Goal: Task Accomplishment & Management: Use online tool/utility

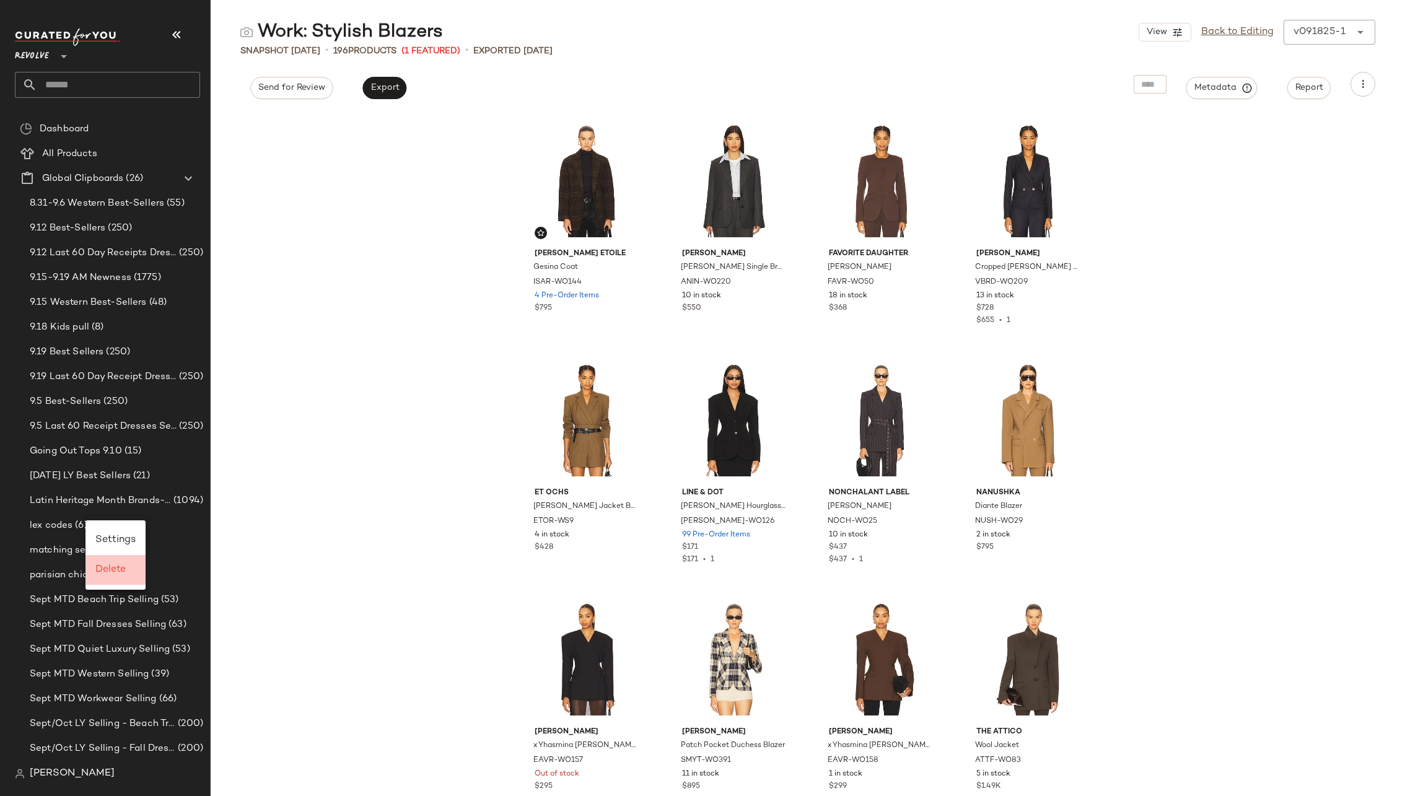
click at [112, 561] on div "Delete" at bounding box center [115, 570] width 60 height 30
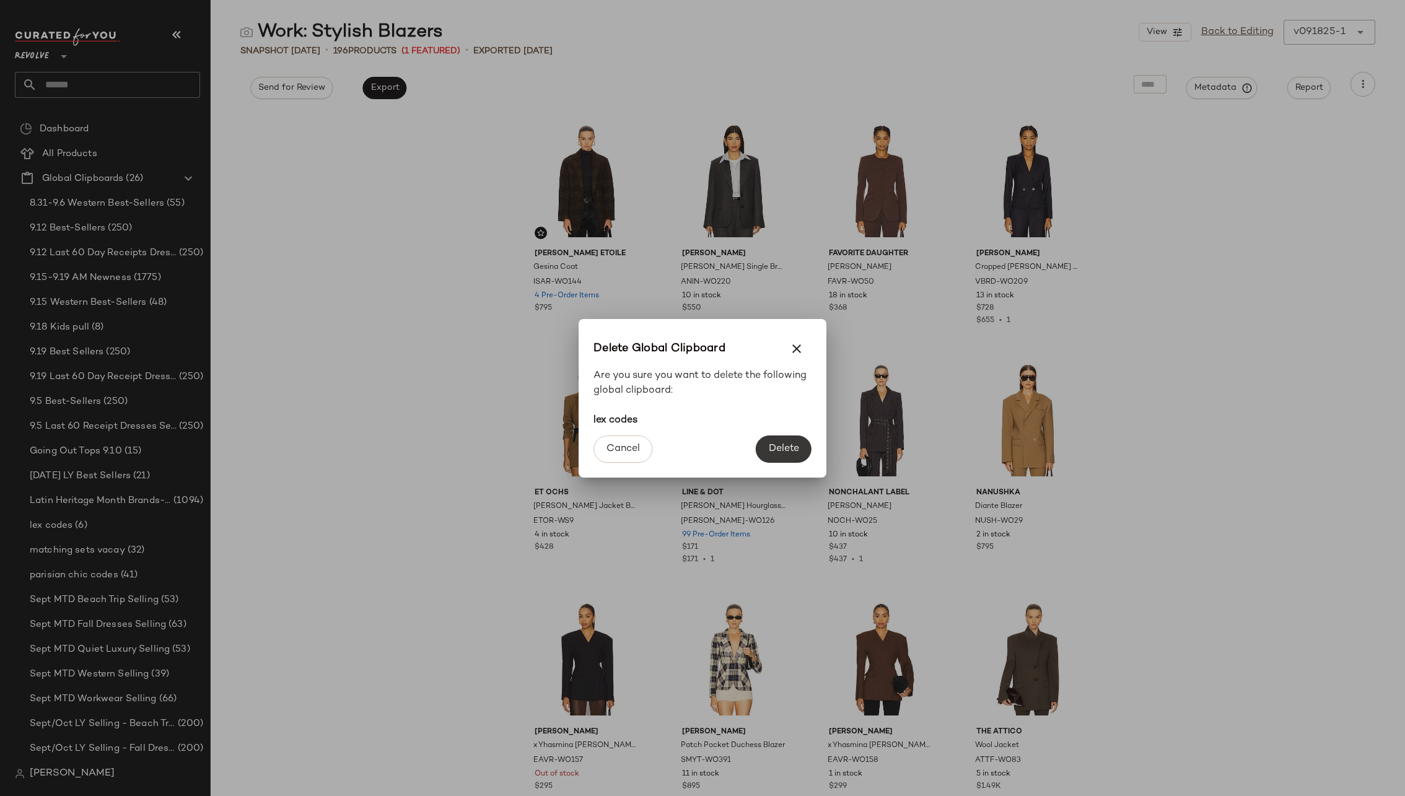
click at [789, 445] on span "Delete" at bounding box center [783, 449] width 31 height 12
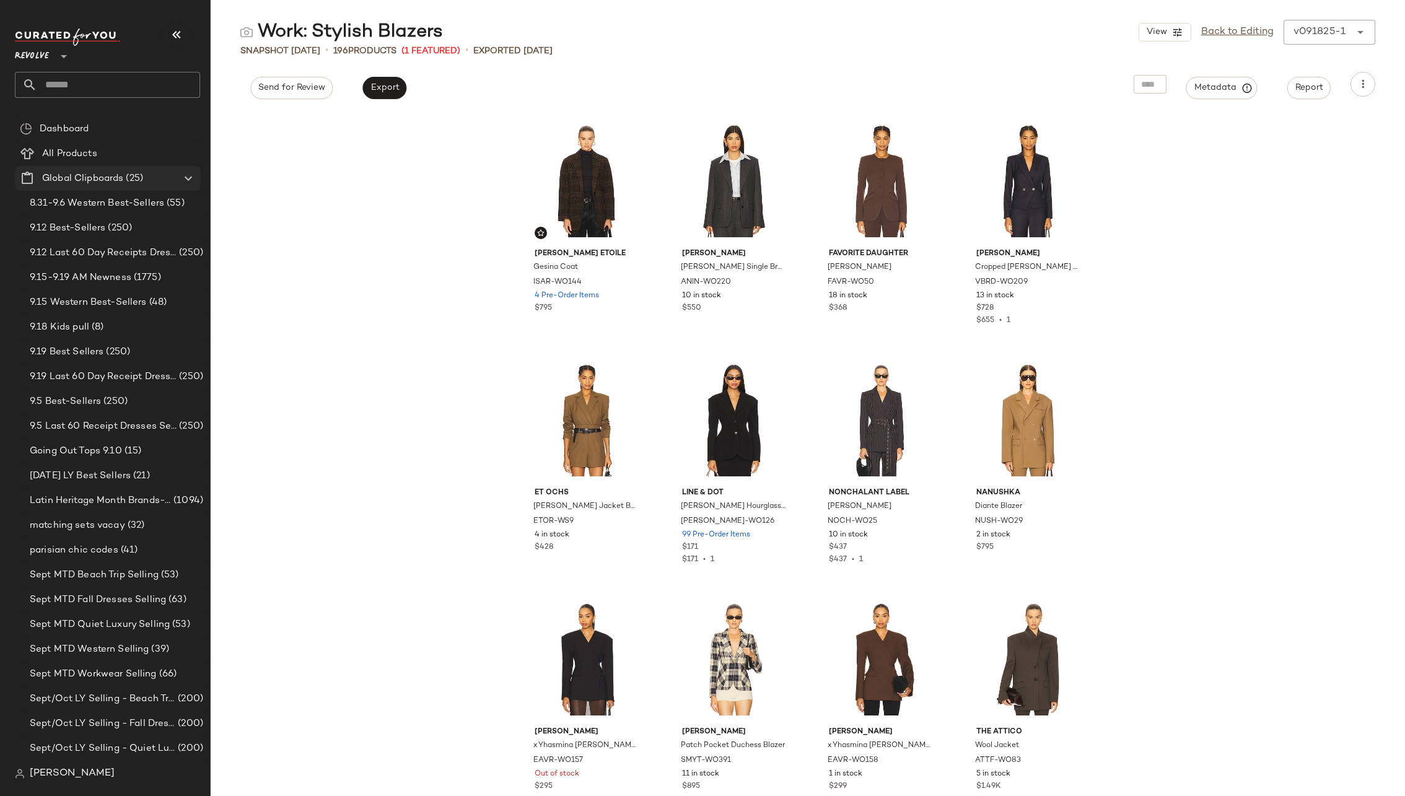
click at [190, 175] on icon at bounding box center [188, 178] width 15 height 15
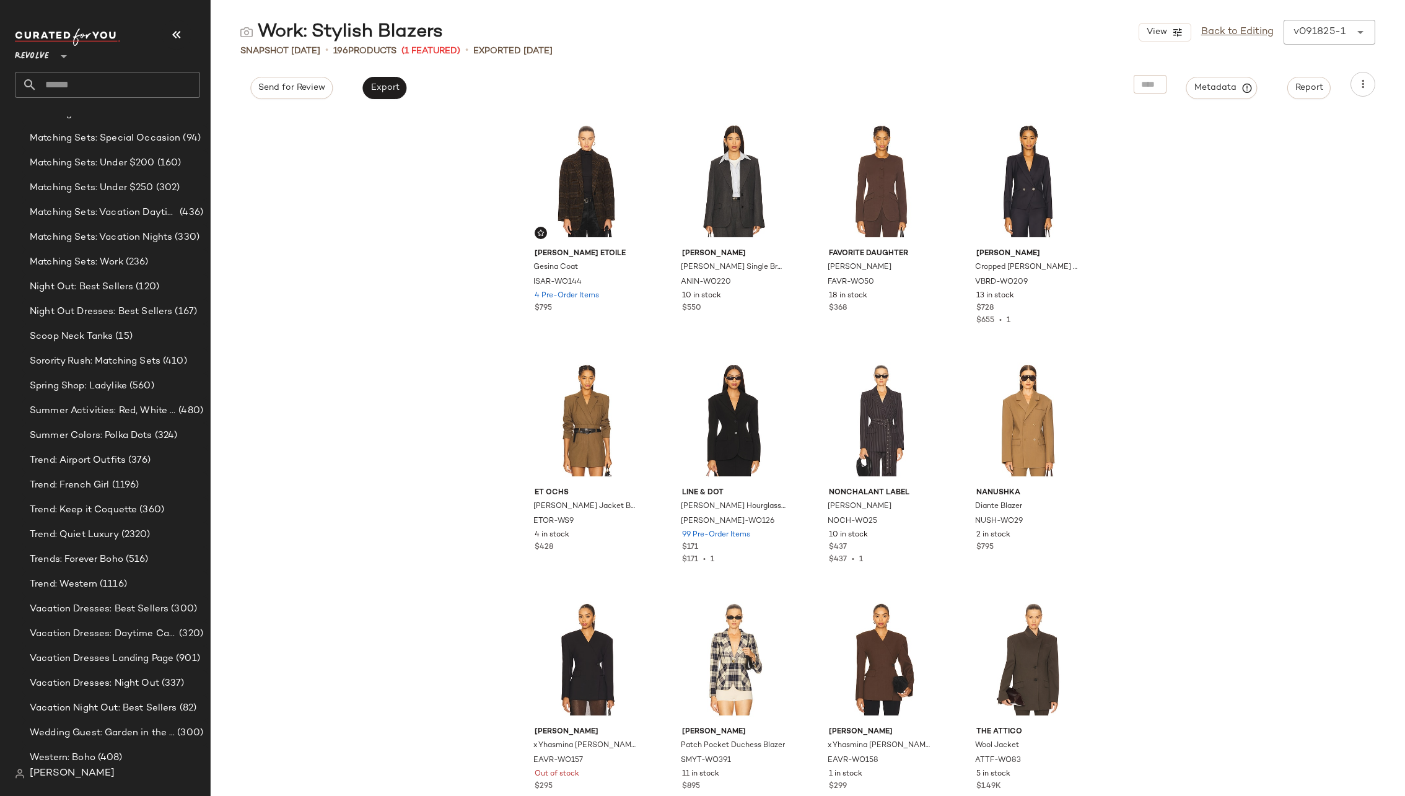
scroll to position [983, 0]
click at [107, 528] on span "Trend: Quiet Luxury" at bounding box center [74, 534] width 89 height 14
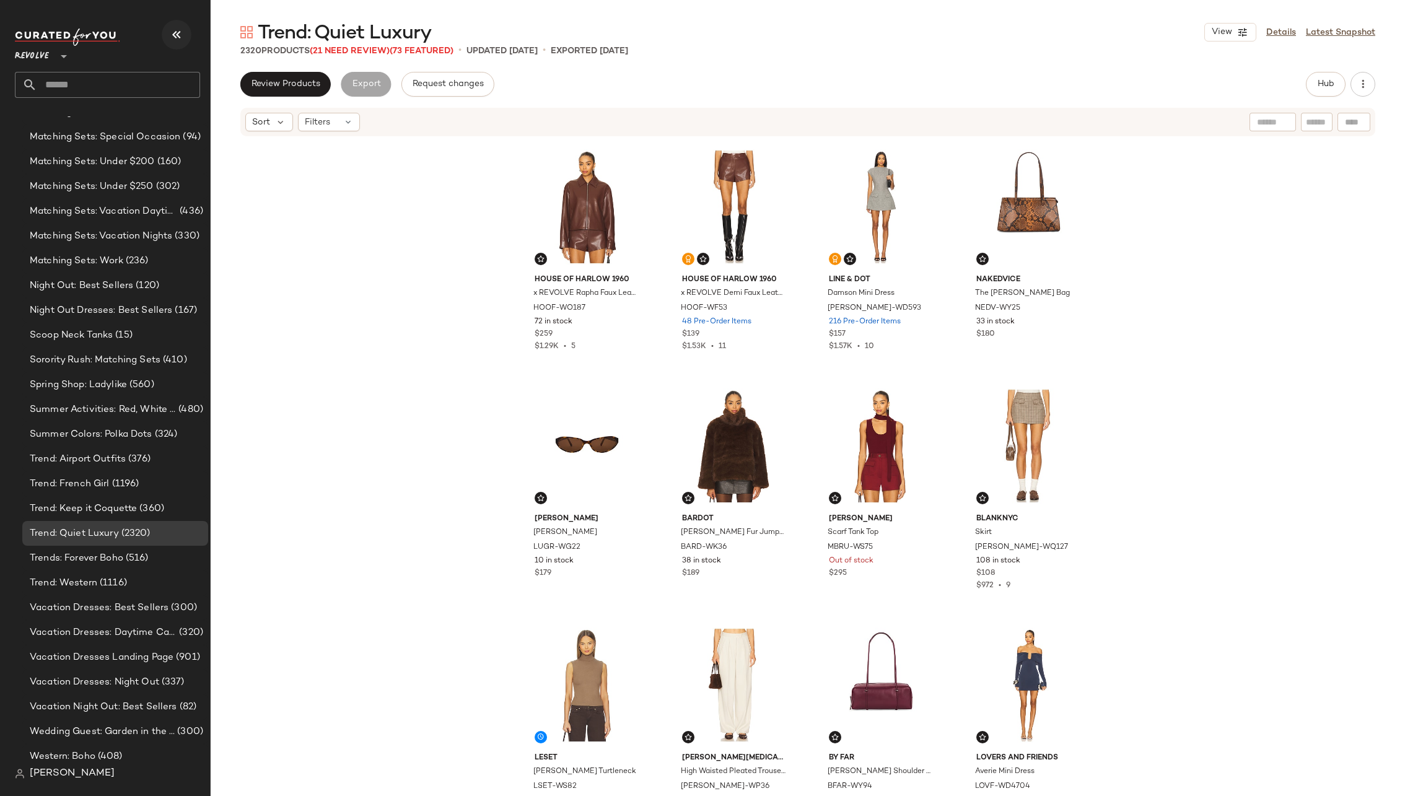
click at [177, 33] on icon "button" at bounding box center [176, 34] width 15 height 15
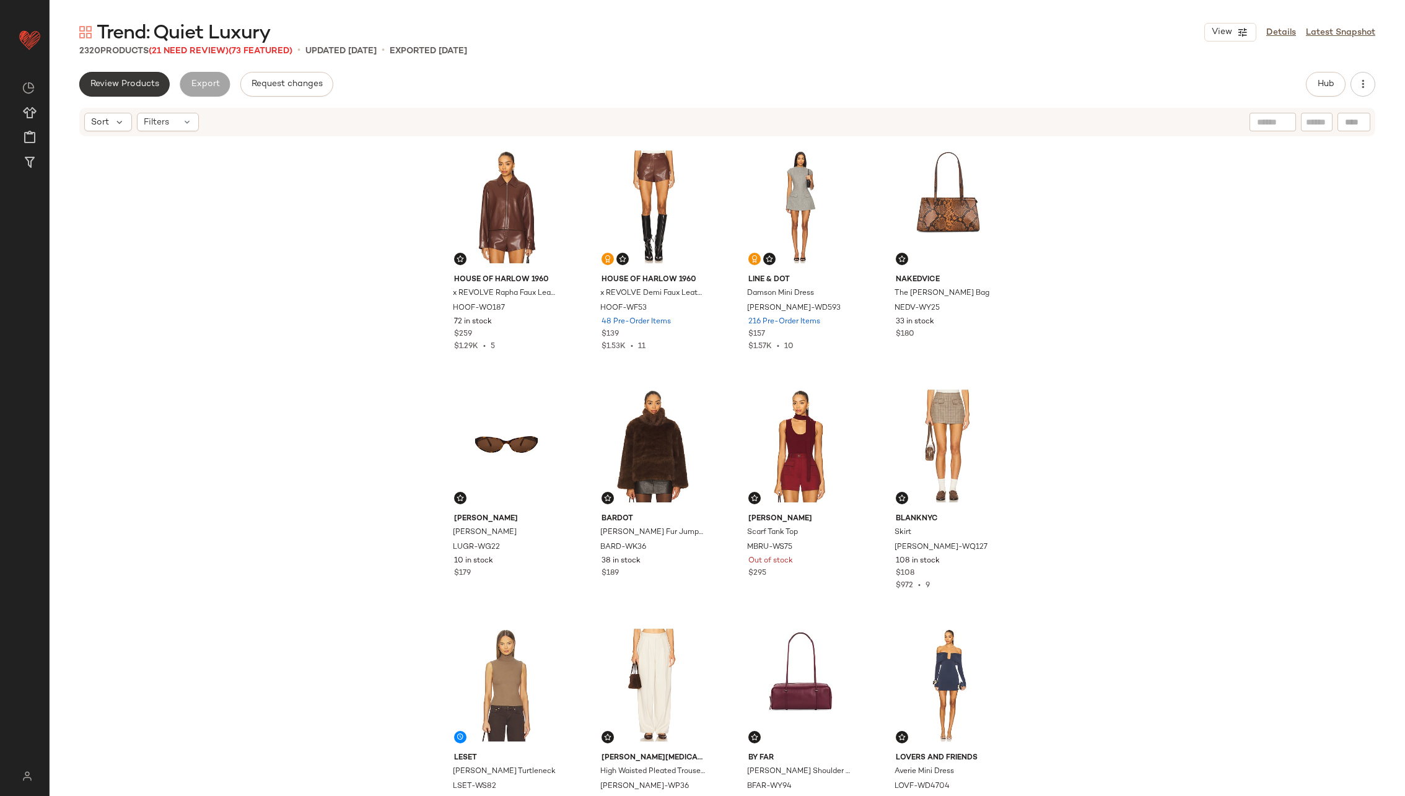
click at [135, 87] on span "Review Products" at bounding box center [124, 84] width 69 height 10
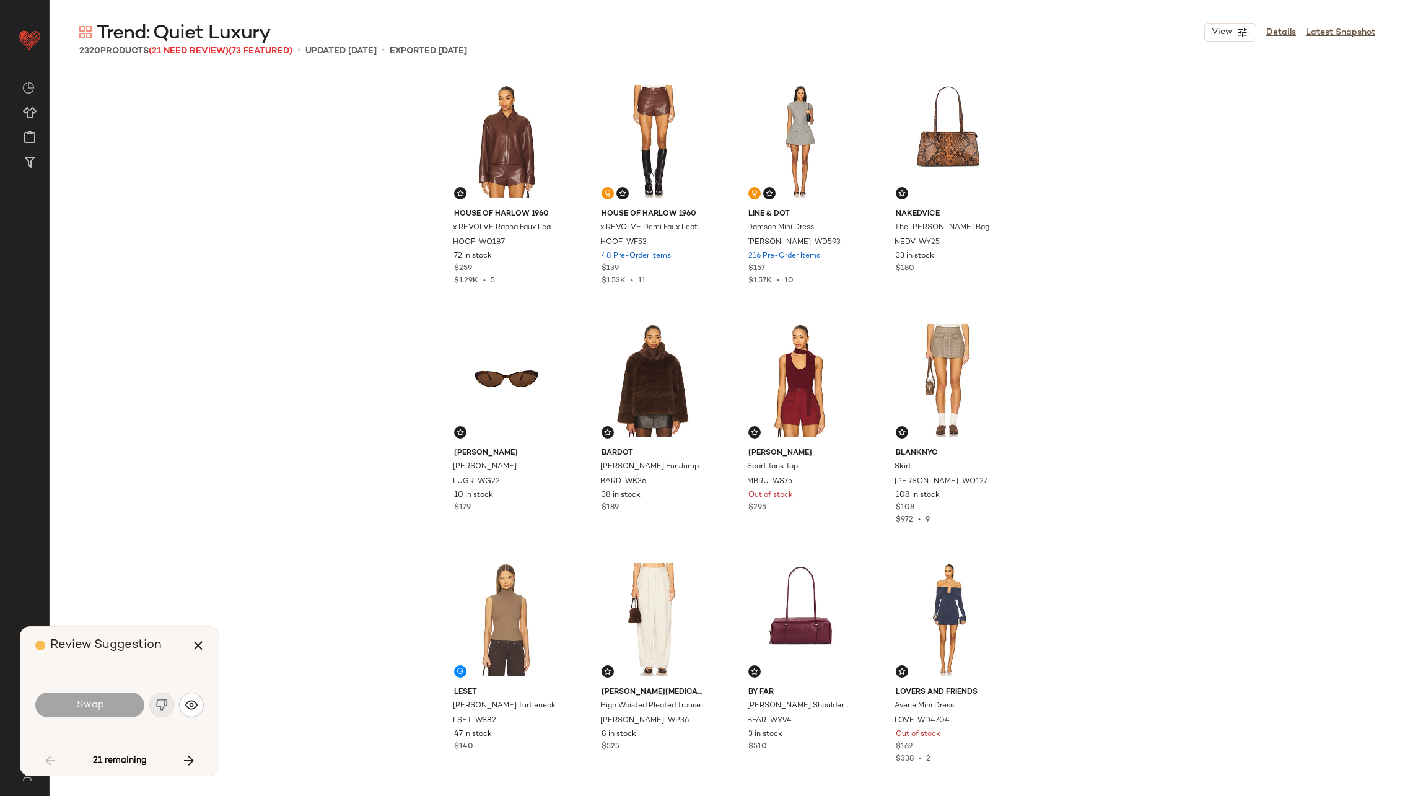
scroll to position [3108, 0]
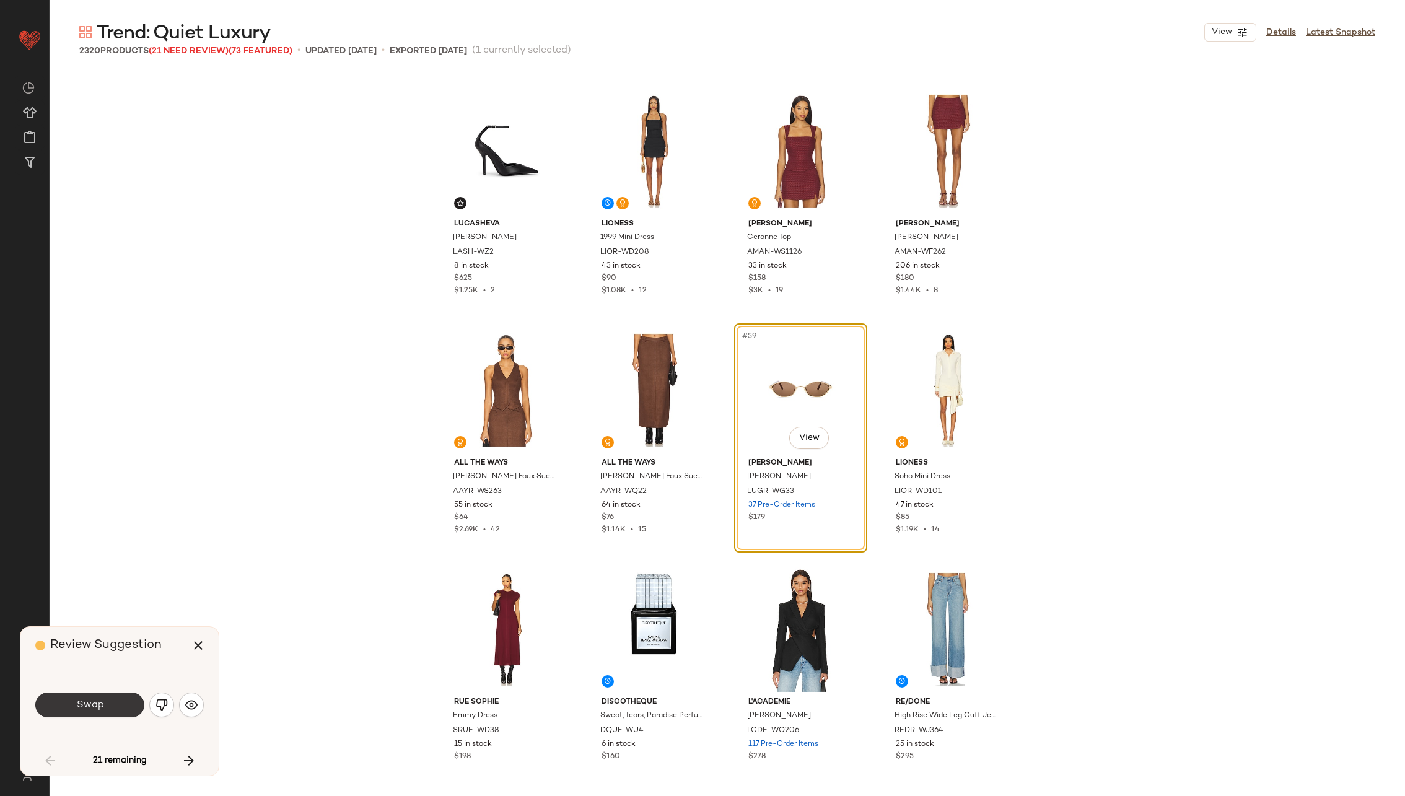
click at [102, 704] on span "Swap" at bounding box center [90, 705] width 28 height 12
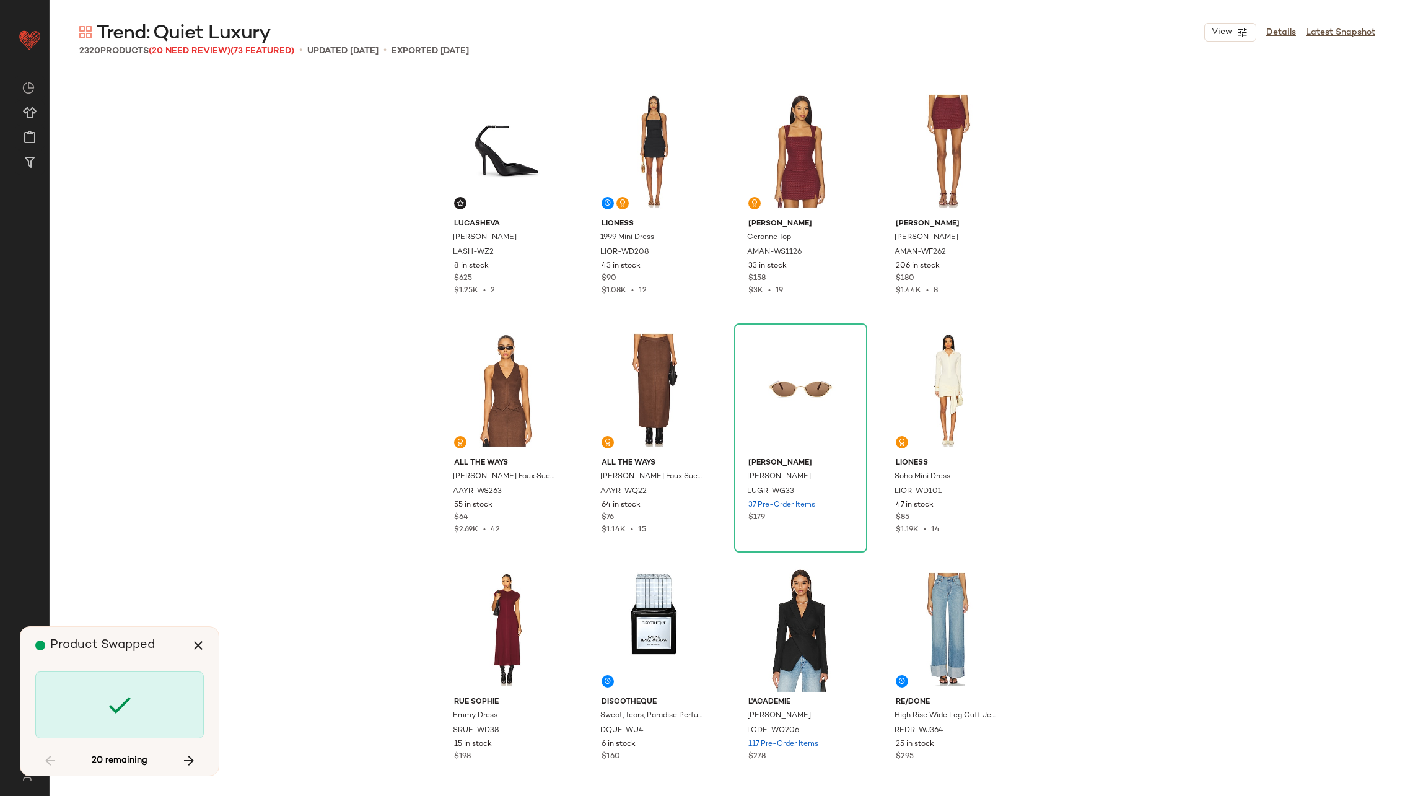
scroll to position [5260, 0]
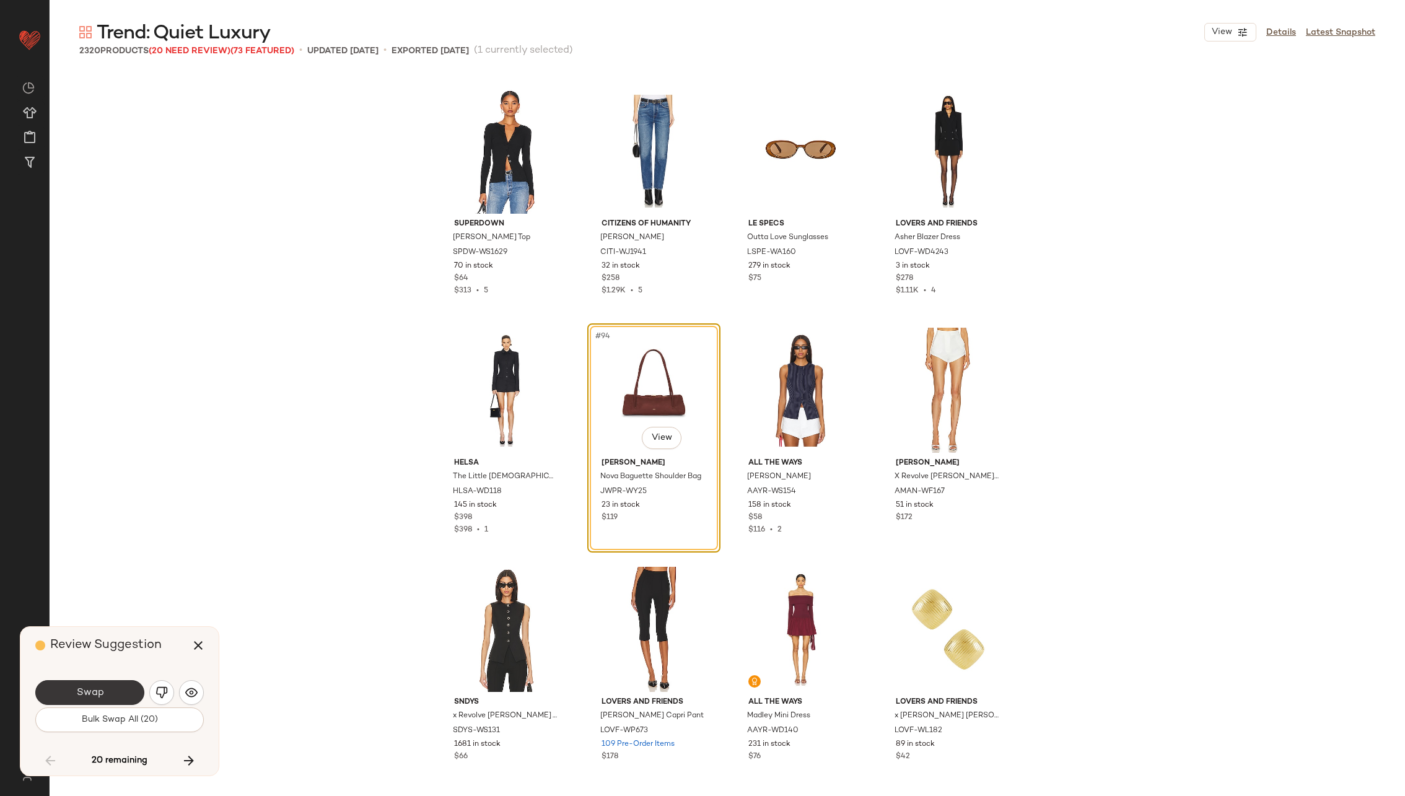
click at [96, 688] on span "Swap" at bounding box center [90, 693] width 28 height 12
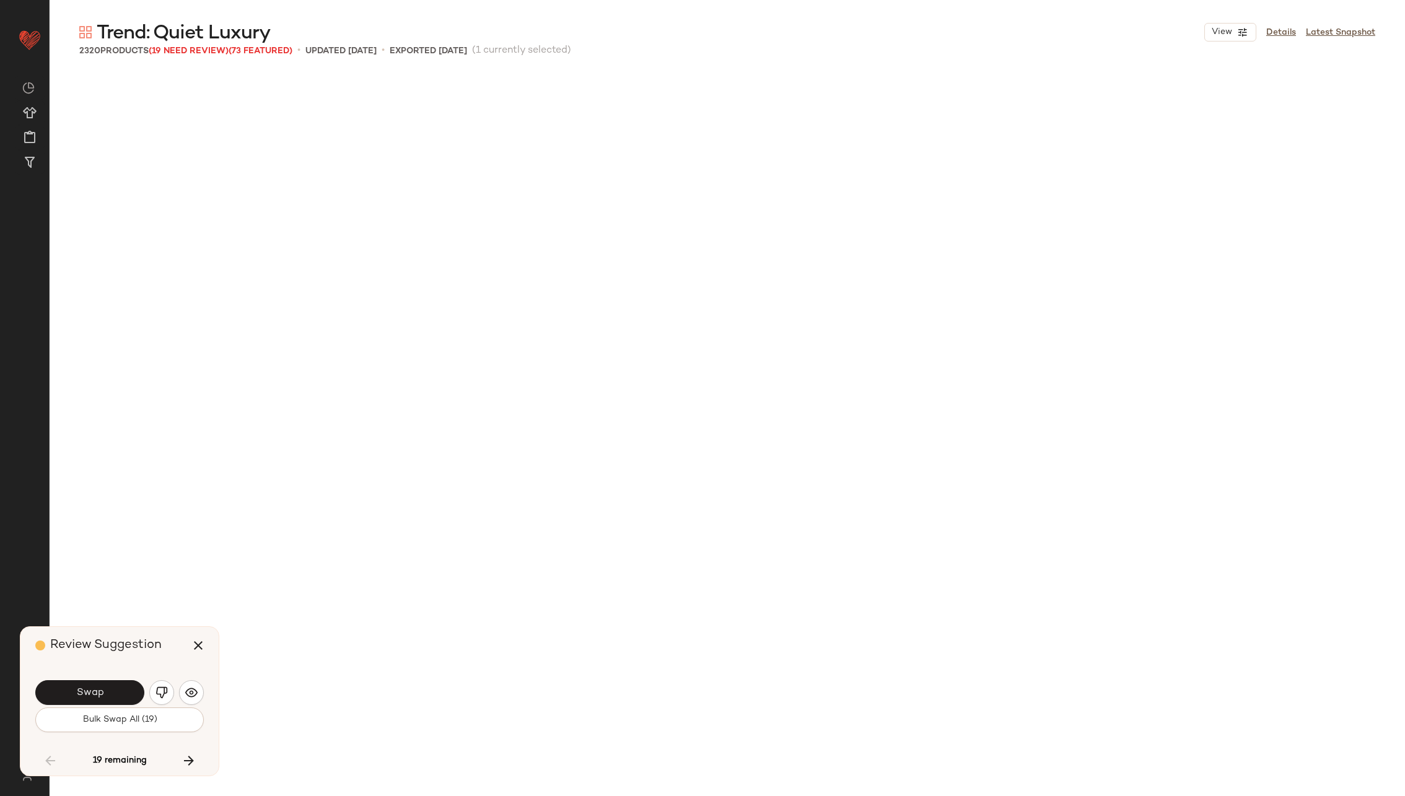
scroll to position [5978, 0]
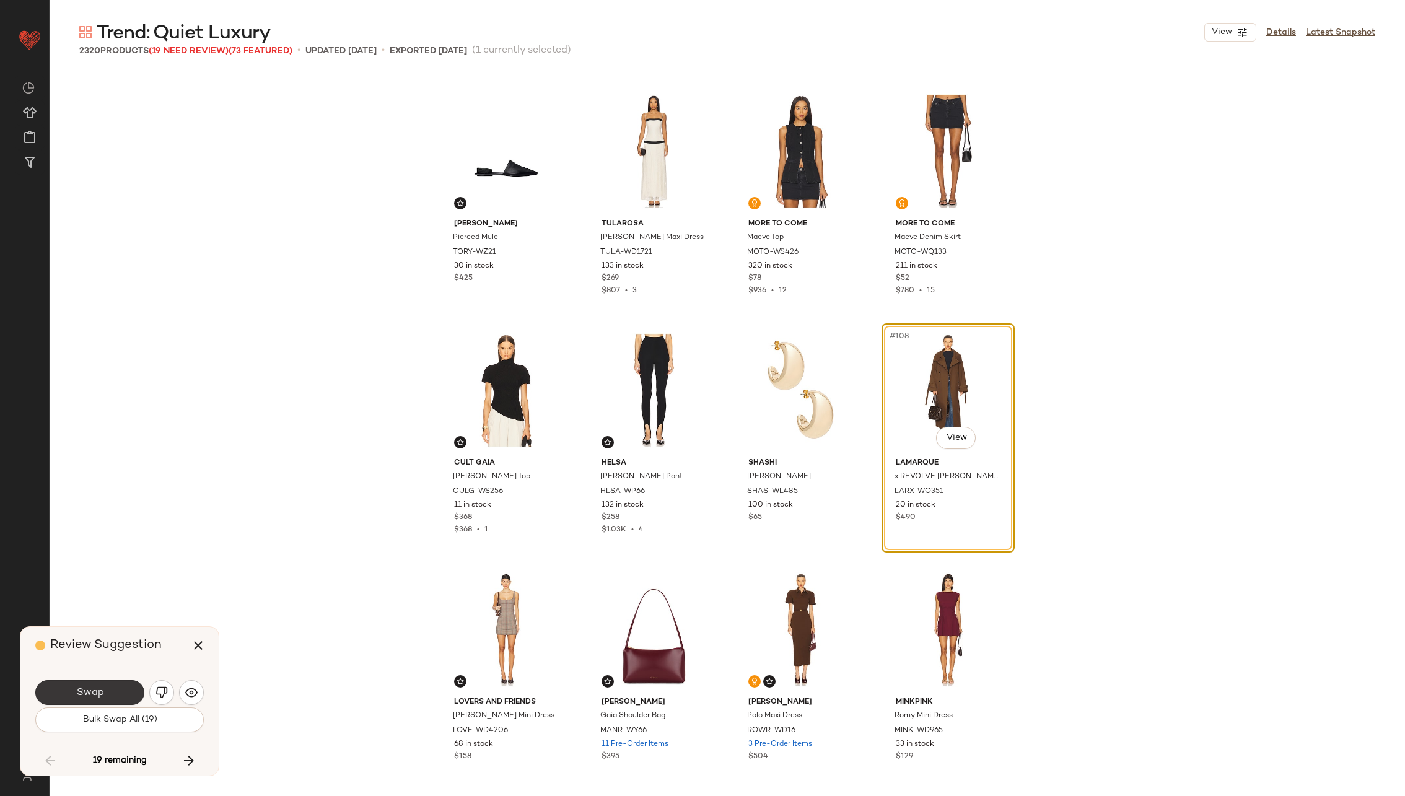
click at [92, 689] on span "Swap" at bounding box center [90, 693] width 28 height 12
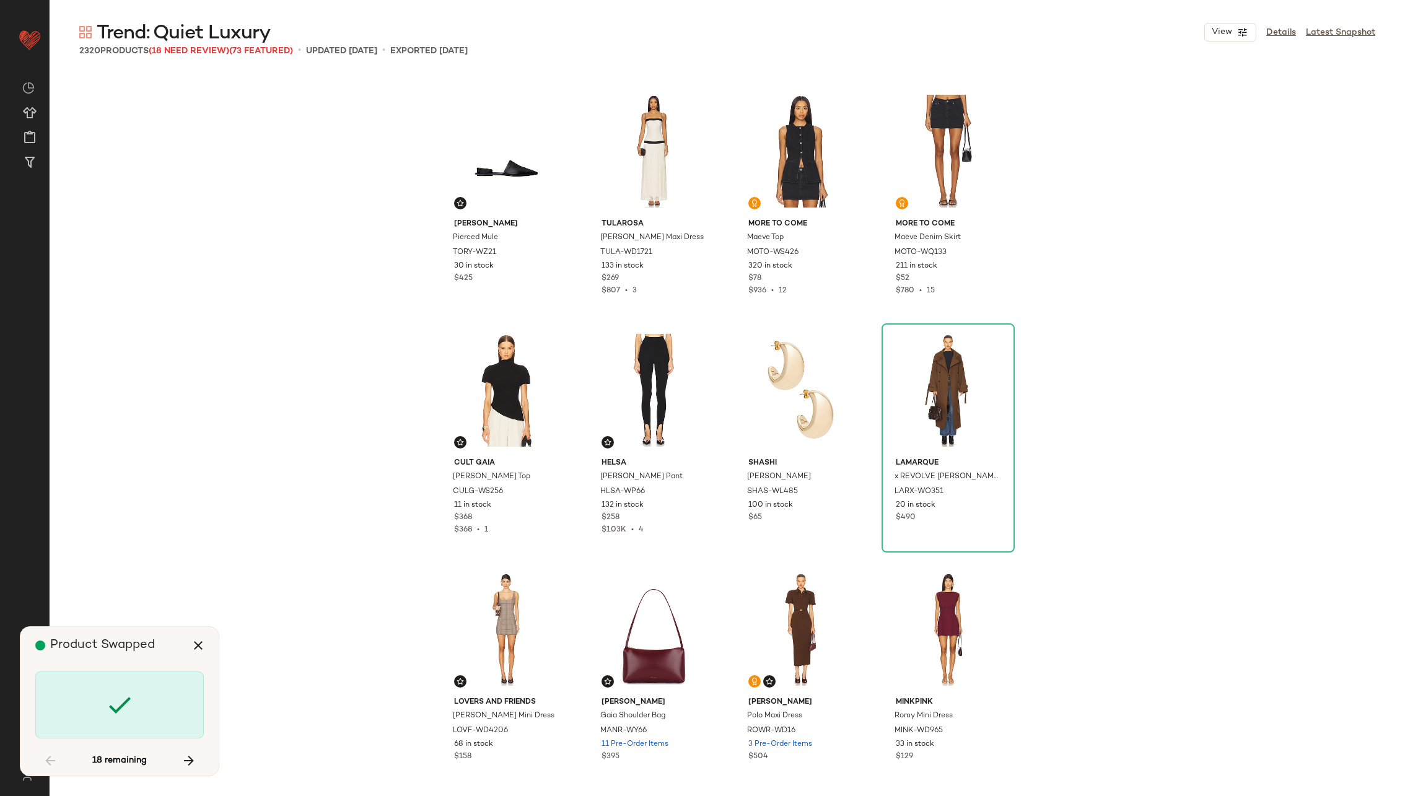
scroll to position [8368, 0]
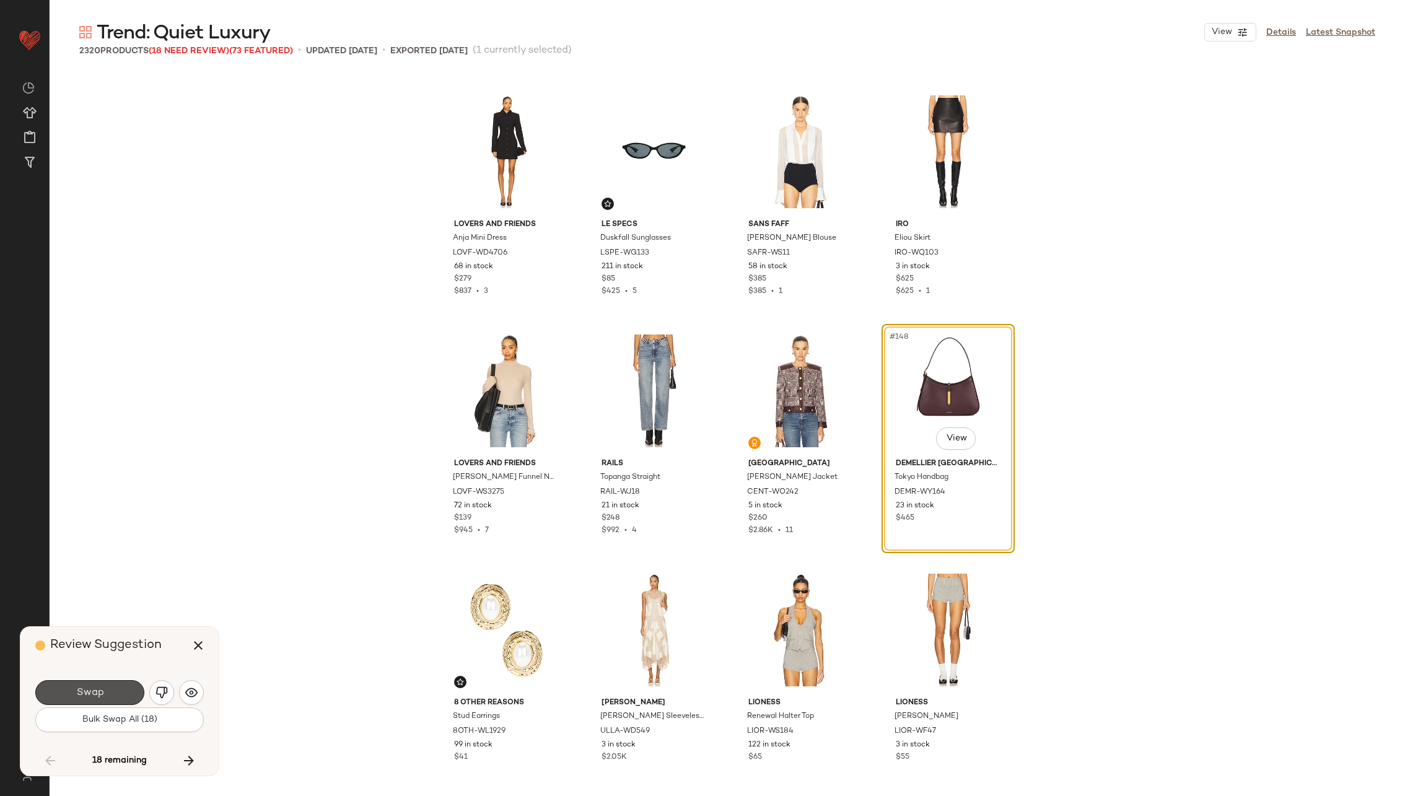
click at [92, 689] on span "Swap" at bounding box center [90, 693] width 28 height 12
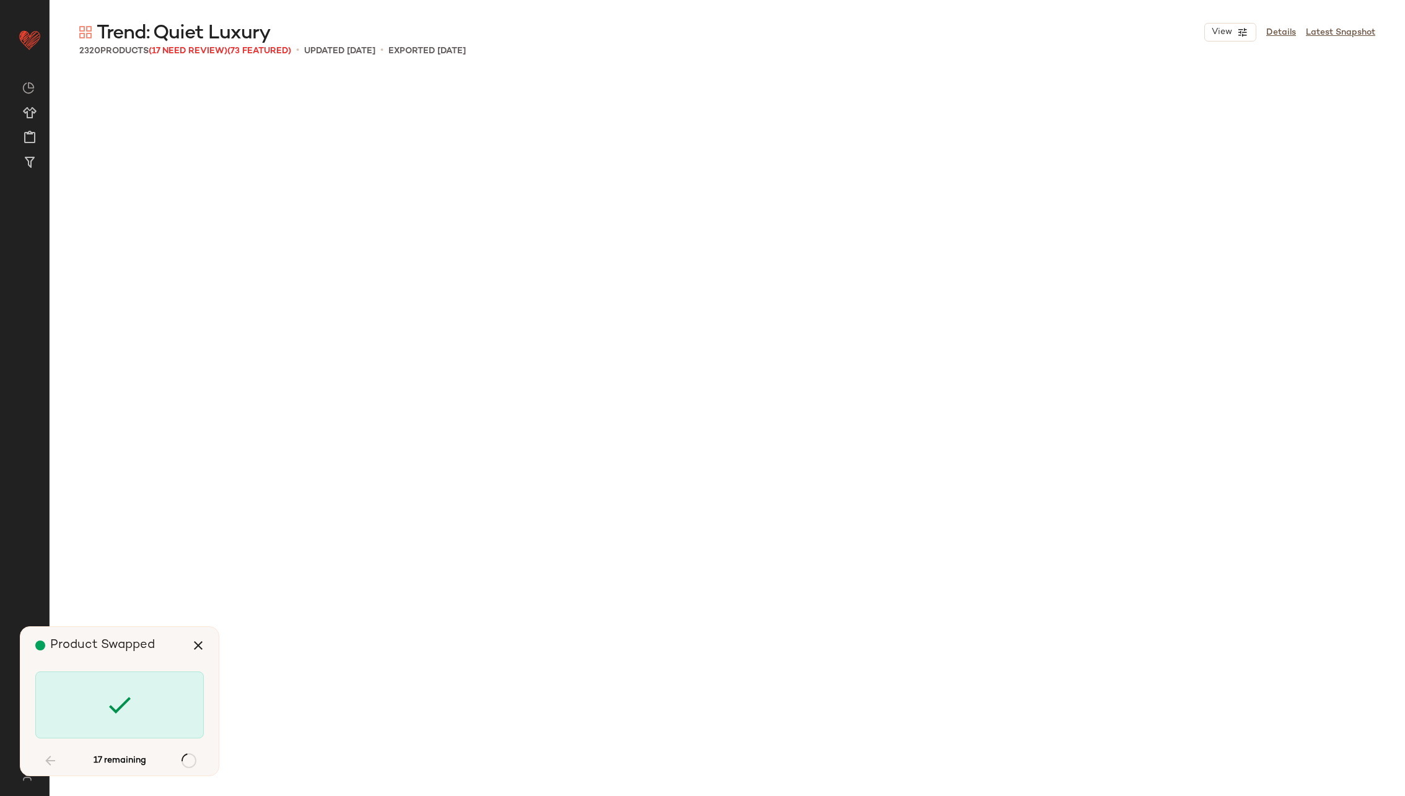
scroll to position [10760, 0]
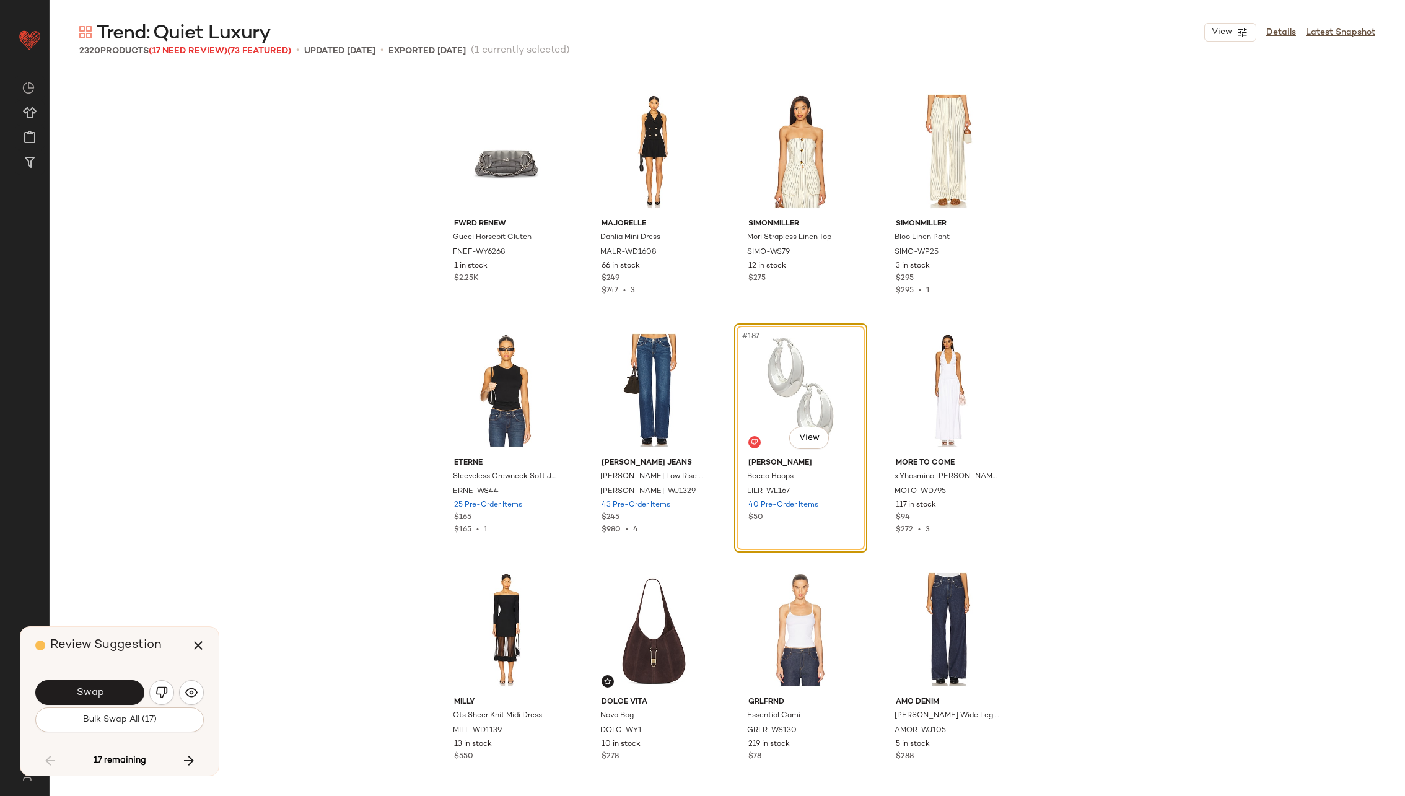
click at [92, 689] on span "Swap" at bounding box center [90, 693] width 28 height 12
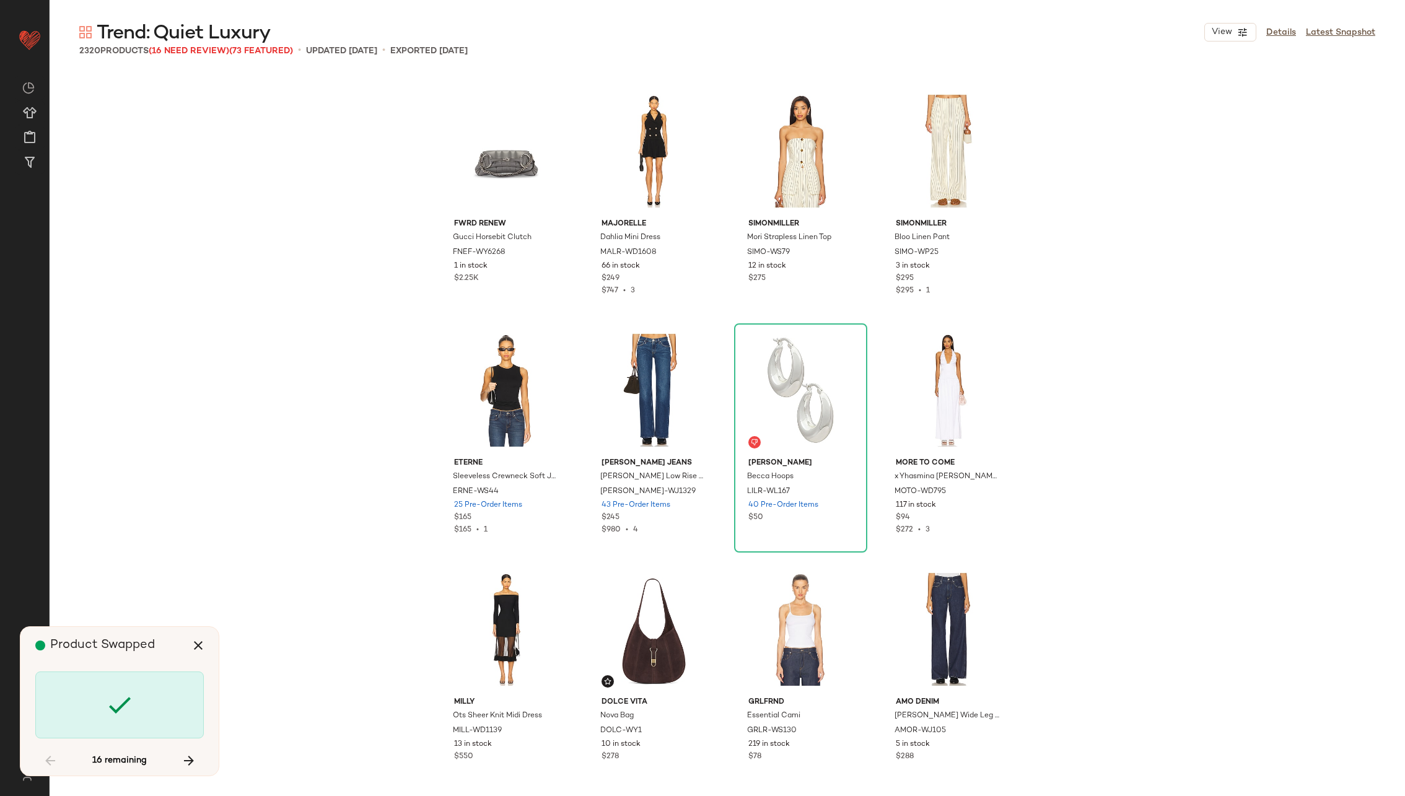
scroll to position [11237, 0]
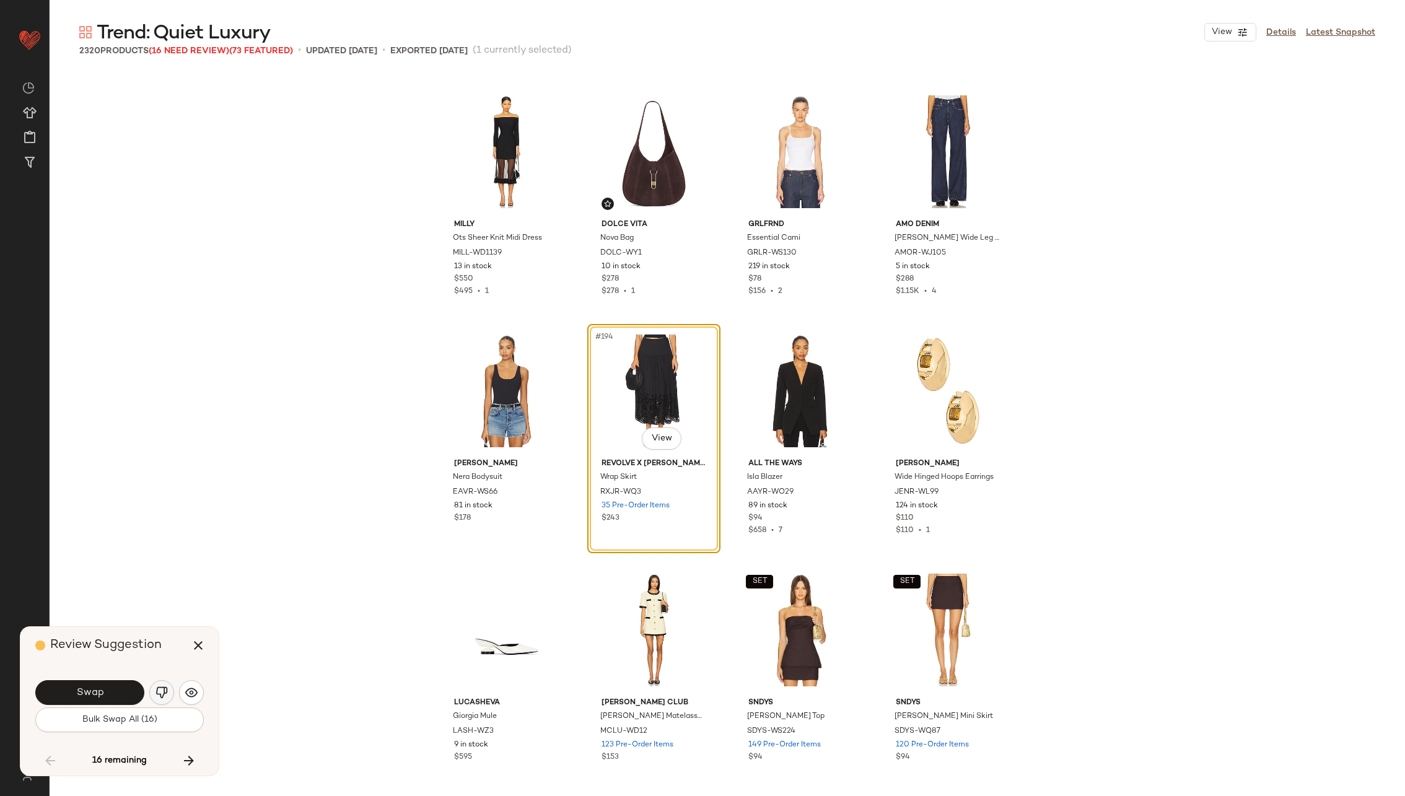
click at [161, 687] on img "button" at bounding box center [161, 692] width 12 height 12
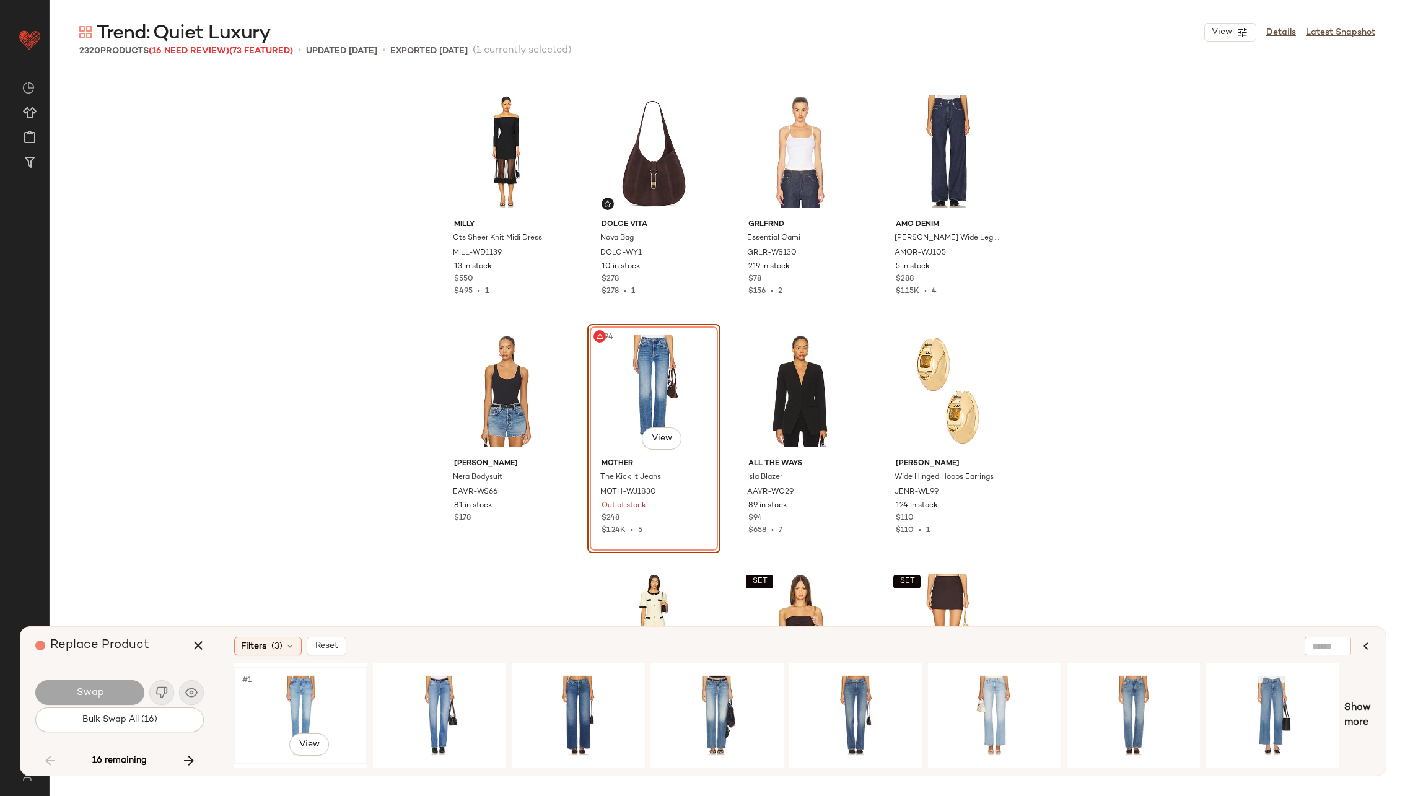
click at [308, 689] on div "#1 View" at bounding box center [300, 715] width 125 height 88
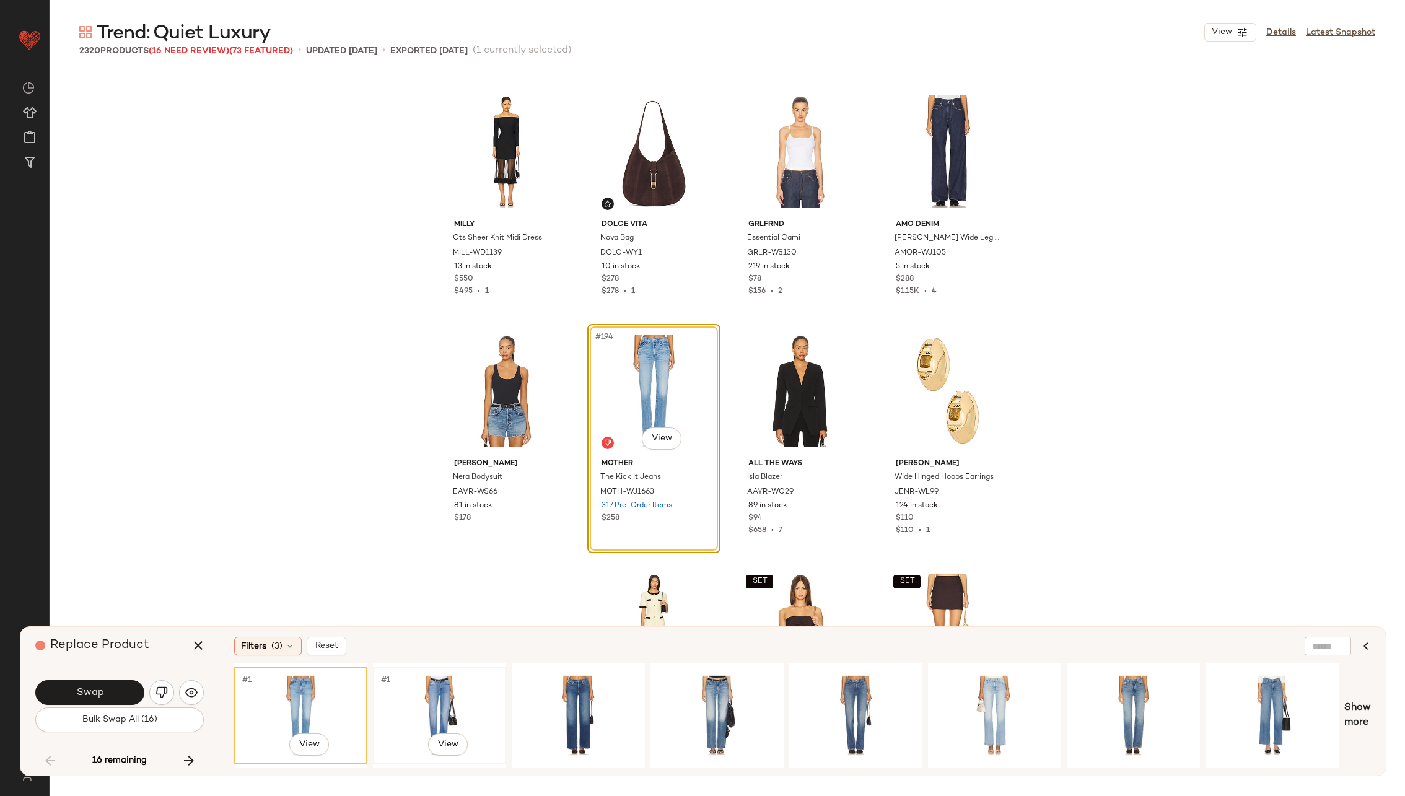
click at [428, 691] on div "#1 View" at bounding box center [439, 715] width 125 height 88
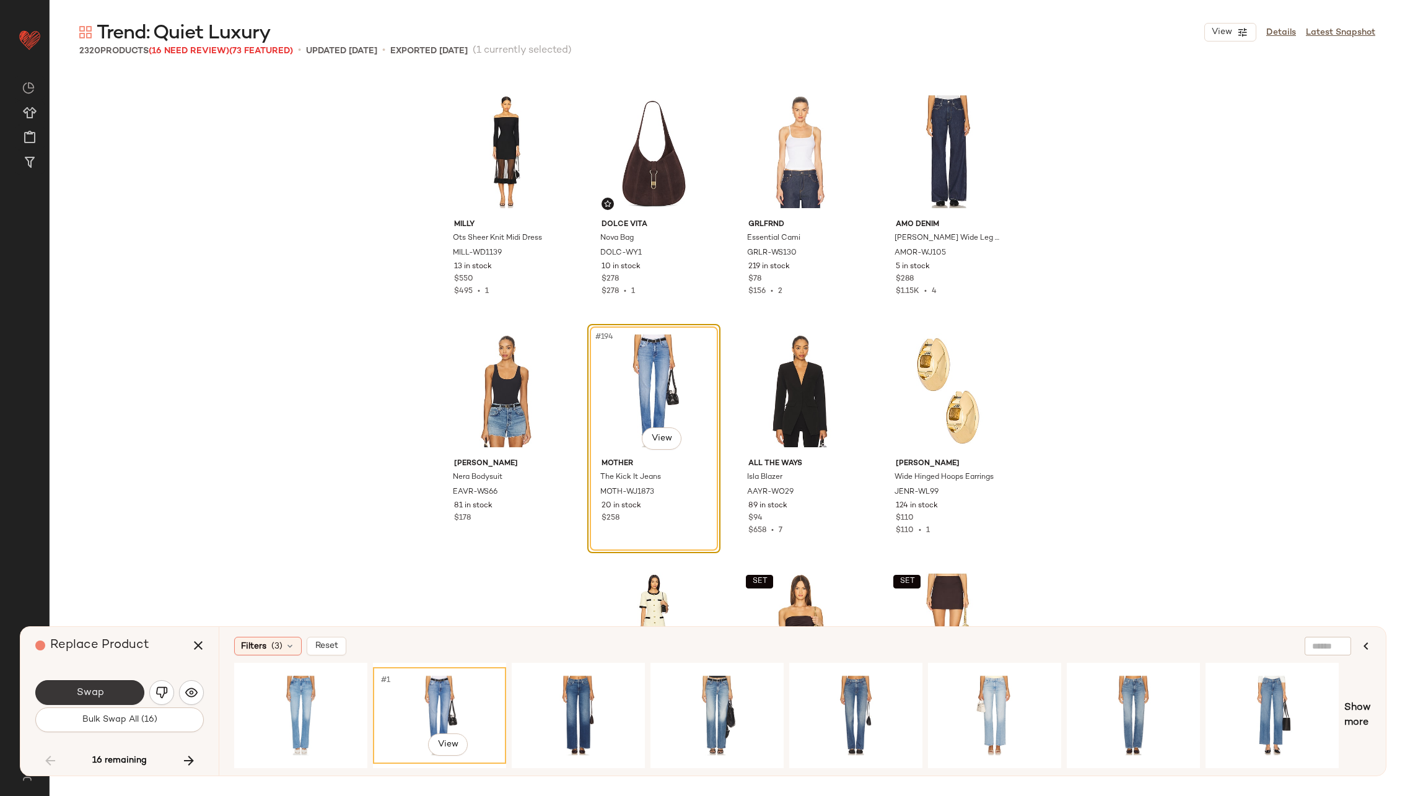
click at [108, 688] on button "Swap" at bounding box center [89, 692] width 109 height 25
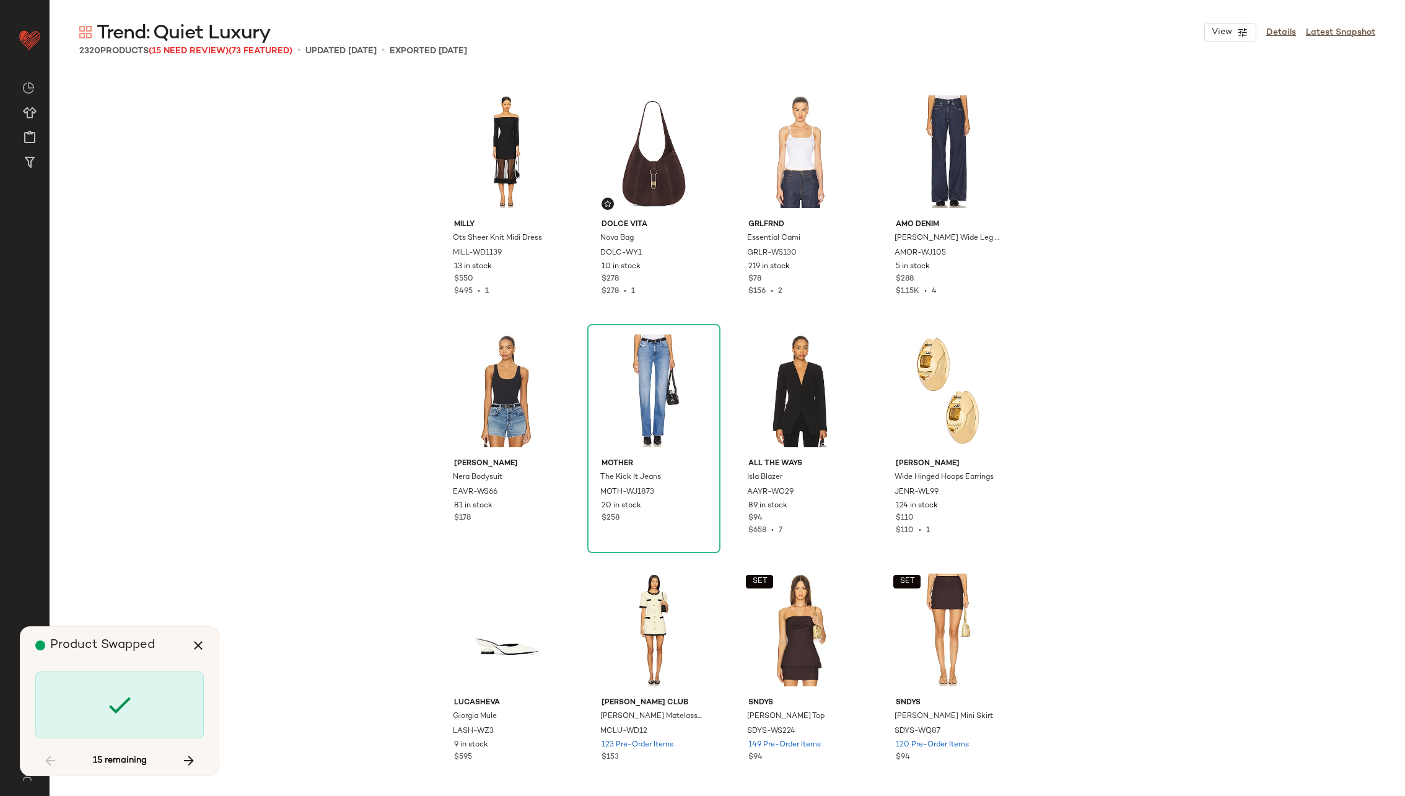
scroll to position [15781, 0]
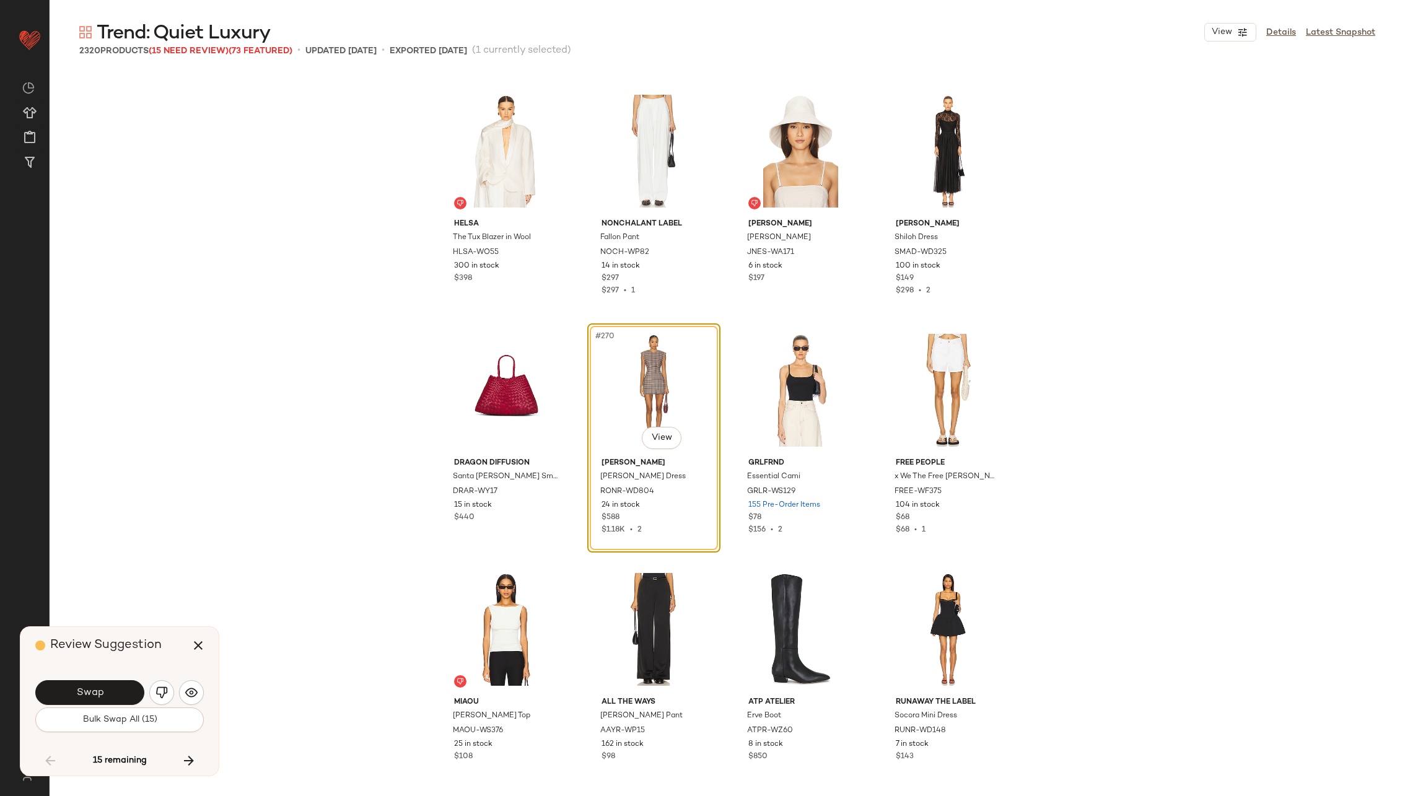
click at [108, 688] on button "Swap" at bounding box center [89, 692] width 109 height 25
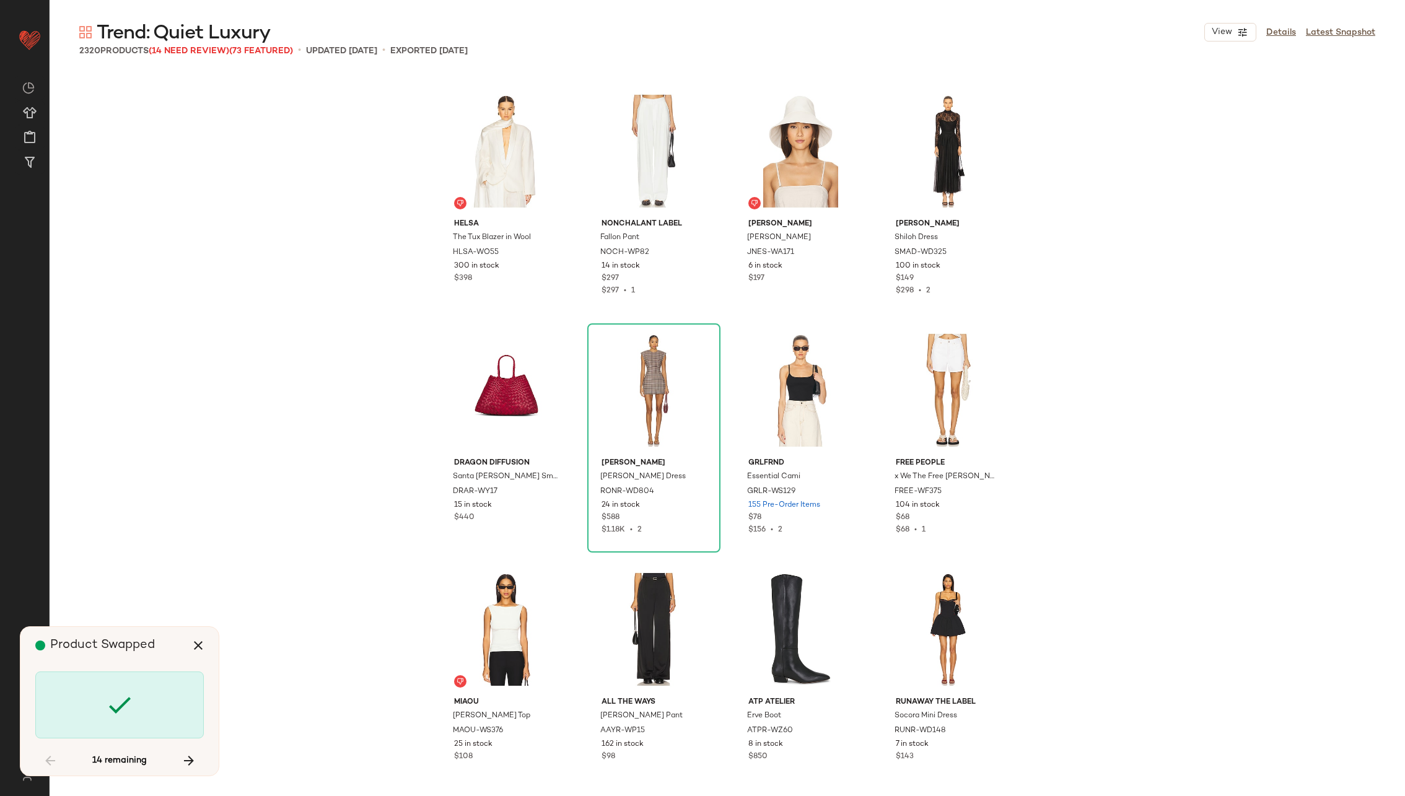
scroll to position [17216, 0]
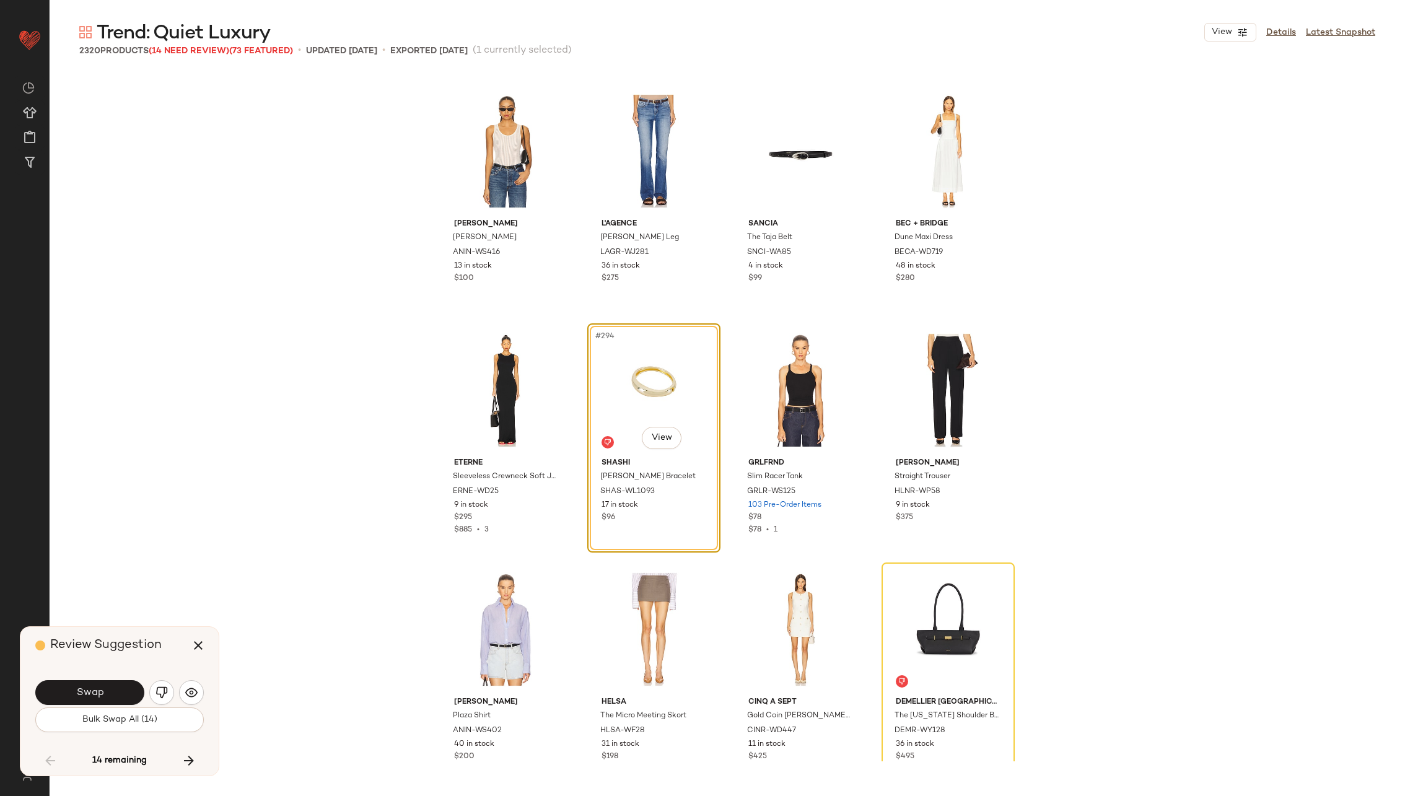
click at [108, 688] on button "Swap" at bounding box center [89, 692] width 109 height 25
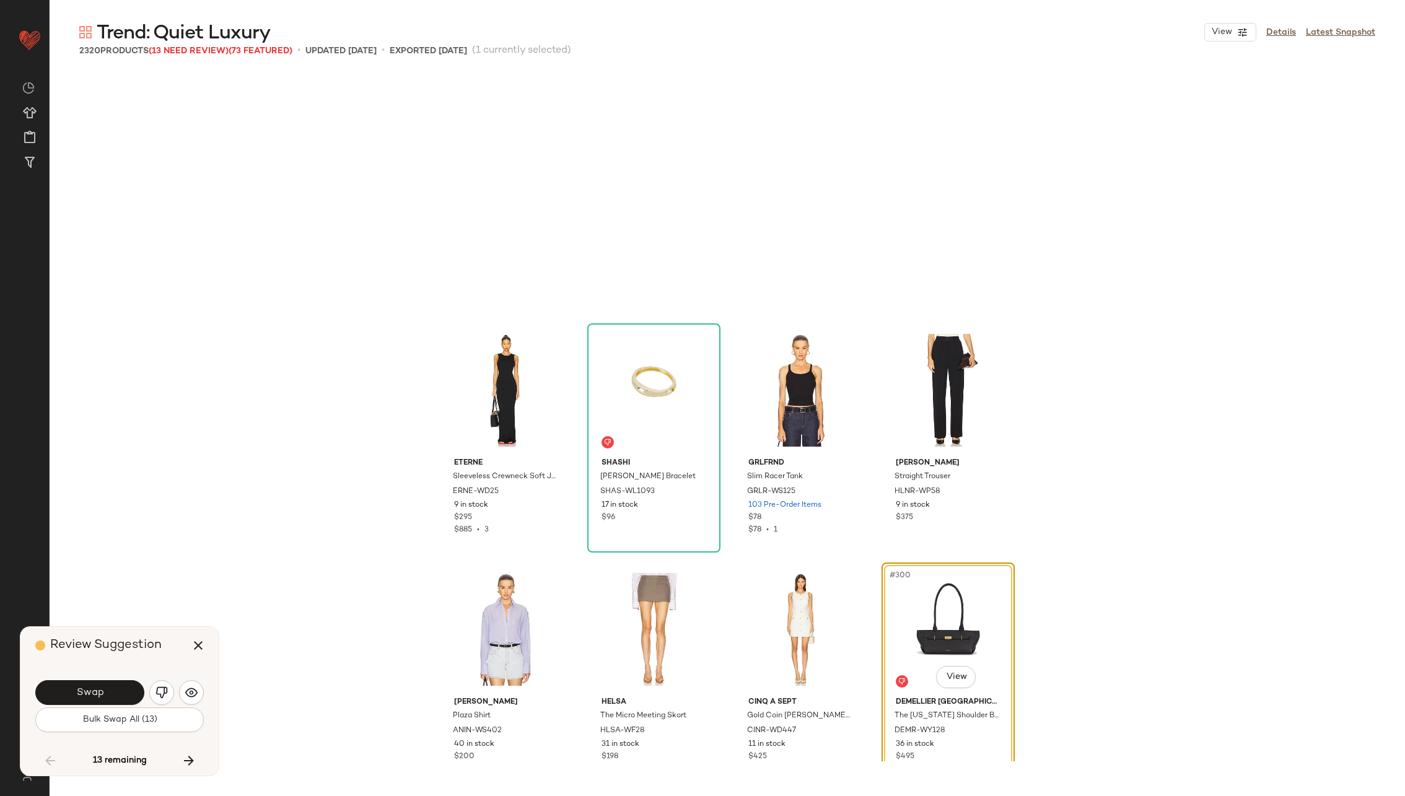
scroll to position [17455, 0]
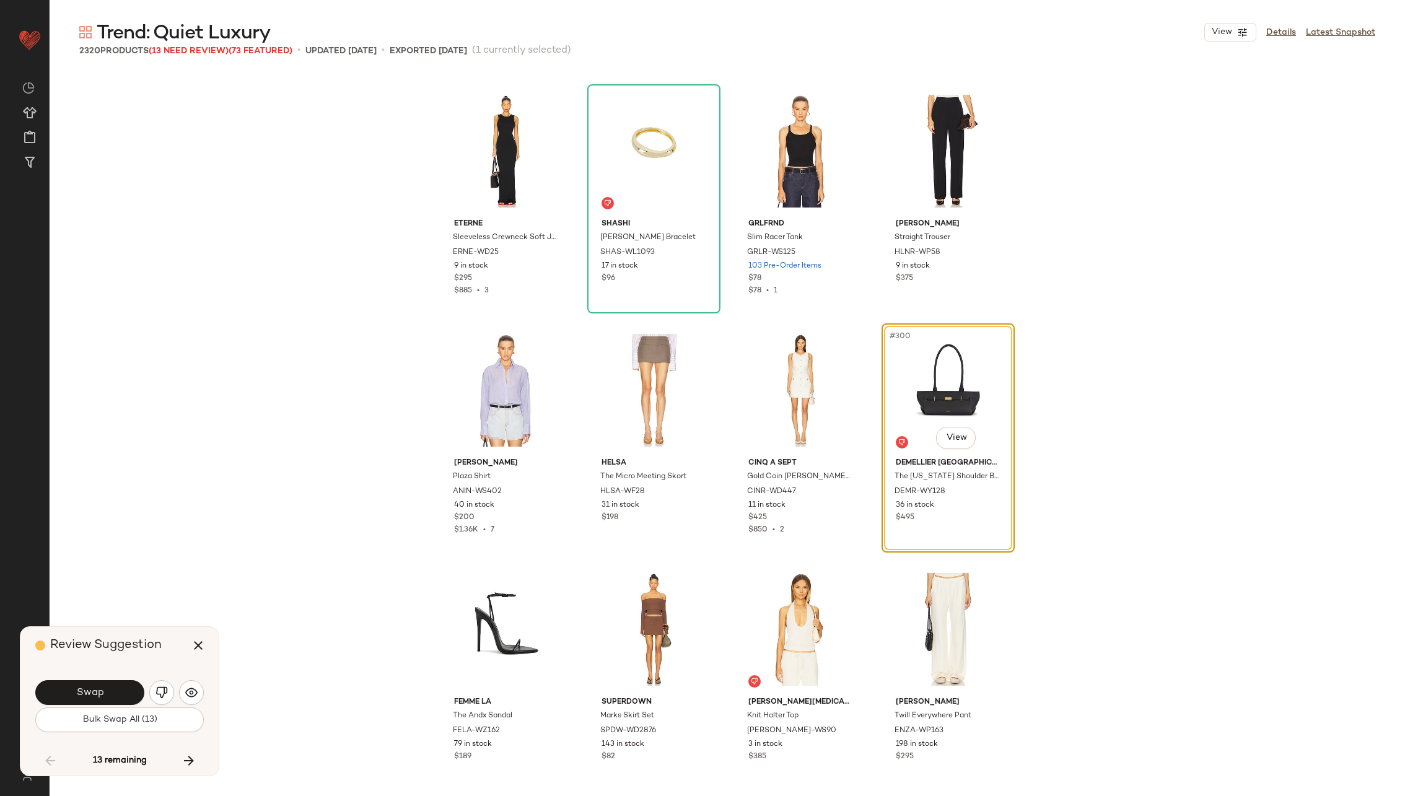
click at [108, 688] on button "Swap" at bounding box center [89, 692] width 109 height 25
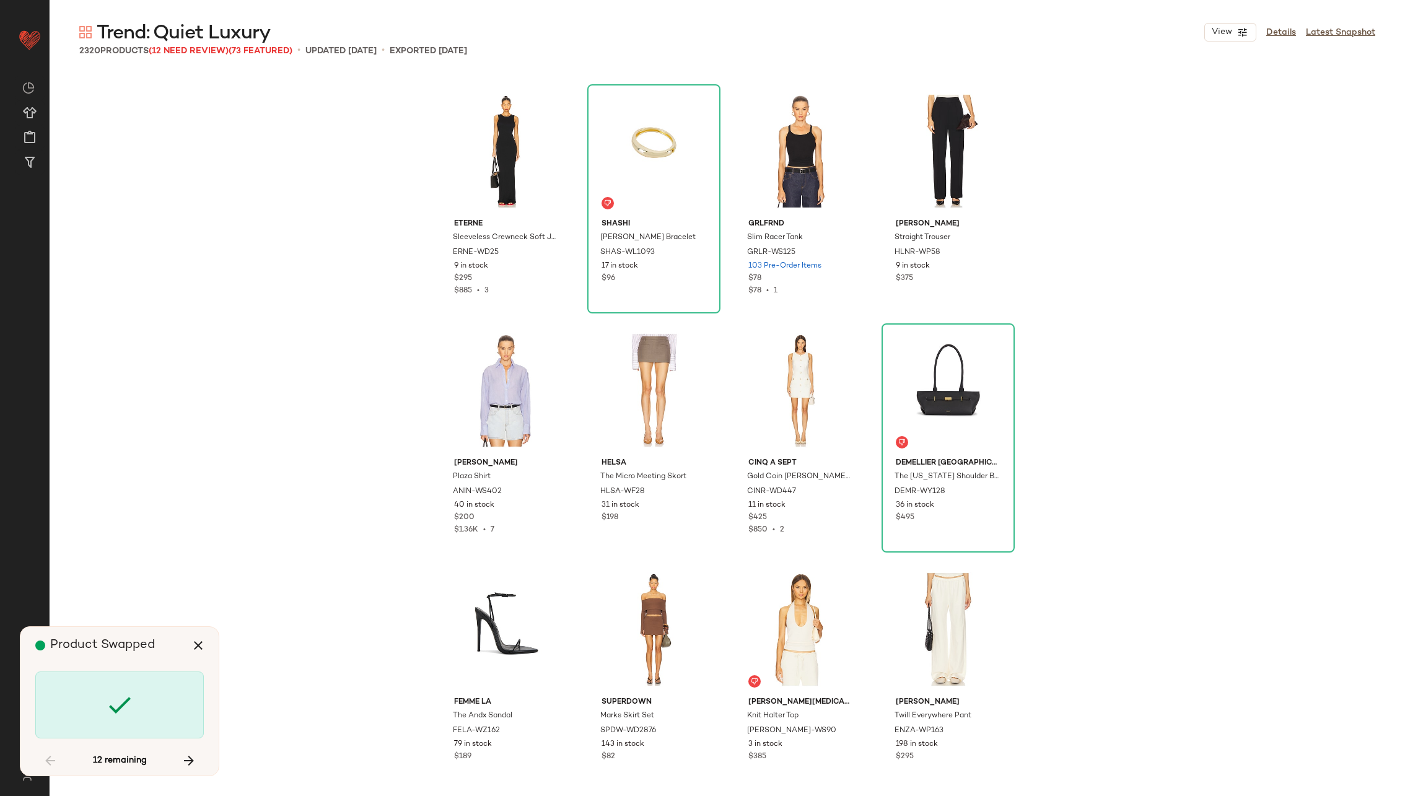
scroll to position [19128, 0]
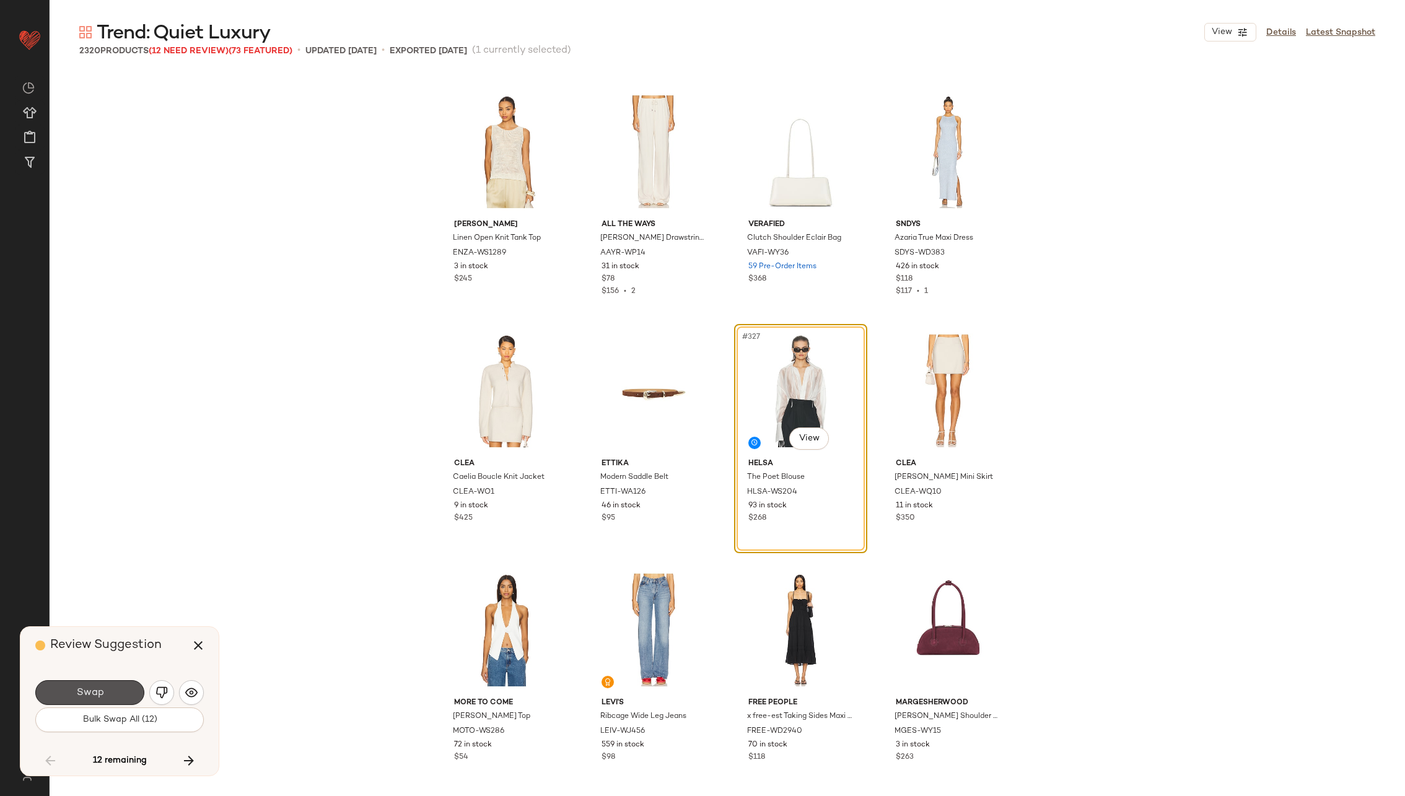
click at [108, 688] on button "Swap" at bounding box center [89, 692] width 109 height 25
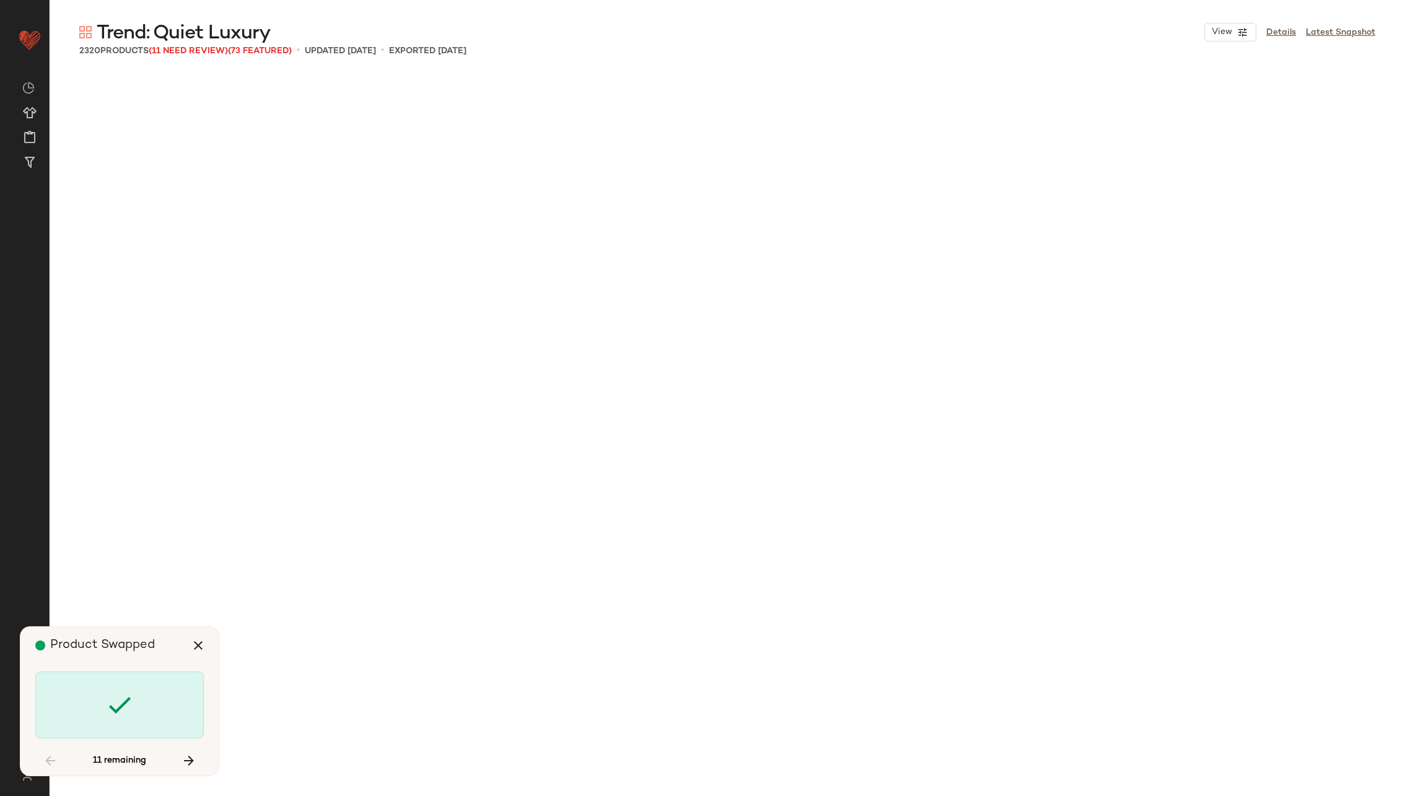
scroll to position [23432, 0]
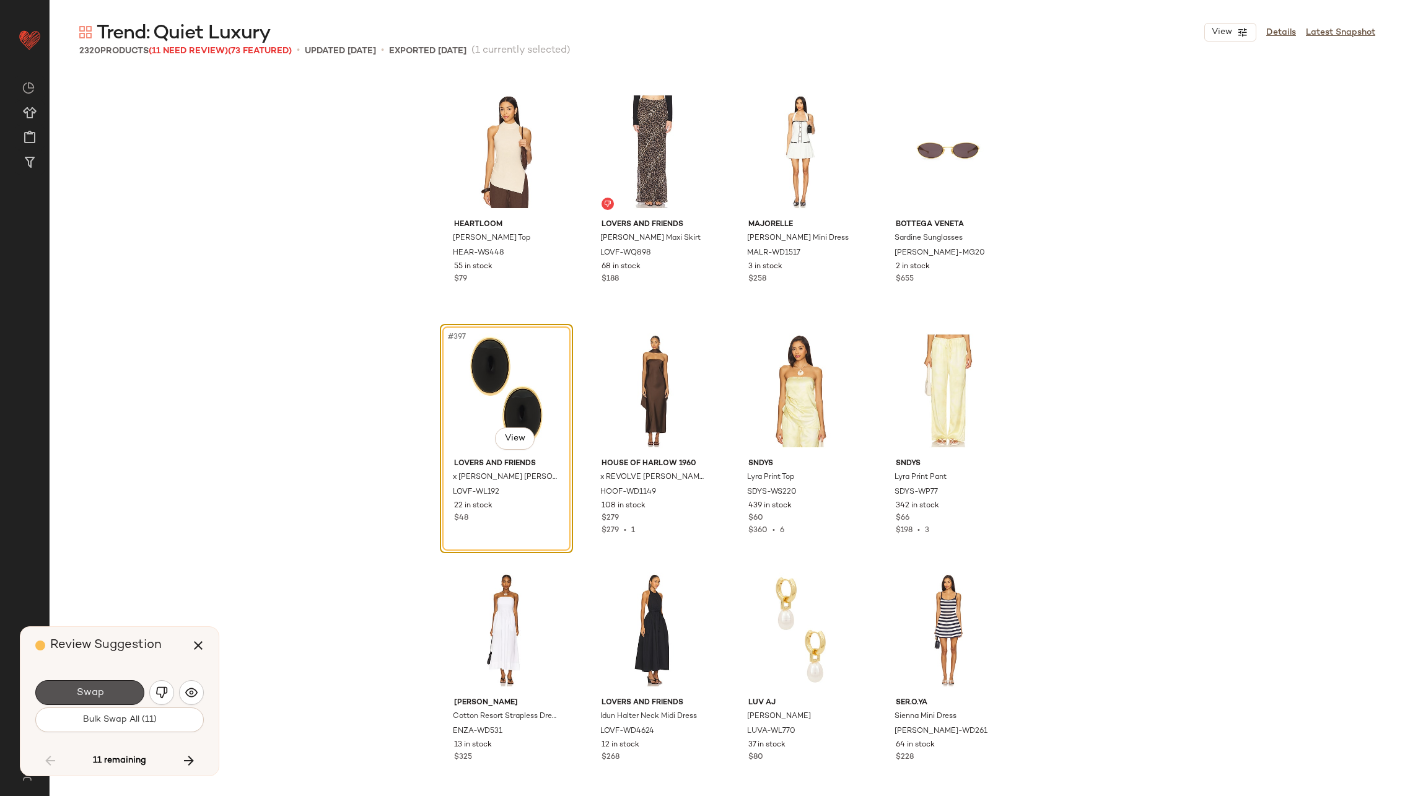
click at [108, 688] on button "Swap" at bounding box center [89, 692] width 109 height 25
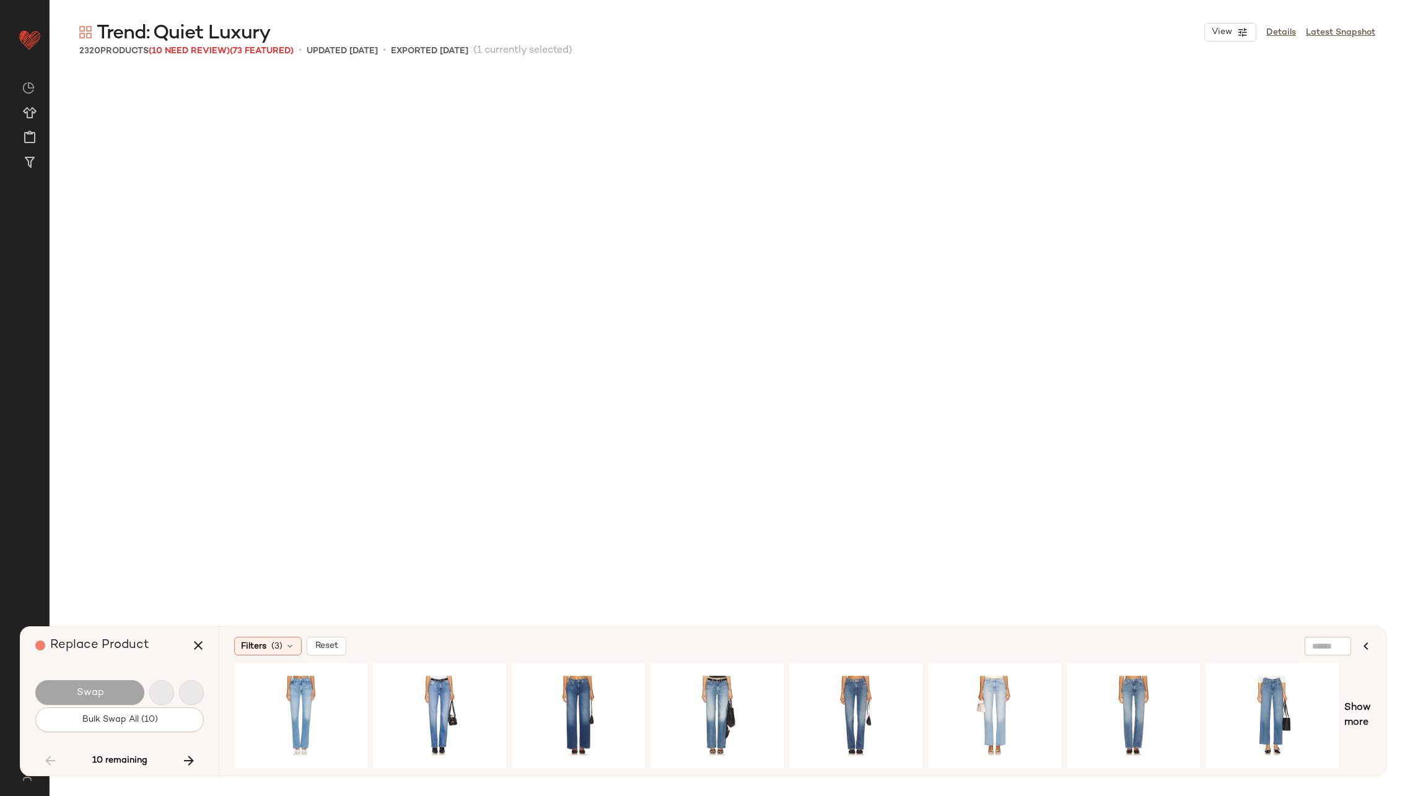
scroll to position [45191, 0]
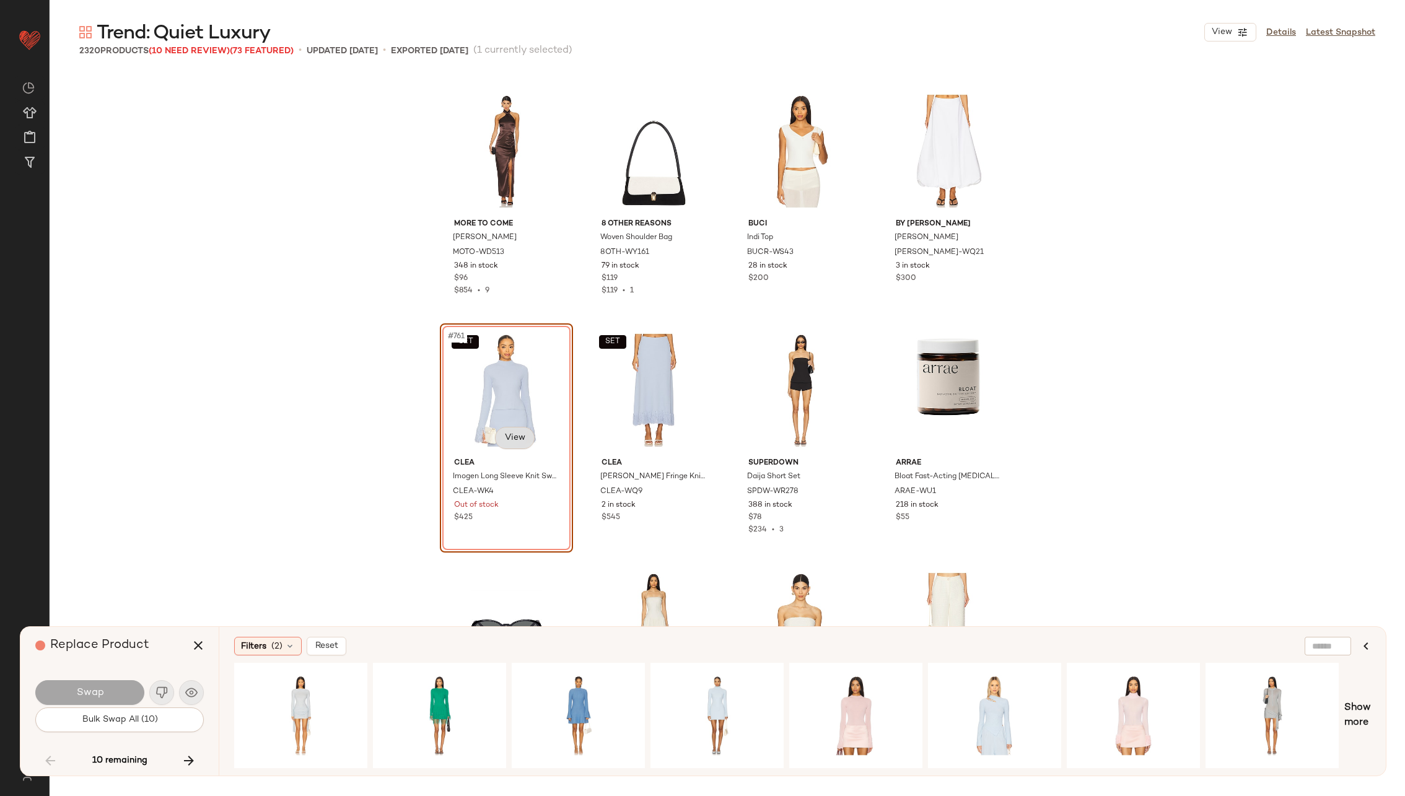
click at [515, 434] on body "Revolve ** Dashboard All Products Global Clipboards (25) Curations (70) Alexis …" at bounding box center [702, 448] width 1405 height 897
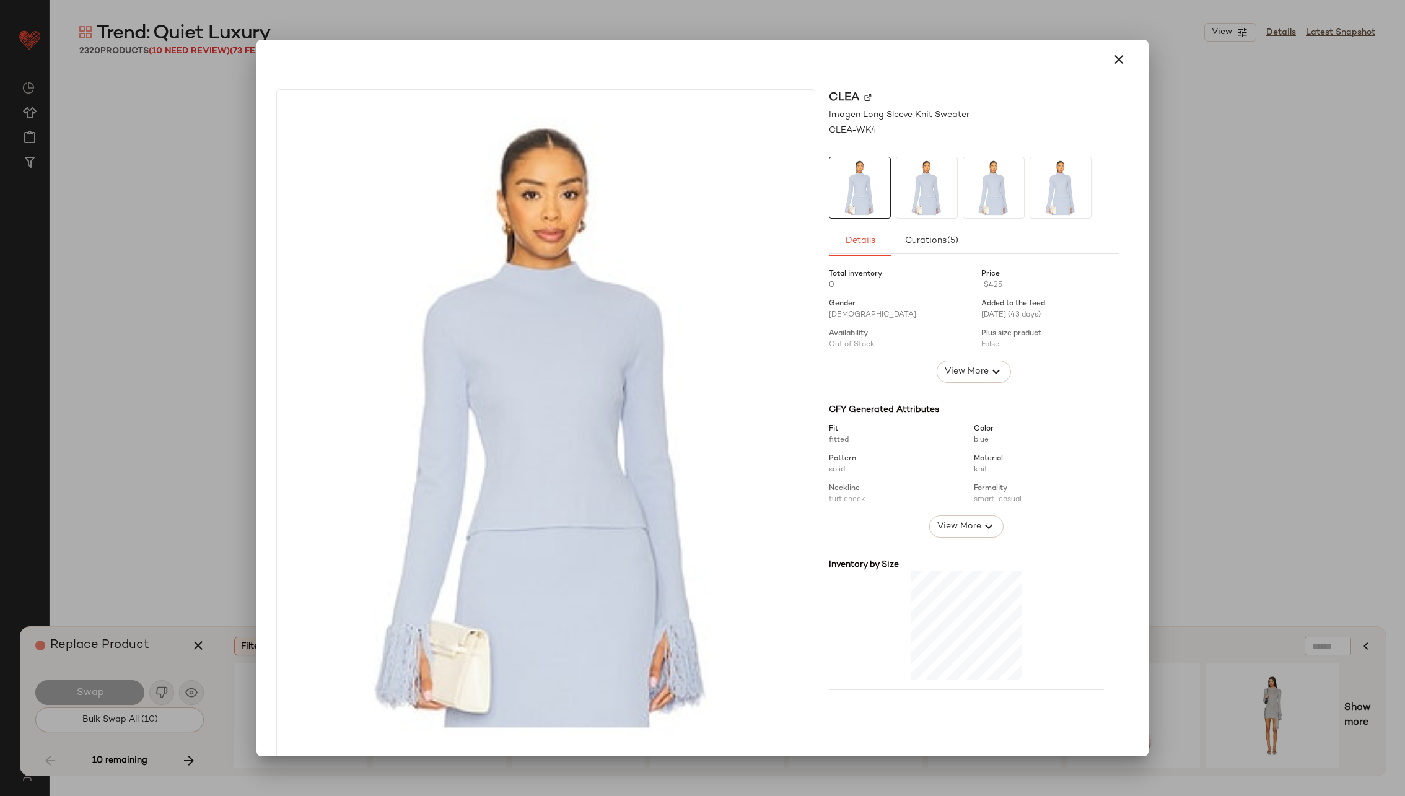
click at [864, 96] on img at bounding box center [867, 97] width 7 height 7
click at [1113, 63] on icon "button" at bounding box center [1118, 59] width 15 height 15
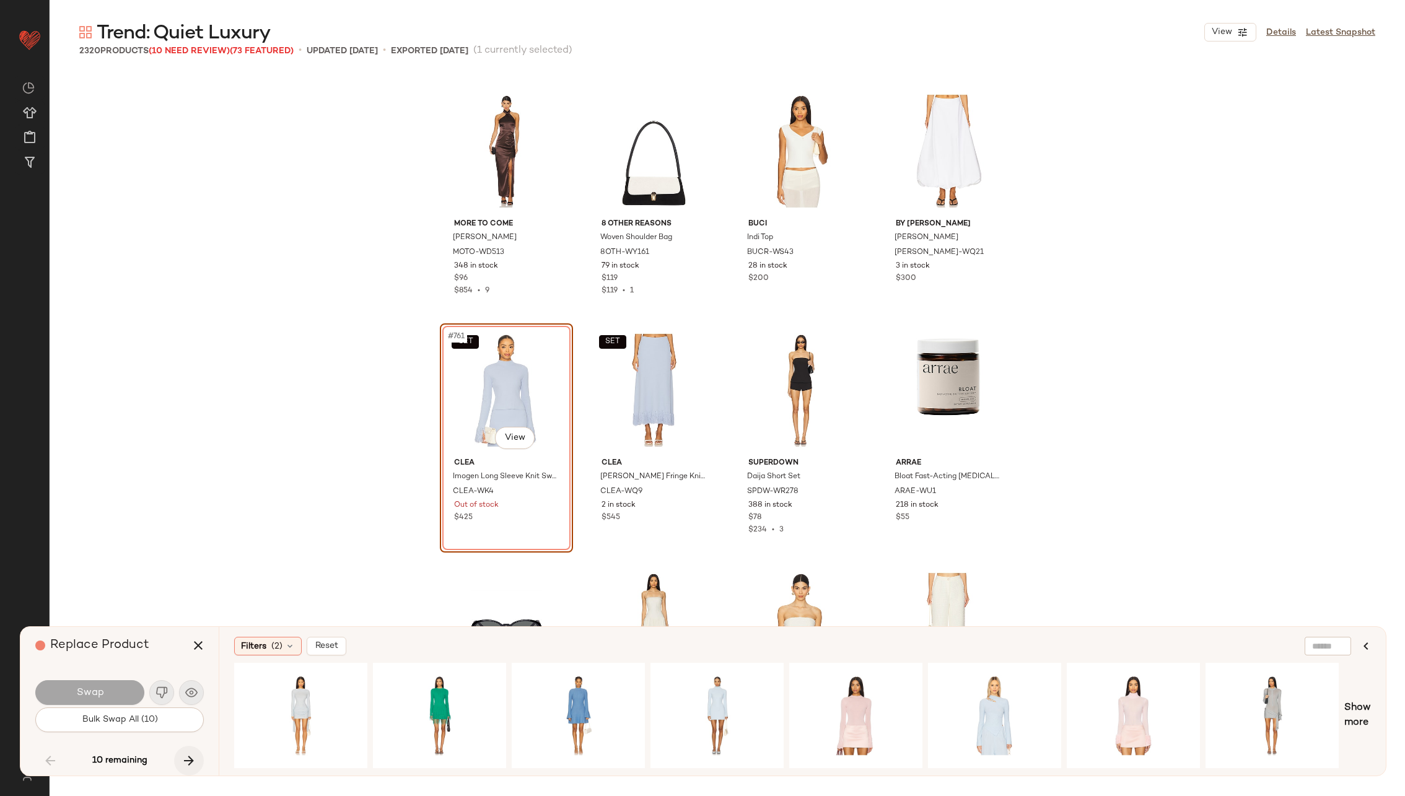
click at [187, 754] on icon "button" at bounding box center [188, 760] width 15 height 15
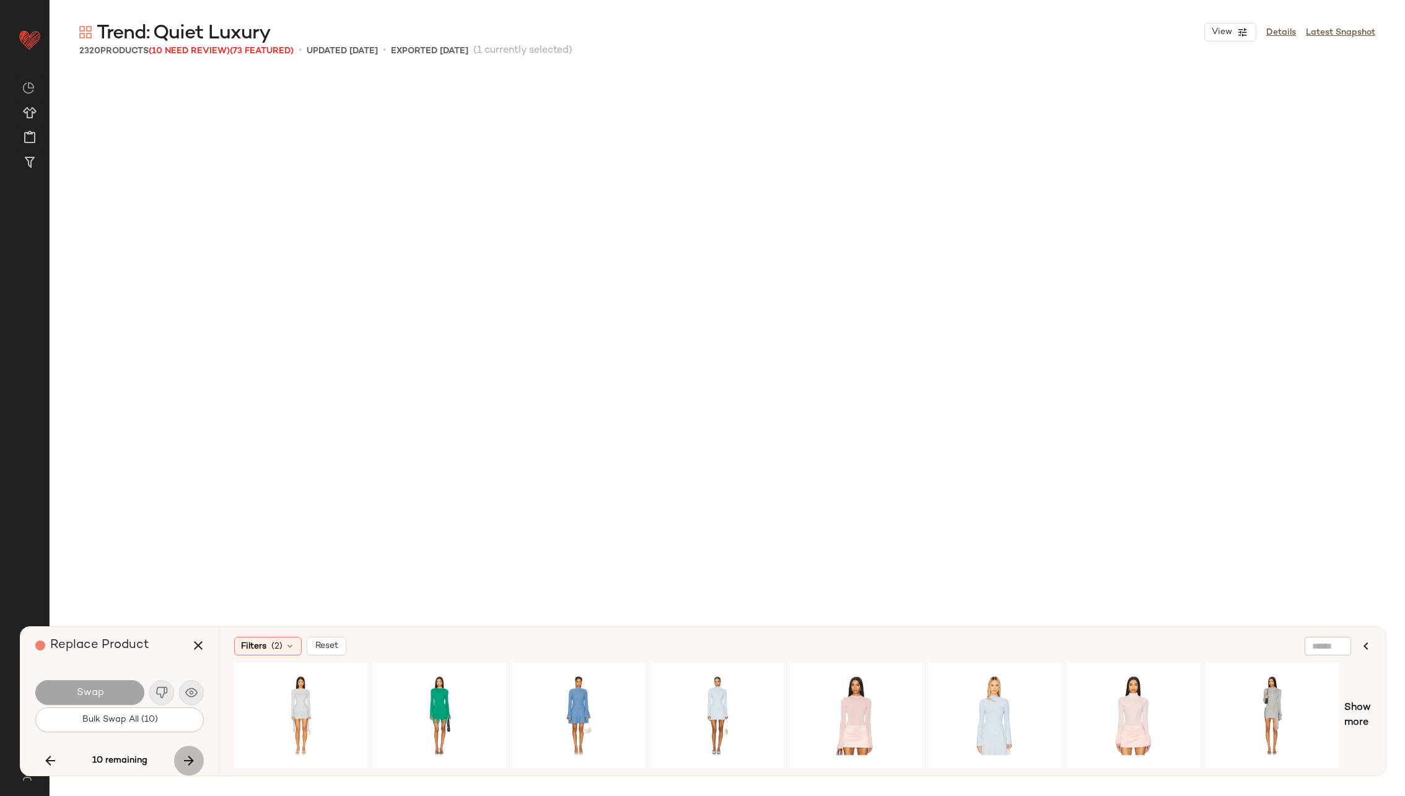
scroll to position [54038, 0]
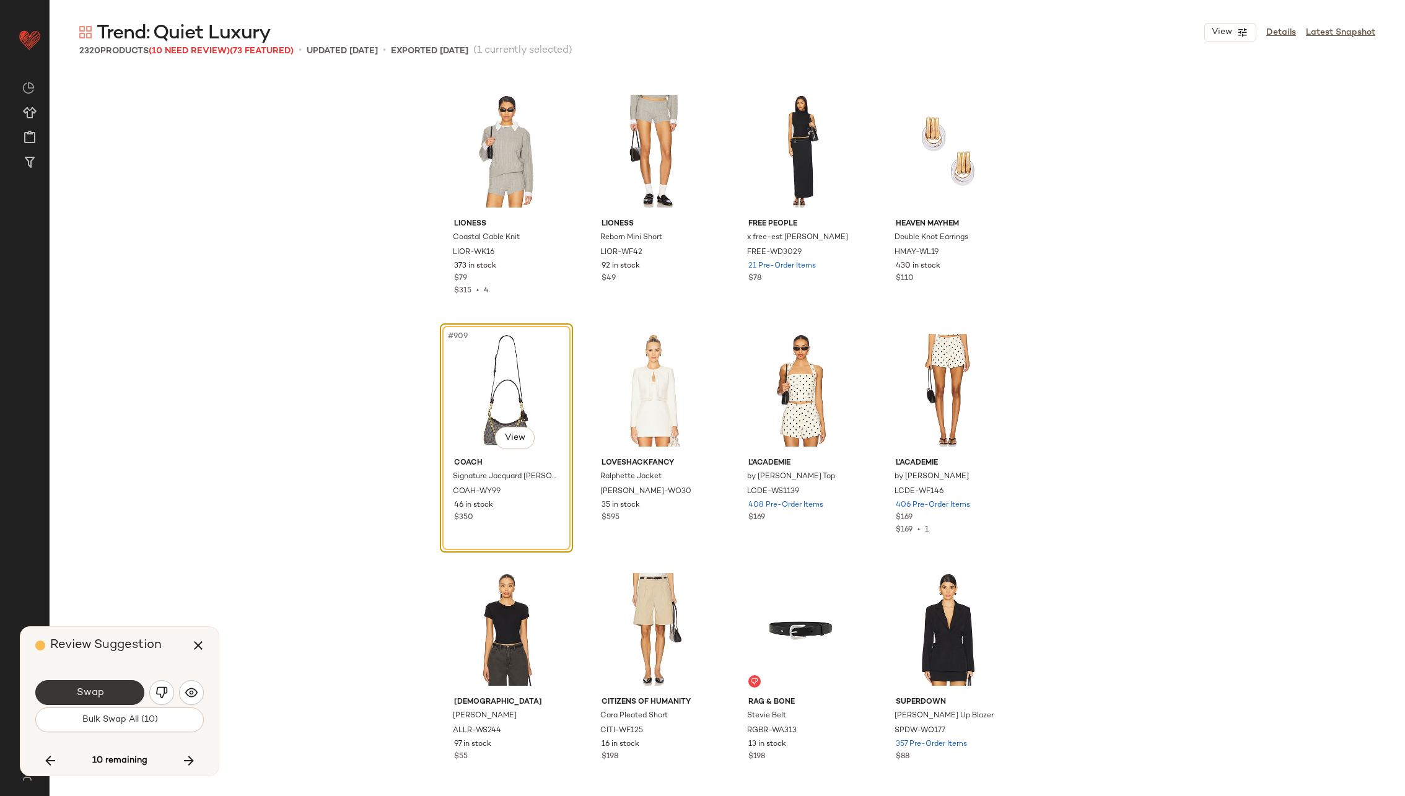
click at [103, 689] on button "Swap" at bounding box center [89, 692] width 109 height 25
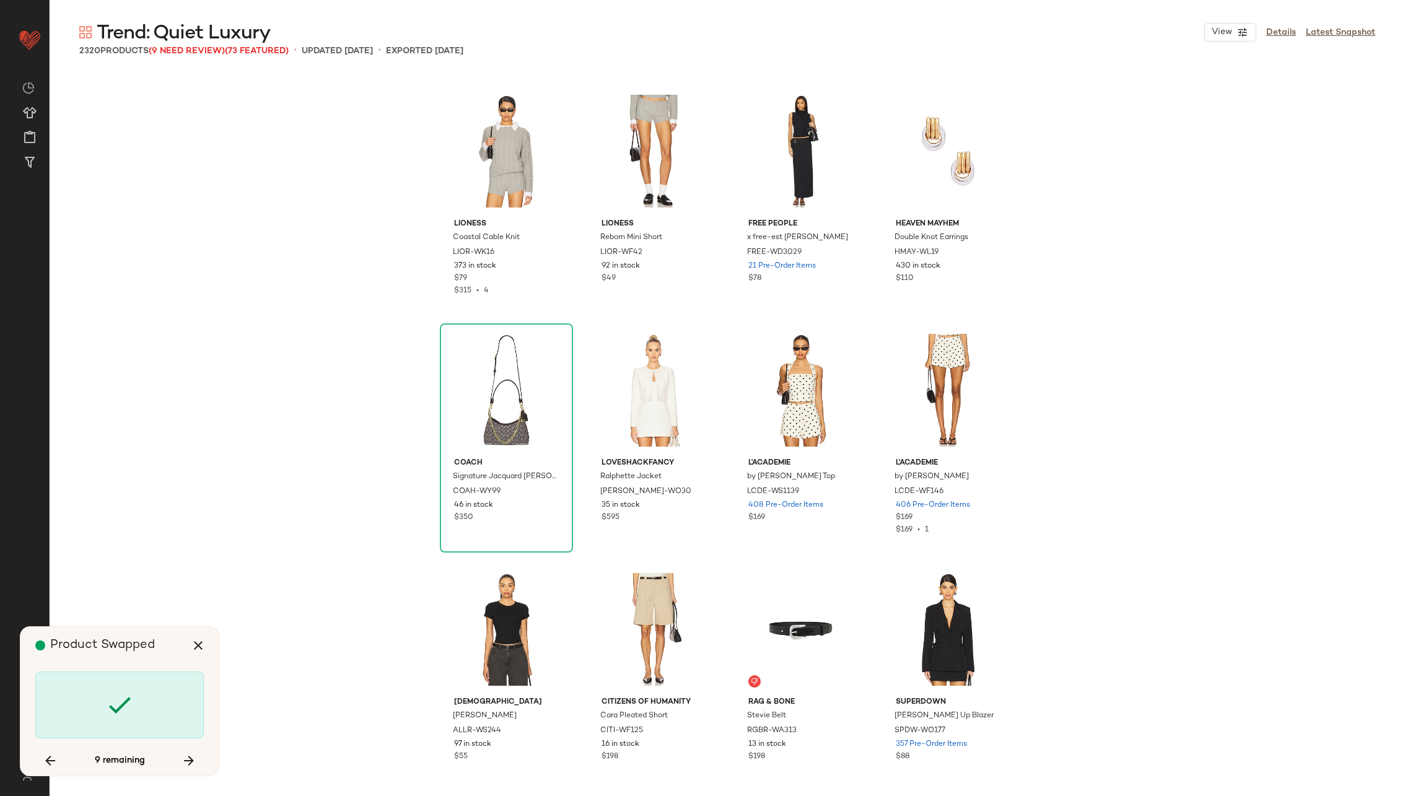
scroll to position [58342, 0]
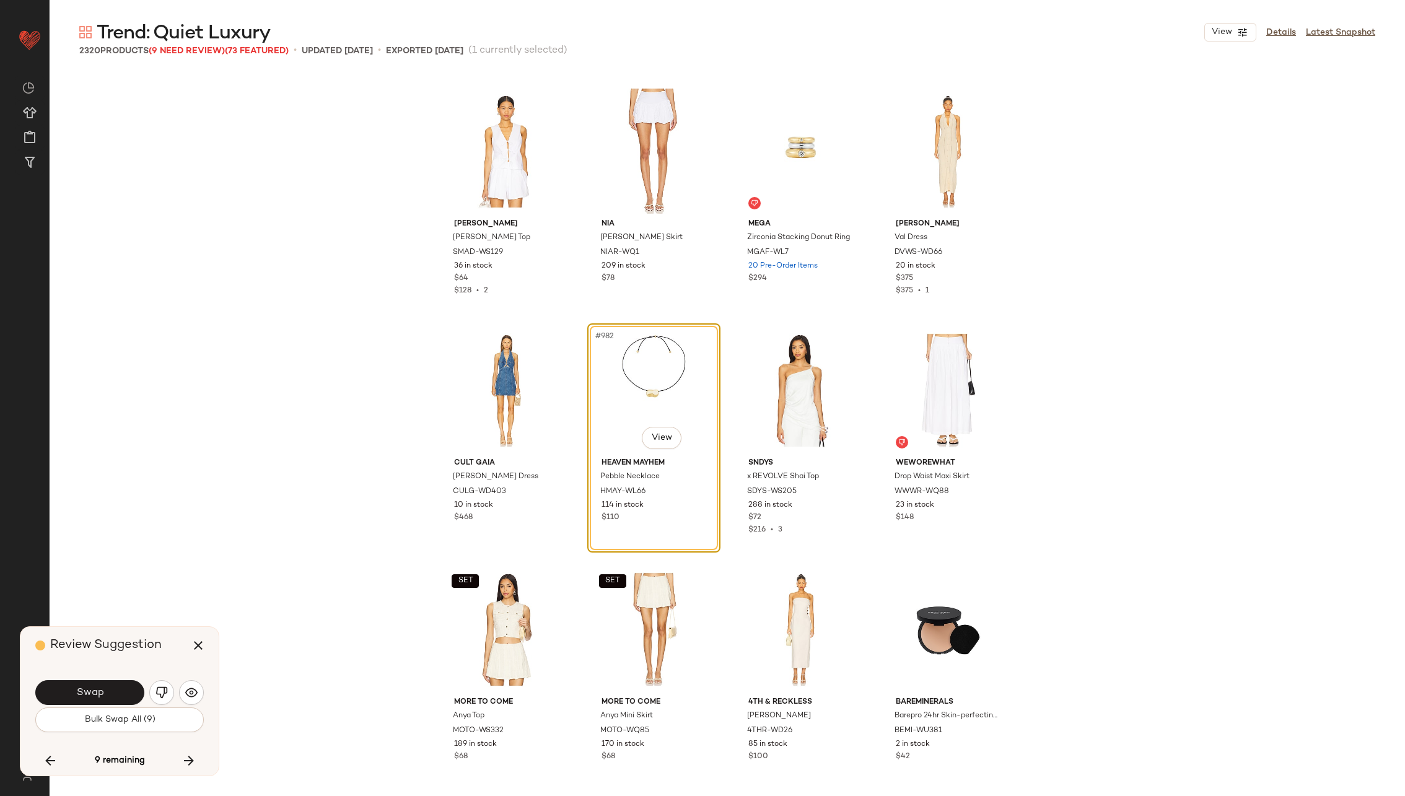
click at [103, 689] on button "Swap" at bounding box center [89, 692] width 109 height 25
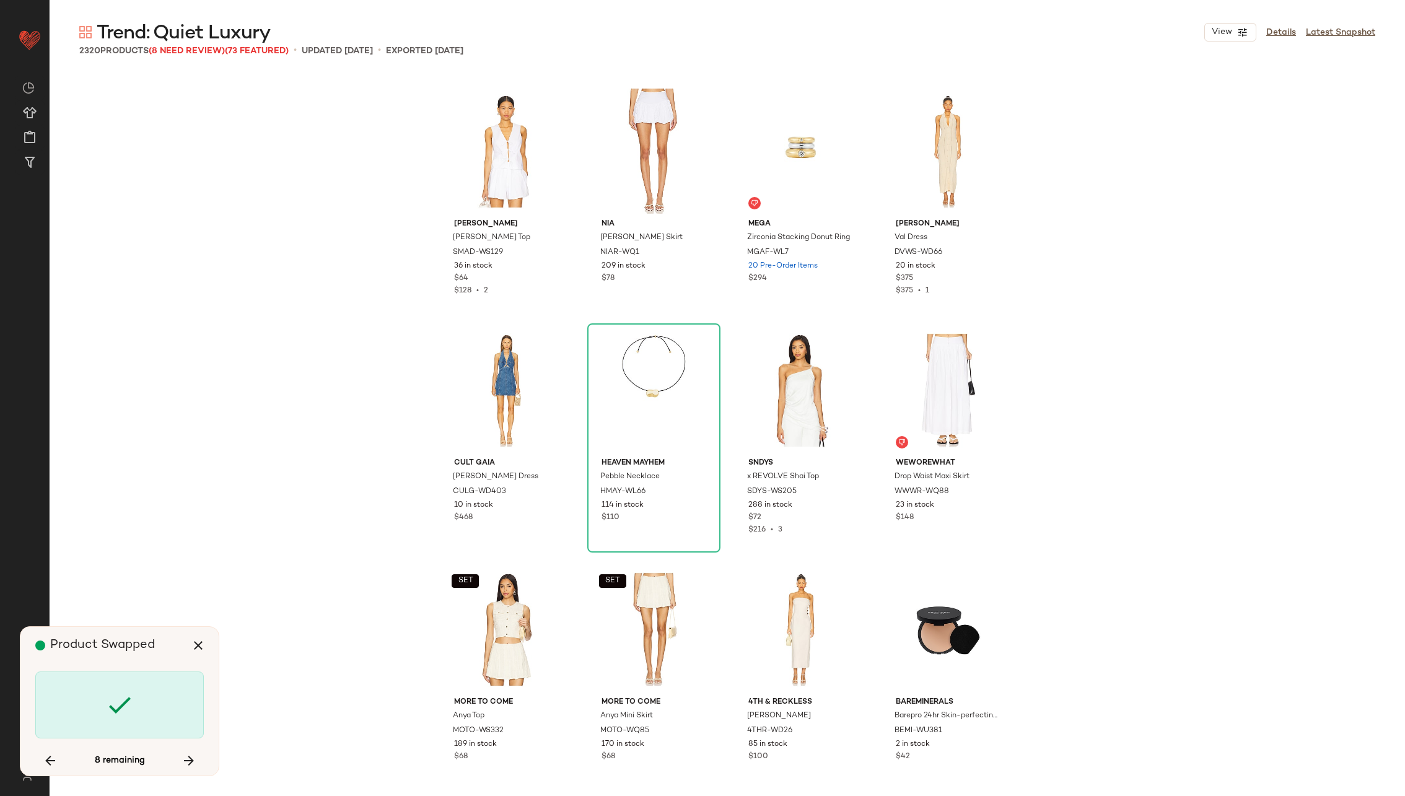
scroll to position [58820, 0]
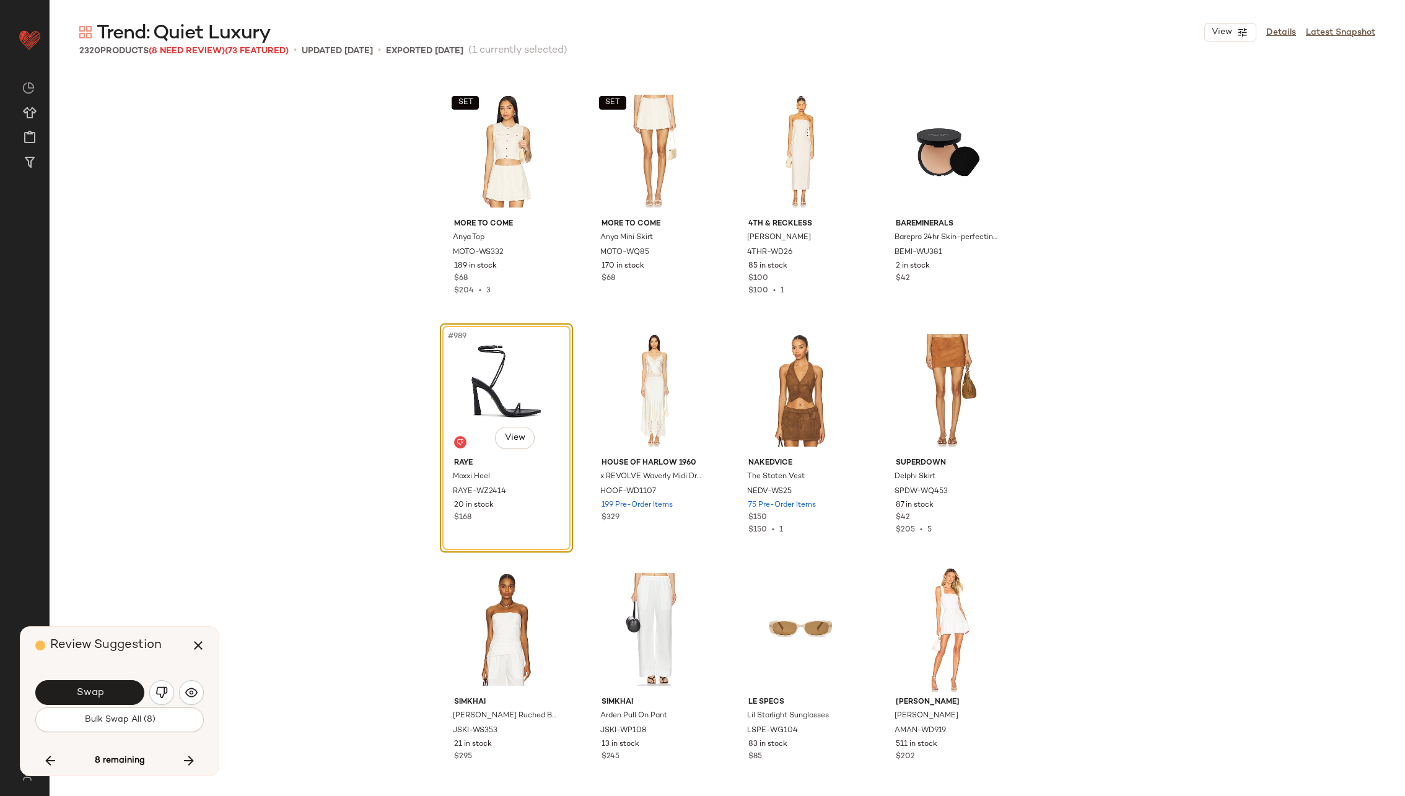
click at [103, 689] on button "Swap" at bounding box center [89, 692] width 109 height 25
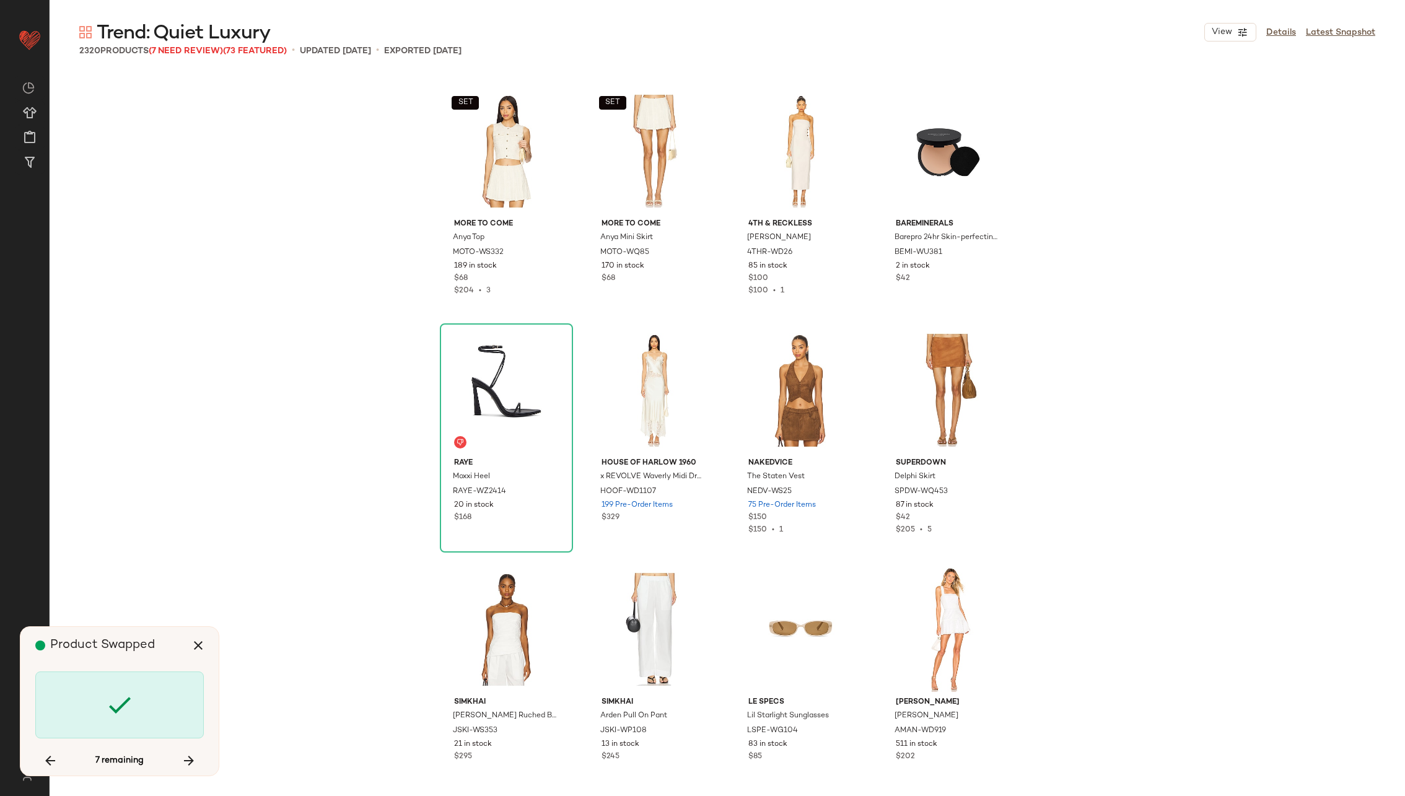
scroll to position [86078, 0]
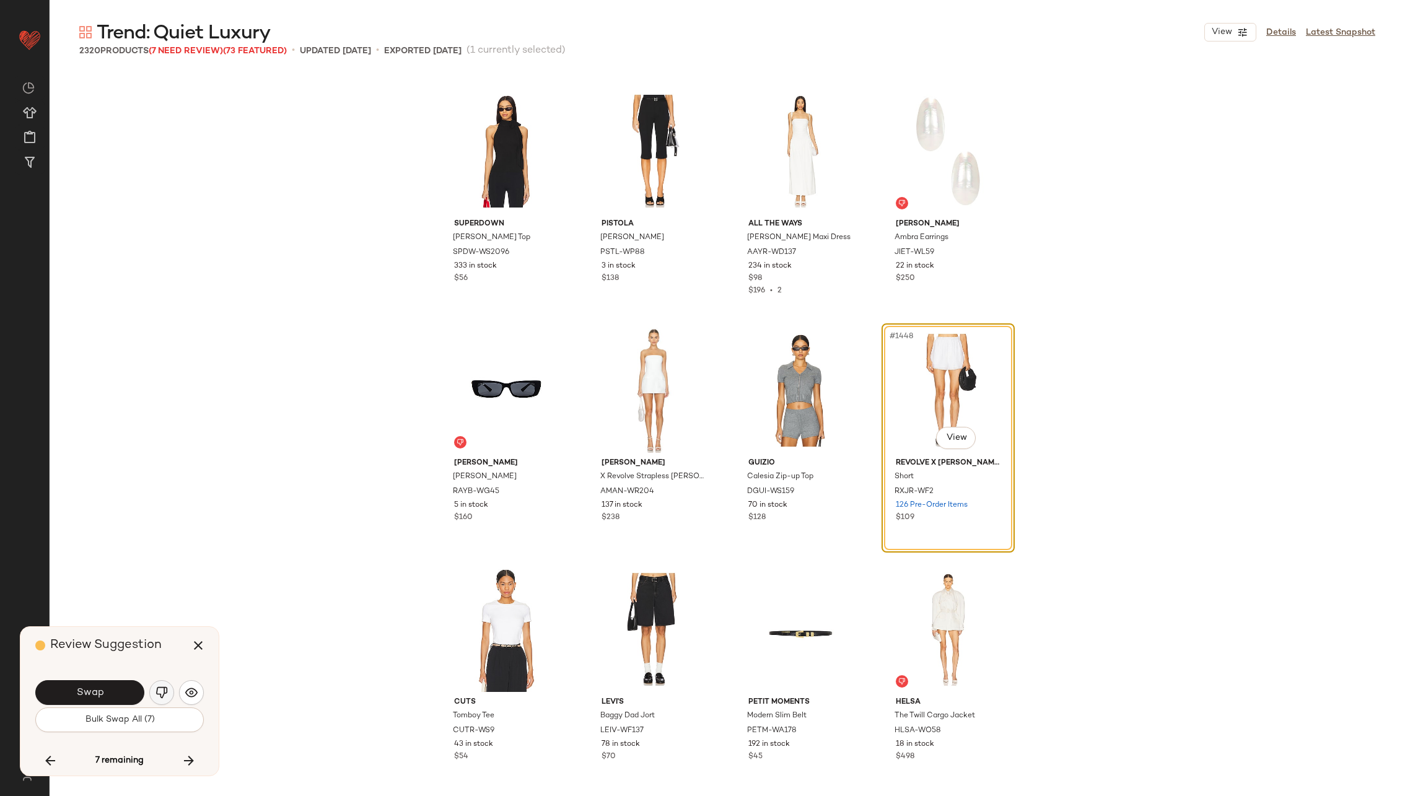
click at [162, 693] on img "button" at bounding box center [161, 692] width 12 height 12
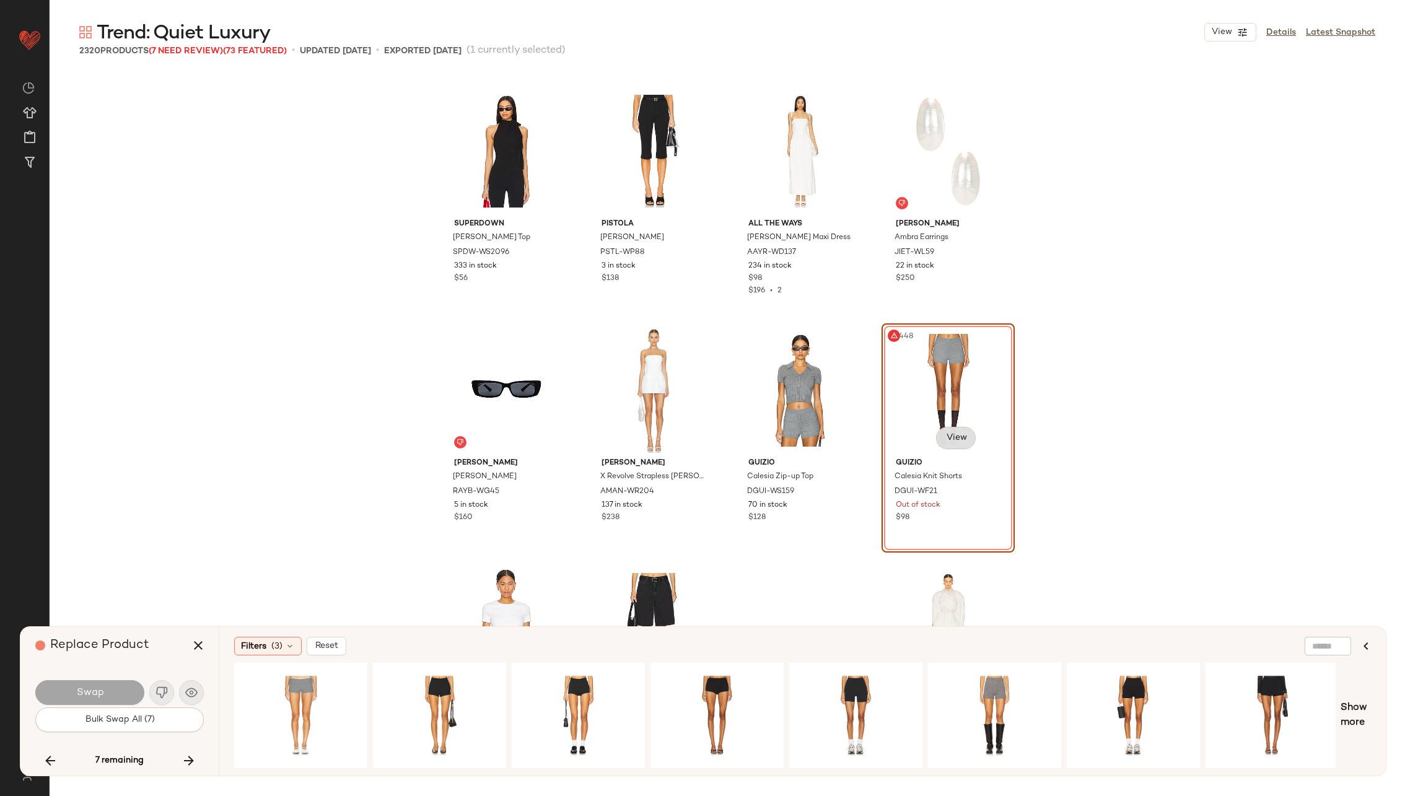
click at [961, 442] on body "Revolve ** Dashboard All Products Global Clipboards (25) Curations (70) Alexis …" at bounding box center [702, 448] width 1405 height 897
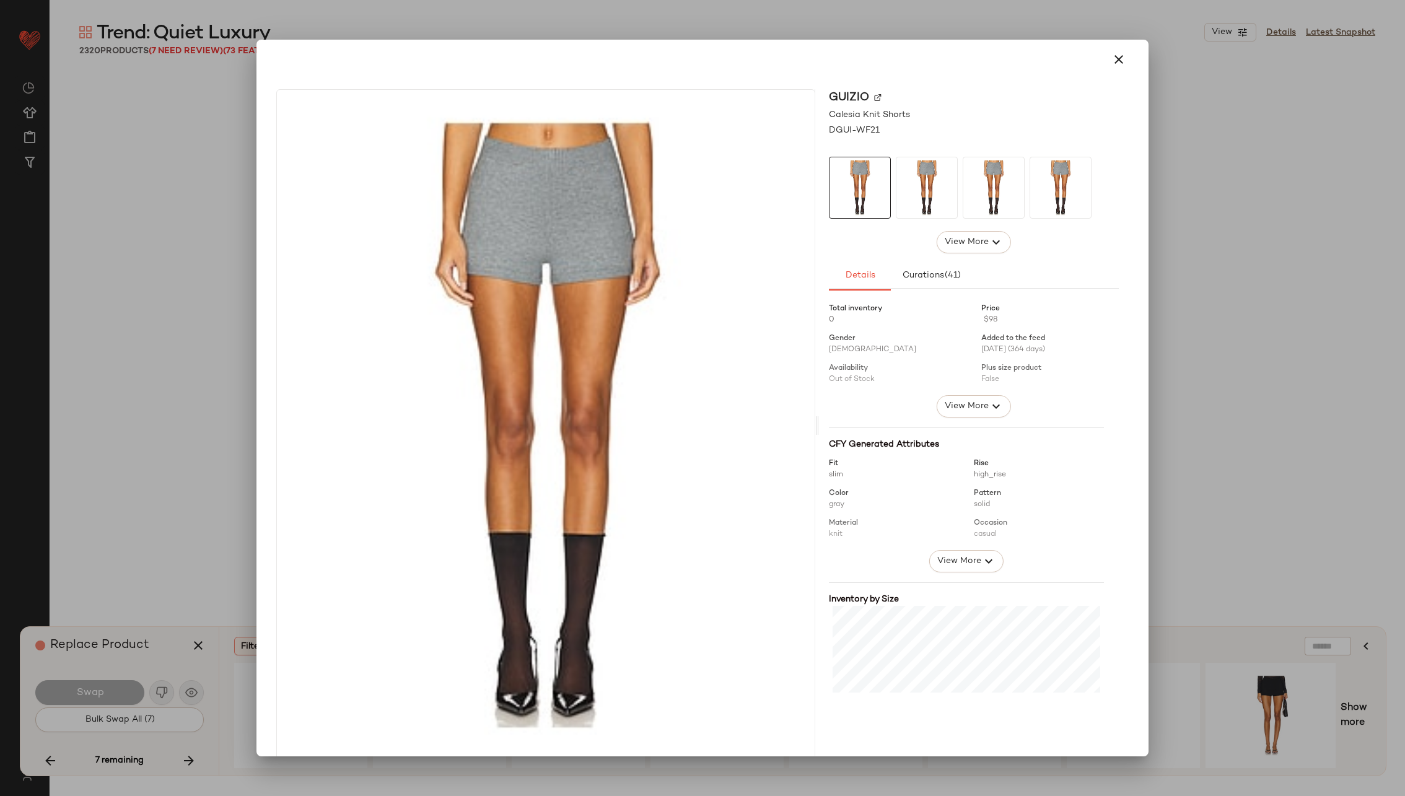
click at [874, 97] on img at bounding box center [877, 97] width 7 height 7
click at [1118, 57] on icon "button" at bounding box center [1118, 59] width 15 height 15
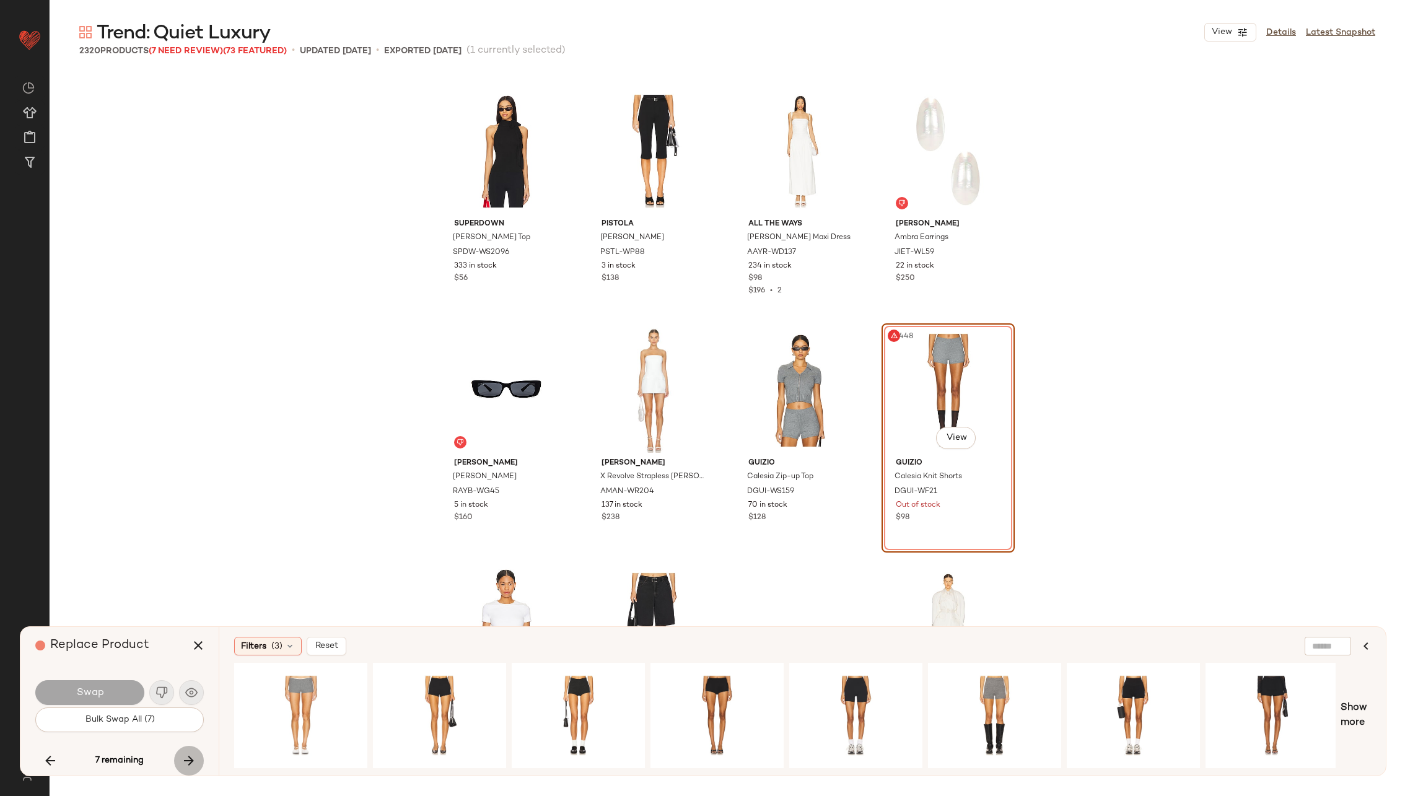
click at [188, 756] on icon "button" at bounding box center [188, 760] width 15 height 15
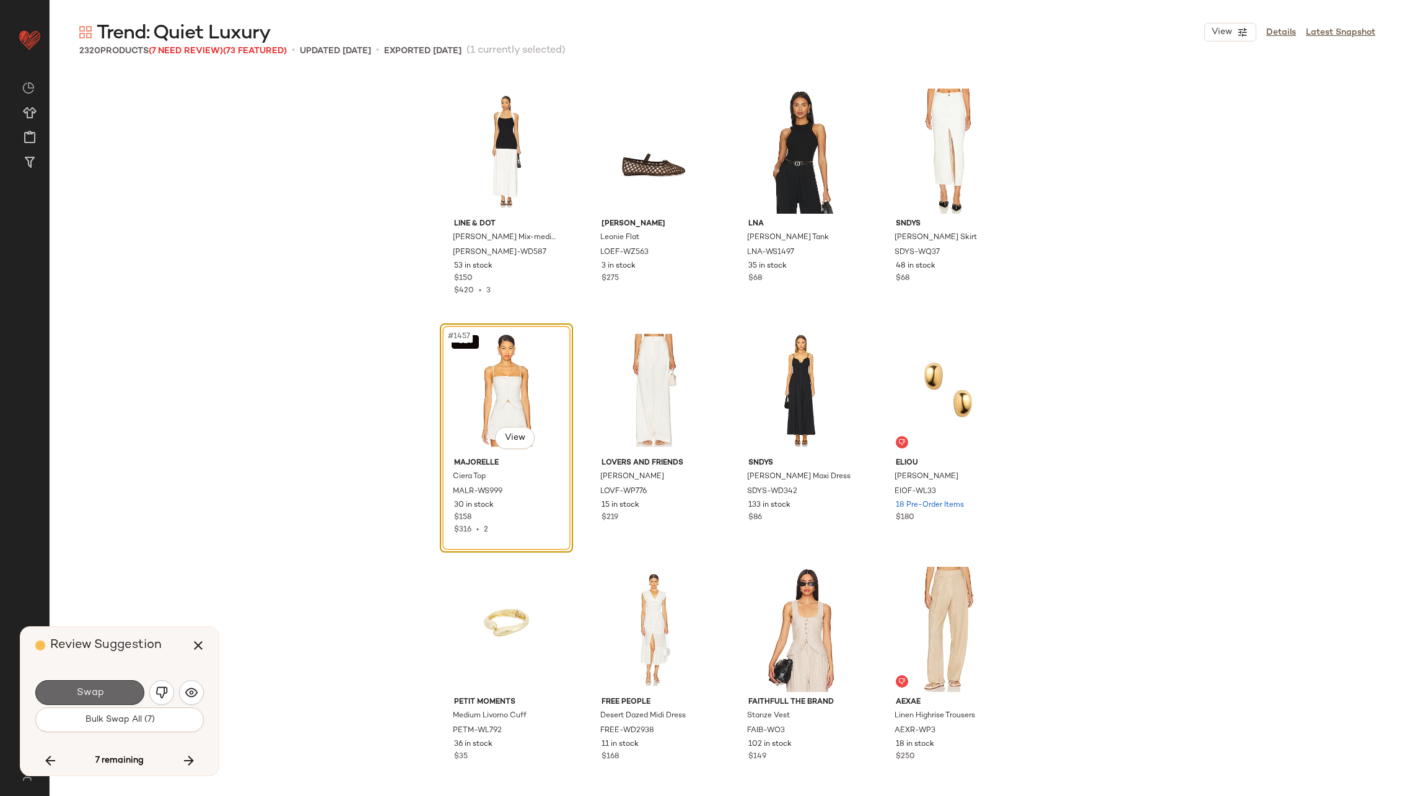
click at [97, 689] on span "Swap" at bounding box center [90, 693] width 28 height 12
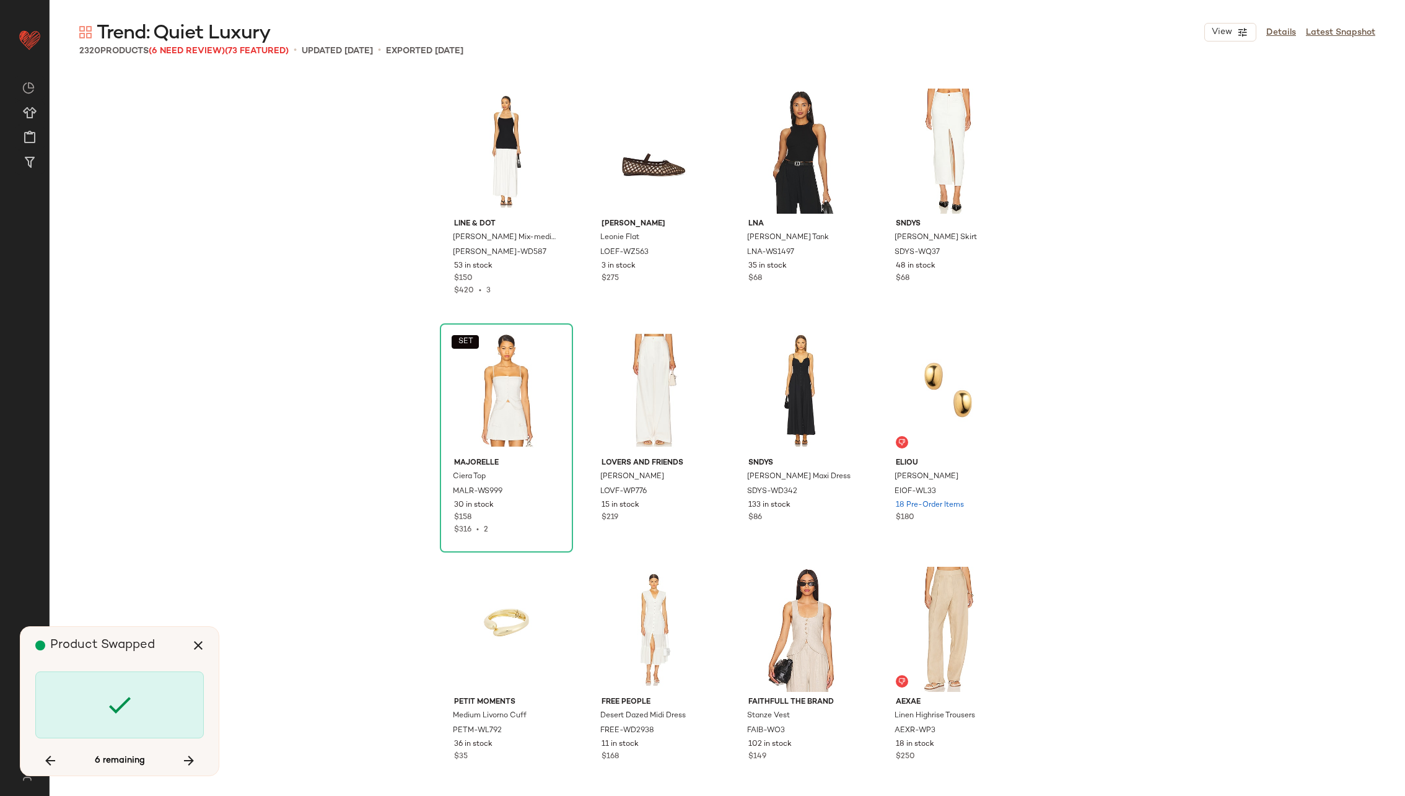
scroll to position [109033, 0]
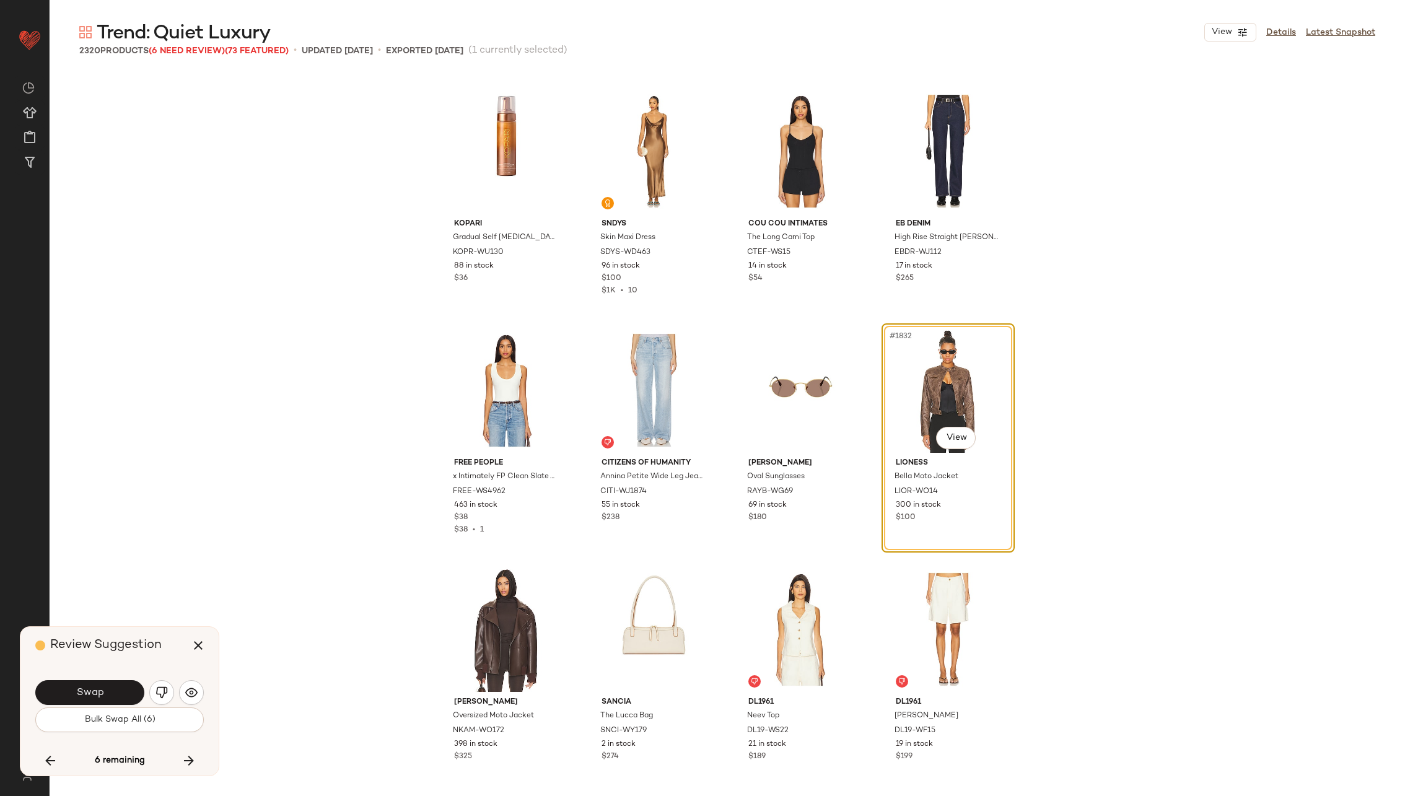
click at [97, 689] on span "Swap" at bounding box center [90, 693] width 28 height 12
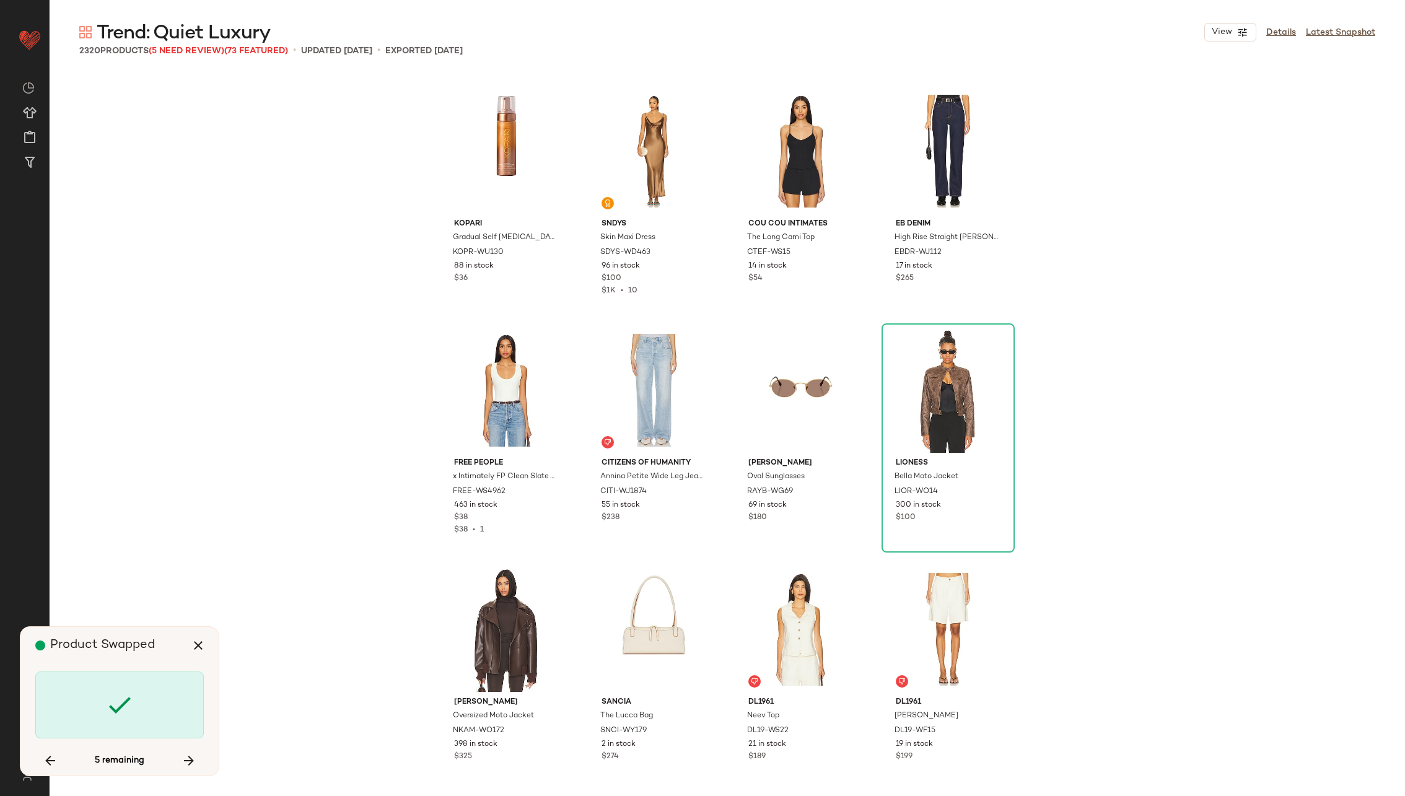
scroll to position [112858, 0]
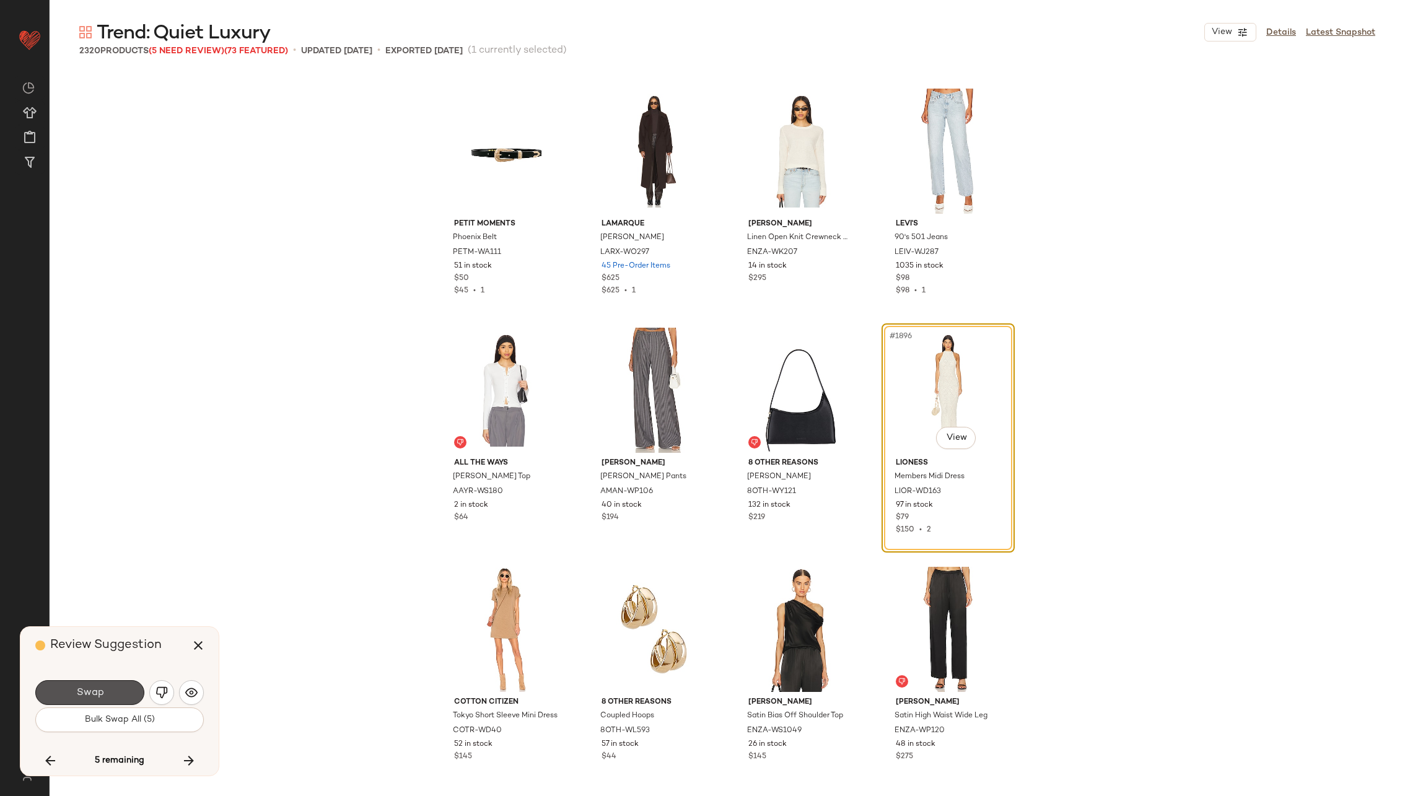
click at [97, 689] on span "Swap" at bounding box center [90, 693] width 28 height 12
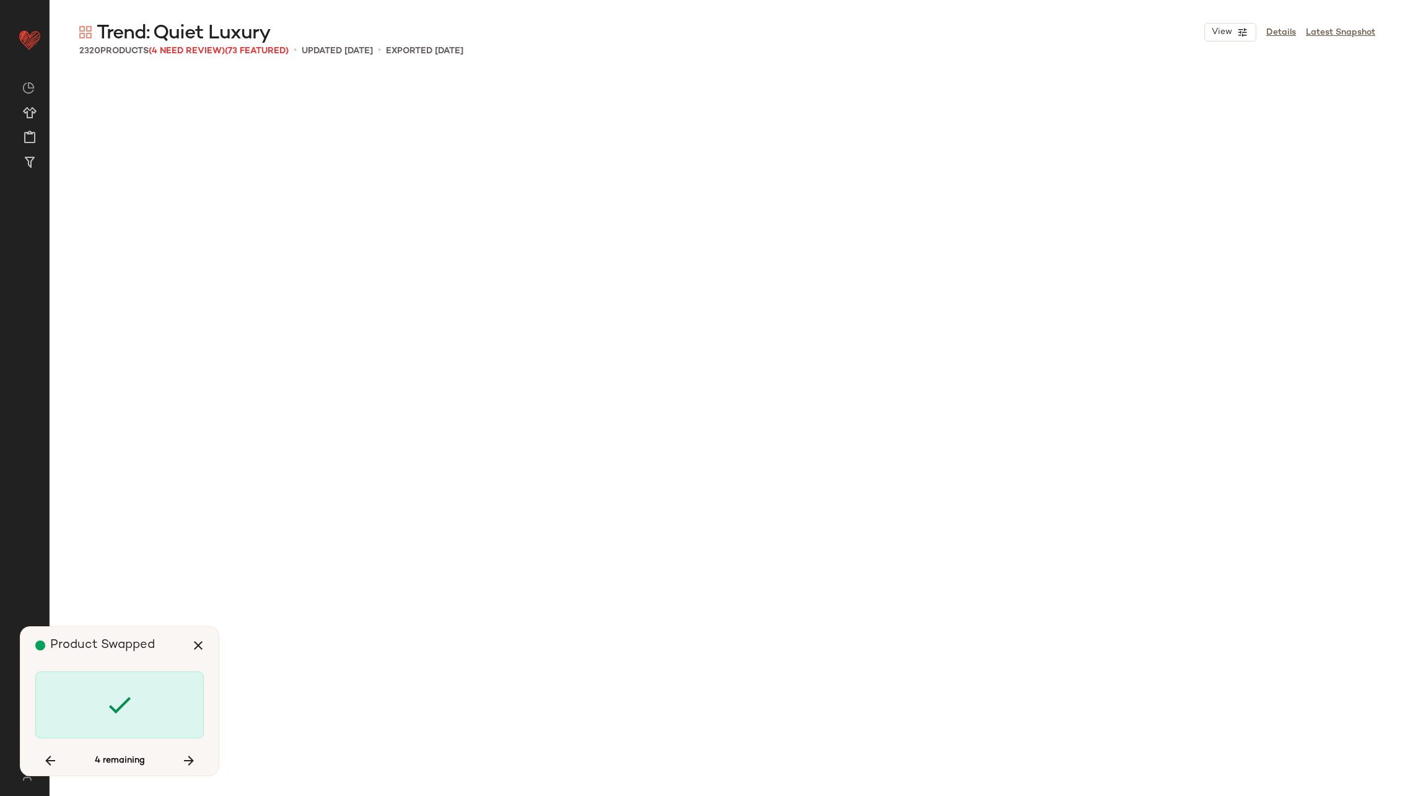
scroll to position [118358, 0]
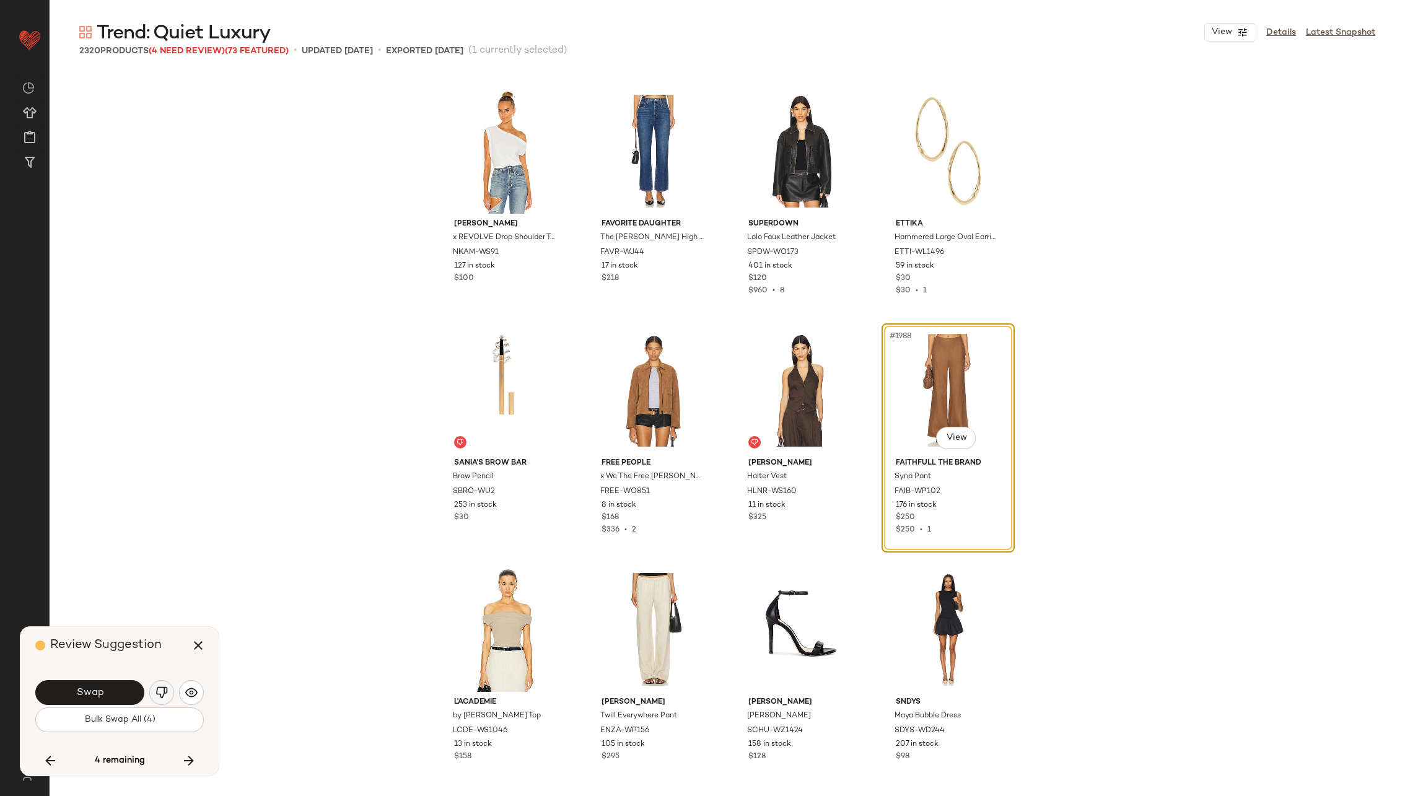
click at [162, 691] on img "button" at bounding box center [161, 692] width 12 height 12
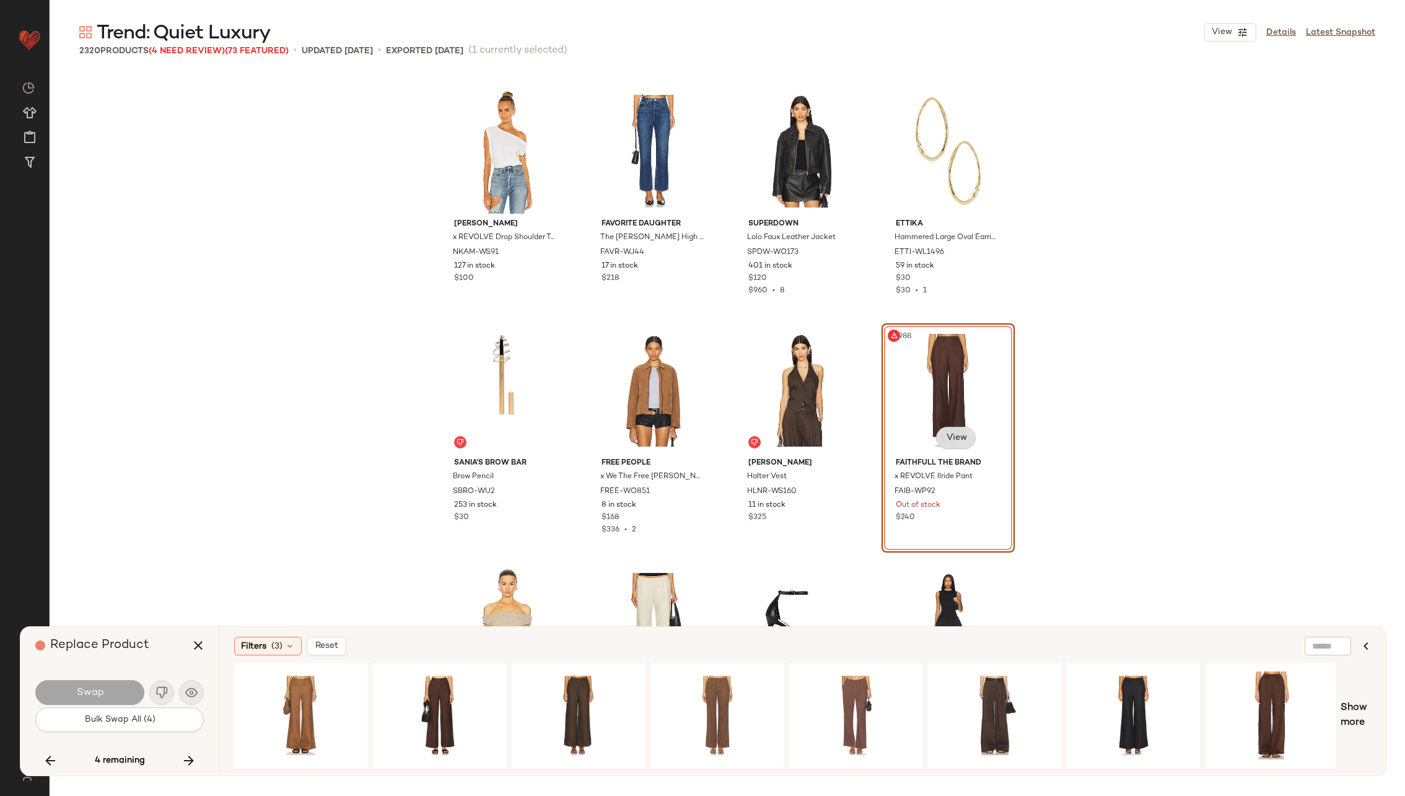
click at [943, 432] on body "Revolve ** Dashboard All Products Global Clipboards (25) Curations (70) Alexis …" at bounding box center [702, 448] width 1405 height 897
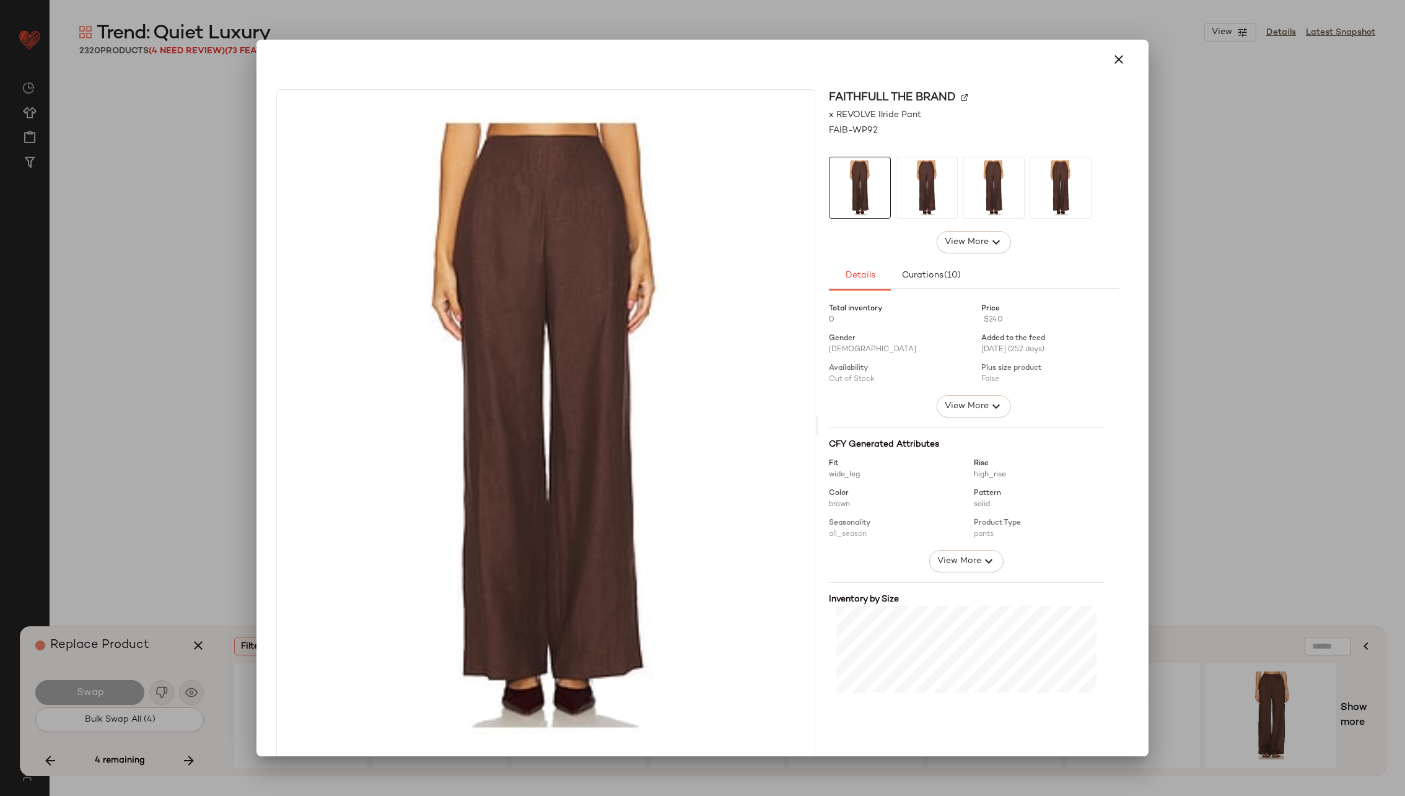
click at [961, 98] on img at bounding box center [964, 97] width 7 height 7
click at [1111, 53] on icon "button" at bounding box center [1118, 59] width 15 height 15
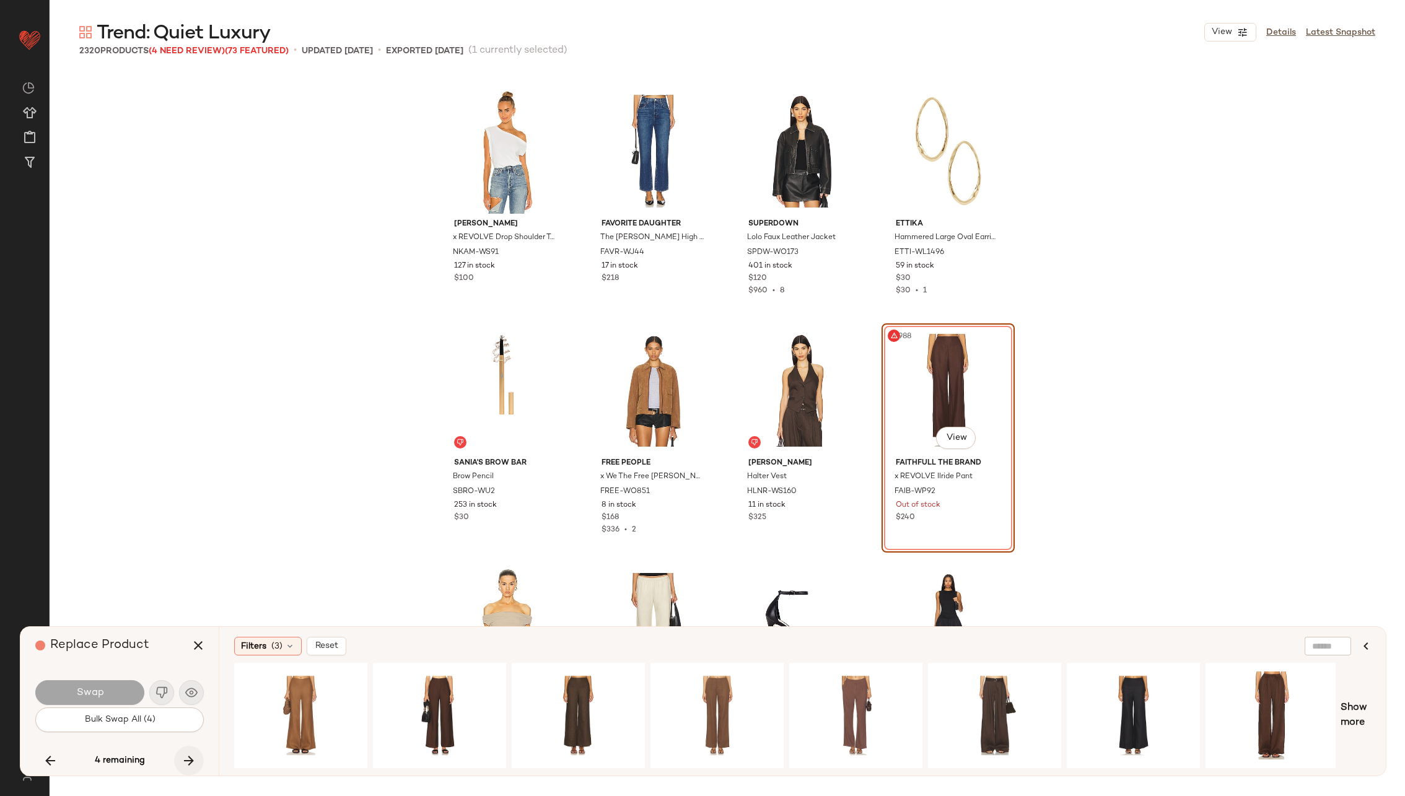
click at [187, 754] on icon "button" at bounding box center [188, 760] width 15 height 15
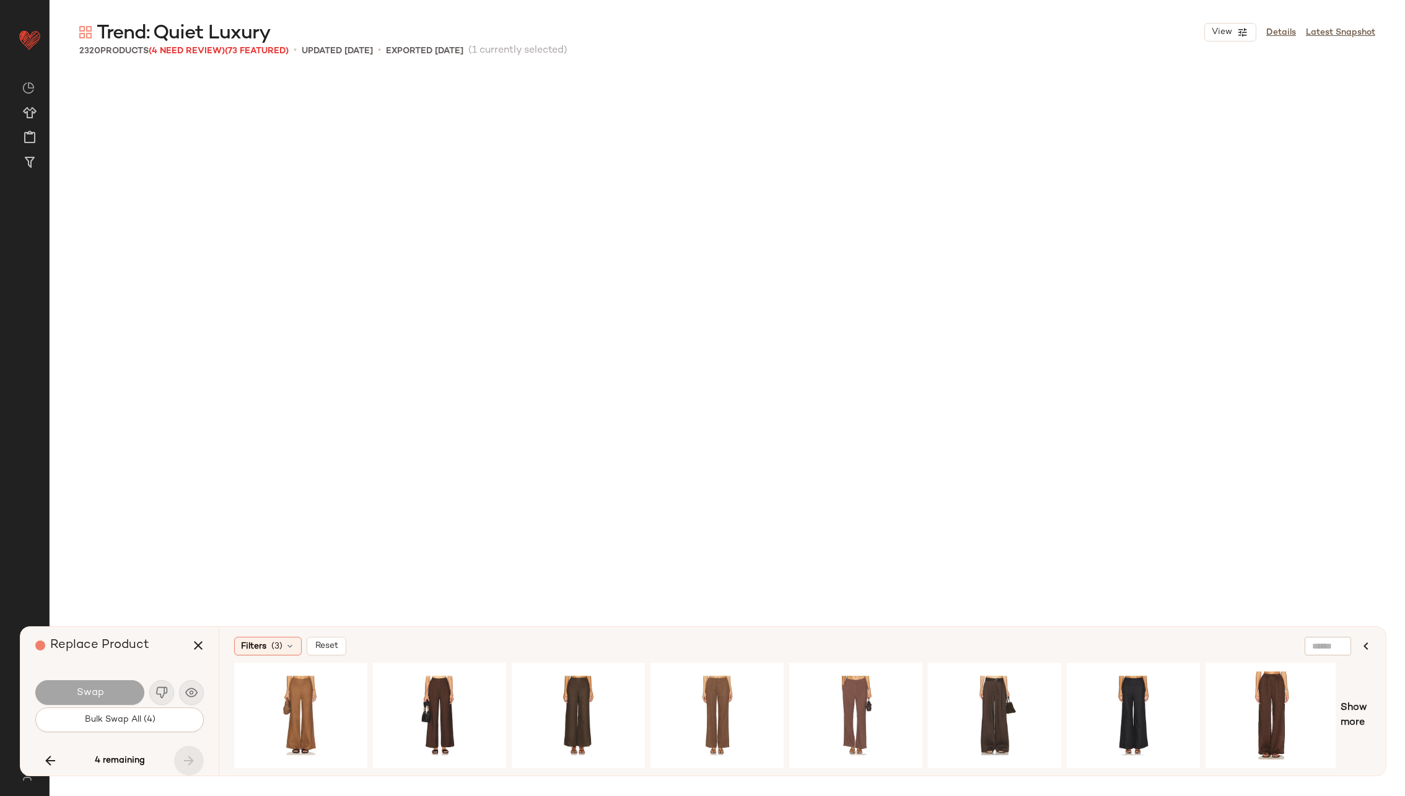
scroll to position [129835, 0]
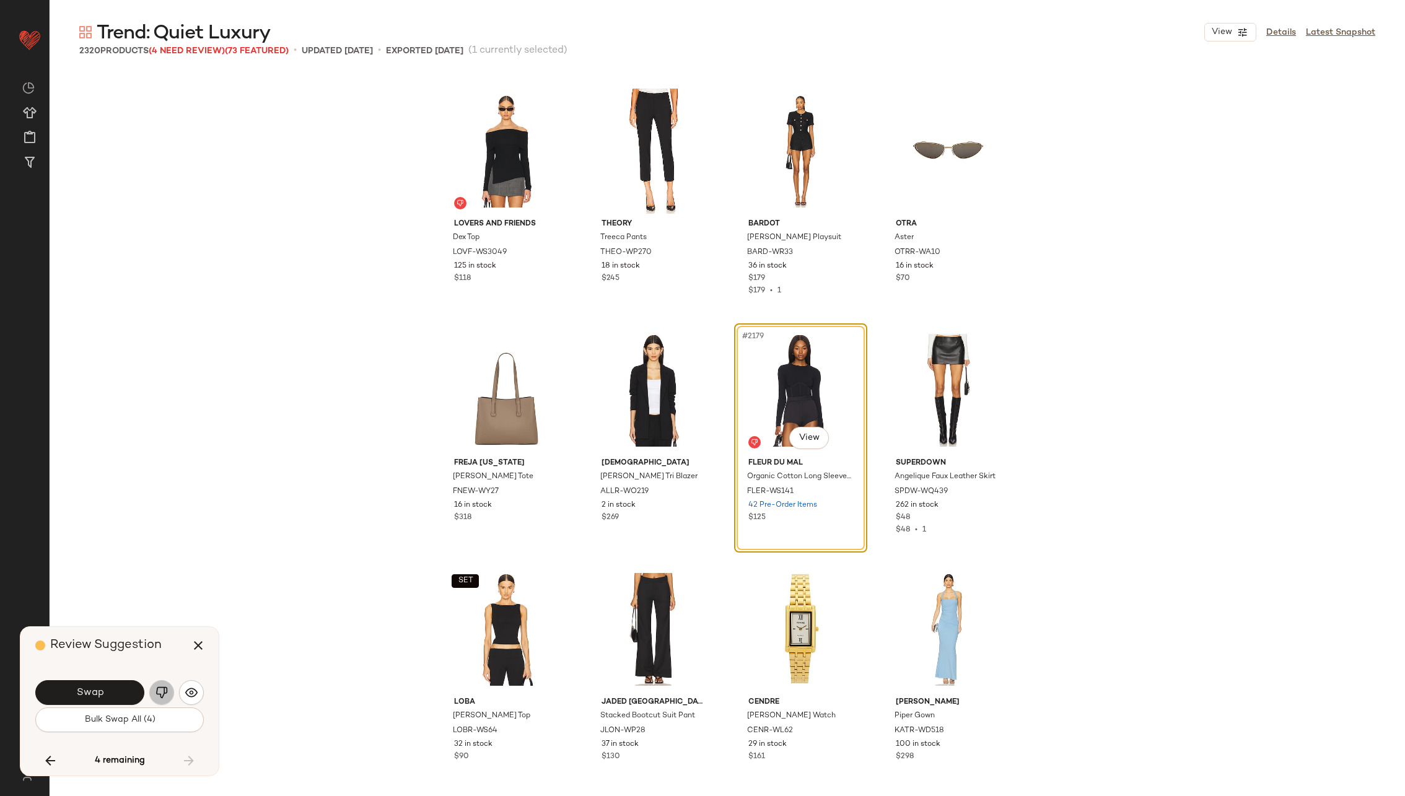
click at [157, 687] on img "button" at bounding box center [161, 692] width 12 height 12
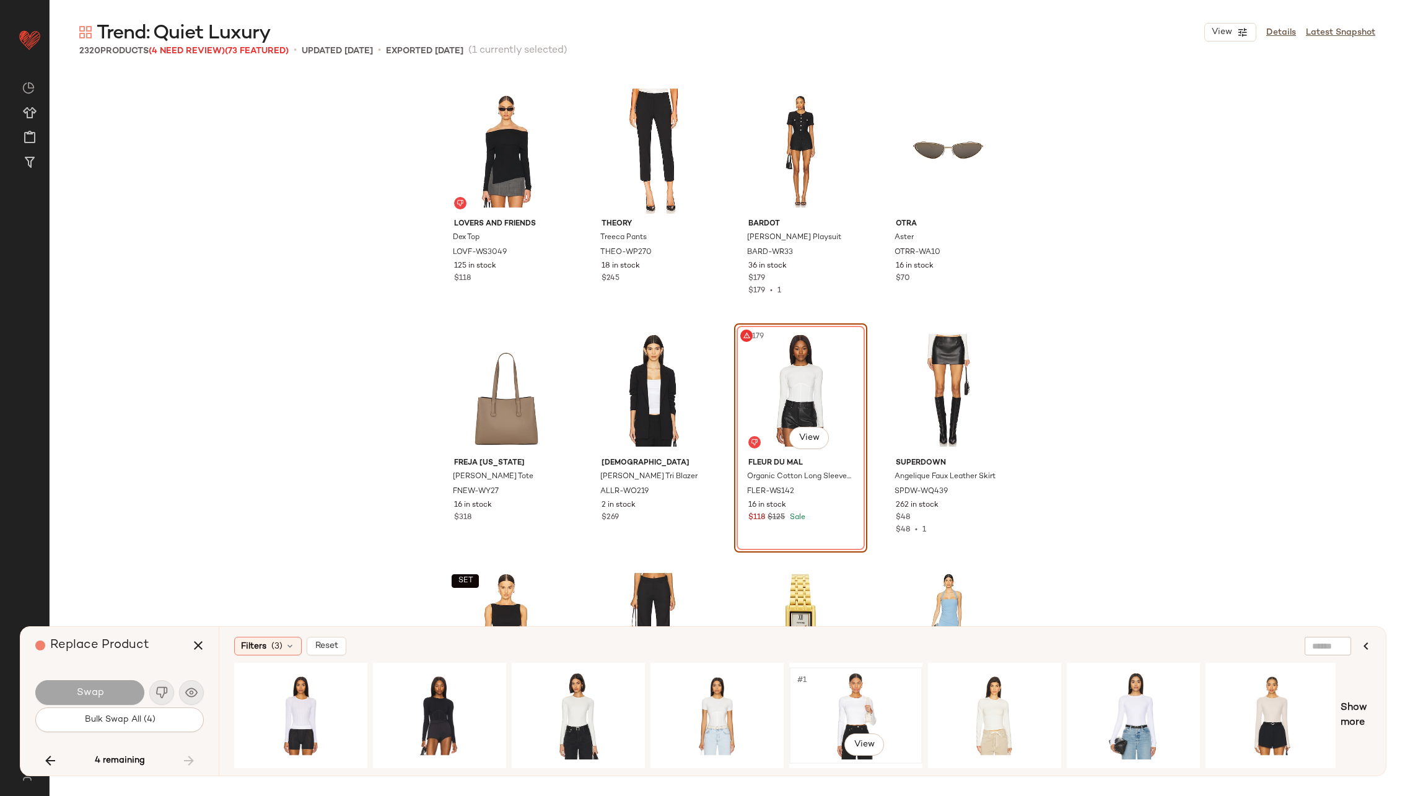
click at [850, 707] on div "#1 View" at bounding box center [856, 715] width 125 height 88
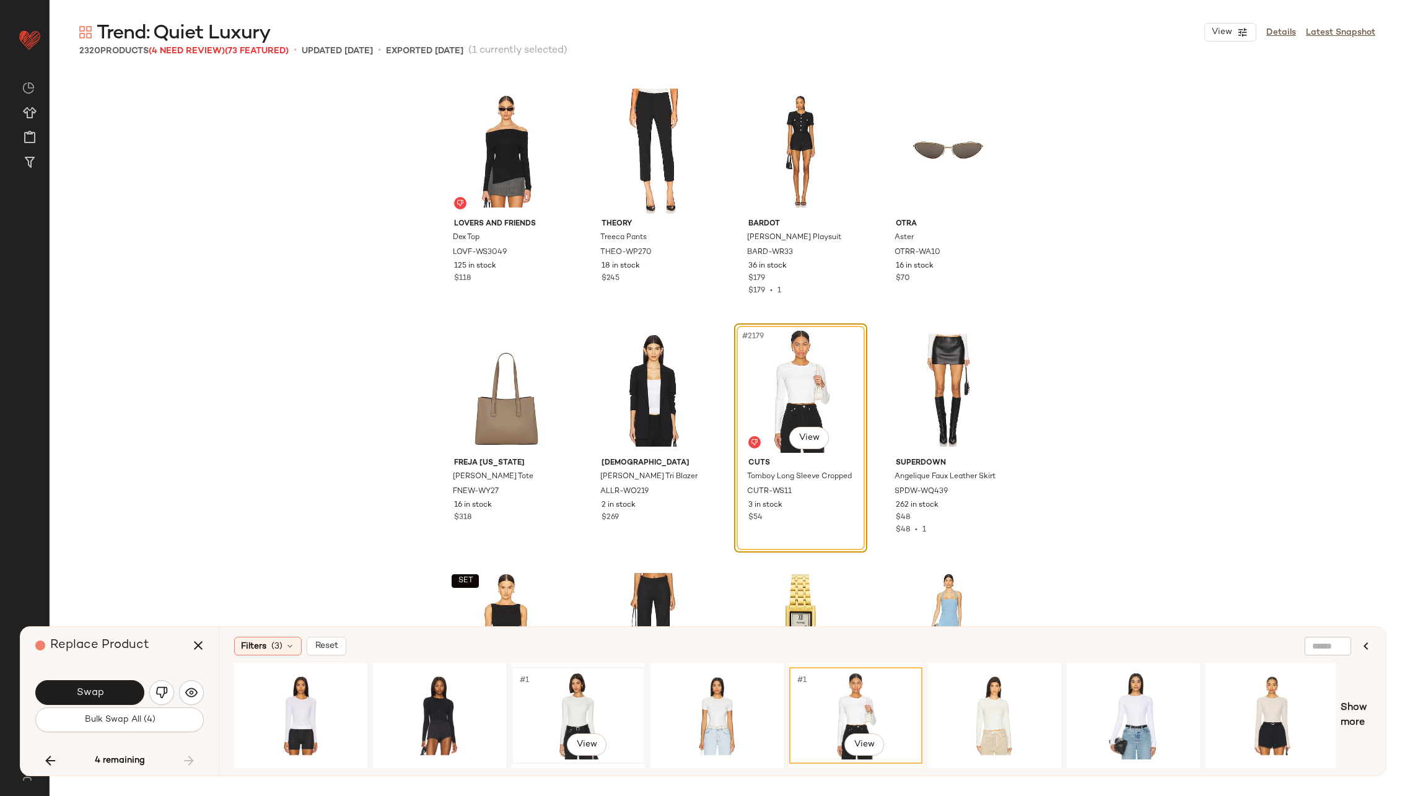
click at [572, 704] on div "#1 View" at bounding box center [578, 715] width 125 height 88
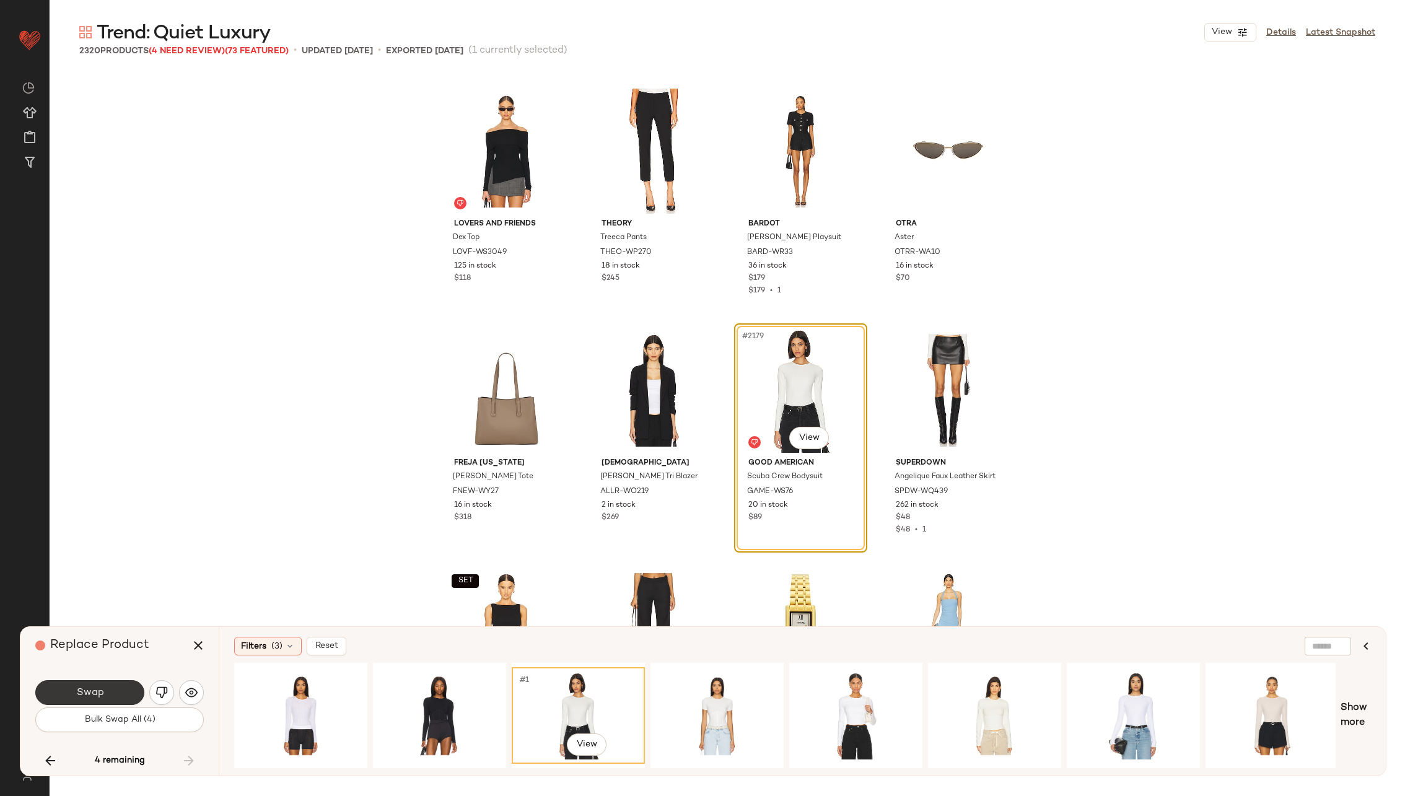
click at [112, 686] on button "Swap" at bounding box center [89, 692] width 109 height 25
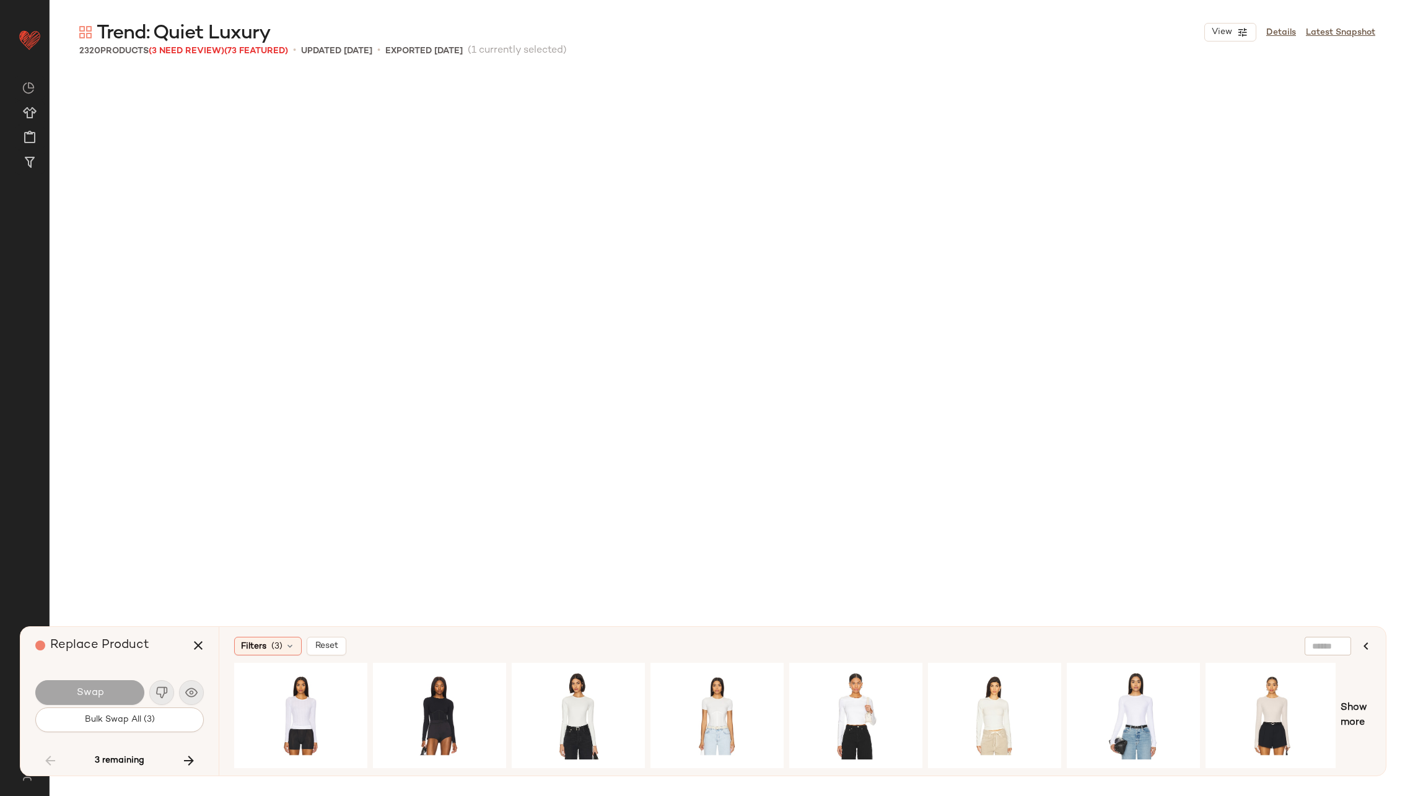
scroll to position [45191, 0]
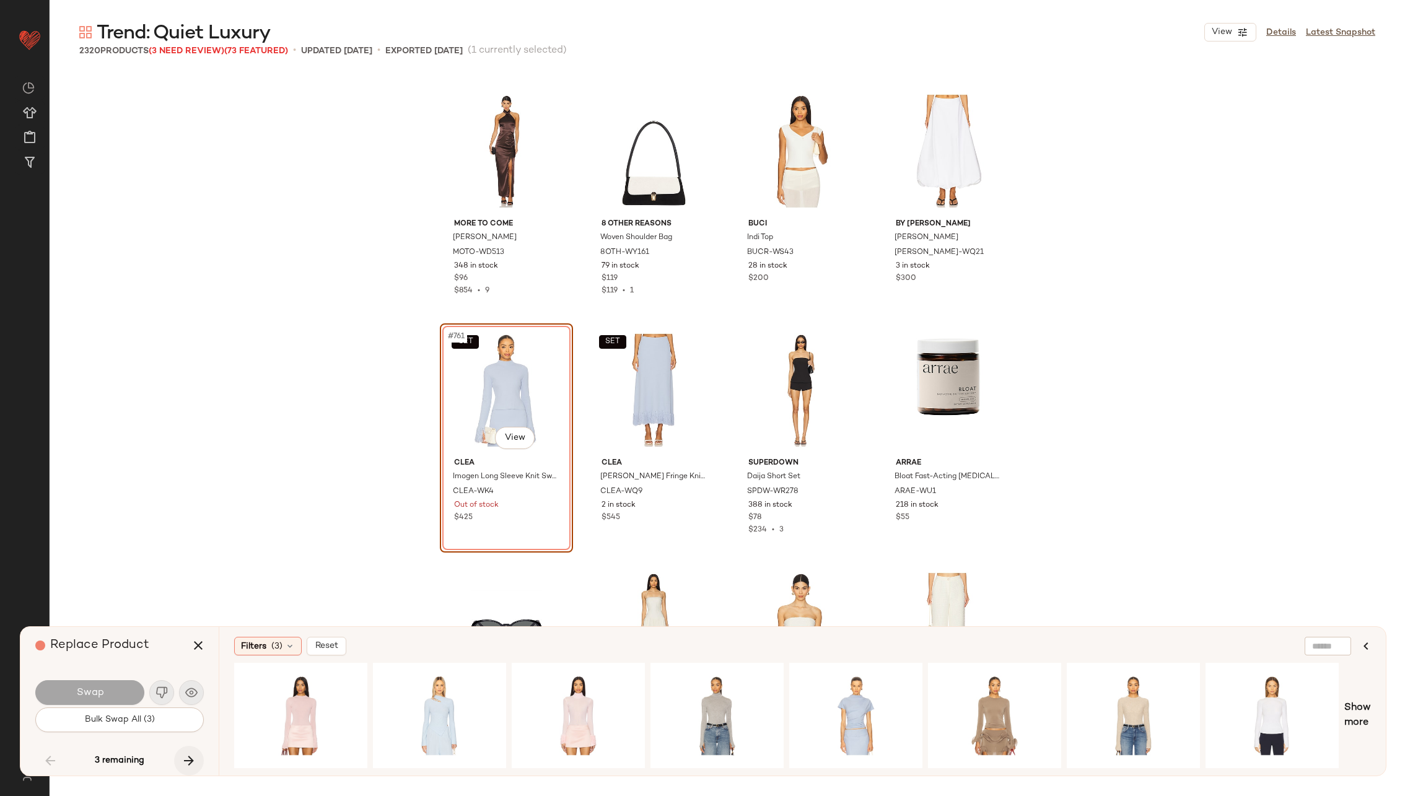
click at [191, 750] on button "button" at bounding box center [189, 761] width 30 height 30
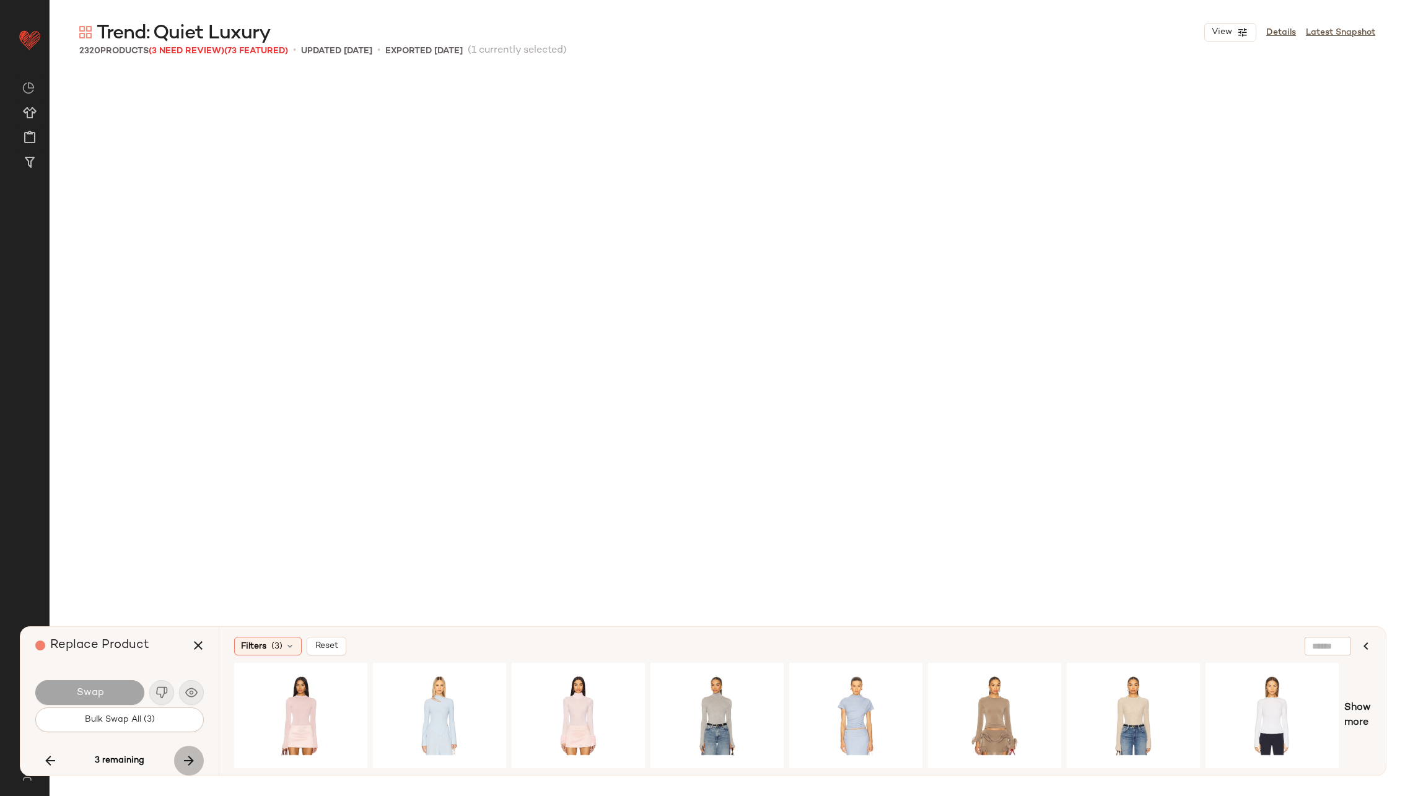
scroll to position [86078, 0]
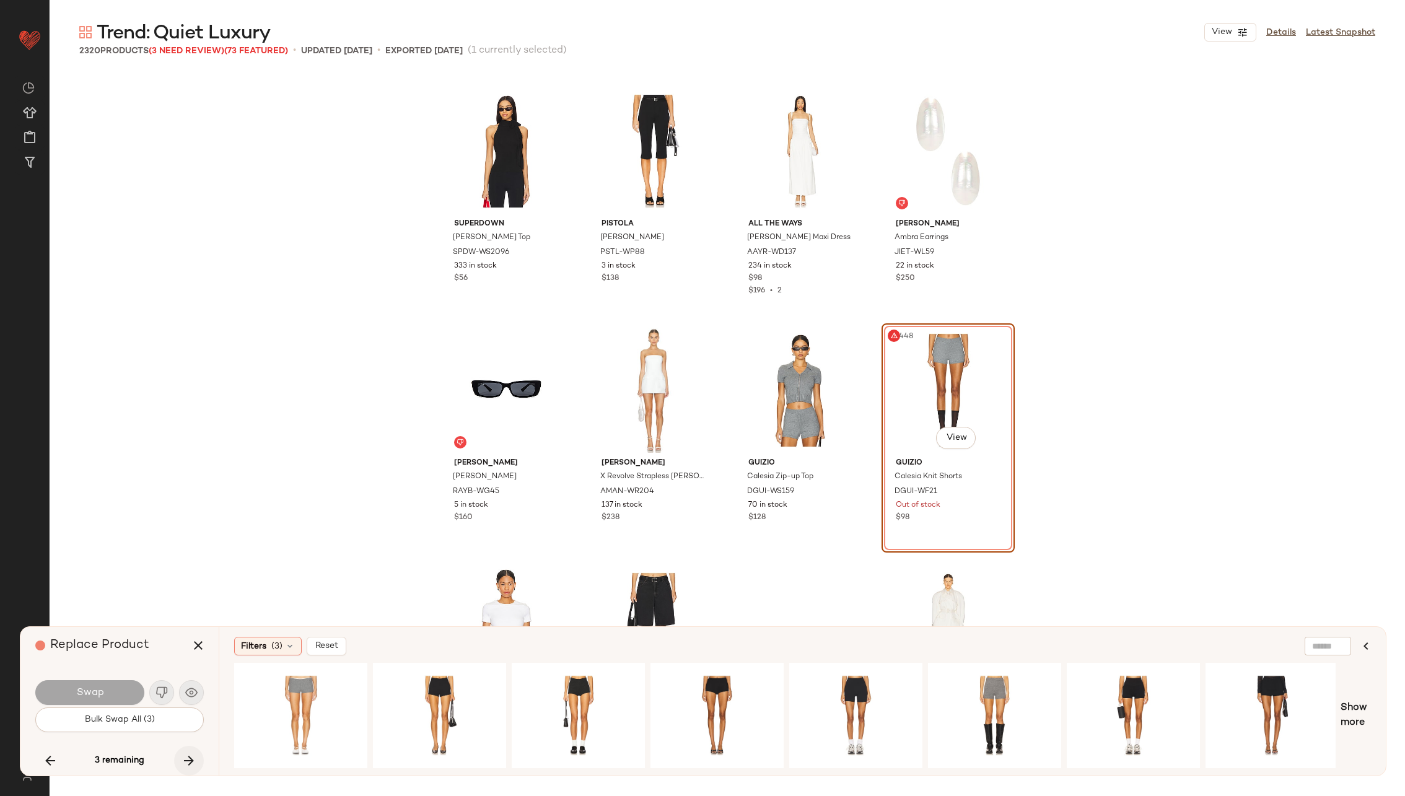
click at [191, 750] on button "button" at bounding box center [189, 761] width 30 height 30
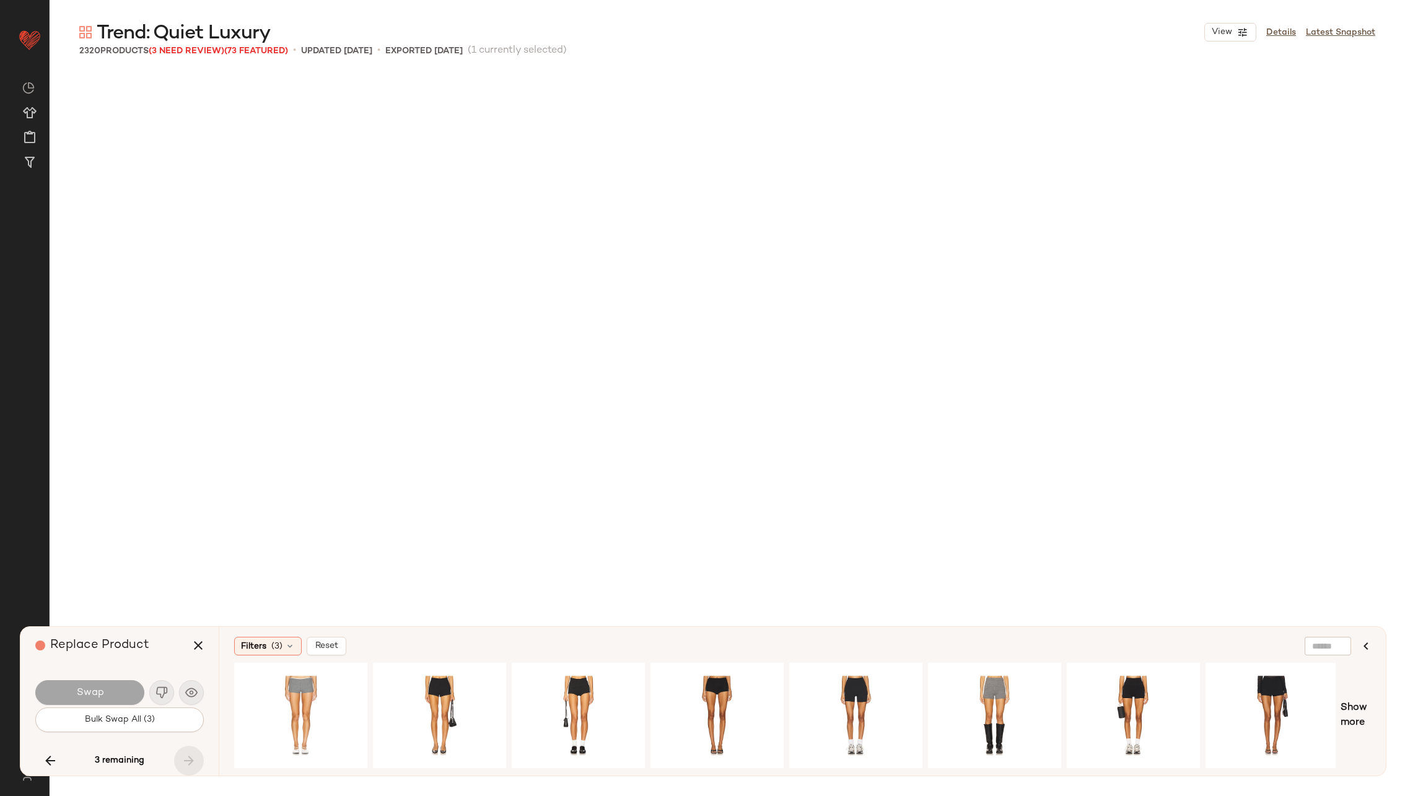
scroll to position [118358, 0]
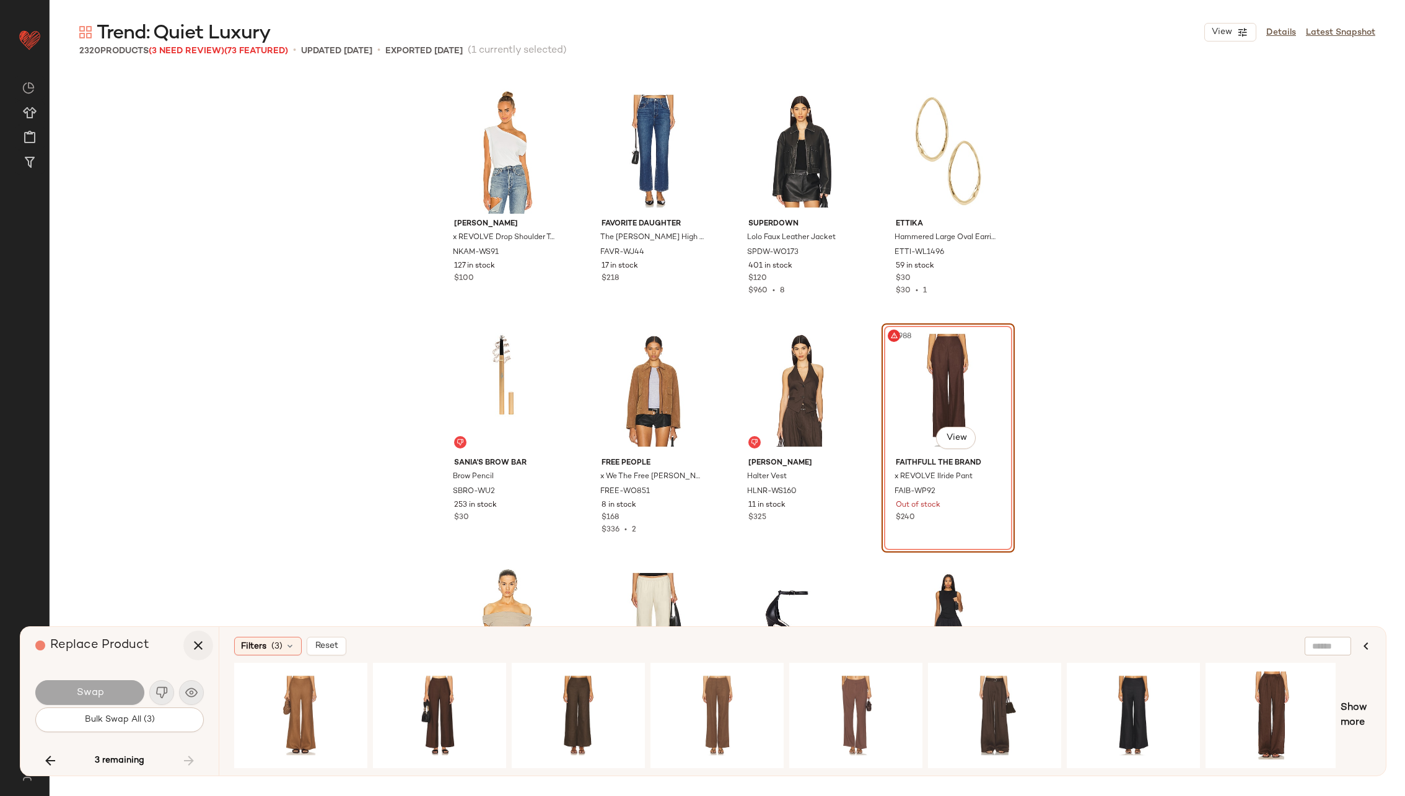
click at [195, 643] on icon "button" at bounding box center [198, 645] width 15 height 15
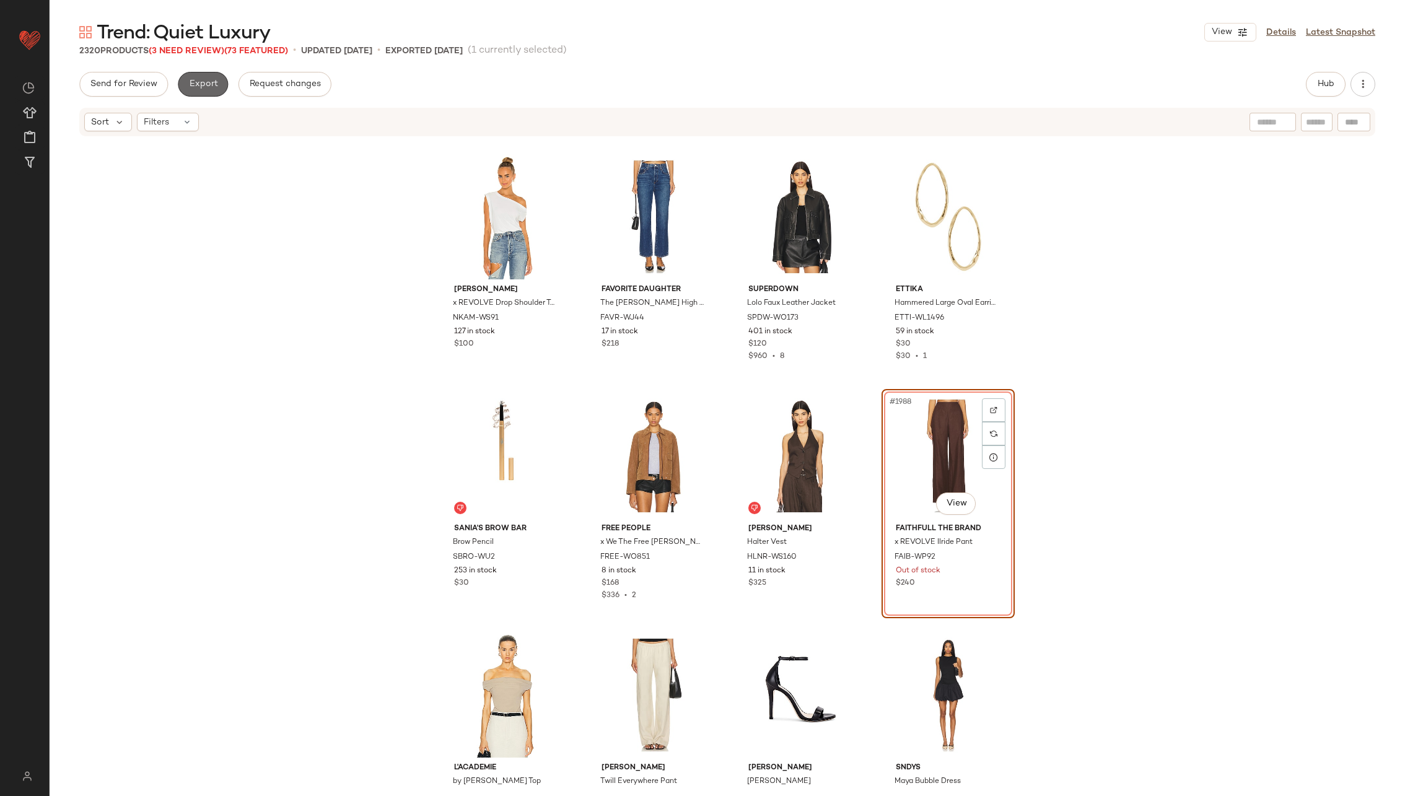
click at [207, 84] on span "Export" at bounding box center [202, 84] width 29 height 10
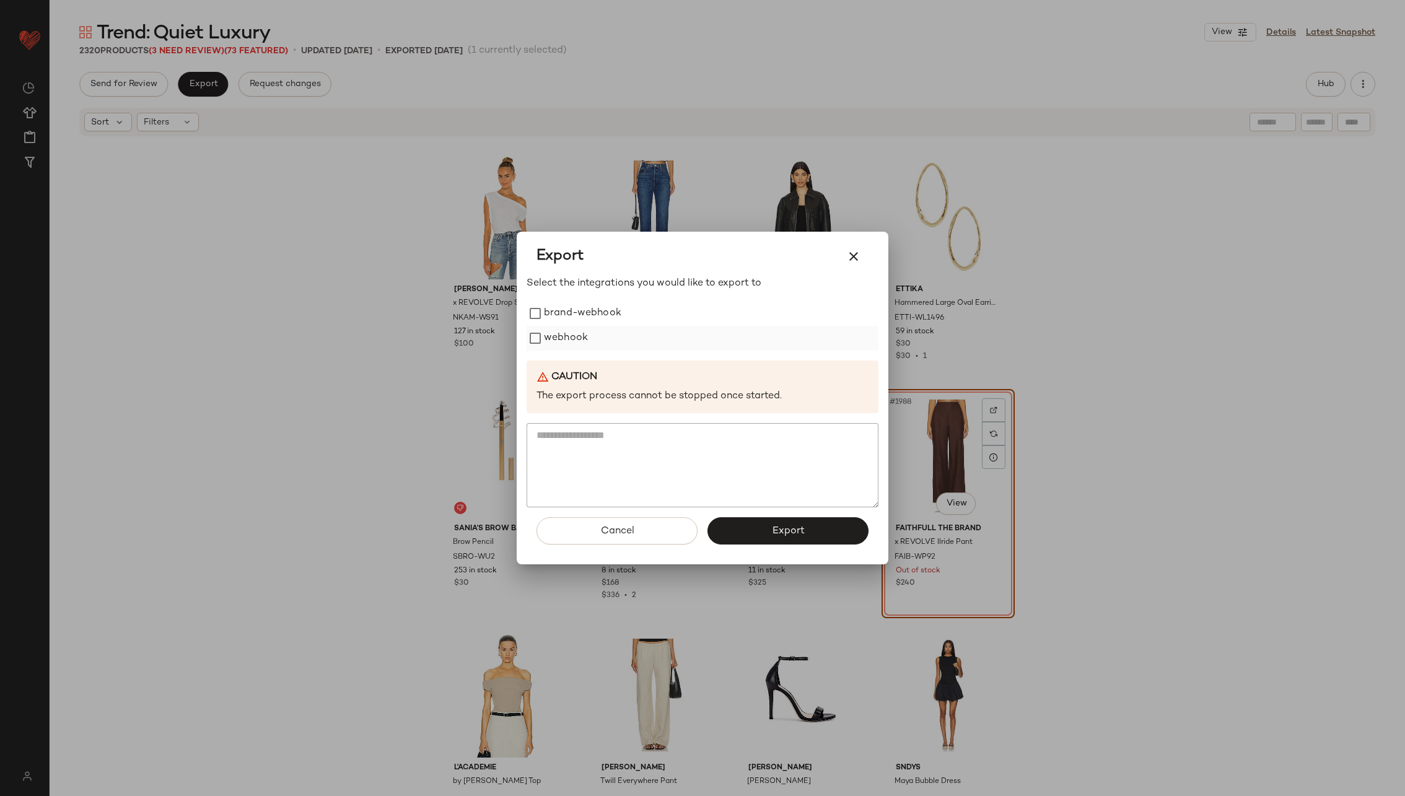
click at [568, 336] on label "webhook" at bounding box center [566, 338] width 44 height 25
click at [763, 529] on button "Export" at bounding box center [787, 530] width 161 height 27
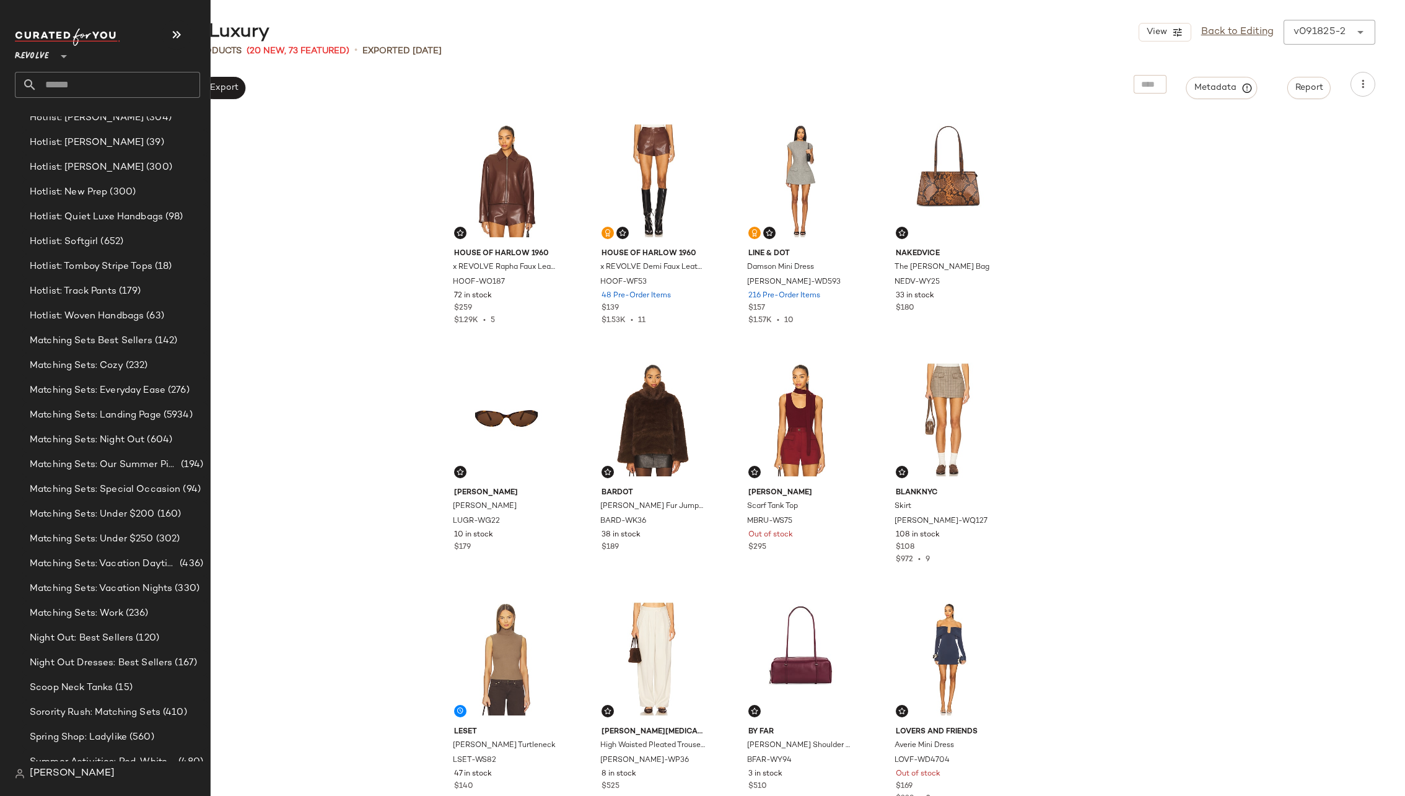
scroll to position [634, 0]
click at [123, 406] on span "Matching Sets: Landing Page" at bounding box center [95, 412] width 131 height 14
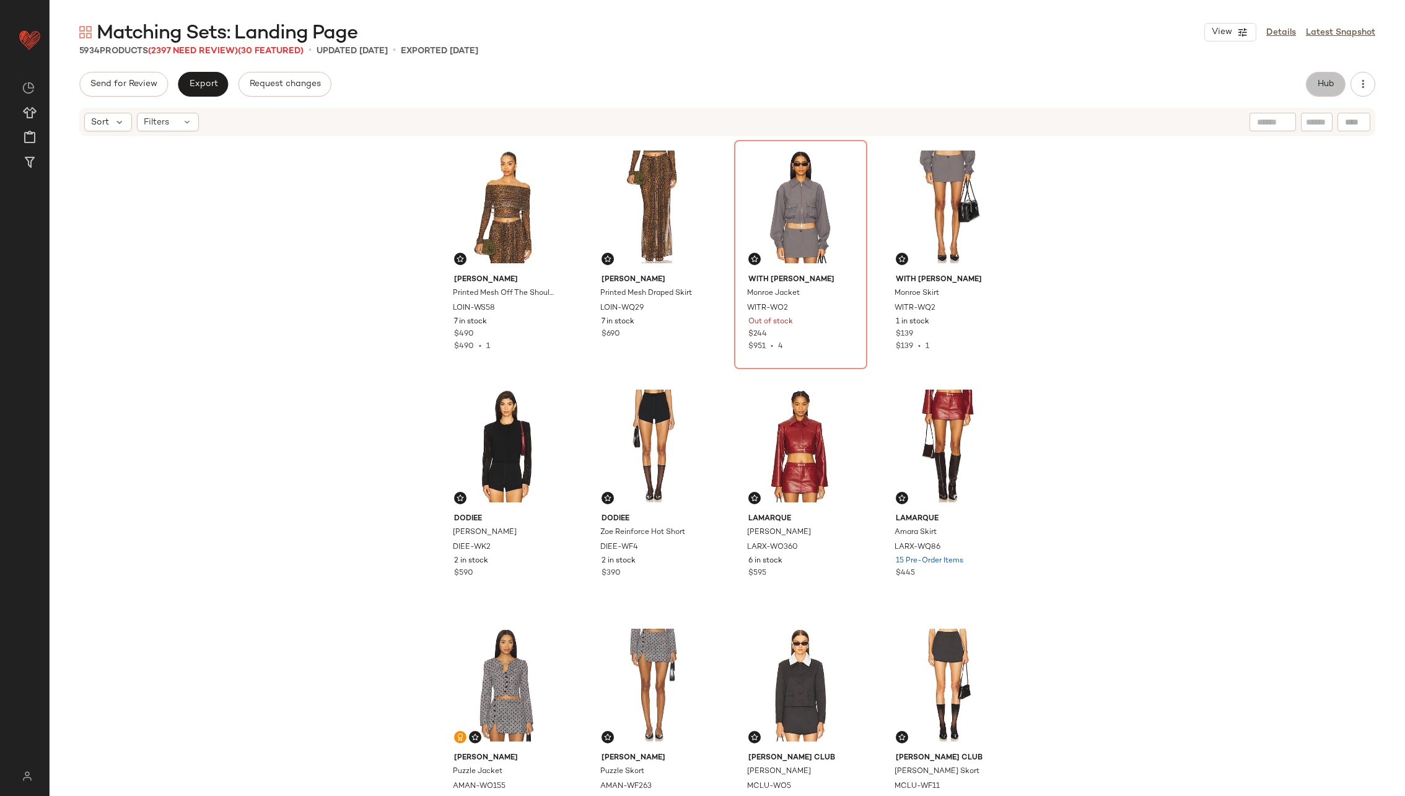
click at [1332, 85] on span "Hub" at bounding box center [1325, 84] width 17 height 10
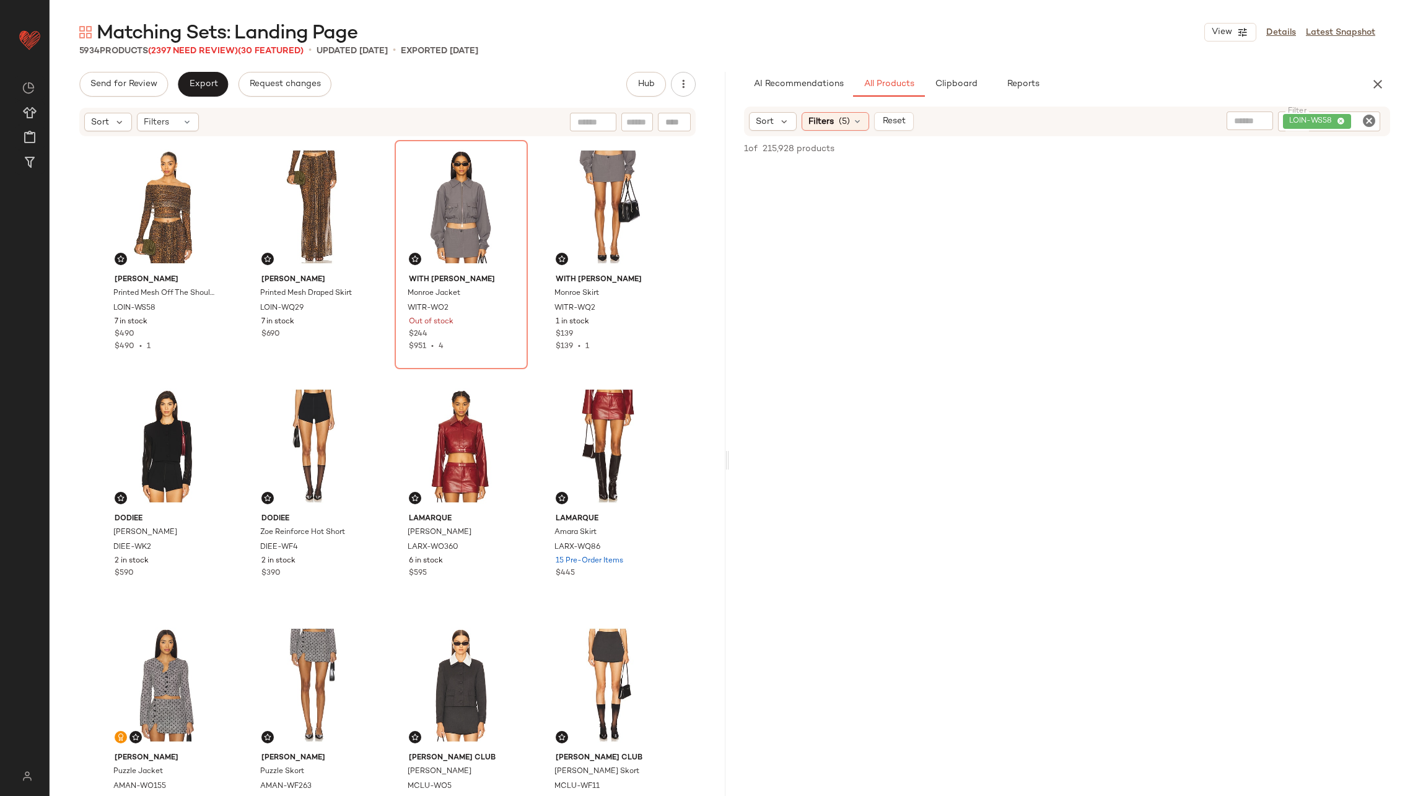
click at [1369, 121] on icon "Clear Filter" at bounding box center [1369, 120] width 15 height 15
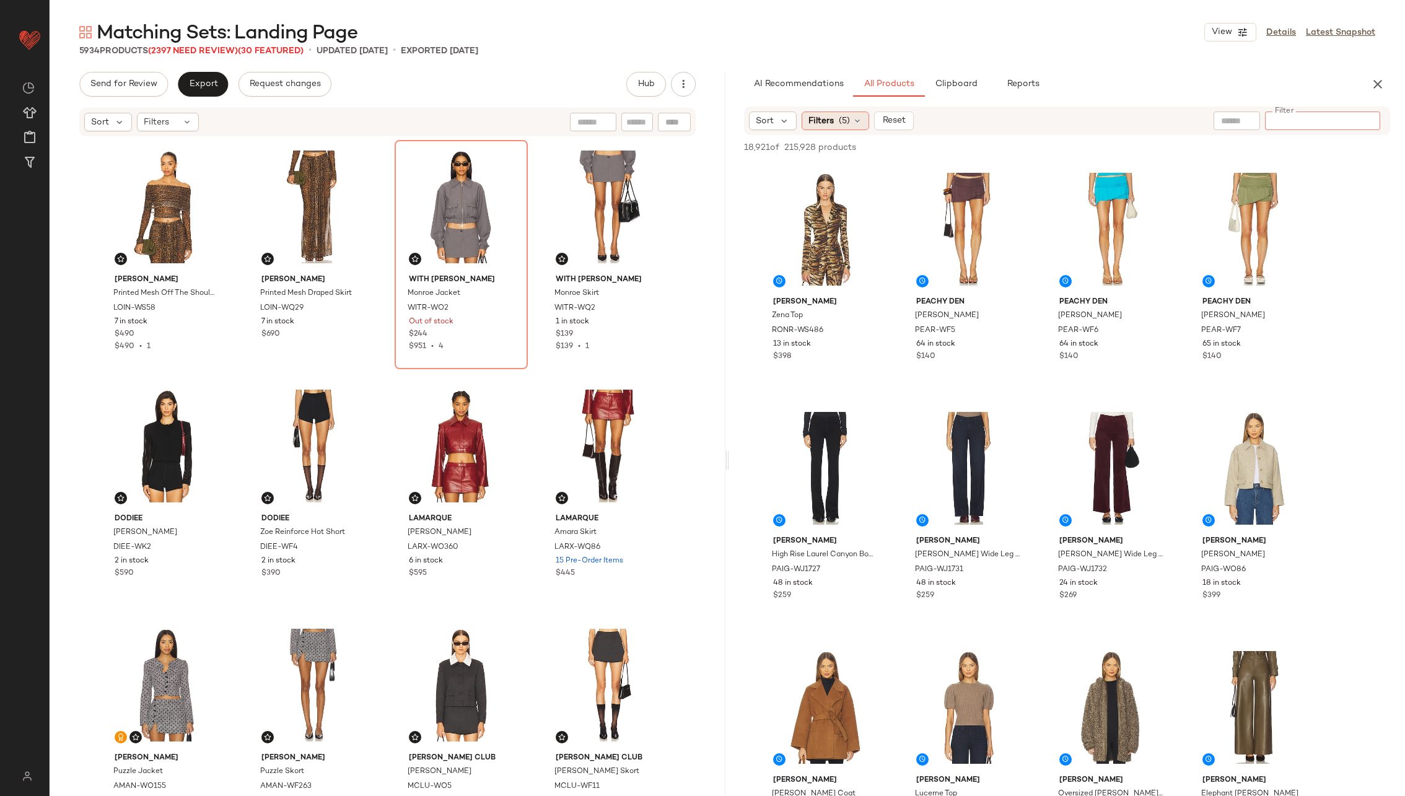
click at [848, 120] on span "(5)" at bounding box center [844, 121] width 11 height 13
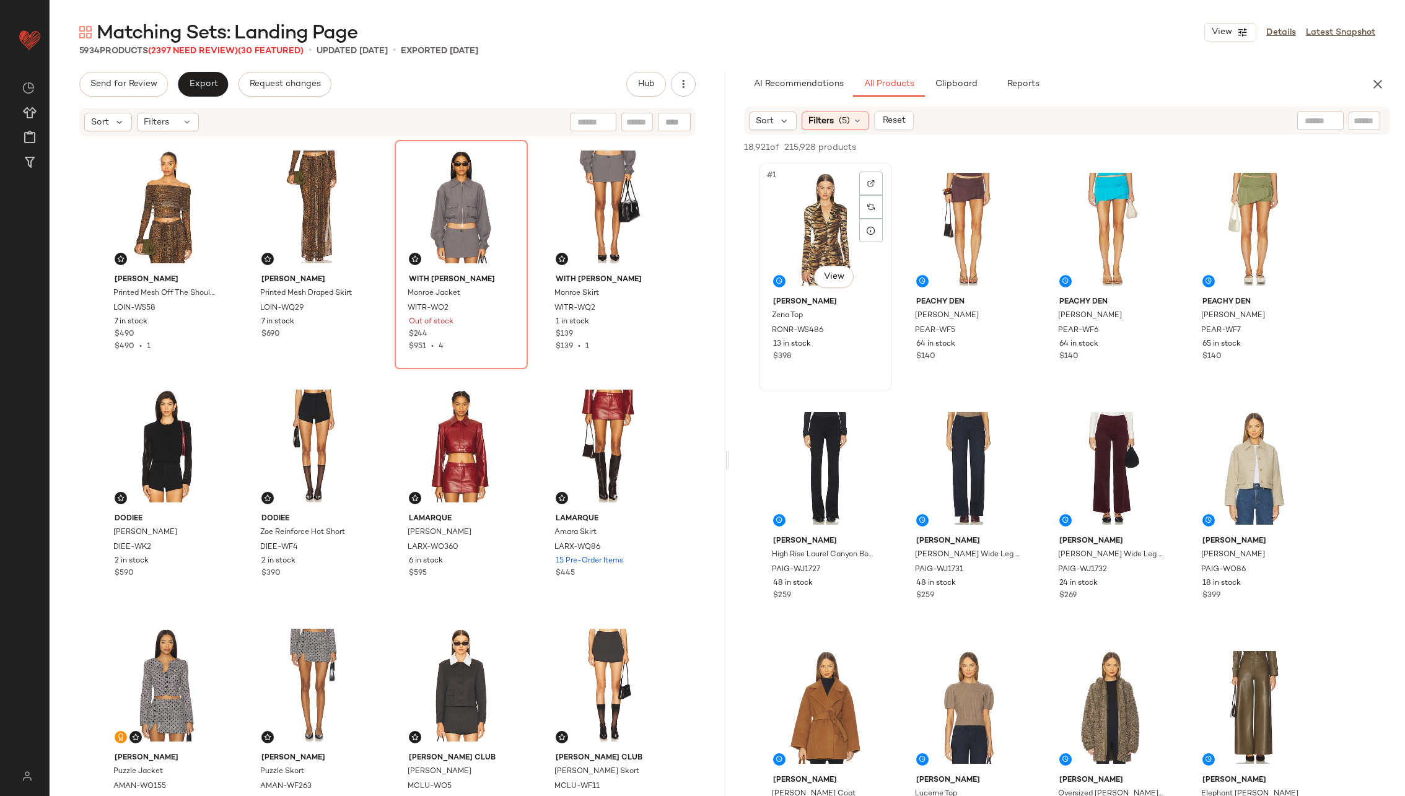
click at [833, 225] on div "#1 View" at bounding box center [825, 229] width 125 height 125
click at [951, 222] on div "#2 View" at bounding box center [968, 229] width 125 height 125
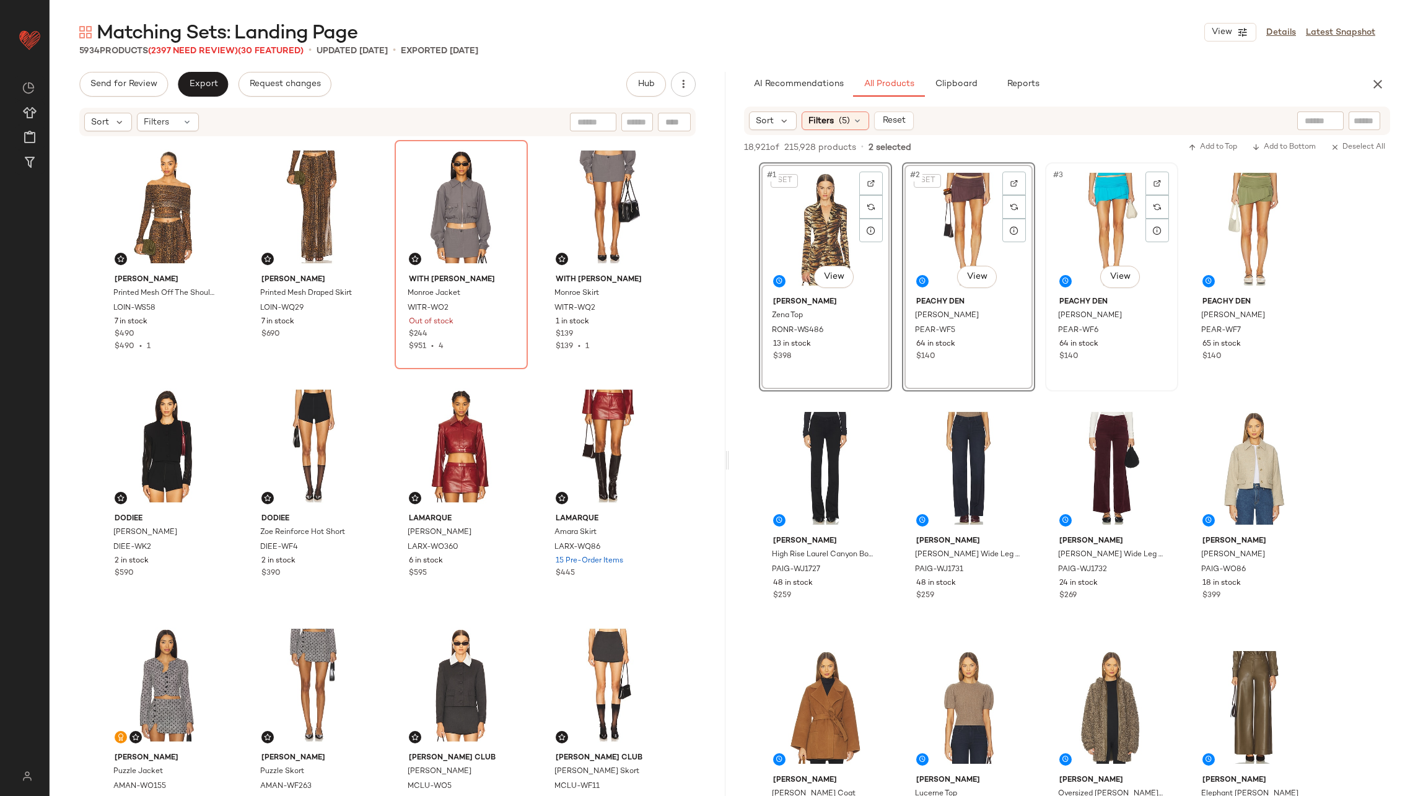
click at [1074, 216] on div "#3 View" at bounding box center [1111, 229] width 125 height 125
click at [1223, 215] on div "#4 View" at bounding box center [1254, 229] width 125 height 125
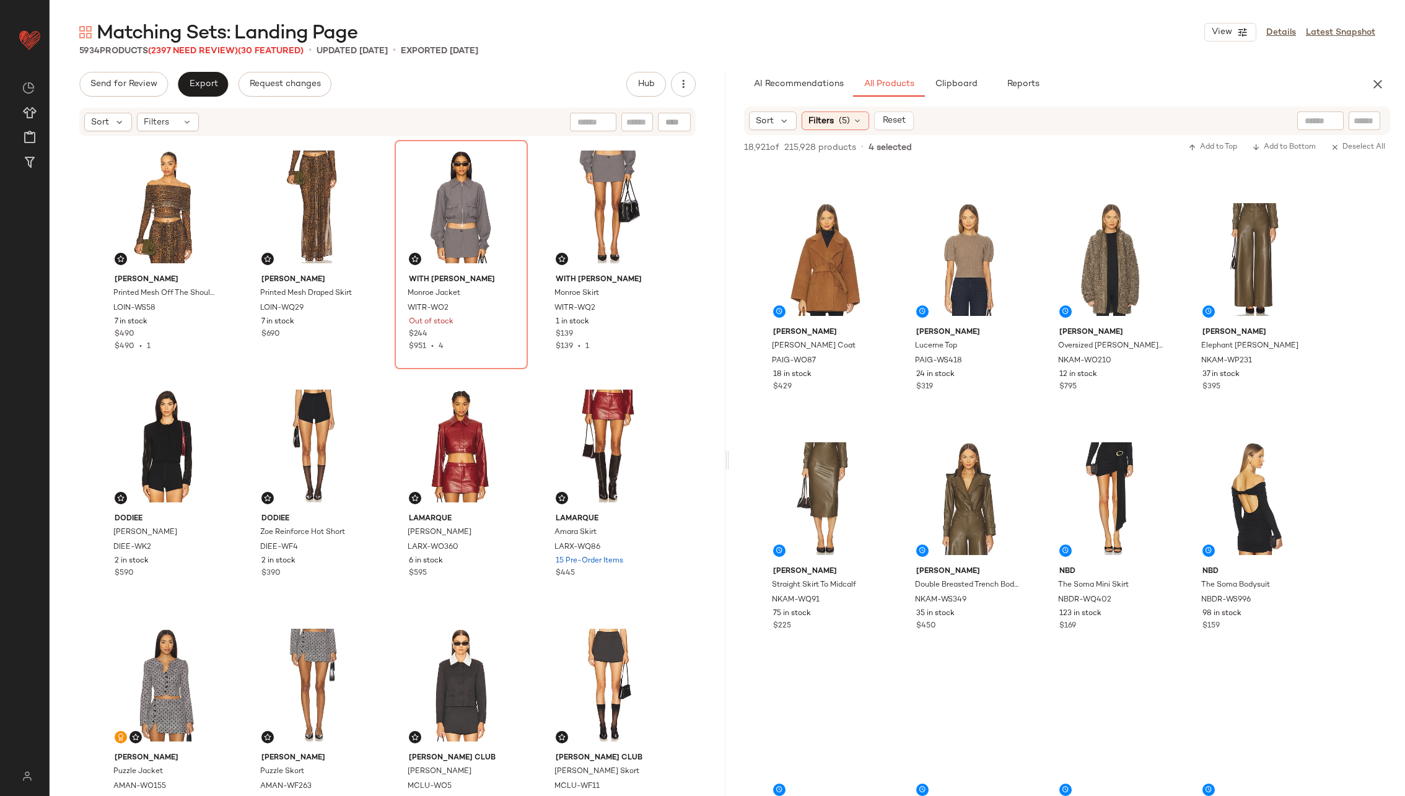
scroll to position [450, 0]
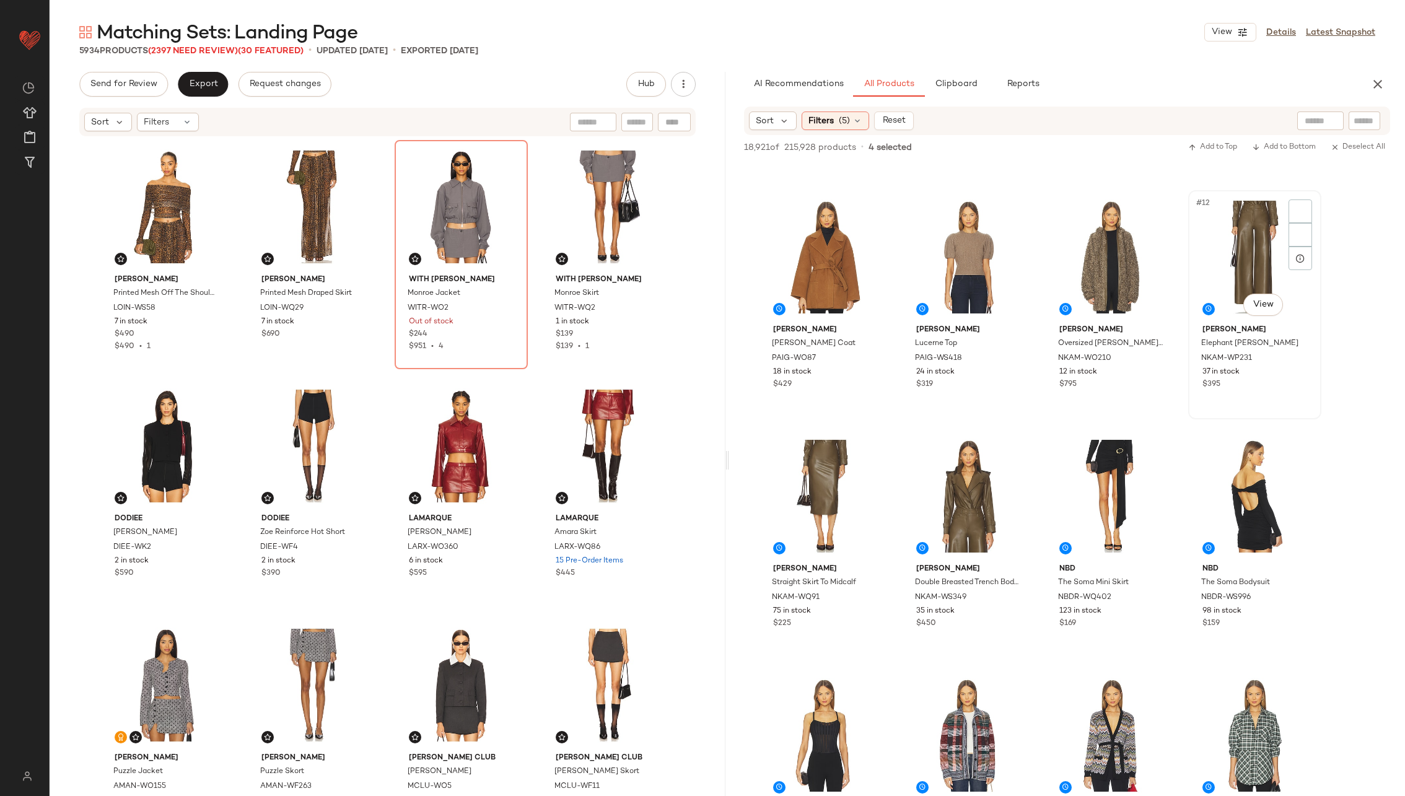
click at [1233, 251] on div "#12 View" at bounding box center [1254, 257] width 125 height 125
click at [969, 479] on div "#14 View" at bounding box center [968, 496] width 125 height 125
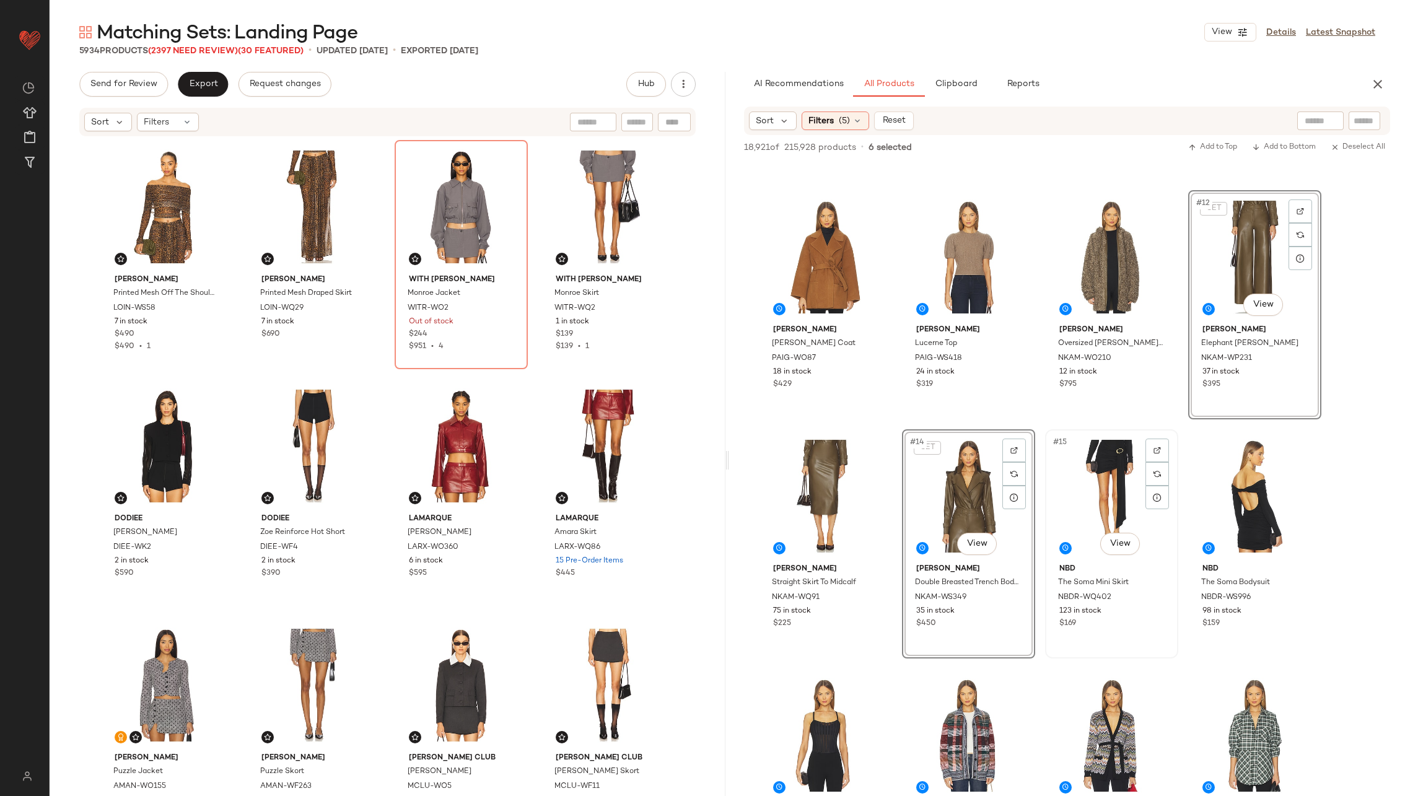
click at [1102, 491] on div "#15 View" at bounding box center [1111, 496] width 125 height 125
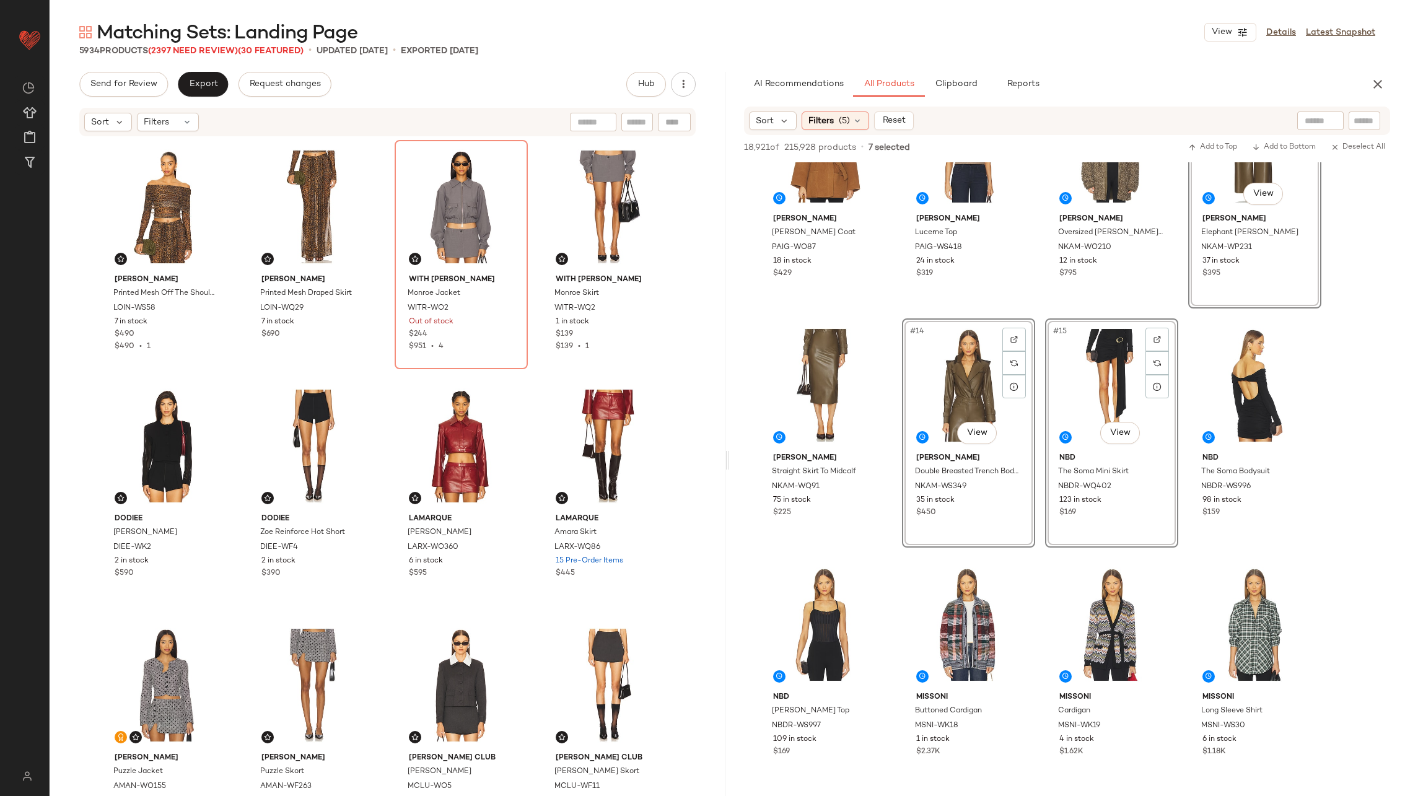
scroll to position [562, 0]
click at [1243, 362] on div "#16 View" at bounding box center [1254, 384] width 125 height 125
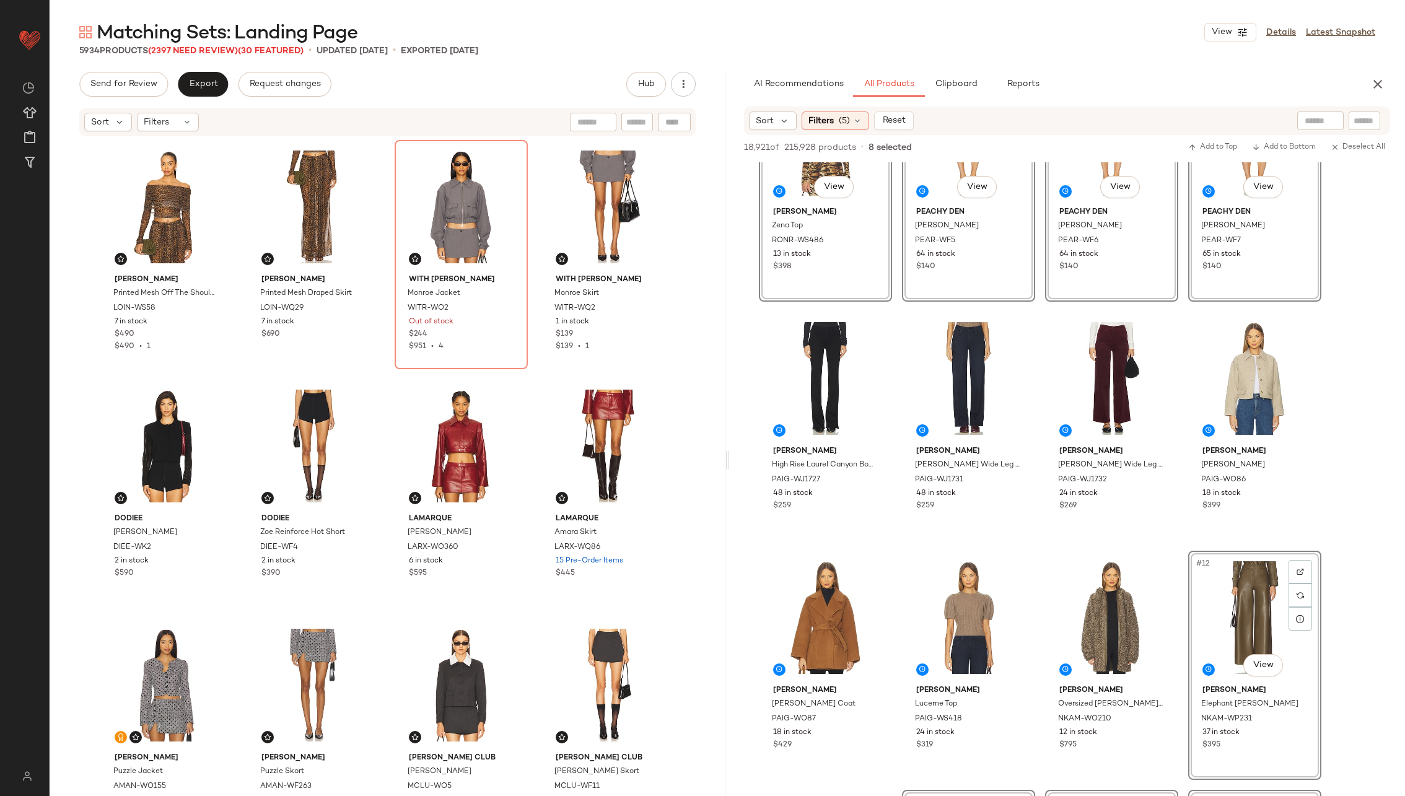
scroll to position [0, 0]
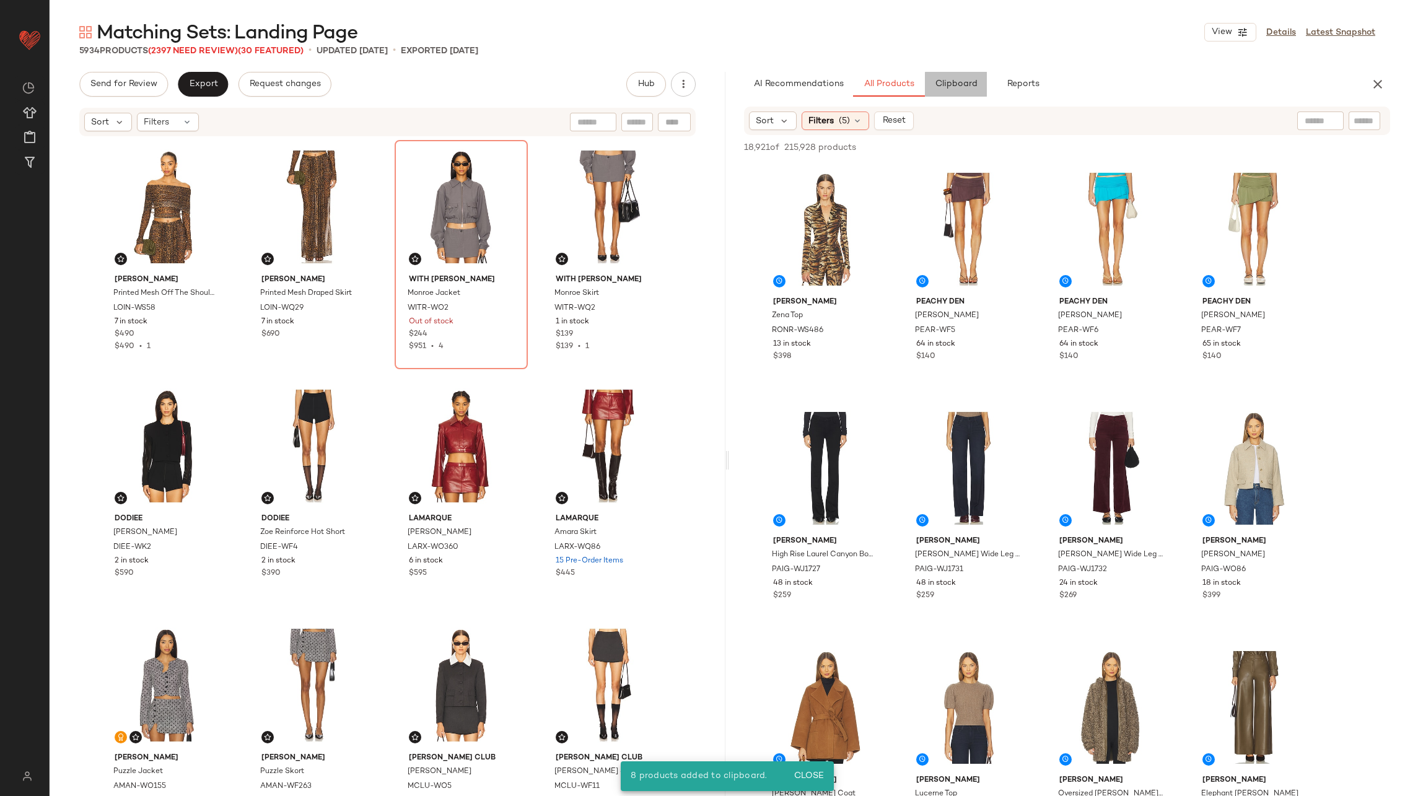
click at [960, 82] on span "Clipboard" at bounding box center [955, 84] width 43 height 10
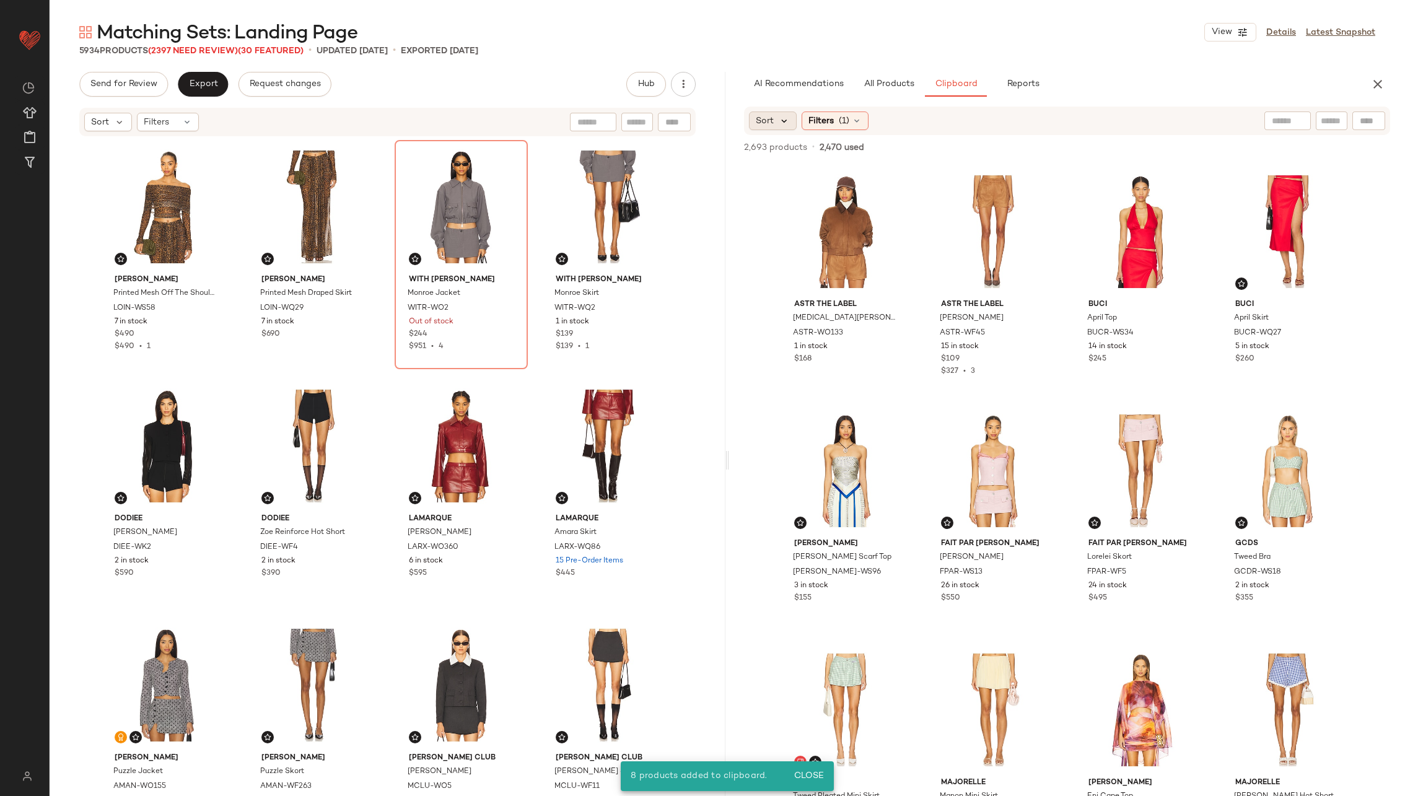
click at [779, 120] on icon at bounding box center [784, 120] width 11 height 11
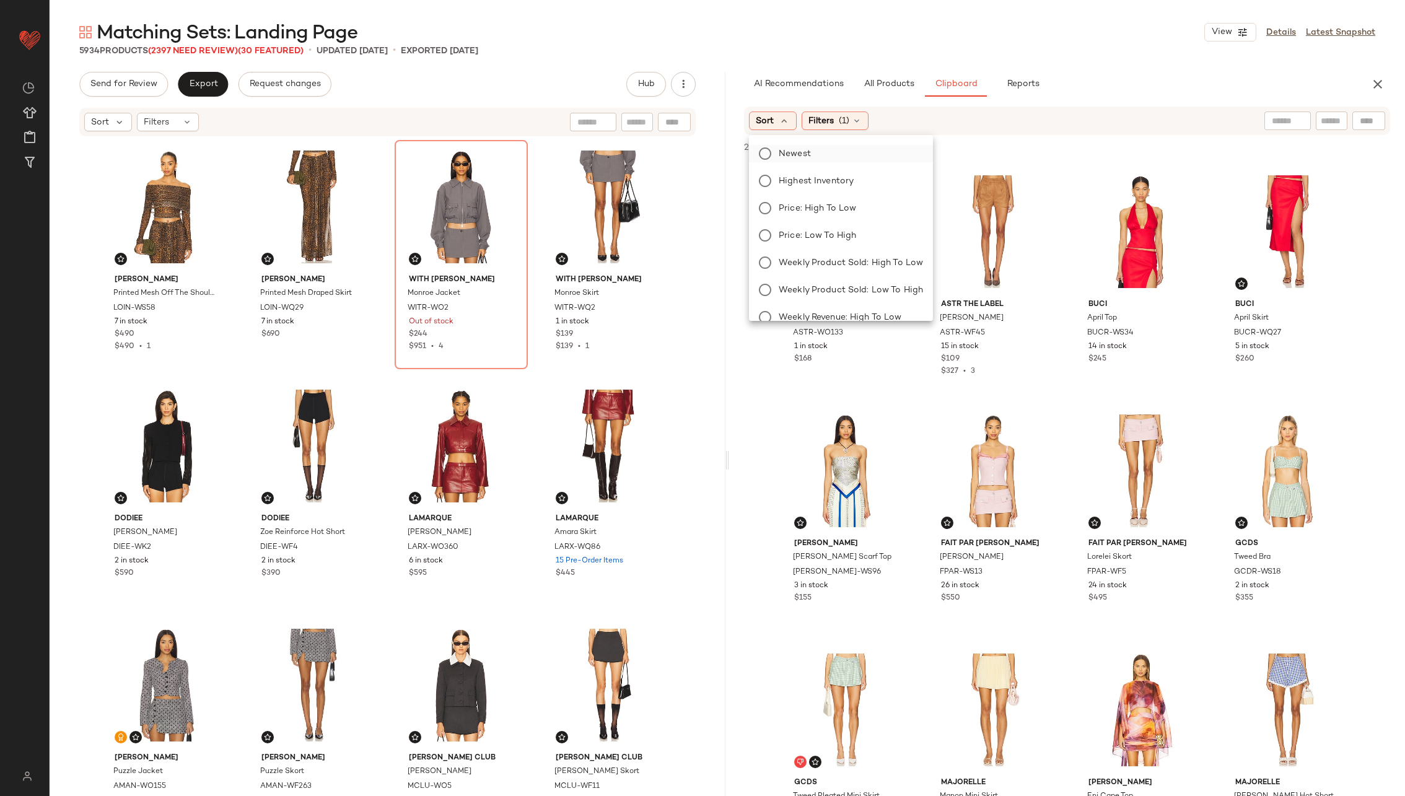
click at [833, 152] on label "Newest" at bounding box center [848, 153] width 149 height 17
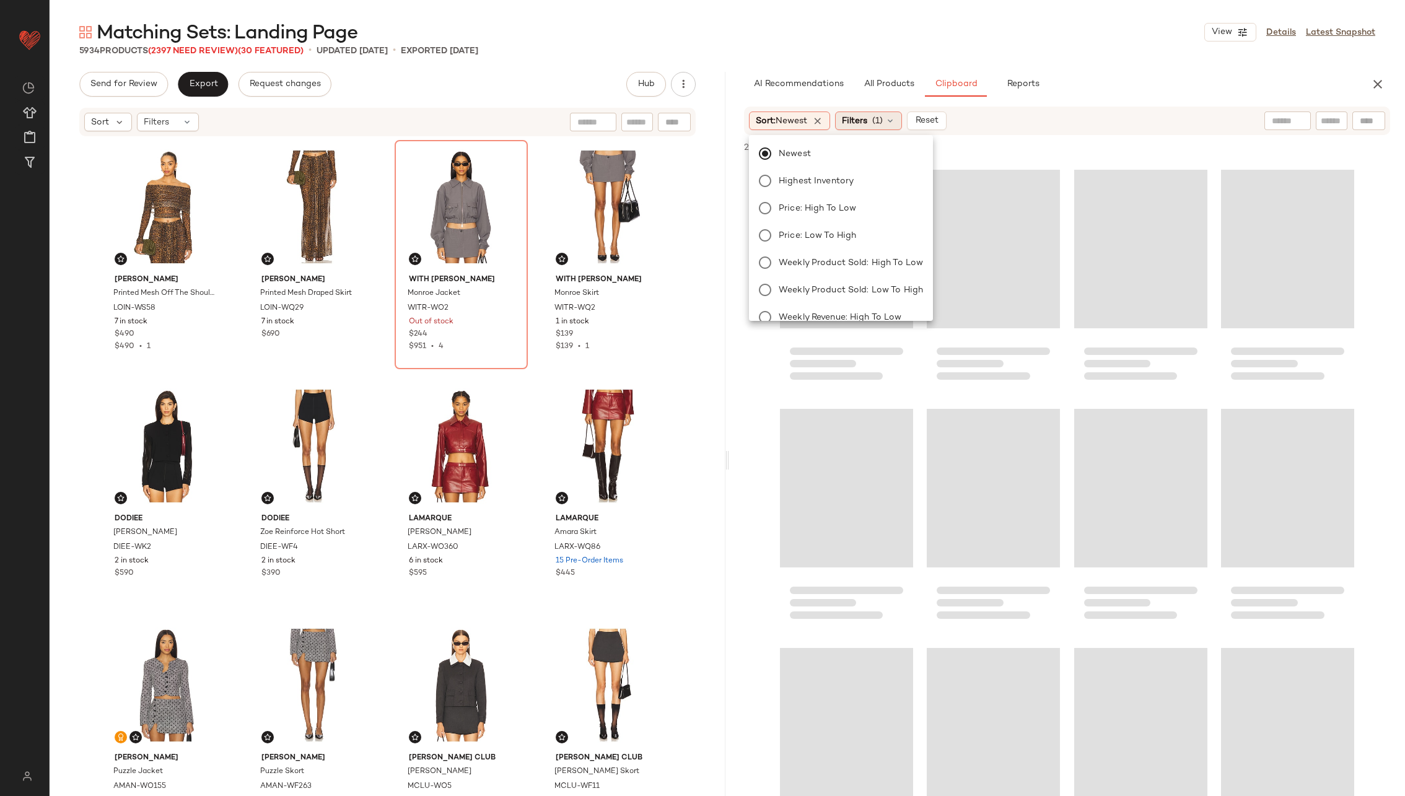
click at [895, 116] on icon at bounding box center [890, 121] width 10 height 10
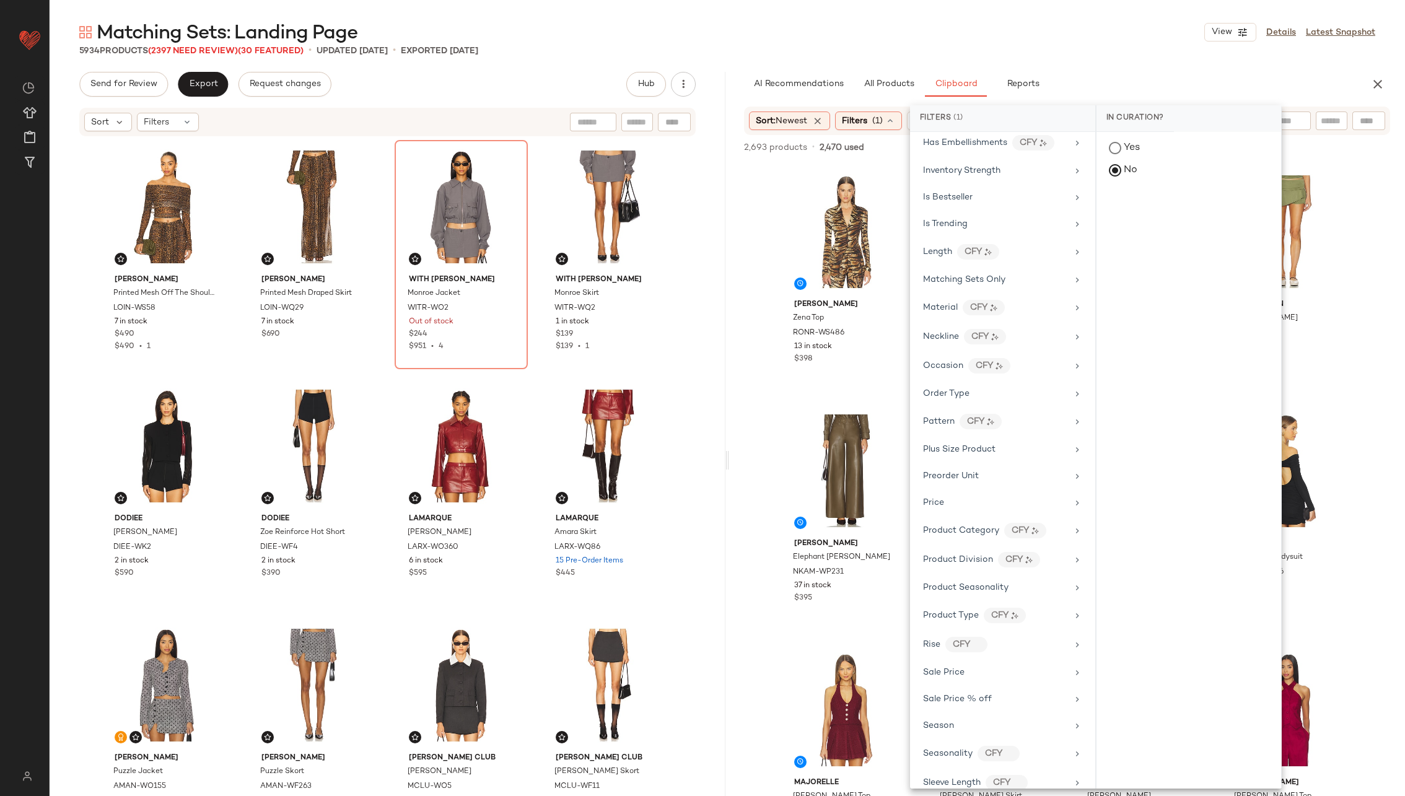
scroll to position [803, 0]
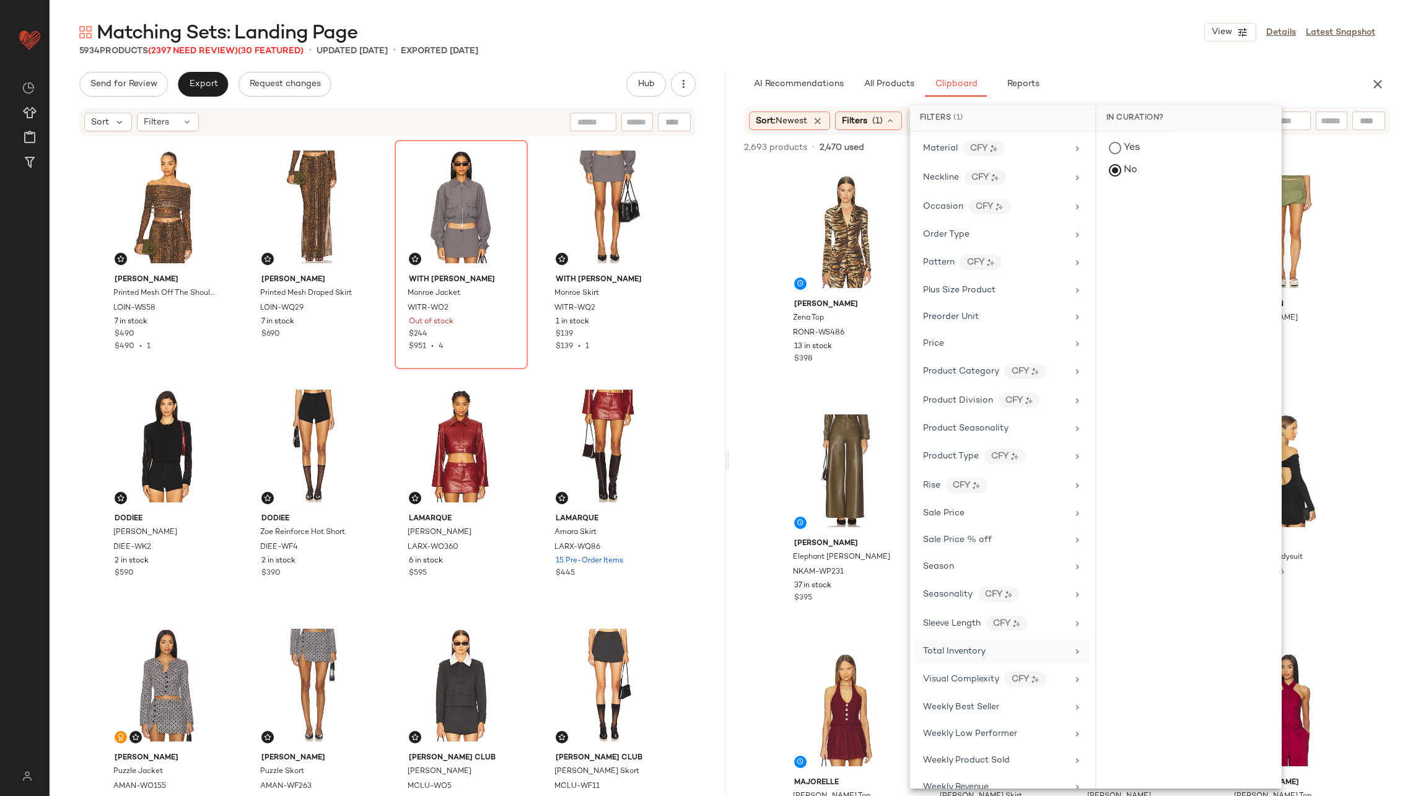
click at [997, 645] on div "Total Inventory" at bounding box center [995, 651] width 144 height 13
click at [1168, 172] on button "At least 1" at bounding box center [1188, 172] width 165 height 17
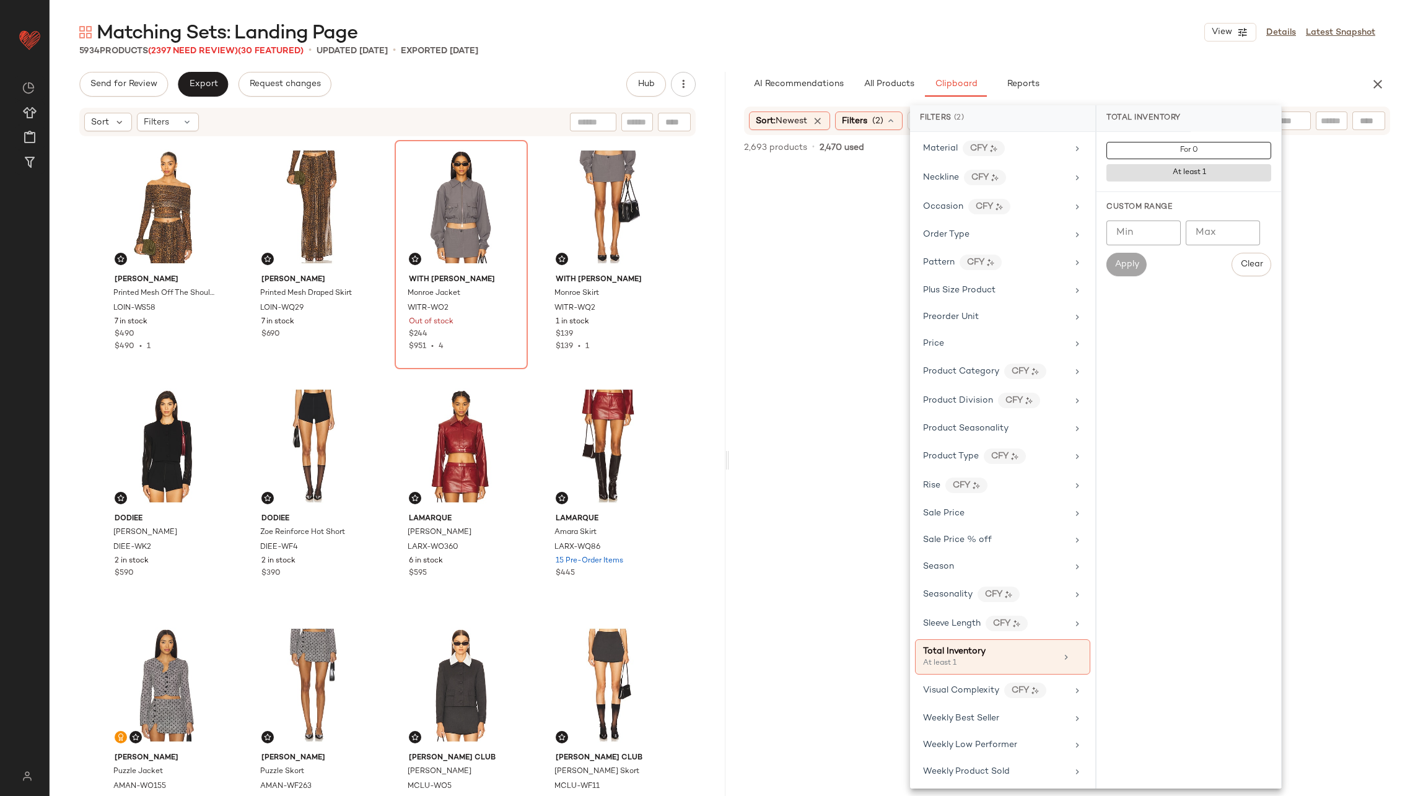
click at [766, 367] on div at bounding box center [1067, 505] width 671 height 681
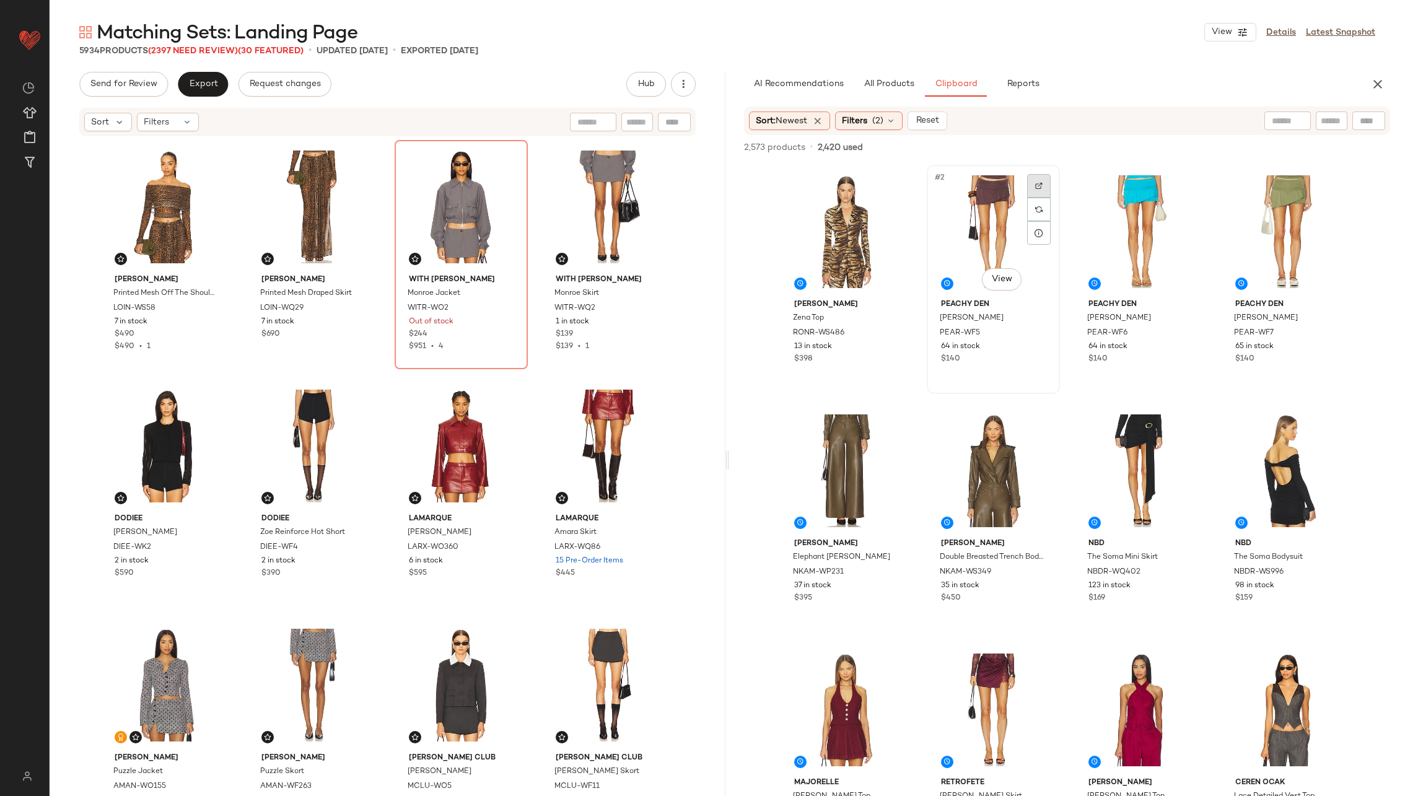
click at [1041, 187] on div at bounding box center [1039, 186] width 24 height 24
click at [888, 182] on img at bounding box center [891, 185] width 7 height 7
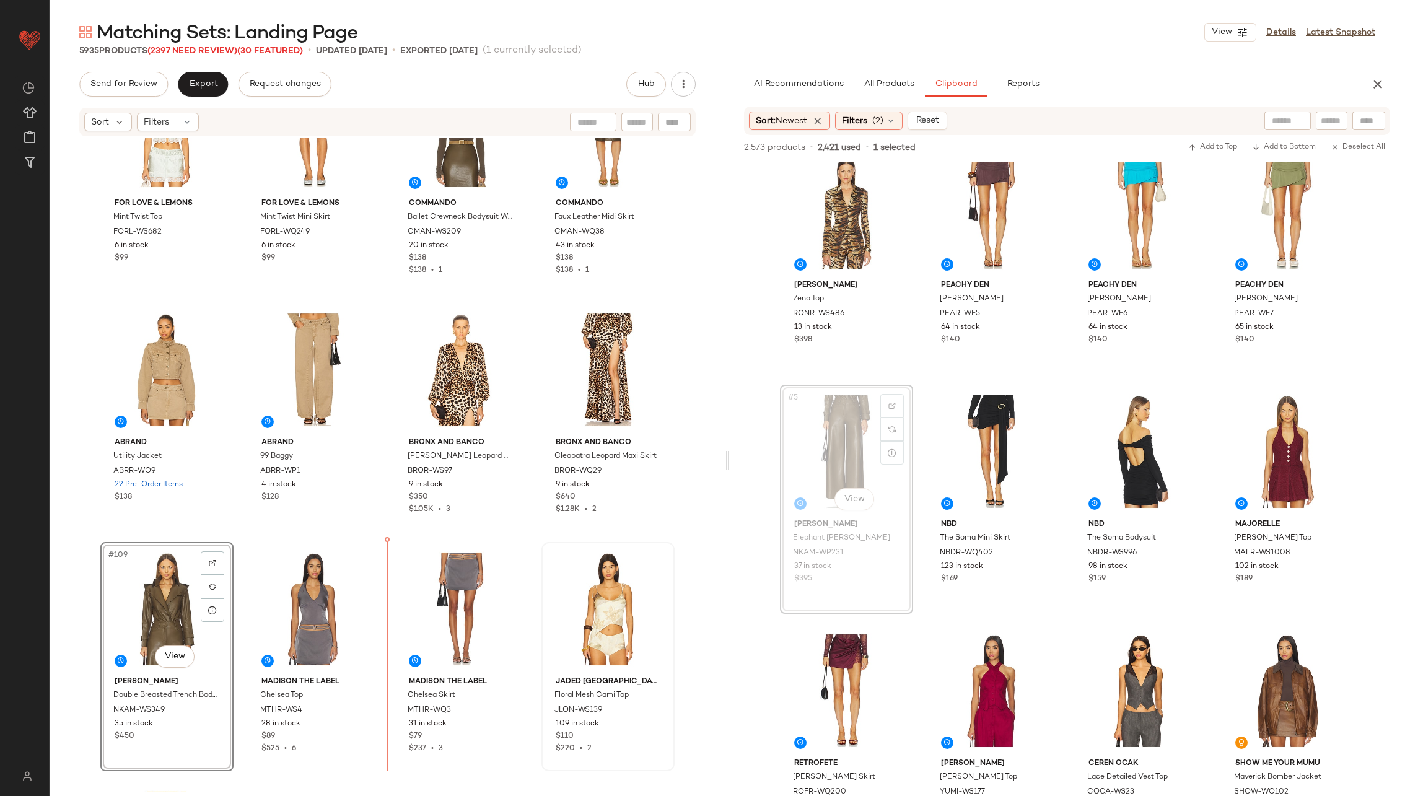
scroll to position [6066, 0]
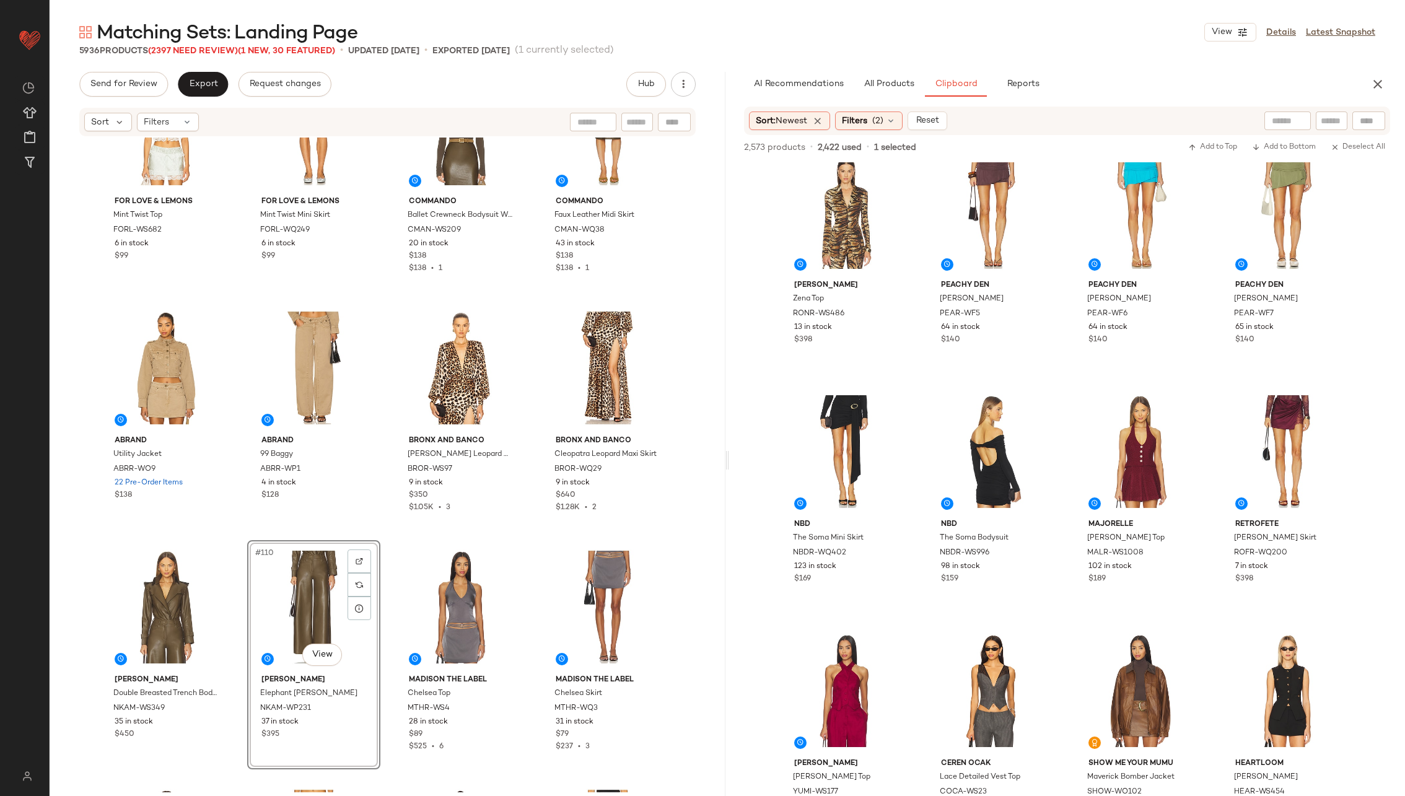
click at [535, 537] on div "For Love & Lemons Mint Twist Top FORL-WS682 6 in stock $99 For Love & Lemons Mi…" at bounding box center [388, 465] width 676 height 655
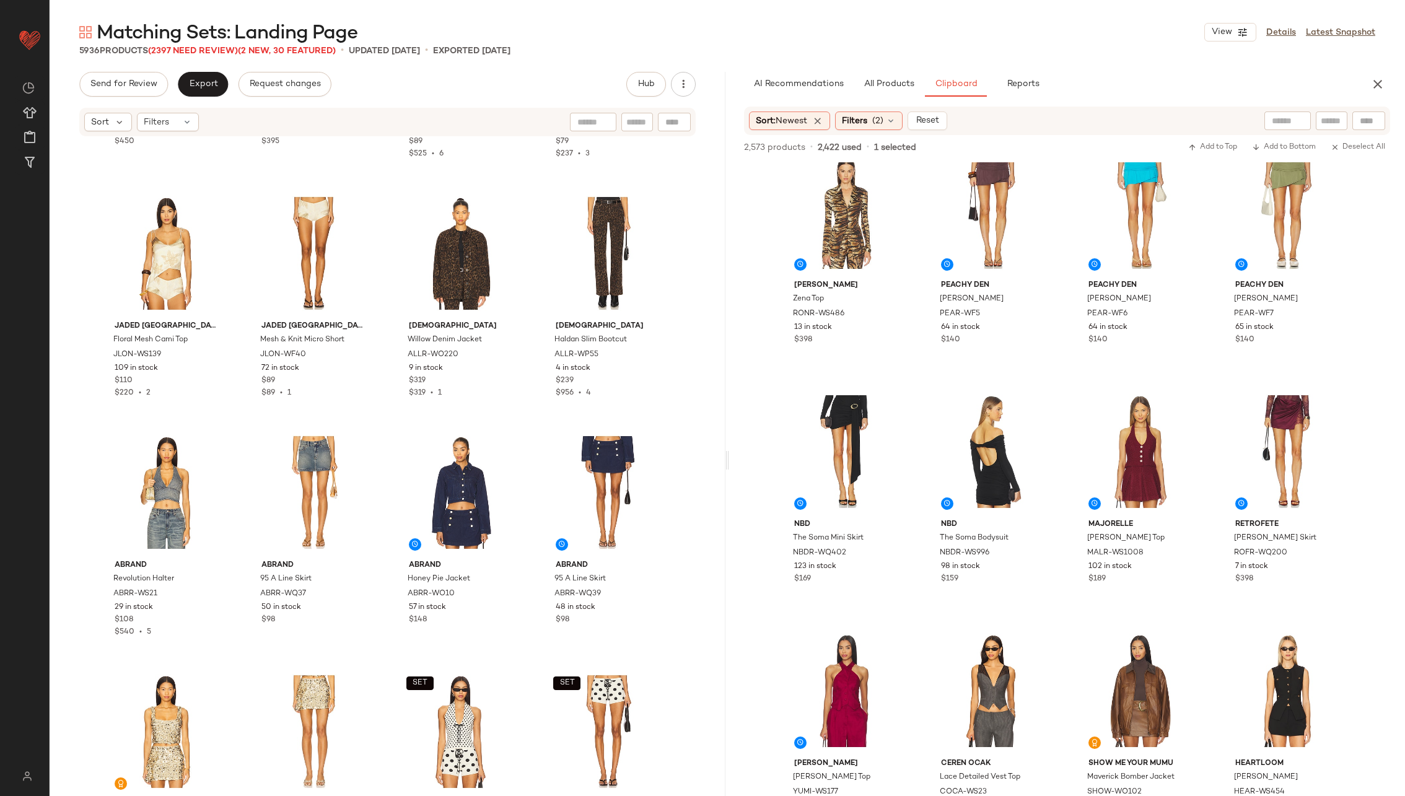
scroll to position [6662, 0]
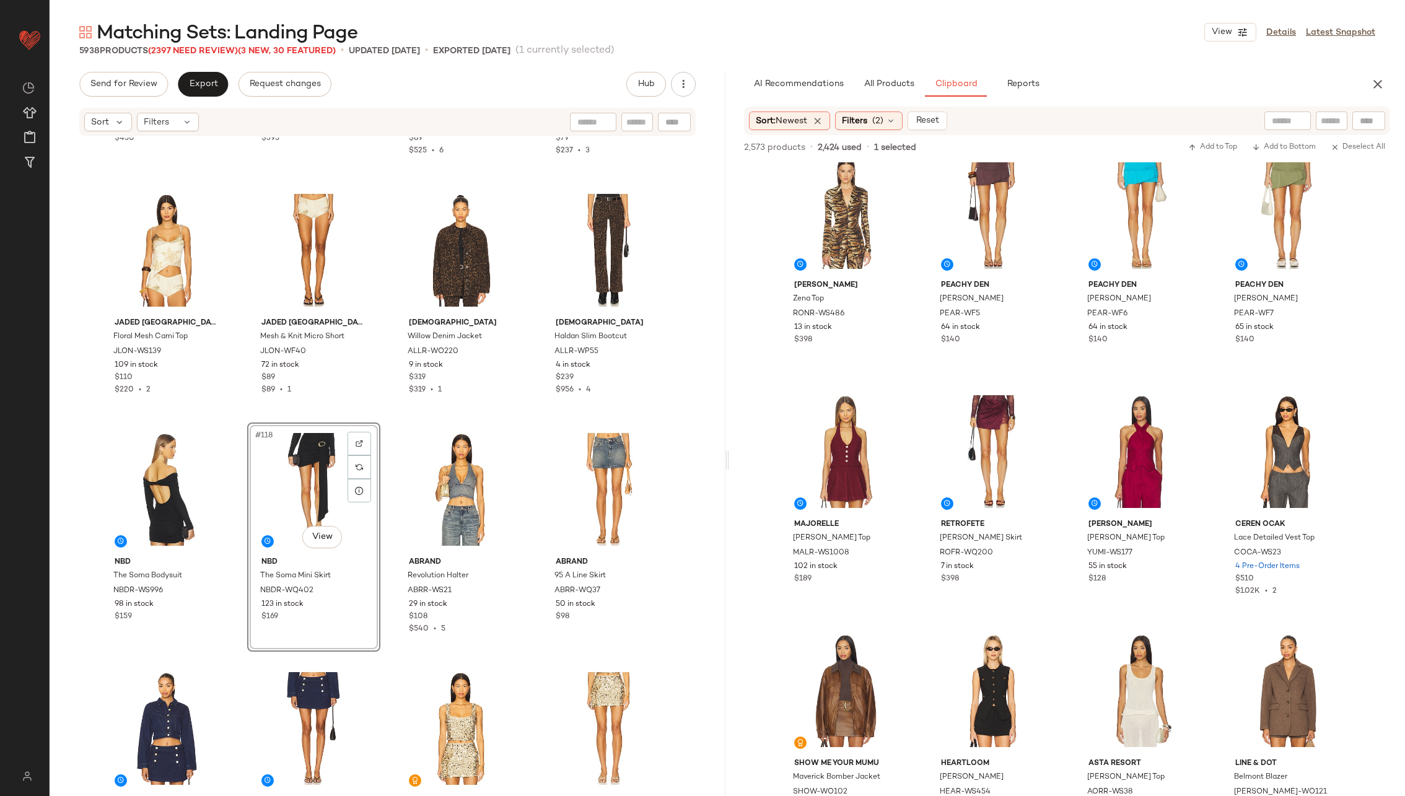
click at [387, 518] on div "Norma Kamali Double Breasted Trench Bodysuit NKAM-WS349 35 in stock $450 Norma …" at bounding box center [388, 465] width 676 height 655
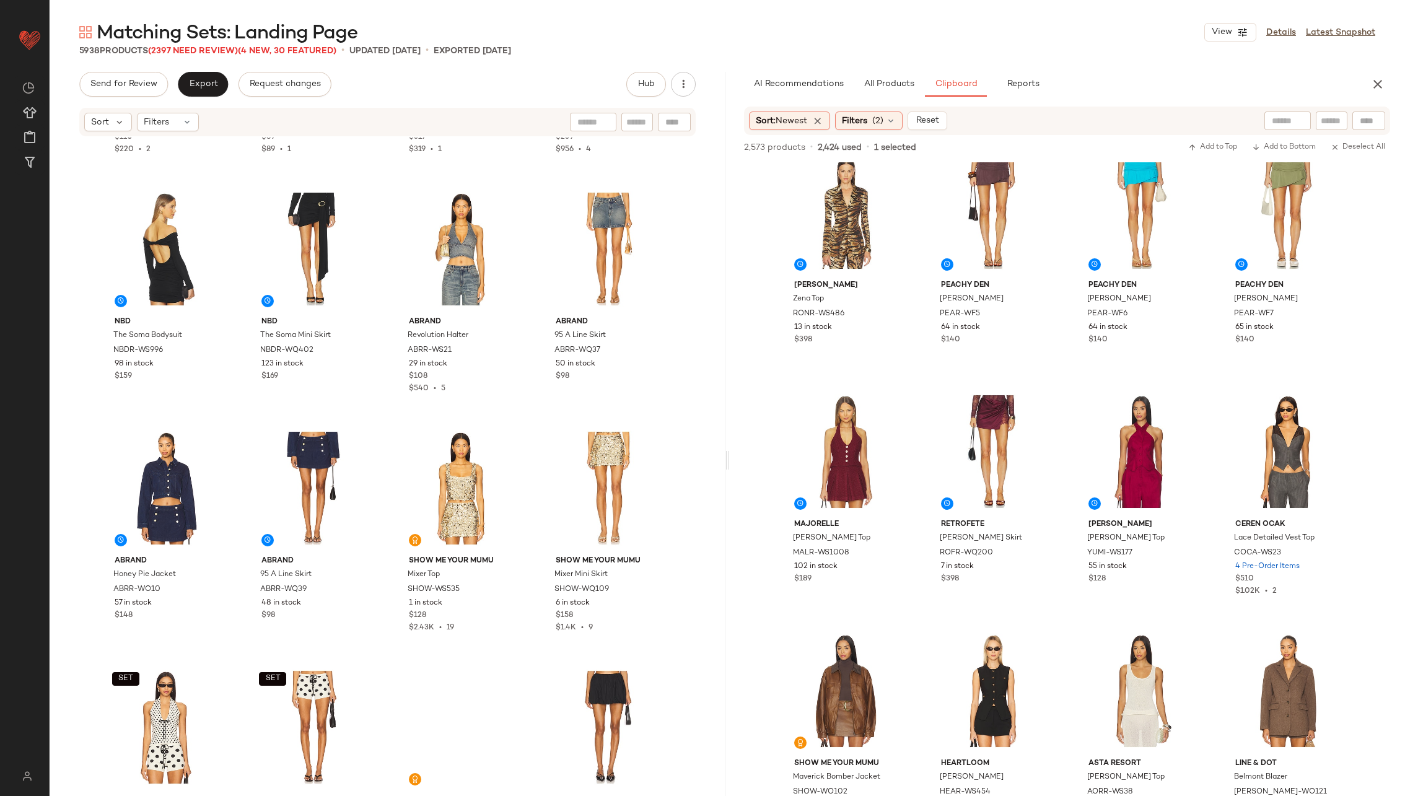
scroll to position [6917, 0]
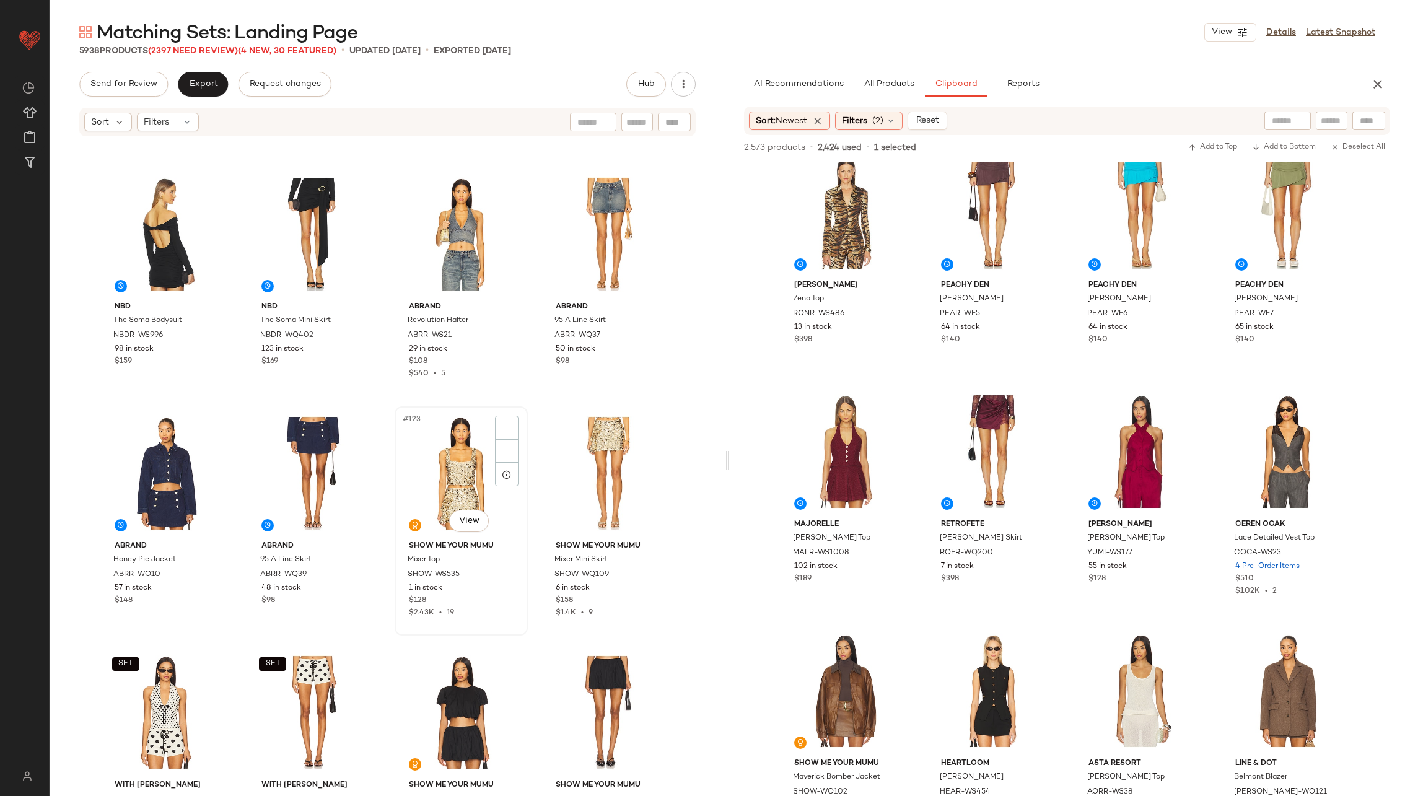
click at [430, 476] on div "#123 View" at bounding box center [461, 473] width 125 height 125
click at [534, 457] on div "Jaded London Floral Mesh Cami Top JLON-WS139 109 in stock $110 $220 • 2 Jaded L…" at bounding box center [388, 465] width 676 height 655
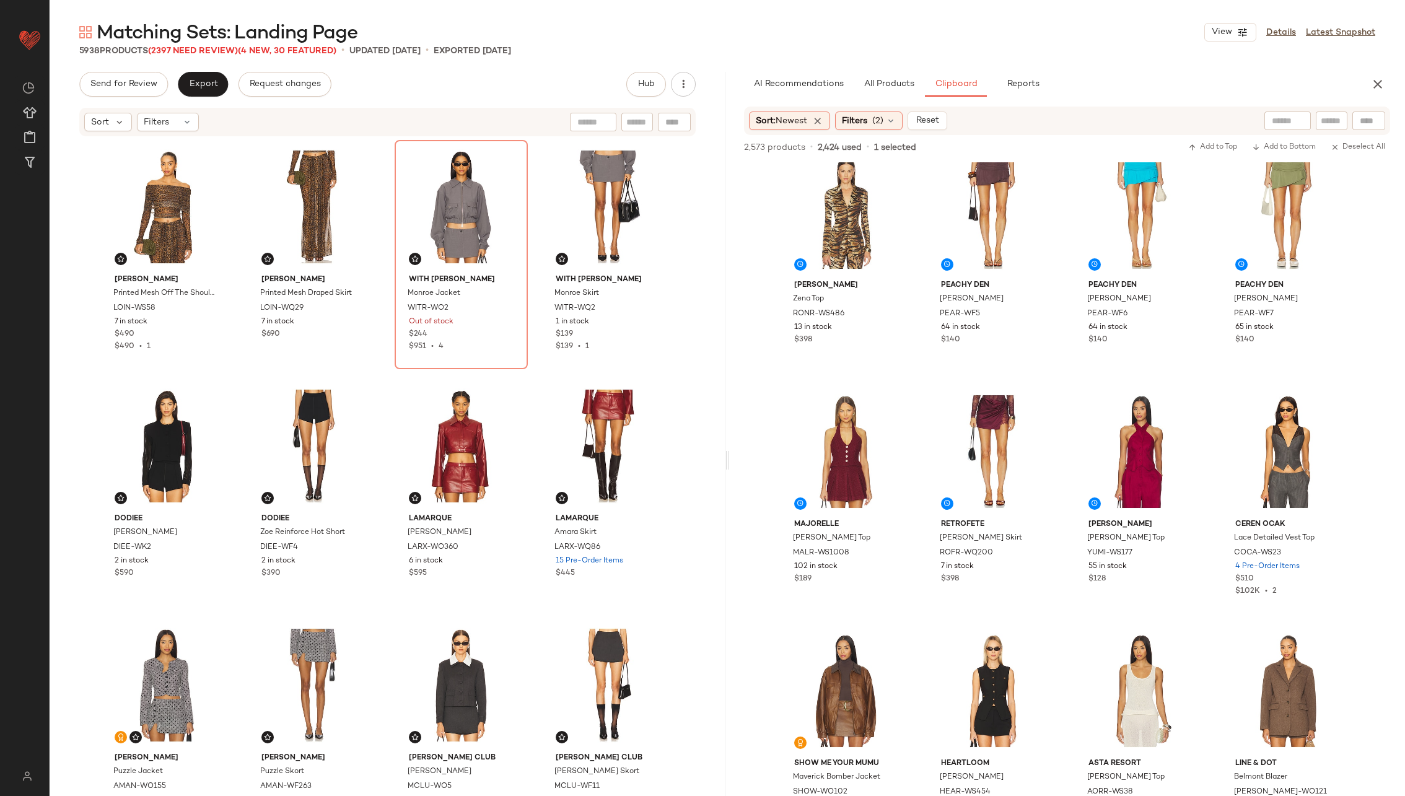
click at [1381, 85] on icon "button" at bounding box center [1377, 84] width 15 height 15
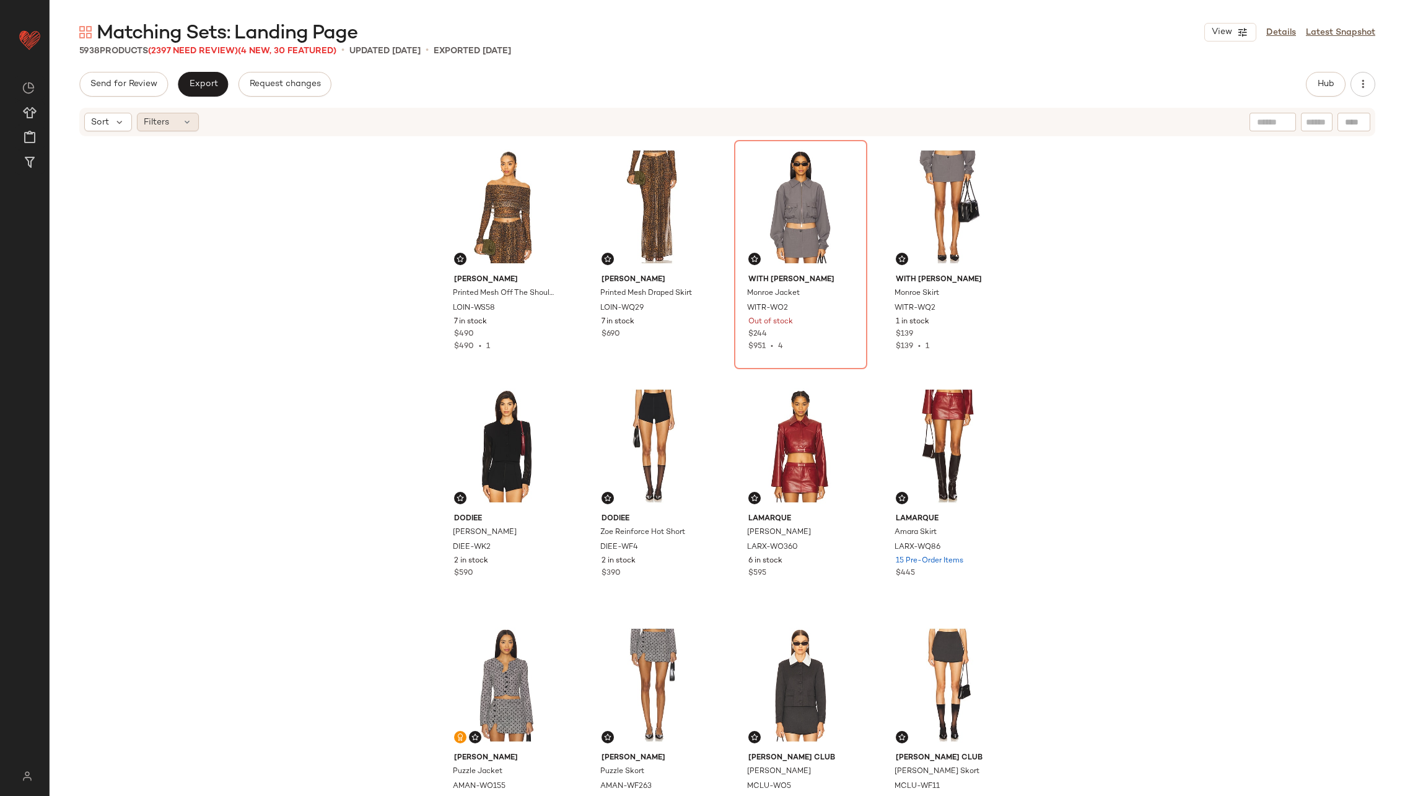
click at [177, 116] on div "Filters" at bounding box center [168, 122] width 62 height 19
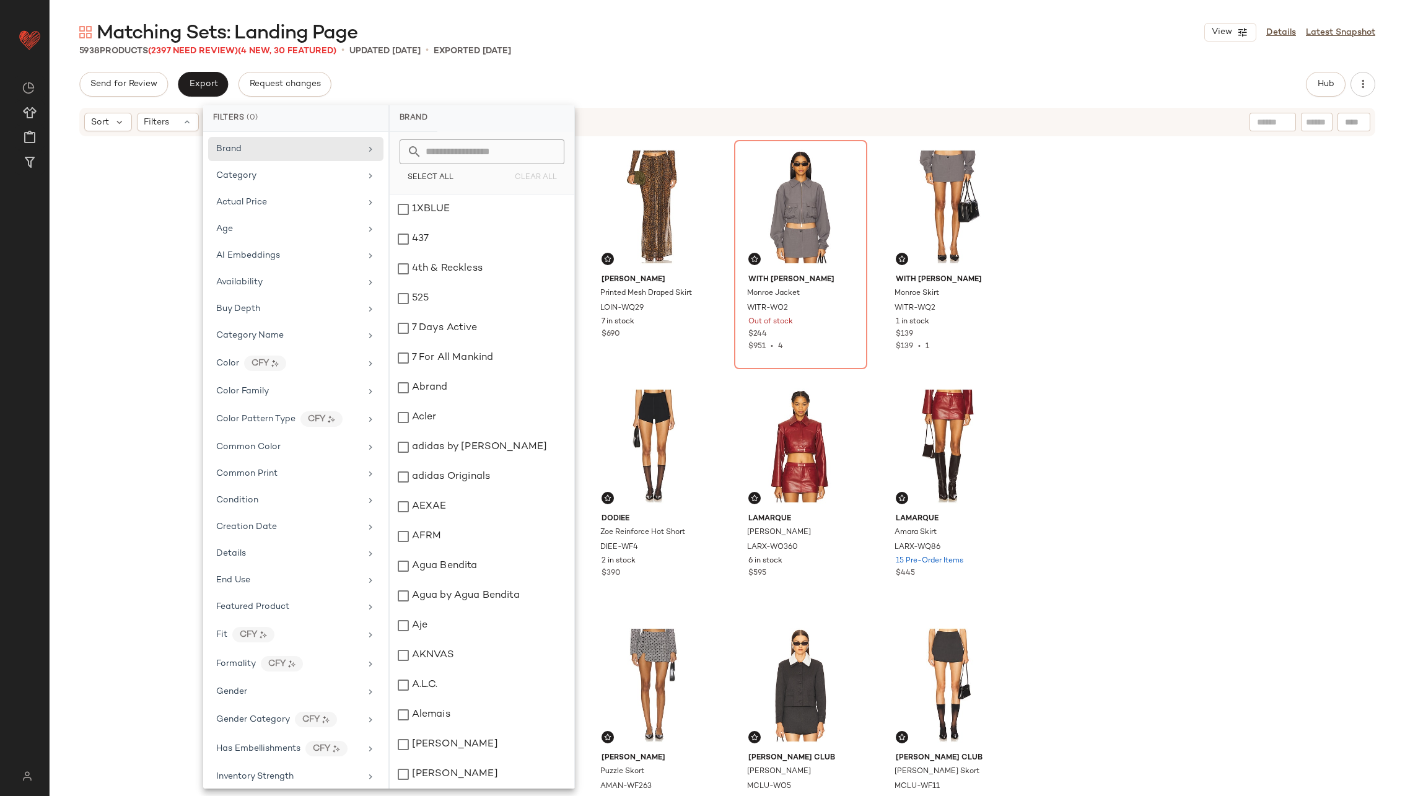
click at [154, 192] on div "Lapointe Printed Mesh Off The Shoulder Top LOIN-WS58 7 in stock $490 $490 • 1 L…" at bounding box center [727, 465] width 1355 height 655
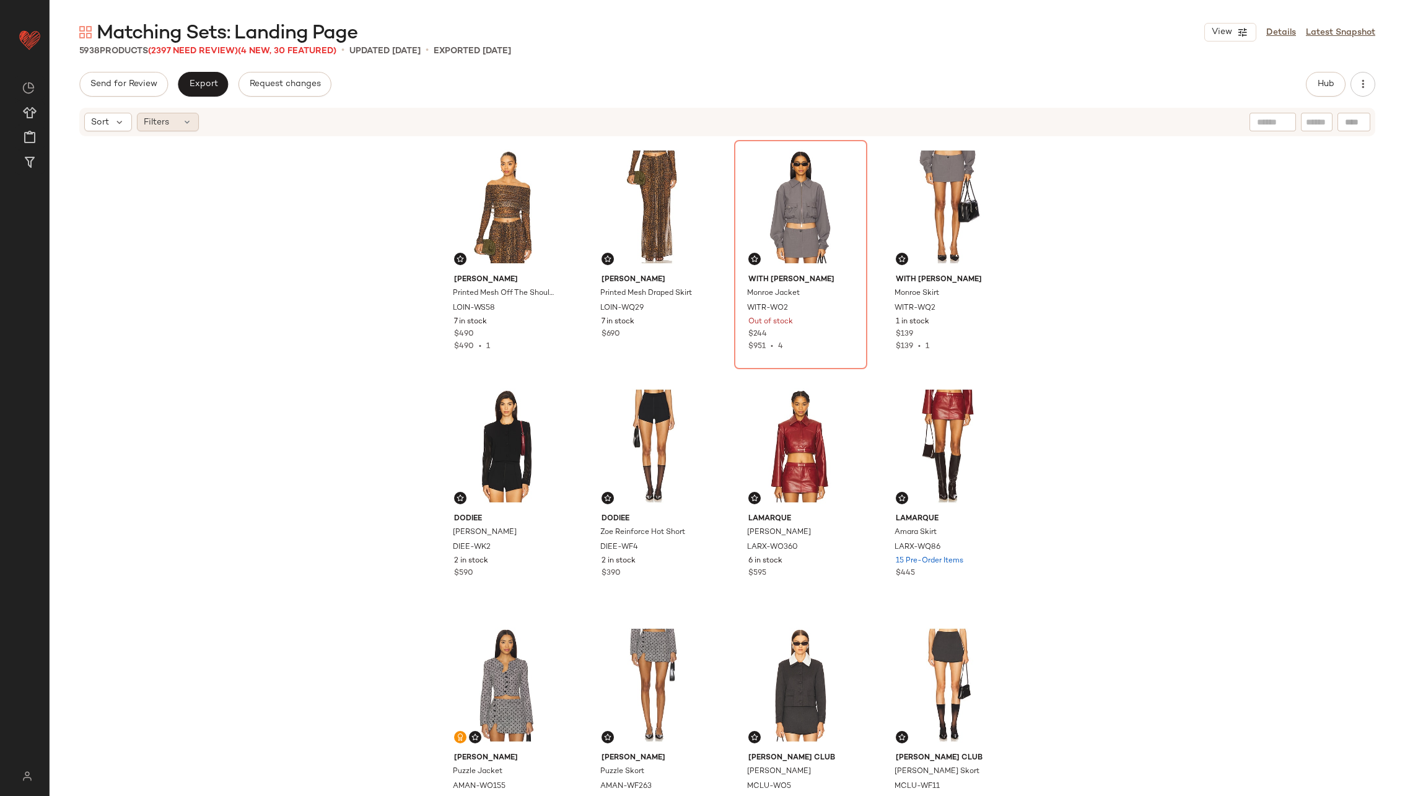
click at [175, 115] on div "Filters" at bounding box center [168, 122] width 62 height 19
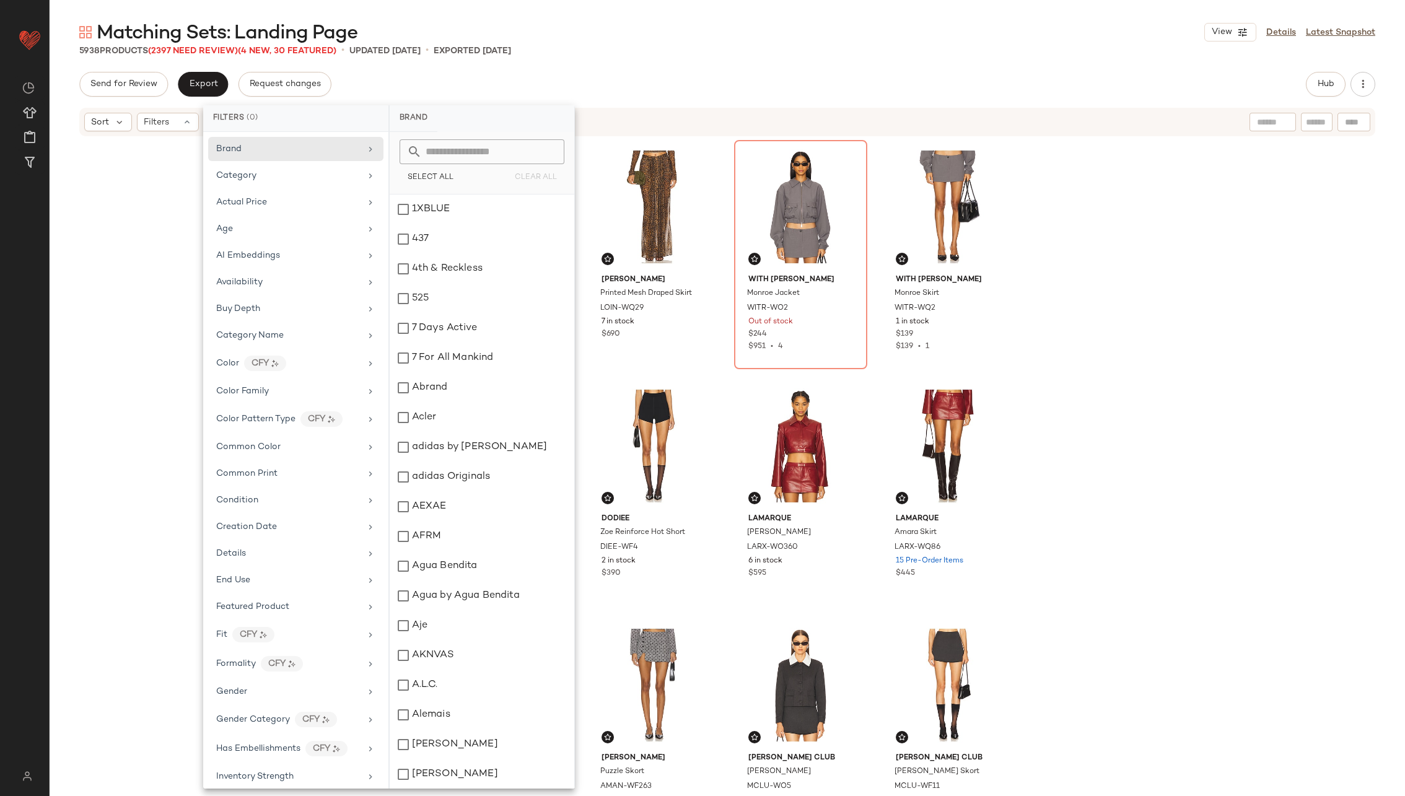
scroll to position [766, 0]
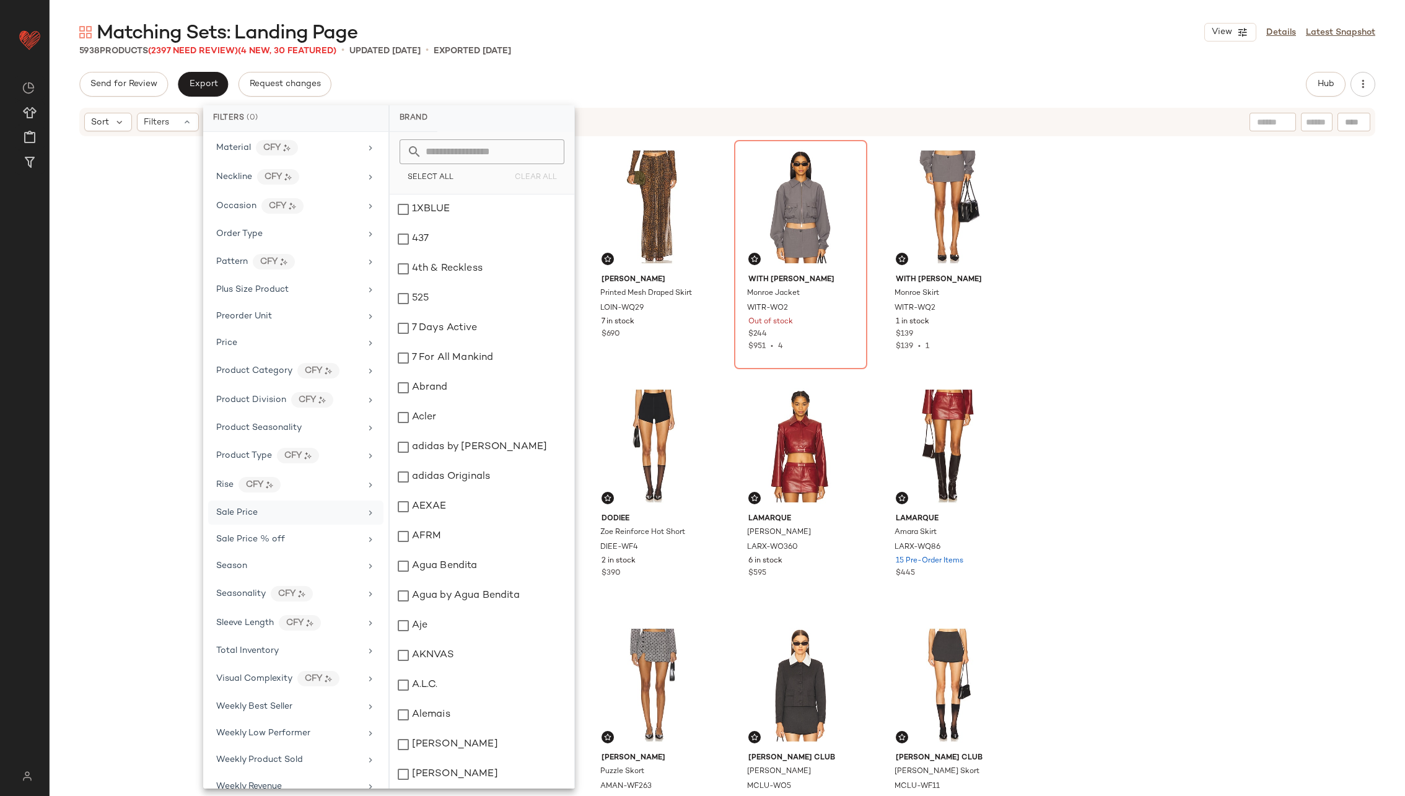
click at [297, 506] on div "Sale Price" at bounding box center [288, 512] width 144 height 13
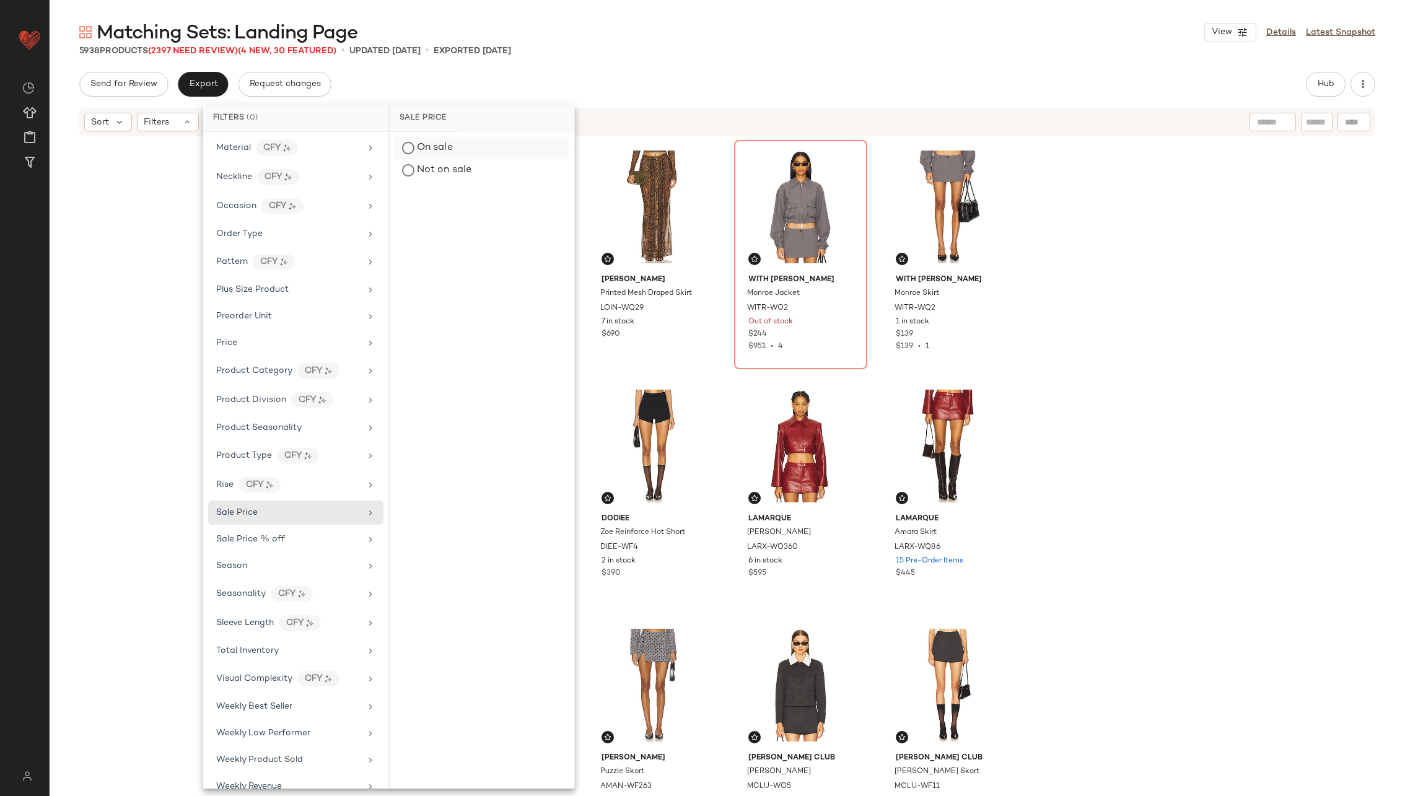
click at [477, 149] on div "On sale" at bounding box center [482, 148] width 175 height 22
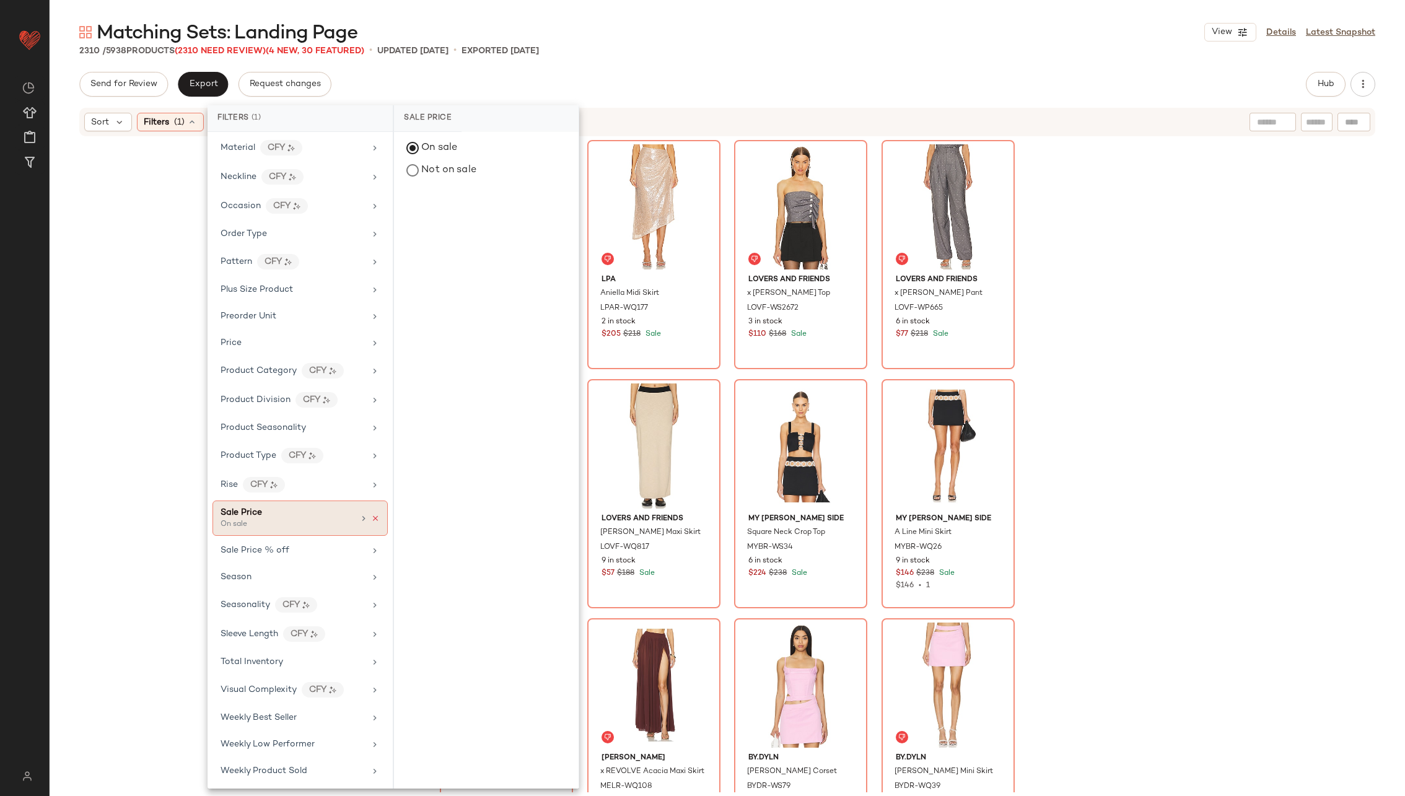
click at [373, 514] on icon at bounding box center [375, 518] width 9 height 9
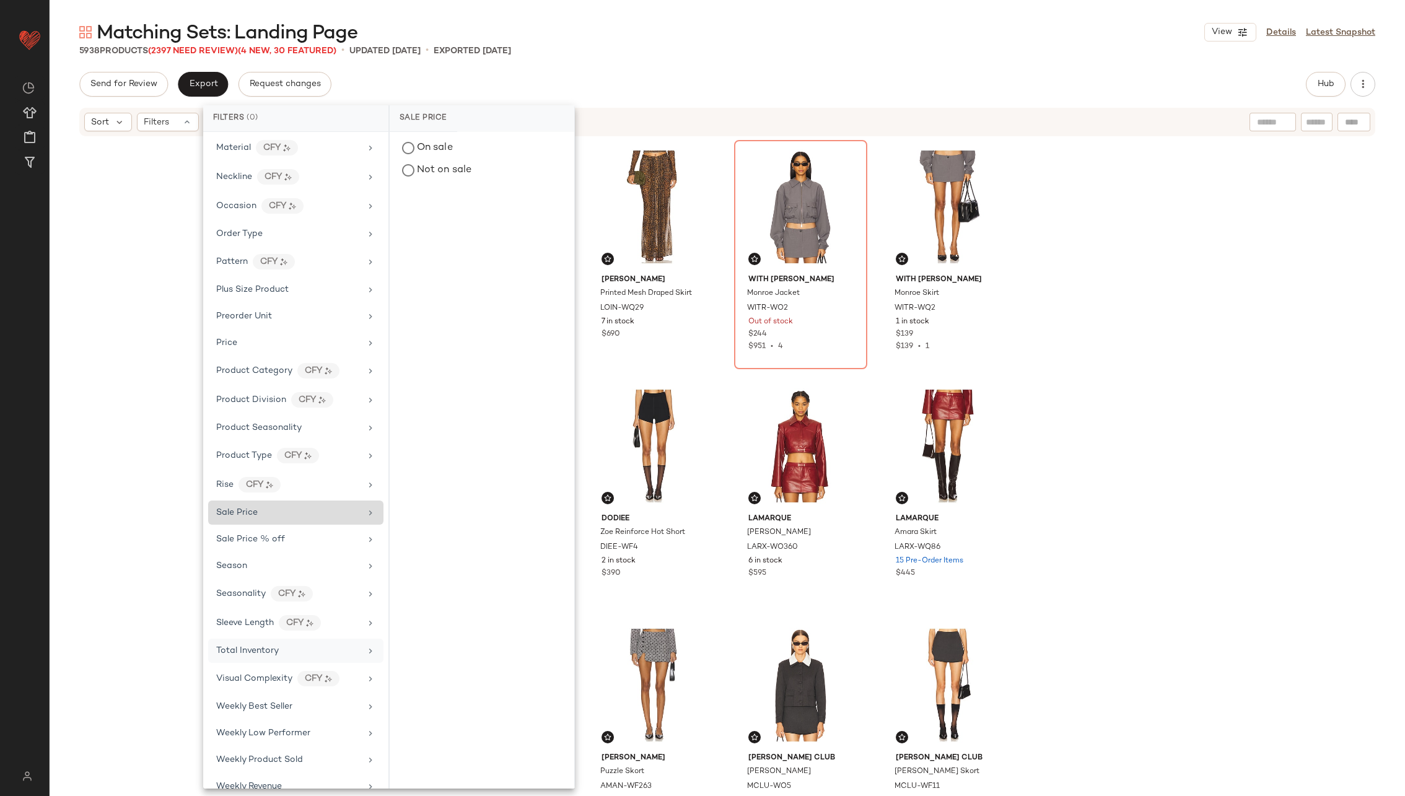
click at [300, 644] on div "Total Inventory" at bounding box center [288, 650] width 144 height 13
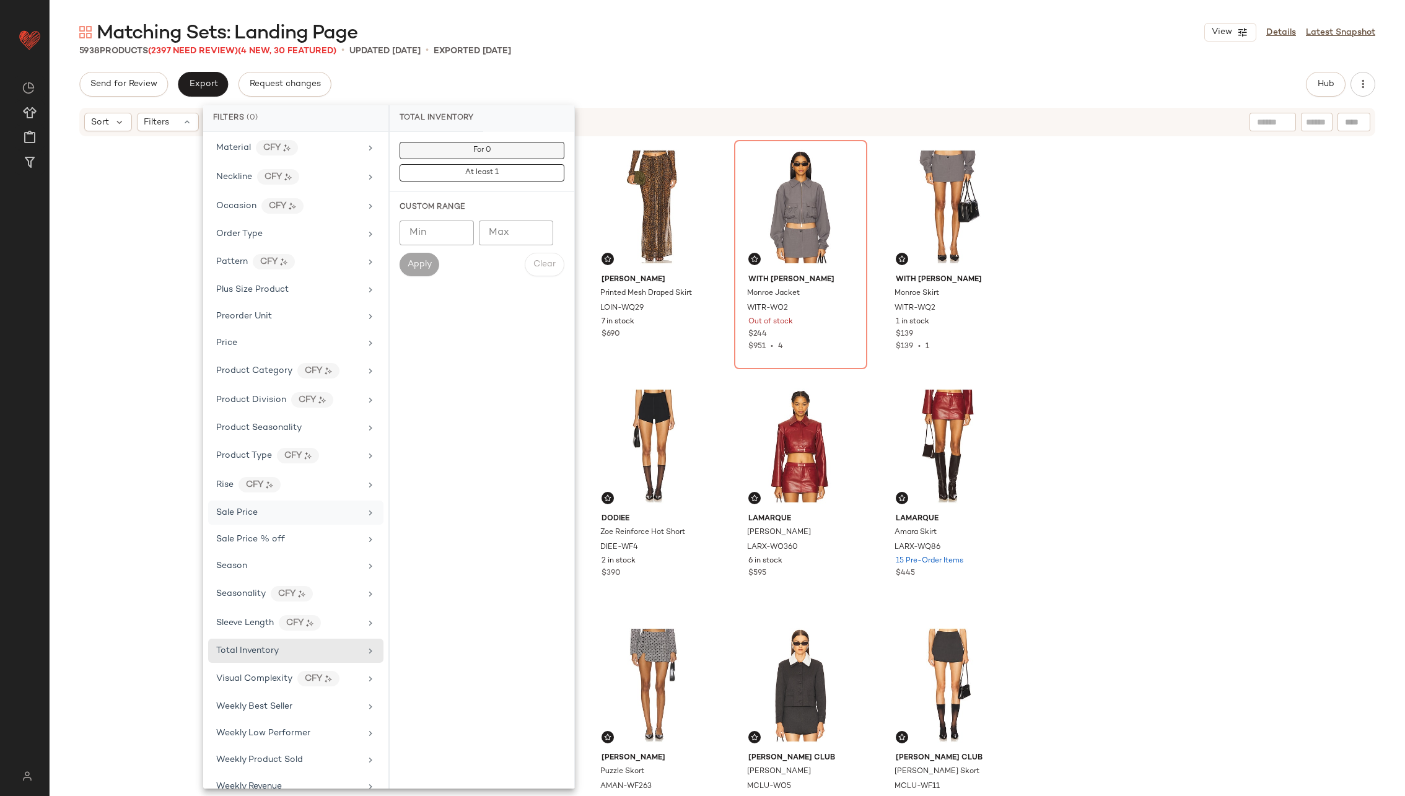
click at [434, 152] on button "For 0" at bounding box center [482, 150] width 165 height 17
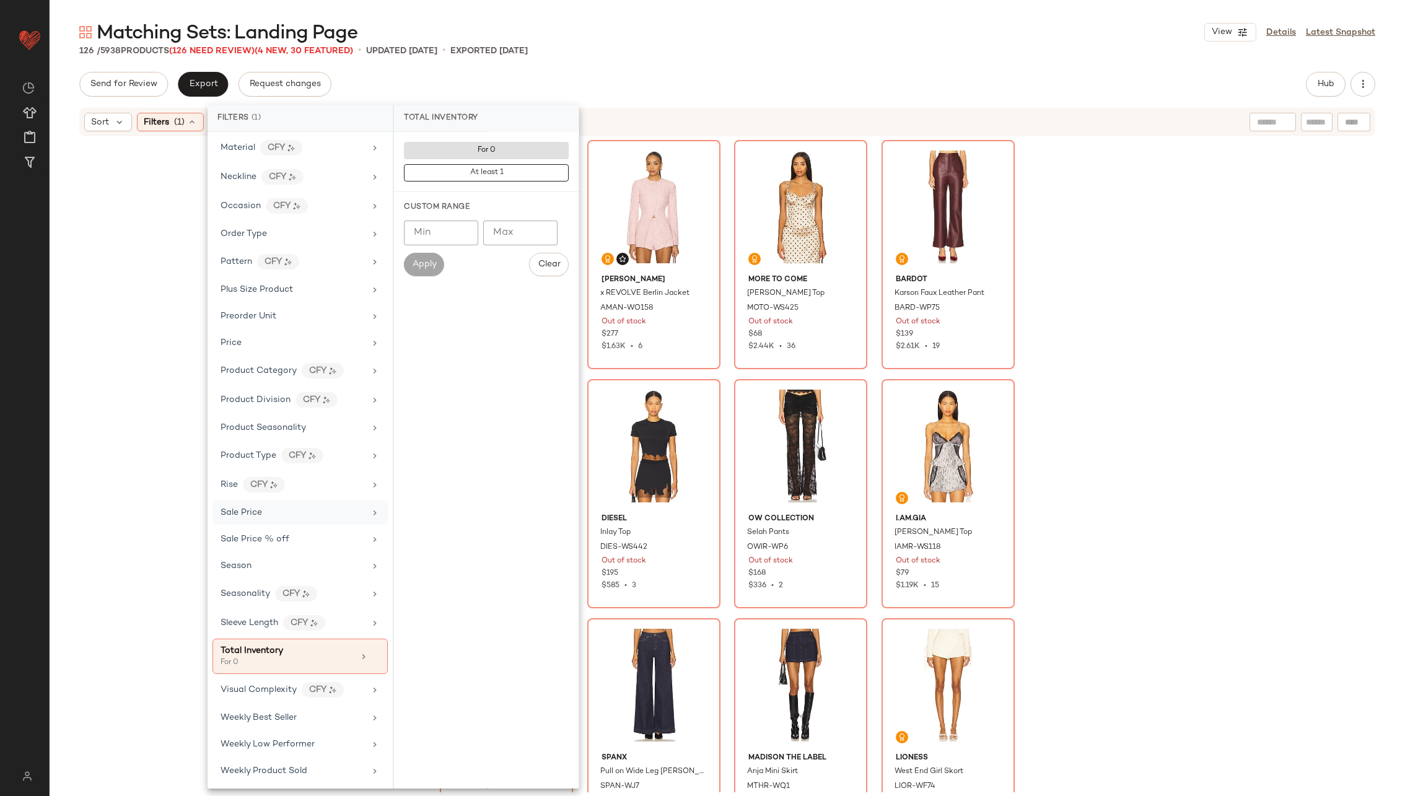
click at [154, 236] on div "With Jean Monroe Jacket WITR-WO2 Out of stock $244 $951 • 4 Amanda Uprichard x …" at bounding box center [727, 465] width 1355 height 655
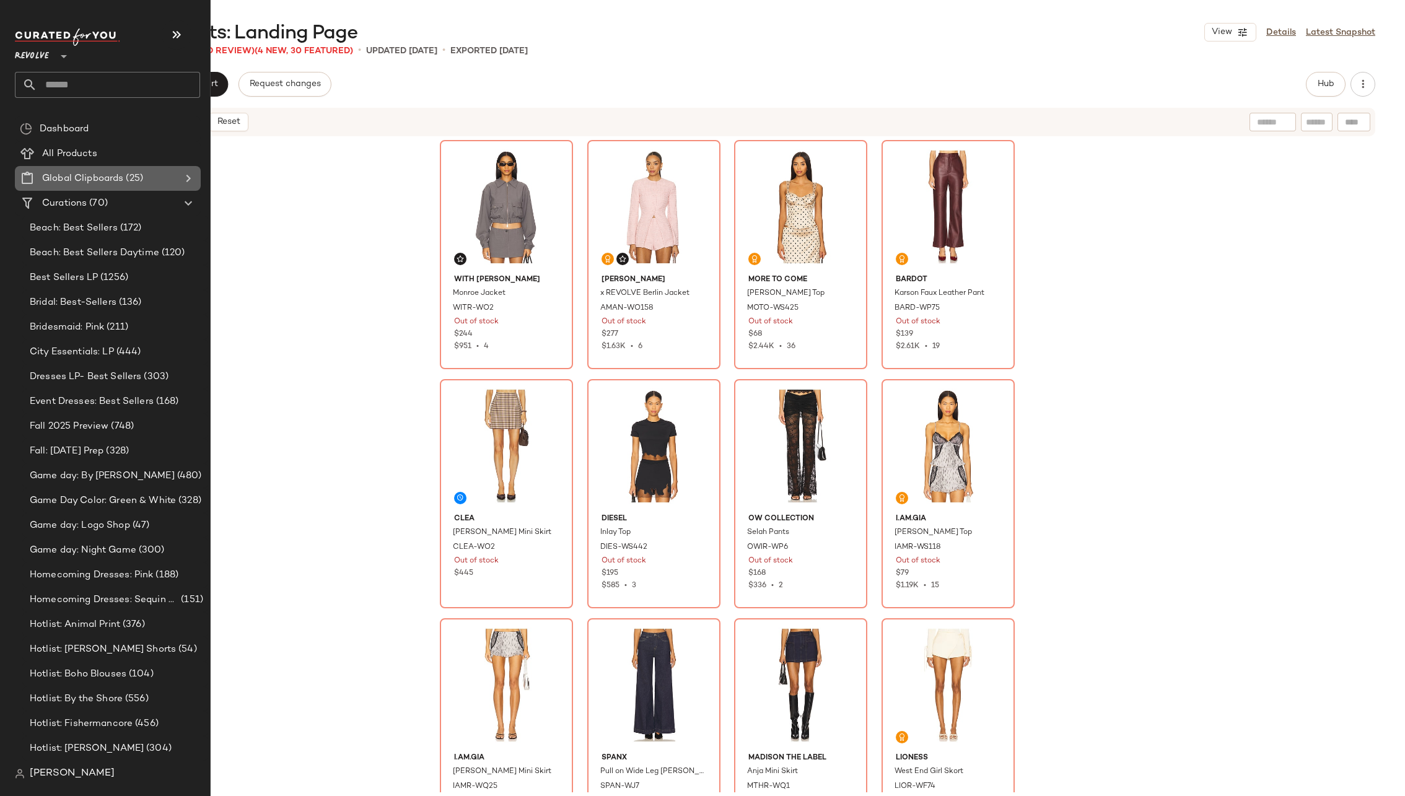
click at [105, 179] on span "Global Clipboards" at bounding box center [82, 179] width 81 height 14
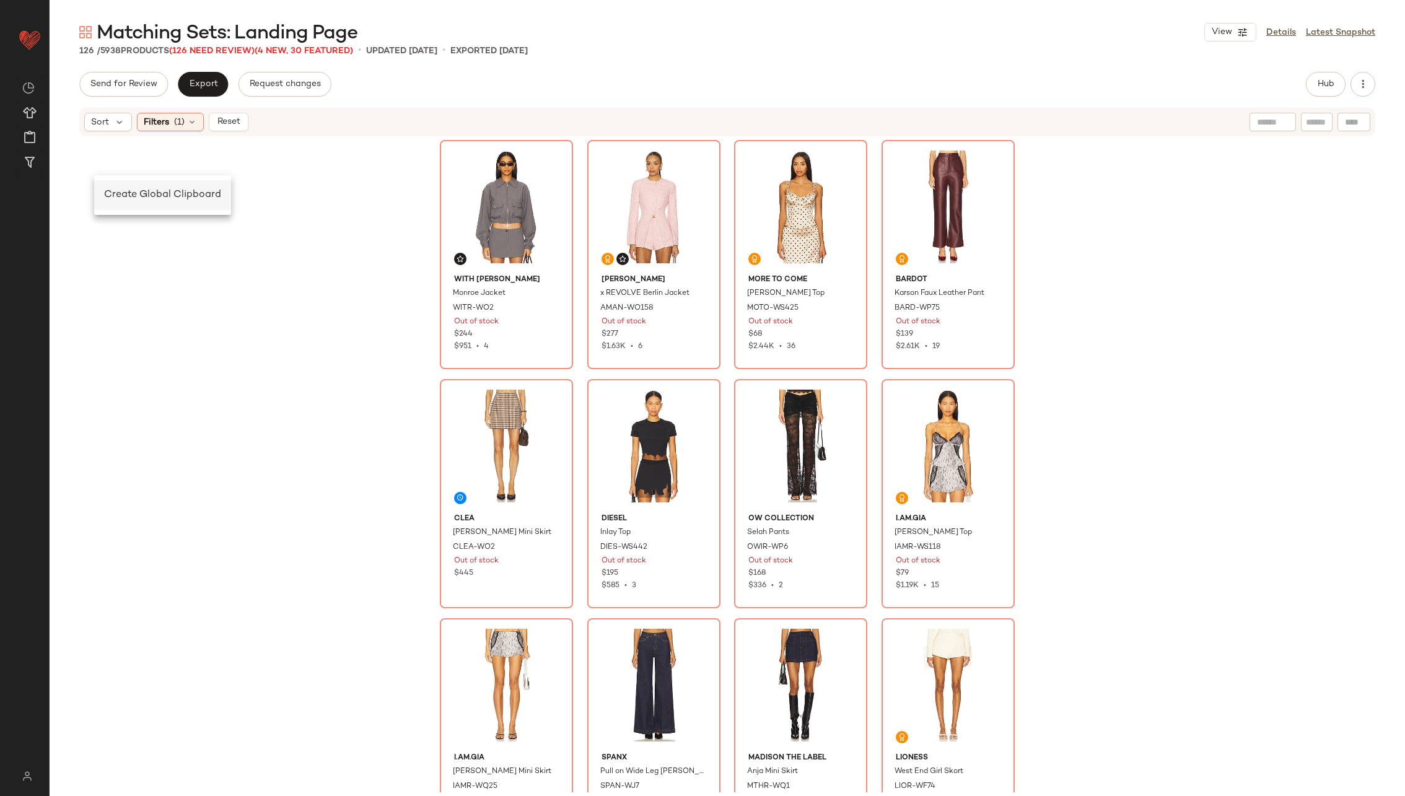
click at [124, 191] on span "Create Global Clipboard" at bounding box center [162, 195] width 117 height 11
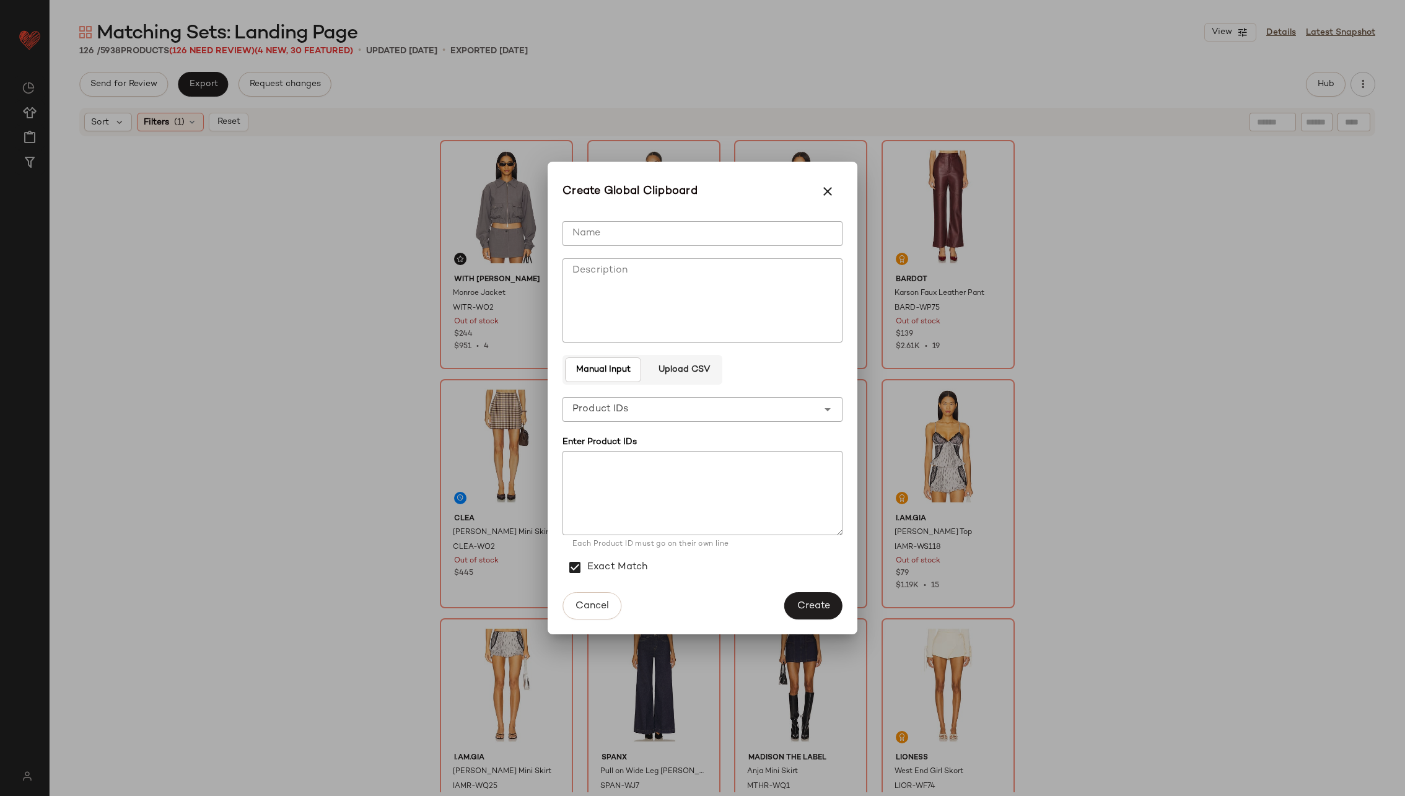
click at [654, 228] on input "Name" at bounding box center [702, 233] width 280 height 25
type input "******"
click at [805, 599] on button "Create" at bounding box center [813, 605] width 58 height 27
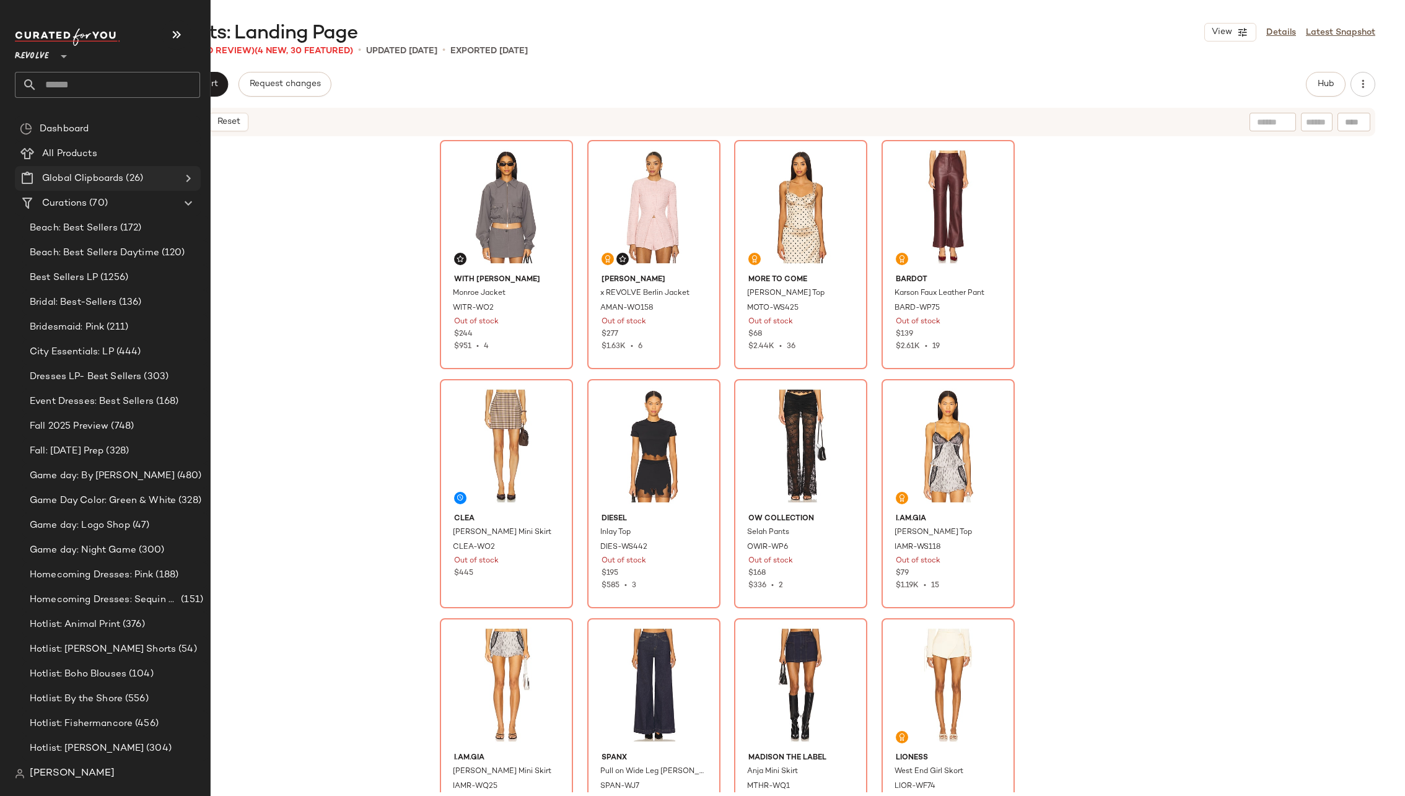
click at [187, 175] on icon at bounding box center [188, 178] width 15 height 15
click at [117, 545] on div "ms oos (0)" at bounding box center [114, 550] width 177 height 14
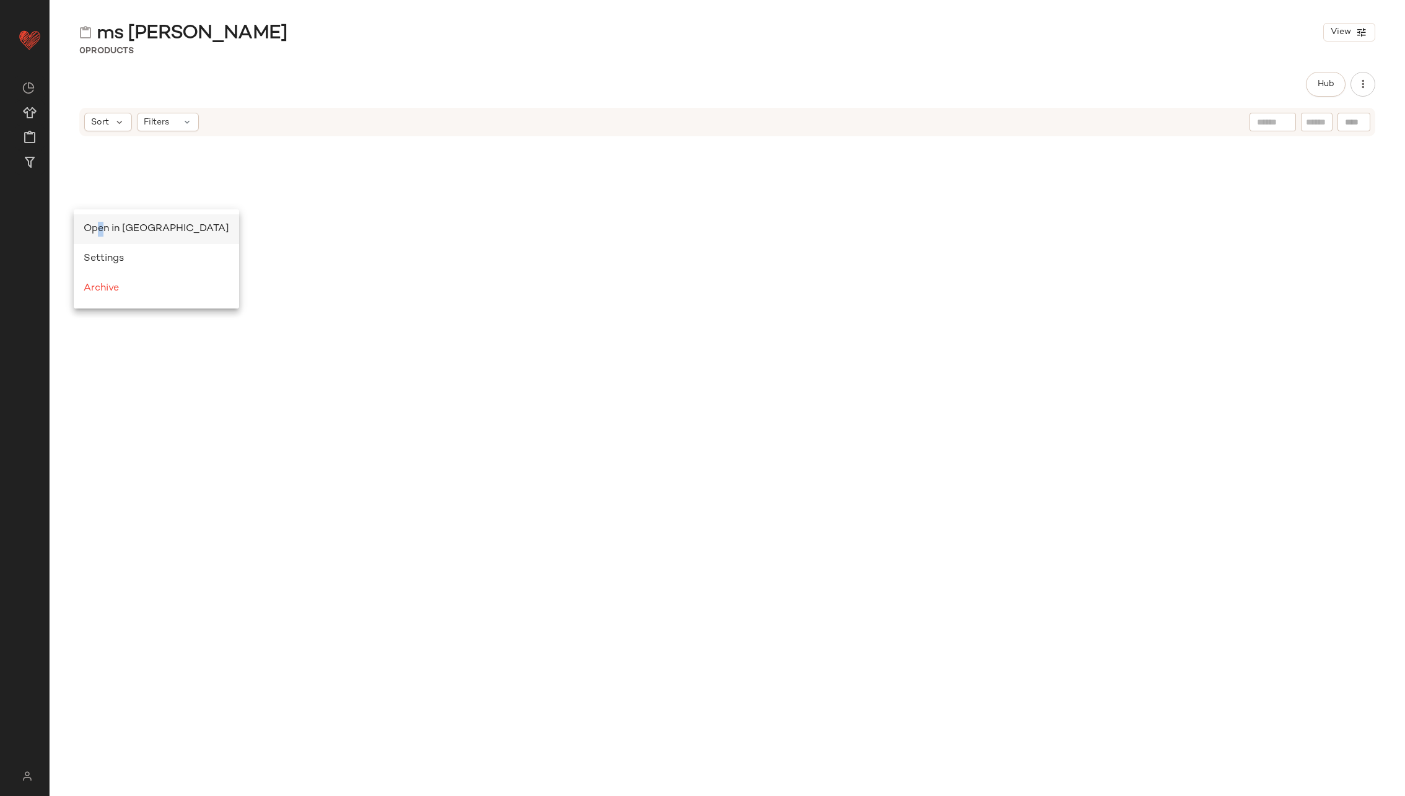
click at [100, 224] on span "Open in Split View" at bounding box center [157, 229] width 146 height 11
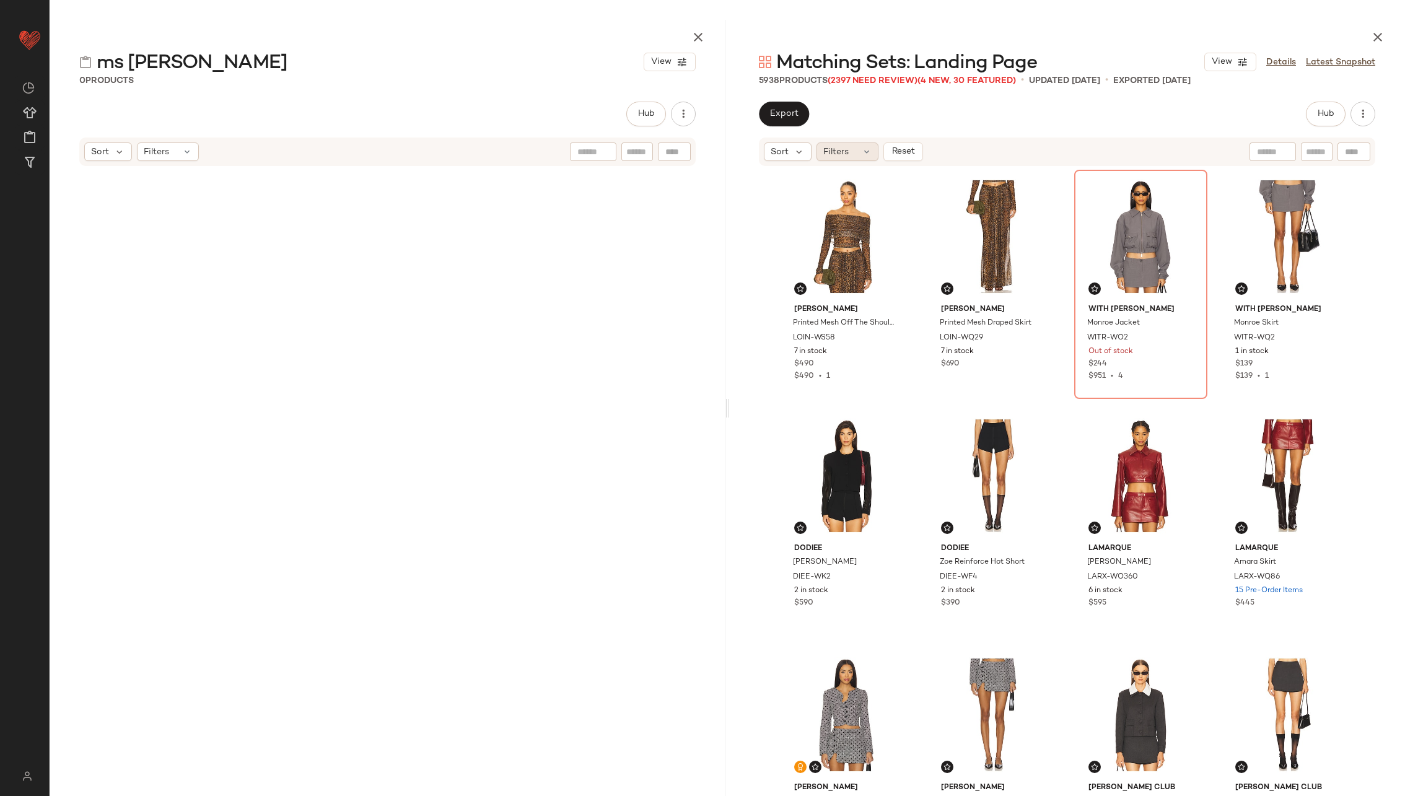
click at [852, 153] on div "Filters" at bounding box center [847, 151] width 62 height 19
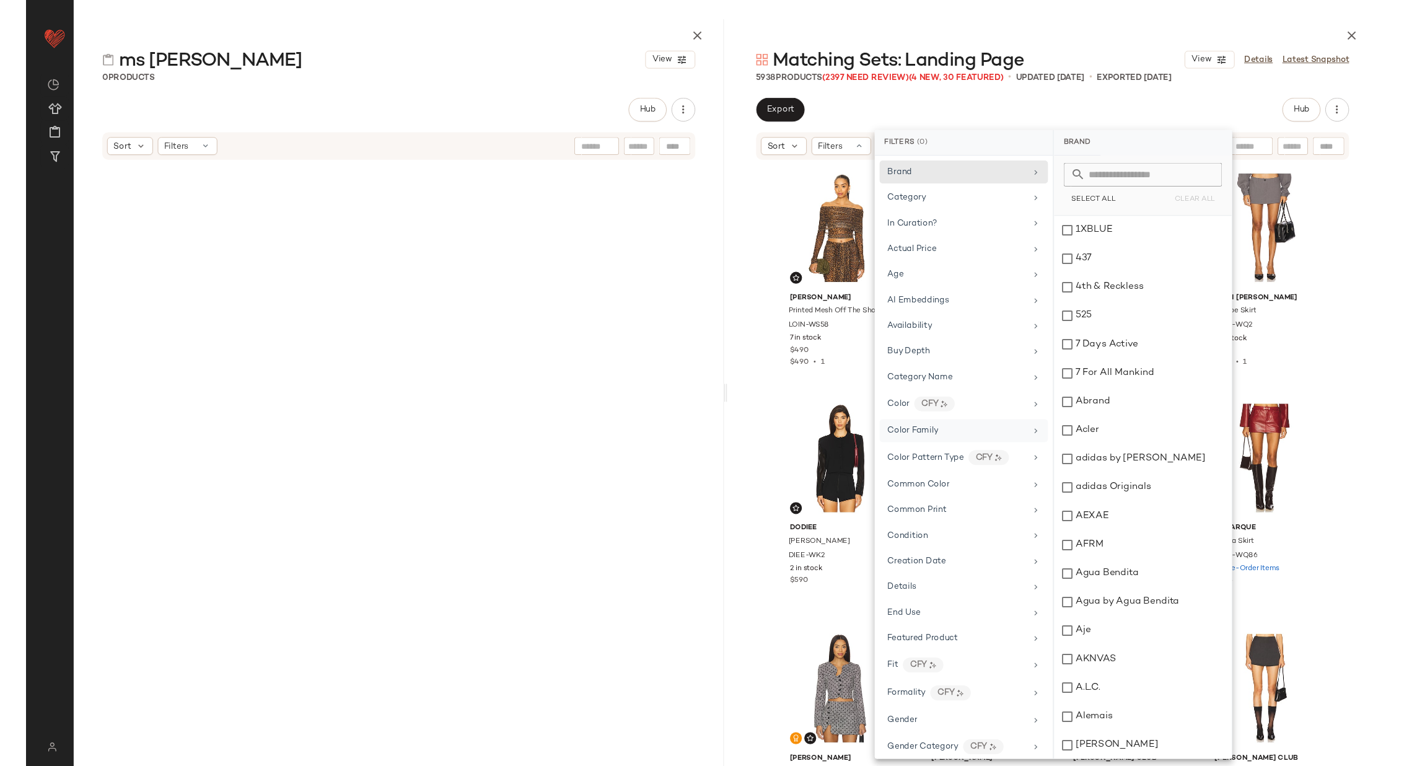
scroll to position [821, 0]
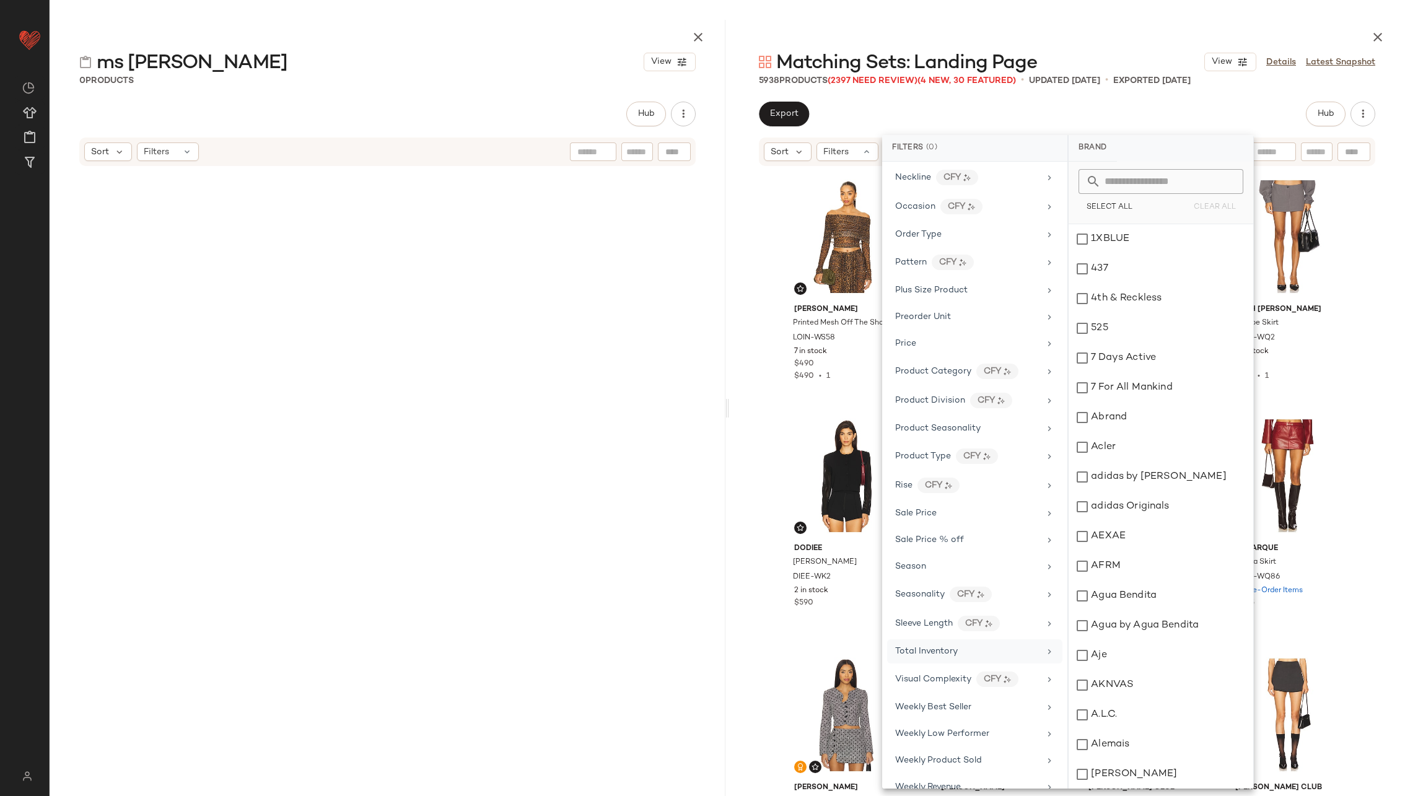
click at [1010, 645] on div "Total Inventory" at bounding box center [967, 651] width 144 height 13
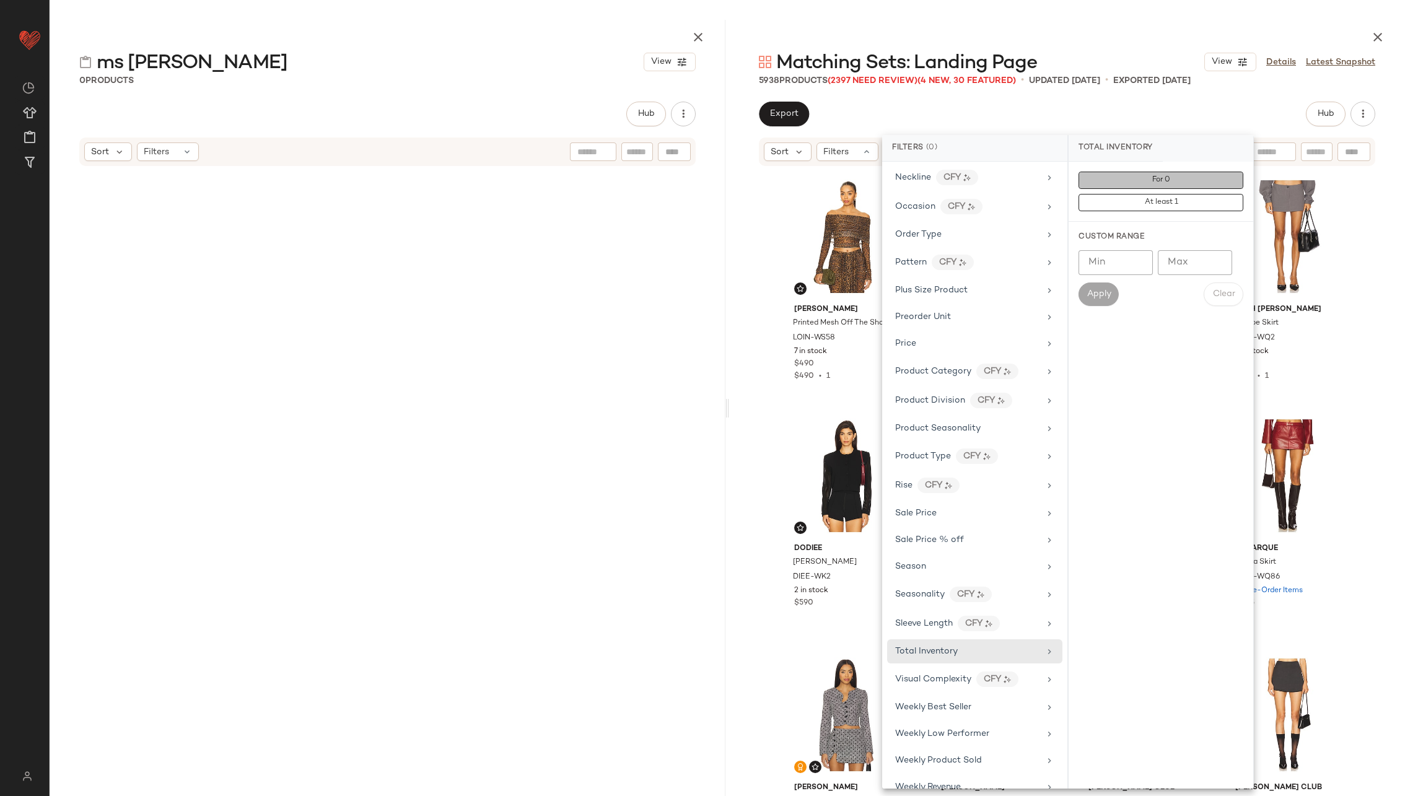
click at [1129, 174] on button "For 0" at bounding box center [1160, 180] width 165 height 17
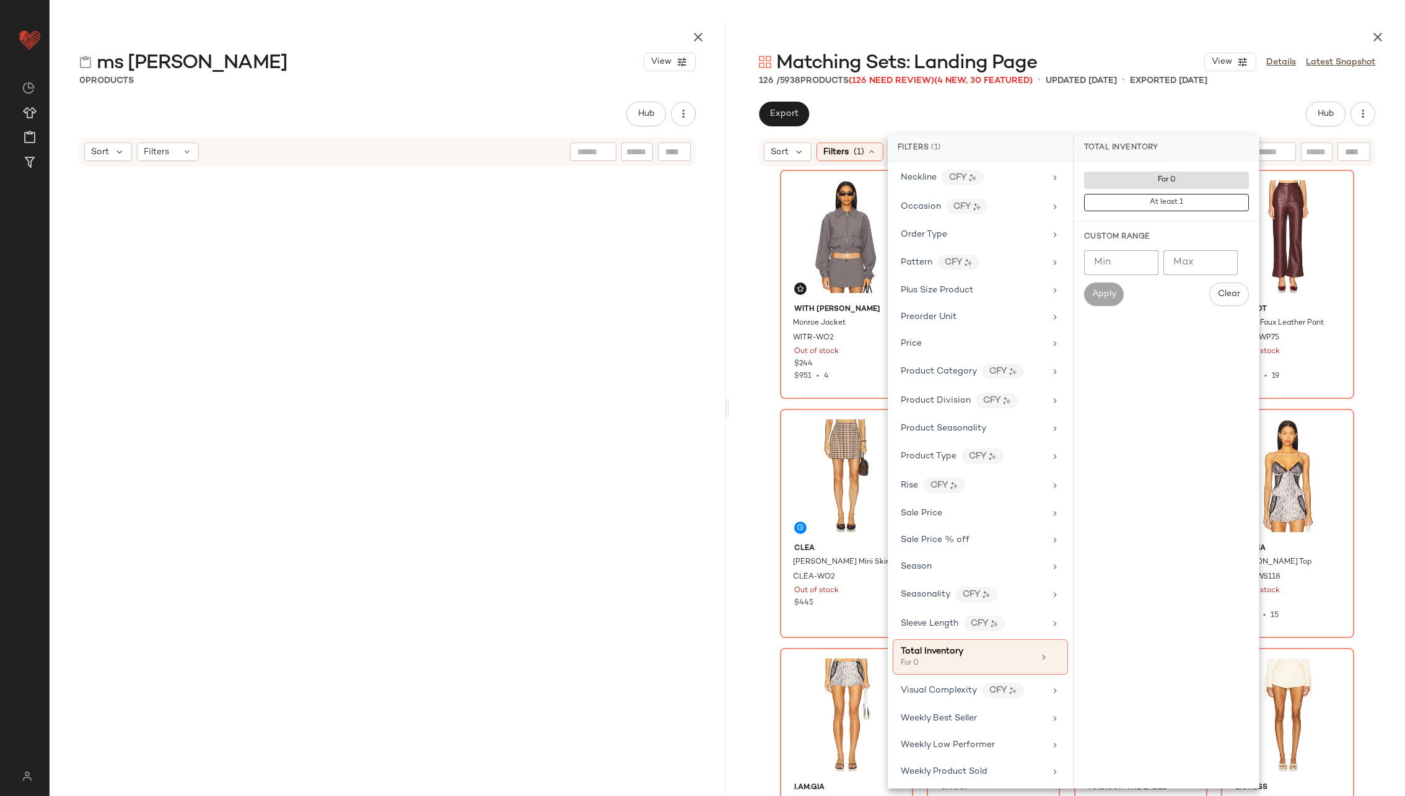
click at [753, 250] on div "With Jean Monroe Jacket WITR-WO2 Out of stock $244 $951 • 4 Amanda Uprichard x …" at bounding box center [1067, 494] width 676 height 655
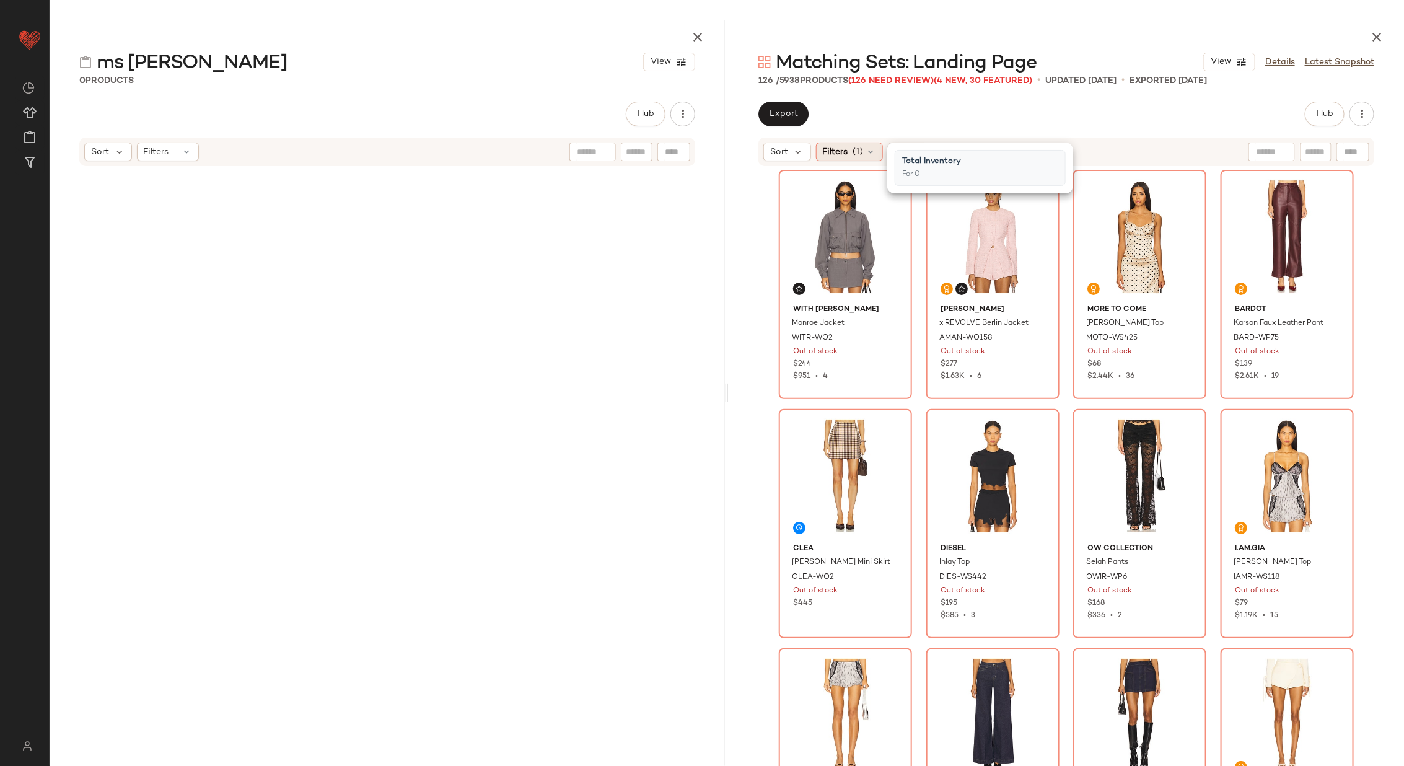
click at [868, 152] on icon at bounding box center [871, 152] width 10 height 10
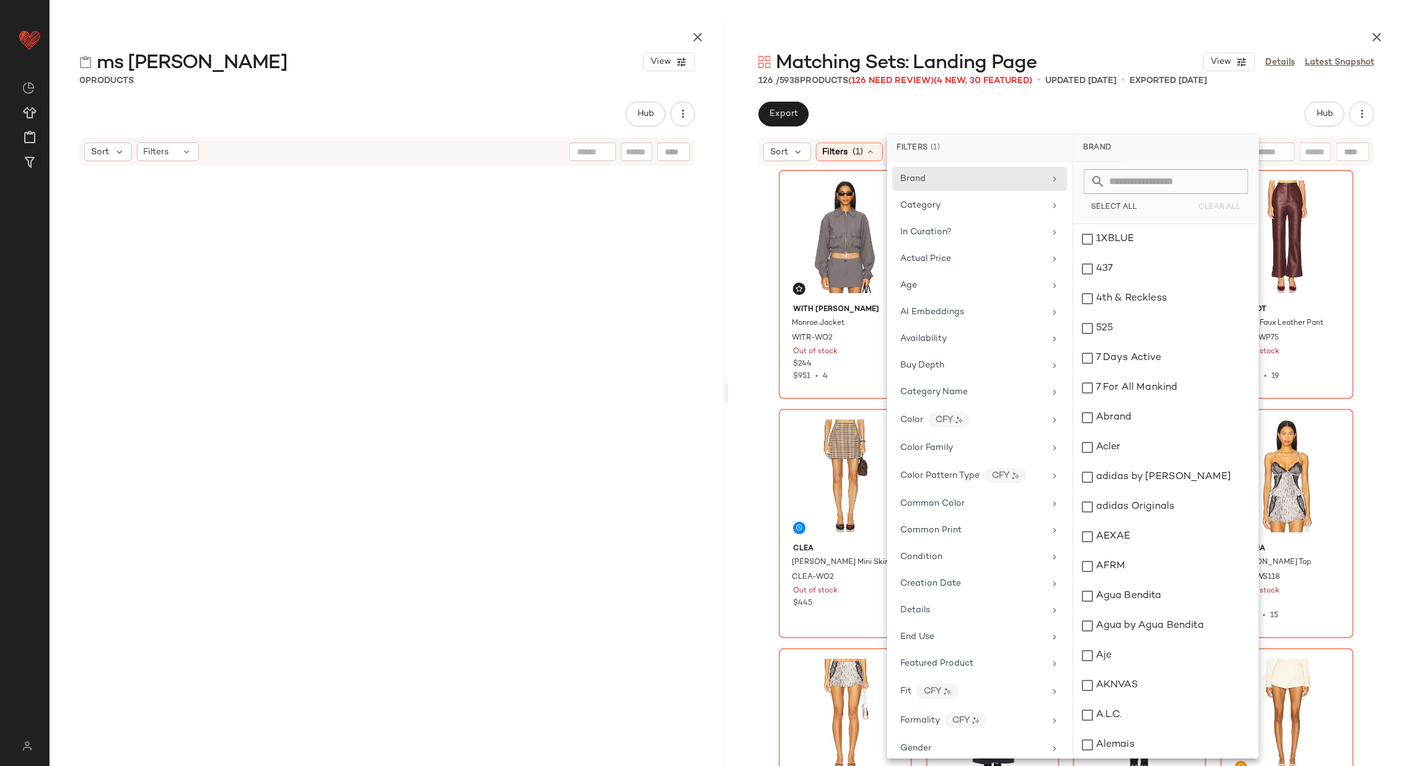
click at [762, 181] on div "With Jean Monroe Jacket WITR-WO2 Out of stock $244 $951 • 4 Amanda Uprichard x …" at bounding box center [1065, 479] width 675 height 624
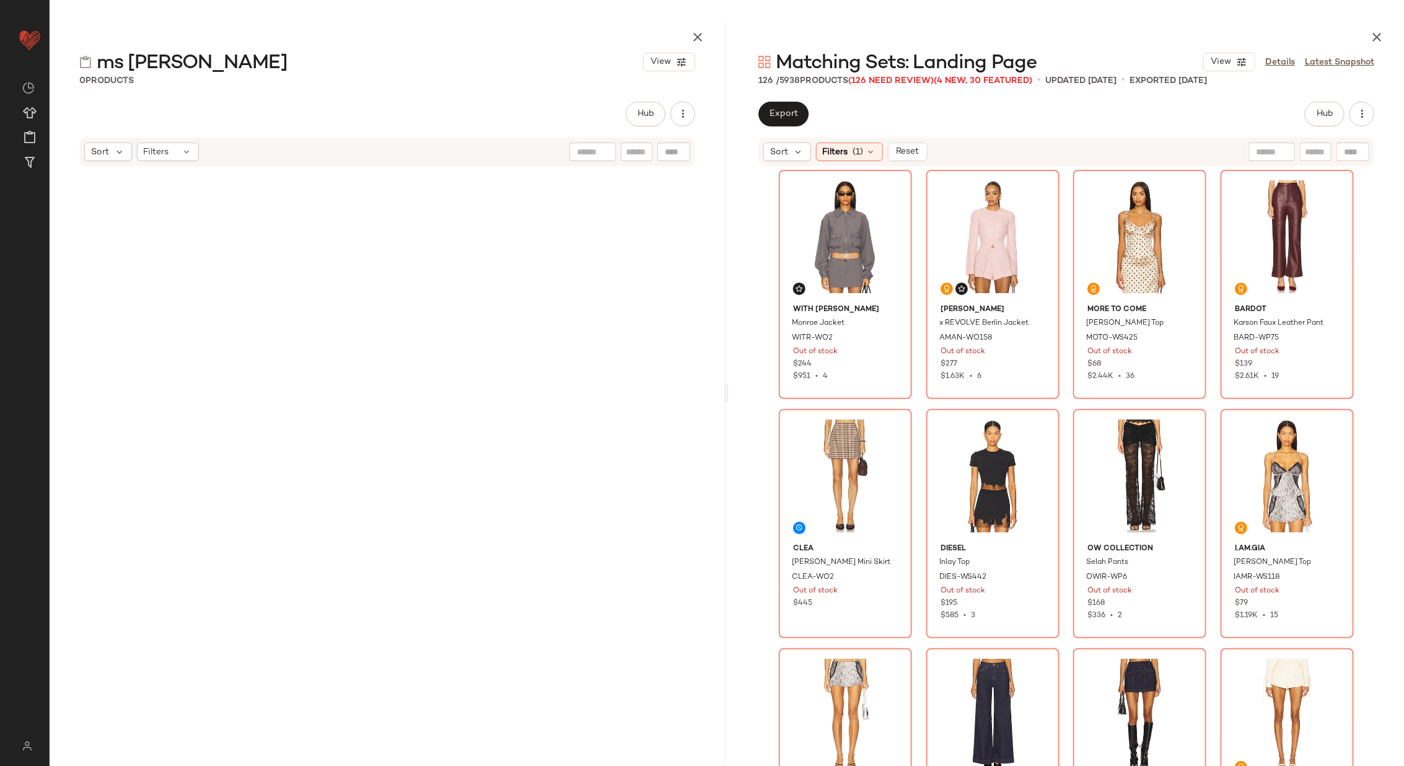
click at [761, 198] on div "With Jean Monroe Jacket WITR-WO2 Out of stock $244 $951 • 4 Amanda Uprichard x …" at bounding box center [1065, 479] width 675 height 624
click at [887, 192] on img at bounding box center [890, 190] width 7 height 7
click at [1034, 191] on img at bounding box center [1037, 190] width 7 height 7
click at [1034, 188] on img at bounding box center [1037, 190] width 7 height 7
click at [1184, 186] on div at bounding box center [1185, 191] width 24 height 24
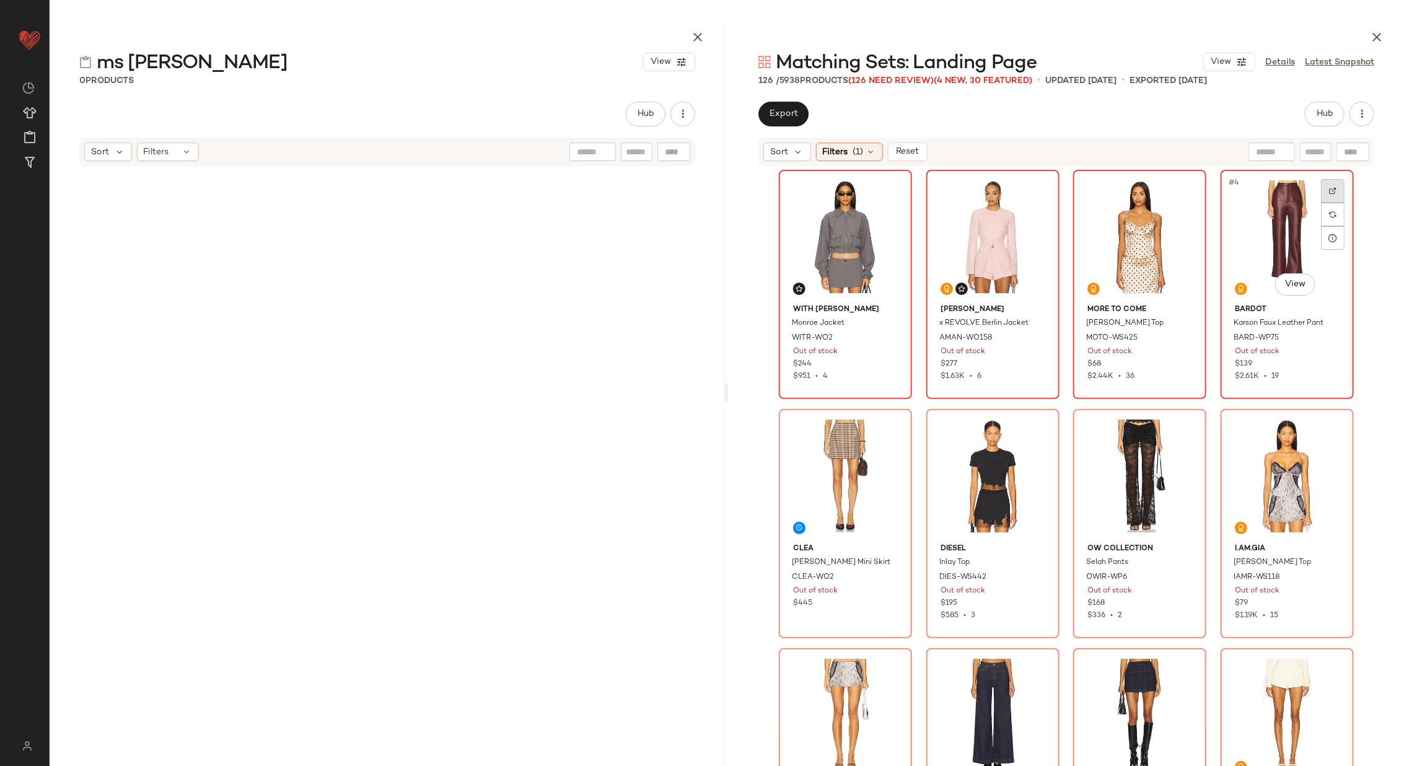
click at [1324, 191] on div at bounding box center [1333, 191] width 24 height 24
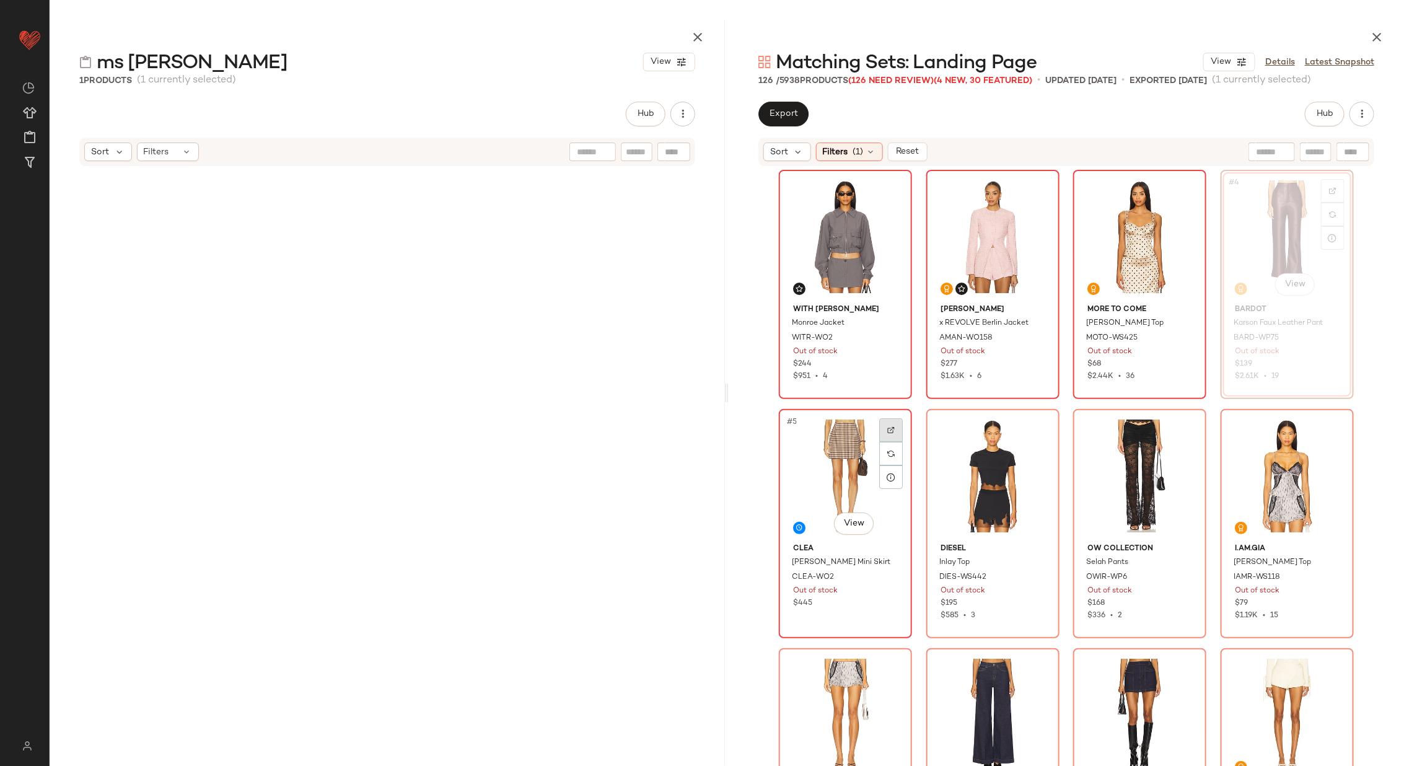
click at [887, 430] on img at bounding box center [890, 429] width 7 height 7
click at [1042, 426] on div at bounding box center [1038, 430] width 24 height 24
click at [887, 428] on img at bounding box center [890, 429] width 7 height 7
click at [1036, 432] on img at bounding box center [1037, 429] width 7 height 7
click at [1187, 428] on div at bounding box center [1185, 430] width 24 height 24
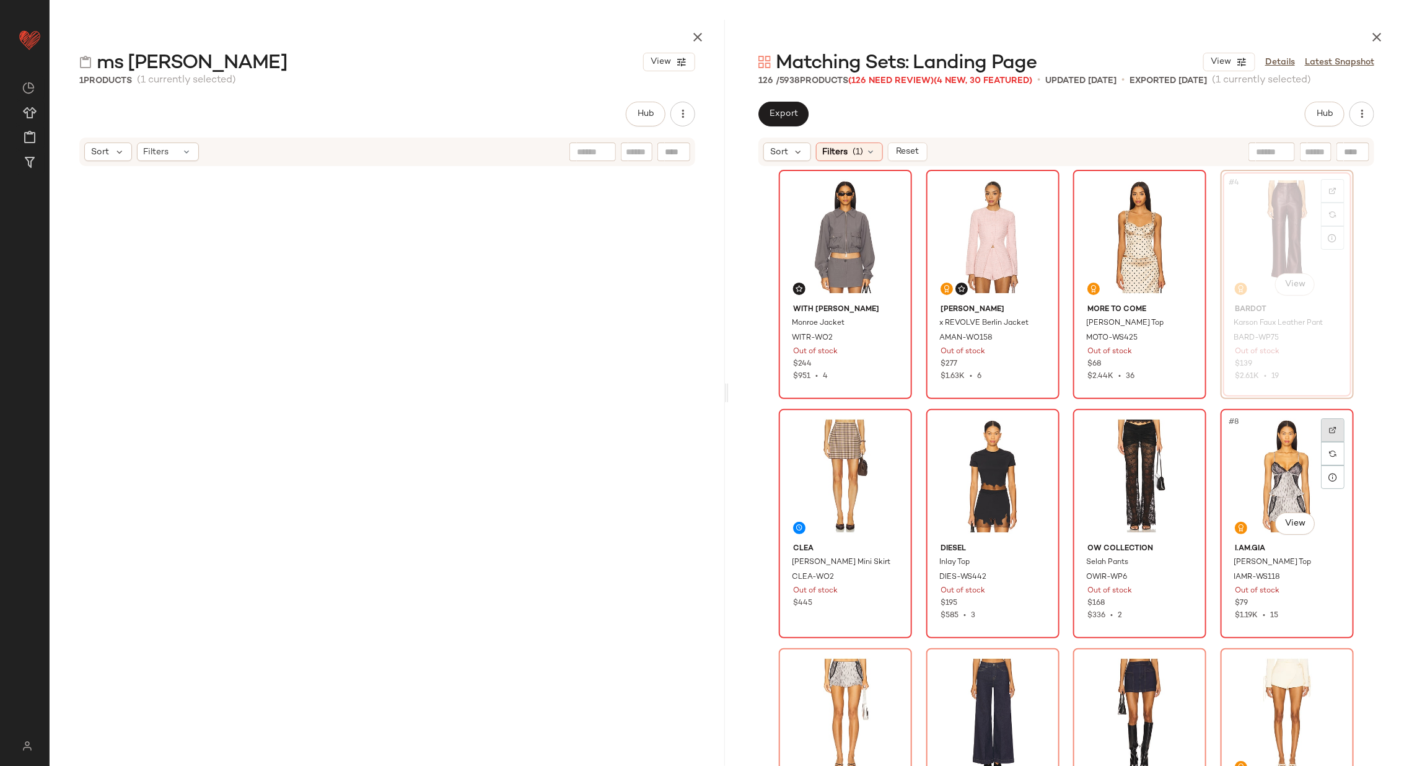
click at [1329, 426] on img at bounding box center [1332, 429] width 7 height 7
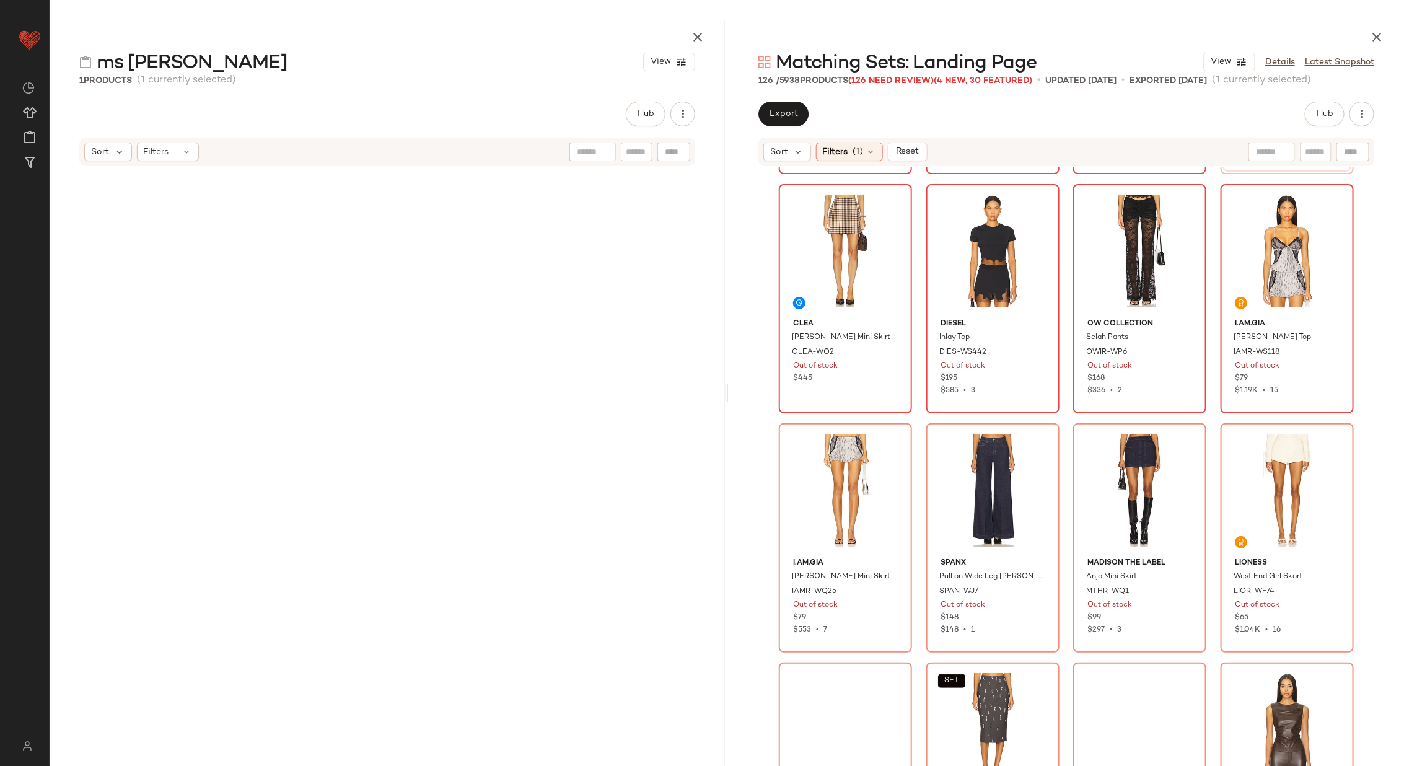
scroll to position [230, 0]
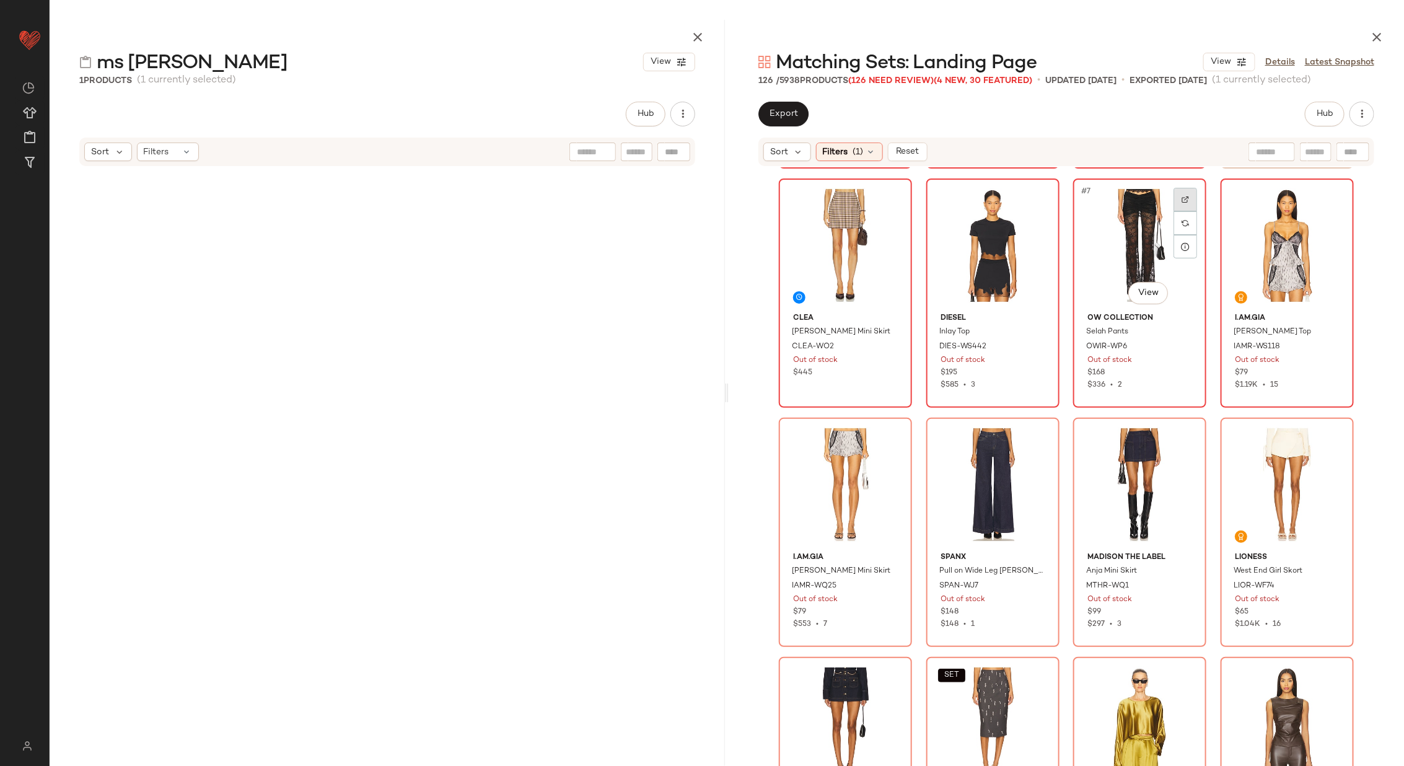
click at [1176, 199] on div at bounding box center [1185, 200] width 24 height 24
click at [885, 434] on div at bounding box center [891, 439] width 24 height 24
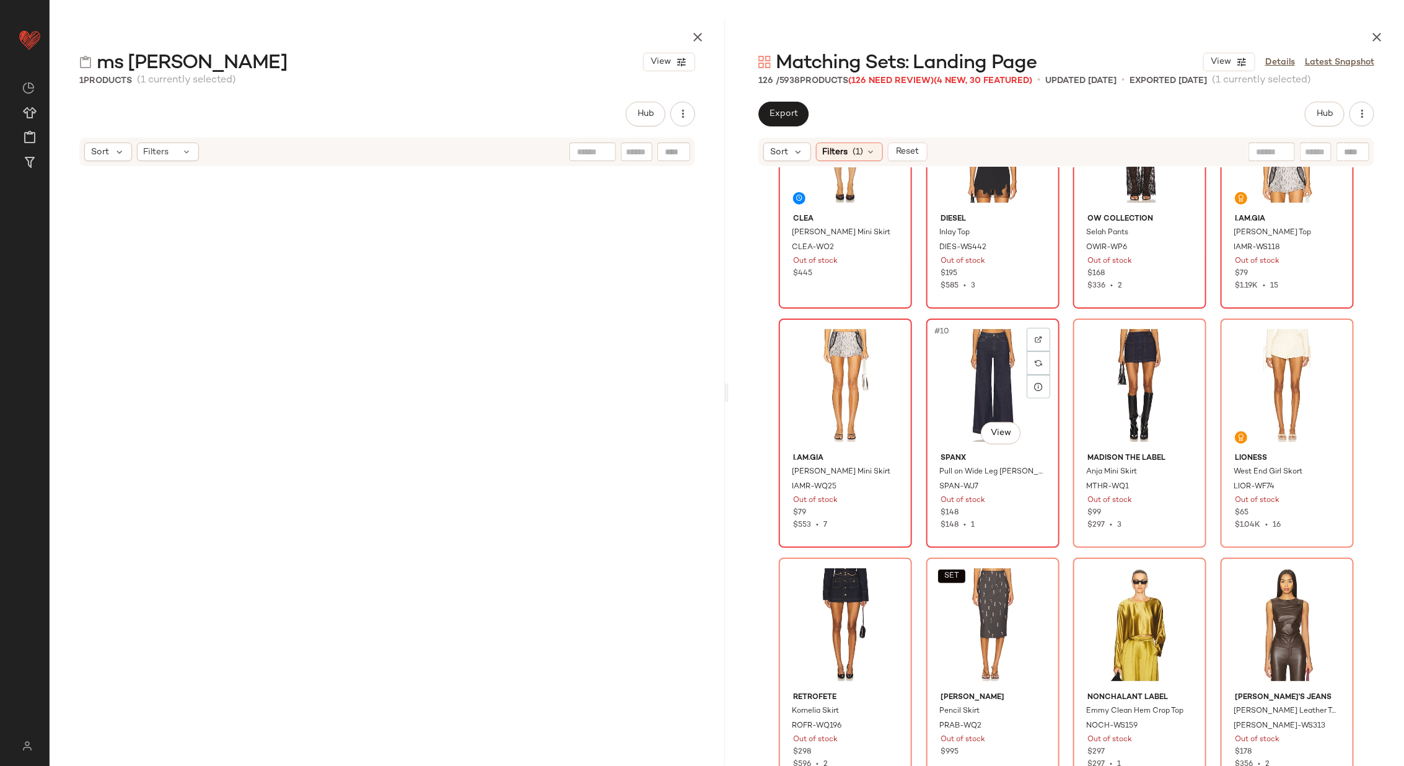
scroll to position [341, 0]
click at [1034, 334] on img at bounding box center [1037, 337] width 7 height 7
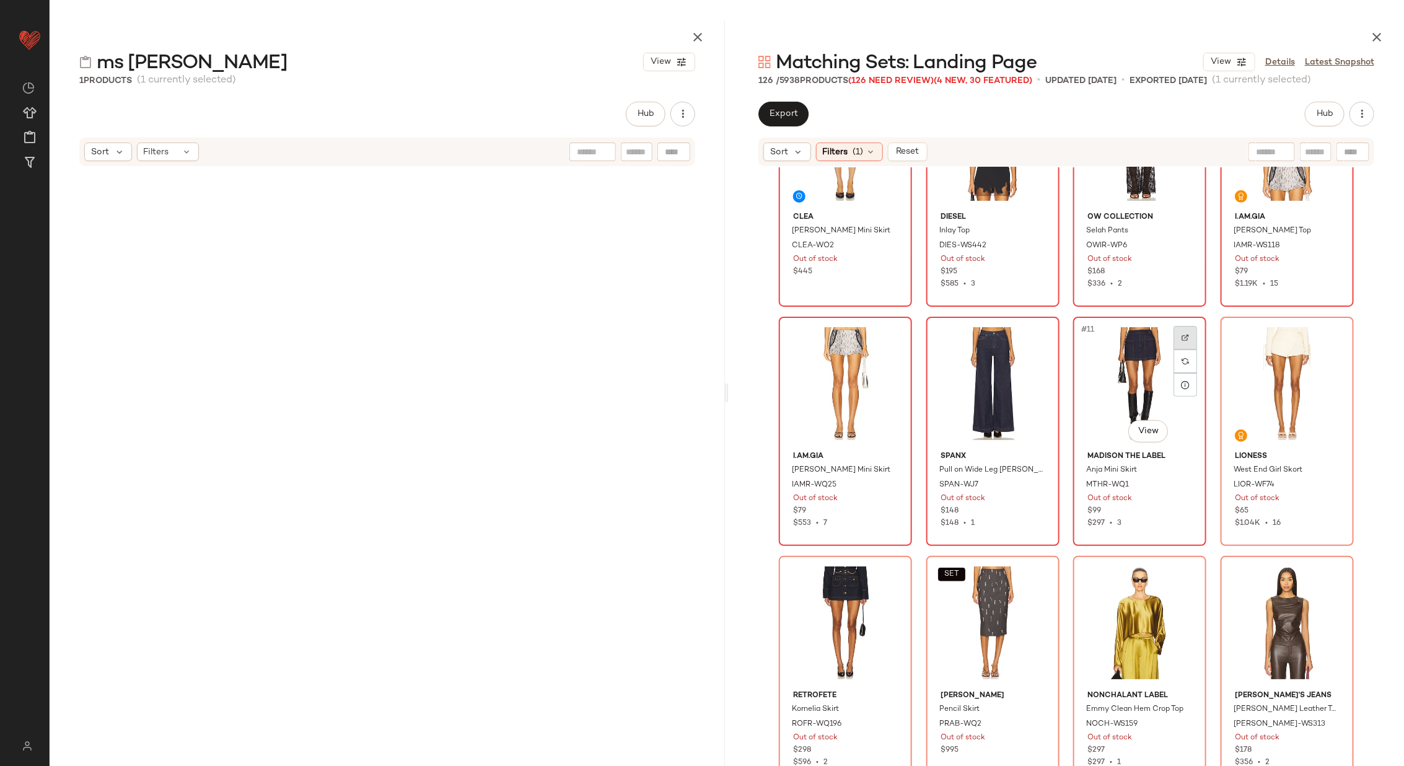
click at [1184, 335] on img at bounding box center [1184, 337] width 7 height 7
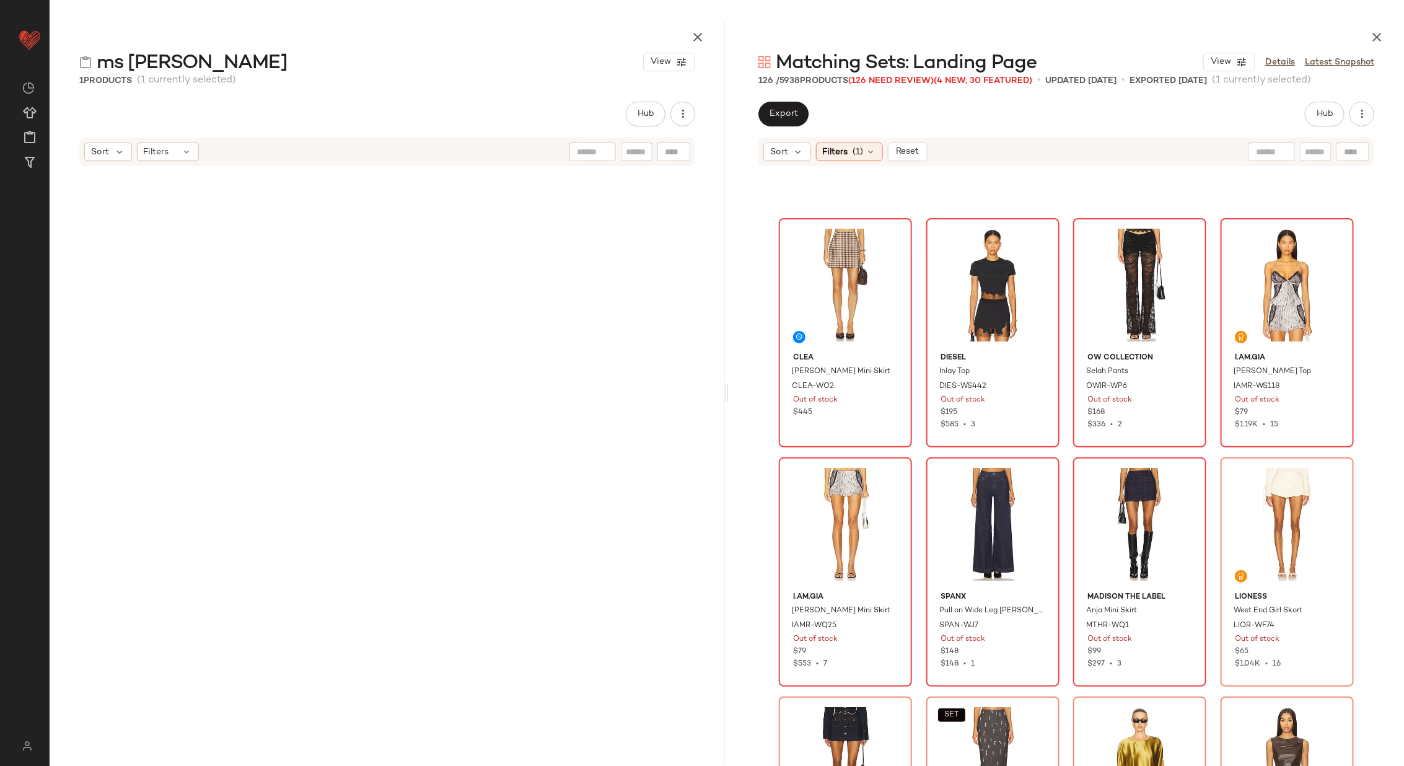
scroll to position [206, 0]
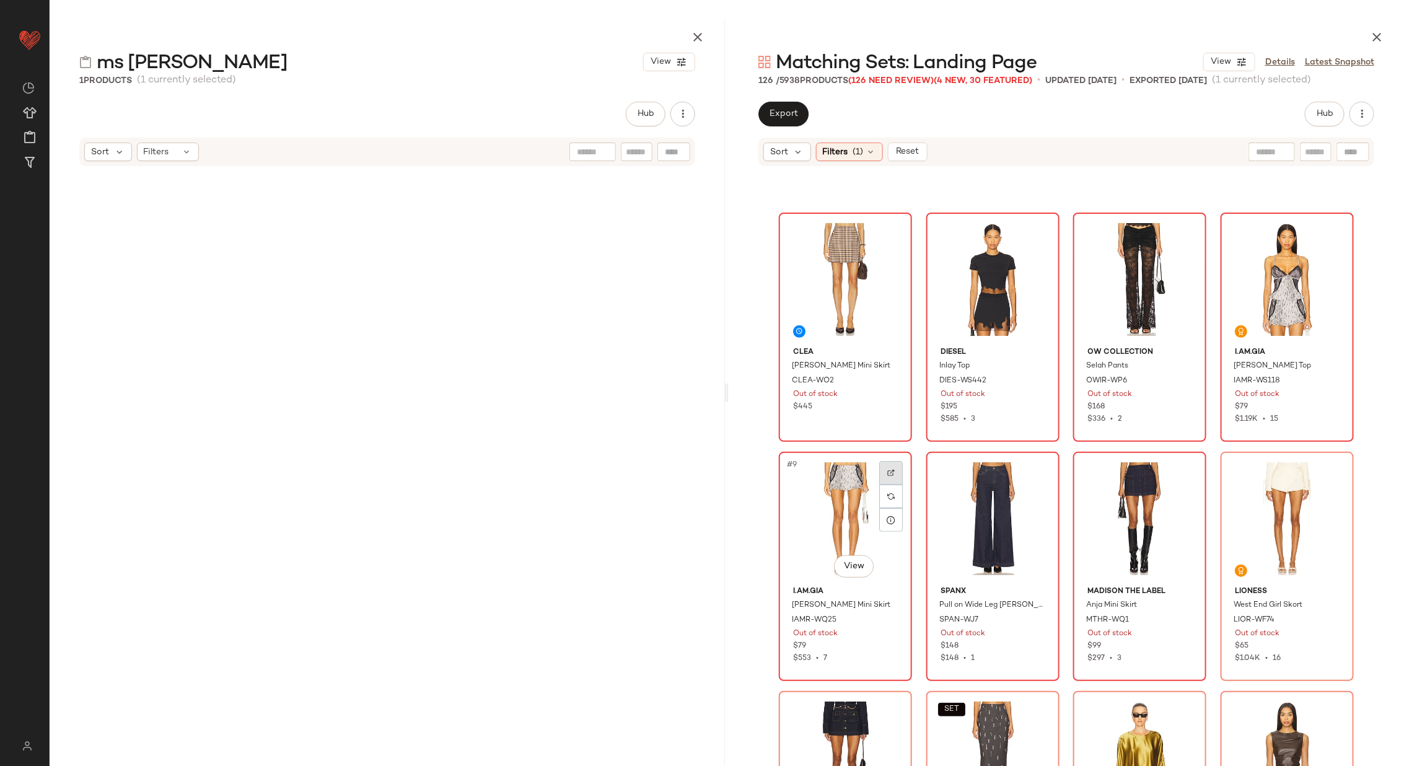
click at [893, 465] on div at bounding box center [891, 473] width 24 height 24
click at [1038, 471] on div at bounding box center [1038, 473] width 24 height 24
click at [1186, 468] on div at bounding box center [1185, 473] width 24 height 24
click at [1327, 465] on div at bounding box center [1333, 473] width 24 height 24
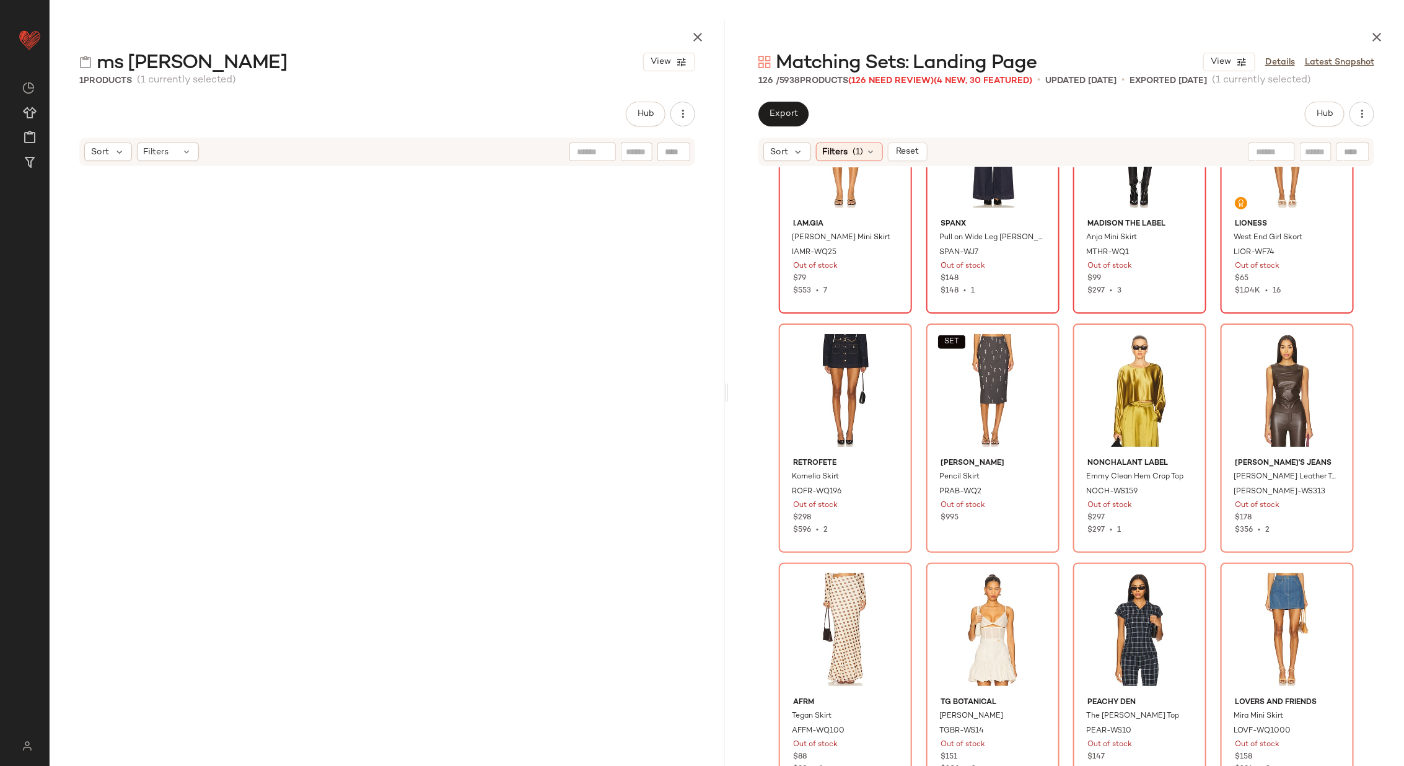
scroll to position [574, 0]
click at [891, 340] on img at bounding box center [890, 343] width 7 height 7
click at [1037, 346] on img at bounding box center [1037, 343] width 7 height 7
click at [1186, 339] on div at bounding box center [1185, 344] width 24 height 24
click at [1333, 338] on div at bounding box center [1333, 344] width 24 height 24
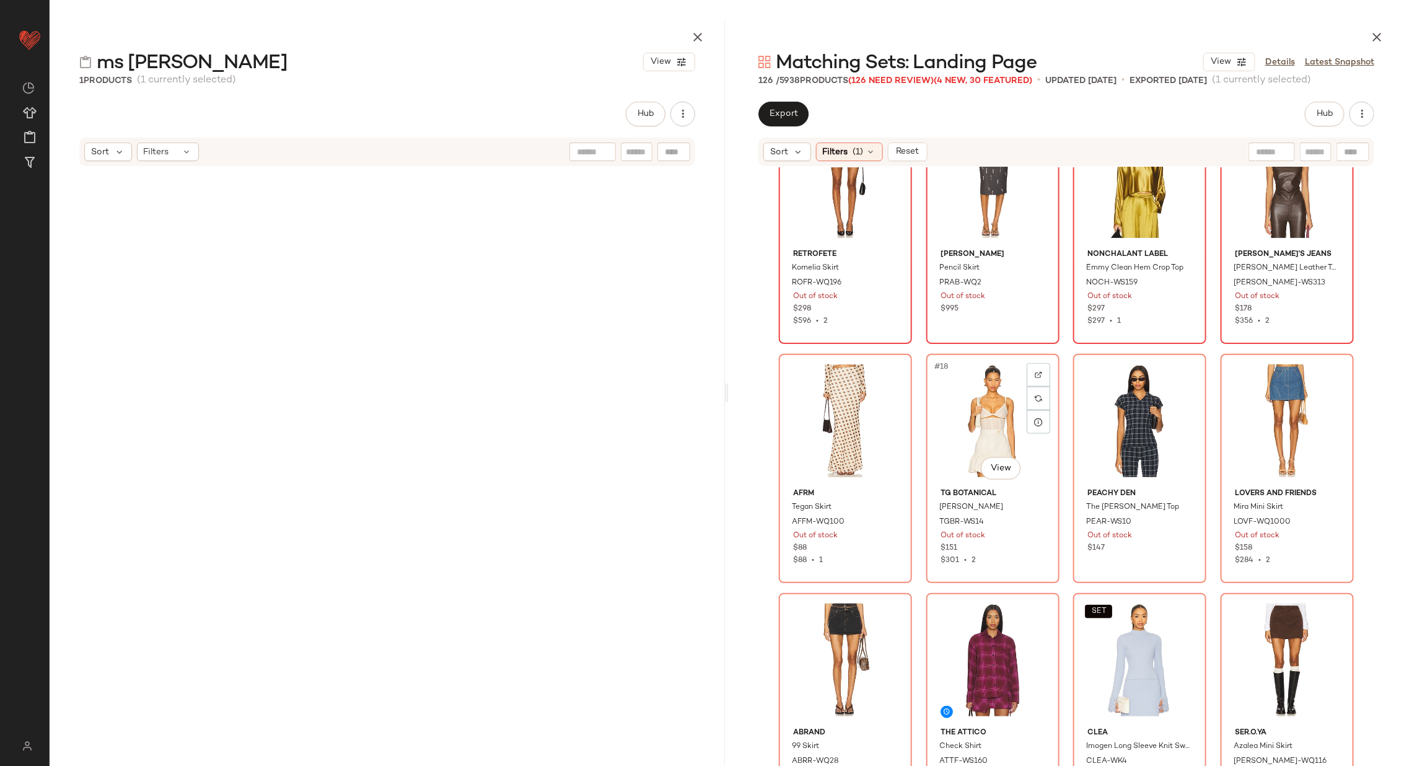
scroll to position [784, 0]
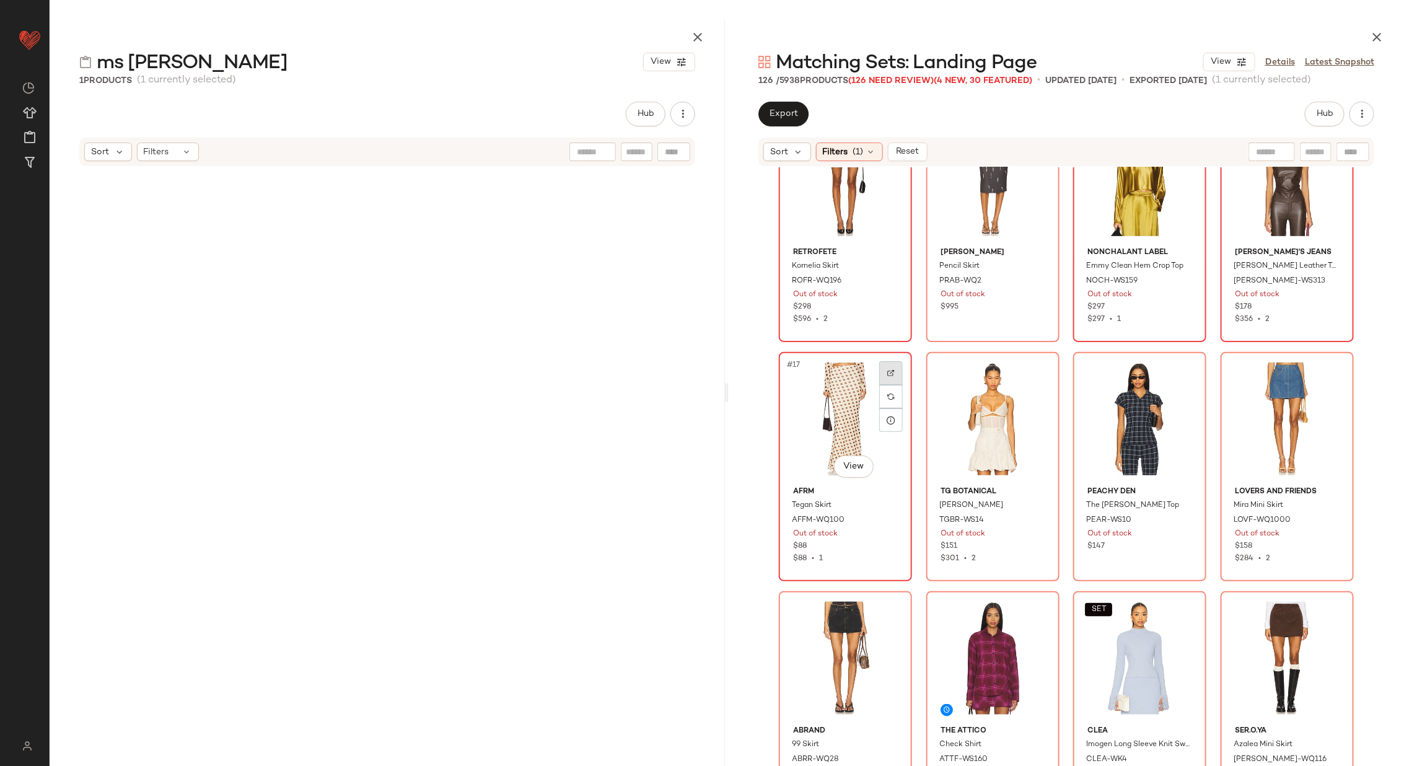
click at [882, 370] on div at bounding box center [891, 373] width 24 height 24
click at [1029, 370] on div at bounding box center [1038, 373] width 24 height 24
click at [1181, 372] on img at bounding box center [1184, 372] width 7 height 7
click at [1331, 366] on div at bounding box center [1333, 373] width 24 height 24
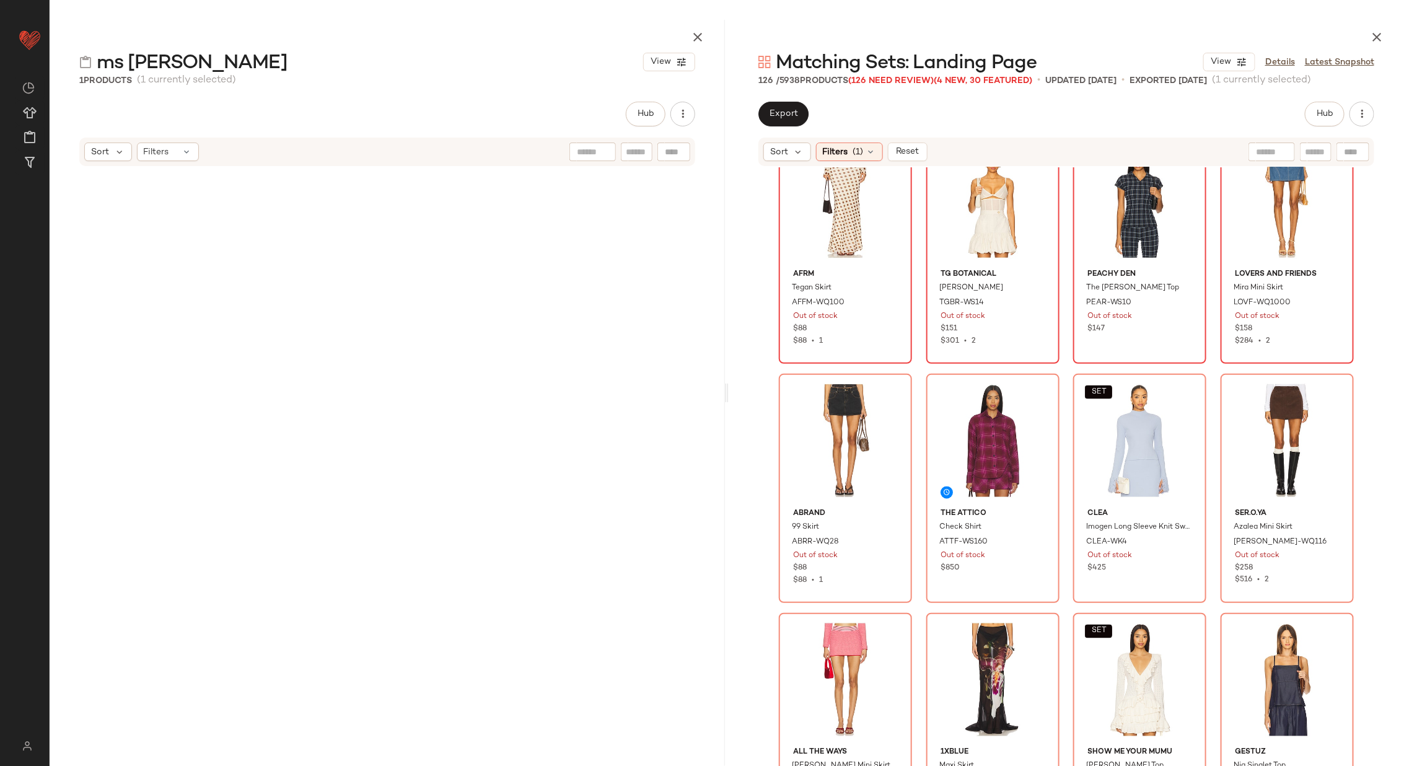
scroll to position [1004, 0]
click at [889, 384] on div at bounding box center [891, 393] width 24 height 24
click at [1029, 388] on div at bounding box center [1038, 393] width 24 height 24
click at [1035, 389] on img at bounding box center [1037, 392] width 7 height 7
click at [1181, 389] on img at bounding box center [1184, 392] width 7 height 7
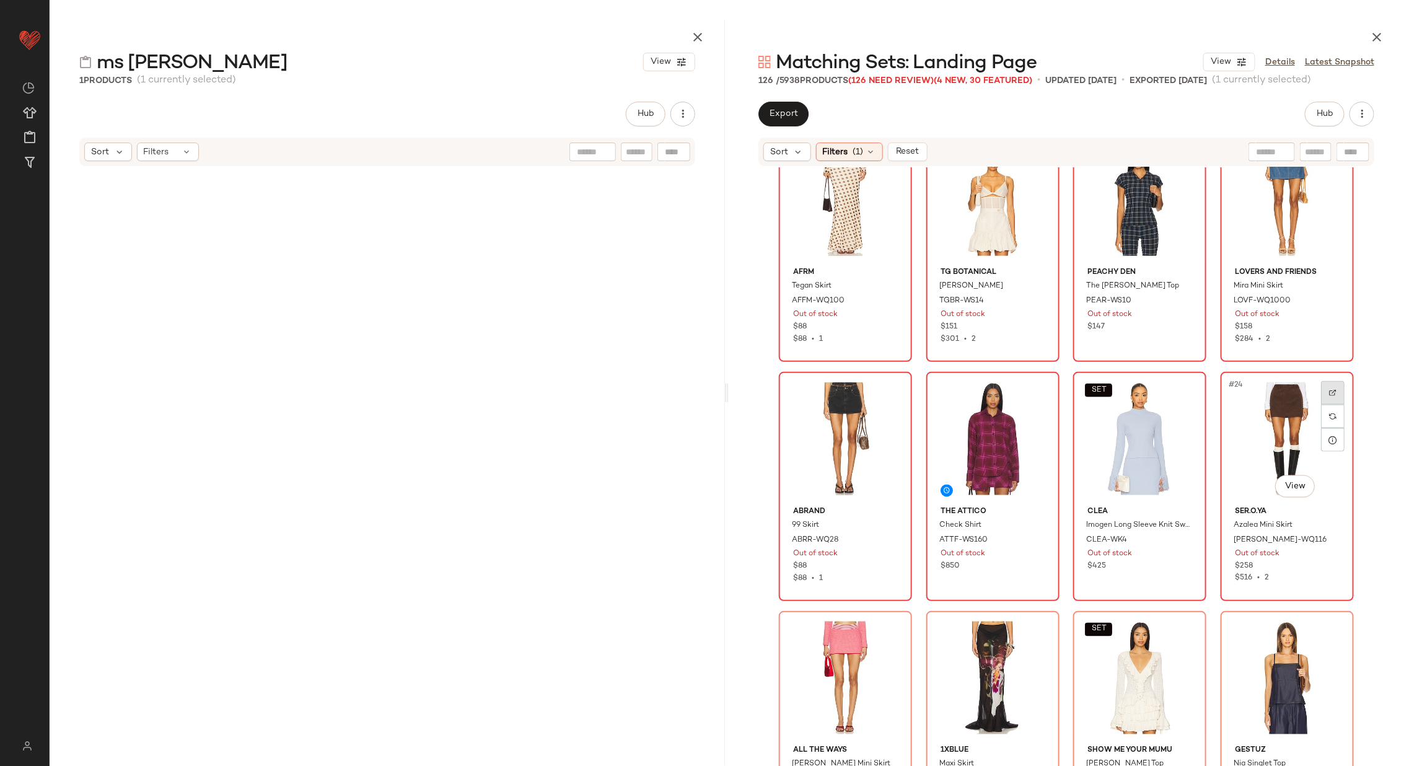
click at [1331, 395] on img at bounding box center [1332, 392] width 7 height 7
click at [1031, 389] on div at bounding box center [1038, 393] width 24 height 24
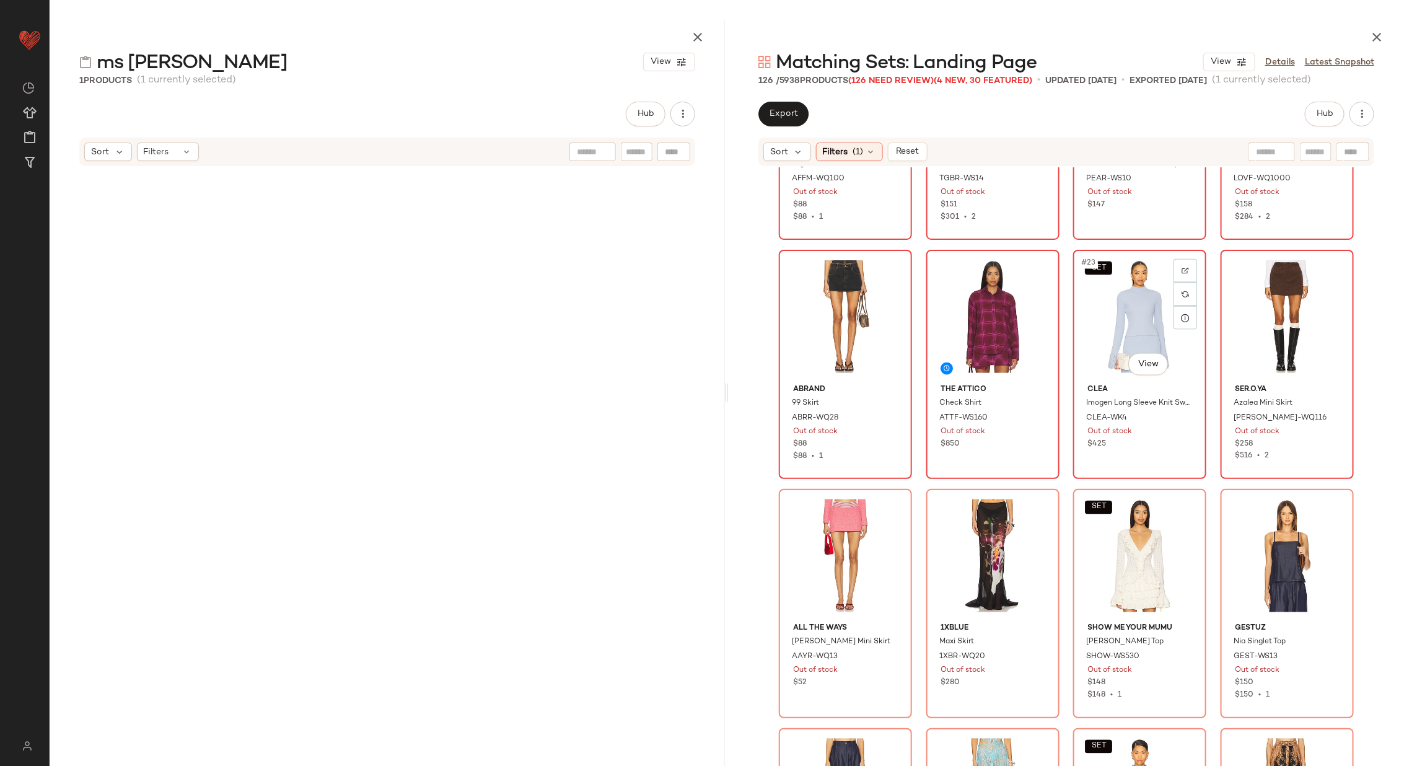
scroll to position [1140, 0]
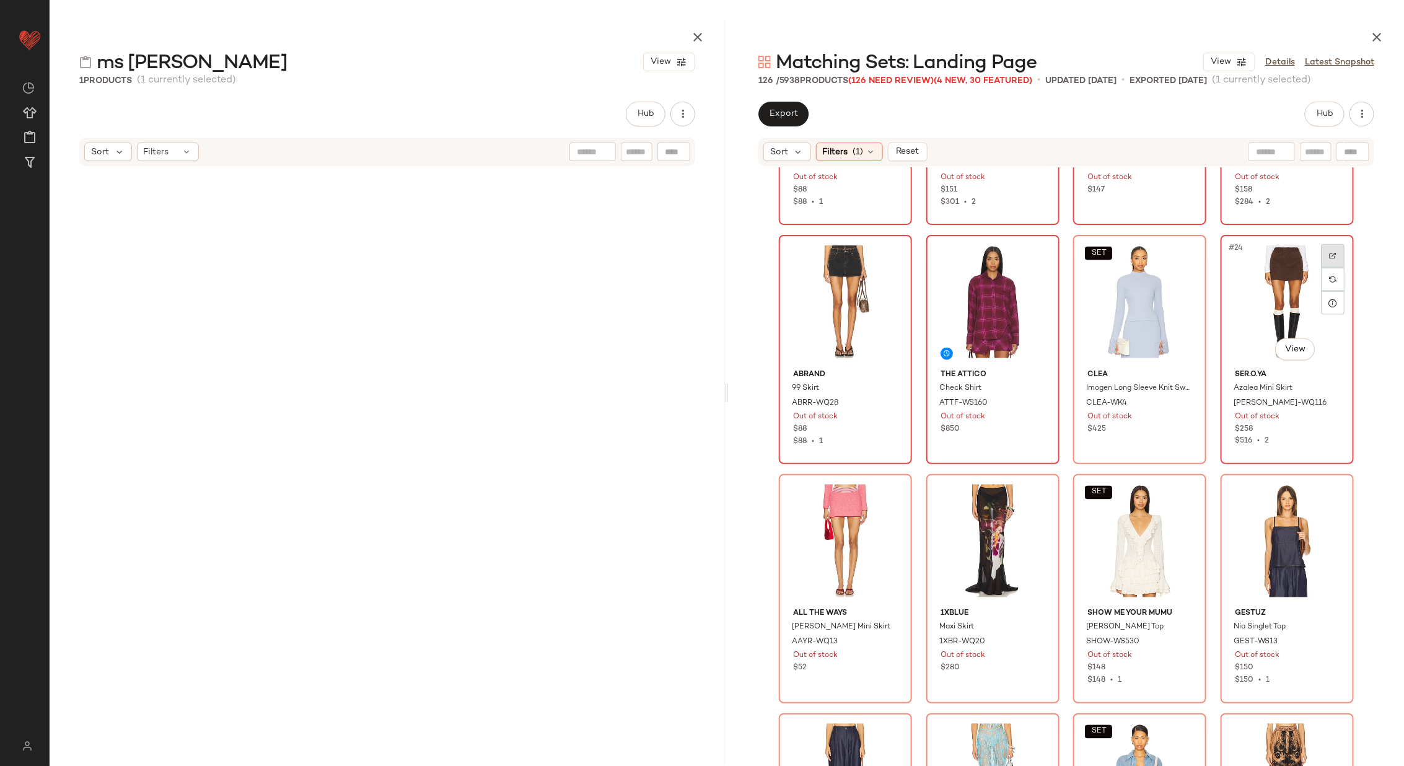
click at [1326, 250] on div at bounding box center [1333, 256] width 24 height 24
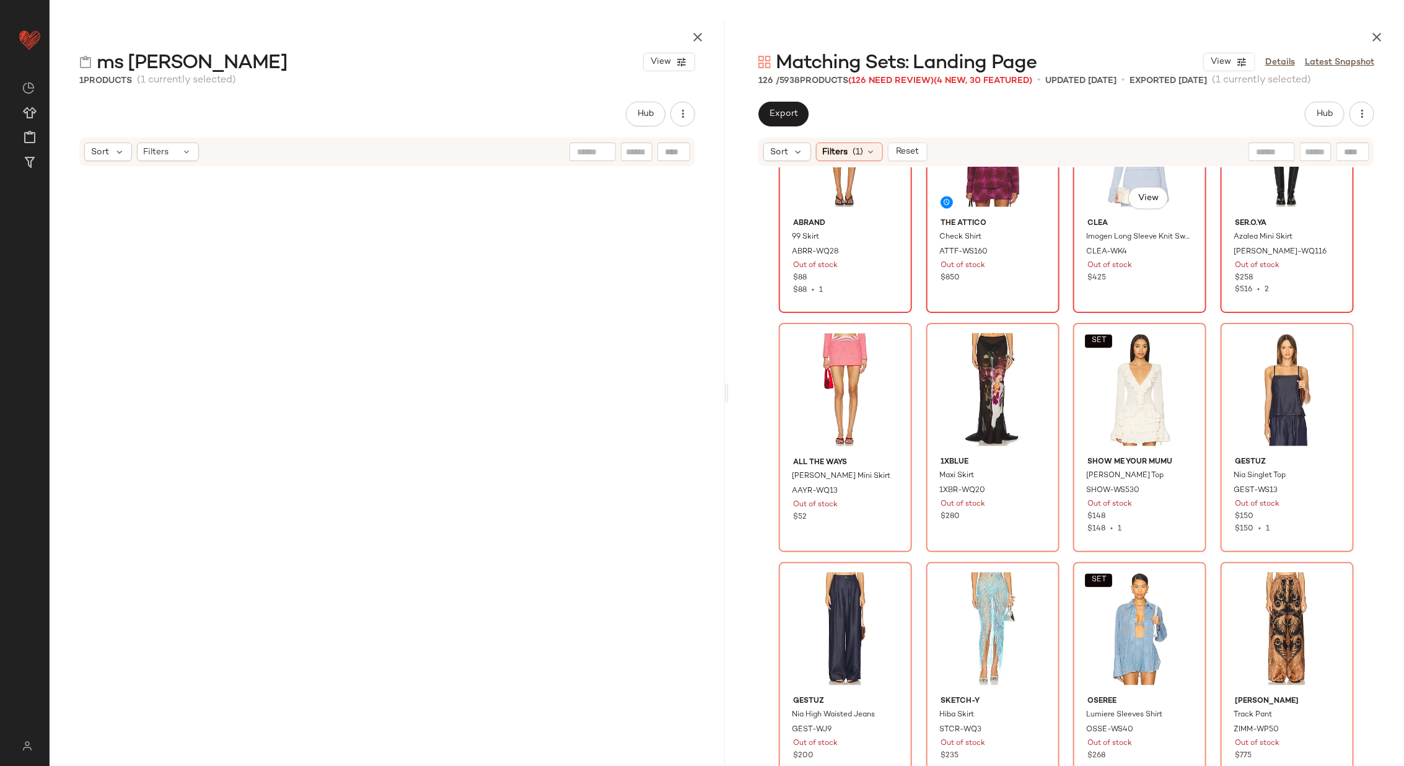
scroll to position [1306, 0]
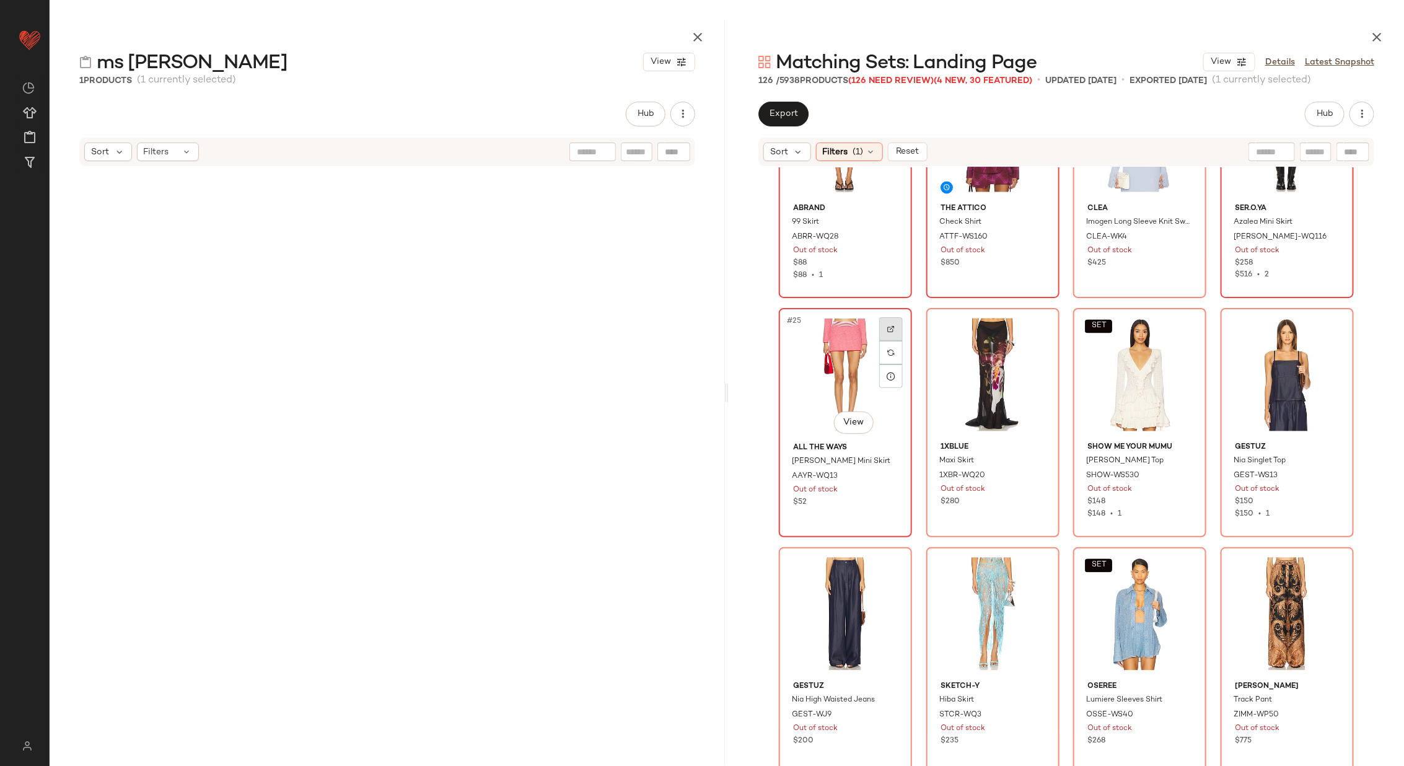
click at [887, 325] on img at bounding box center [890, 328] width 7 height 7
click at [1037, 326] on img at bounding box center [1037, 328] width 7 height 7
click at [1174, 324] on div at bounding box center [1185, 329] width 24 height 24
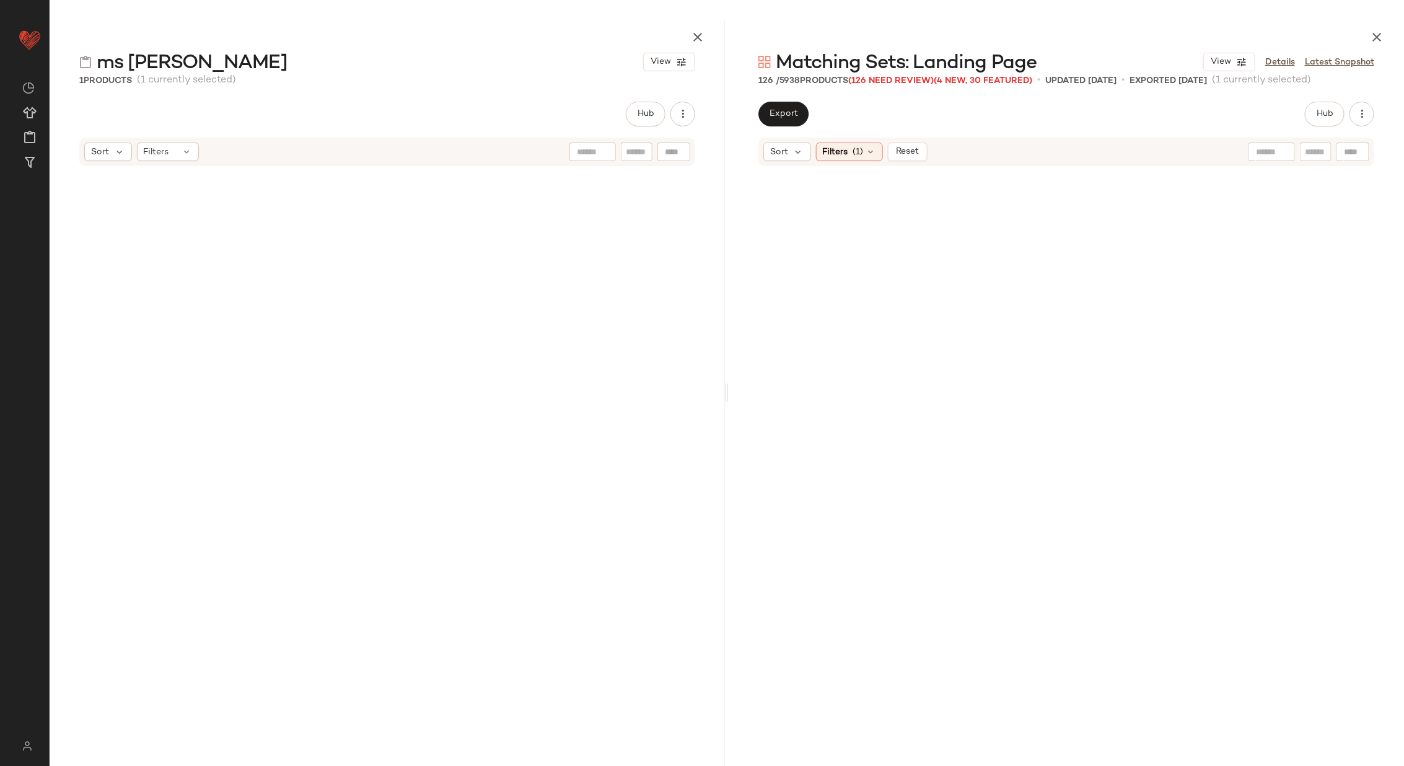
scroll to position [1306, 0]
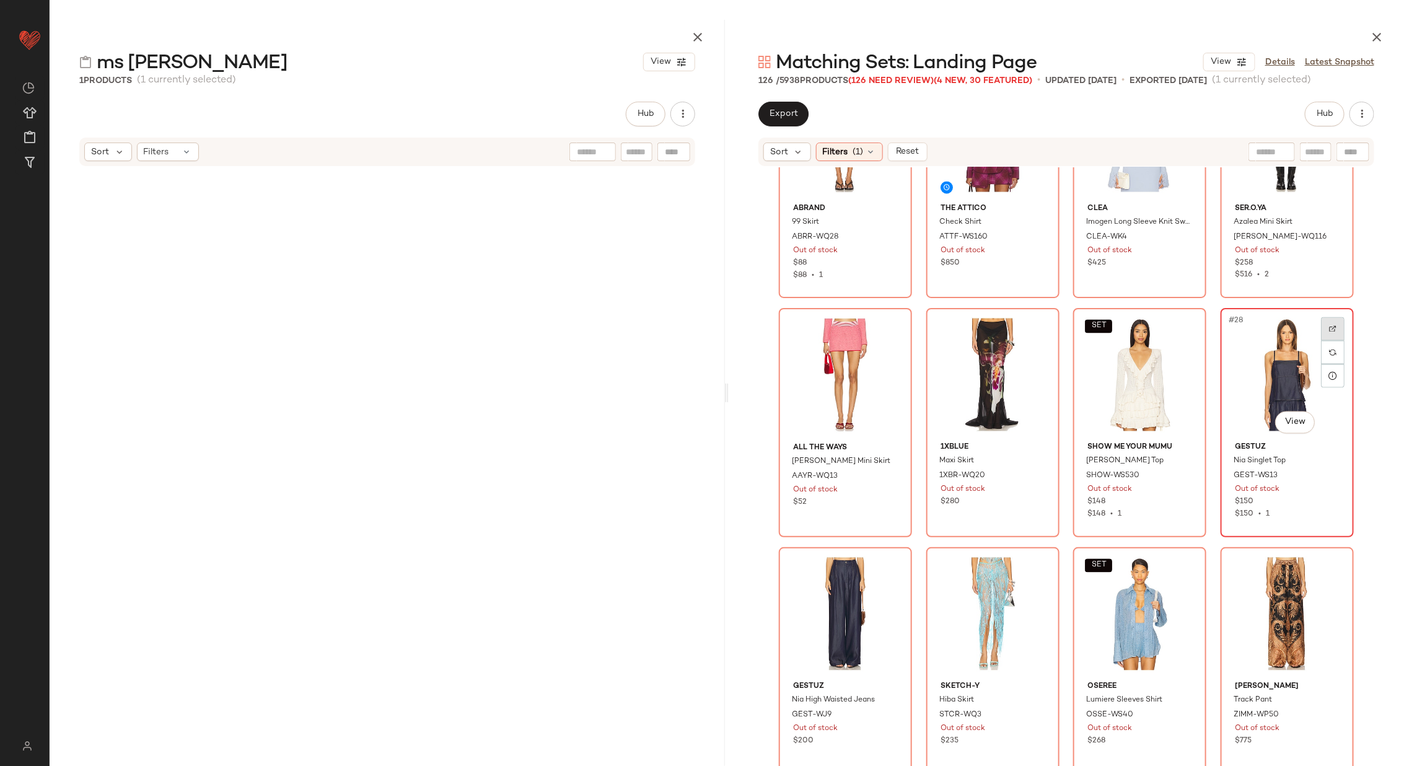
click at [1327, 323] on div at bounding box center [1333, 329] width 24 height 24
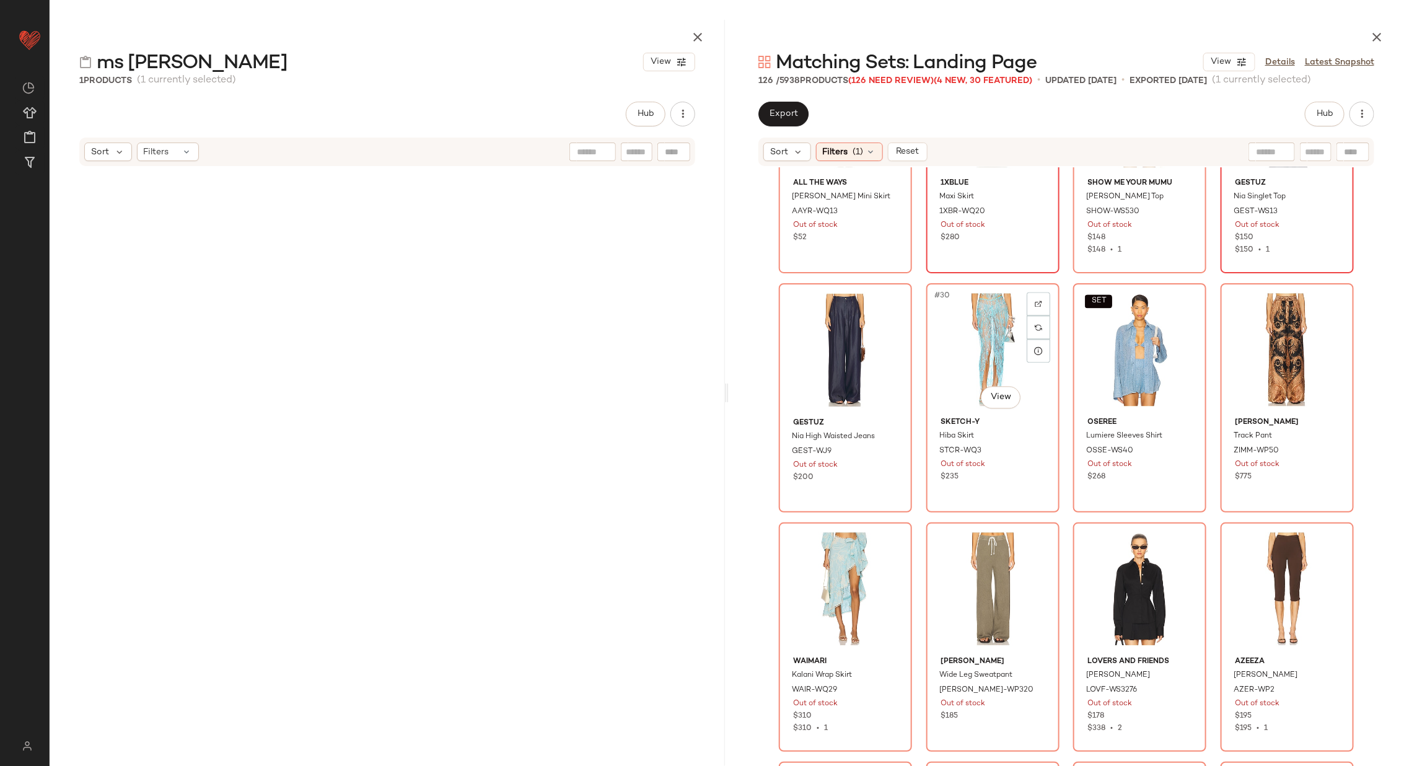
scroll to position [1575, 0]
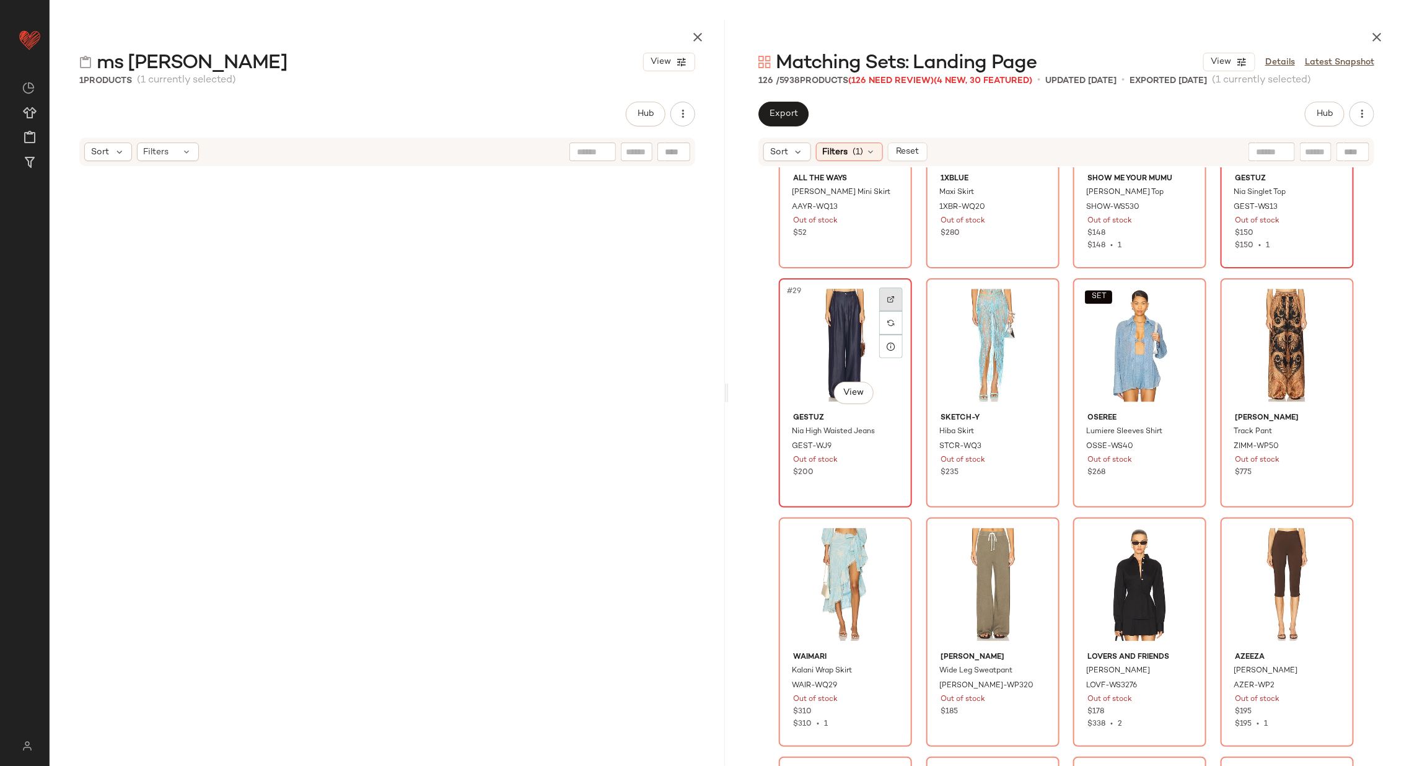
click at [887, 300] on img at bounding box center [890, 298] width 7 height 7
click at [1036, 295] on img at bounding box center [1037, 298] width 7 height 7
click at [1181, 296] on img at bounding box center [1184, 298] width 7 height 7
click at [1329, 295] on img at bounding box center [1332, 298] width 7 height 7
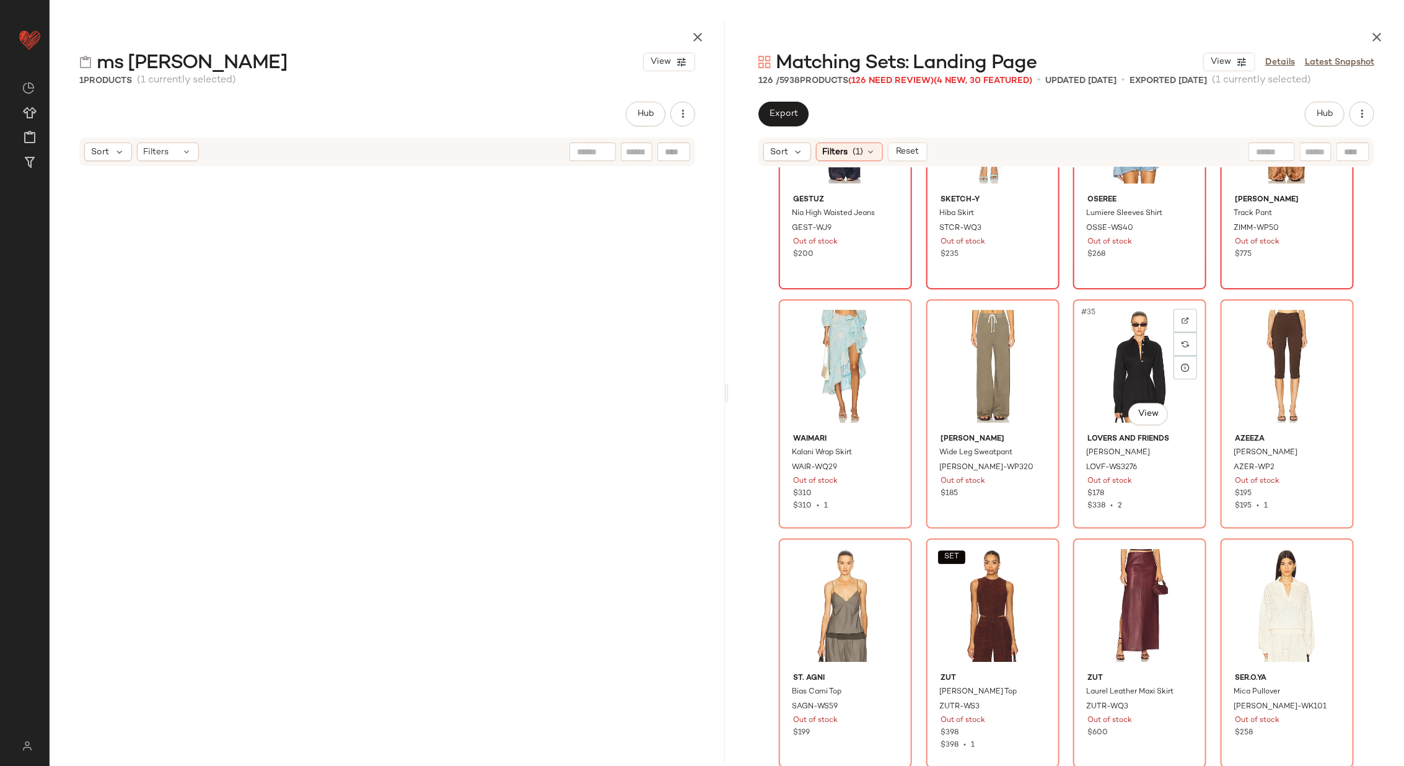
scroll to position [1795, 0]
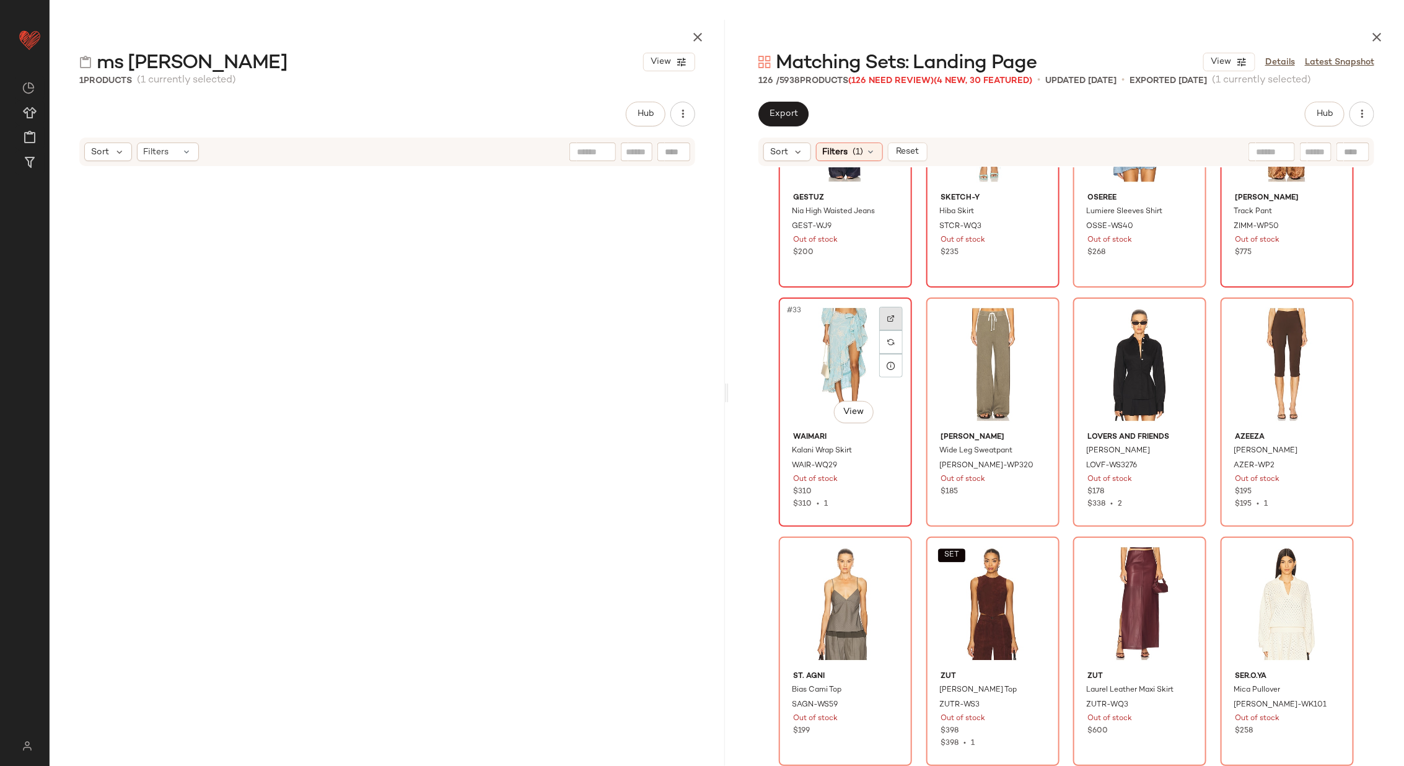
click at [888, 315] on img at bounding box center [890, 318] width 7 height 7
click at [1034, 317] on img at bounding box center [1037, 318] width 7 height 7
click at [1183, 318] on img at bounding box center [1184, 318] width 7 height 7
click at [1329, 316] on img at bounding box center [1332, 318] width 7 height 7
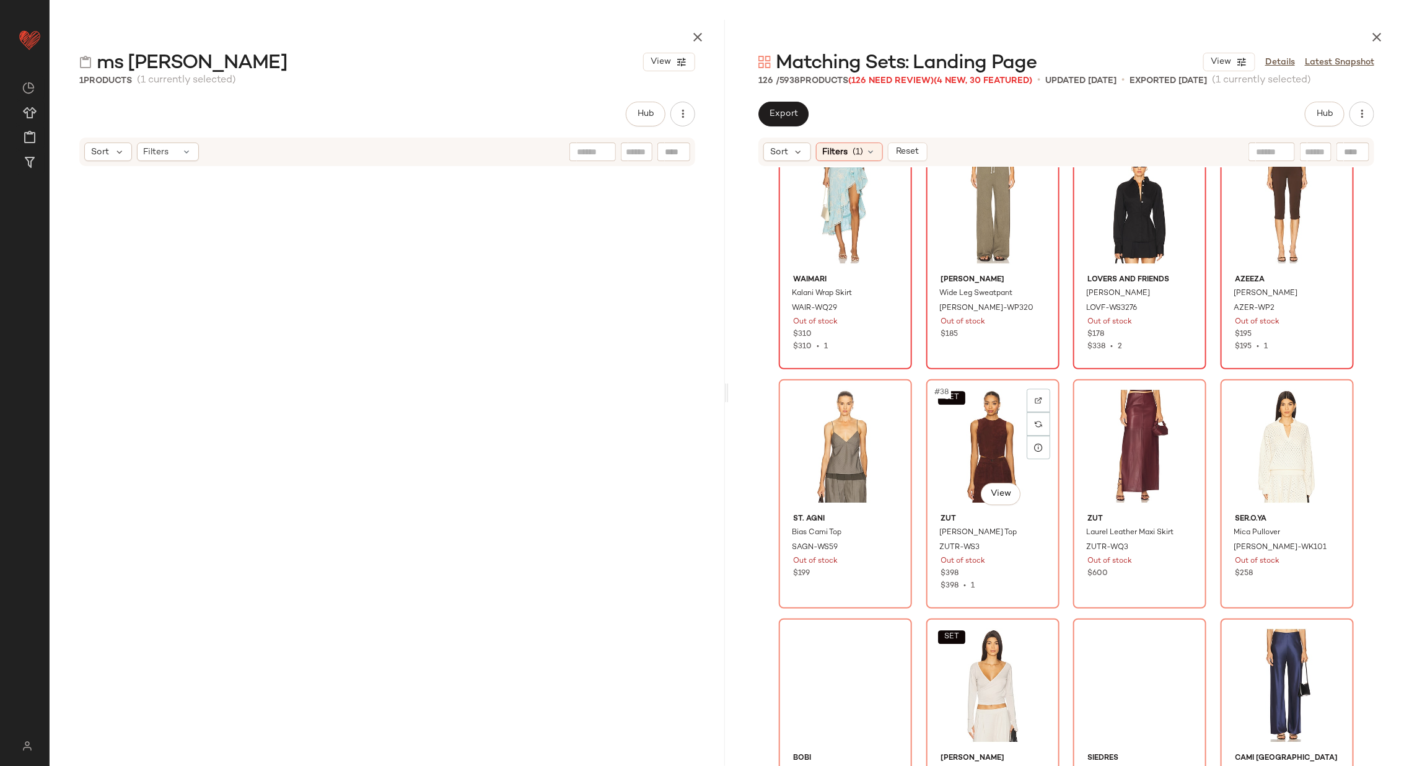
scroll to position [1954, 0]
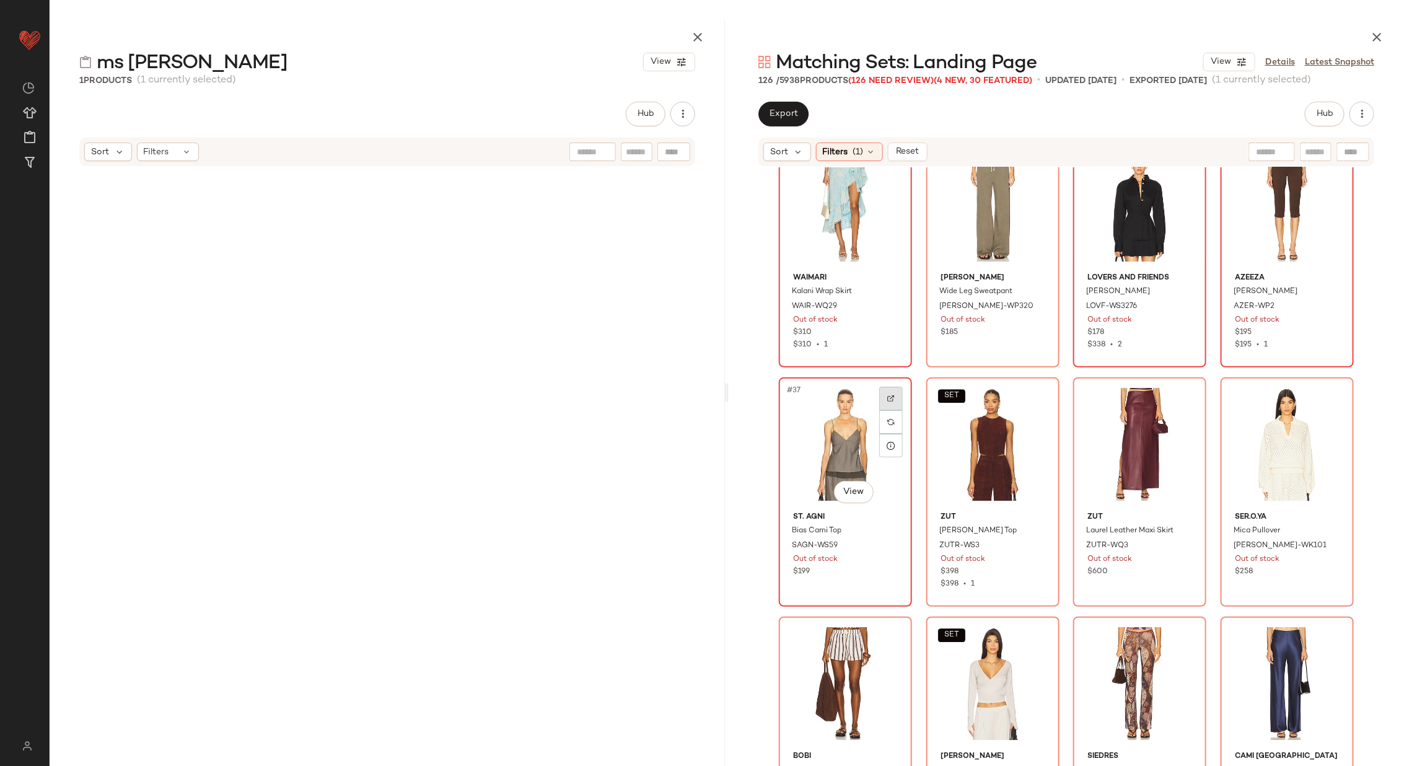
click at [888, 397] on img at bounding box center [890, 398] width 7 height 7
click at [1037, 400] on img at bounding box center [1037, 398] width 7 height 7
click at [1176, 393] on div at bounding box center [1185, 399] width 24 height 24
click at [1334, 393] on div at bounding box center [1333, 399] width 24 height 24
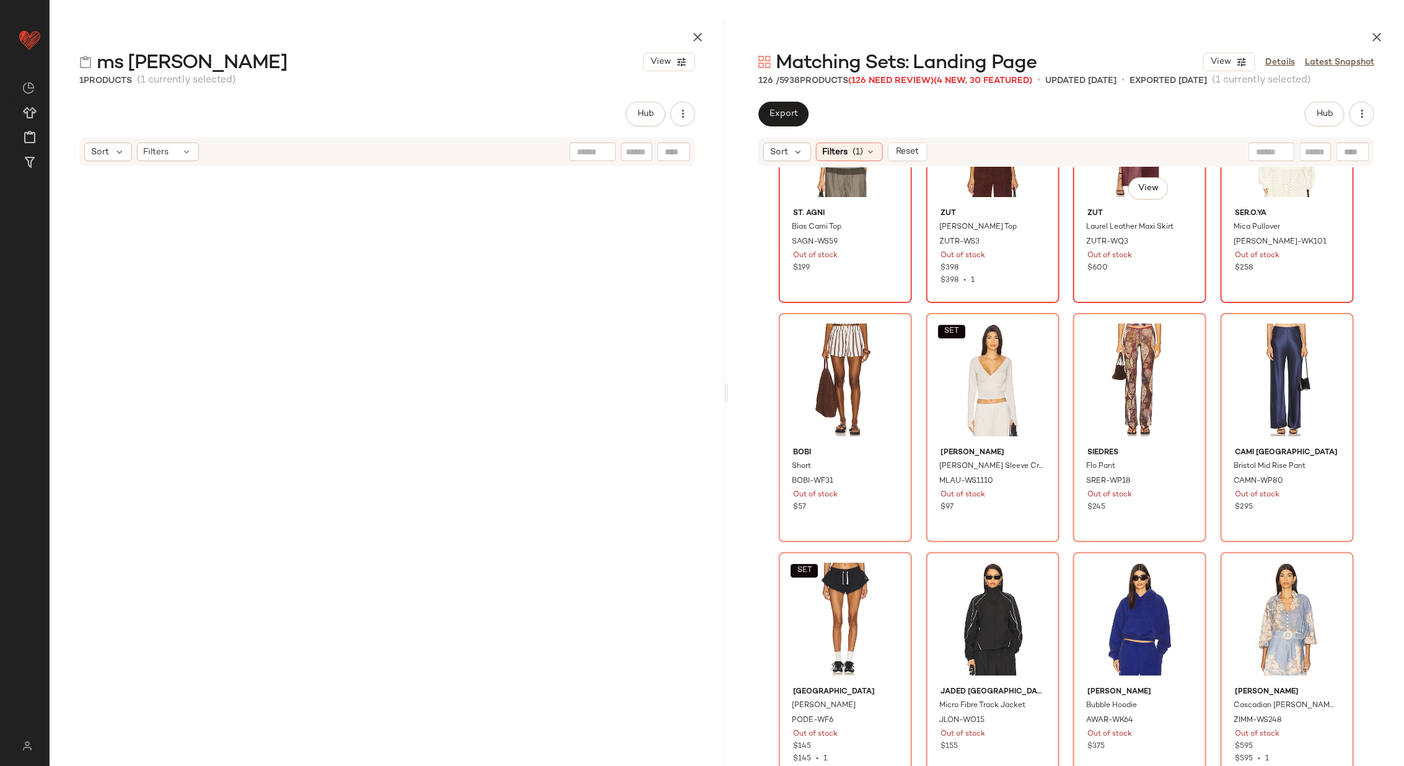
scroll to position [2275, 0]
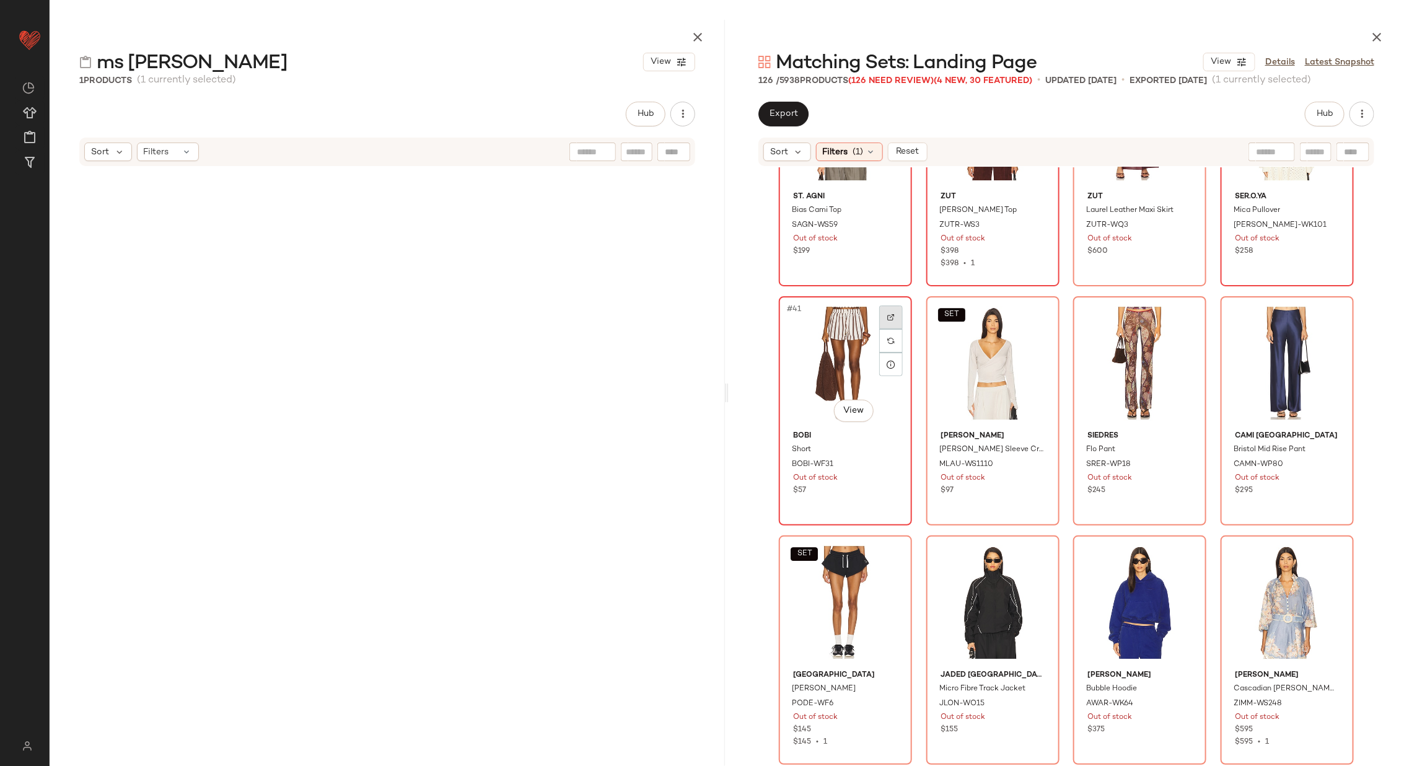
click at [888, 312] on div at bounding box center [891, 317] width 24 height 24
click at [1034, 313] on img at bounding box center [1037, 316] width 7 height 7
click at [1181, 315] on img at bounding box center [1184, 316] width 7 height 7
click at [1331, 313] on img at bounding box center [1332, 316] width 7 height 7
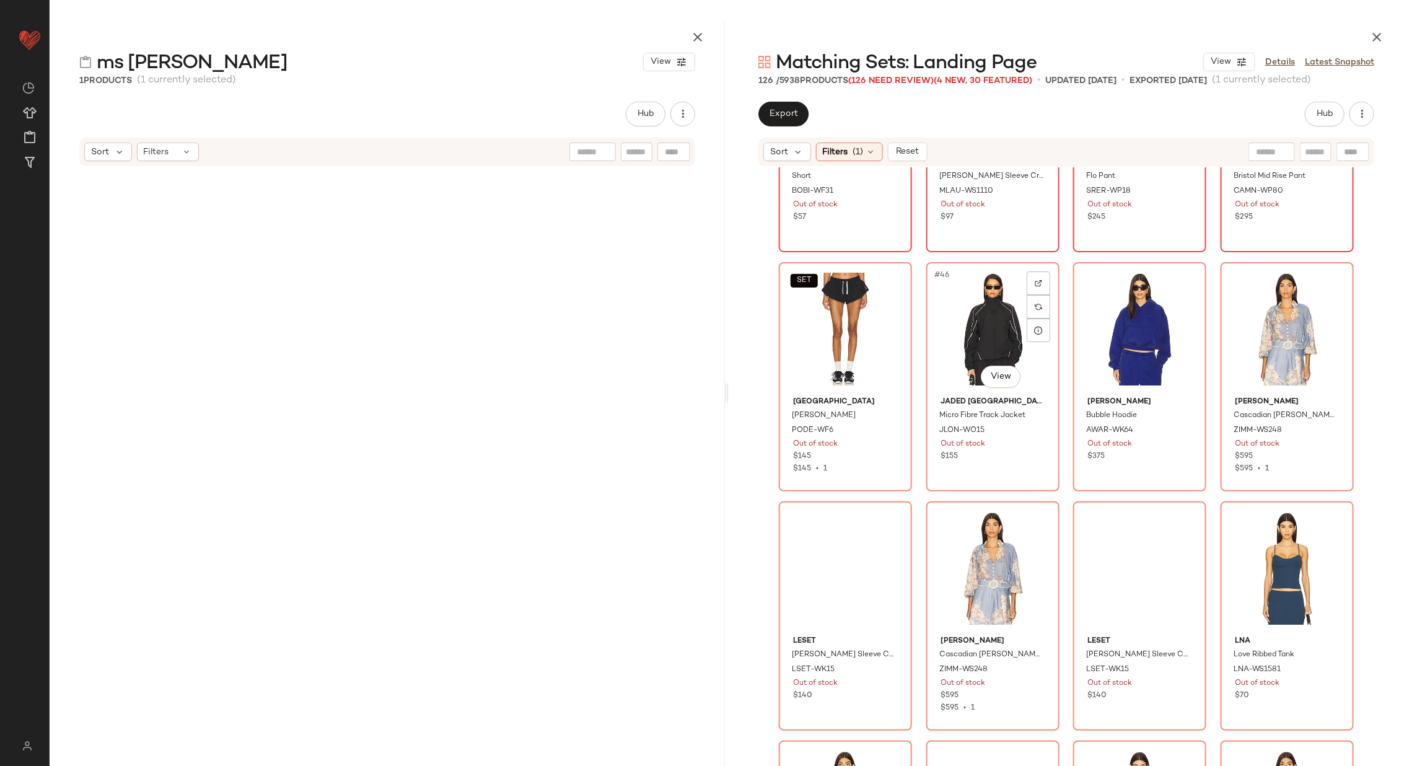
scroll to position [2550, 0]
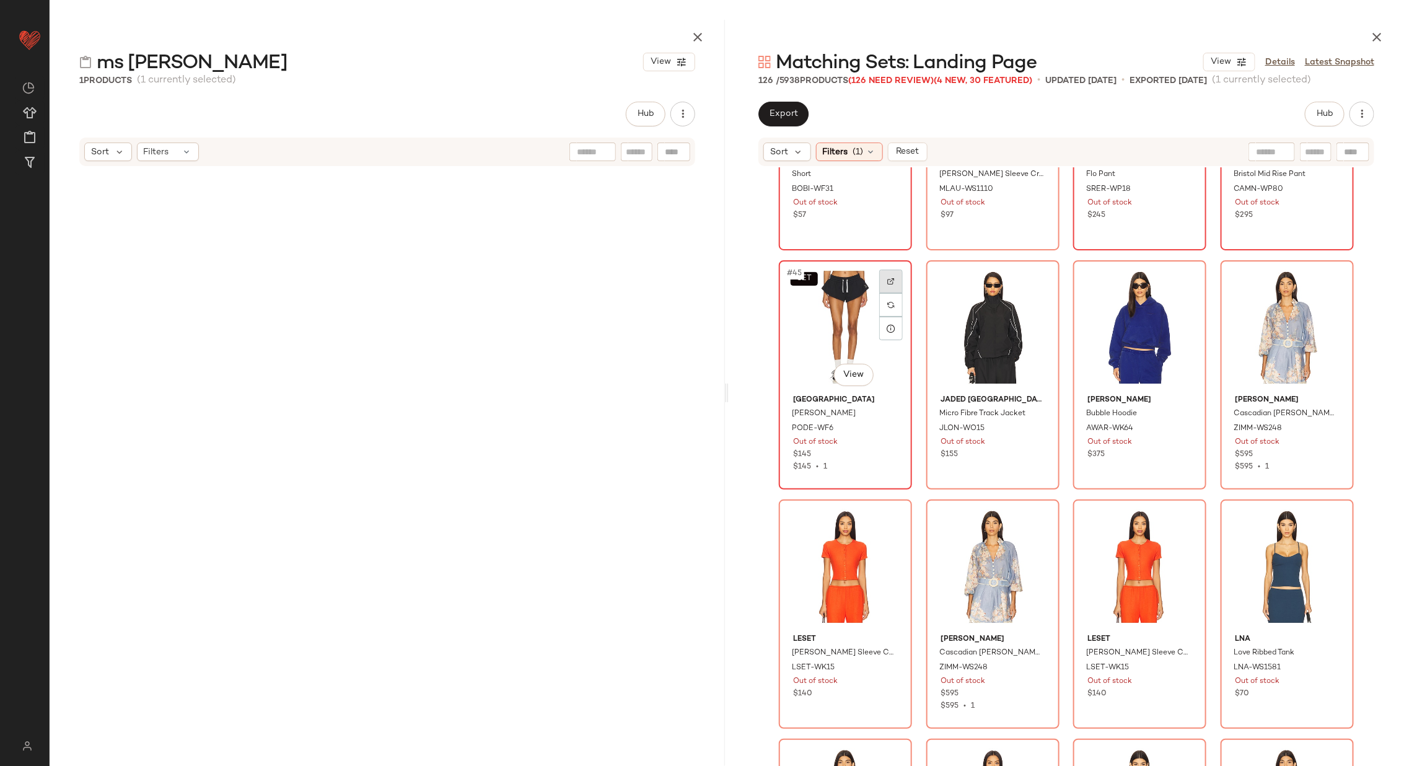
click at [883, 277] on div at bounding box center [891, 281] width 24 height 24
click at [1036, 272] on div at bounding box center [1038, 281] width 24 height 24
click at [1181, 282] on img at bounding box center [1184, 281] width 7 height 7
click at [1329, 278] on img at bounding box center [1332, 281] width 7 height 7
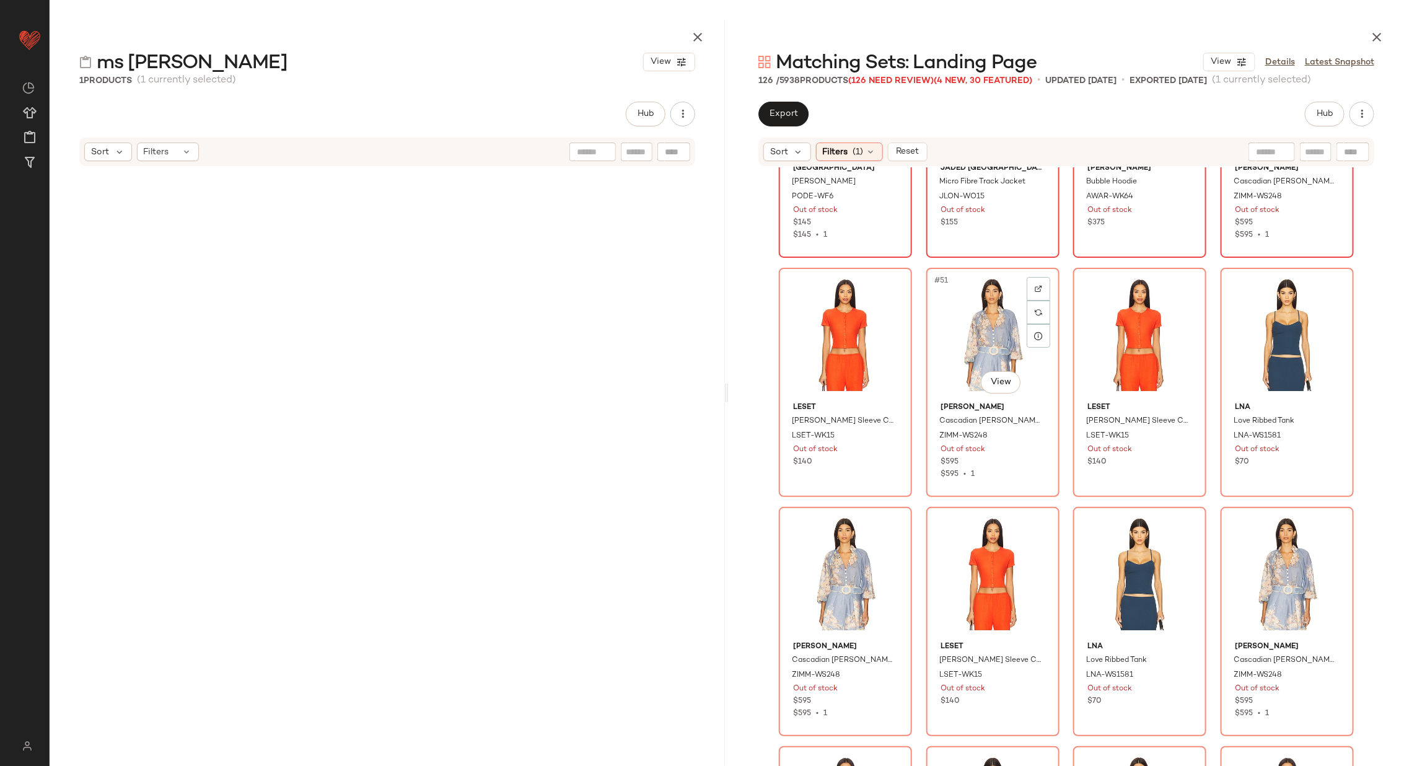
scroll to position [2782, 0]
click at [889, 286] on img at bounding box center [890, 287] width 7 height 7
click at [1030, 280] on div at bounding box center [1038, 288] width 24 height 24
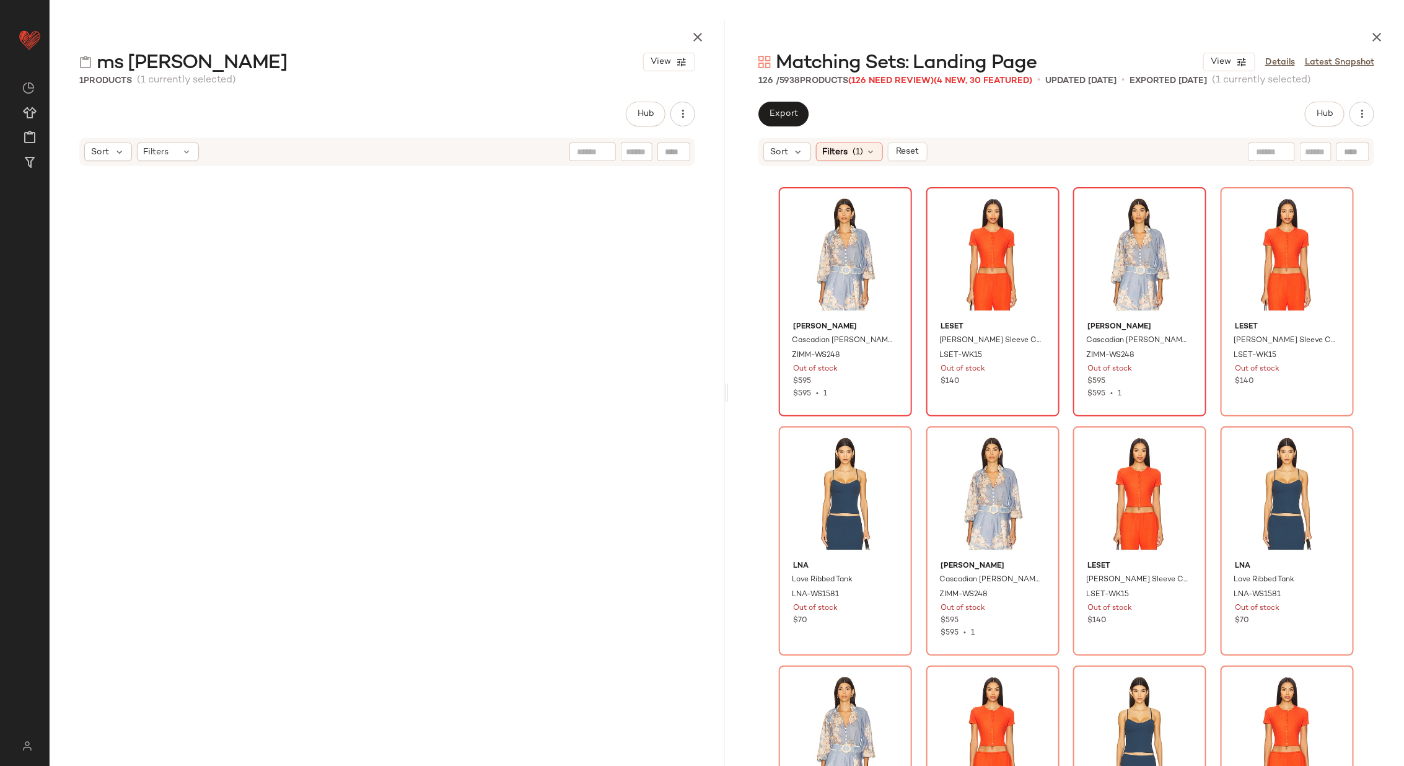
scroll to position [2863, 0]
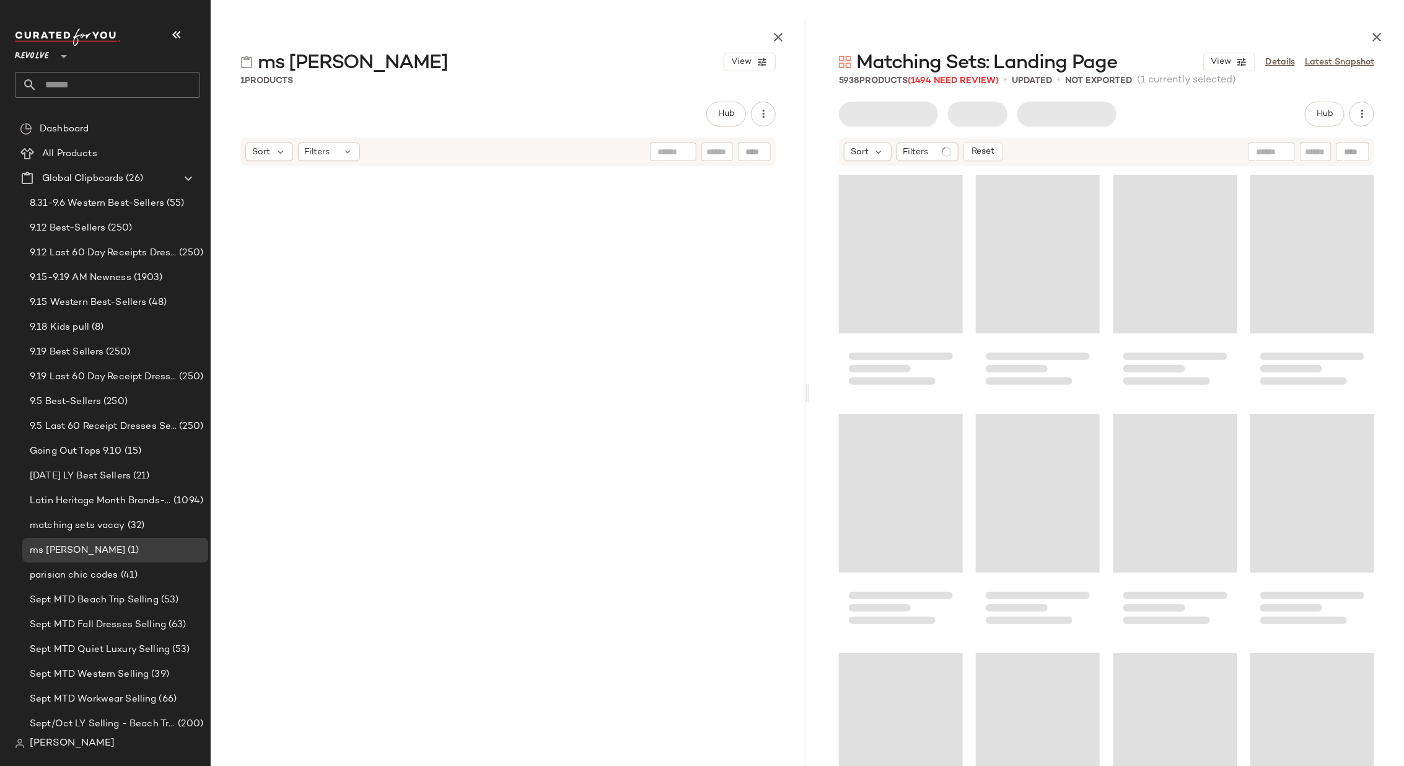
scroll to position [3347, 0]
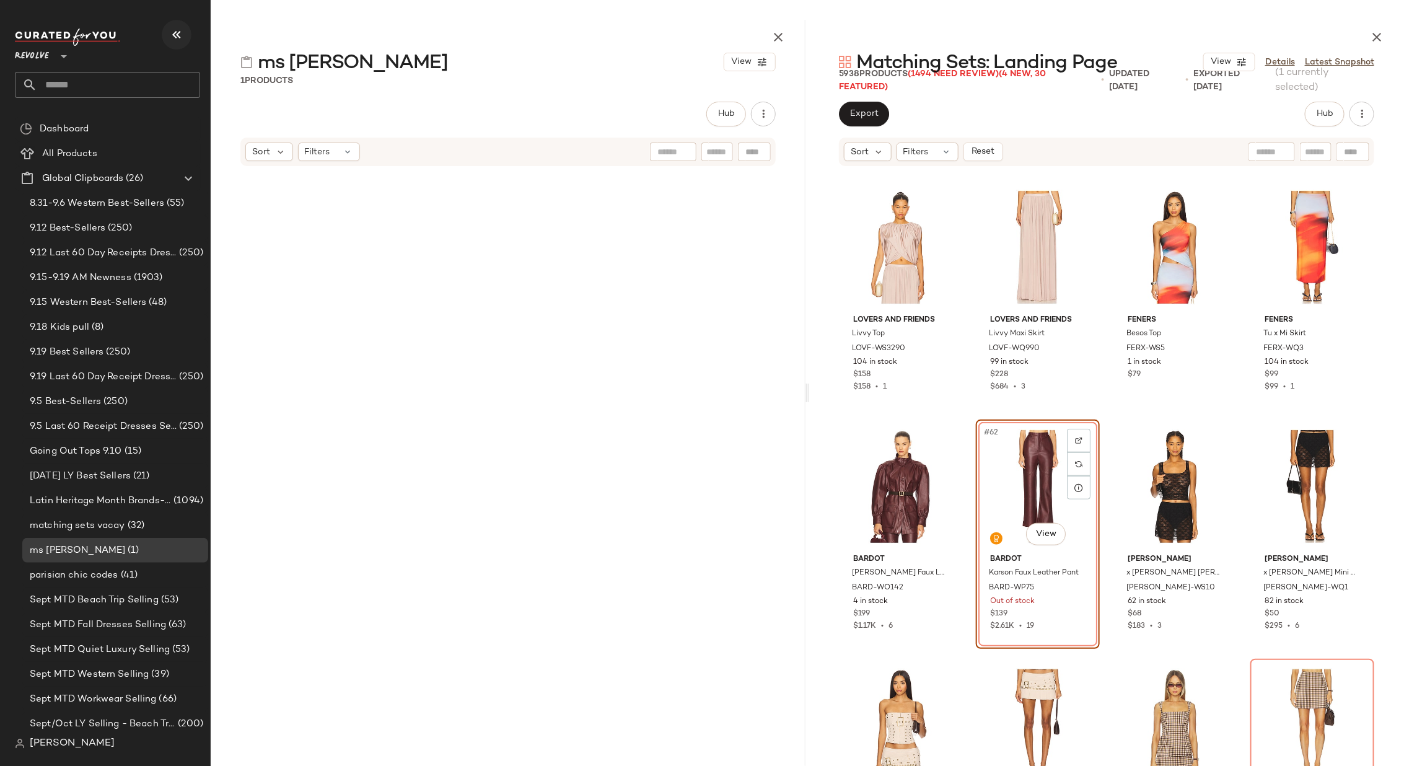
click at [172, 23] on button "button" at bounding box center [177, 35] width 30 height 30
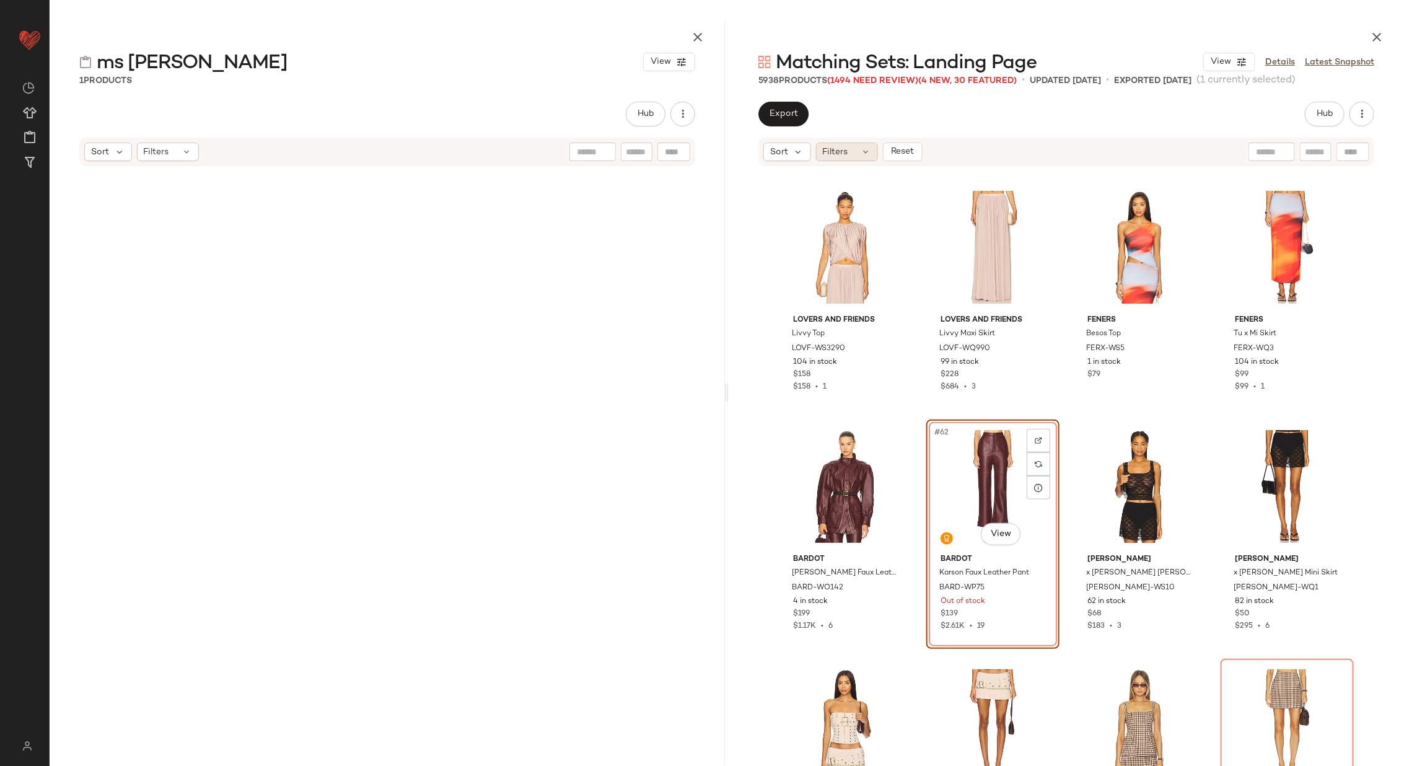
click at [863, 148] on icon at bounding box center [866, 152] width 10 height 10
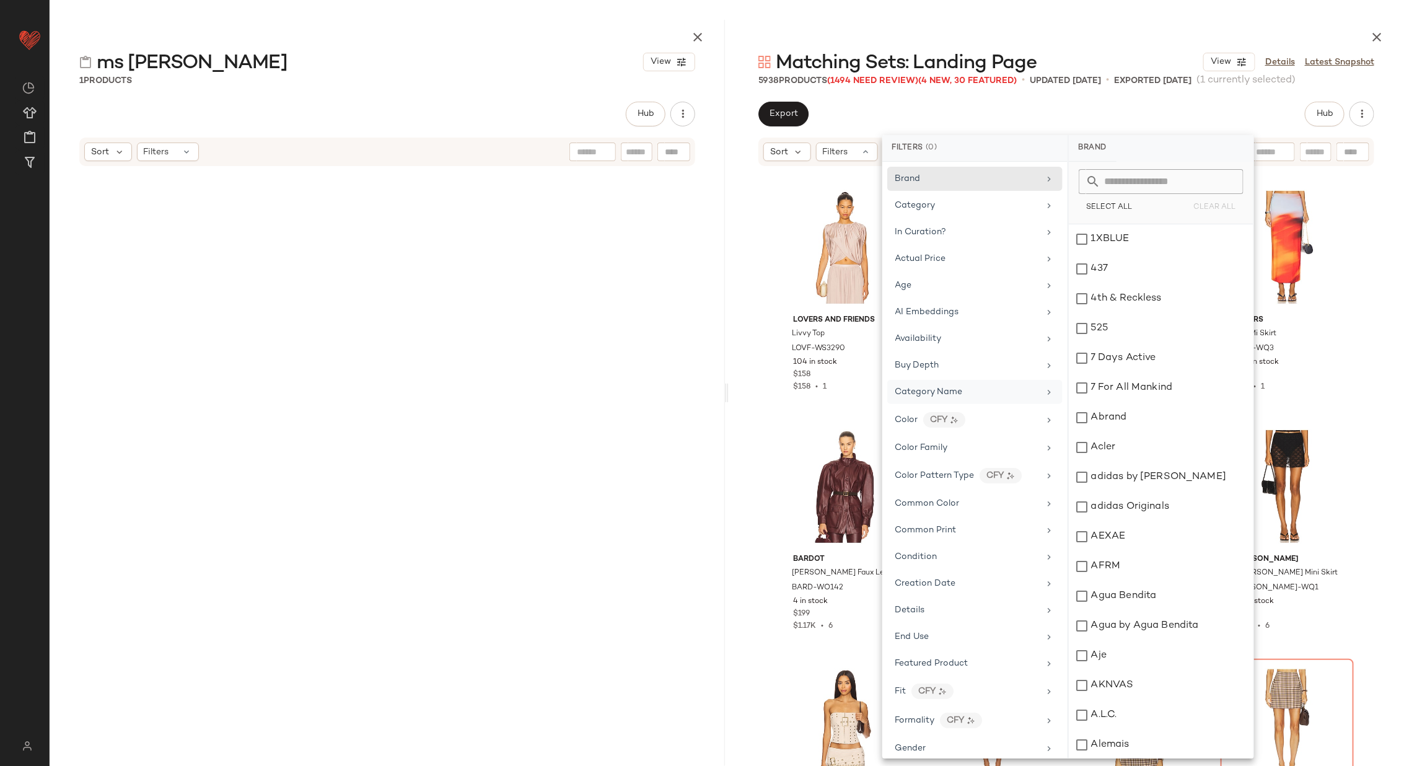
scroll to position [852, 0]
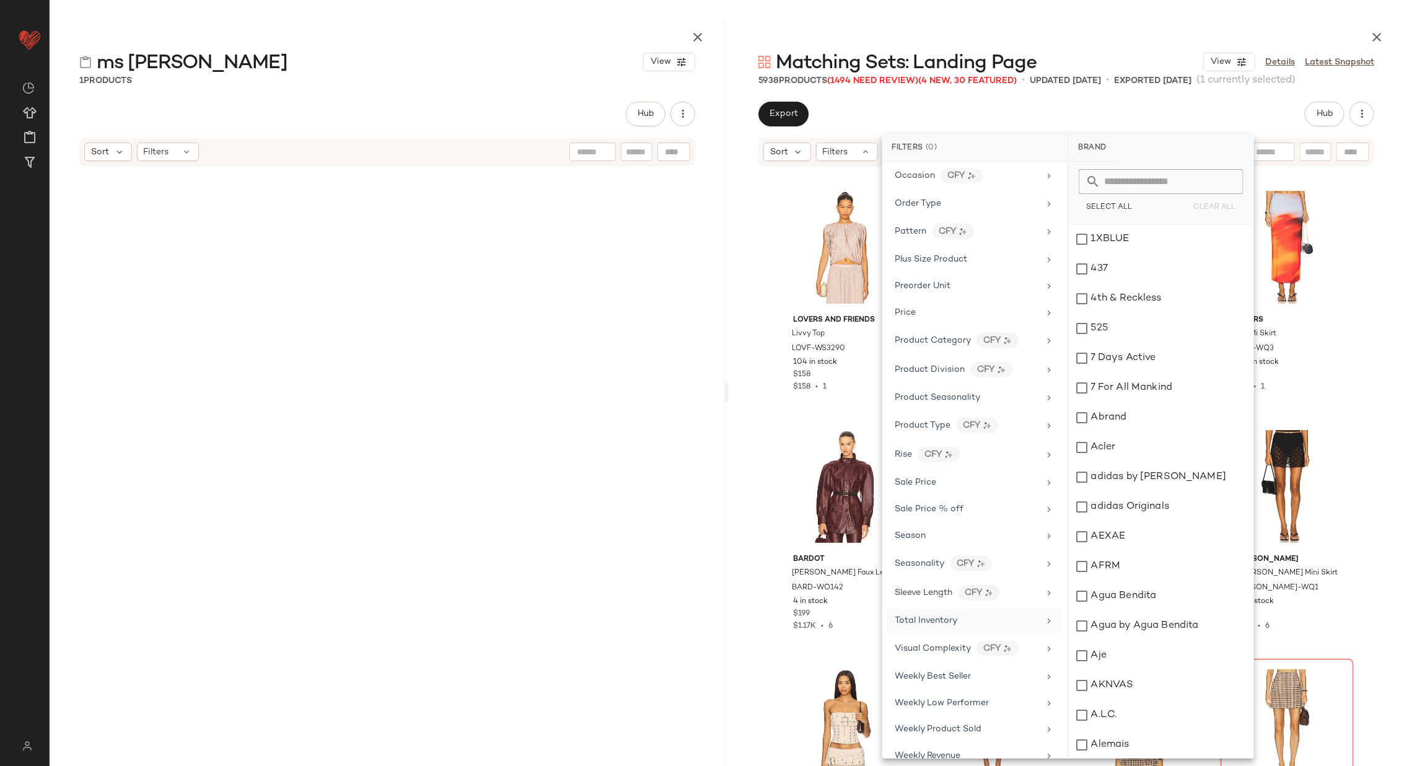
click at [987, 614] on div "Total Inventory" at bounding box center [967, 620] width 144 height 13
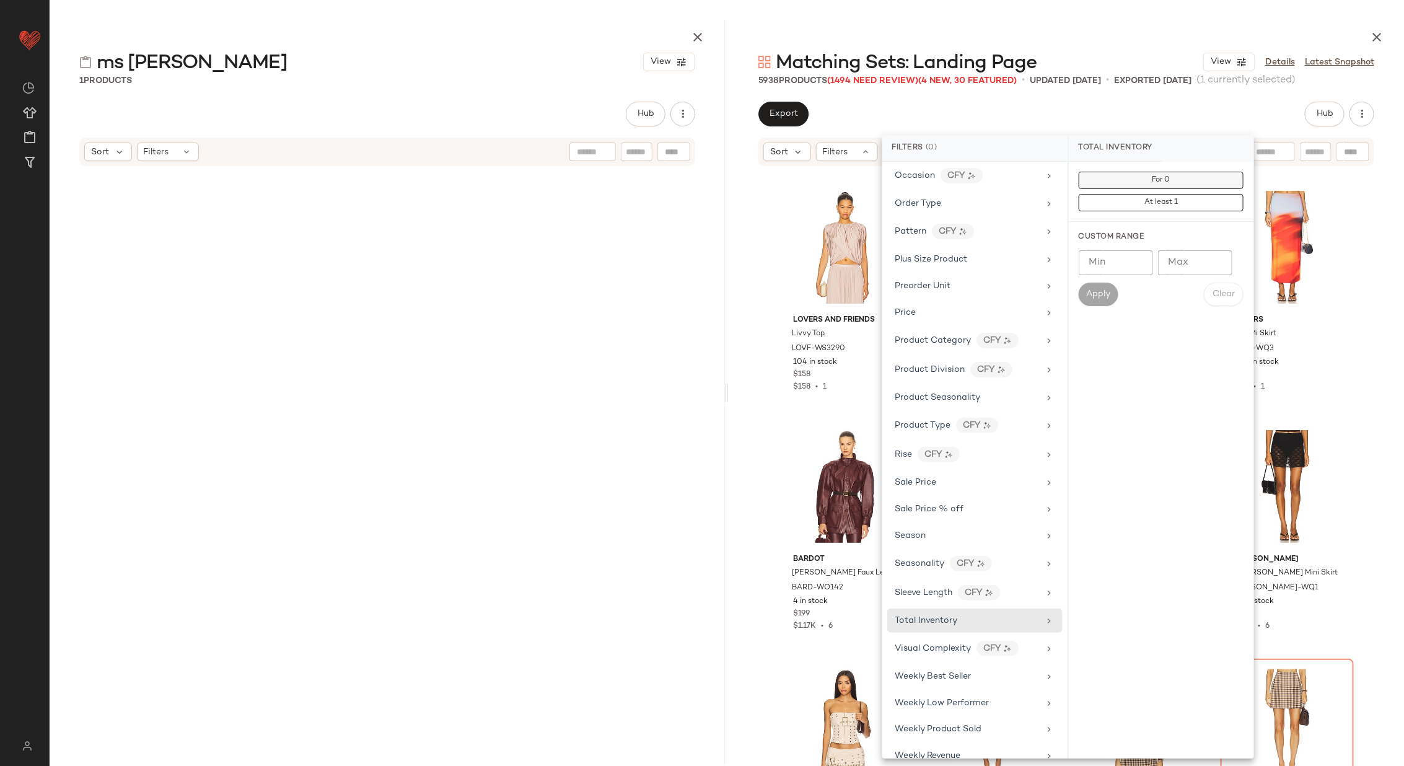
click at [1170, 183] on span "For 0" at bounding box center [1160, 180] width 19 height 9
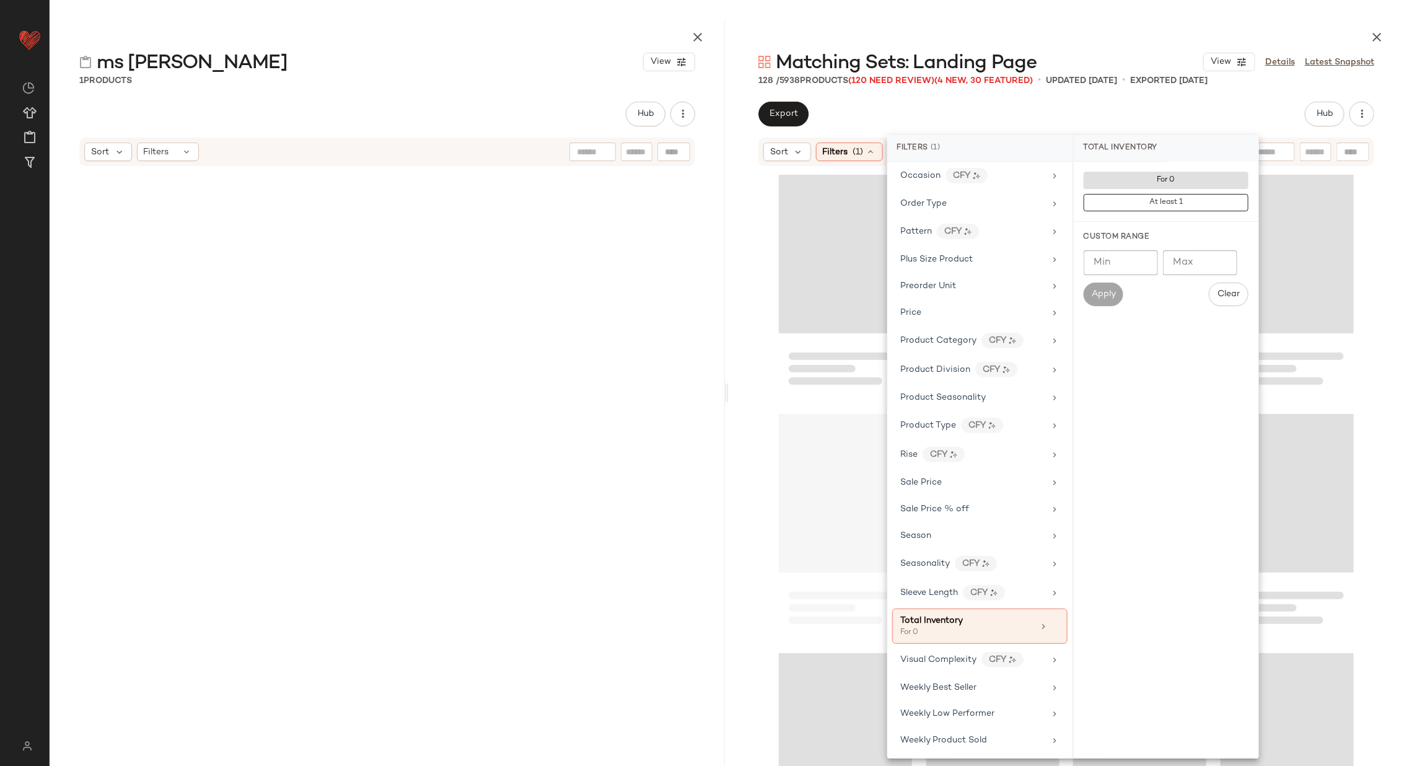
click at [764, 379] on div at bounding box center [1065, 479] width 675 height 624
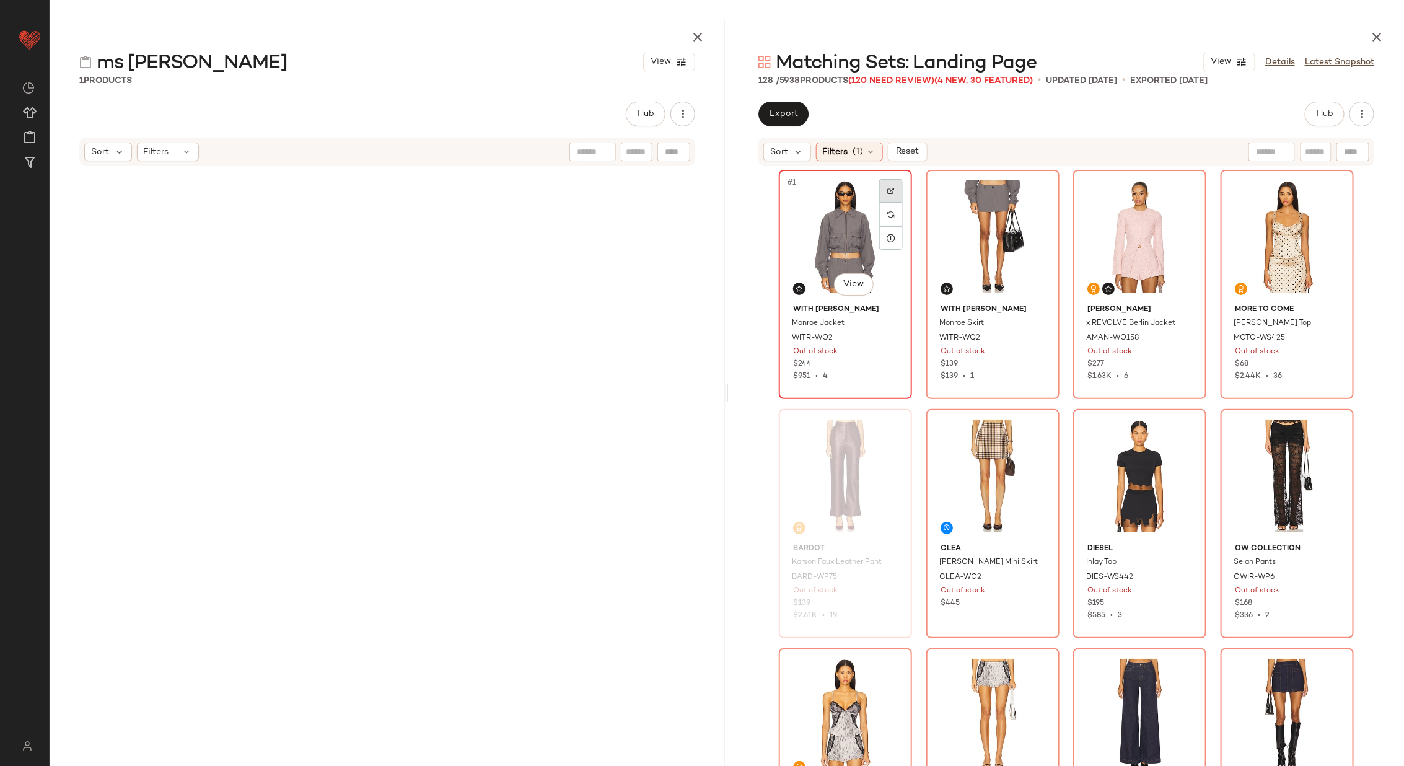
click at [893, 187] on div at bounding box center [891, 191] width 24 height 24
click at [1038, 183] on div at bounding box center [1038, 191] width 24 height 24
drag, startPoint x: 147, startPoint y: 253, endPoint x: 373, endPoint y: 296, distance: 230.2
click at [375, 296] on div at bounding box center [387, 440] width 575 height 540
click at [1186, 186] on div at bounding box center [1185, 191] width 24 height 24
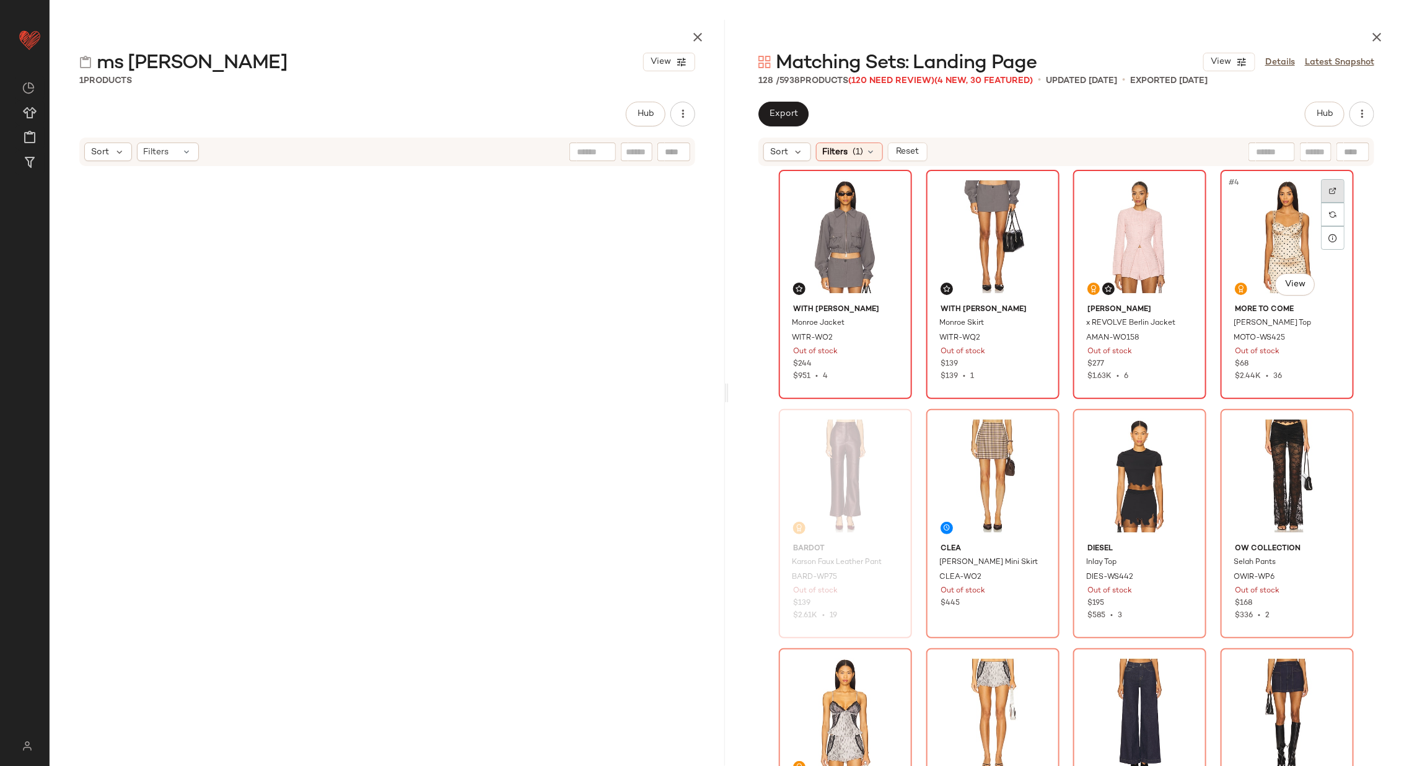
click at [1330, 191] on img at bounding box center [1332, 190] width 7 height 7
click at [892, 429] on div at bounding box center [891, 430] width 24 height 24
click at [1030, 426] on div at bounding box center [1038, 430] width 24 height 24
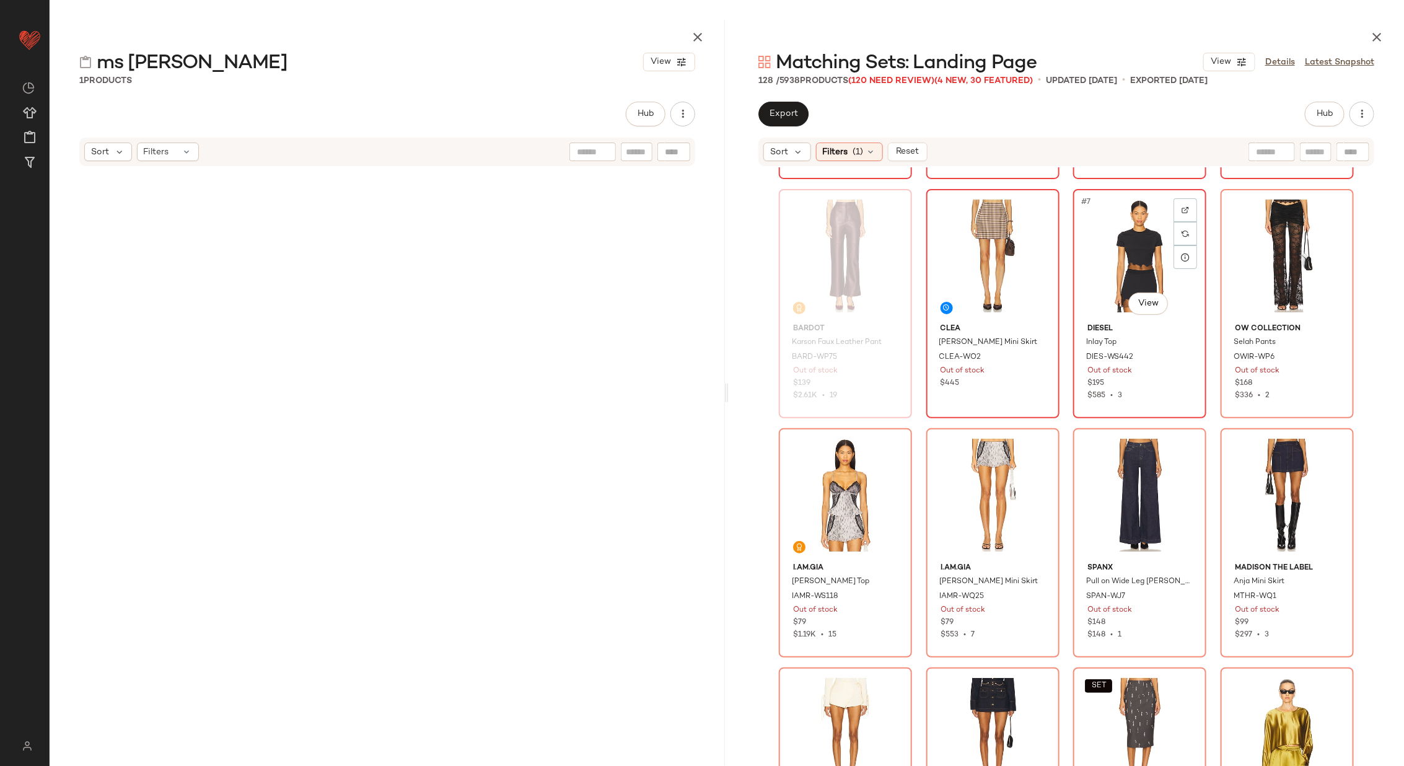
scroll to position [207, 0]
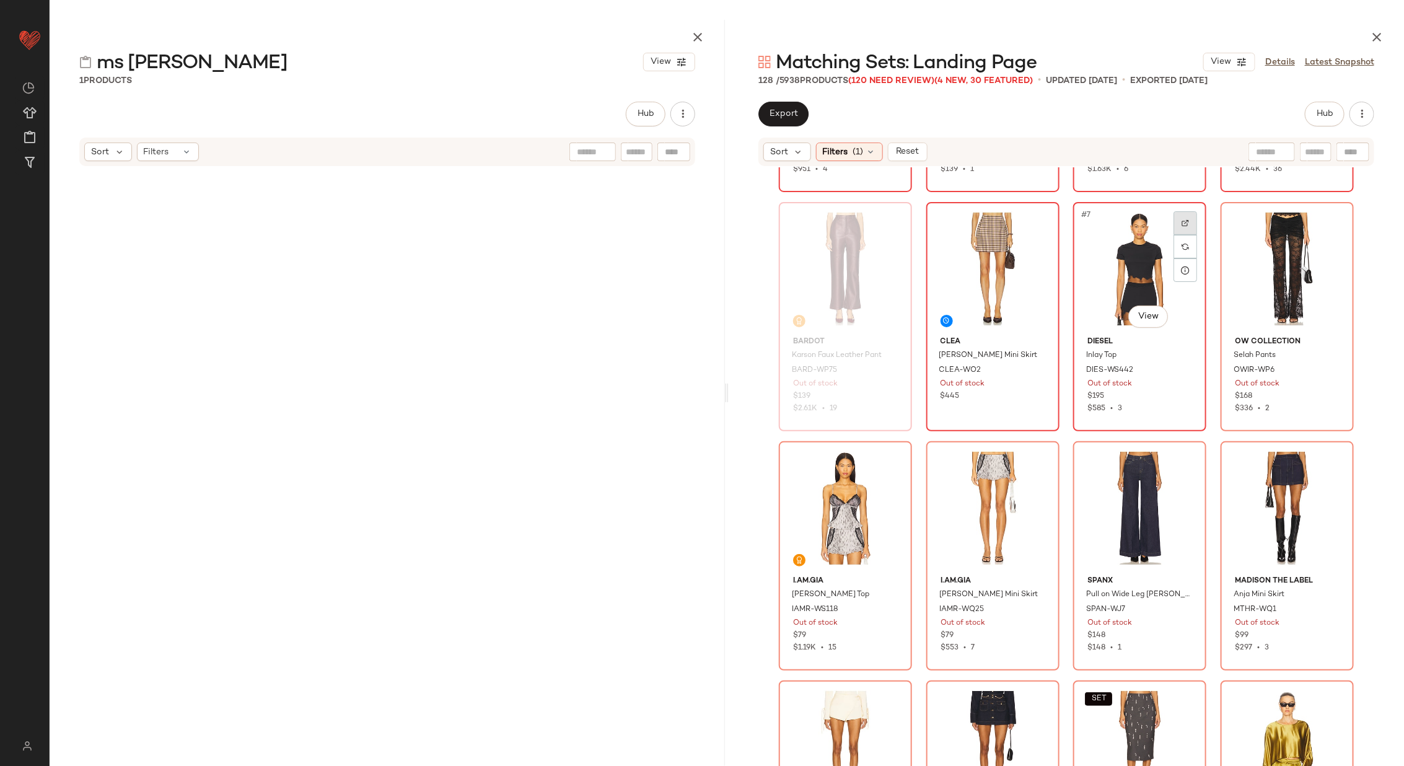
click at [1178, 223] on div at bounding box center [1185, 223] width 24 height 24
click at [1331, 219] on img at bounding box center [1332, 222] width 7 height 7
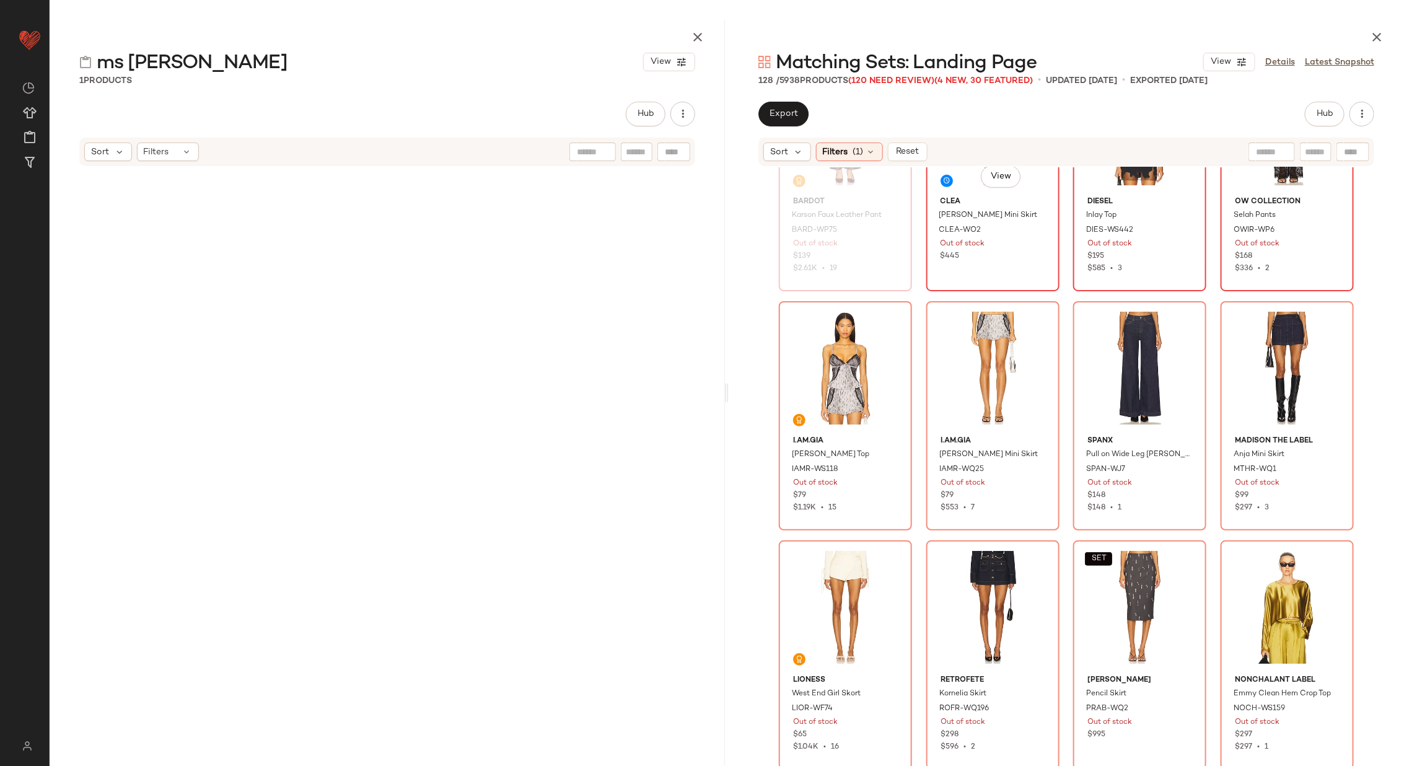
scroll to position [349, 0]
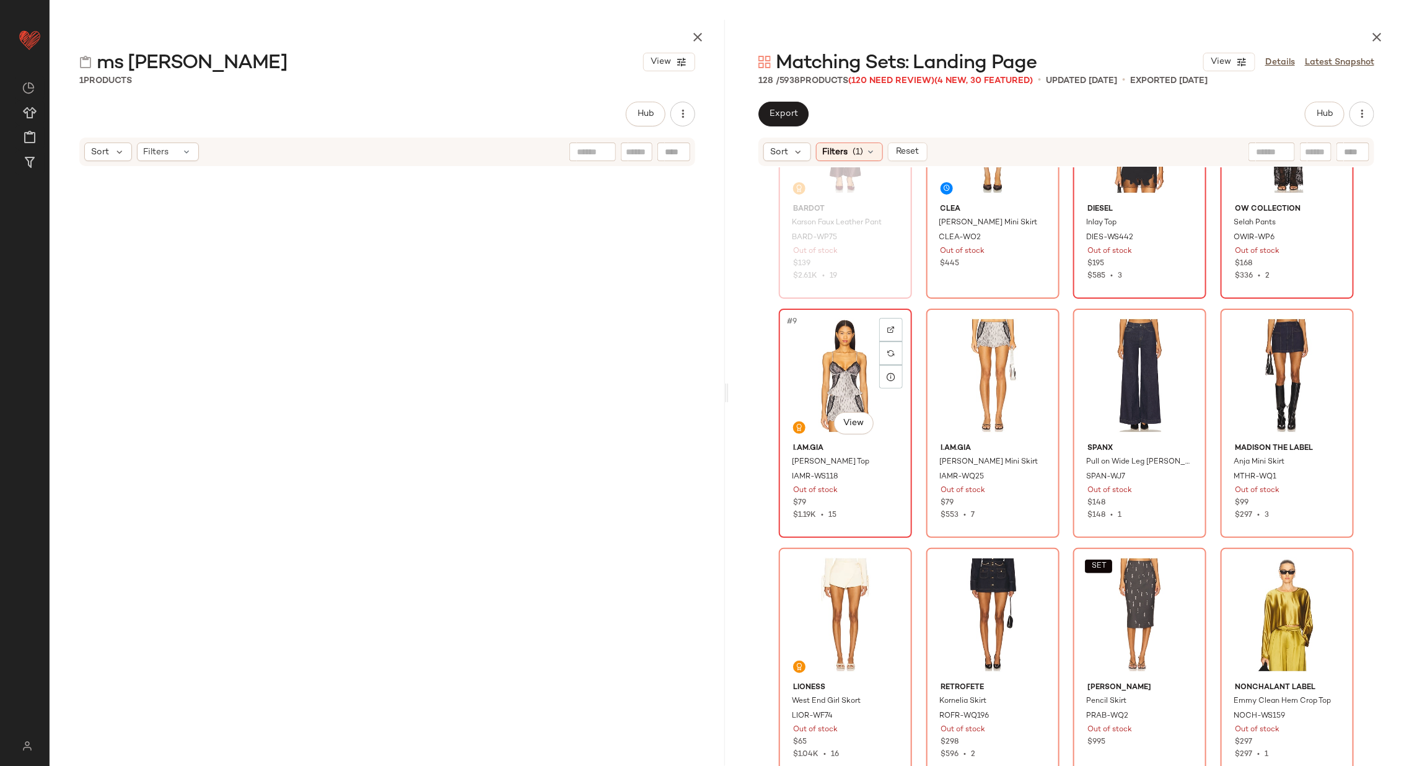
click at [885, 324] on div at bounding box center [891, 330] width 24 height 24
click at [1037, 326] on img at bounding box center [1037, 329] width 7 height 7
click at [1187, 323] on div at bounding box center [1185, 330] width 24 height 24
click at [1330, 323] on div at bounding box center [1333, 330] width 24 height 24
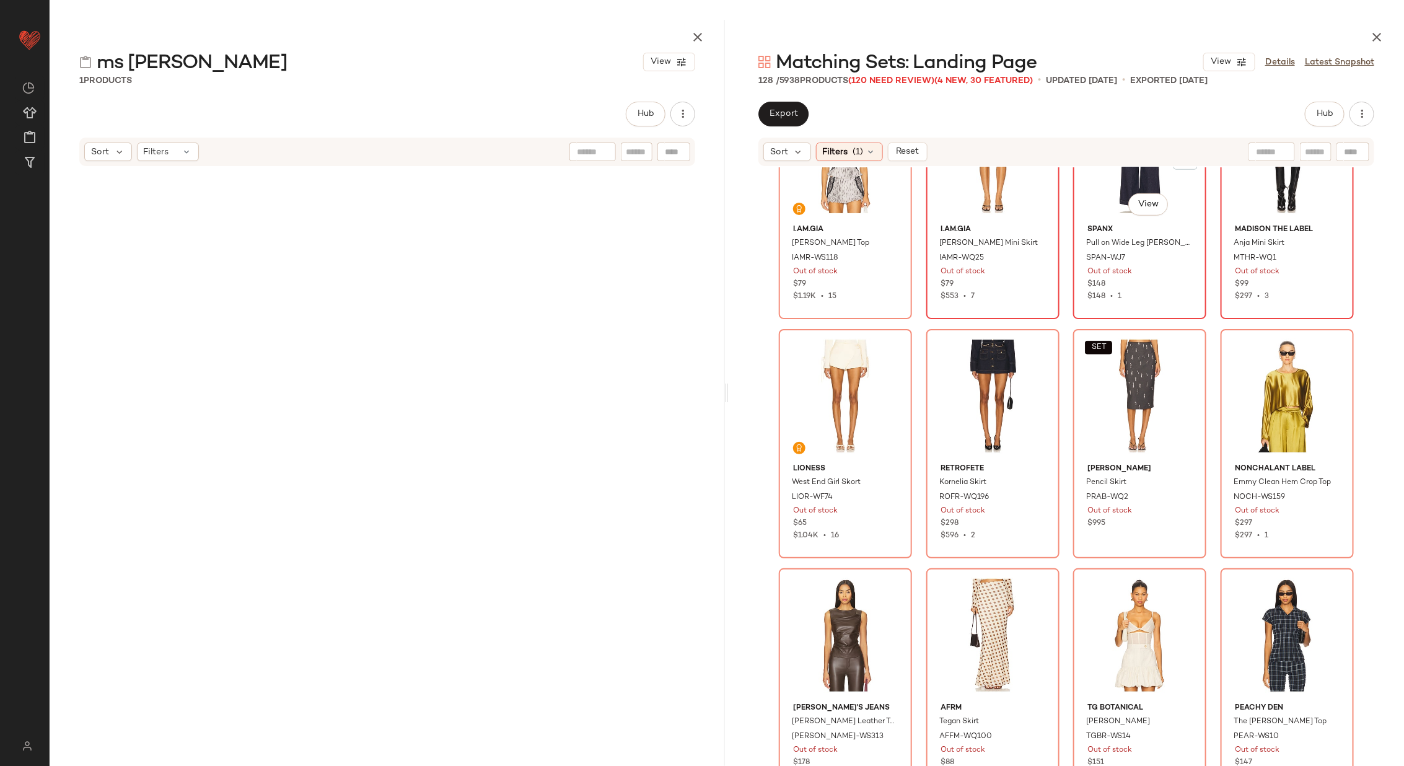
scroll to position [569, 0]
click at [889, 348] on img at bounding box center [890, 349] width 7 height 7
click at [1037, 349] on img at bounding box center [1037, 349] width 7 height 7
click at [1184, 349] on img at bounding box center [1184, 349] width 7 height 7
click at [1329, 338] on div at bounding box center [1333, 350] width 24 height 24
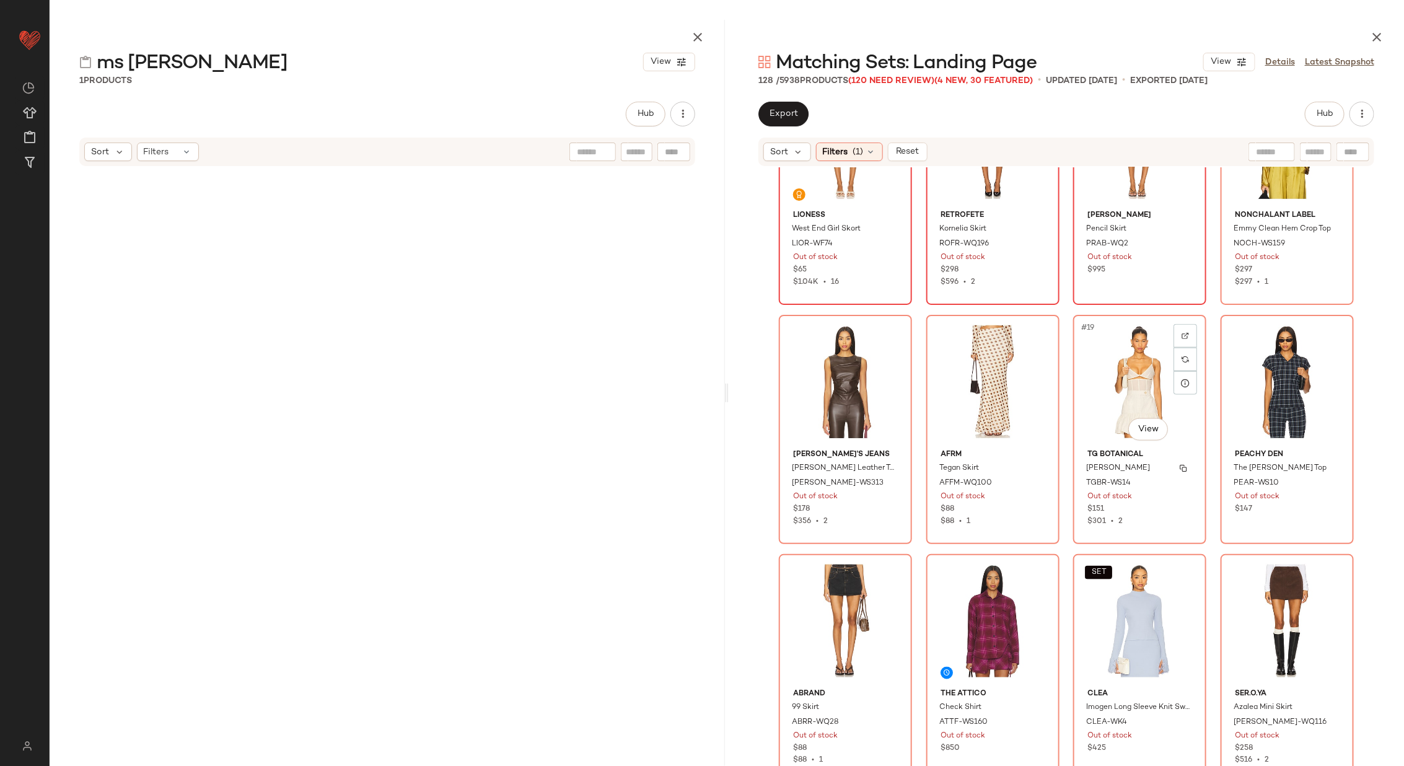
scroll to position [823, 0]
click at [891, 332] on div at bounding box center [891, 334] width 24 height 24
click at [1034, 331] on img at bounding box center [1037, 333] width 7 height 7
click at [1176, 335] on div at bounding box center [1185, 334] width 24 height 24
click at [1329, 331] on img at bounding box center [1332, 333] width 7 height 7
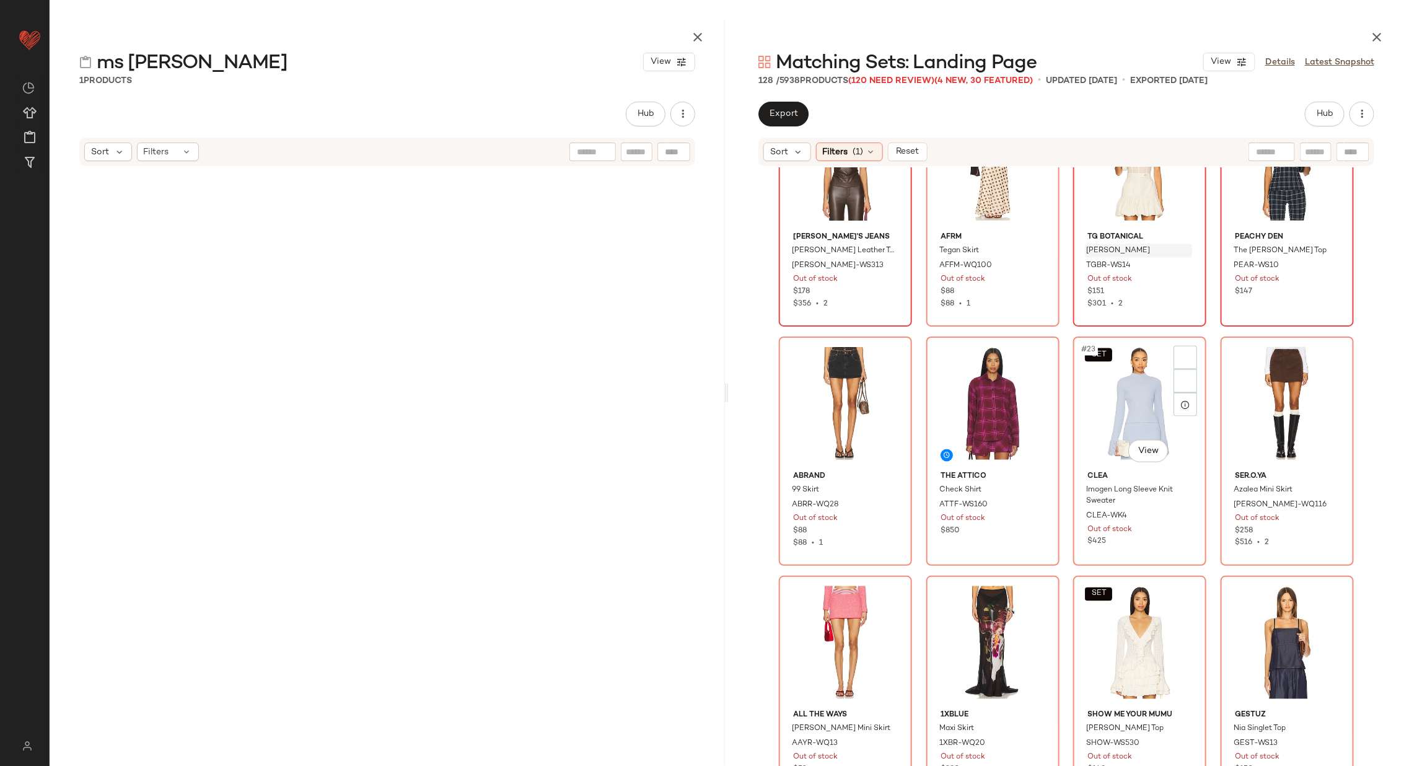
scroll to position [1083, 0]
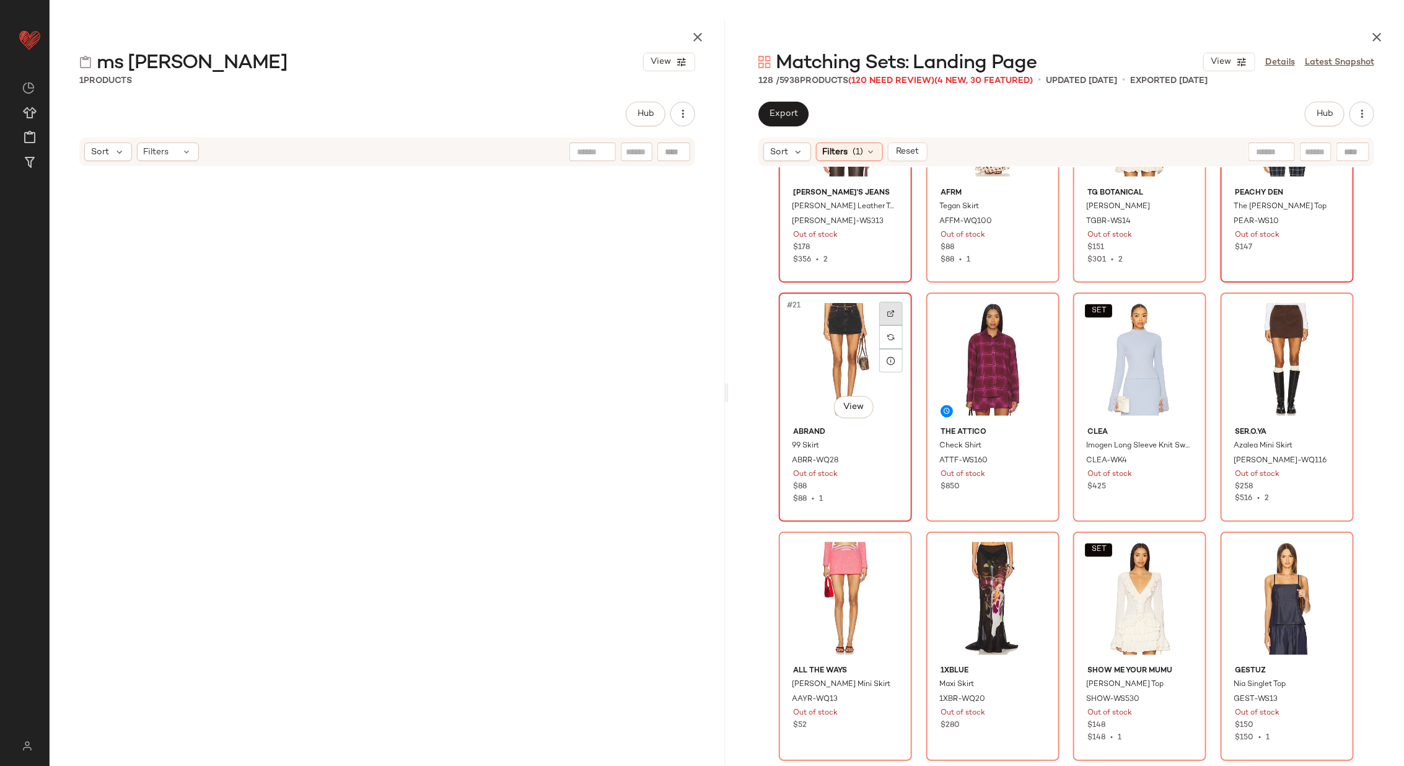
click at [881, 313] on div at bounding box center [891, 314] width 24 height 24
click at [1038, 310] on img at bounding box center [1037, 313] width 7 height 7
click at [1176, 307] on div at bounding box center [1185, 314] width 24 height 24
click at [1326, 307] on div at bounding box center [1333, 314] width 24 height 24
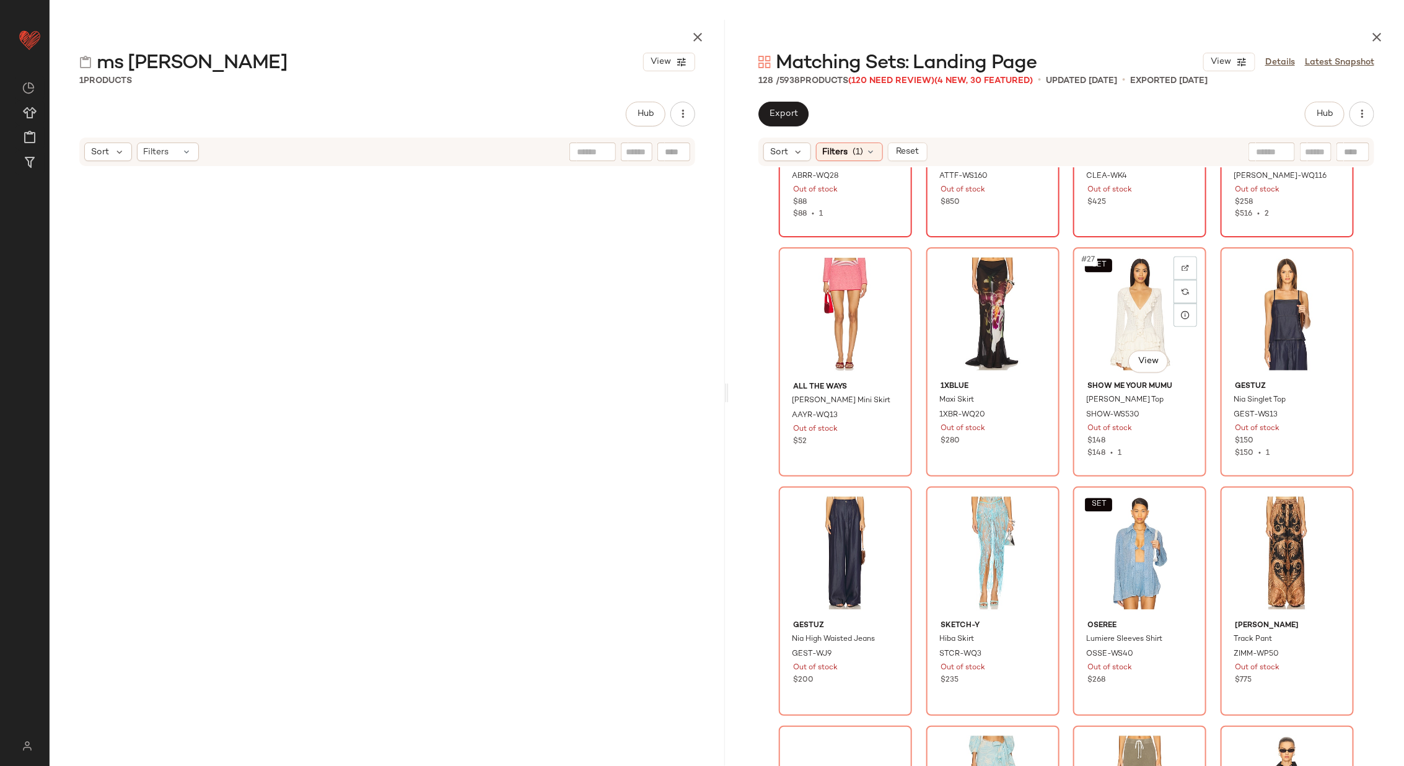
scroll to position [1373, 0]
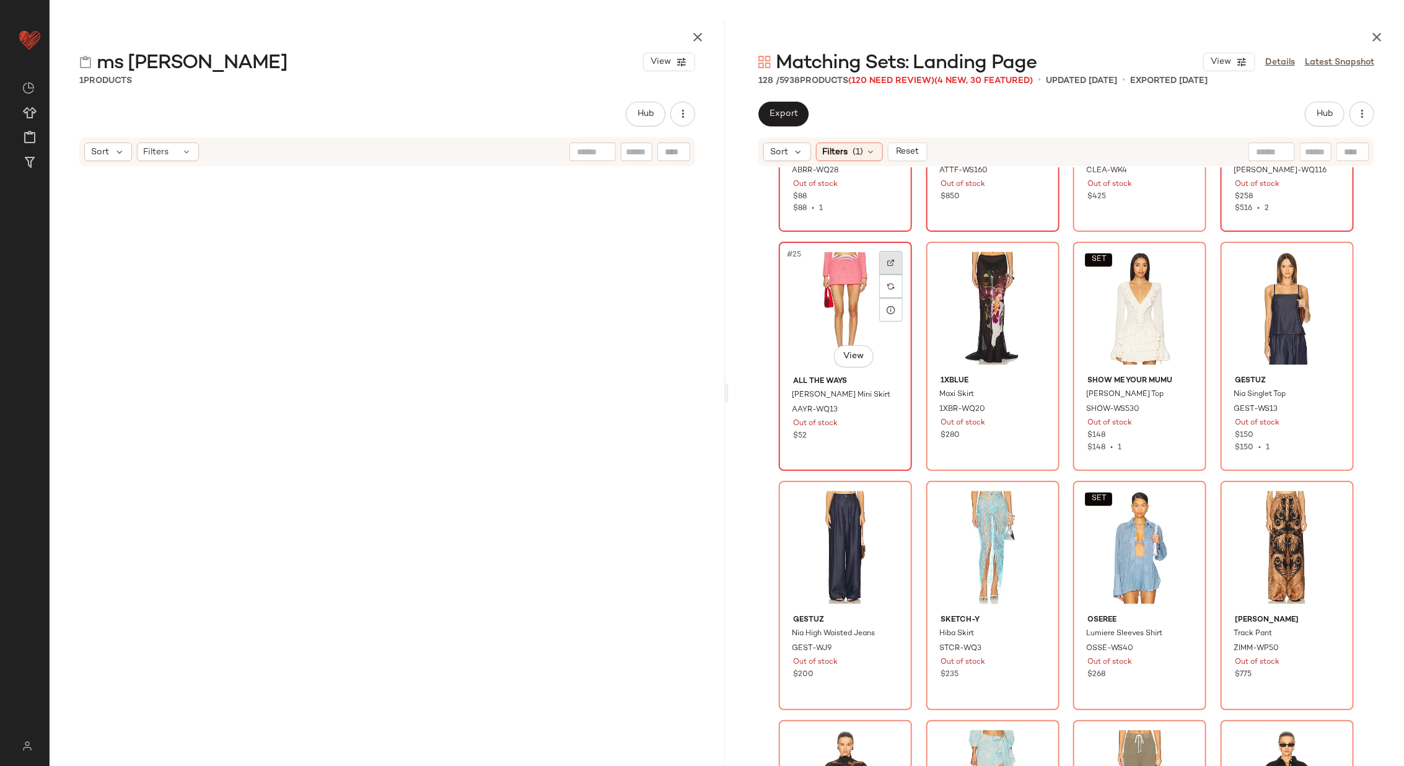
click at [891, 262] on div at bounding box center [891, 263] width 24 height 24
click at [1035, 253] on div at bounding box center [1038, 263] width 24 height 24
click at [1183, 260] on img at bounding box center [1184, 262] width 7 height 7
click at [1327, 256] on div at bounding box center [1333, 263] width 24 height 24
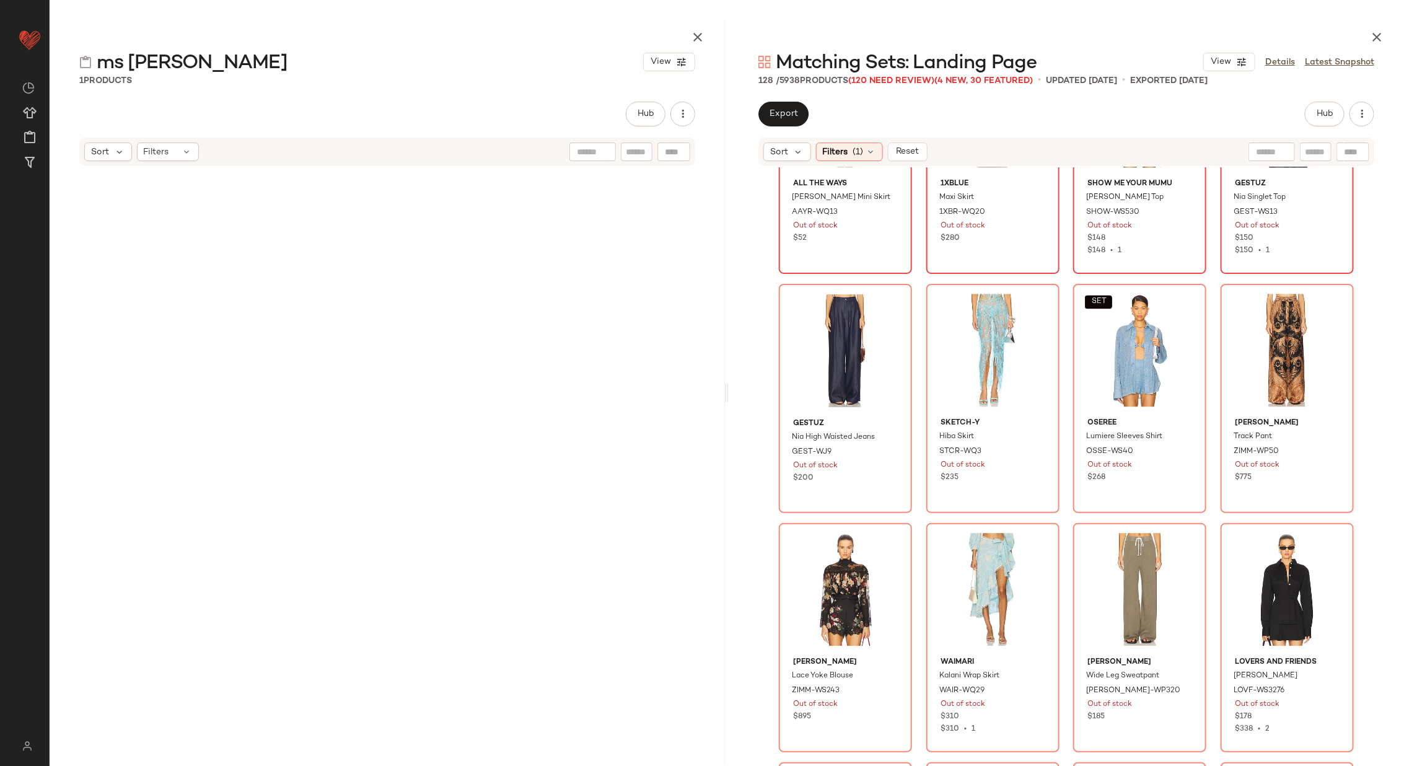
scroll to position [1606, 0]
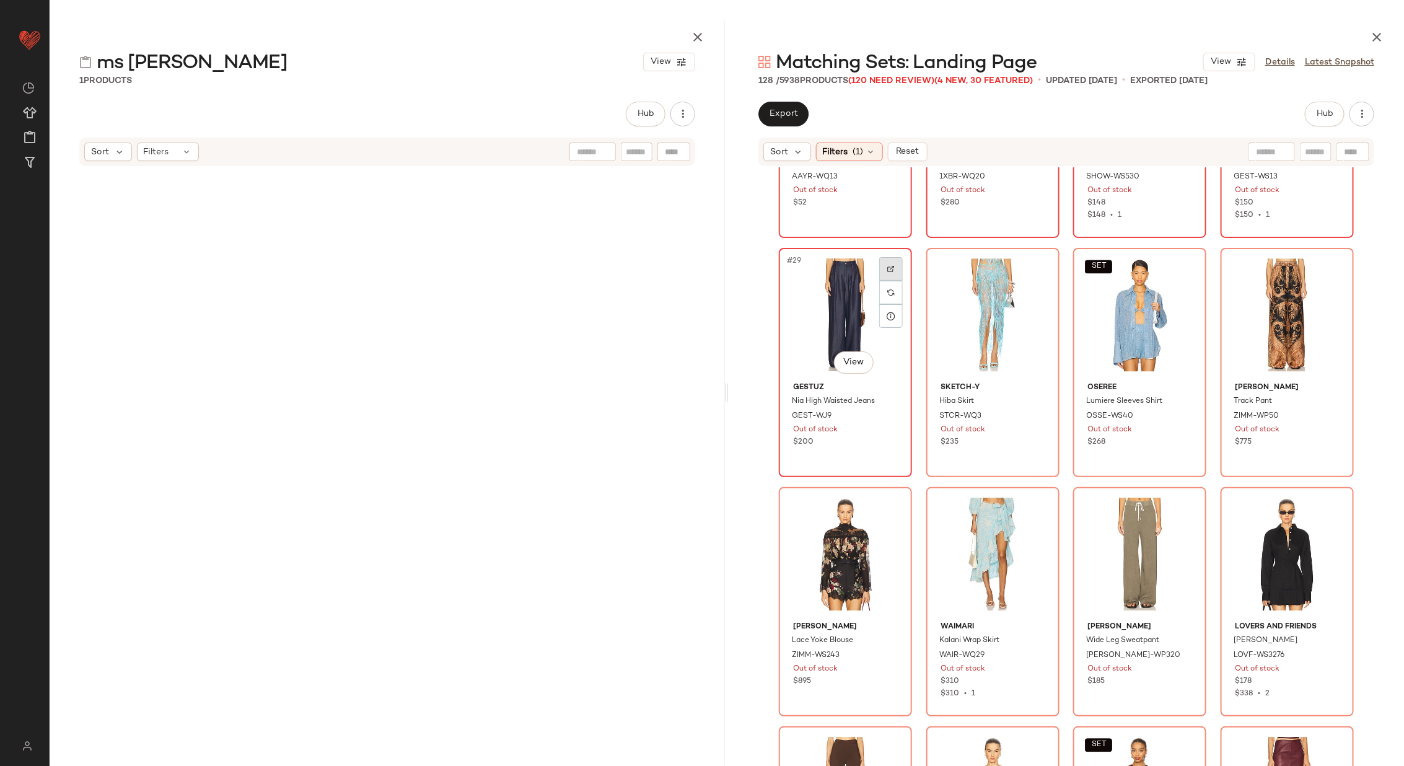
click at [886, 263] on div at bounding box center [891, 269] width 24 height 24
click at [1038, 272] on div at bounding box center [1038, 269] width 24 height 24
click at [1189, 267] on div at bounding box center [1185, 269] width 24 height 24
click at [1333, 268] on div at bounding box center [1333, 269] width 24 height 24
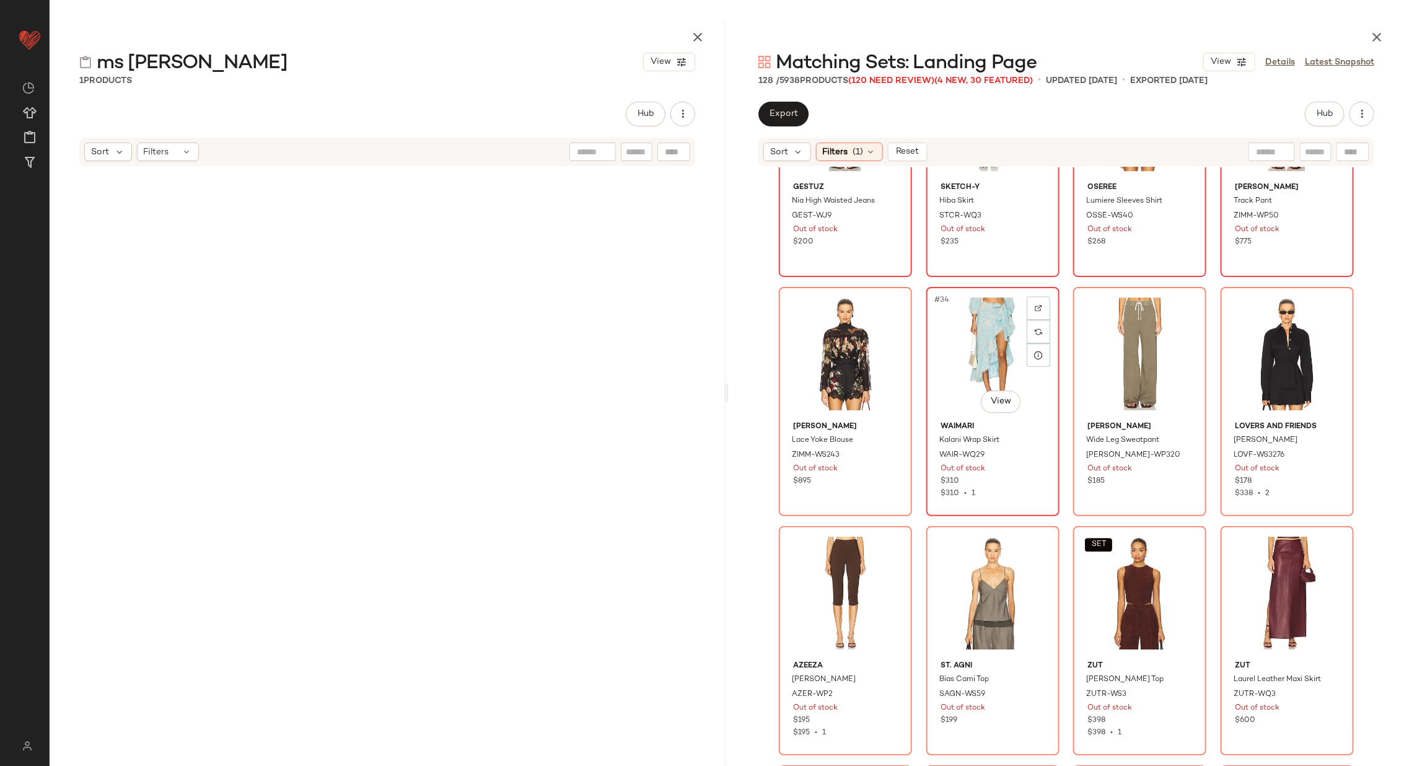
scroll to position [1812, 0]
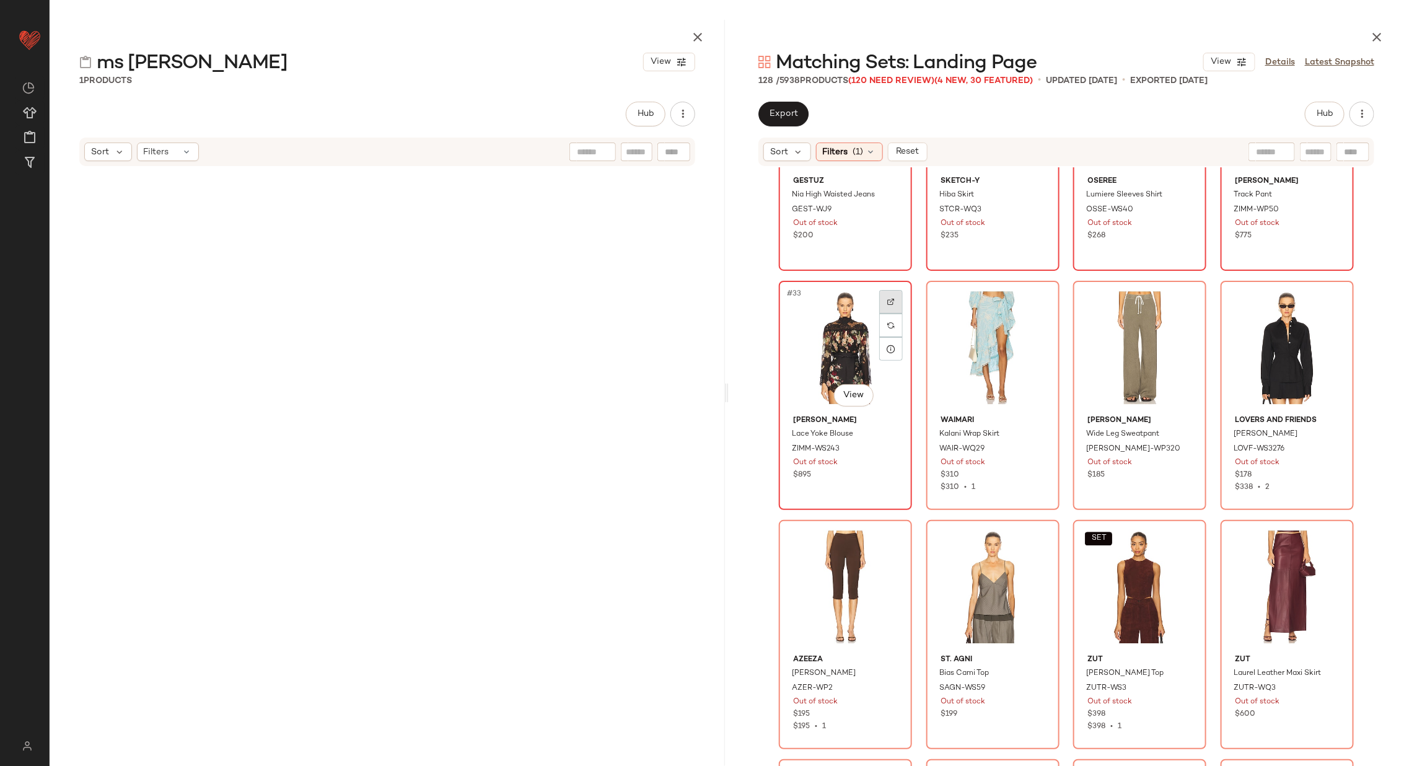
click at [879, 296] on div at bounding box center [891, 302] width 24 height 24
click at [1026, 303] on div at bounding box center [1038, 302] width 24 height 24
click at [1178, 296] on div at bounding box center [1185, 302] width 24 height 24
click at [1331, 295] on div at bounding box center [1333, 302] width 24 height 24
click at [1340, 296] on div at bounding box center [1333, 302] width 24 height 24
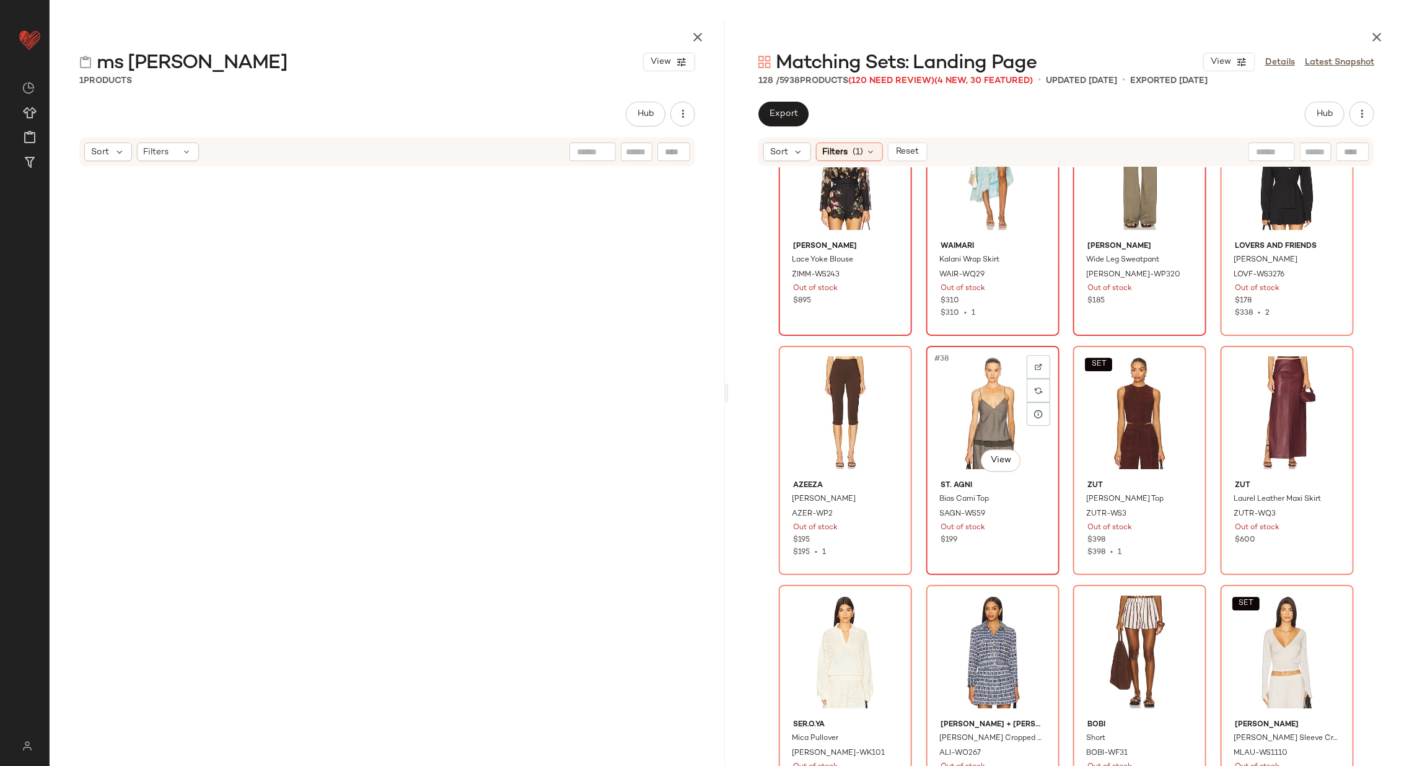
scroll to position [2024, 0]
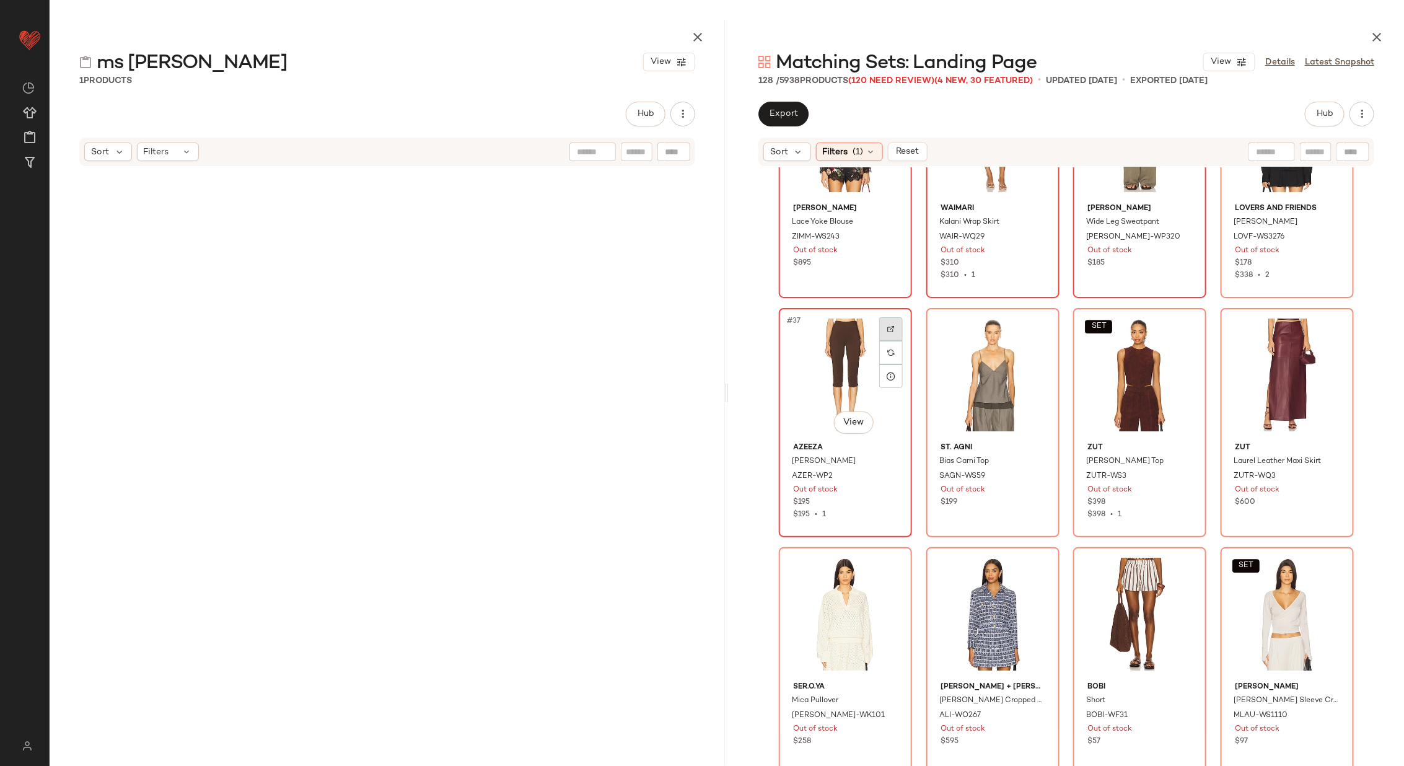
click at [891, 326] on div at bounding box center [891, 329] width 24 height 24
click at [1034, 333] on div at bounding box center [1038, 329] width 24 height 24
click at [1173, 323] on div at bounding box center [1185, 329] width 24 height 24
click at [1332, 322] on div at bounding box center [1333, 329] width 24 height 24
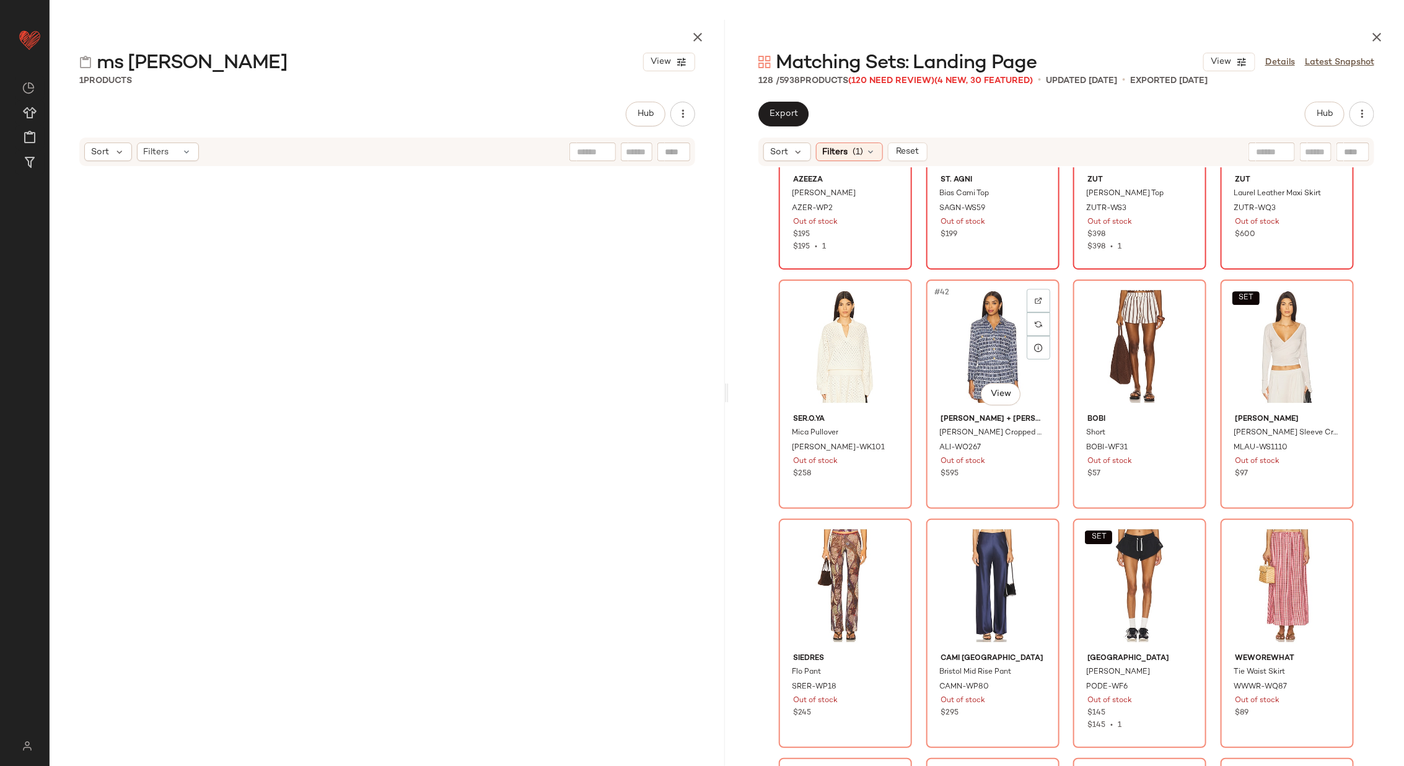
scroll to position [2299, 0]
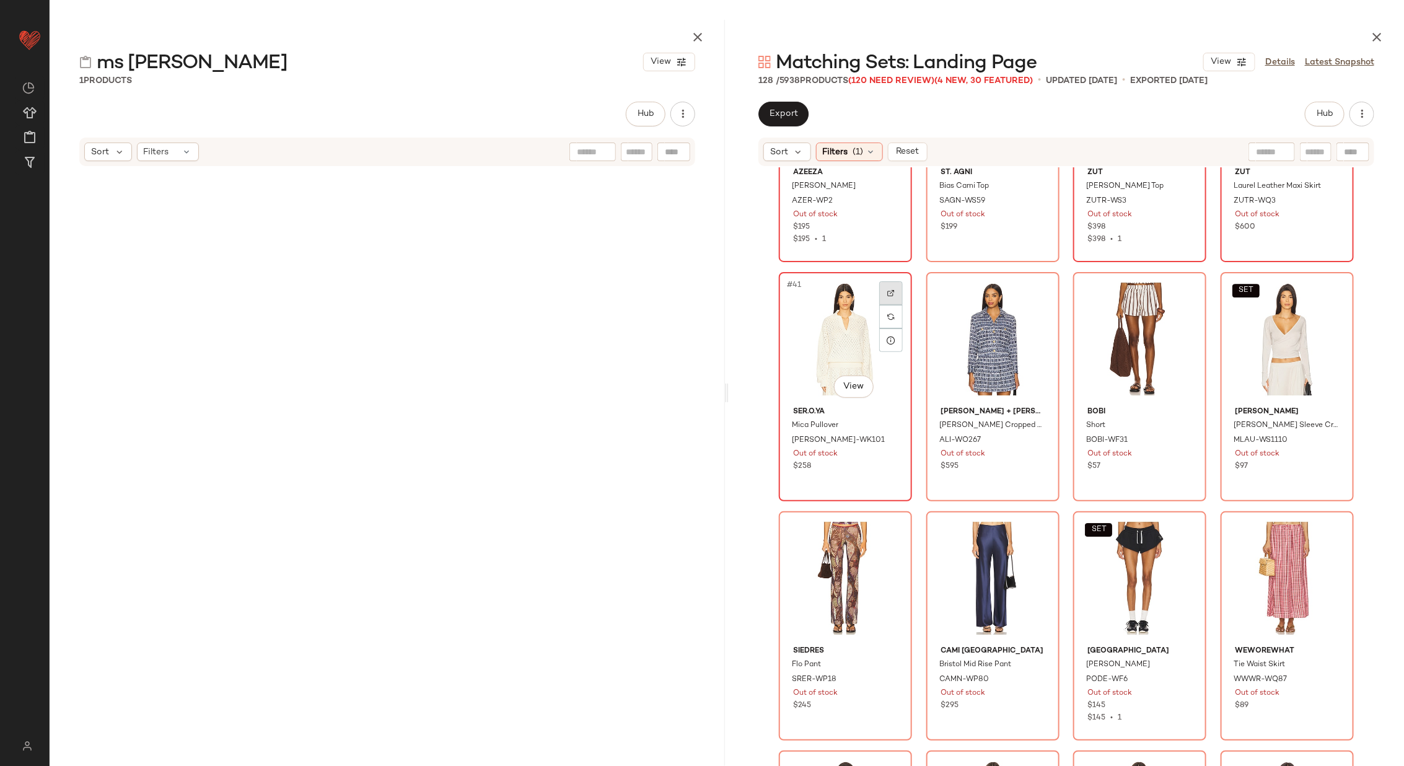
click at [888, 284] on div at bounding box center [891, 293] width 24 height 24
click at [1035, 285] on div at bounding box center [1038, 293] width 24 height 24
click at [1176, 291] on div at bounding box center [1185, 293] width 24 height 24
click at [1331, 290] on img at bounding box center [1332, 292] width 7 height 7
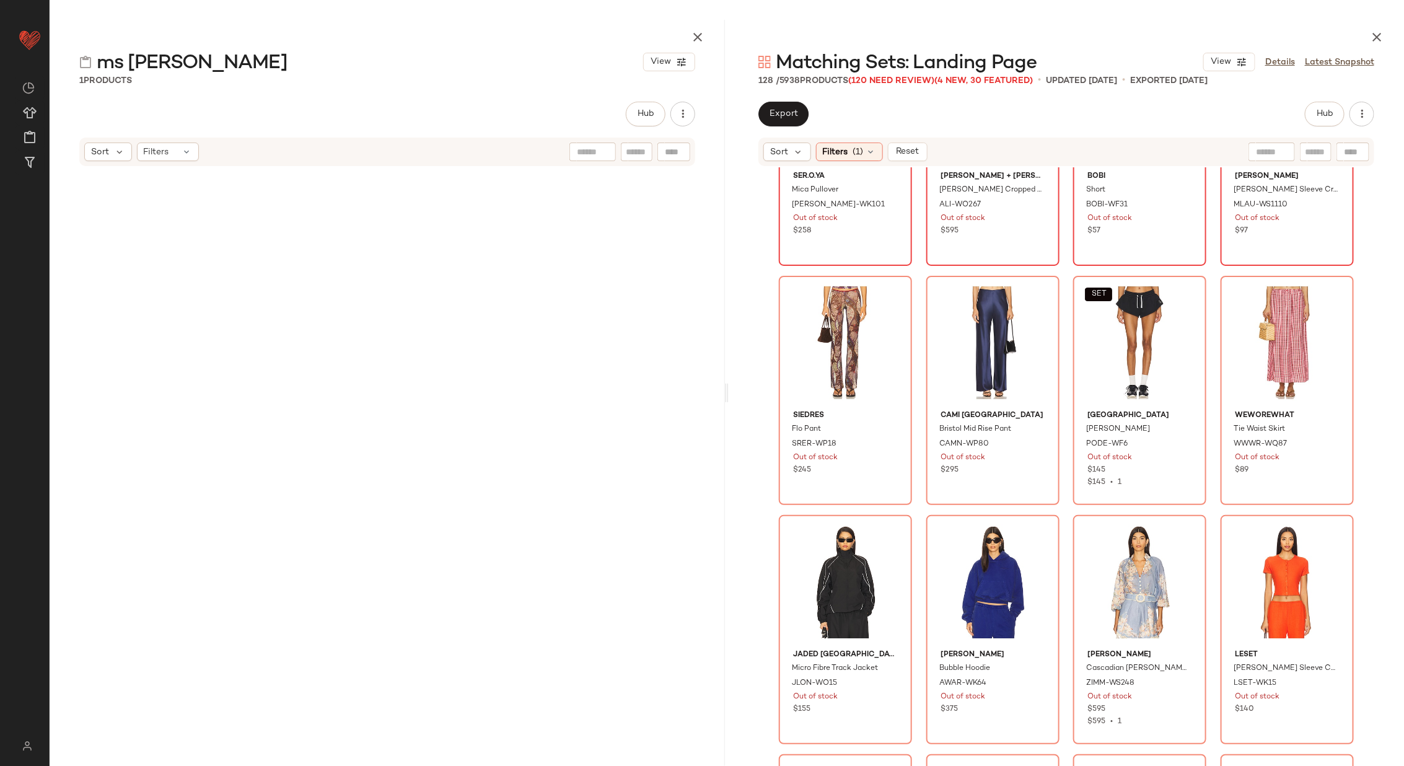
scroll to position [2566, 0]
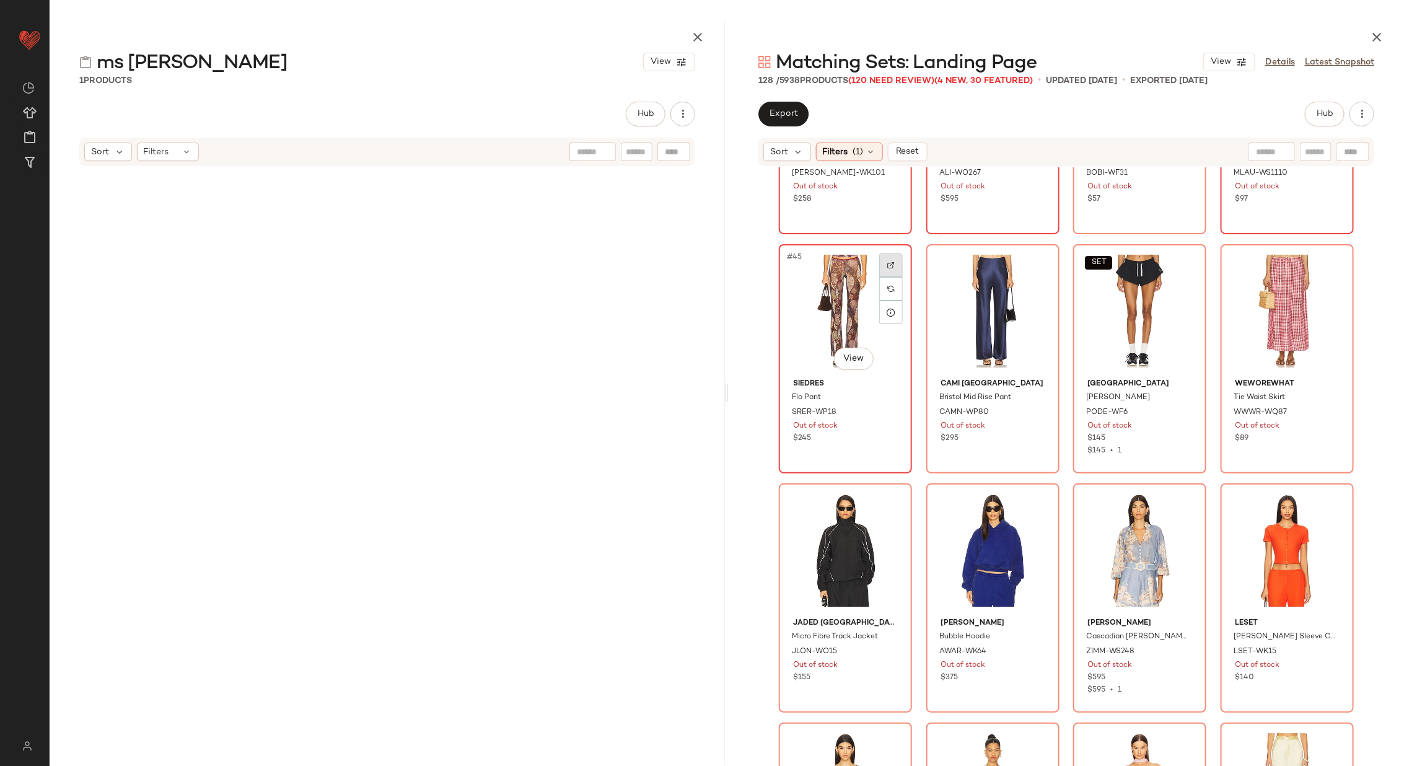
click at [894, 266] on div at bounding box center [891, 265] width 24 height 24
click at [1039, 263] on div at bounding box center [1038, 265] width 24 height 24
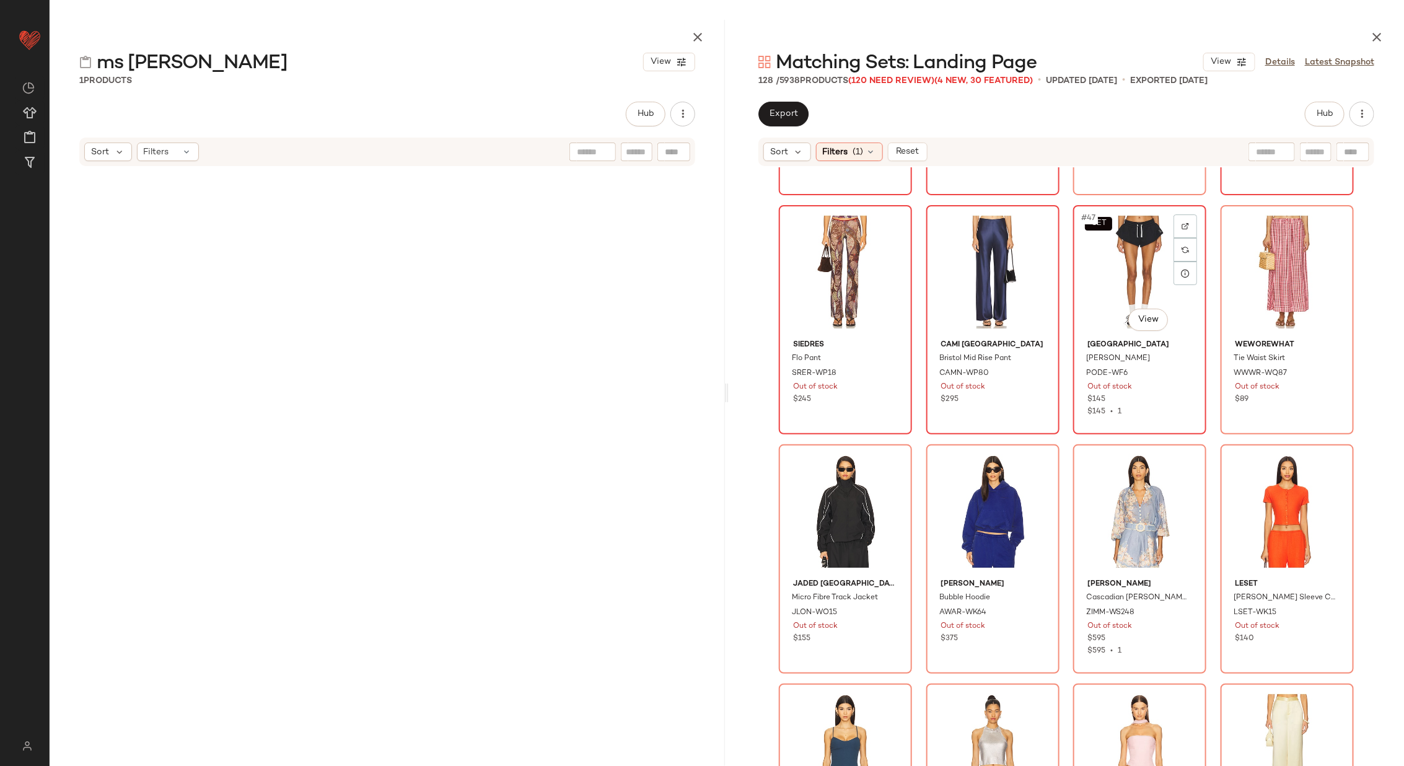
scroll to position [2565, 0]
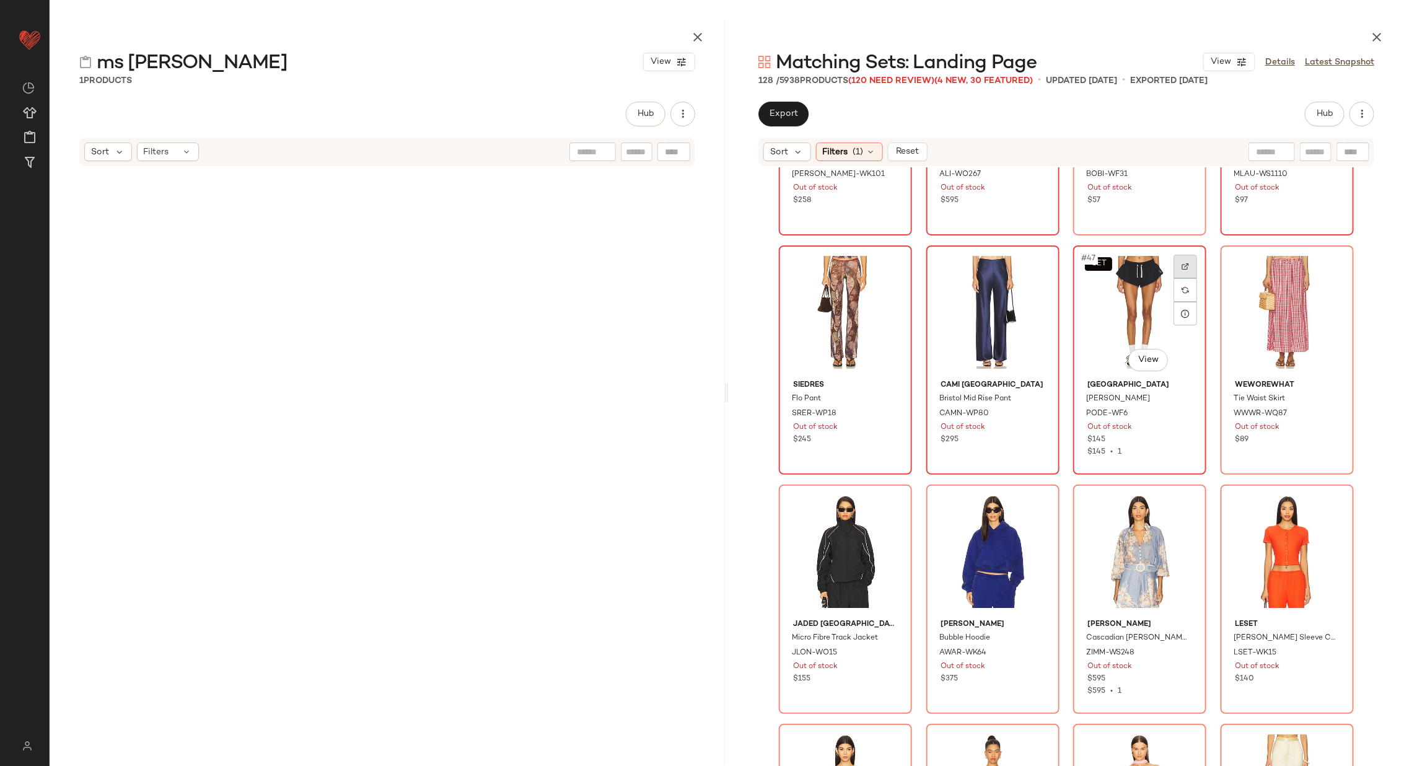
click at [1181, 267] on img at bounding box center [1184, 266] width 7 height 7
click at [1323, 265] on div at bounding box center [1333, 267] width 24 height 24
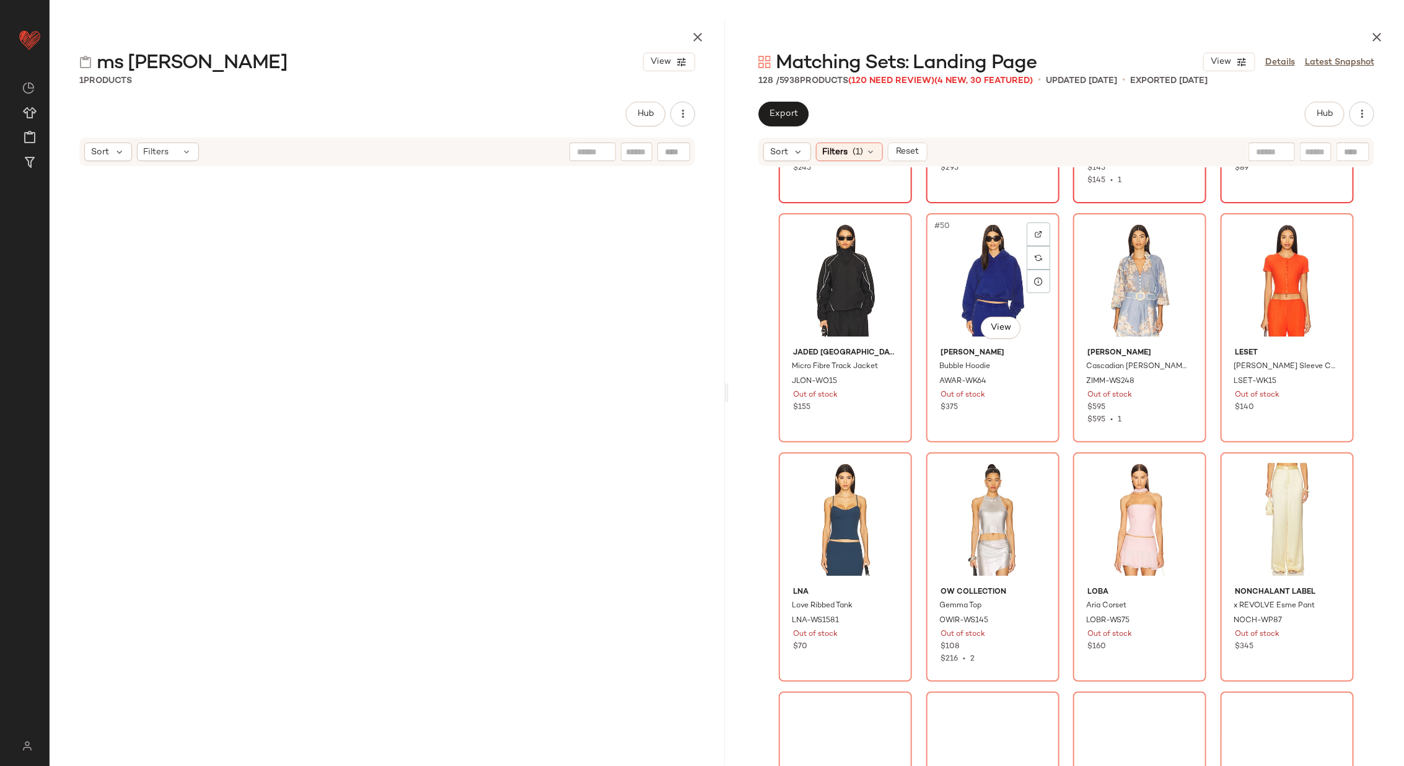
scroll to position [2839, 0]
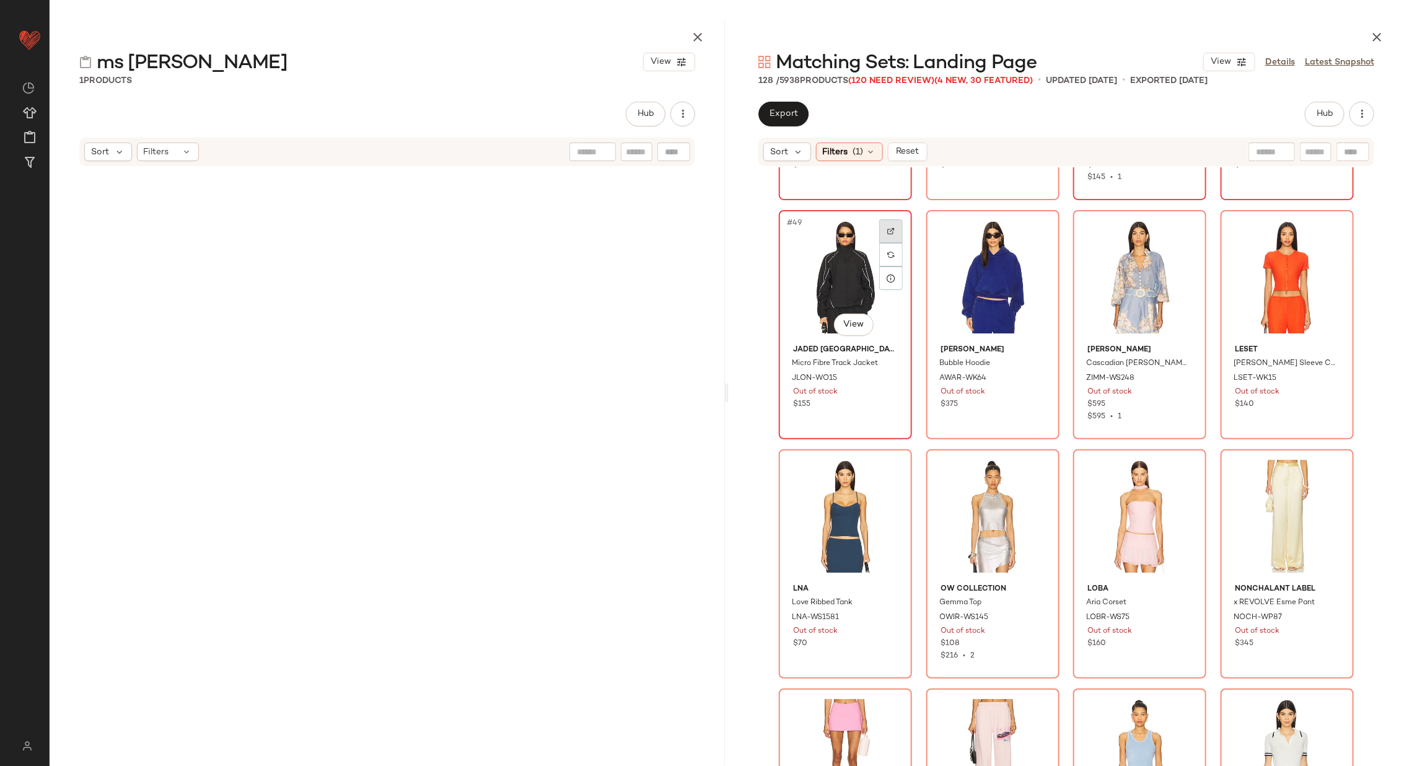
click at [890, 225] on div at bounding box center [891, 231] width 24 height 24
click at [1038, 225] on div at bounding box center [1038, 231] width 24 height 24
click at [1182, 229] on img at bounding box center [1184, 230] width 7 height 7
click at [1331, 231] on img at bounding box center [1332, 230] width 7 height 7
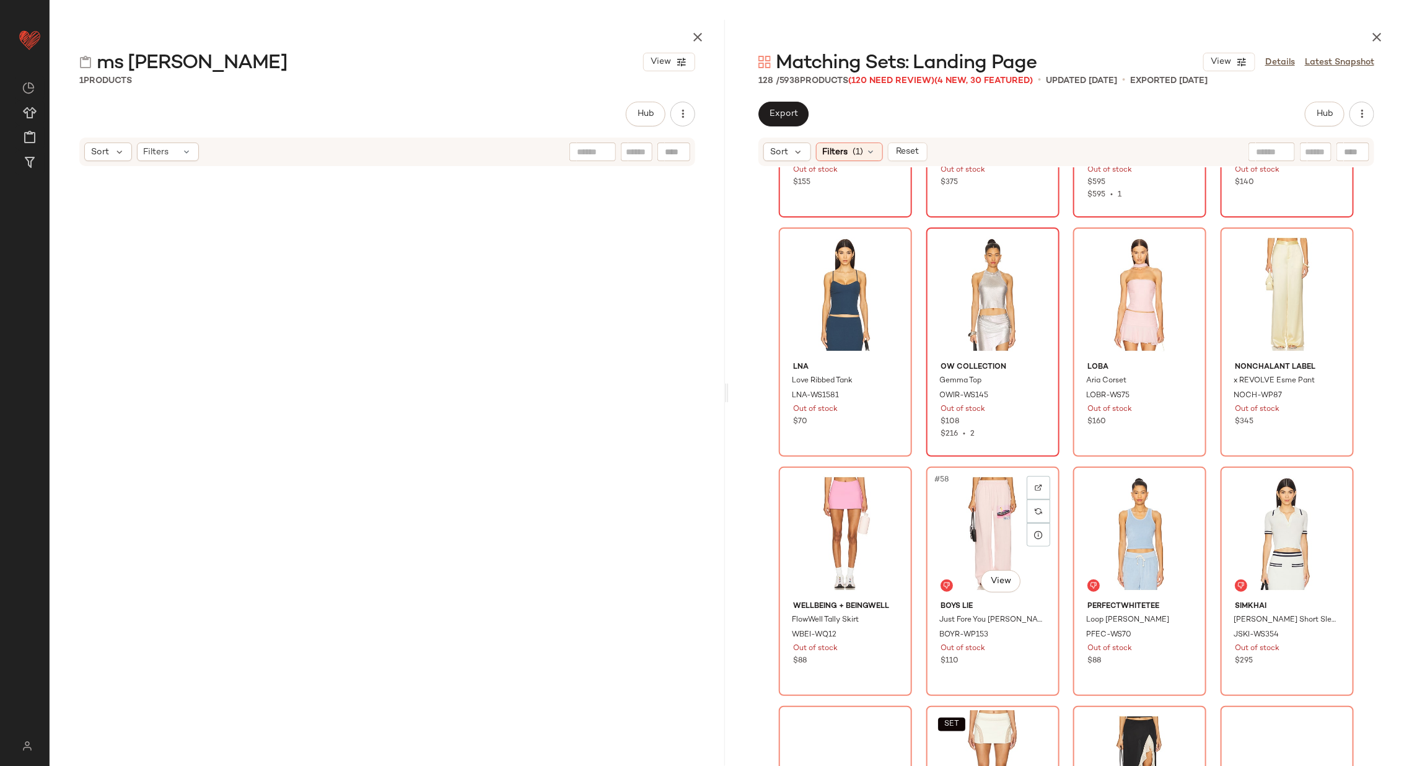
scroll to position [3083, 0]
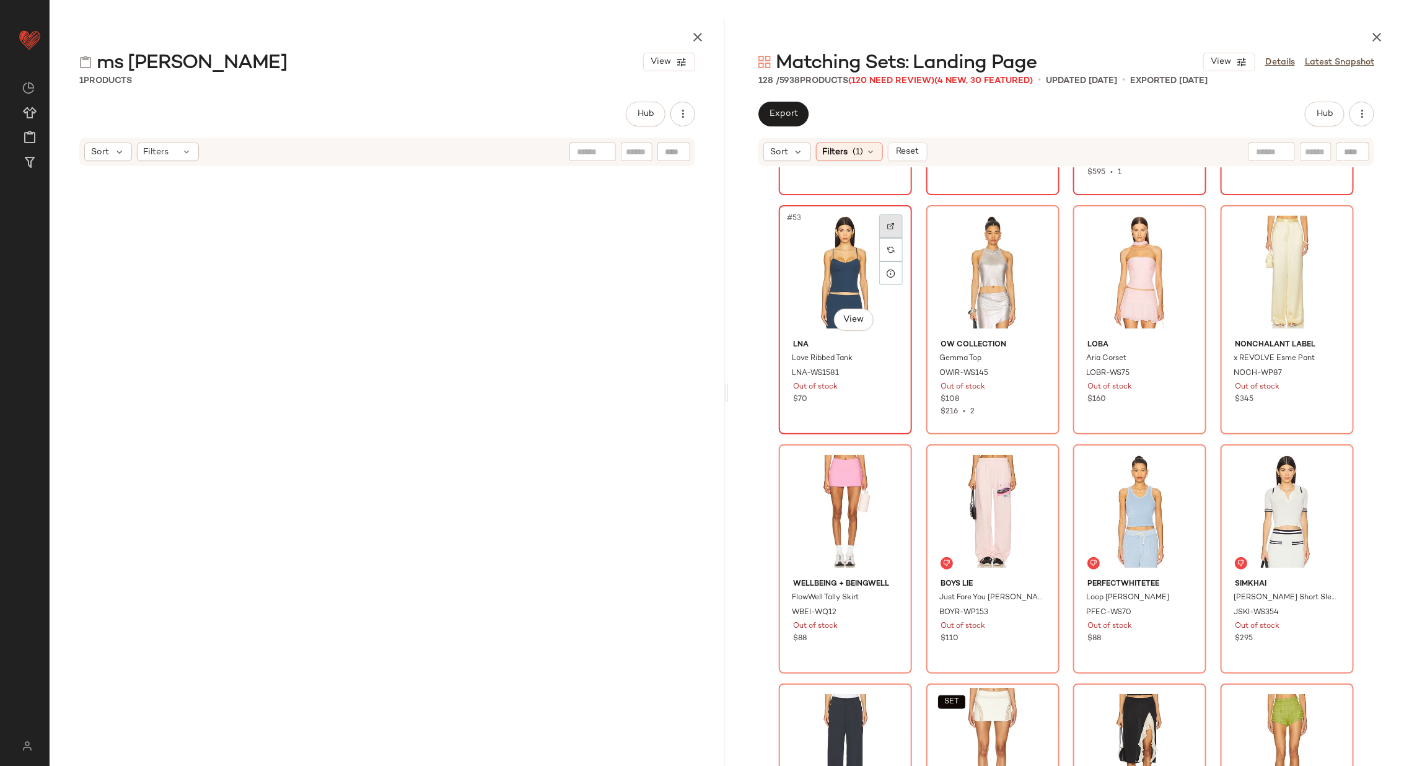
click at [890, 226] on img at bounding box center [890, 225] width 7 height 7
click at [1032, 221] on div at bounding box center [1038, 226] width 24 height 24
click at [1183, 222] on img at bounding box center [1184, 225] width 7 height 7
click at [1331, 217] on div at bounding box center [1333, 226] width 24 height 24
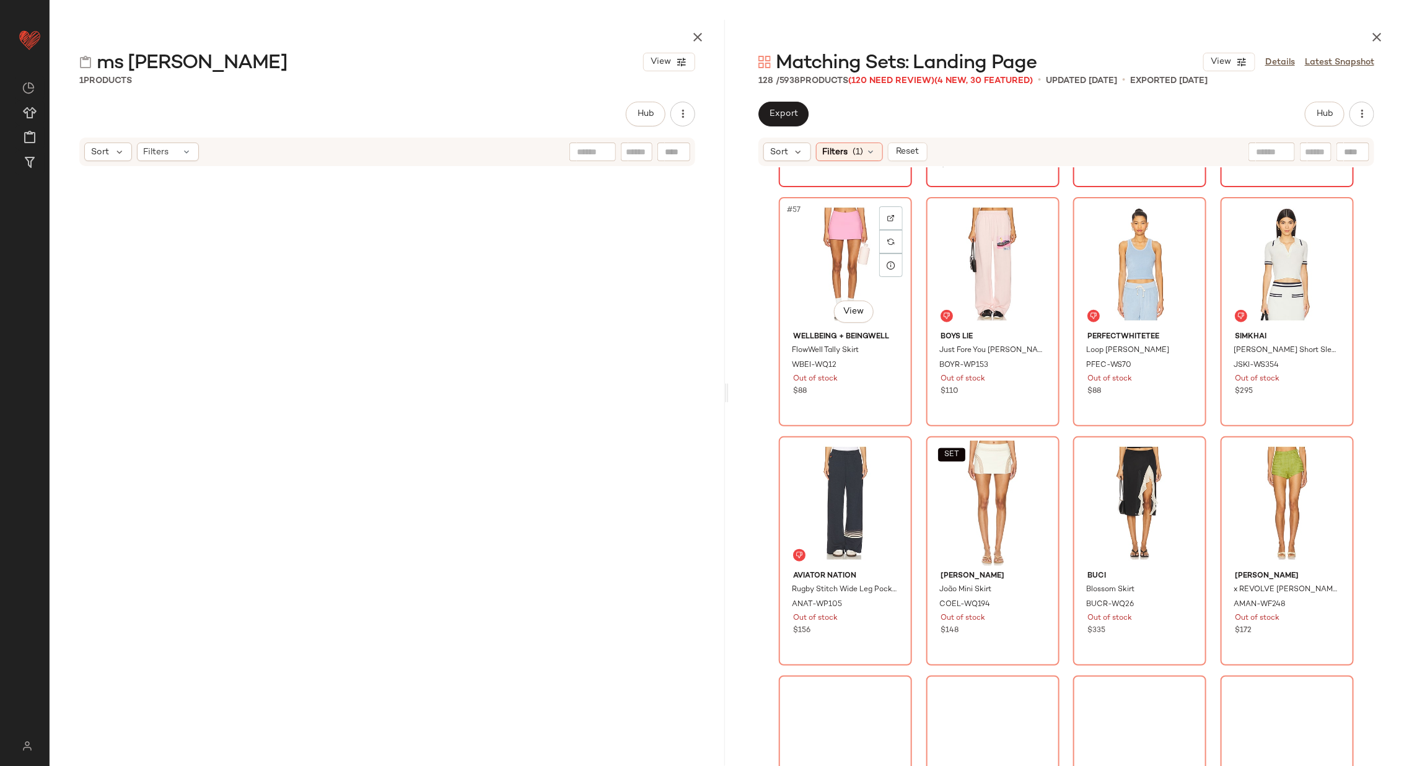
scroll to position [3332, 0]
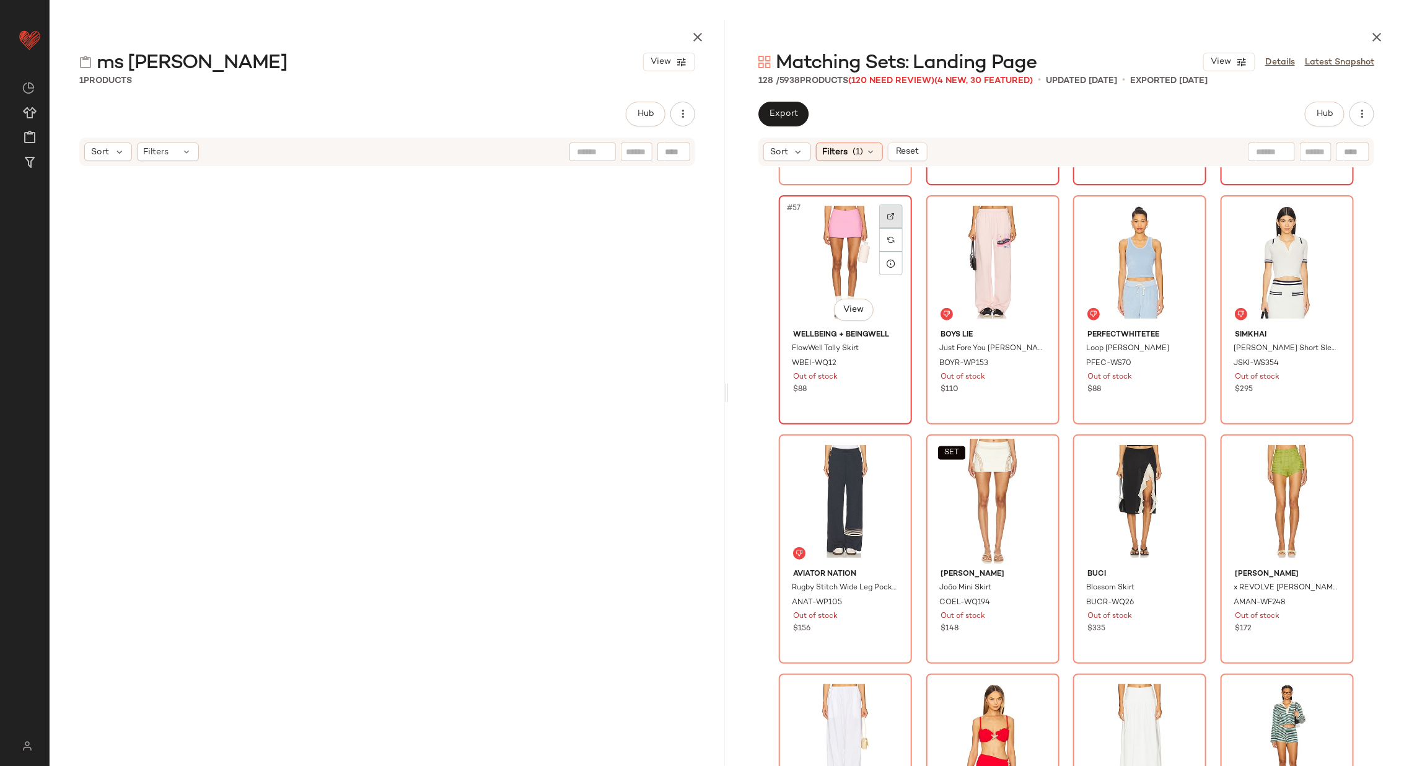
click at [891, 216] on img at bounding box center [890, 215] width 7 height 7
click at [1042, 209] on div at bounding box center [1038, 216] width 24 height 24
click at [1189, 212] on div at bounding box center [1185, 216] width 24 height 24
click at [1329, 217] on img at bounding box center [1332, 215] width 7 height 7
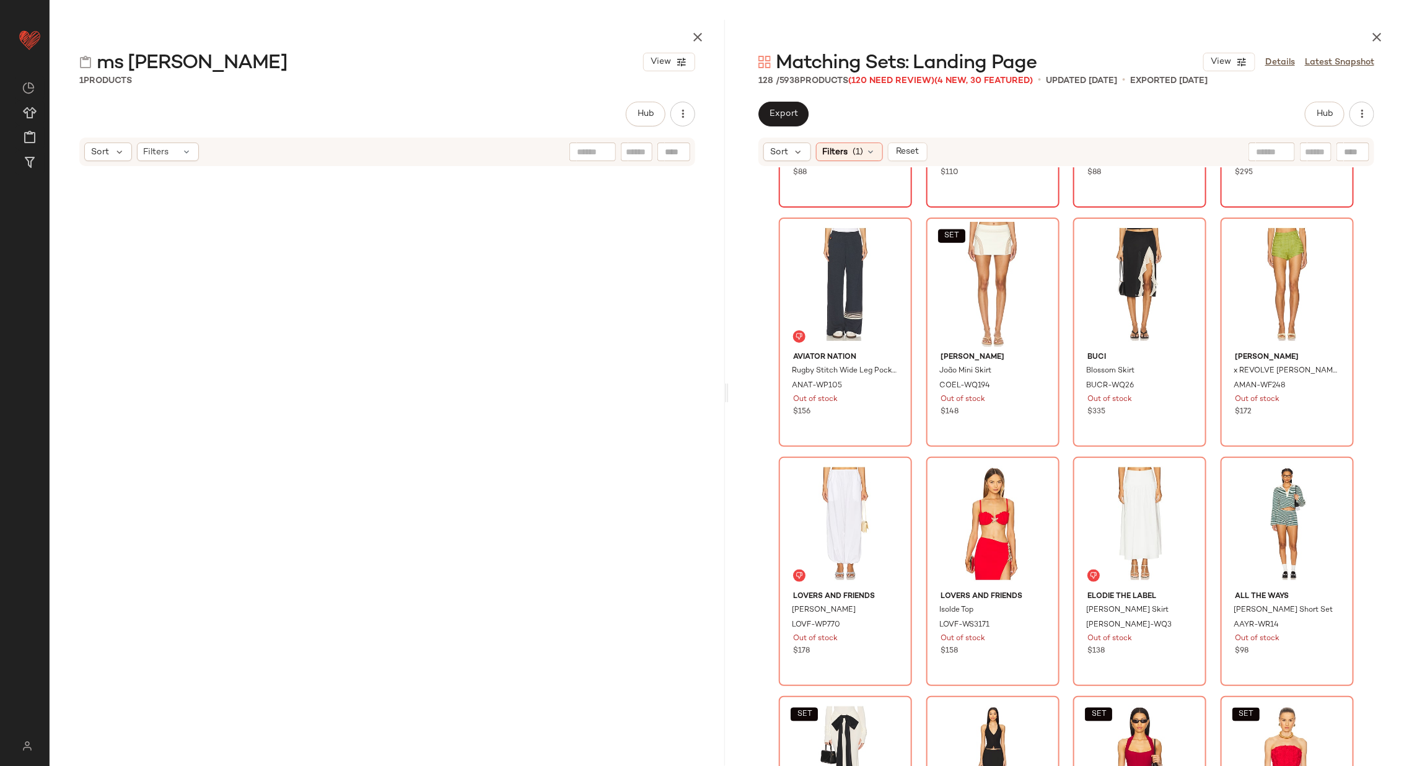
scroll to position [3551, 0]
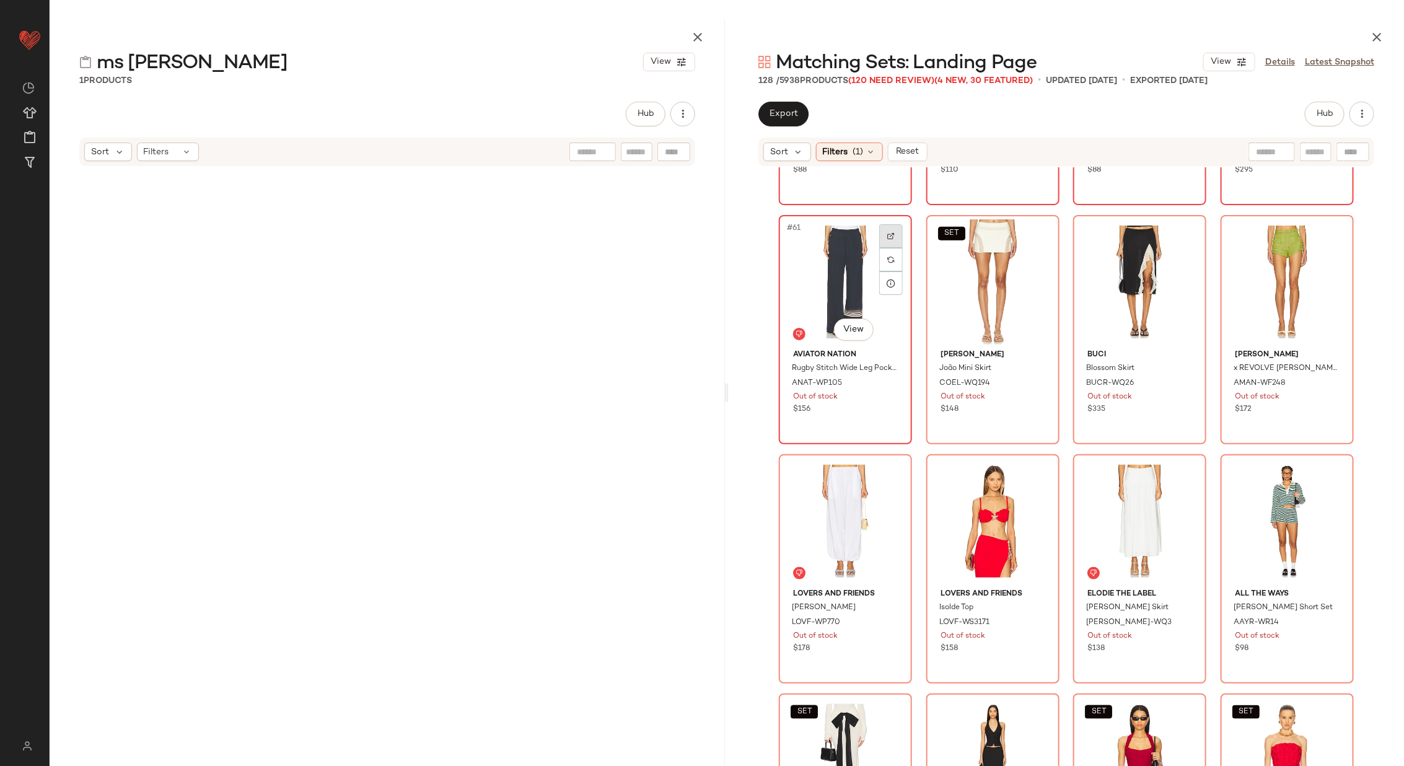
click at [890, 232] on img at bounding box center [890, 235] width 7 height 7
click at [1030, 230] on div at bounding box center [1038, 236] width 24 height 24
click at [1183, 240] on div at bounding box center [1185, 236] width 24 height 24
click at [1333, 235] on div at bounding box center [1333, 236] width 24 height 24
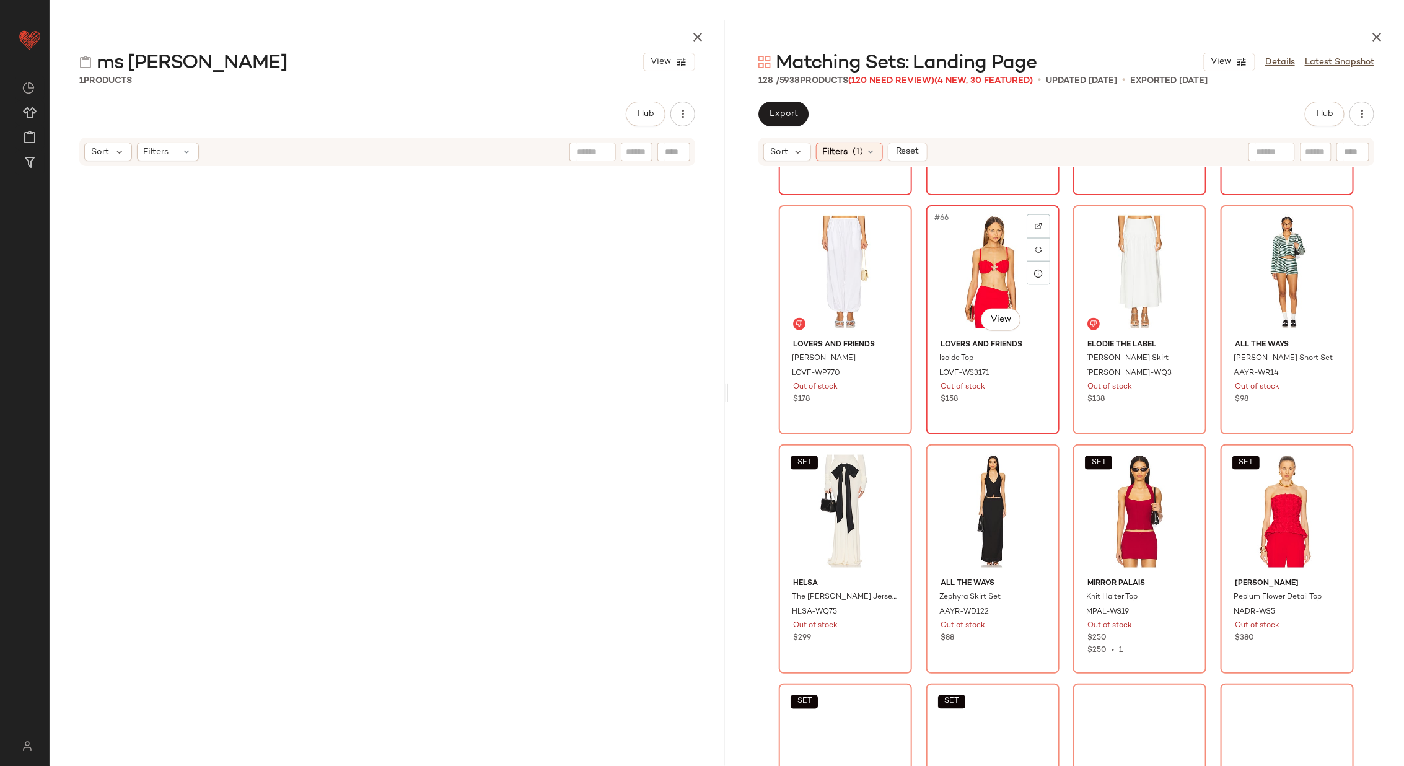
scroll to position [3804, 0]
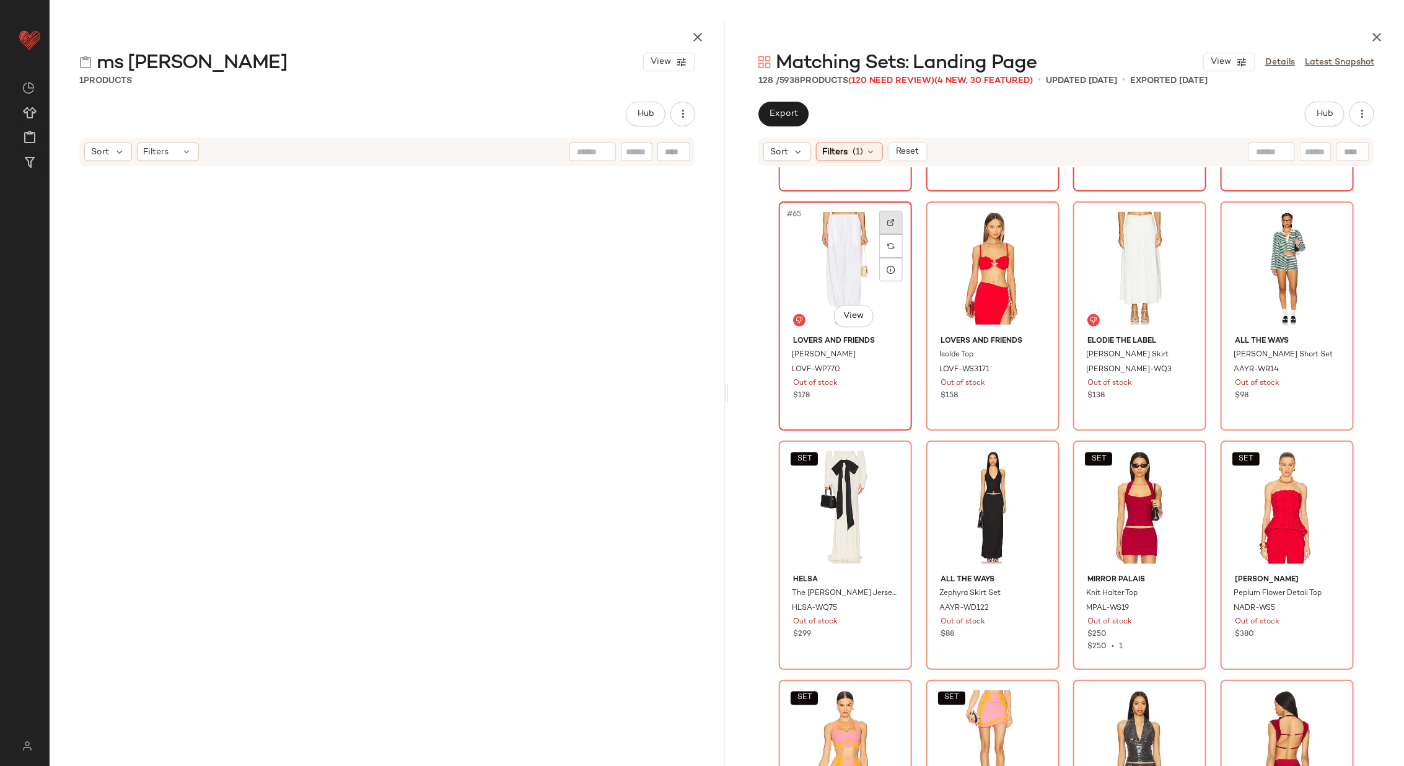
click at [888, 219] on img at bounding box center [890, 222] width 7 height 7
click at [1030, 218] on div at bounding box center [1038, 223] width 24 height 24
click at [1183, 221] on img at bounding box center [1184, 222] width 7 height 7
click at [1329, 219] on img at bounding box center [1332, 222] width 7 height 7
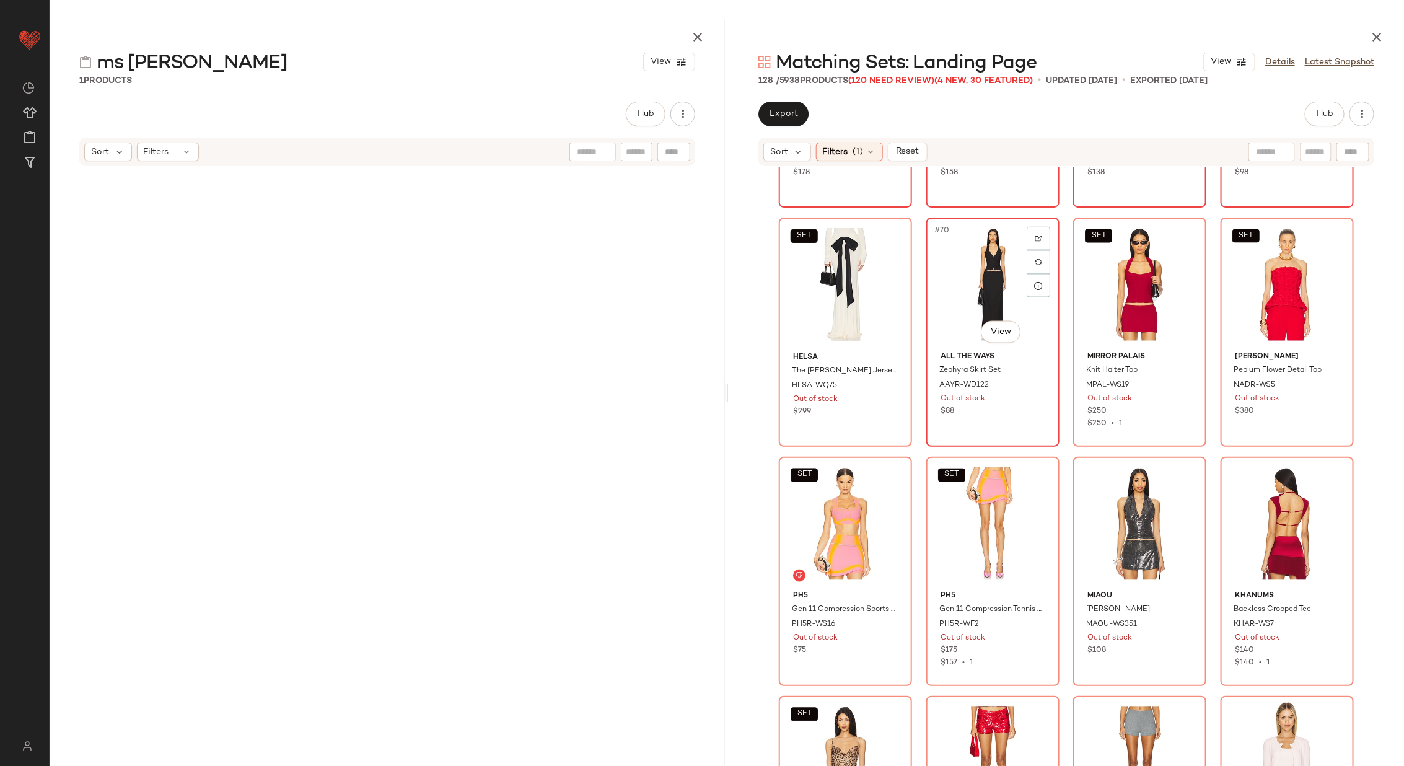
scroll to position [4036, 0]
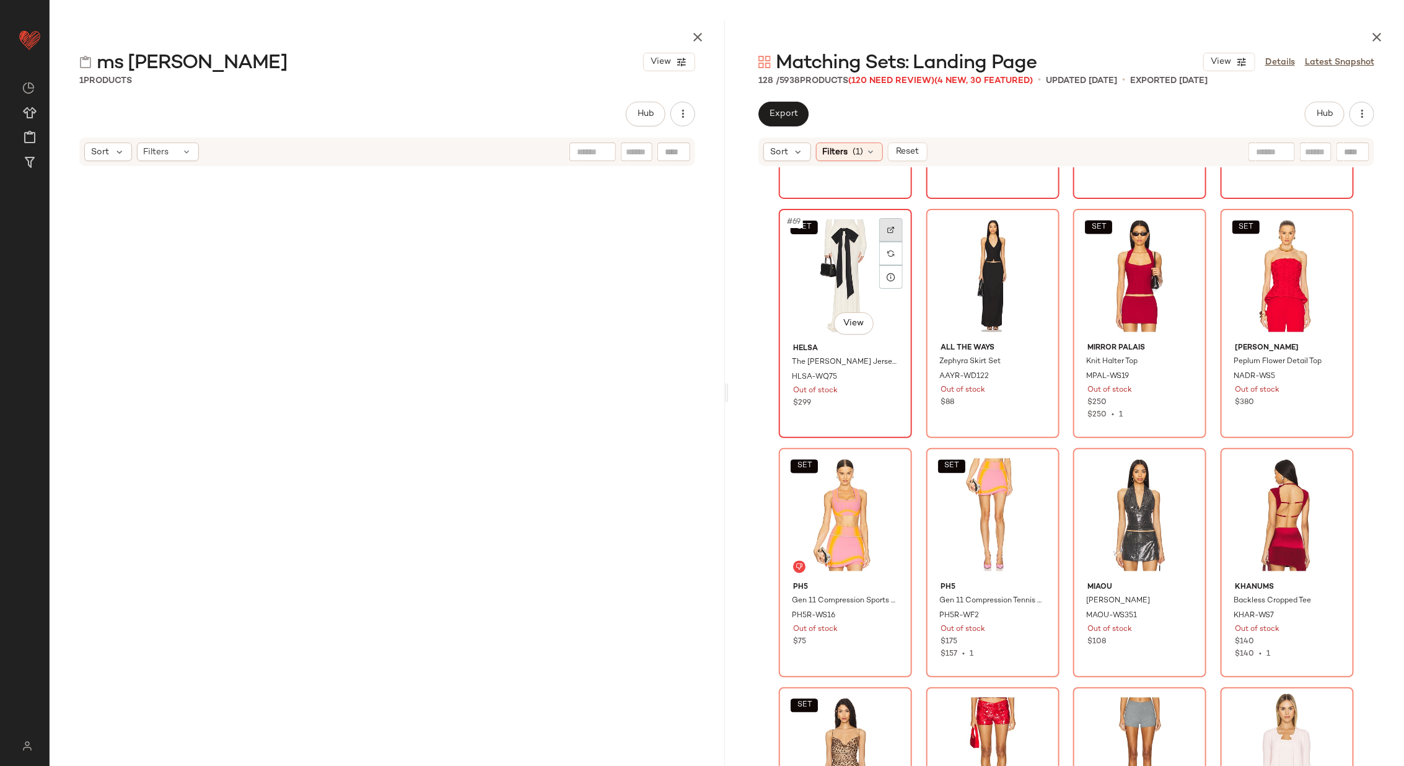
click at [891, 230] on img at bounding box center [890, 229] width 7 height 7
click at [1037, 226] on img at bounding box center [1037, 229] width 7 height 7
click at [1184, 232] on img at bounding box center [1184, 229] width 7 height 7
click at [1339, 228] on div at bounding box center [1333, 230] width 24 height 24
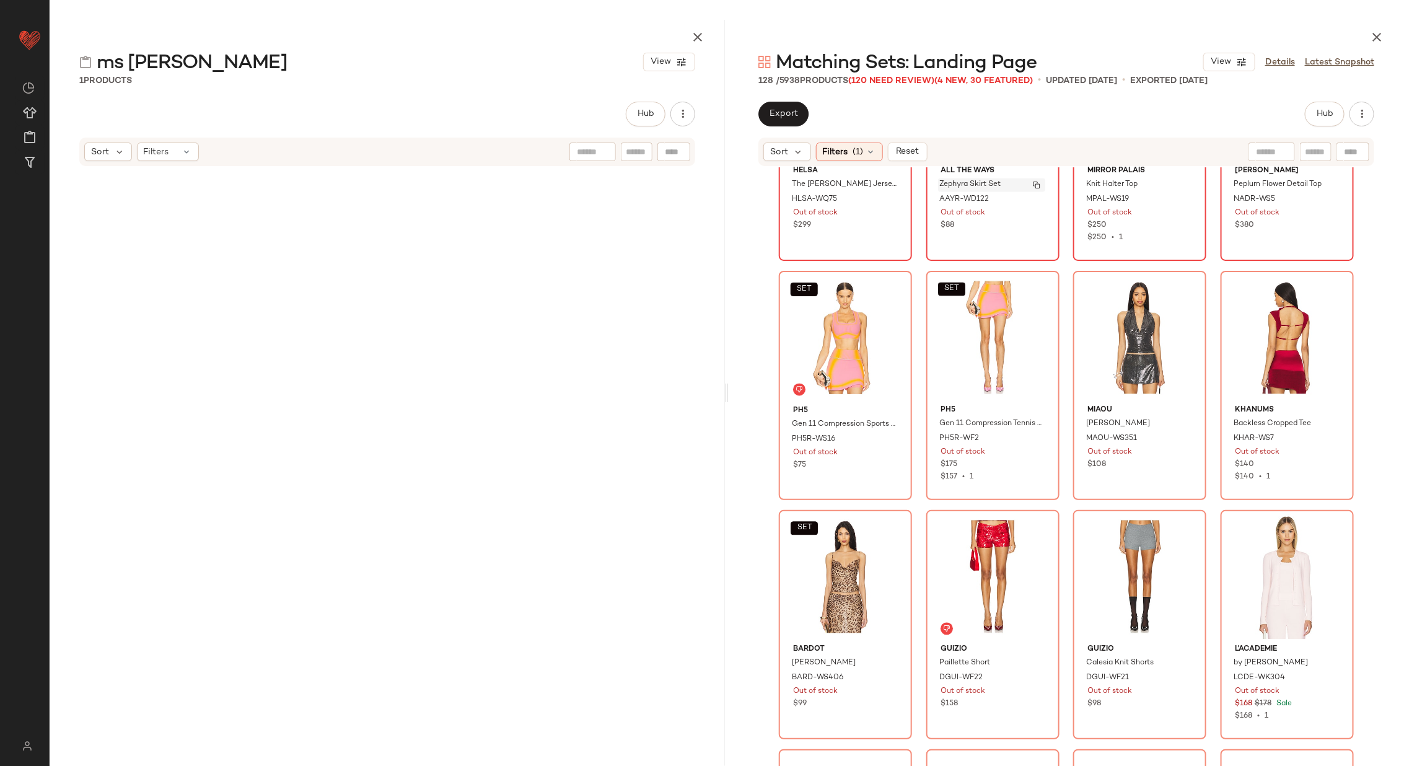
scroll to position [4264, 0]
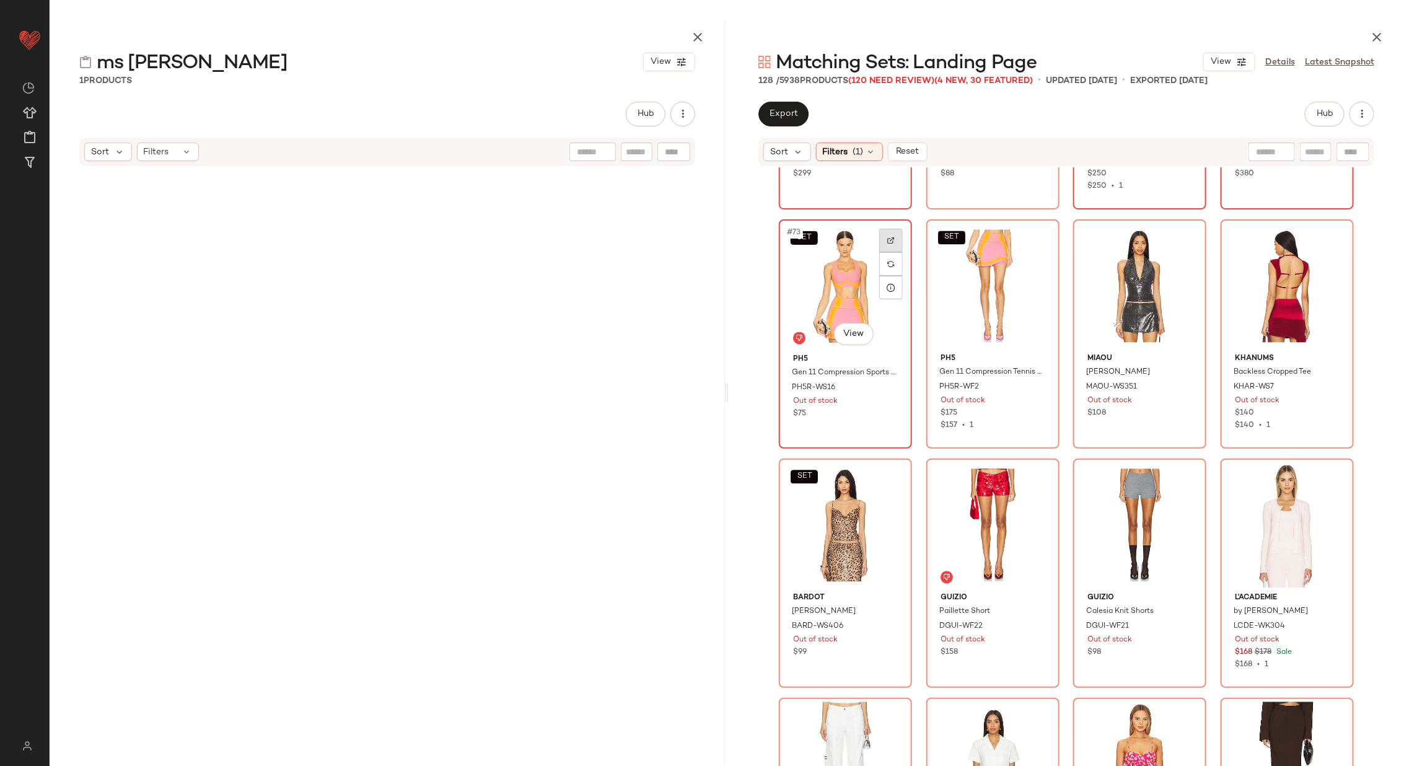
click at [886, 232] on div at bounding box center [891, 241] width 24 height 24
click at [1033, 235] on div at bounding box center [1038, 241] width 24 height 24
click at [1034, 237] on img at bounding box center [1037, 240] width 7 height 7
click at [1184, 240] on img at bounding box center [1184, 240] width 7 height 7
click at [1323, 240] on div at bounding box center [1333, 241] width 24 height 24
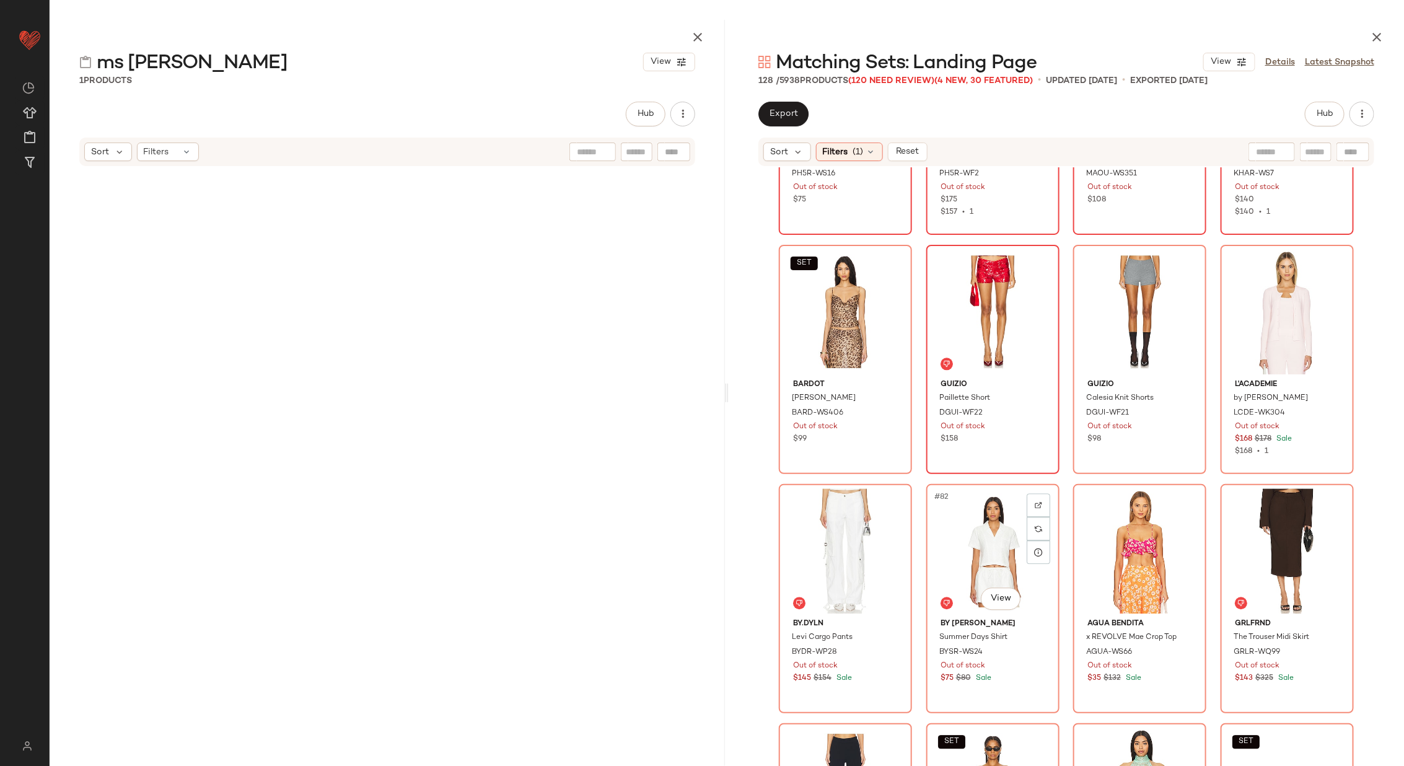
scroll to position [4488, 0]
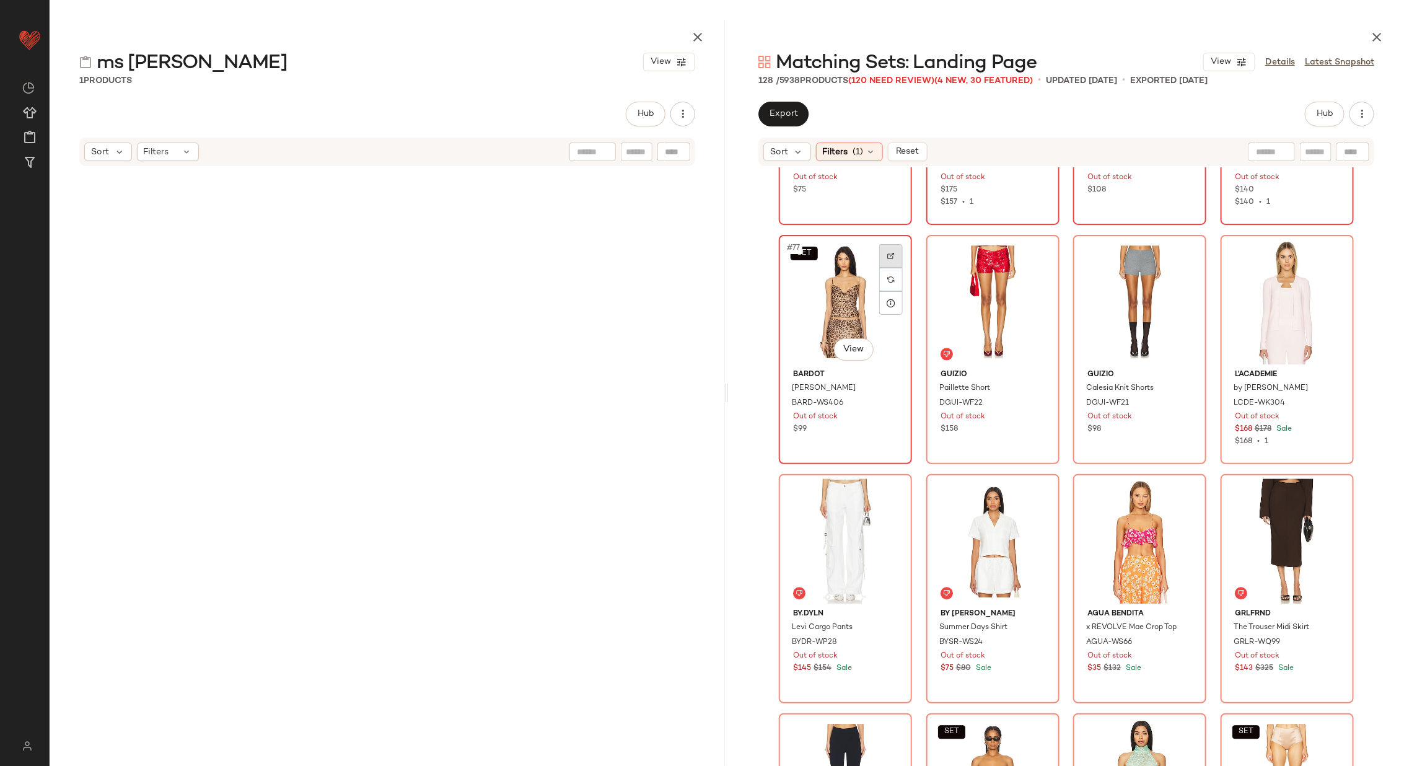
click at [888, 253] on img at bounding box center [890, 255] width 7 height 7
click at [1034, 252] on img at bounding box center [1037, 255] width 7 height 7
click at [1189, 255] on div at bounding box center [1185, 256] width 24 height 24
click at [1333, 255] on div at bounding box center [1333, 256] width 24 height 24
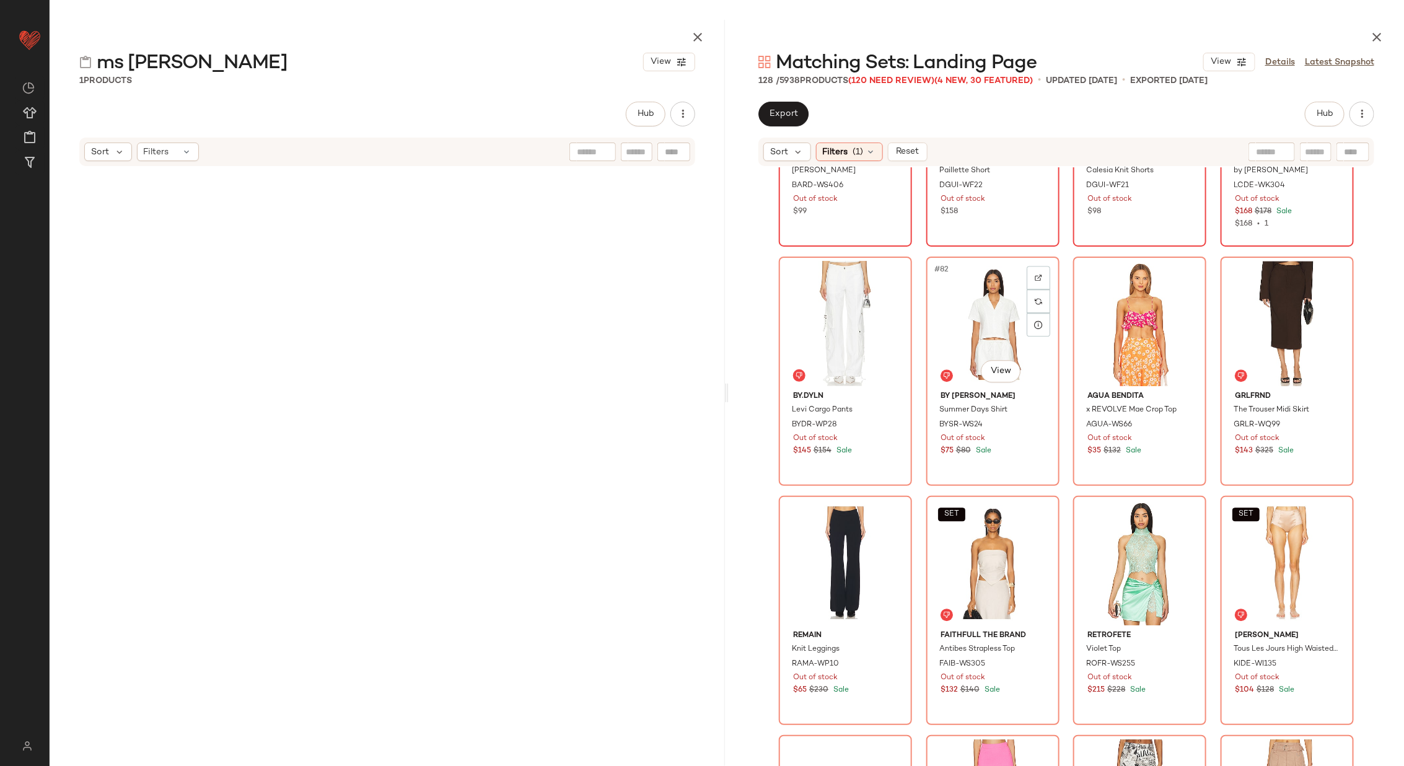
scroll to position [4707, 0]
click at [893, 271] on div at bounding box center [891, 276] width 24 height 24
click at [1026, 274] on div at bounding box center [1038, 276] width 24 height 24
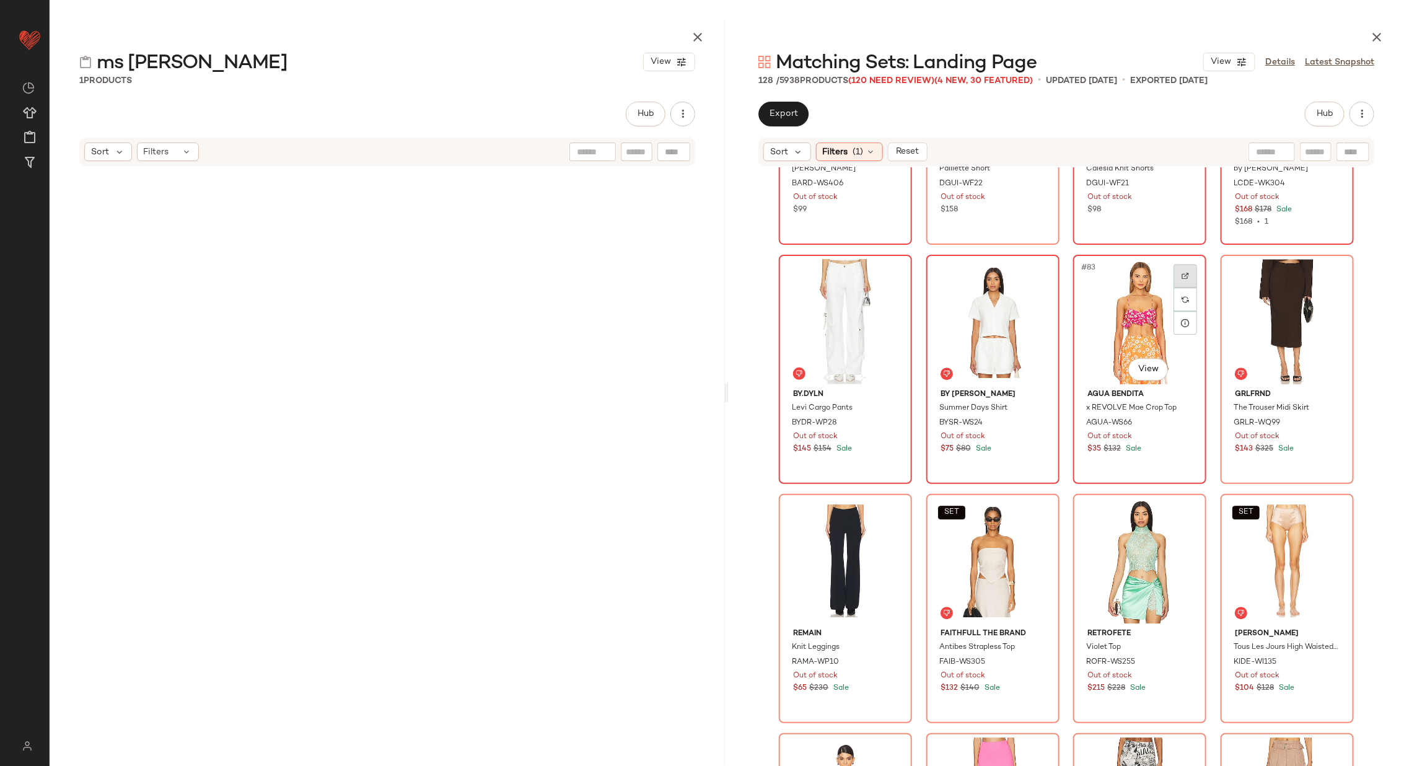
click at [1184, 273] on img at bounding box center [1184, 275] width 7 height 7
click at [1329, 273] on img at bounding box center [1332, 275] width 7 height 7
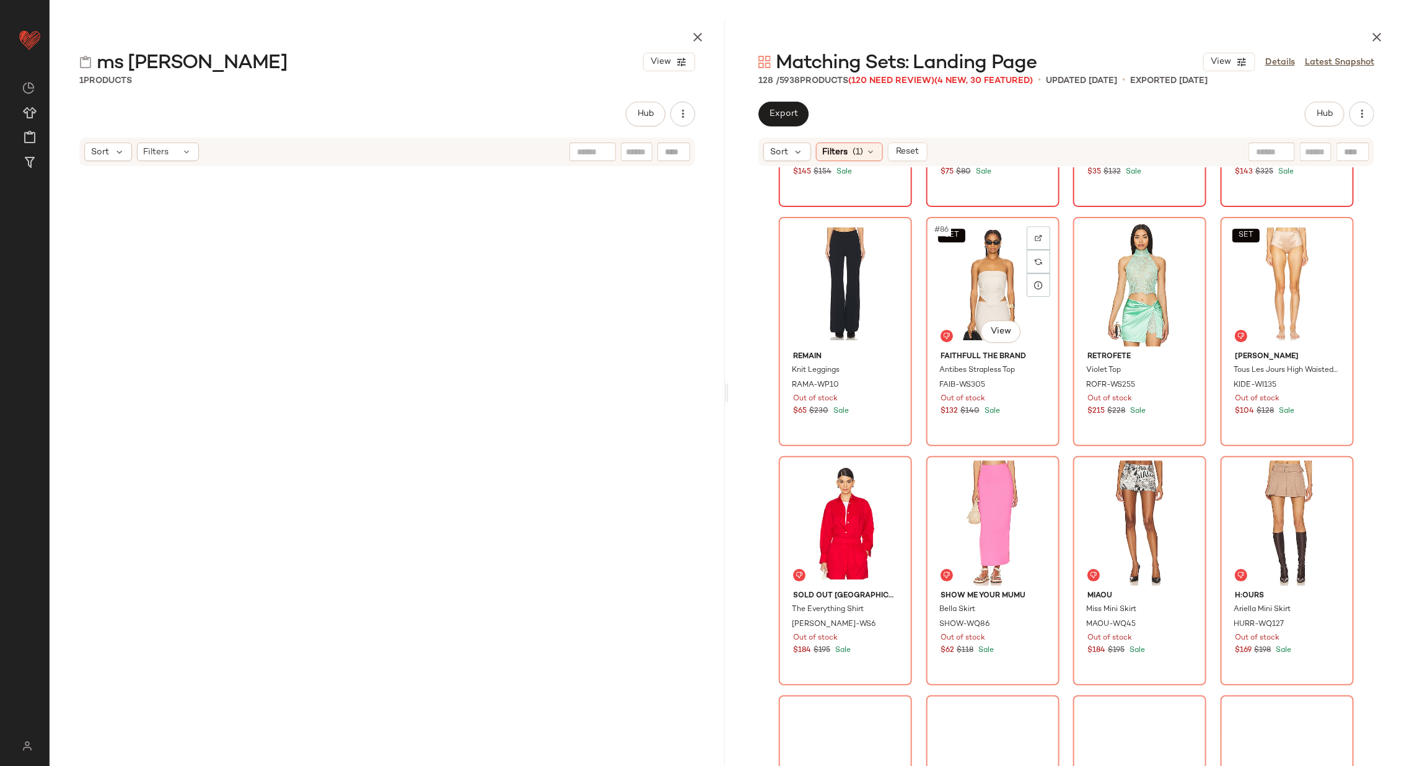
scroll to position [4986, 0]
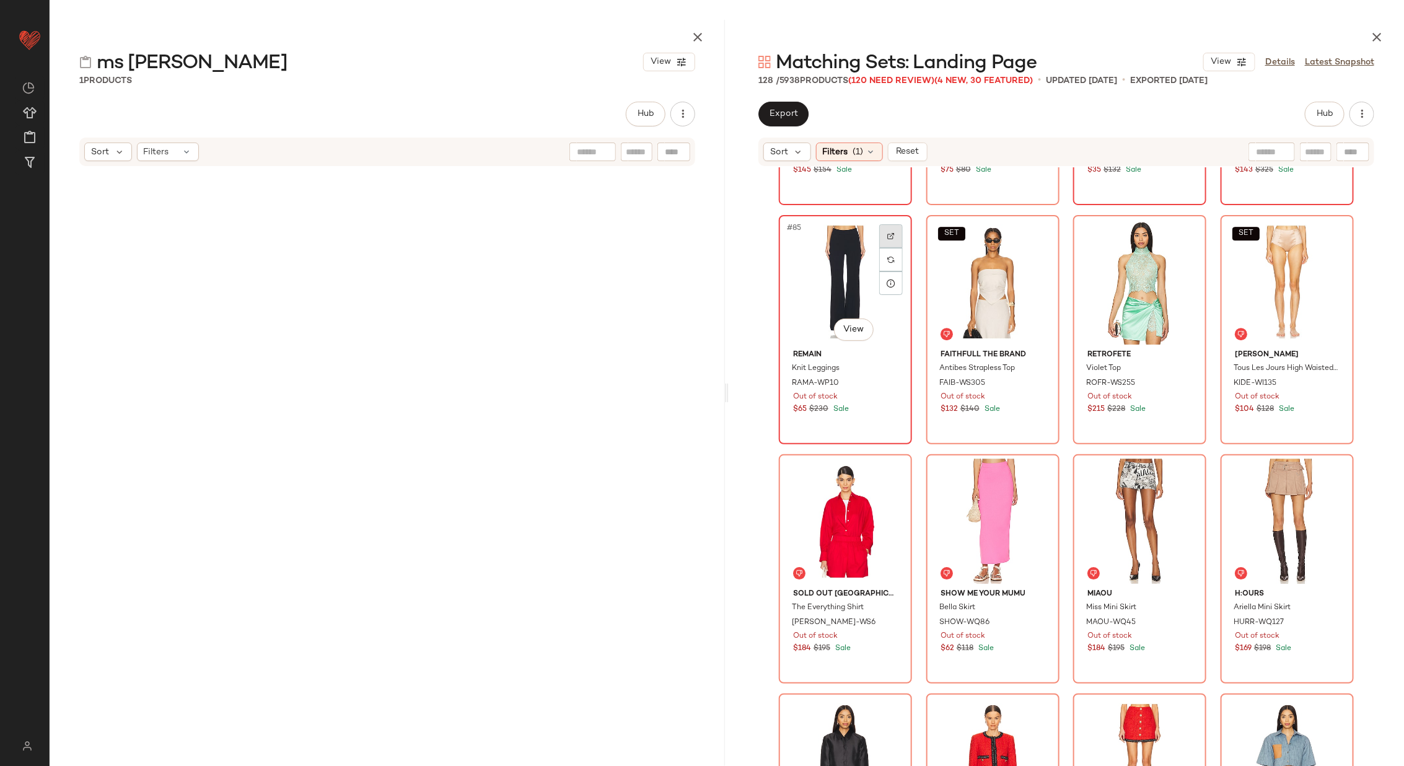
click at [890, 236] on img at bounding box center [890, 235] width 7 height 7
click at [1039, 232] on div at bounding box center [1038, 236] width 24 height 24
click at [1178, 232] on div at bounding box center [1185, 236] width 24 height 24
click at [1331, 235] on img at bounding box center [1332, 235] width 7 height 7
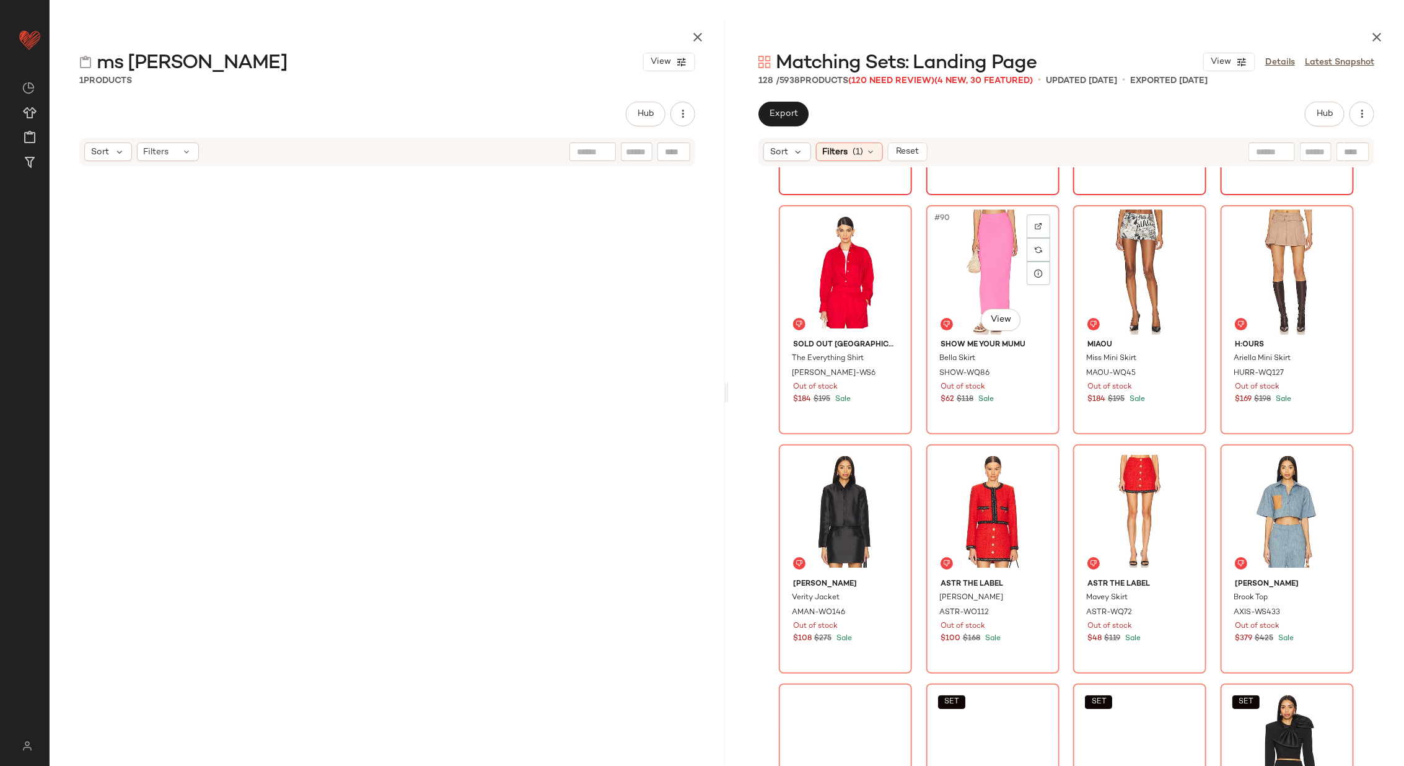
scroll to position [5234, 0]
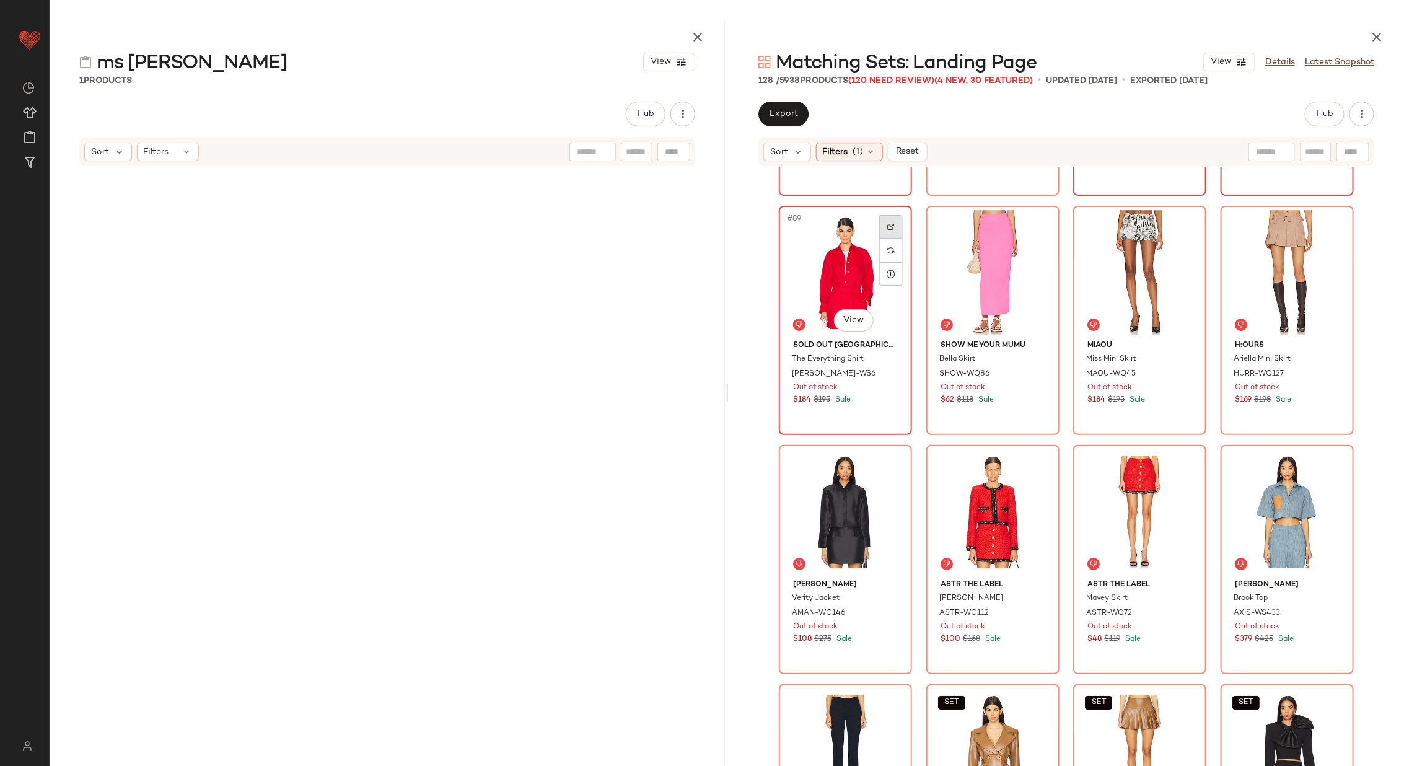
click at [887, 227] on img at bounding box center [890, 226] width 7 height 7
click at [1040, 225] on div at bounding box center [1038, 227] width 24 height 24
click at [1184, 224] on img at bounding box center [1184, 226] width 7 height 7
click at [1334, 224] on div at bounding box center [1333, 227] width 24 height 24
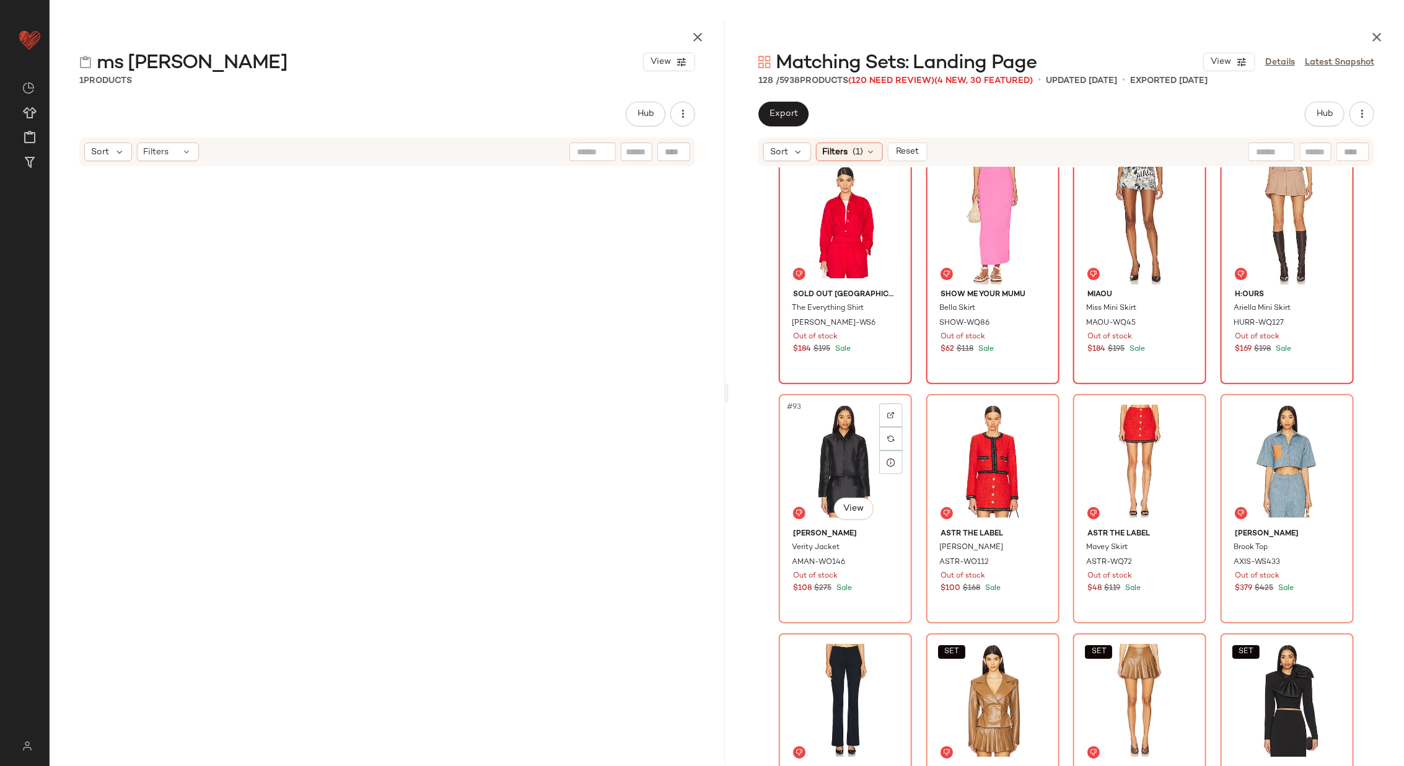
scroll to position [5289, 0]
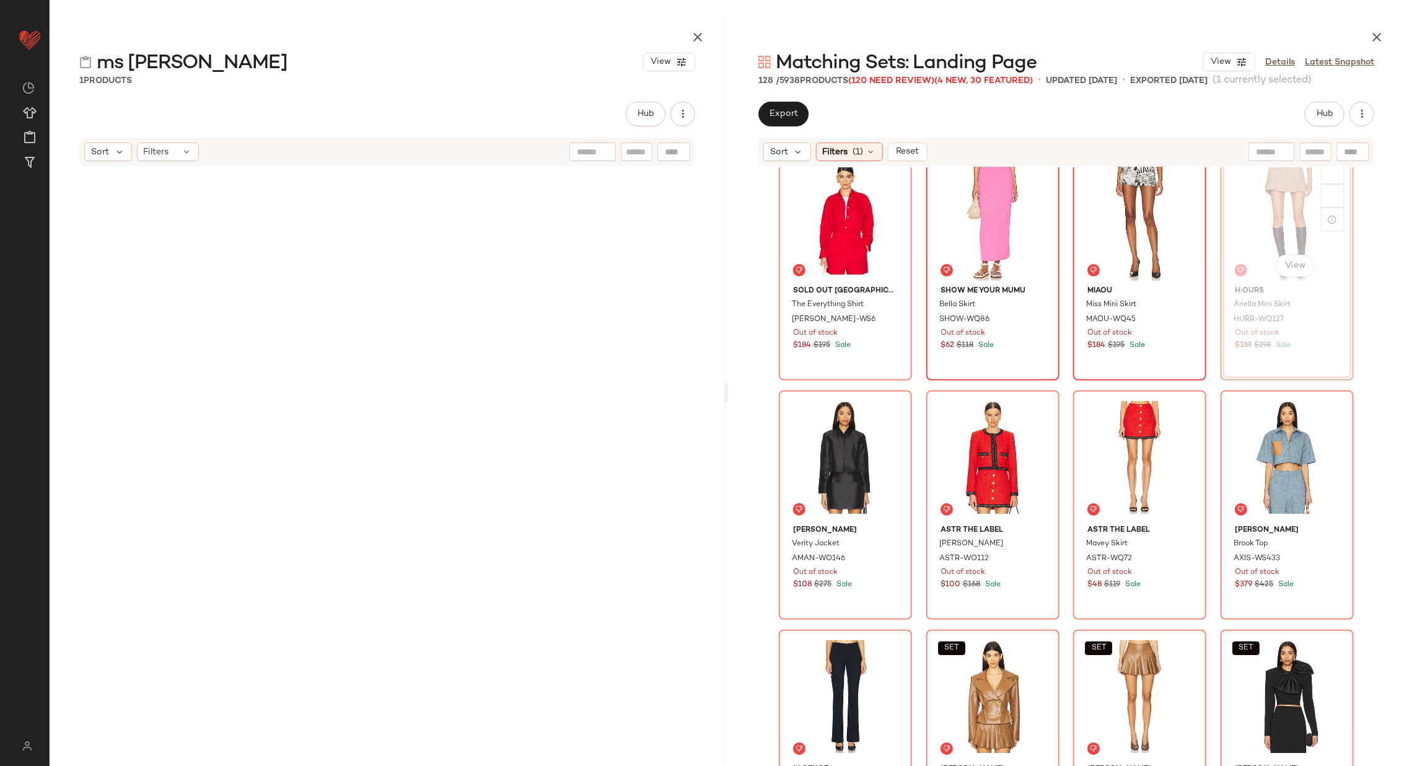
scroll to position [5288, 0]
click at [890, 412] on img at bounding box center [890, 412] width 7 height 7
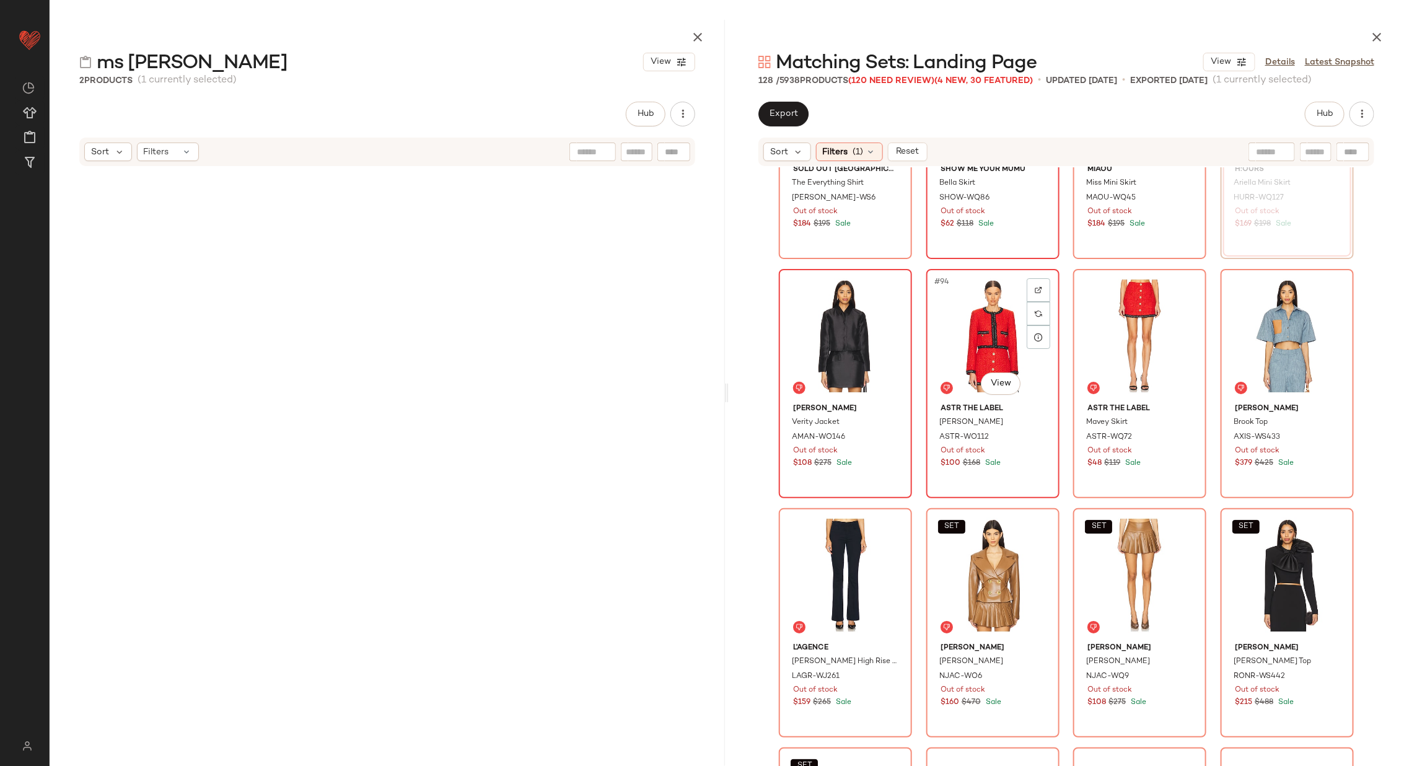
scroll to position [5451, 0]
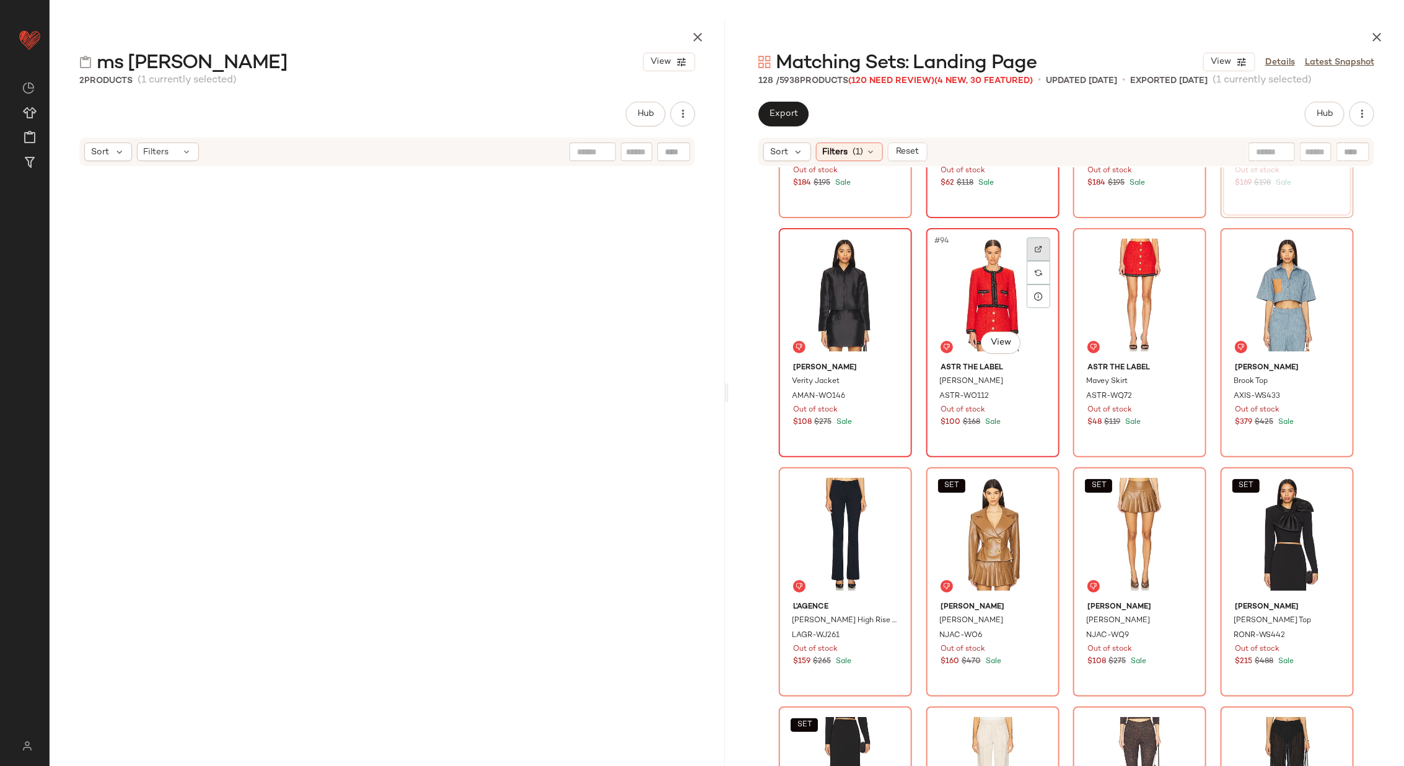
click at [1038, 246] on img at bounding box center [1037, 248] width 7 height 7
click at [1181, 245] on img at bounding box center [1184, 248] width 7 height 7
click at [1334, 252] on div at bounding box center [1333, 249] width 24 height 24
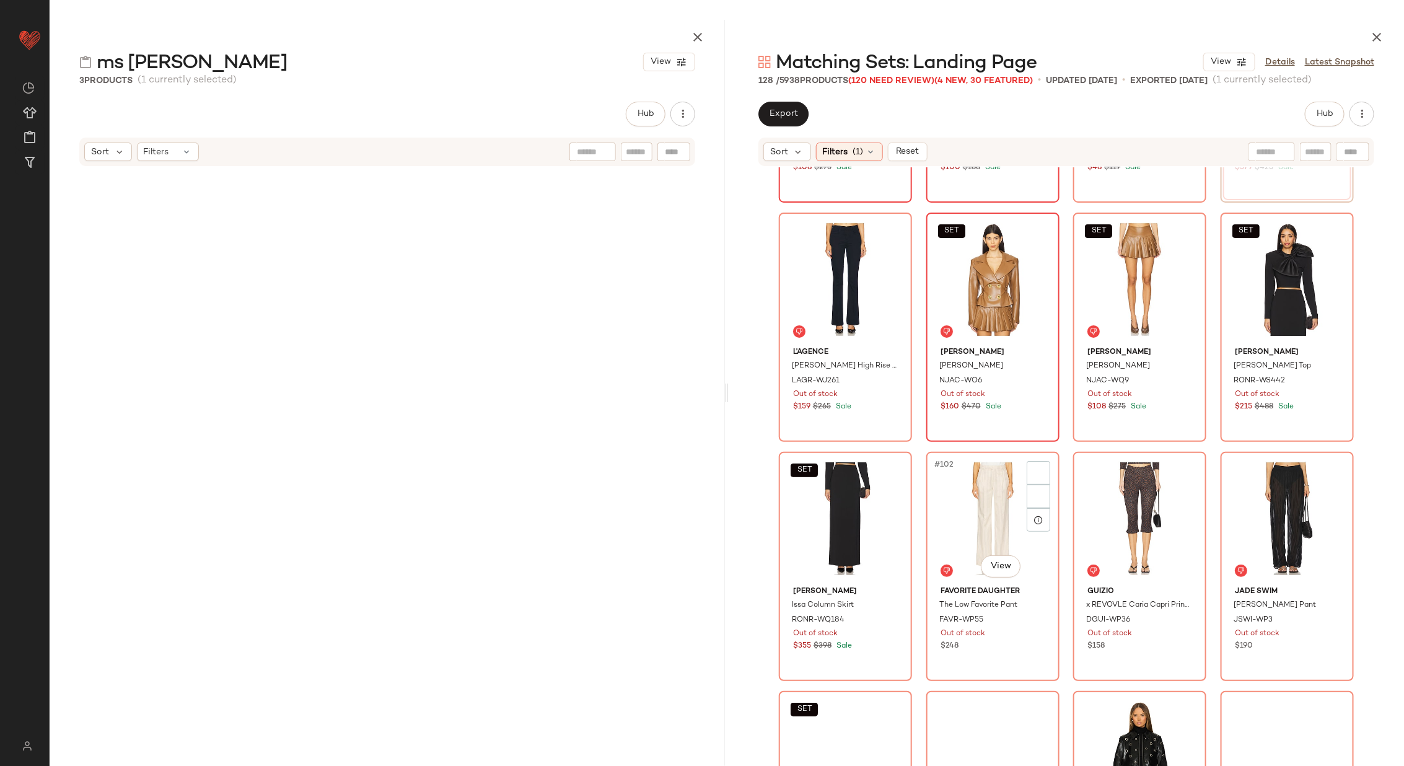
scroll to position [5717, 0]
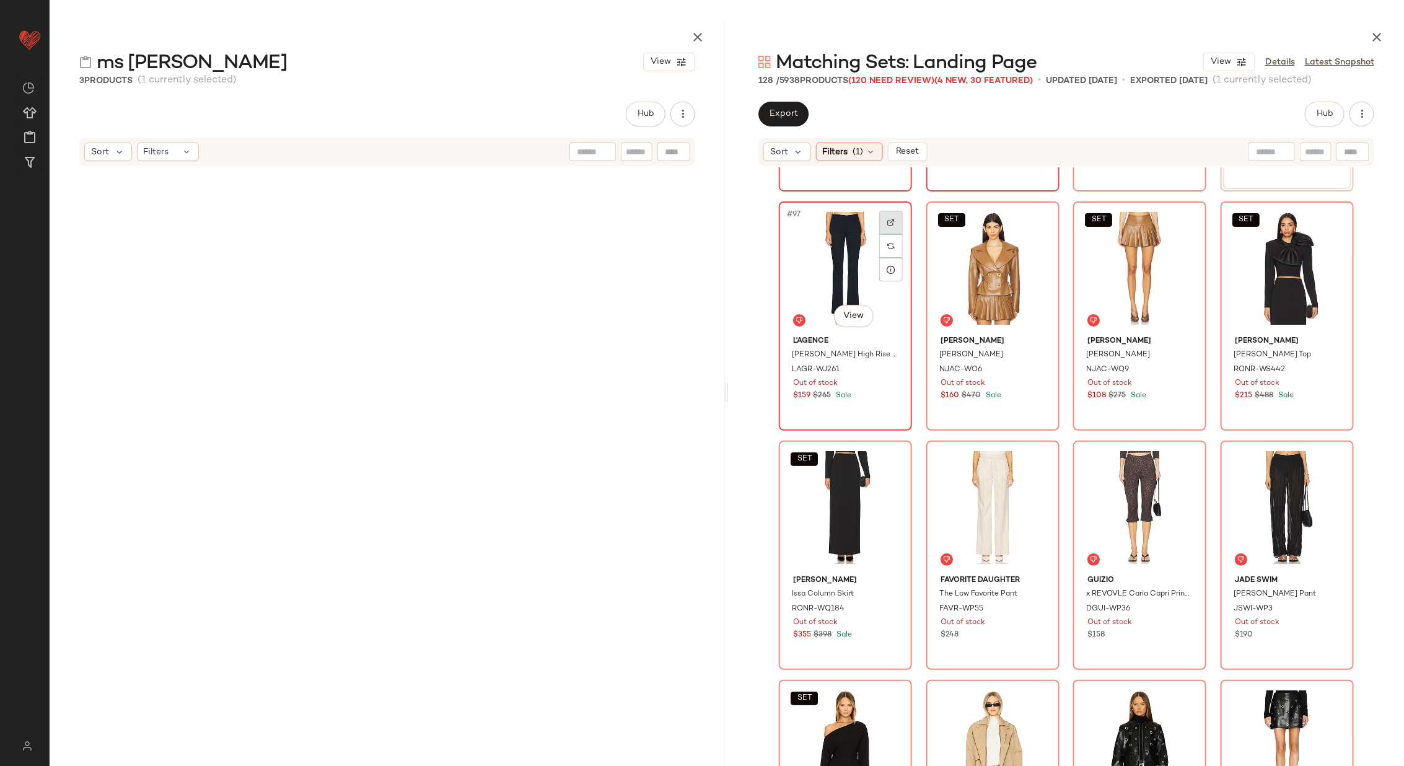
click at [891, 220] on div at bounding box center [891, 223] width 24 height 24
click at [1036, 221] on img at bounding box center [1037, 222] width 7 height 7
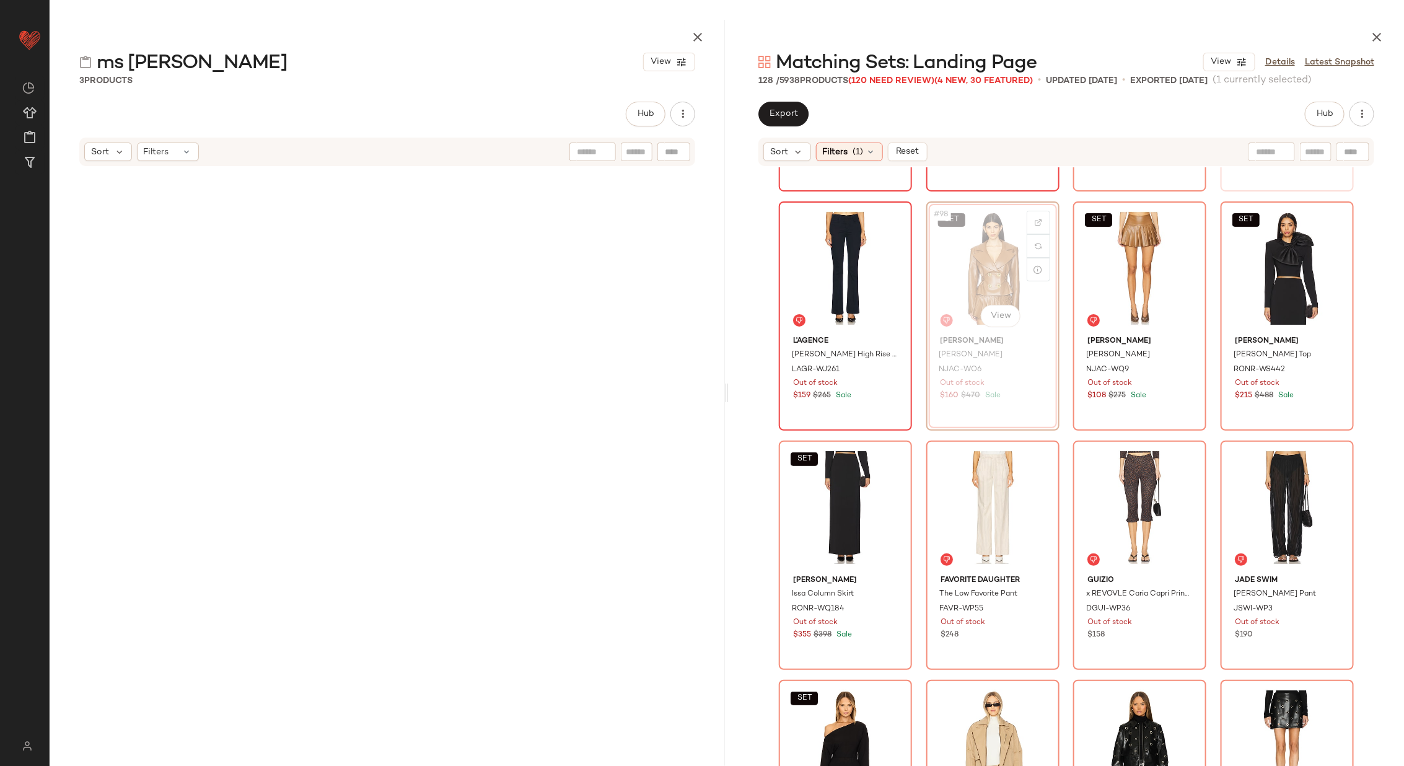
scroll to position [5713, 0]
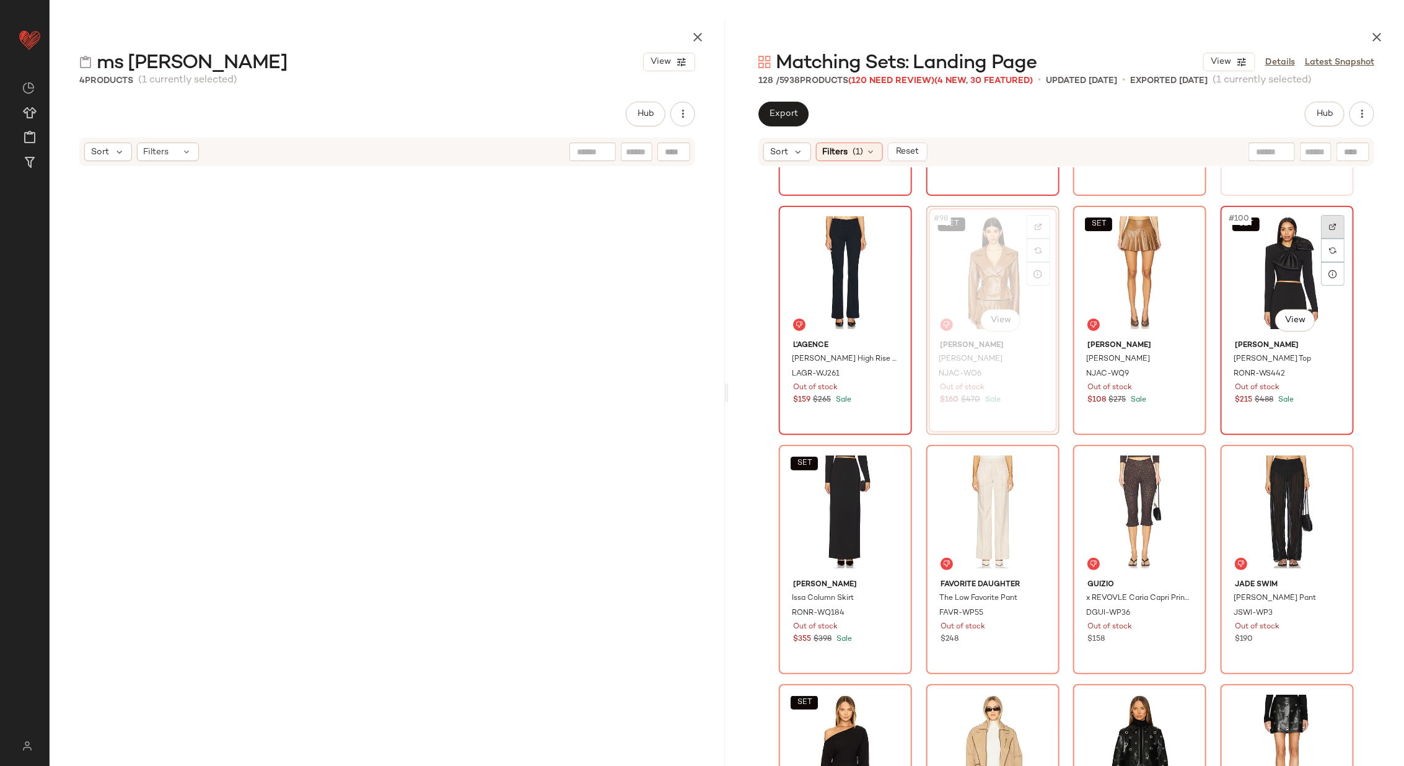
click at [1329, 225] on img at bounding box center [1332, 226] width 7 height 7
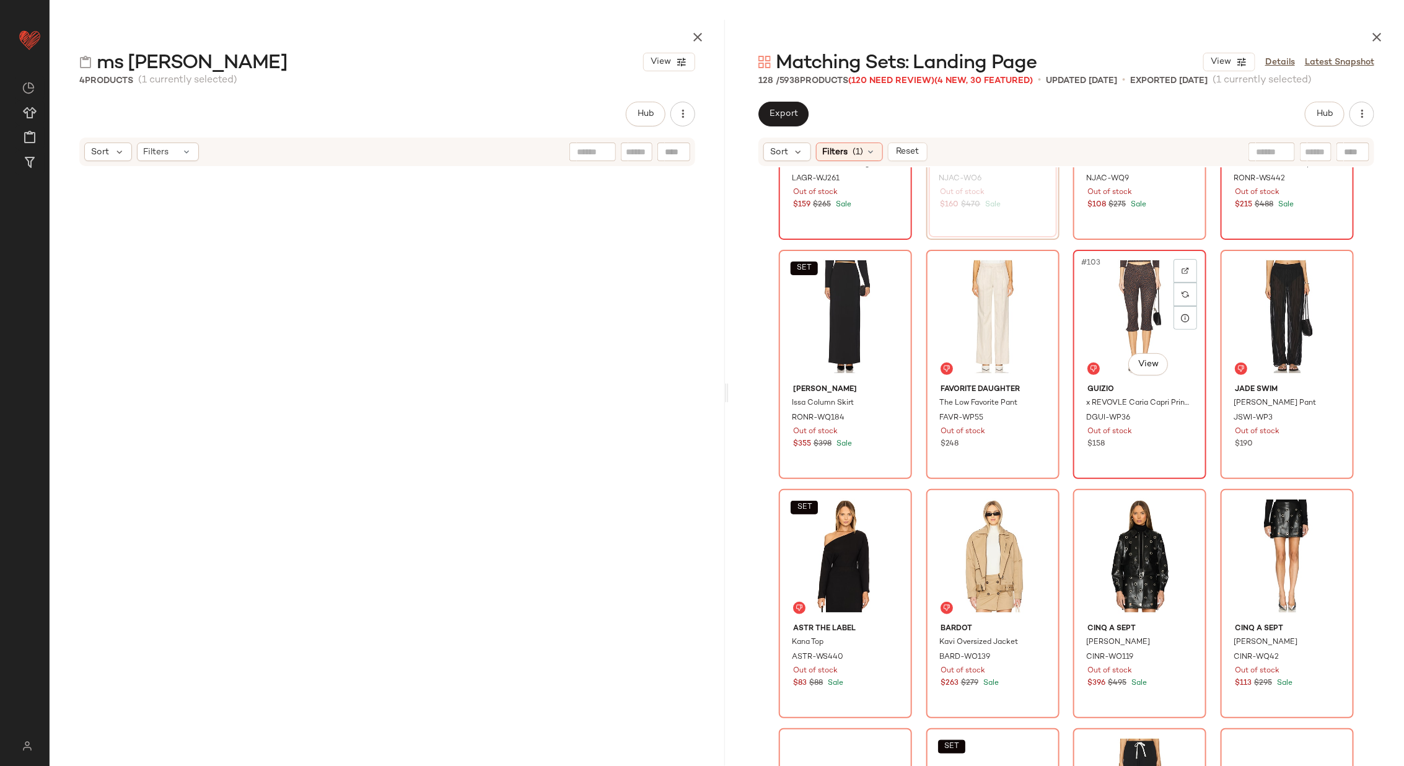
scroll to position [5919, 0]
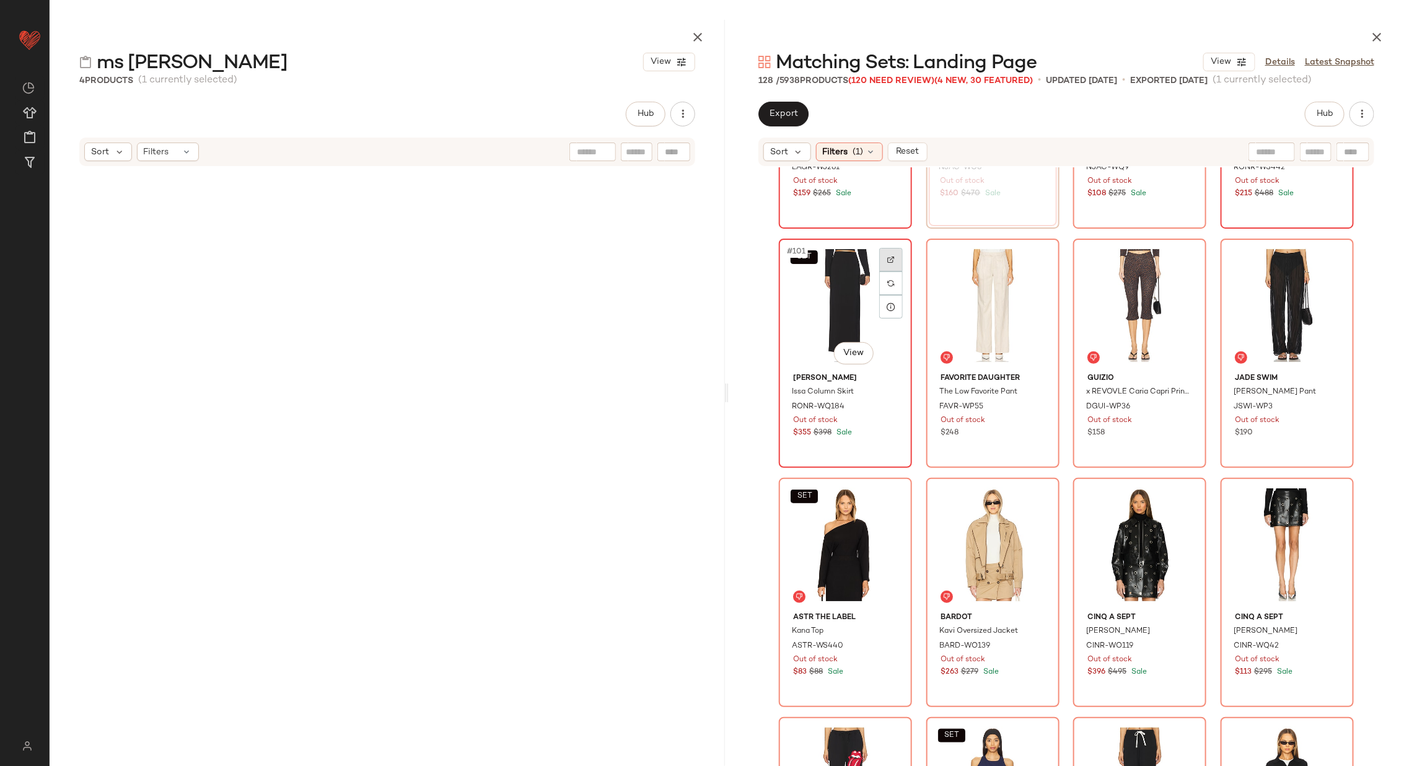
click at [885, 252] on div at bounding box center [891, 260] width 24 height 24
click at [1035, 249] on div at bounding box center [1038, 260] width 24 height 24
click at [1173, 256] on div at bounding box center [1185, 260] width 24 height 24
click at [1332, 256] on img at bounding box center [1332, 259] width 7 height 7
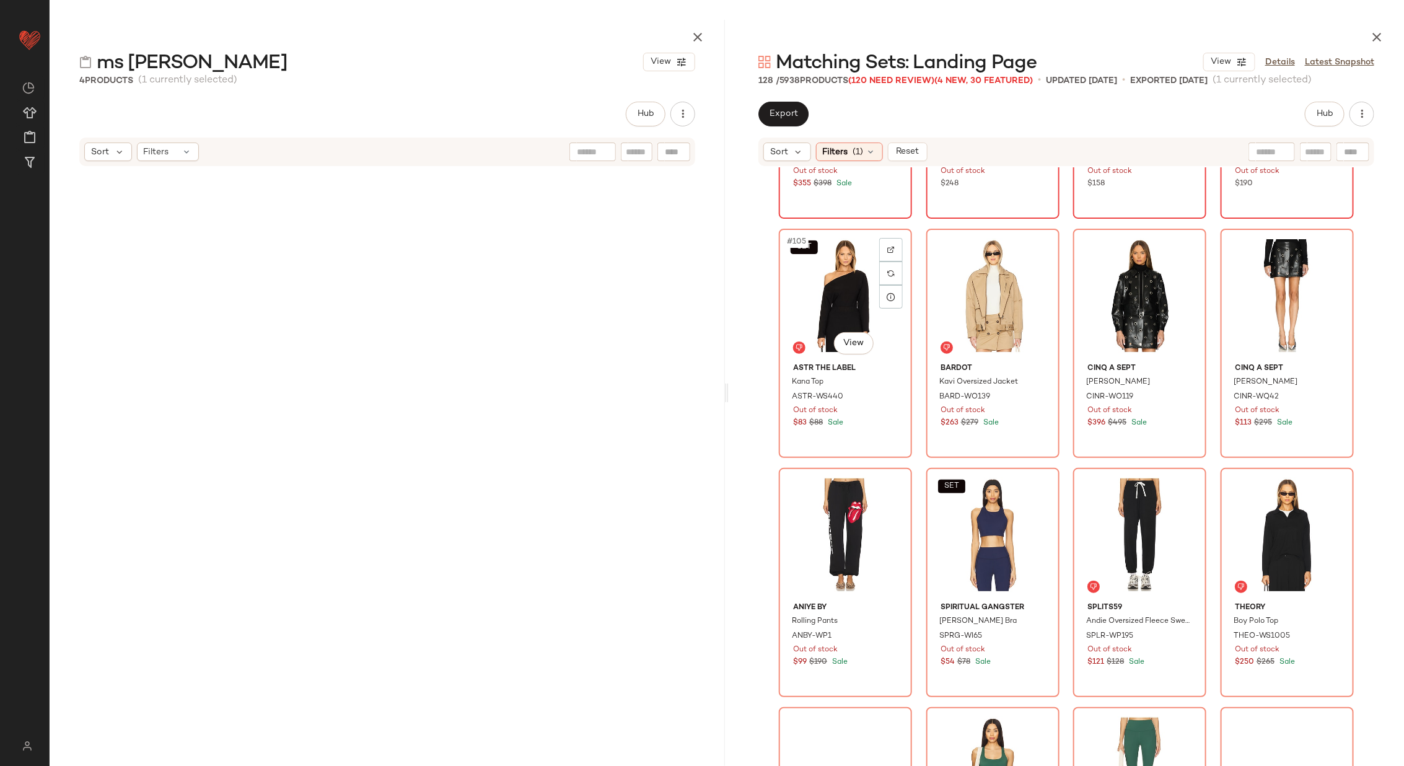
scroll to position [6177, 0]
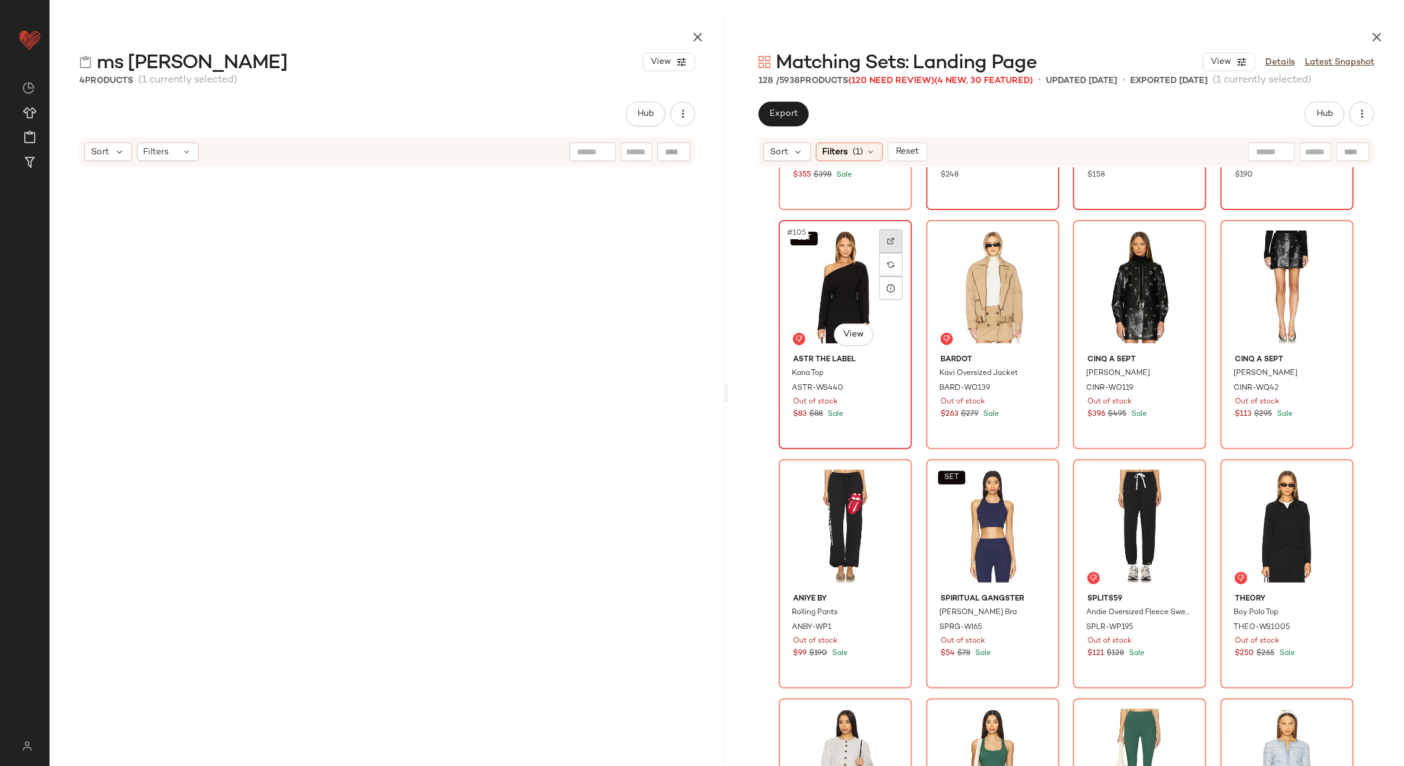
click at [891, 237] on div at bounding box center [891, 241] width 24 height 24
click at [1034, 235] on div at bounding box center [1038, 241] width 24 height 24
click at [1181, 242] on img at bounding box center [1184, 240] width 7 height 7
click at [1329, 241] on img at bounding box center [1332, 240] width 7 height 7
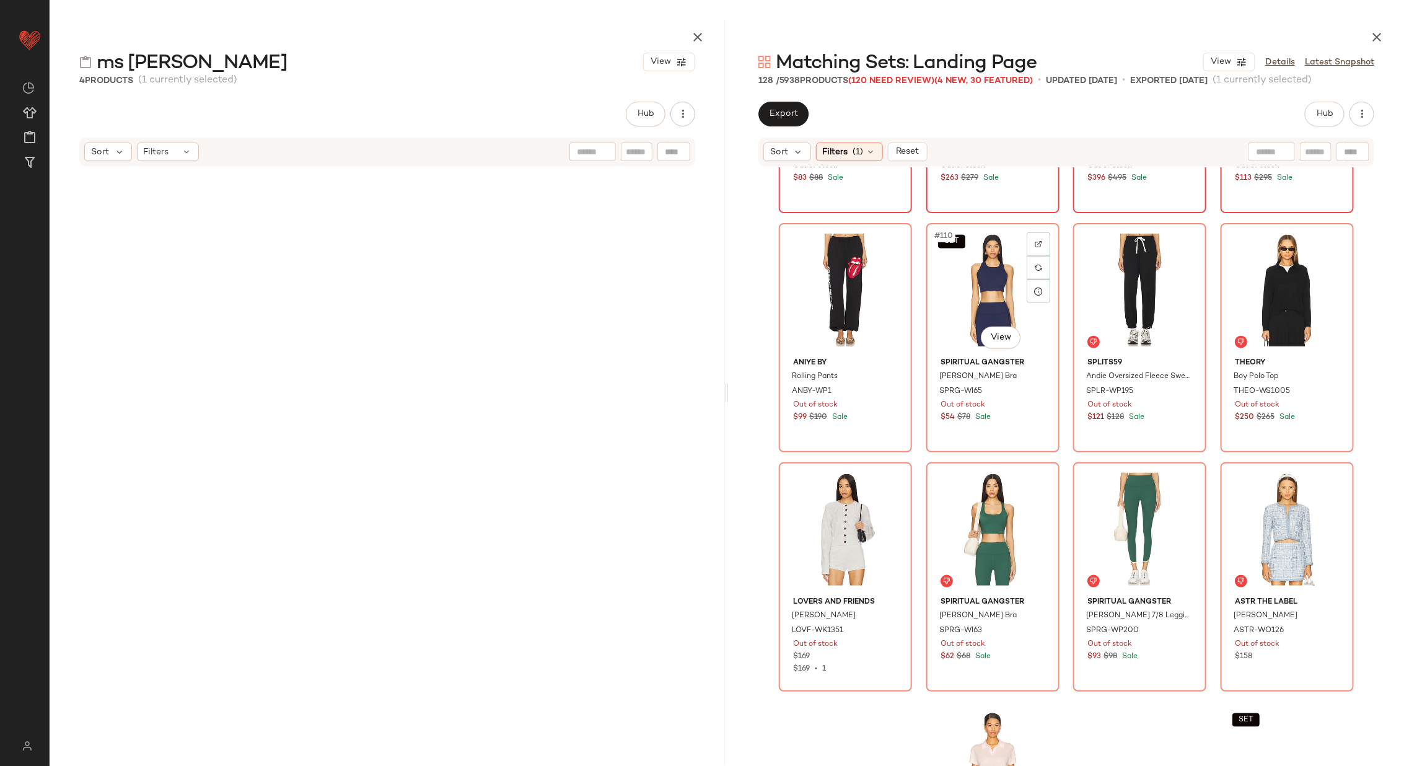
scroll to position [6429, 0]
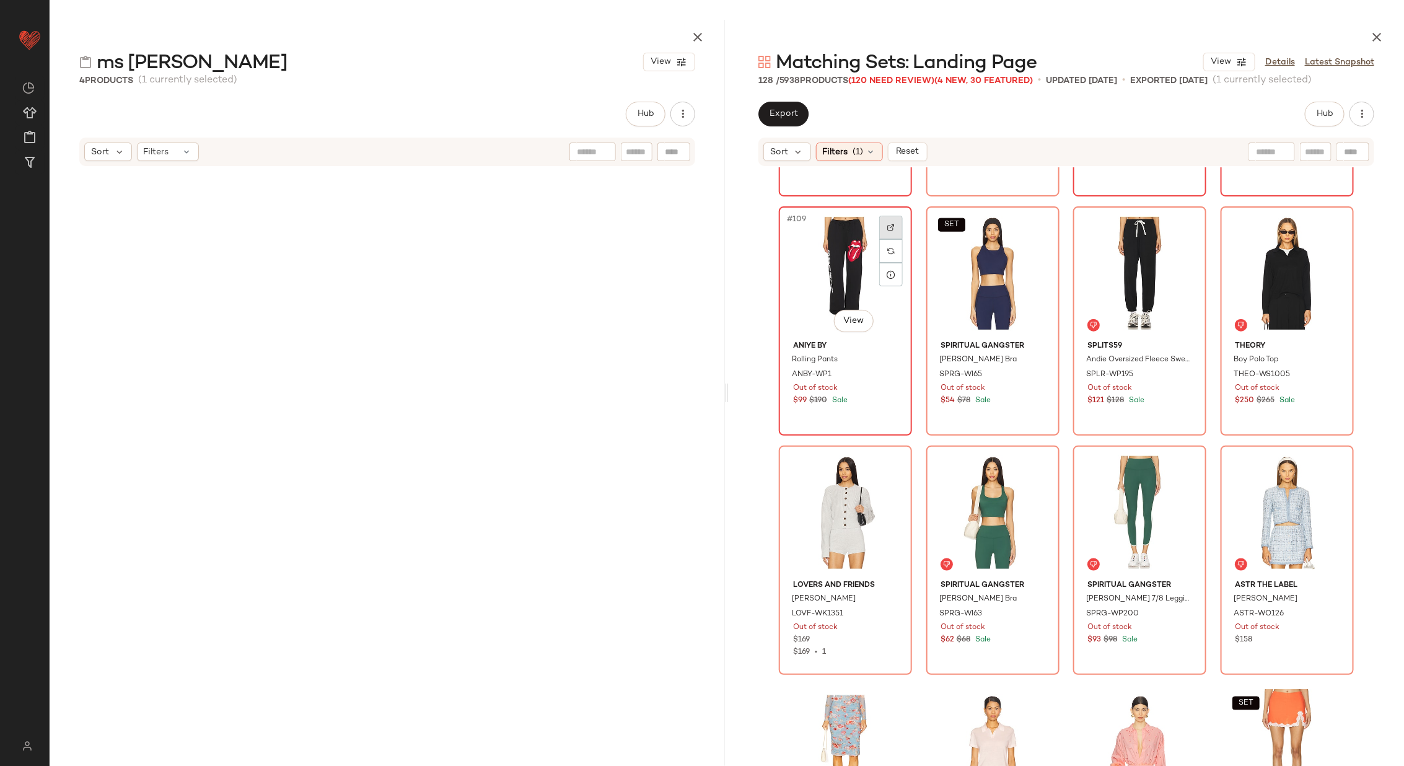
click at [890, 227] on img at bounding box center [890, 227] width 7 height 7
click at [1026, 221] on div at bounding box center [1038, 228] width 24 height 24
click at [1176, 231] on div at bounding box center [1185, 228] width 24 height 24
click at [1331, 225] on img at bounding box center [1332, 227] width 7 height 7
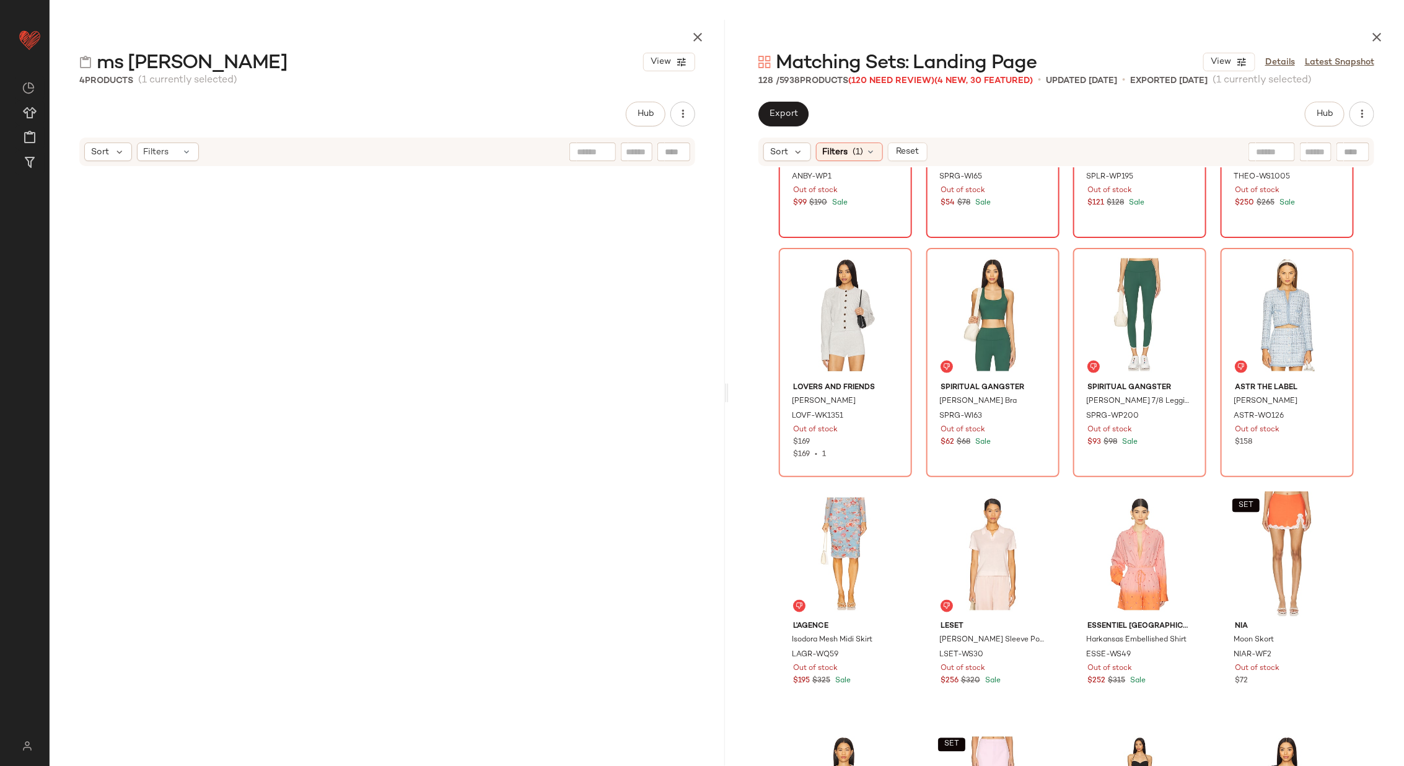
scroll to position [6658, 0]
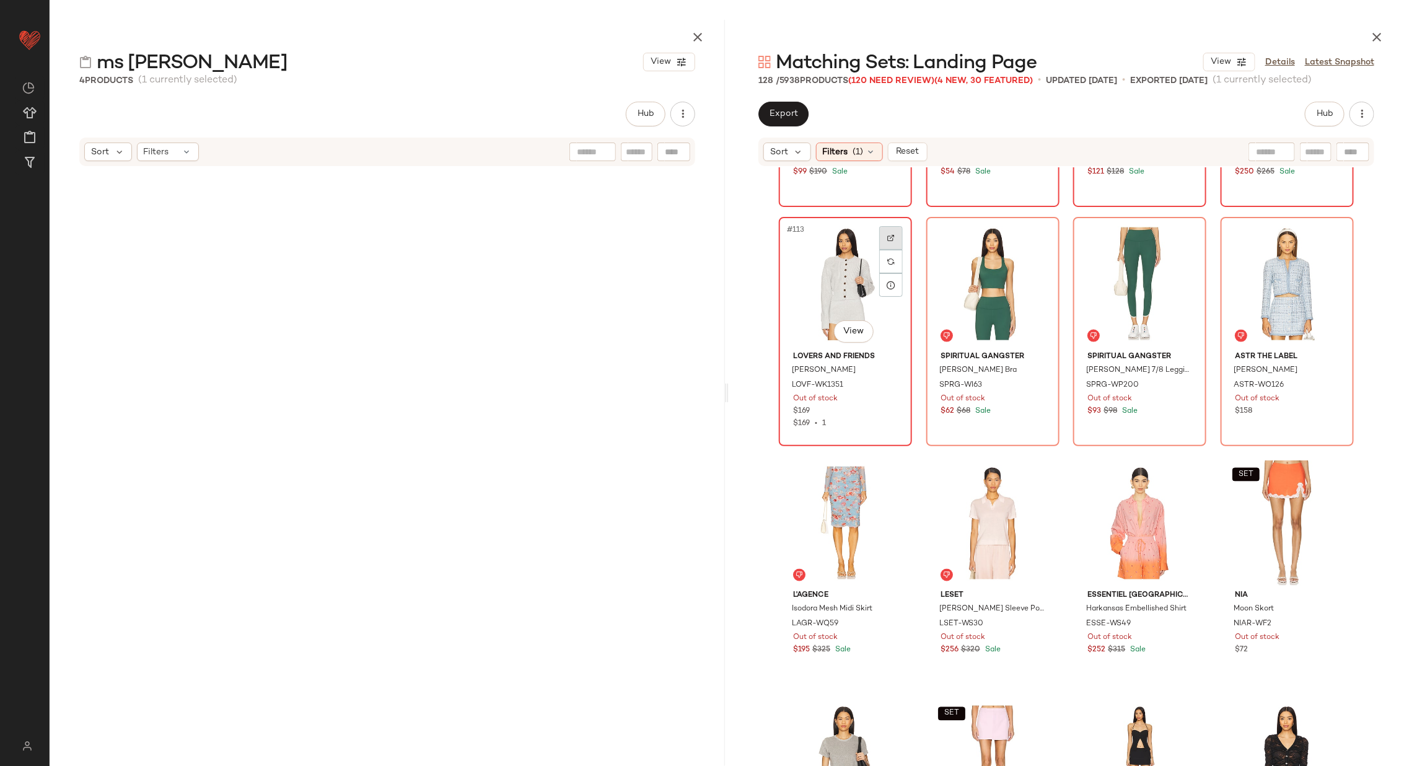
click at [893, 235] on div at bounding box center [891, 238] width 24 height 24
click at [1034, 240] on img at bounding box center [1037, 237] width 7 height 7
click at [1176, 234] on div at bounding box center [1185, 238] width 24 height 24
click at [1329, 237] on img at bounding box center [1332, 237] width 7 height 7
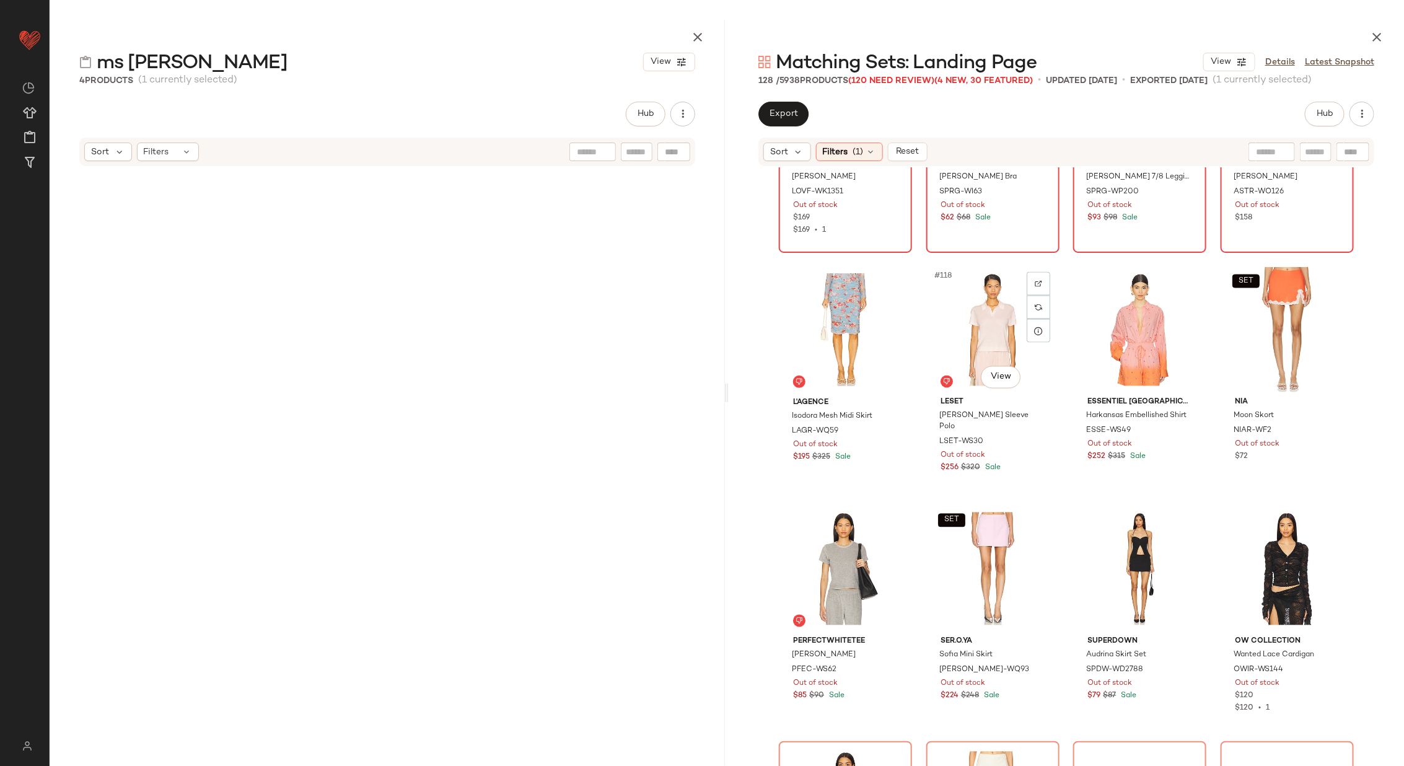
scroll to position [6857, 0]
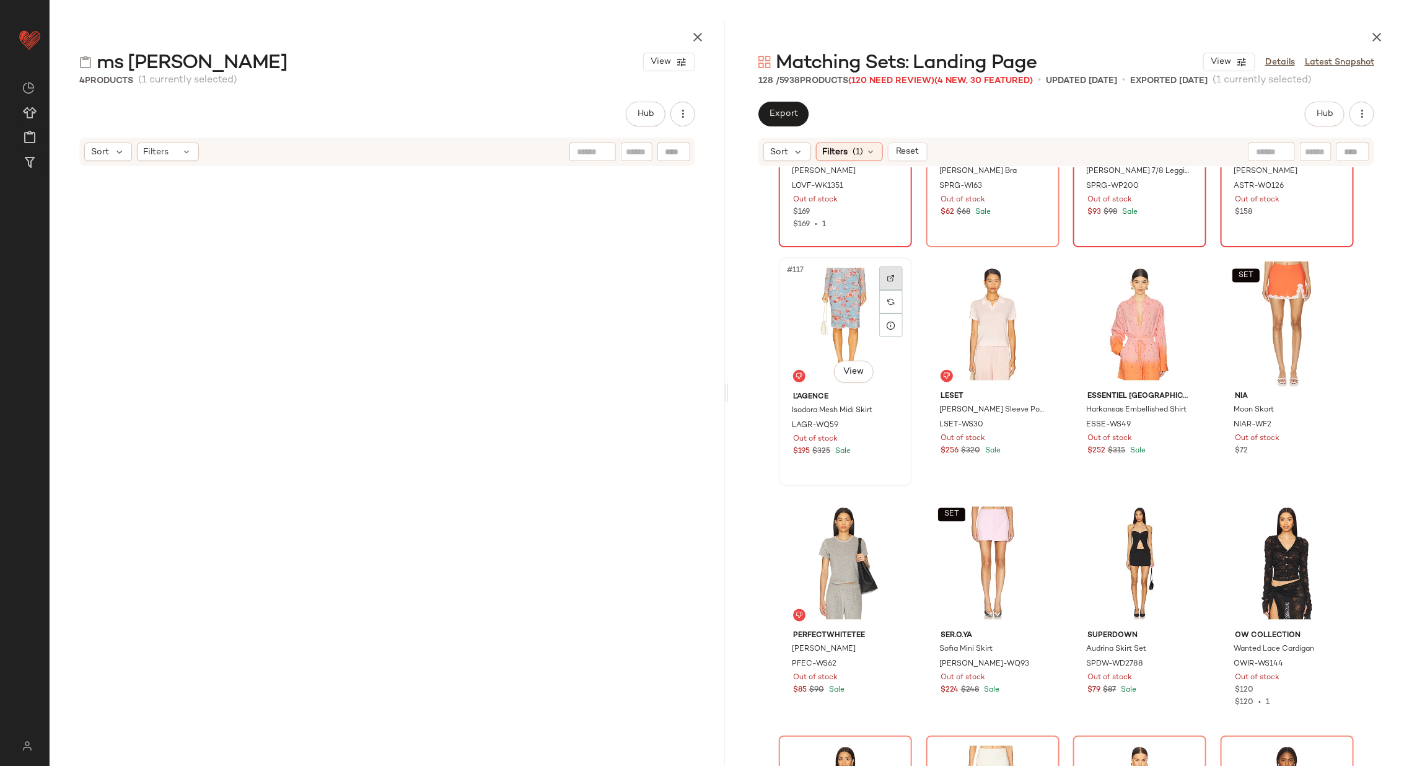
click at [889, 277] on img at bounding box center [890, 277] width 7 height 7
click at [1041, 273] on div at bounding box center [1038, 278] width 24 height 24
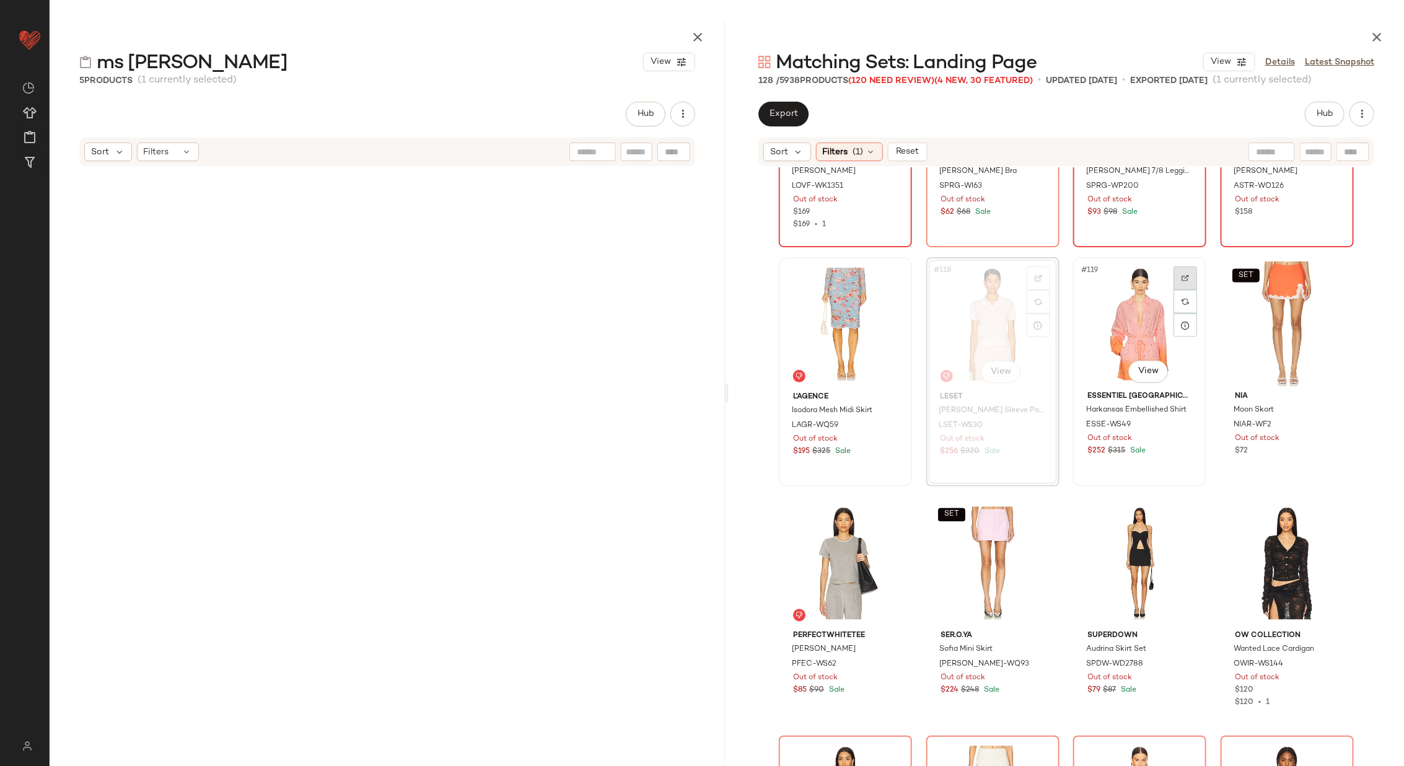
click at [1176, 272] on div at bounding box center [1185, 278] width 24 height 24
click at [1332, 273] on div at bounding box center [1333, 278] width 24 height 24
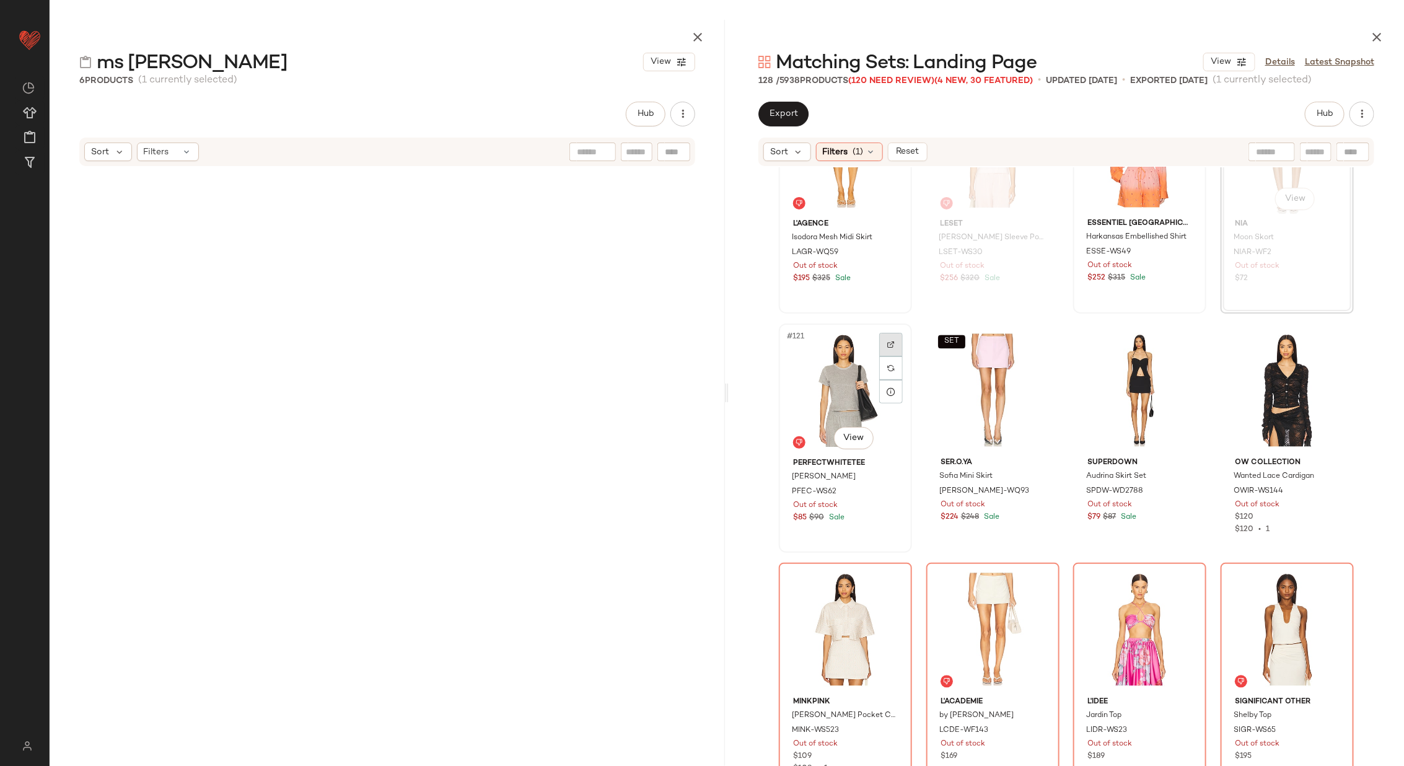
click at [887, 341] on img at bounding box center [890, 344] width 7 height 7
click at [1032, 348] on div at bounding box center [1038, 345] width 24 height 24
click at [1181, 343] on img at bounding box center [1184, 344] width 7 height 7
click at [1334, 344] on div at bounding box center [1333, 345] width 24 height 24
click at [887, 584] on img at bounding box center [890, 583] width 7 height 7
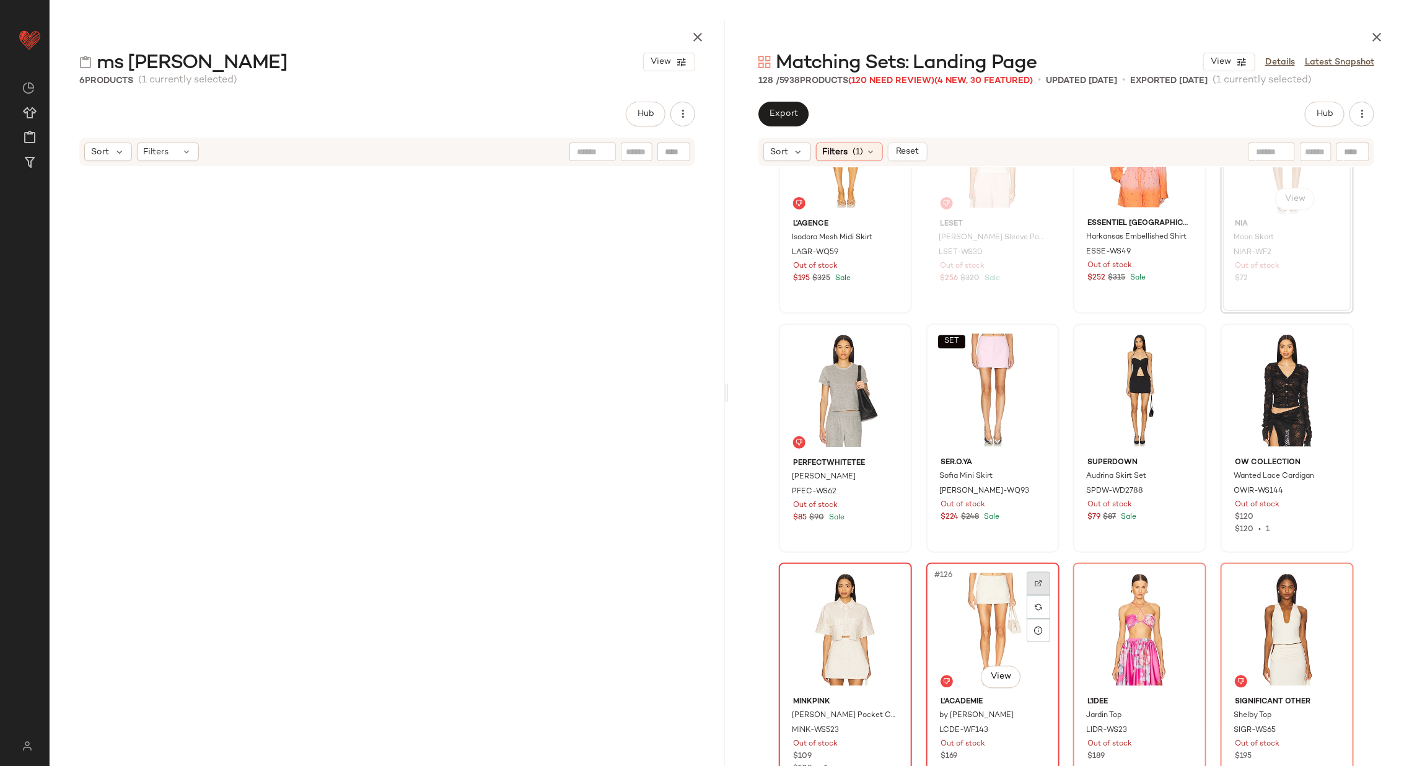
click at [1040, 579] on div at bounding box center [1038, 584] width 24 height 24
click at [1192, 581] on div at bounding box center [1185, 584] width 24 height 24
click at [1336, 585] on div at bounding box center [1333, 584] width 24 height 24
click at [697, 38] on icon "button" at bounding box center [697, 37] width 15 height 15
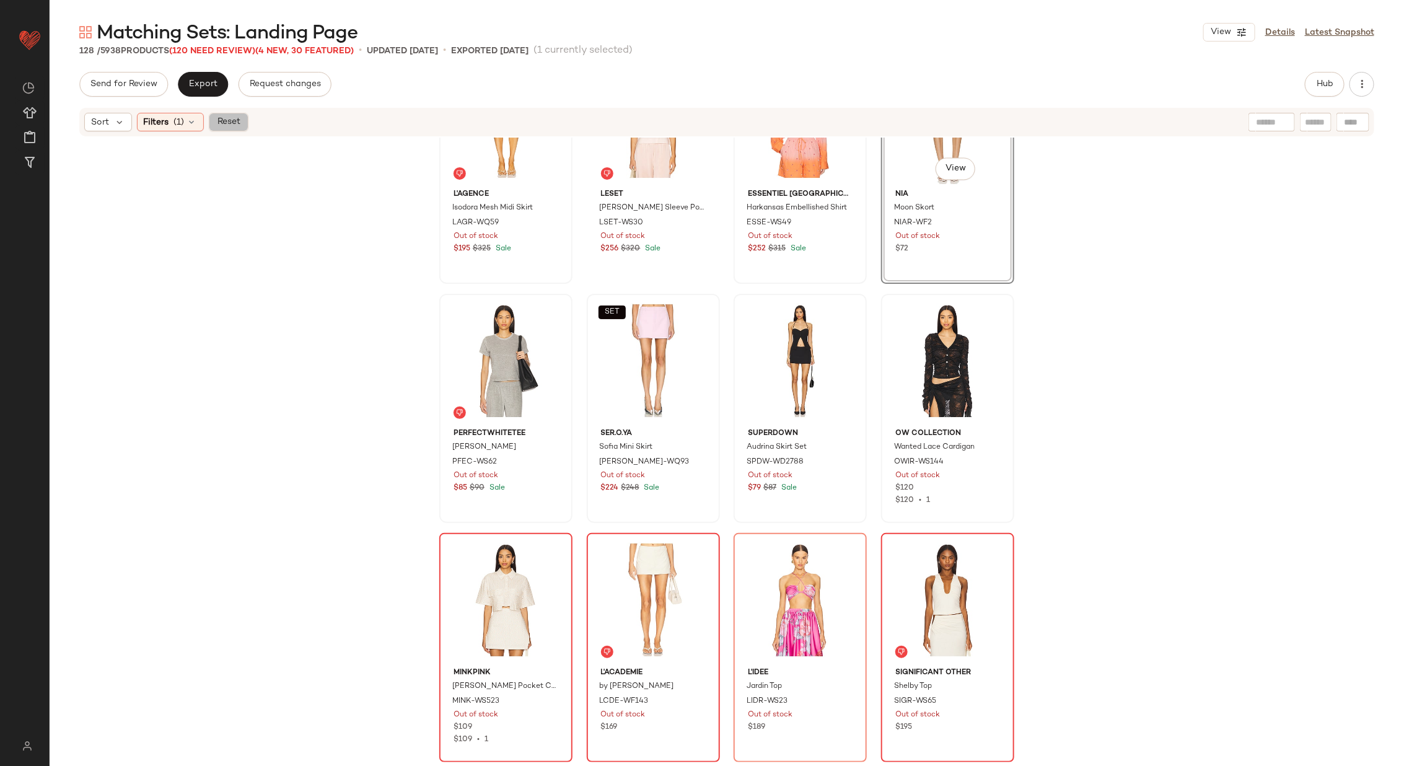
click at [212, 123] on button "Reset" at bounding box center [229, 122] width 40 height 19
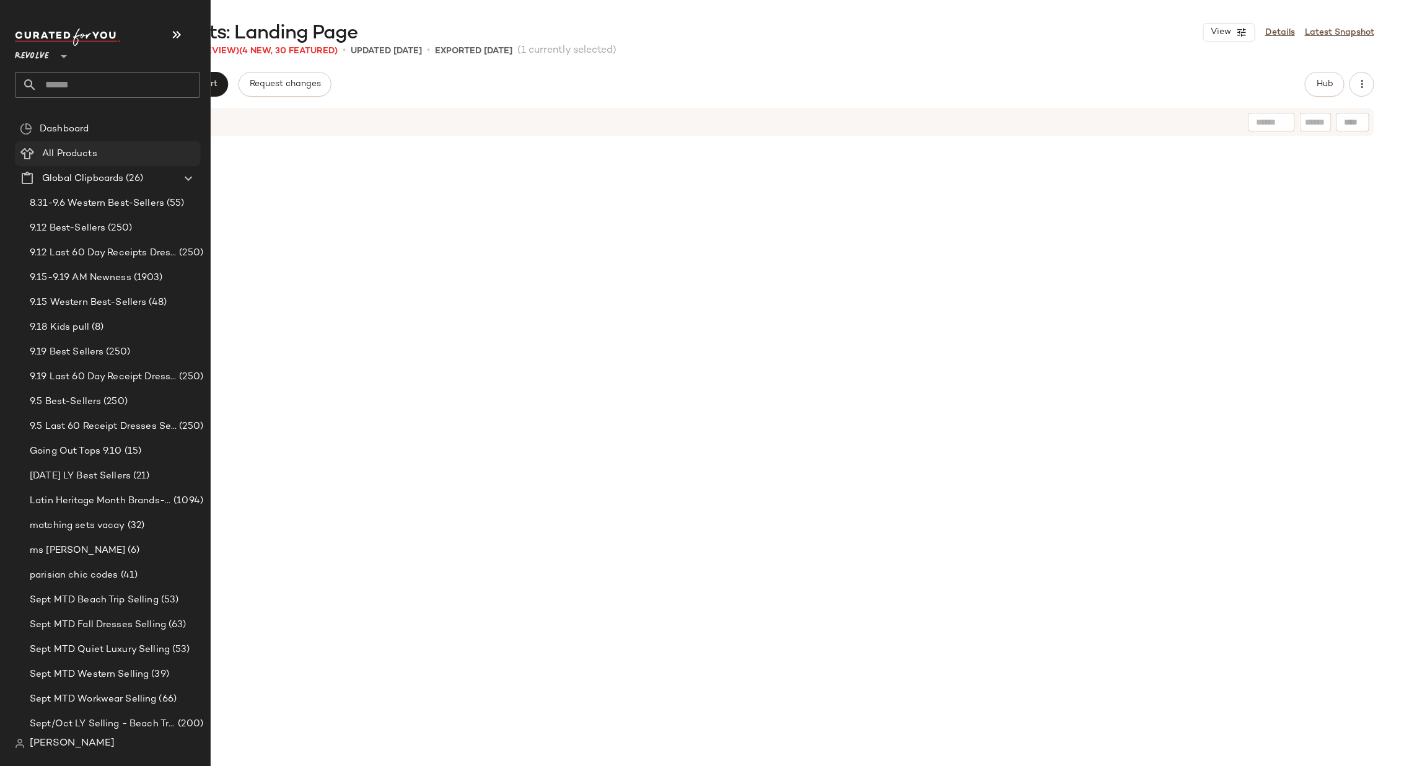
scroll to position [297927, 0]
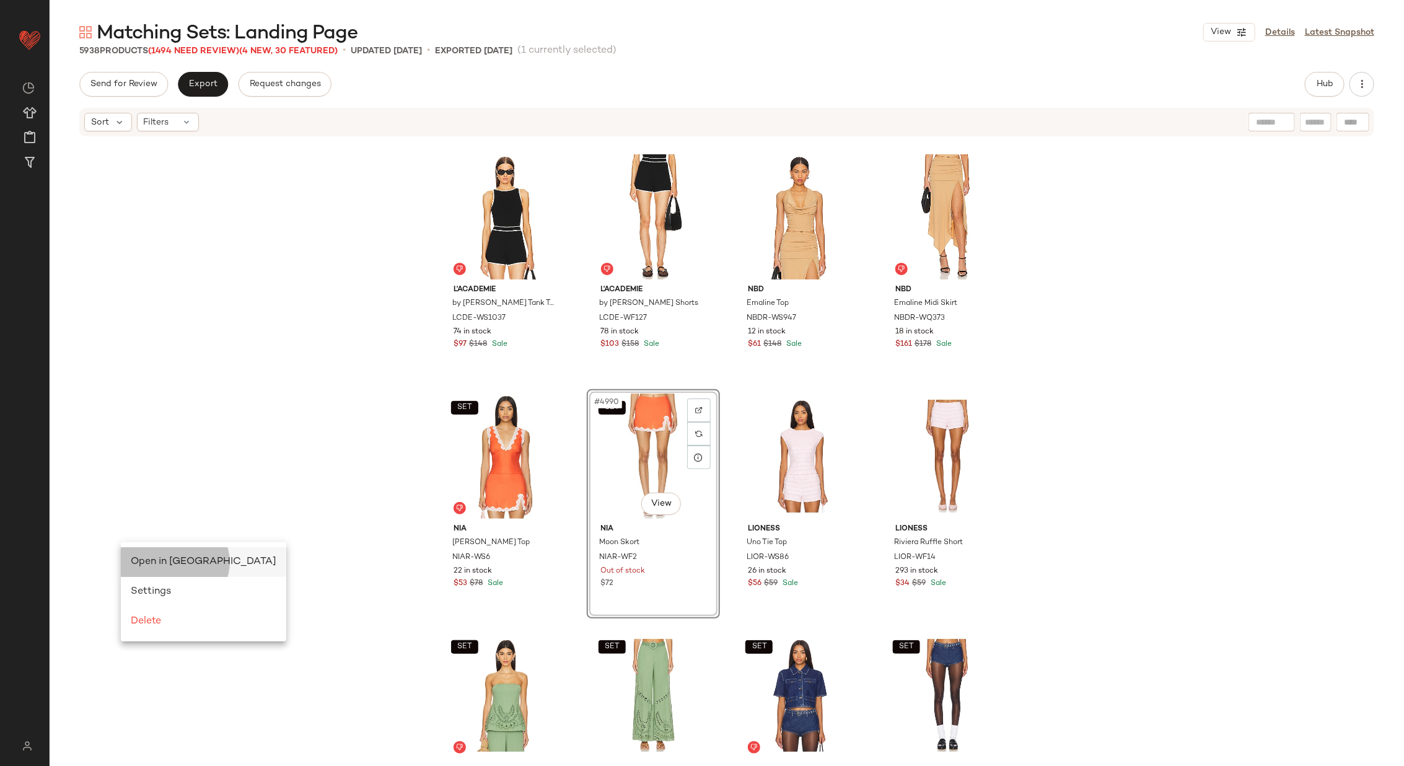
click at [161, 565] on span "Open in Split View" at bounding box center [204, 561] width 146 height 11
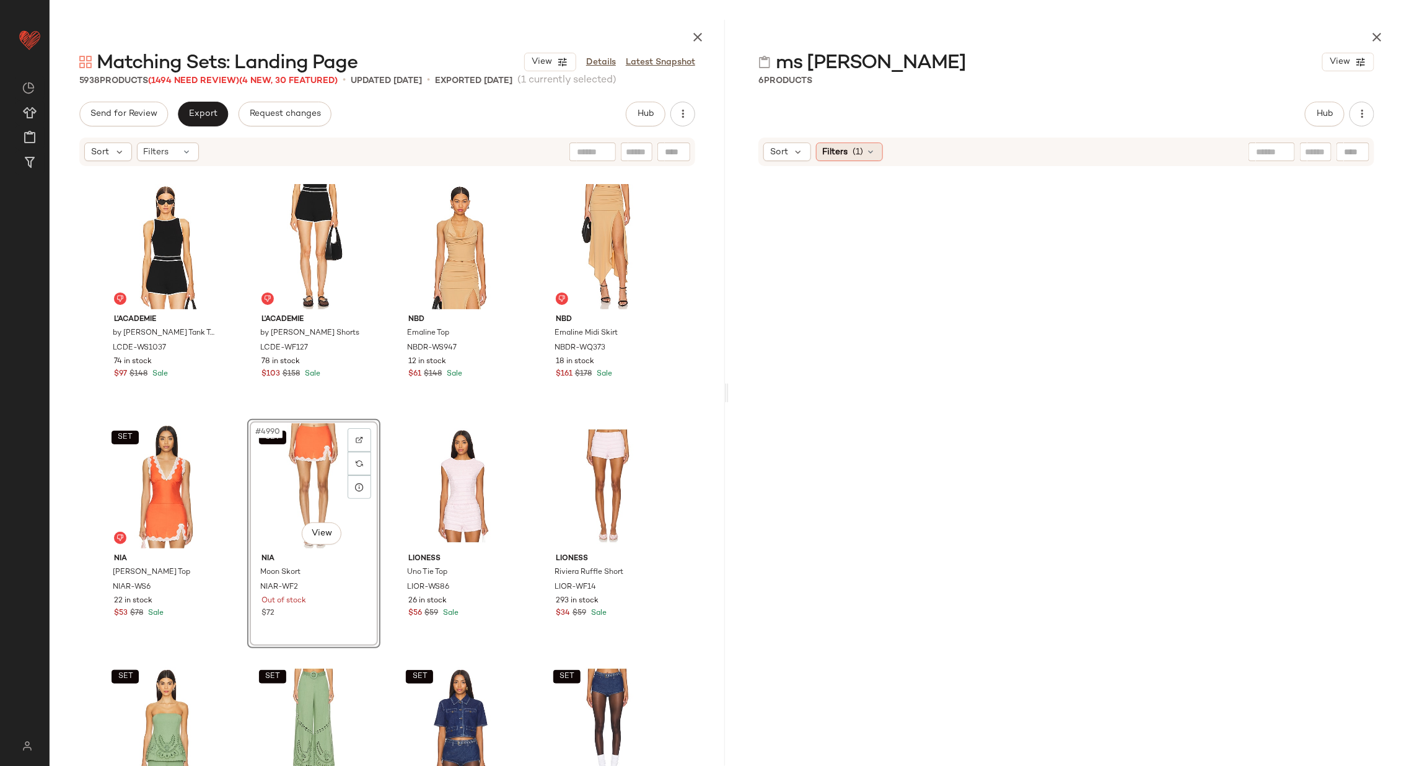
click at [872, 152] on icon at bounding box center [871, 152] width 10 height 10
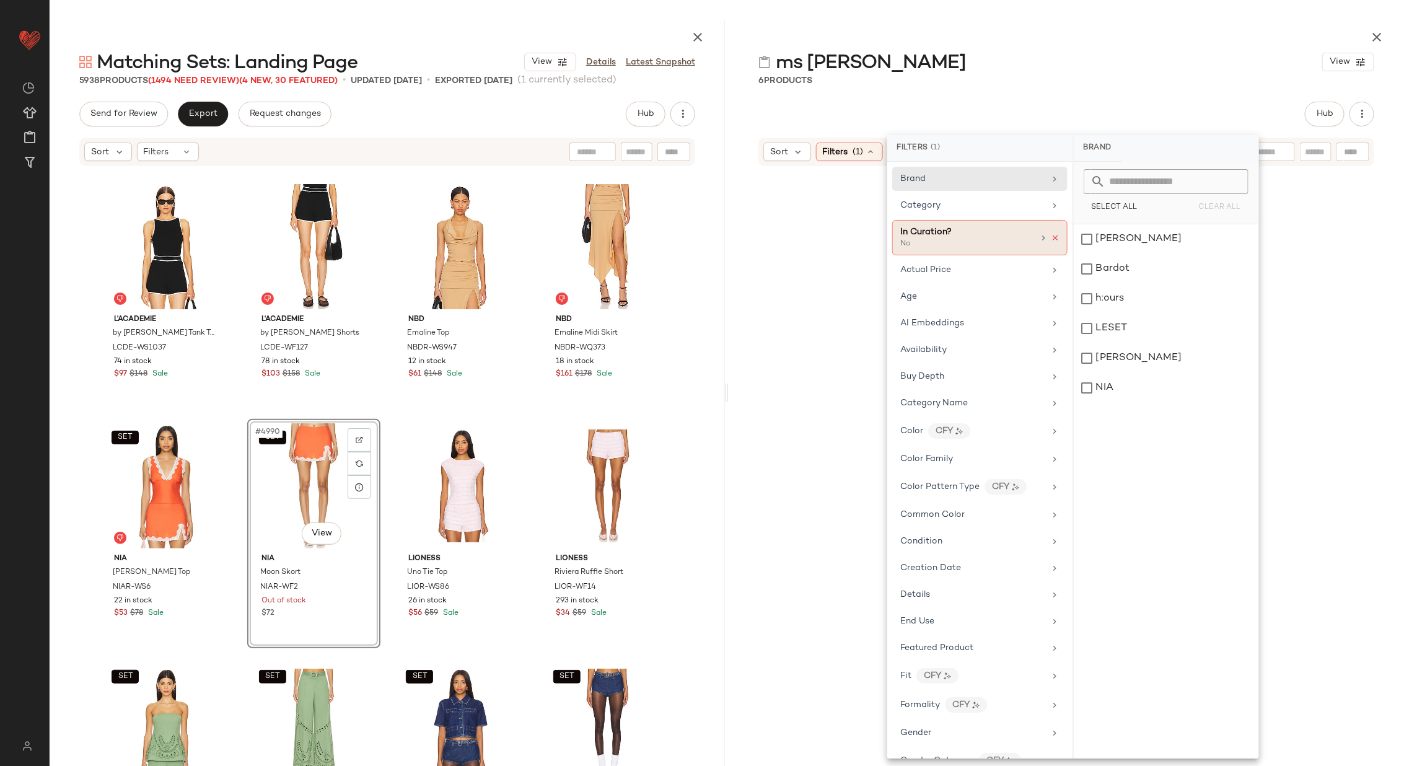
click at [1052, 235] on icon at bounding box center [1055, 238] width 9 height 9
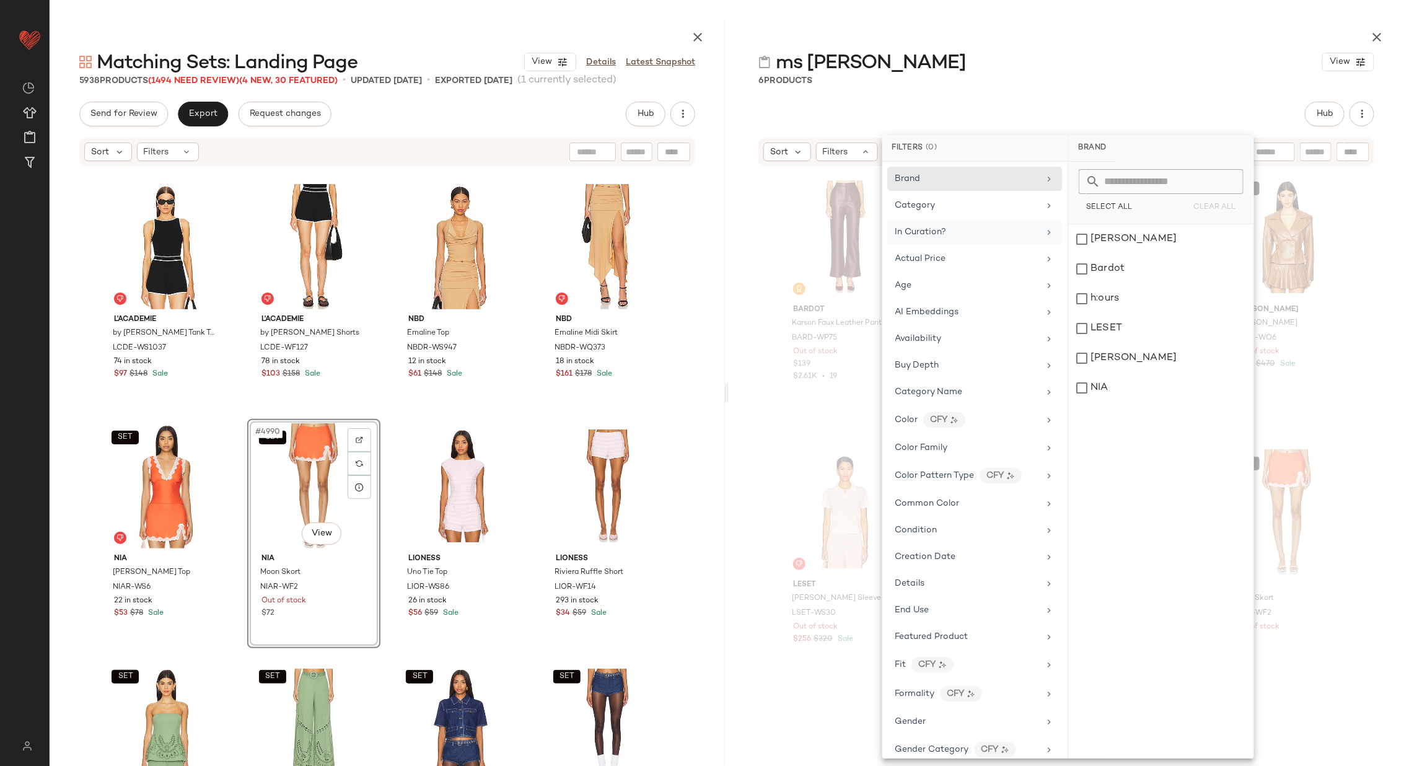
click at [741, 271] on div "Bardot Karson Faux Leather Pant BARD-WP75 Out of stock $139 $2.61K • 19 h:ours …" at bounding box center [1065, 438] width 675 height 543
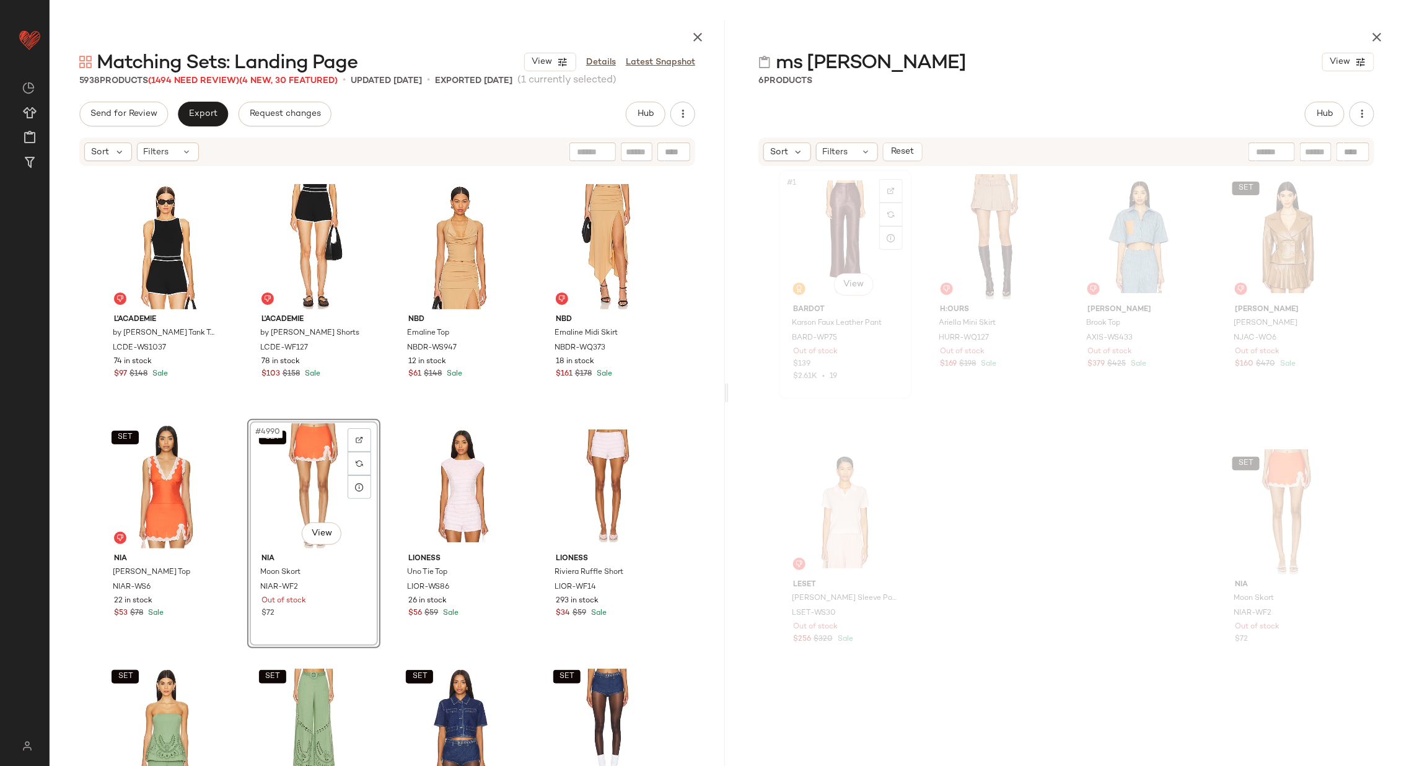
click at [813, 245] on div "#1 View" at bounding box center [845, 236] width 125 height 125
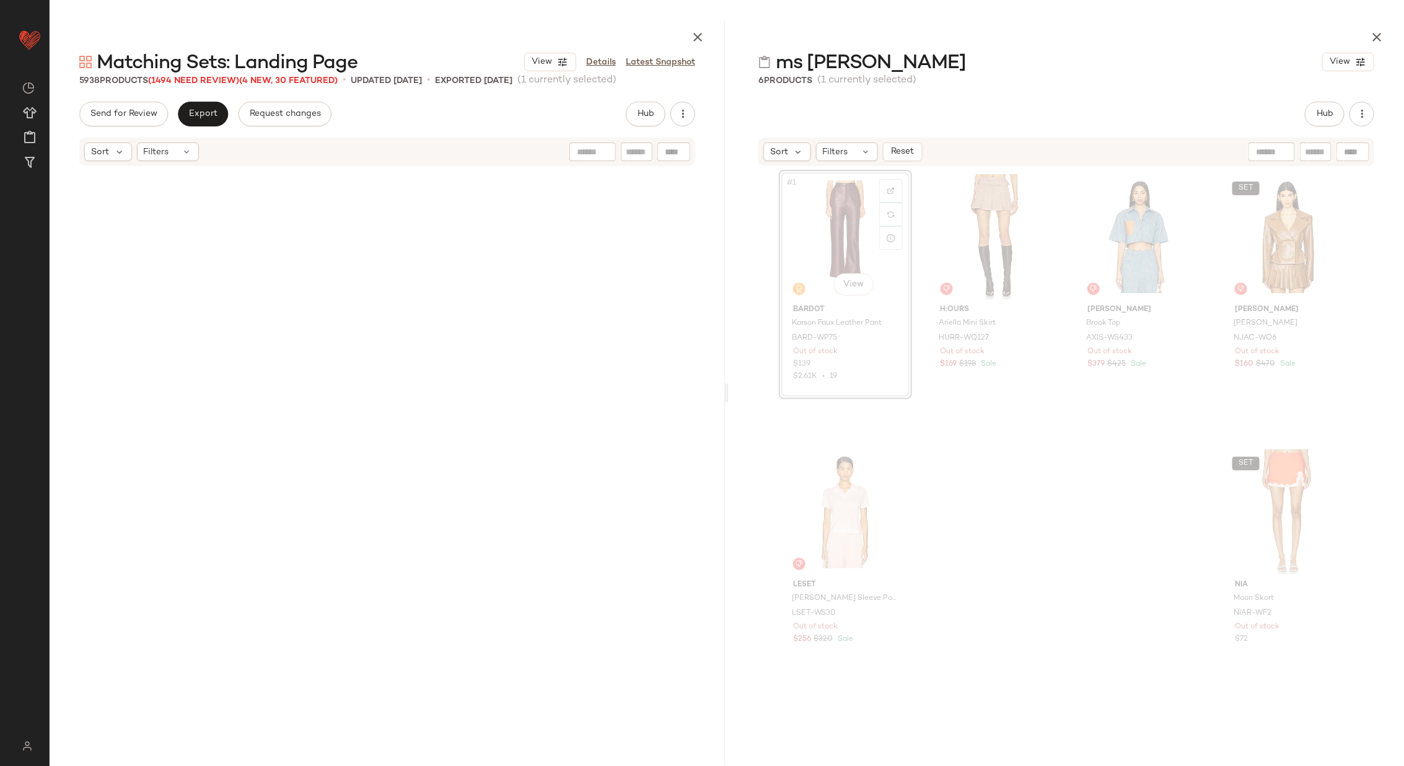
scroll to position [3347, 0]
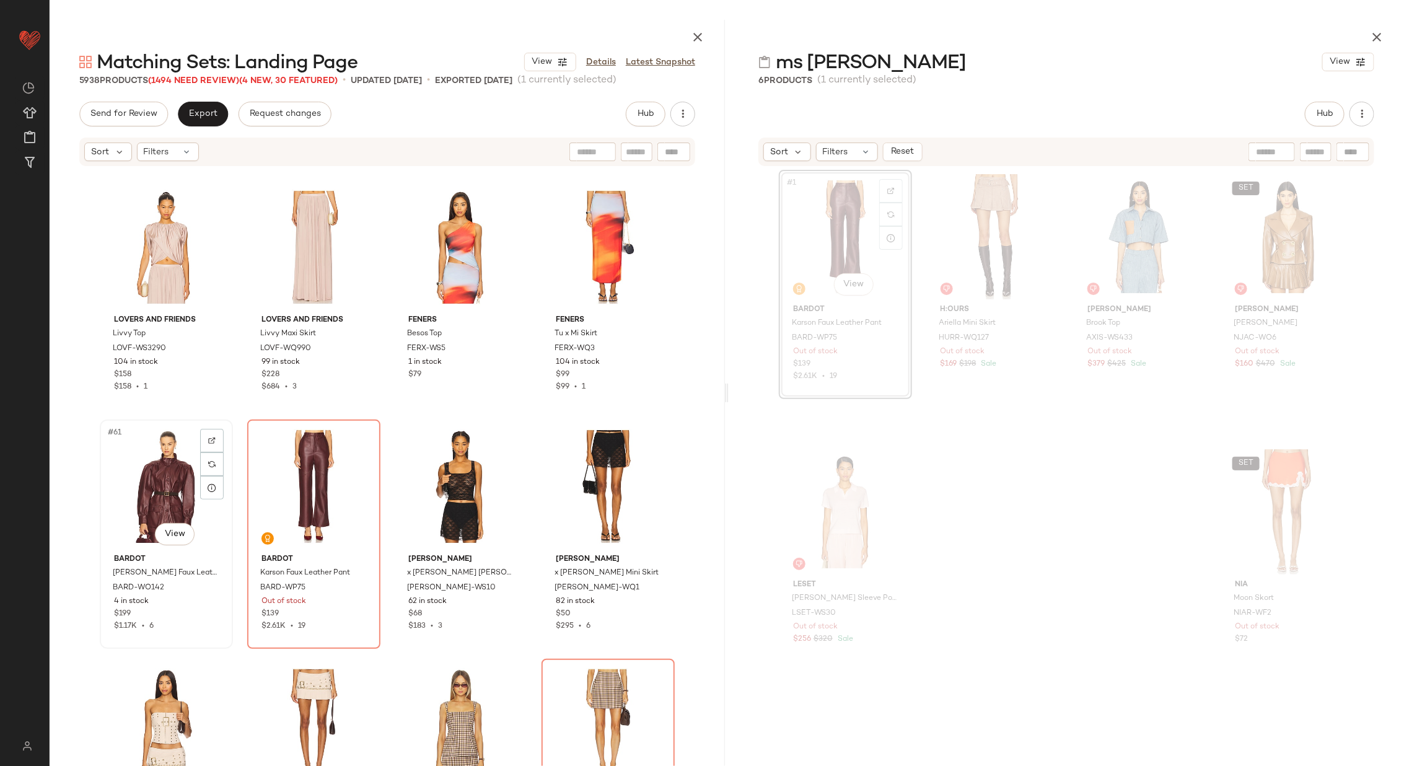
click at [157, 493] on div "#61 View" at bounding box center [166, 486] width 125 height 125
click at [259, 492] on div "#62 View" at bounding box center [313, 486] width 125 height 125
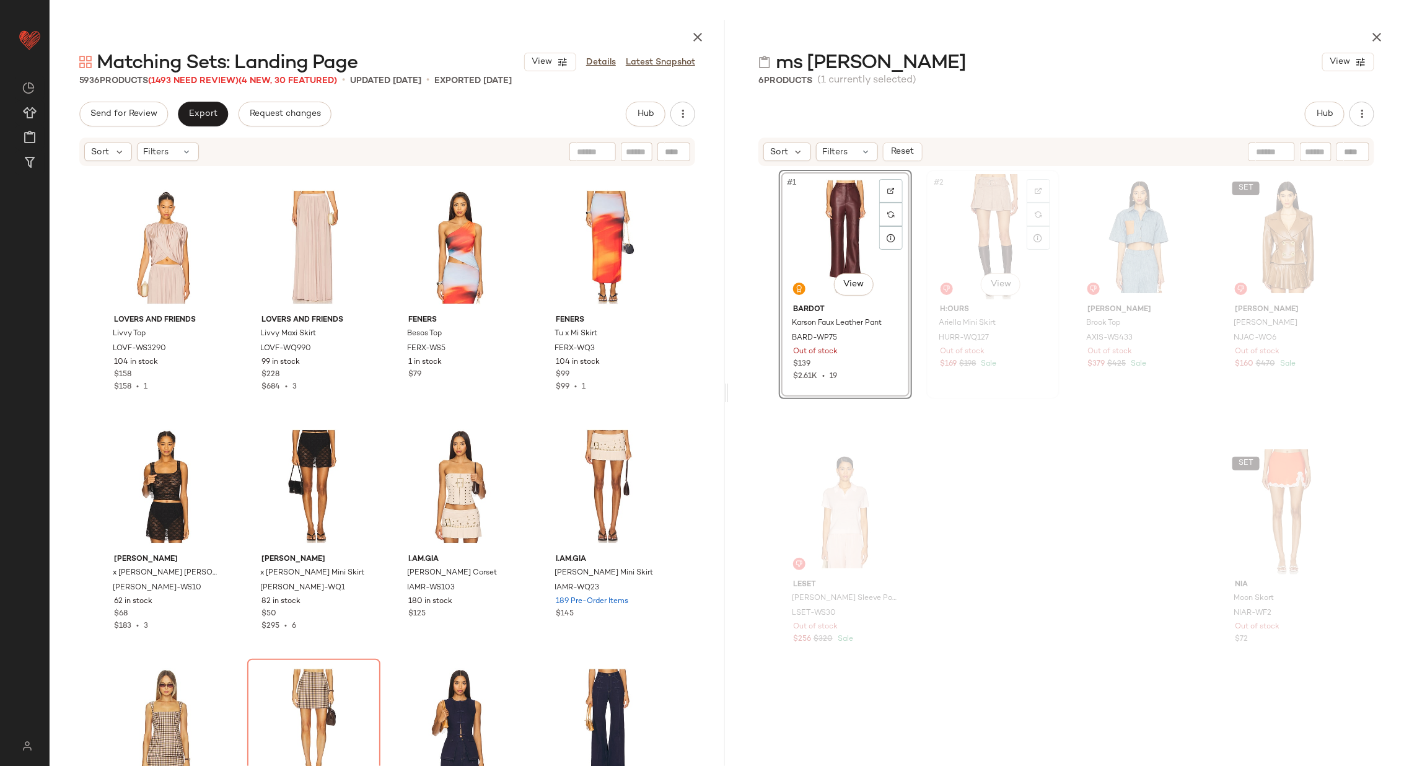
click at [971, 238] on div "#2 View" at bounding box center [992, 236] width 125 height 125
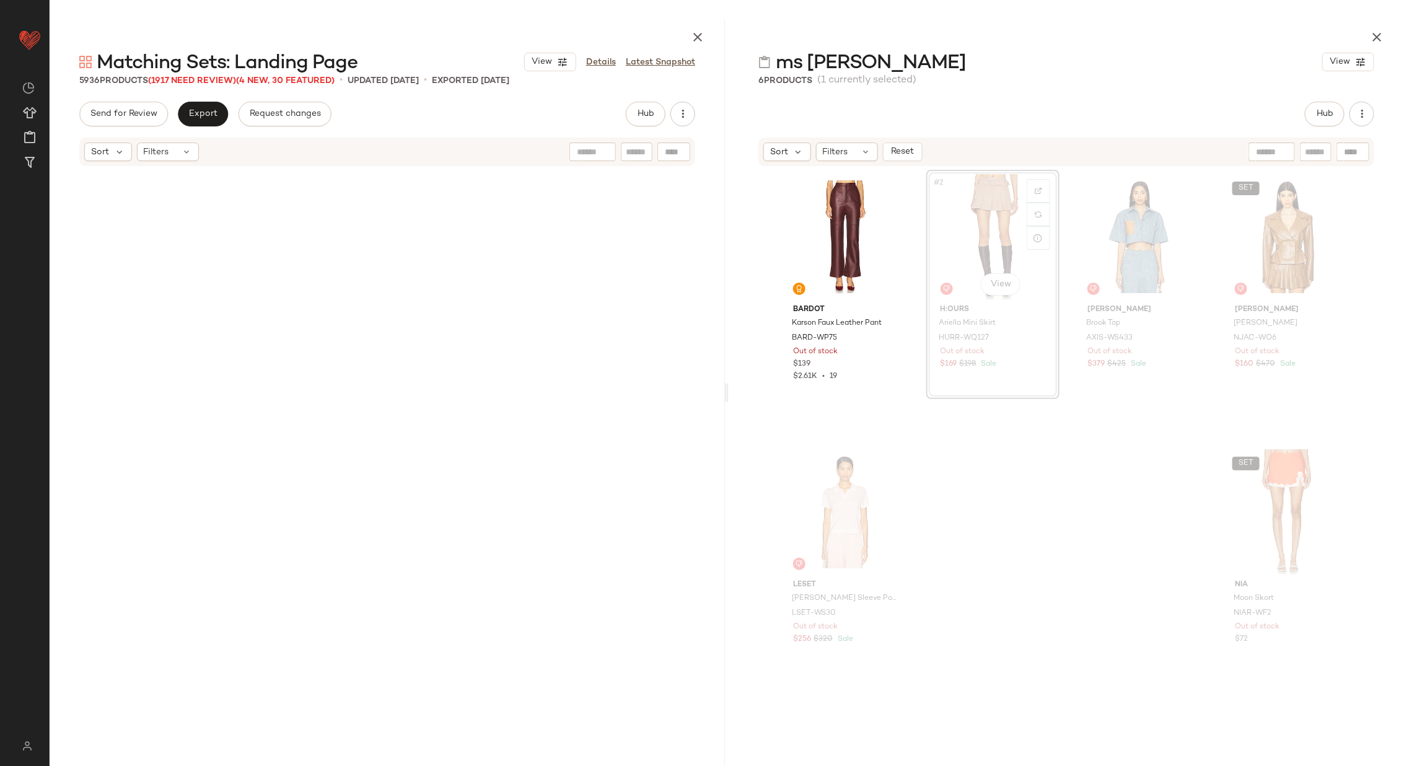
scroll to position [219977, 0]
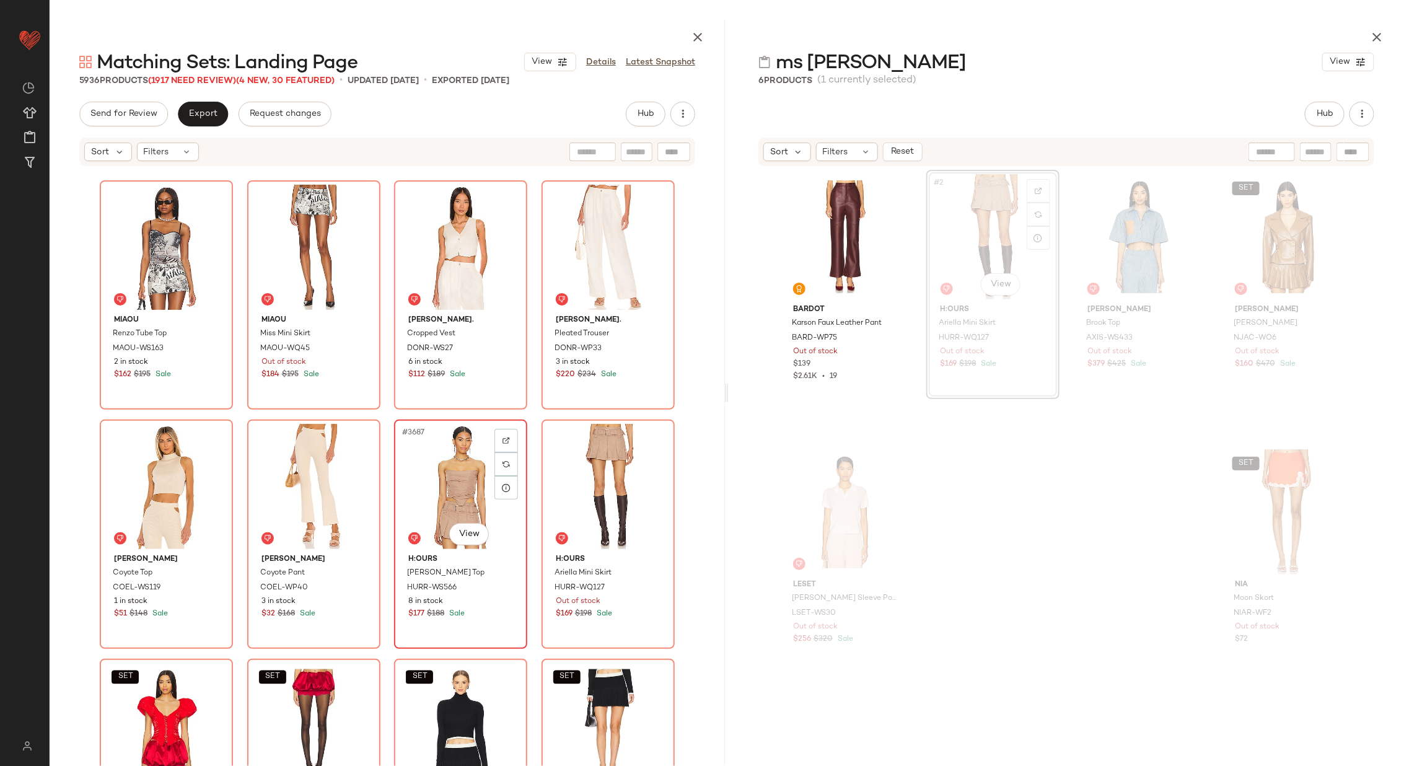
click at [437, 478] on div "#3687 View" at bounding box center [460, 486] width 125 height 125
click at [627, 475] on div "#3688 View" at bounding box center [608, 486] width 125 height 125
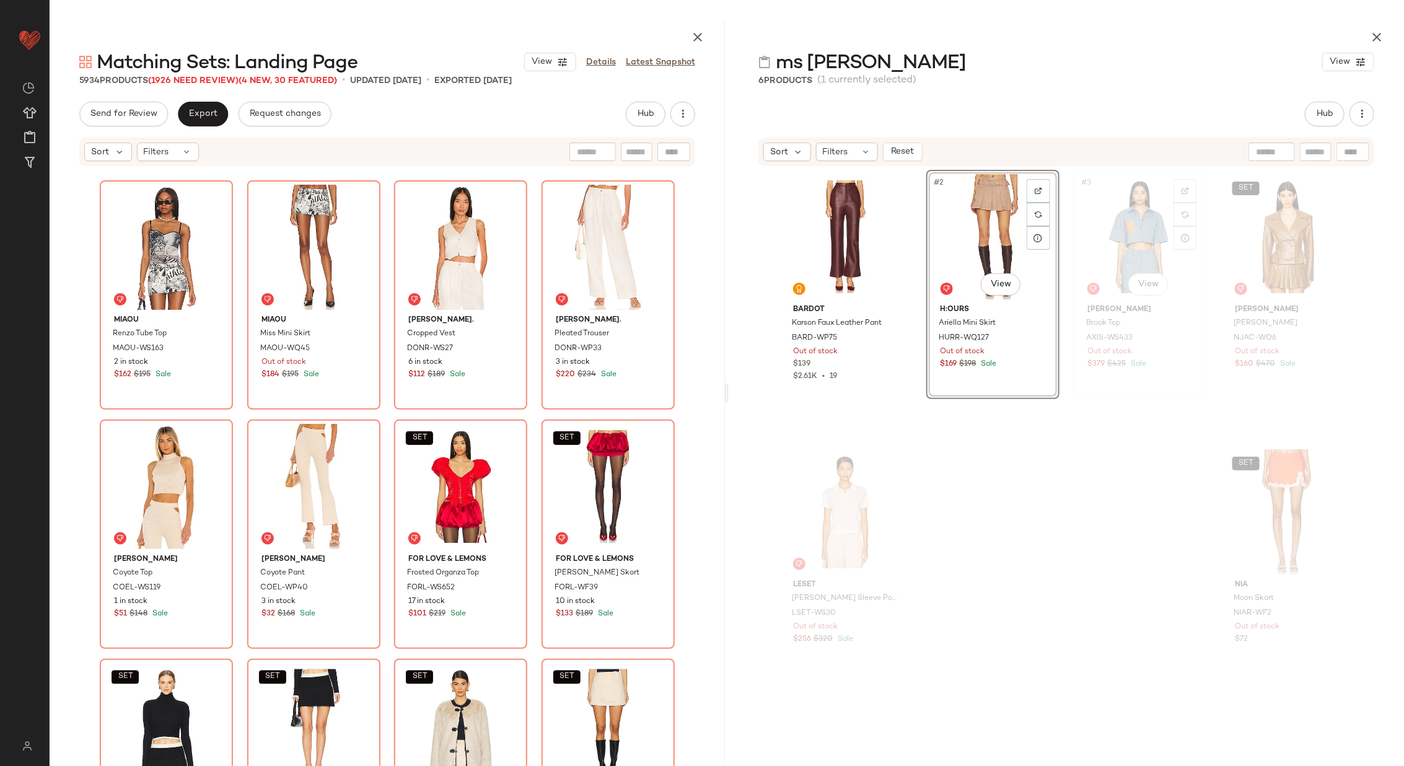
click at [1129, 228] on div "#3 View" at bounding box center [1139, 236] width 125 height 125
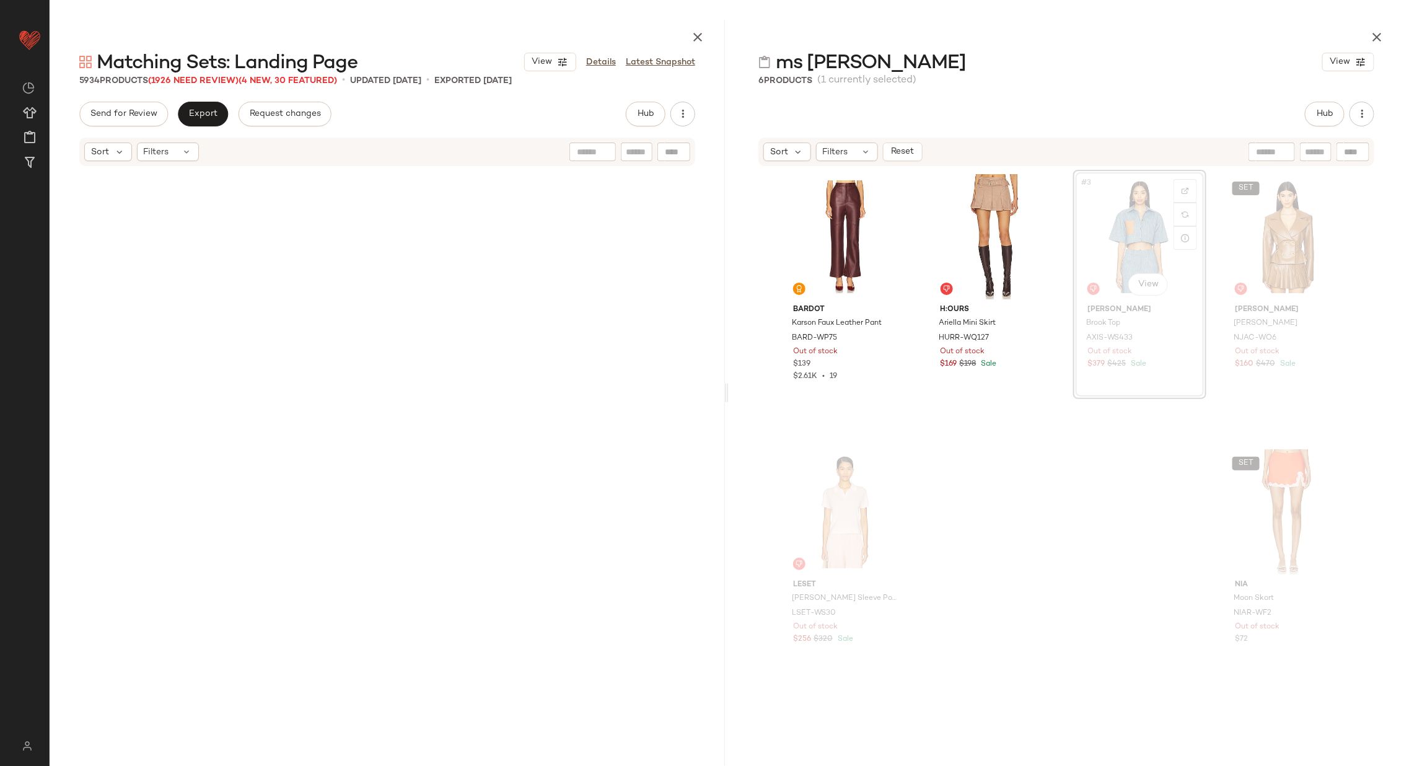
scroll to position [229064, 0]
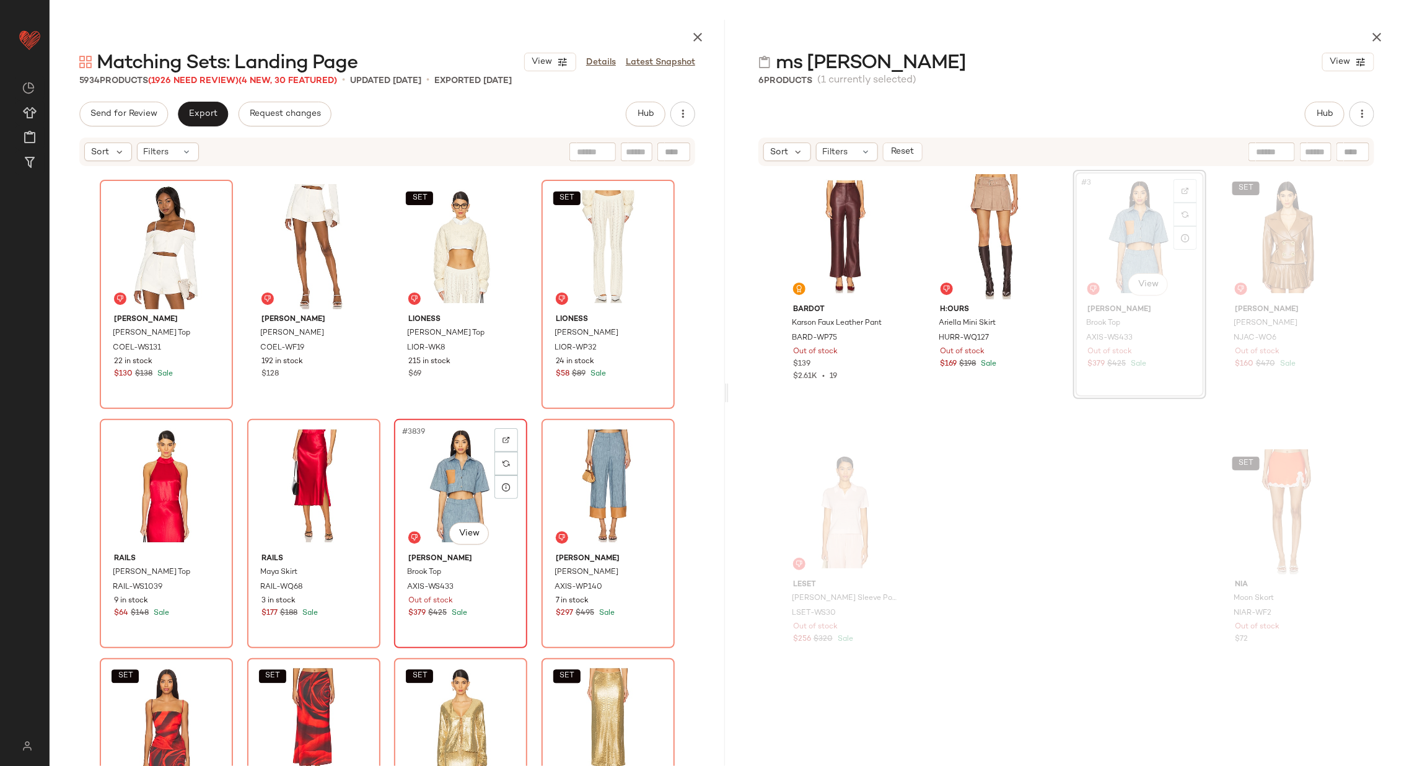
click at [454, 470] on div "#3839 View" at bounding box center [460, 485] width 125 height 125
click at [603, 471] on div "#3840 View" at bounding box center [608, 485] width 125 height 125
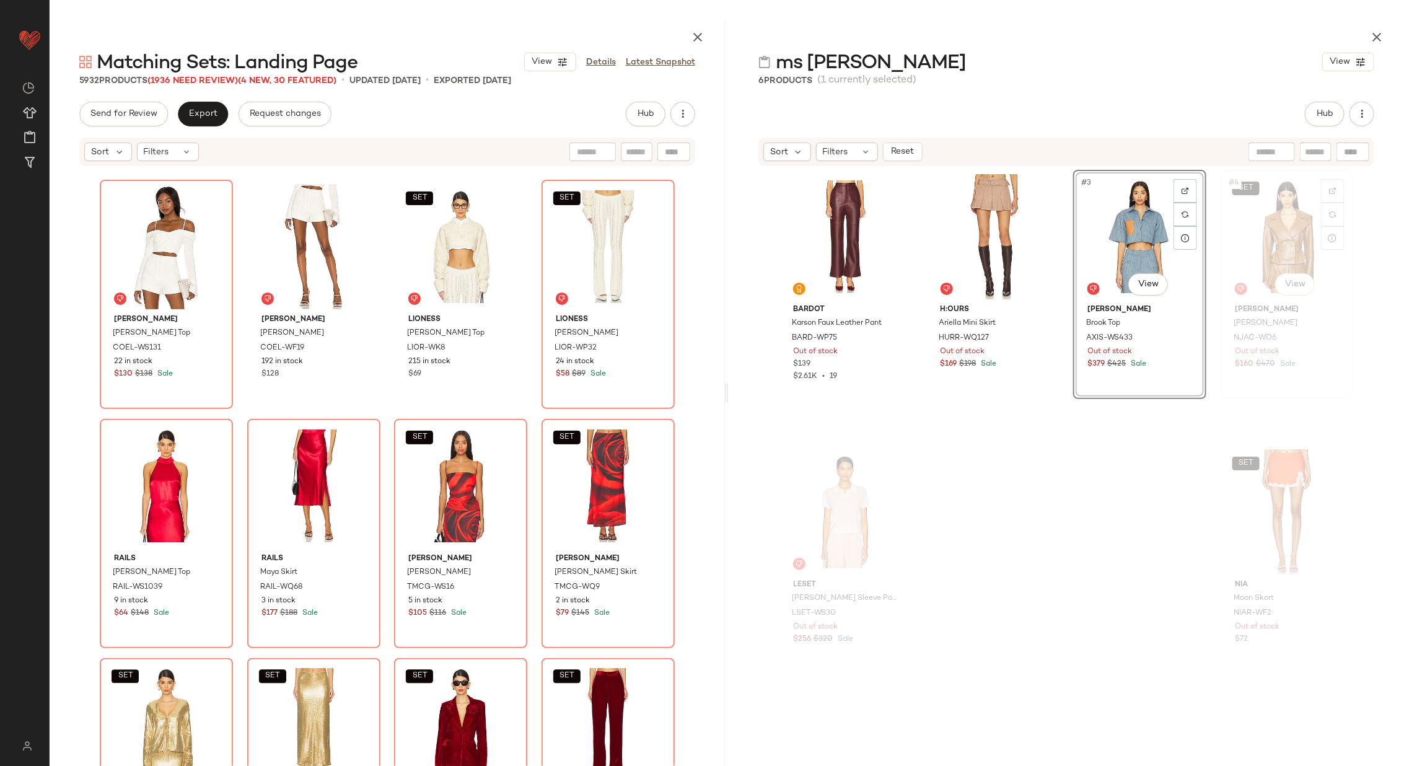
click at [1267, 241] on div "SET #4 View" at bounding box center [1287, 236] width 125 height 125
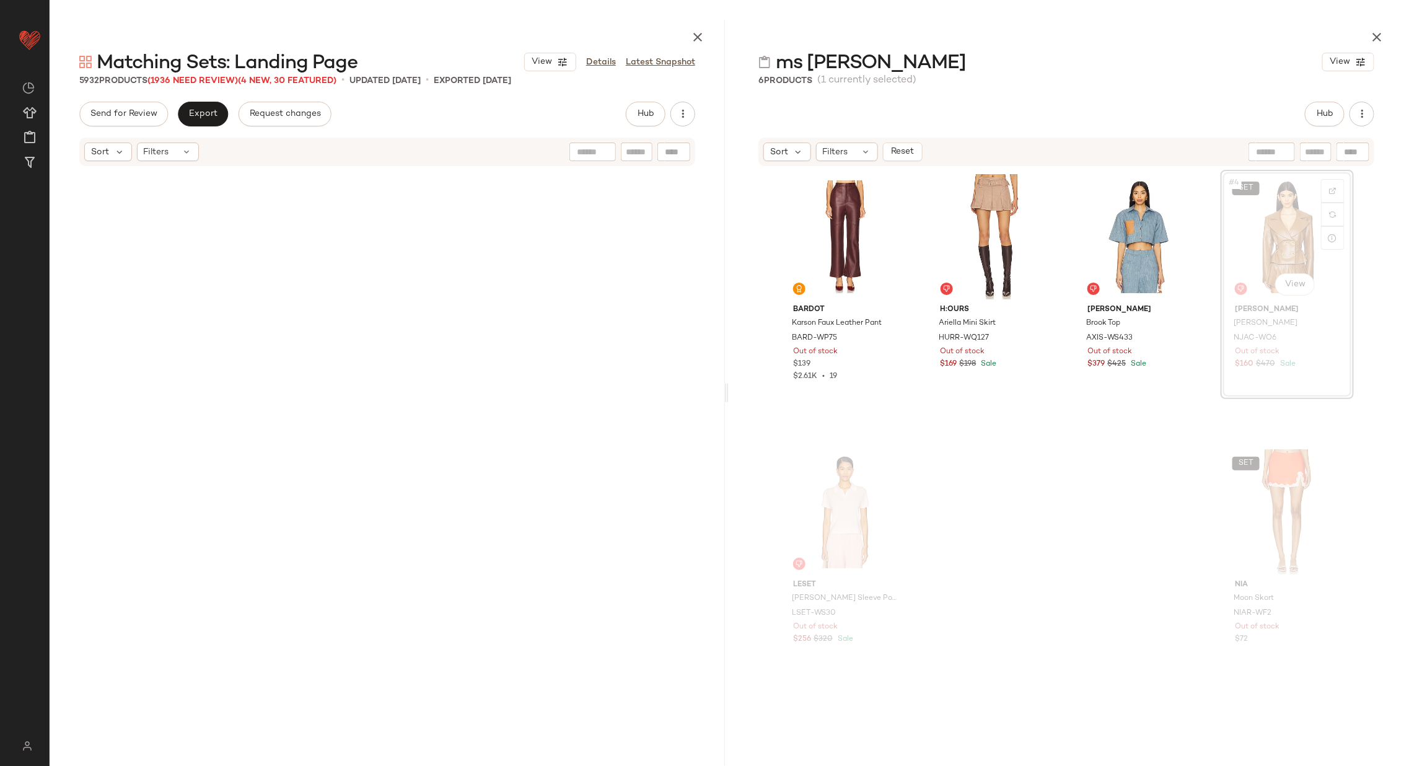
scroll to position [233368, 0]
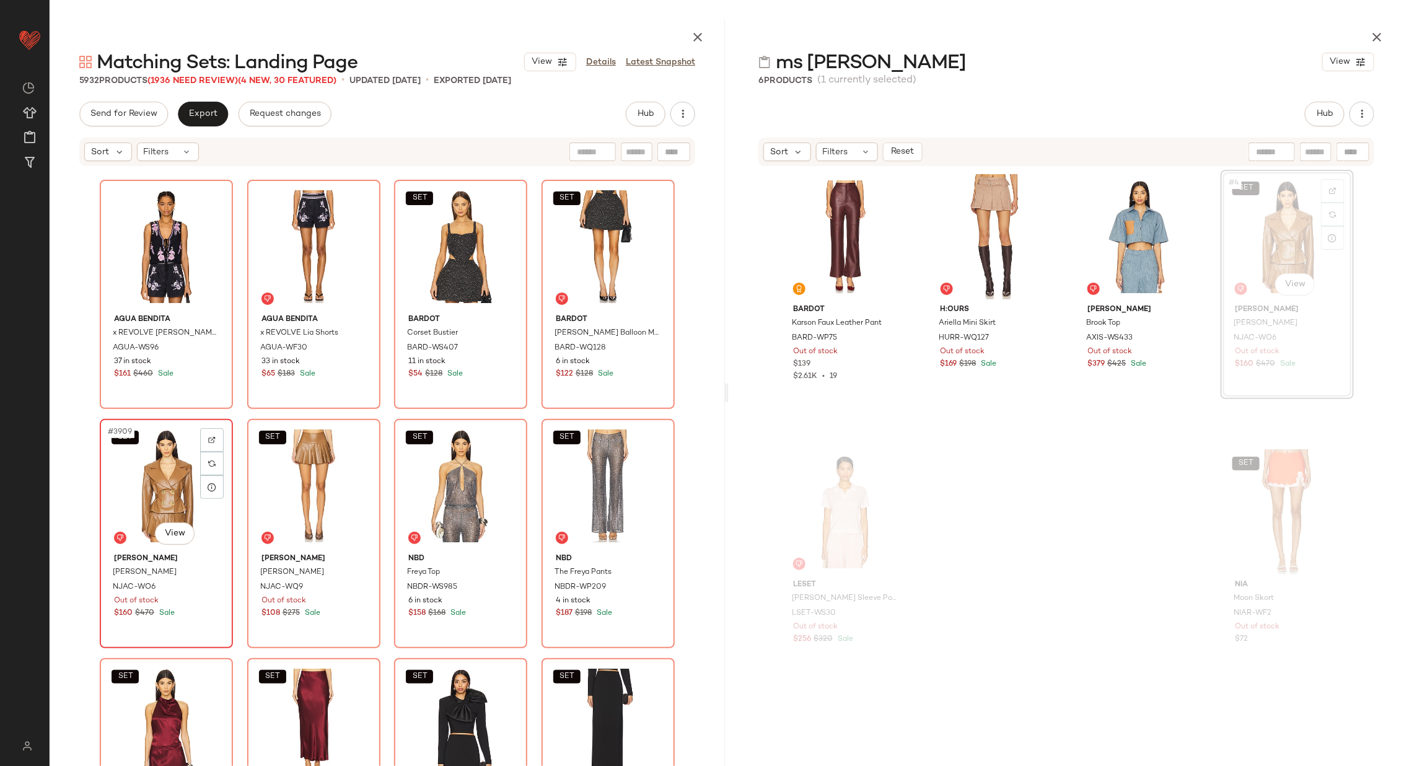
click at [170, 489] on div "SET #3909 View" at bounding box center [166, 485] width 125 height 125
click at [291, 477] on div "SET #3910 View" at bounding box center [313, 485] width 125 height 125
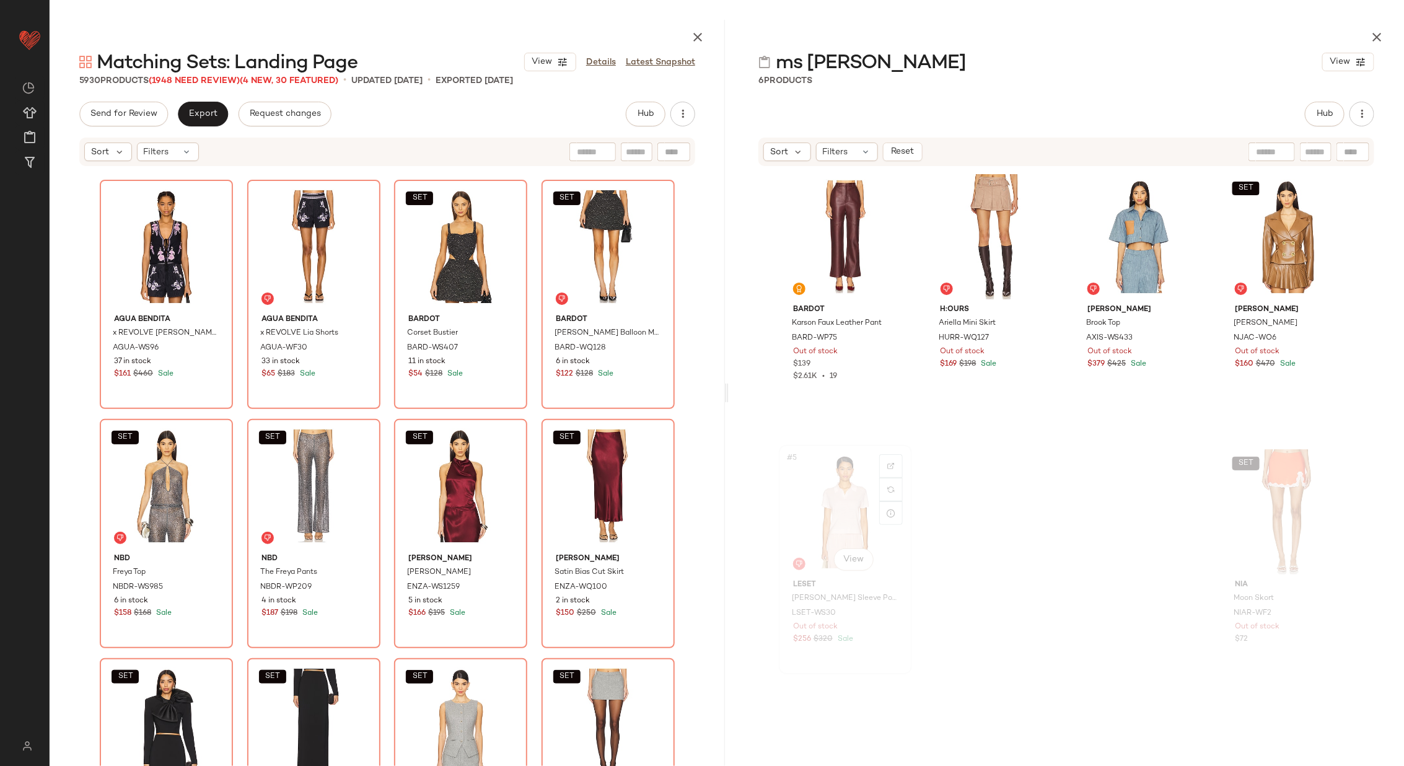
click at [811, 500] on div "#5 View" at bounding box center [845, 511] width 125 height 125
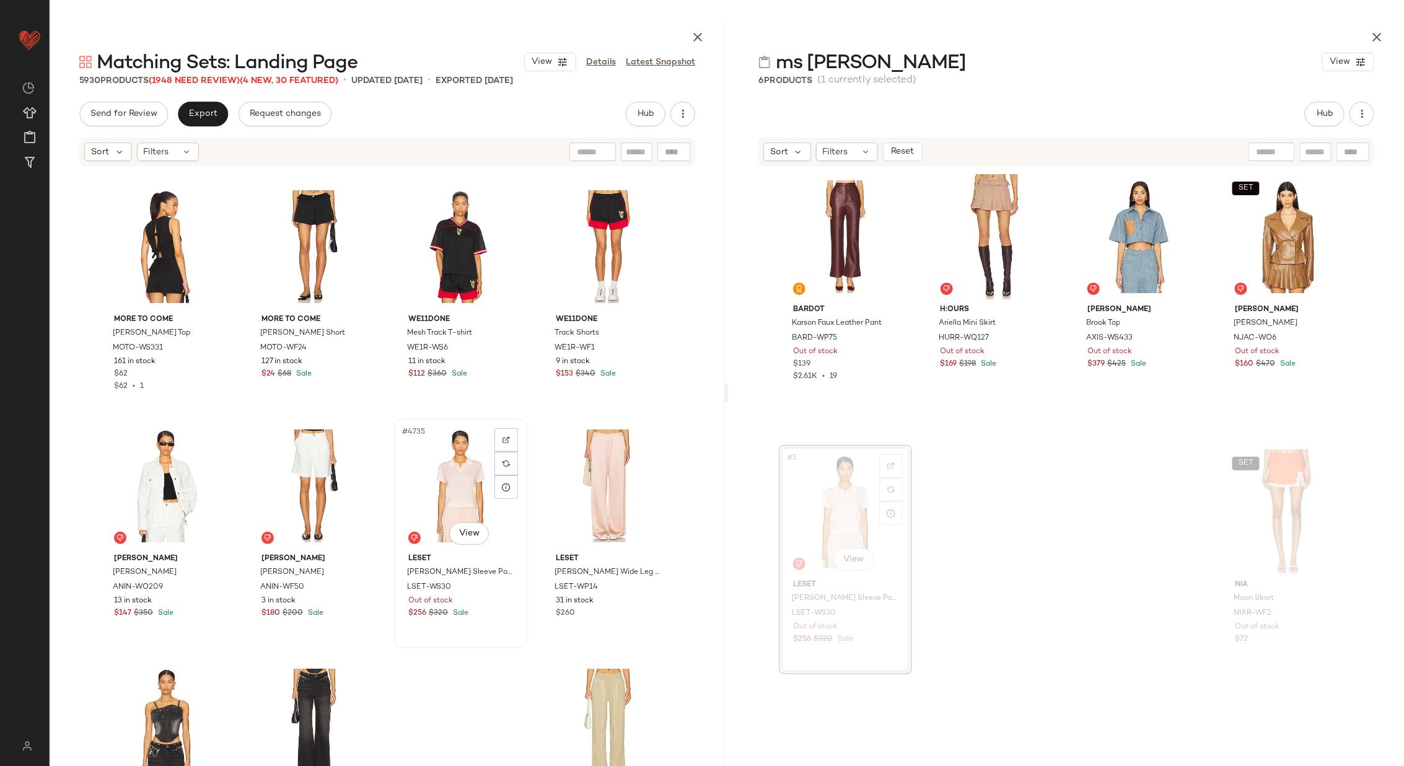
click at [419, 467] on div "#4735 View" at bounding box center [460, 485] width 125 height 125
click at [584, 474] on div "#4736 View" at bounding box center [608, 485] width 125 height 125
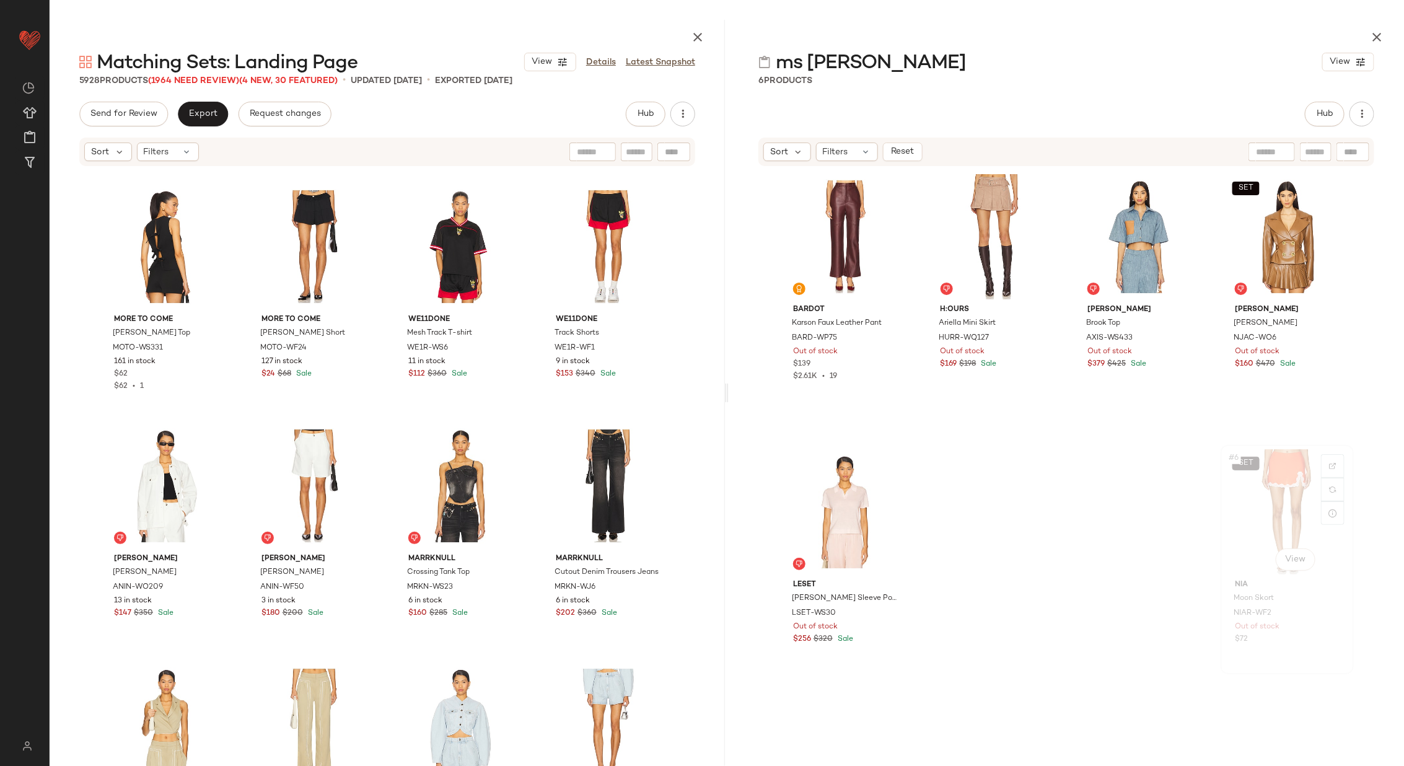
click at [1264, 514] on div "SET #6 View" at bounding box center [1287, 511] width 125 height 125
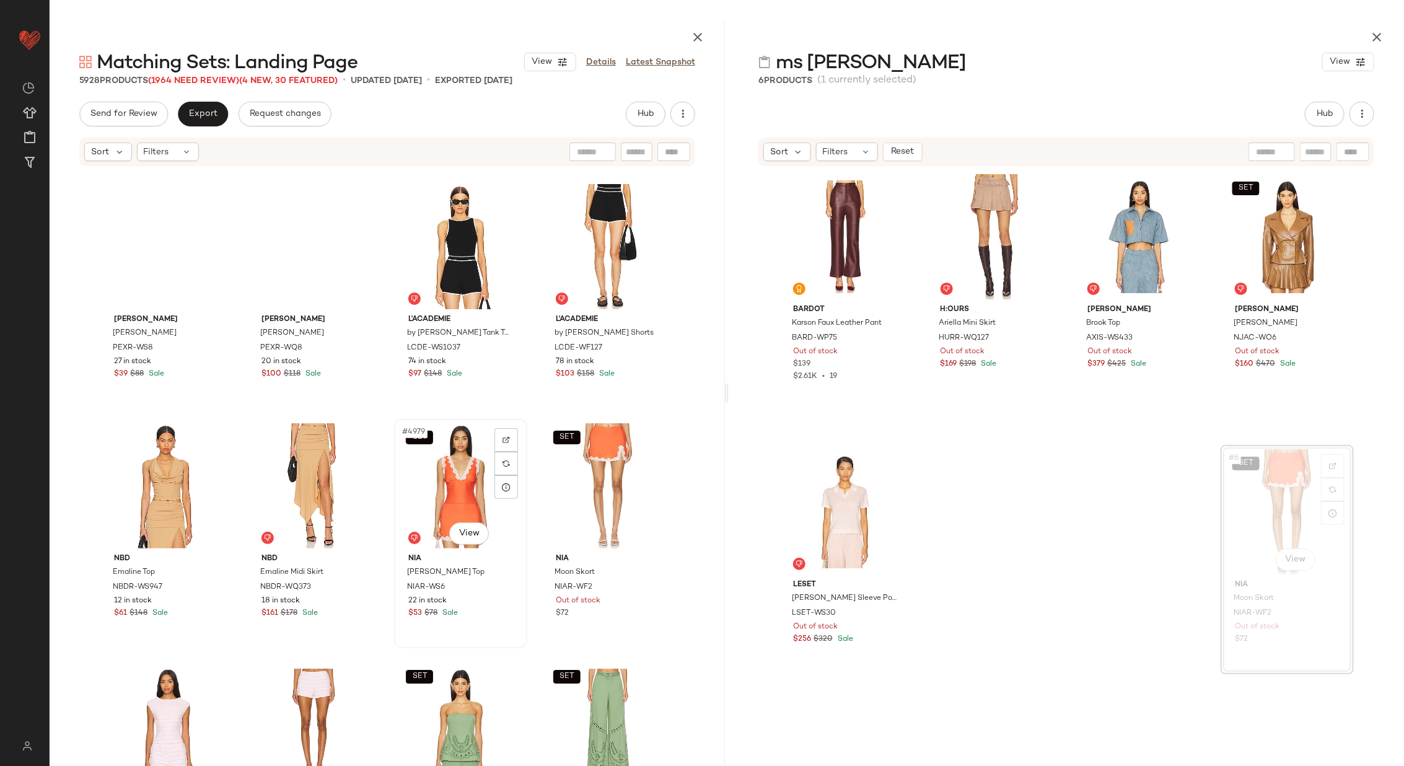
click at [471, 485] on div "SET #4979 View" at bounding box center [460, 485] width 125 height 125
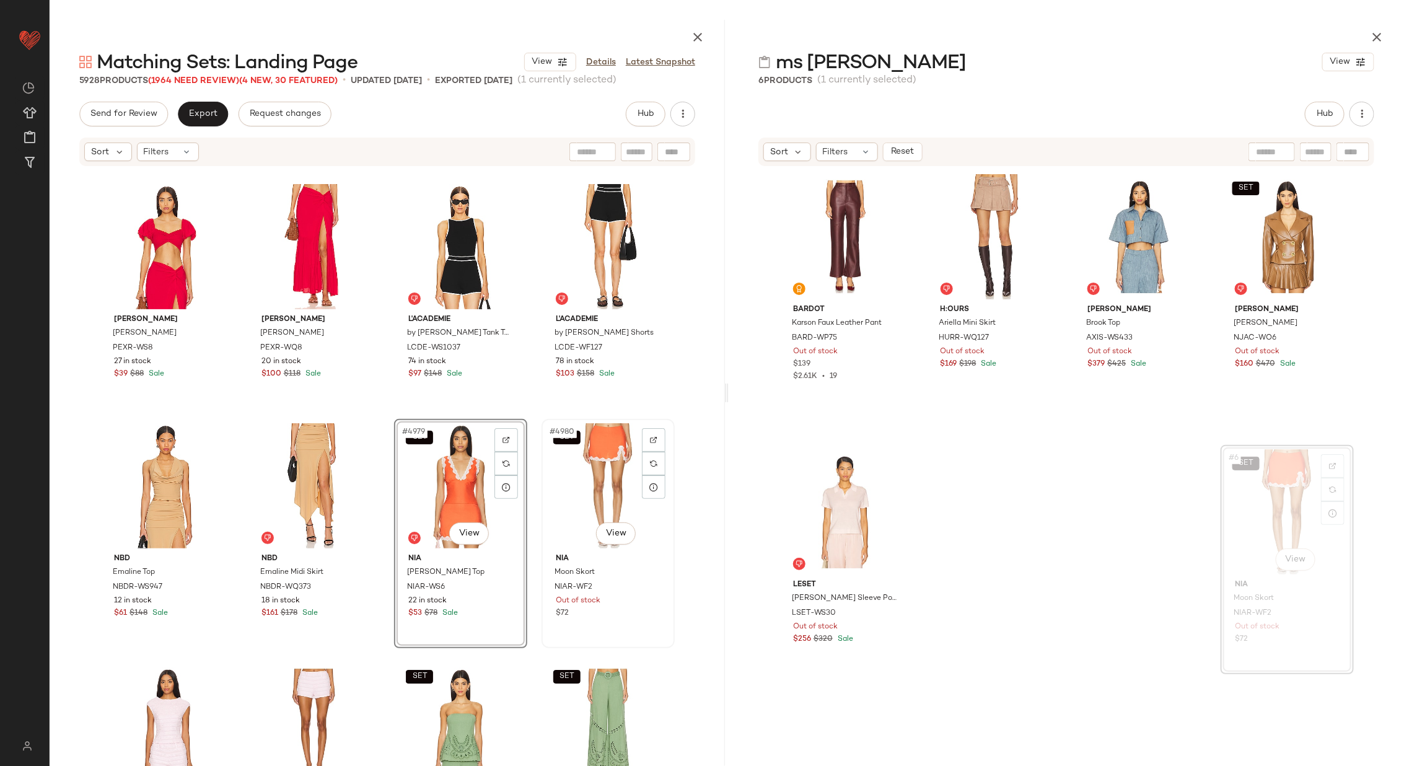
click at [569, 480] on div "SET #4980 View" at bounding box center [608, 485] width 125 height 125
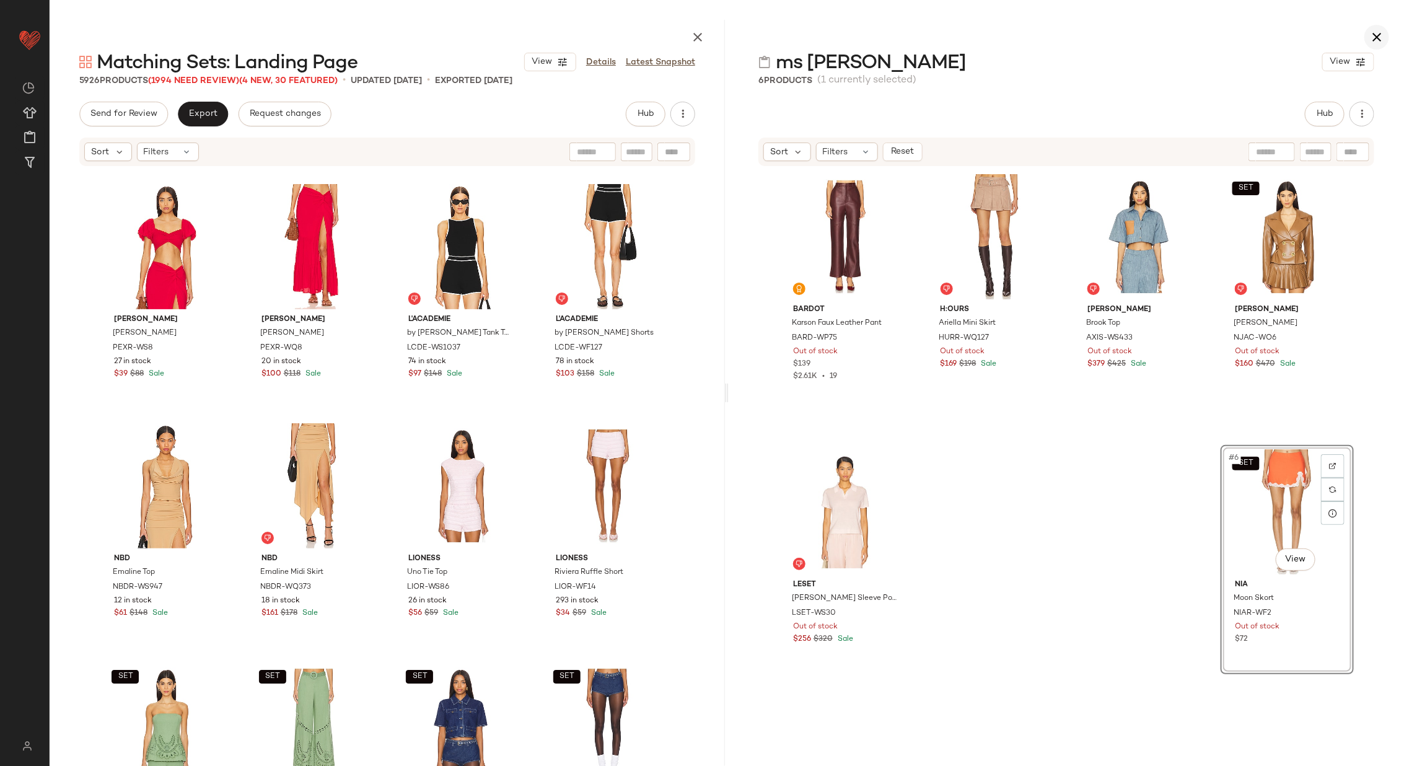
click at [1376, 34] on icon "button" at bounding box center [1376, 37] width 15 height 15
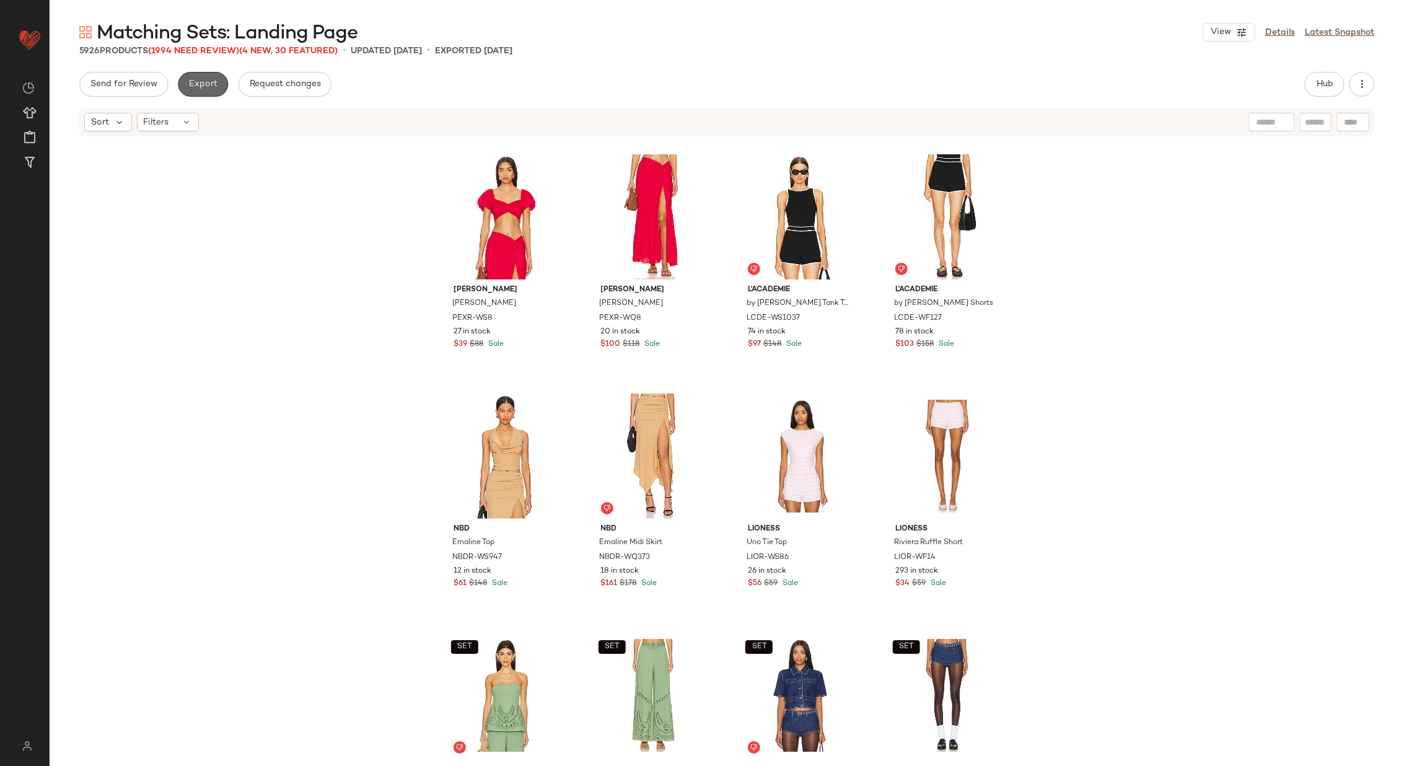
click at [206, 92] on button "Export" at bounding box center [203, 84] width 50 height 25
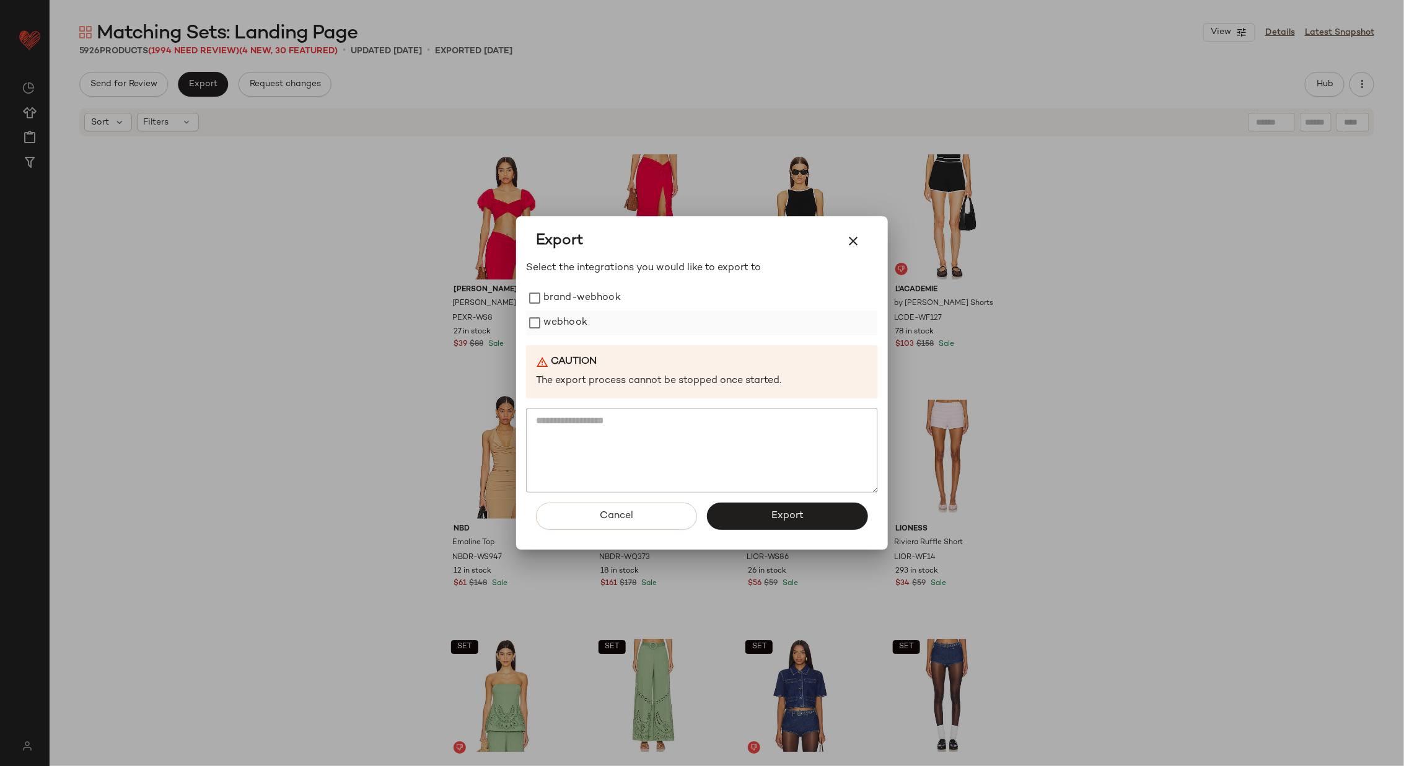
click at [544, 326] on label "webhook" at bounding box center [565, 322] width 44 height 25
click at [801, 516] on span "Export" at bounding box center [787, 516] width 33 height 12
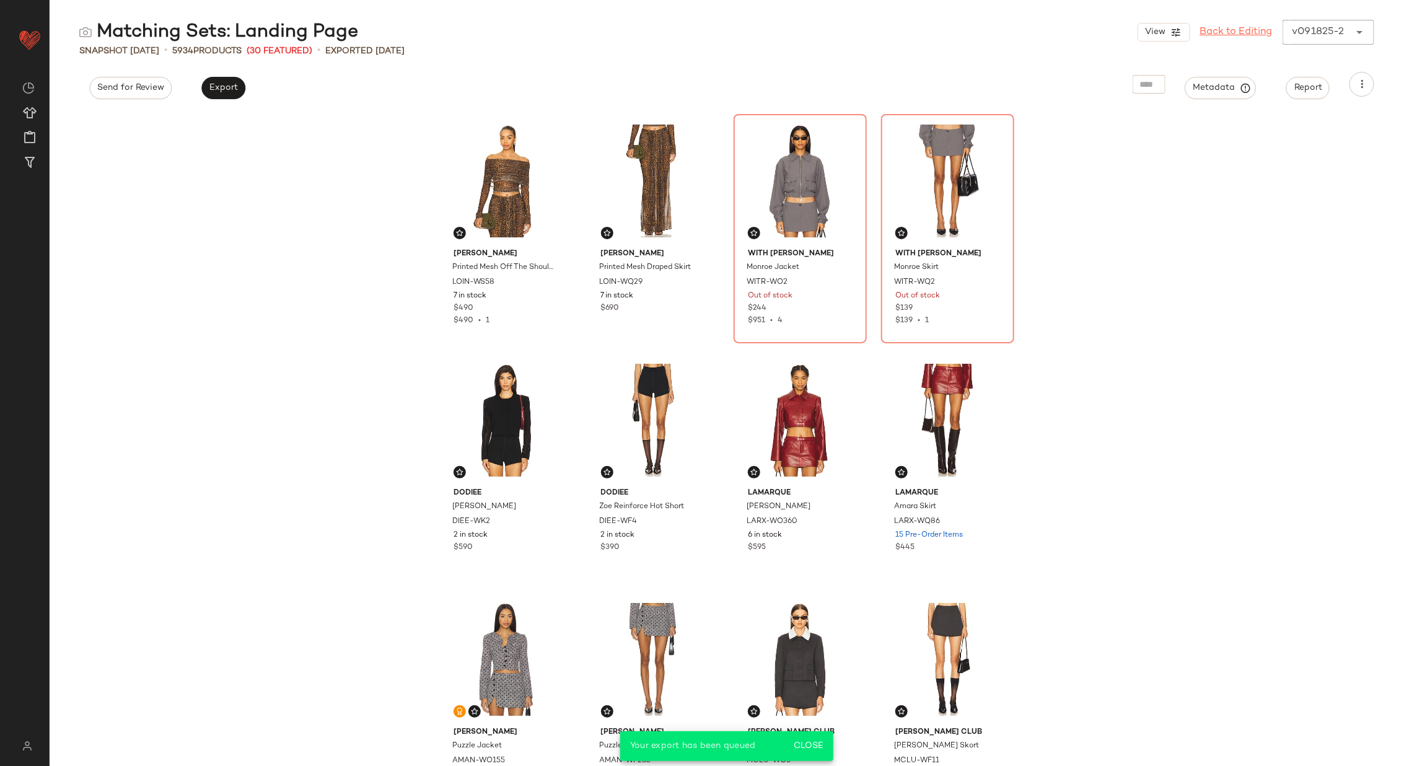
click at [1231, 29] on link "Back to Editing" at bounding box center [1236, 32] width 72 height 15
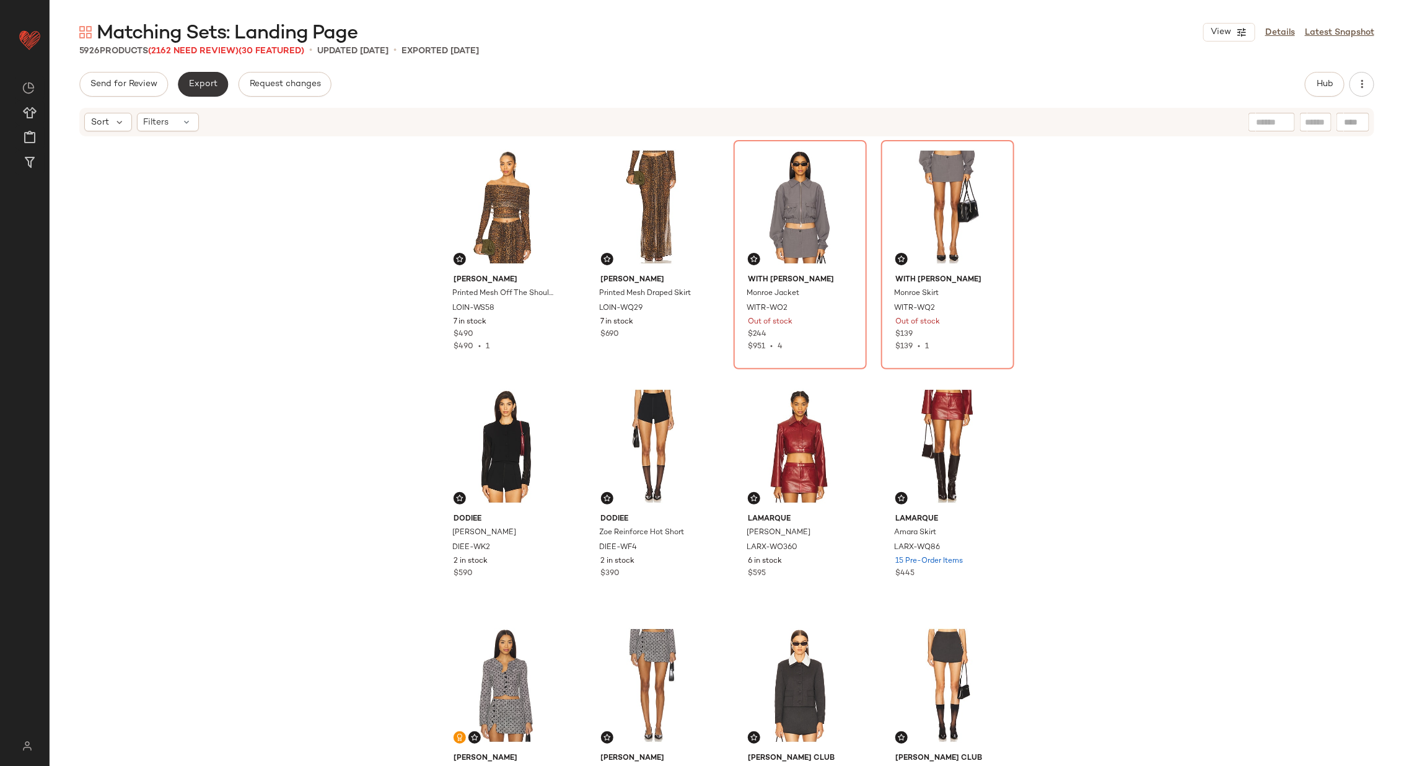
click at [195, 92] on button "Export" at bounding box center [203, 84] width 50 height 25
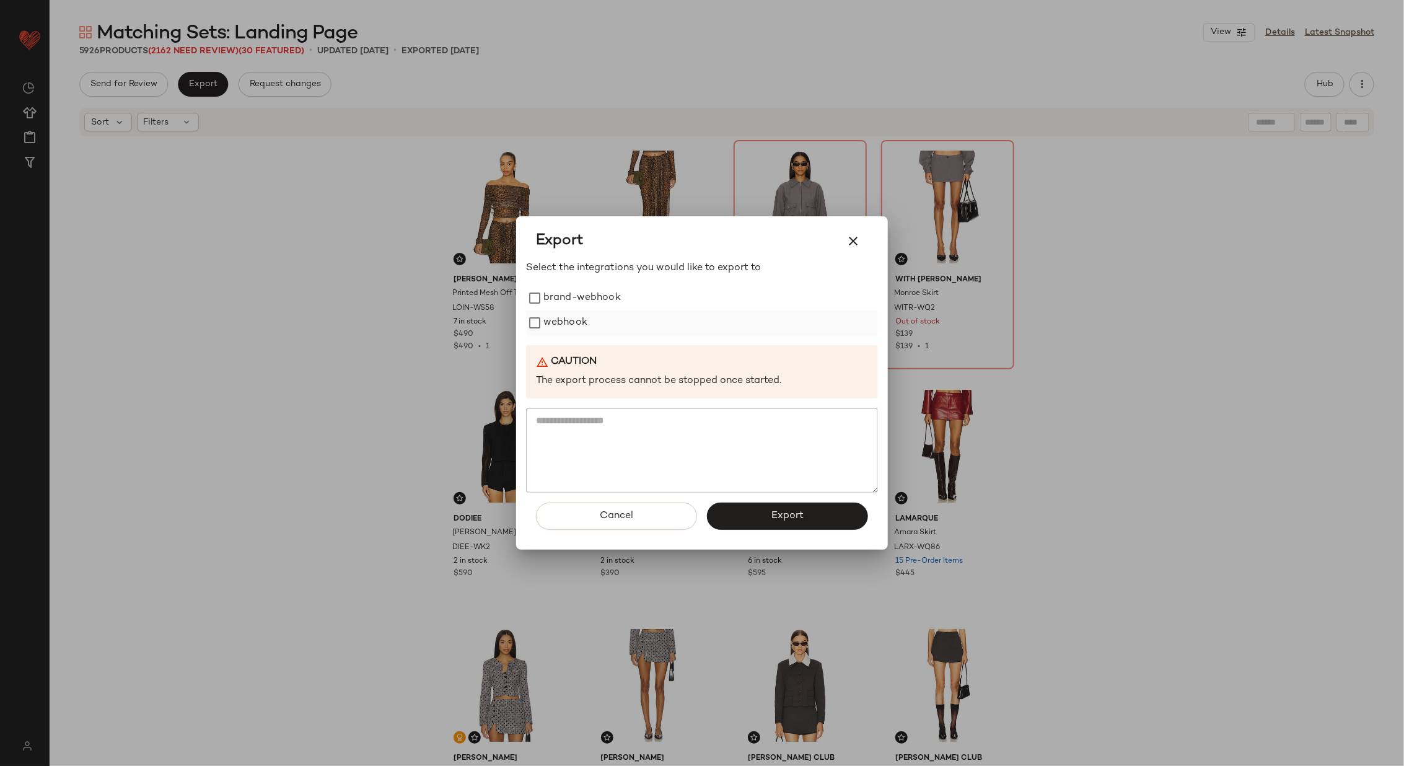
click at [569, 316] on label "webhook" at bounding box center [565, 322] width 44 height 25
click at [804, 520] on button "Export" at bounding box center [787, 515] width 161 height 27
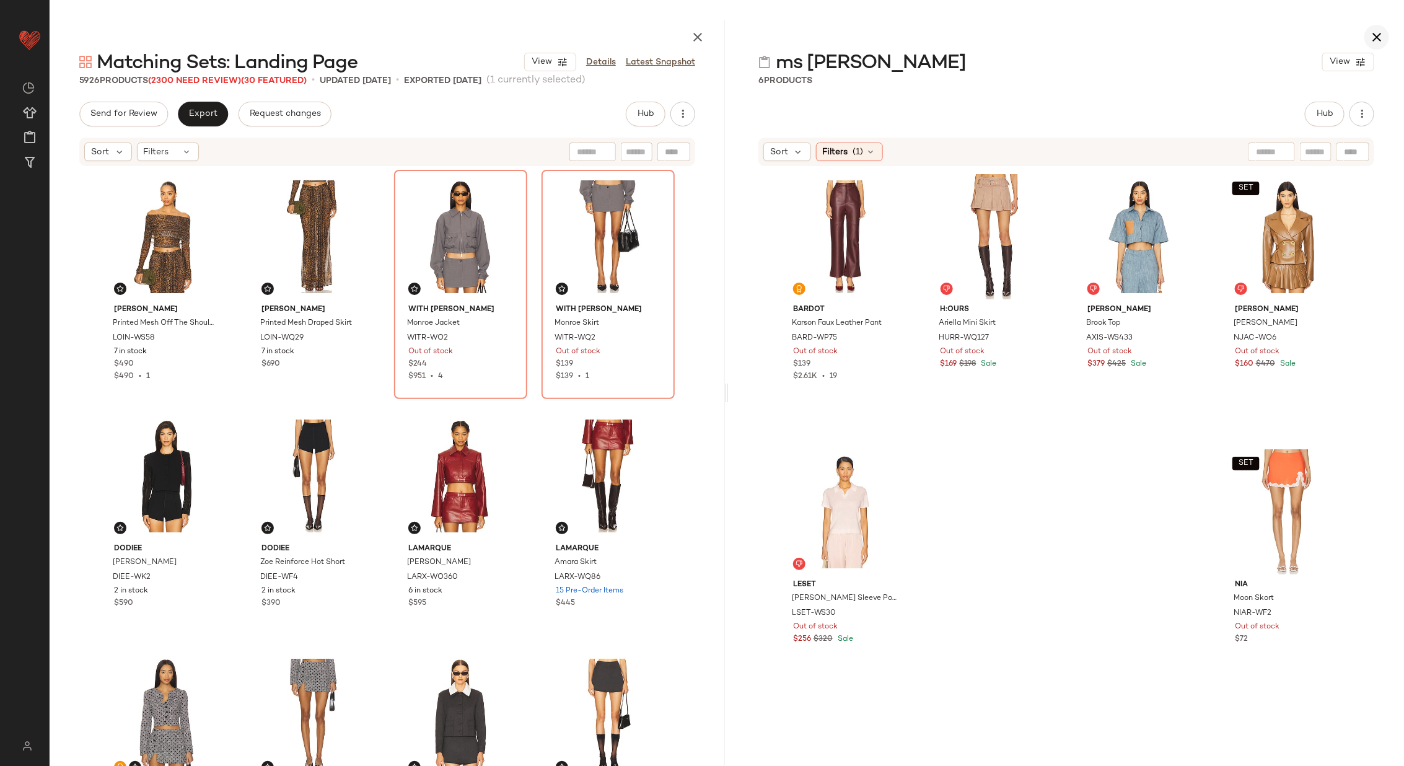
click at [1383, 35] on icon "button" at bounding box center [1376, 37] width 15 height 15
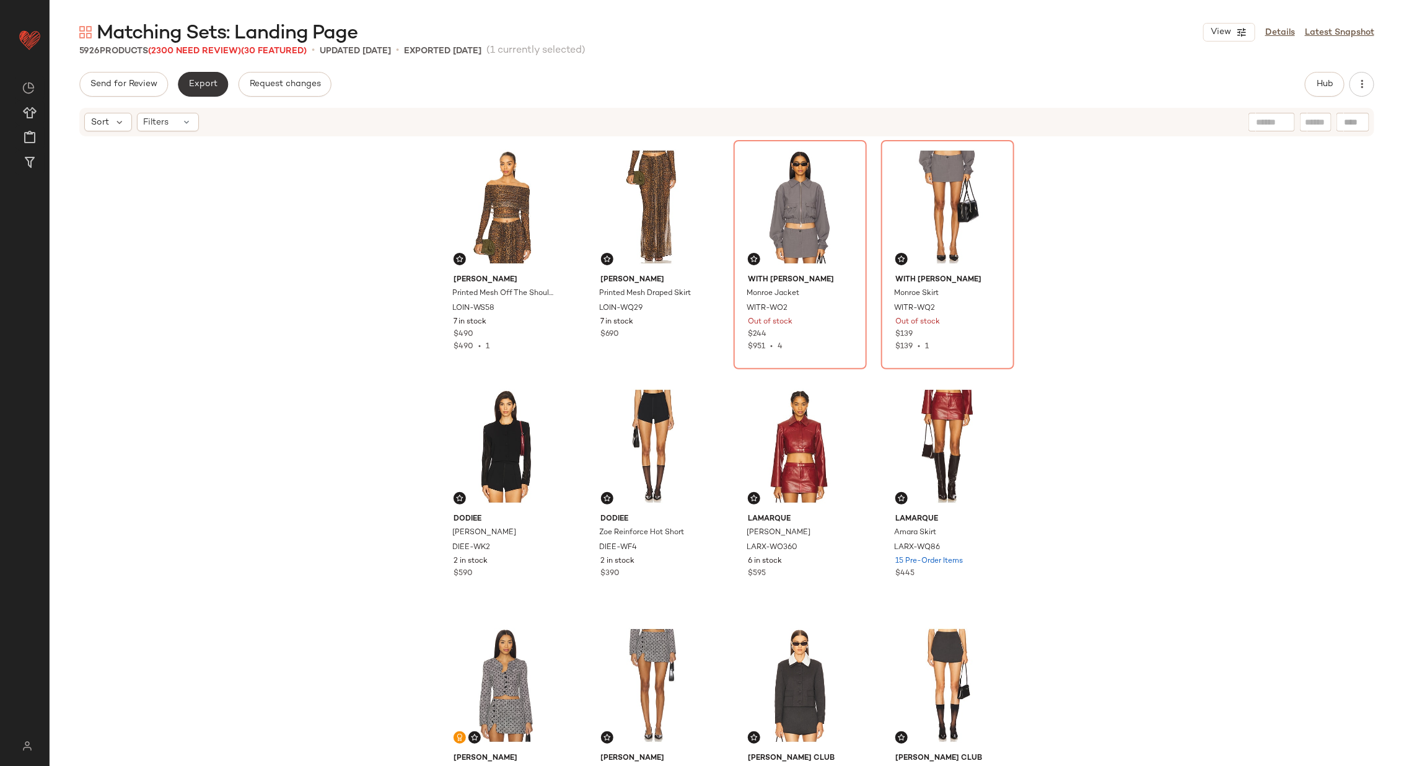
click at [199, 81] on span "Export" at bounding box center [202, 84] width 29 height 10
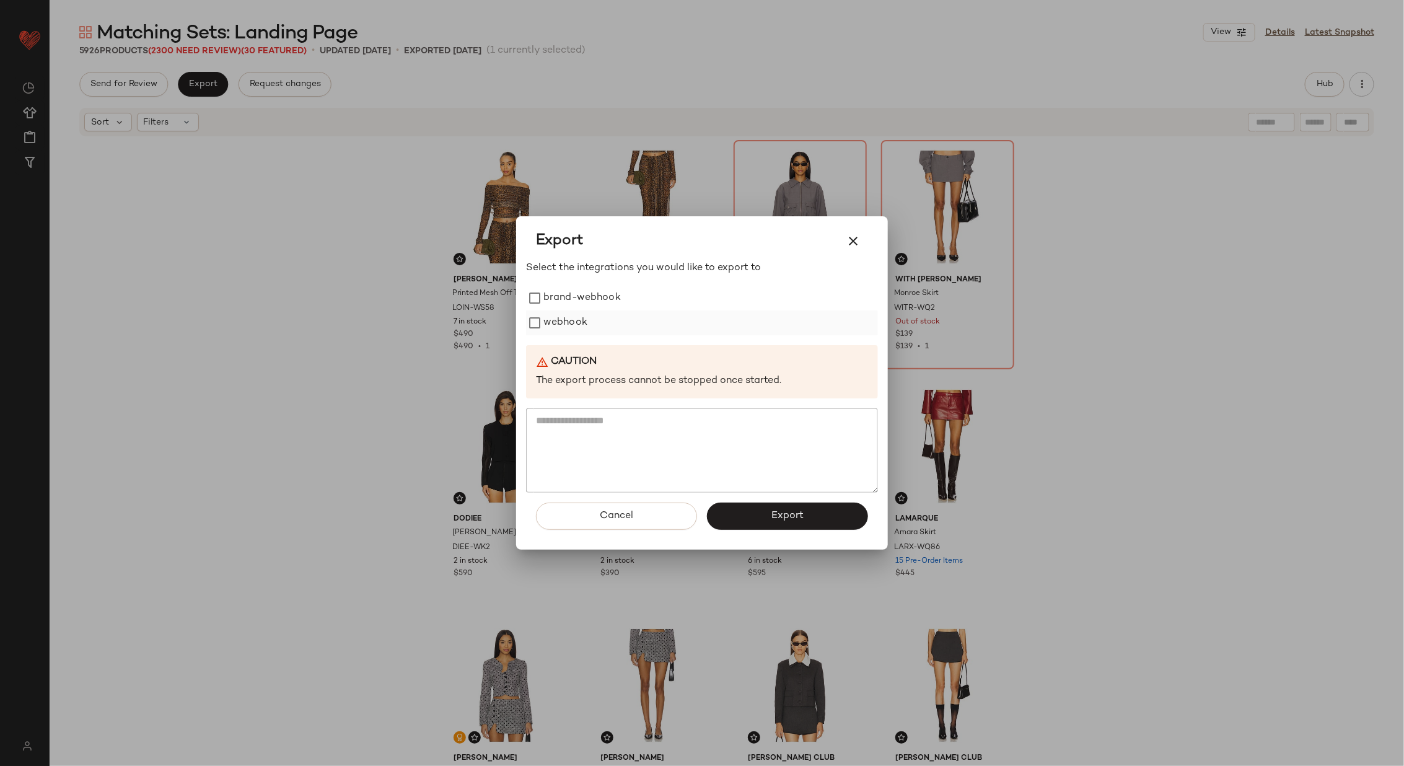
click at [566, 326] on label "webhook" at bounding box center [565, 322] width 44 height 25
click at [785, 513] on span "Export" at bounding box center [787, 516] width 33 height 12
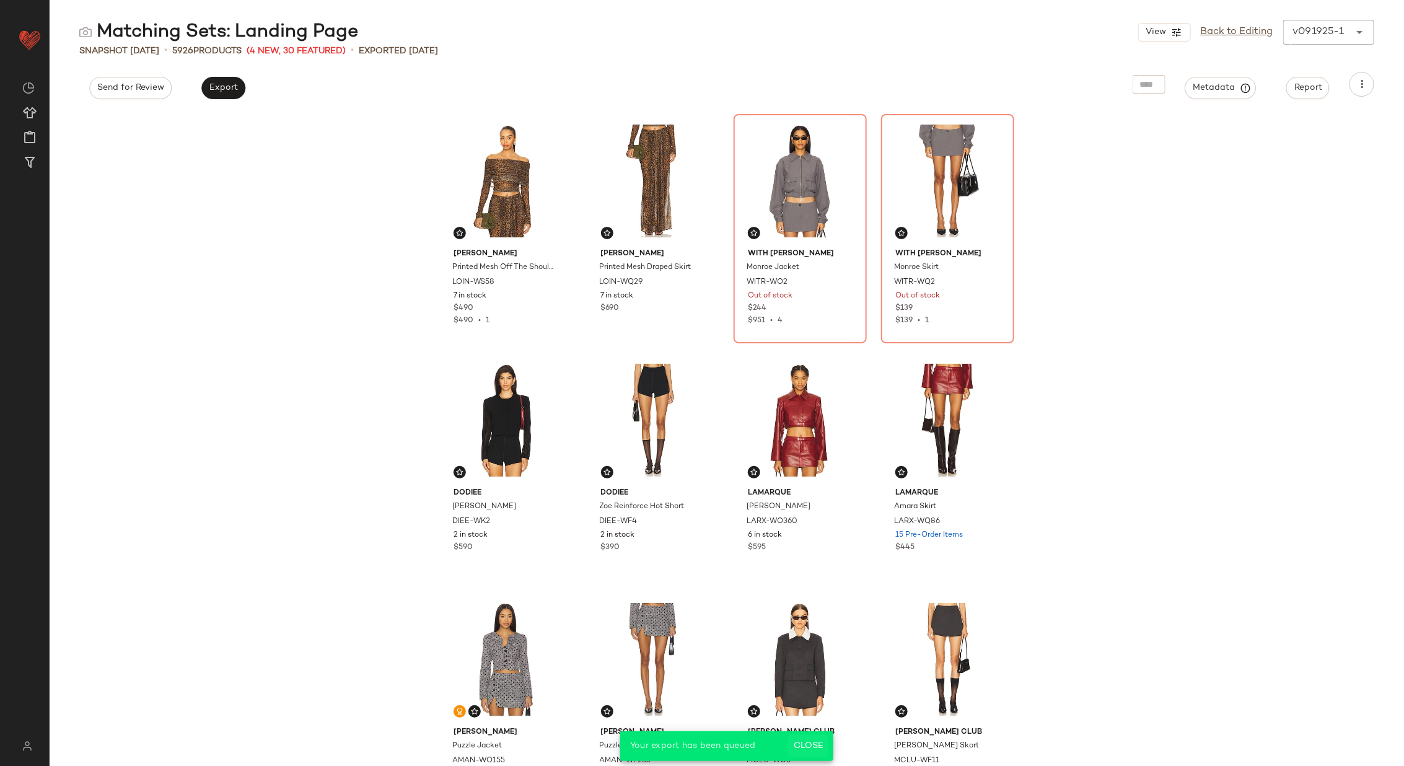
click at [812, 745] on span "Close" at bounding box center [808, 746] width 30 height 10
click at [1244, 38] on link "Back to Editing" at bounding box center [1236, 32] width 72 height 15
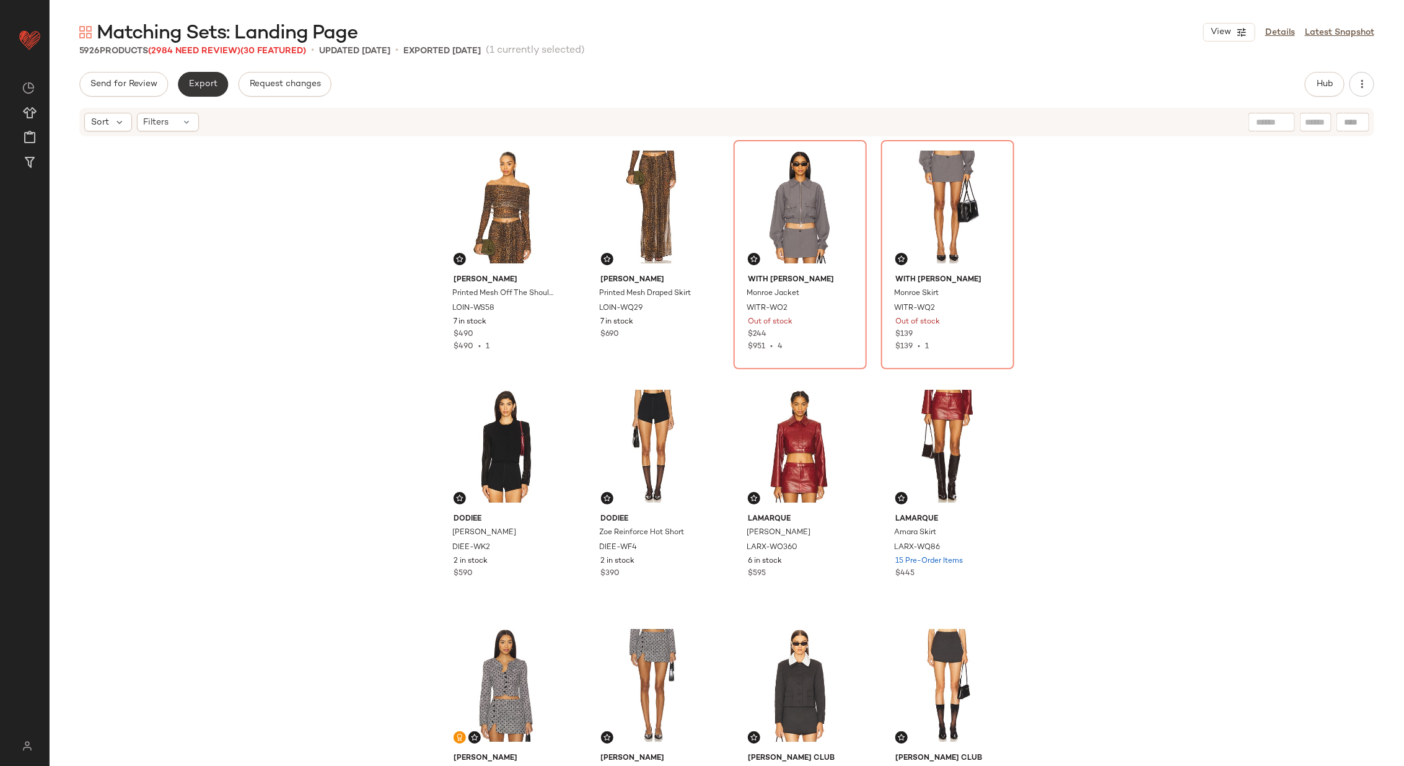
click at [198, 89] on button "Export" at bounding box center [203, 84] width 50 height 25
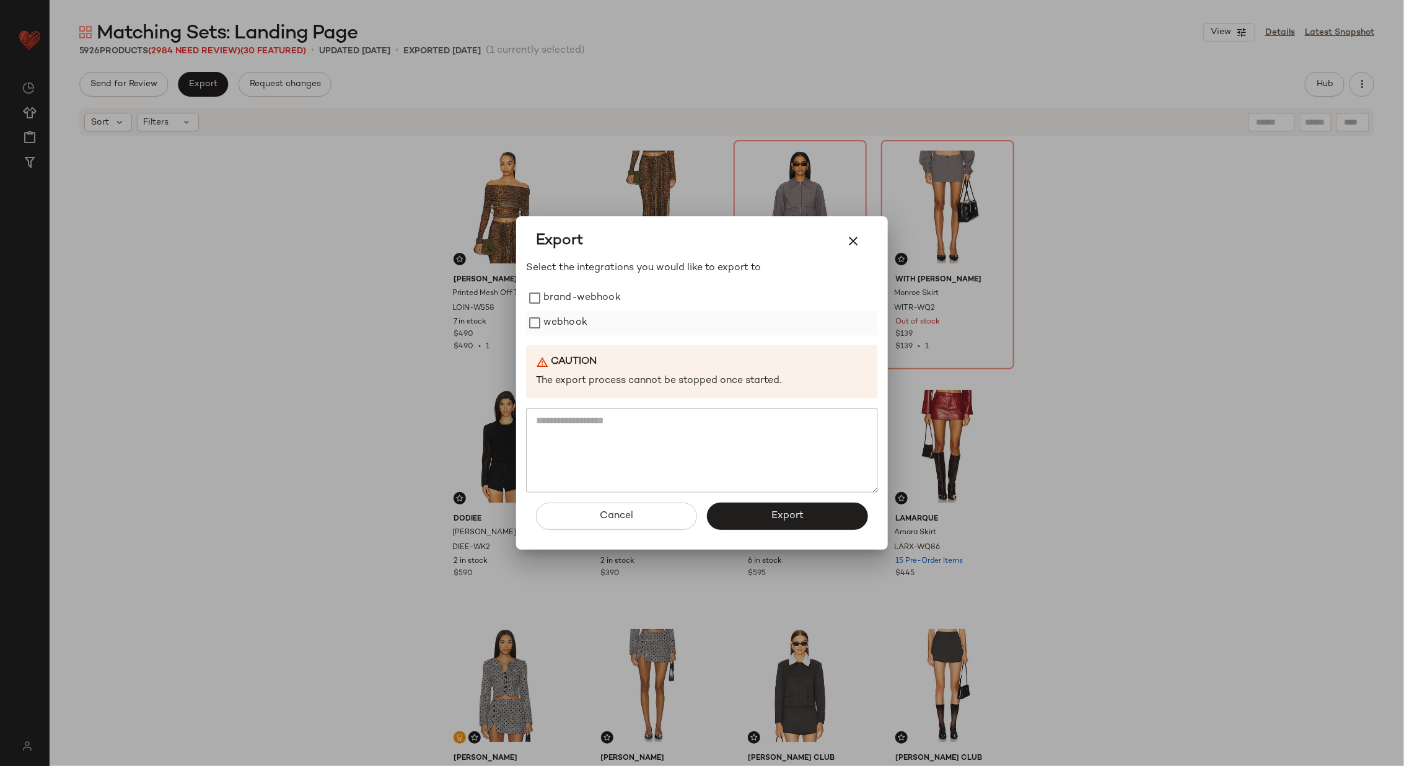
click at [572, 315] on label "webhook" at bounding box center [565, 322] width 44 height 25
click at [782, 517] on span "Export" at bounding box center [787, 516] width 33 height 12
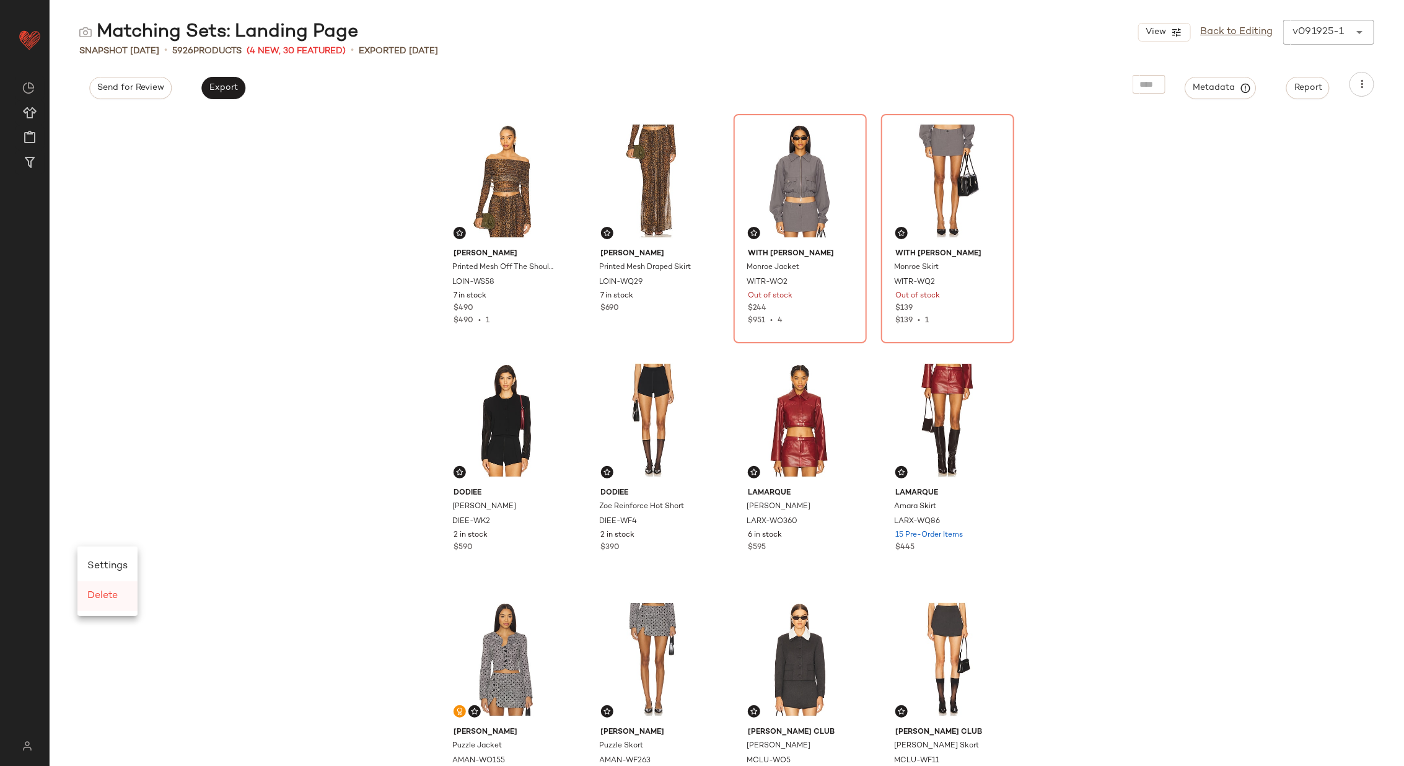
click at [108, 593] on span "Delete" at bounding box center [102, 595] width 30 height 11
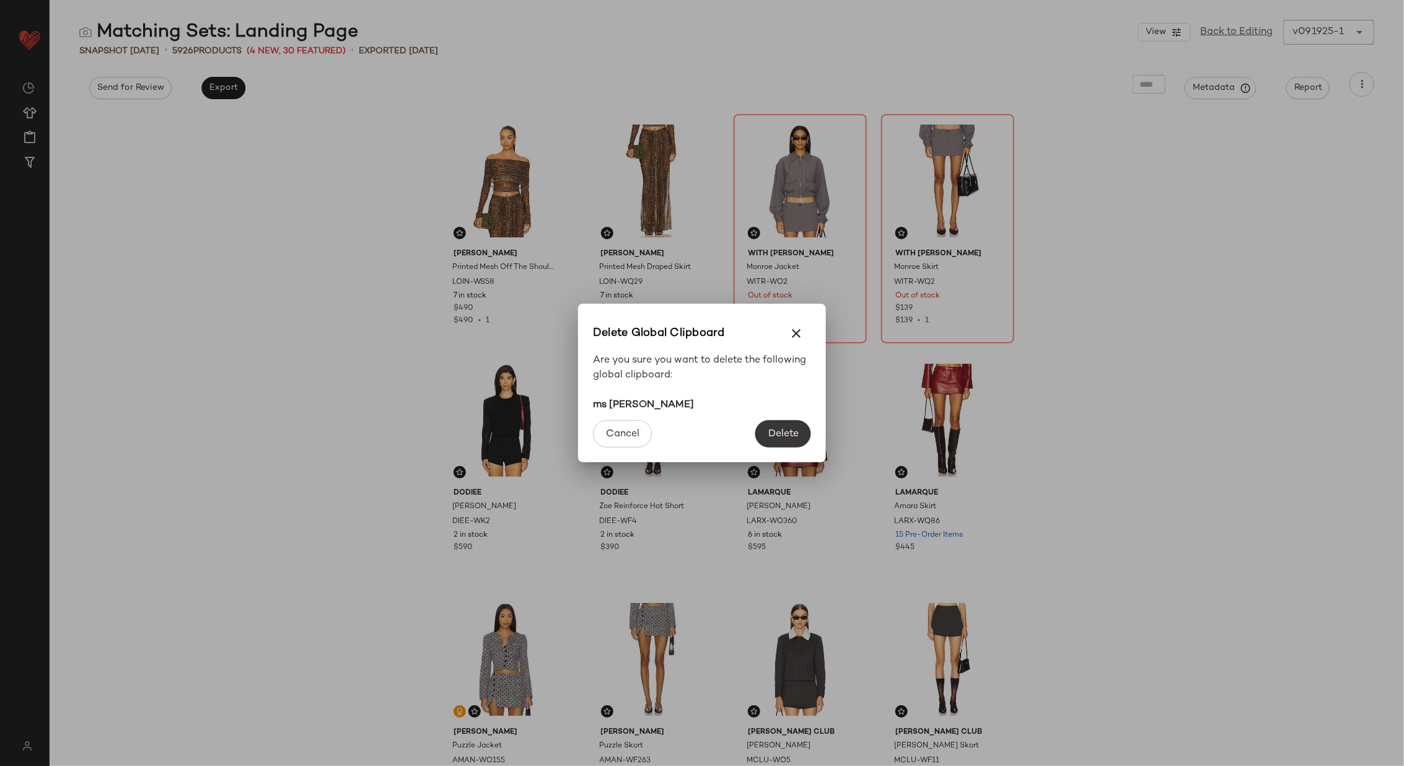
click at [783, 429] on span "Delete" at bounding box center [782, 434] width 31 height 12
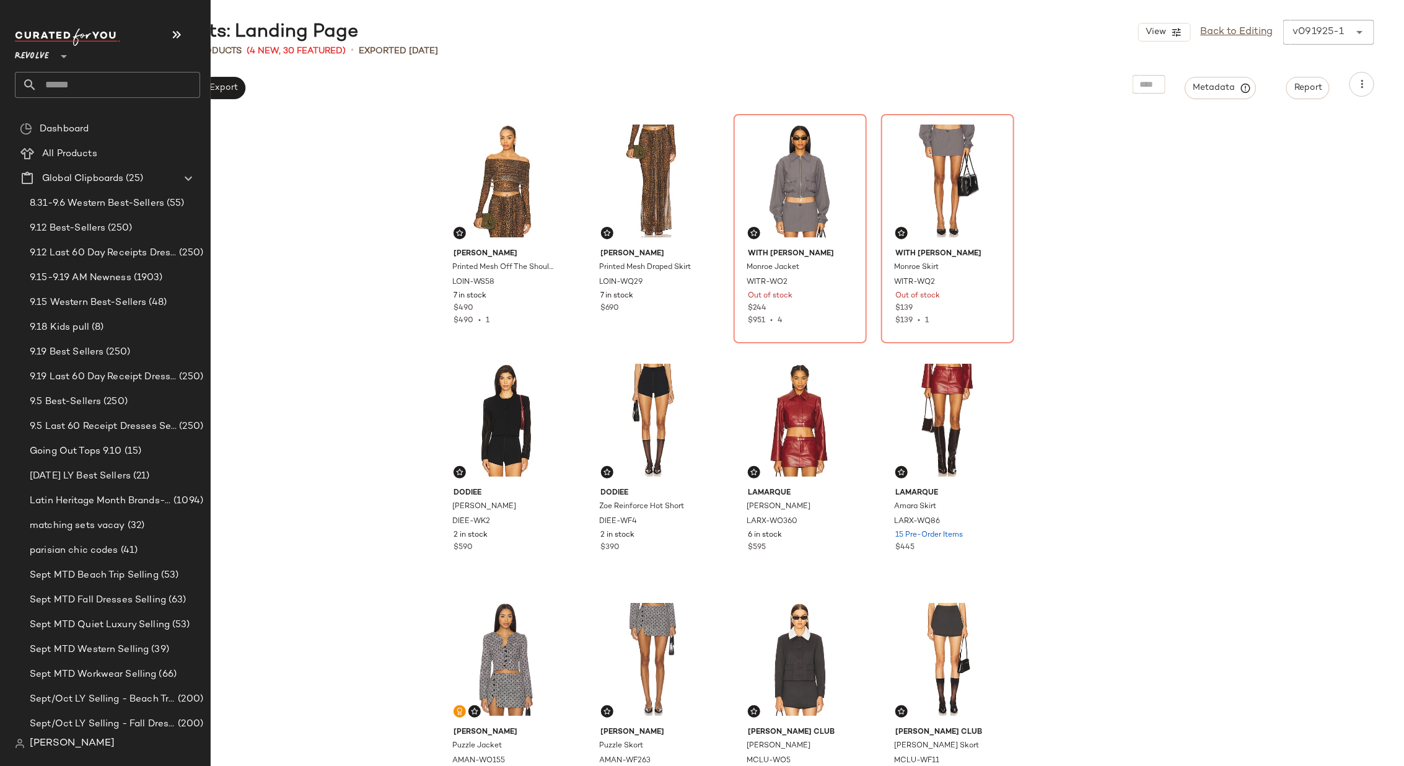
click at [84, 82] on input "text" at bounding box center [118, 85] width 163 height 26
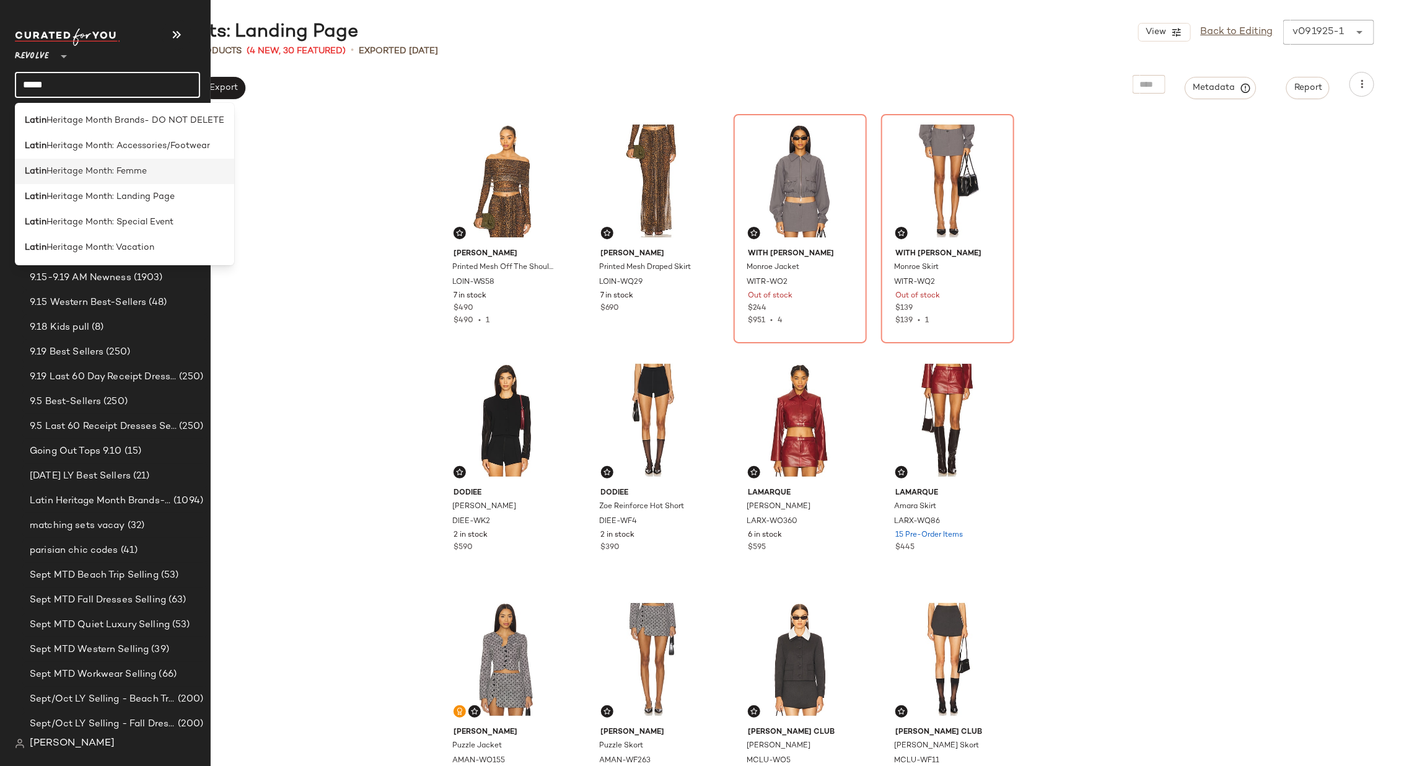
type input "*****"
click at [103, 172] on span "Heritage Month: Femme" at bounding box center [96, 171] width 100 height 13
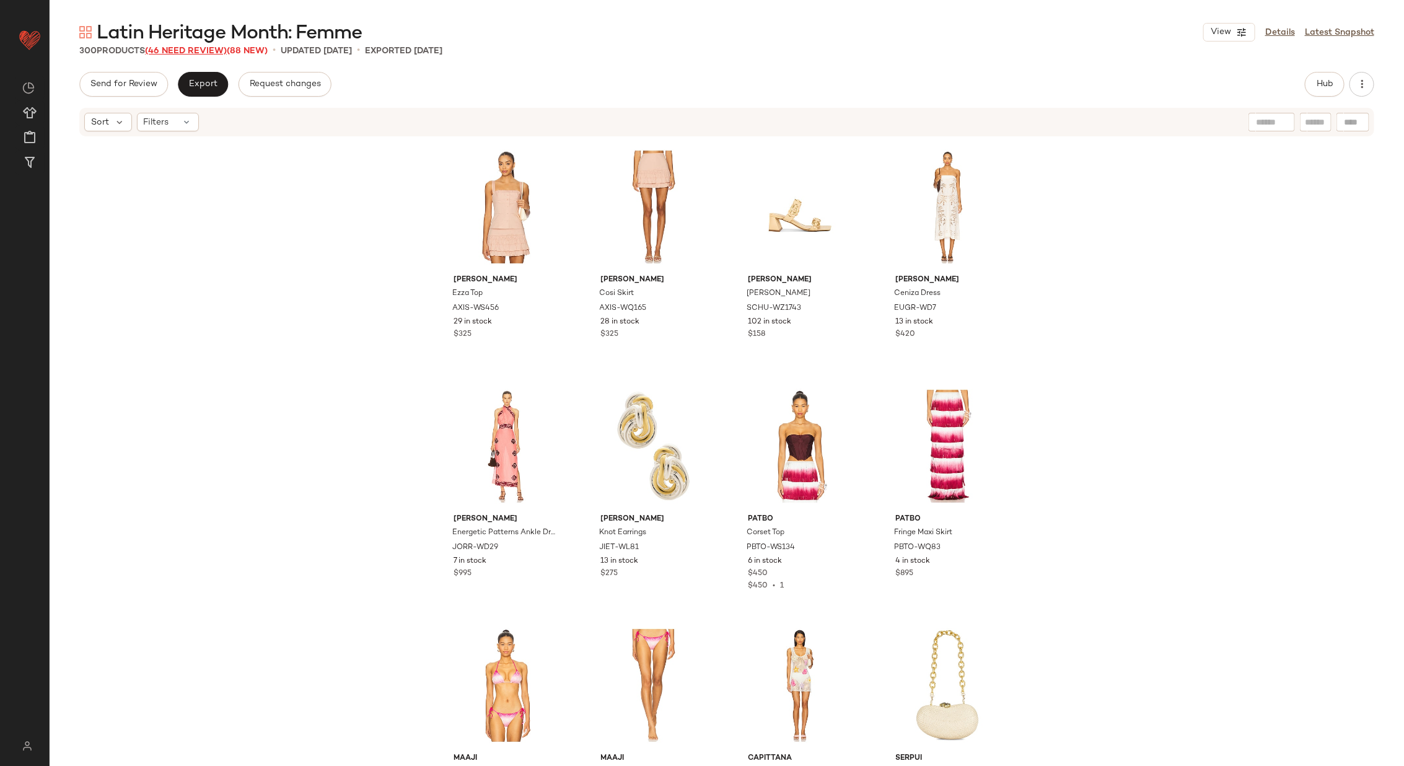
click at [189, 47] on span "(46 Need Review)" at bounding box center [186, 50] width 82 height 9
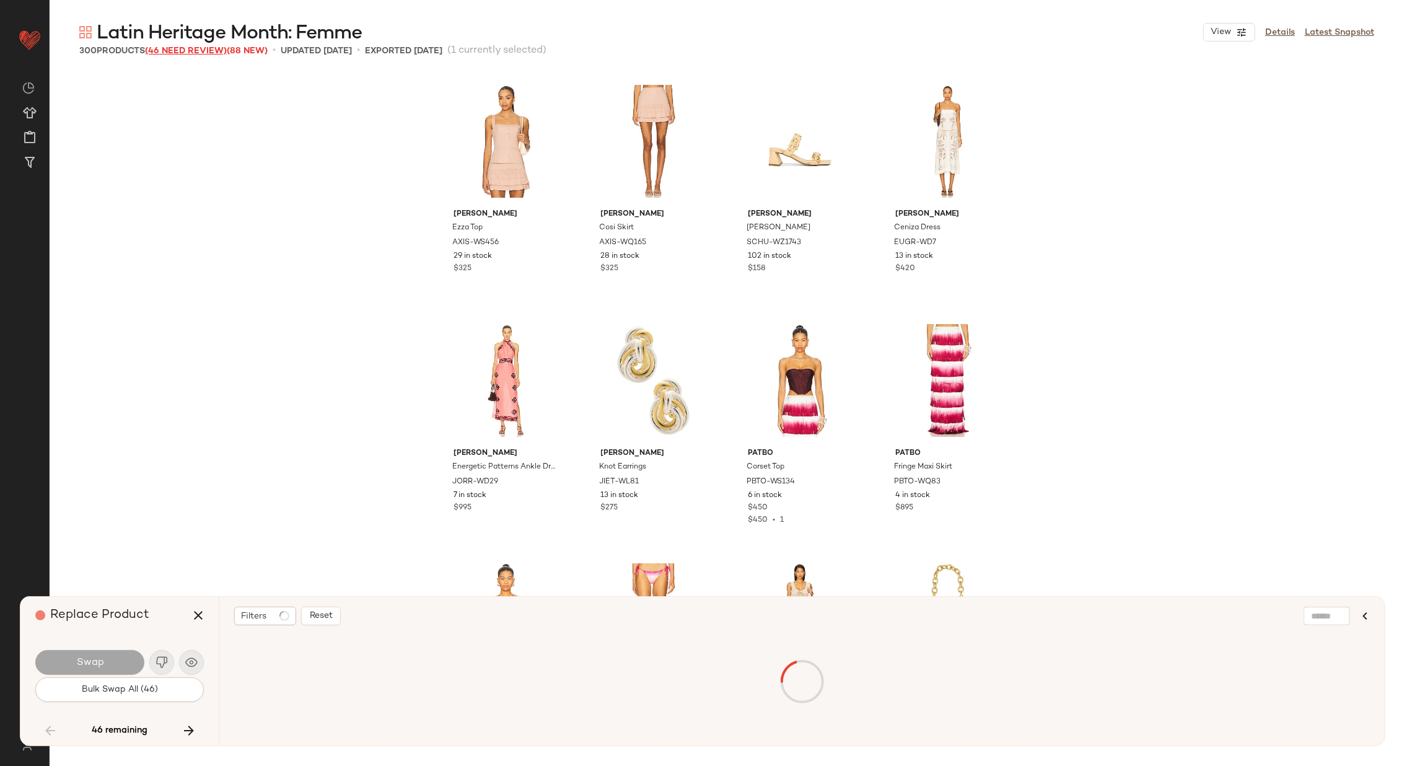
scroll to position [4064, 0]
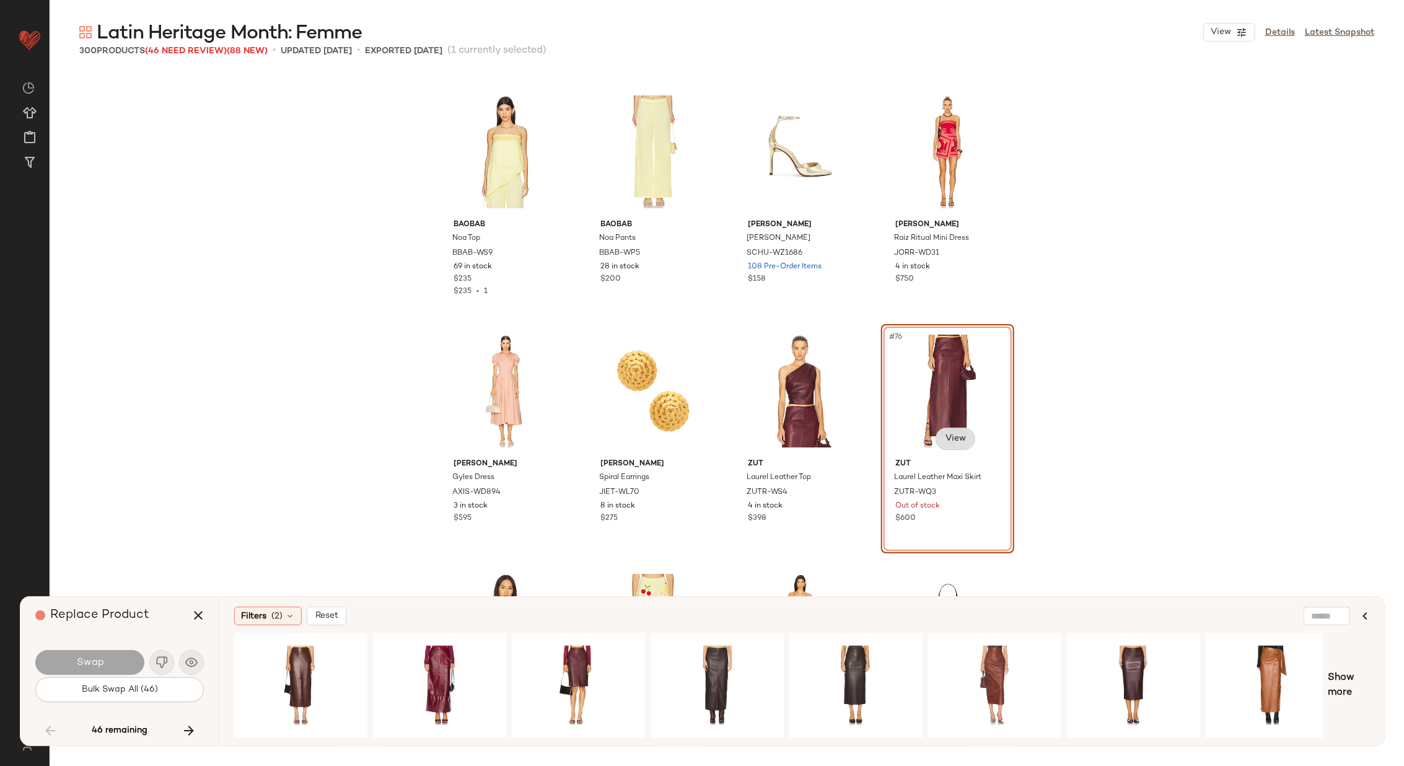
click at [954, 438] on body "Revolve ** Dashboard All Products Global Clipboards (25) Curations (70) Alexis …" at bounding box center [702, 433] width 1404 height 867
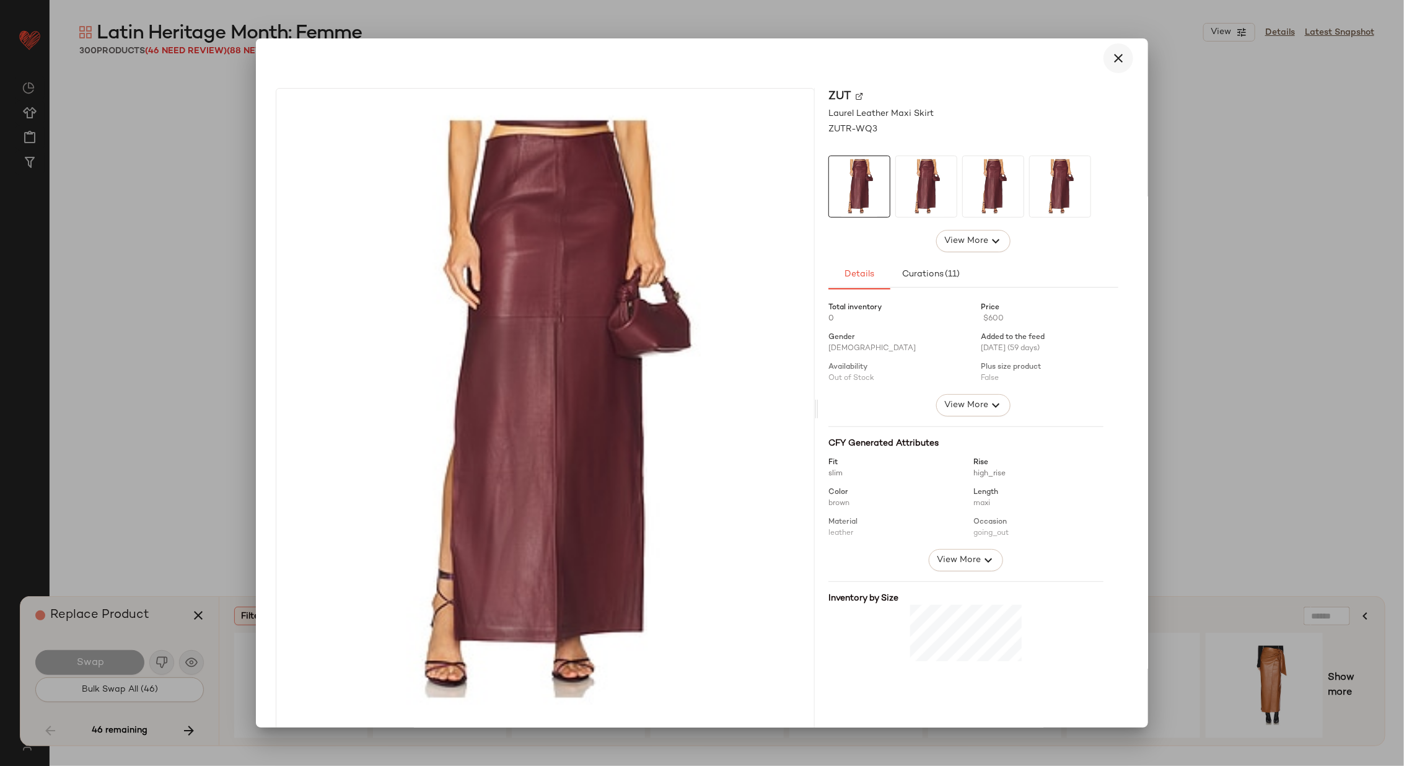
click at [1111, 58] on icon "button" at bounding box center [1118, 58] width 15 height 15
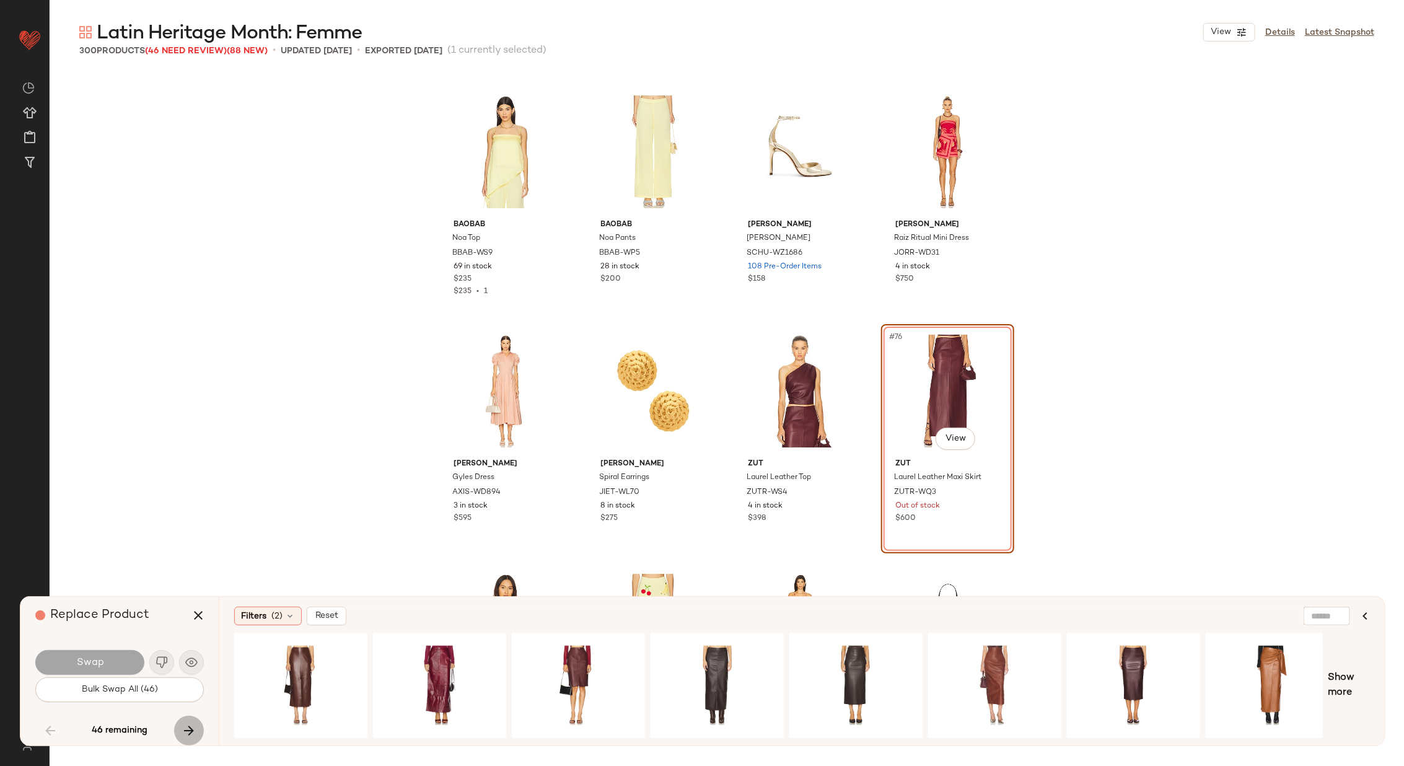
click at [186, 727] on icon "button" at bounding box center [188, 730] width 15 height 15
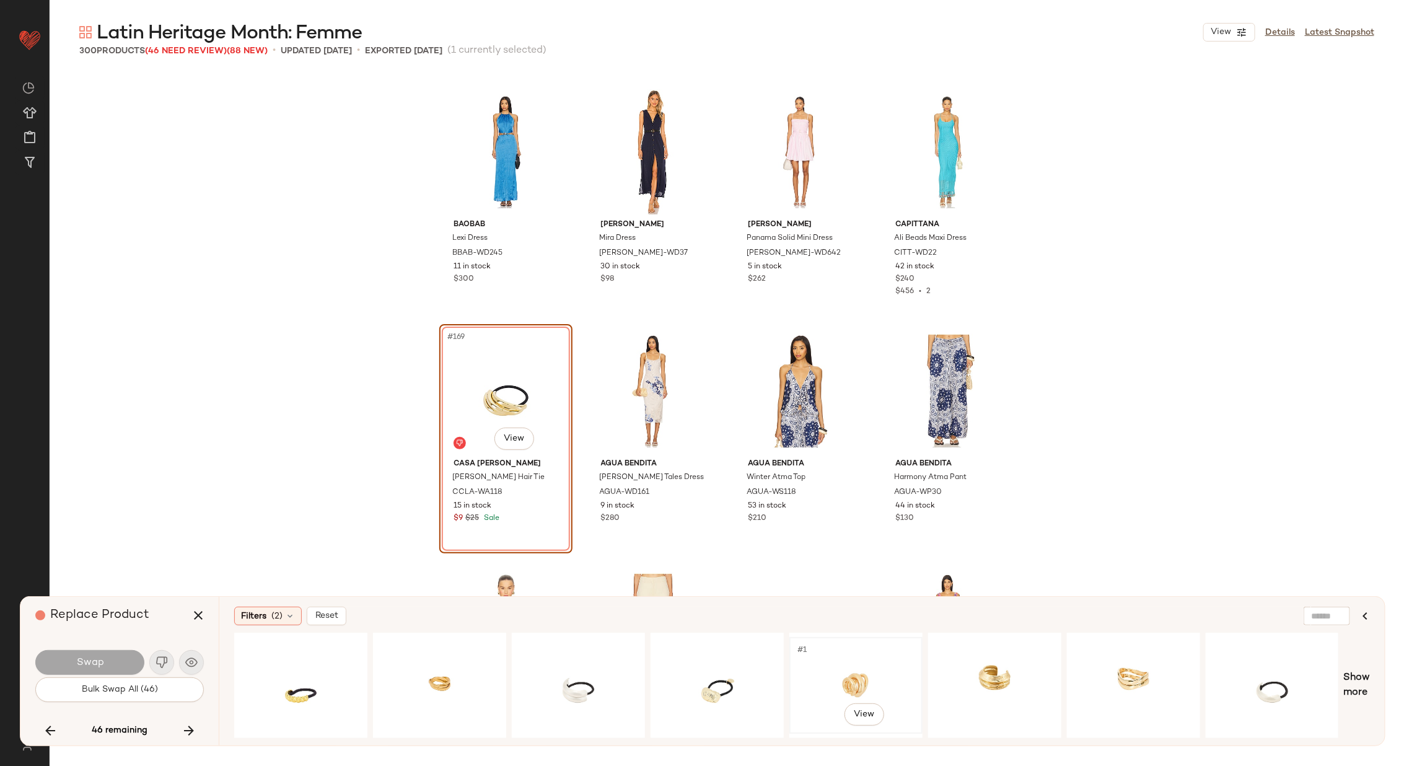
click at [844, 668] on div "#1 View" at bounding box center [856, 685] width 125 height 88
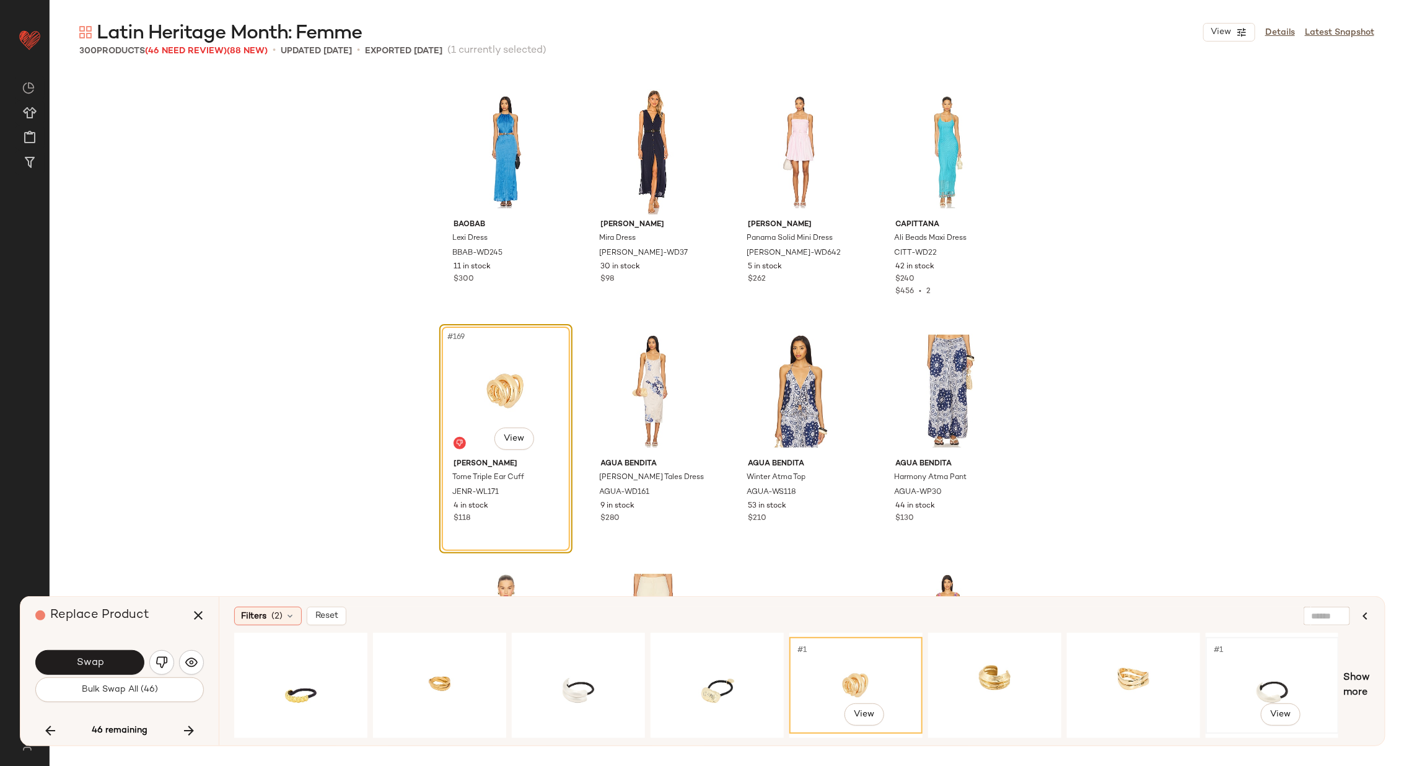
click at [1233, 667] on div "#1 View" at bounding box center [1272, 685] width 125 height 88
click at [317, 674] on div "#1 View" at bounding box center [300, 685] width 125 height 88
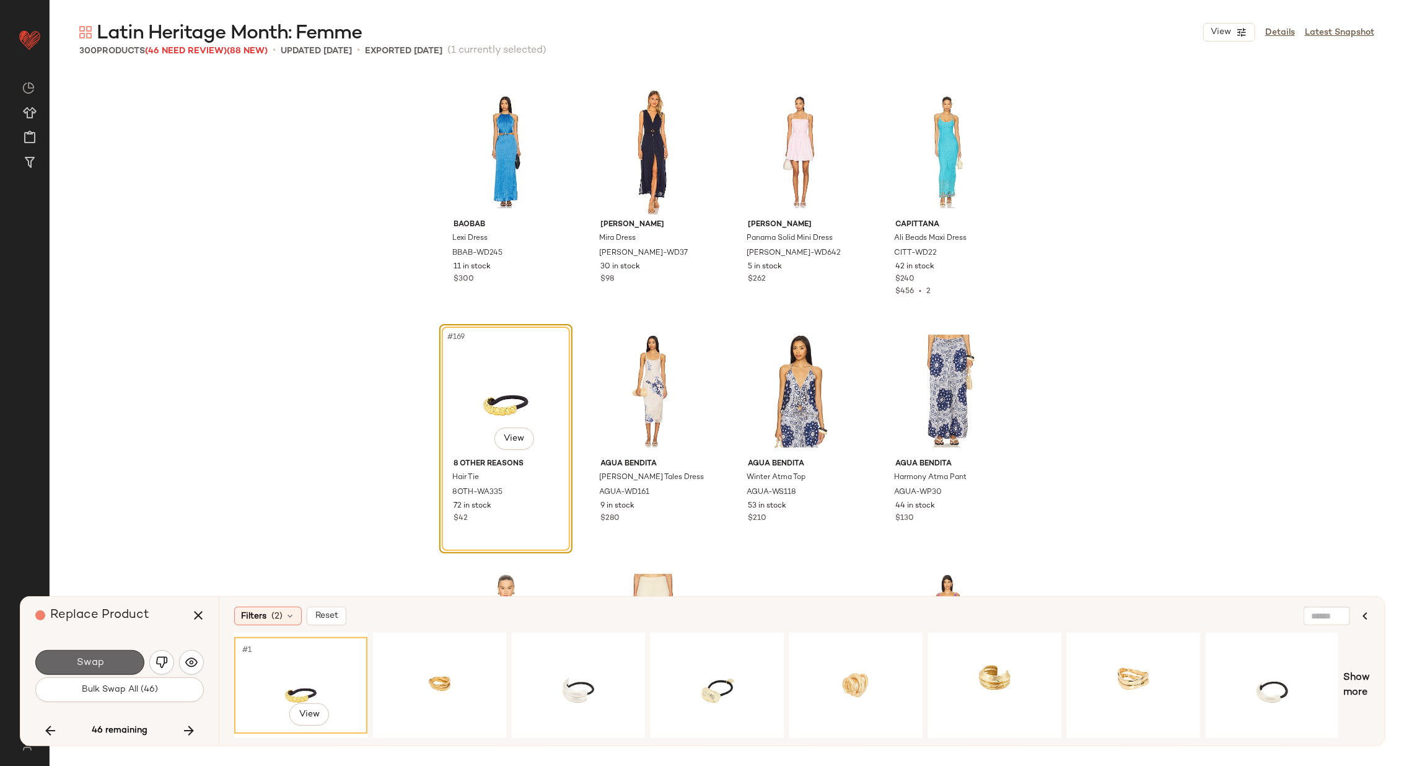
click at [102, 657] on span "Swap" at bounding box center [90, 663] width 28 height 12
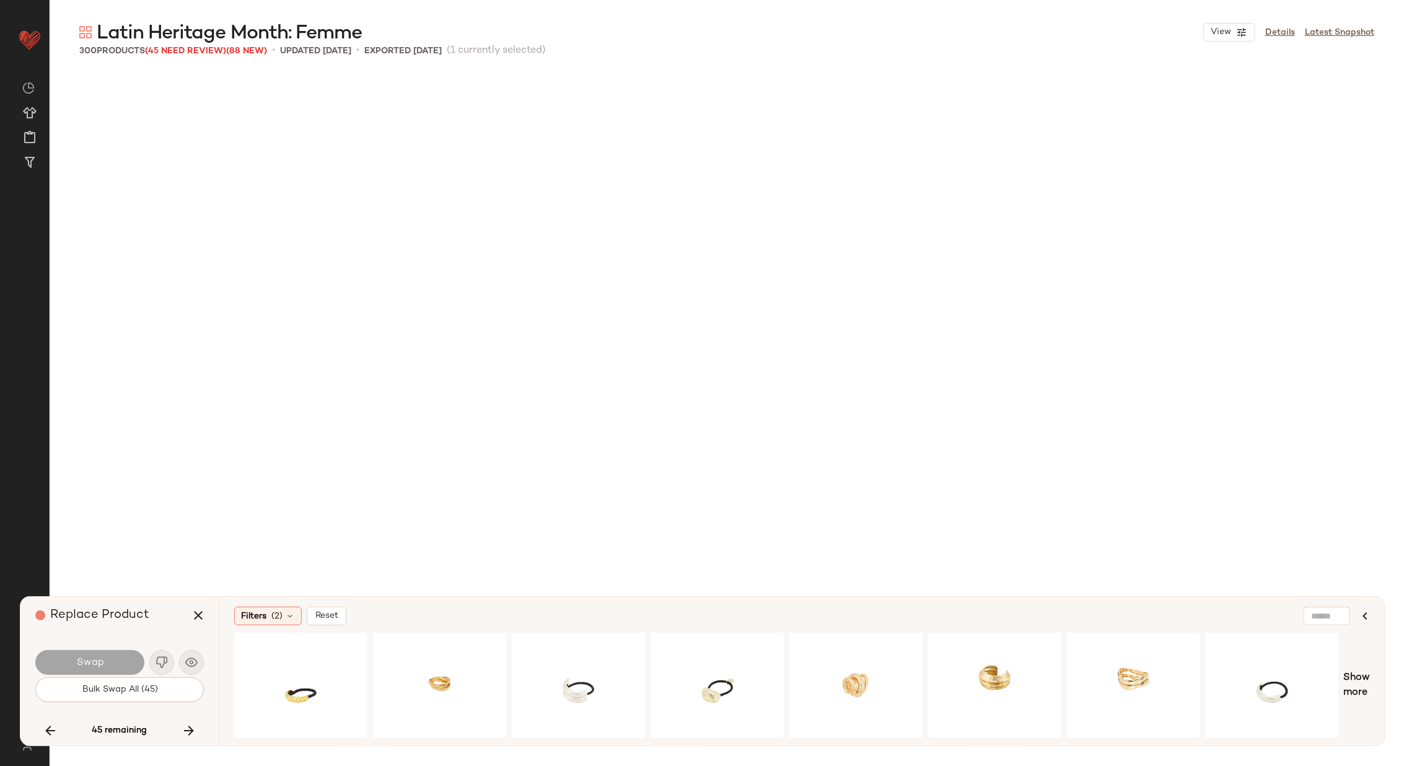
scroll to position [14346, 0]
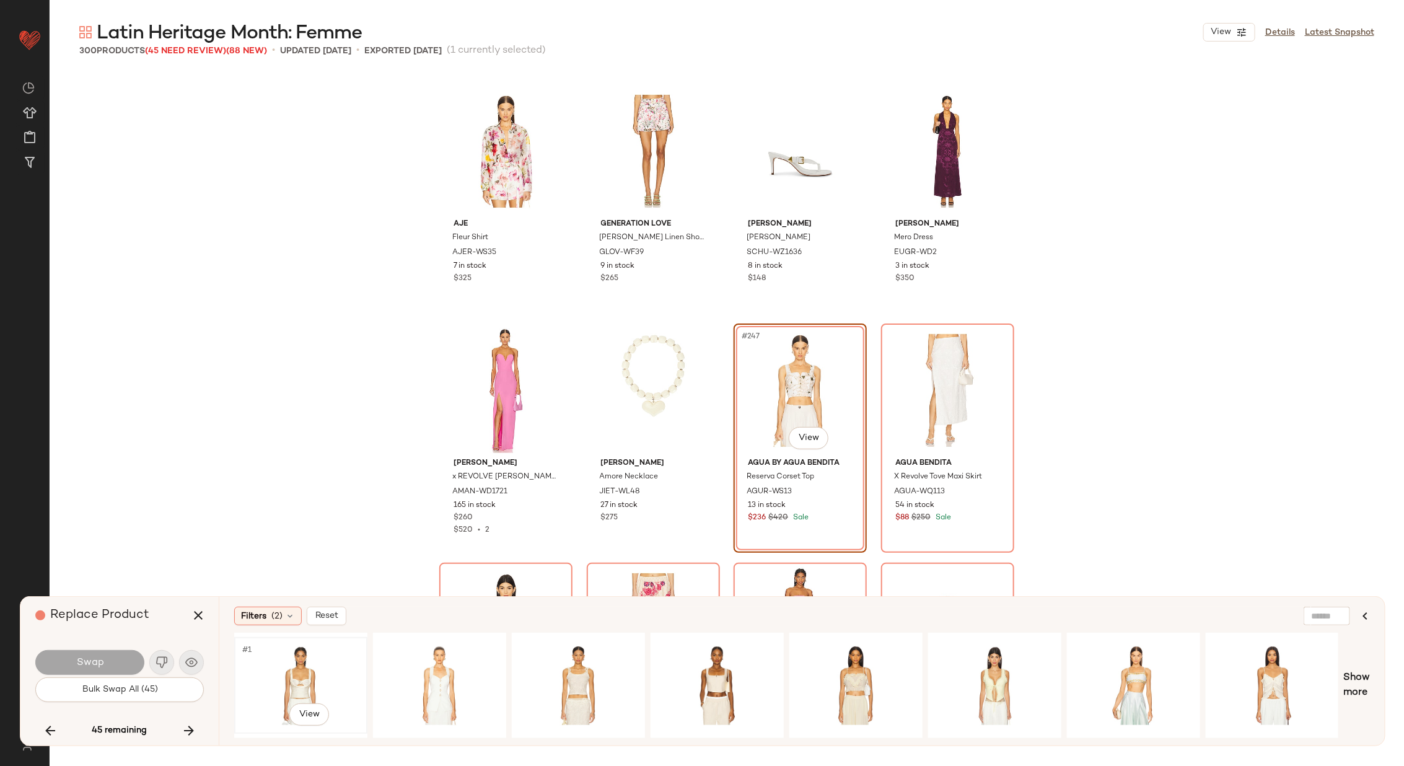
click at [308, 666] on div "#1 View" at bounding box center [300, 685] width 125 height 88
click at [101, 660] on span "Swap" at bounding box center [90, 663] width 28 height 12
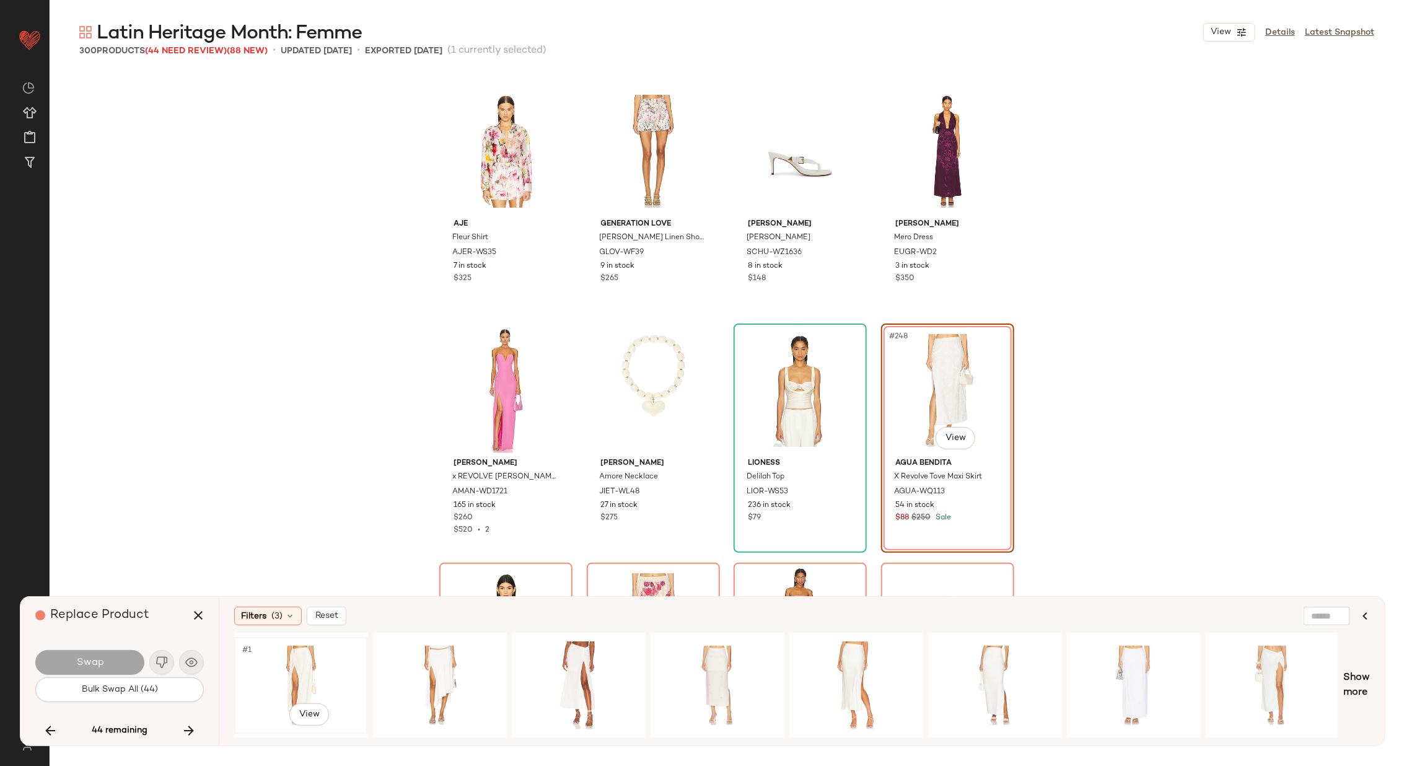
click at [273, 670] on div "#1 View" at bounding box center [300, 685] width 125 height 88
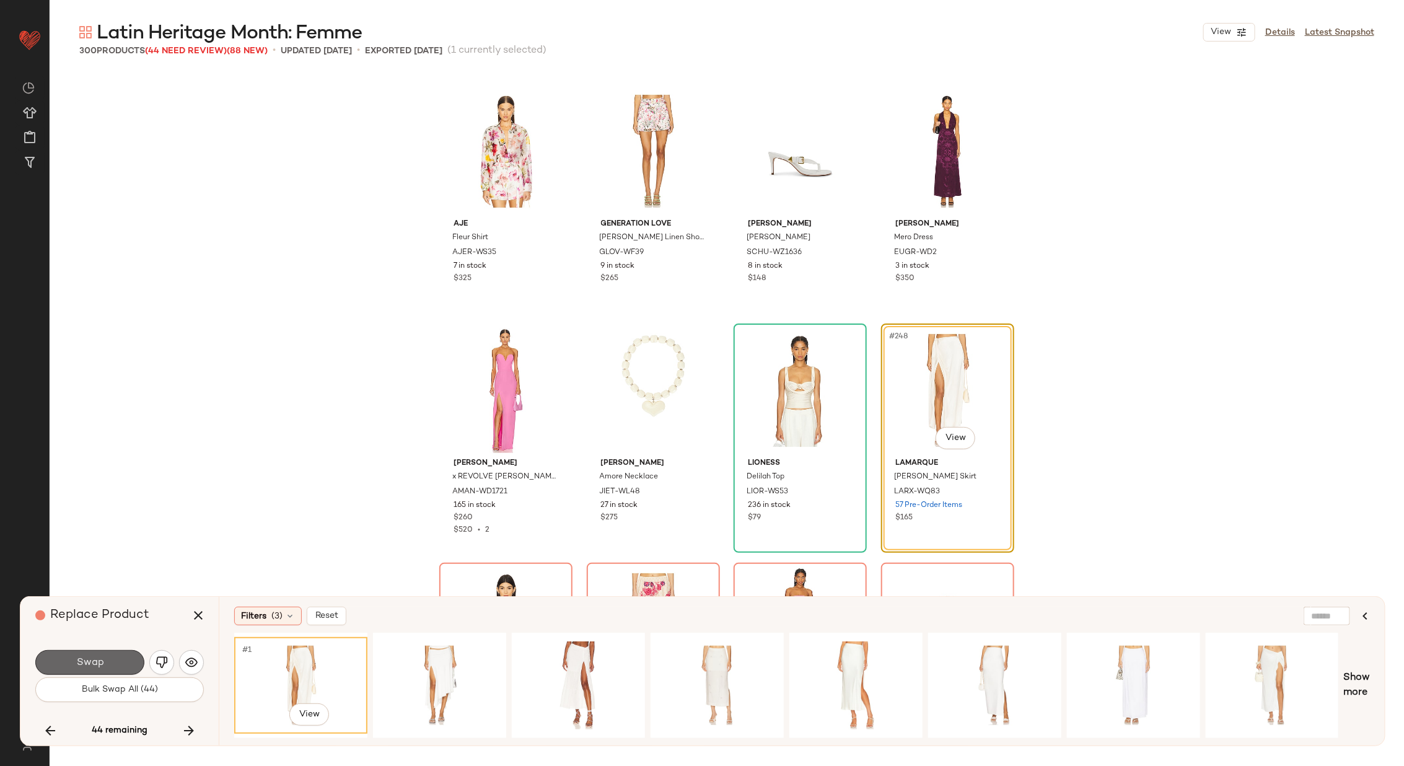
click at [119, 659] on button "Swap" at bounding box center [89, 662] width 109 height 25
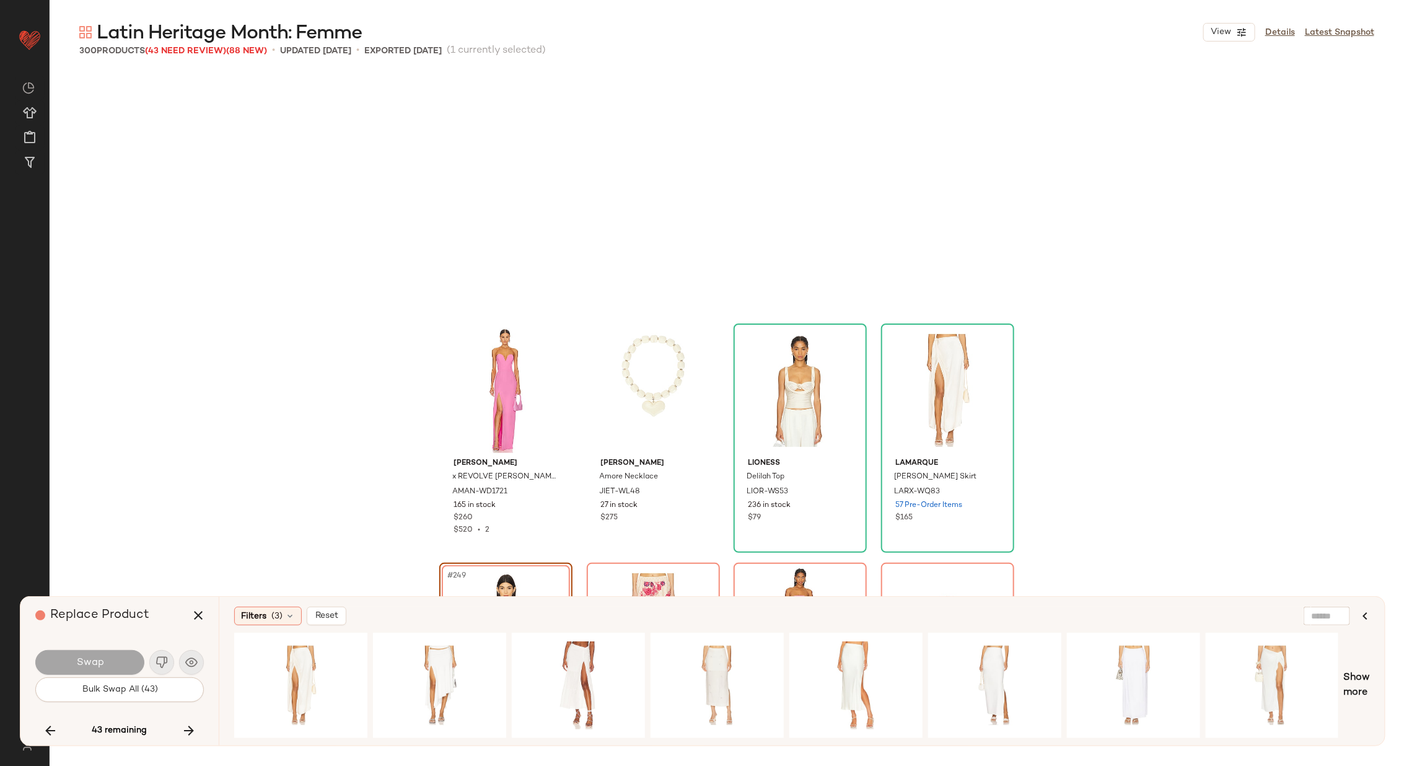
scroll to position [14585, 0]
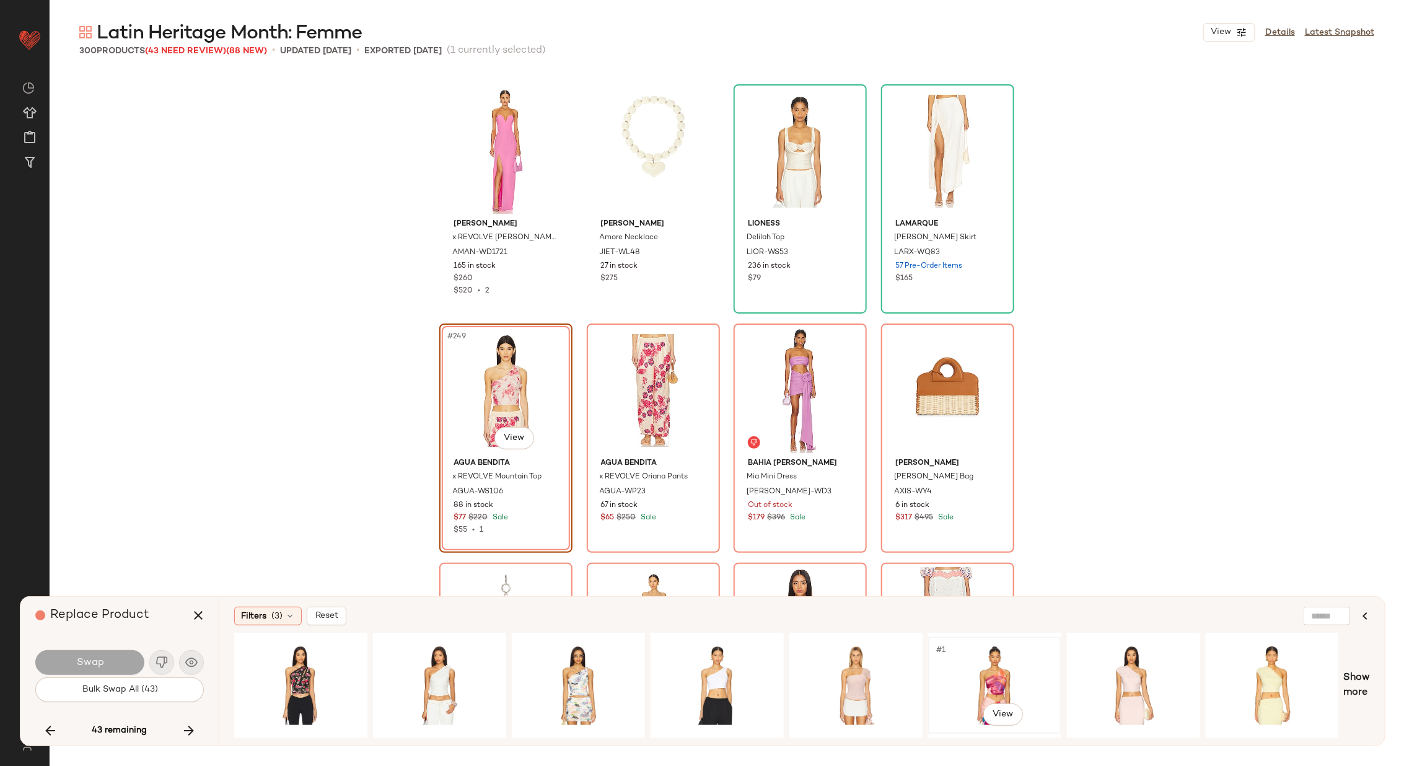
click at [961, 656] on div "#1 View" at bounding box center [994, 685] width 125 height 88
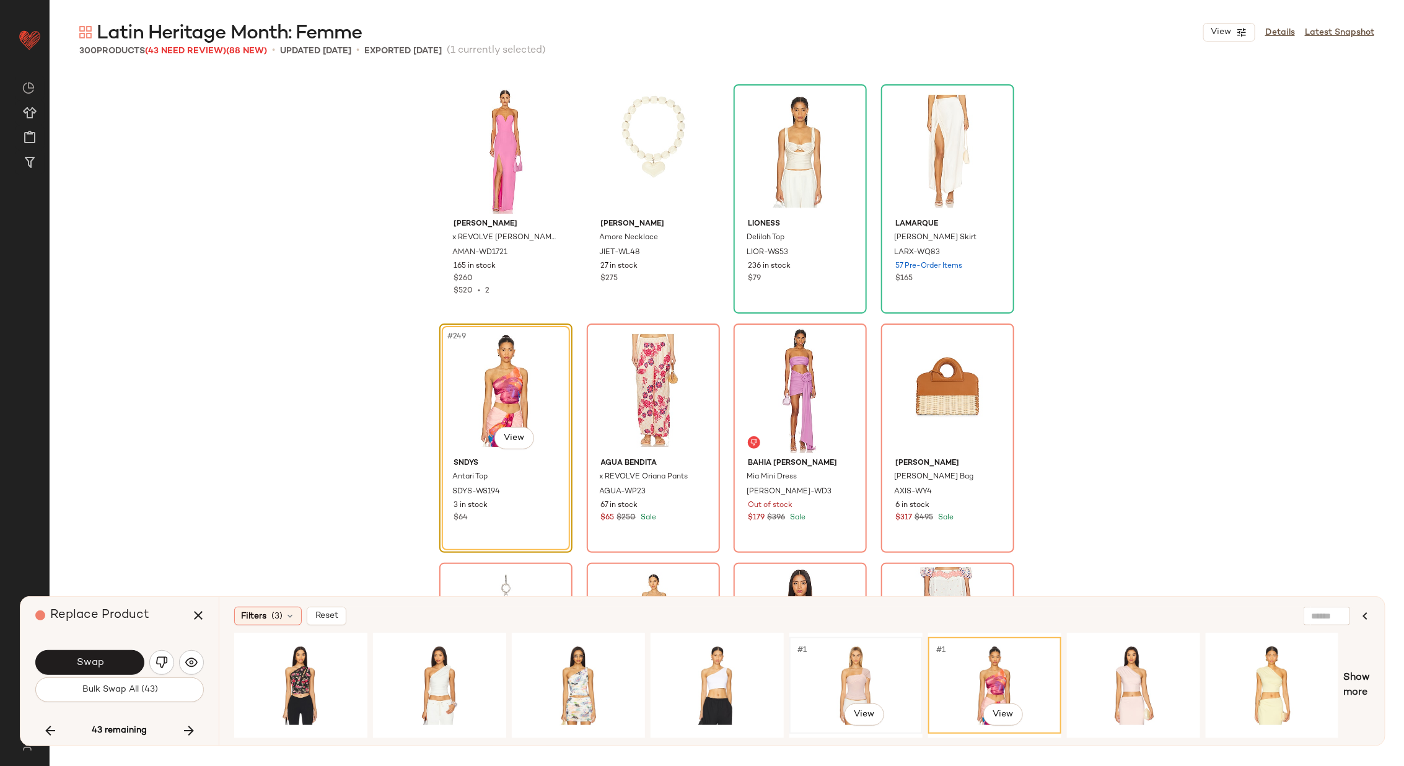
click at [843, 680] on div "#1 View" at bounding box center [856, 685] width 125 height 88
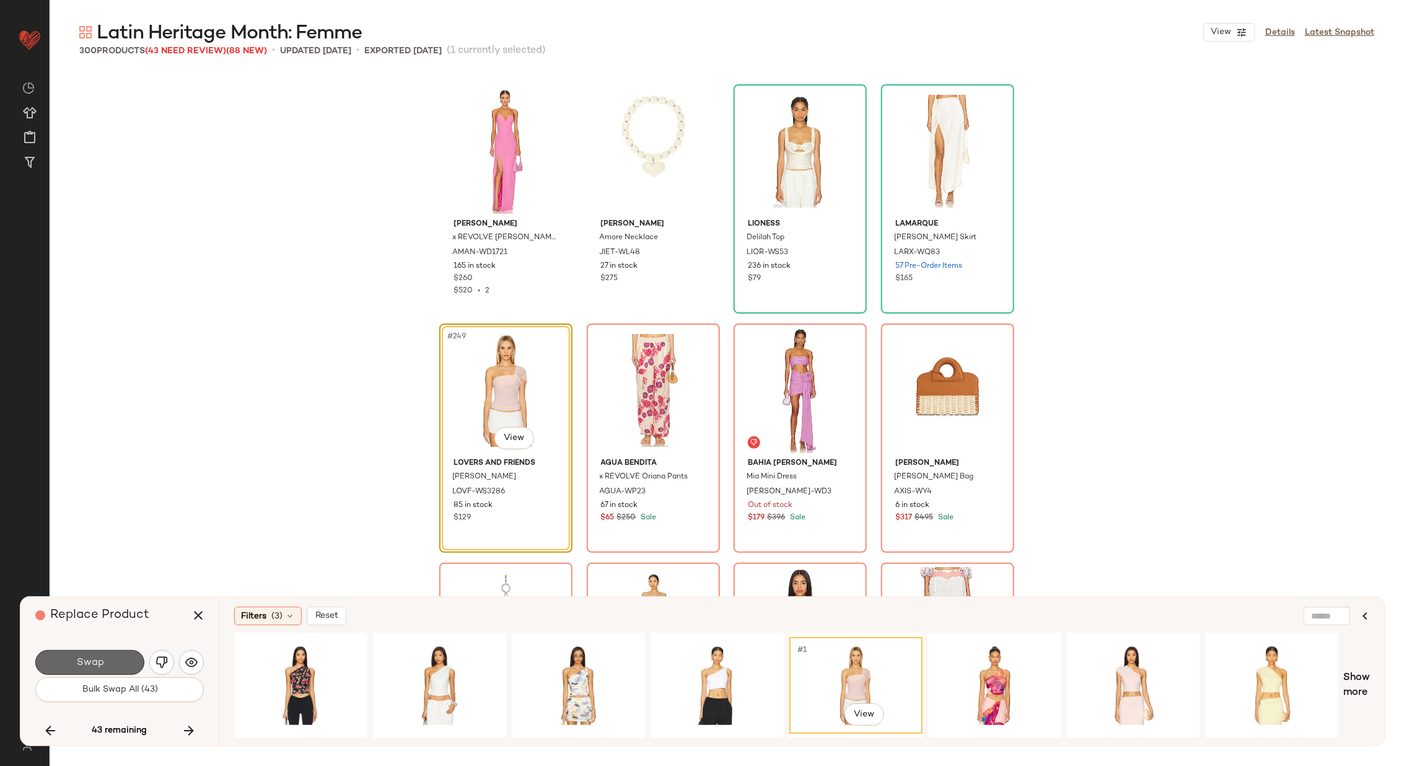
click at [113, 658] on button "Swap" at bounding box center [89, 662] width 109 height 25
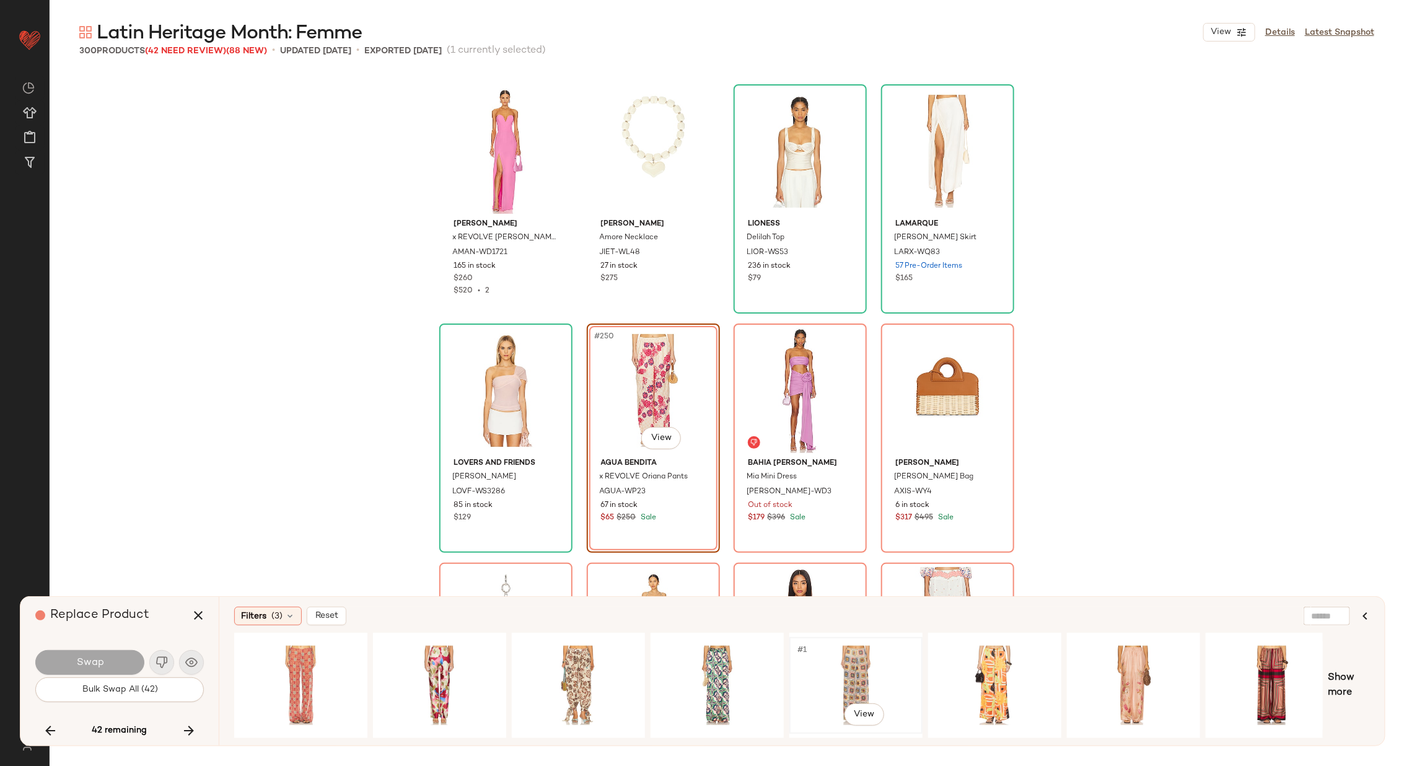
click at [864, 671] on div "#1 View" at bounding box center [856, 685] width 125 height 88
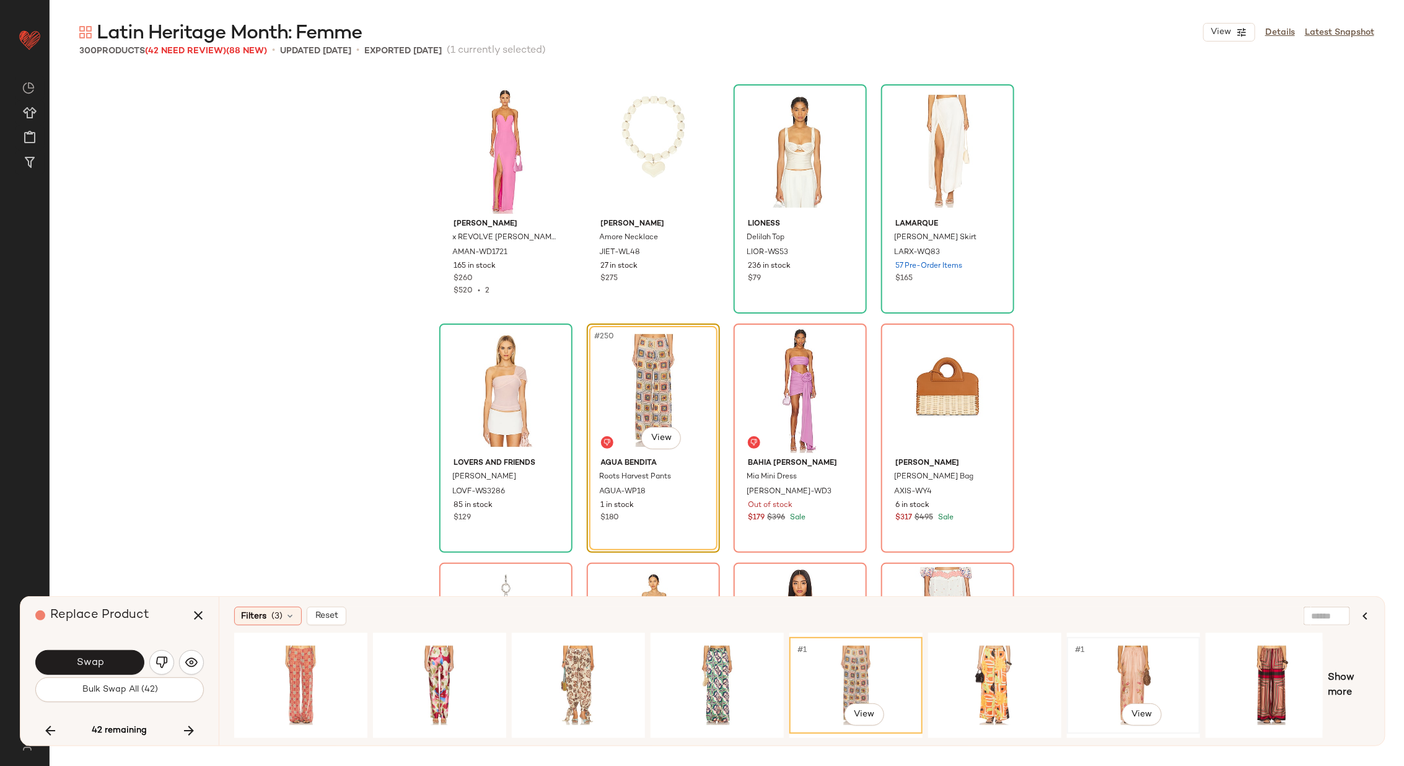
click at [1156, 675] on div "#1 View" at bounding box center [1133, 685] width 125 height 88
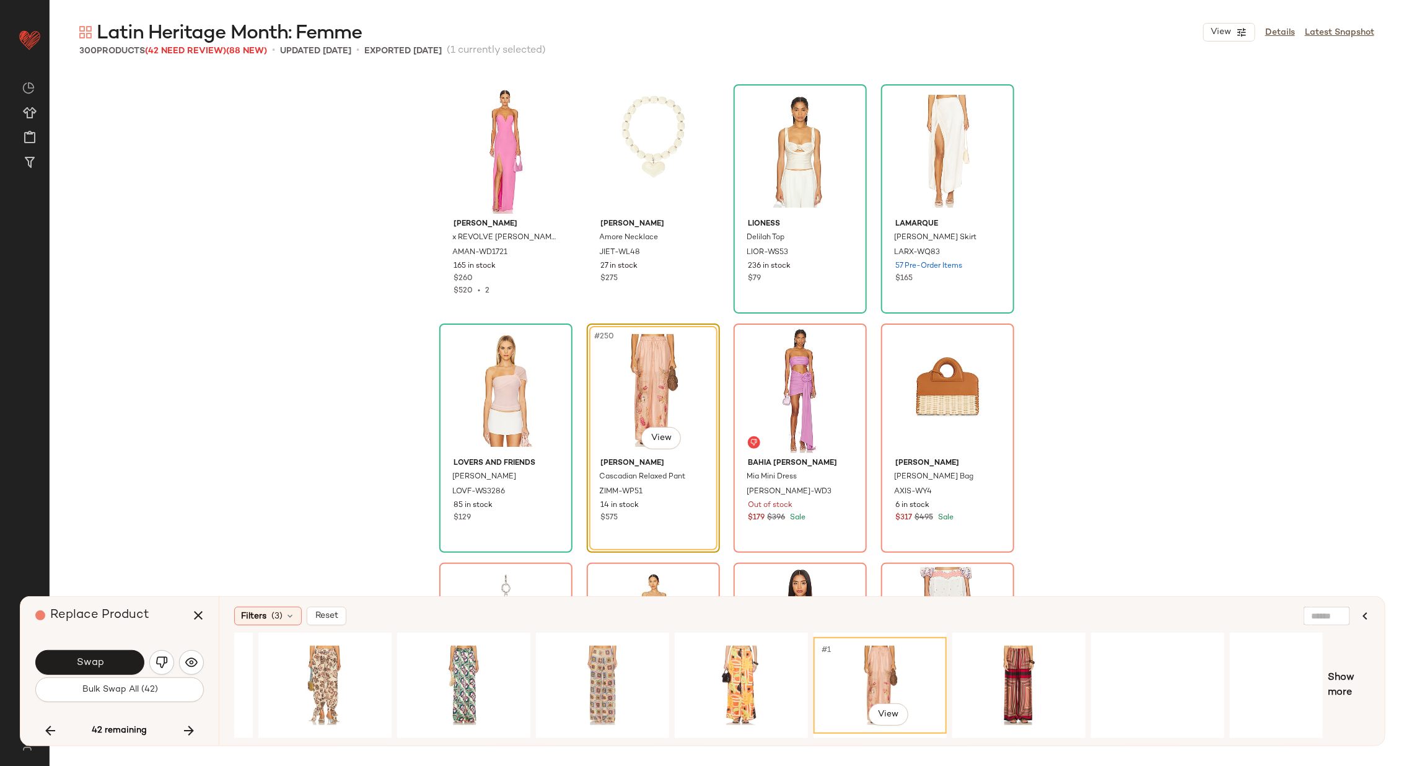
scroll to position [0, 292]
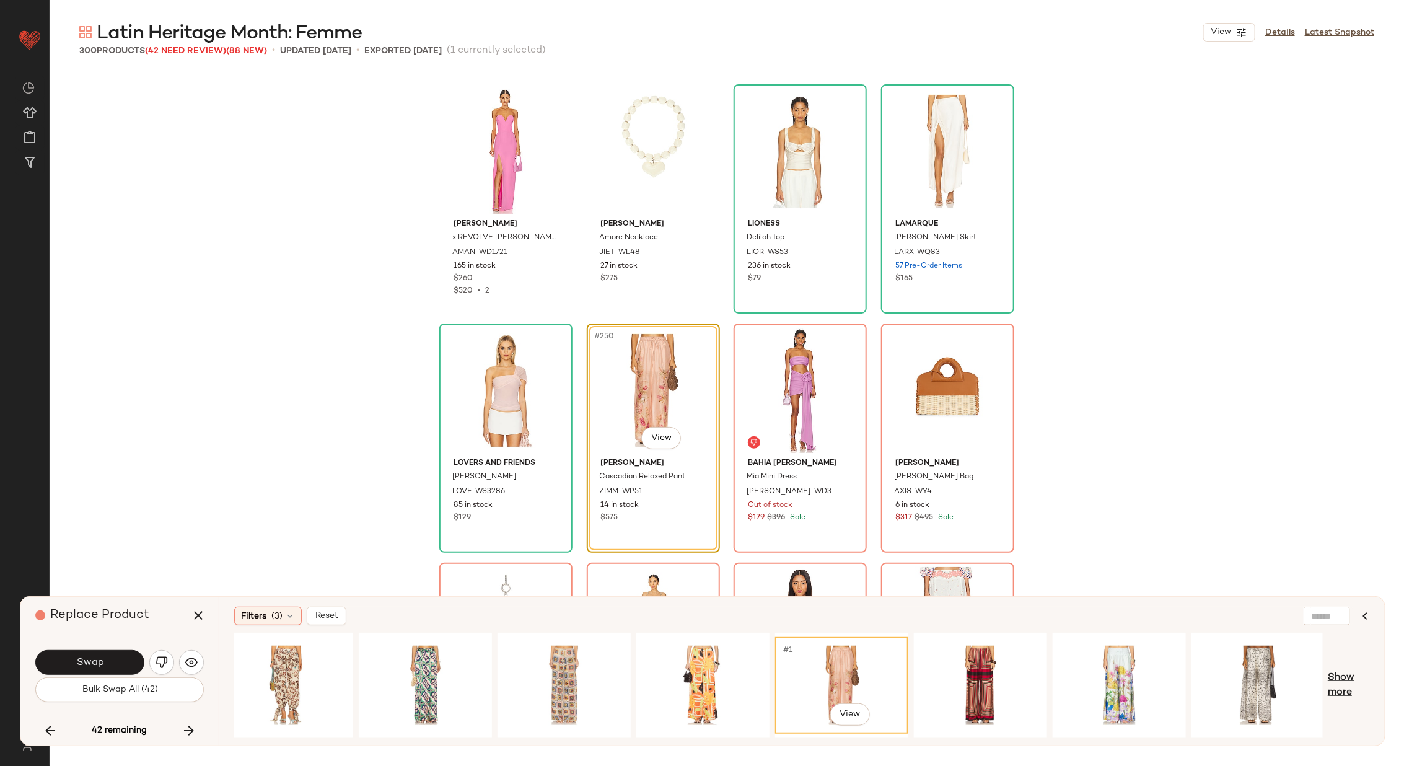
click at [1344, 683] on span "Show more" at bounding box center [1348, 685] width 42 height 30
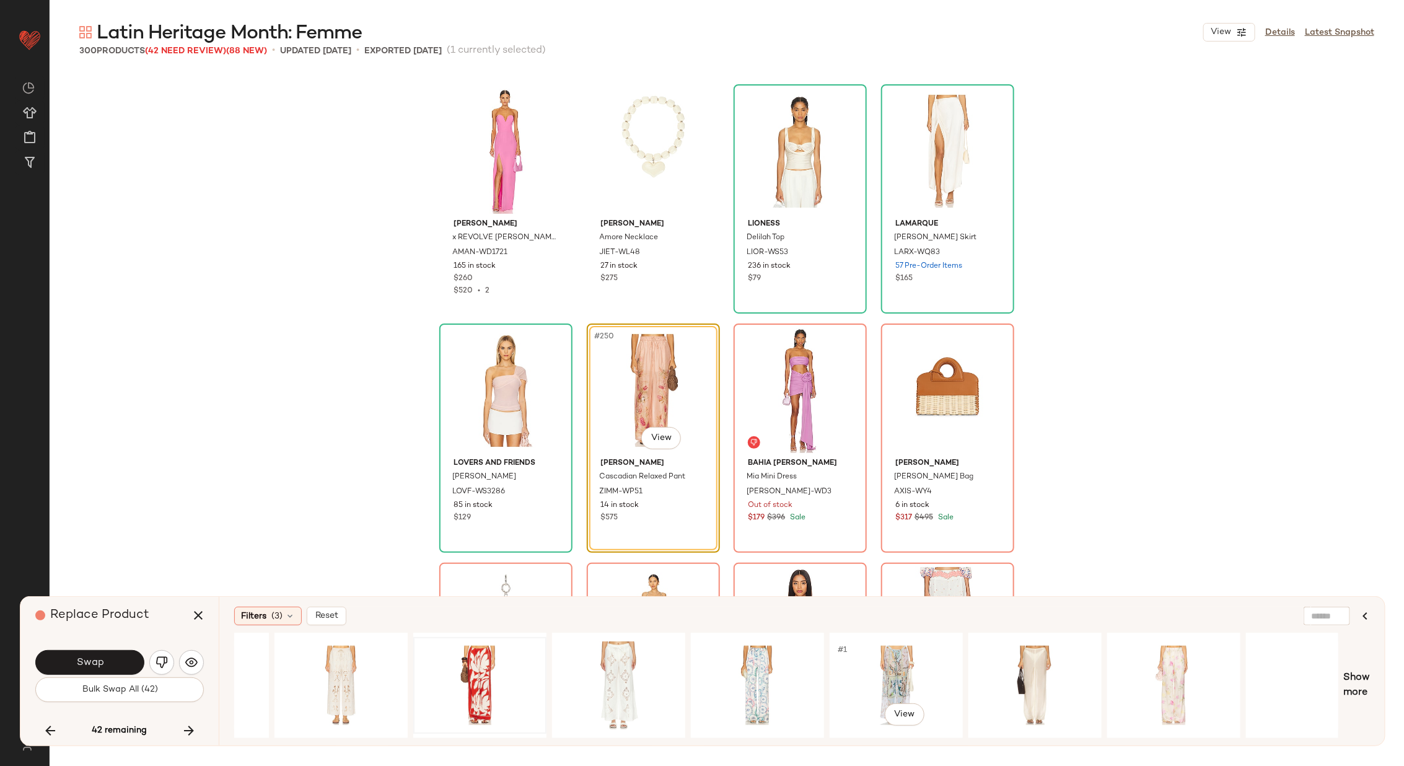
scroll to position [0, 1524]
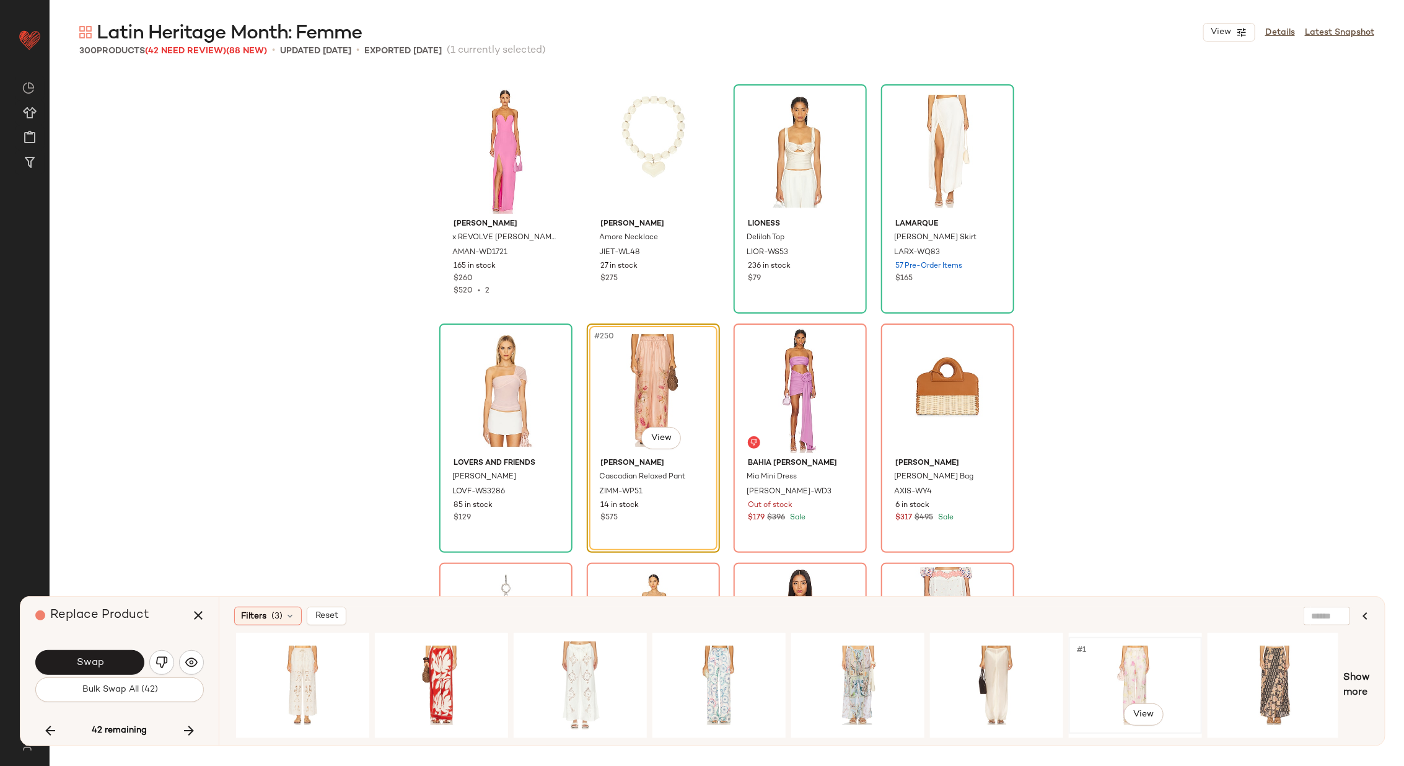
click at [1130, 667] on div "#1 View" at bounding box center [1135, 685] width 125 height 88
click at [1360, 671] on span "Show more" at bounding box center [1356, 685] width 27 height 30
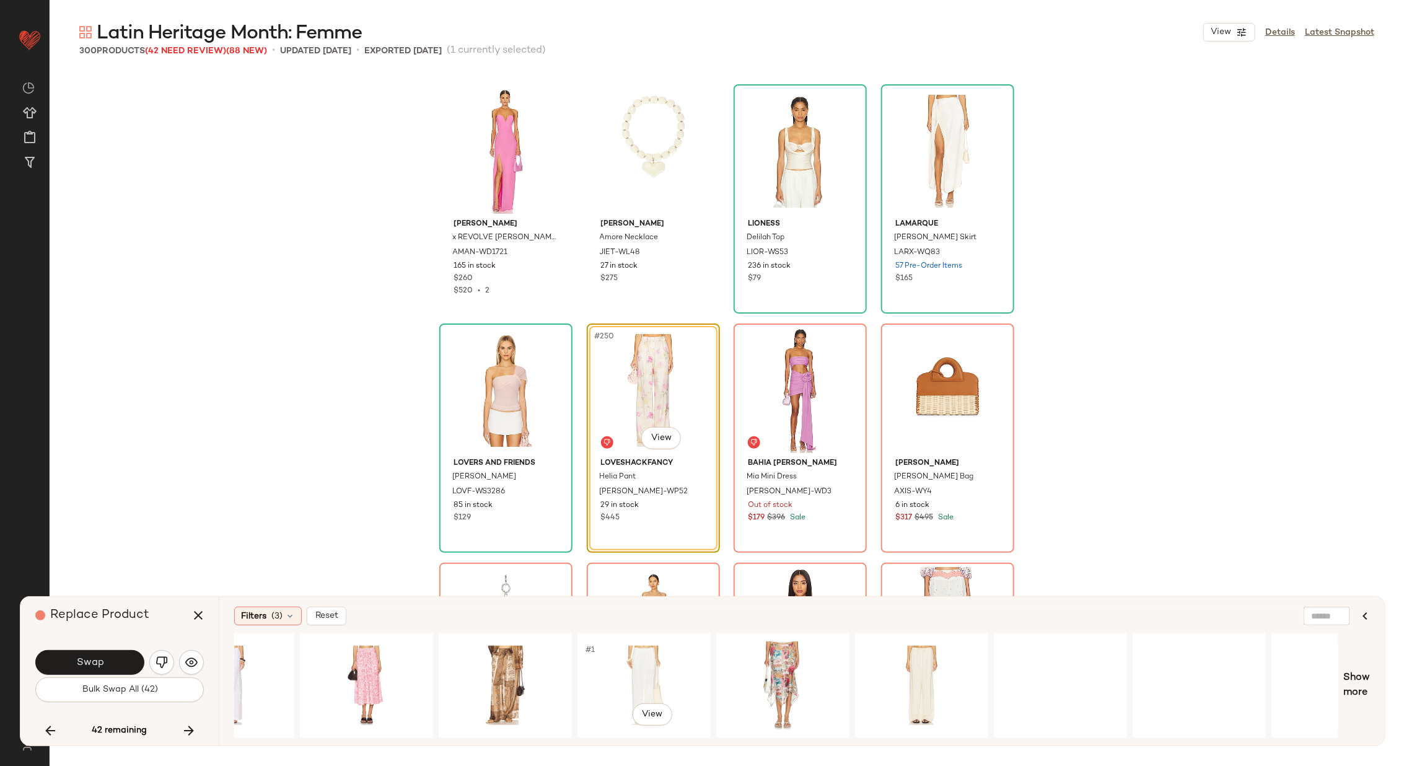
scroll to position [0, 2713]
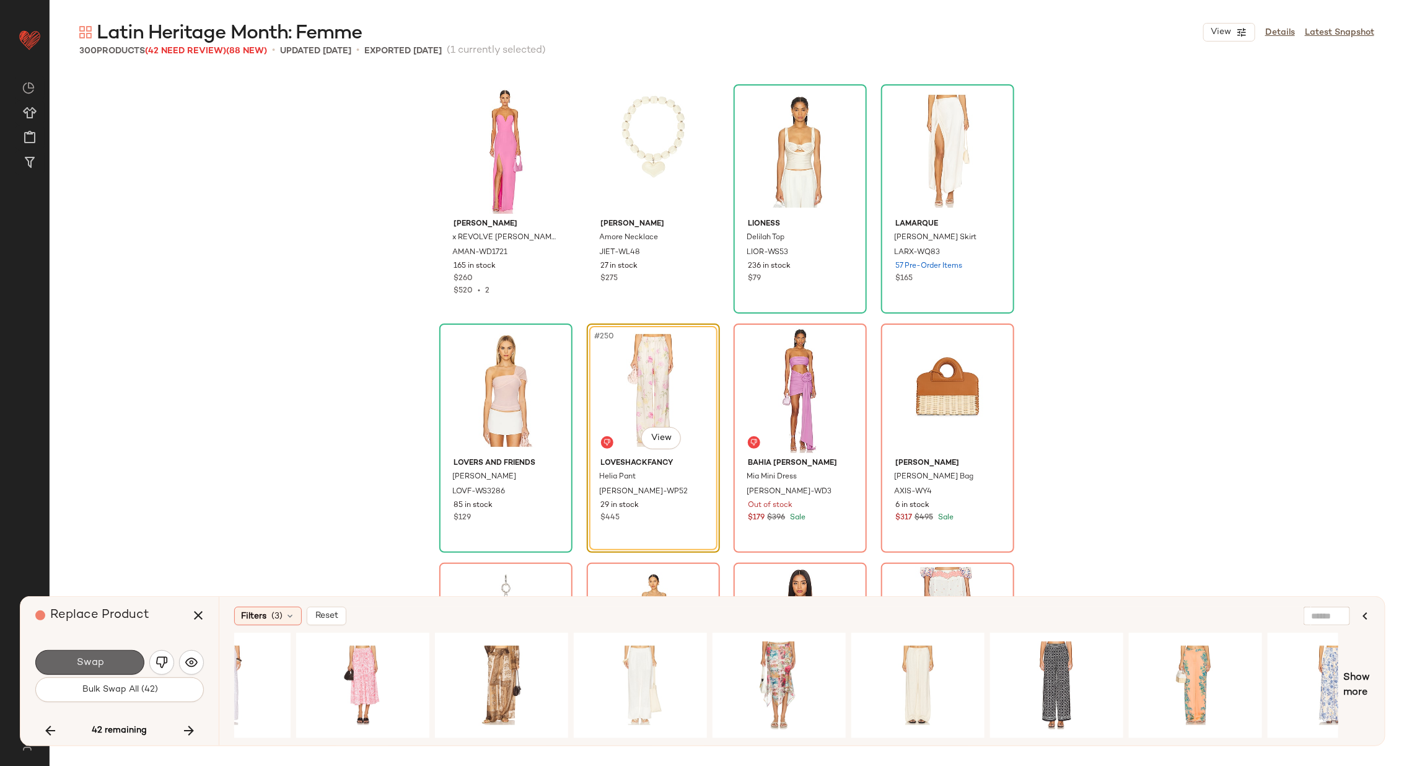
click at [104, 661] on button "Swap" at bounding box center [89, 662] width 109 height 25
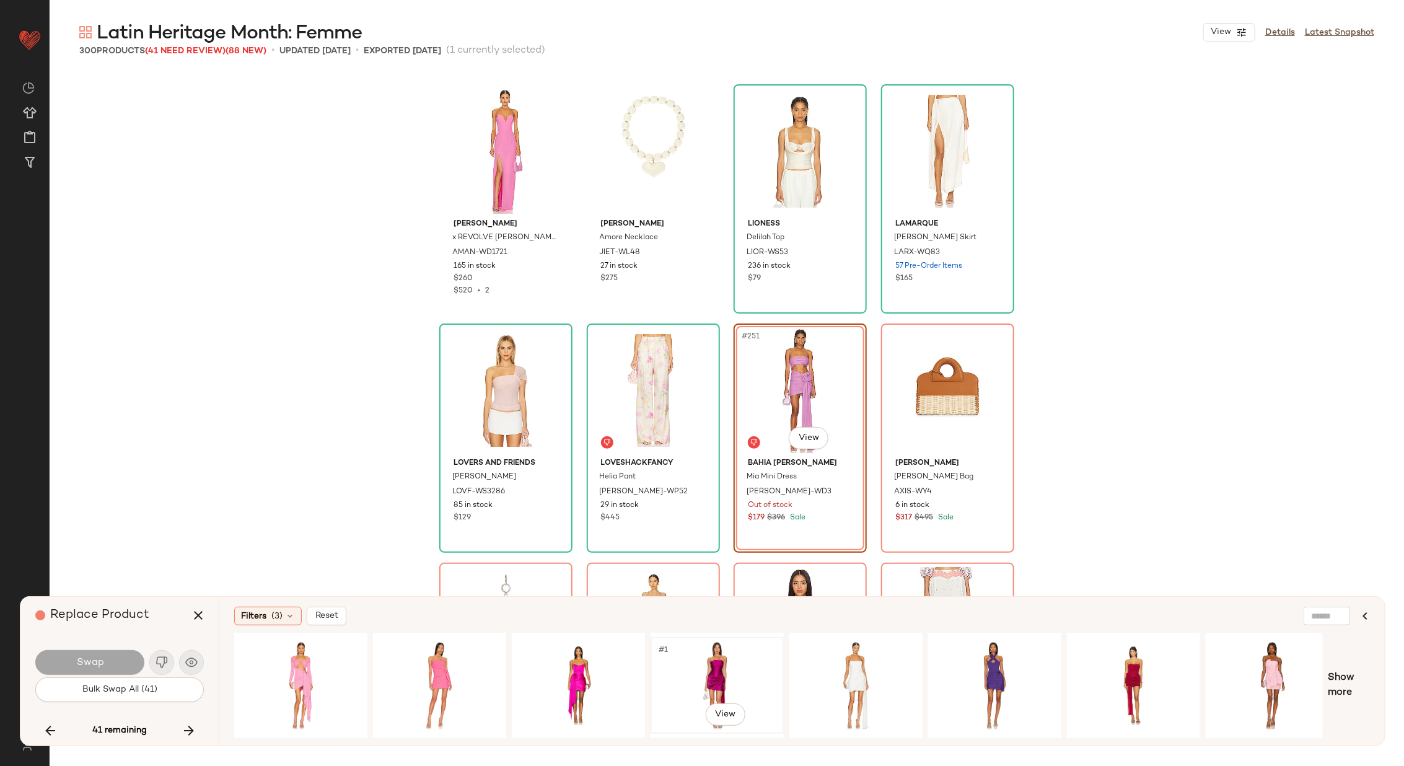
click at [711, 667] on div "#1 View" at bounding box center [717, 685] width 125 height 88
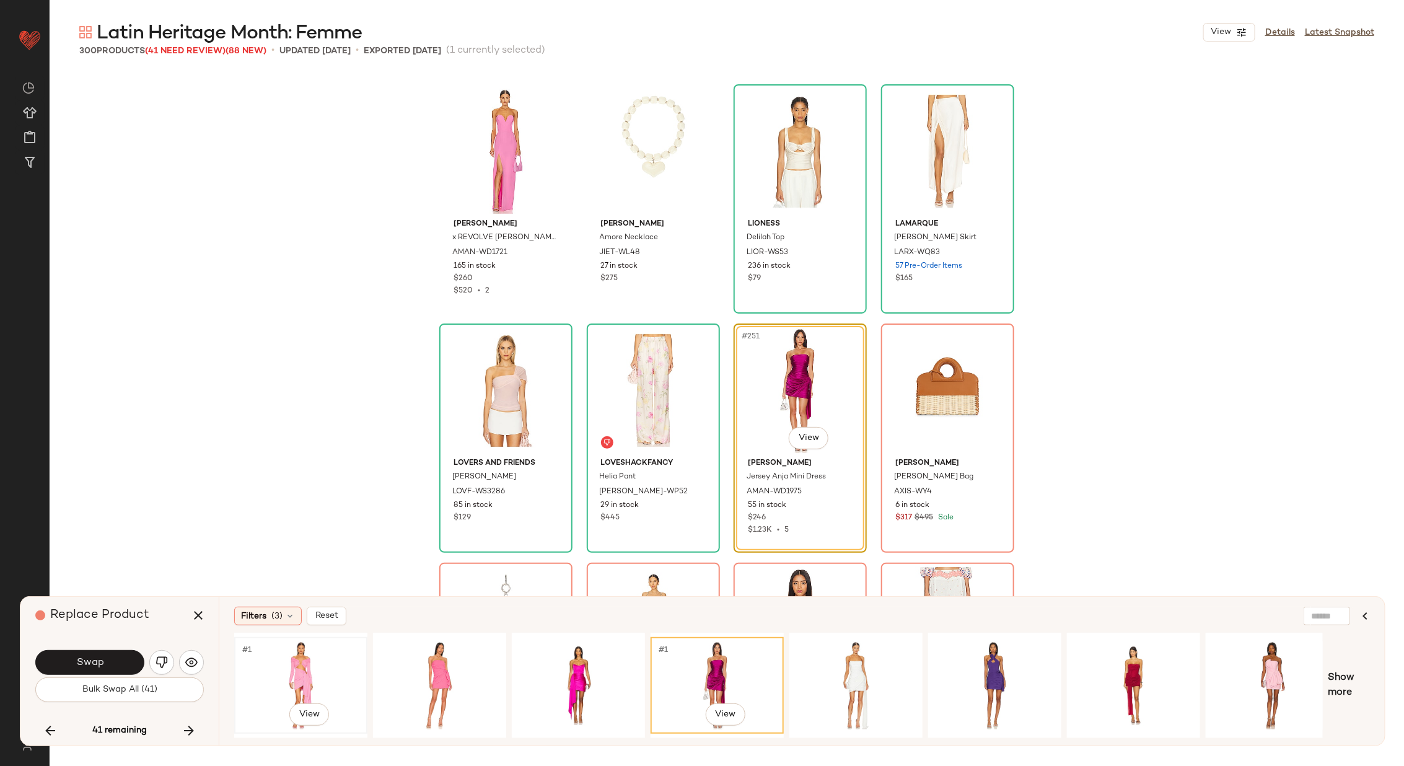
click at [326, 665] on div "#1 View" at bounding box center [300, 685] width 125 height 88
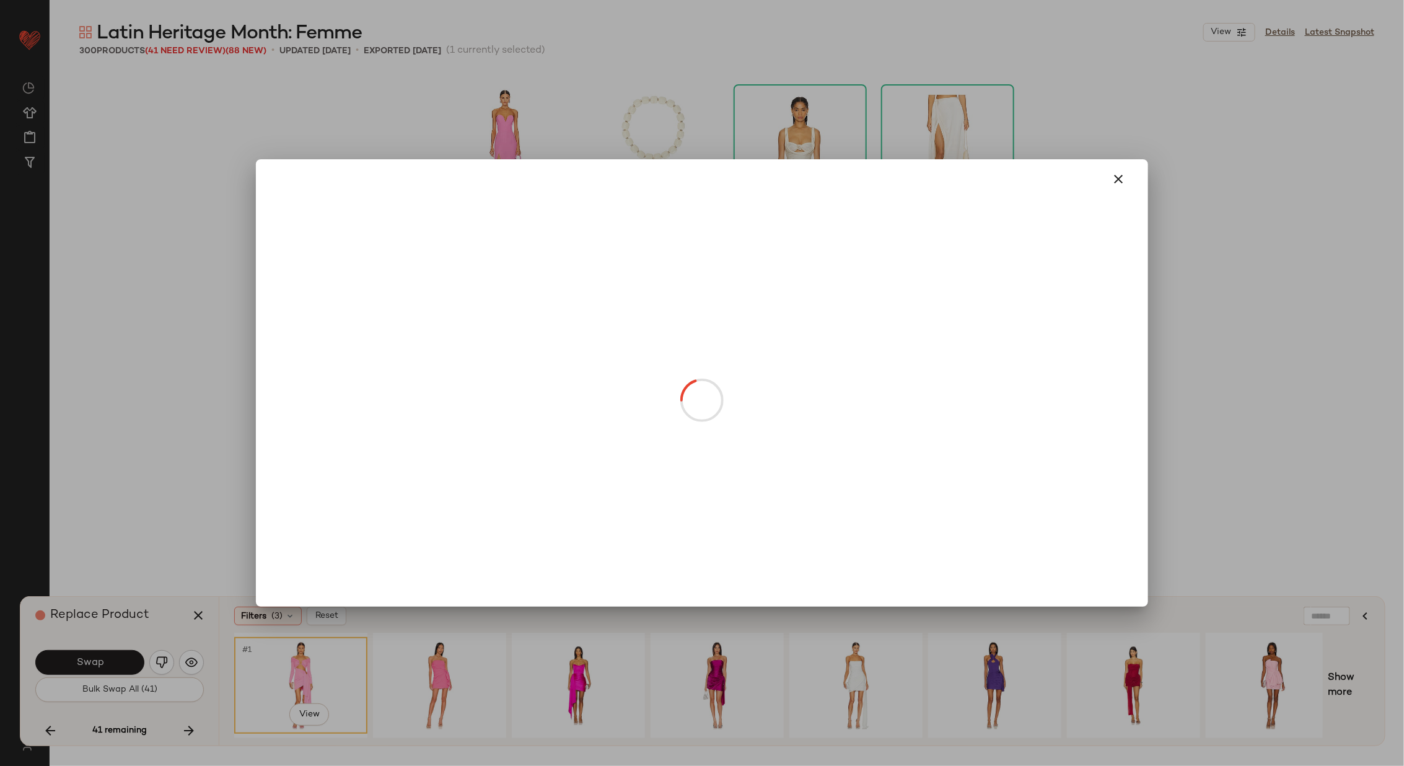
click at [797, 442] on body "Revolve ** Dashboard All Products Global Clipboards (25) Curations (70) Alexis …" at bounding box center [702, 433] width 1404 height 867
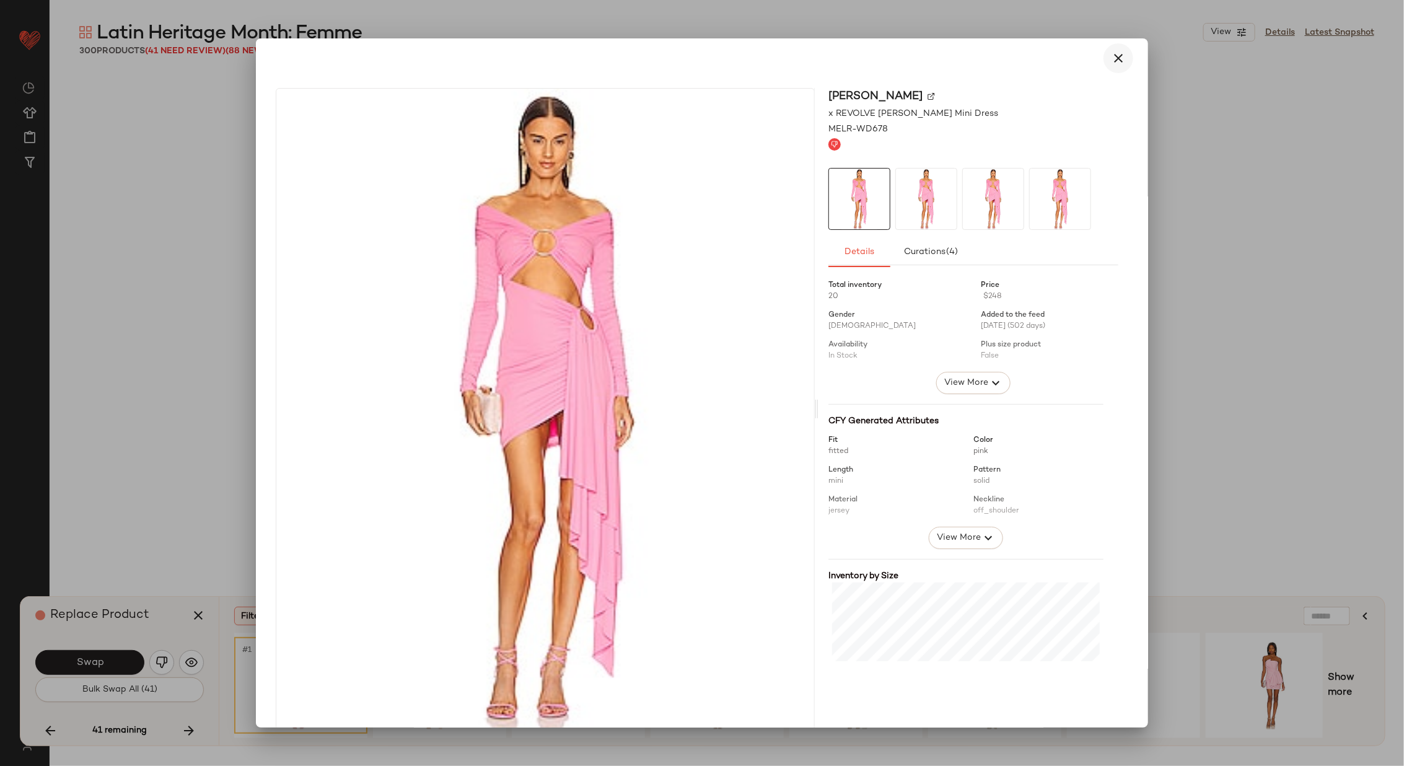
click at [1116, 61] on icon "button" at bounding box center [1118, 58] width 15 height 15
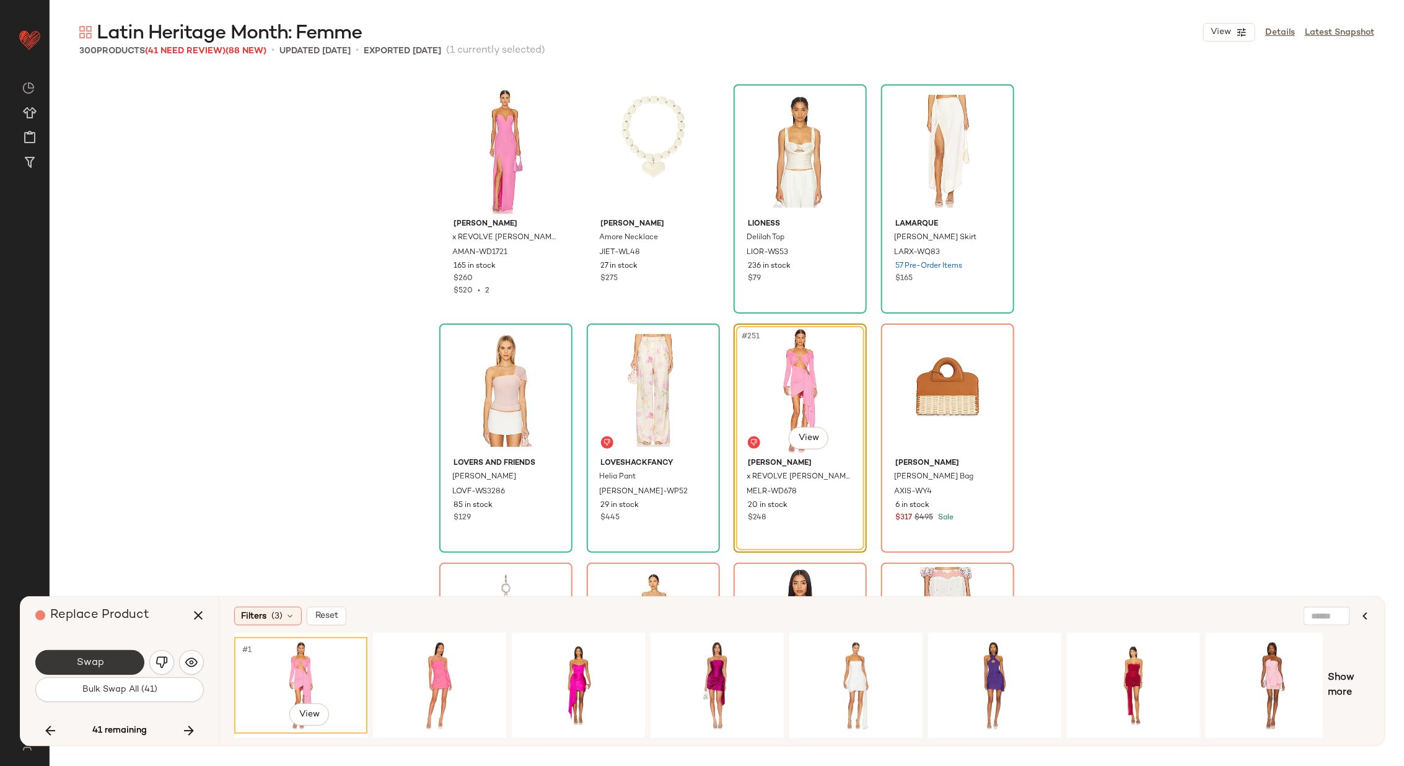
click at [127, 656] on button "Swap" at bounding box center [89, 662] width 109 height 25
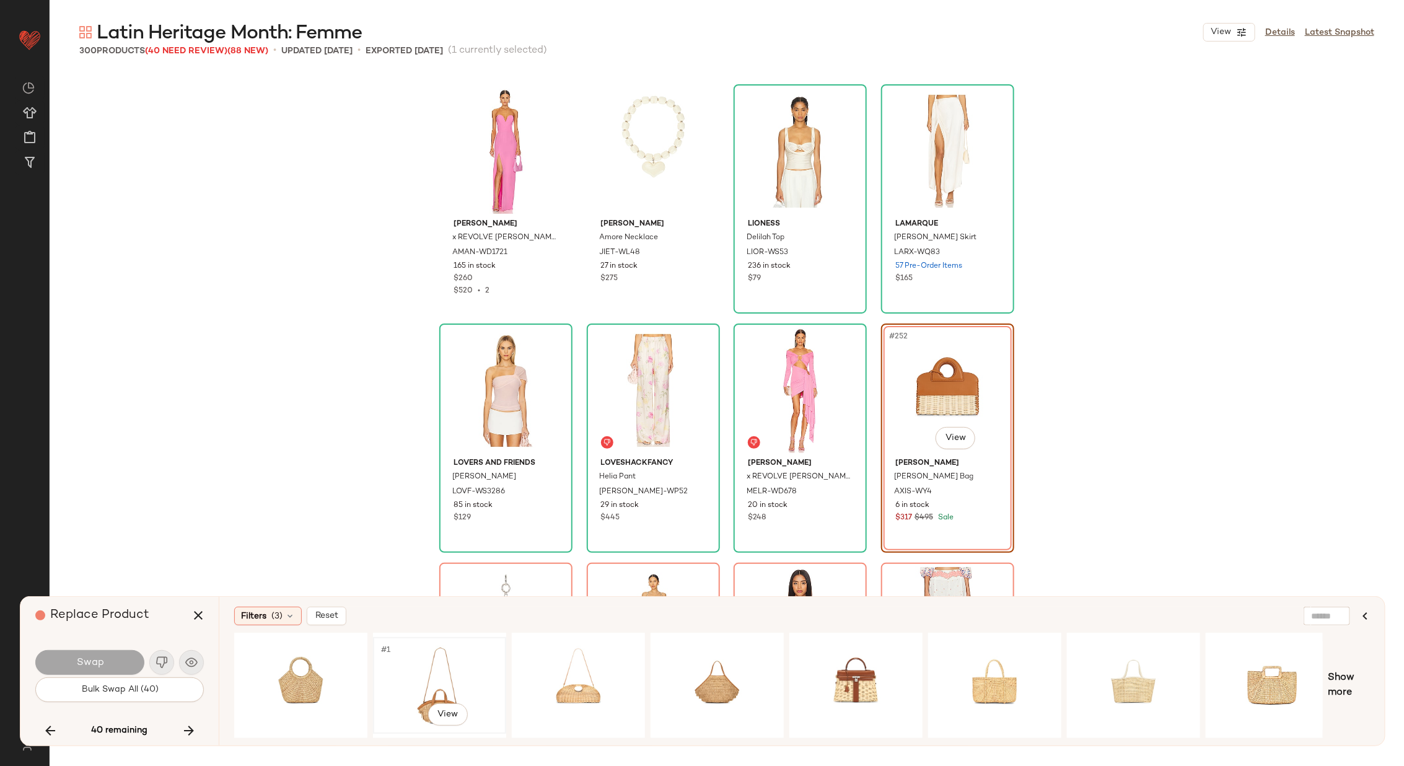
click at [414, 657] on div "#1 View" at bounding box center [439, 685] width 125 height 88
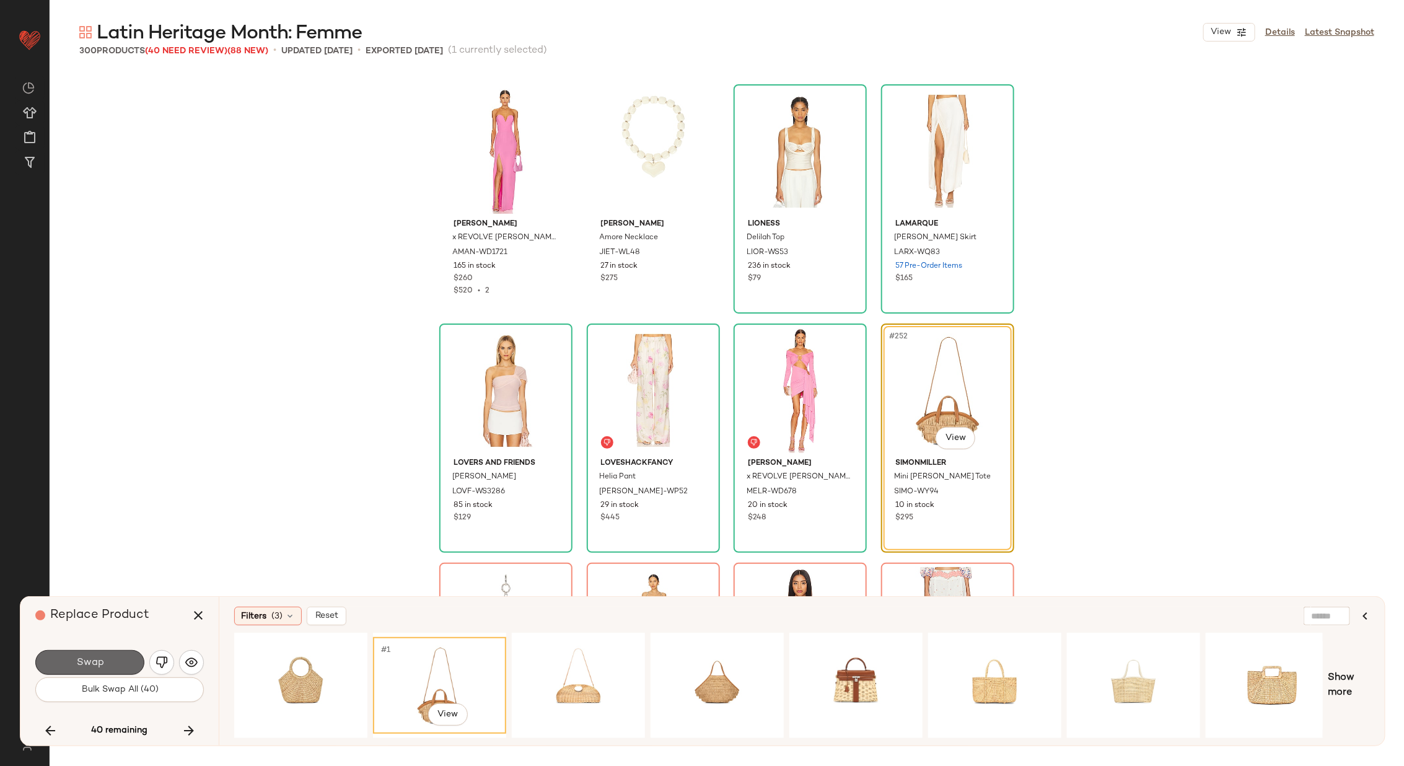
click at [96, 670] on button "Swap" at bounding box center [89, 662] width 109 height 25
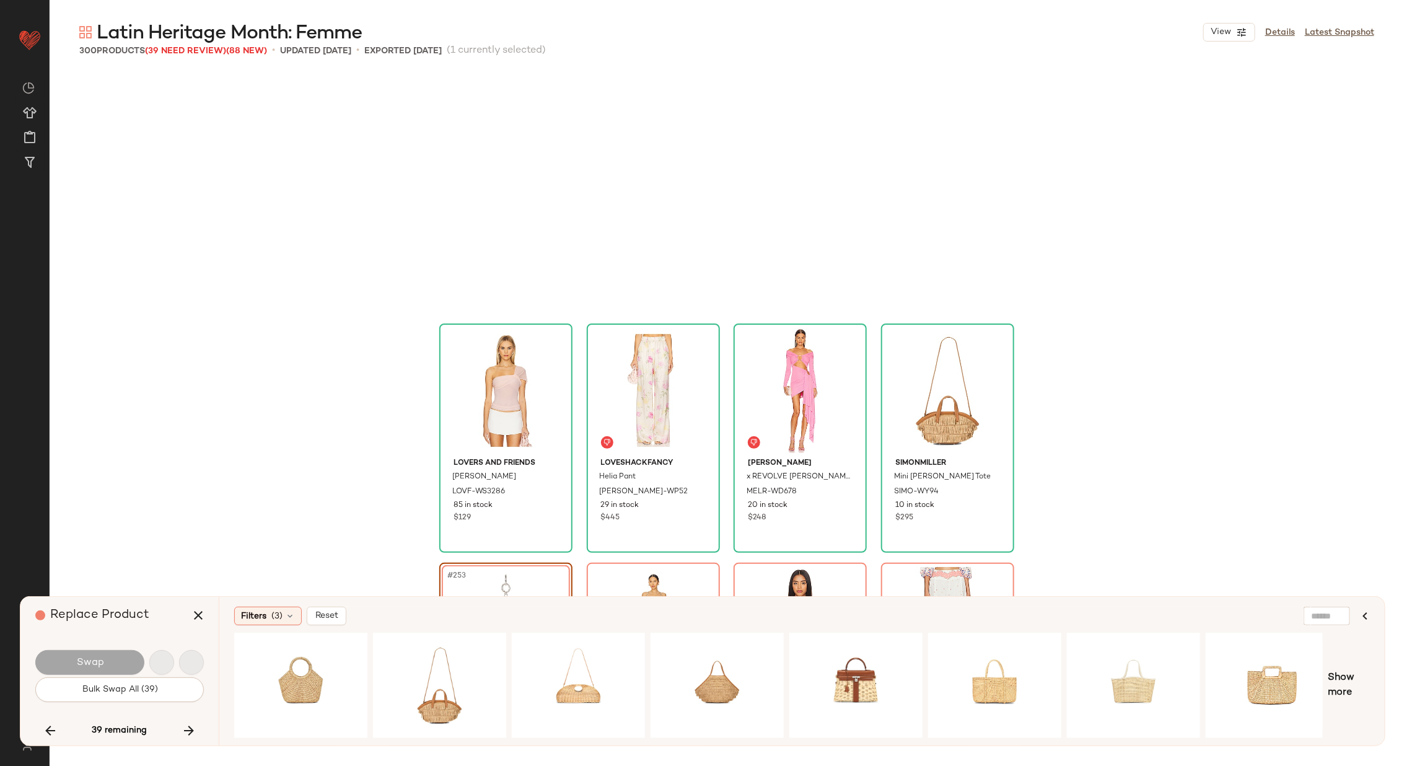
scroll to position [14824, 0]
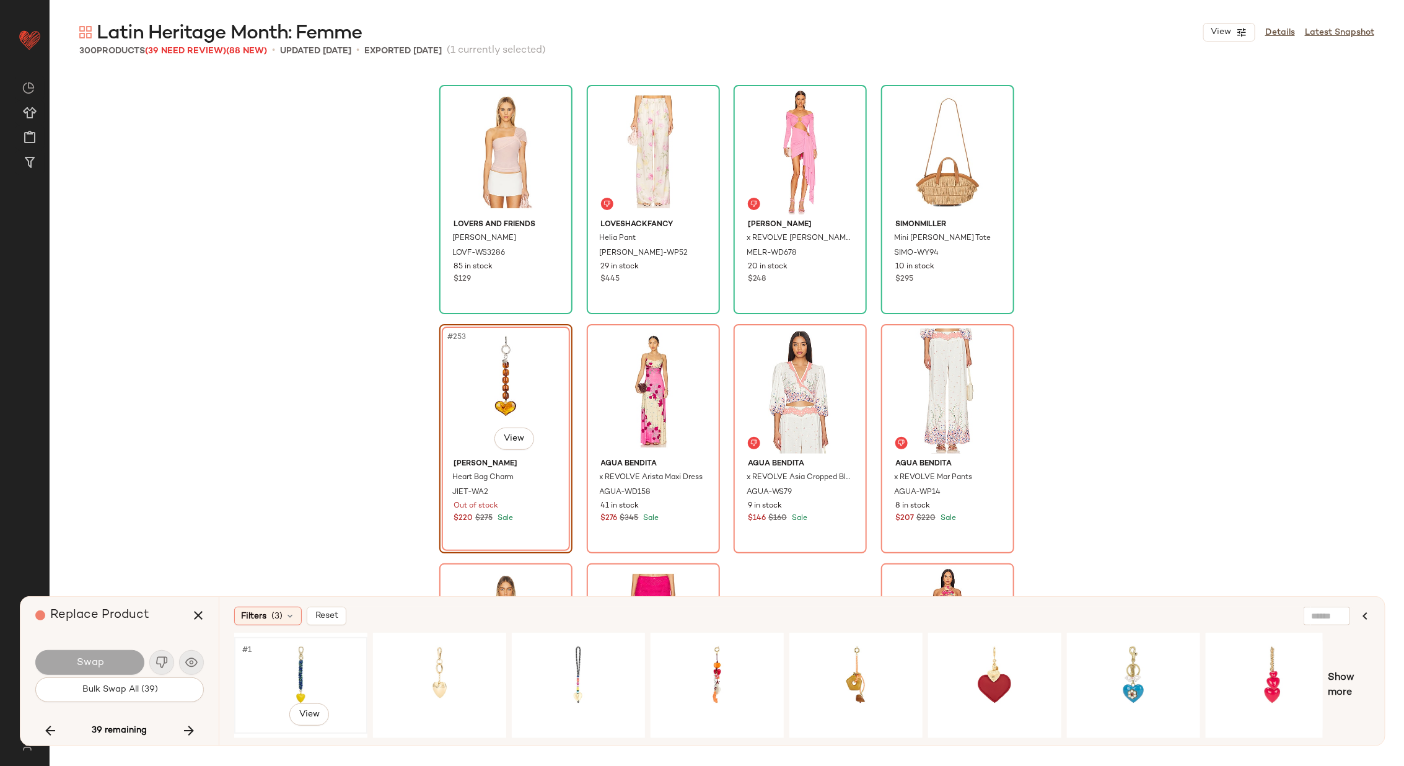
click at [325, 675] on div "#1 View" at bounding box center [300, 685] width 125 height 88
click at [445, 676] on div "#1 View" at bounding box center [439, 685] width 125 height 88
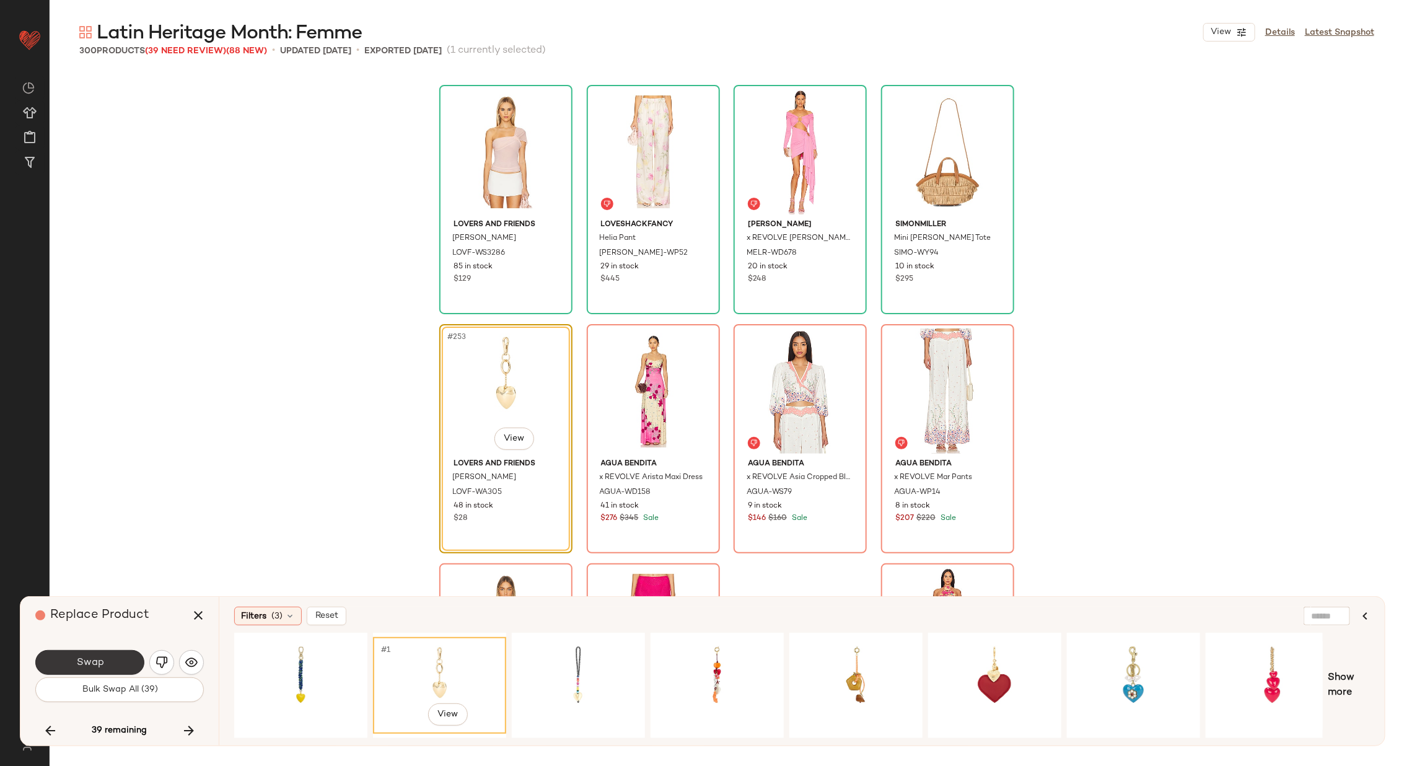
click at [127, 661] on button "Swap" at bounding box center [89, 662] width 109 height 25
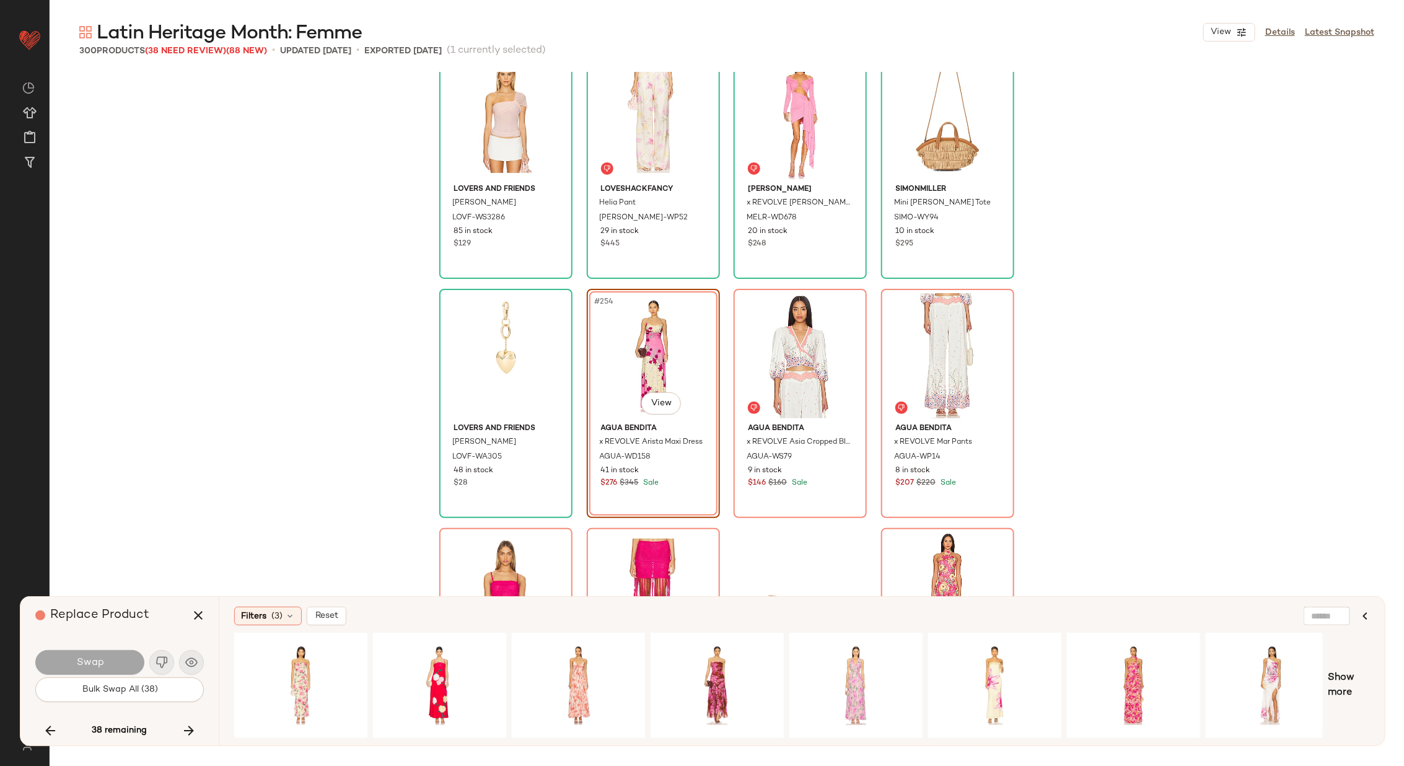
scroll to position [14848, 0]
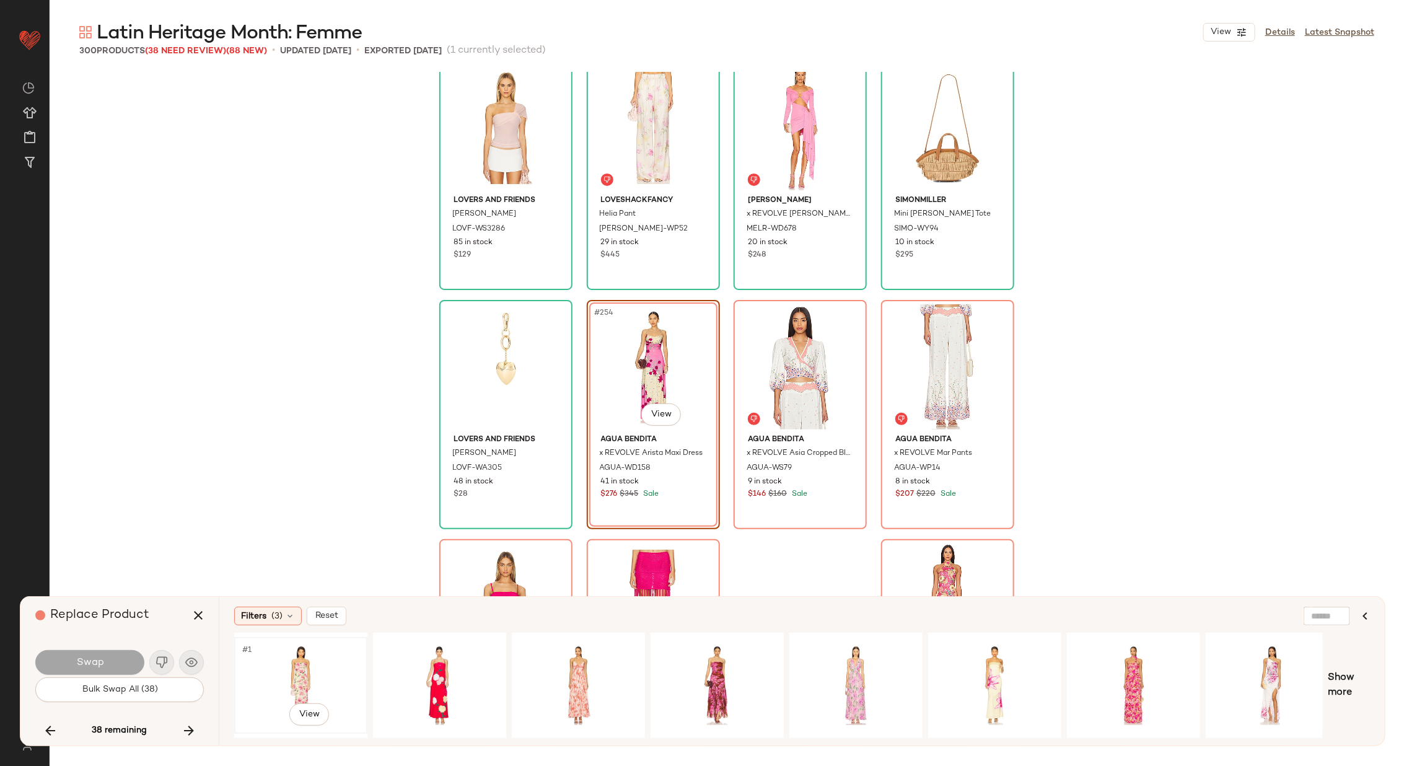
click at [302, 680] on div "#1 View" at bounding box center [300, 685] width 125 height 88
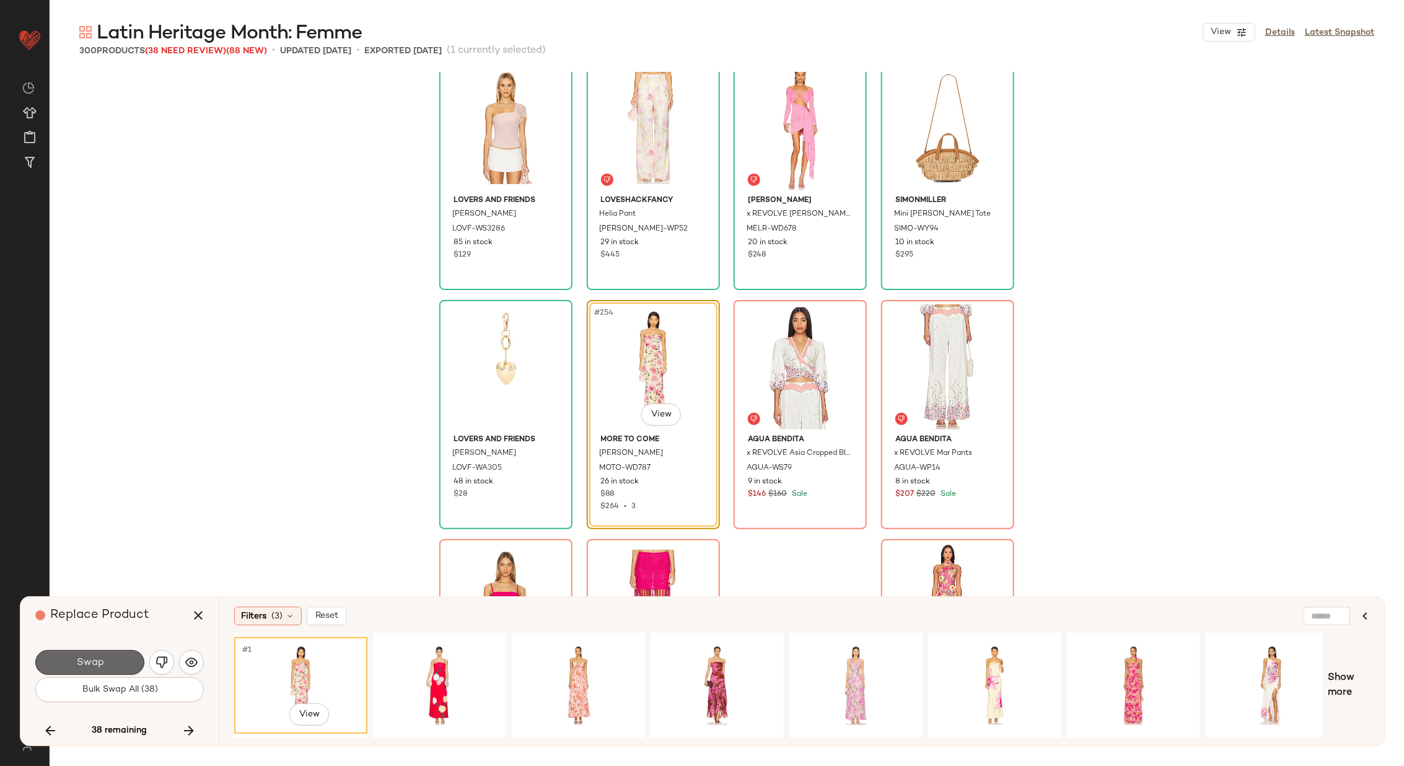
click at [115, 660] on button "Swap" at bounding box center [89, 662] width 109 height 25
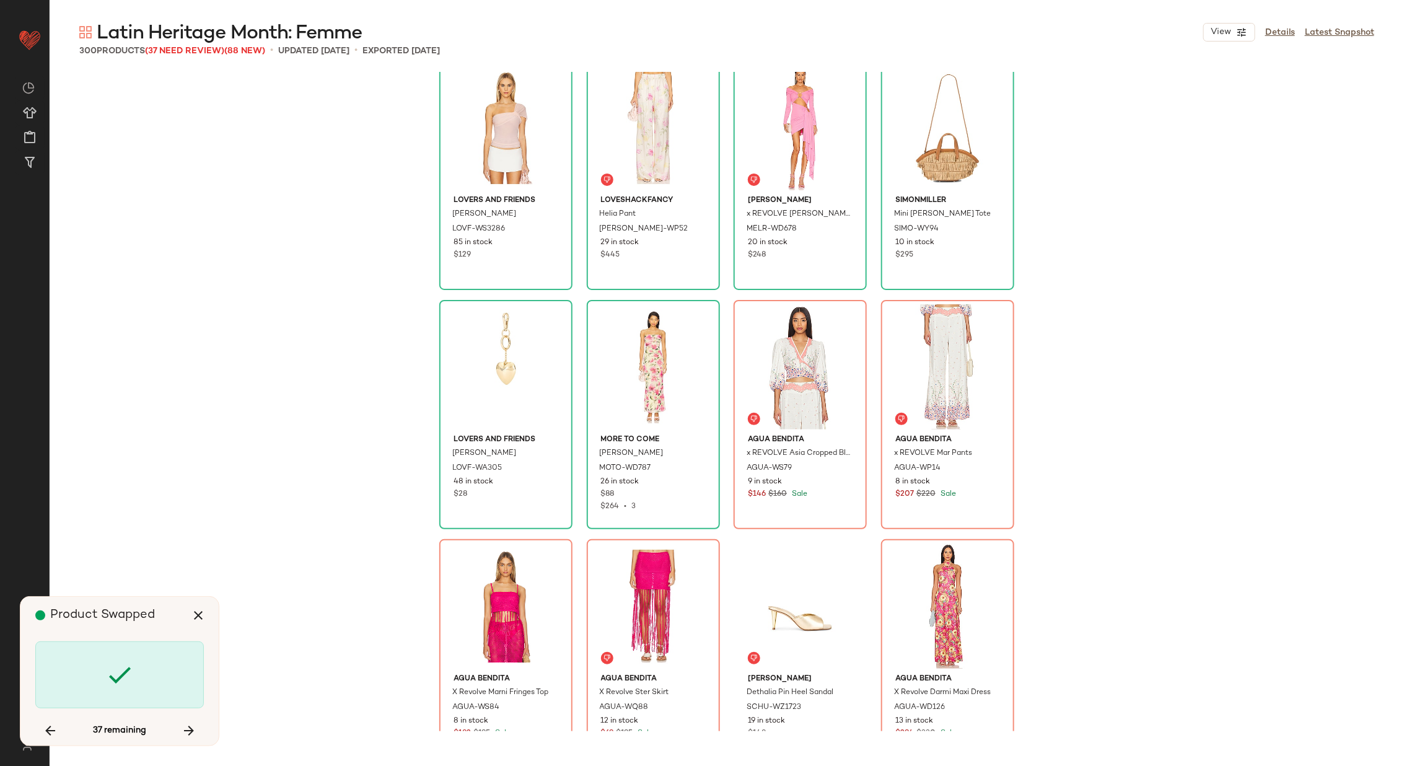
scroll to position [14824, 0]
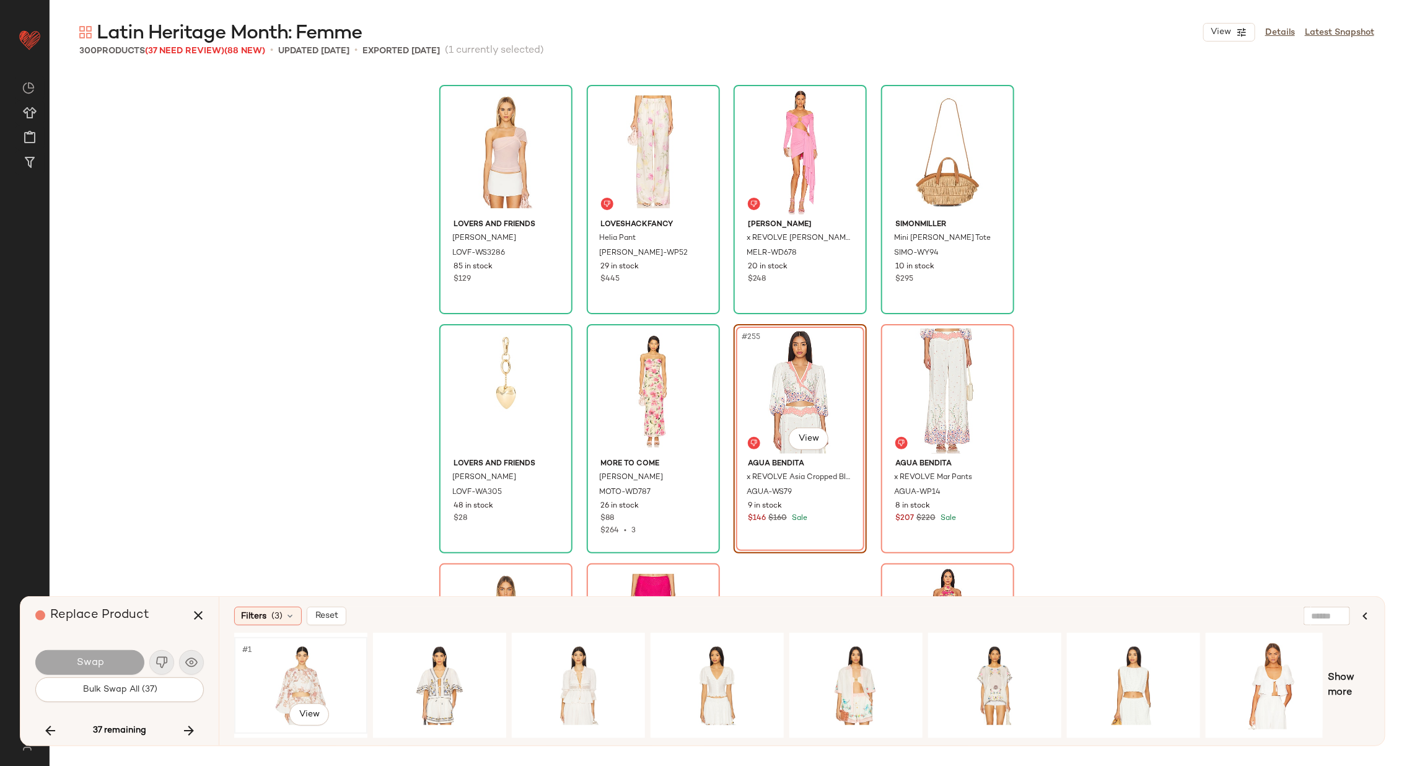
click at [311, 665] on div "#1 View" at bounding box center [300, 685] width 125 height 88
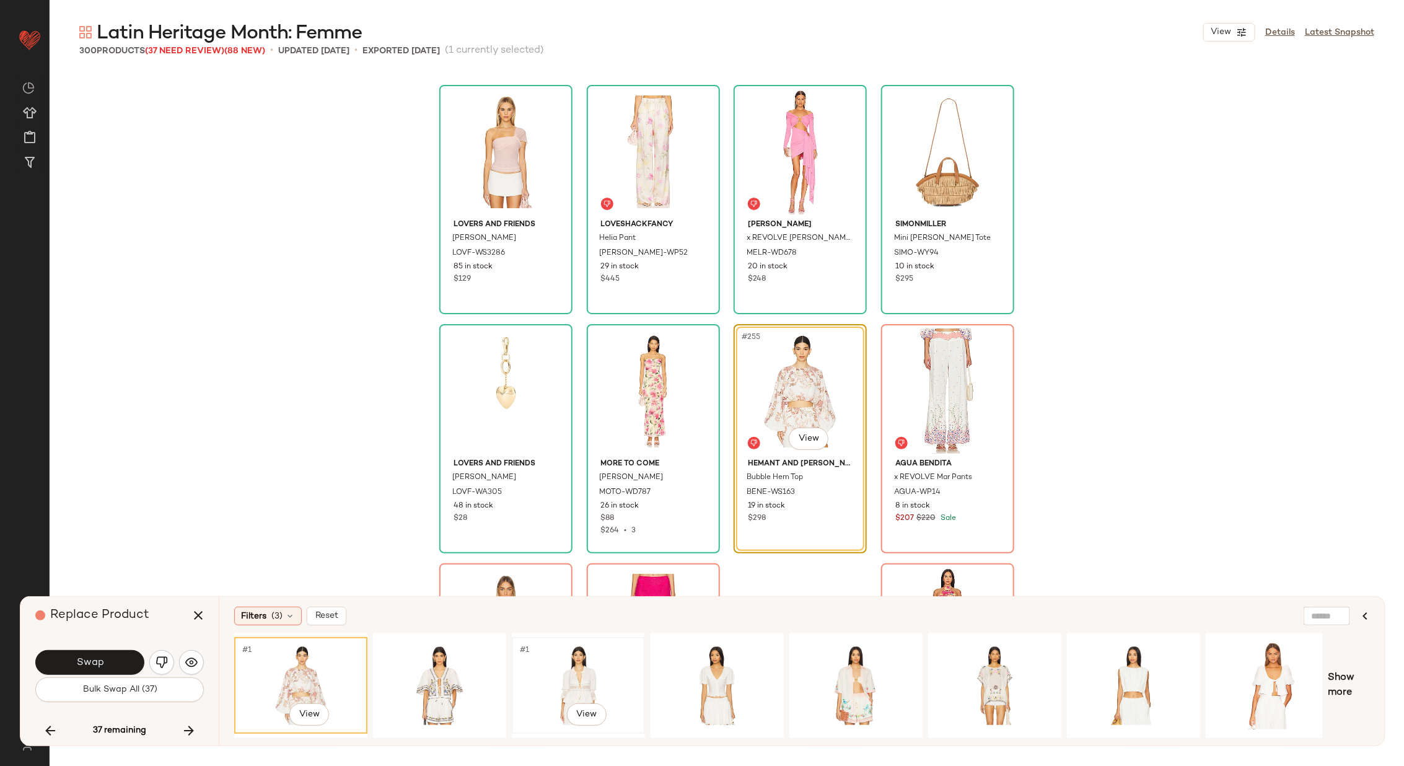
click at [564, 677] on div "#1 View" at bounding box center [578, 685] width 125 height 88
click at [709, 667] on div "#1 View" at bounding box center [717, 685] width 125 height 88
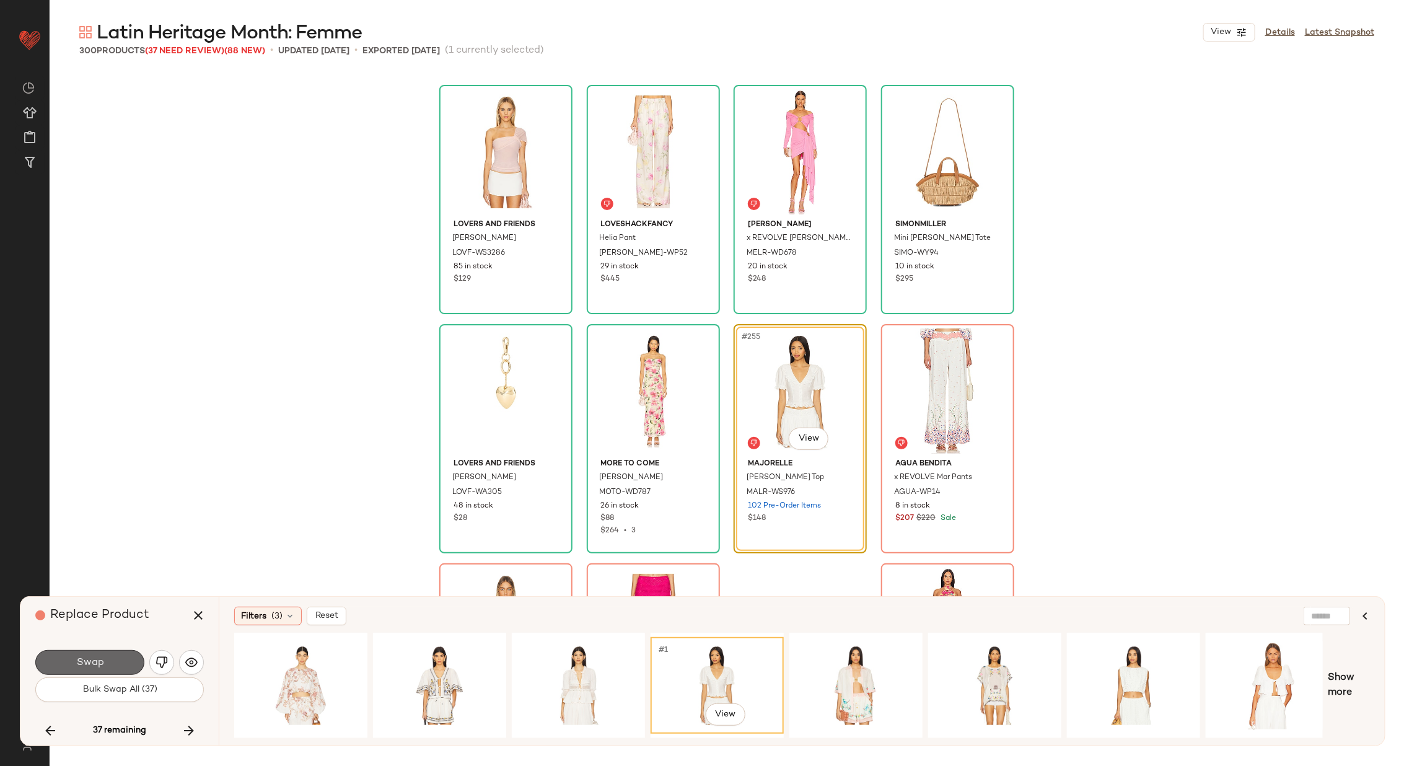
click at [105, 658] on button "Swap" at bounding box center [89, 662] width 109 height 25
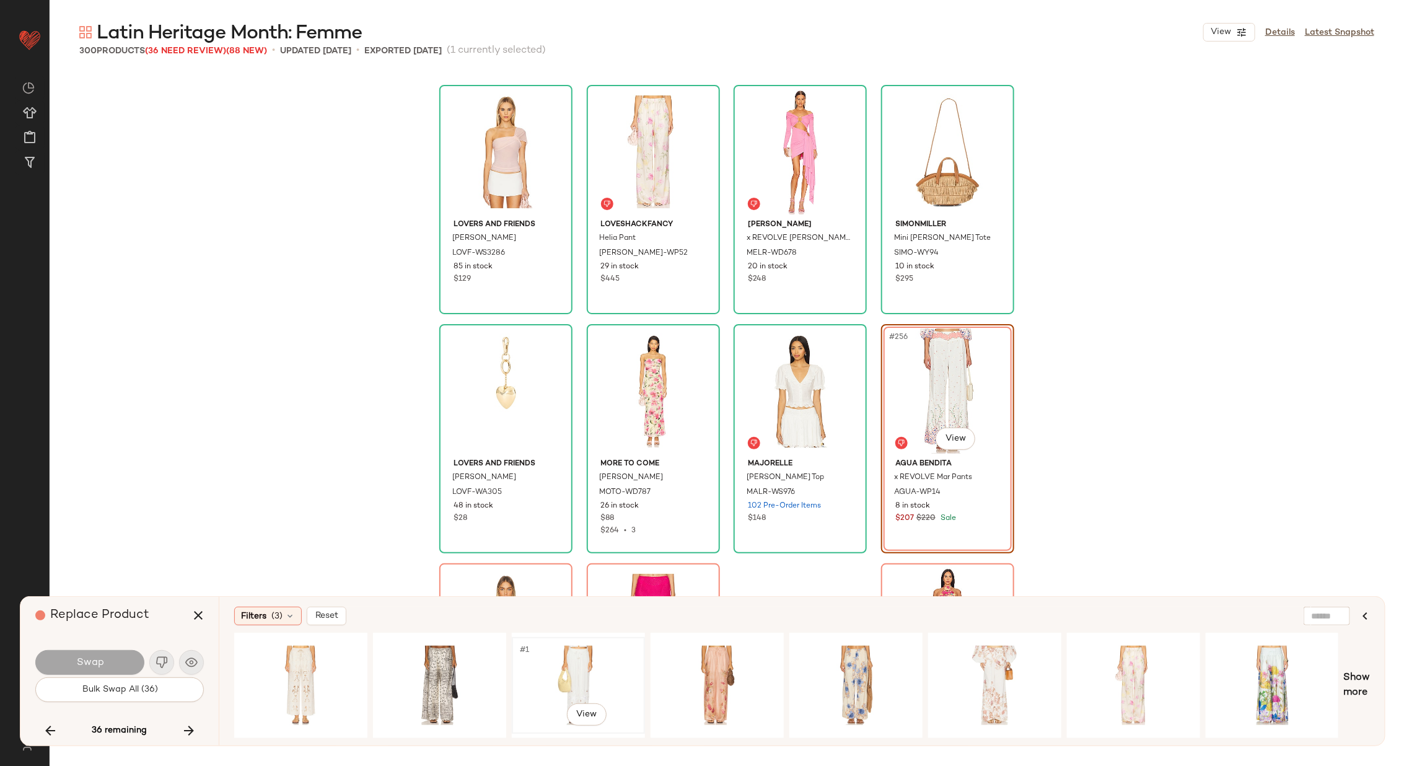
click at [584, 675] on div "#1 View" at bounding box center [578, 685] width 125 height 88
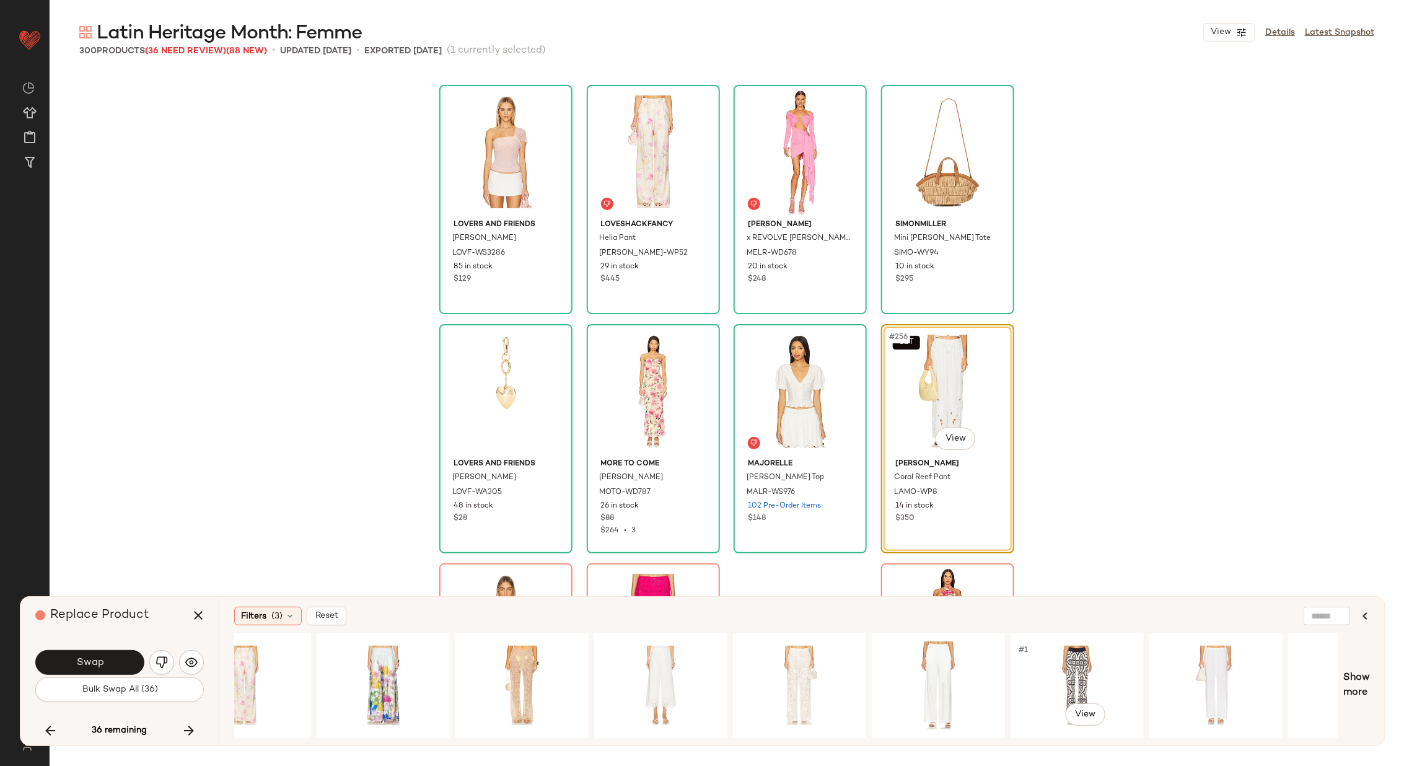
scroll to position [0, 890]
click at [655, 663] on div "#1 View" at bounding box center [659, 685] width 125 height 88
click at [922, 678] on div "#1 View" at bounding box center [937, 685] width 125 height 88
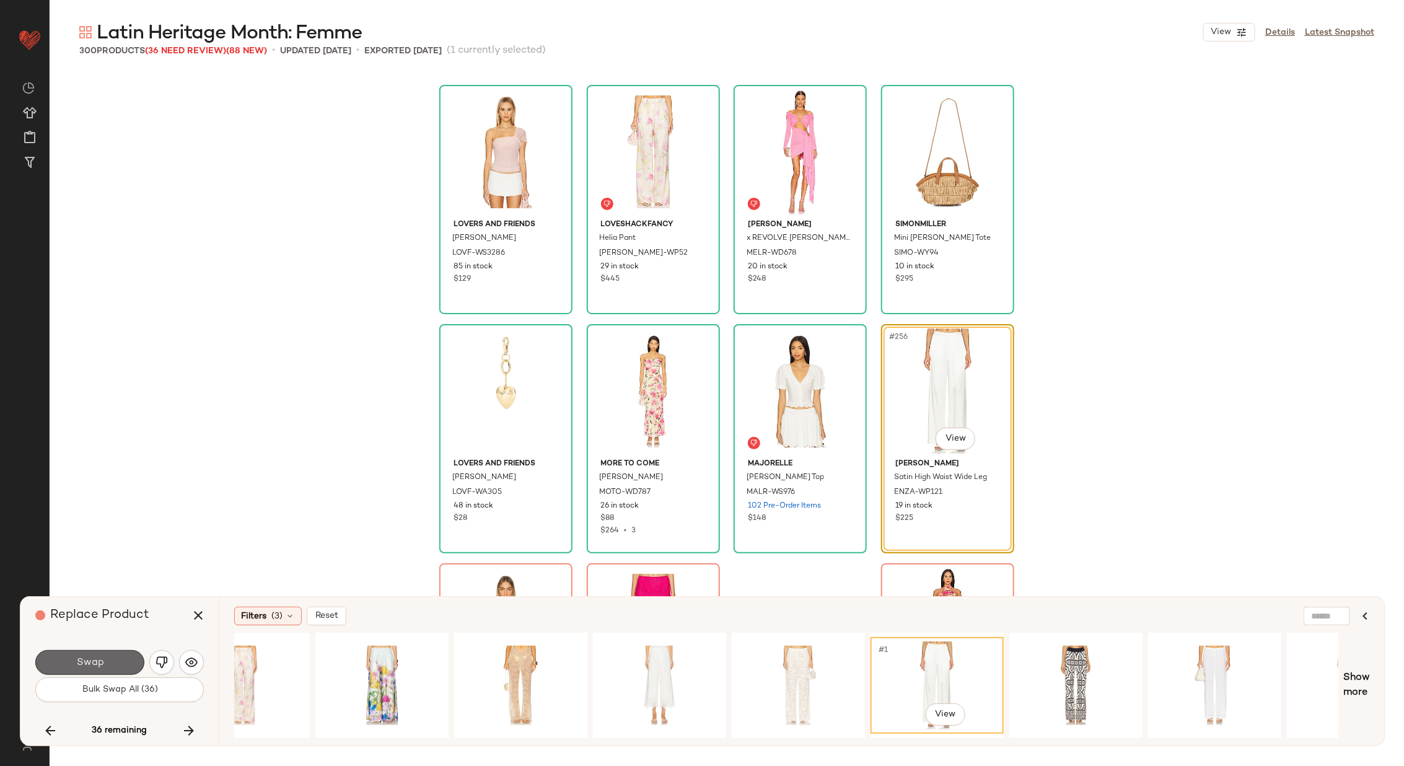
click at [100, 657] on span "Swap" at bounding box center [90, 663] width 28 height 12
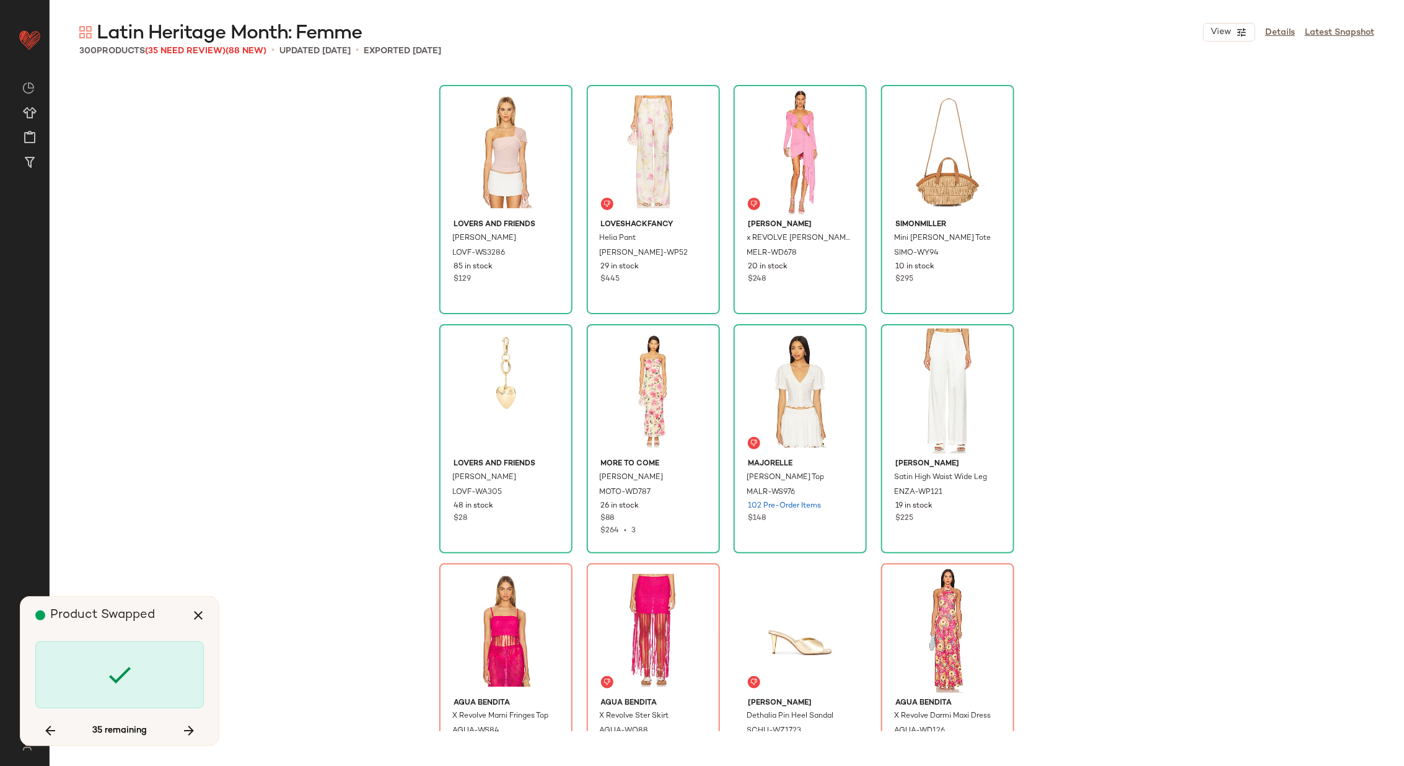
scroll to position [15064, 0]
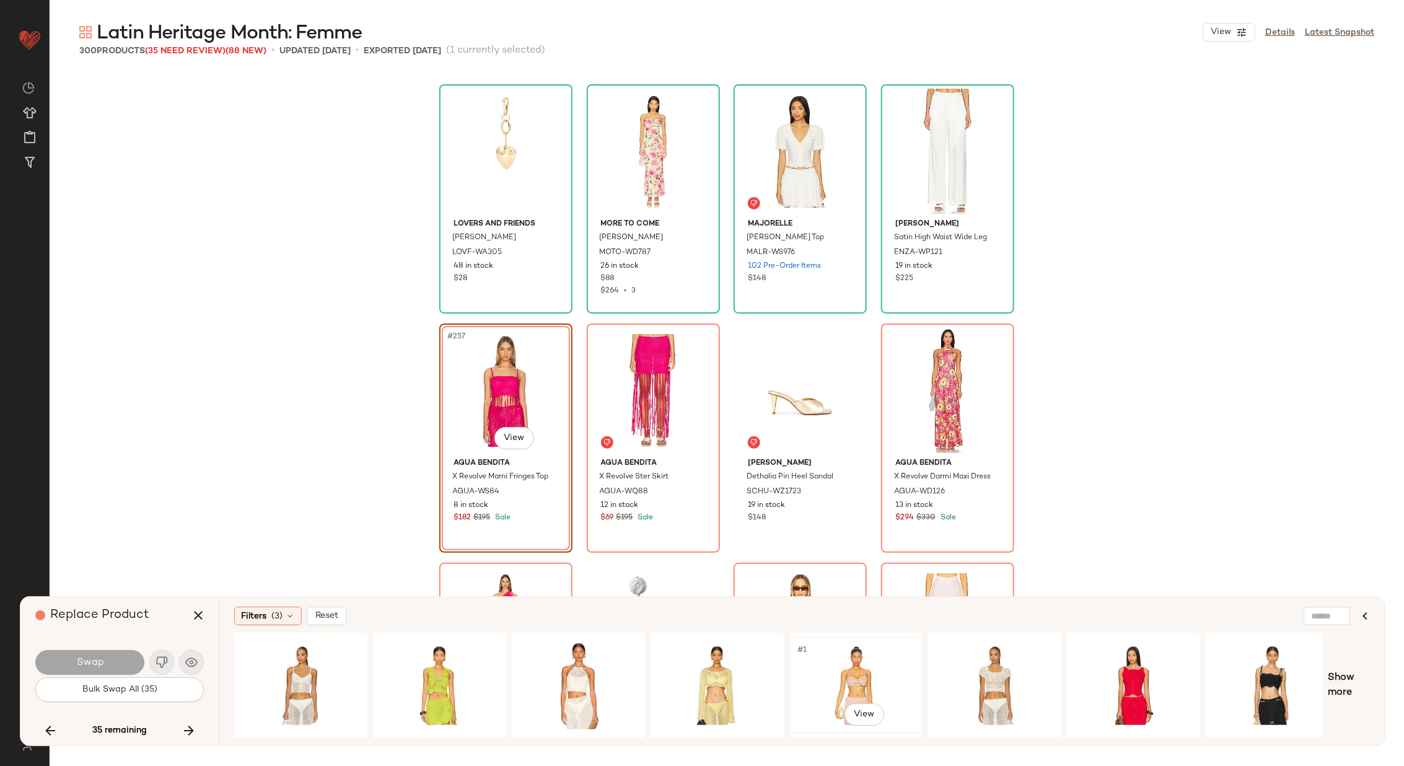
click at [862, 670] on div "#1 View" at bounding box center [856, 685] width 125 height 88
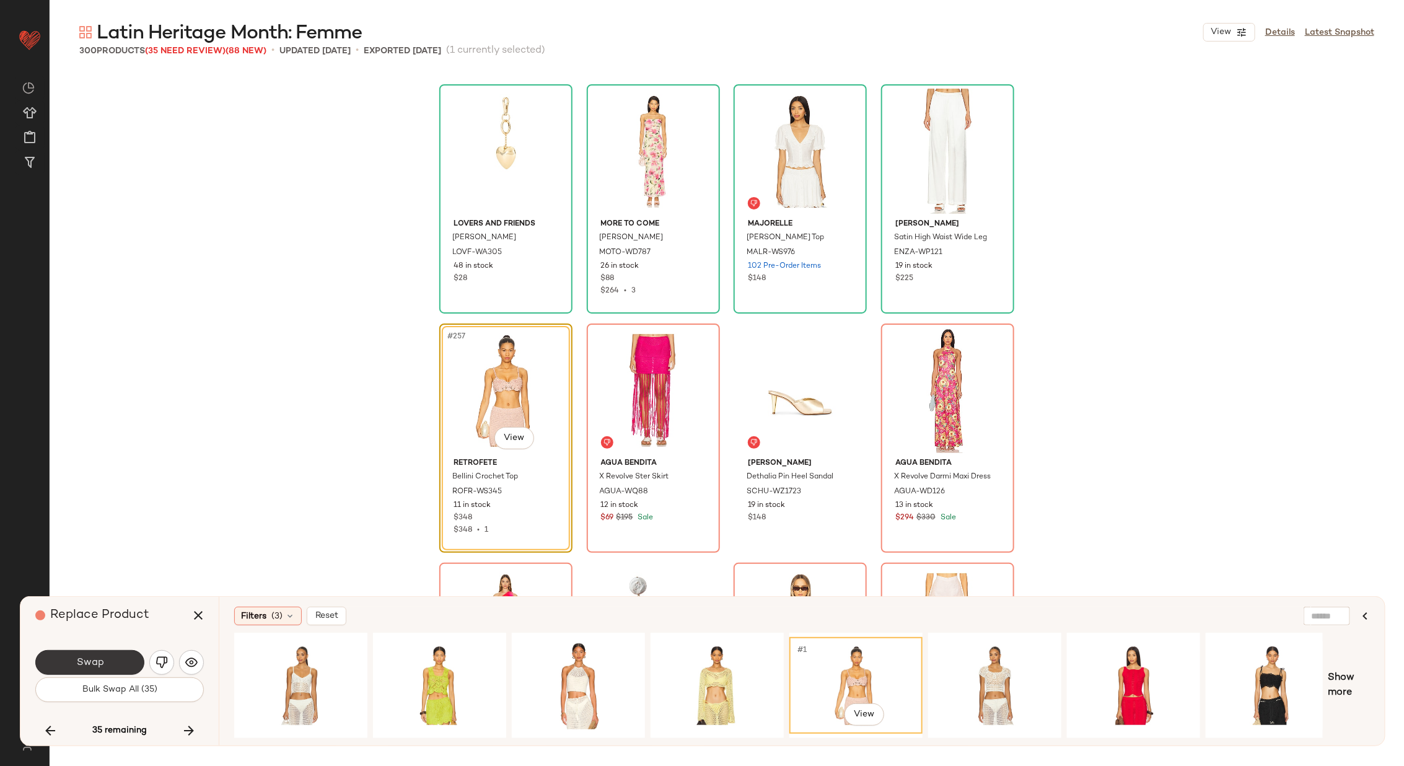
click at [116, 658] on button "Swap" at bounding box center [89, 662] width 109 height 25
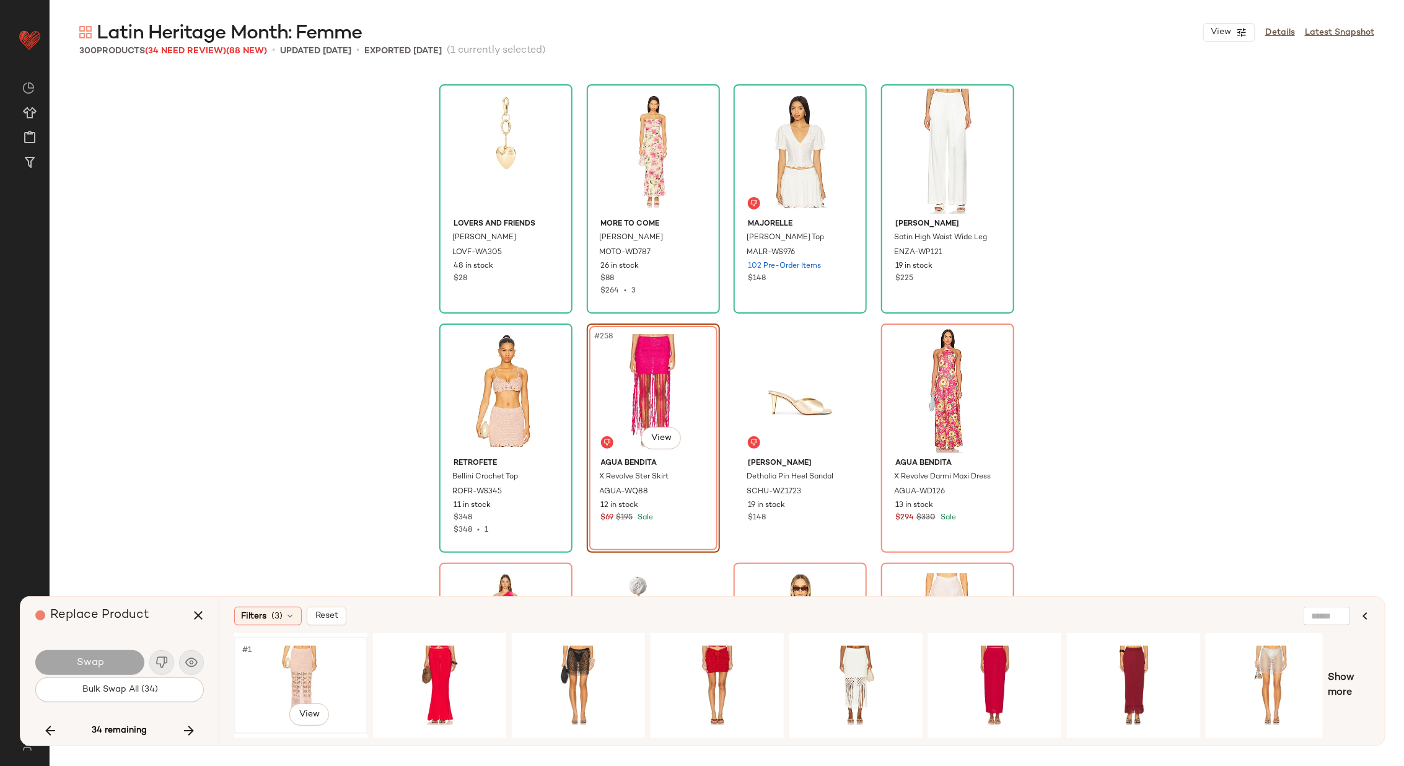
click at [308, 674] on div "#1 View" at bounding box center [300, 685] width 125 height 88
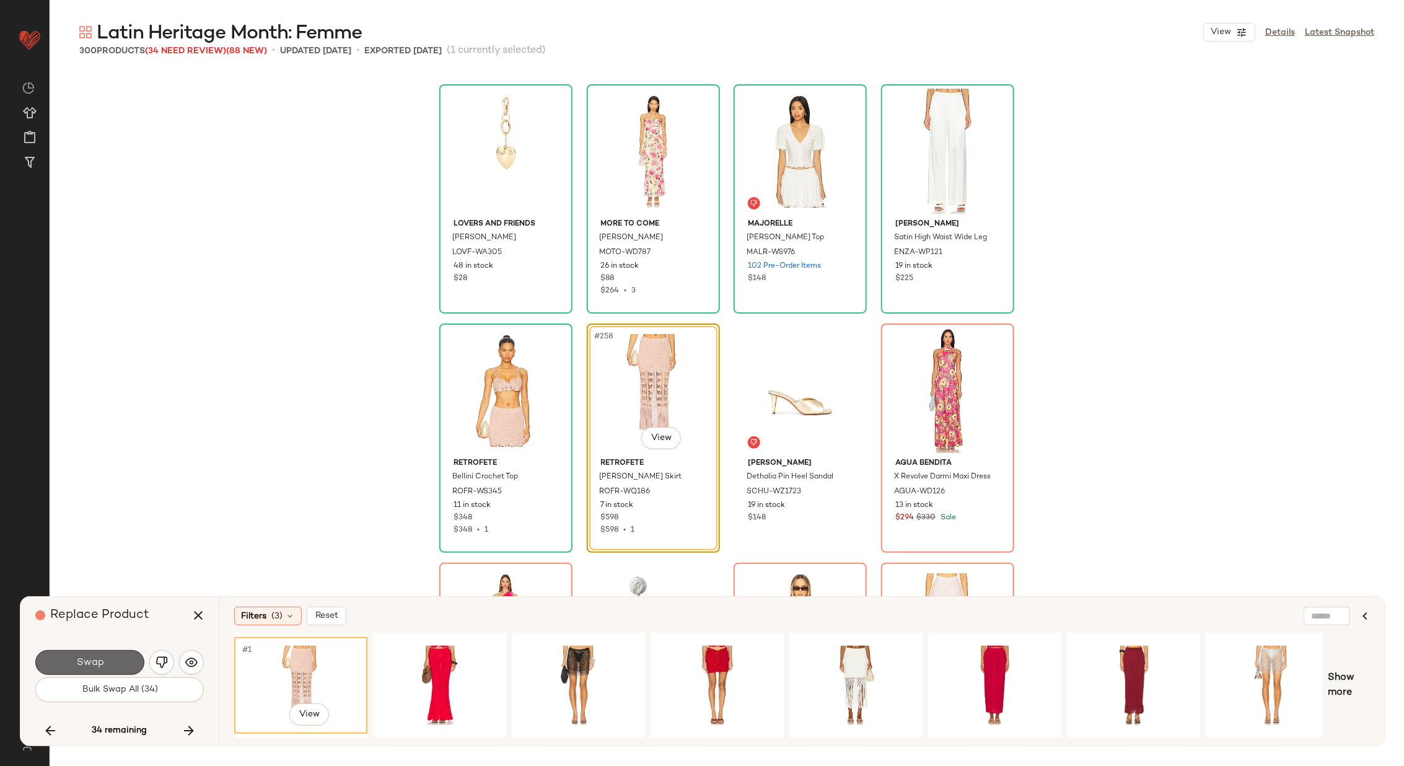
click at [79, 658] on span "Swap" at bounding box center [90, 663] width 28 height 12
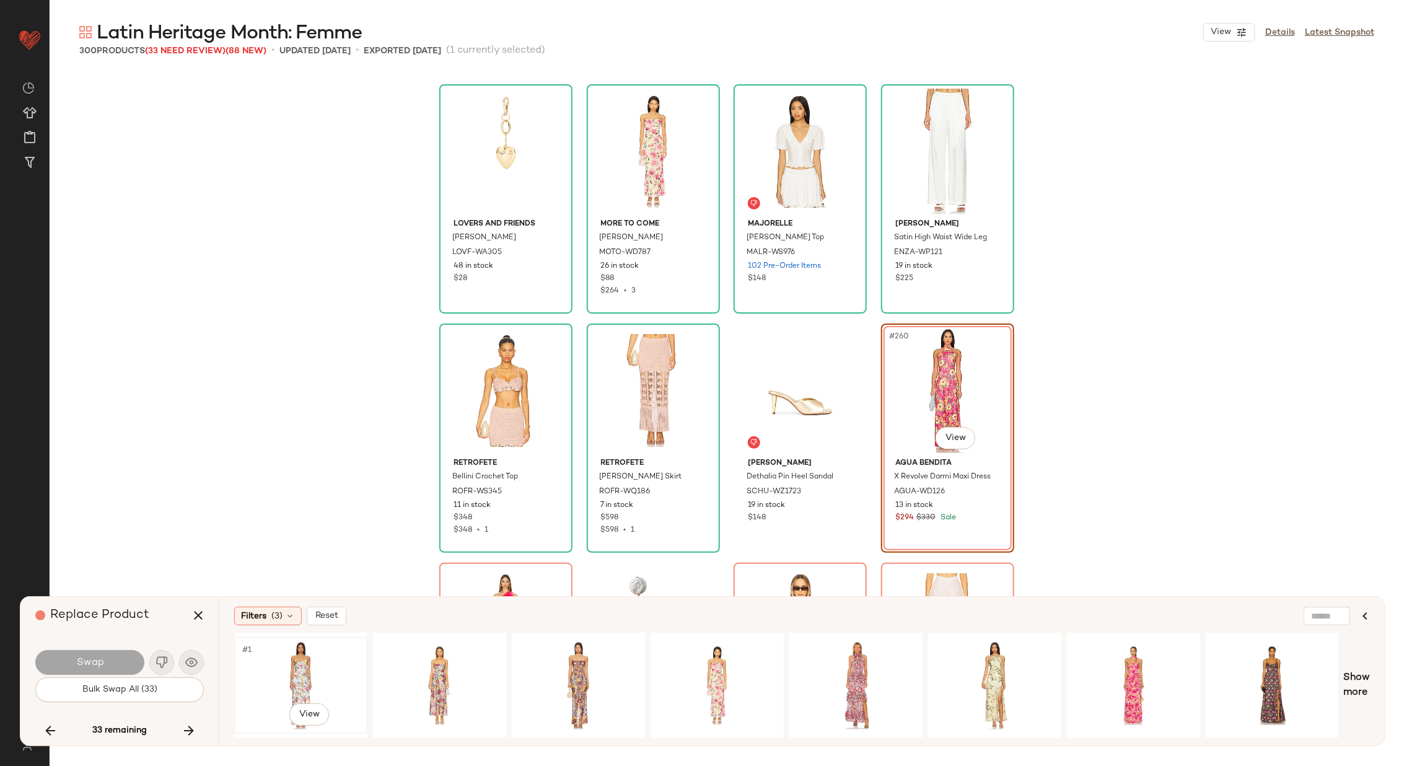
click at [304, 660] on div "#1 View" at bounding box center [300, 685] width 125 height 88
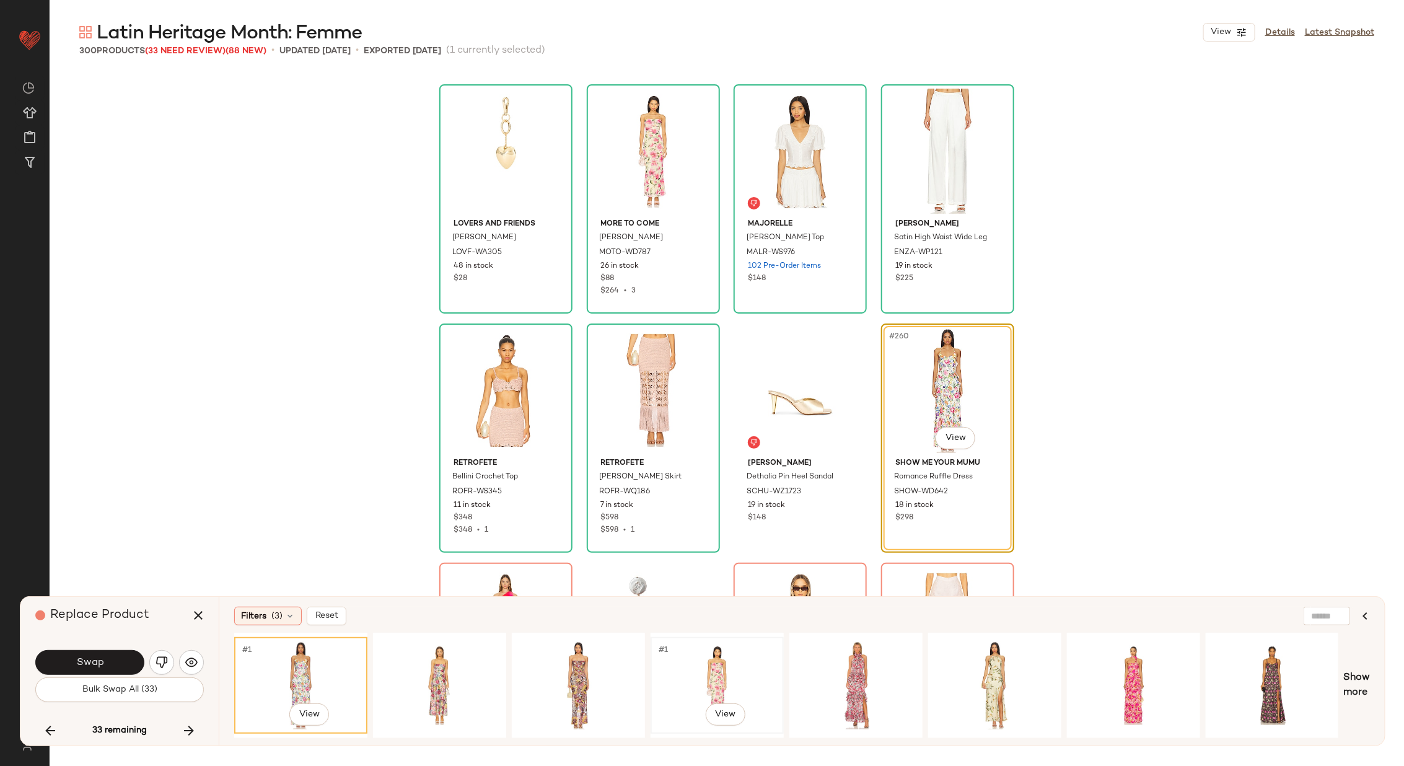
click at [709, 671] on div "#1 View" at bounding box center [717, 685] width 125 height 88
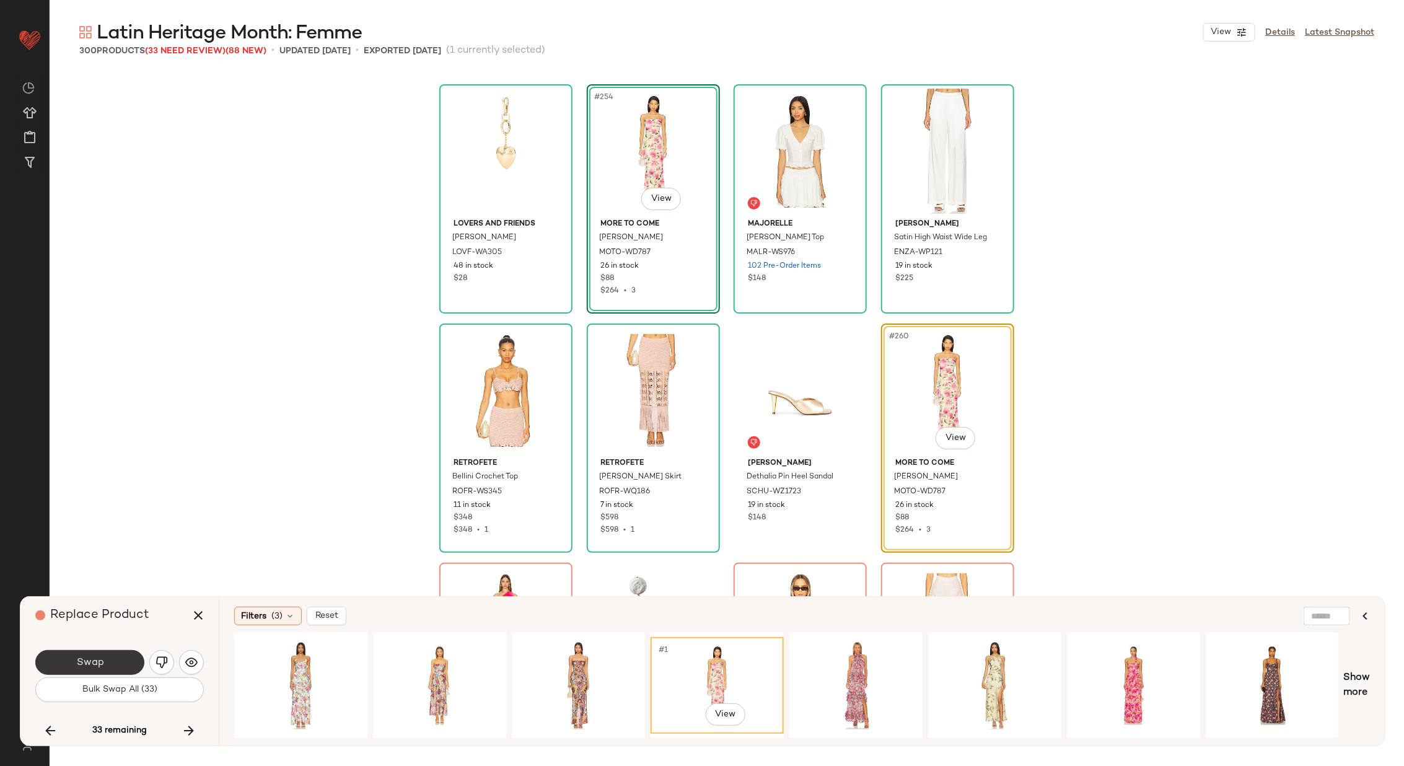
click at [96, 660] on span "Swap" at bounding box center [90, 663] width 28 height 12
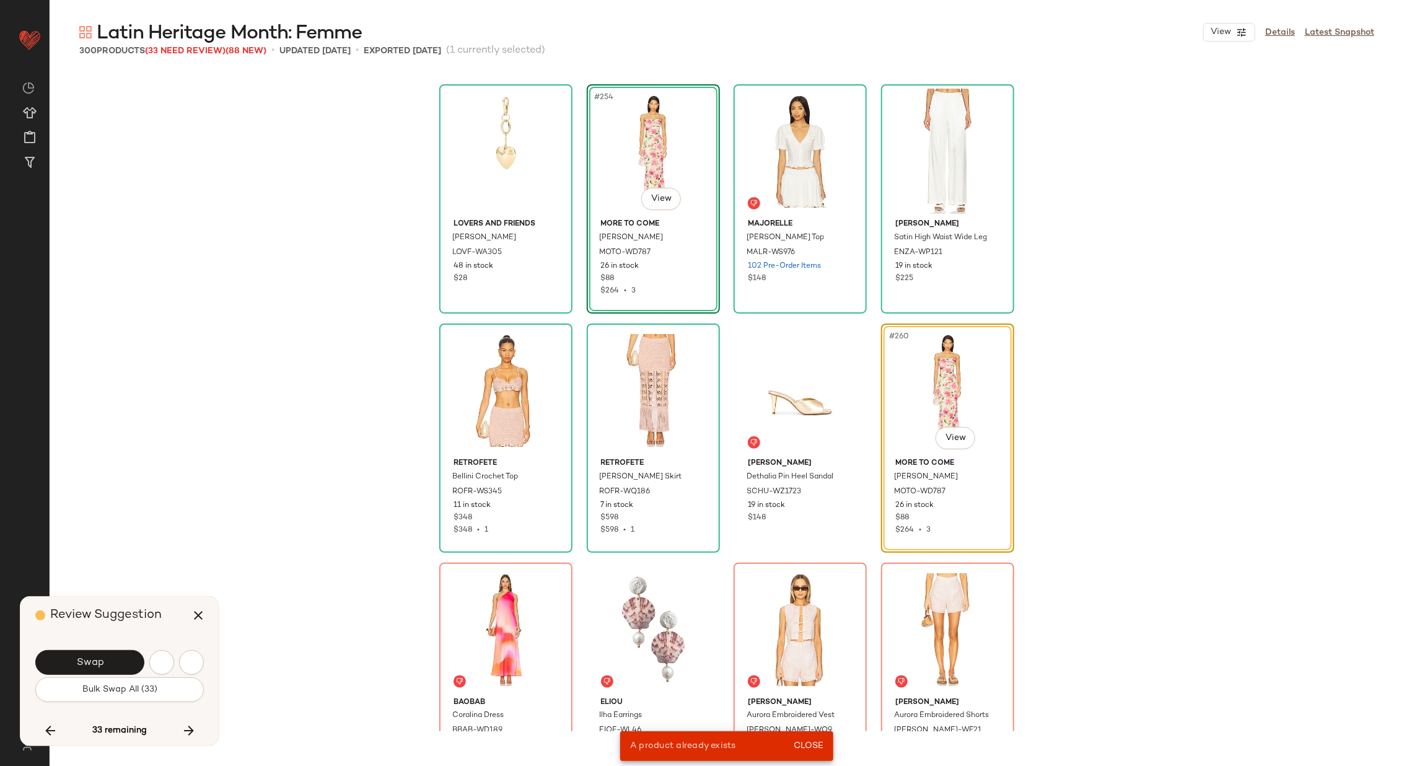
scroll to position [14824, 0]
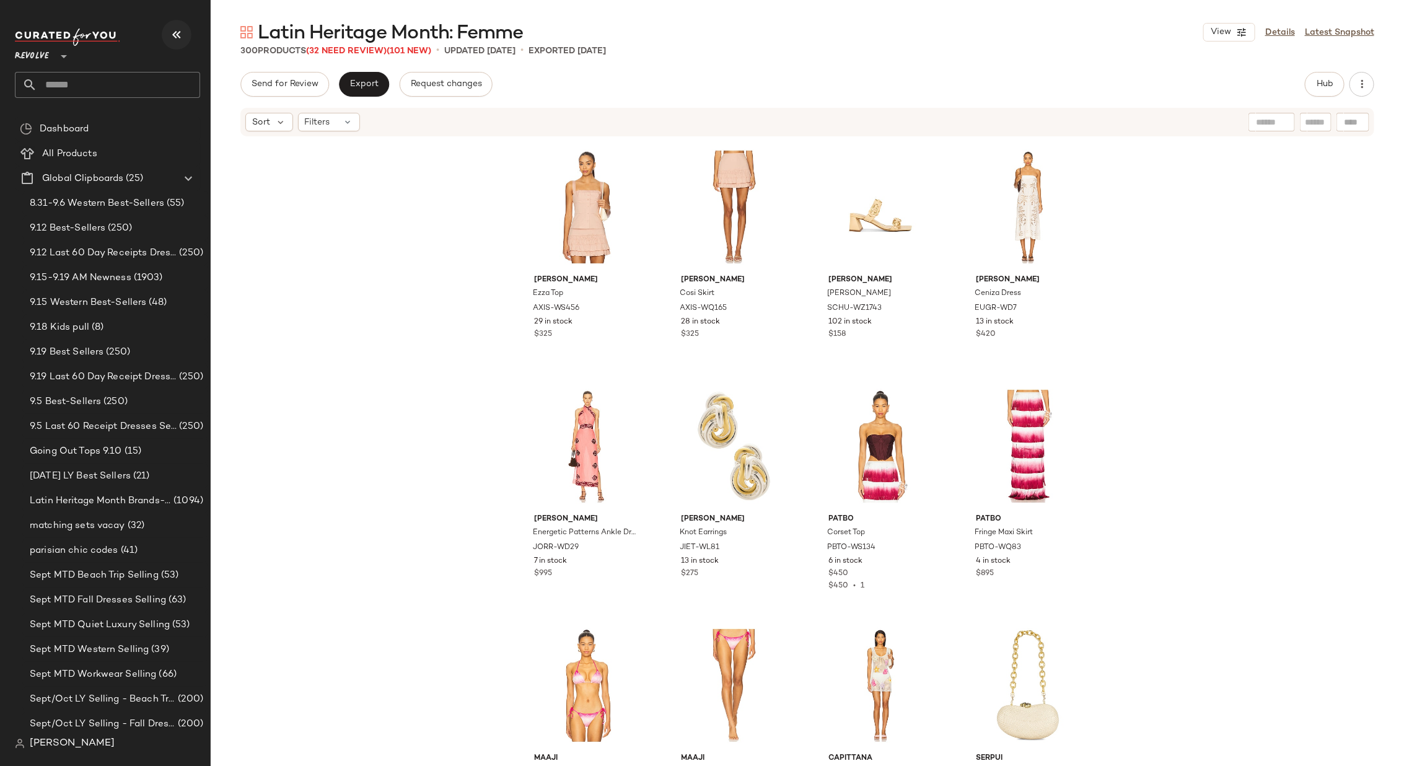
click at [172, 33] on icon "button" at bounding box center [176, 34] width 15 height 15
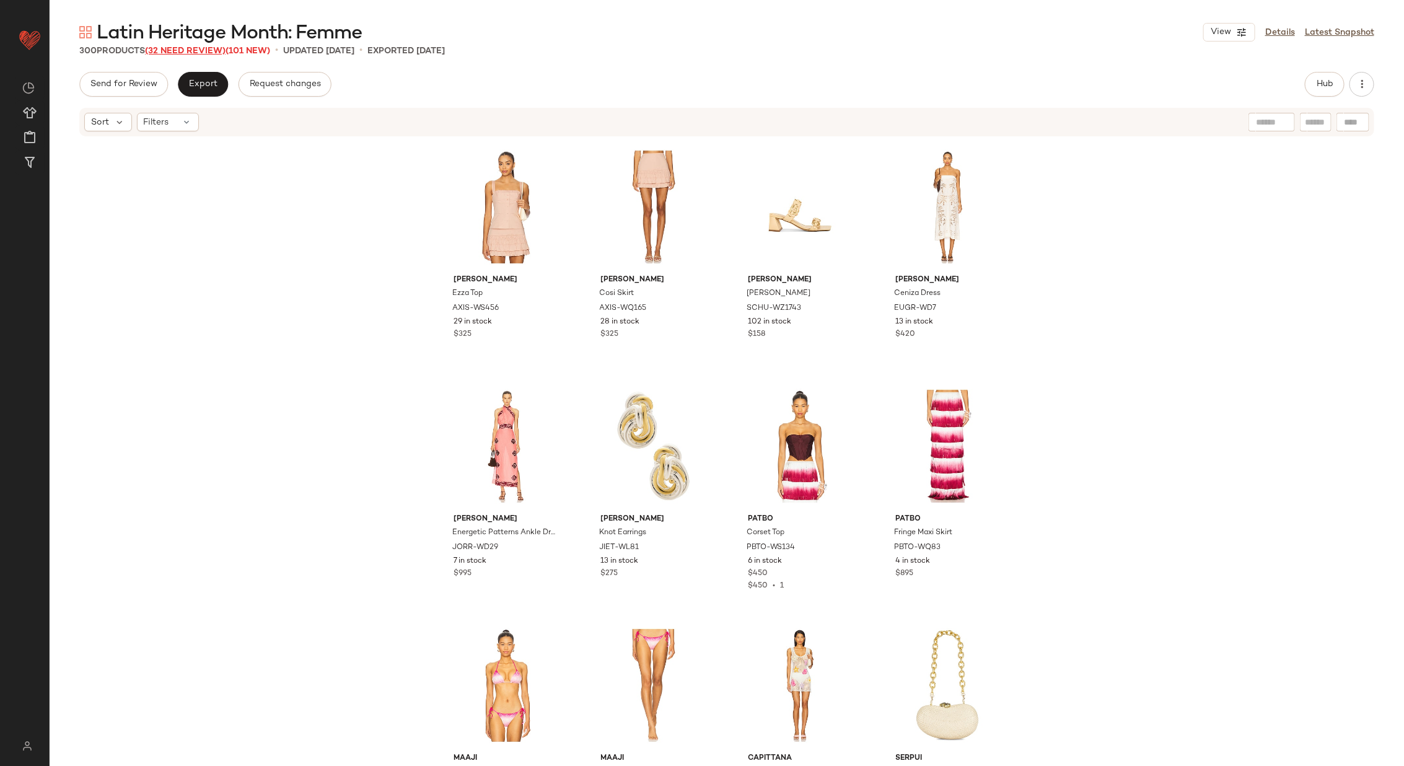
click at [185, 50] on span "(32 Need Review)" at bounding box center [185, 50] width 81 height 9
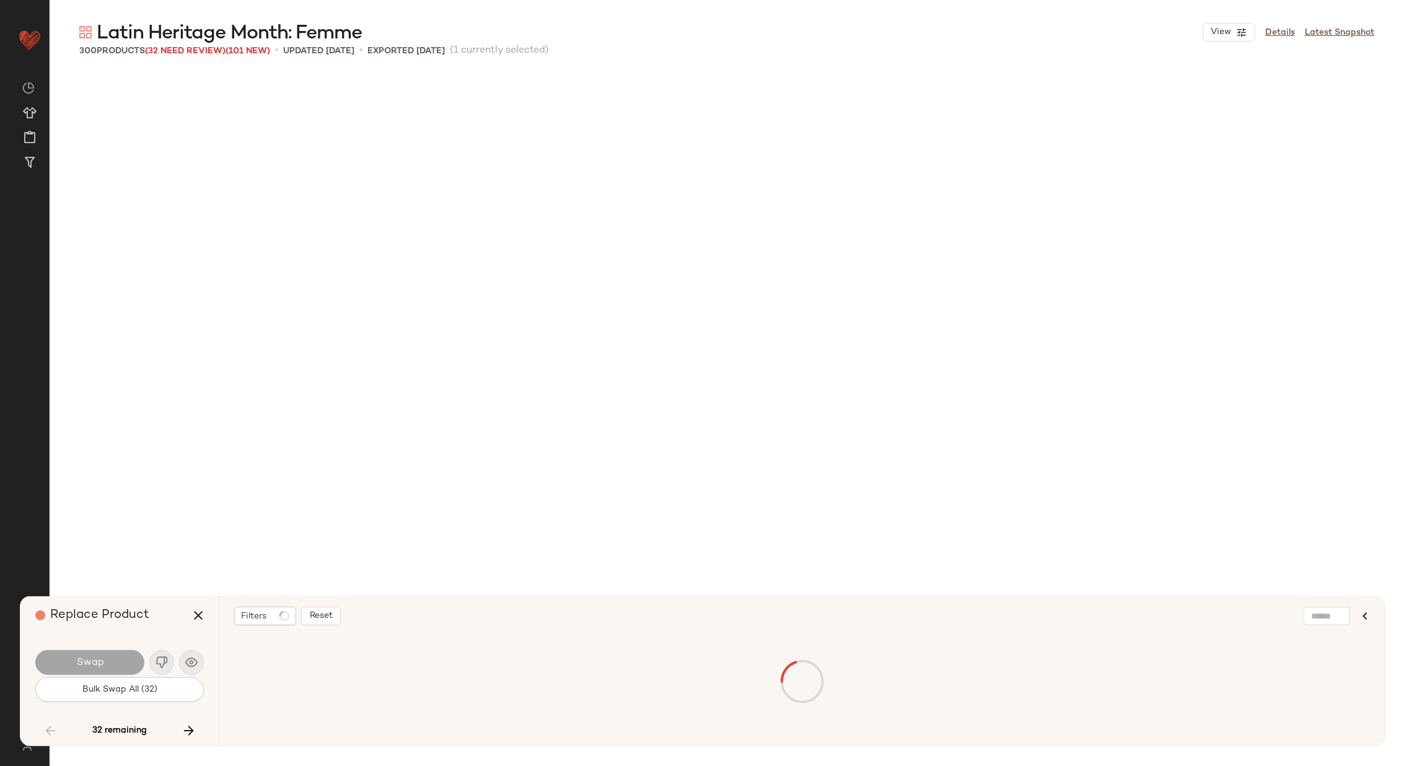
scroll to position [4064, 0]
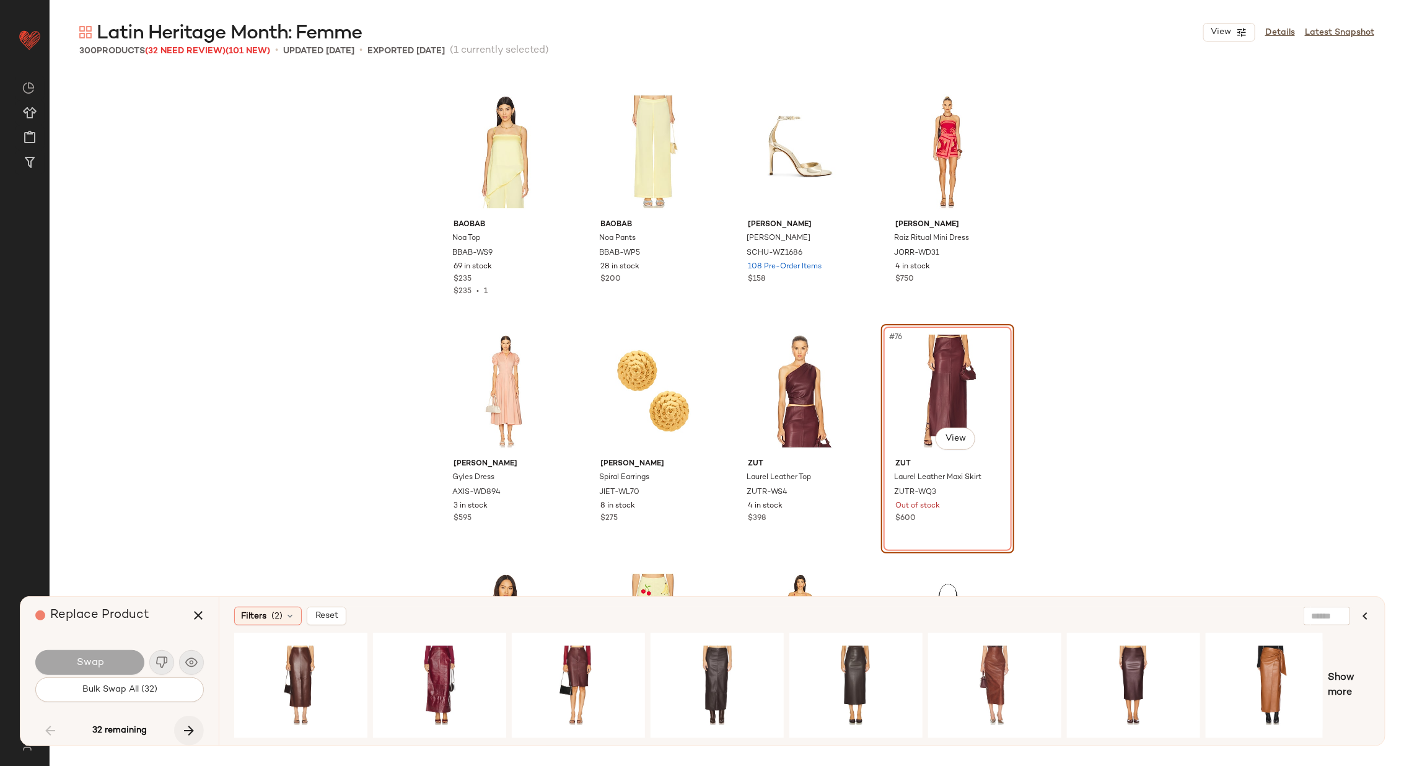
click at [191, 730] on icon "button" at bounding box center [188, 730] width 15 height 15
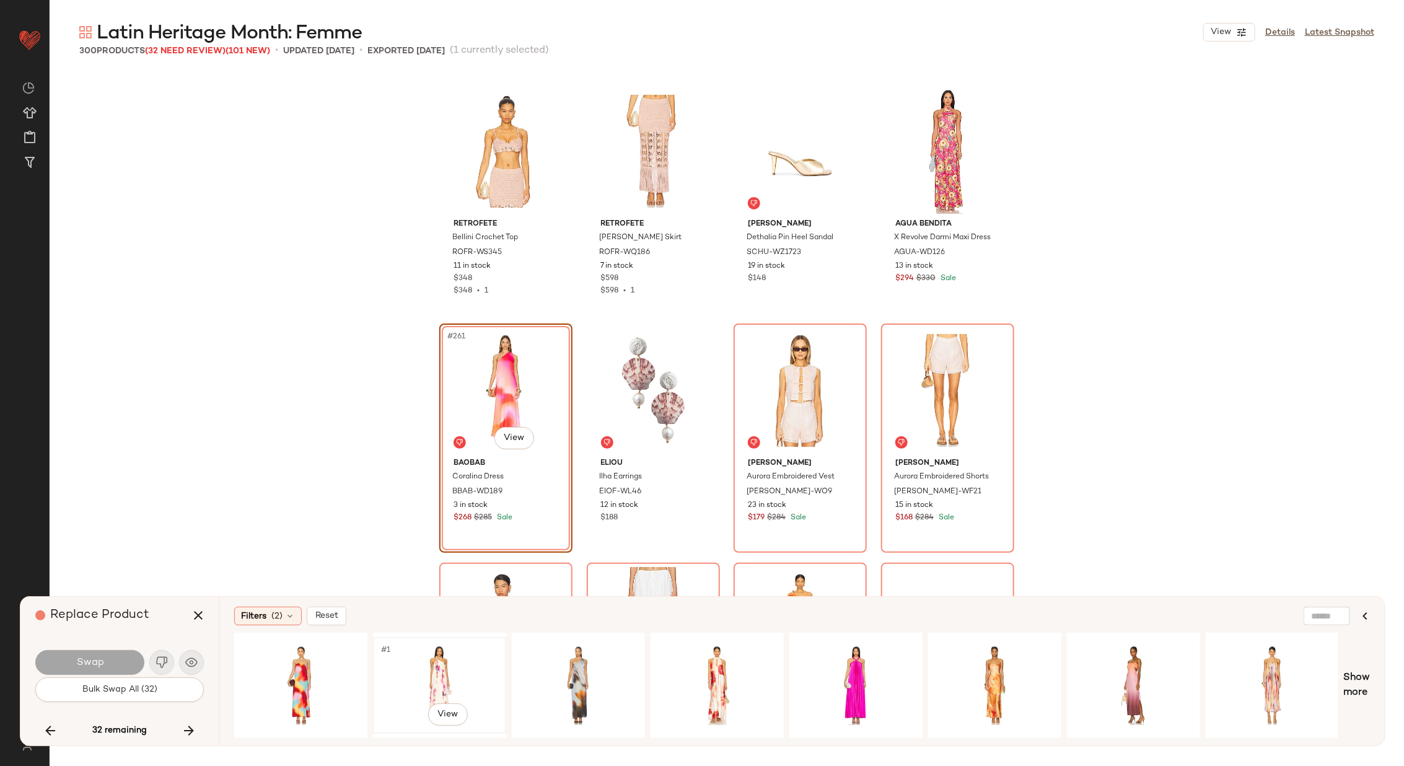
click at [401, 665] on div "#1 View" at bounding box center [439, 685] width 125 height 88
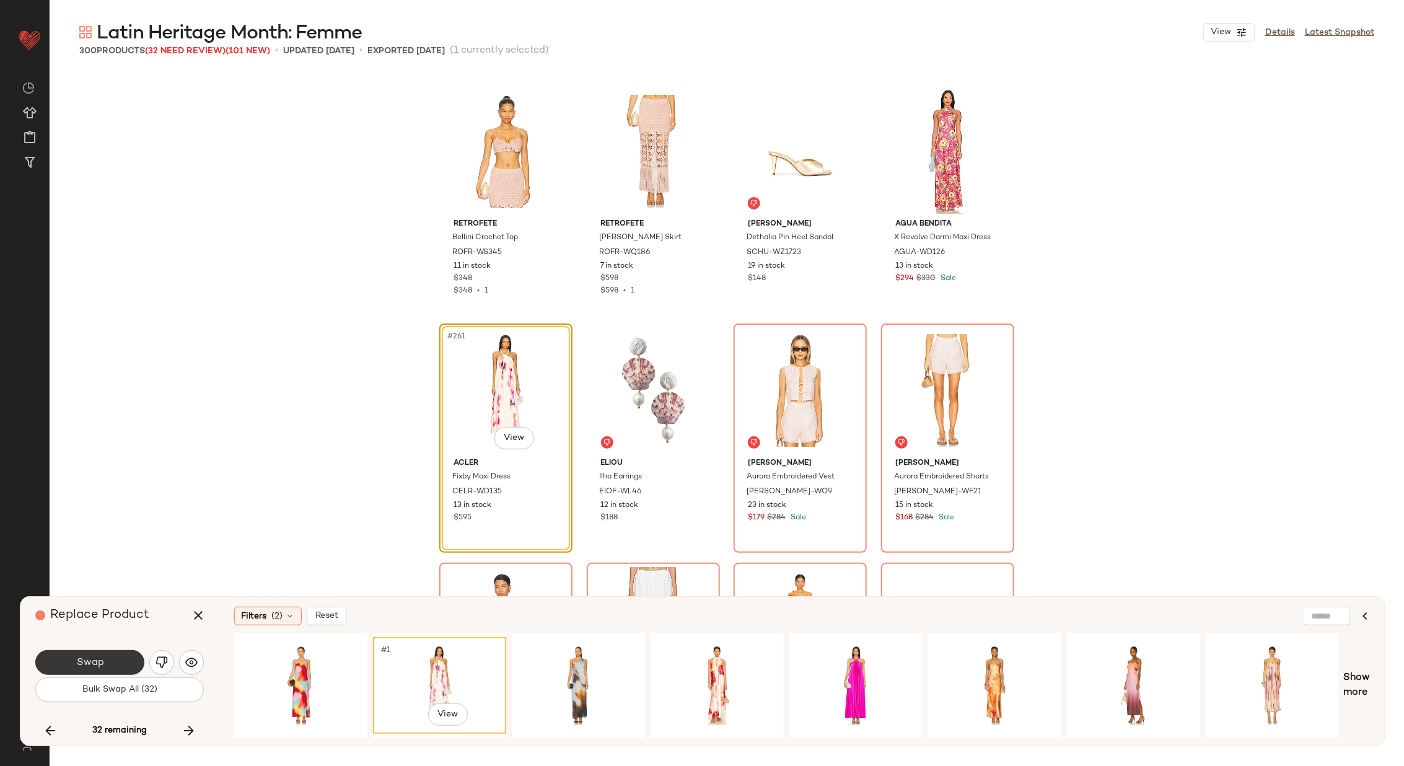
click at [107, 655] on button "Swap" at bounding box center [89, 662] width 109 height 25
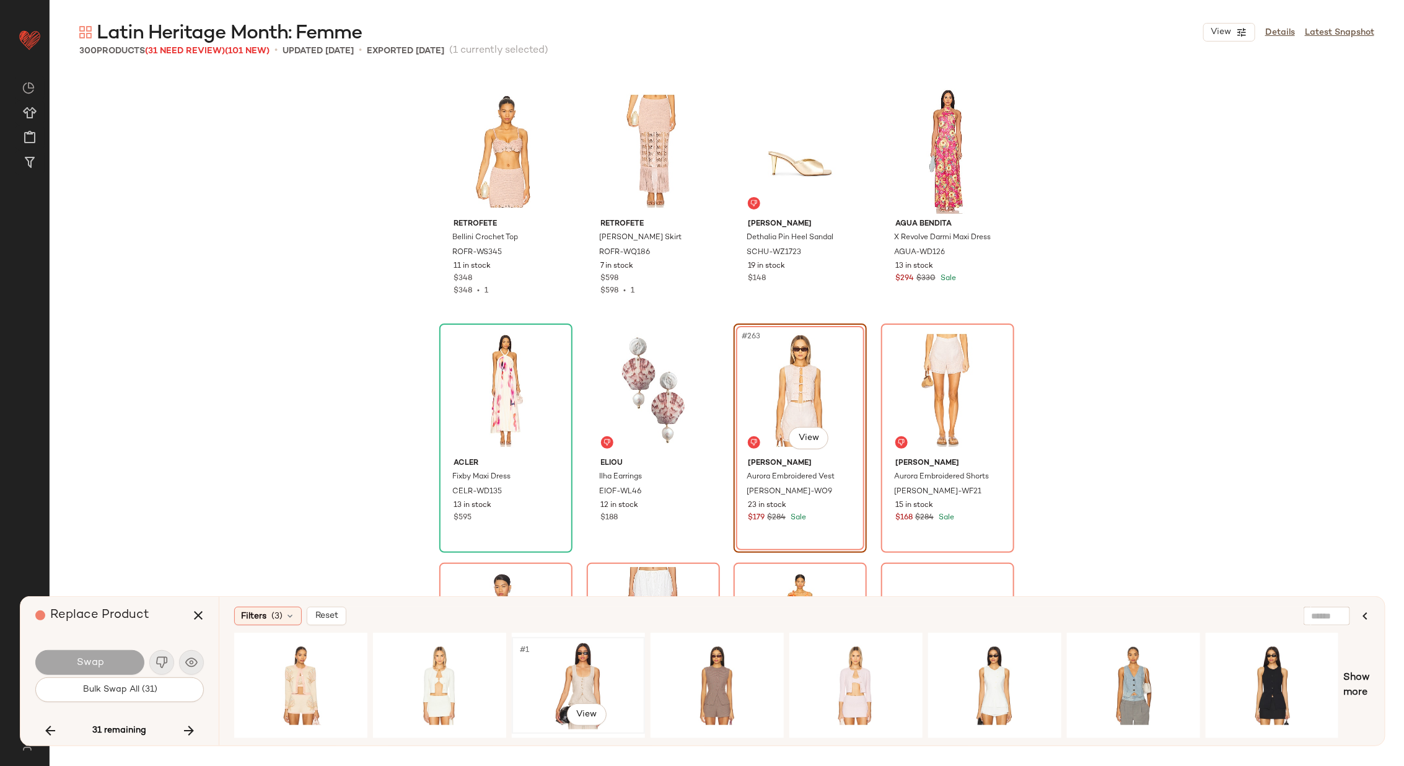
click at [587, 671] on div "#1 View" at bounding box center [578, 685] width 125 height 88
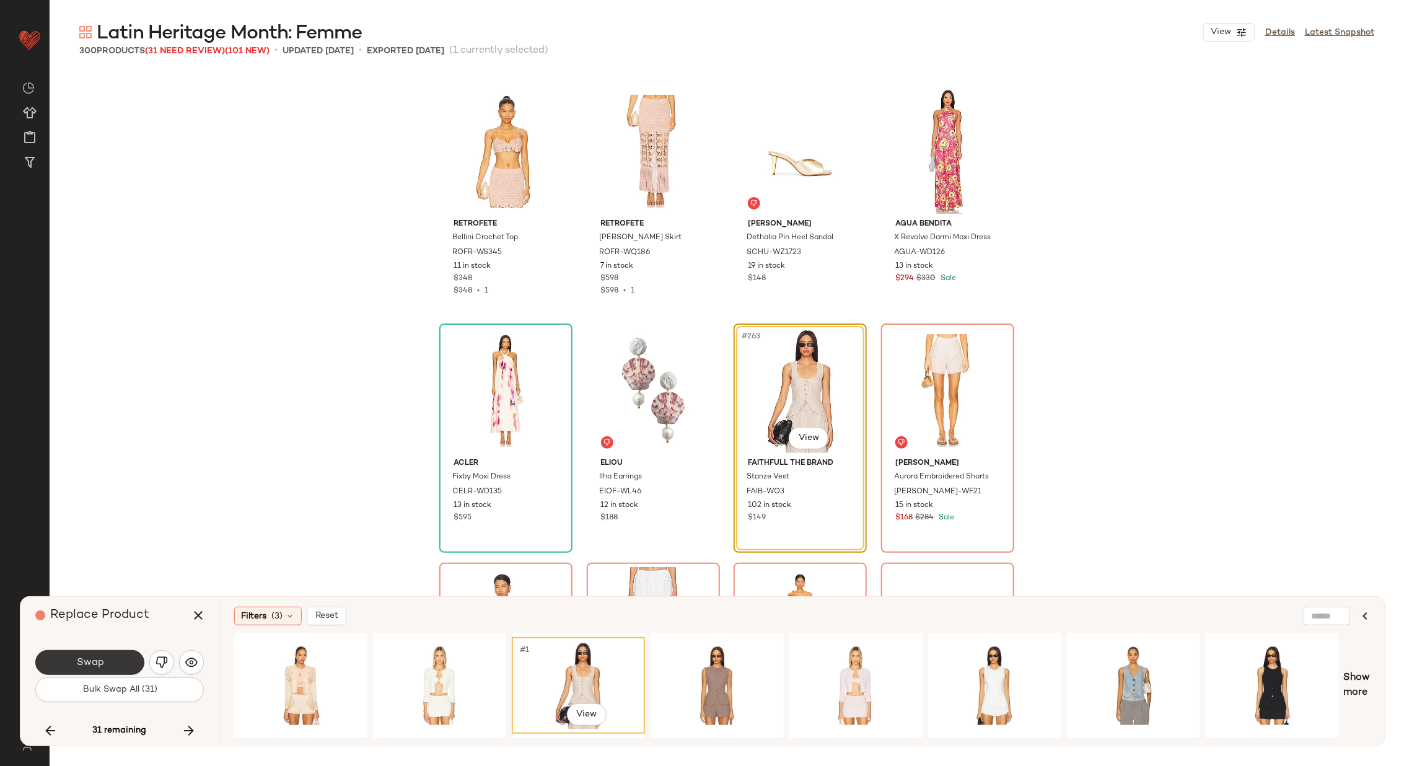
click at [112, 657] on button "Swap" at bounding box center [89, 662] width 109 height 25
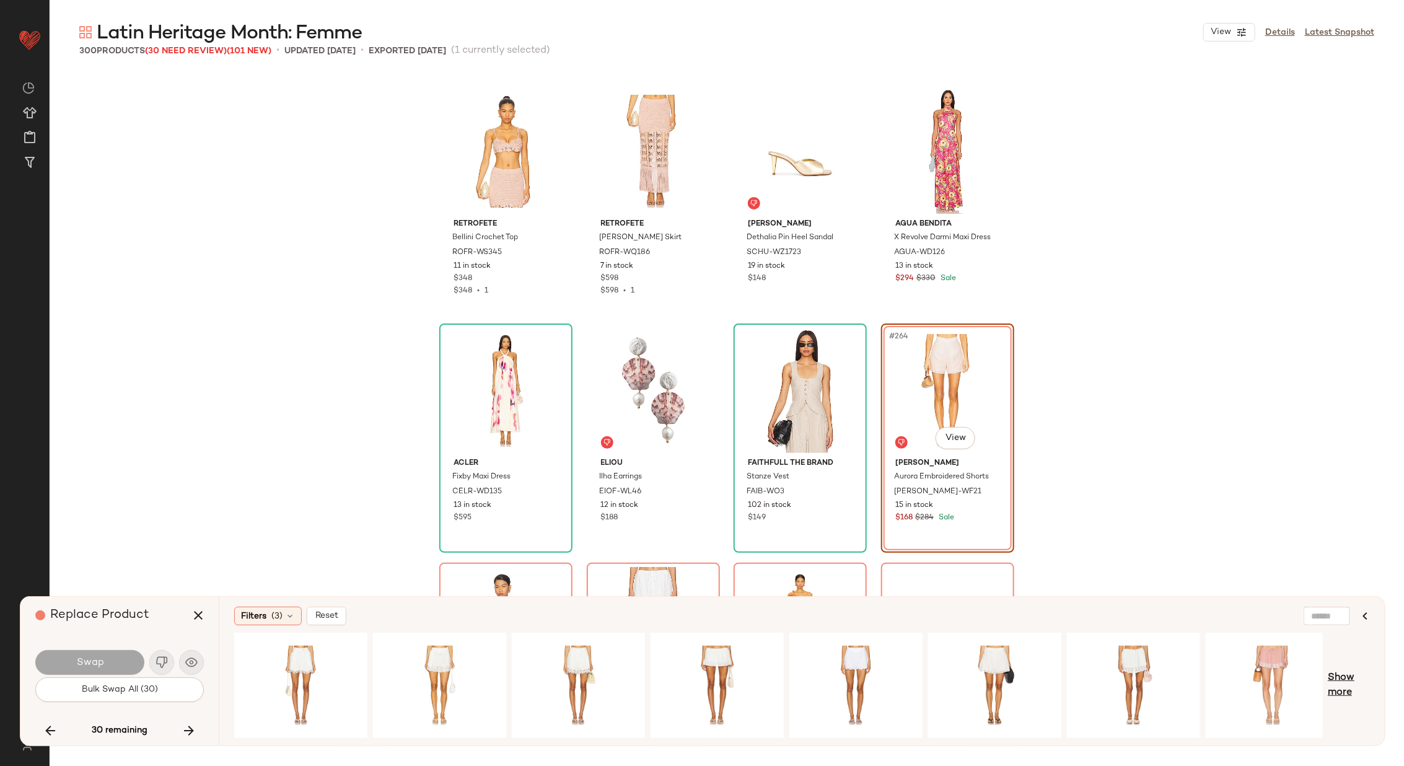
click at [1337, 676] on span "Show more" at bounding box center [1348, 685] width 42 height 30
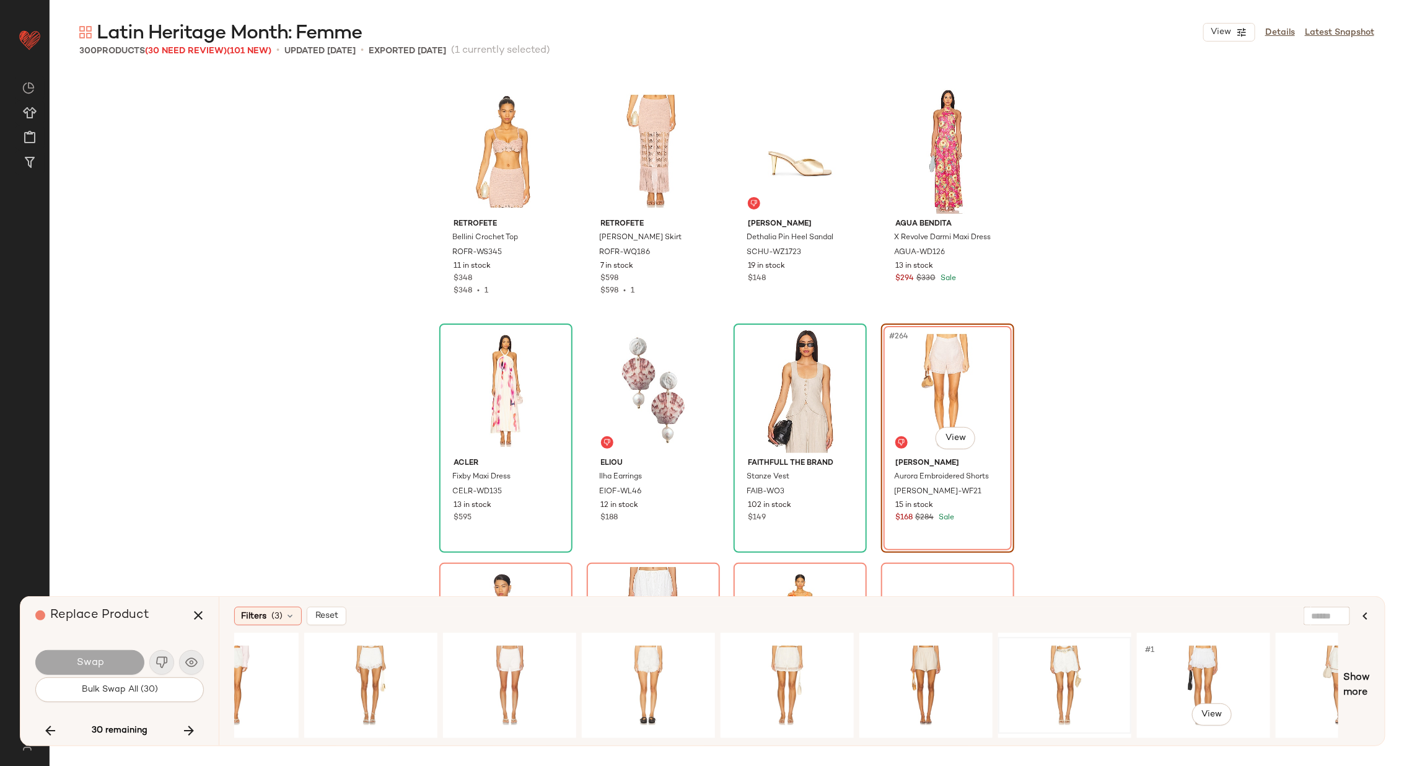
scroll to position [0, 1318]
click at [909, 671] on div "#1 View" at bounding box center [925, 685] width 125 height 88
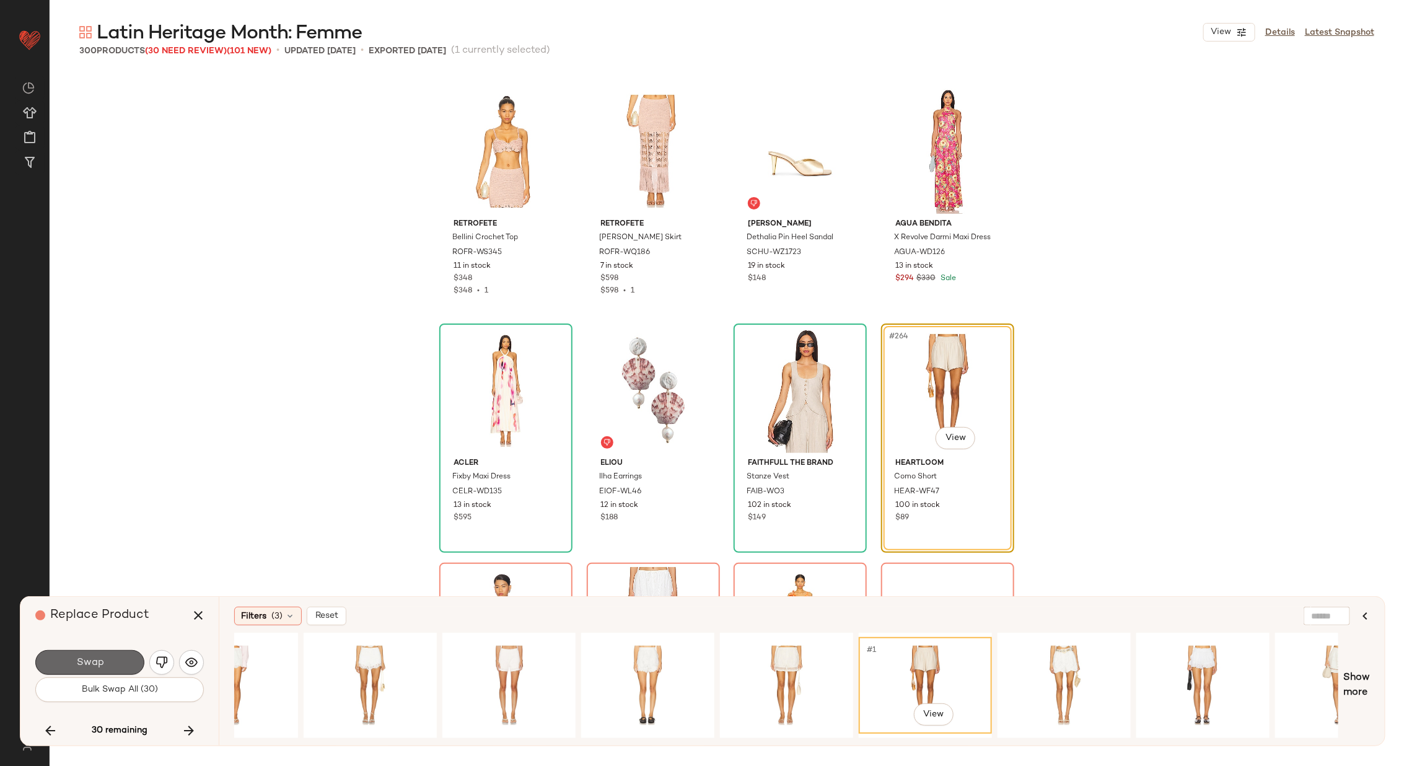
click at [106, 658] on button "Swap" at bounding box center [89, 662] width 109 height 25
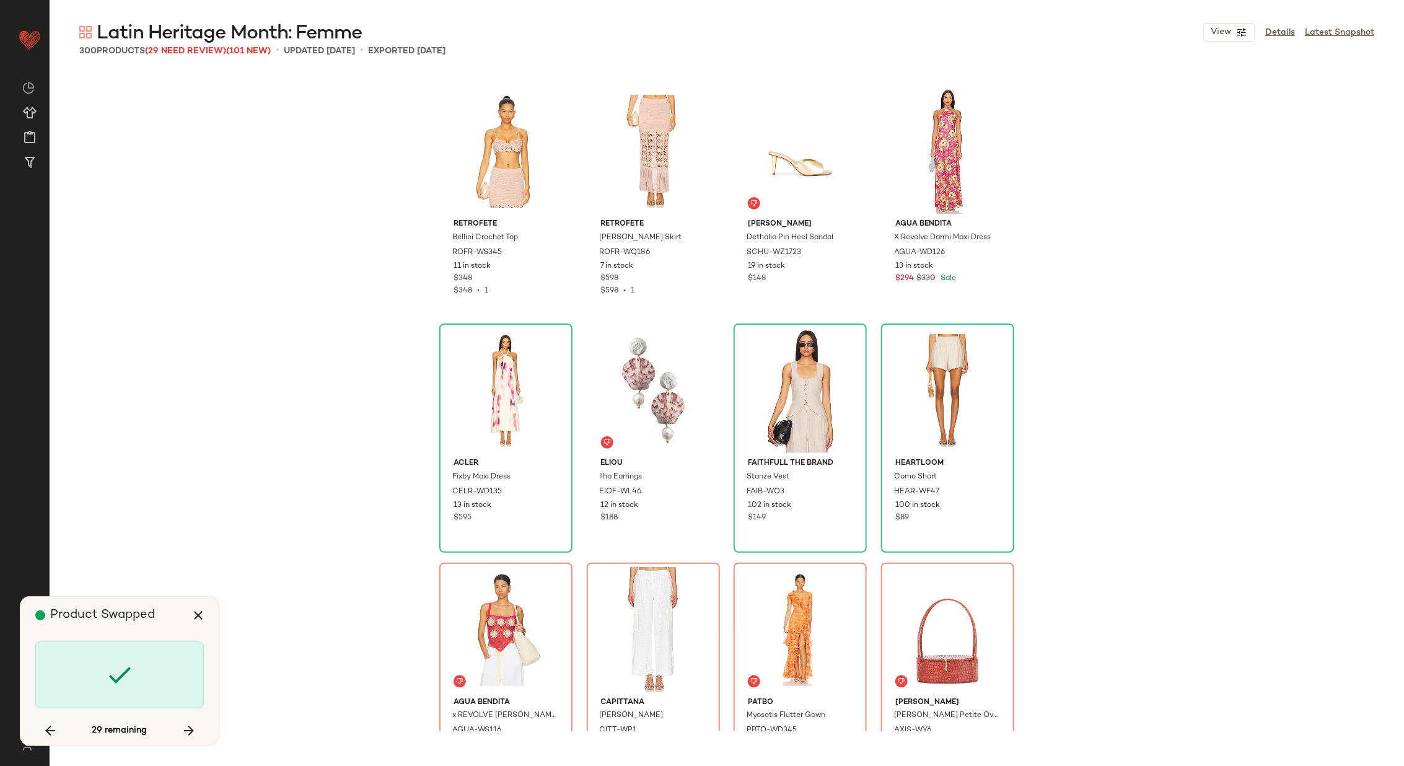
scroll to position [15541, 0]
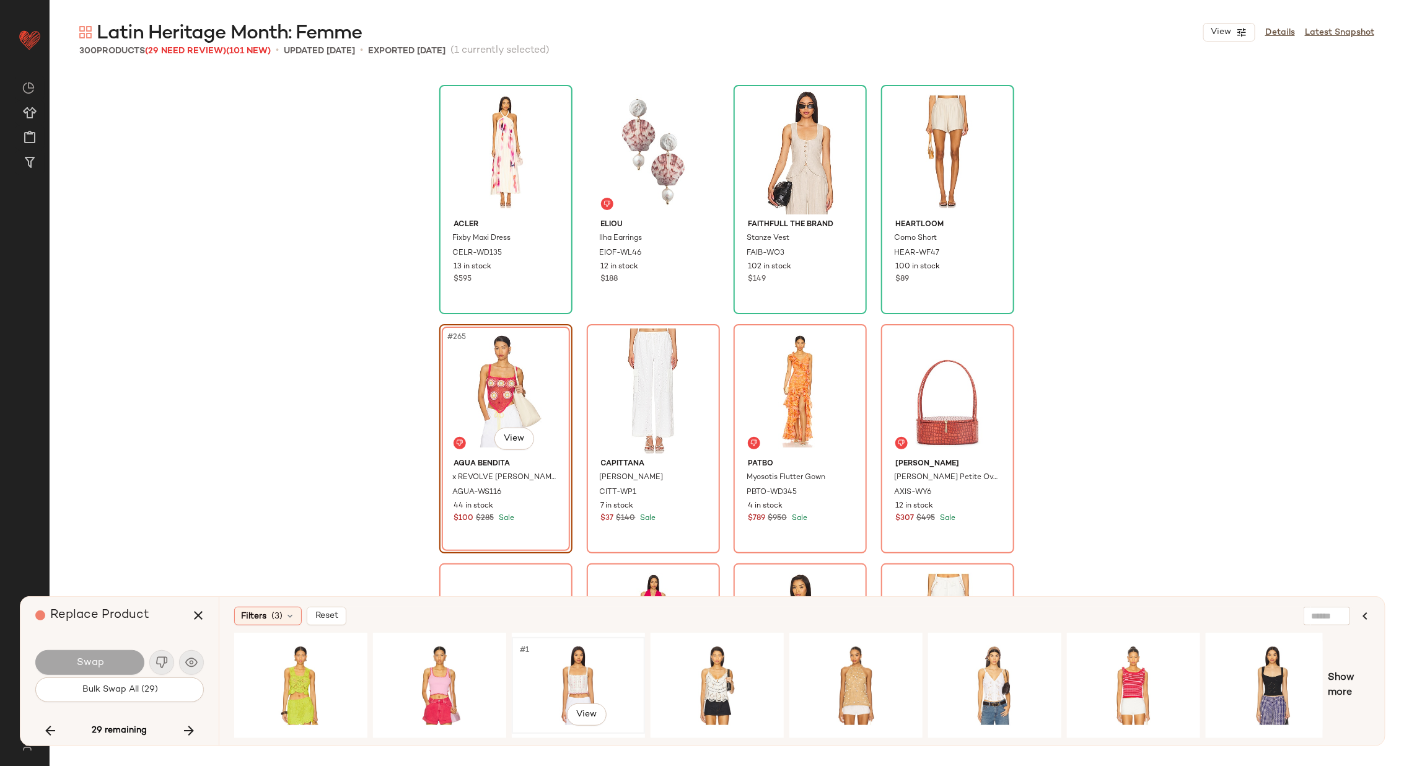
click at [586, 672] on div "#1 View" at bounding box center [578, 685] width 125 height 88
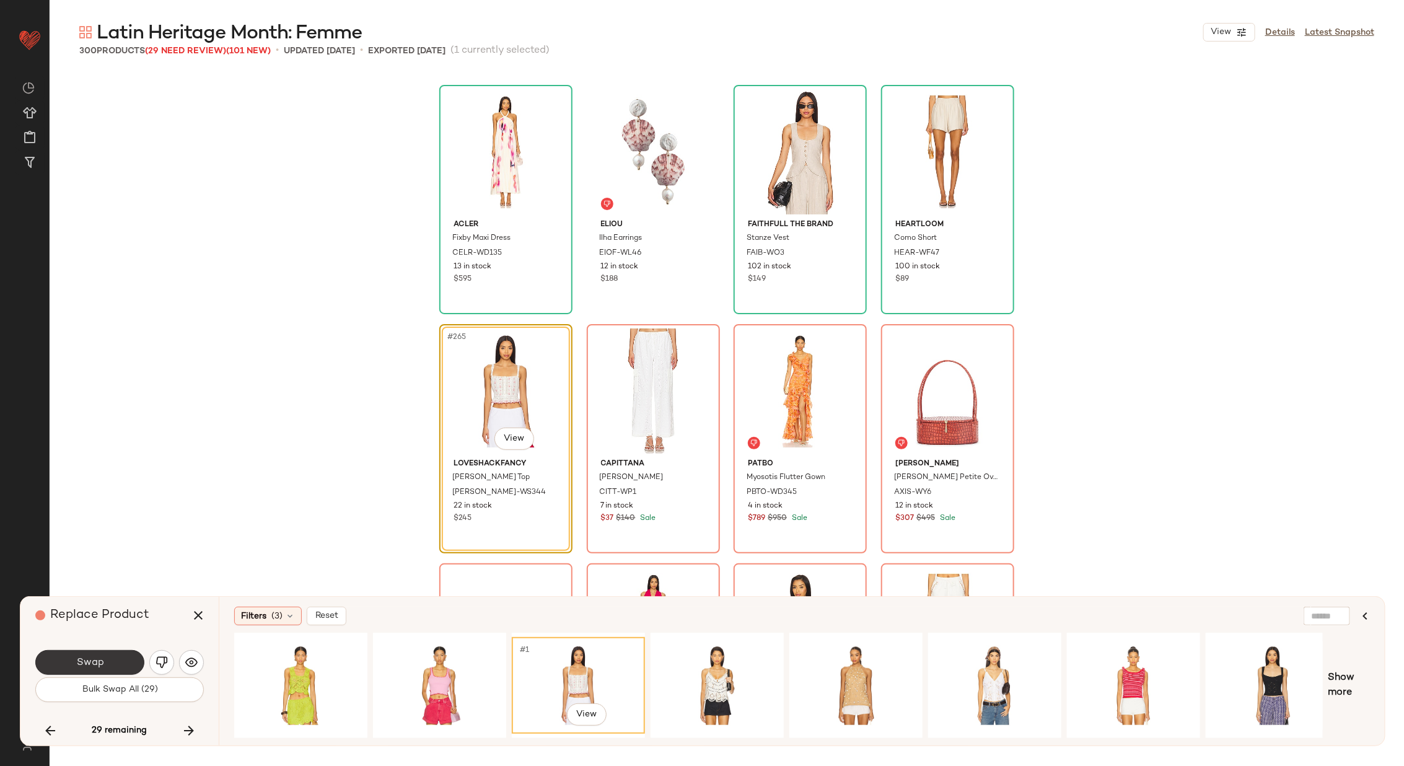
click at [96, 659] on span "Swap" at bounding box center [90, 663] width 28 height 12
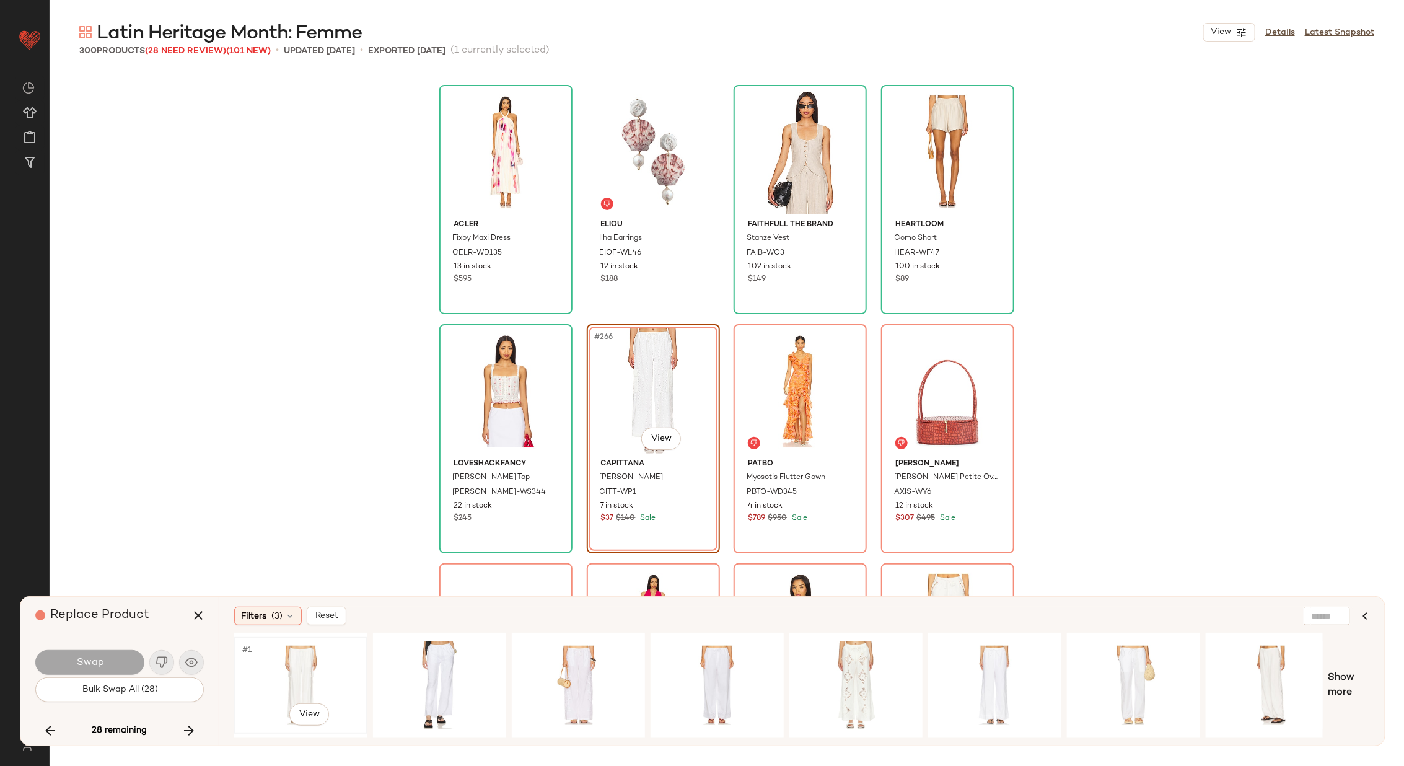
click at [274, 673] on div "#1 View" at bounding box center [300, 685] width 125 height 88
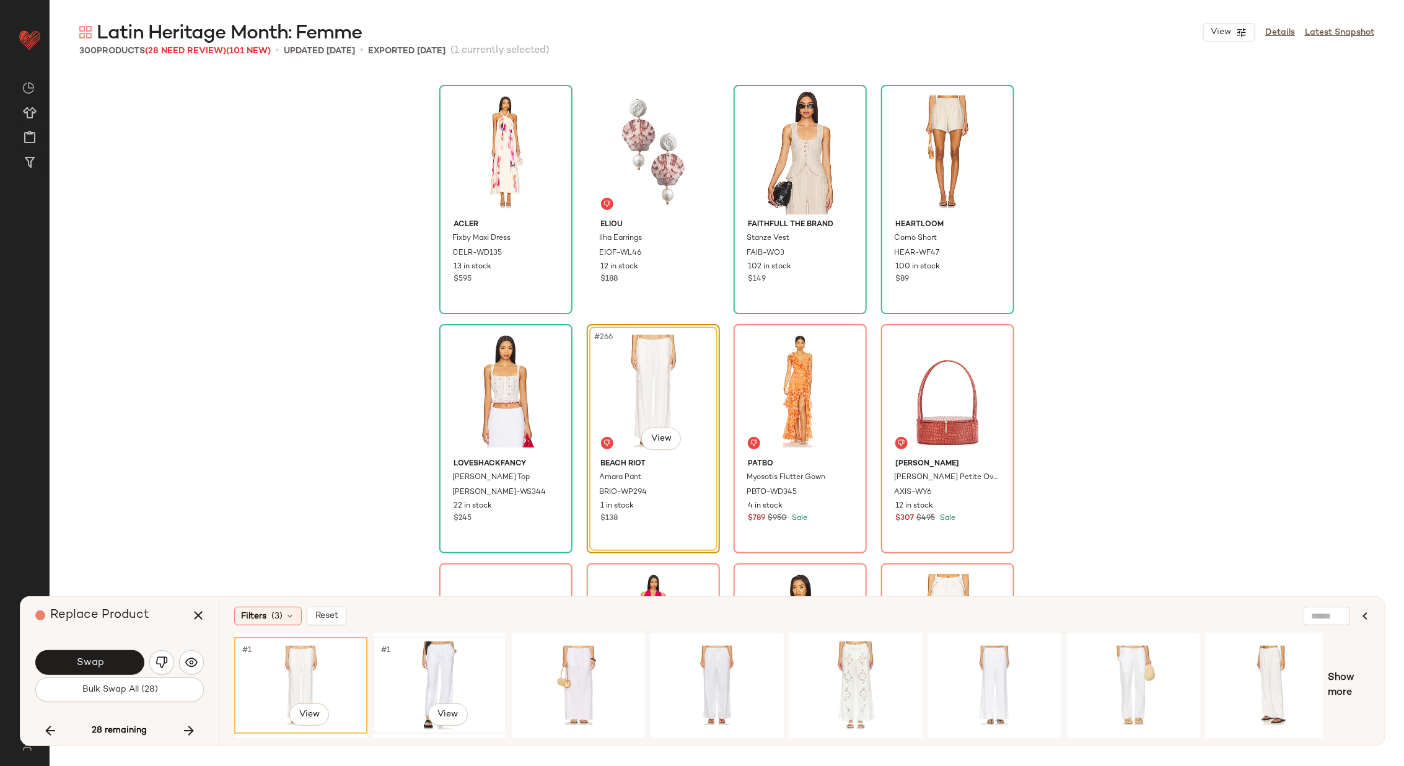
click at [417, 662] on div "#1 View" at bounding box center [439, 685] width 125 height 88
click at [579, 667] on div "#1 View" at bounding box center [578, 685] width 125 height 88
click at [455, 664] on div "#1 View" at bounding box center [439, 685] width 125 height 88
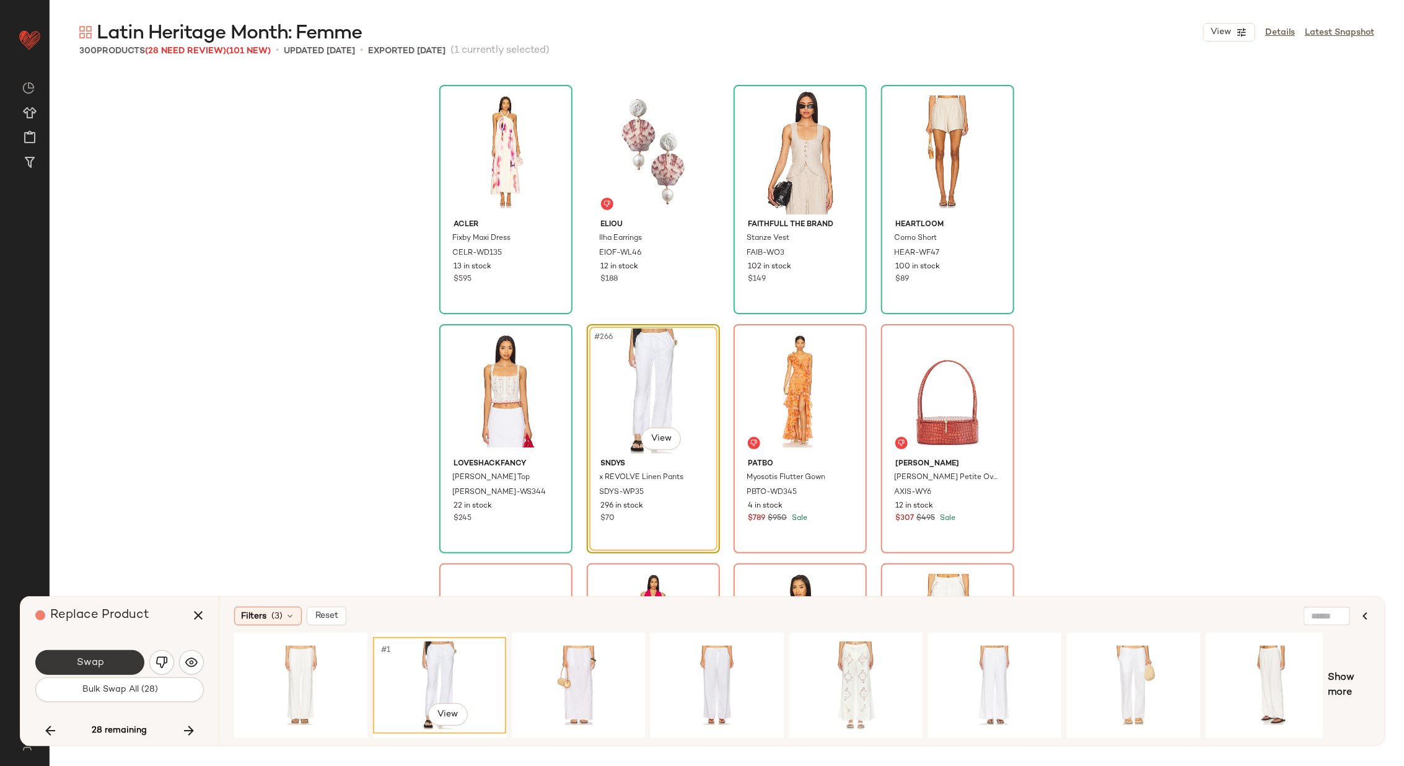
click at [109, 659] on button "Swap" at bounding box center [89, 662] width 109 height 25
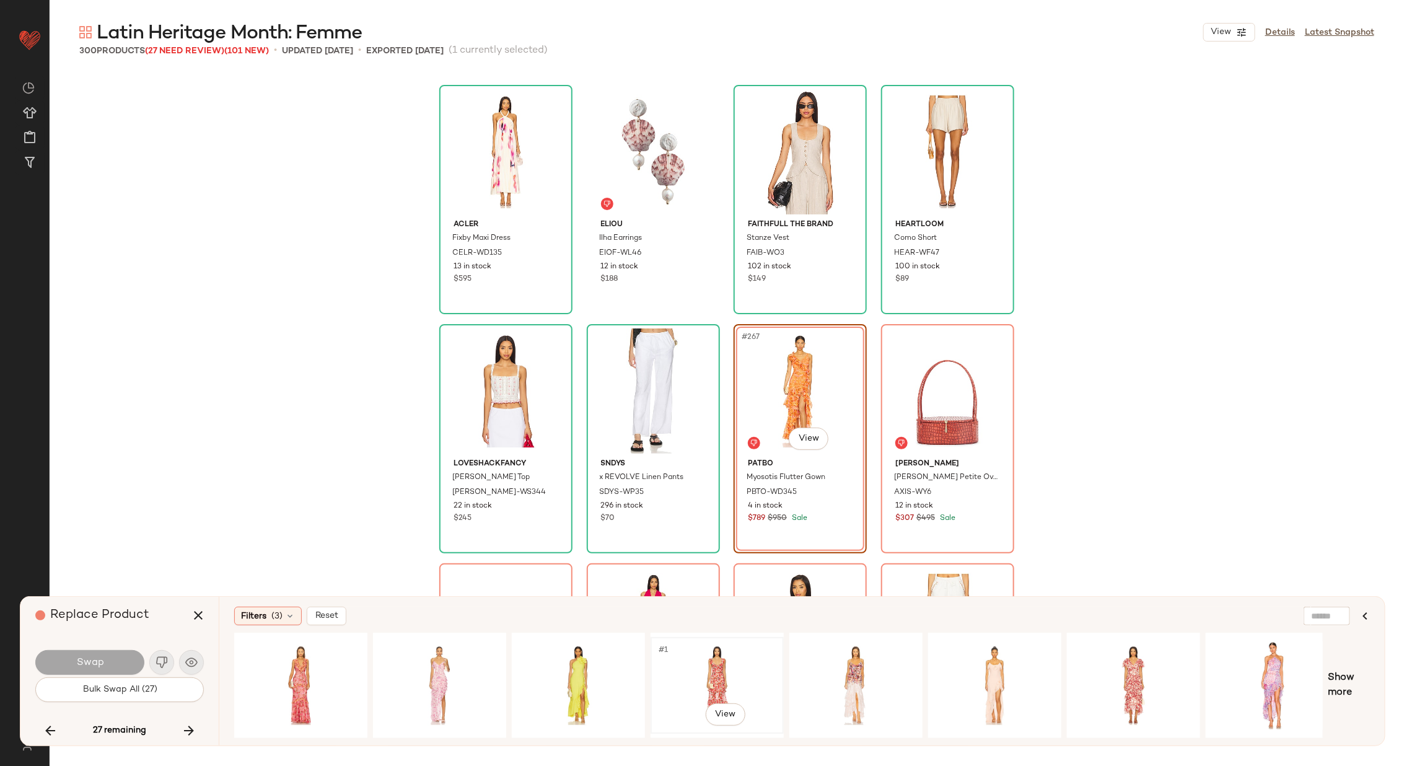
click at [692, 656] on div "#1 View" at bounding box center [717, 685] width 125 height 88
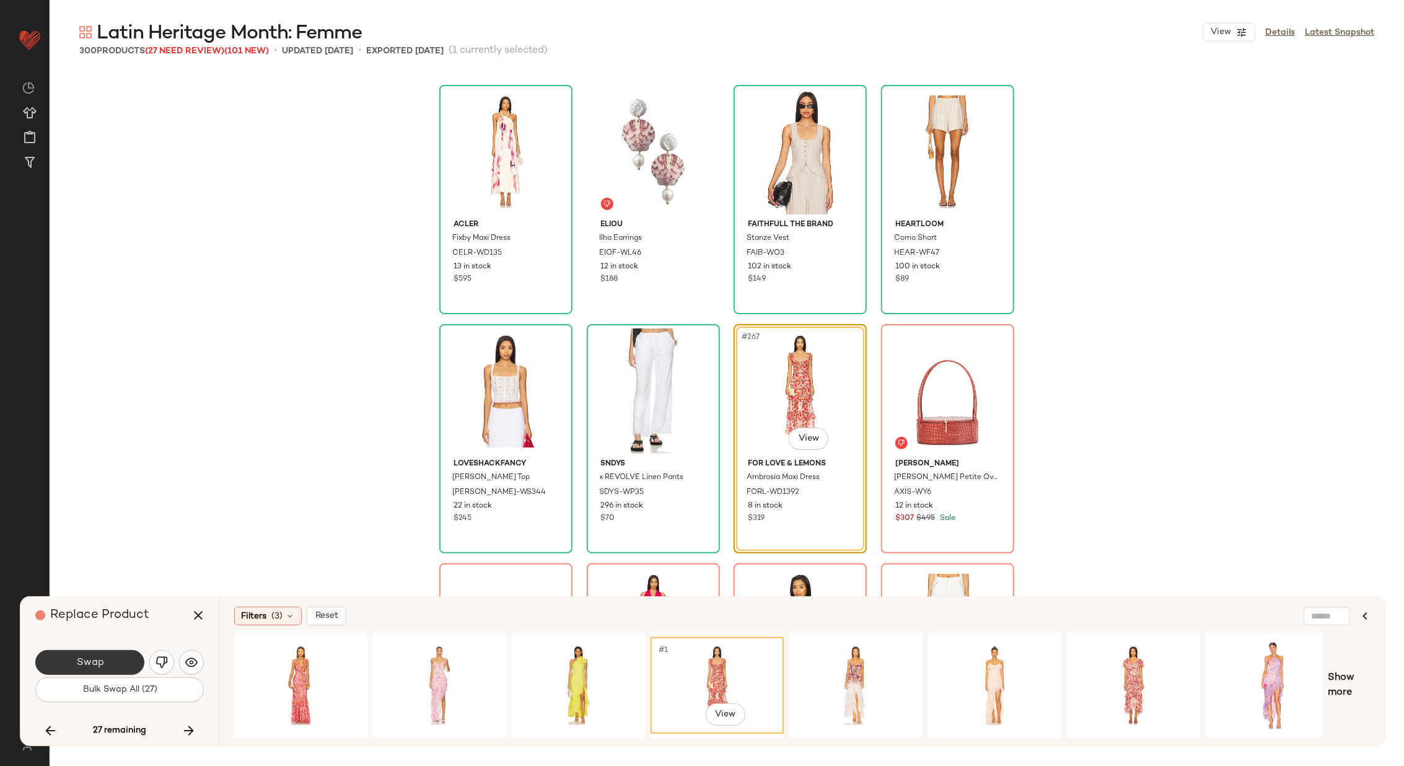
click at [115, 665] on button "Swap" at bounding box center [89, 662] width 109 height 25
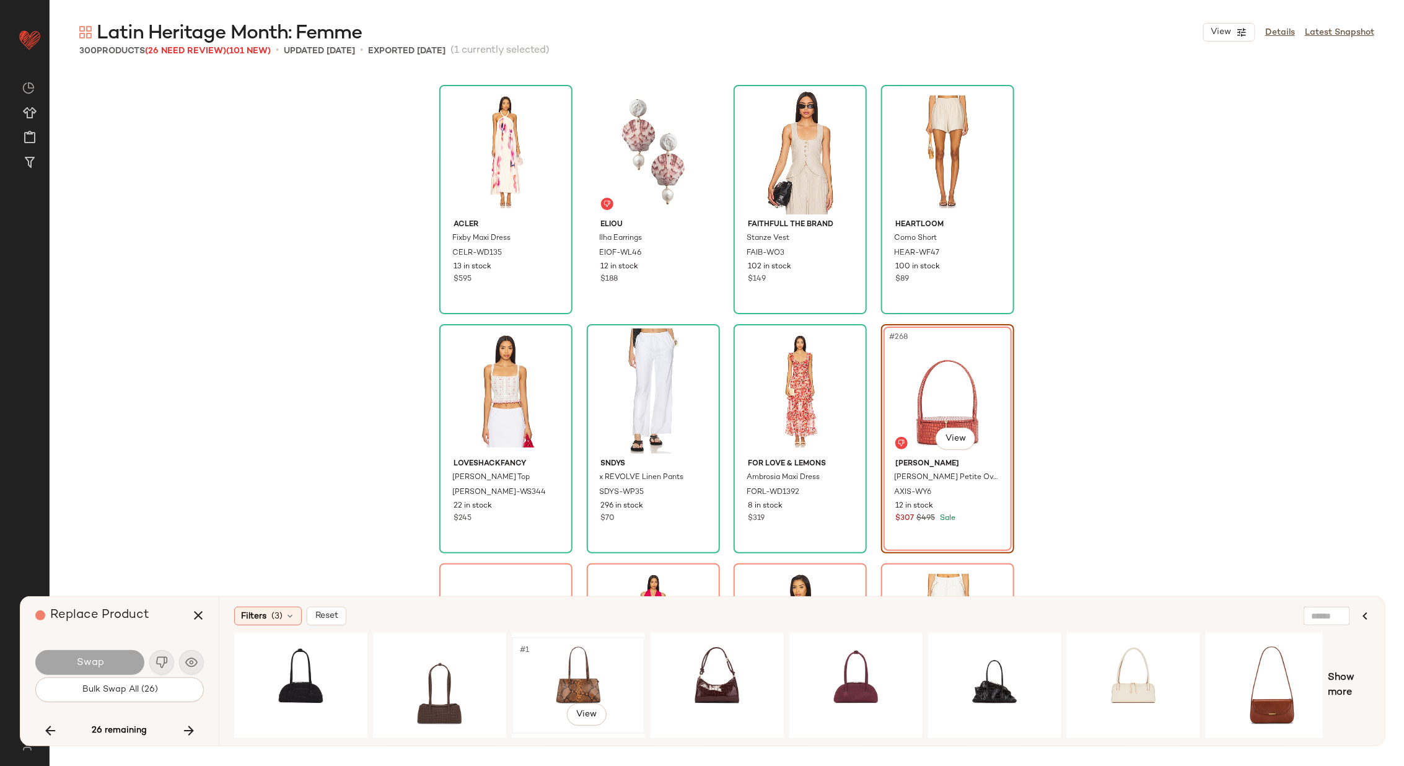
click at [543, 663] on div "#1 View" at bounding box center [578, 685] width 125 height 88
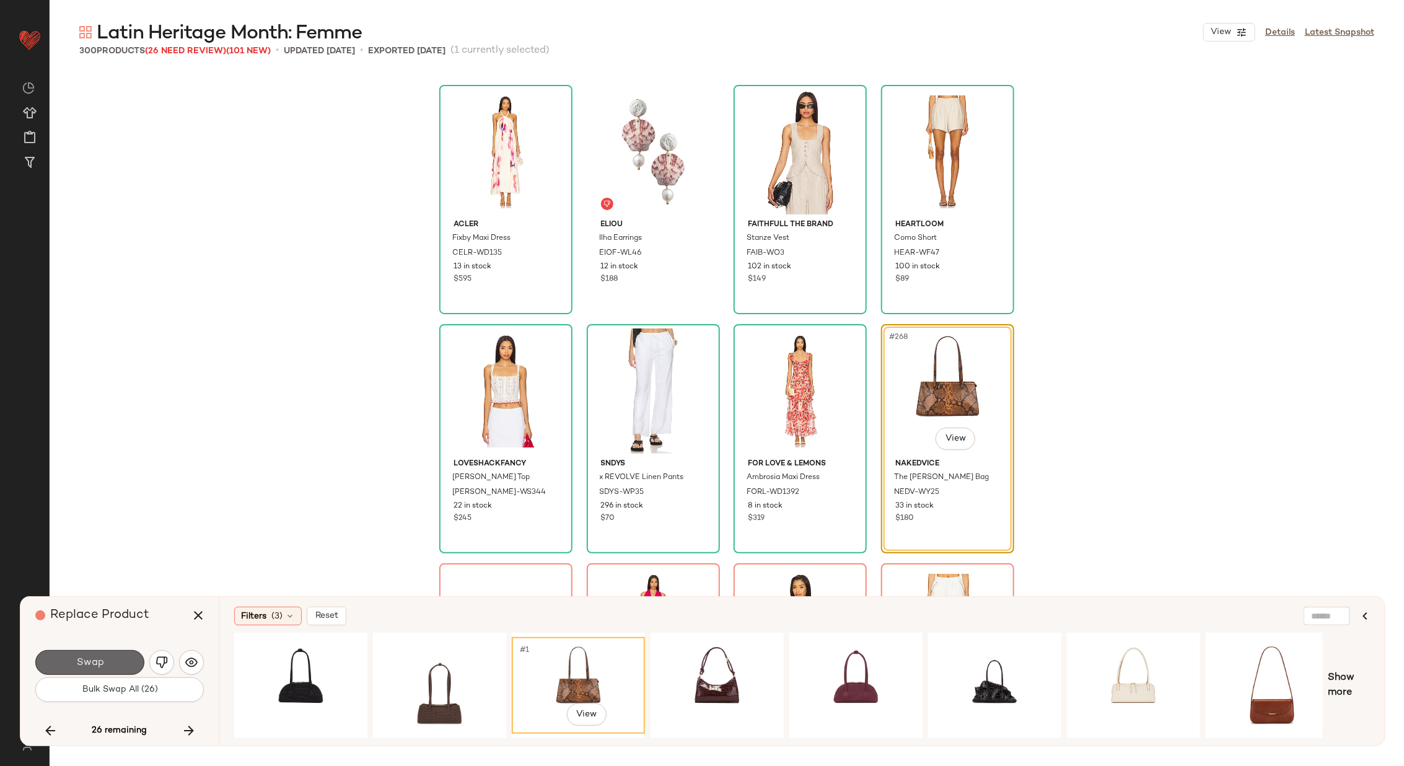
click at [98, 665] on span "Swap" at bounding box center [90, 663] width 28 height 12
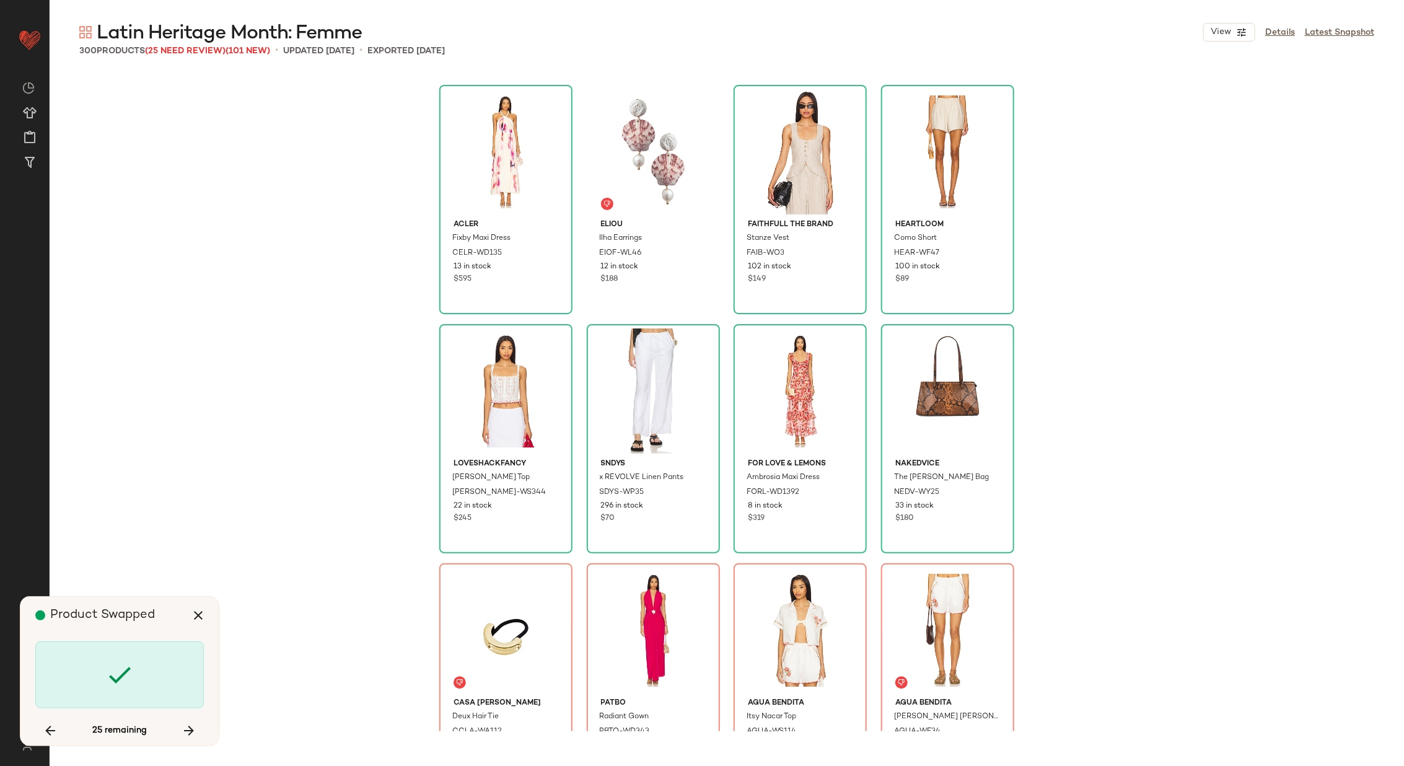
scroll to position [15781, 0]
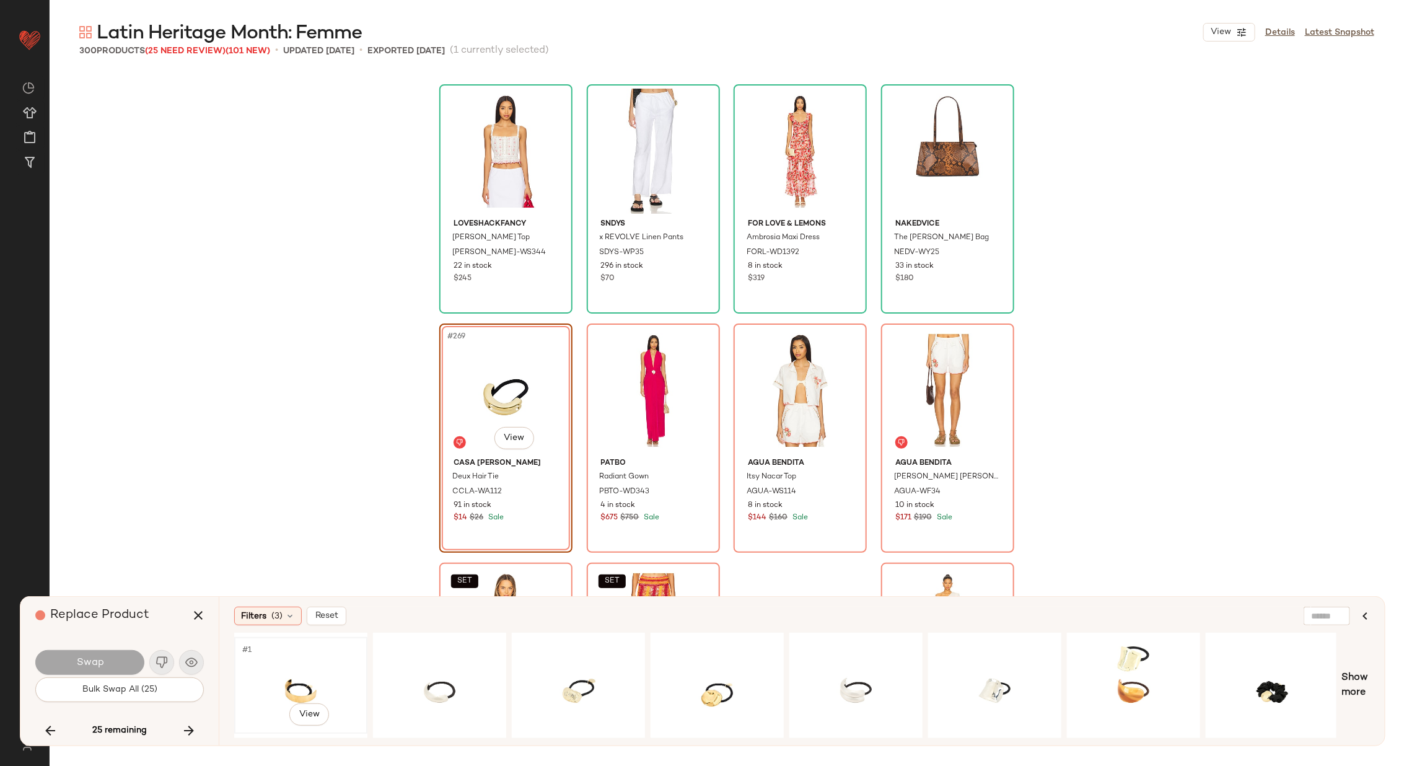
click at [292, 665] on div "#1 View" at bounding box center [300, 685] width 125 height 88
click at [95, 665] on span "Swap" at bounding box center [90, 663] width 28 height 12
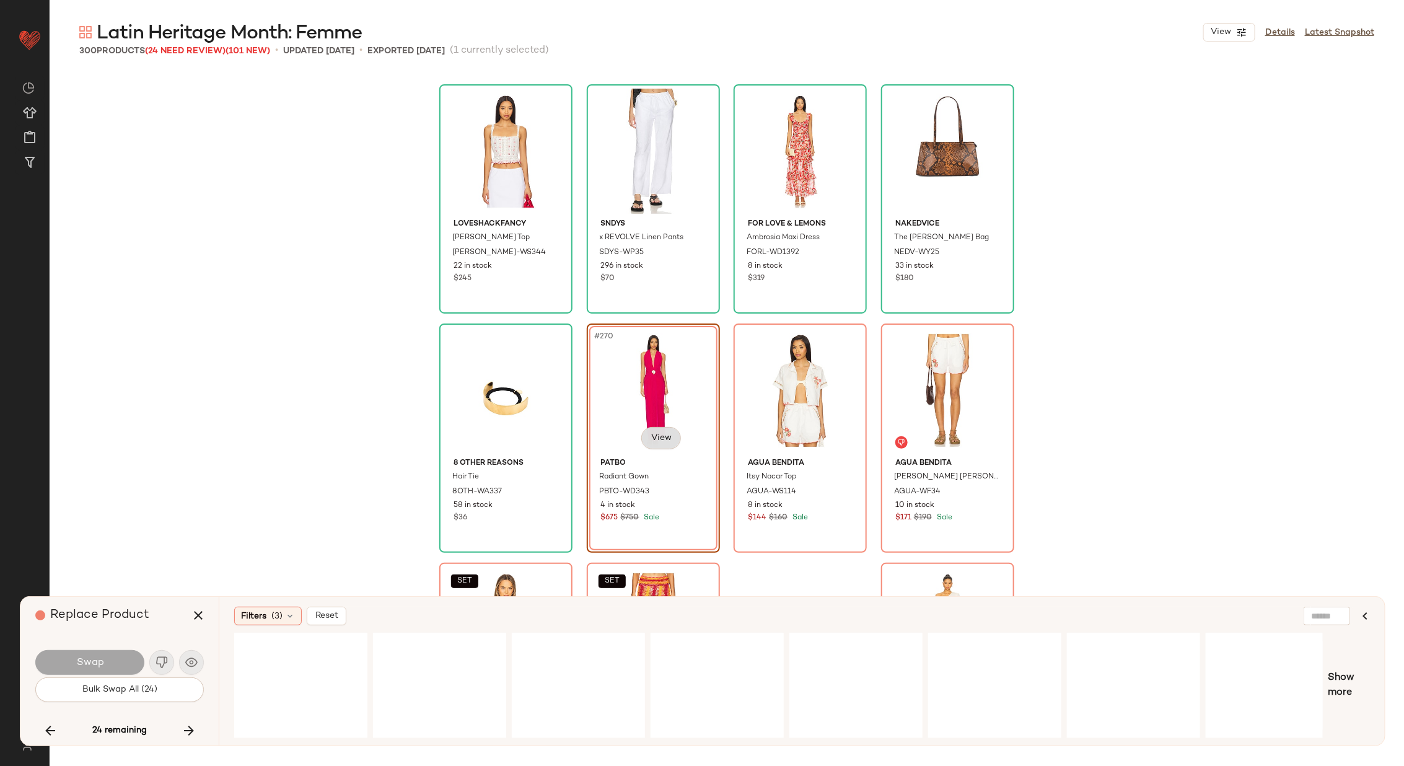
click at [656, 437] on body "Revolve ** Dashboard All Products Global Clipboards (25) Curations (70) Alexis …" at bounding box center [702, 433] width 1404 height 867
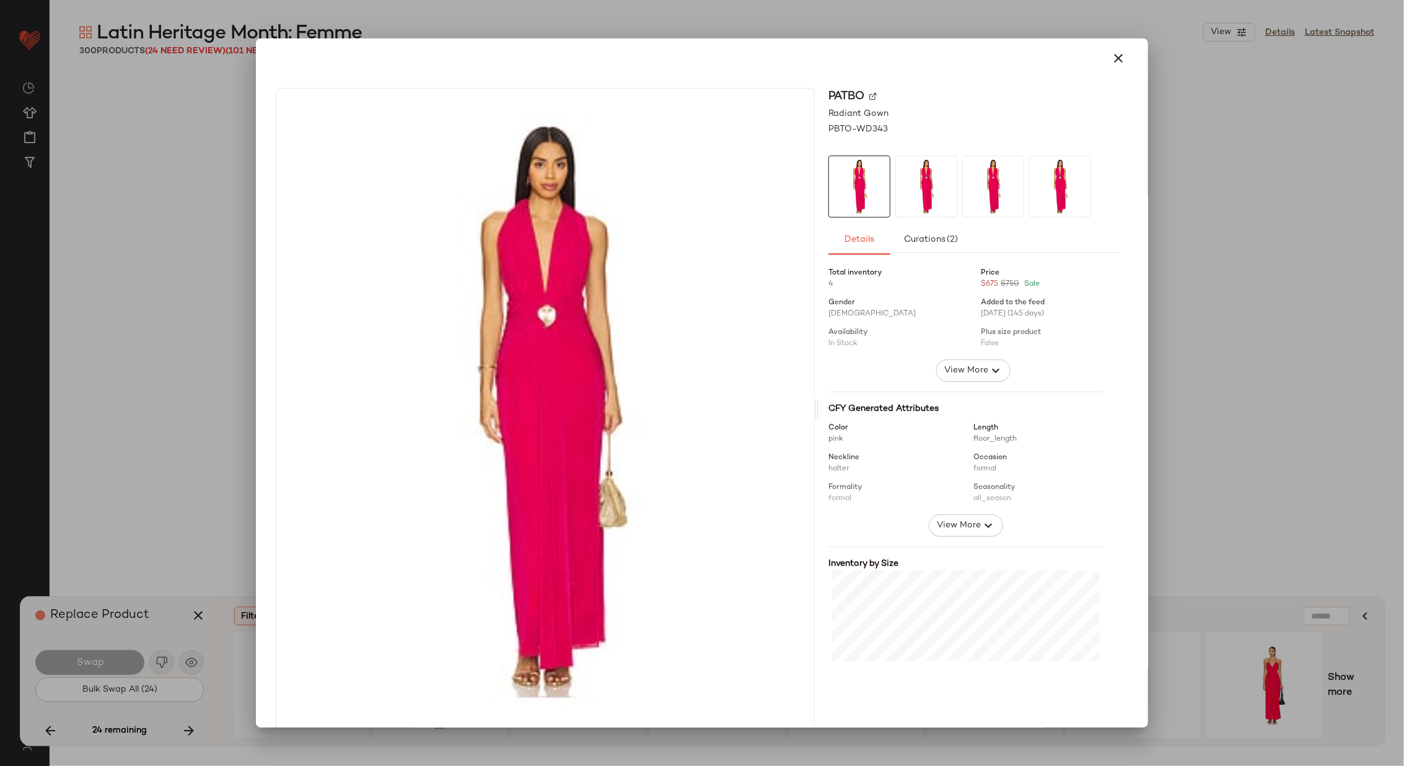
click at [869, 95] on img at bounding box center [872, 95] width 7 height 7
click at [1111, 60] on icon "button" at bounding box center [1118, 58] width 15 height 15
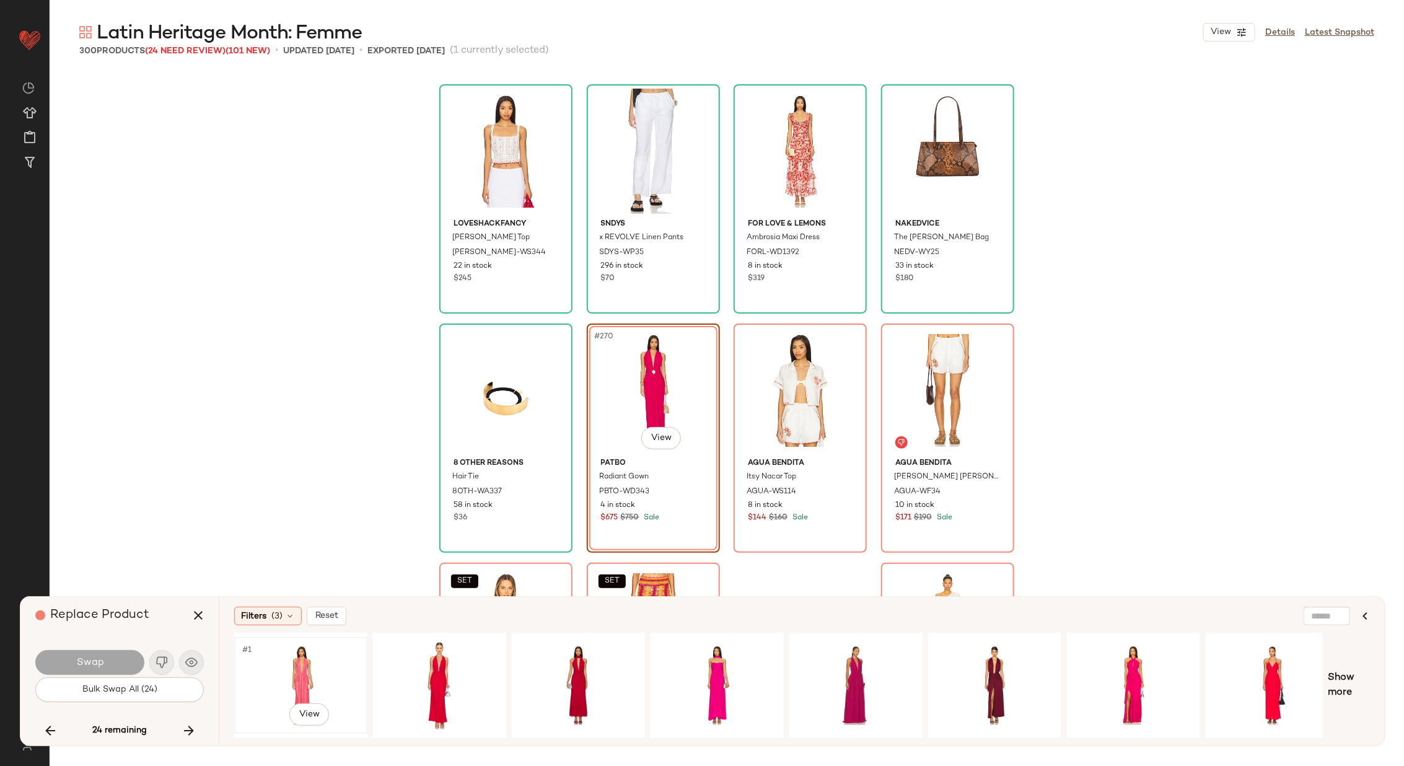
click at [312, 659] on div "#1 View" at bounding box center [300, 685] width 125 height 88
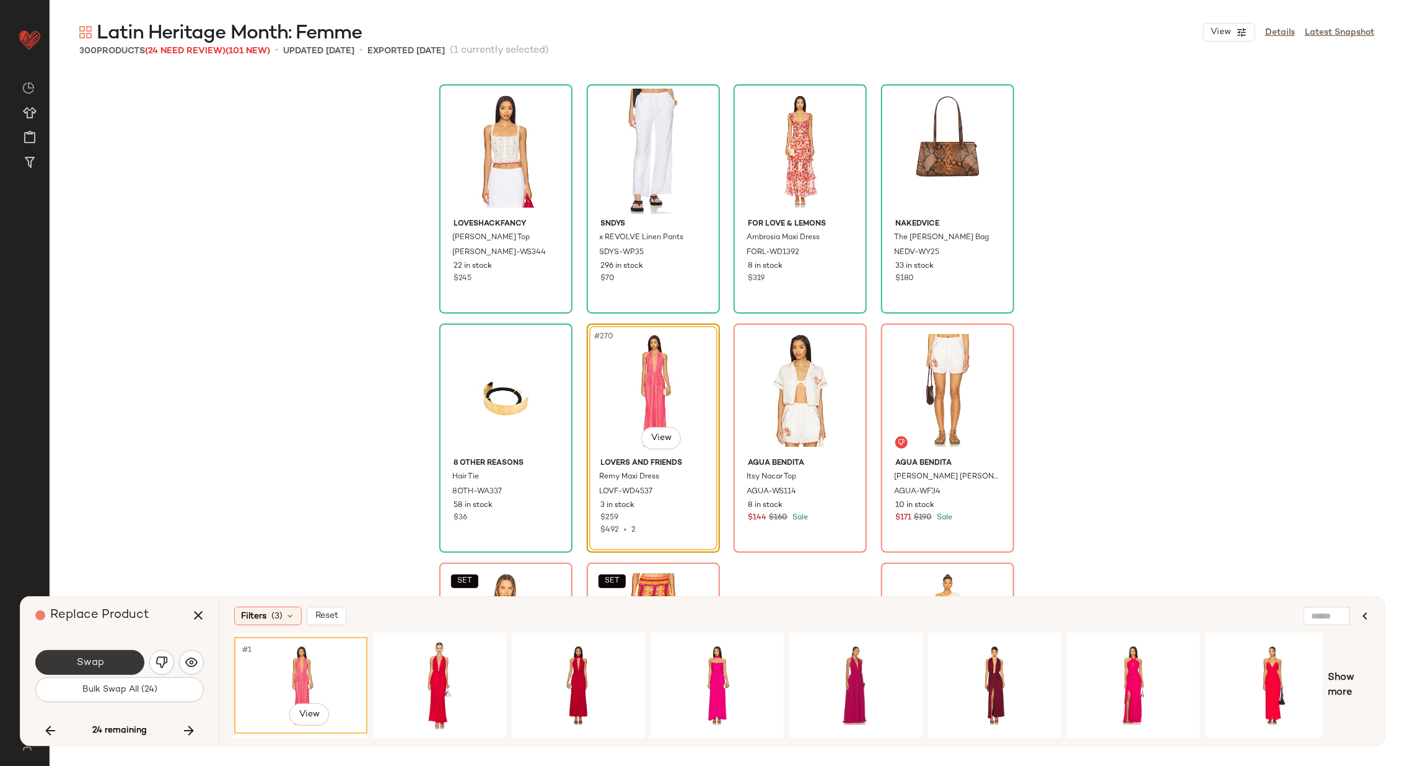
click at [106, 650] on button "Swap" at bounding box center [89, 662] width 109 height 25
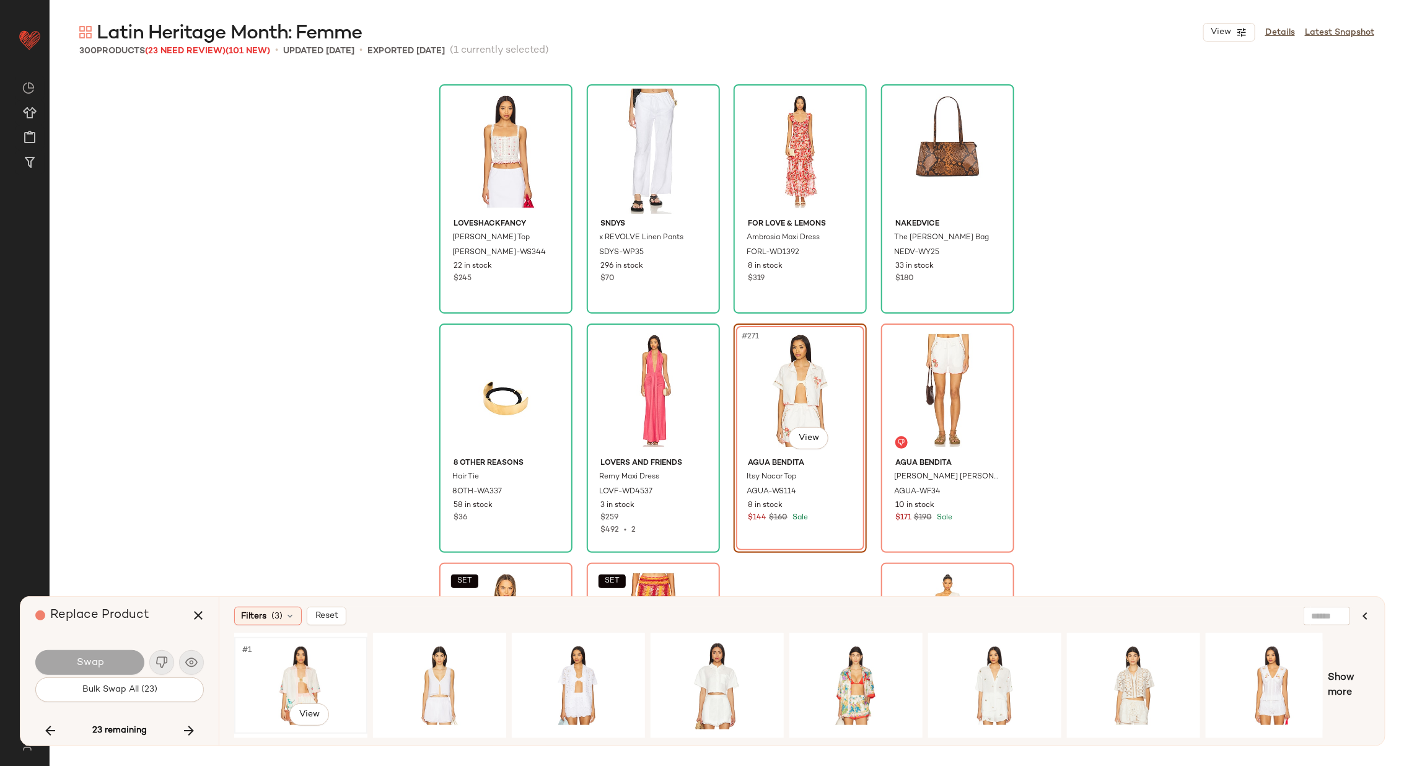
click at [319, 671] on div "#1 View" at bounding box center [300, 685] width 125 height 88
click at [85, 655] on button "Swap" at bounding box center [89, 662] width 109 height 25
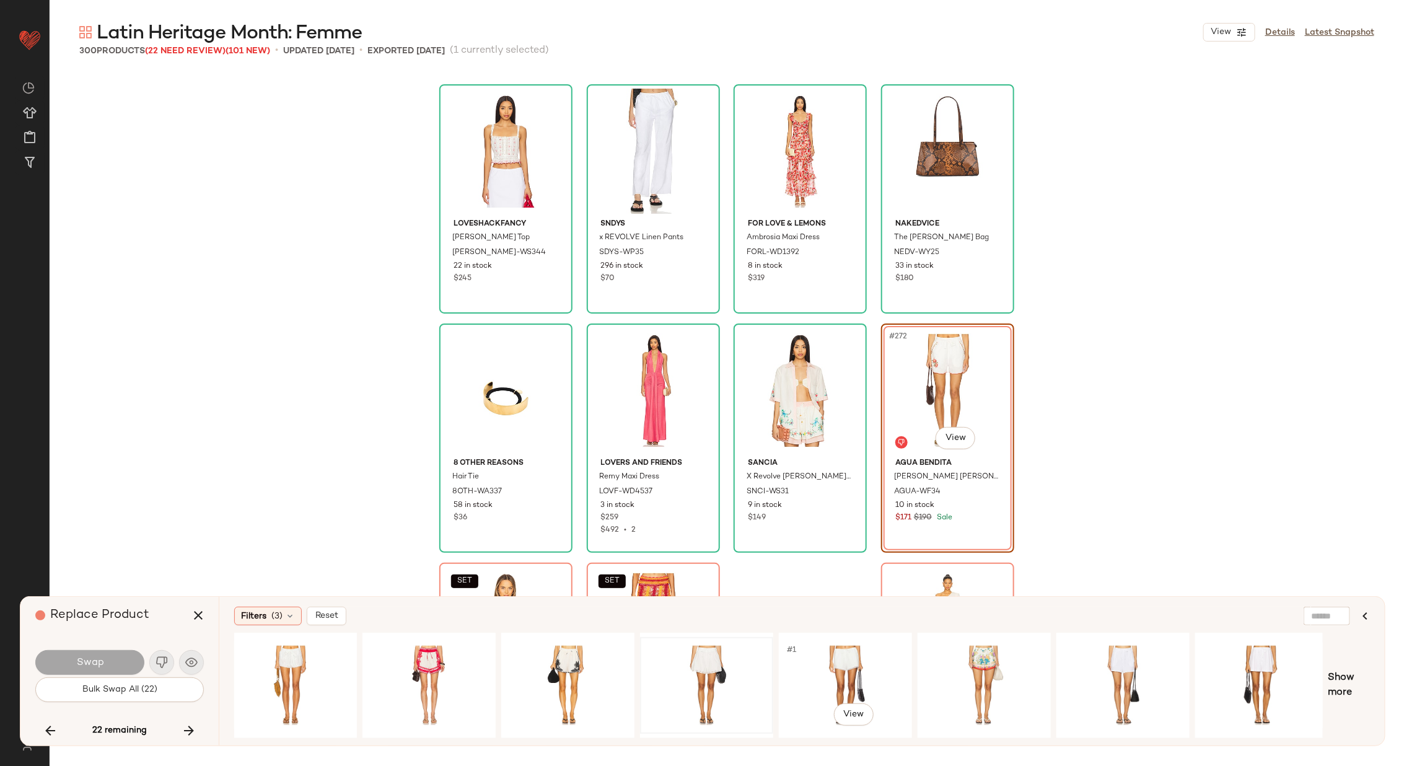
scroll to position [0, 292]
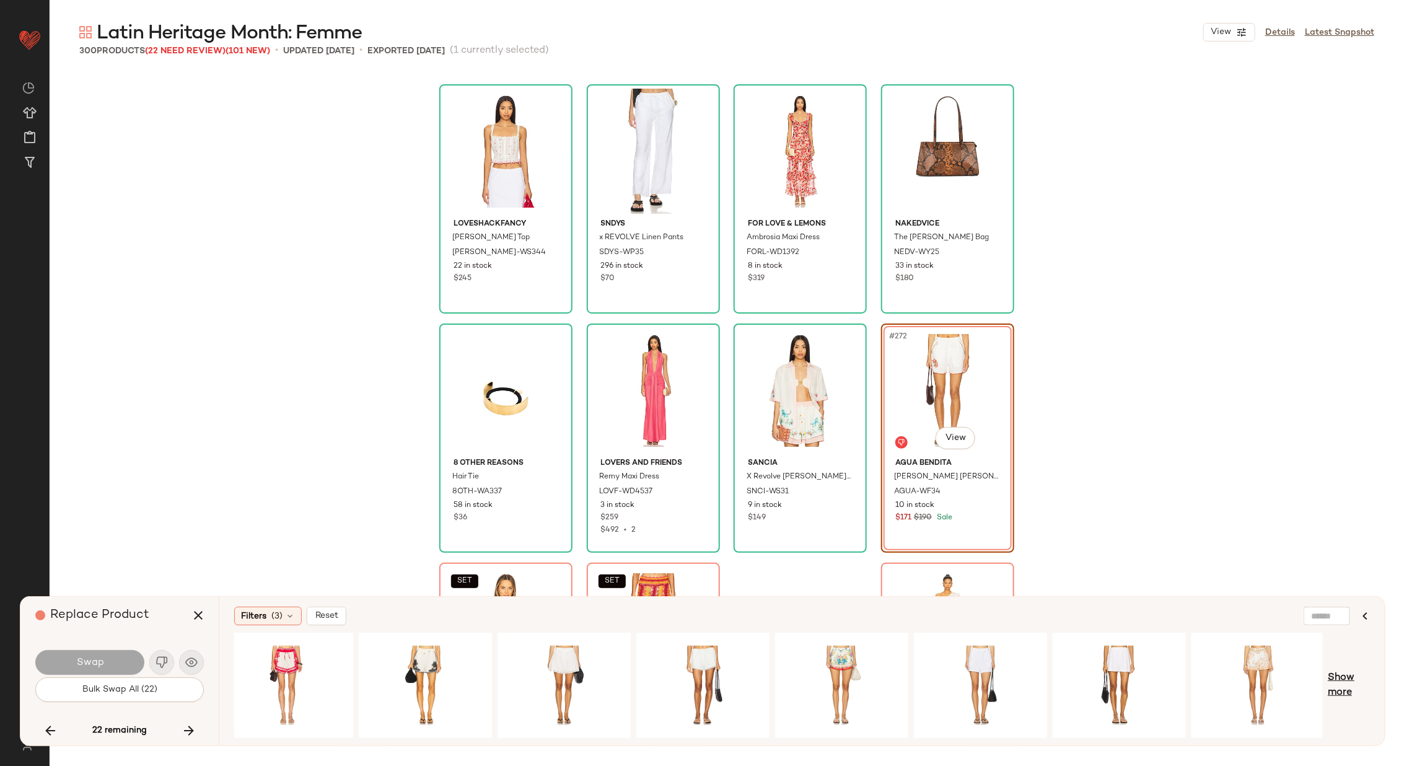
click at [1349, 680] on span "Show more" at bounding box center [1348, 685] width 42 height 30
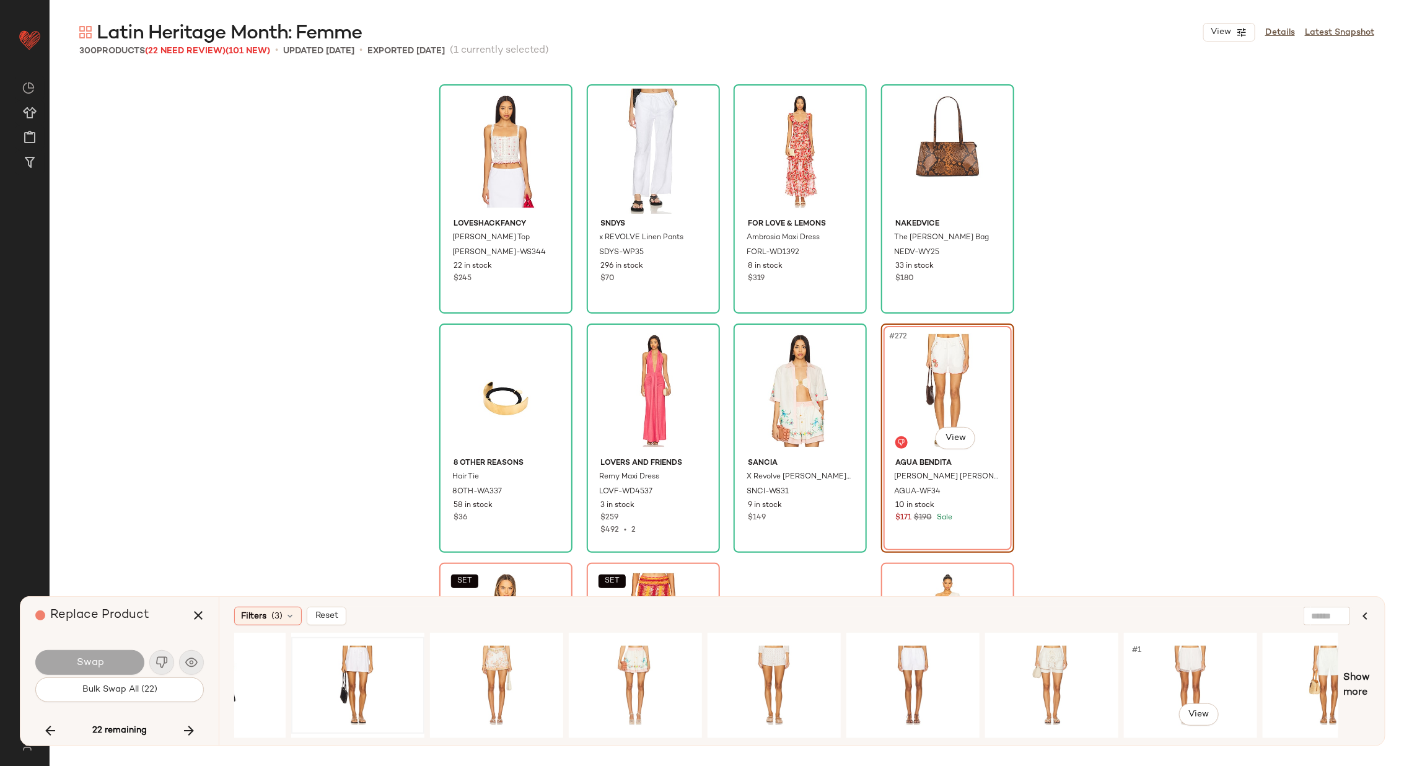
scroll to position [0, 1062]
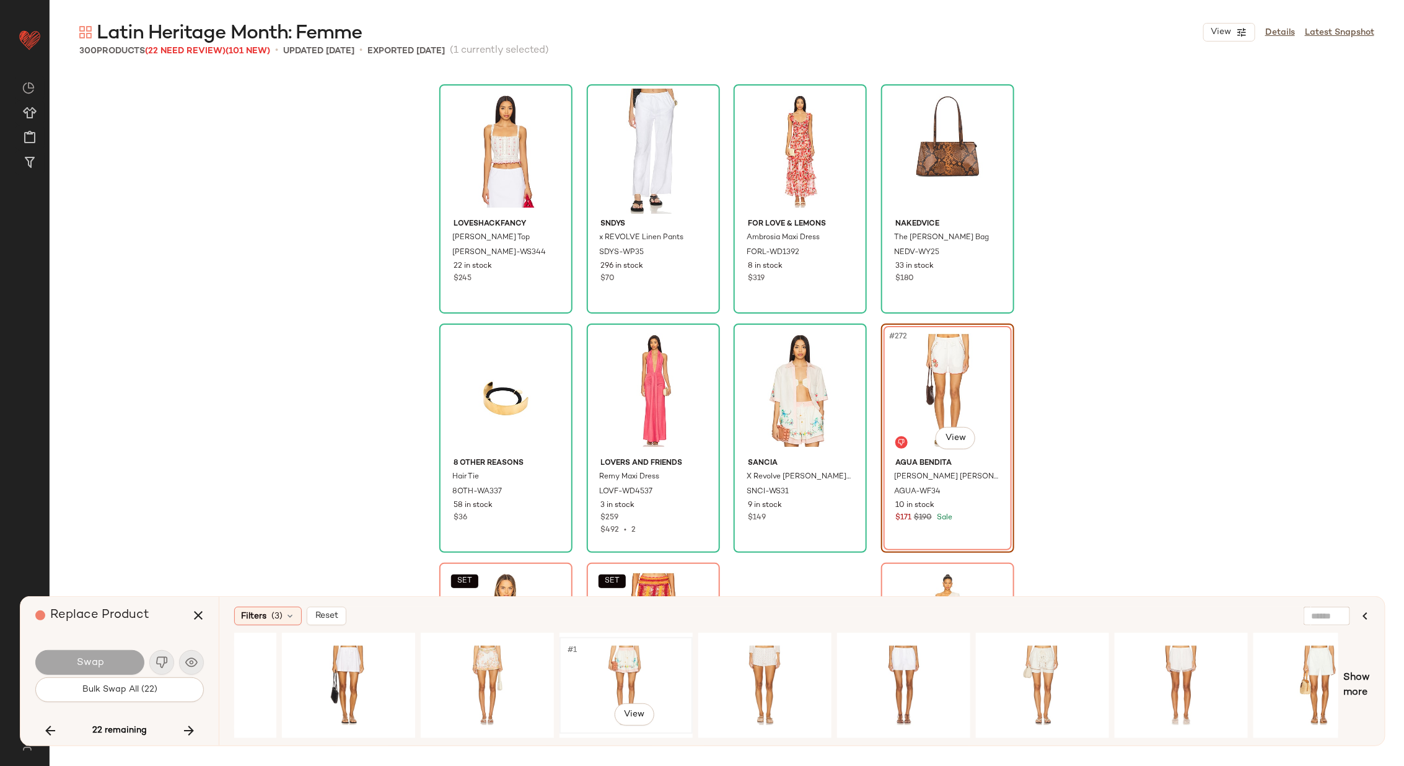
click at [610, 662] on div "#1 View" at bounding box center [626, 685] width 125 height 88
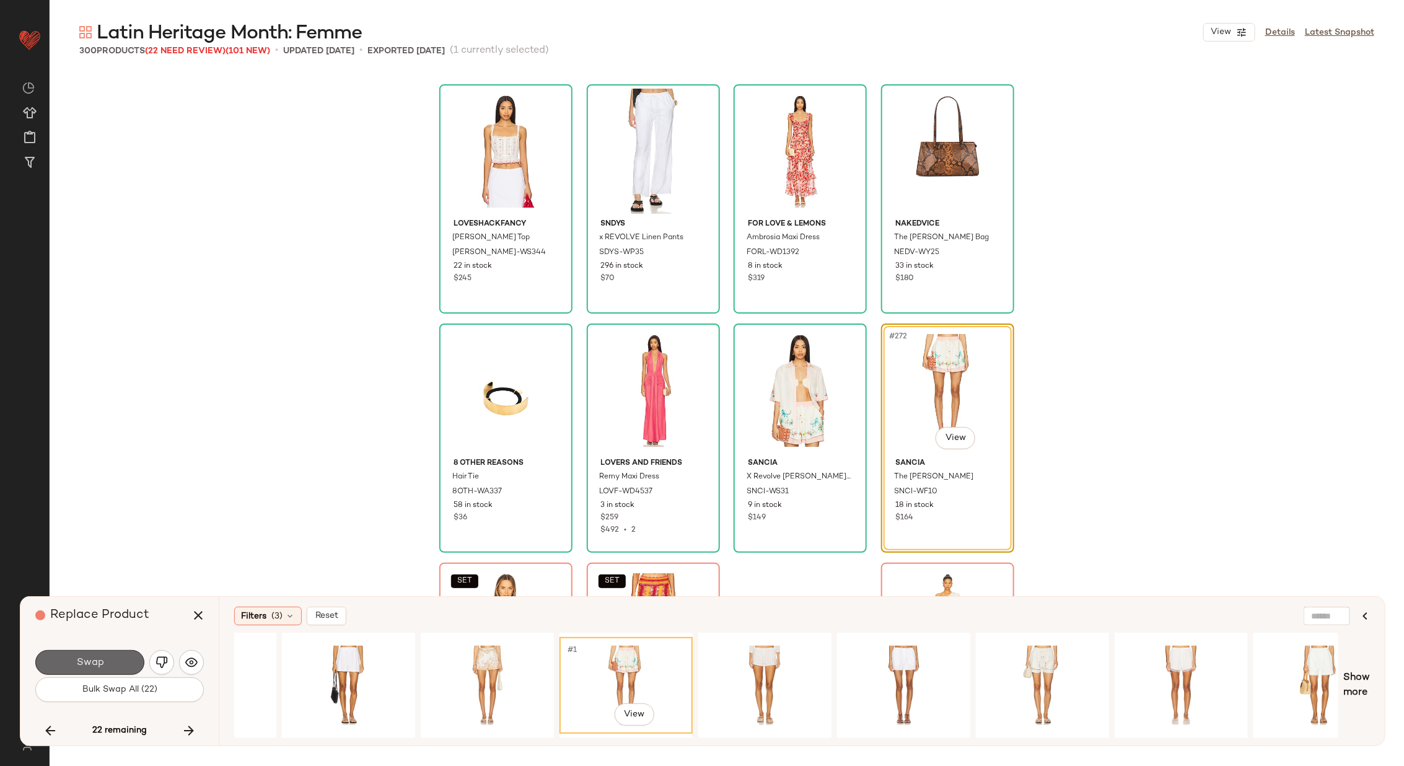
click at [96, 654] on button "Swap" at bounding box center [89, 662] width 109 height 25
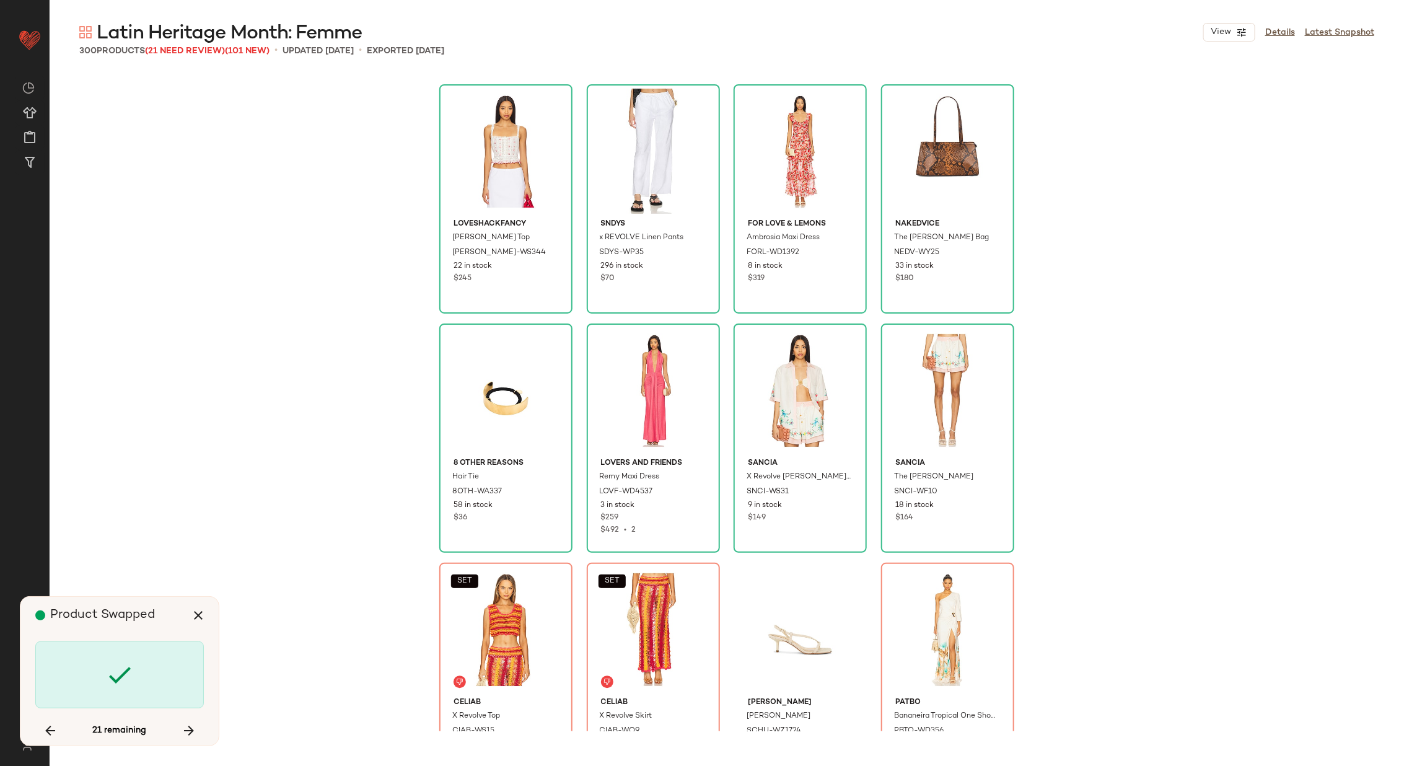
scroll to position [16020, 0]
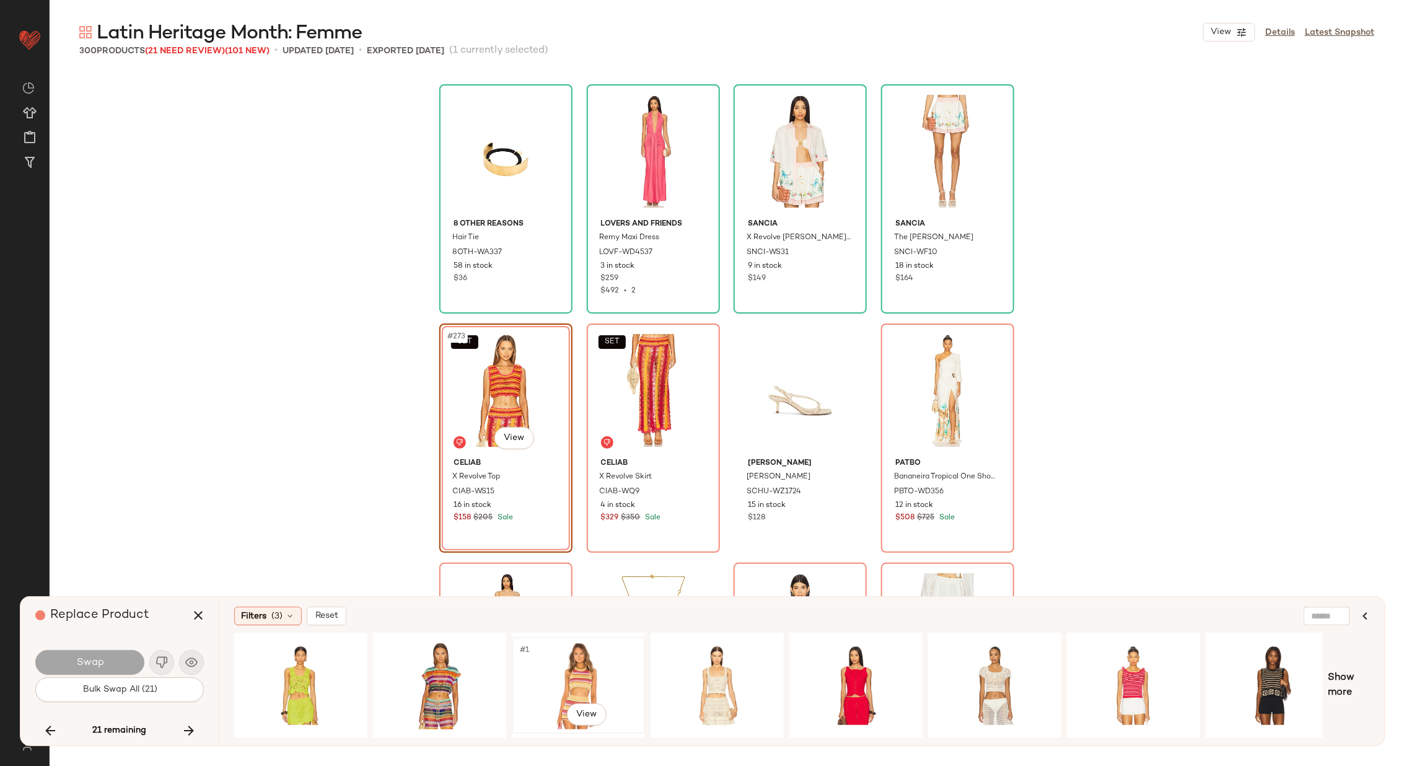
click at [544, 653] on div "#1 View" at bounding box center [578, 685] width 125 height 88
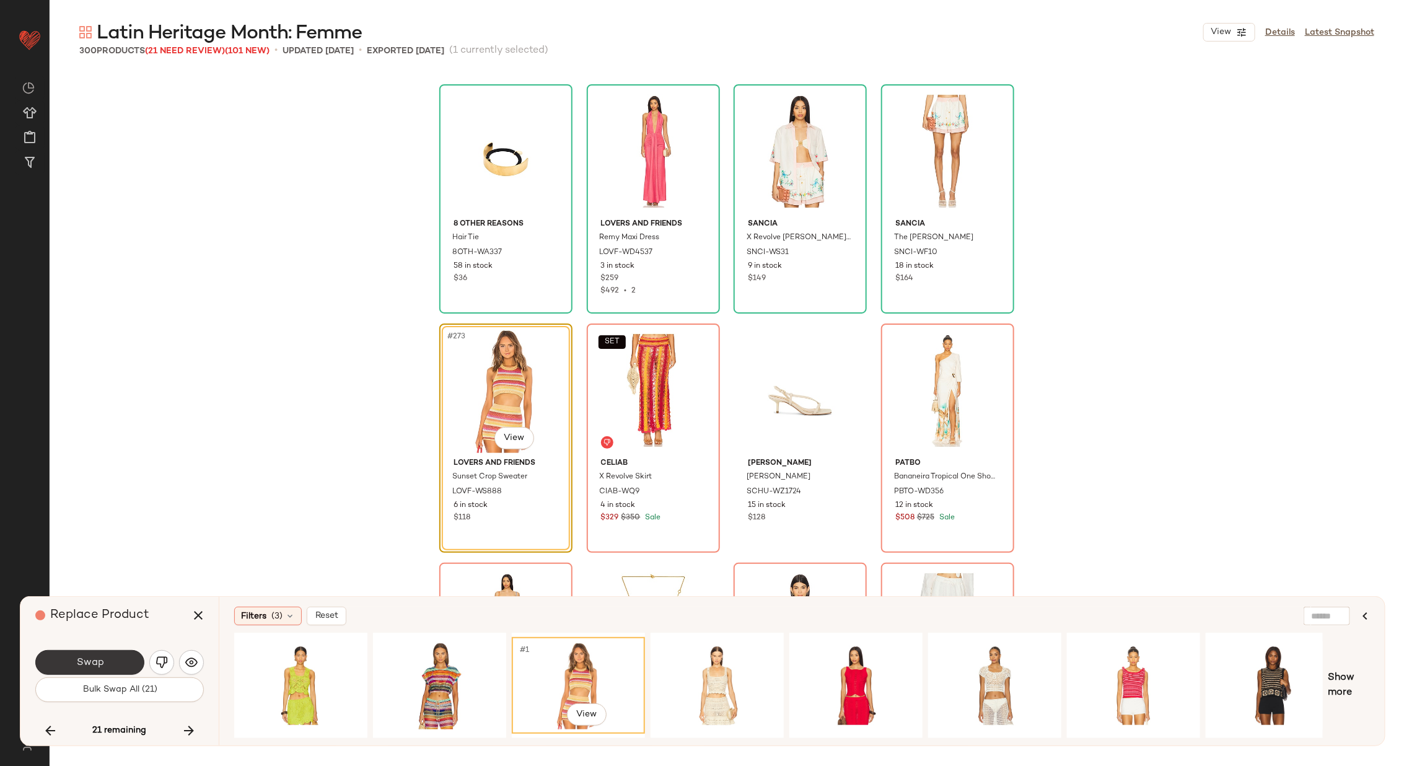
click at [99, 662] on span "Swap" at bounding box center [90, 663] width 28 height 12
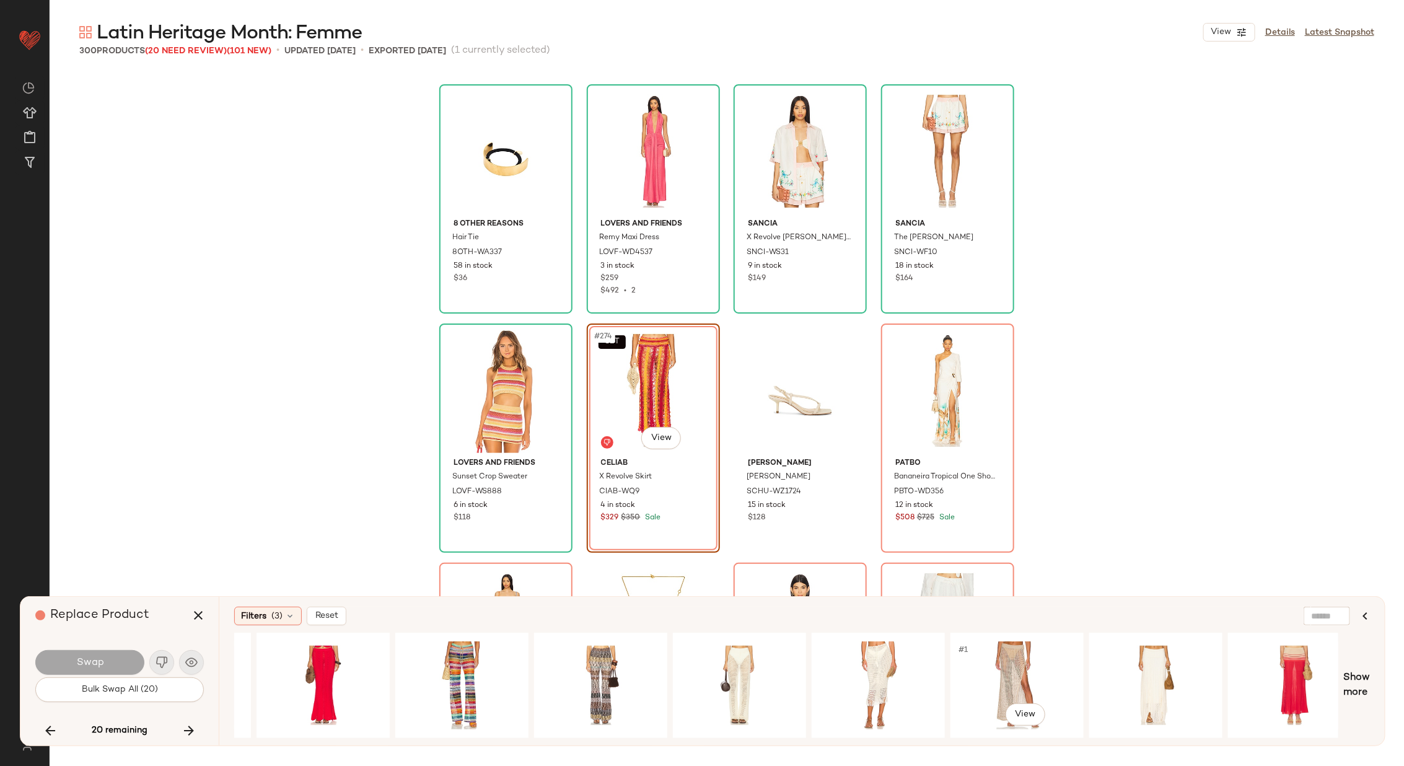
scroll to position [0, 1097]
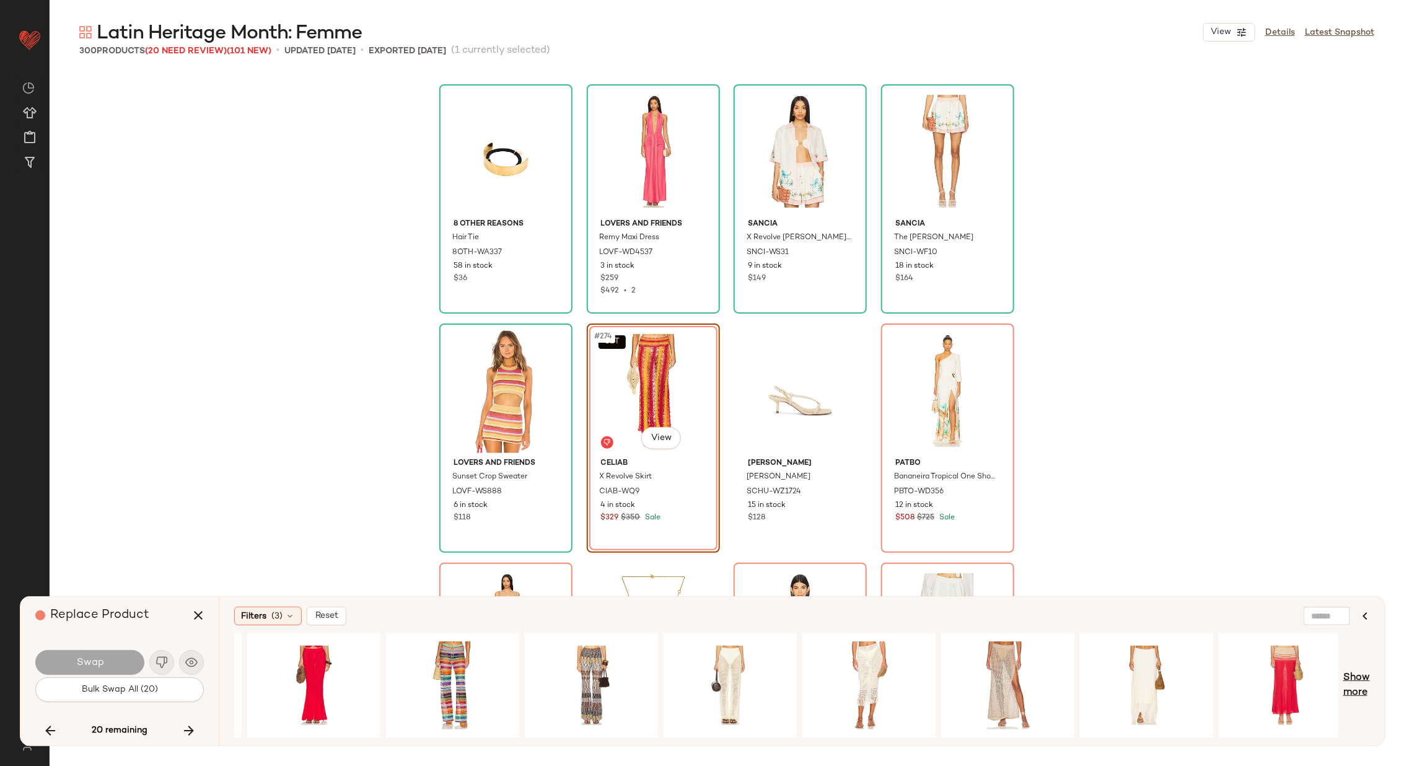
click at [1360, 676] on span "Show more" at bounding box center [1356, 685] width 27 height 30
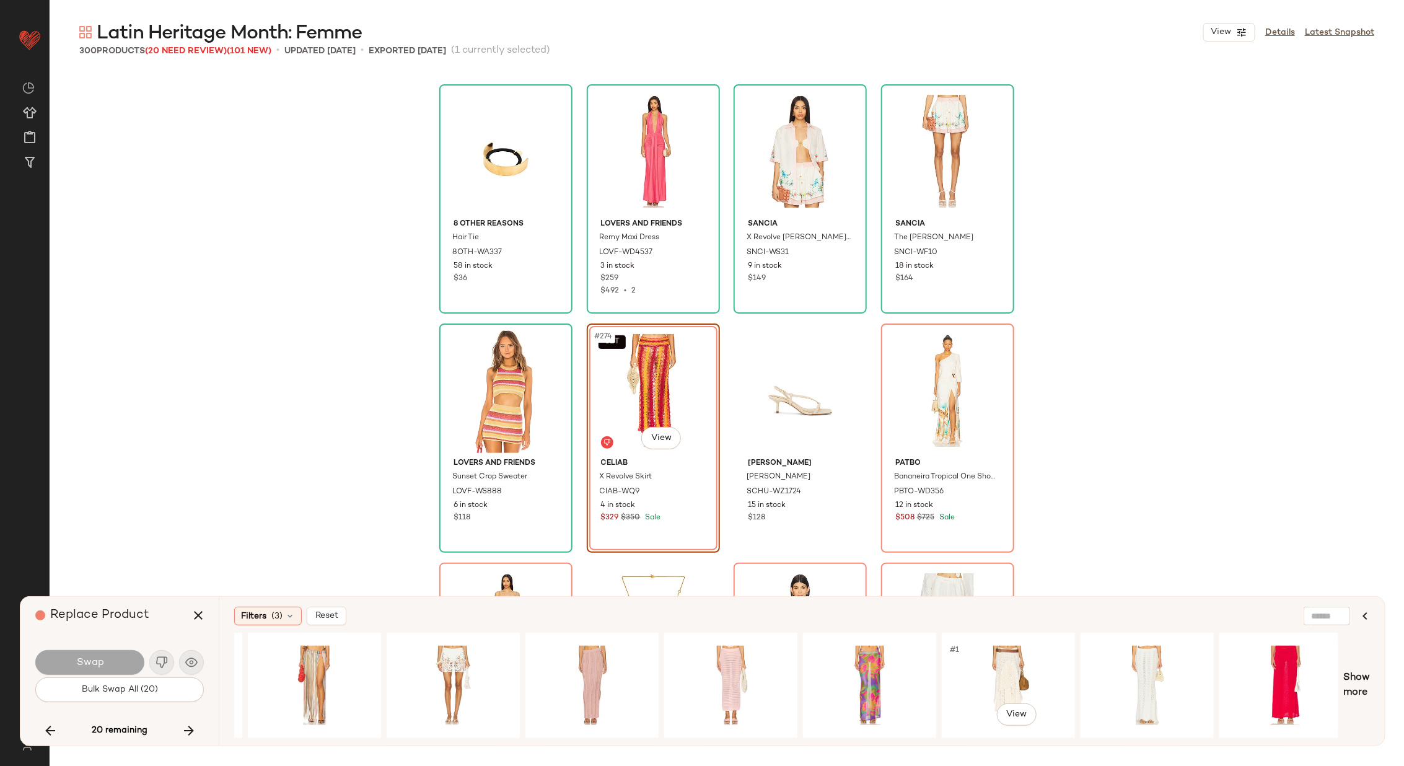
scroll to position [0, 2635]
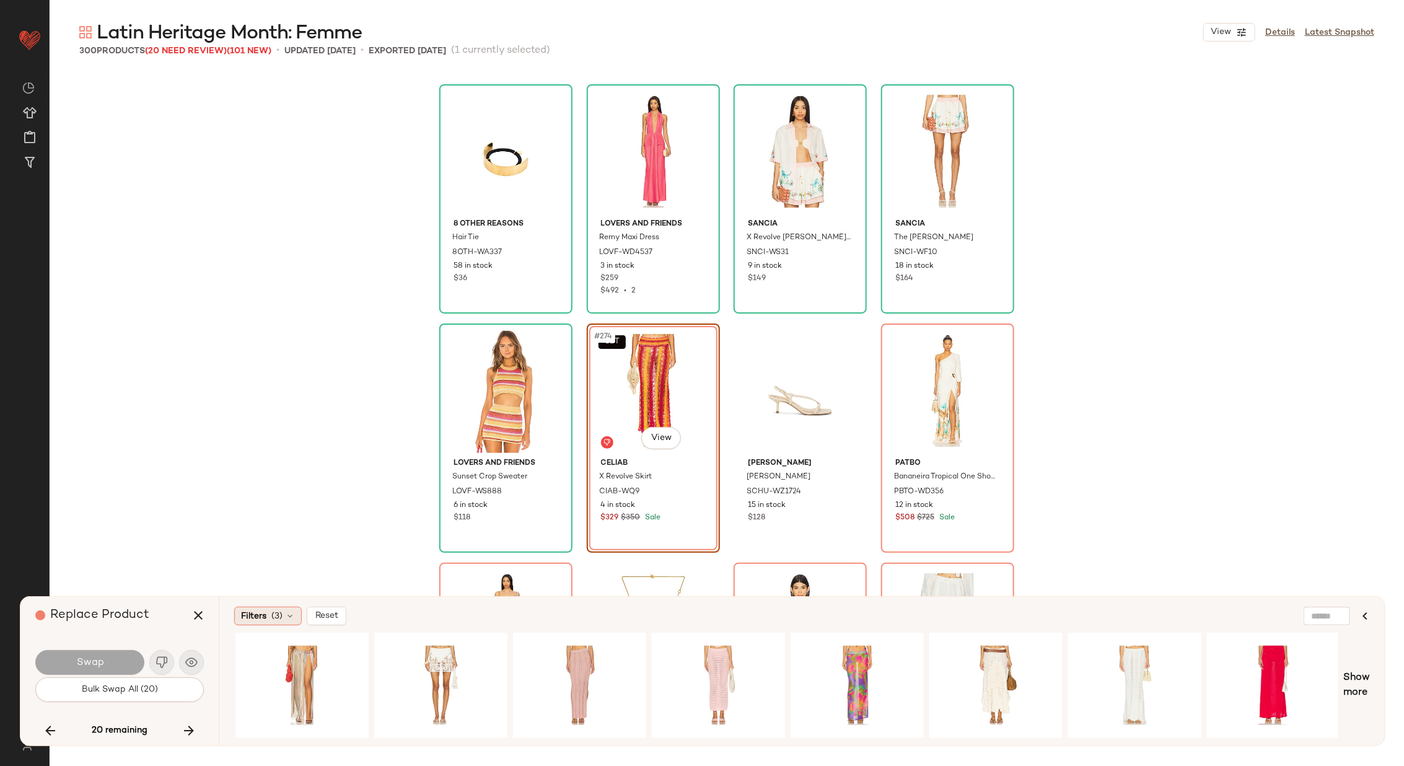
click at [274, 617] on span "(3)" at bounding box center [276, 616] width 11 height 13
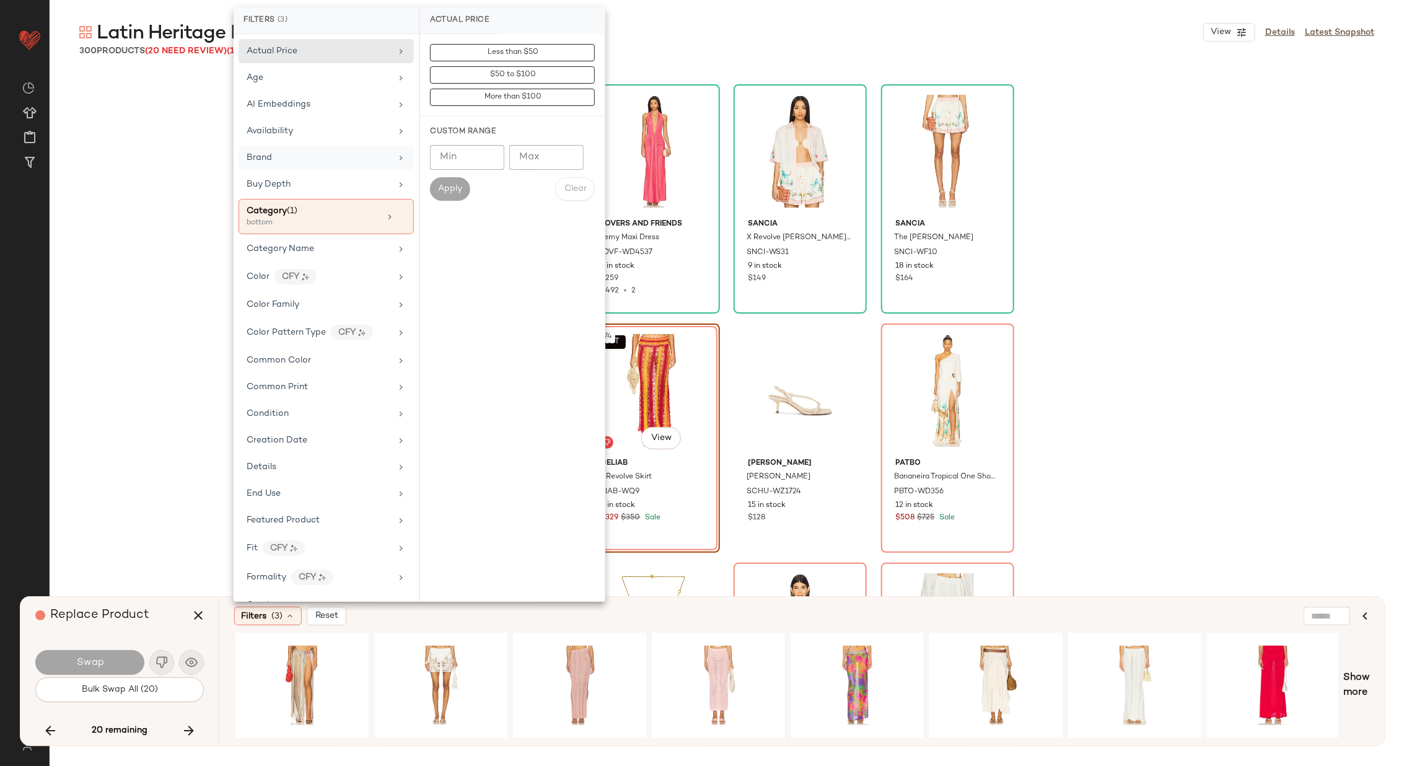
click at [352, 154] on div "Brand" at bounding box center [319, 157] width 144 height 13
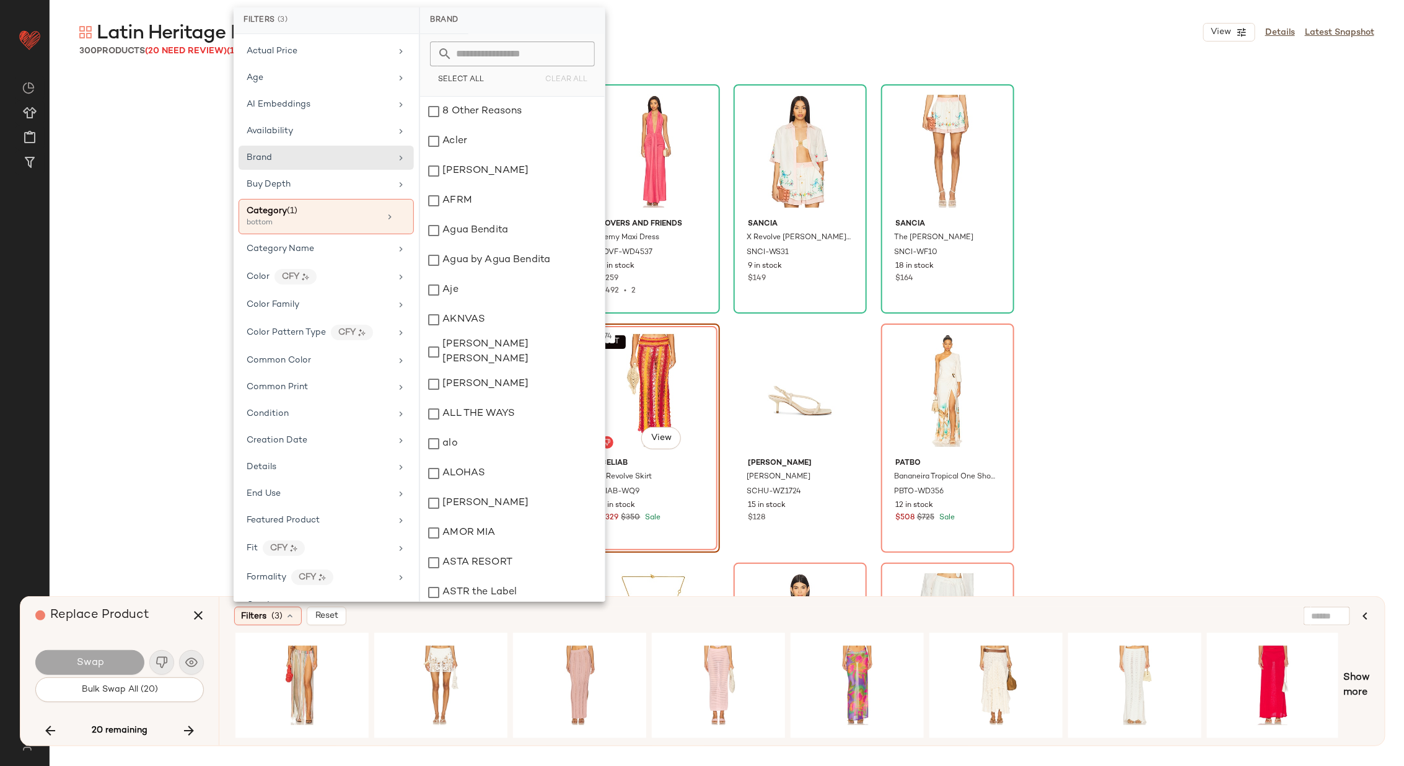
click at [541, 48] on input "text" at bounding box center [519, 54] width 135 height 25
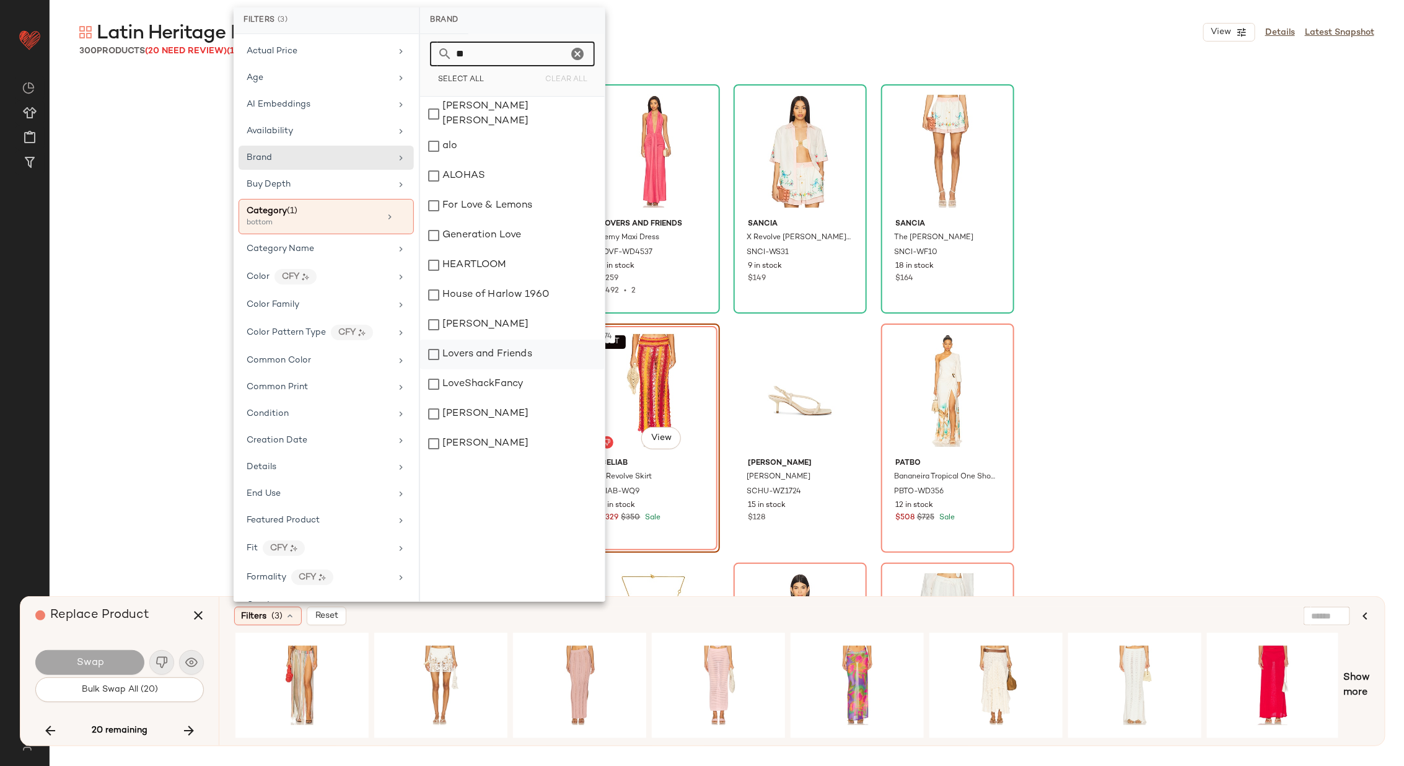
type input "**"
click at [492, 348] on div "Lovers and Friends" at bounding box center [512, 354] width 185 height 30
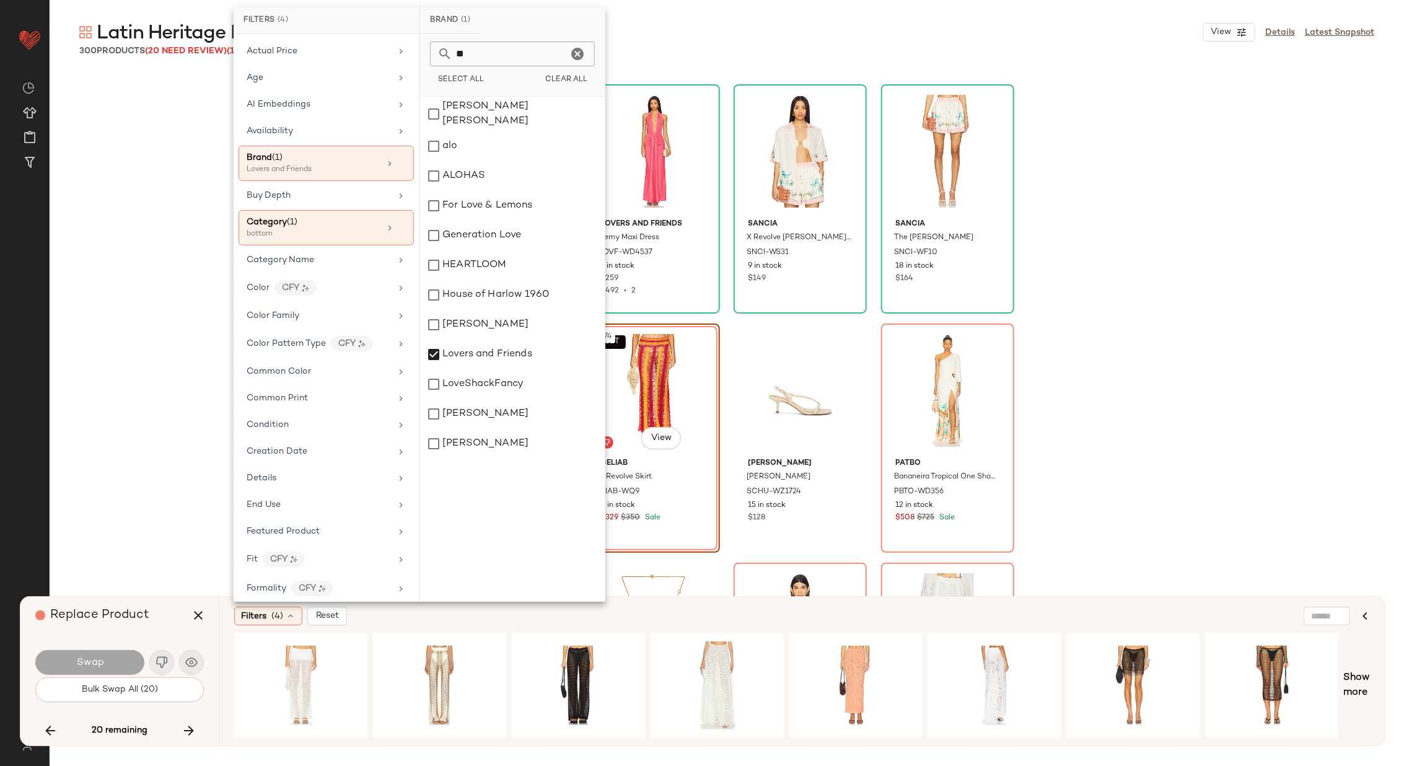
click at [426, 621] on div "Filters (4) Reset" at bounding box center [741, 615] width 1015 height 19
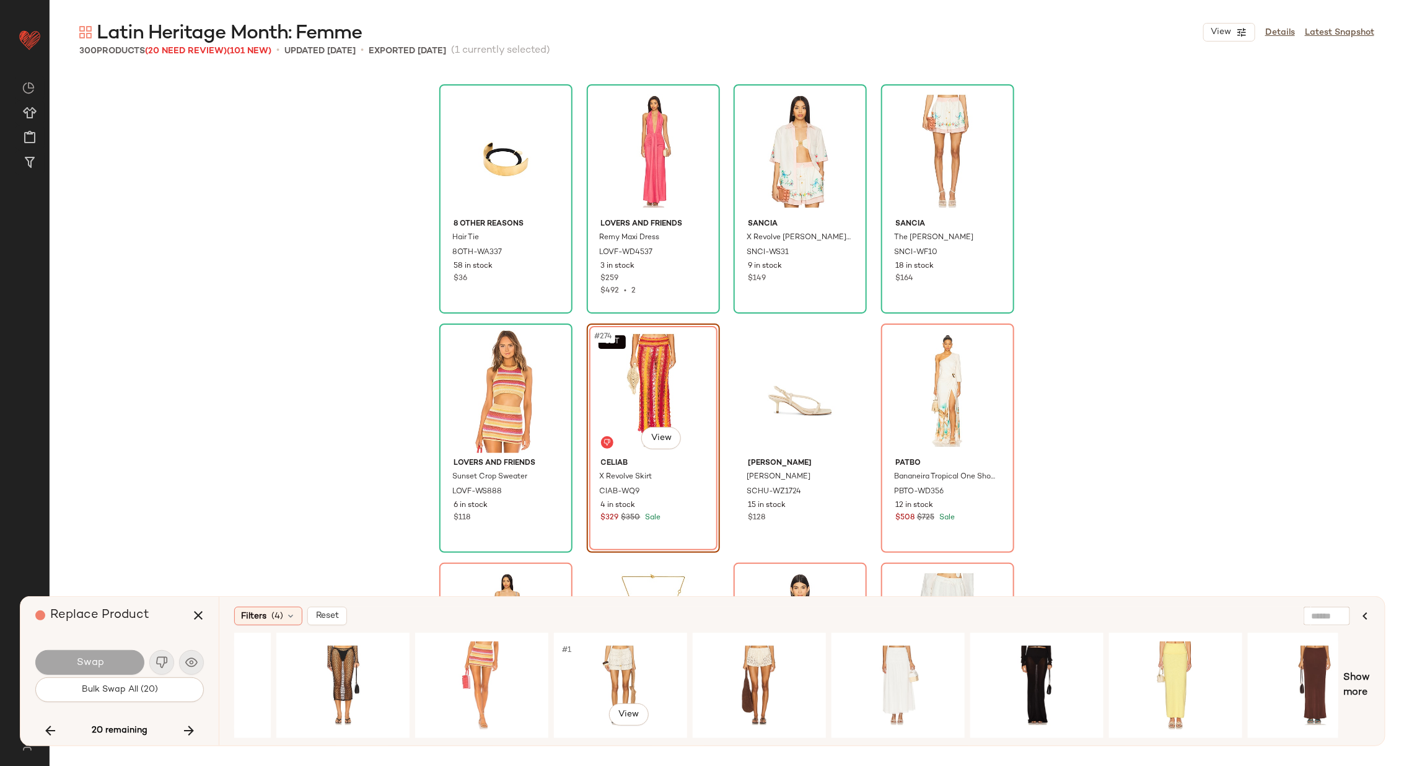
scroll to position [0, 943]
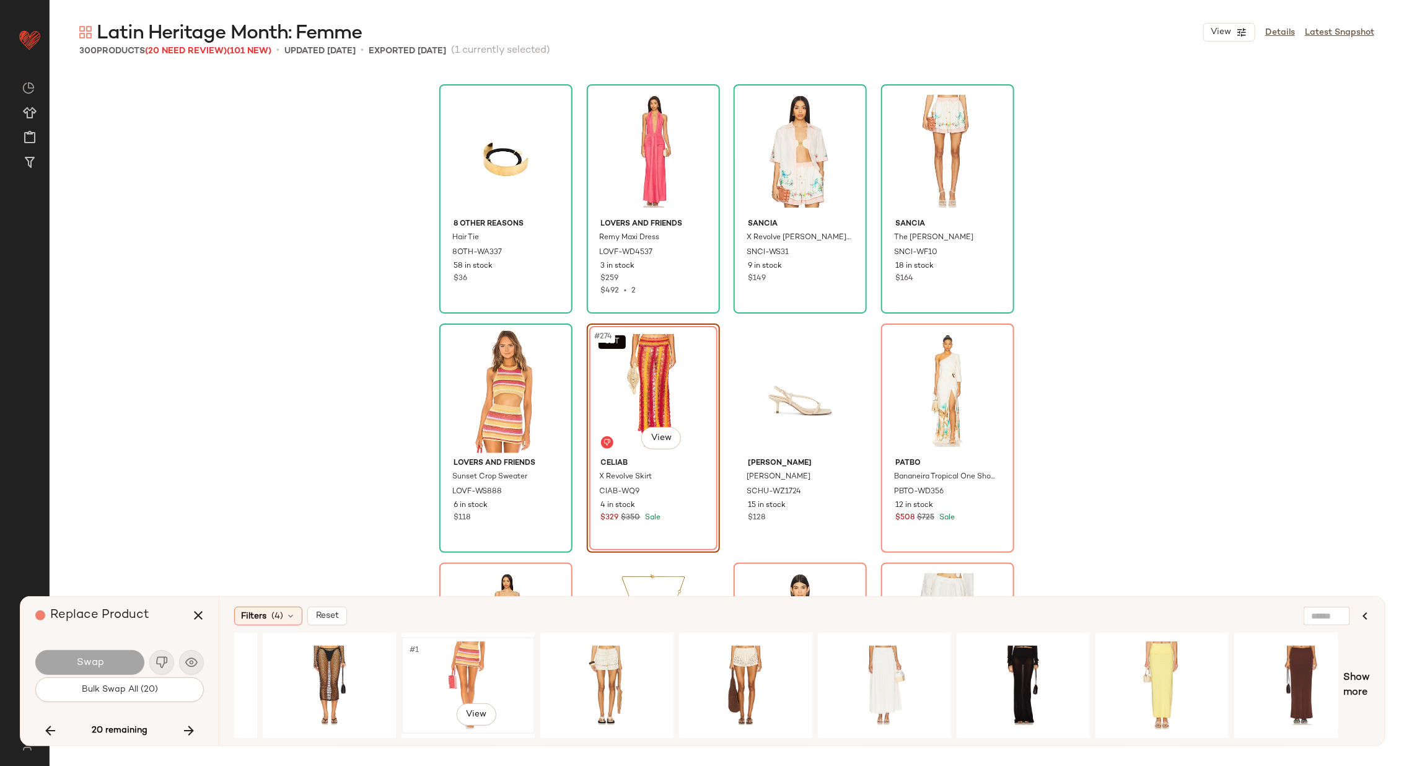
click at [471, 682] on div "#1 View" at bounding box center [468, 685] width 125 height 88
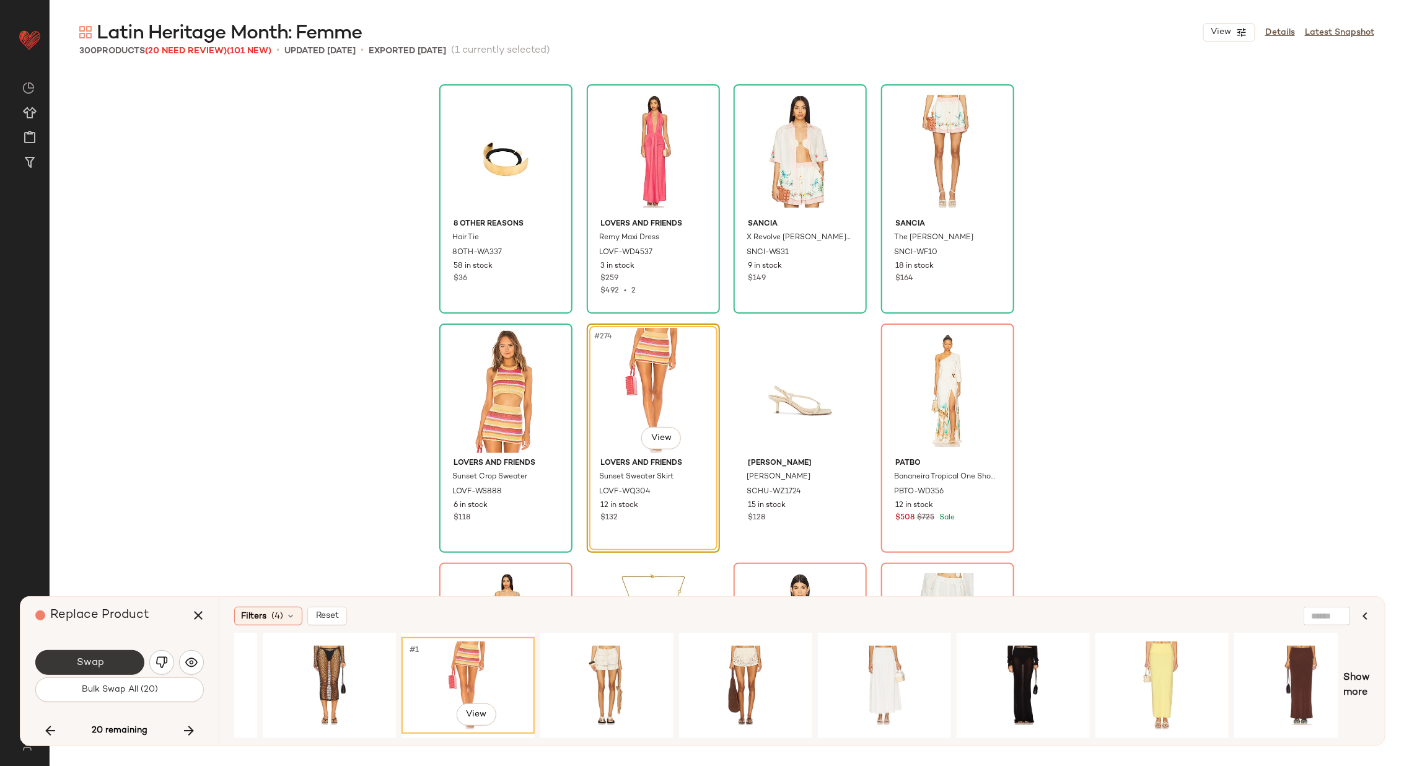
click at [90, 654] on button "Swap" at bounding box center [89, 662] width 109 height 25
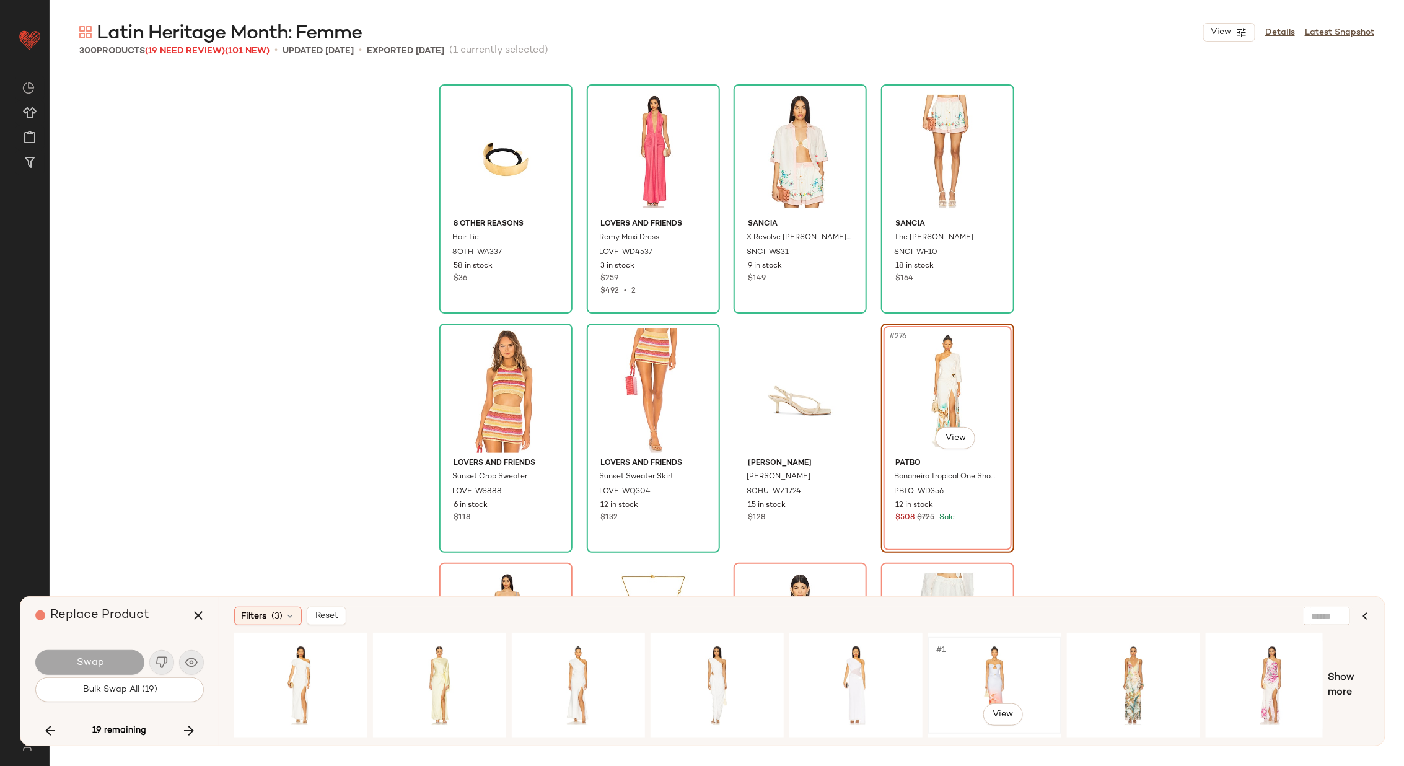
click at [998, 662] on div "#1 View" at bounding box center [994, 685] width 125 height 88
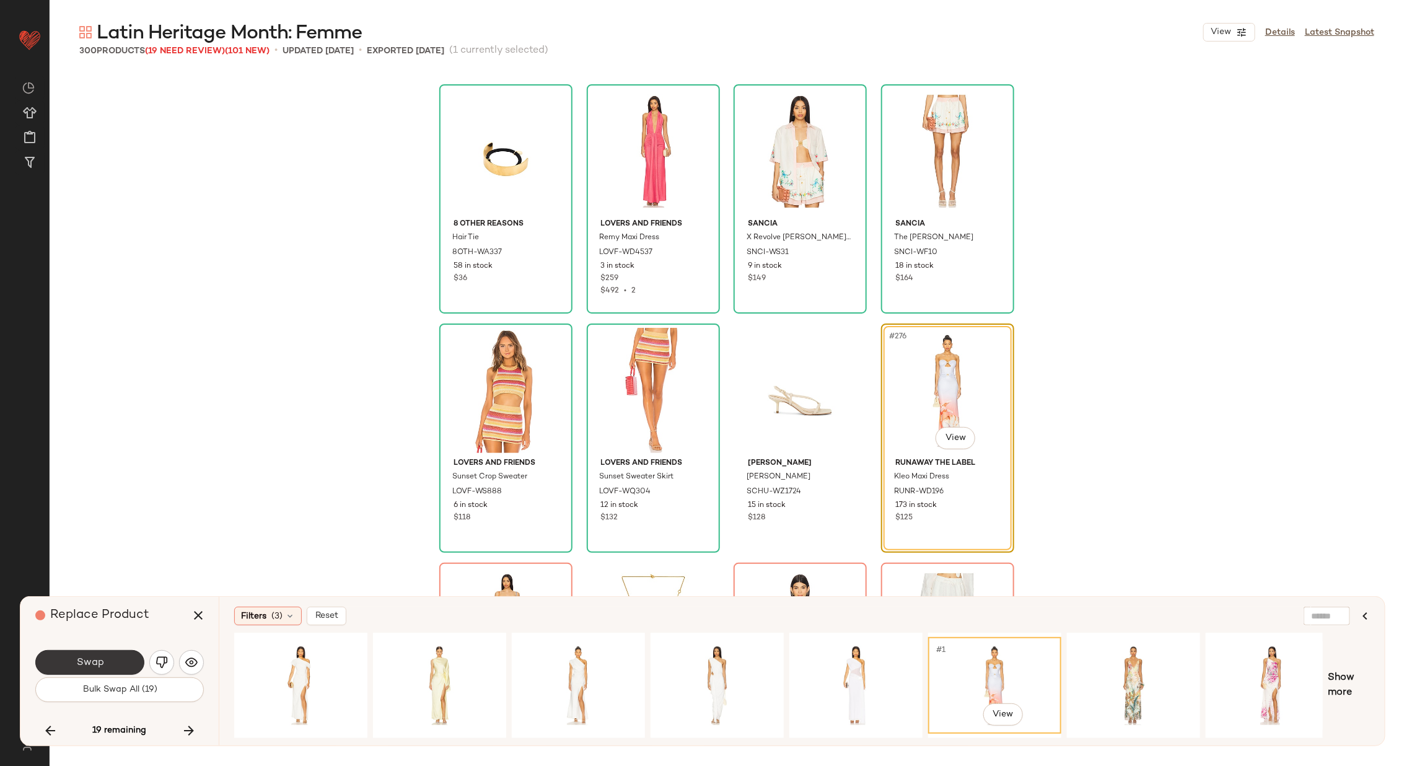
click at [105, 653] on button "Swap" at bounding box center [89, 662] width 109 height 25
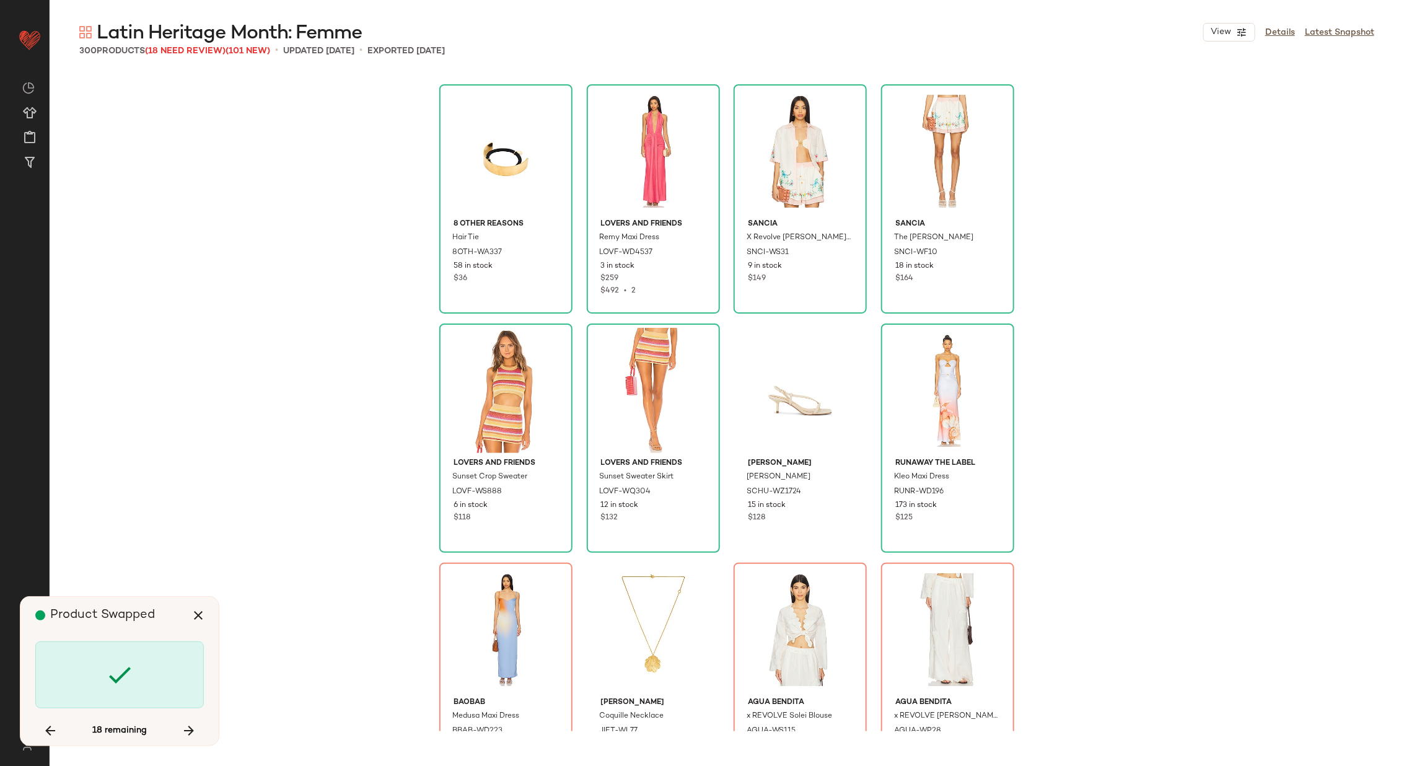
scroll to position [16259, 0]
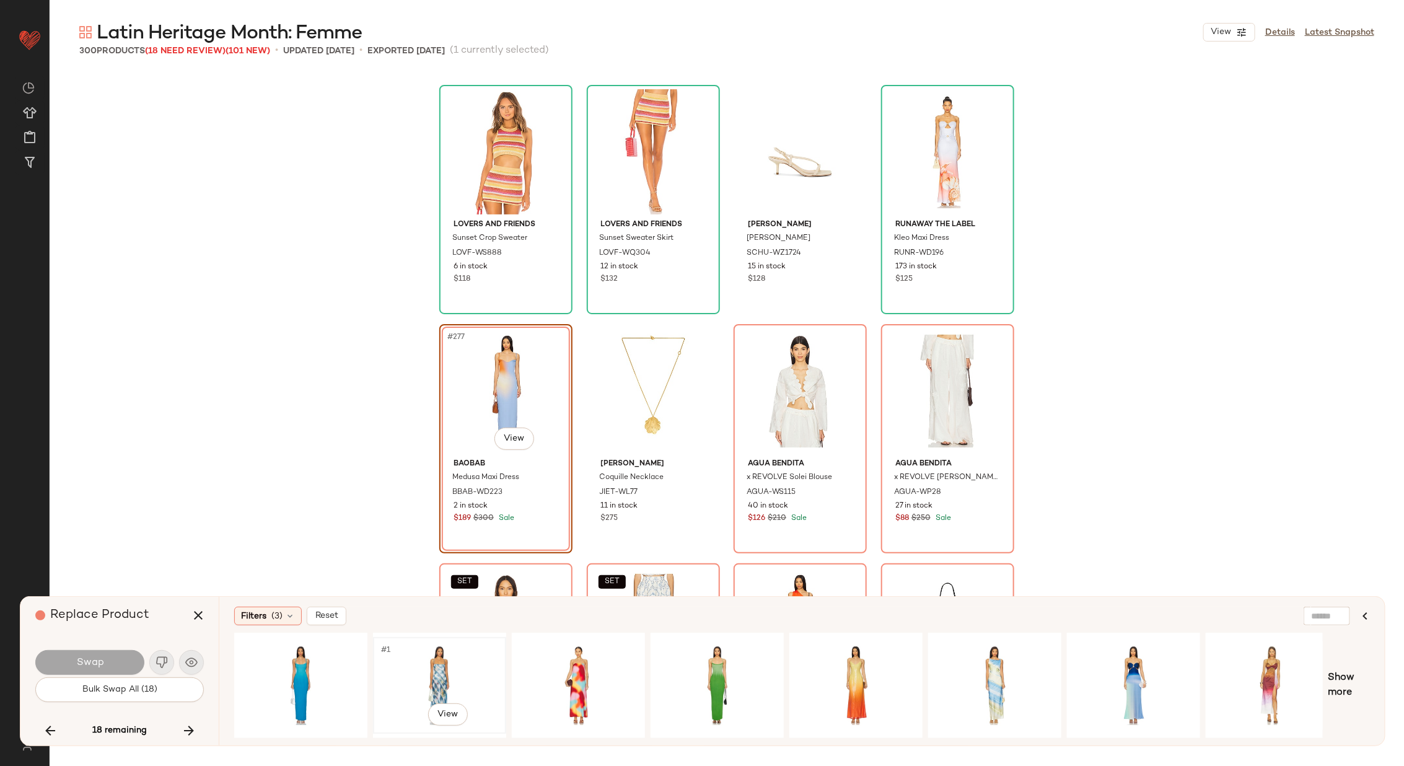
click at [427, 676] on div "#1 View" at bounding box center [439, 685] width 125 height 88
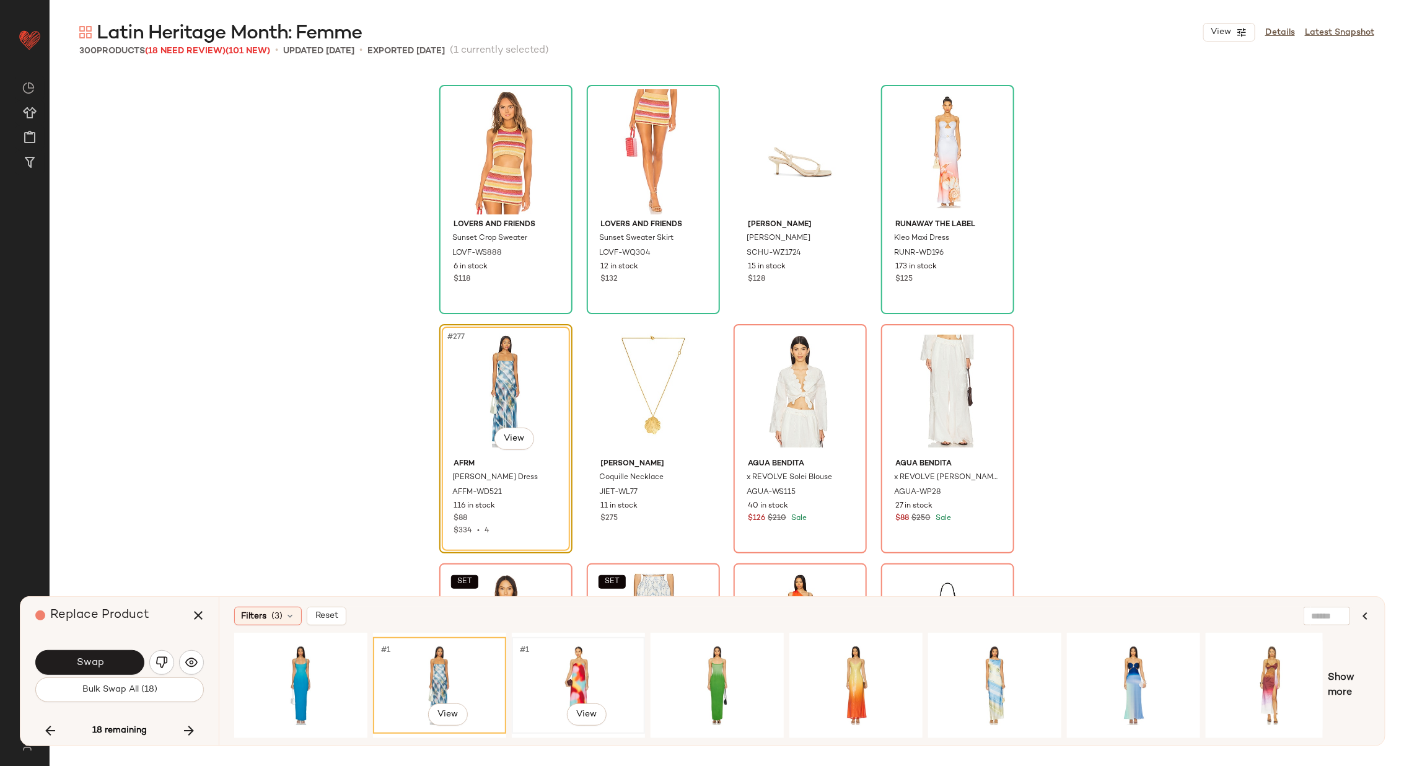
click at [547, 681] on div "#1 View" at bounding box center [578, 685] width 125 height 88
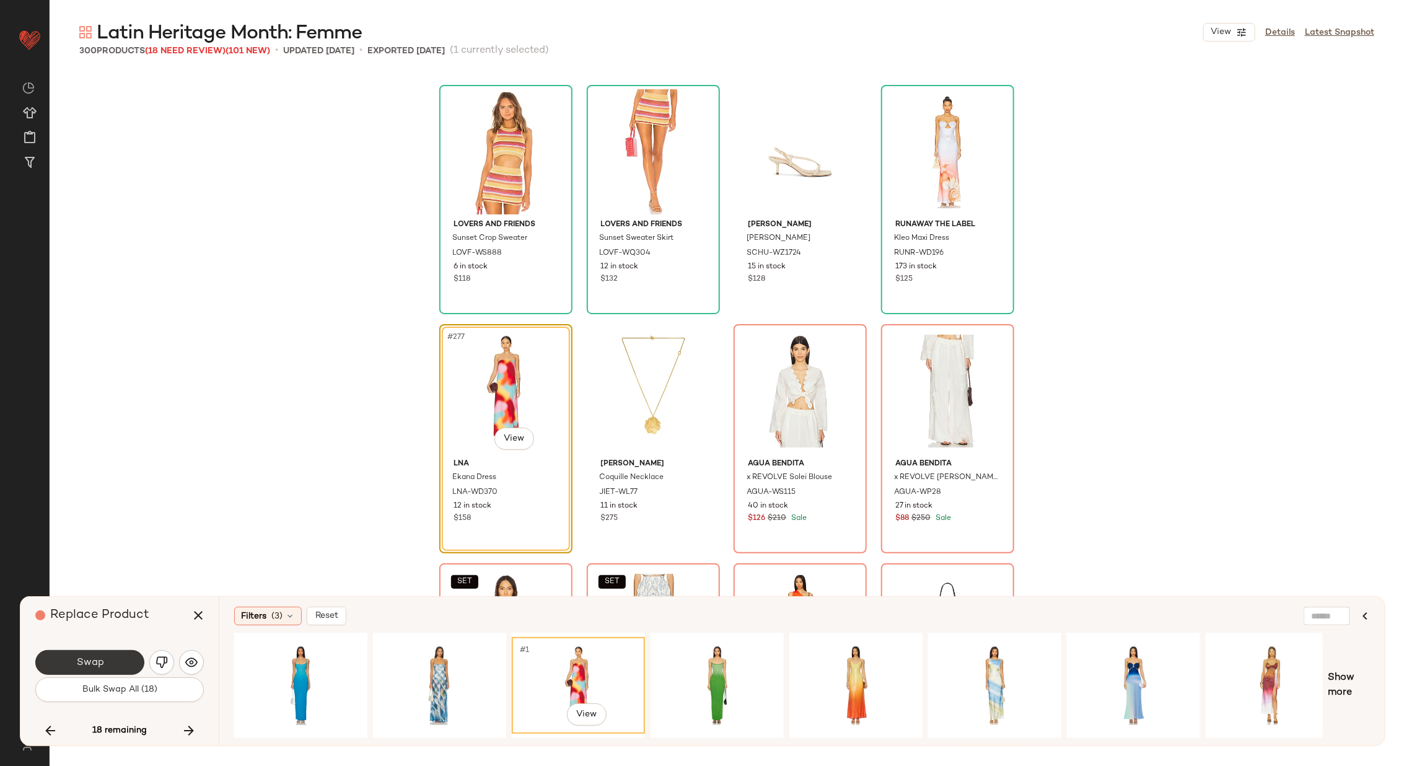
click at [102, 663] on span "Swap" at bounding box center [90, 663] width 28 height 12
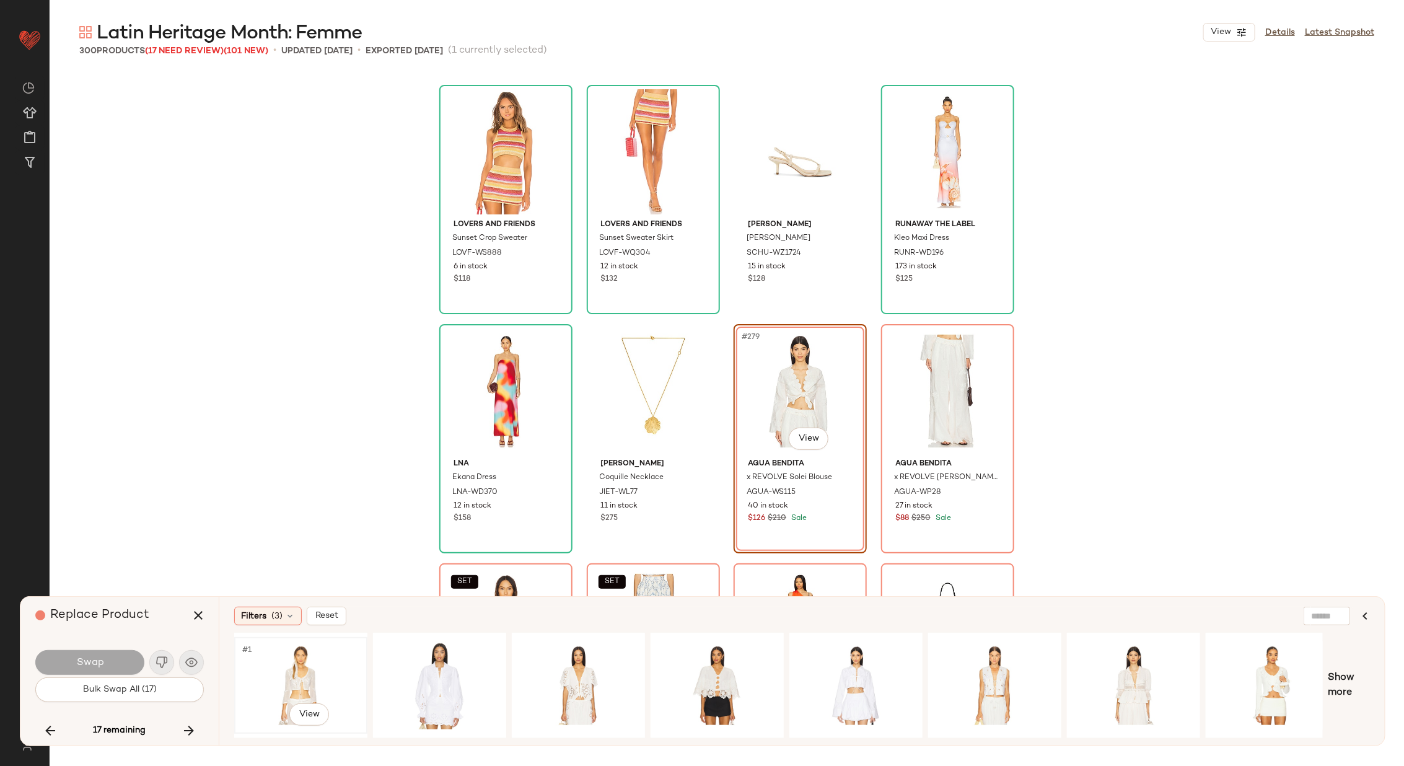
click at [310, 663] on div "#1 View" at bounding box center [300, 685] width 125 height 88
click at [479, 660] on div "#1 View" at bounding box center [439, 685] width 125 height 88
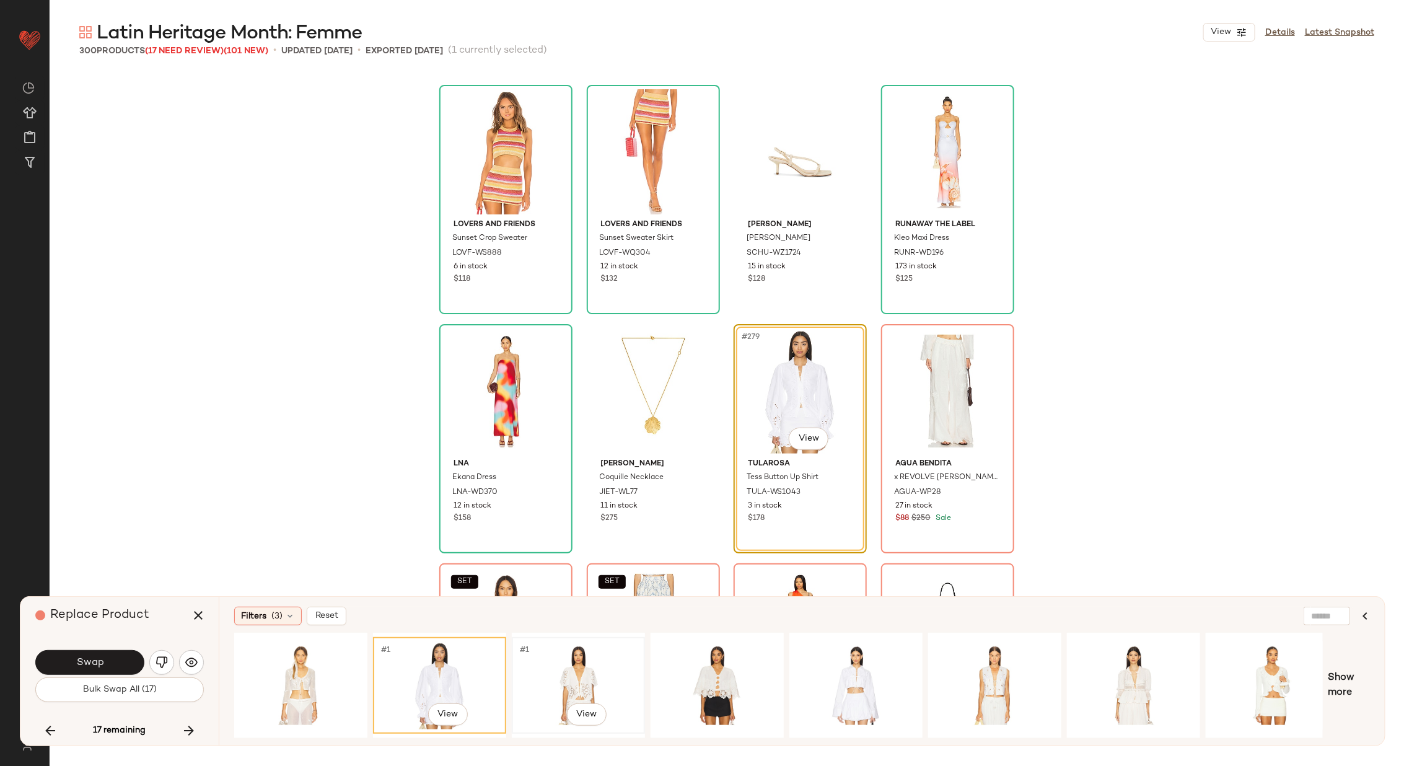
click at [584, 658] on div "#1 View" at bounding box center [578, 685] width 125 height 88
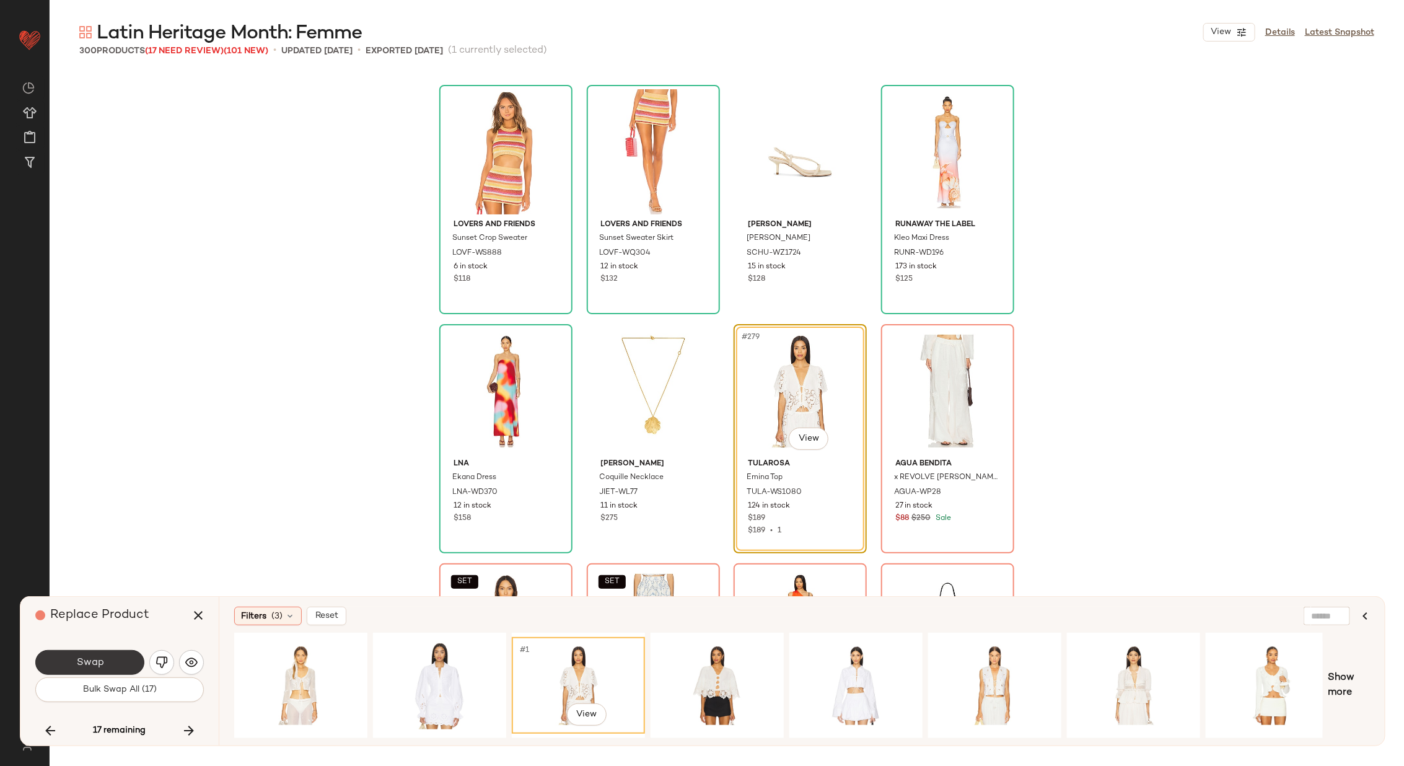
click at [111, 657] on button "Swap" at bounding box center [89, 662] width 109 height 25
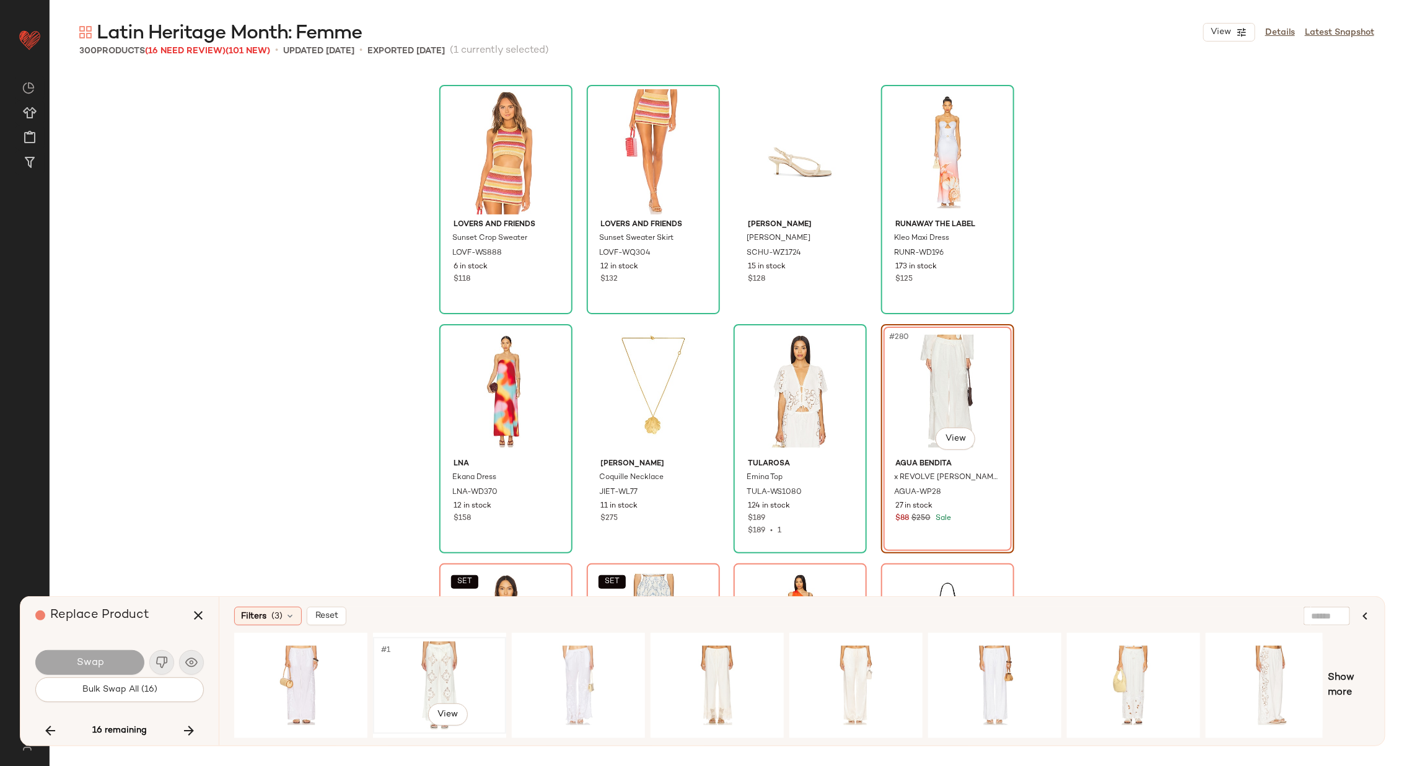
click at [406, 675] on div "#1 View" at bounding box center [439, 685] width 125 height 88
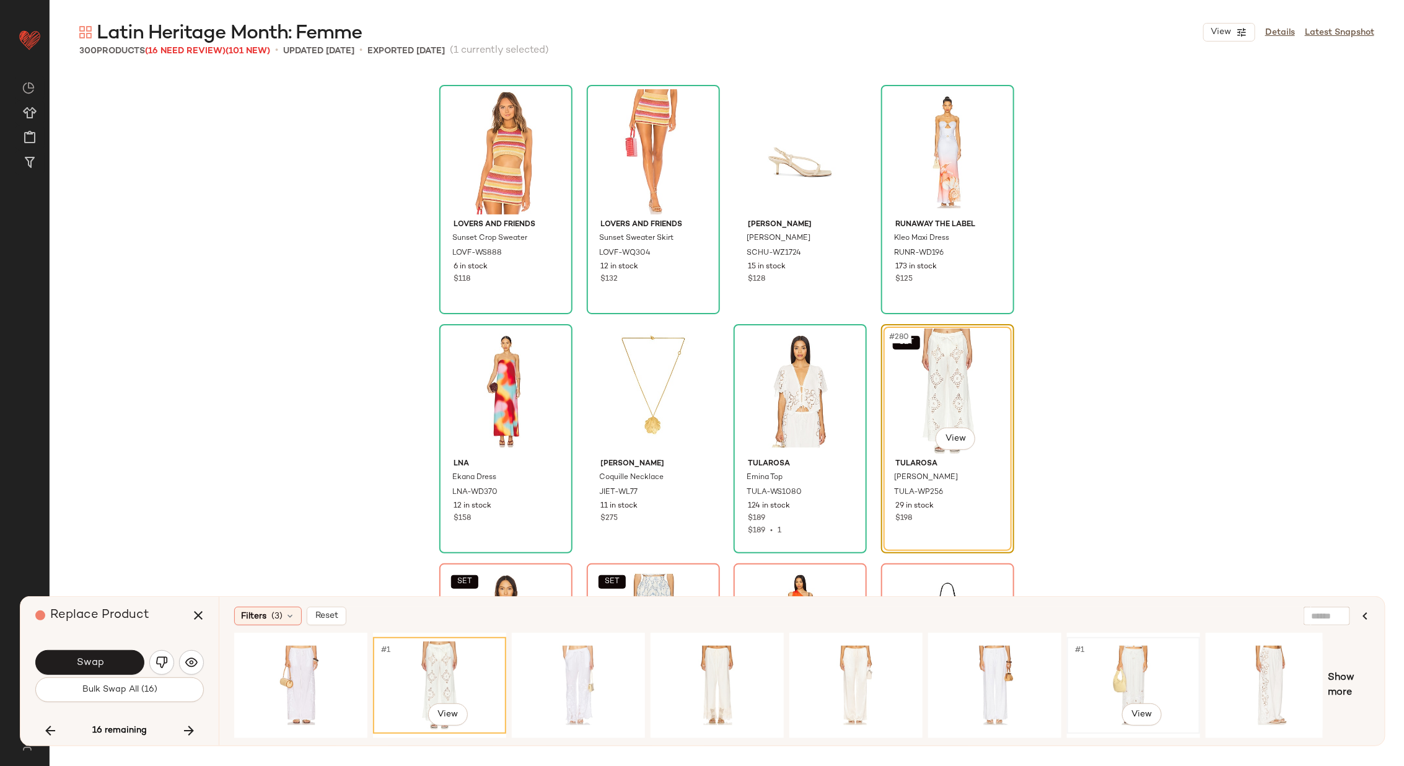
click at [1140, 665] on div "#1 View" at bounding box center [1133, 685] width 125 height 88
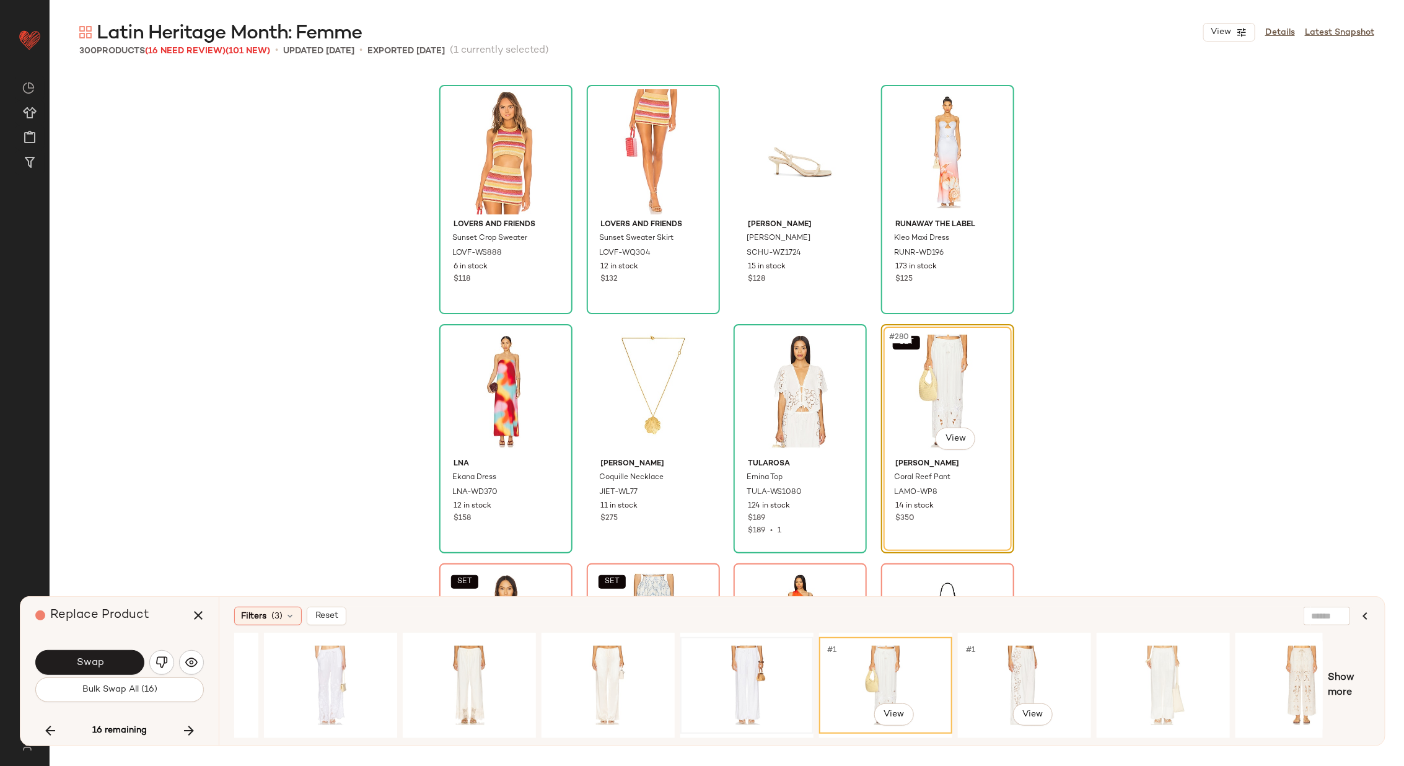
scroll to position [0, 292]
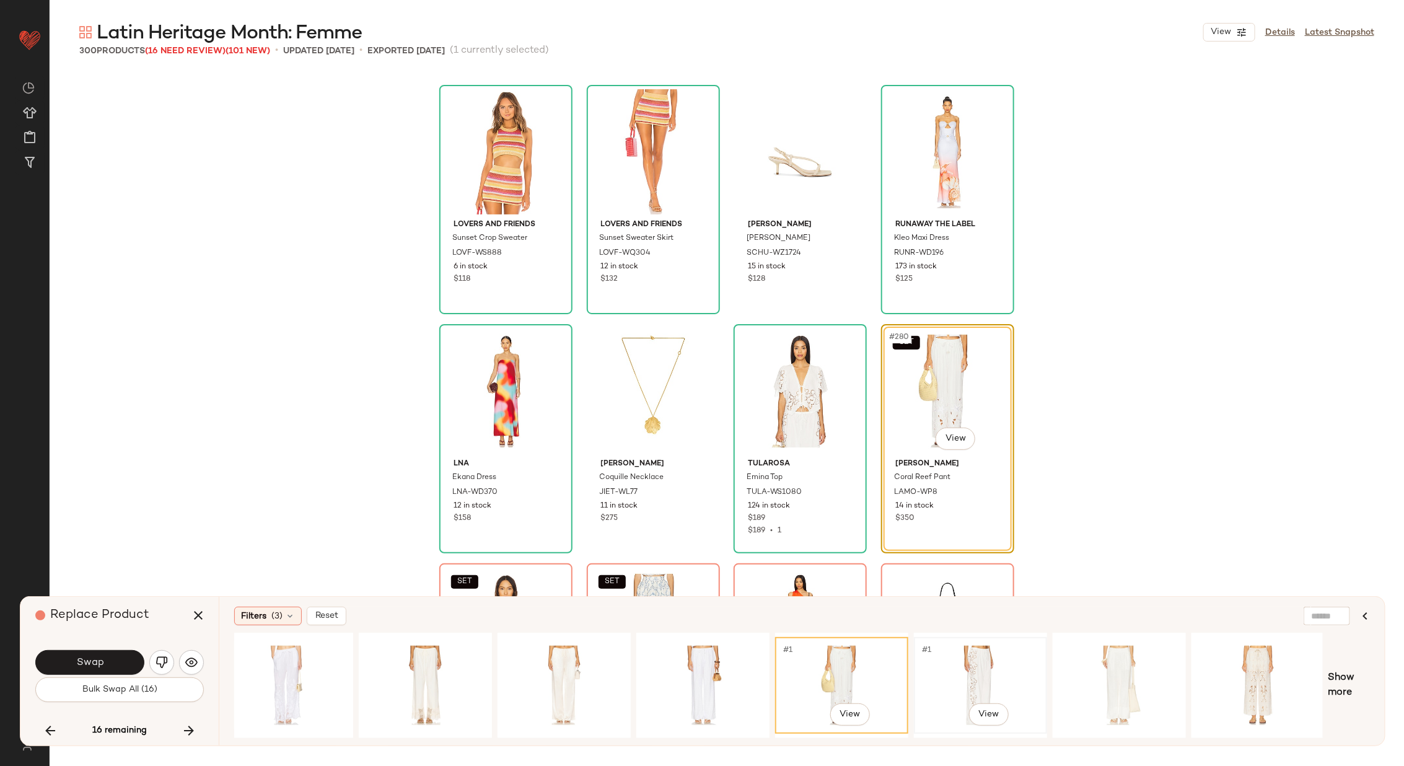
click at [1005, 668] on div "#1 View" at bounding box center [980, 685] width 125 height 88
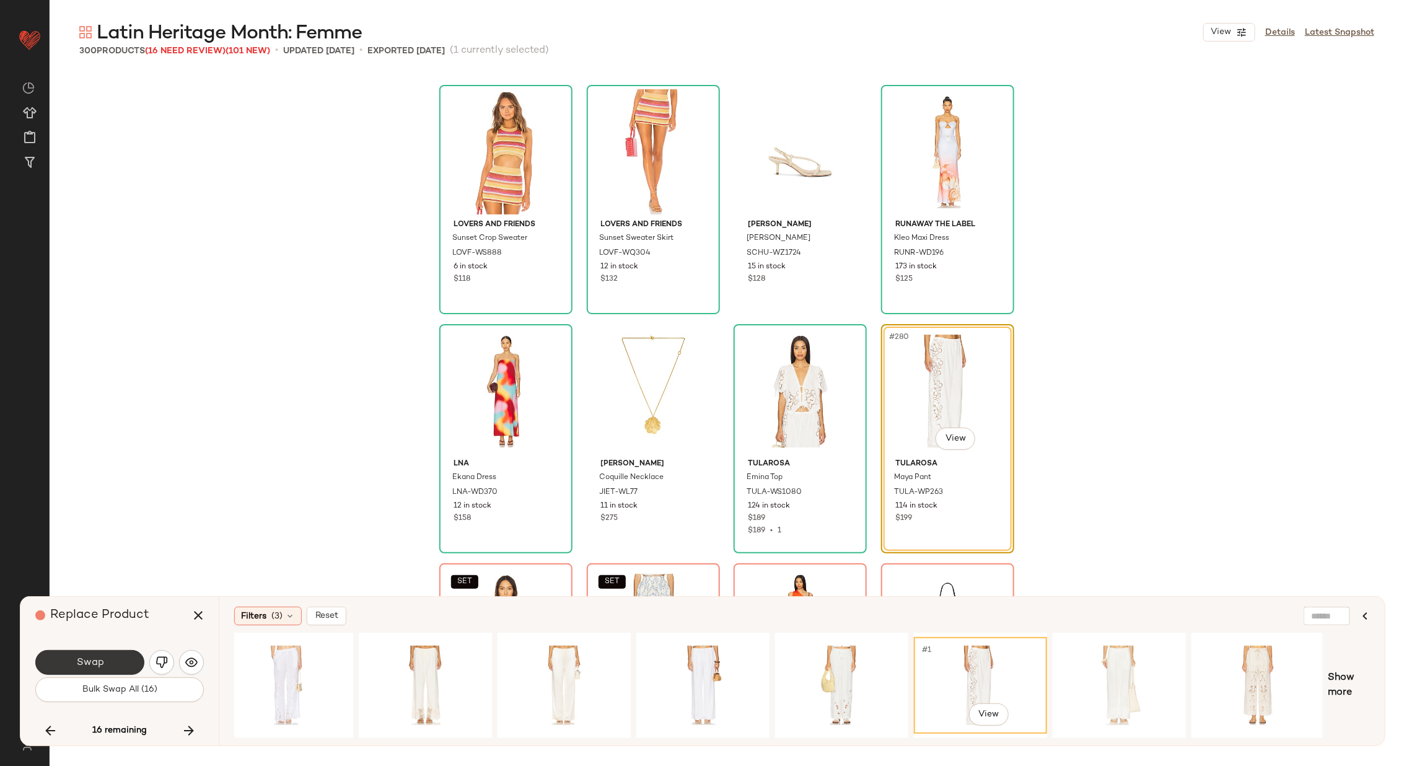
click at [91, 663] on span "Swap" at bounding box center [90, 663] width 28 height 12
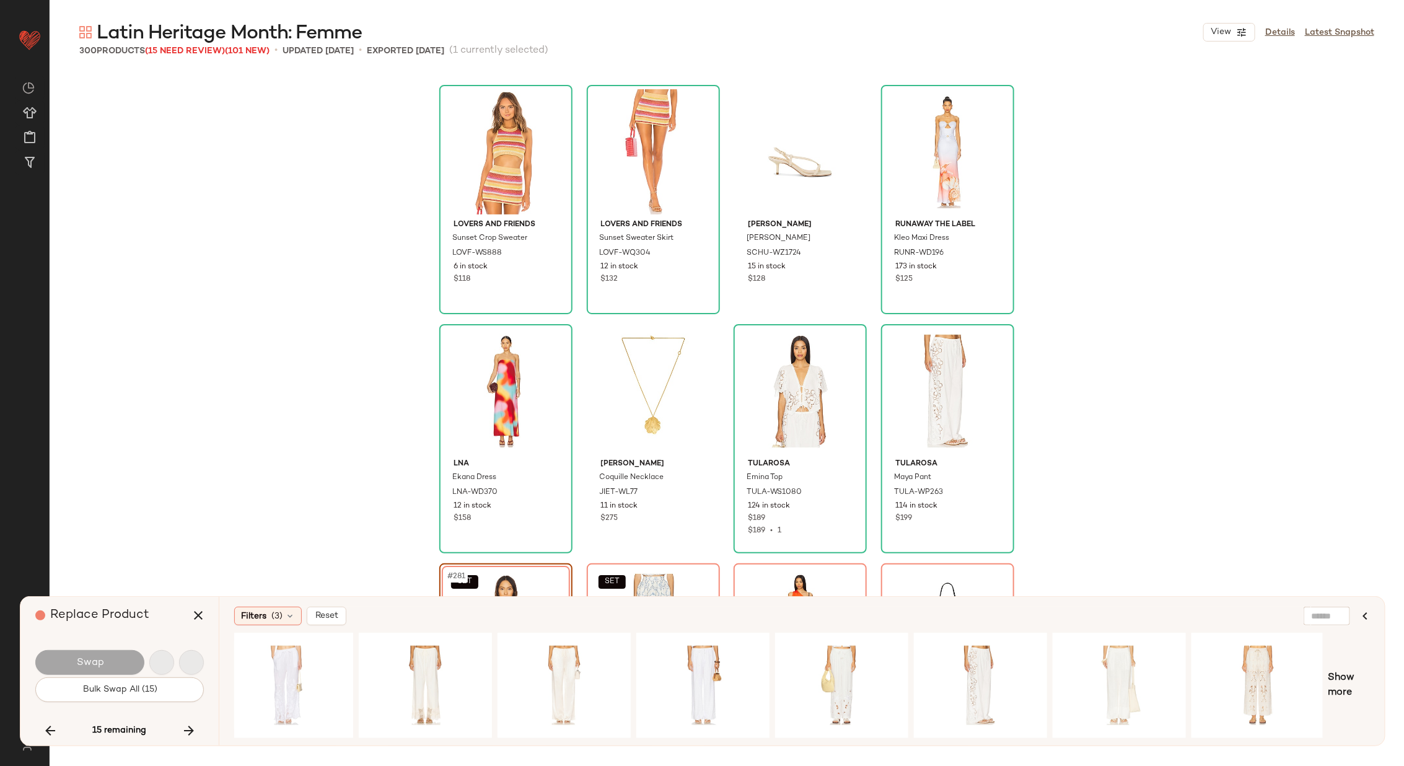
scroll to position [16498, 0]
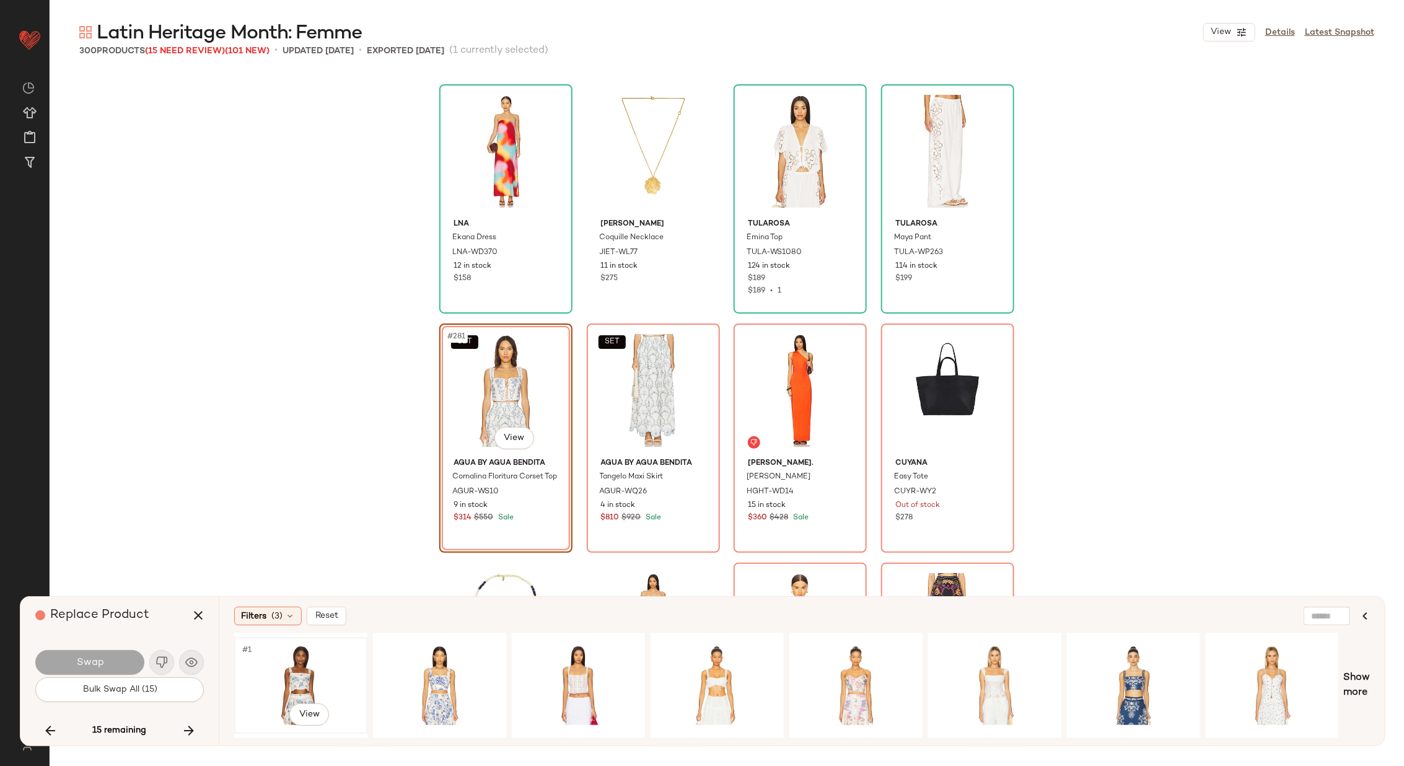
click at [308, 658] on div "#1 View" at bounding box center [300, 685] width 125 height 88
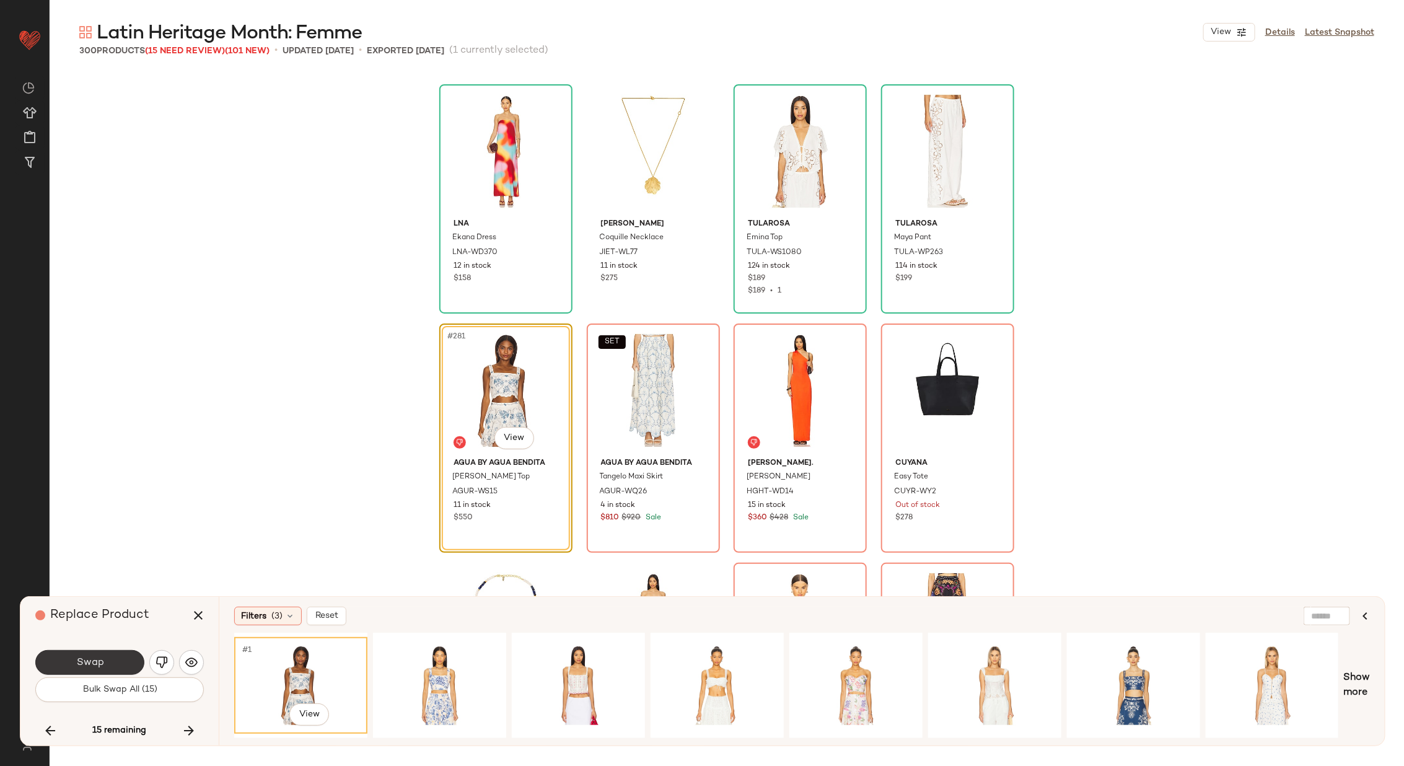
click at [116, 660] on button "Swap" at bounding box center [89, 662] width 109 height 25
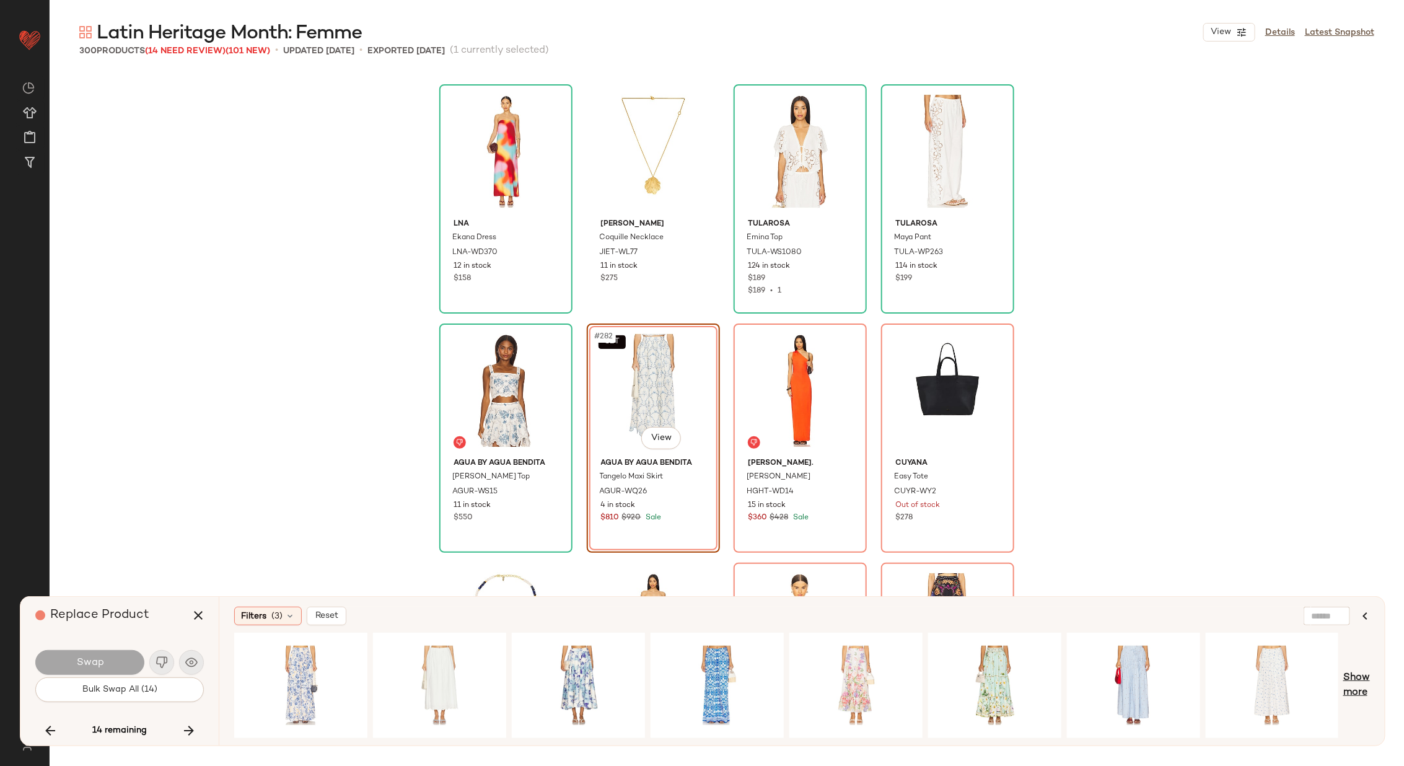
click at [1359, 676] on span "Show more" at bounding box center [1356, 685] width 27 height 30
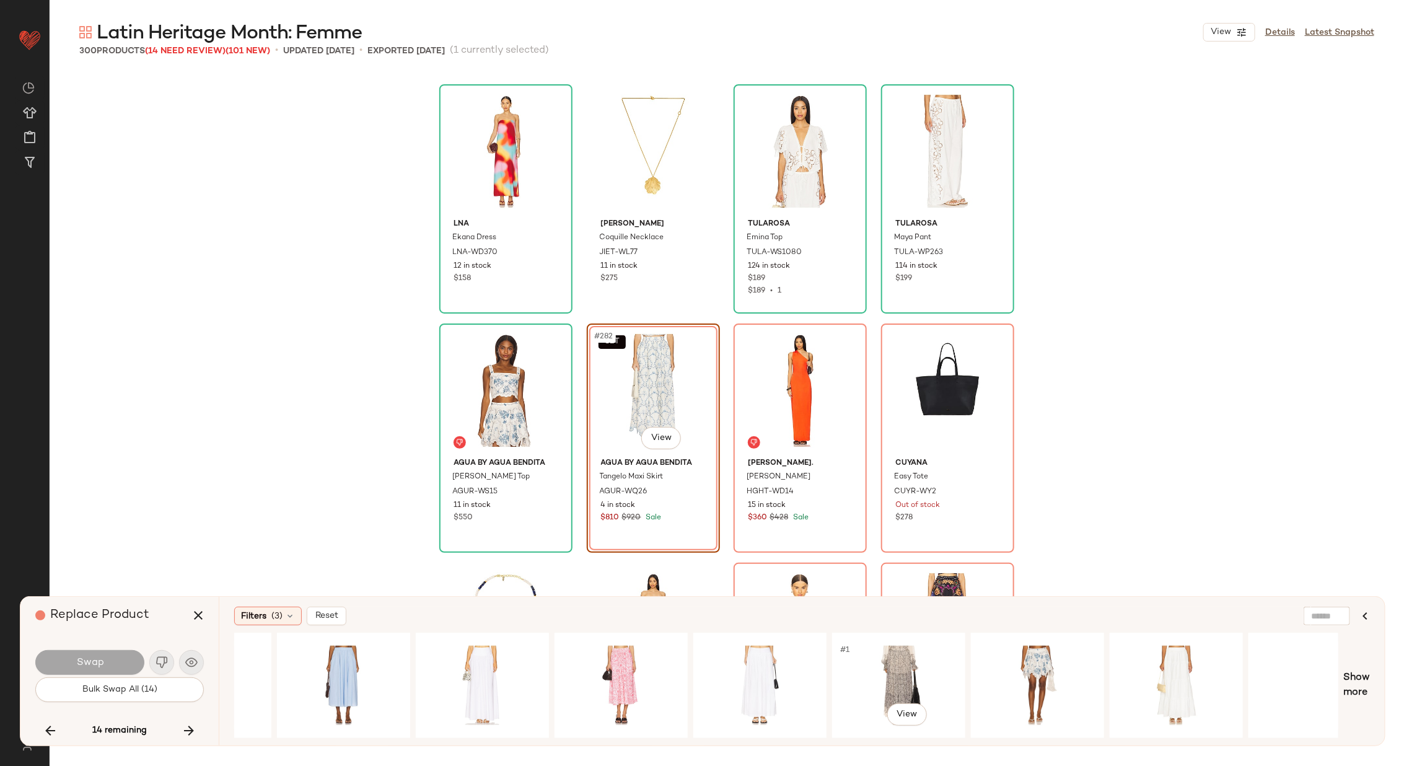
scroll to position [0, 2635]
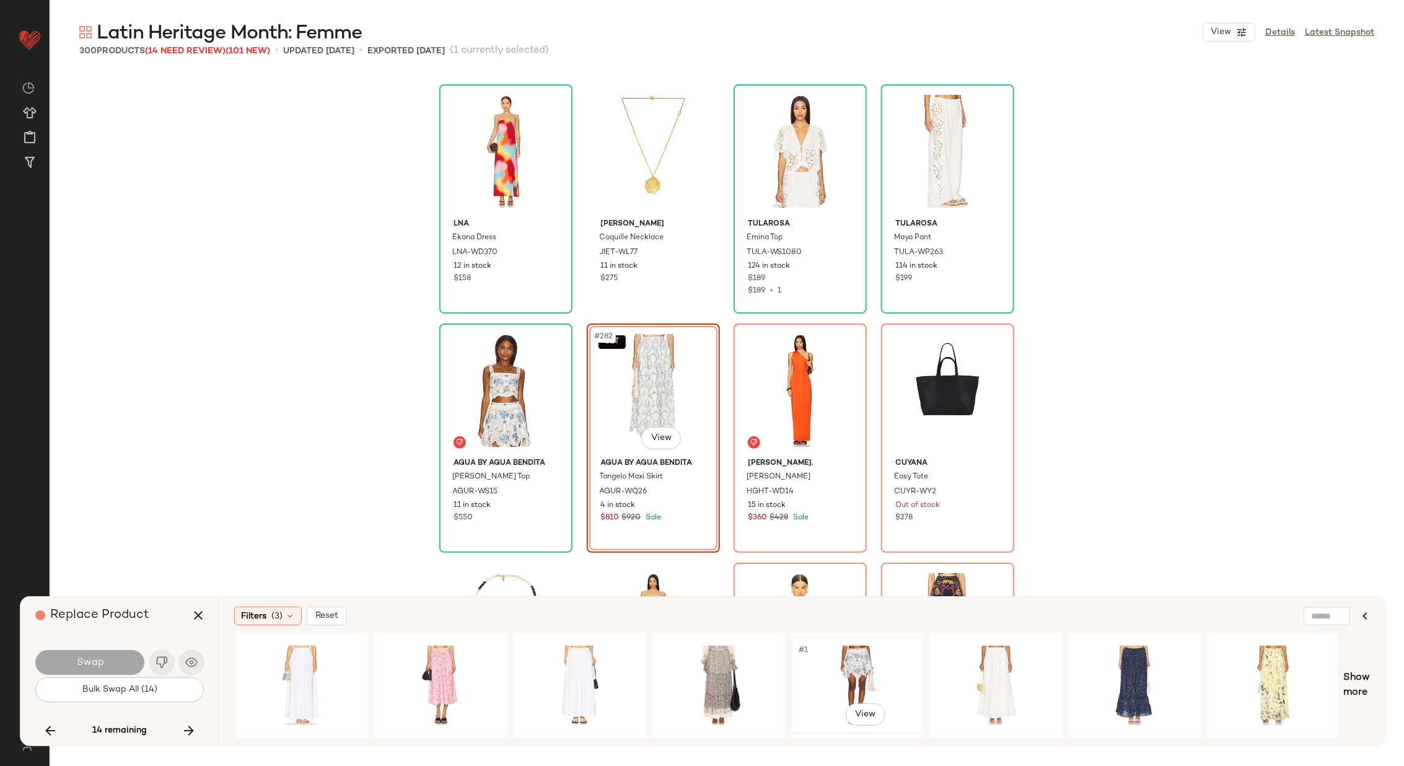
click at [869, 661] on div "#1 View" at bounding box center [857, 685] width 125 height 88
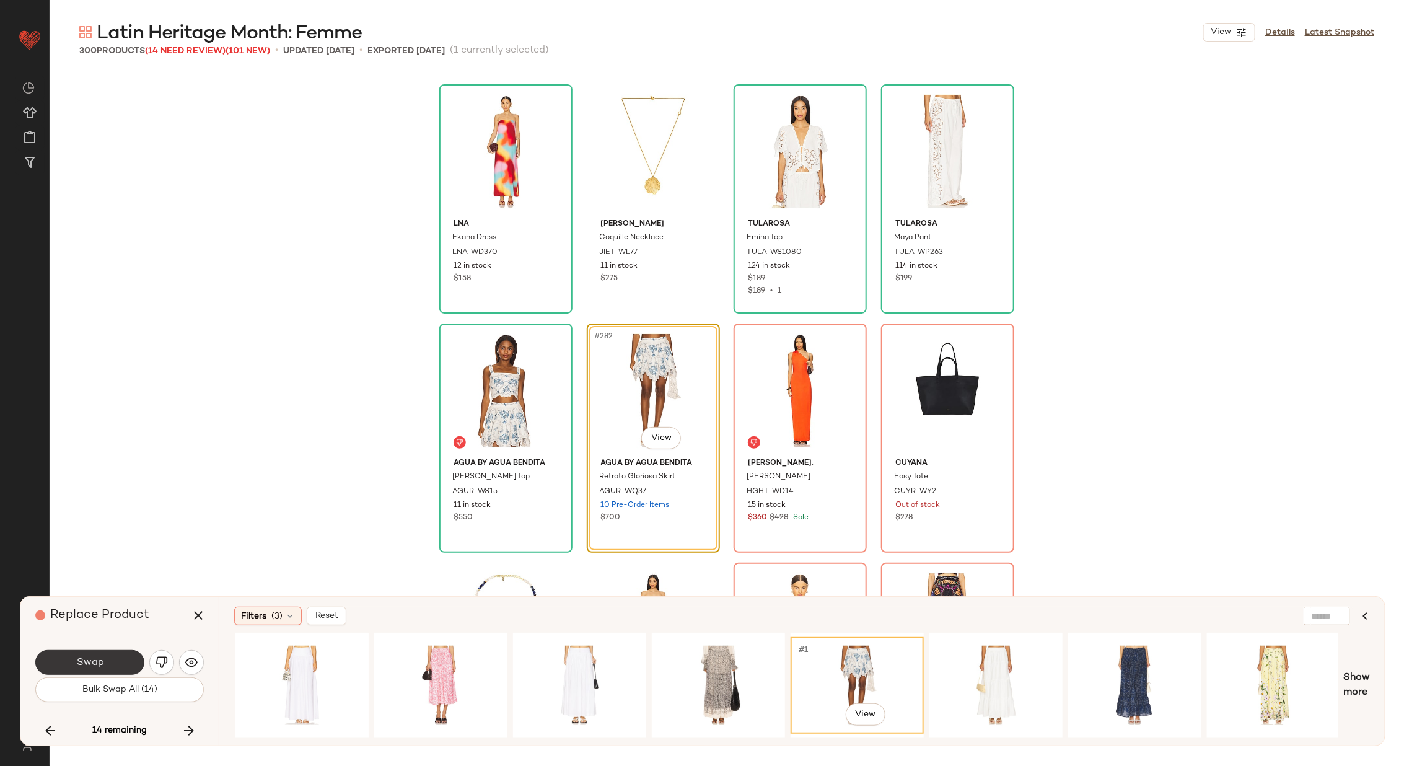
click at [97, 656] on button "Swap" at bounding box center [89, 662] width 109 height 25
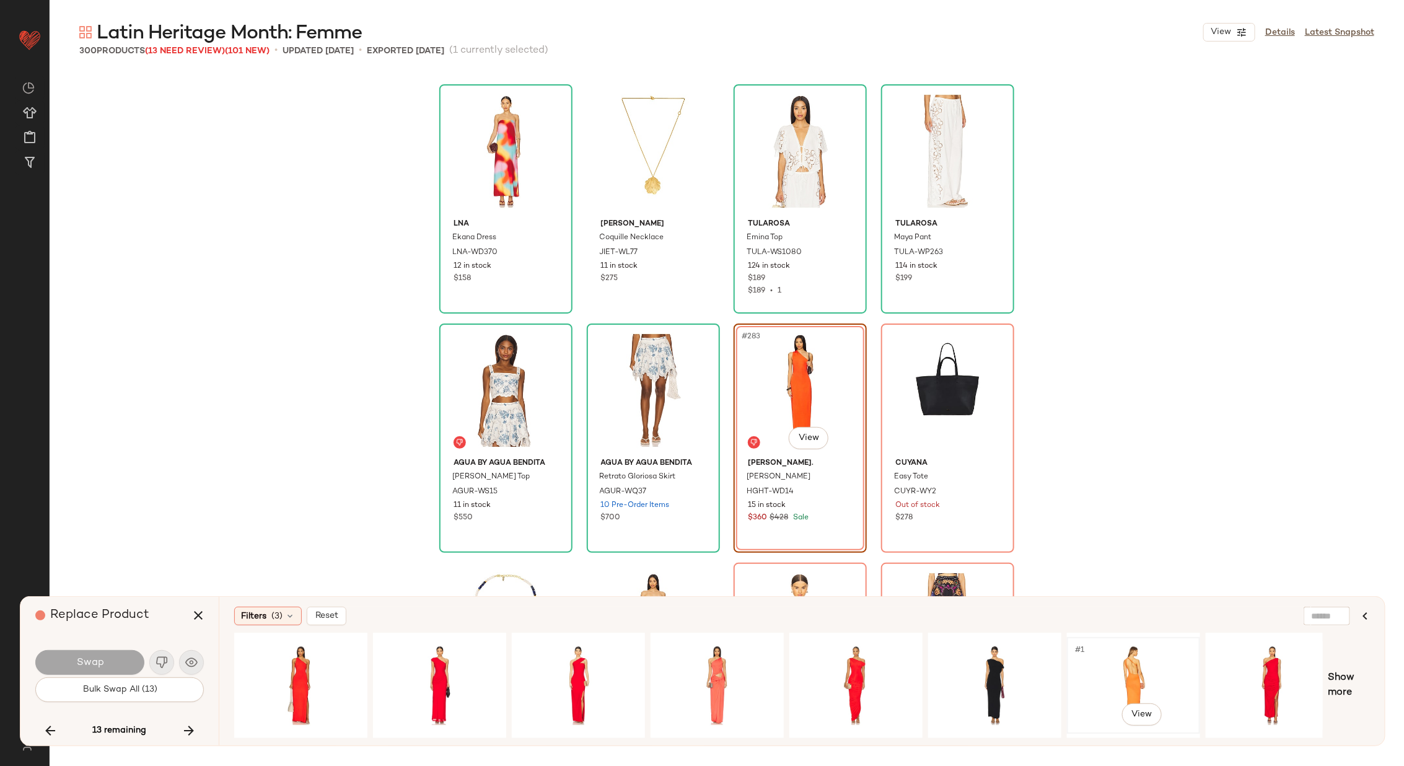
click at [1104, 663] on div "#1 View" at bounding box center [1133, 685] width 125 height 88
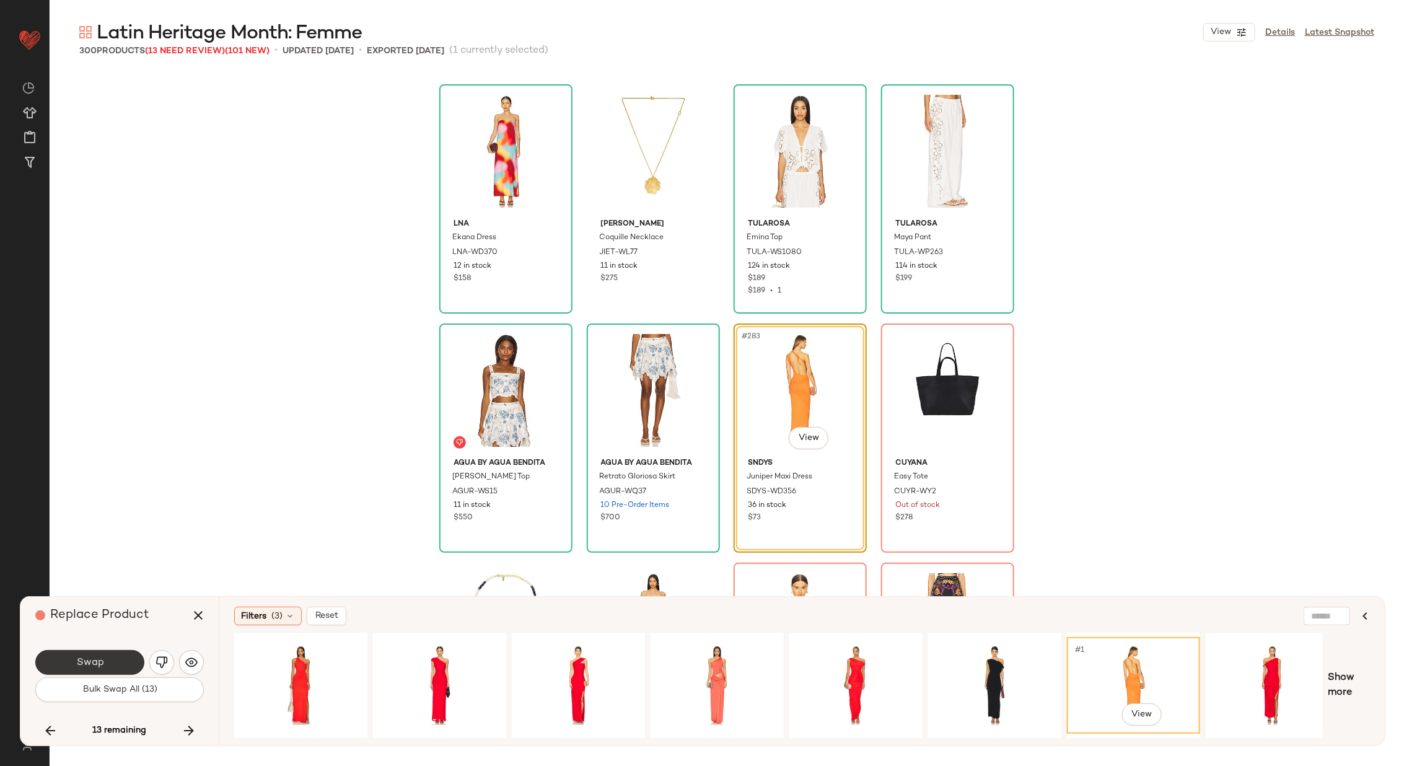
click at [102, 655] on button "Swap" at bounding box center [89, 662] width 109 height 25
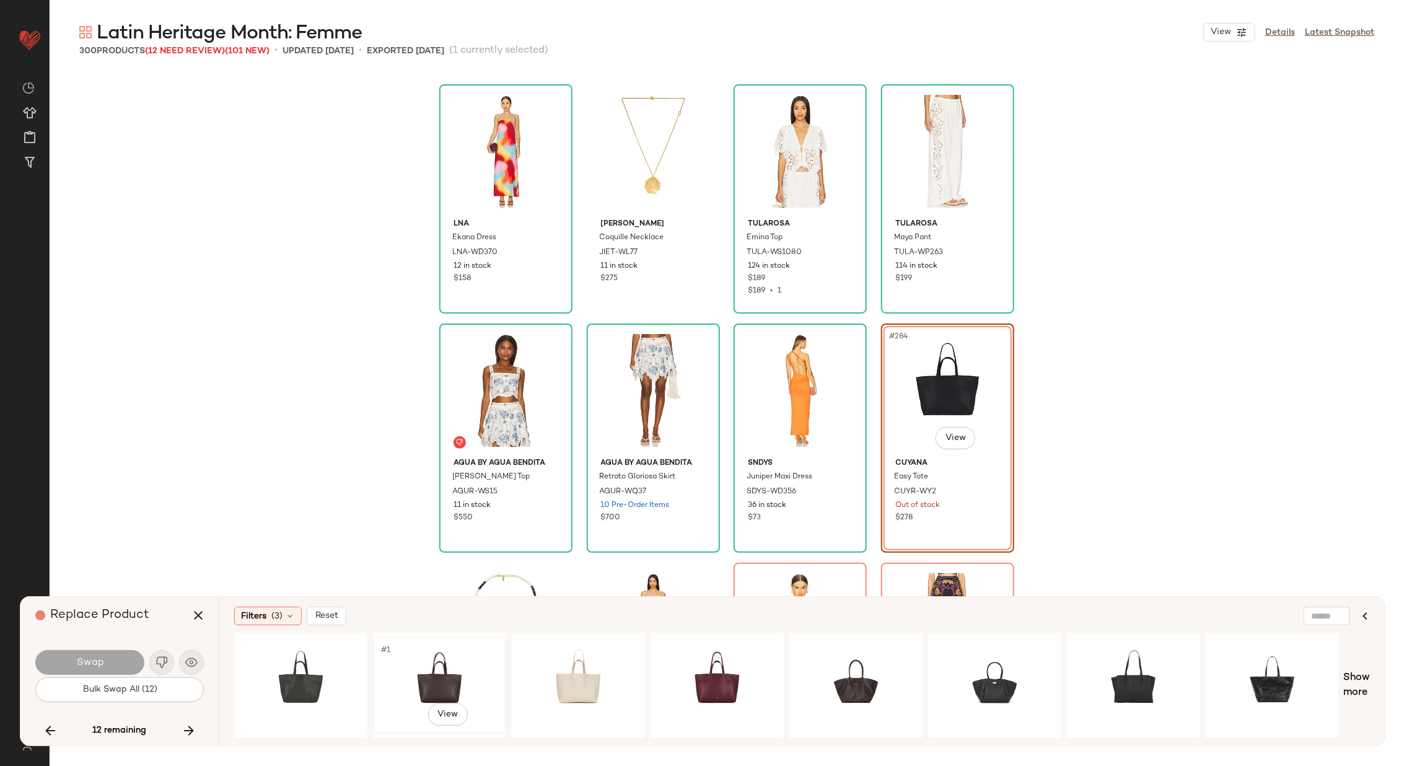
click at [409, 680] on div "#1 View" at bounding box center [439, 685] width 125 height 88
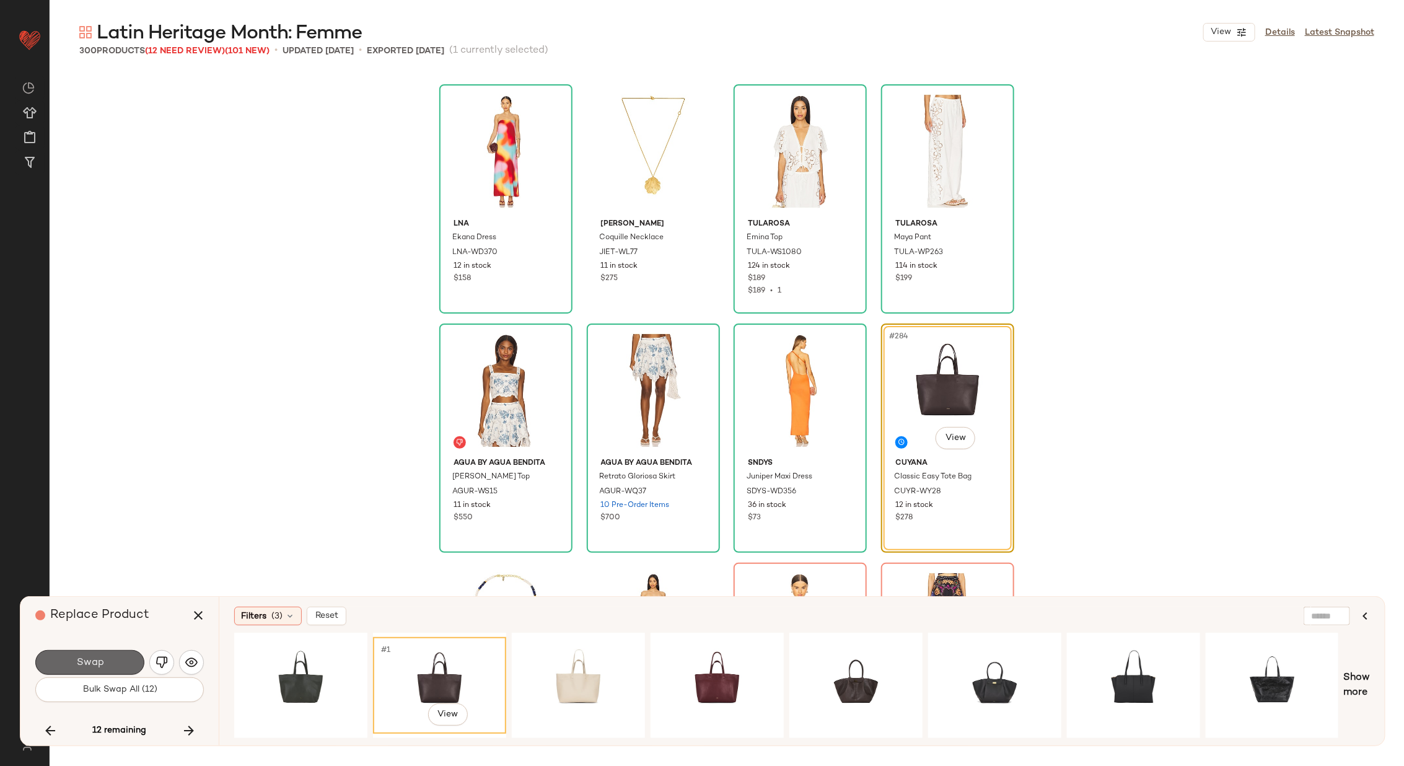
click at [98, 657] on span "Swap" at bounding box center [90, 663] width 28 height 12
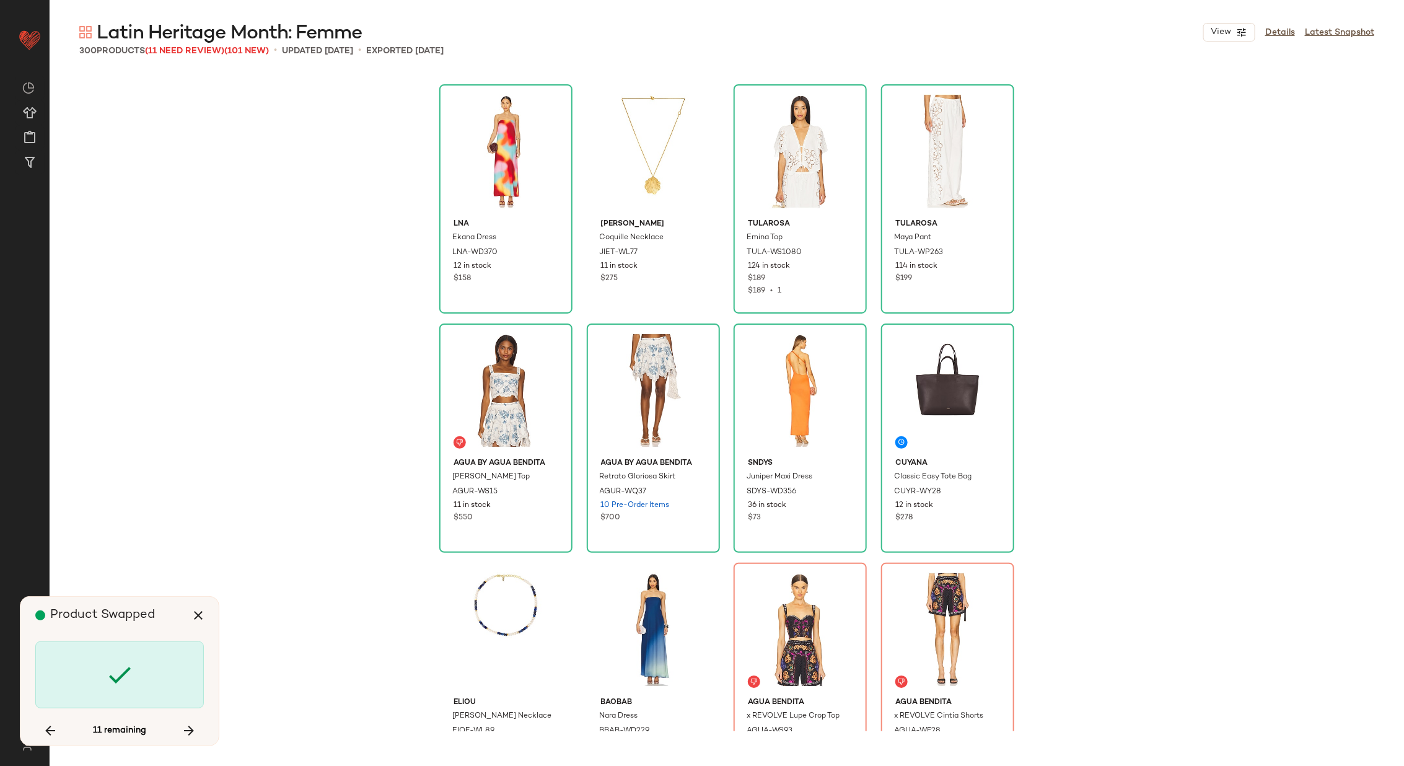
scroll to position [16737, 0]
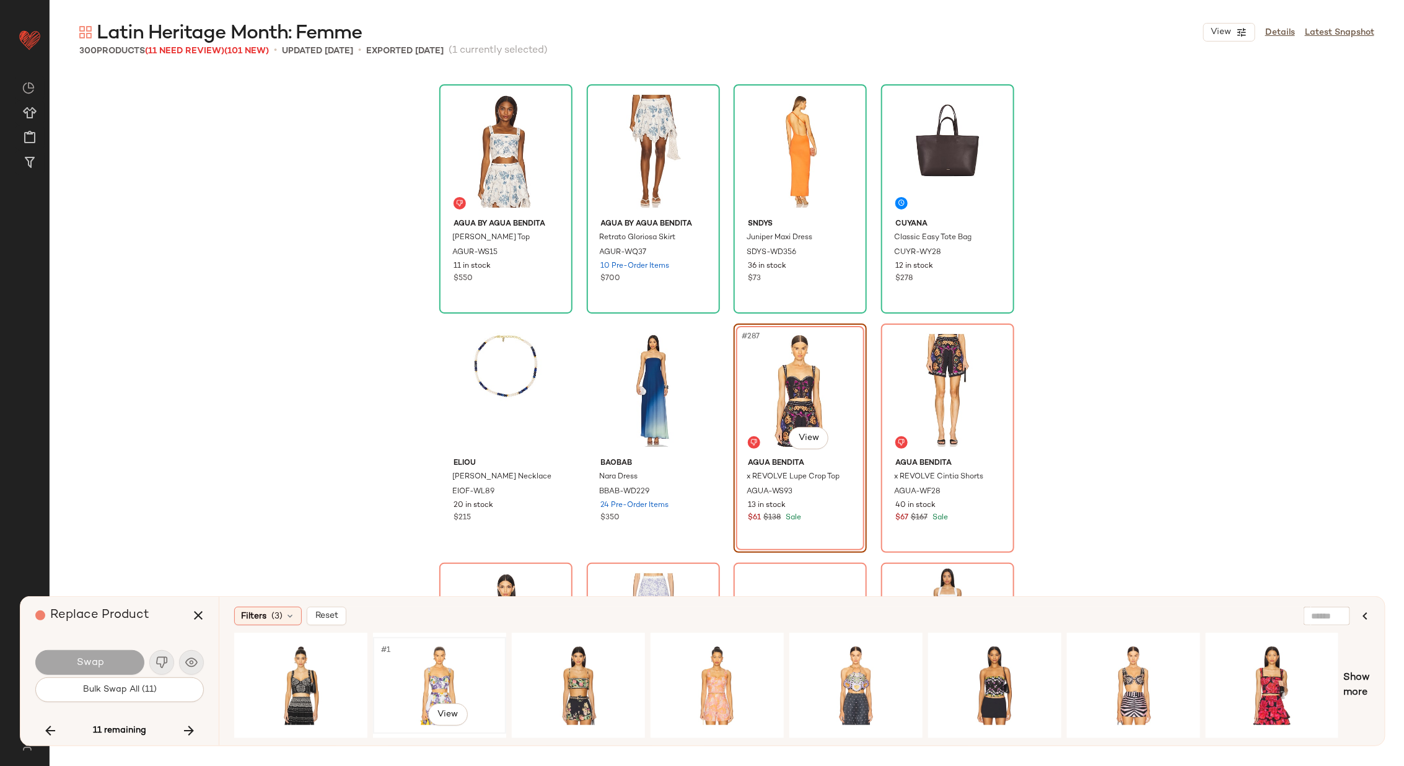
click at [448, 662] on div "#1 View" at bounding box center [439, 685] width 125 height 88
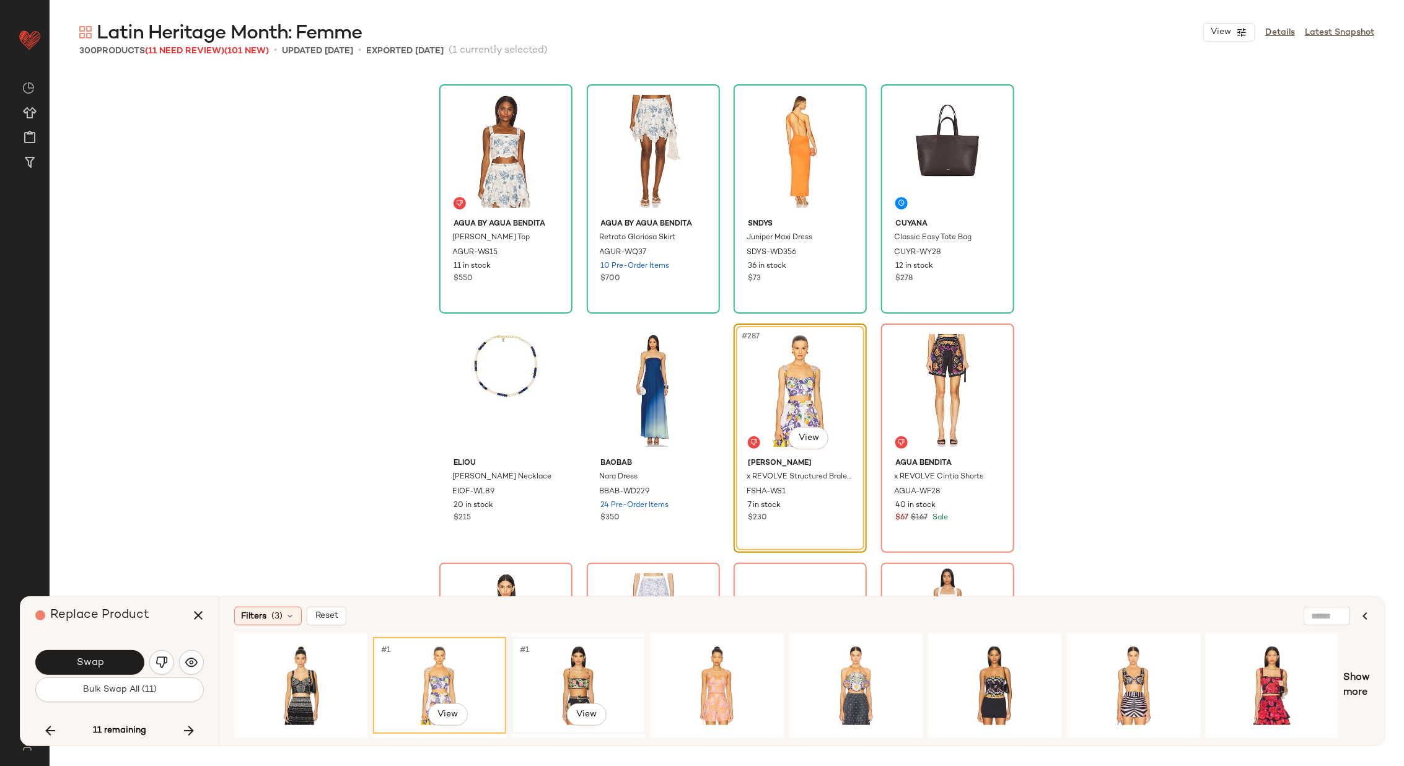
click at [535, 661] on div "#1 View" at bounding box center [578, 685] width 125 height 88
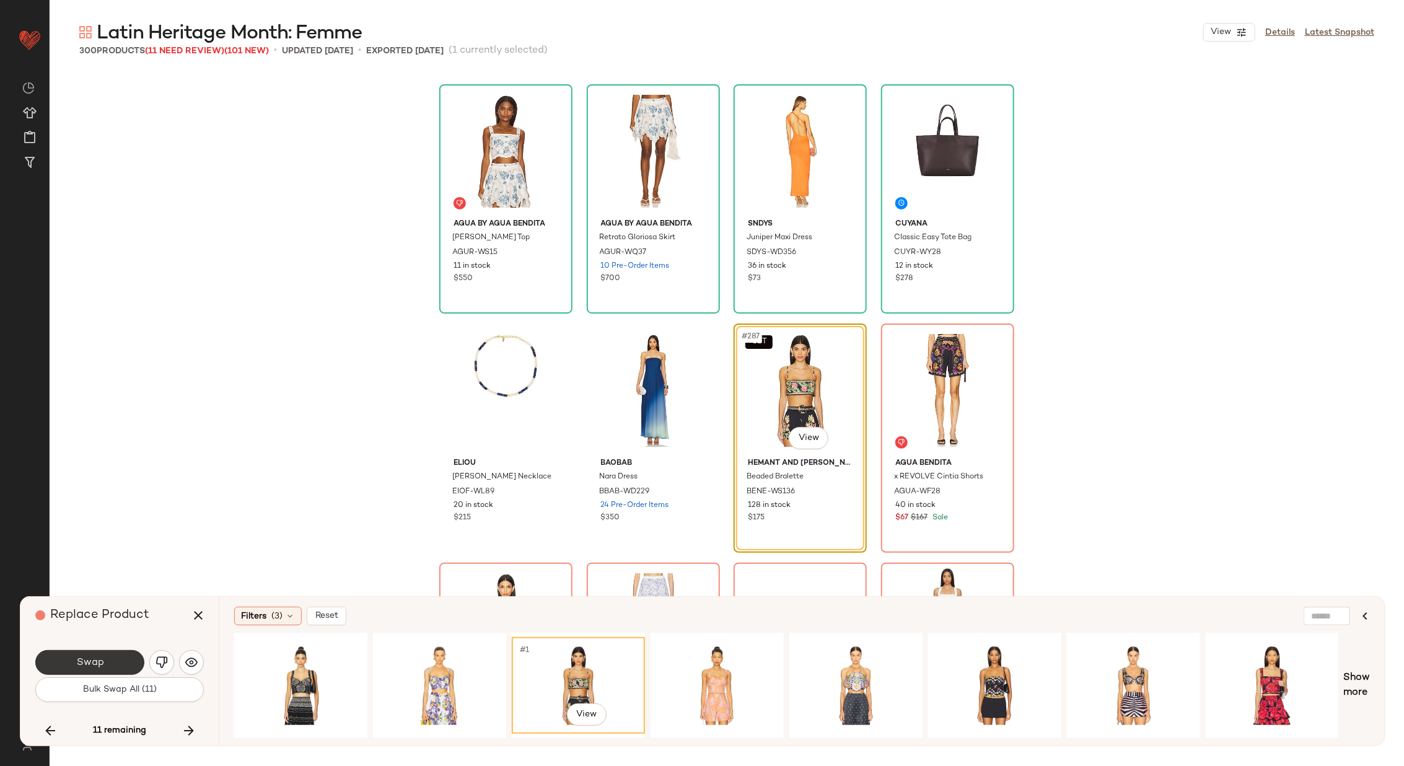
click at [102, 657] on span "Swap" at bounding box center [90, 663] width 28 height 12
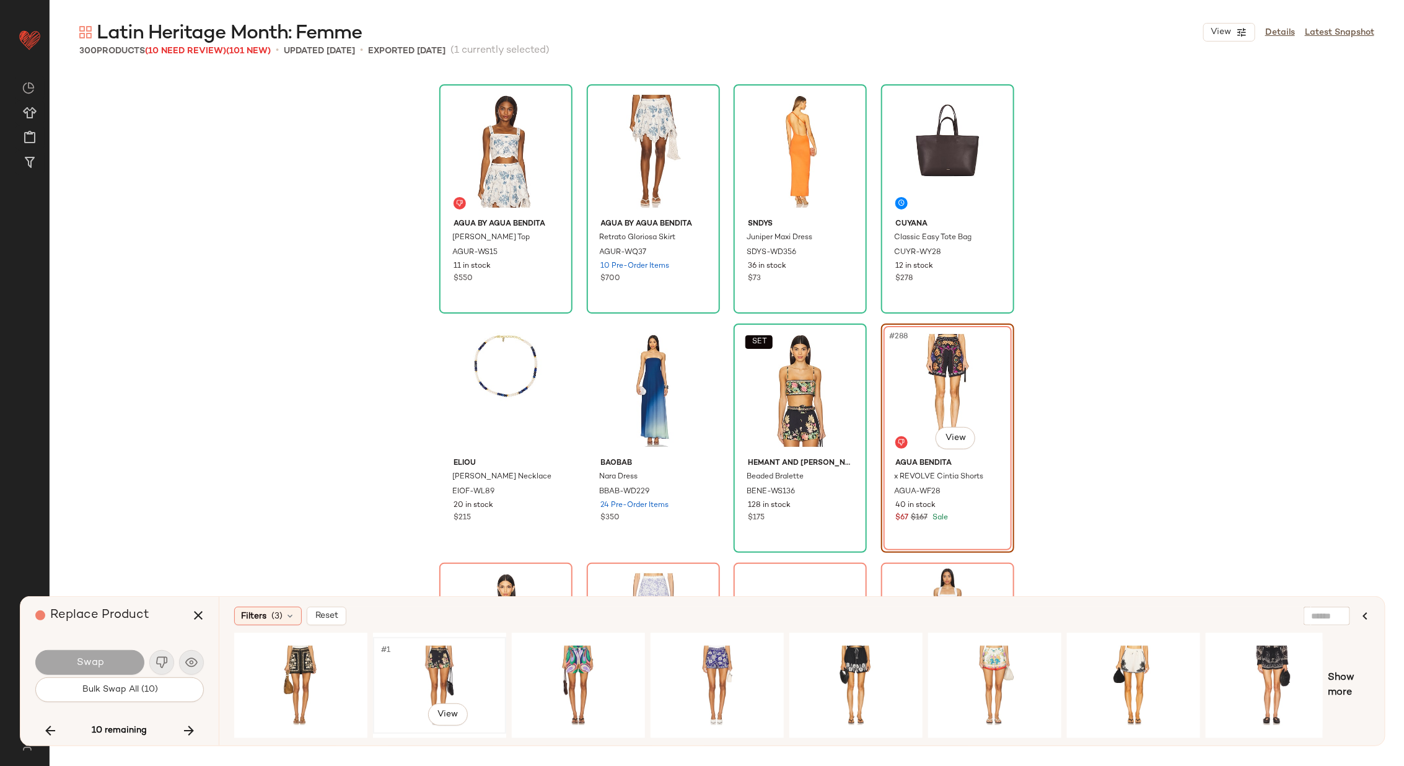
click at [421, 658] on div "#1 View" at bounding box center [439, 685] width 125 height 88
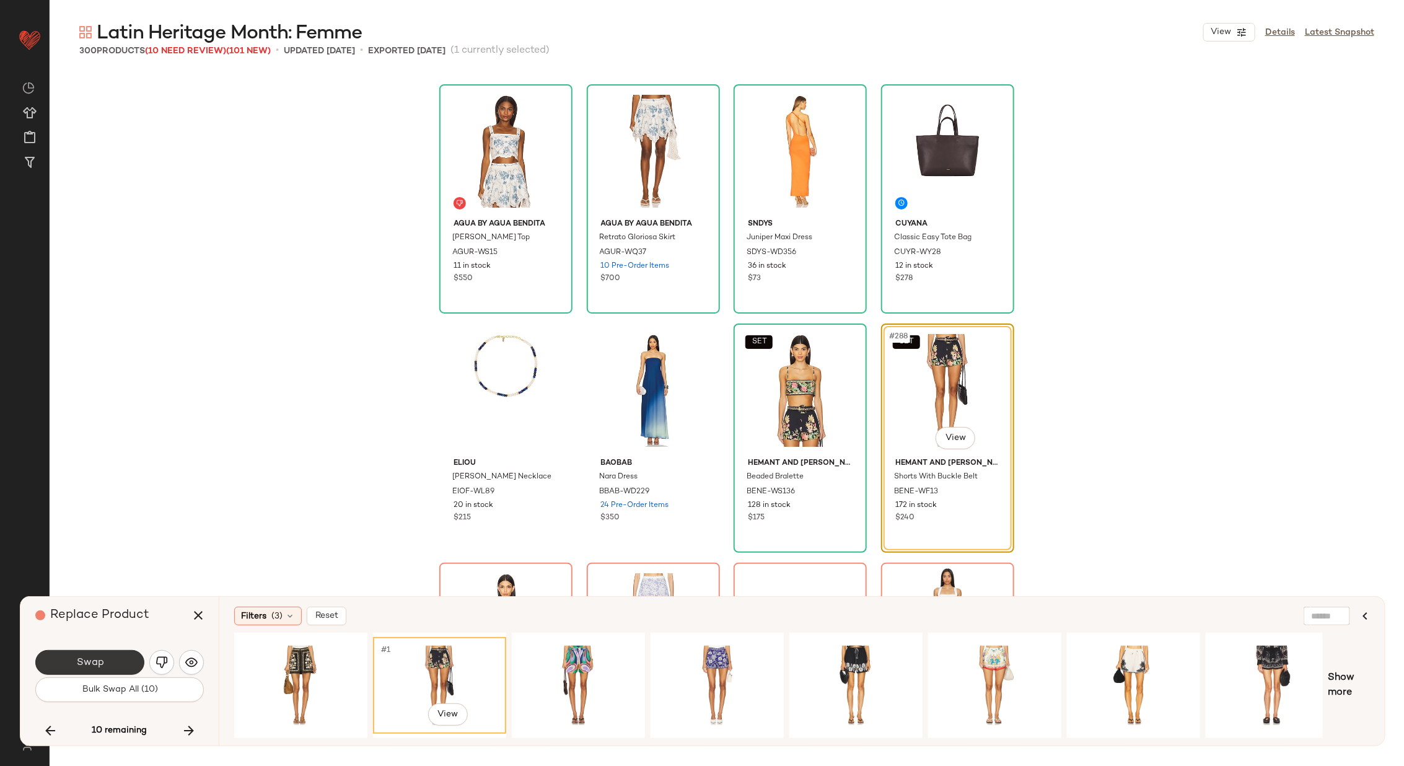
click at [96, 658] on span "Swap" at bounding box center [90, 663] width 28 height 12
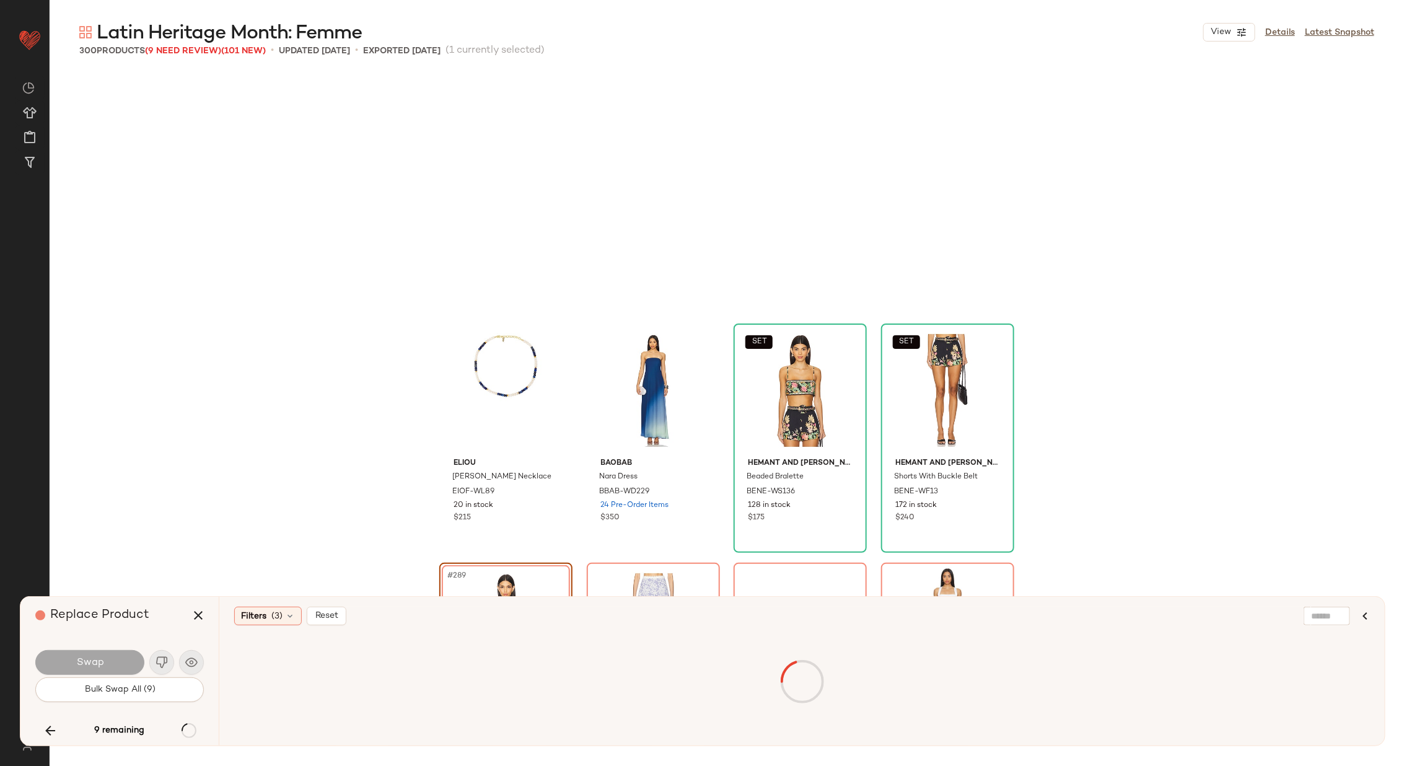
scroll to position [16976, 0]
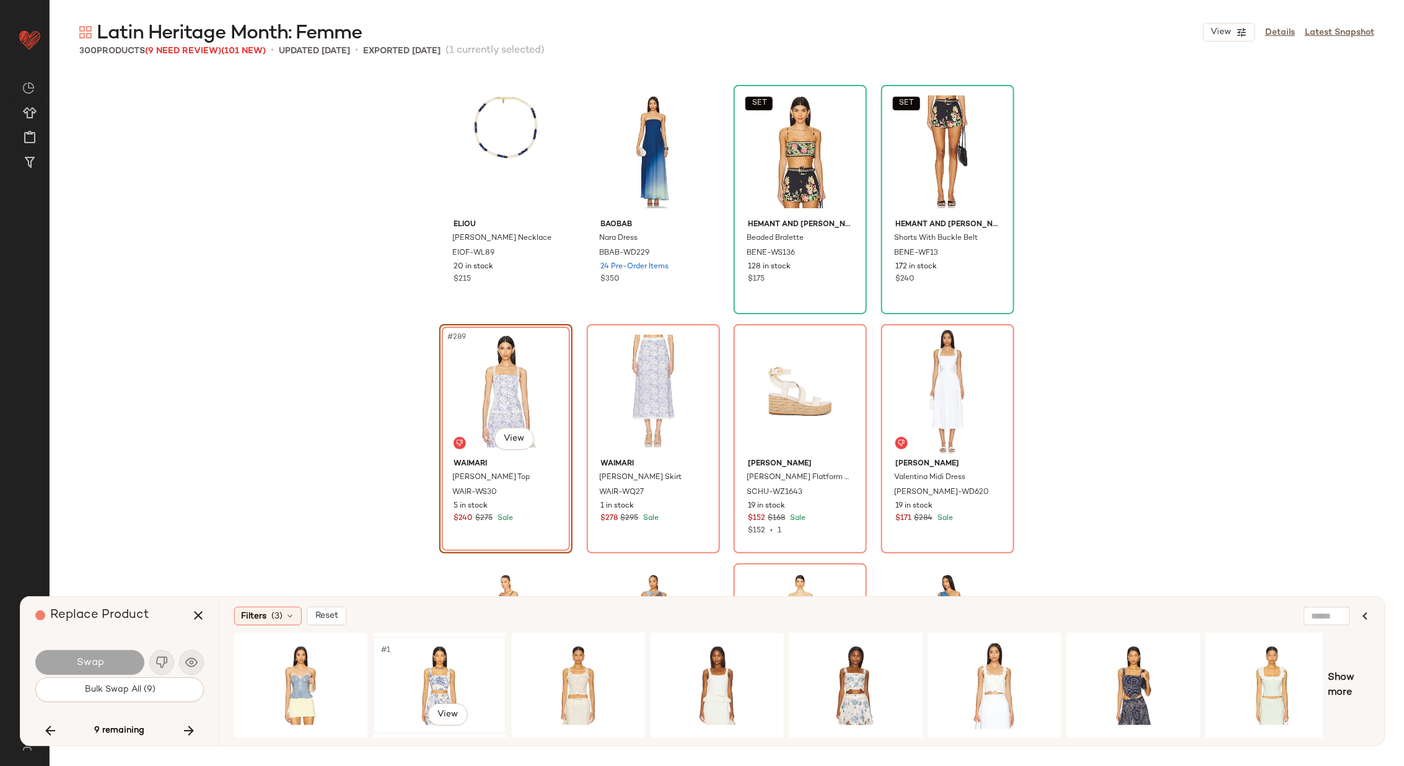
click at [457, 663] on div "#1 View" at bounding box center [439, 685] width 125 height 88
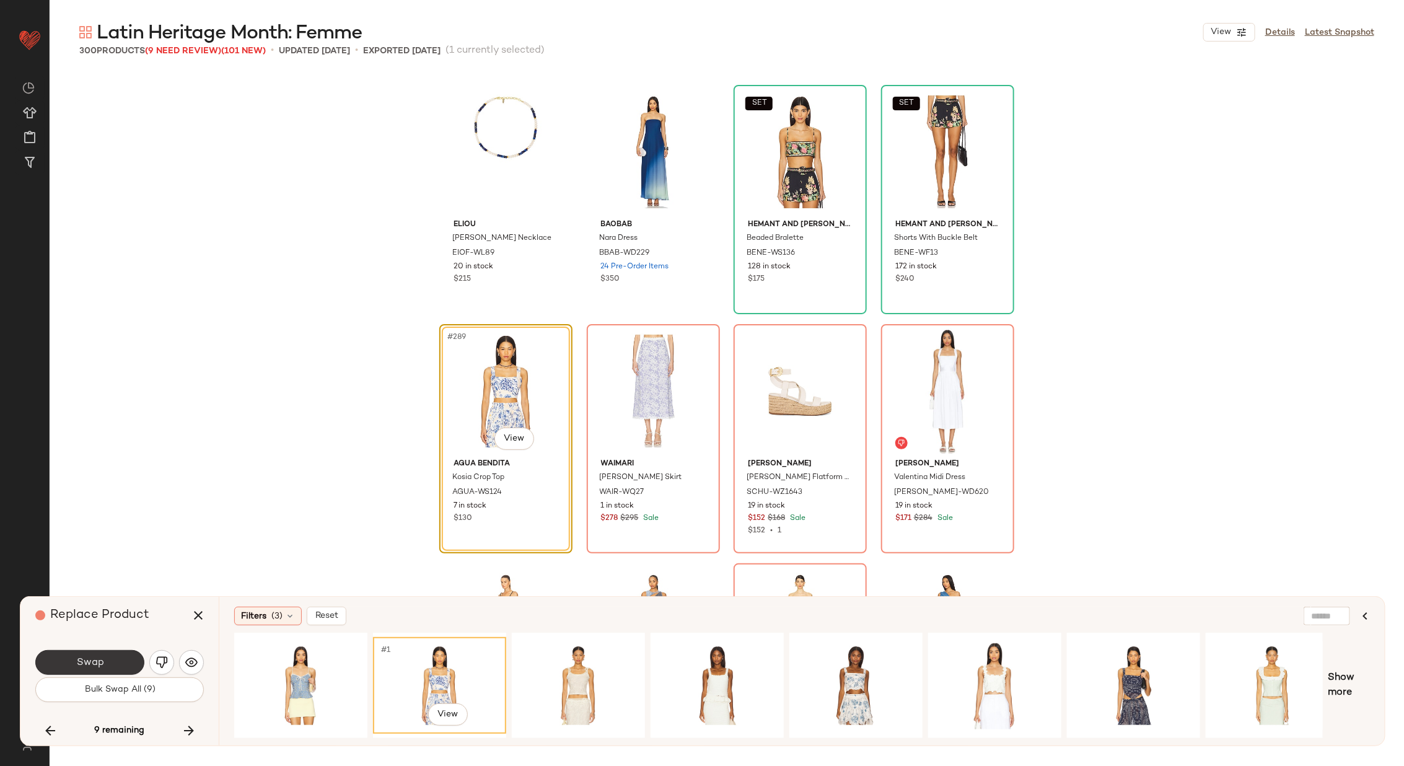
click at [126, 657] on button "Swap" at bounding box center [89, 662] width 109 height 25
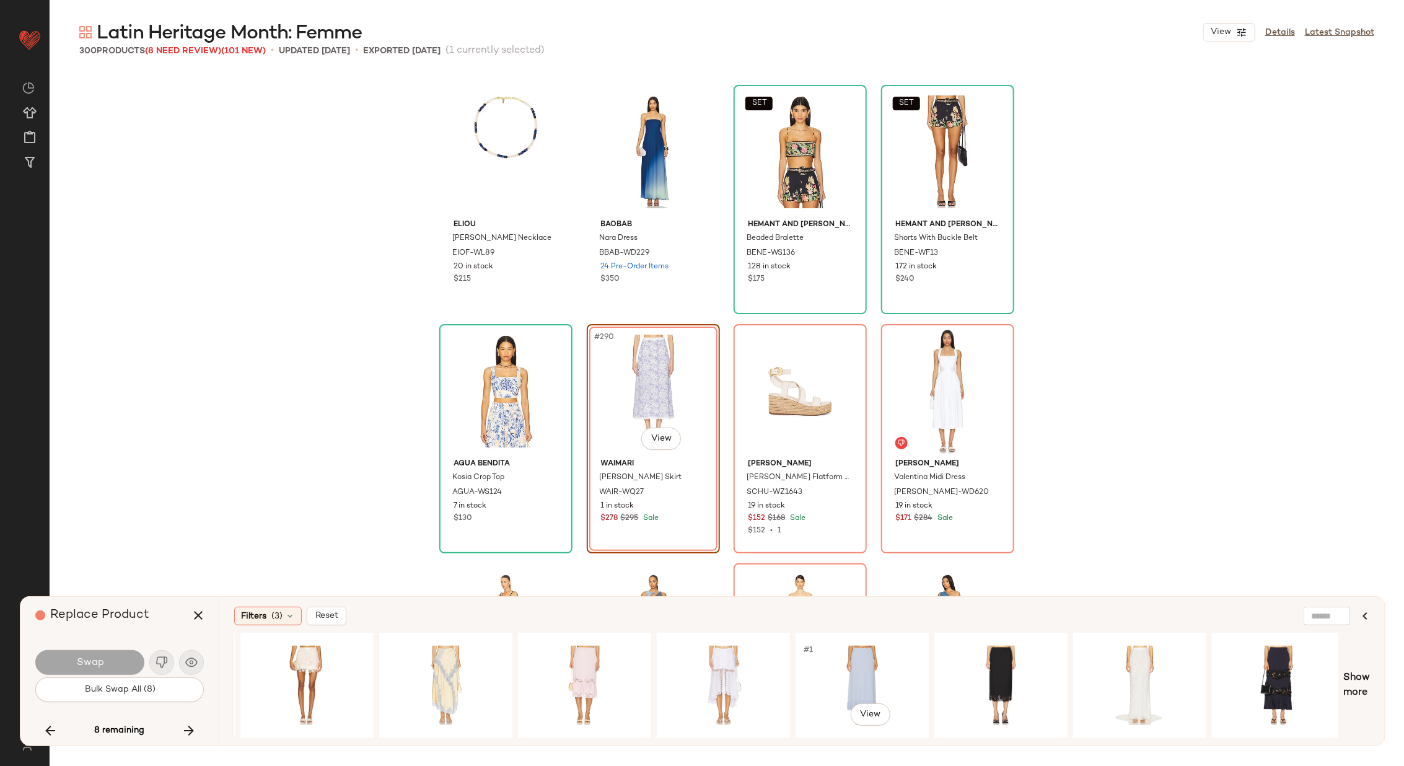
scroll to position [0, 1109]
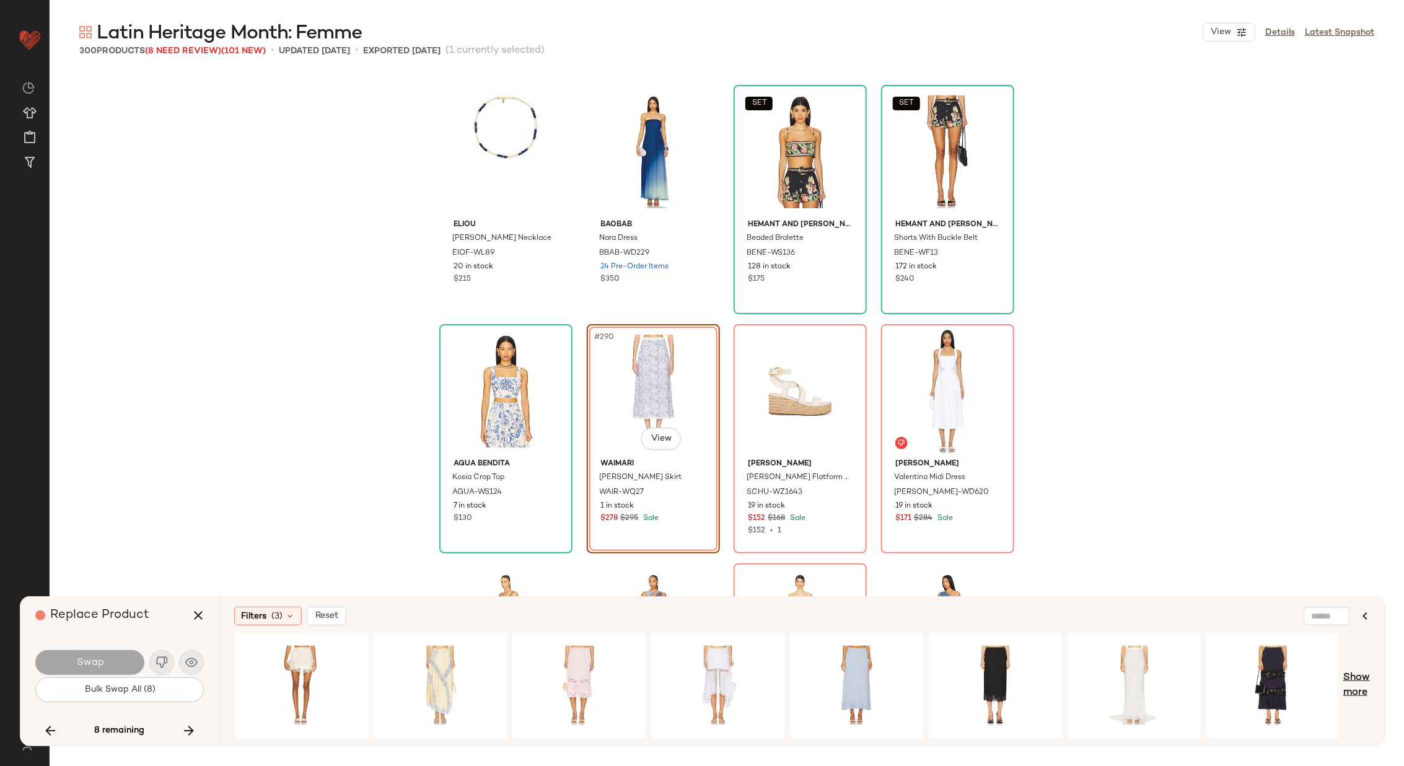
click at [1357, 676] on span "Show more" at bounding box center [1356, 685] width 27 height 30
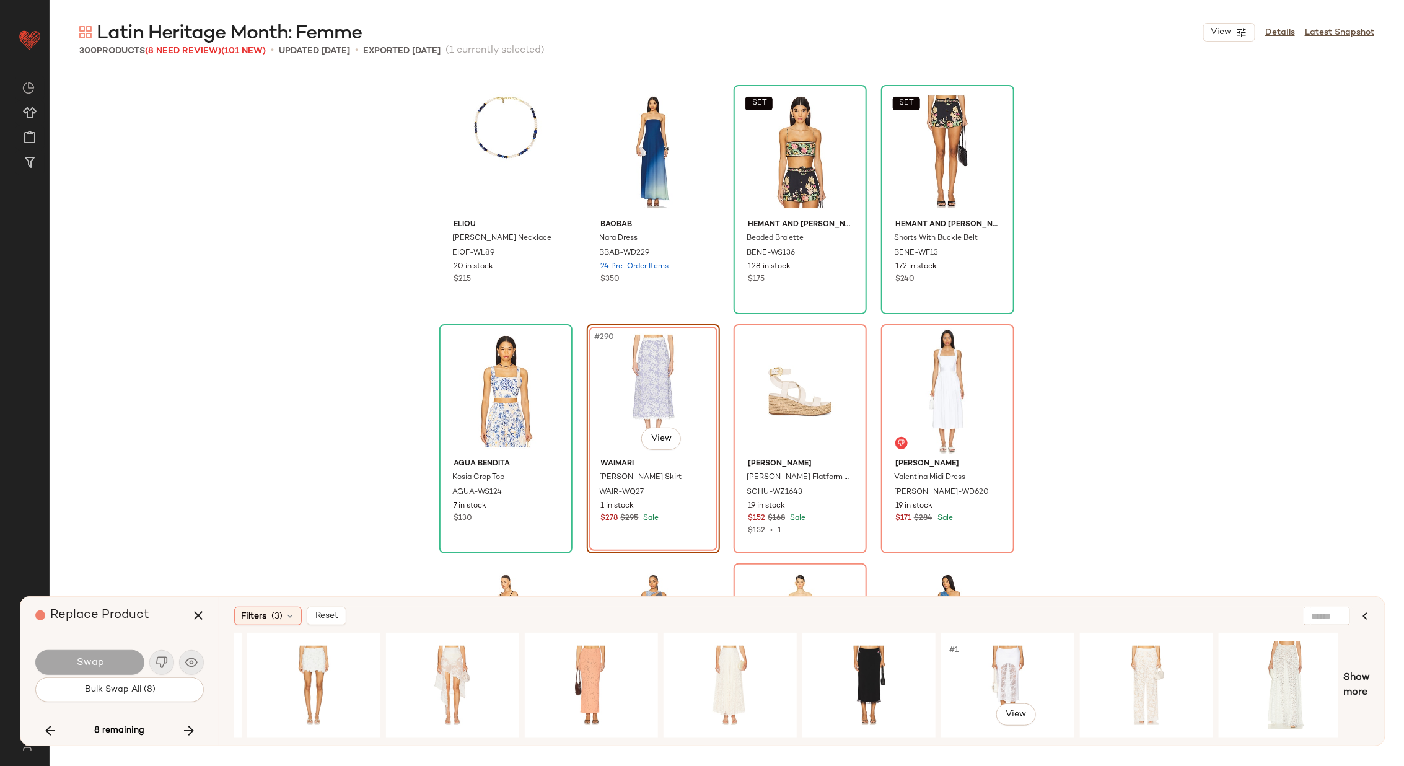
scroll to position [0, 2496]
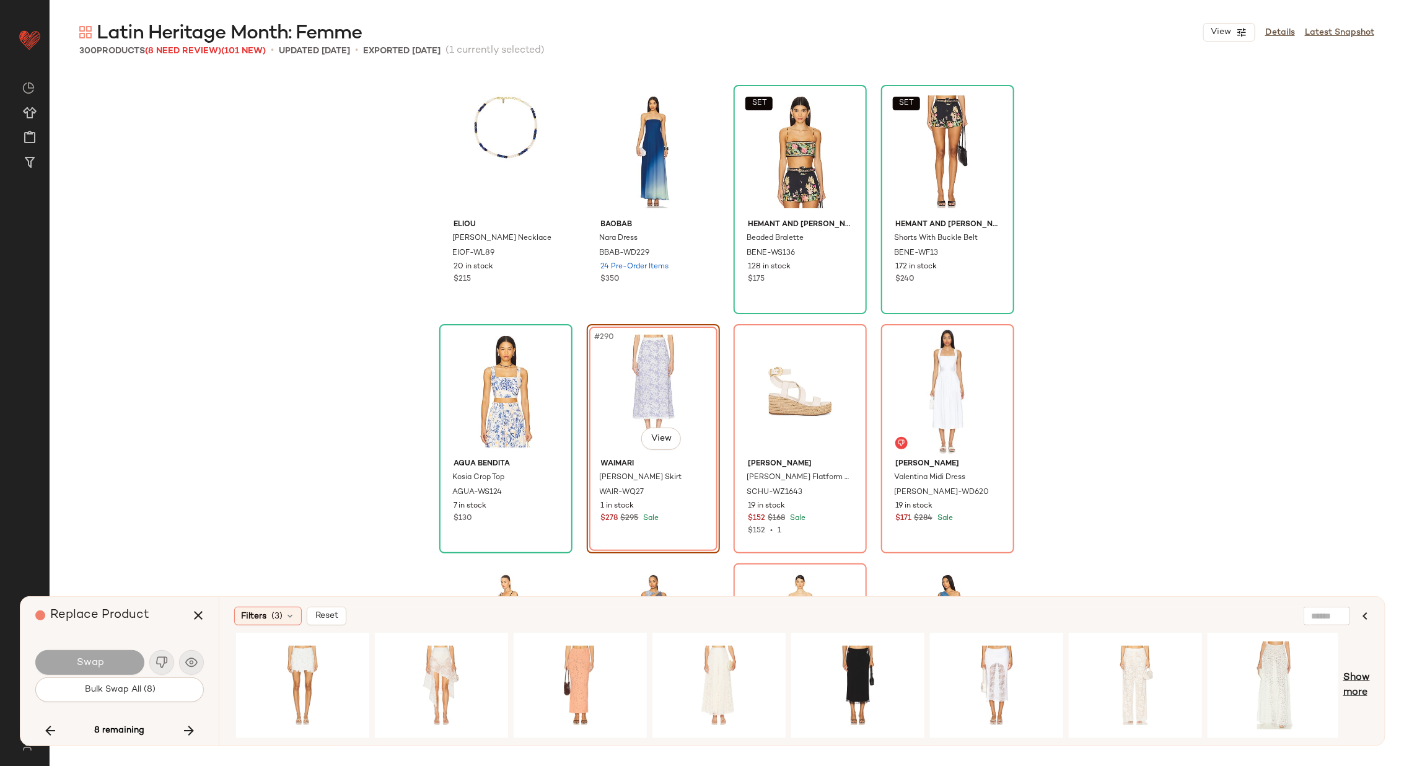
click at [1355, 675] on span "Show more" at bounding box center [1356, 685] width 27 height 30
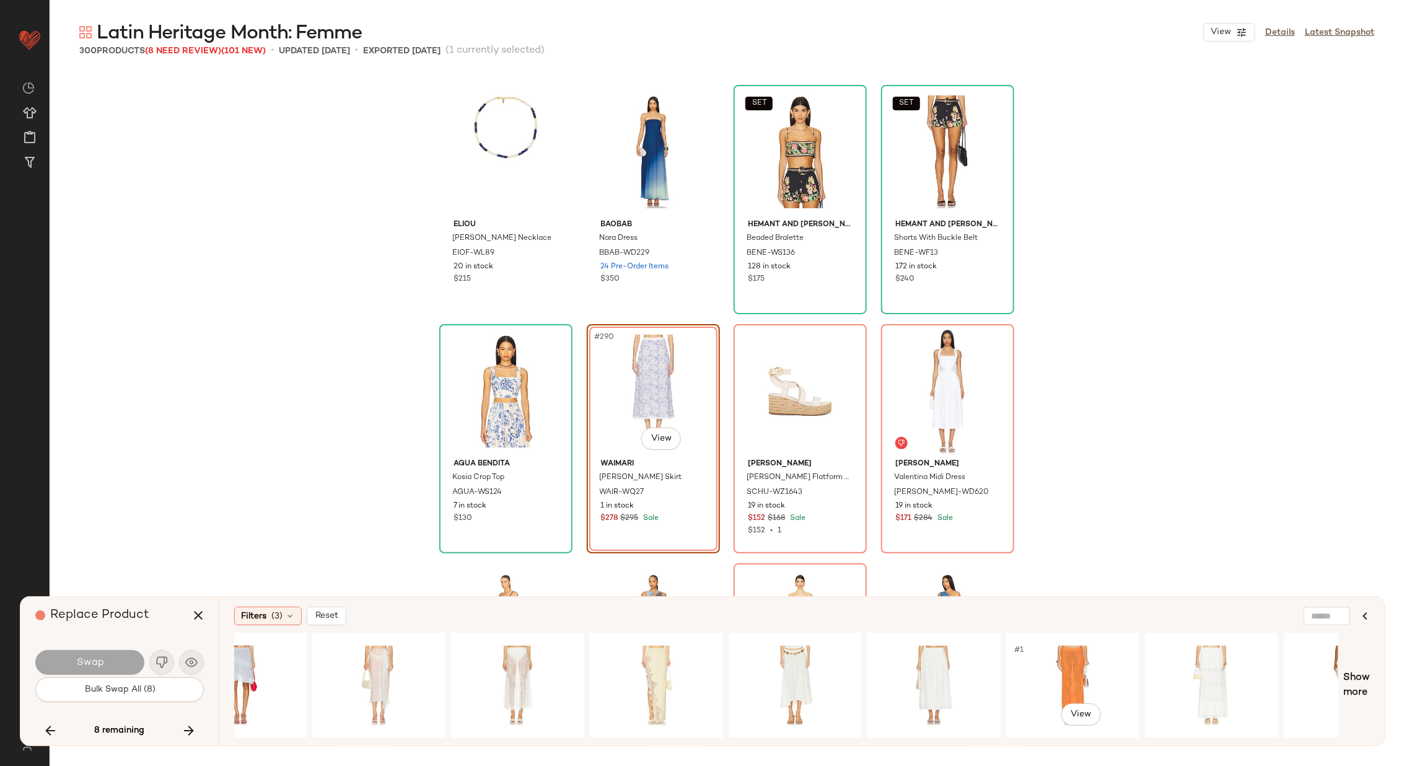
scroll to position [0, 3884]
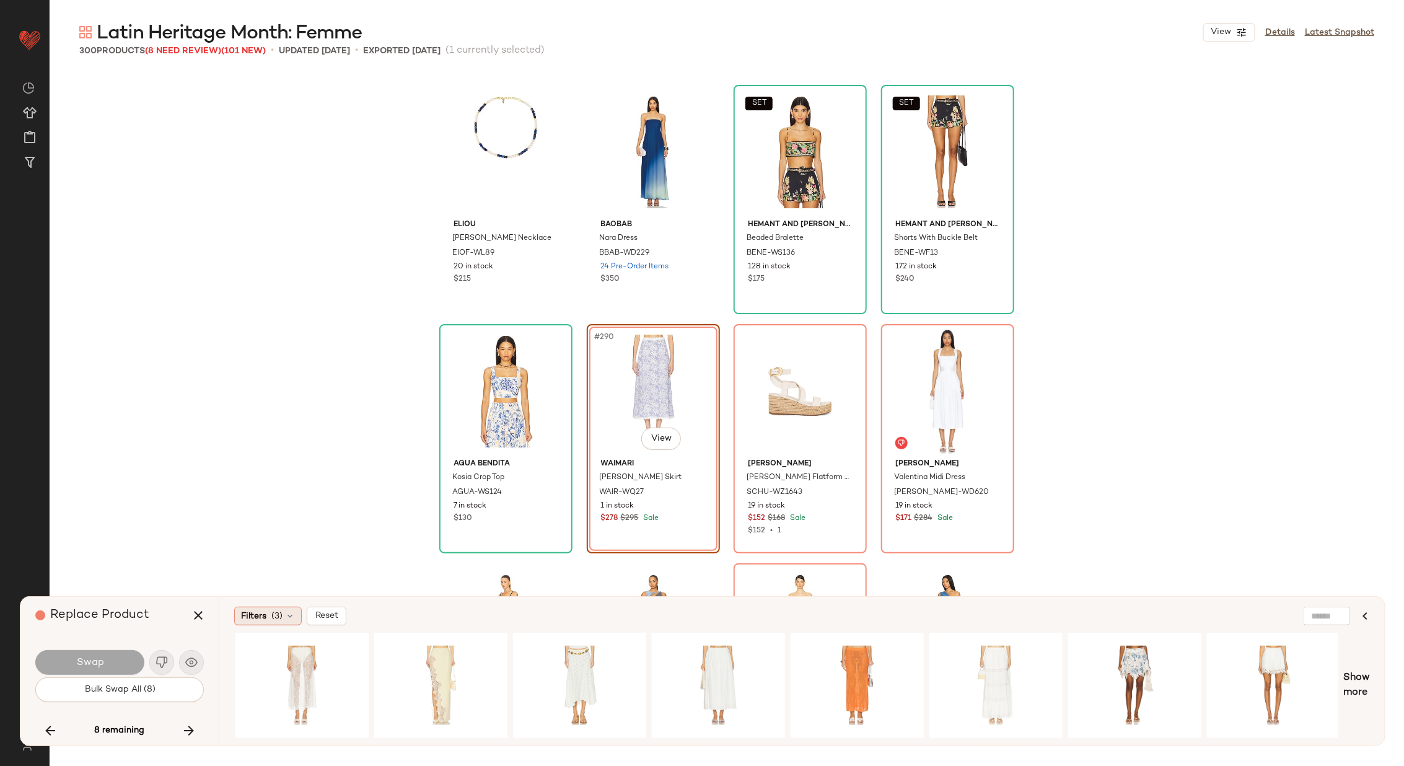
click at [265, 611] on span "Filters" at bounding box center [253, 616] width 25 height 13
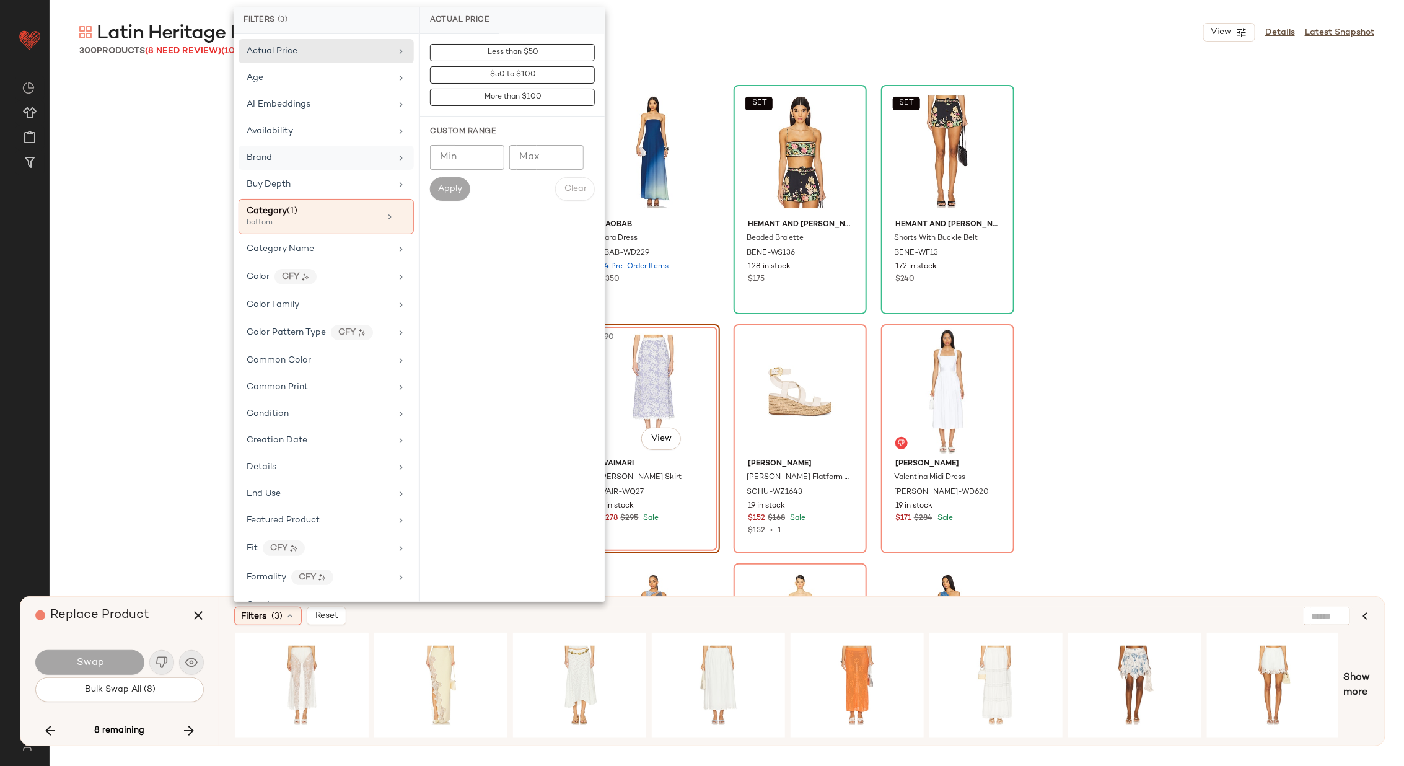
click at [385, 152] on div "Brand" at bounding box center [319, 157] width 144 height 13
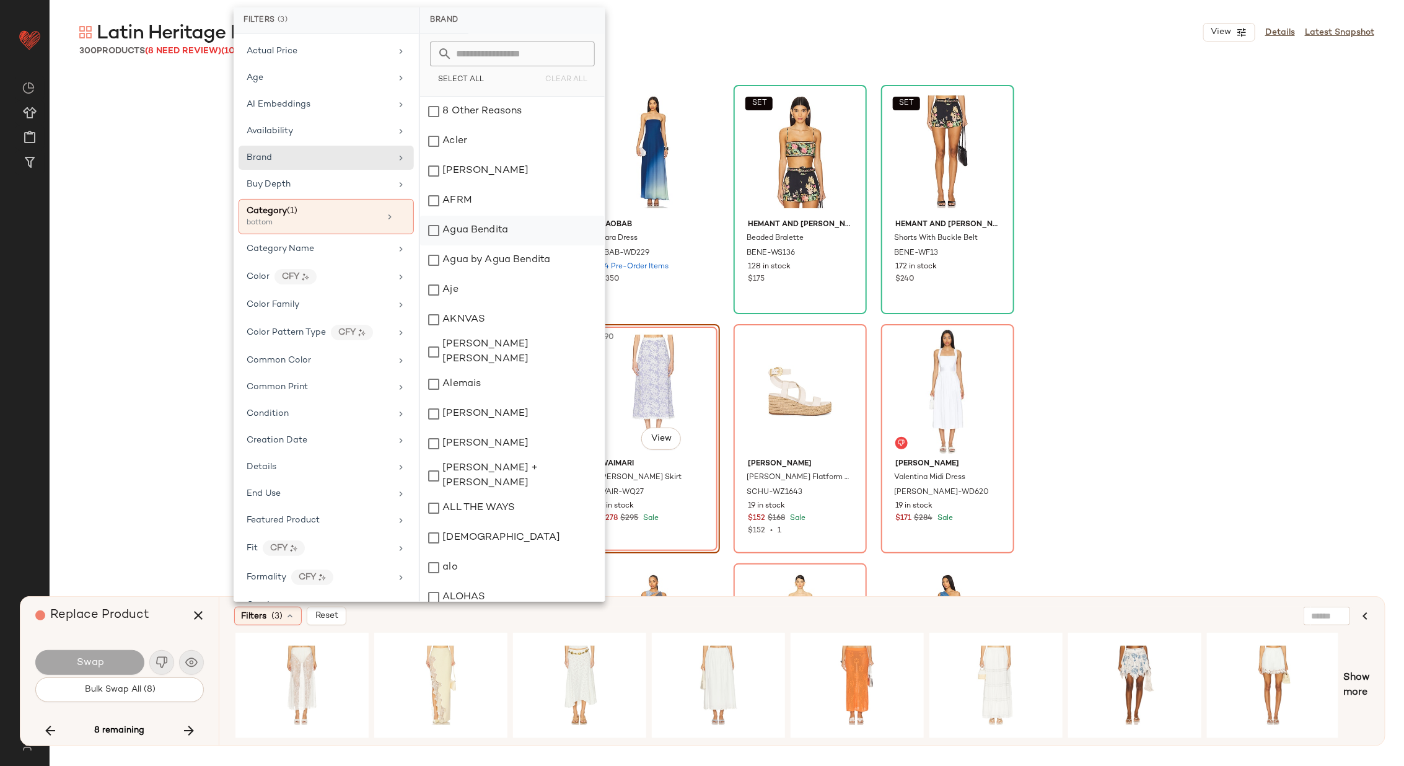
click at [507, 233] on div "Agua Bendita" at bounding box center [512, 231] width 185 height 30
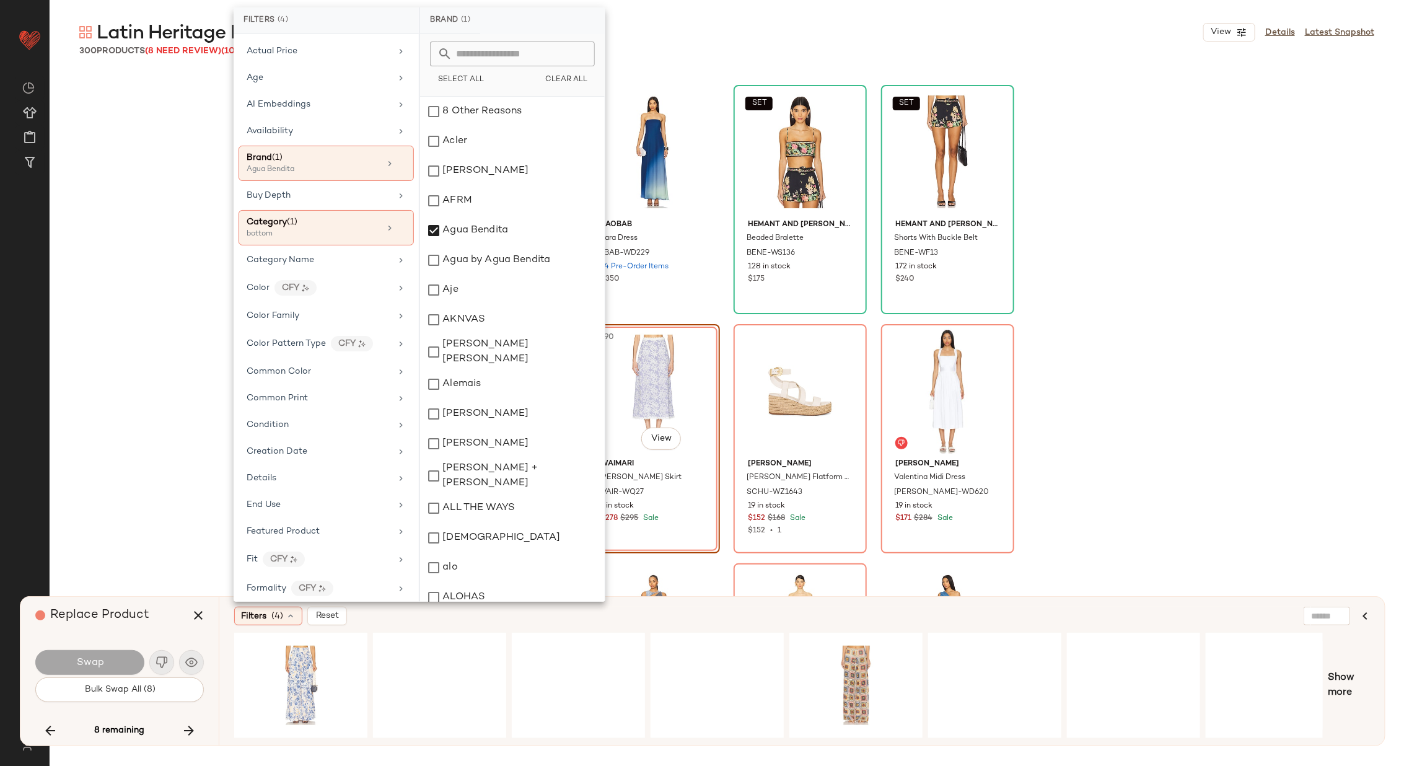
click at [196, 331] on div "Eliou Carter Necklace EIOF-WL89 20 in stock $215 Baobab Nara Dress BBAB-WD229 2…" at bounding box center [727, 401] width 1354 height 659
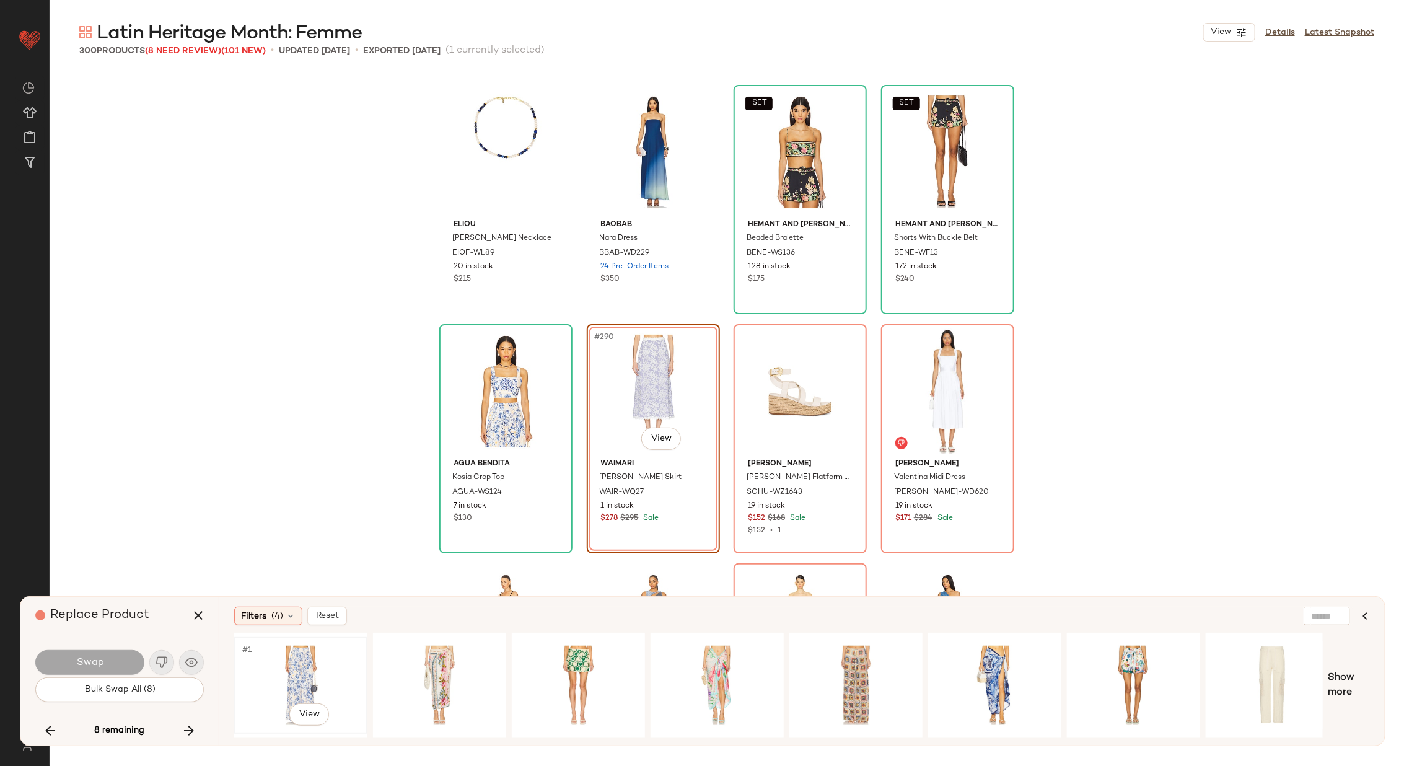
click at [315, 673] on div "#1 View" at bounding box center [300, 685] width 125 height 88
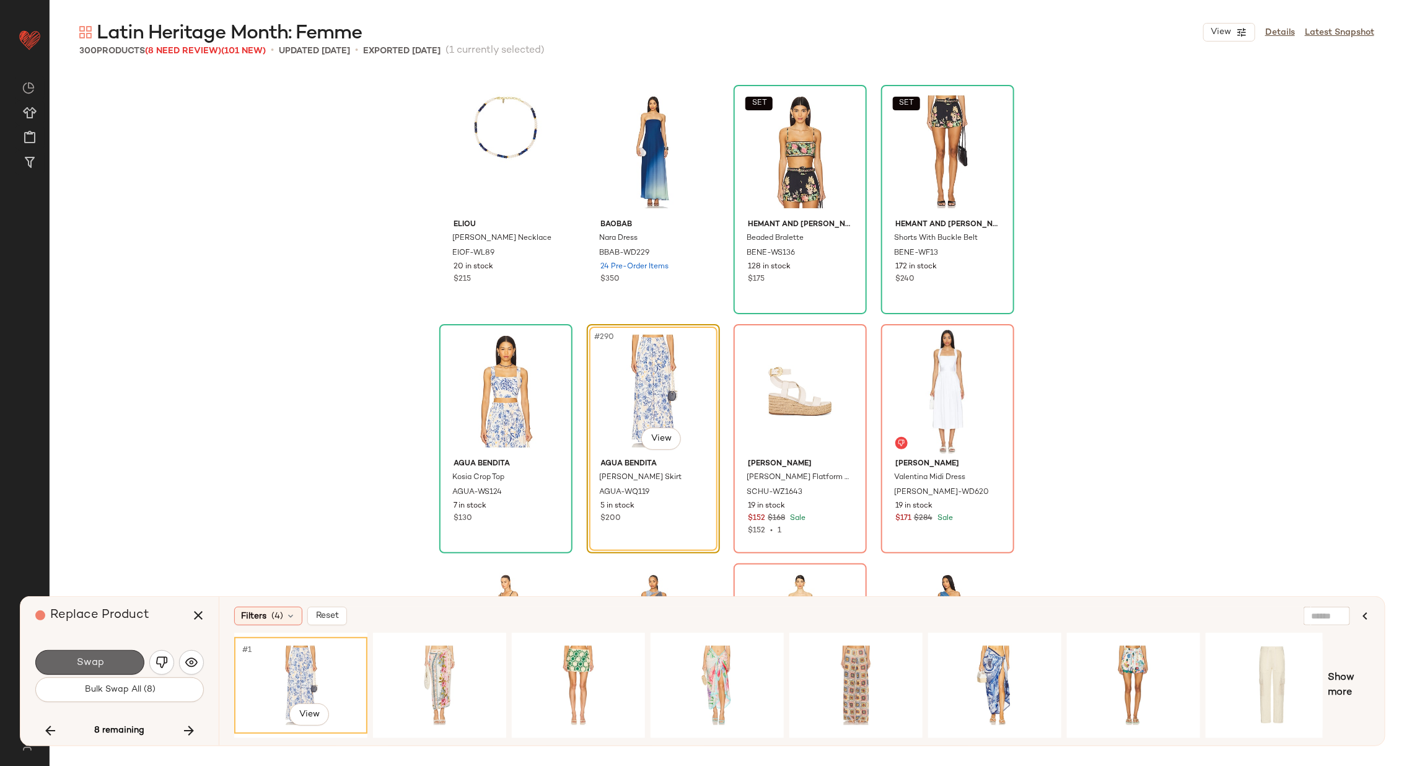
click at [85, 656] on button "Swap" at bounding box center [89, 662] width 109 height 25
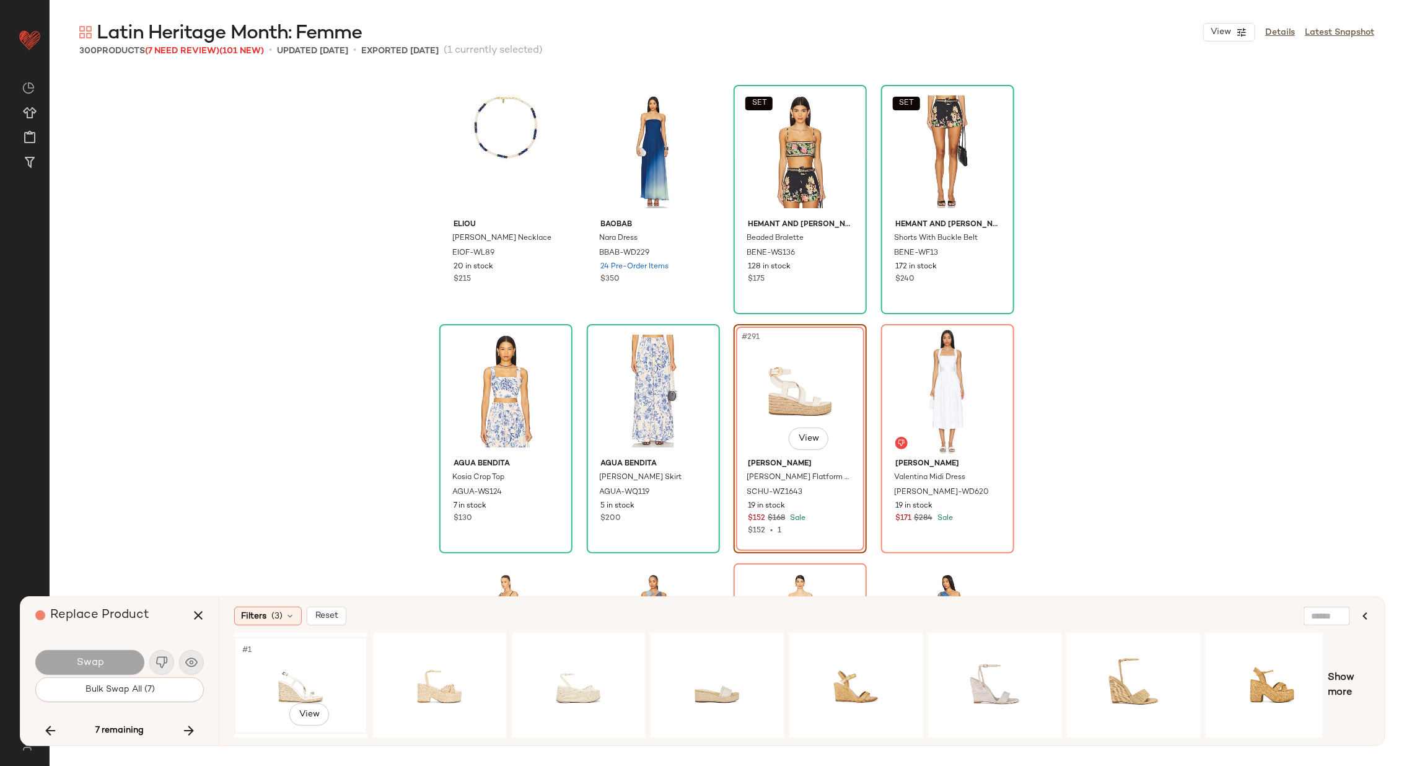
click at [276, 679] on div "#1 View" at bounding box center [300, 685] width 125 height 88
click at [436, 671] on div "#1 View" at bounding box center [439, 685] width 125 height 88
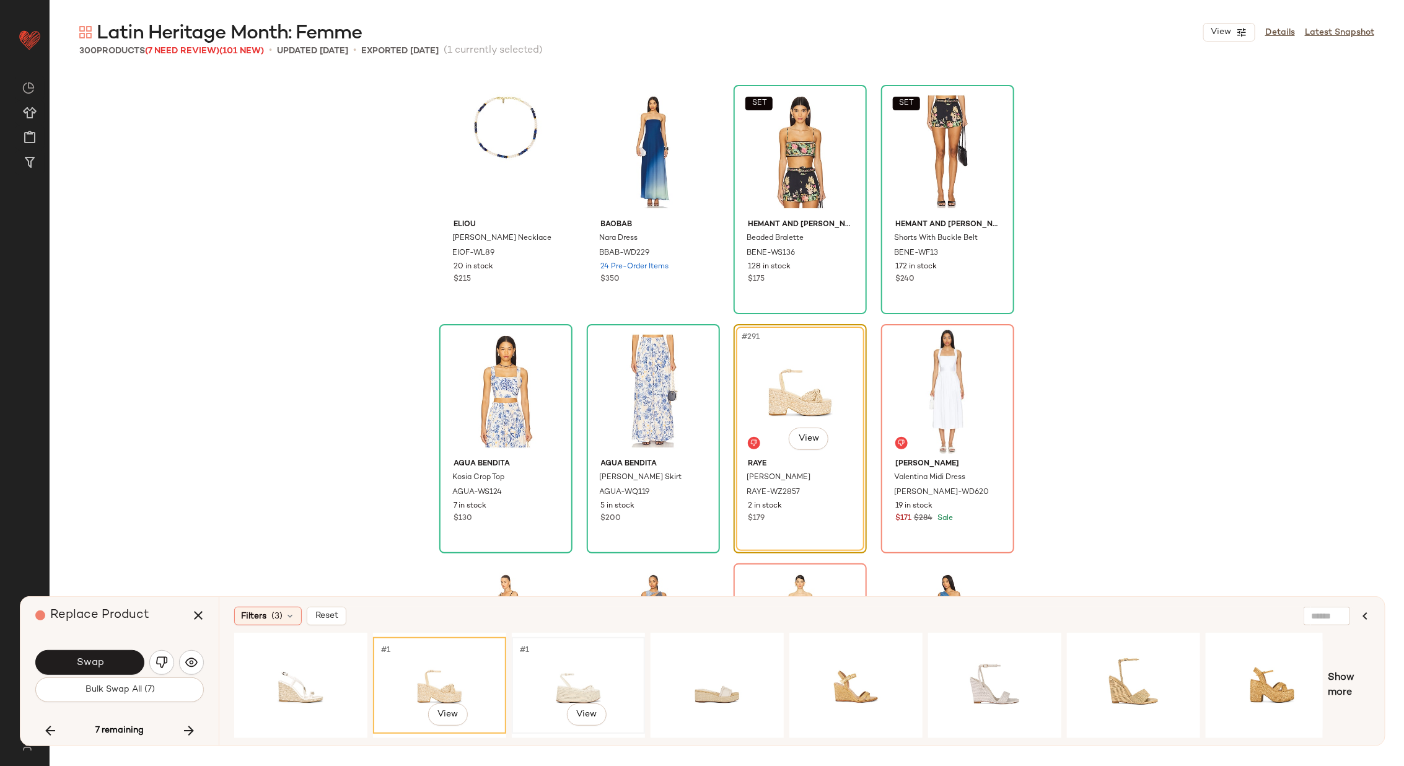
click at [568, 672] on div "#1 View" at bounding box center [578, 685] width 125 height 88
click at [722, 675] on div "#1 View" at bounding box center [717, 685] width 125 height 88
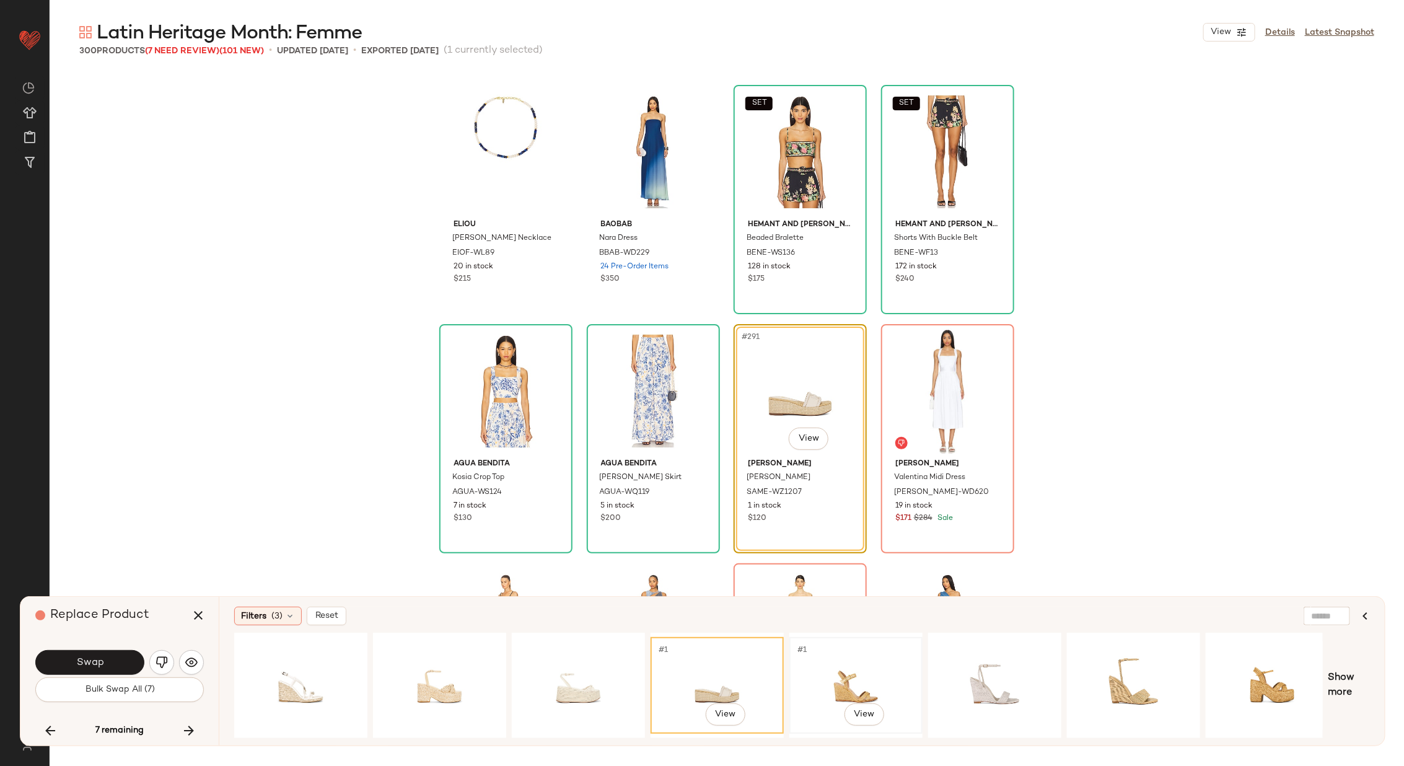
click at [857, 679] on div "#1 View" at bounding box center [856, 685] width 125 height 88
click at [1002, 668] on div "#1 View" at bounding box center [994, 685] width 125 height 88
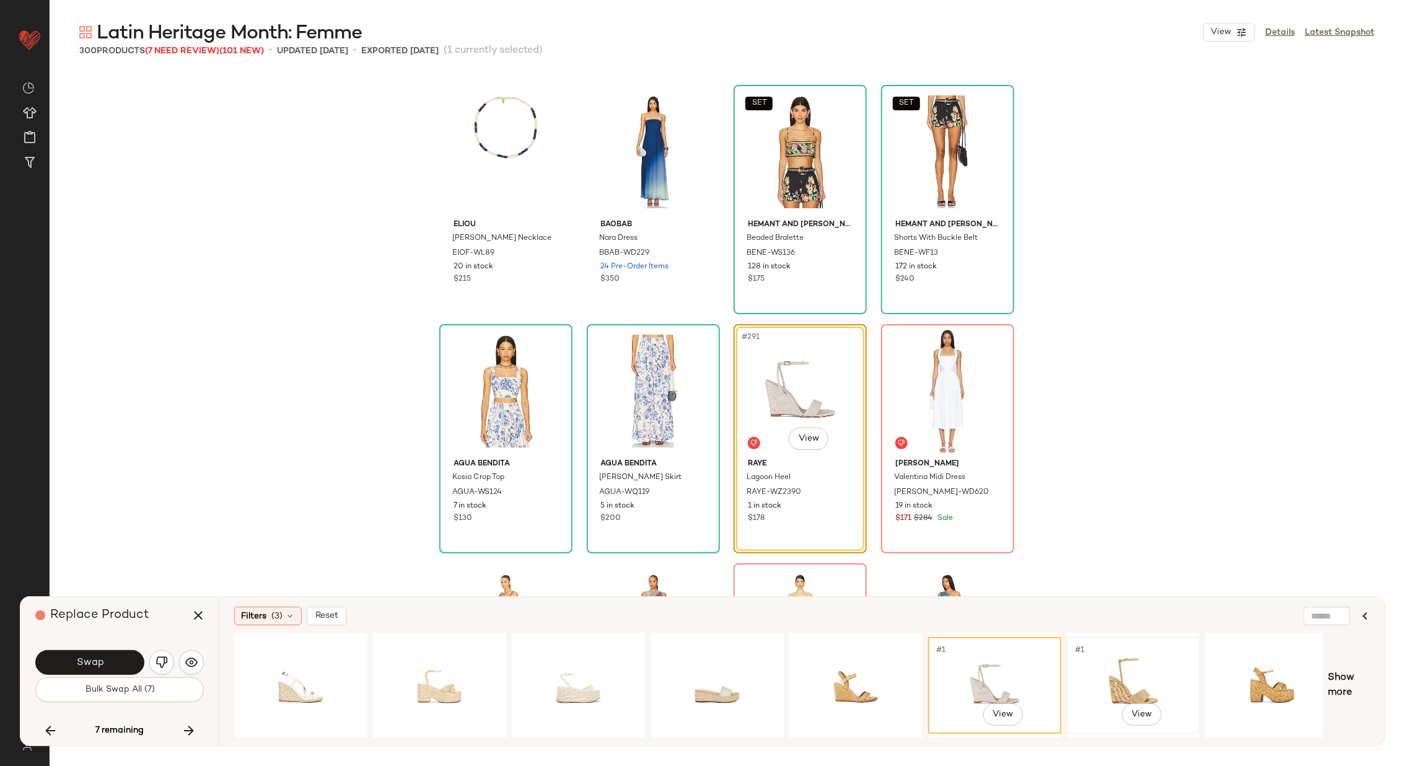
click at [1110, 677] on div "#1 View" at bounding box center [1133, 685] width 125 height 88
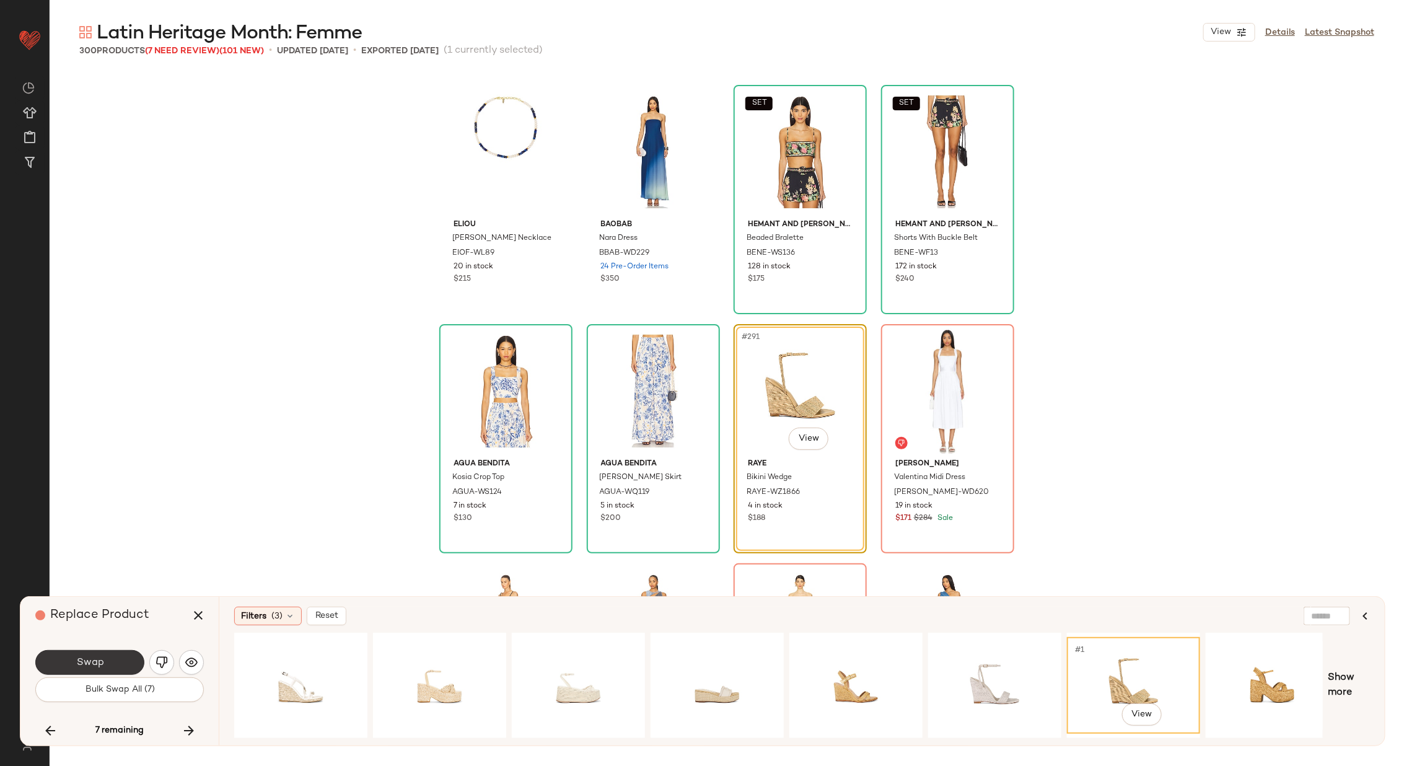
click at [116, 655] on button "Swap" at bounding box center [89, 662] width 109 height 25
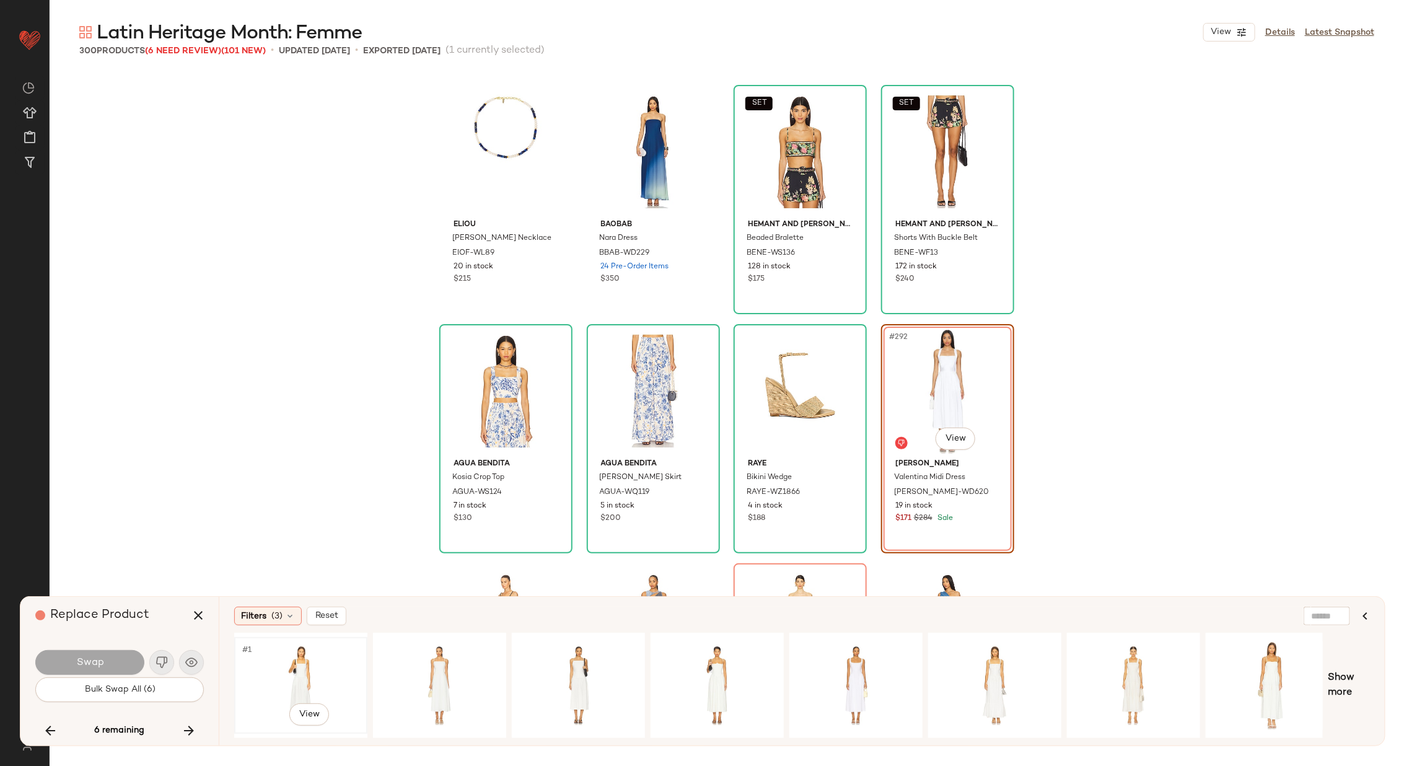
click at [316, 667] on div "#1 View" at bounding box center [300, 685] width 125 height 88
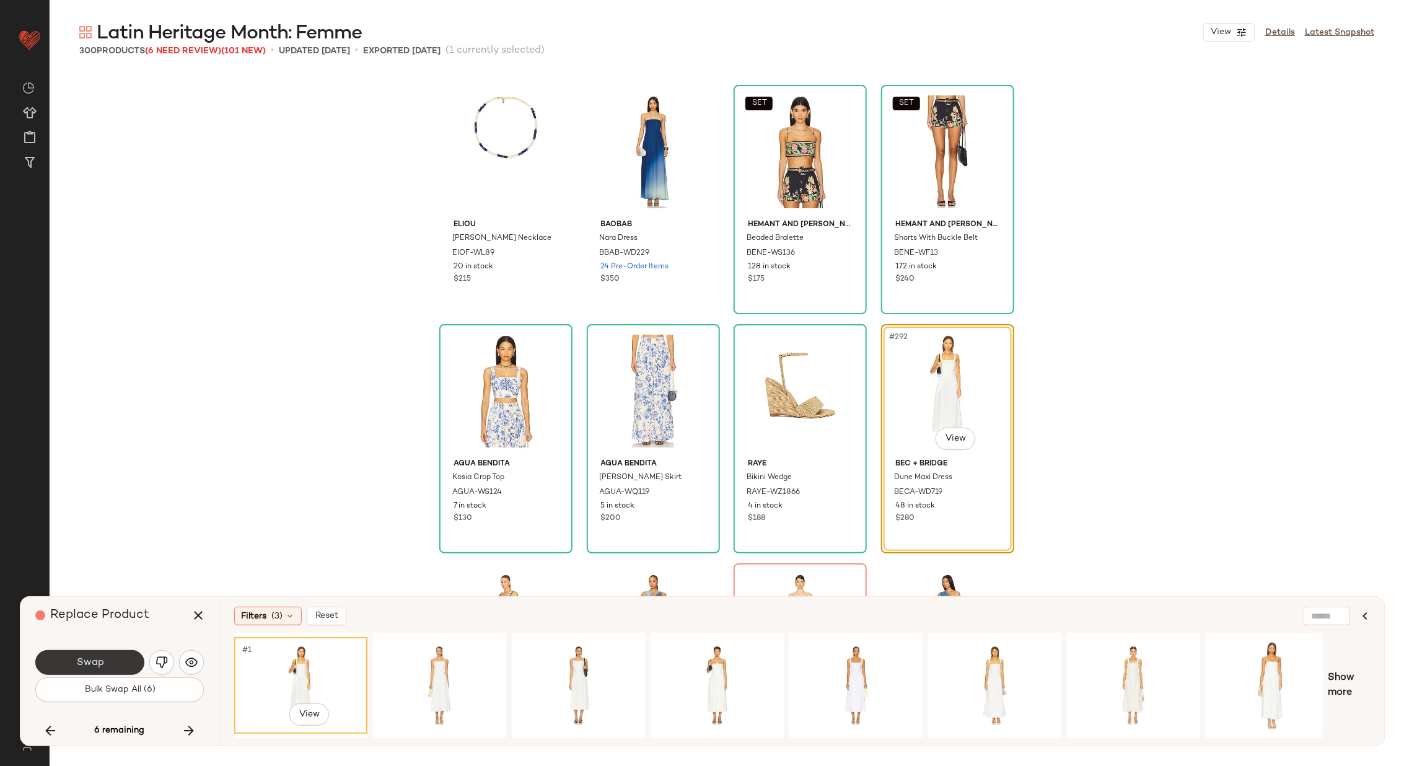
click at [88, 659] on span "Swap" at bounding box center [90, 663] width 28 height 12
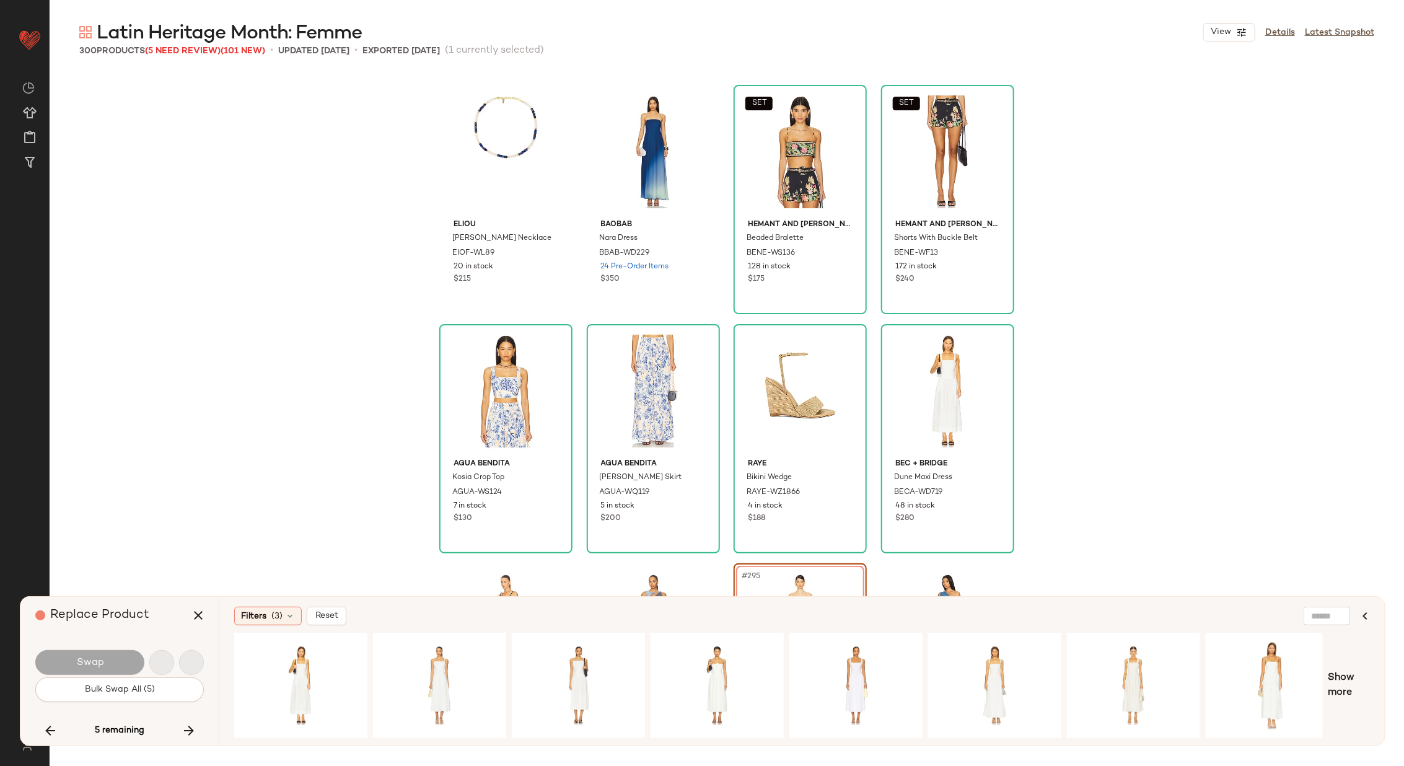
scroll to position [17216, 0]
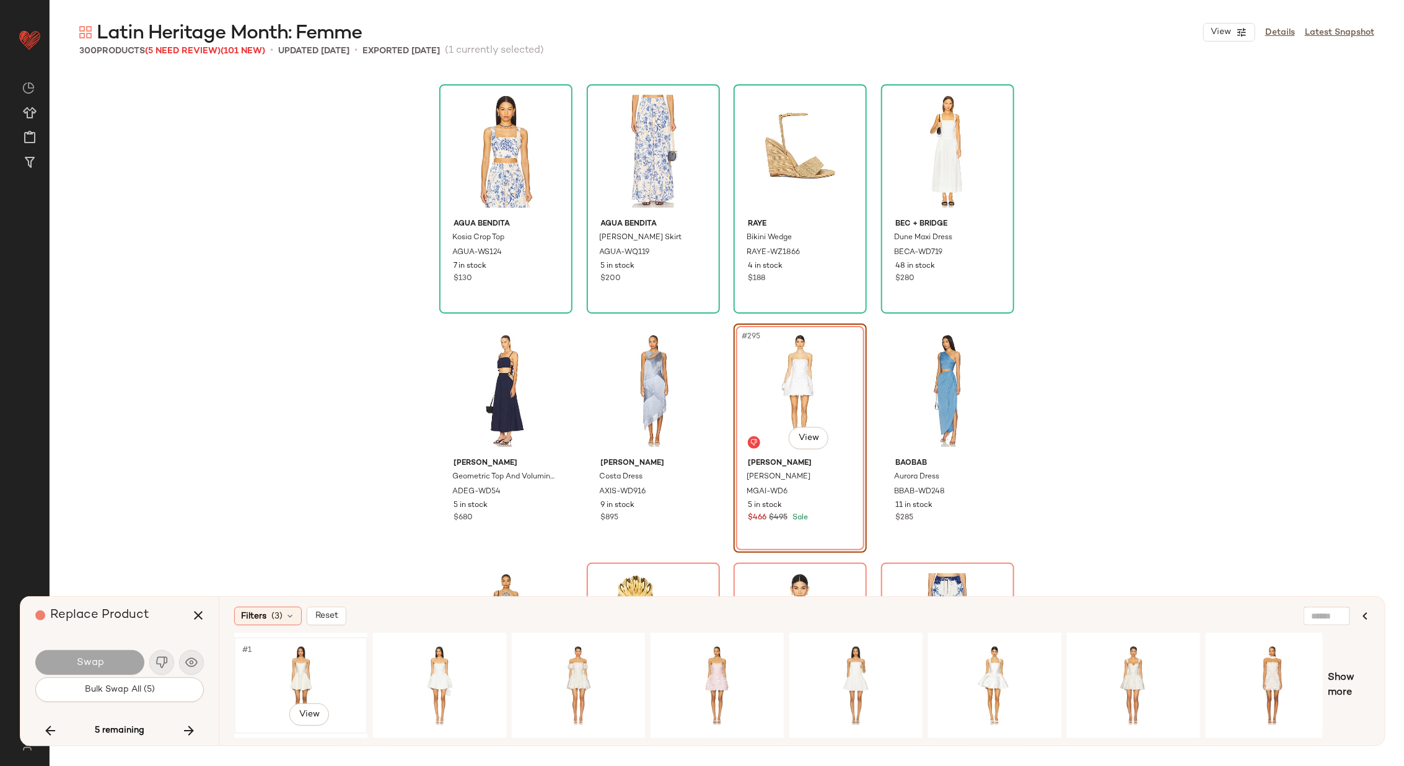
click at [297, 663] on div "#1 View" at bounding box center [300, 685] width 125 height 88
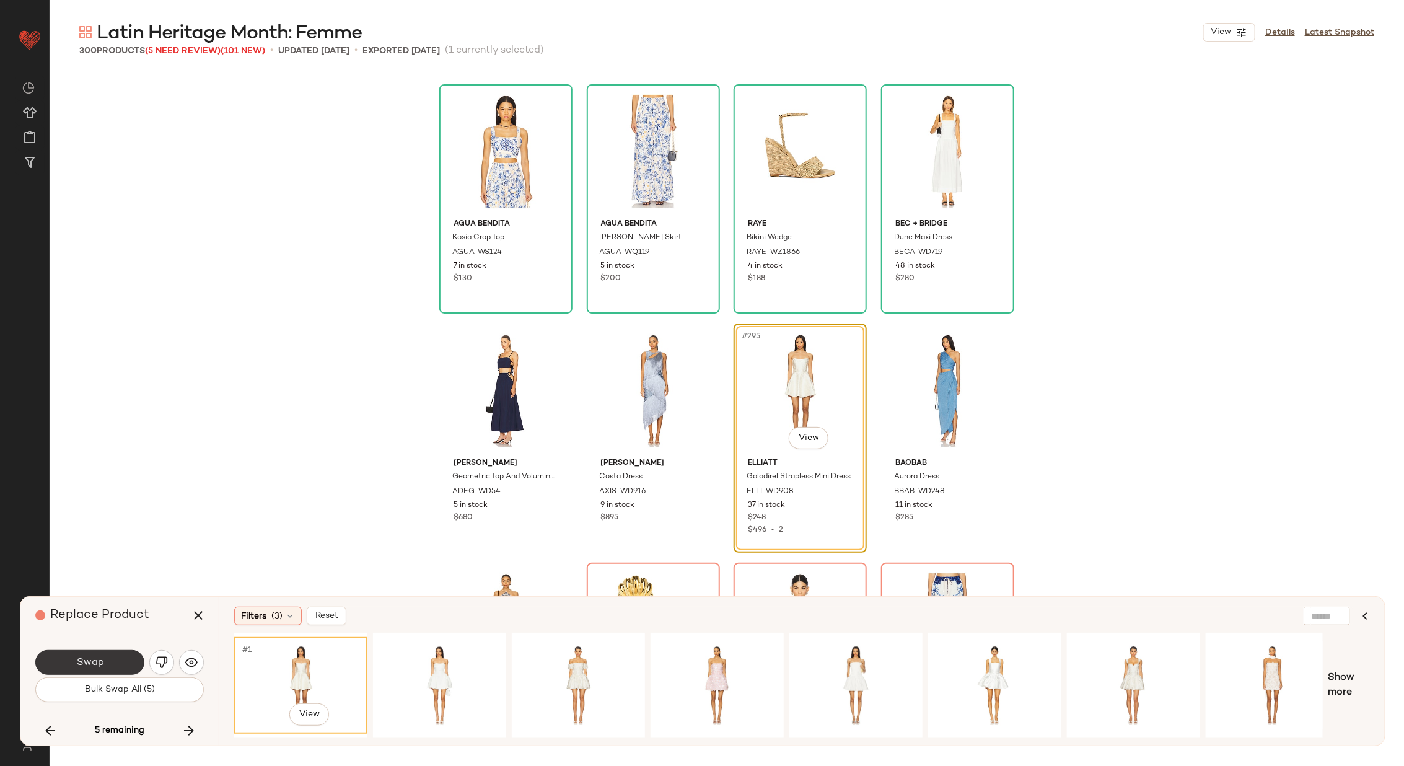
click at [103, 663] on button "Swap" at bounding box center [89, 662] width 109 height 25
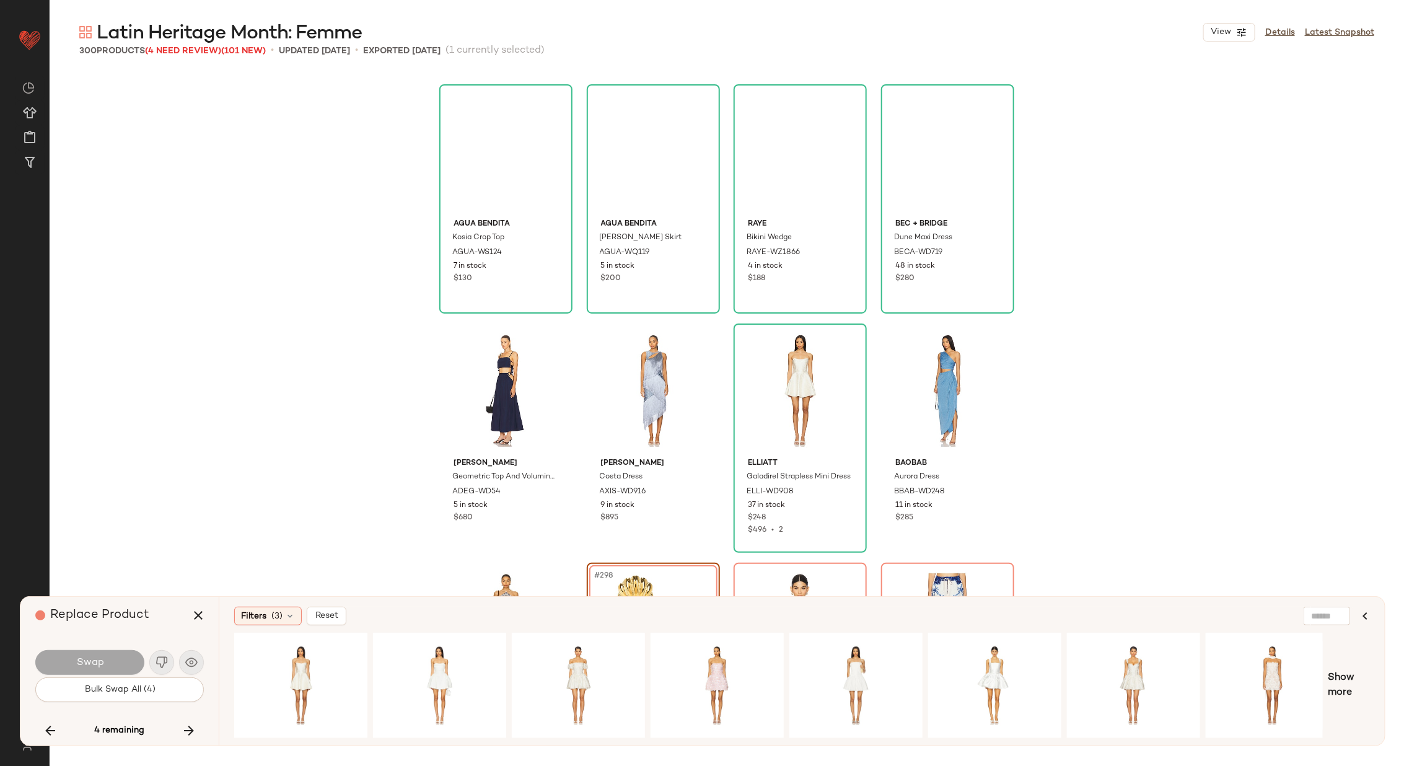
scroll to position [17276, 0]
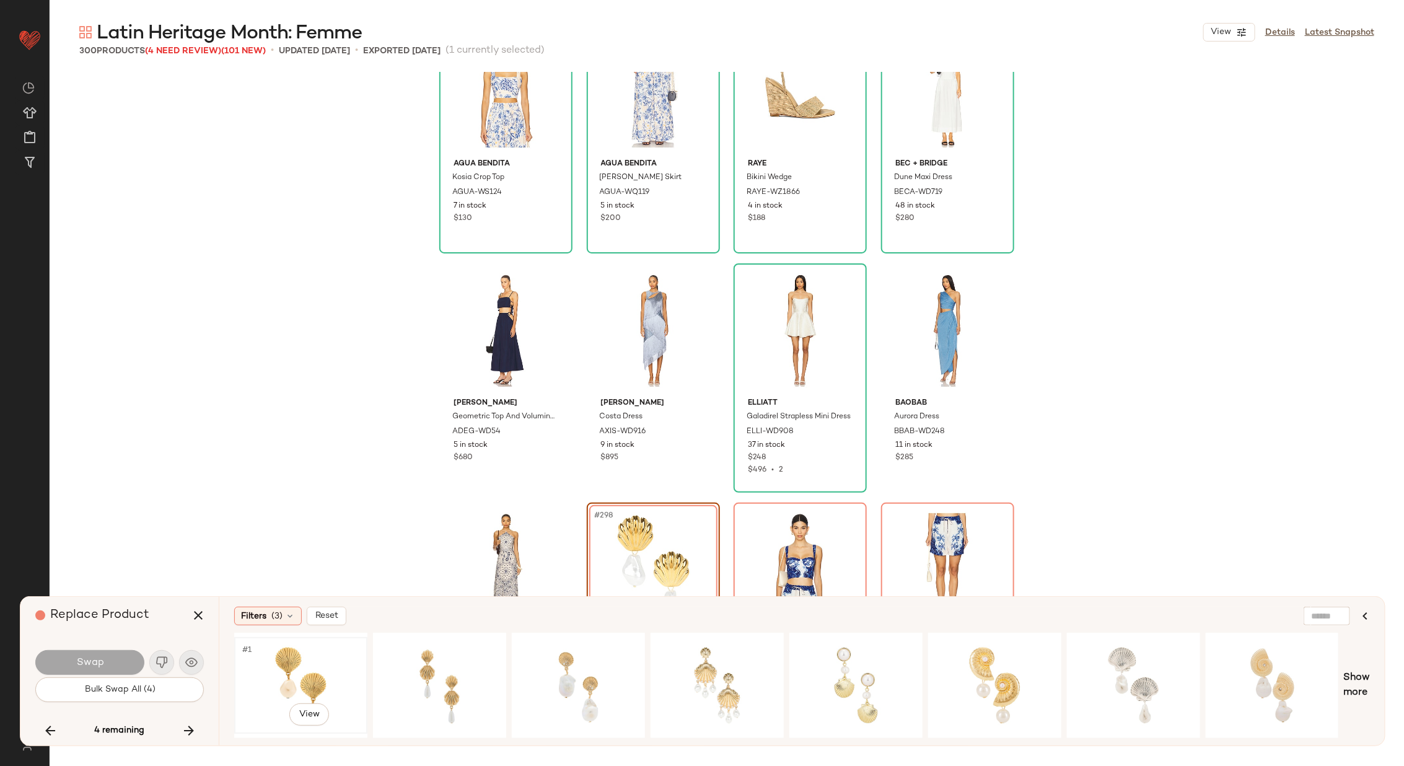
click at [308, 675] on div "#1 View" at bounding box center [300, 685] width 125 height 88
click at [100, 658] on span "Swap" at bounding box center [90, 663] width 28 height 12
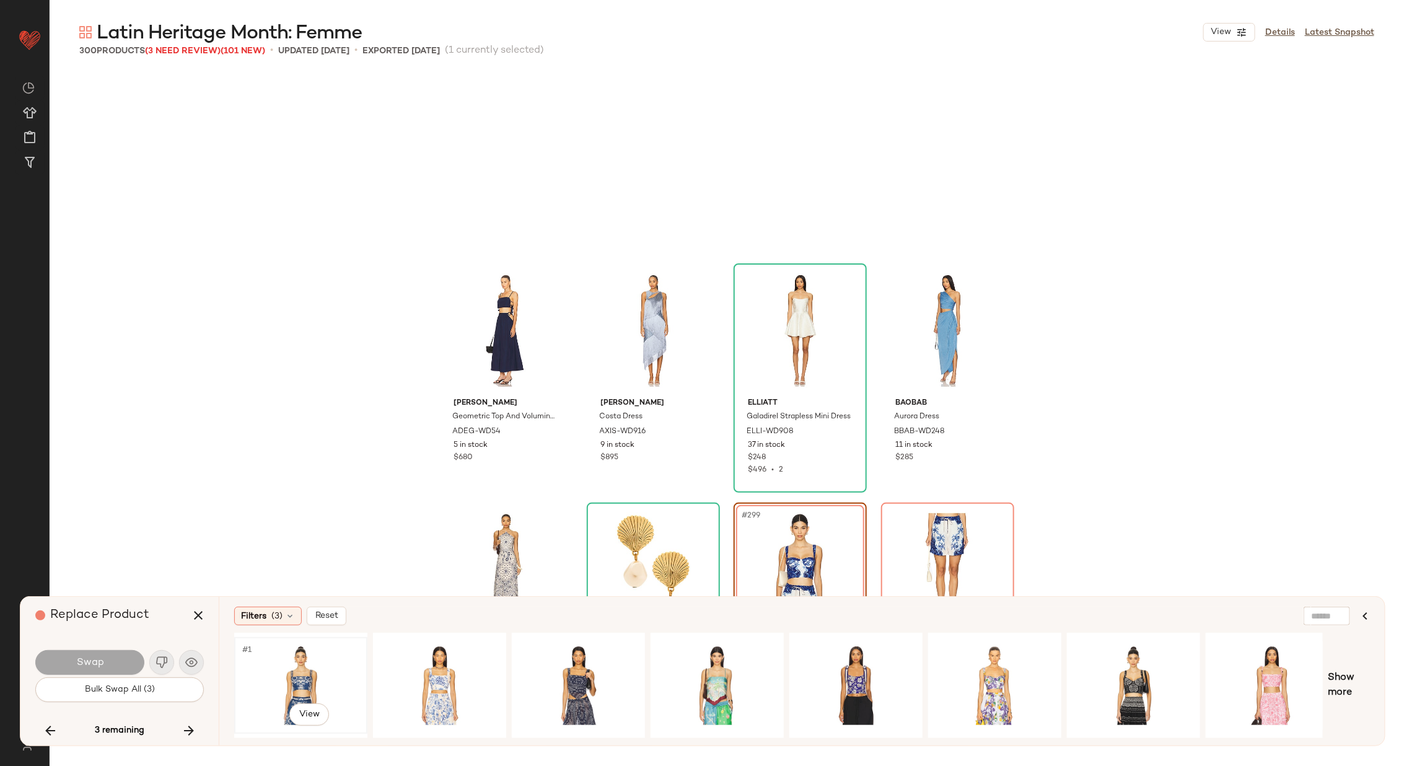
click at [330, 684] on div "#1 View" at bounding box center [300, 685] width 125 height 88
click at [108, 653] on button "Swap" at bounding box center [89, 662] width 109 height 25
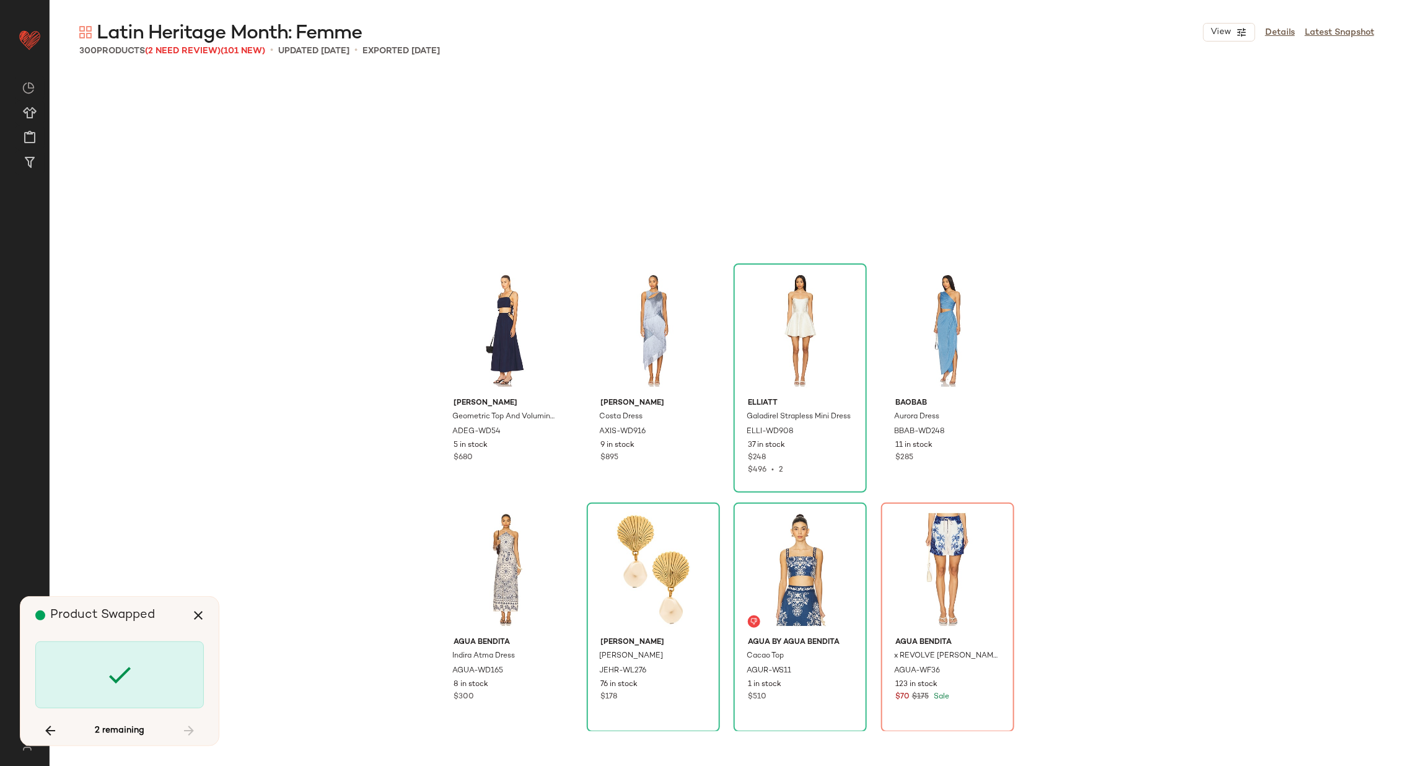
scroll to position [4064, 0]
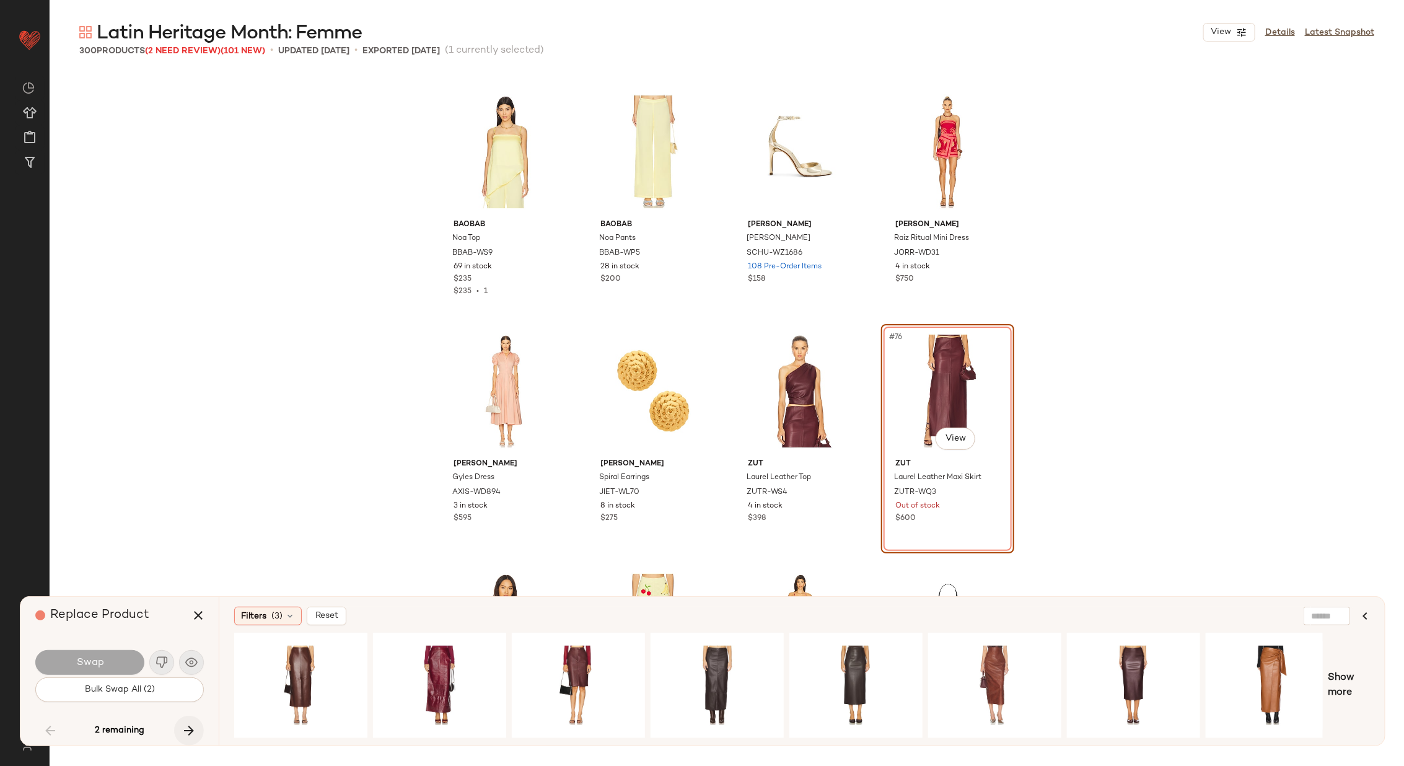
click at [188, 719] on button "button" at bounding box center [189, 730] width 30 height 30
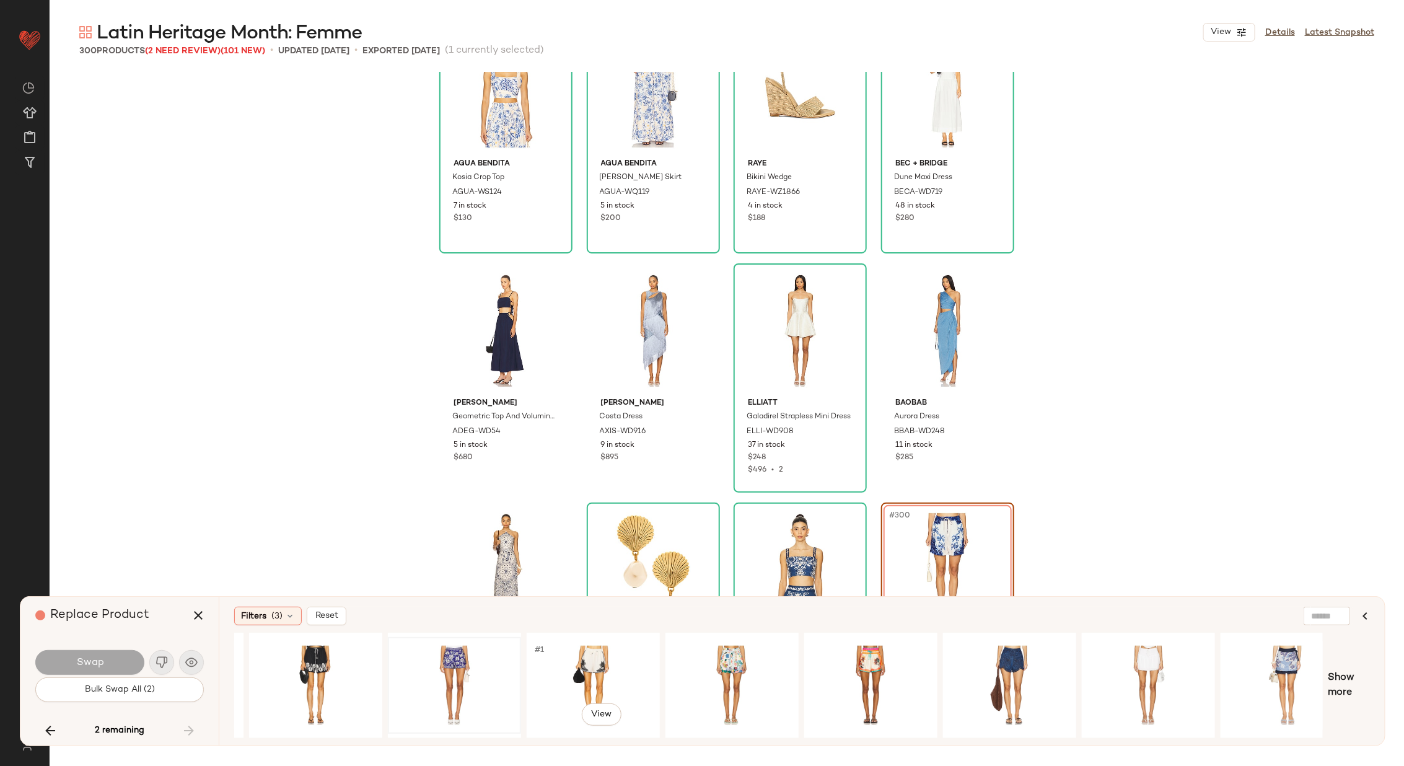
scroll to position [0, 292]
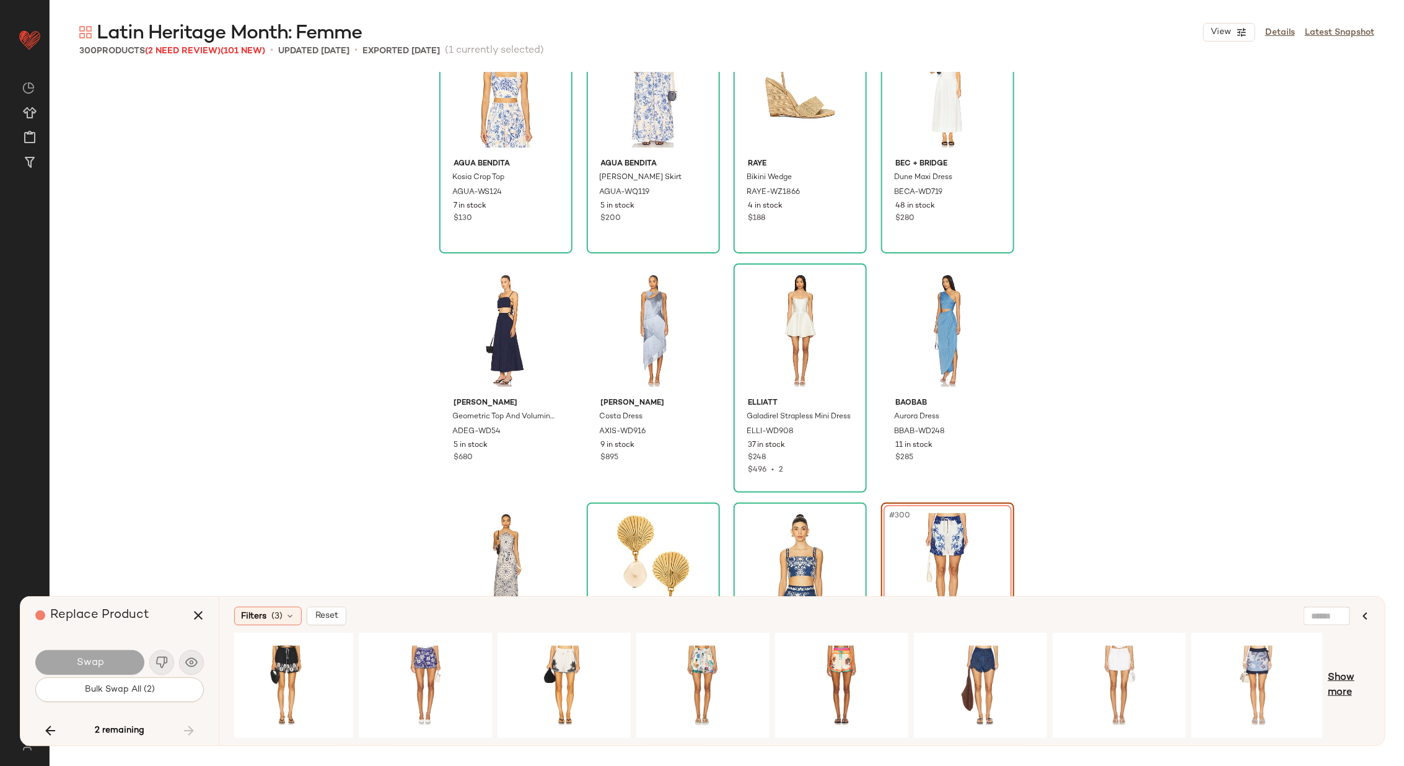
click at [1339, 675] on span "Show more" at bounding box center [1348, 685] width 42 height 30
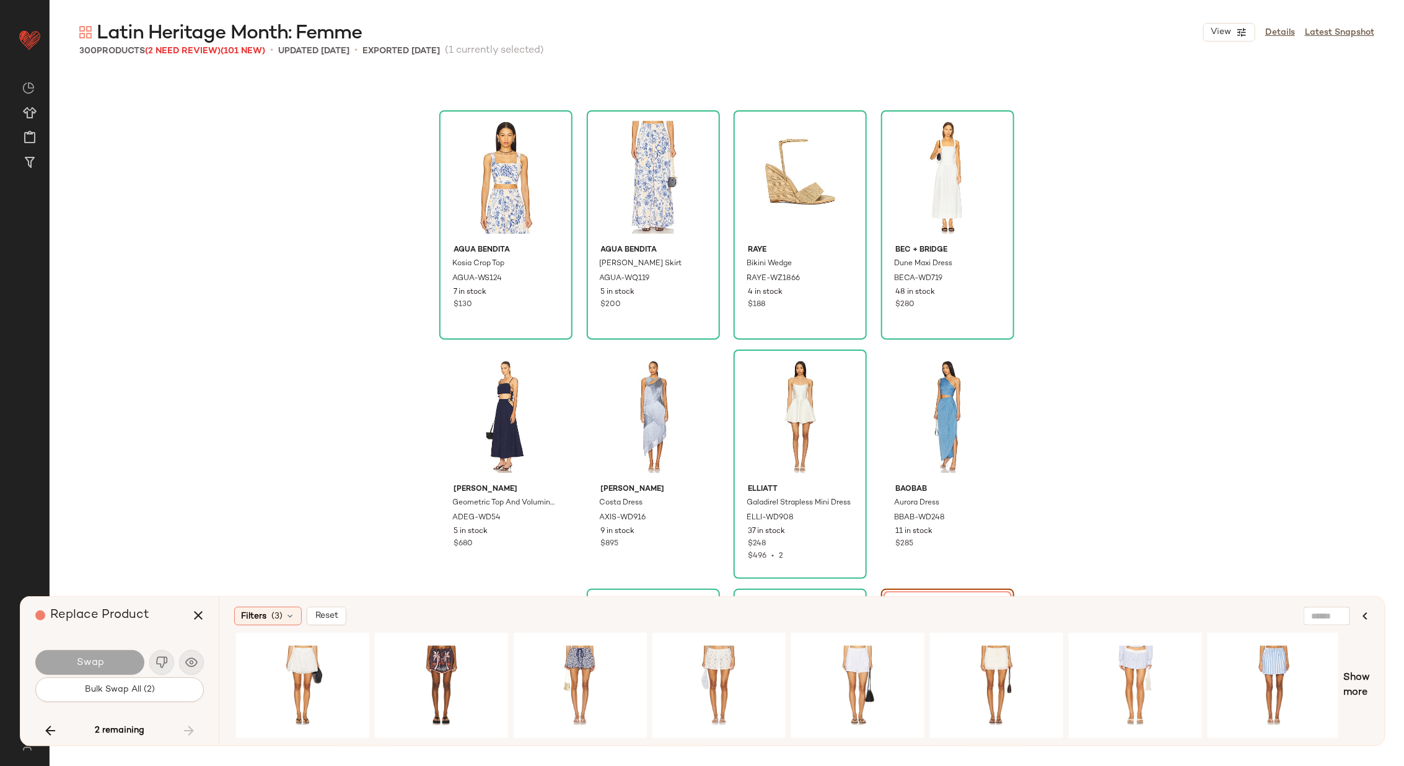
scroll to position [17276, 0]
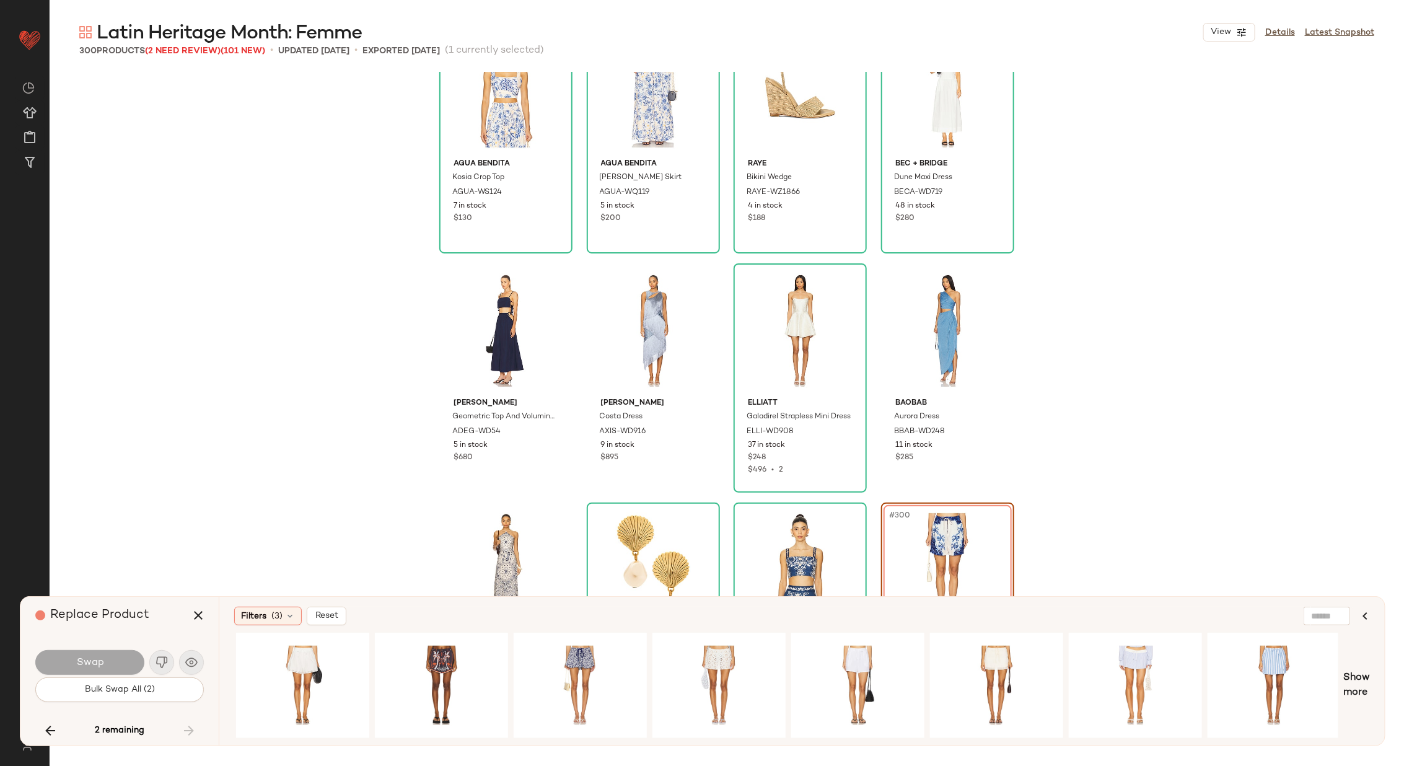
click at [979, 530] on div "#300 View" at bounding box center [947, 569] width 125 height 125
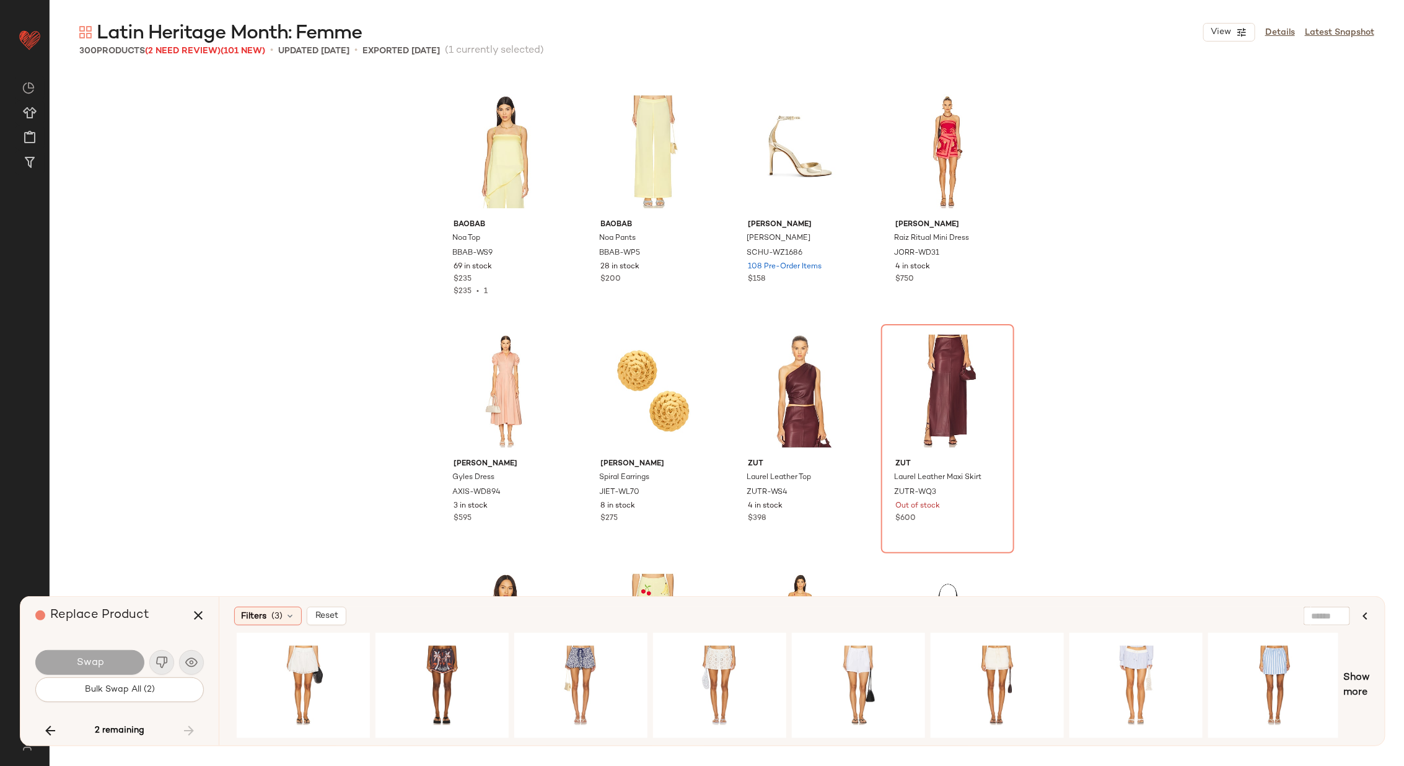
click at [184, 725] on div "2 remaining" at bounding box center [119, 730] width 168 height 30
click at [48, 732] on icon "button" at bounding box center [50, 730] width 15 height 15
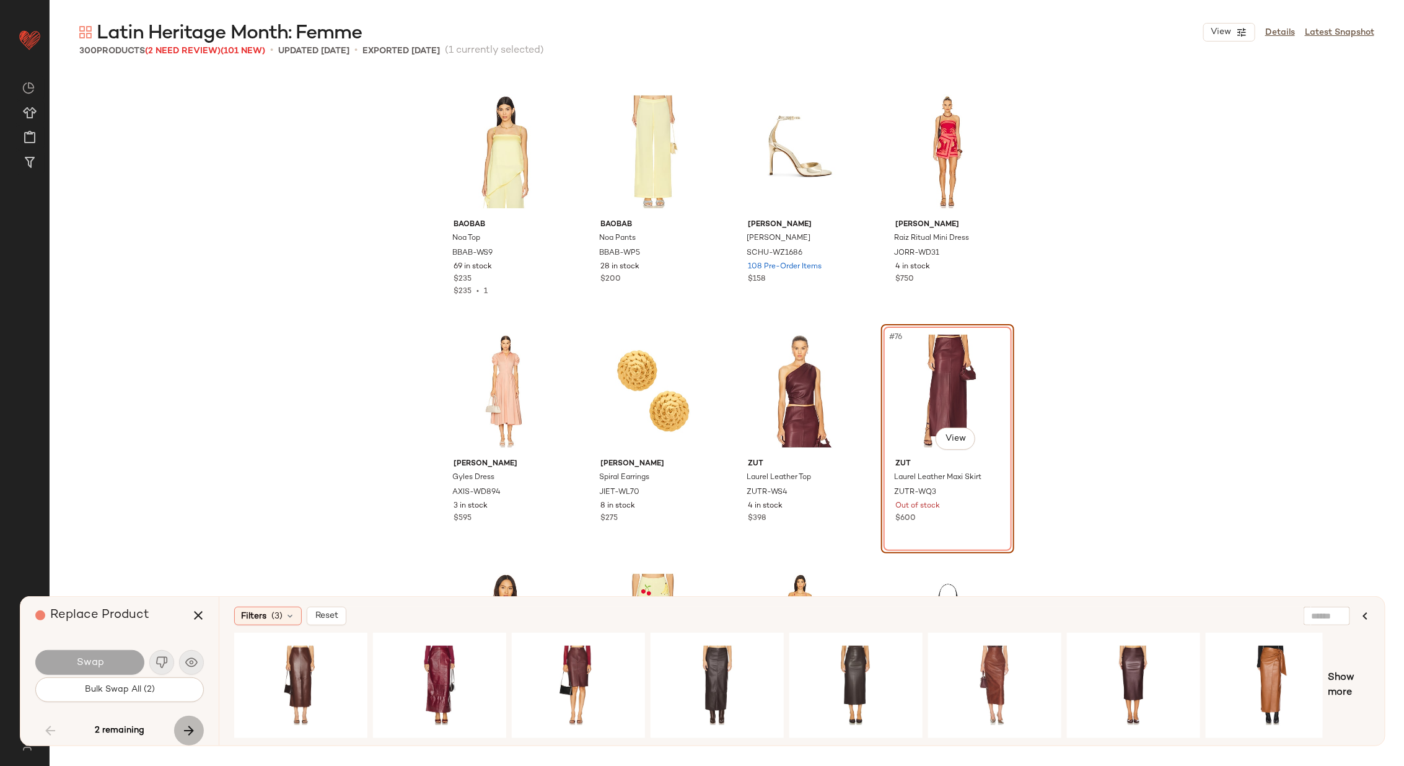
click at [195, 727] on icon "button" at bounding box center [188, 730] width 15 height 15
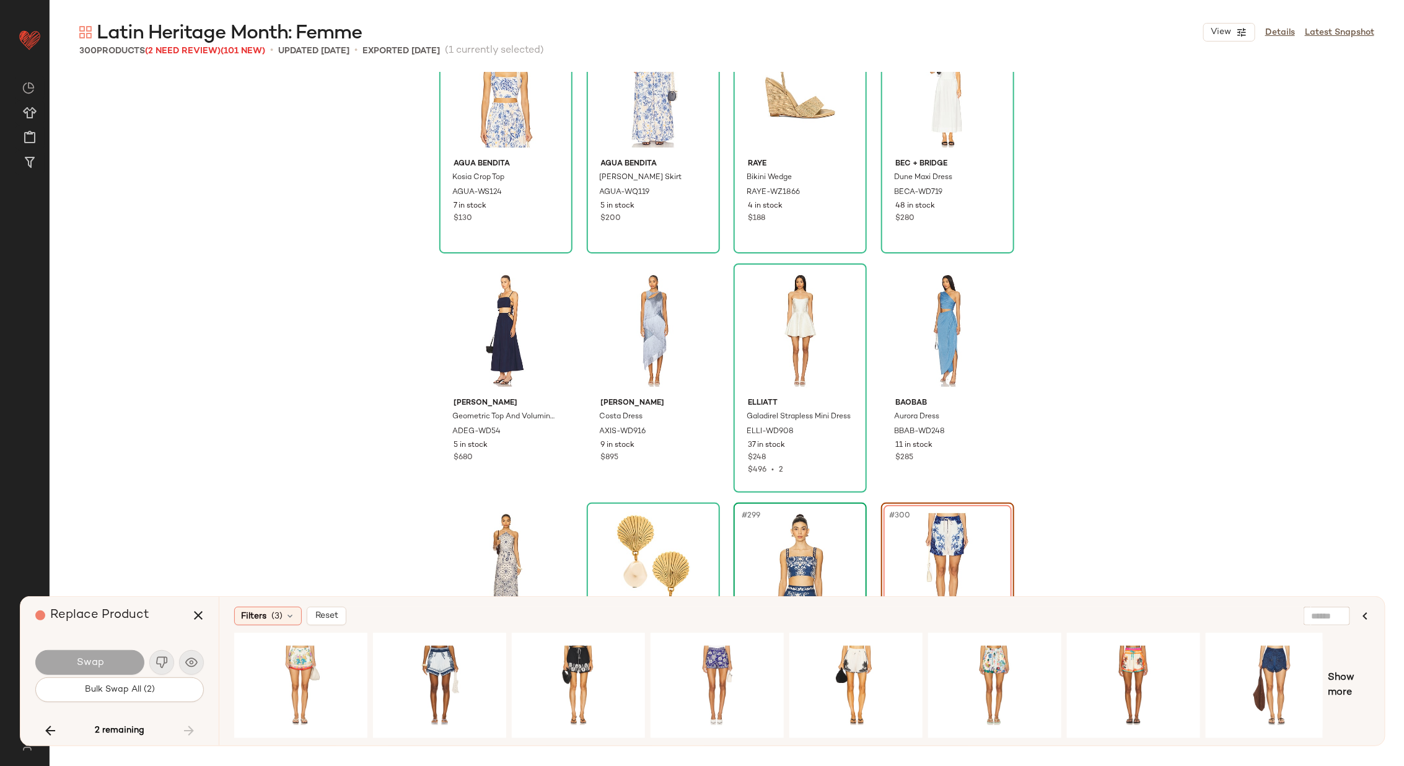
click at [793, 534] on div "#299 View" at bounding box center [800, 569] width 125 height 125
click at [203, 609] on icon "button" at bounding box center [198, 615] width 15 height 15
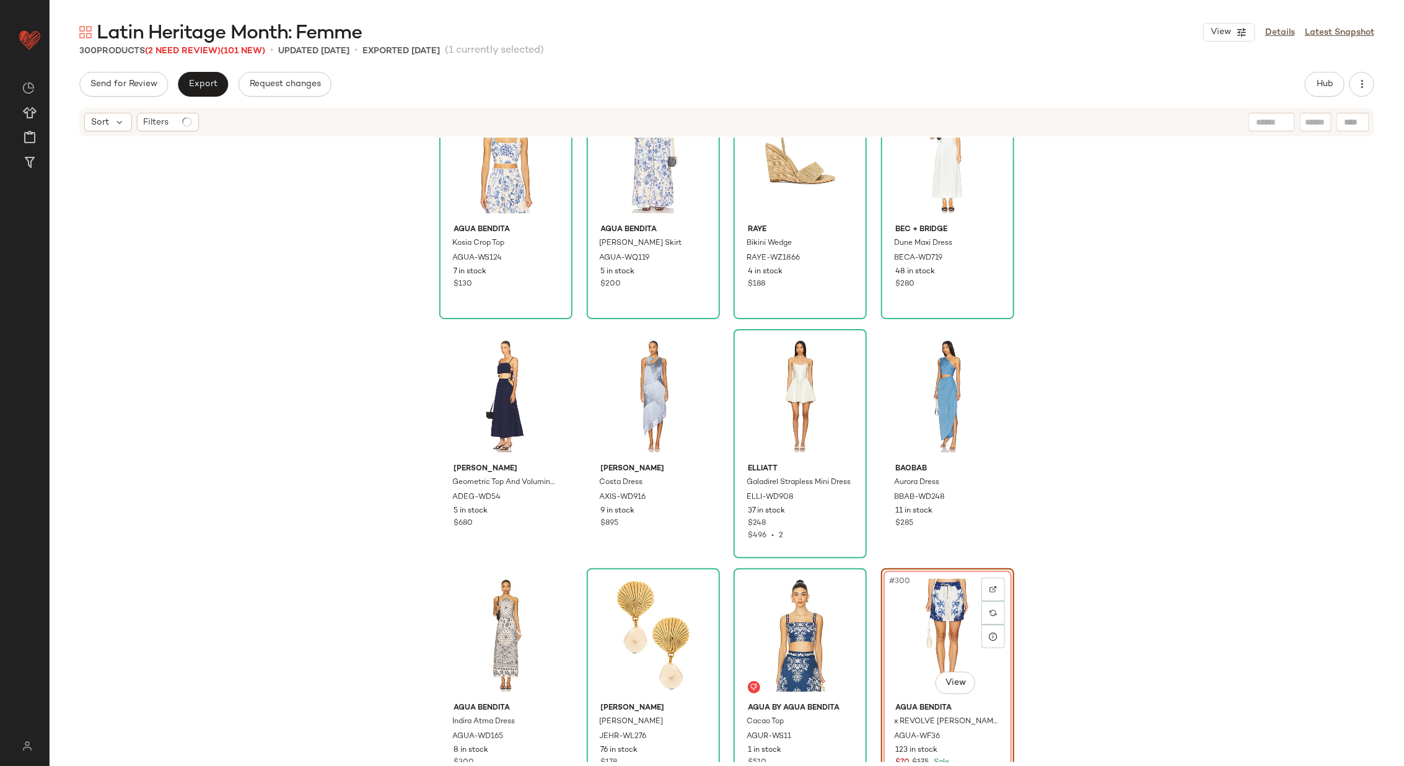
scroll to position [17286, 0]
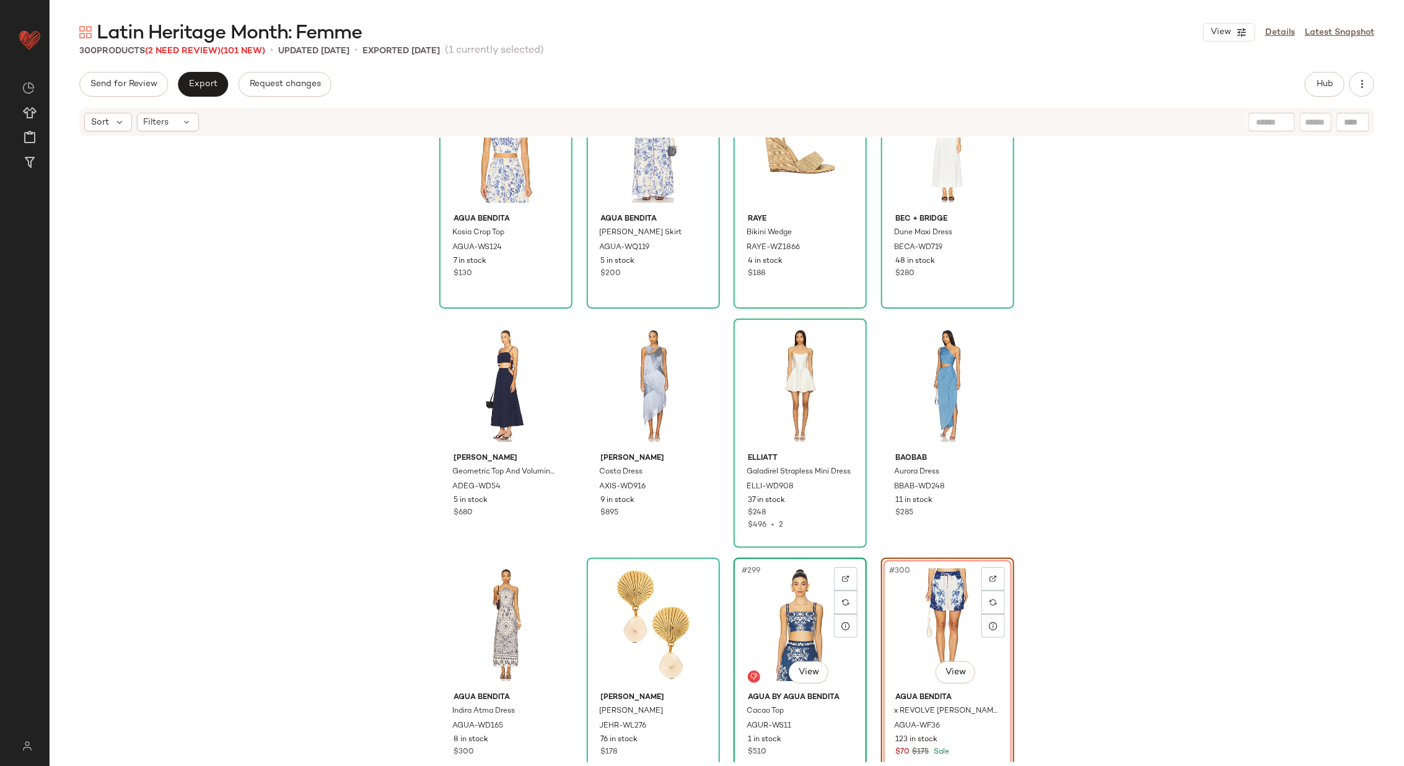
click at [784, 622] on div "#299 View" at bounding box center [800, 624] width 125 height 125
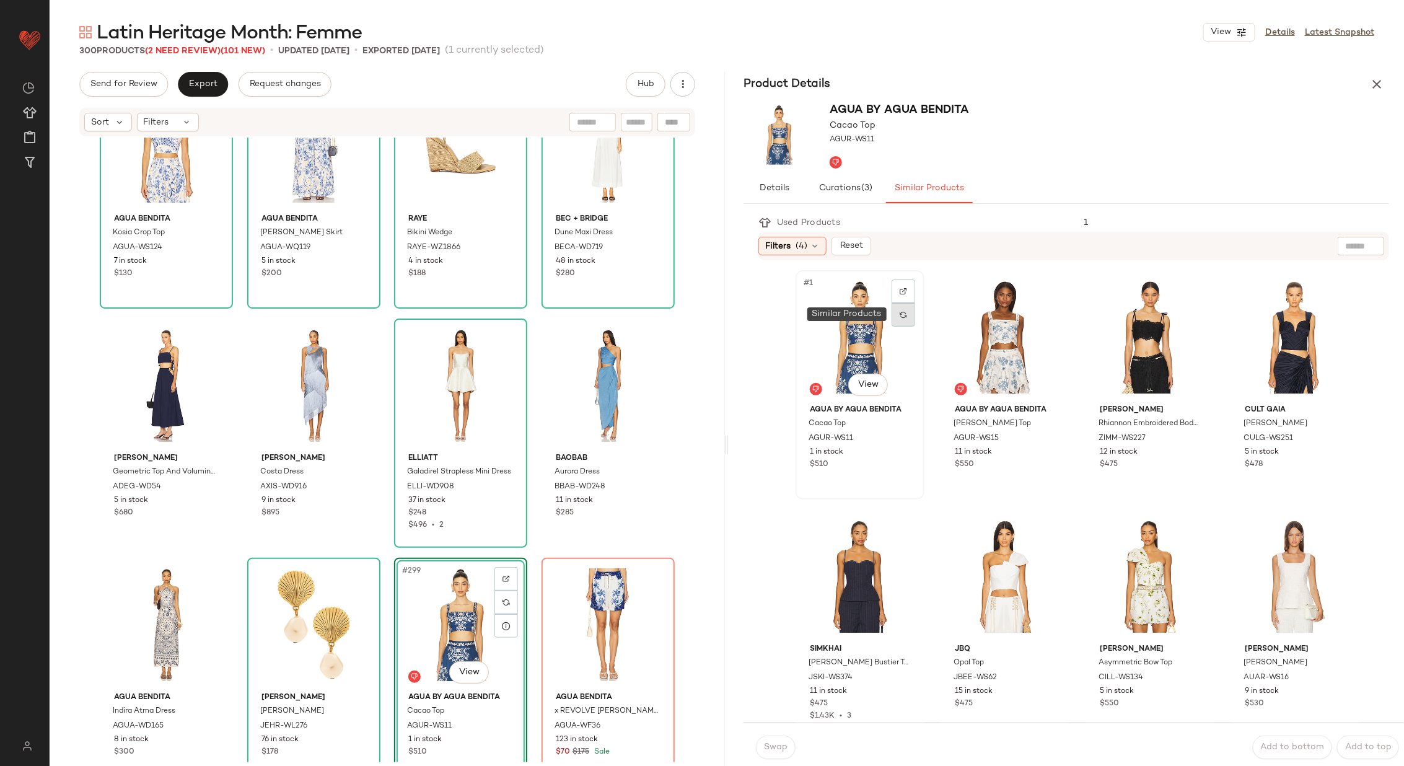
click at [906, 313] on img at bounding box center [902, 314] width 7 height 7
click at [903, 313] on img at bounding box center [902, 314] width 7 height 7
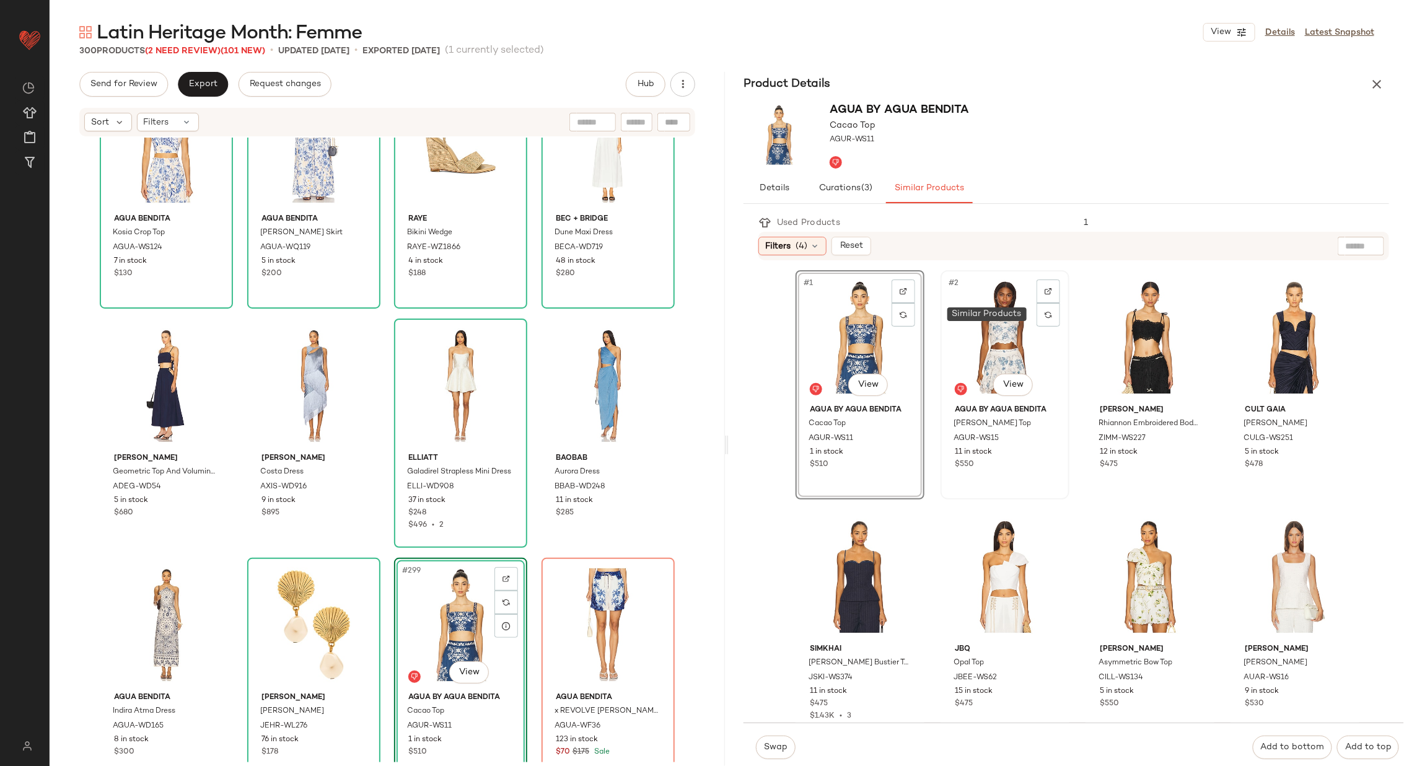
click at [1047, 308] on div at bounding box center [1048, 315] width 24 height 24
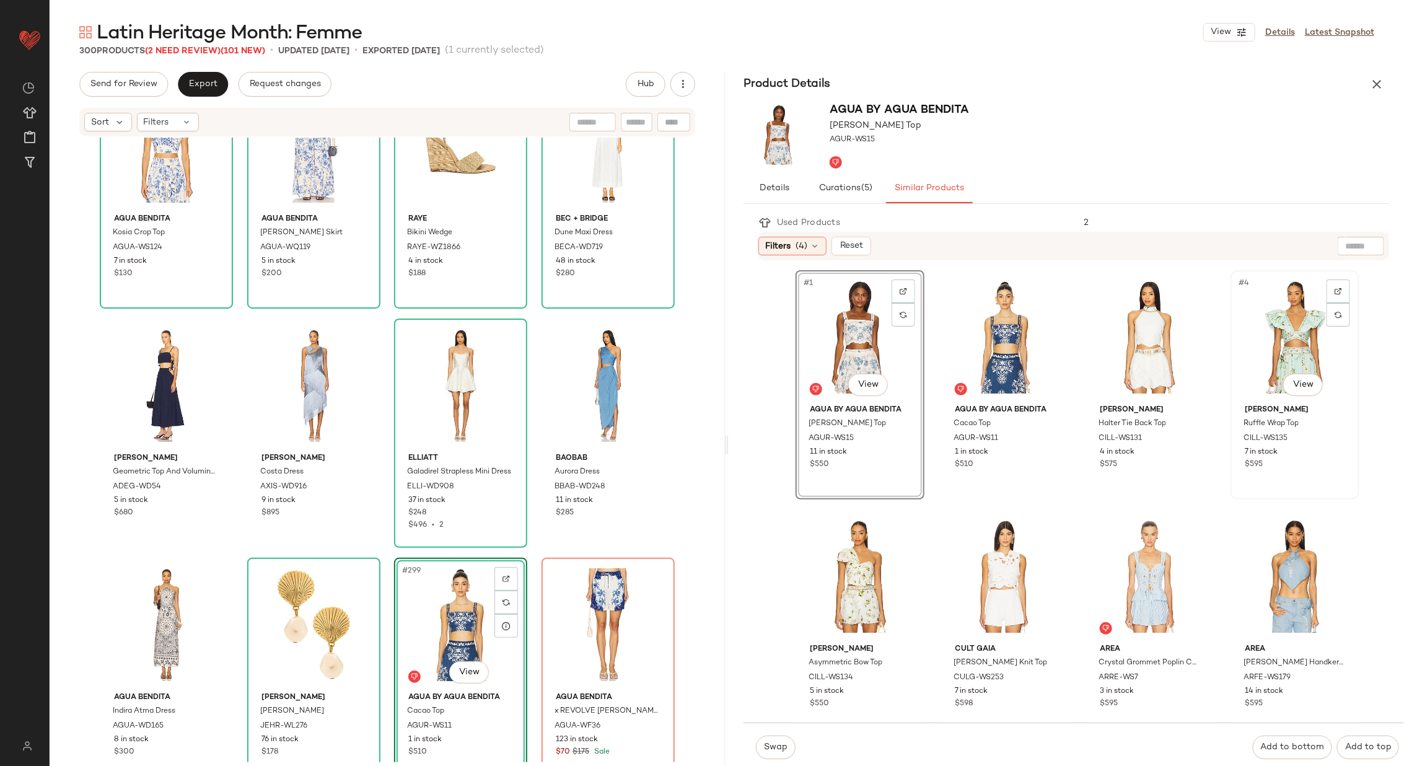
click at [1275, 348] on div "#4 View" at bounding box center [1295, 336] width 120 height 125
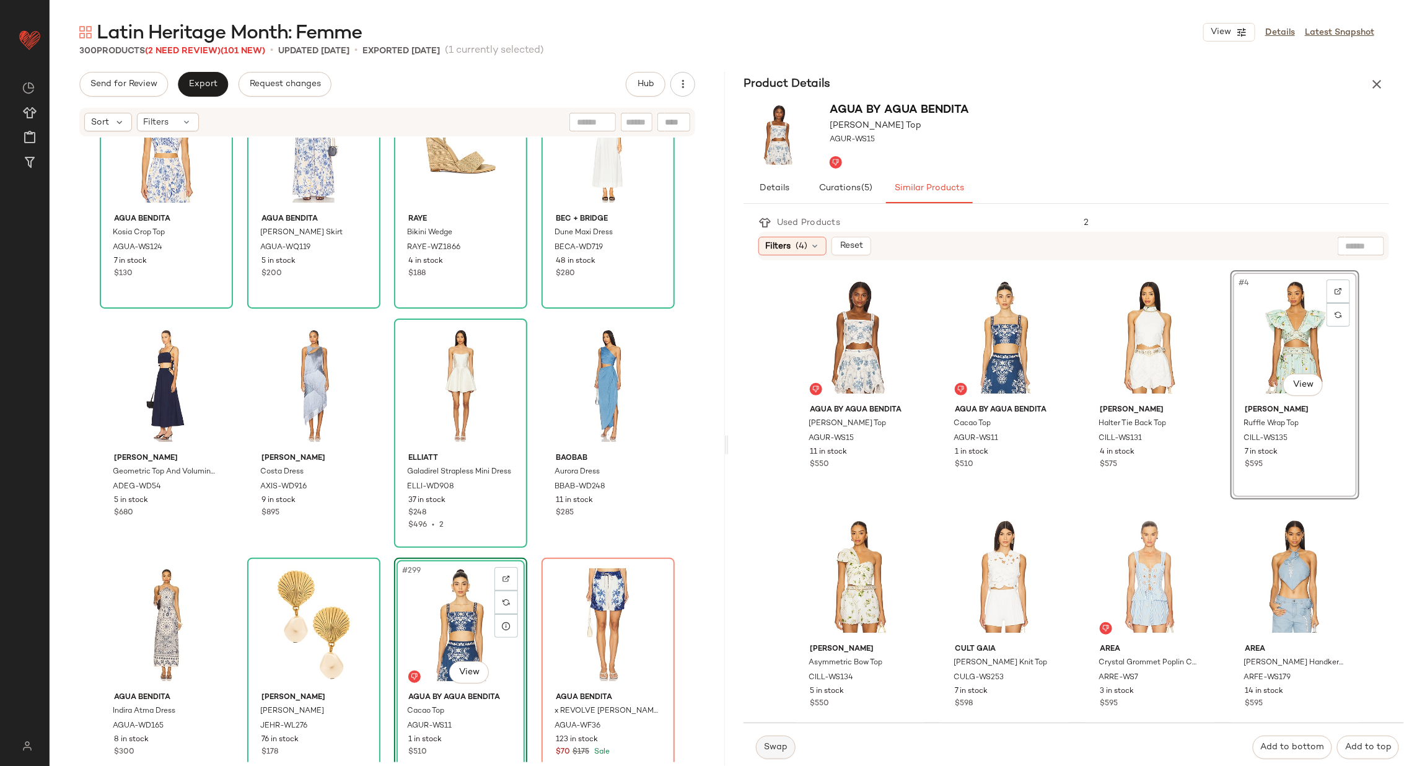
click at [782, 745] on span "Swap" at bounding box center [775, 747] width 24 height 10
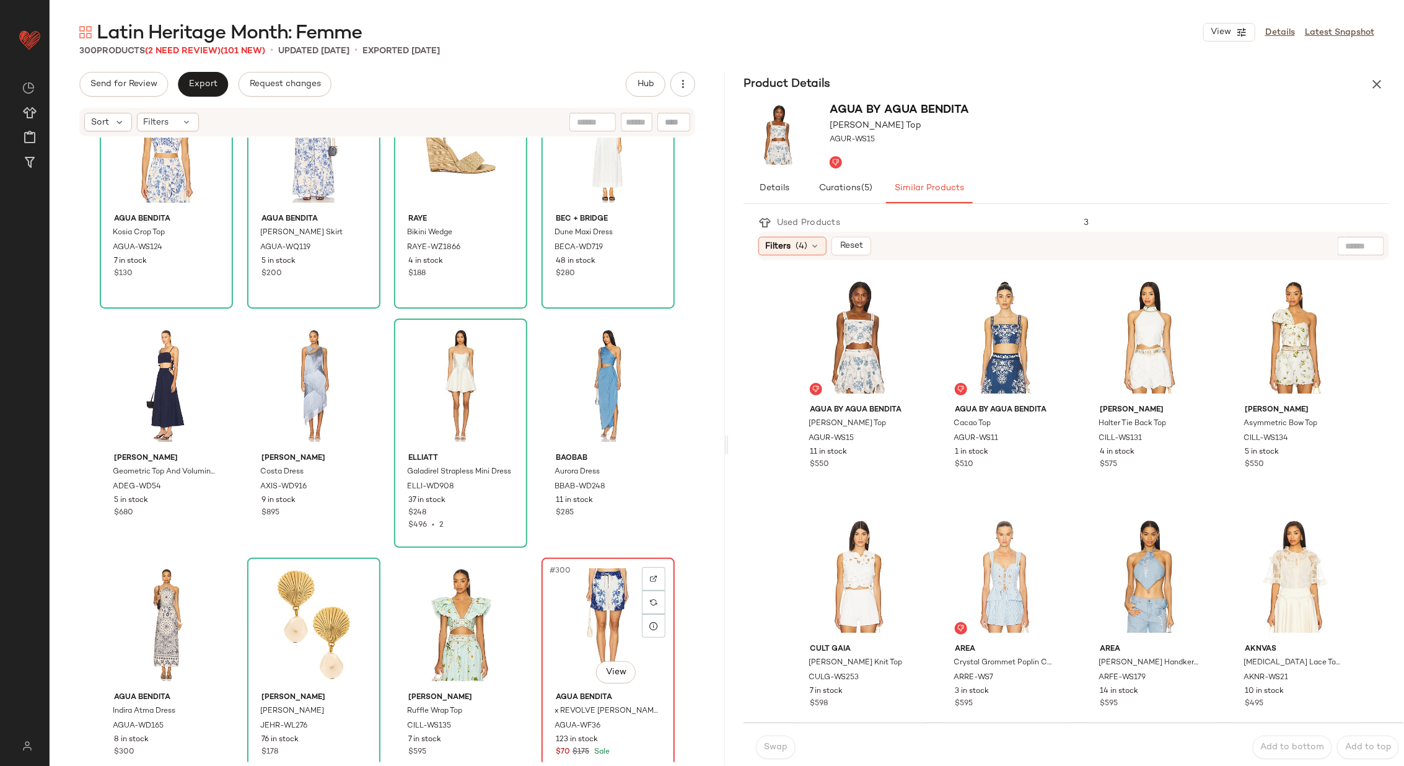
click at [599, 616] on div "#300 View" at bounding box center [608, 624] width 125 height 125
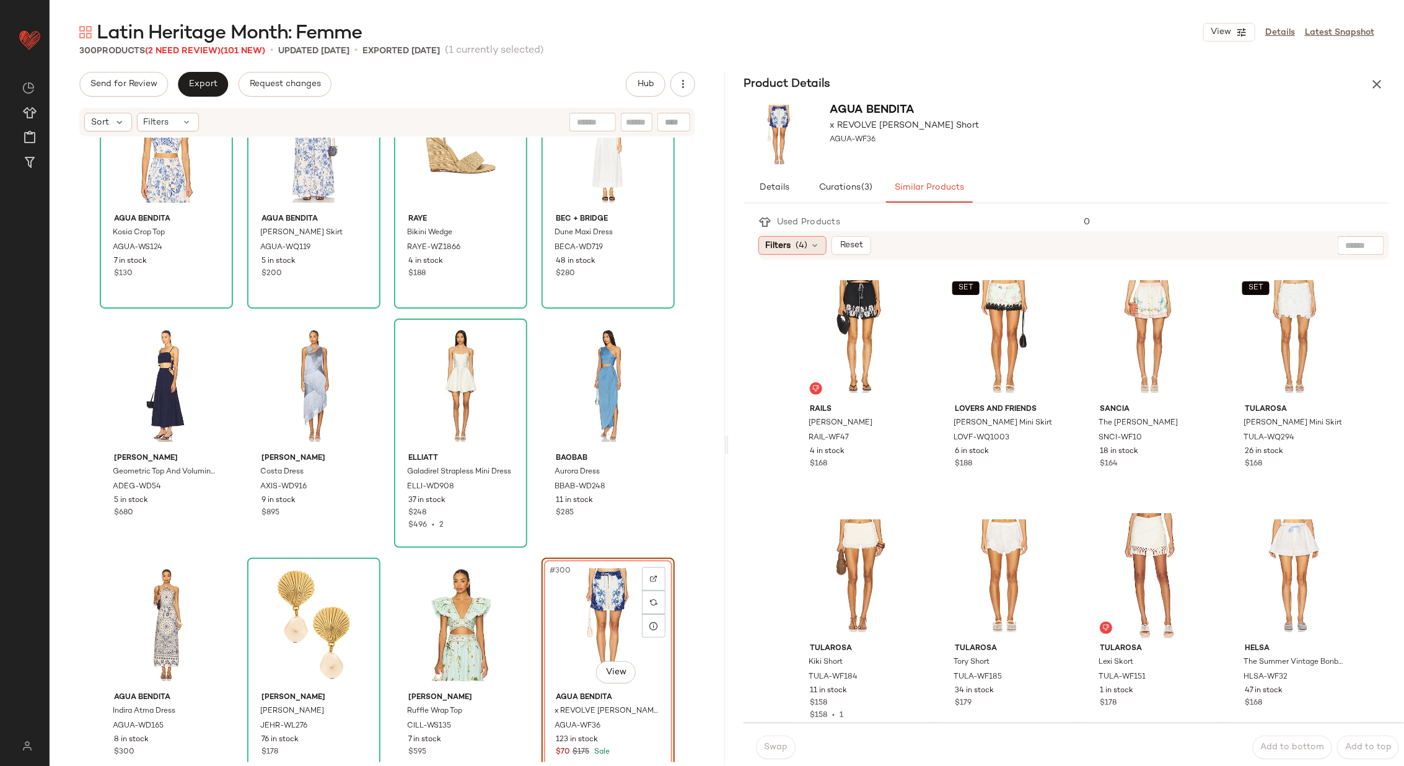
click at [815, 243] on icon at bounding box center [815, 245] width 10 height 10
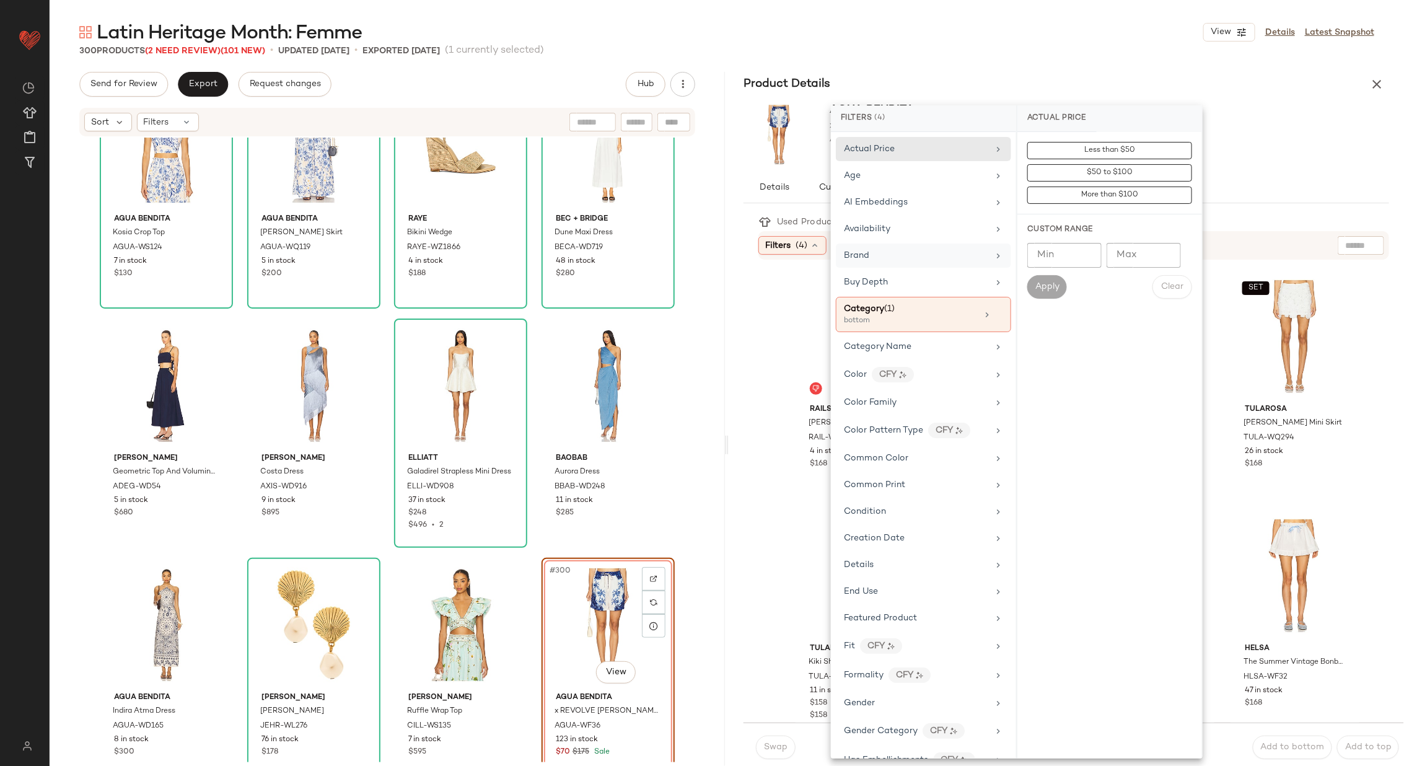
click at [952, 253] on div "Brand" at bounding box center [916, 255] width 144 height 13
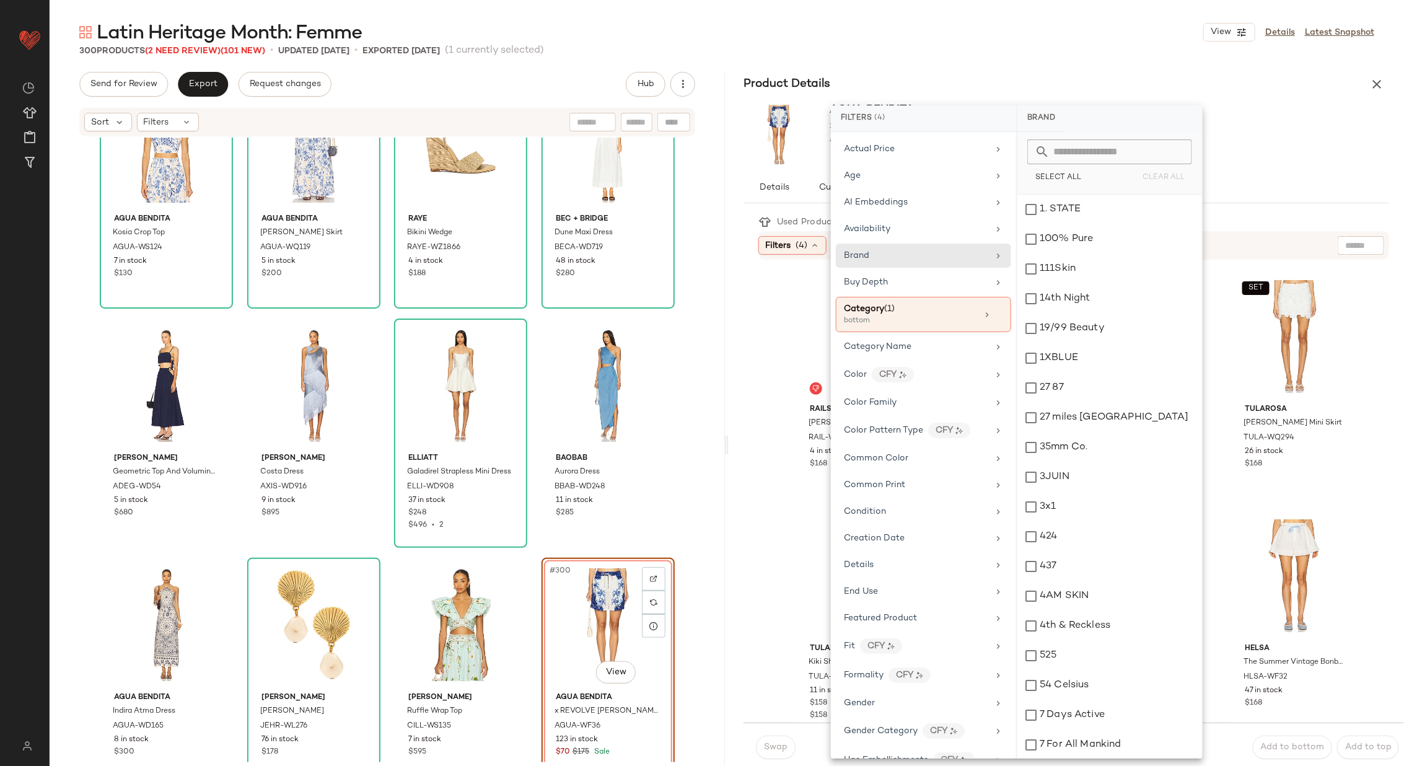
click at [1104, 152] on input "text" at bounding box center [1116, 151] width 135 height 25
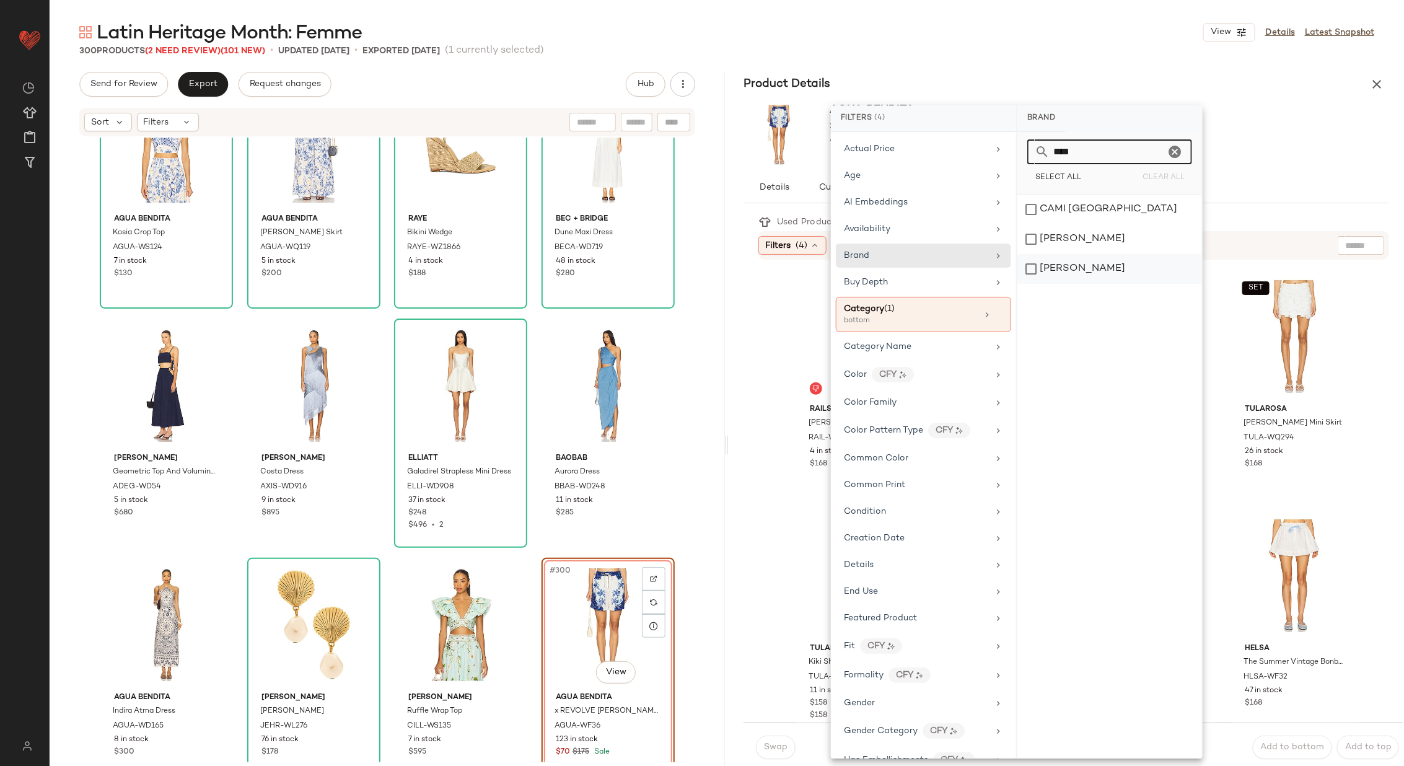
type input "****"
click at [1083, 266] on div "Camilla" at bounding box center [1109, 269] width 185 height 30
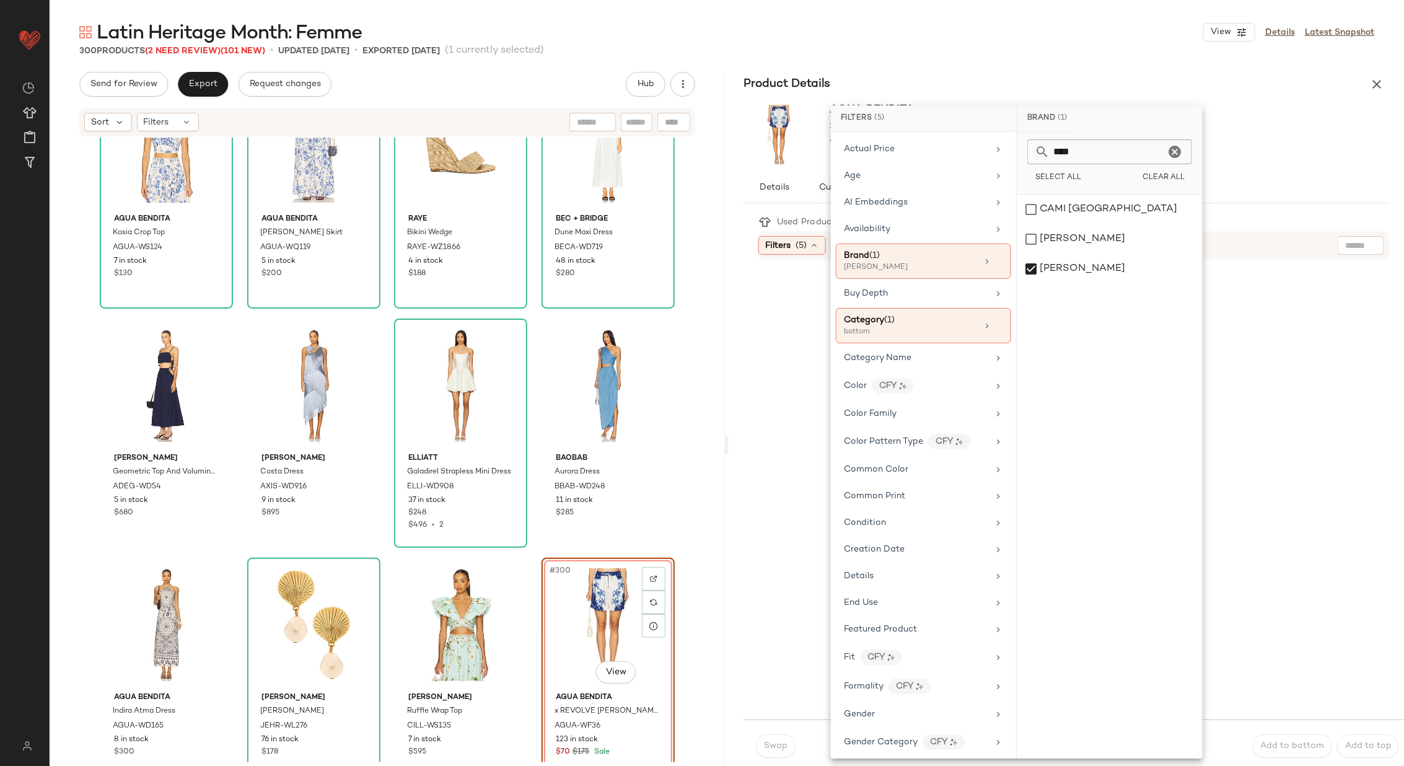
click at [764, 346] on div at bounding box center [1080, 490] width 645 height 460
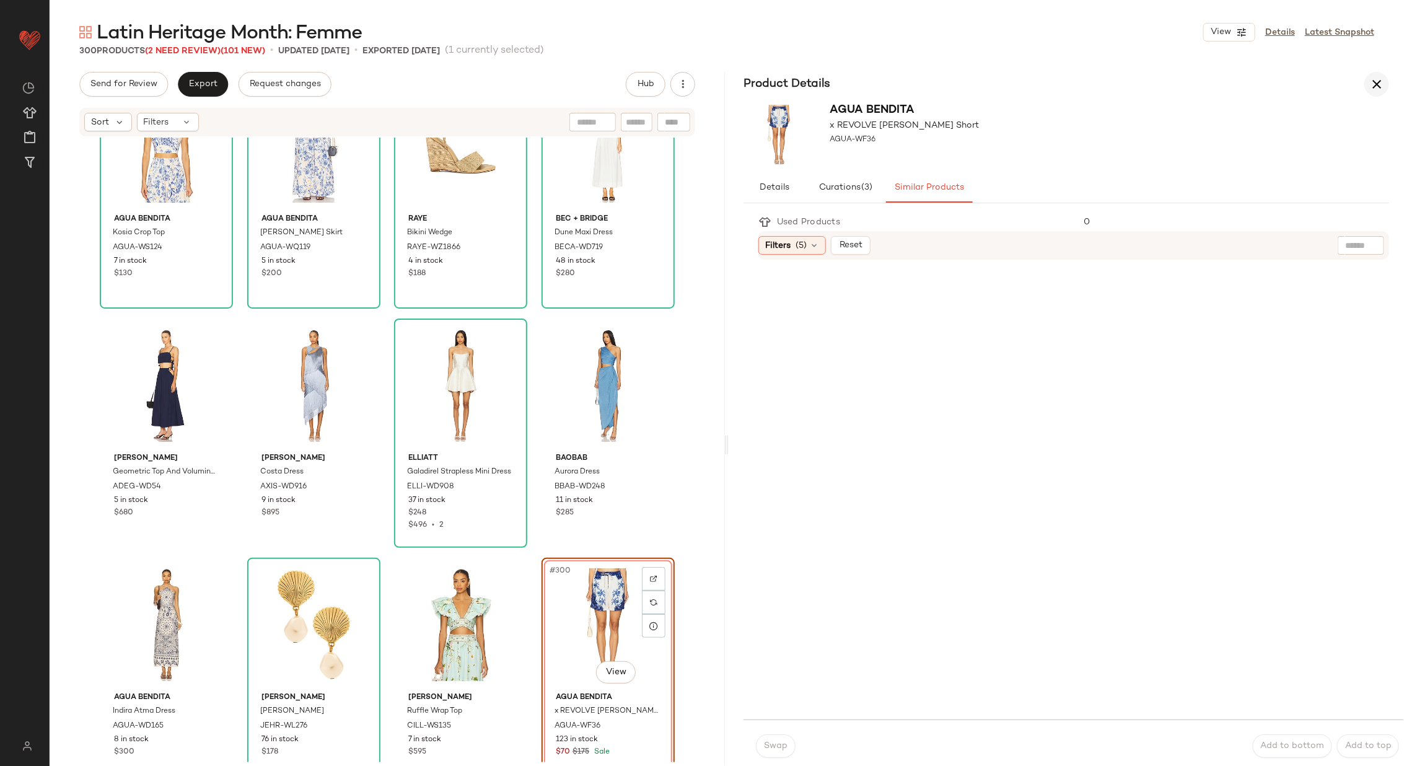
click at [1380, 81] on icon "button" at bounding box center [1376, 84] width 15 height 15
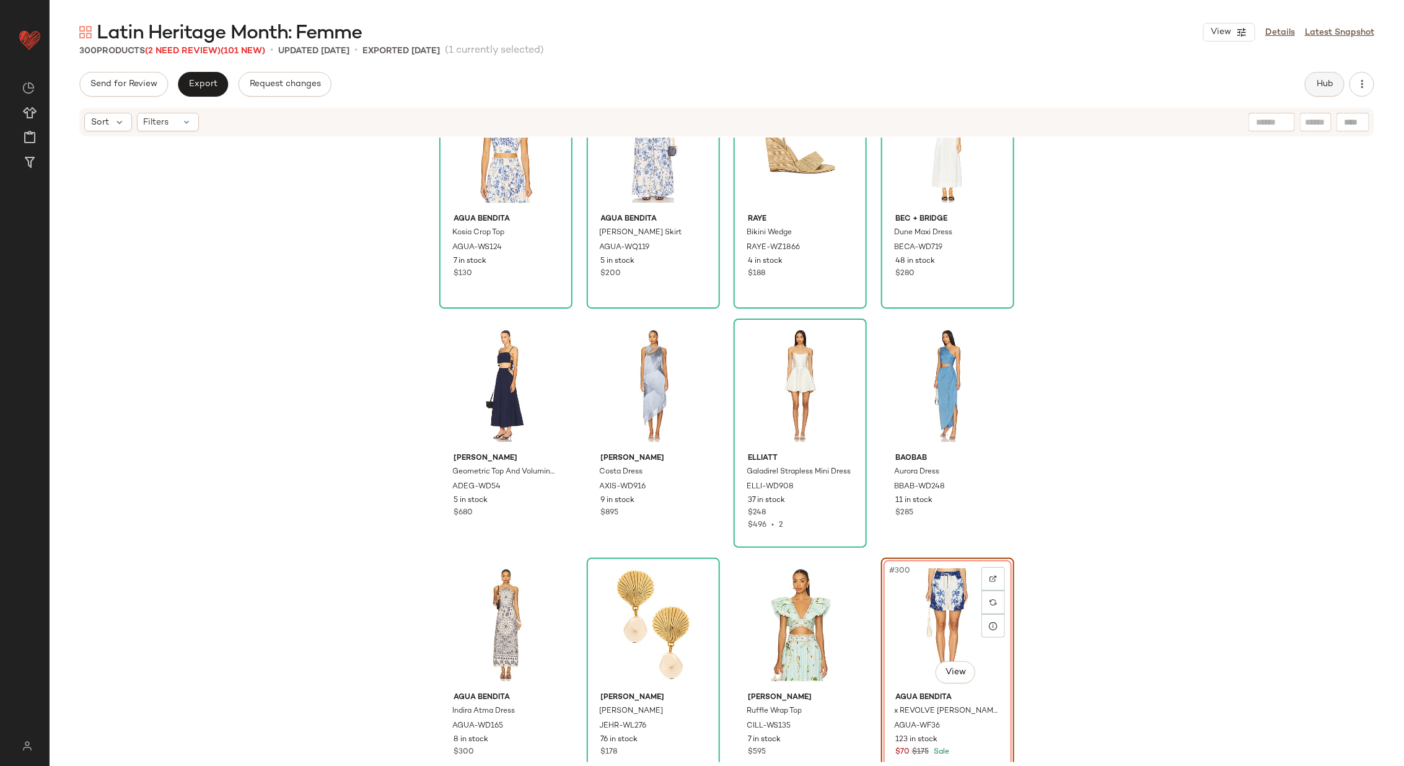
click at [1329, 85] on span "Hub" at bounding box center [1324, 84] width 17 height 10
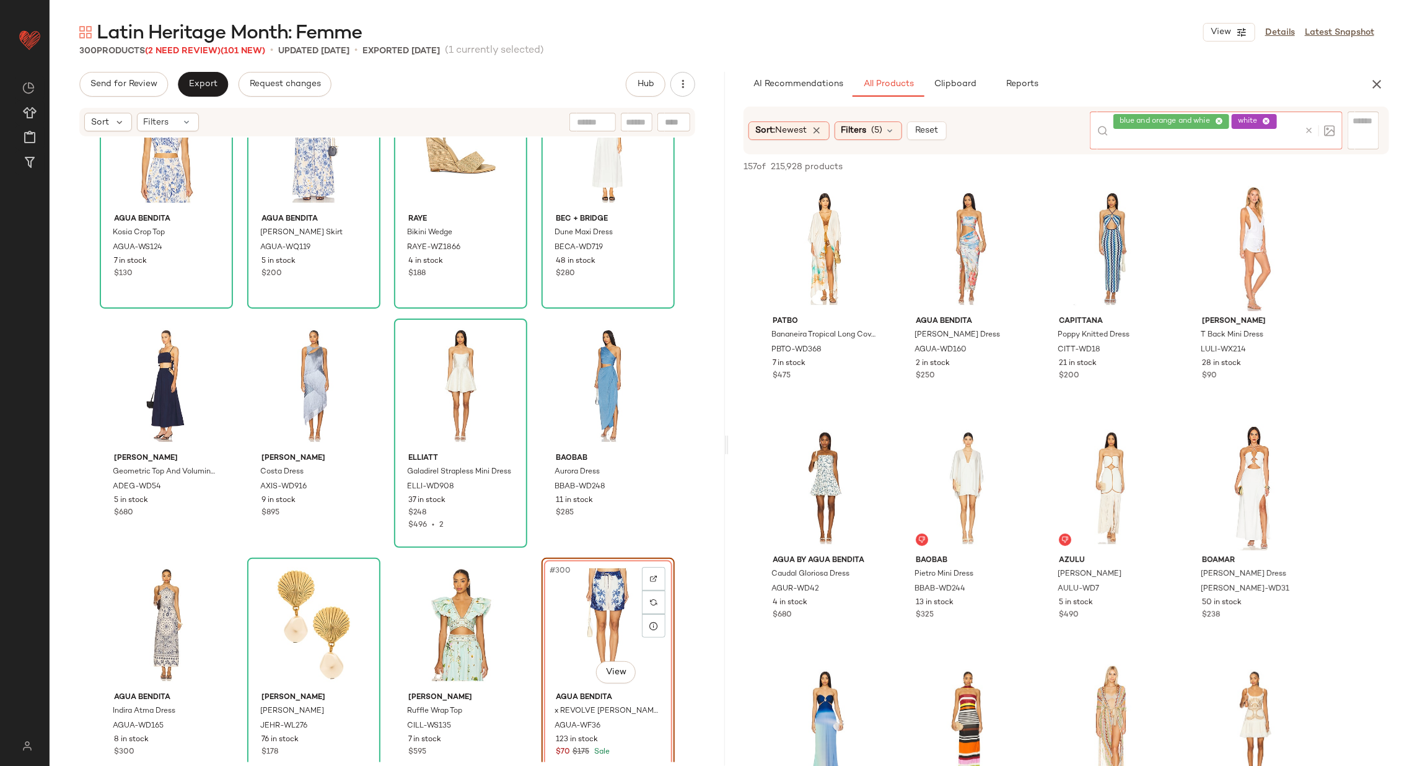
click at [1308, 118] on div at bounding box center [1317, 131] width 36 height 38
click at [1308, 128] on icon at bounding box center [1308, 130] width 9 height 9
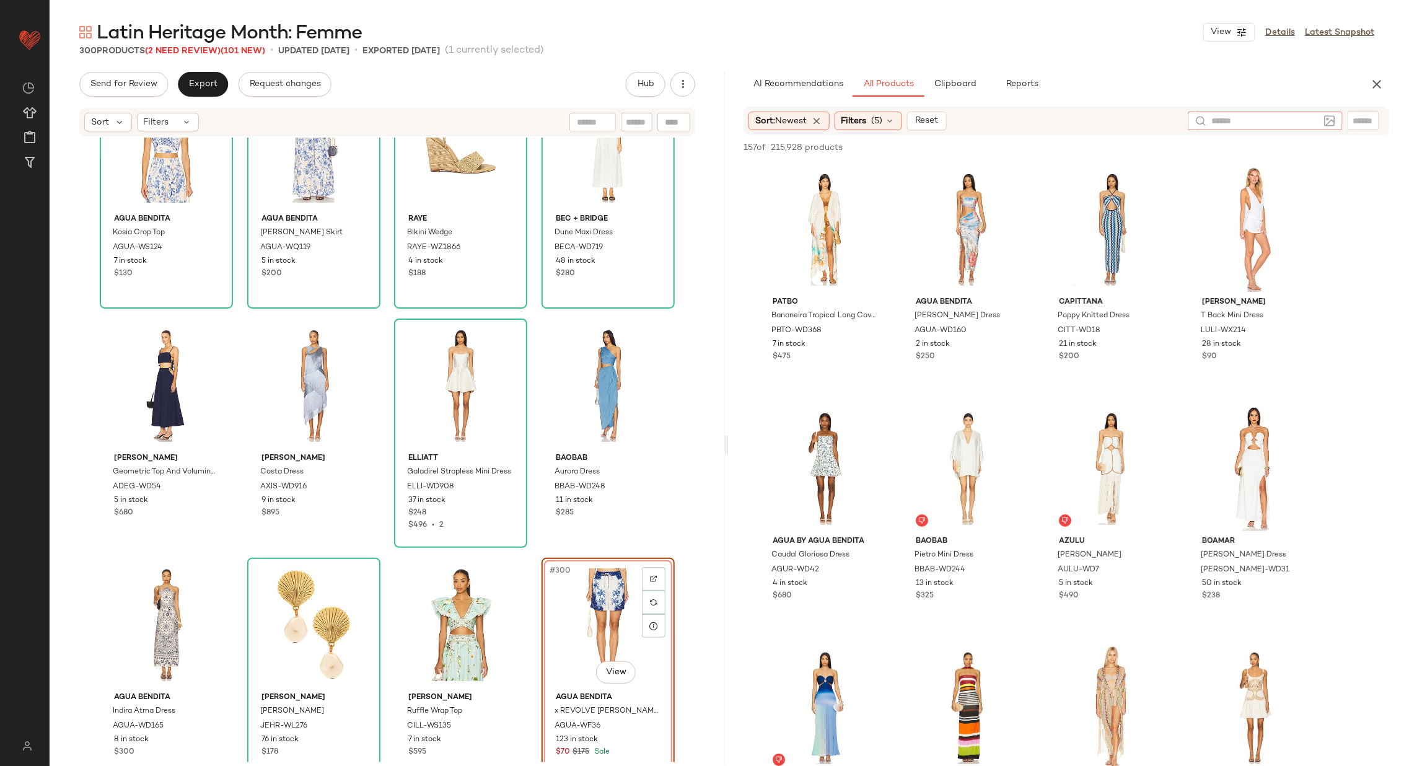
click at [1366, 120] on input "text" at bounding box center [1363, 121] width 22 height 13
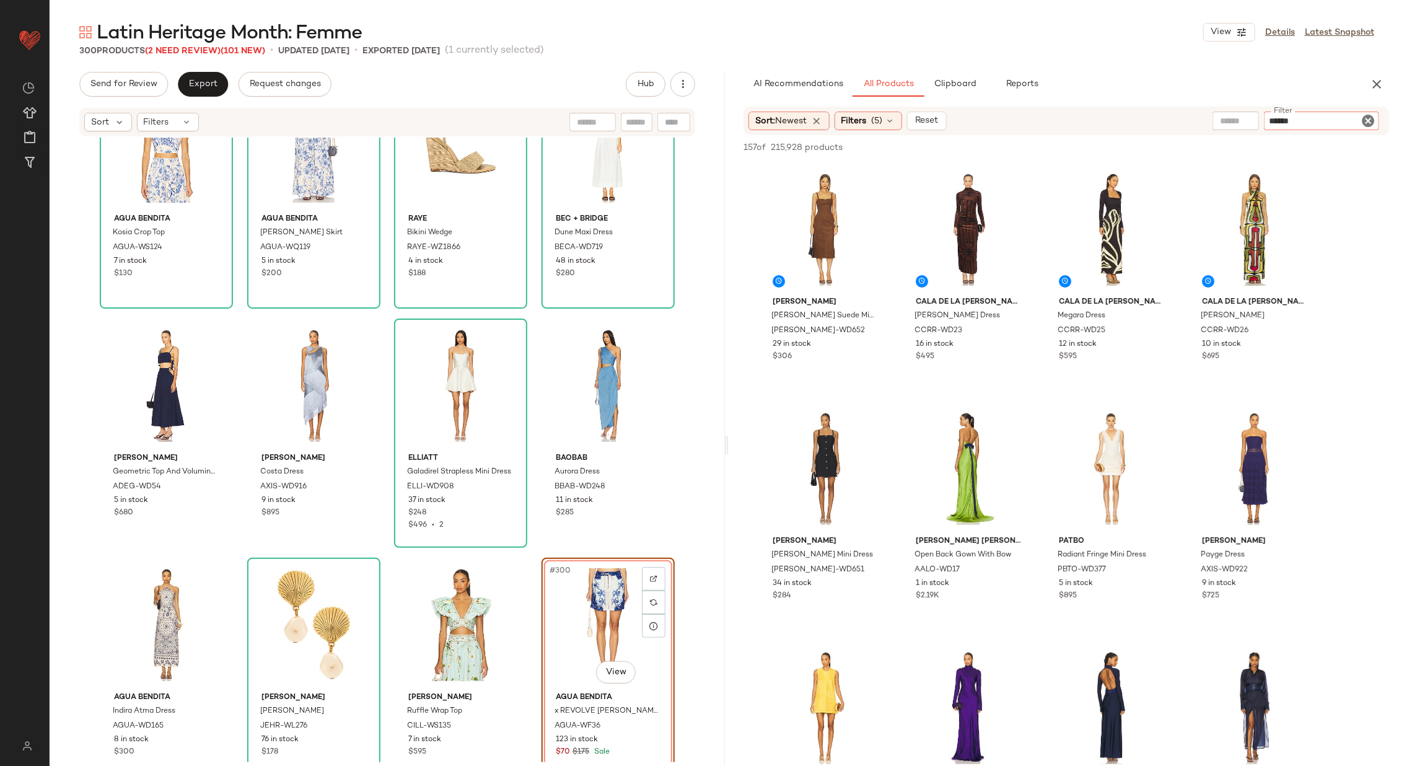
type input "*******"
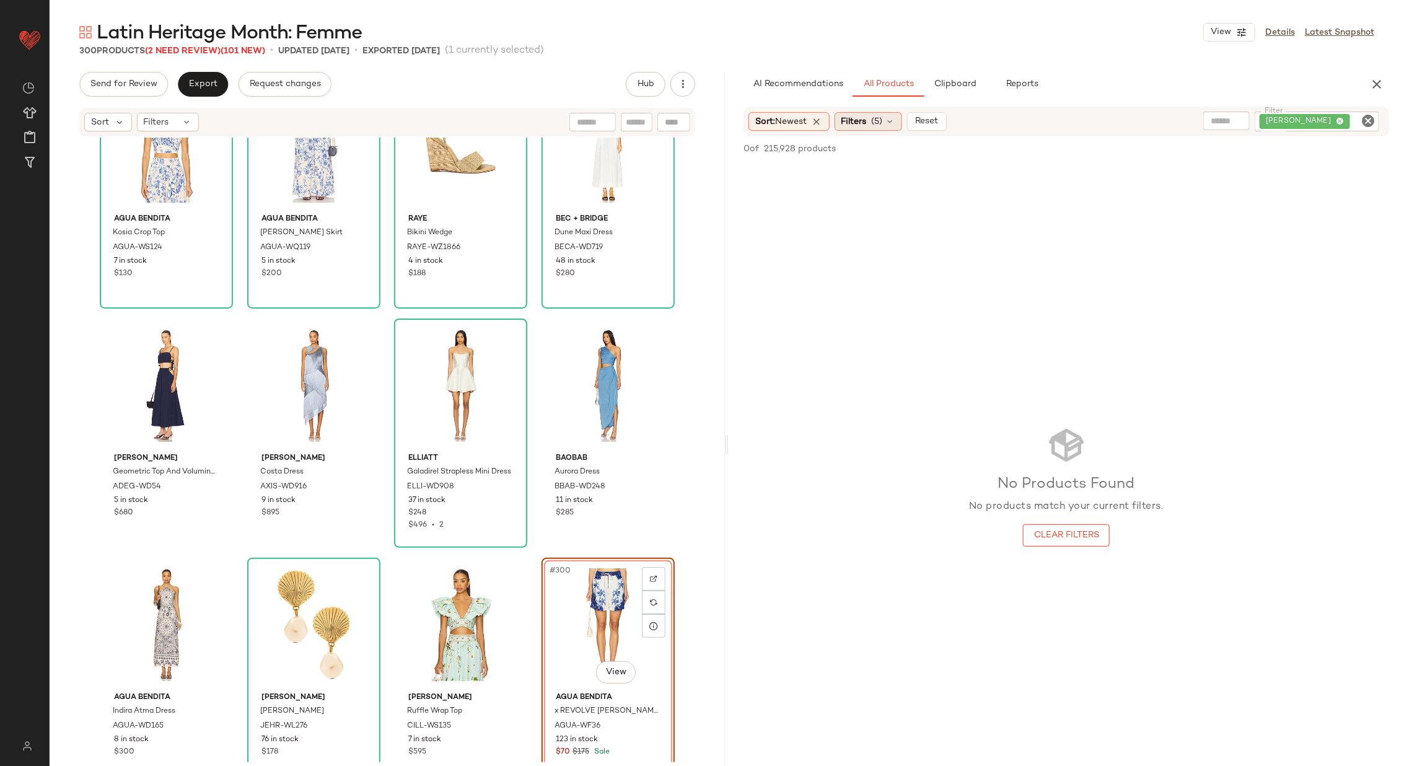
click at [890, 120] on icon at bounding box center [890, 121] width 10 height 10
click at [833, 246] on div "No Products Found No products match your current filters. Clear Filters" at bounding box center [1065, 486] width 675 height 644
click at [847, 155] on div "0 of 215,928 products • 0 selected Add to Top Add to Bottom Deselect All" at bounding box center [1065, 149] width 675 height 27
click at [938, 119] on span "Reset" at bounding box center [926, 121] width 24 height 10
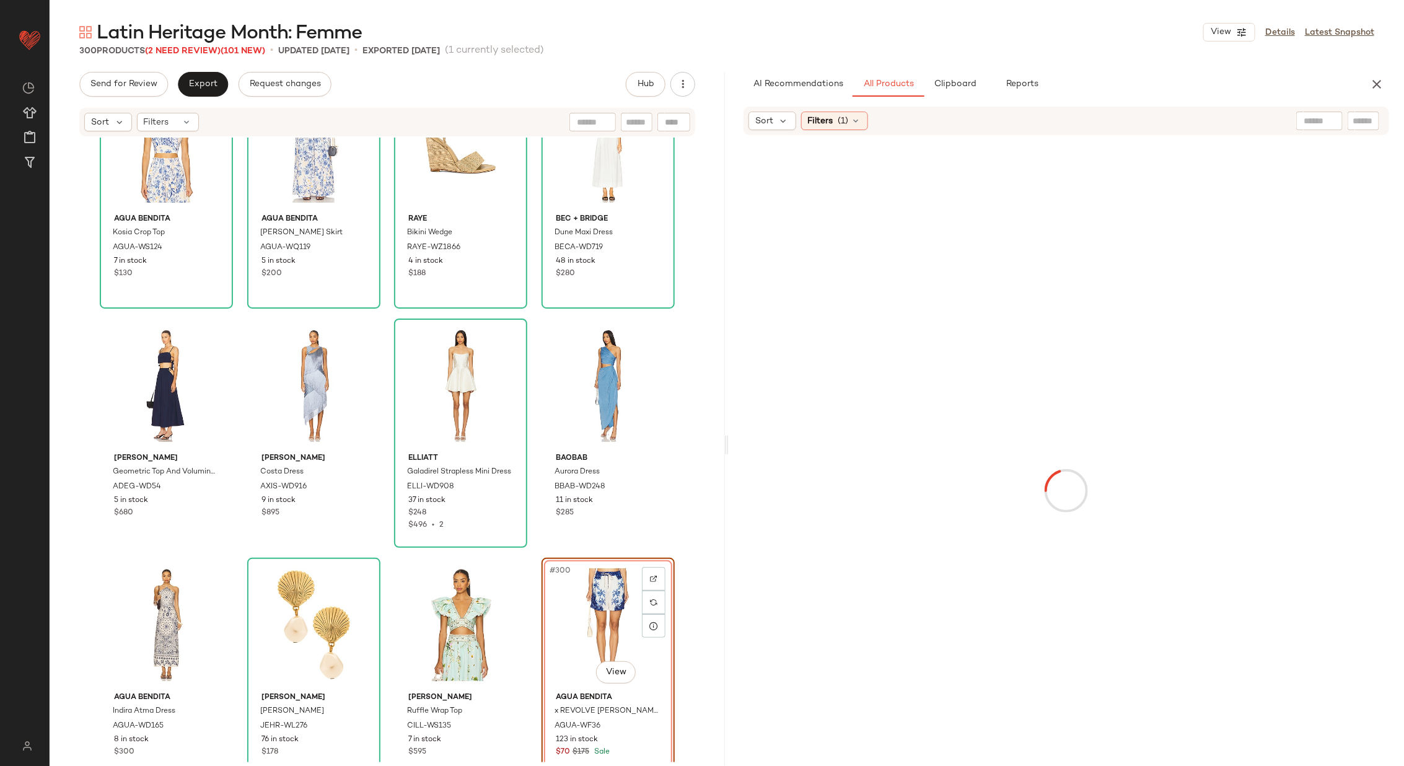
click at [1363, 117] on input "text" at bounding box center [1363, 121] width 22 height 13
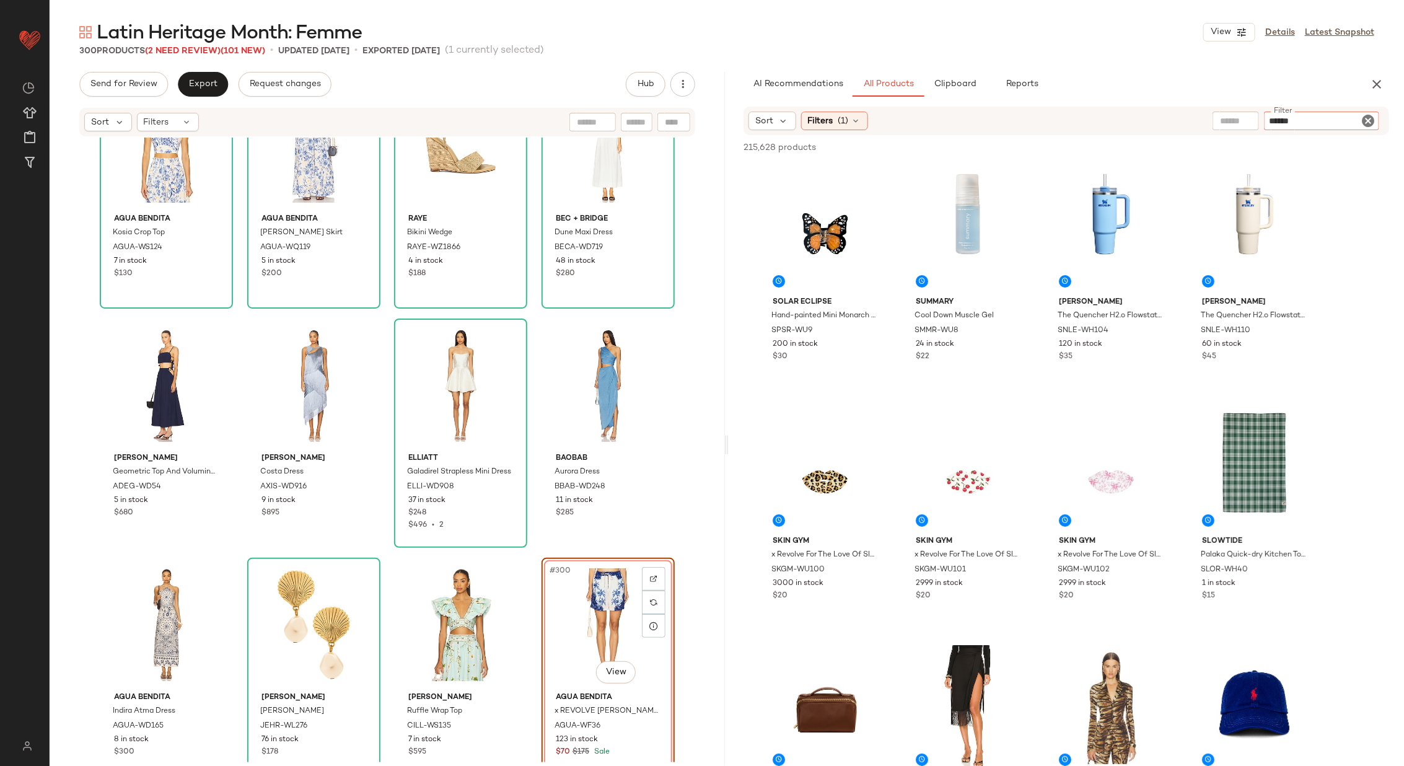
type input "*******"
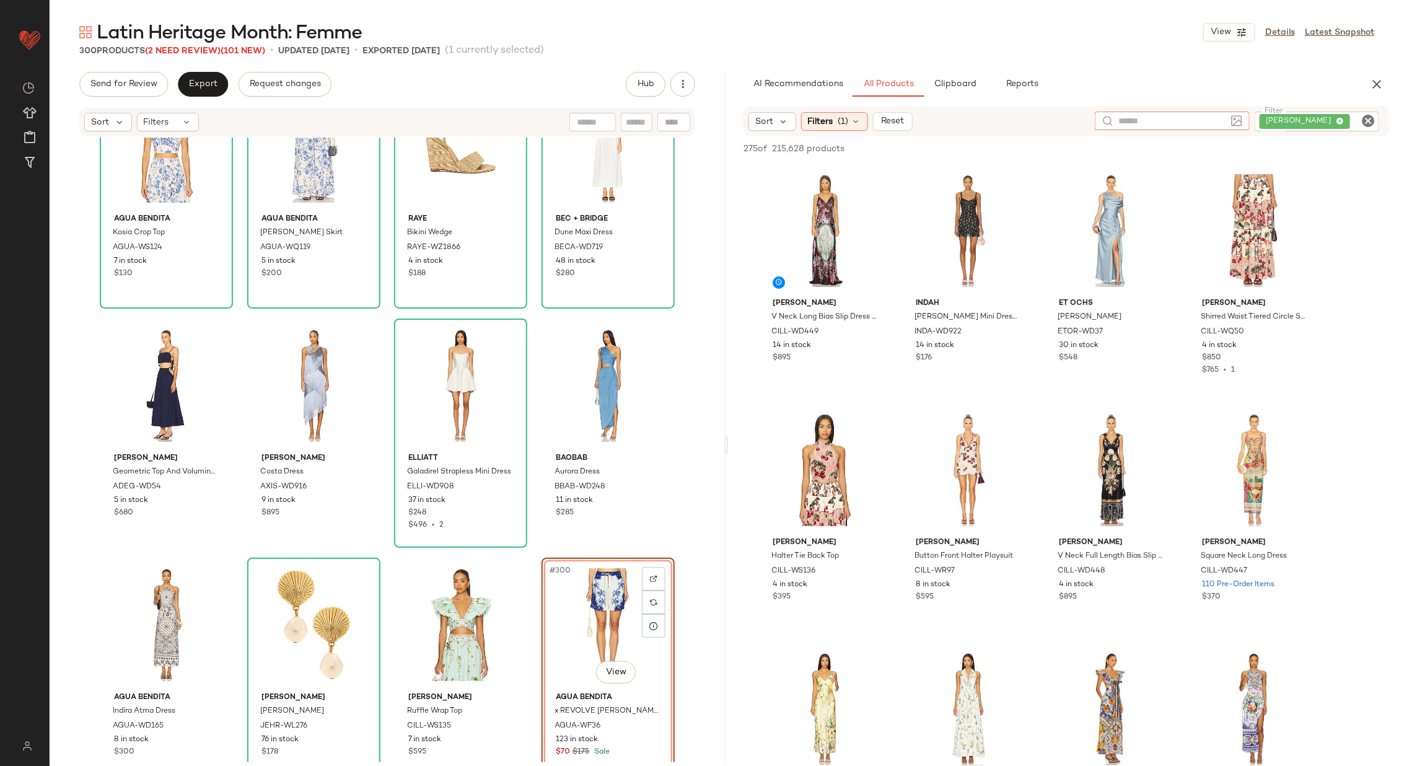
click at [1187, 124] on input "text" at bounding box center [1172, 121] width 108 height 13
type input "*********"
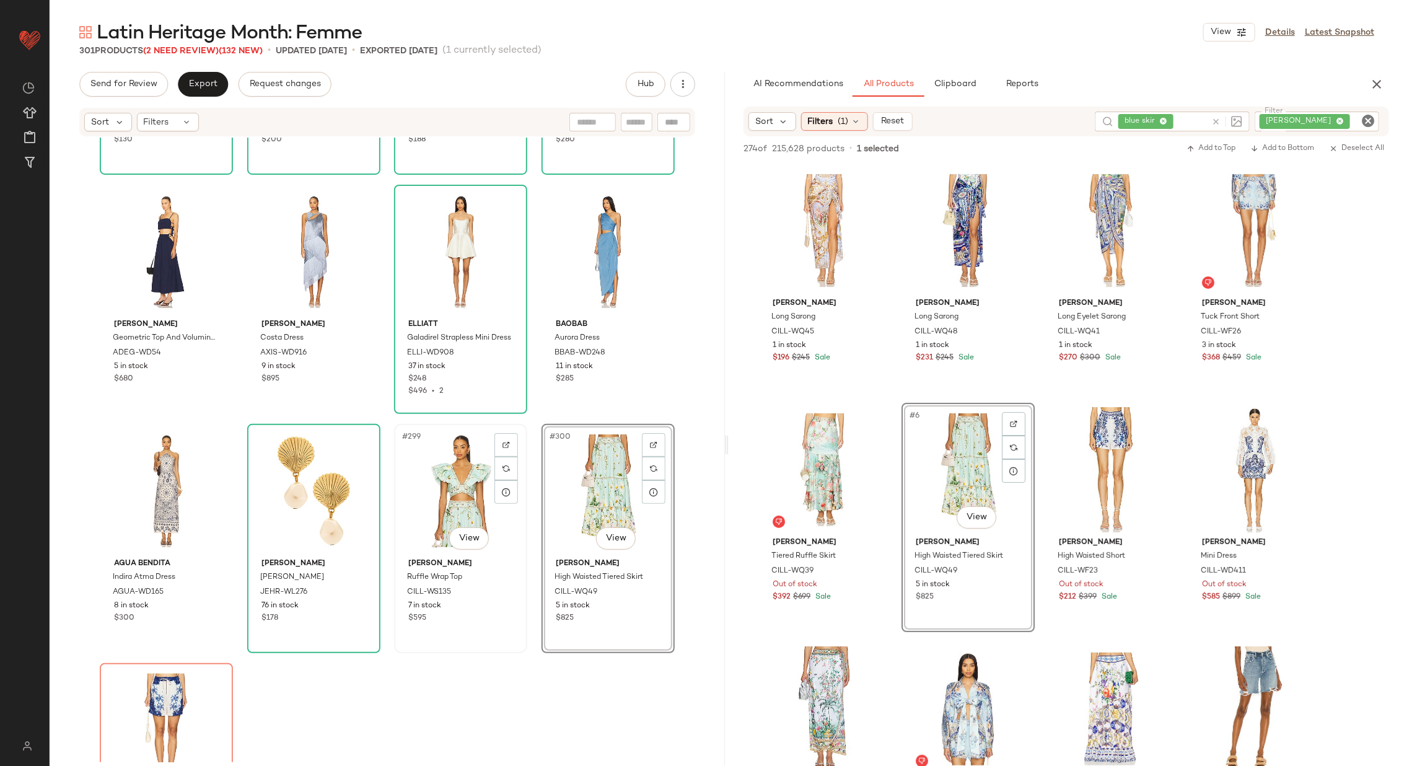
scroll to position [17550, 0]
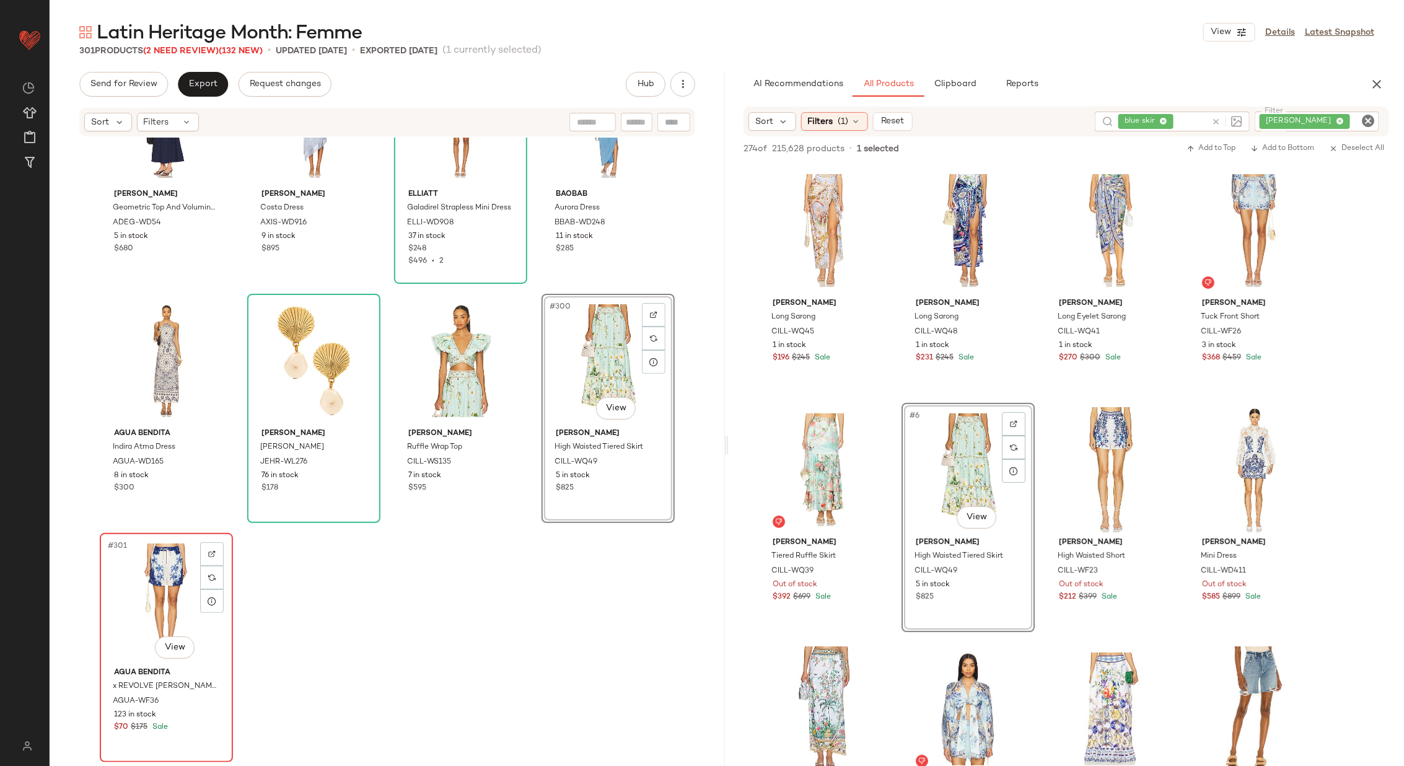
click at [125, 600] on div "#301 View" at bounding box center [166, 599] width 125 height 125
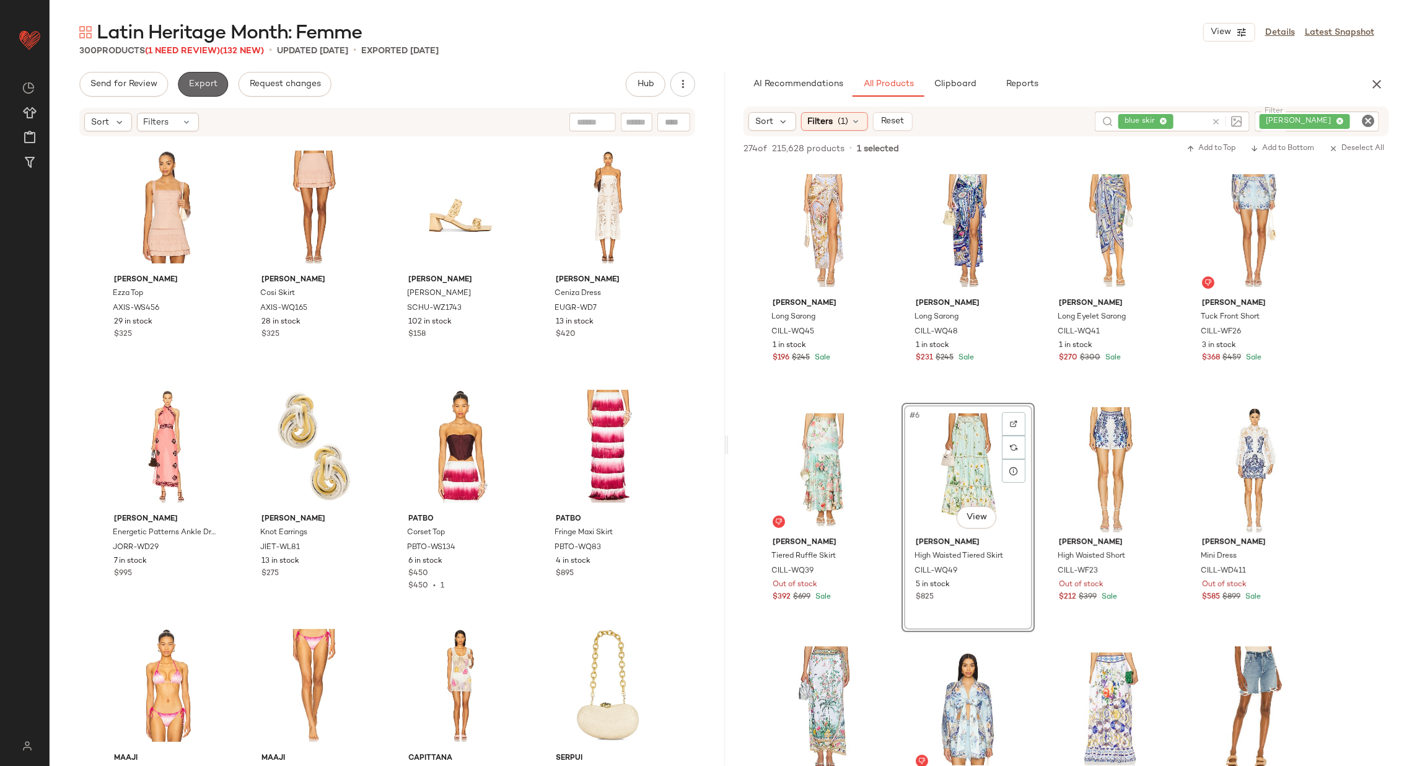
click at [208, 84] on span "Export" at bounding box center [202, 84] width 29 height 10
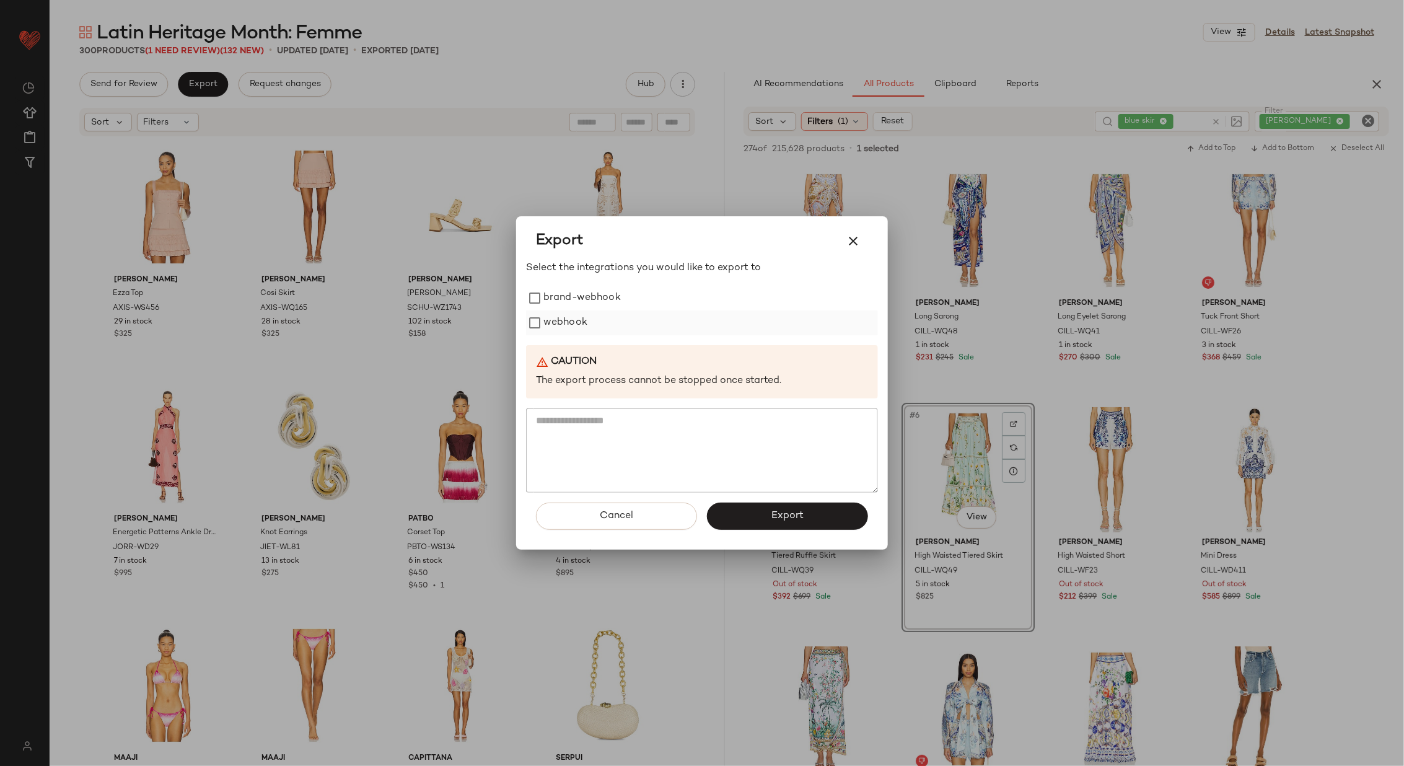
click at [562, 325] on label "webhook" at bounding box center [565, 322] width 44 height 25
click at [806, 517] on button "Export" at bounding box center [787, 515] width 161 height 27
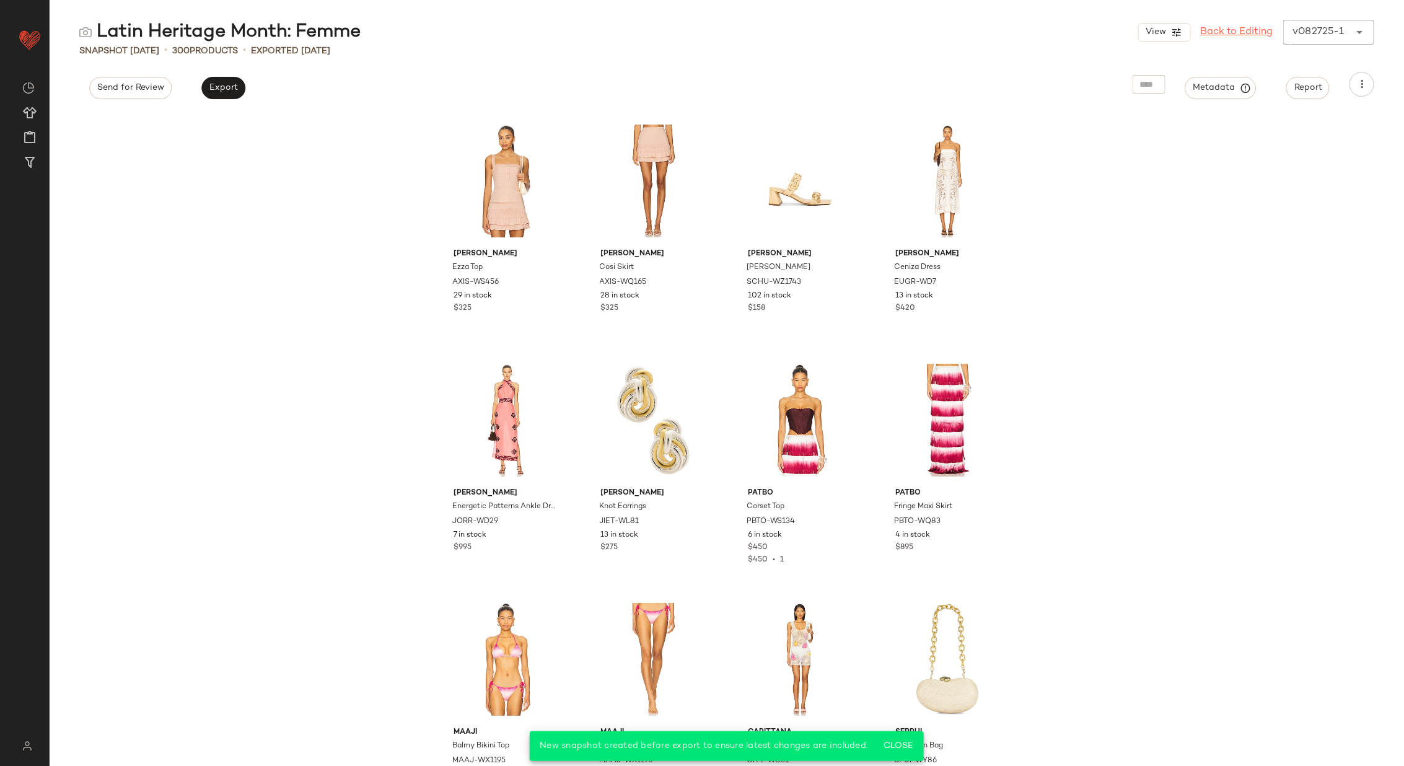
click at [1253, 28] on link "Back to Editing" at bounding box center [1236, 32] width 72 height 15
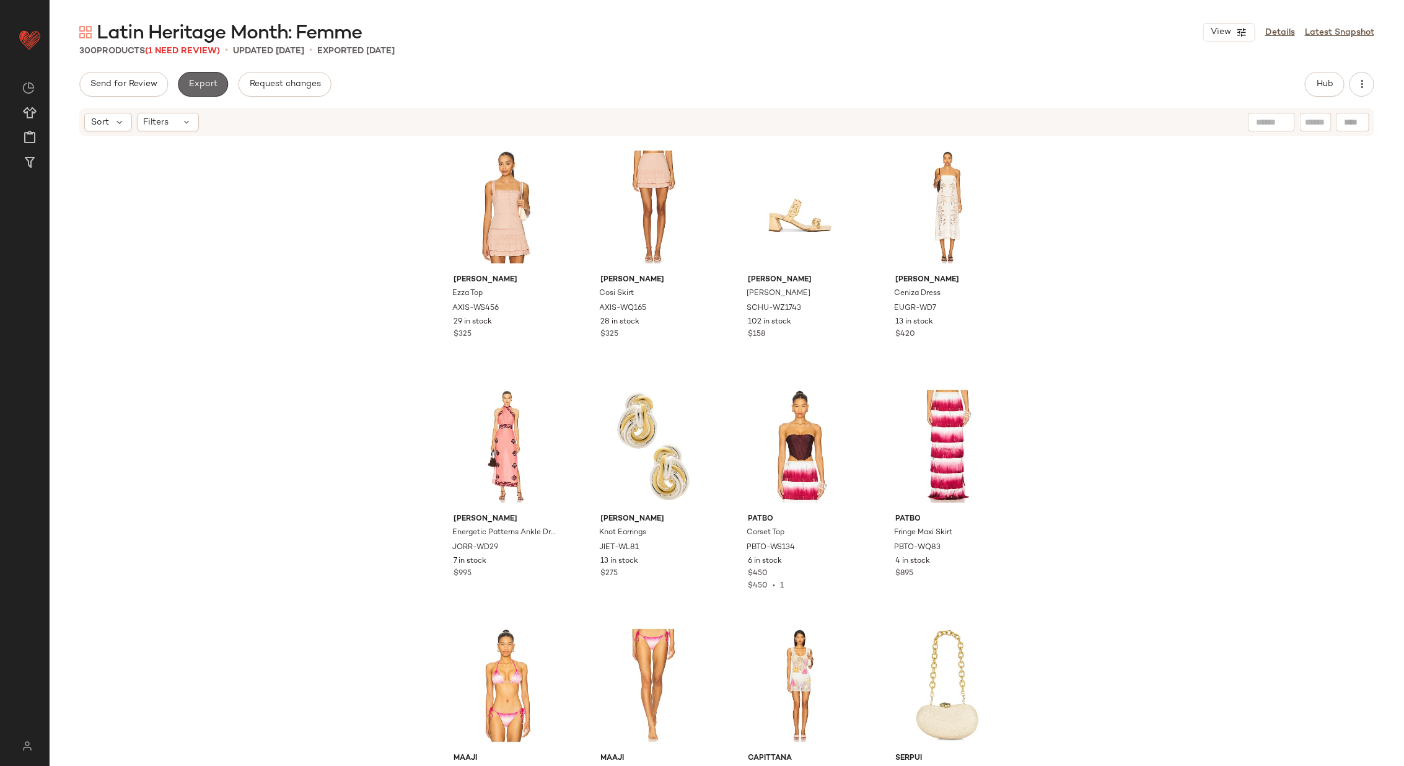
click at [201, 82] on span "Export" at bounding box center [202, 84] width 29 height 10
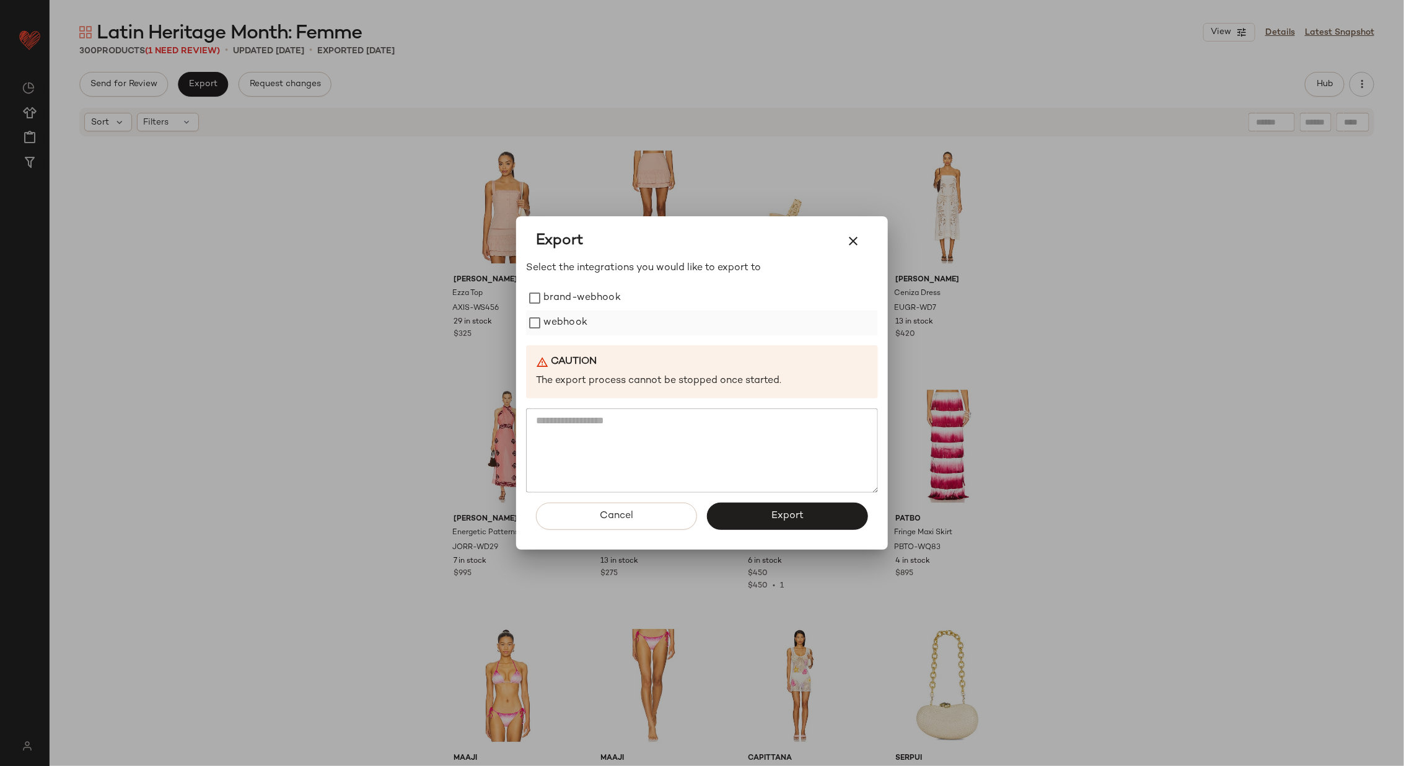
click at [567, 324] on label "webhook" at bounding box center [565, 322] width 44 height 25
click at [807, 516] on button "Export" at bounding box center [787, 515] width 161 height 27
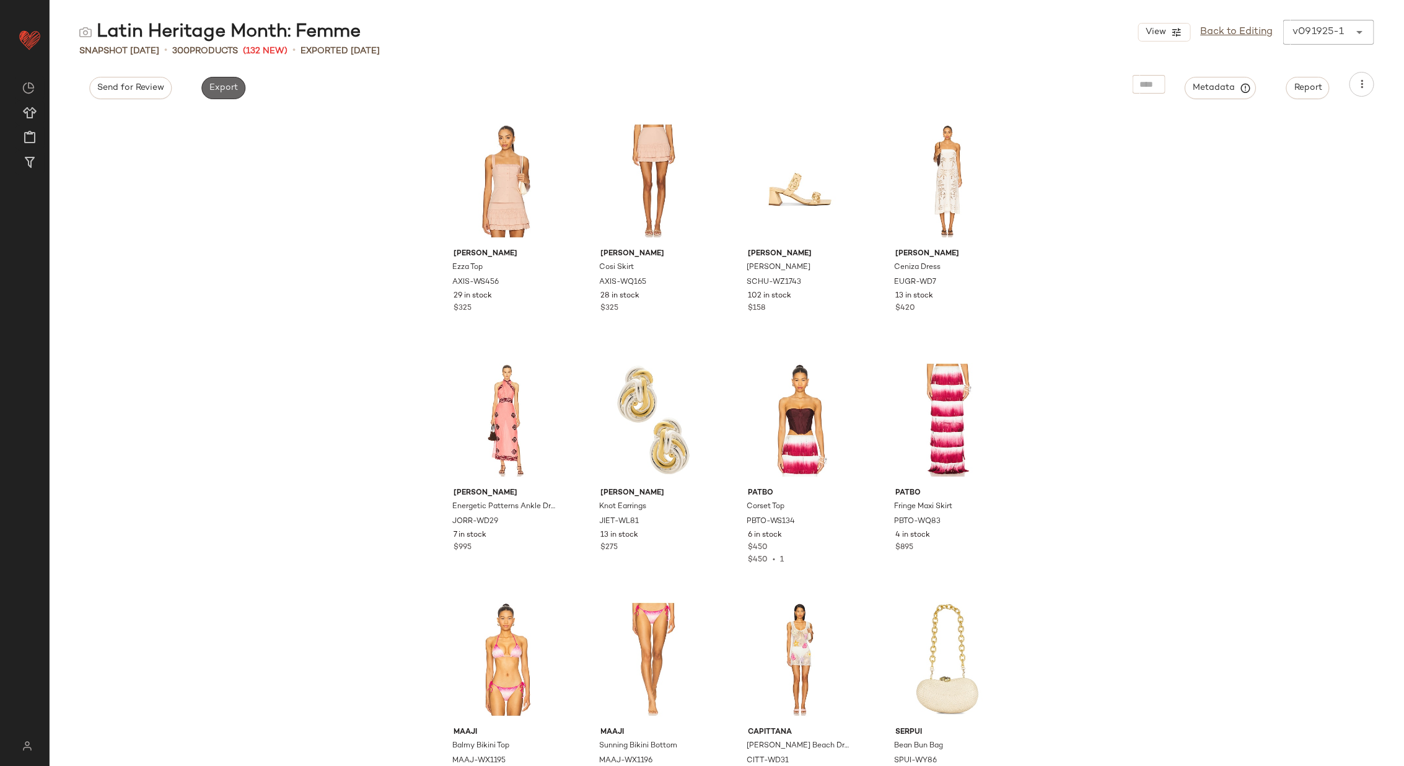
click at [224, 90] on span "Export" at bounding box center [223, 88] width 29 height 10
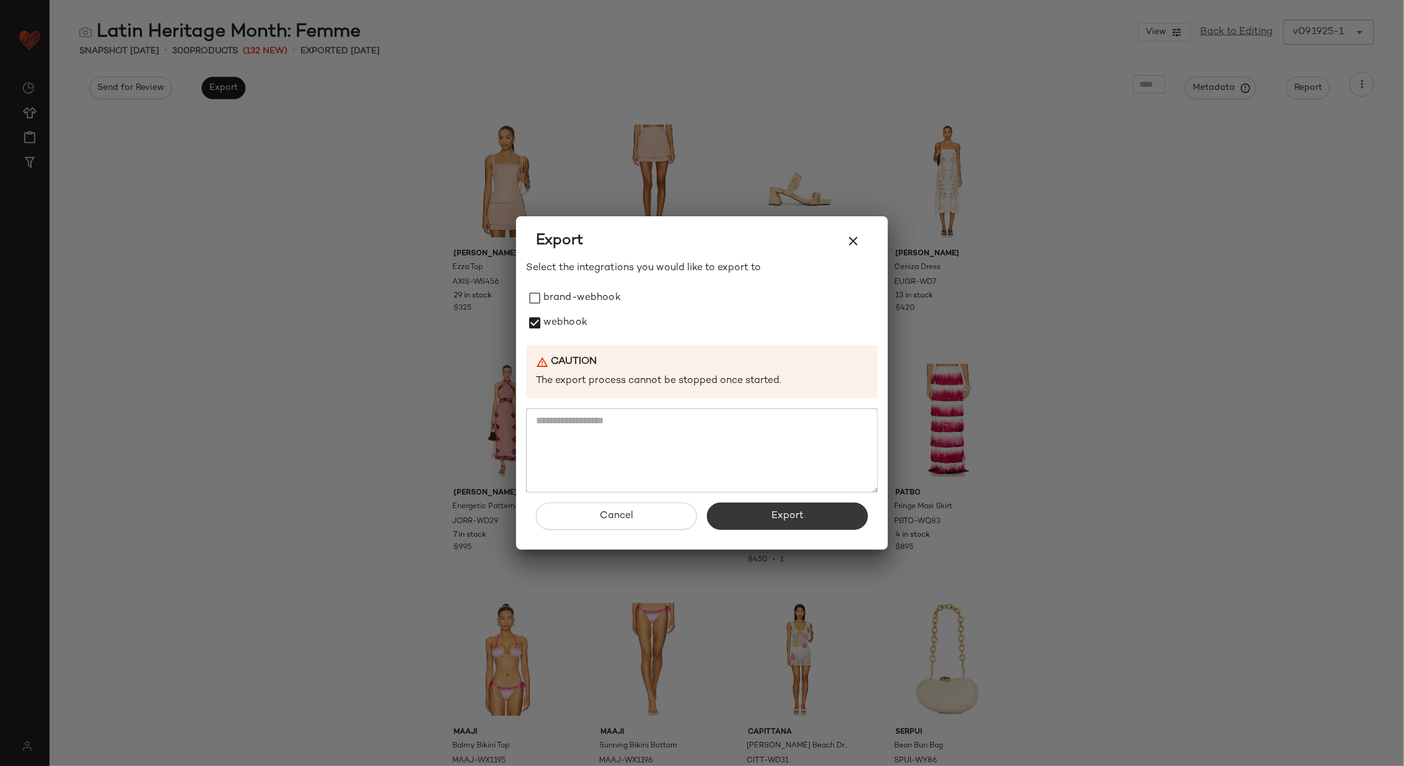
click at [795, 515] on span "Export" at bounding box center [787, 516] width 33 height 12
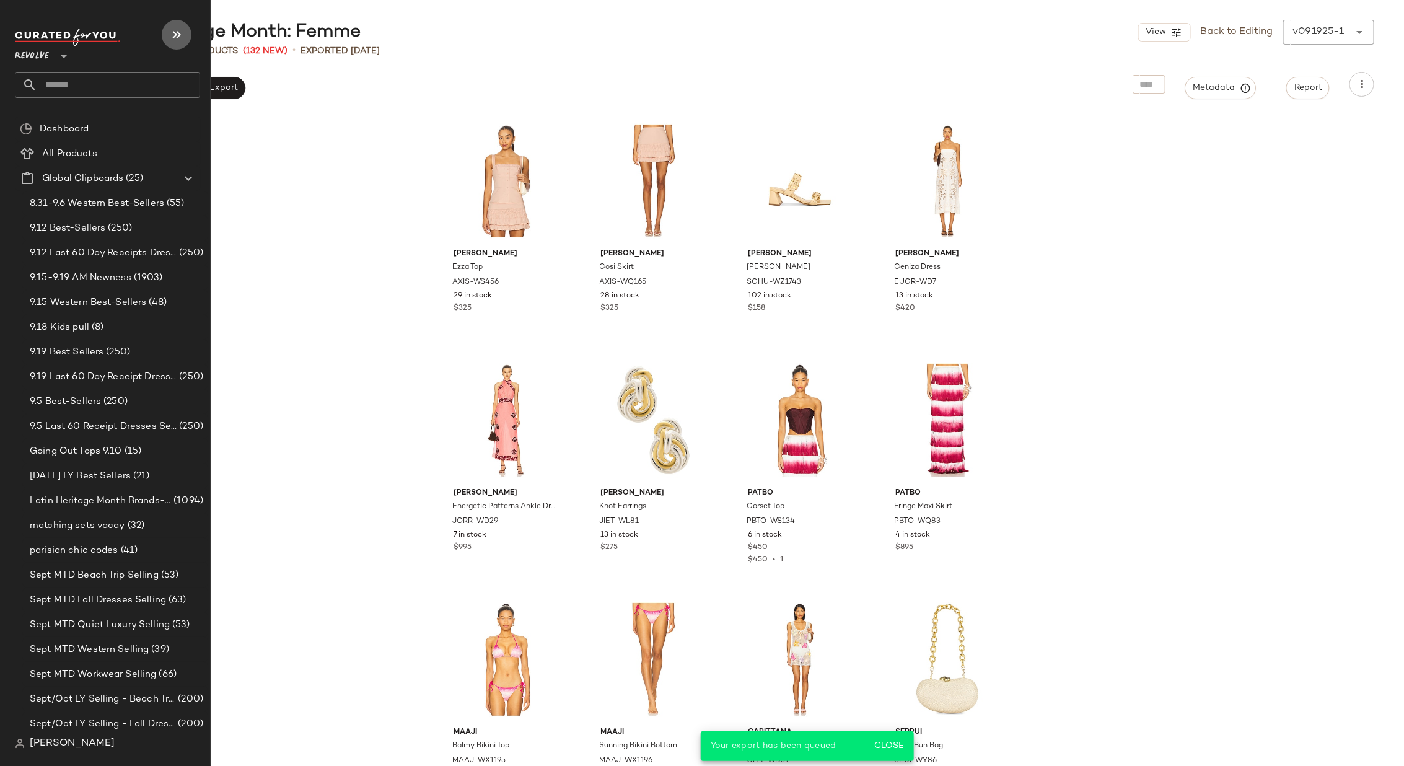
click at [168, 38] on button "button" at bounding box center [177, 35] width 30 height 30
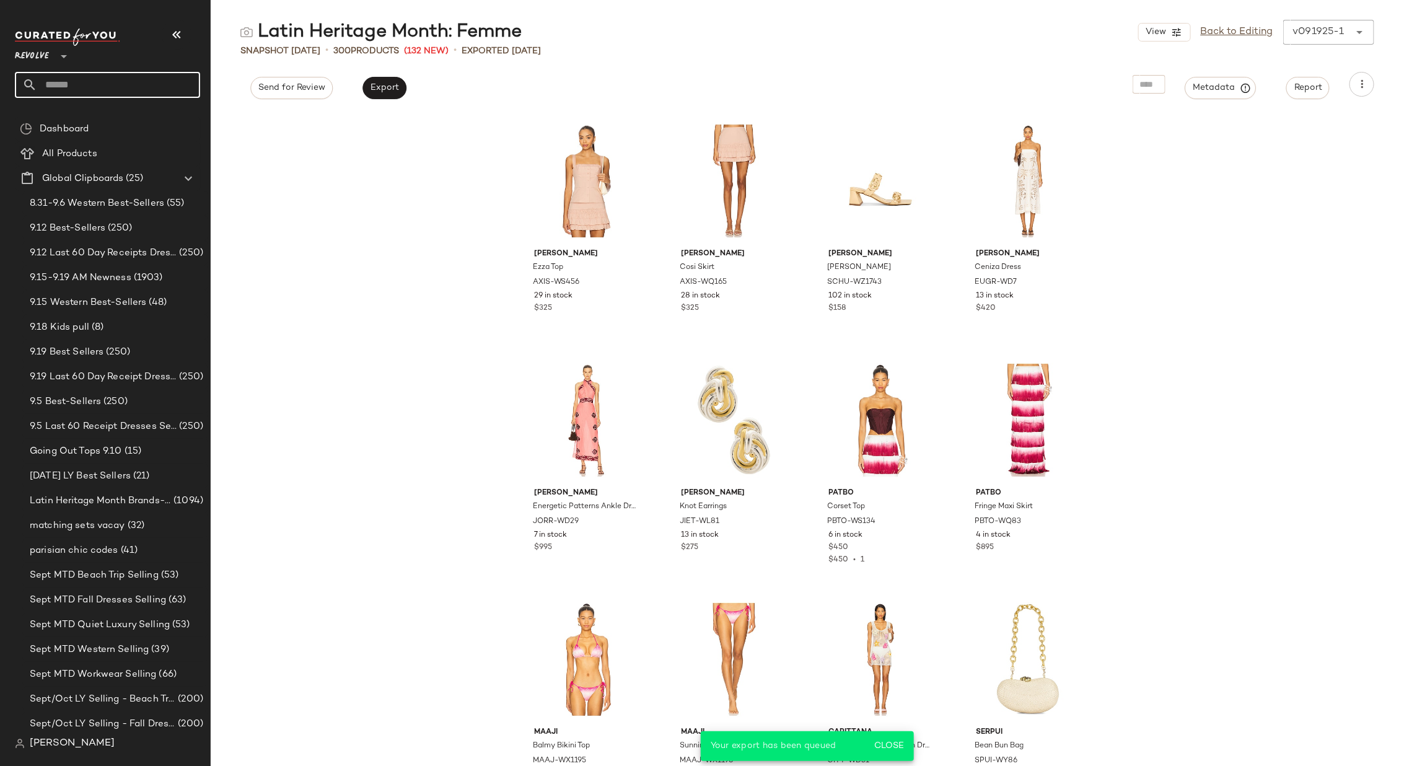
click at [116, 84] on input "text" at bounding box center [118, 85] width 163 height 26
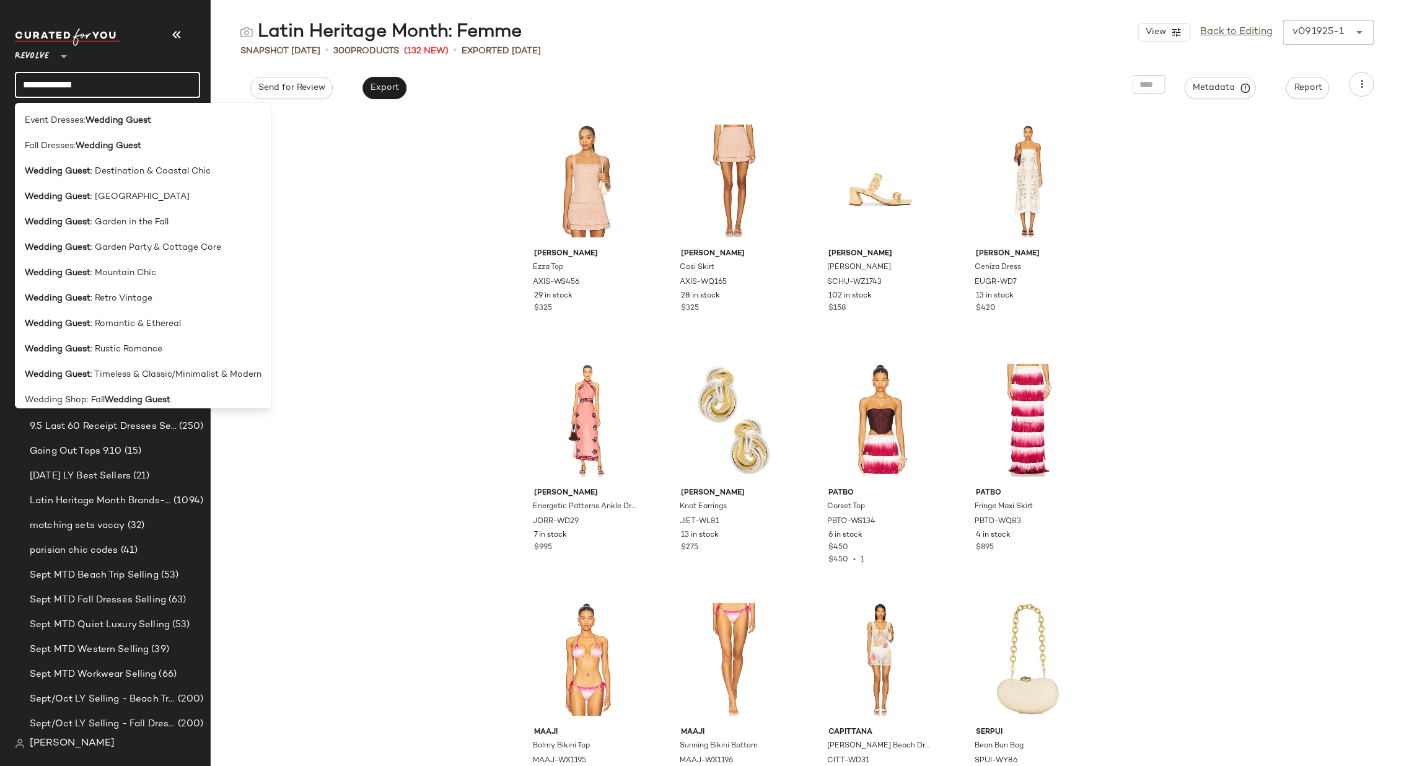
click at [118, 83] on input "**********" at bounding box center [107, 85] width 185 height 26
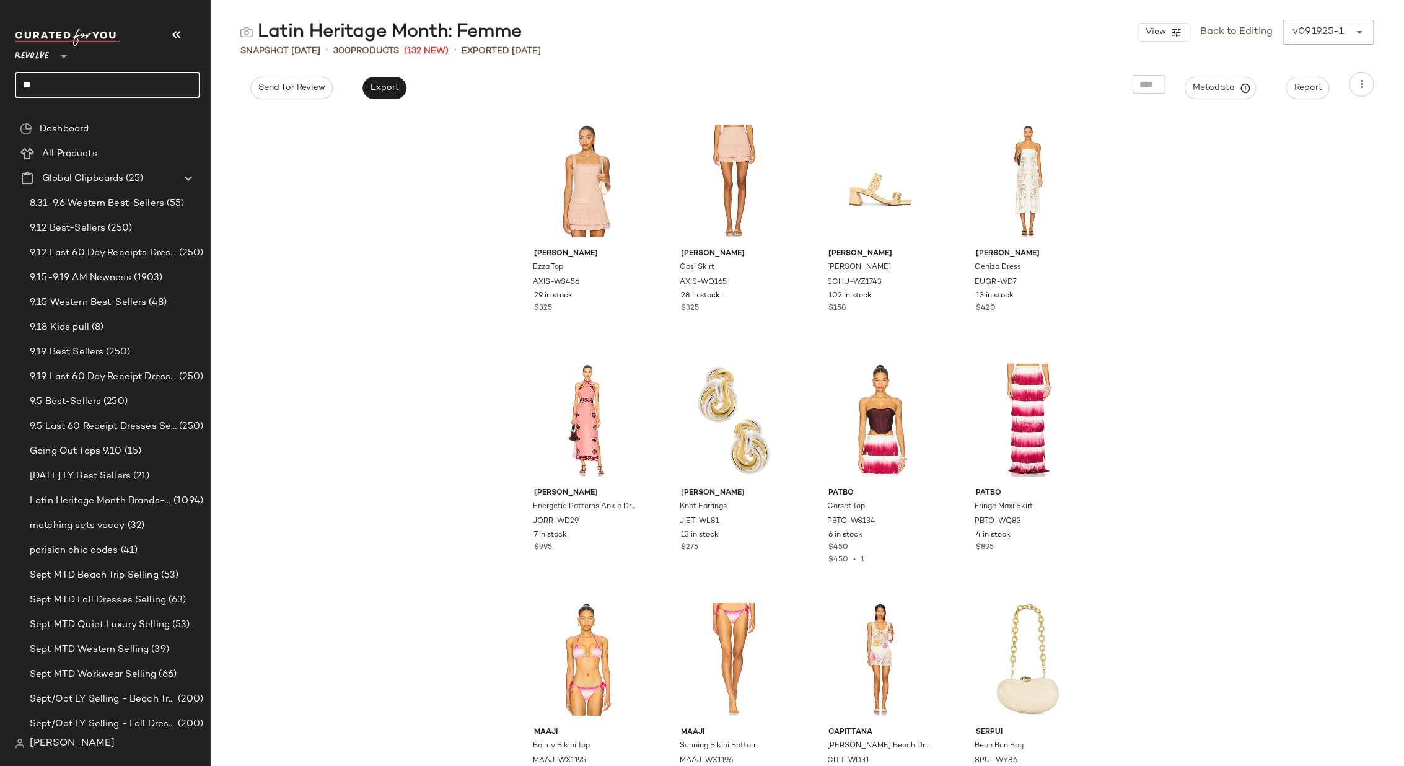
type input "*"
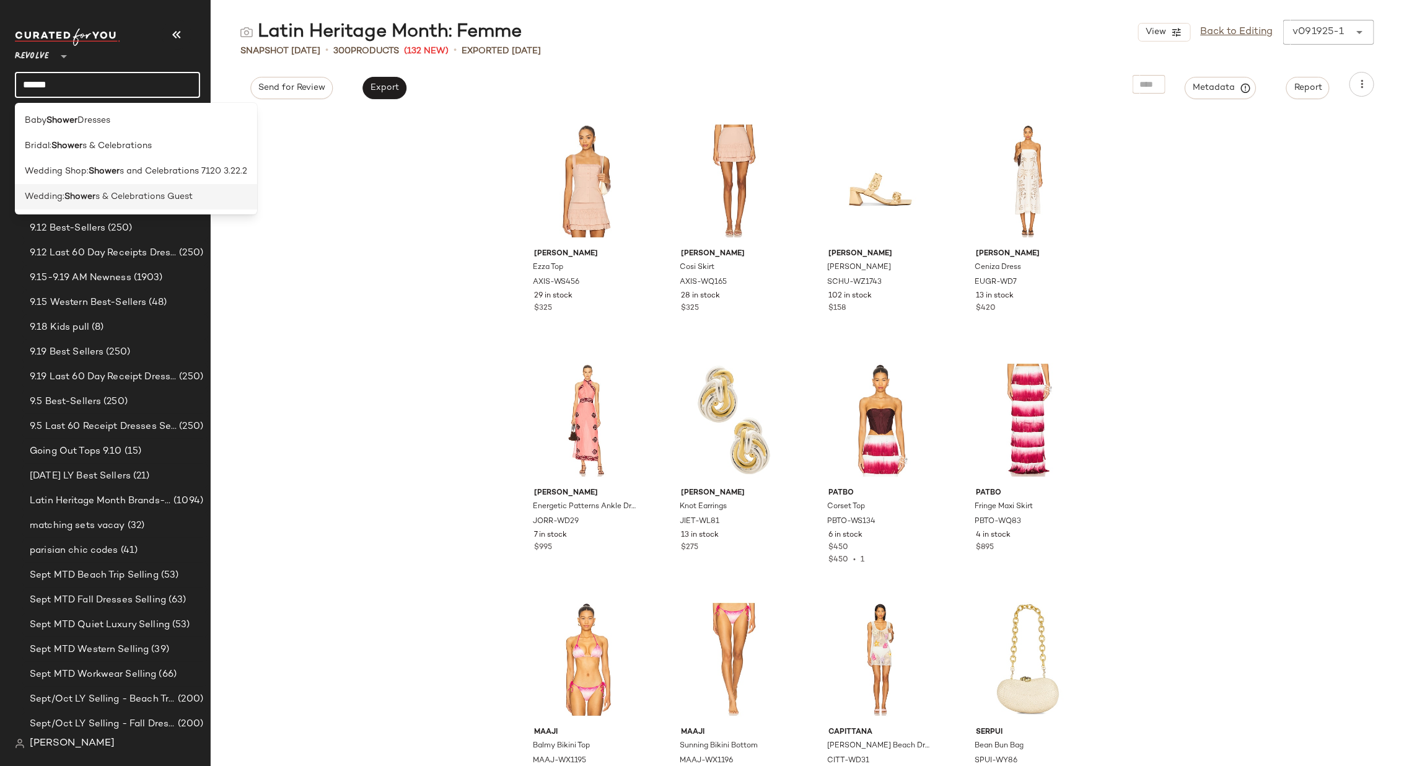
type input "******"
click at [123, 195] on span "s & Celebrations Guest" at bounding box center [143, 196] width 97 height 13
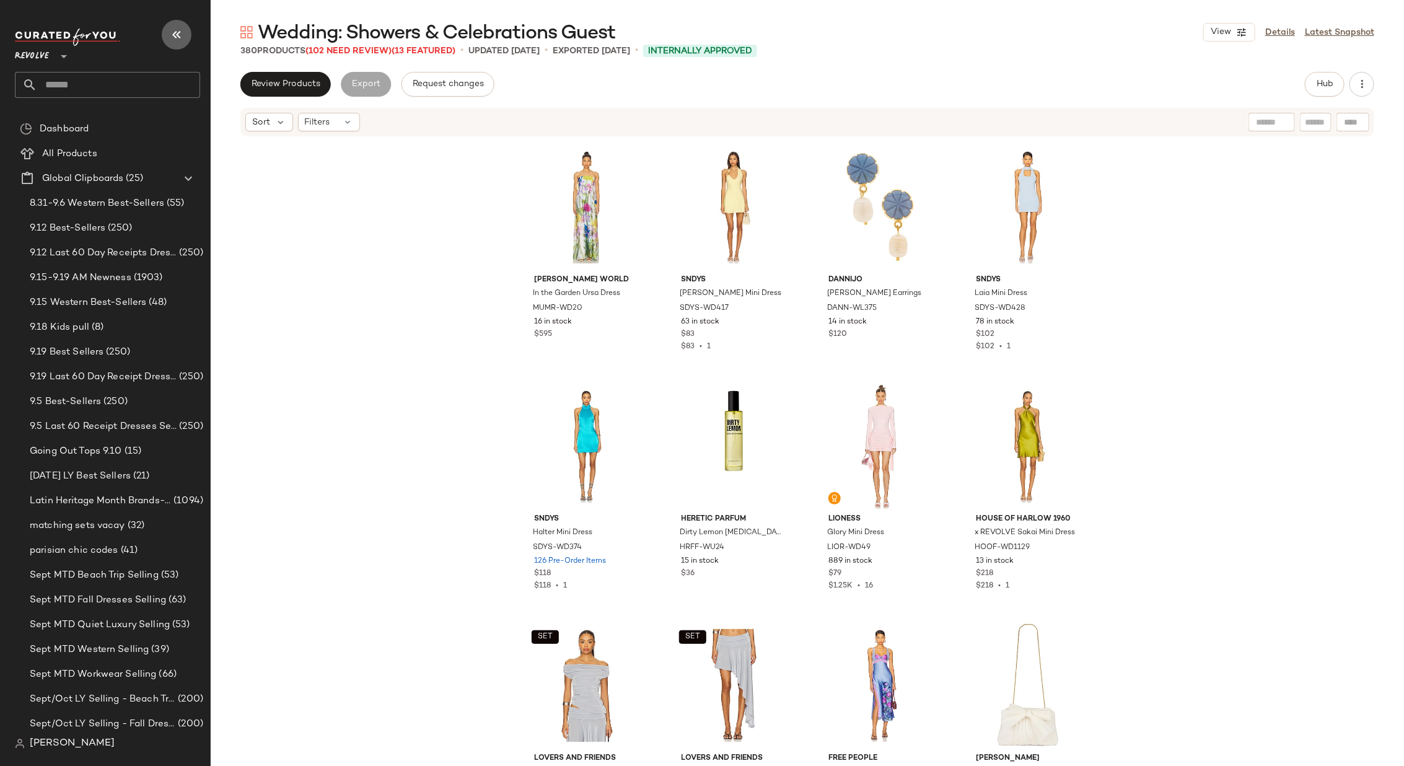
click at [177, 30] on icon "button" at bounding box center [176, 34] width 15 height 15
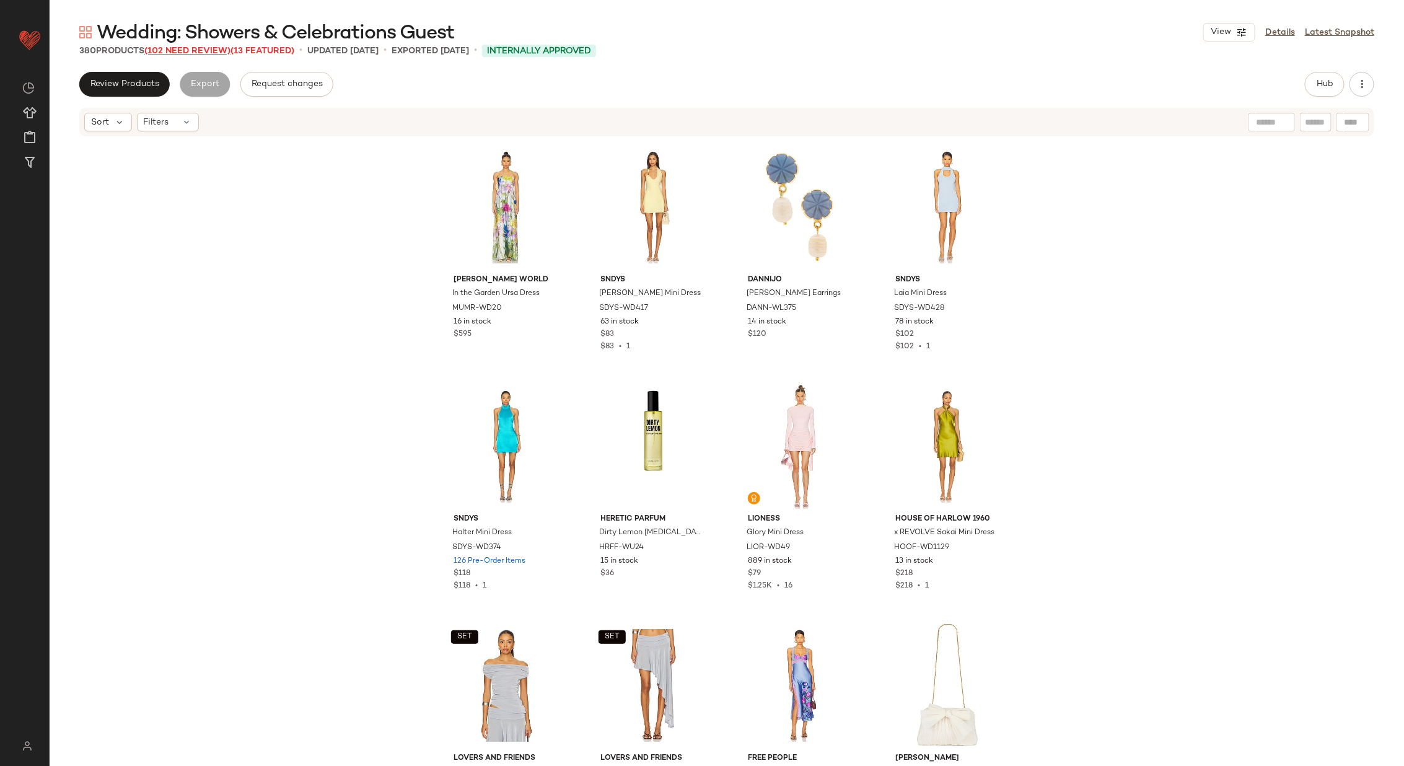
click at [201, 49] on span "(102 Need Review)" at bounding box center [187, 50] width 86 height 9
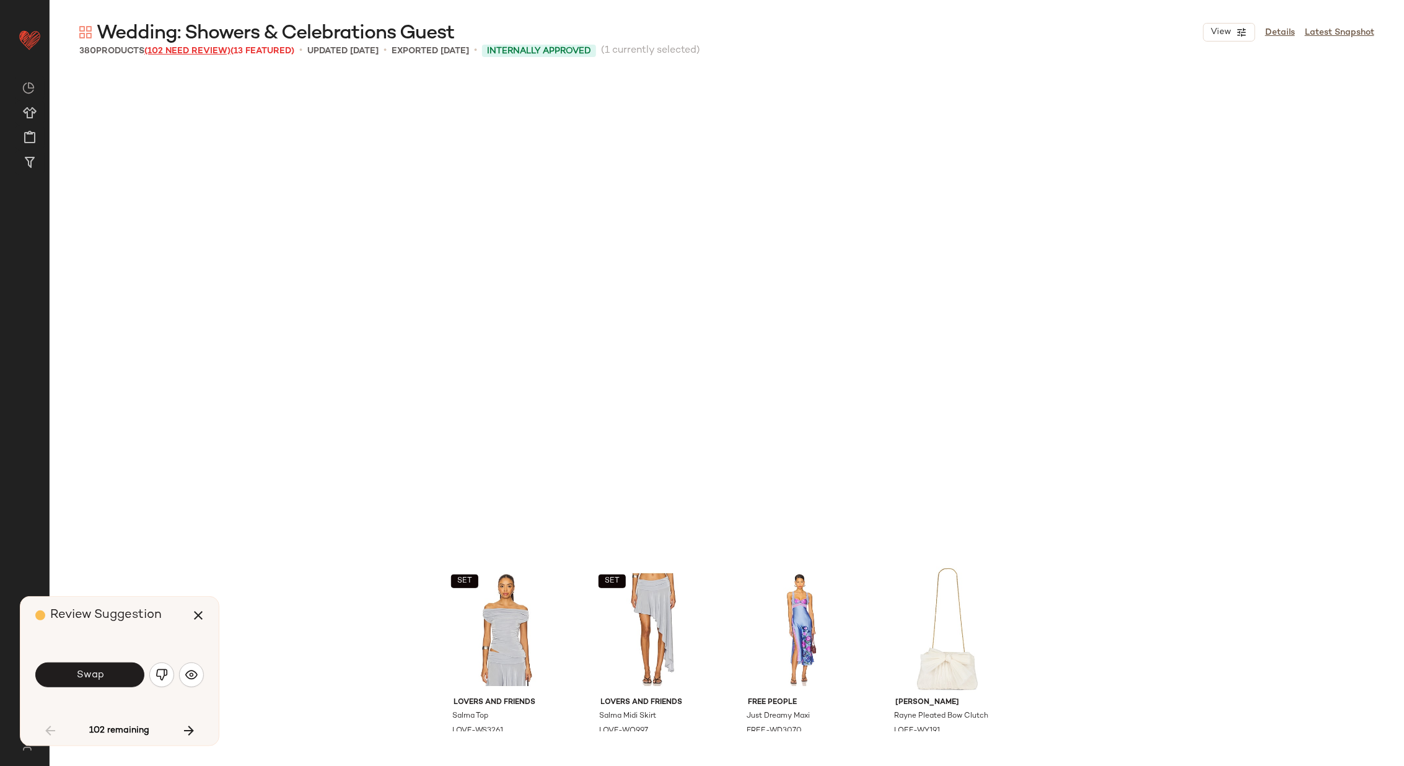
scroll to position [488, 0]
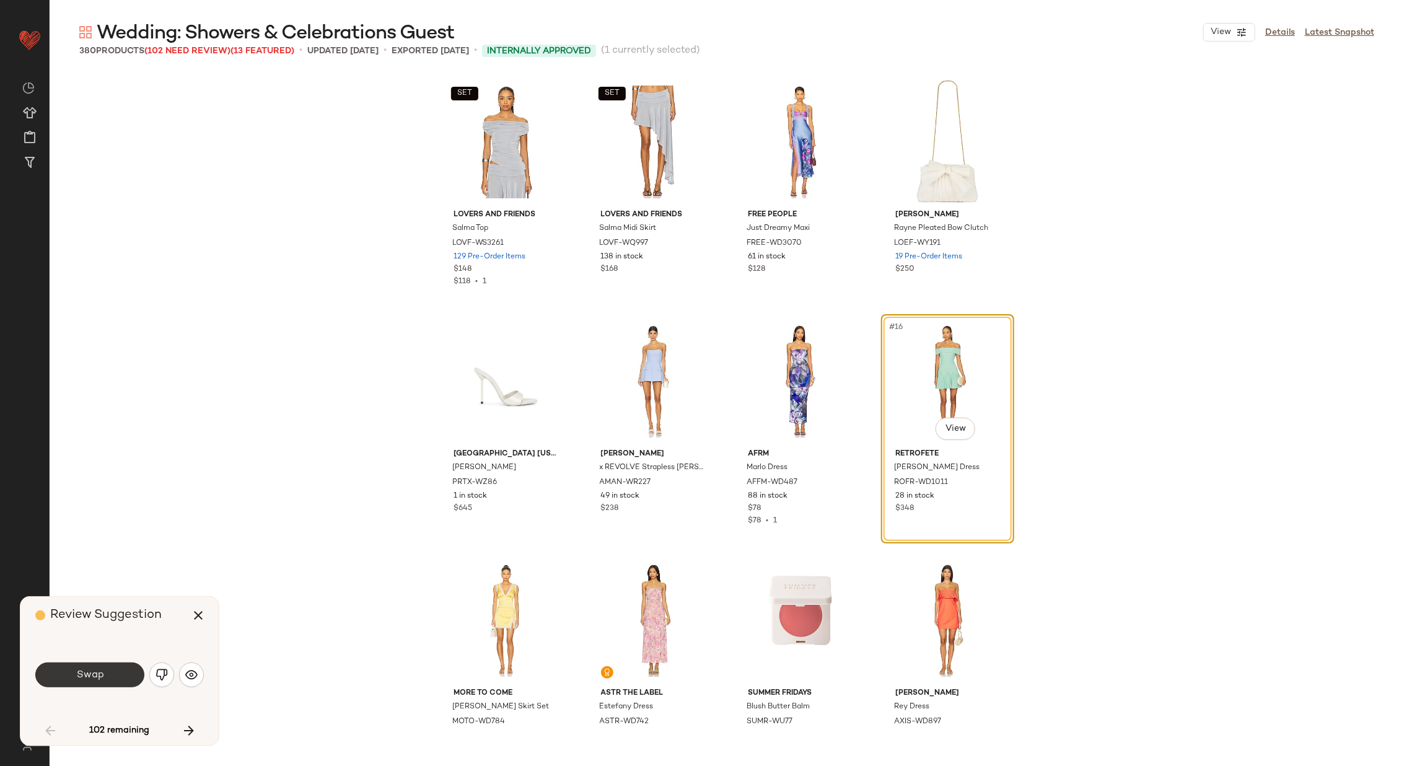
click at [103, 674] on button "Swap" at bounding box center [89, 674] width 109 height 25
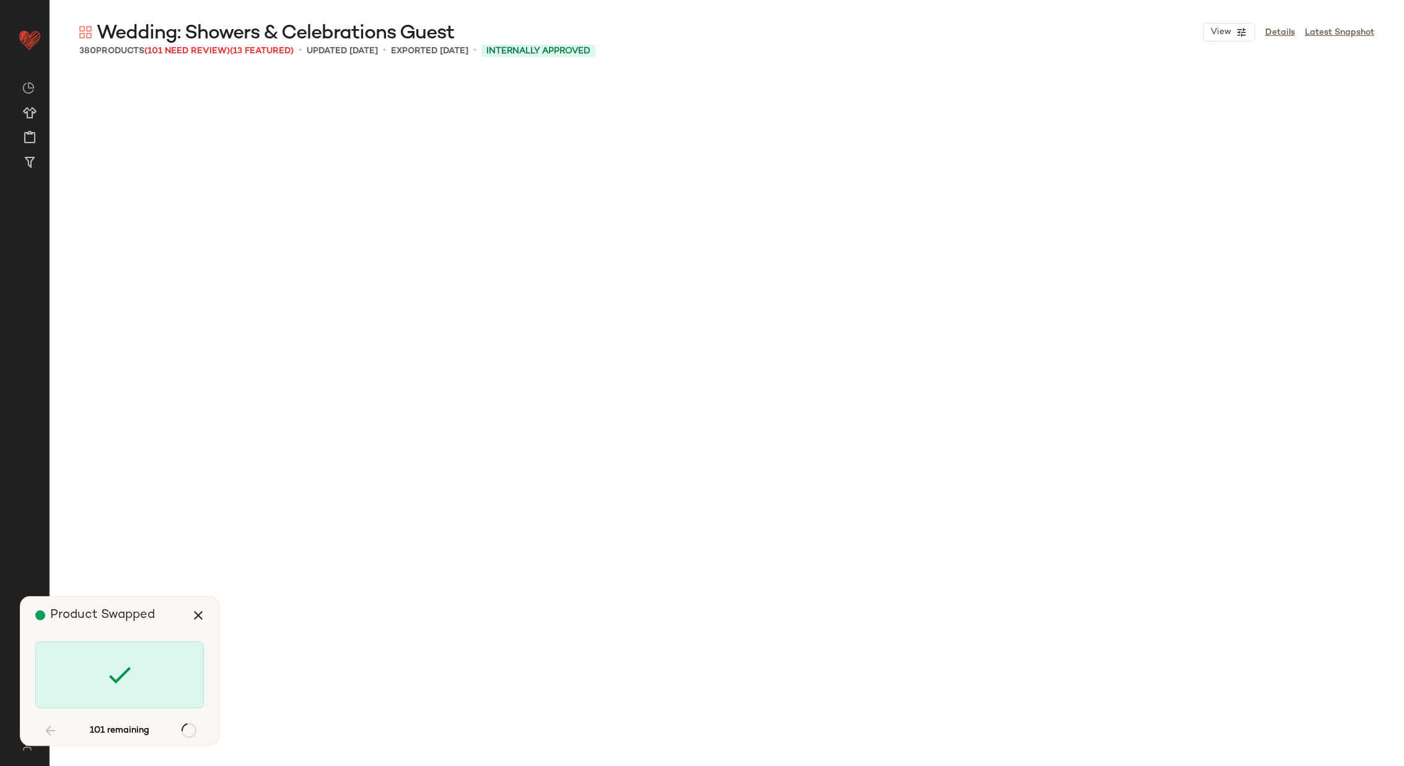
scroll to position [1435, 0]
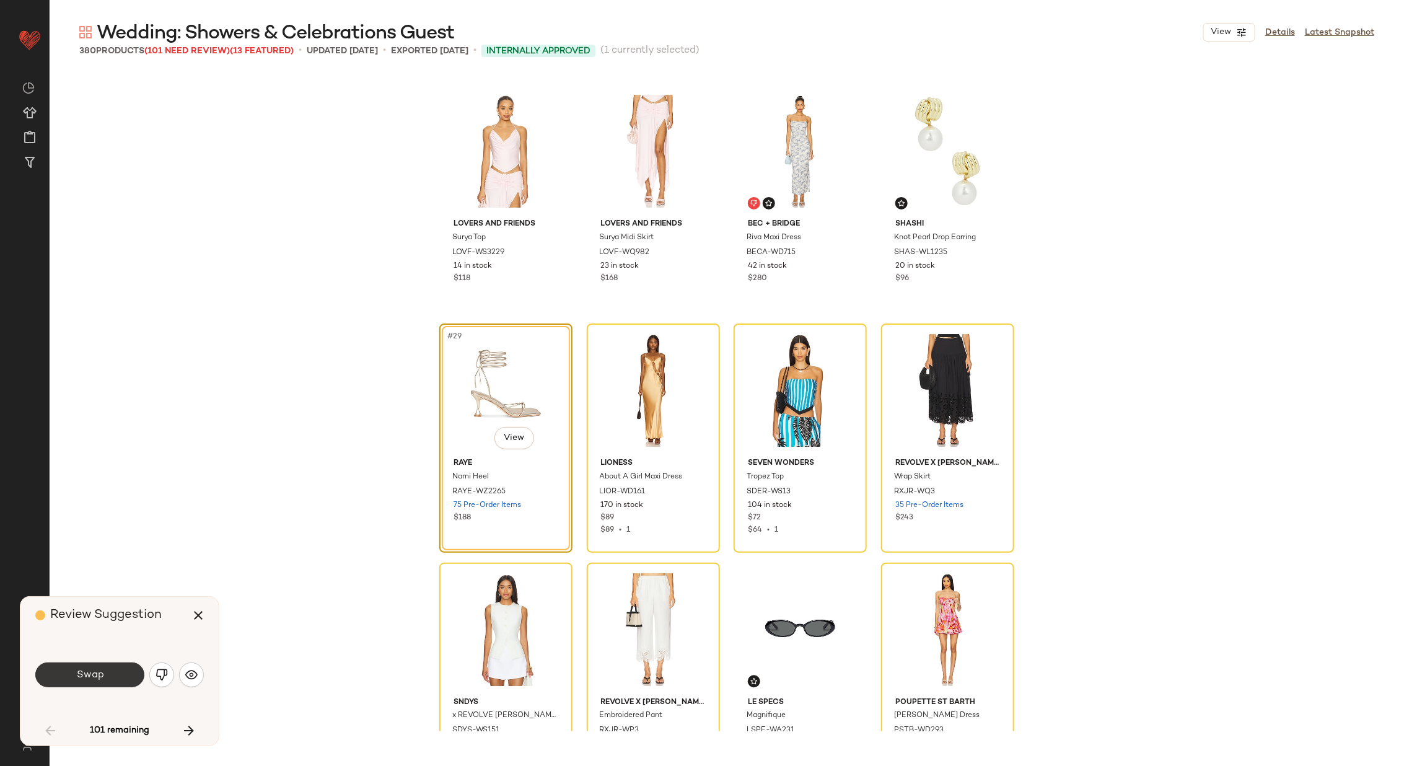
click at [100, 670] on span "Swap" at bounding box center [90, 675] width 28 height 12
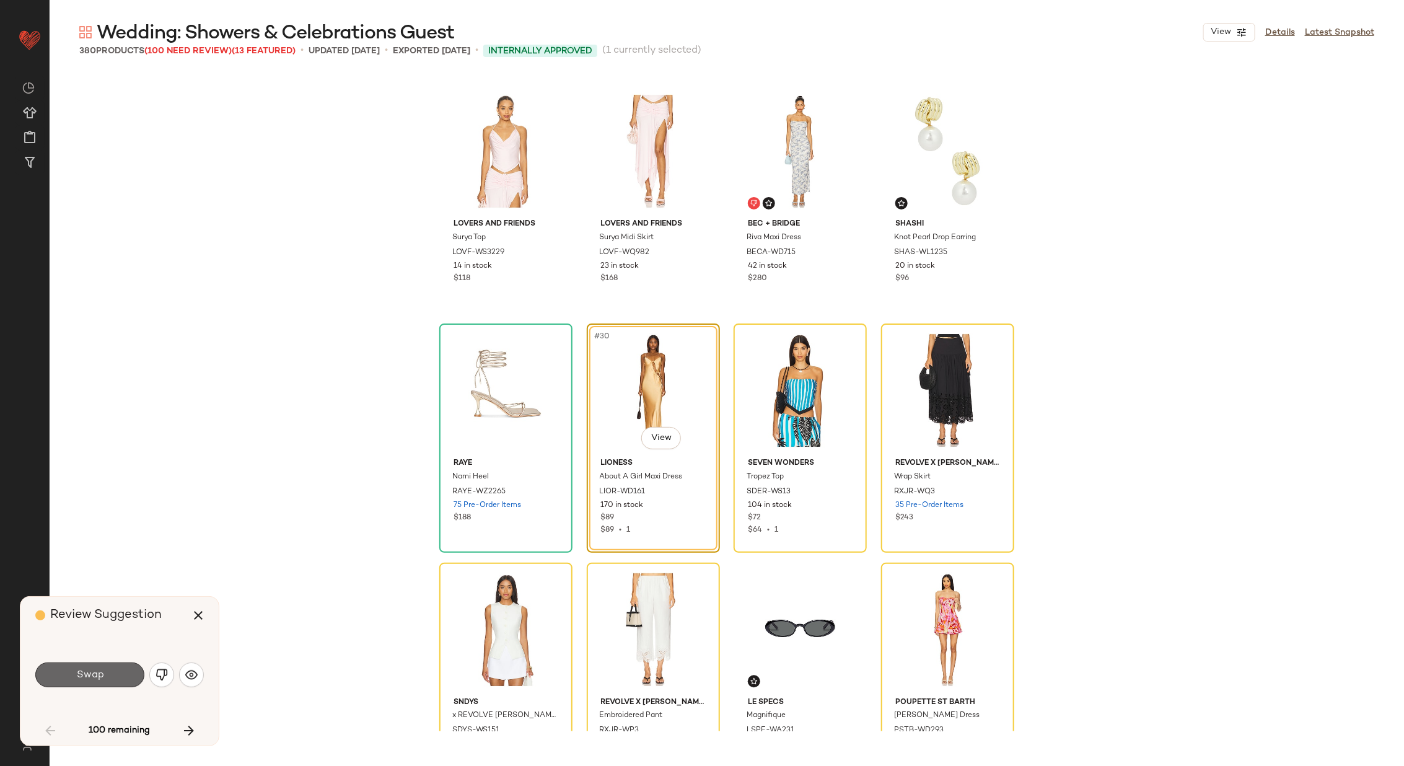
click at [109, 671] on button "Swap" at bounding box center [89, 674] width 109 height 25
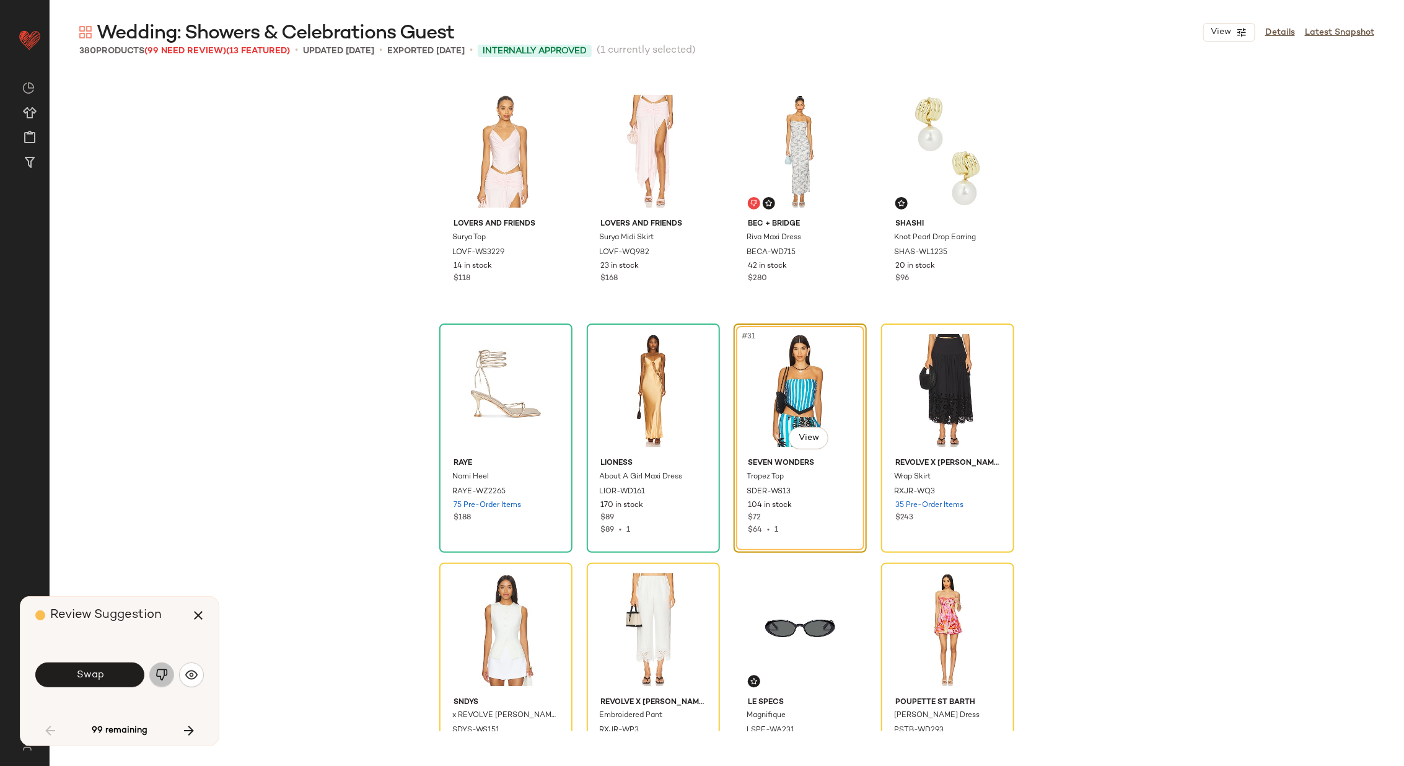
click at [161, 673] on img "button" at bounding box center [161, 674] width 12 height 12
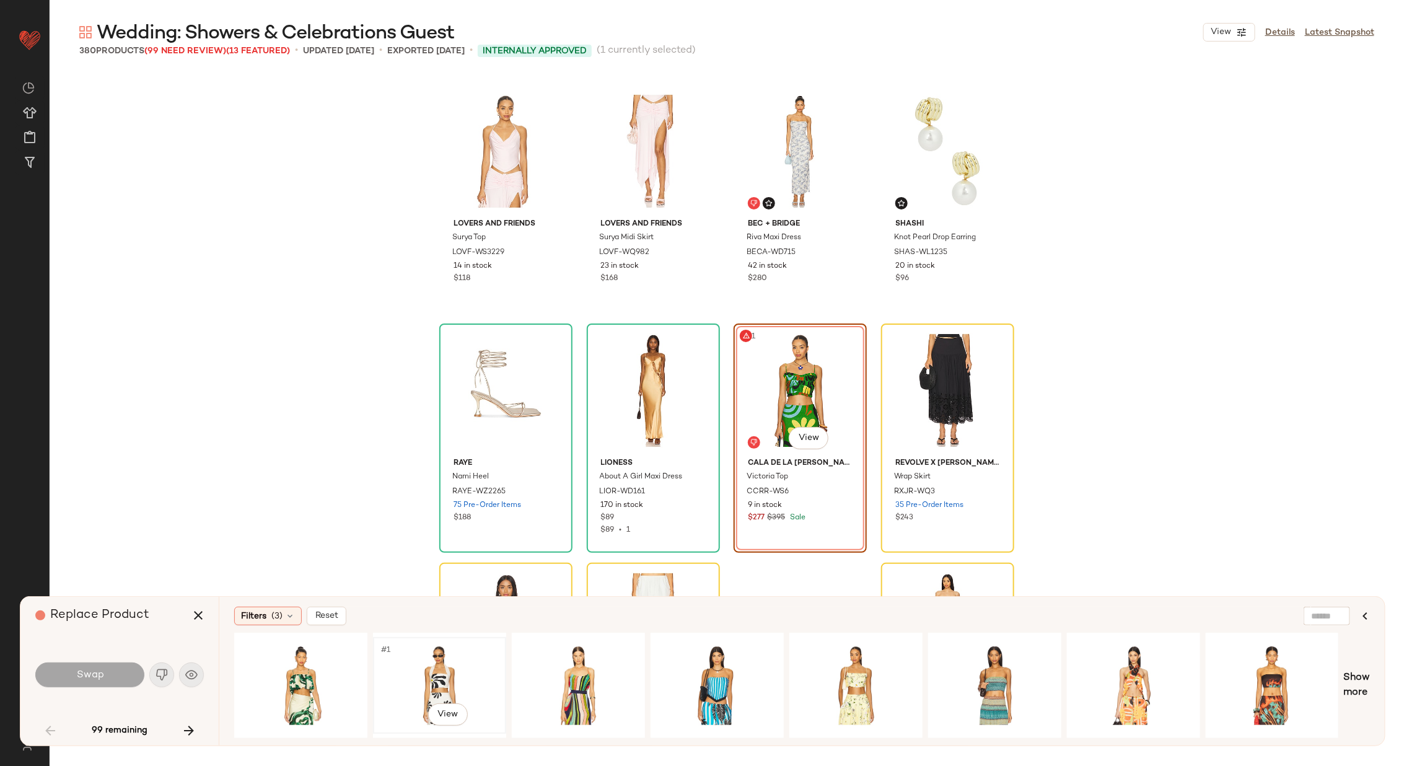
click at [429, 671] on div "#1 View" at bounding box center [439, 685] width 125 height 88
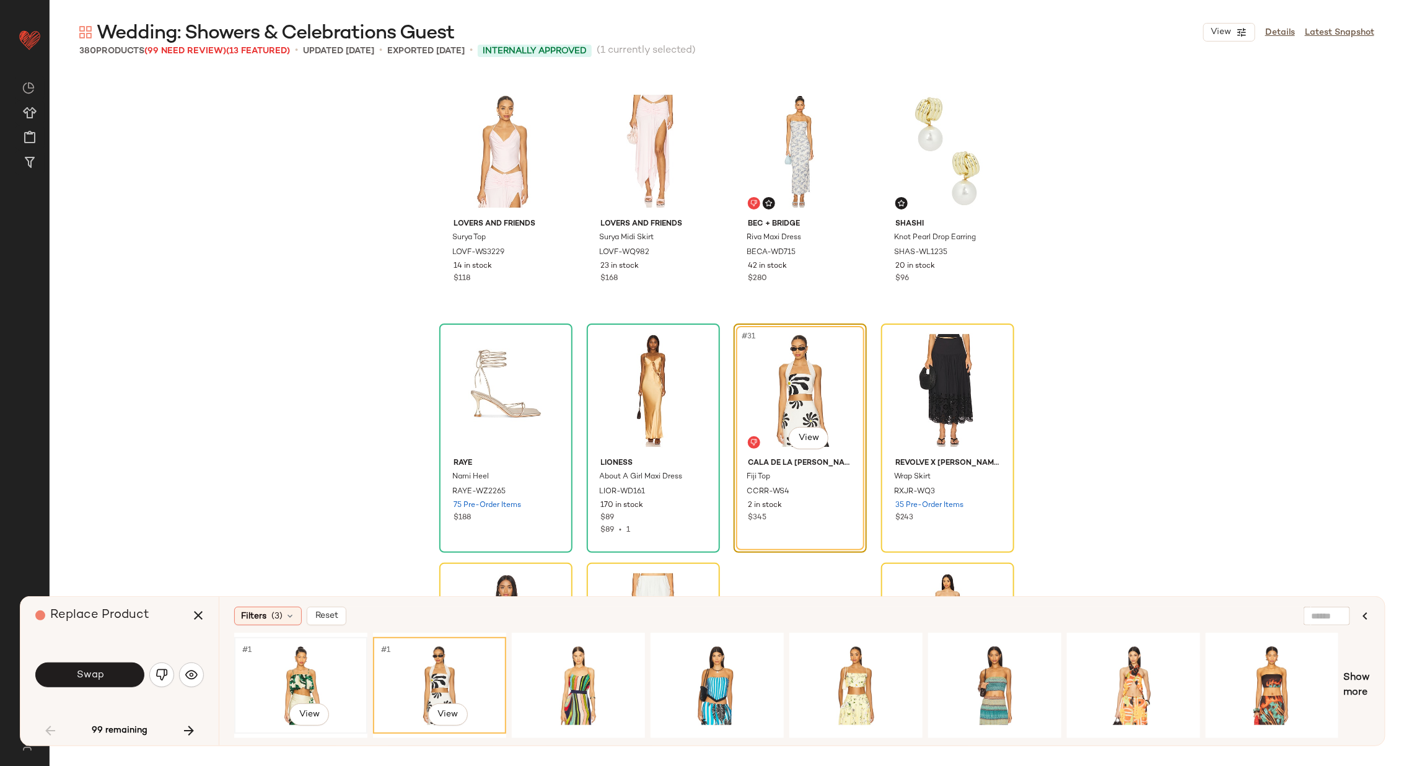
click at [289, 675] on div "#1 View" at bounding box center [300, 685] width 125 height 88
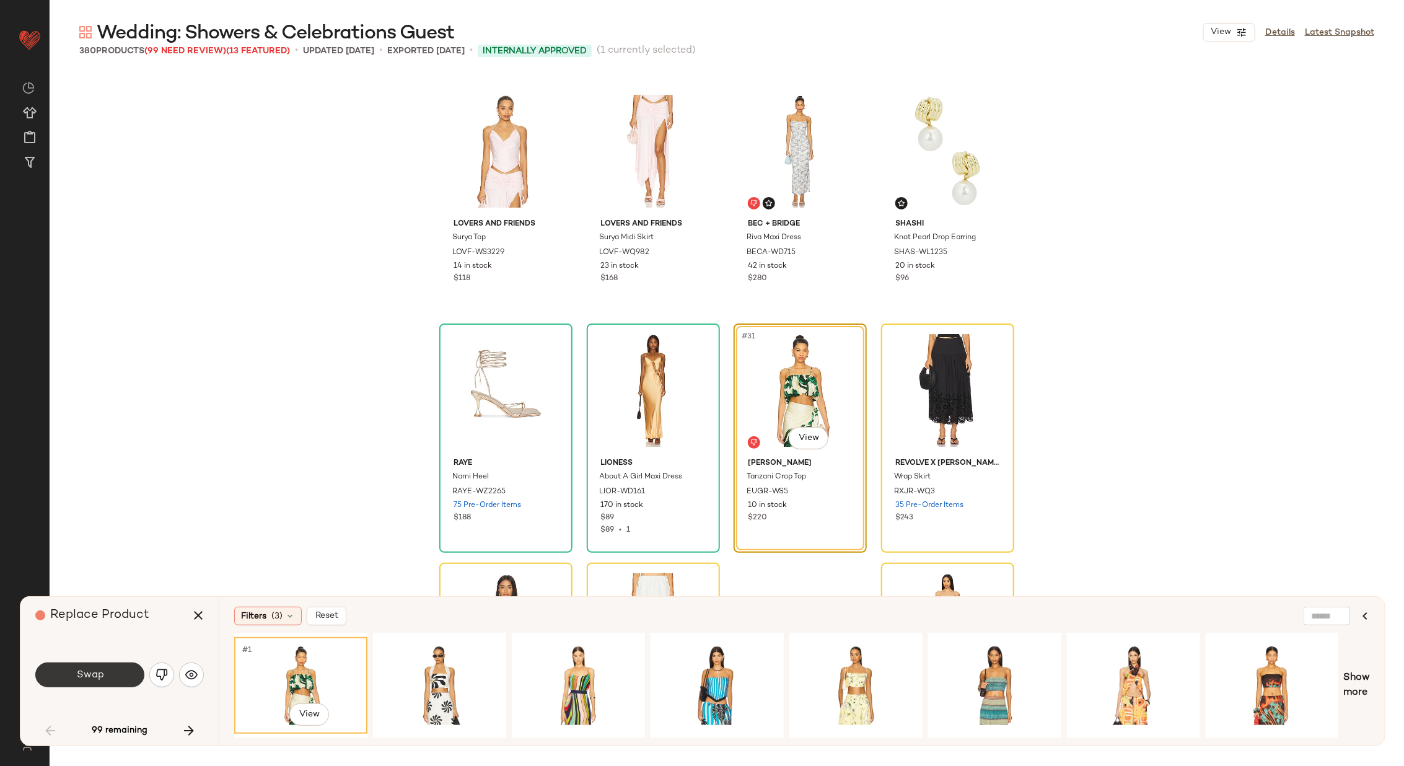
click at [104, 678] on button "Swap" at bounding box center [89, 674] width 109 height 25
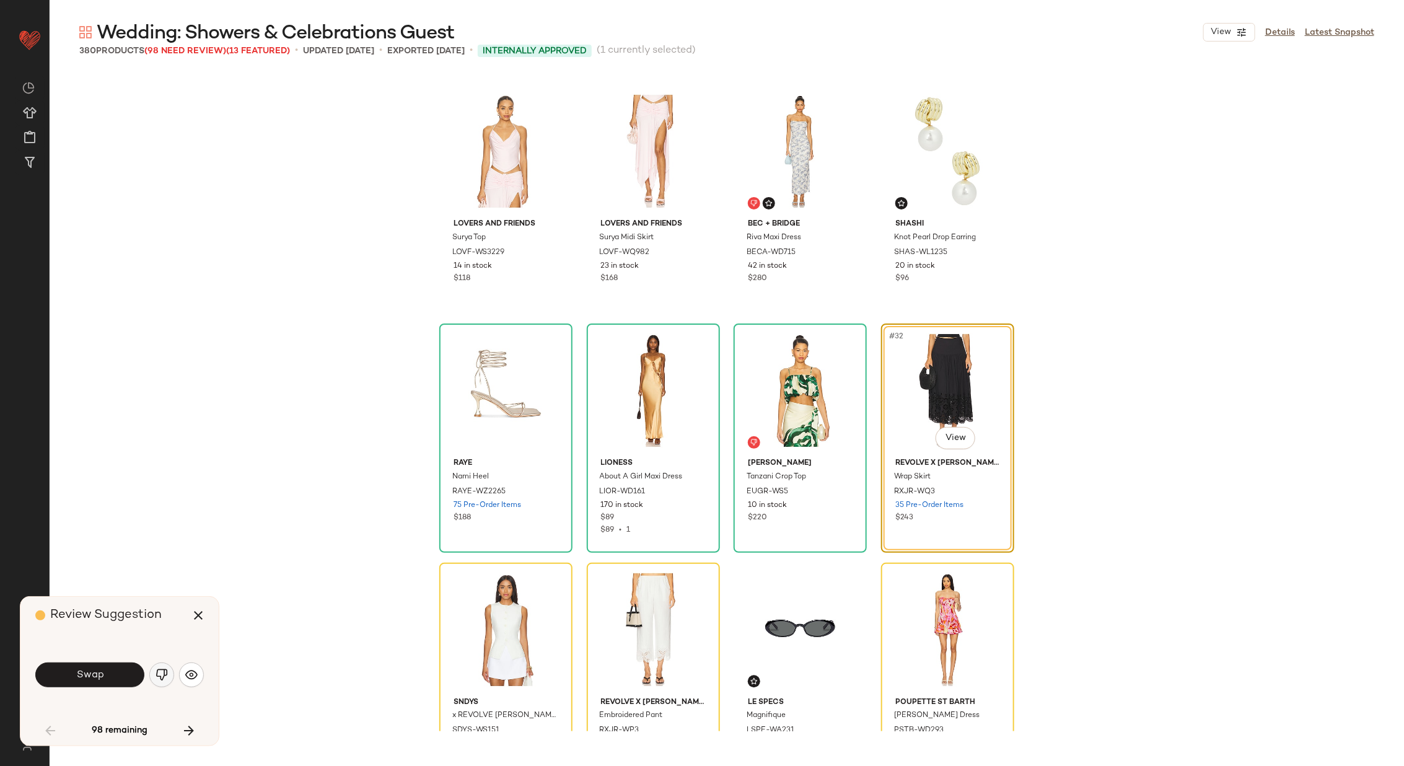
click at [159, 673] on img "button" at bounding box center [161, 674] width 12 height 12
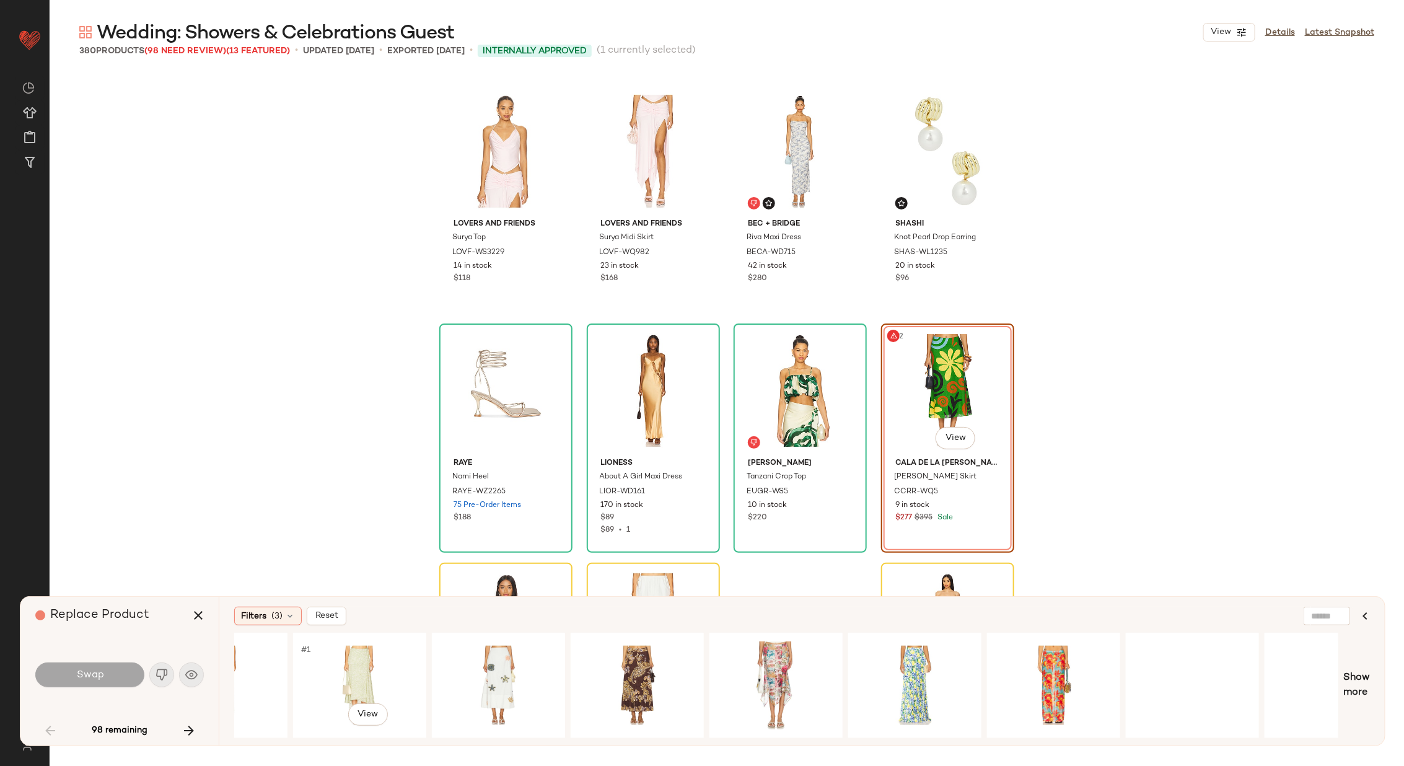
scroll to position [0, 1247]
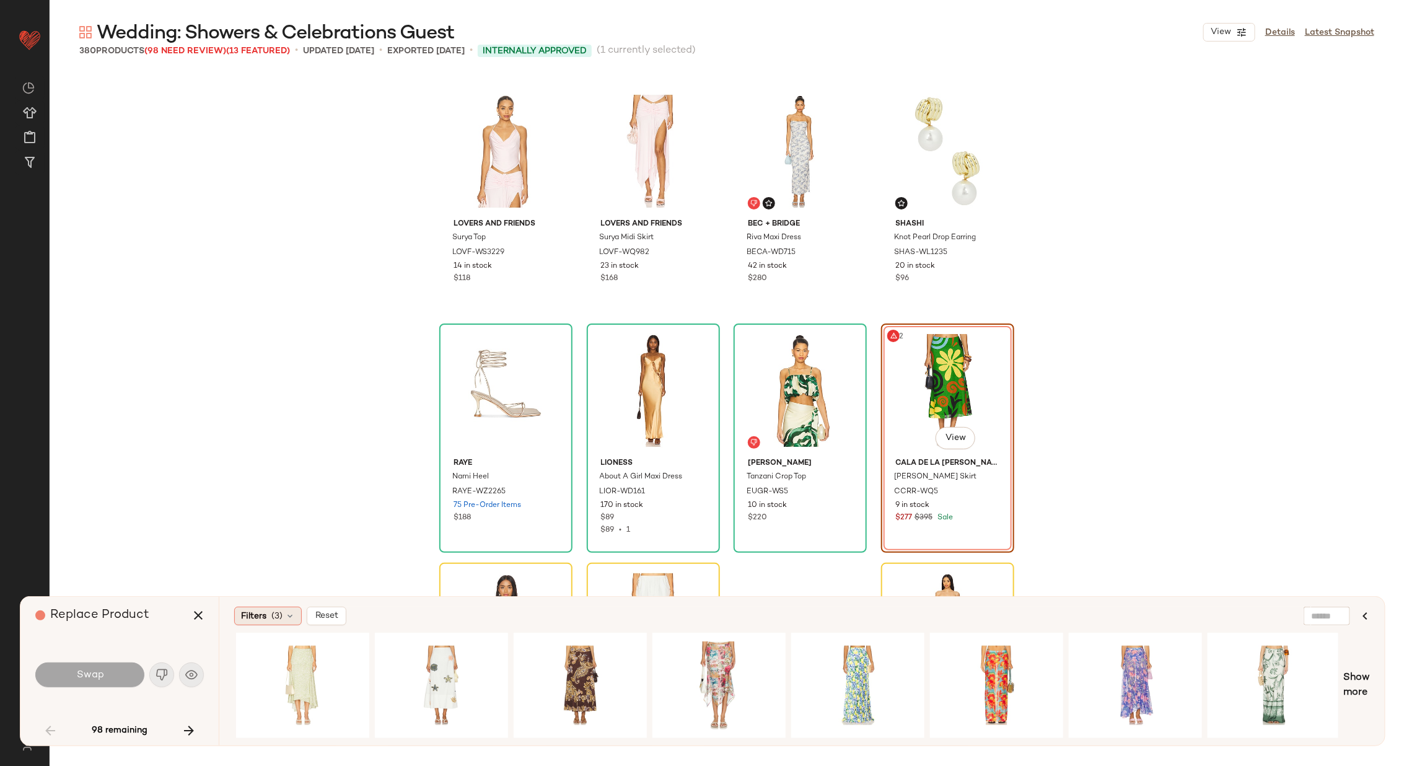
click at [261, 617] on span "Filters" at bounding box center [253, 616] width 25 height 13
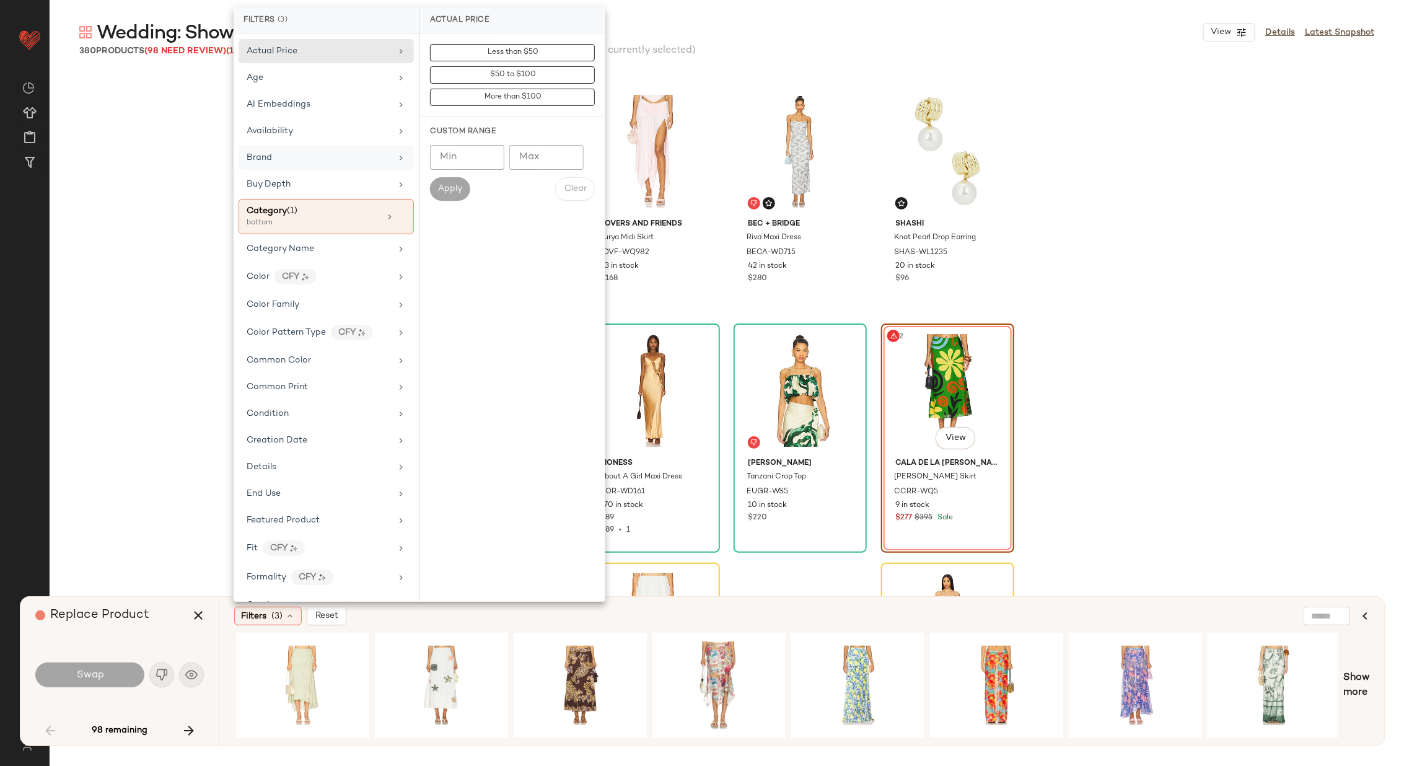
click at [370, 152] on div "Brand" at bounding box center [319, 157] width 144 height 13
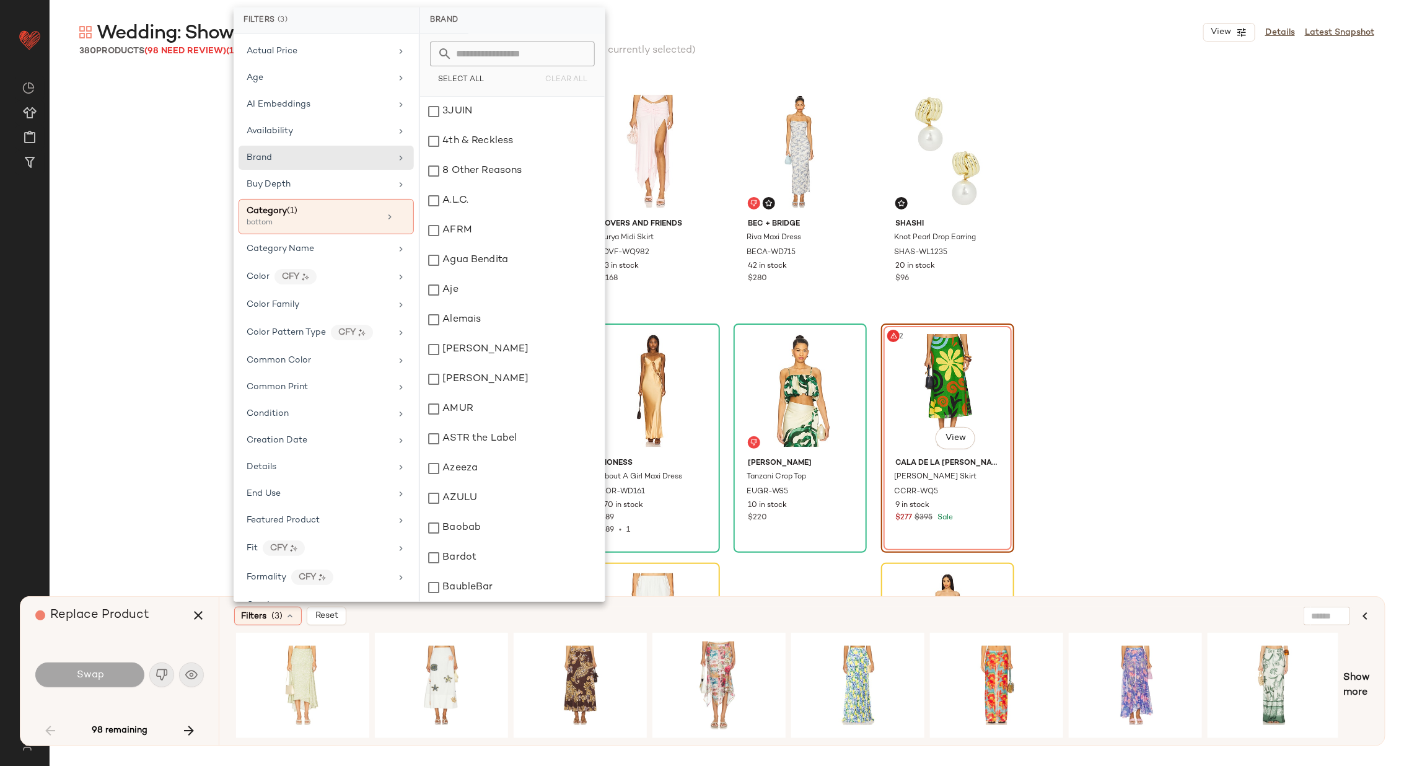
click at [507, 56] on input "text" at bounding box center [519, 54] width 135 height 25
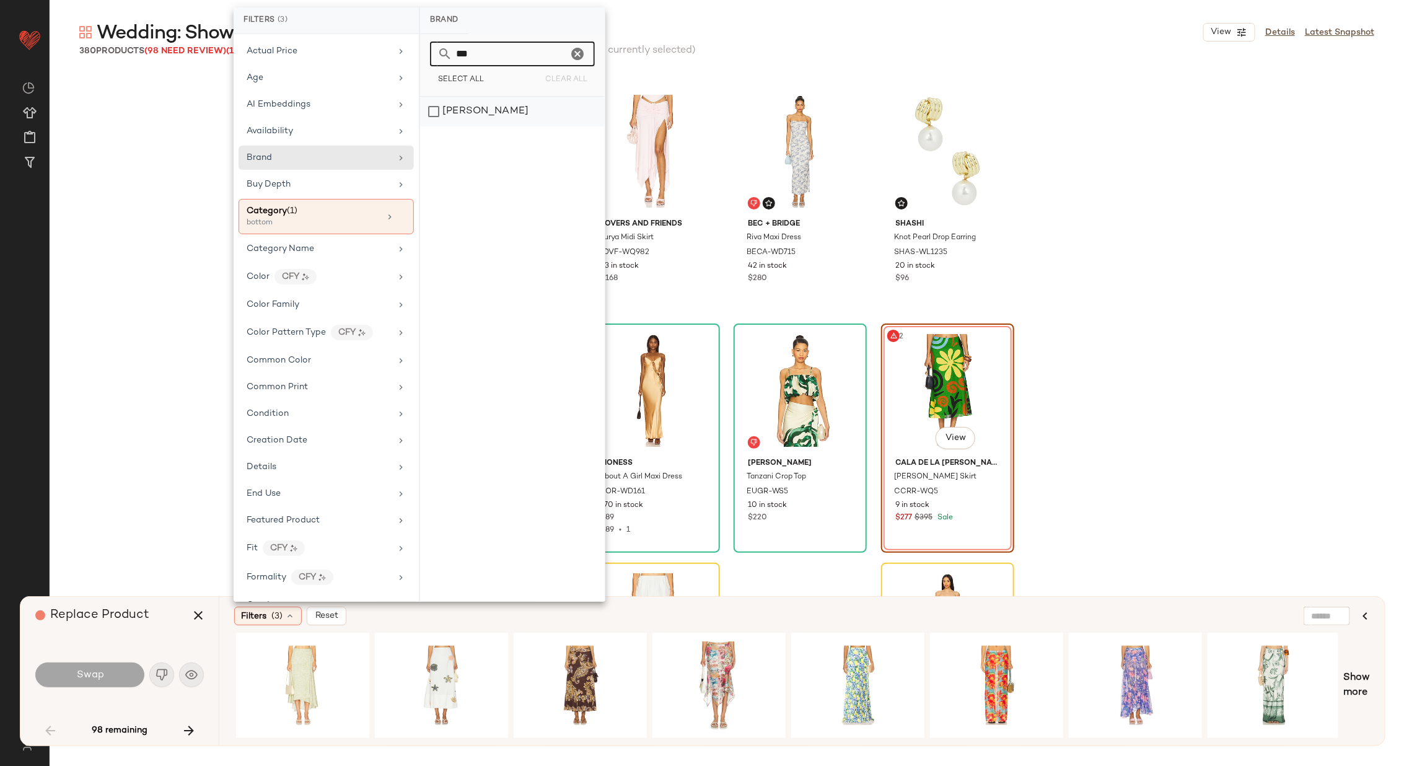
type input "***"
click at [434, 112] on div "Eugenia Fernandez" at bounding box center [512, 112] width 185 height 30
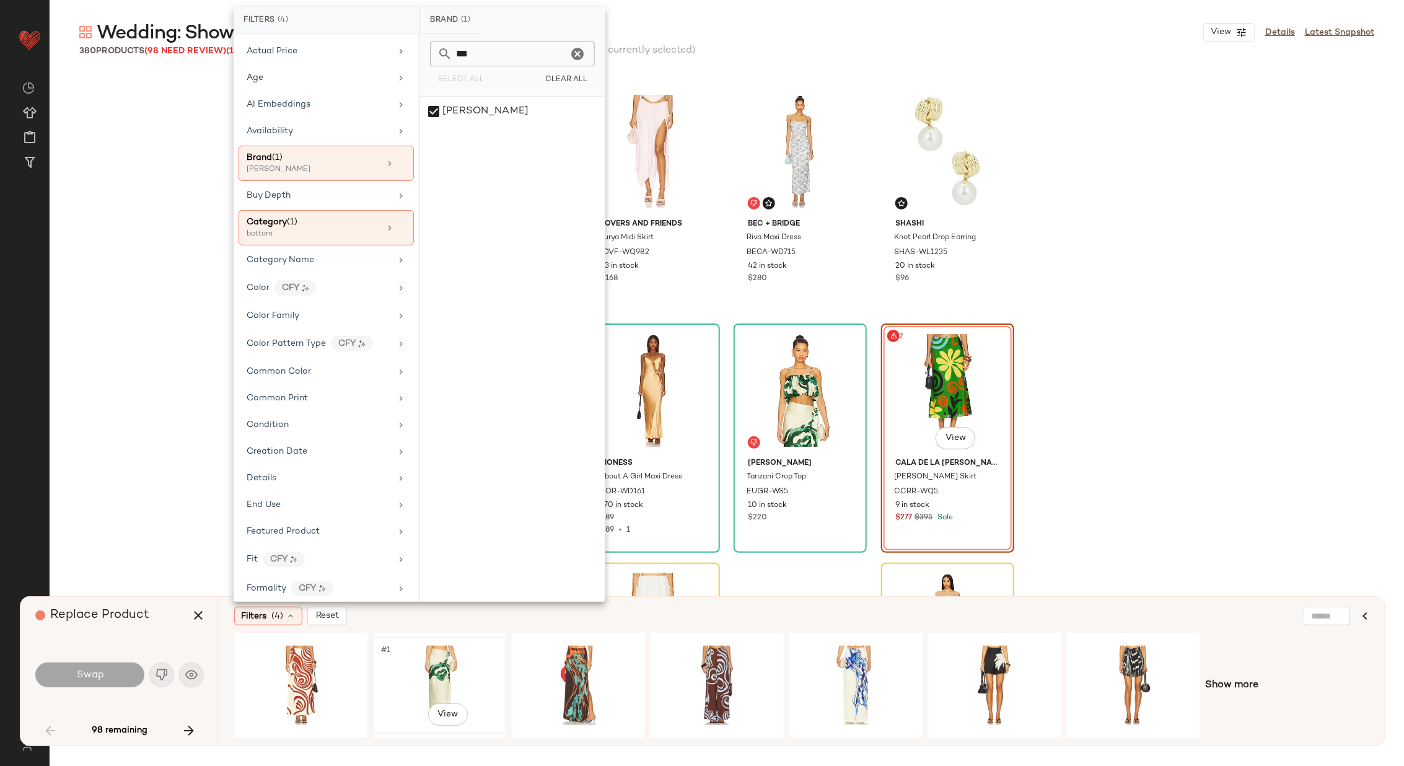
click at [461, 660] on div "#1 View" at bounding box center [439, 685] width 125 height 88
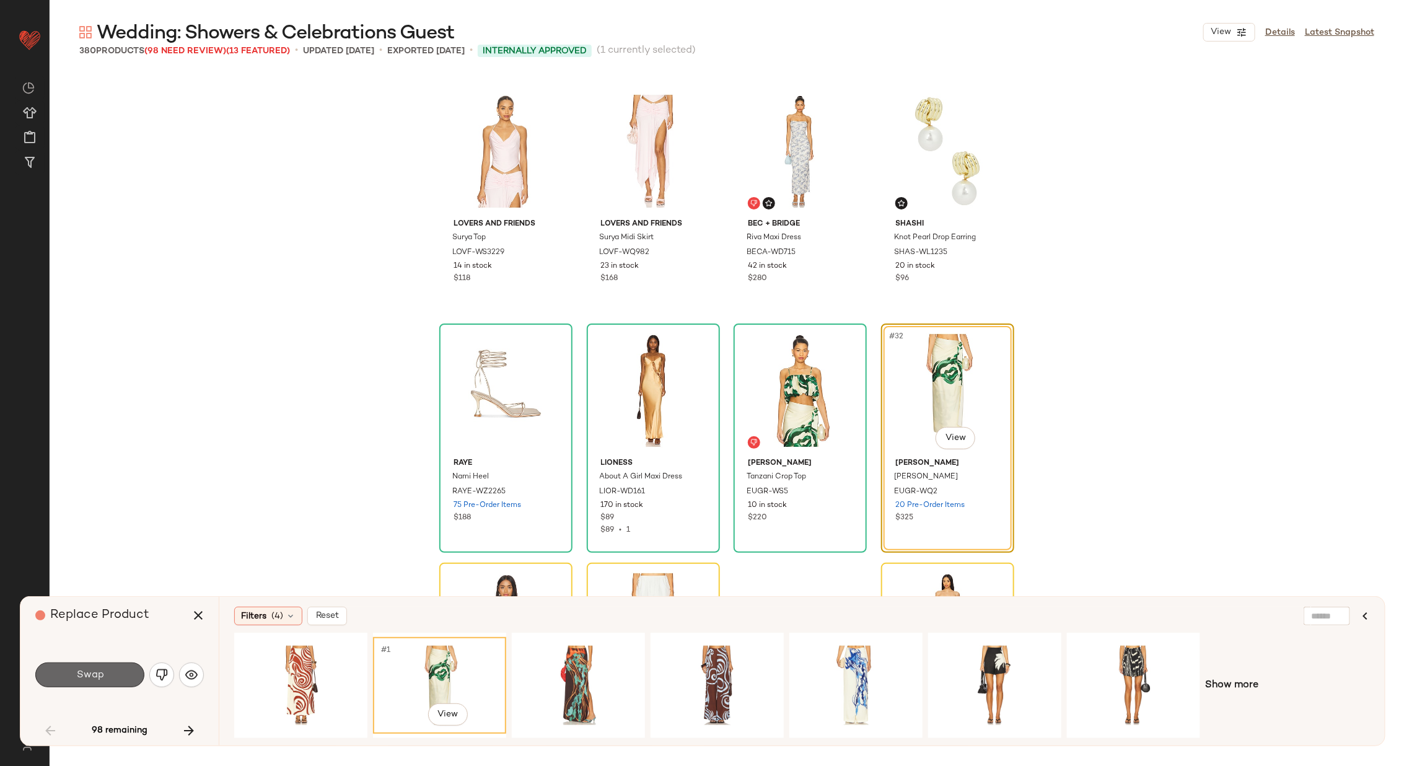
click at [100, 668] on button "Swap" at bounding box center [89, 674] width 109 height 25
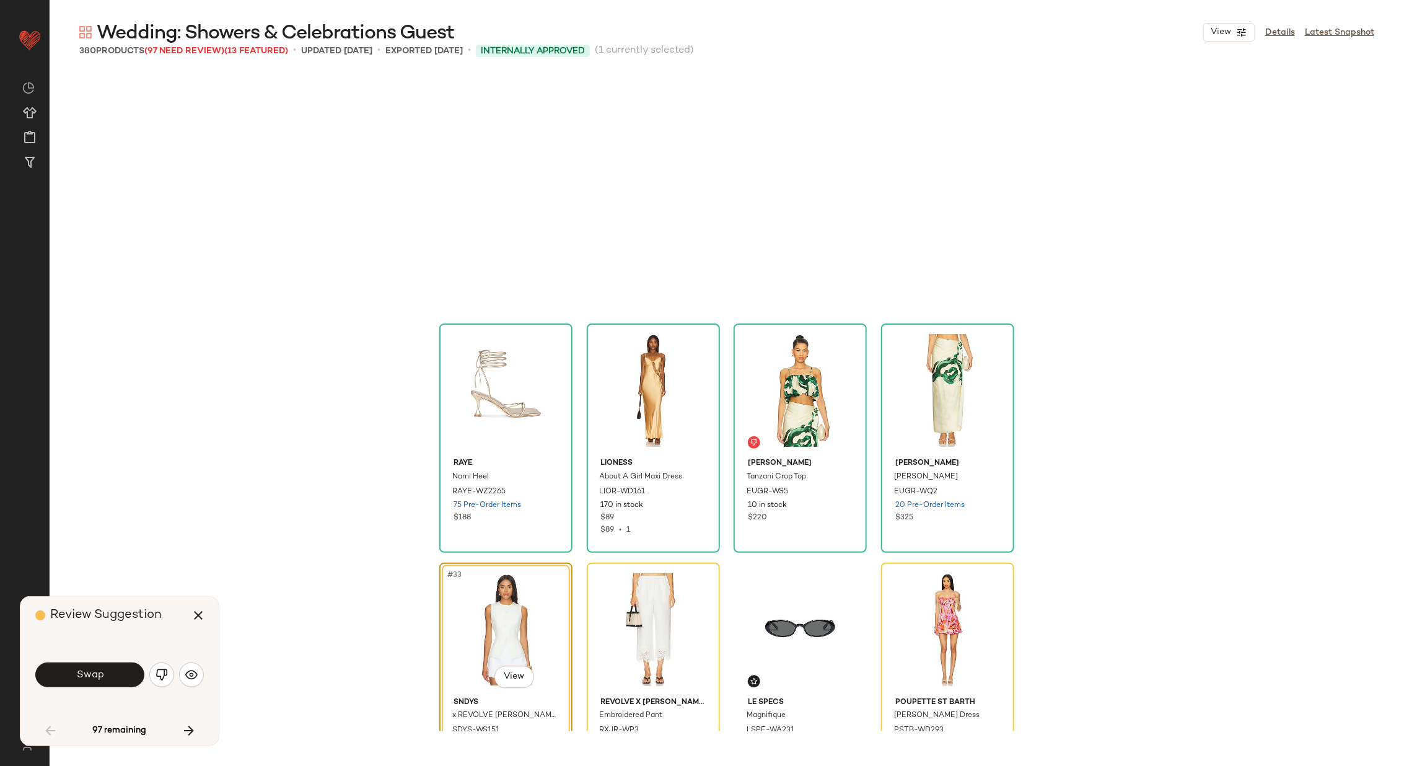
scroll to position [1674, 0]
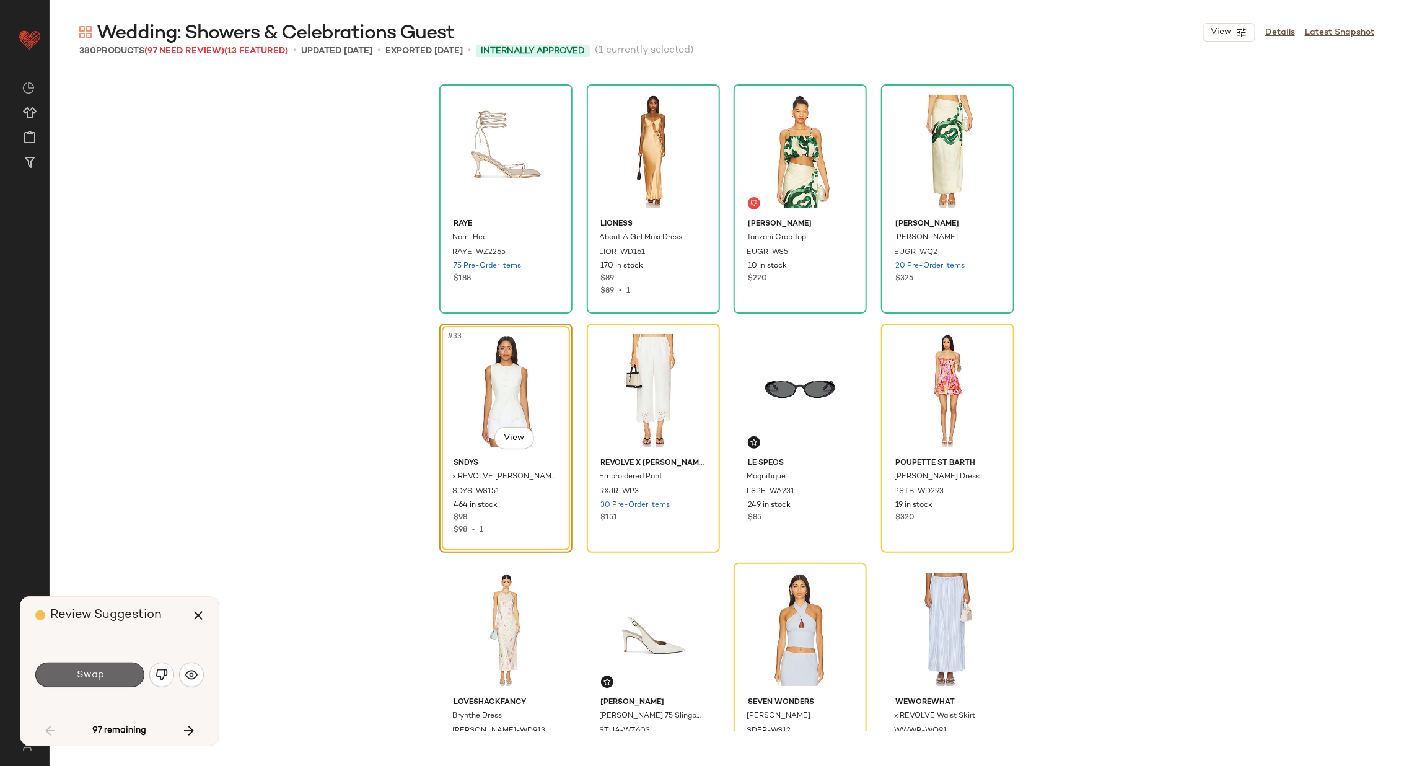
click at [110, 673] on button "Swap" at bounding box center [89, 674] width 109 height 25
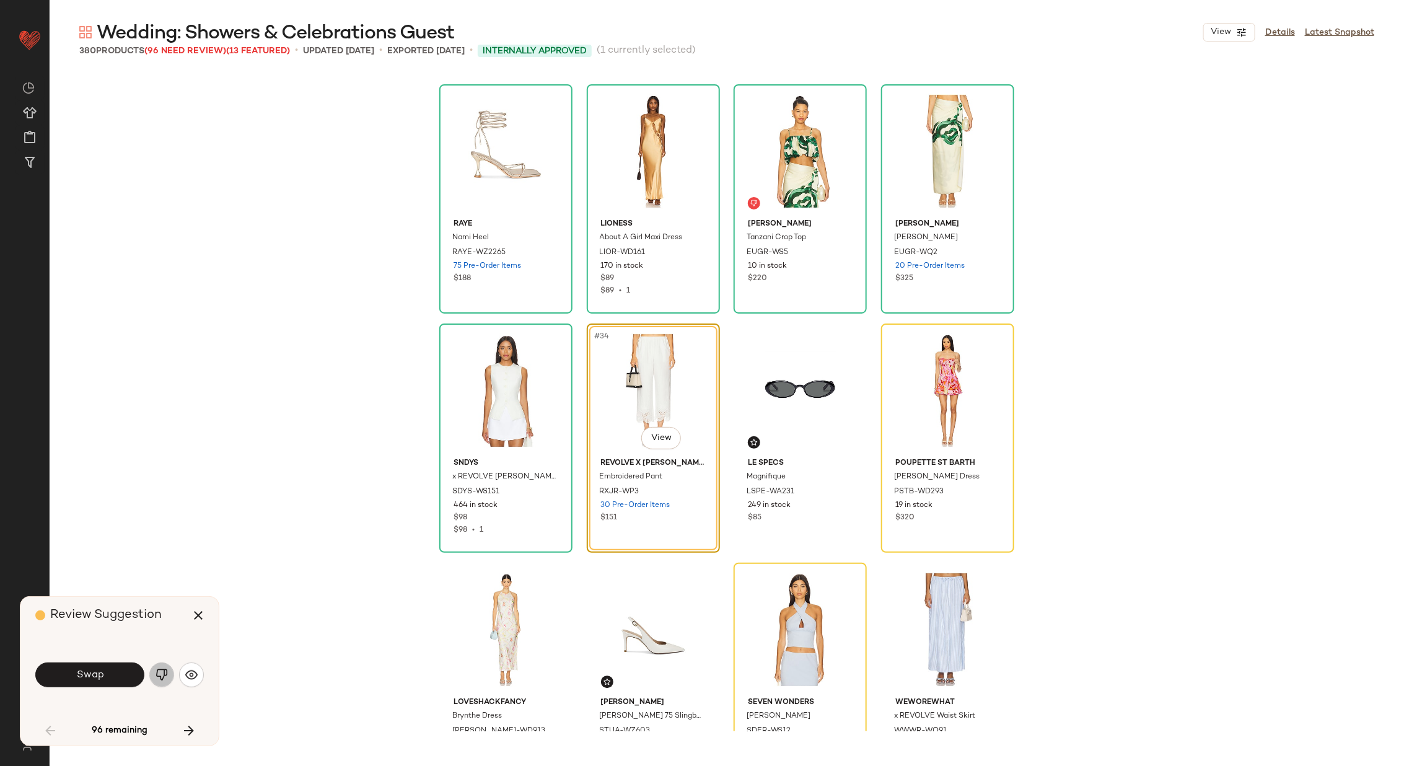
click at [159, 670] on img "button" at bounding box center [161, 674] width 12 height 12
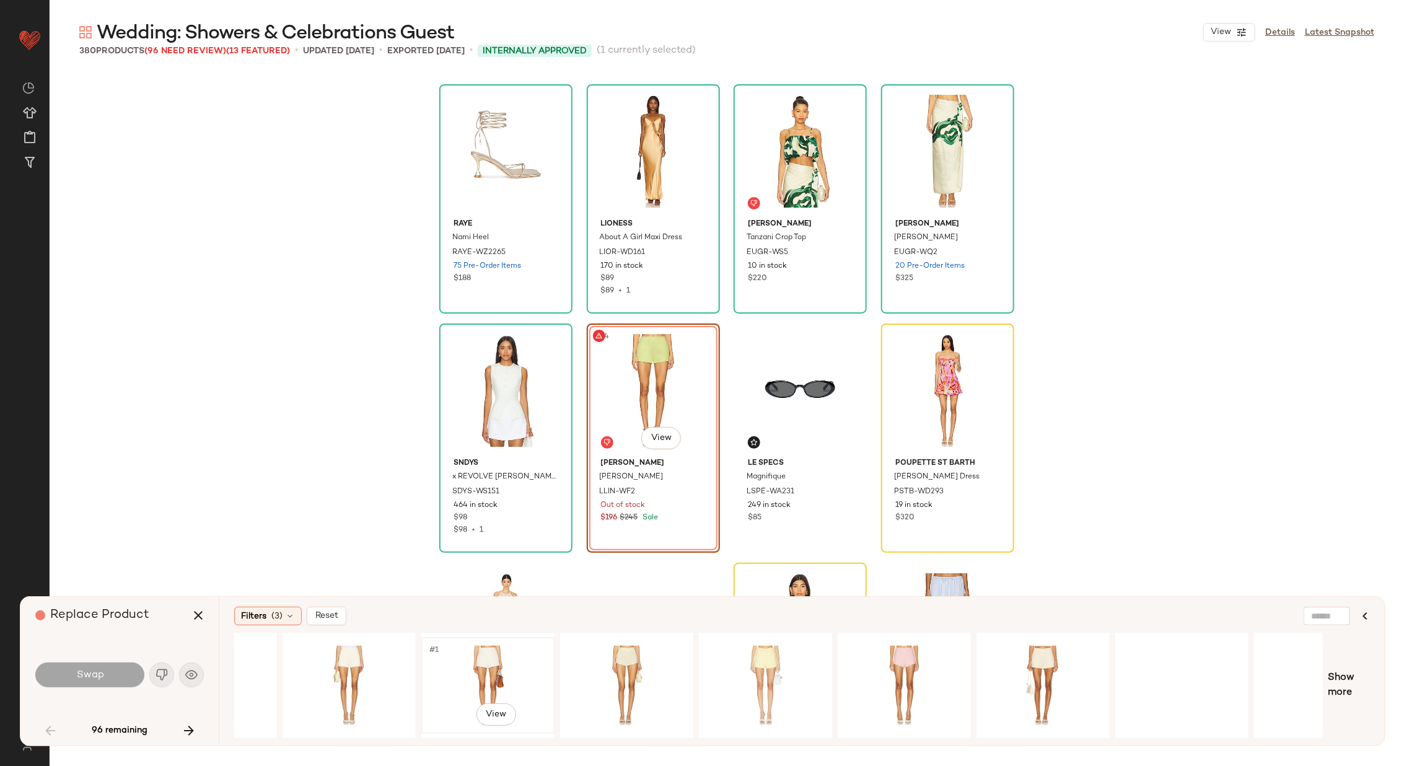
scroll to position [0, 292]
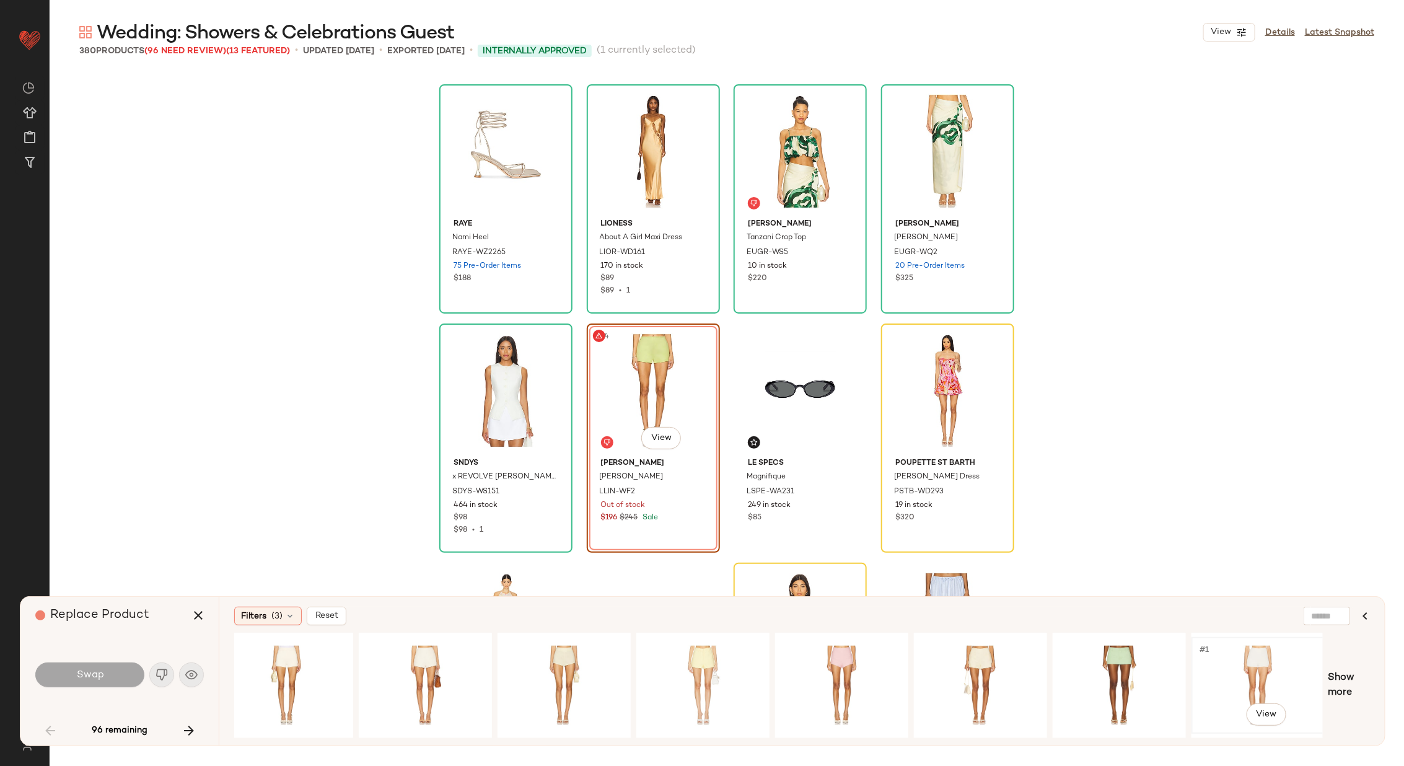
click at [1252, 665] on div "#1 View" at bounding box center [1258, 685] width 125 height 88
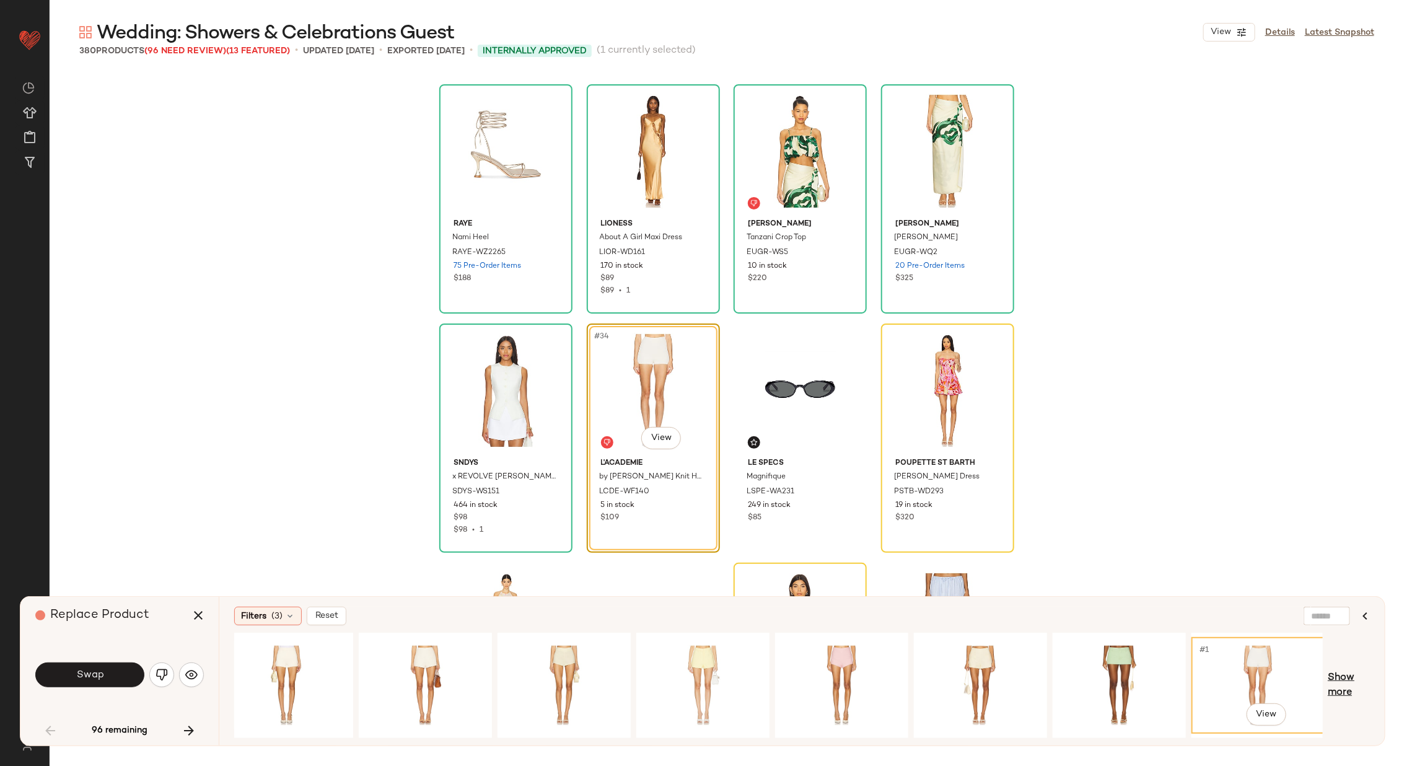
click at [1346, 678] on span "Show more" at bounding box center [1348, 685] width 42 height 30
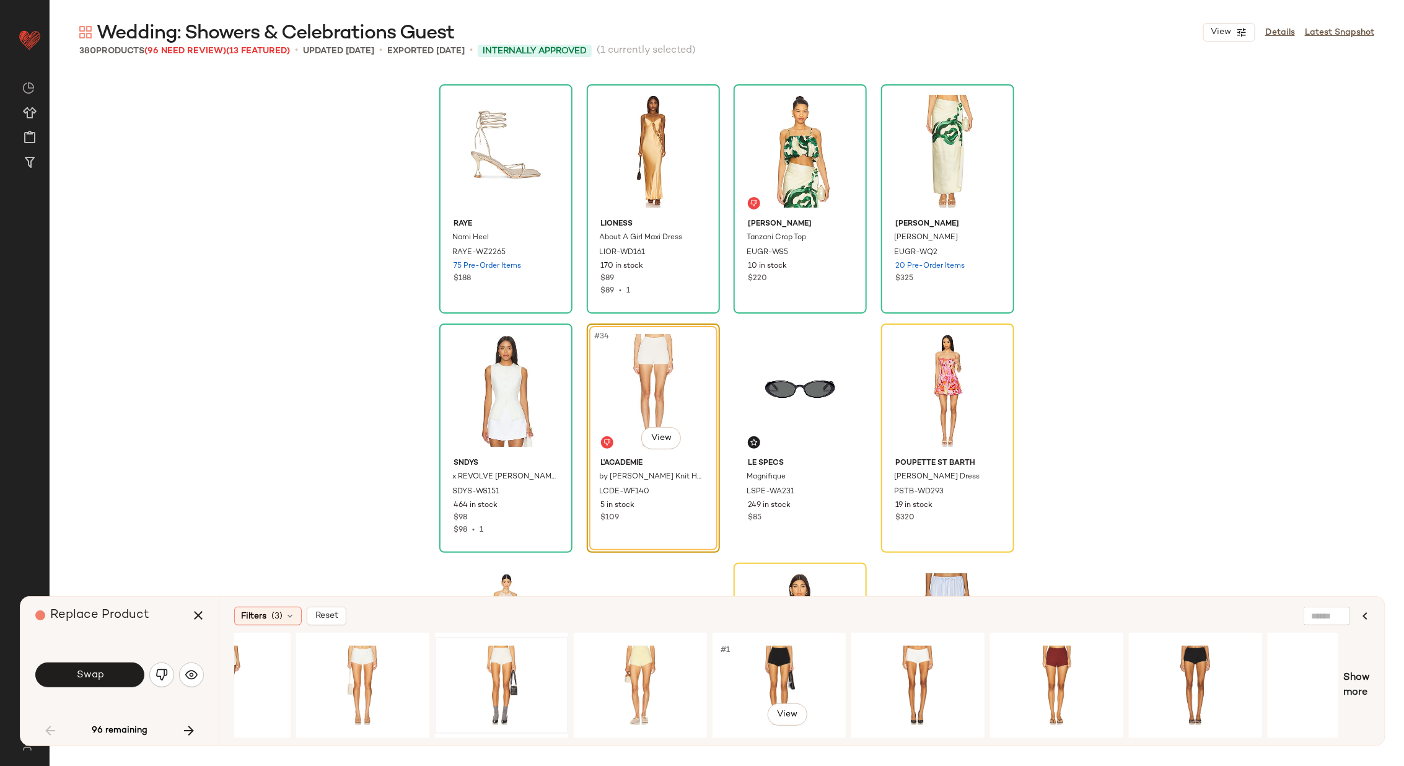
scroll to position [0, 1619]
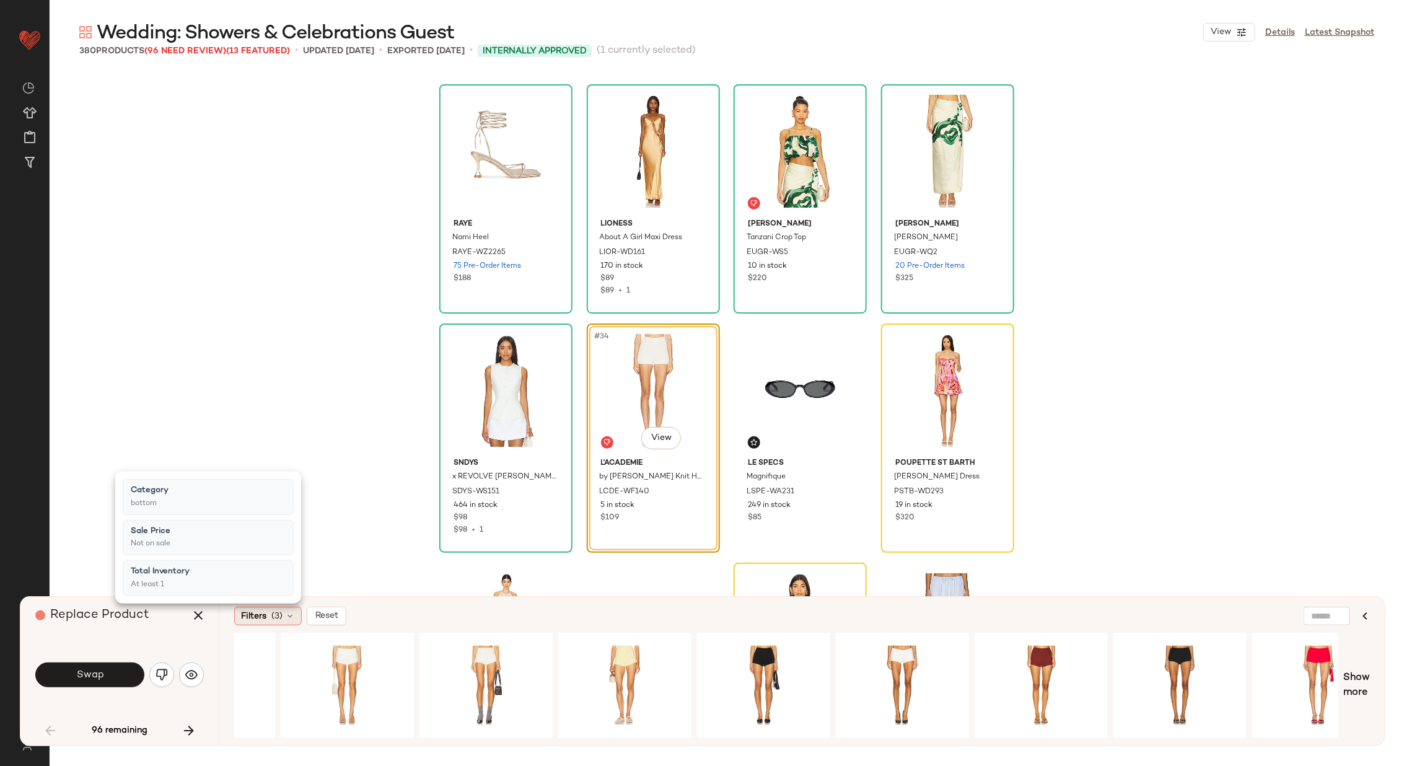
click at [286, 613] on icon at bounding box center [290, 616] width 10 height 10
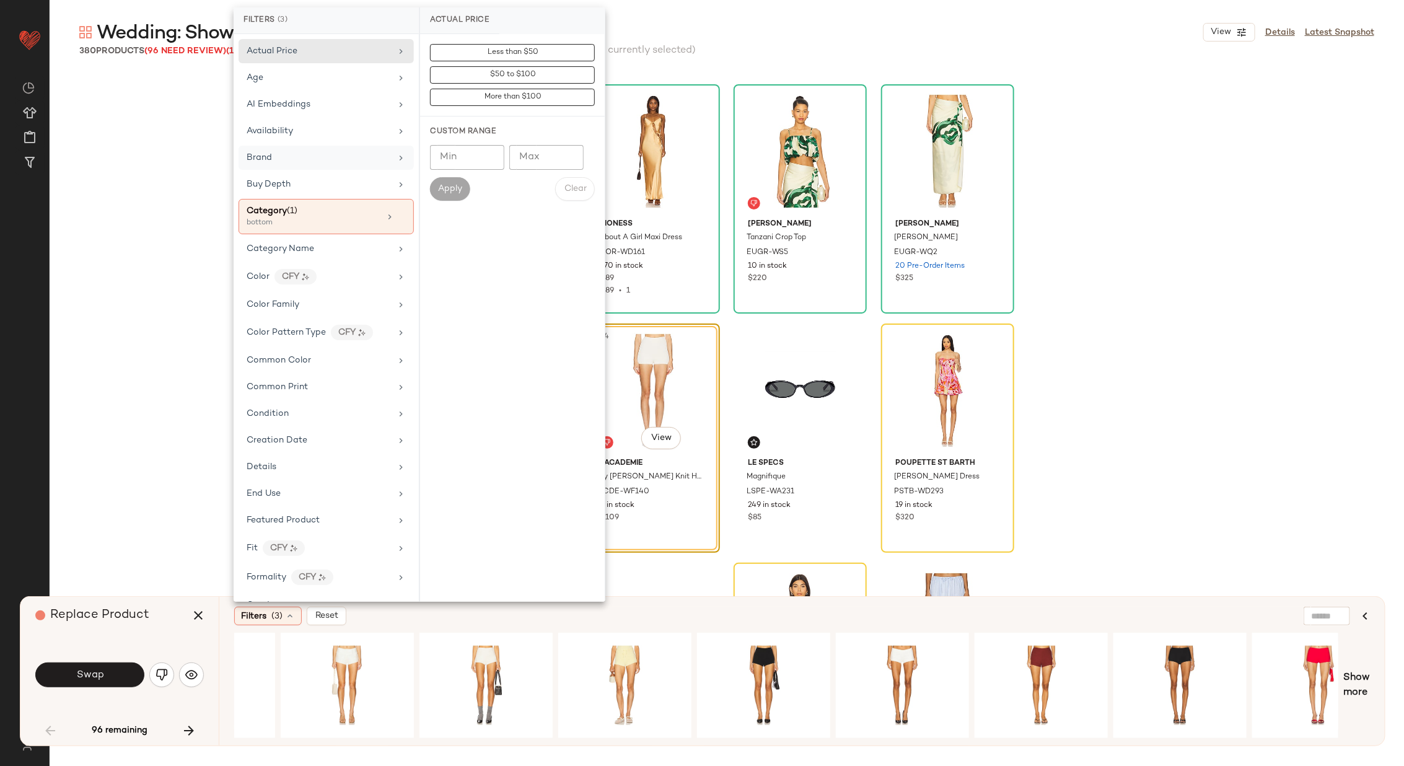
click at [361, 156] on div "Brand" at bounding box center [319, 157] width 144 height 13
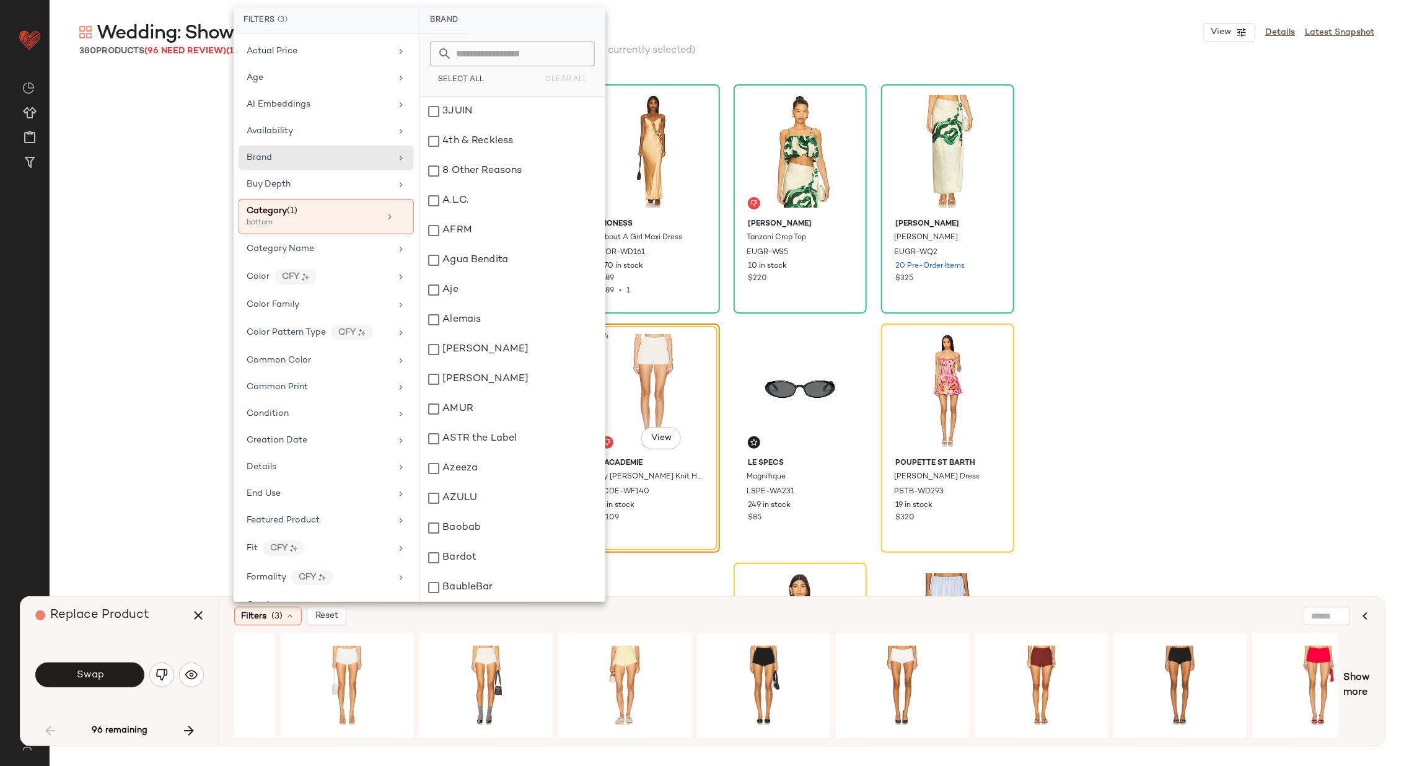
click at [502, 55] on input "text" at bounding box center [519, 54] width 135 height 25
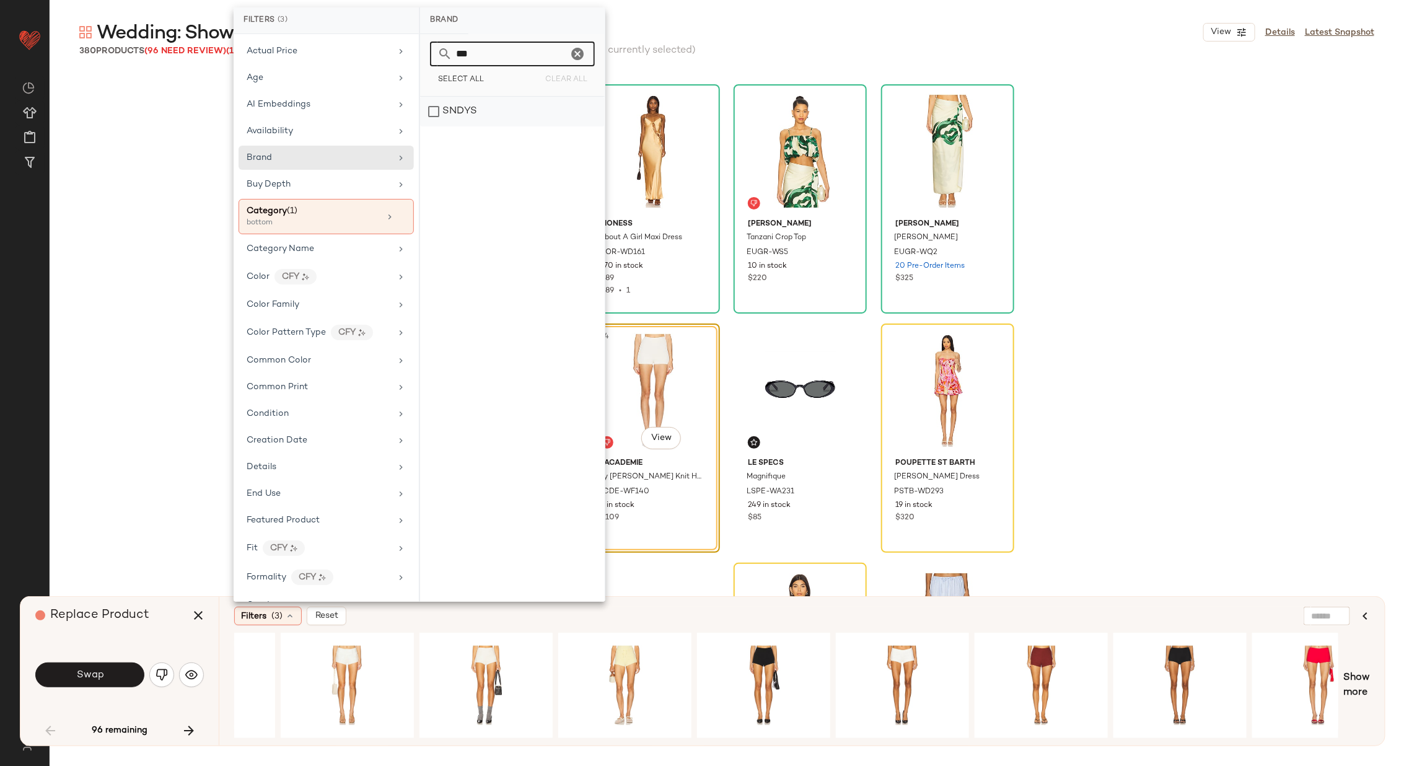
type input "***"
click at [480, 113] on div "SNDYS" at bounding box center [512, 112] width 185 height 30
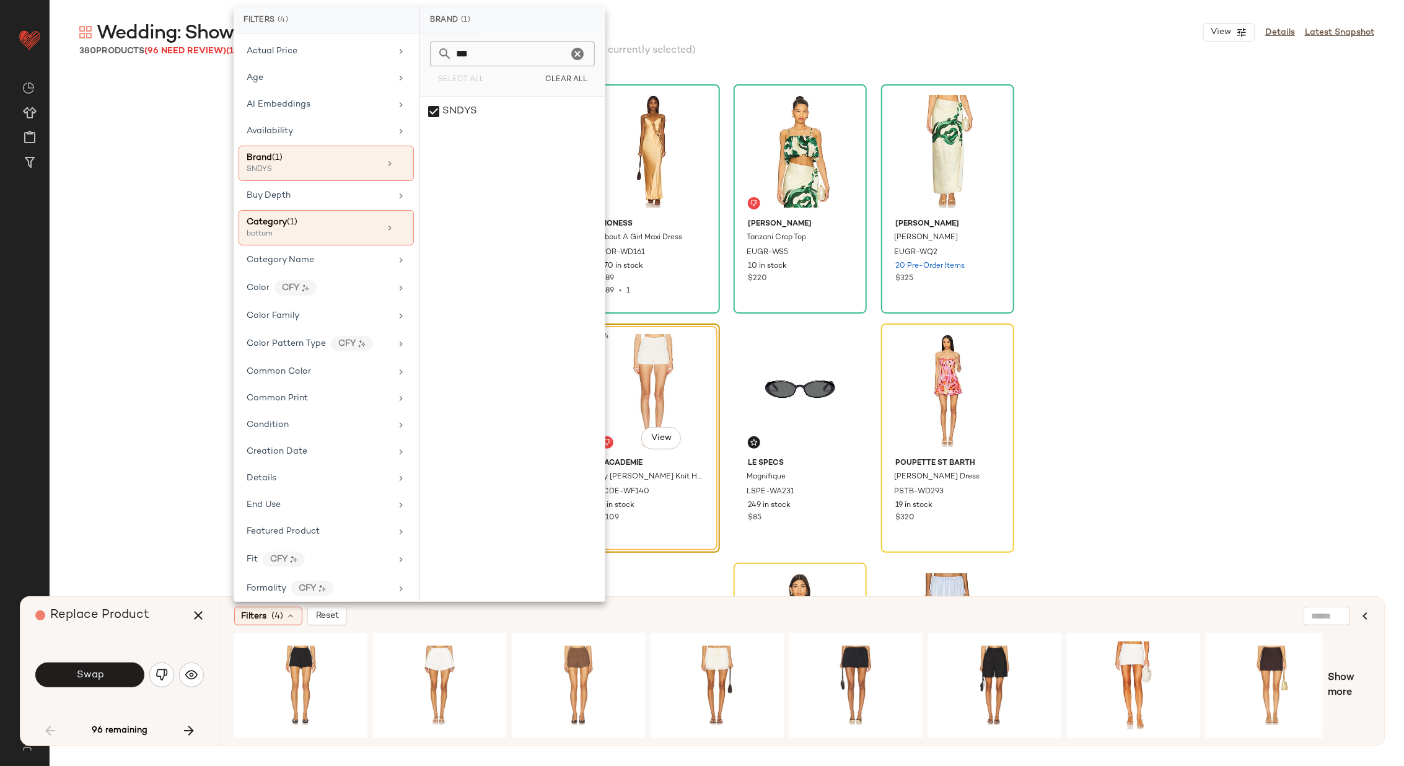
click at [194, 244] on div "RAYE Nami Heel RAYE-WZ2265 75 Pre-Order Items $188 LIONESS About A Girl Maxi Dr…" at bounding box center [727, 401] width 1354 height 659
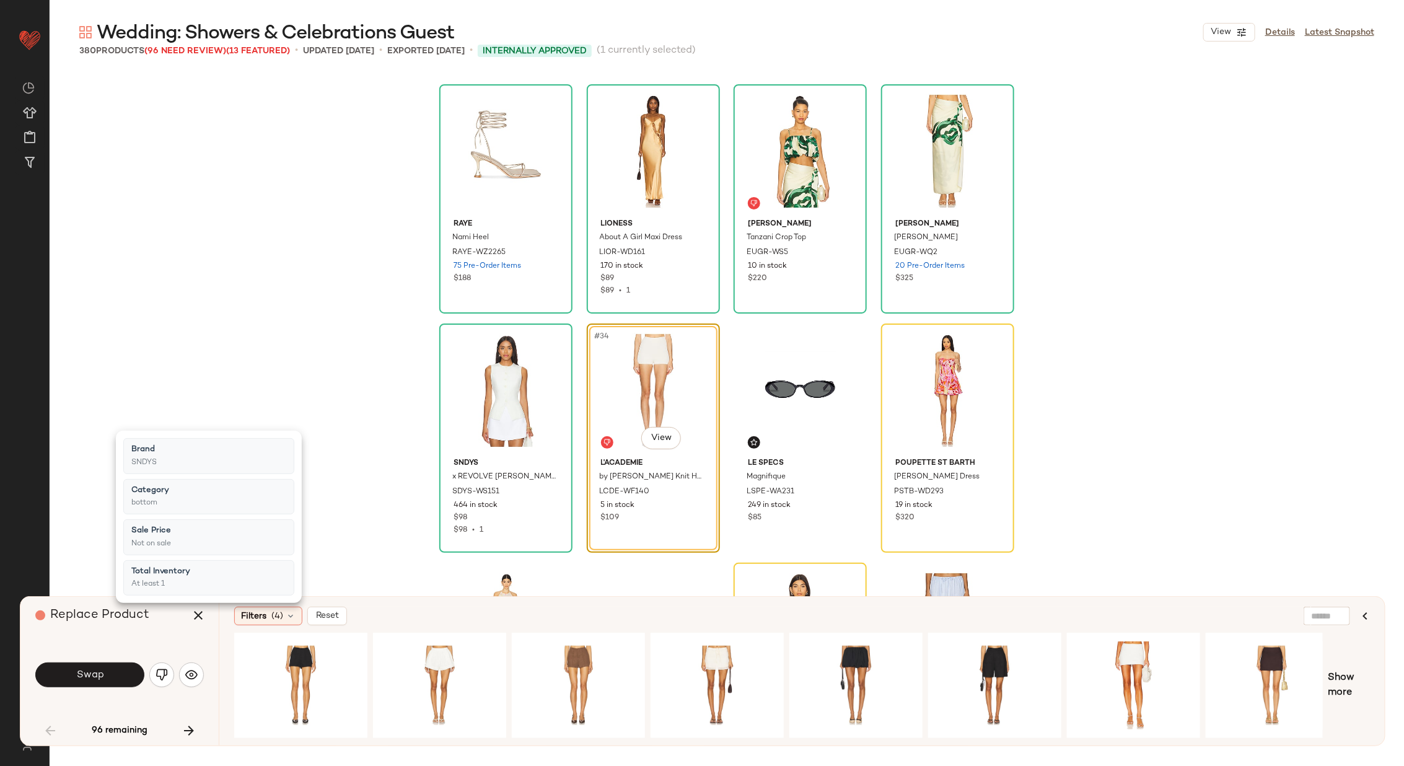
click at [356, 537] on div "RAYE Nami Heel RAYE-WZ2265 75 Pre-Order Items $188 LIONESS About A Girl Maxi Dr…" at bounding box center [727, 401] width 1354 height 659
click at [425, 667] on div "#1 View" at bounding box center [439, 685] width 125 height 88
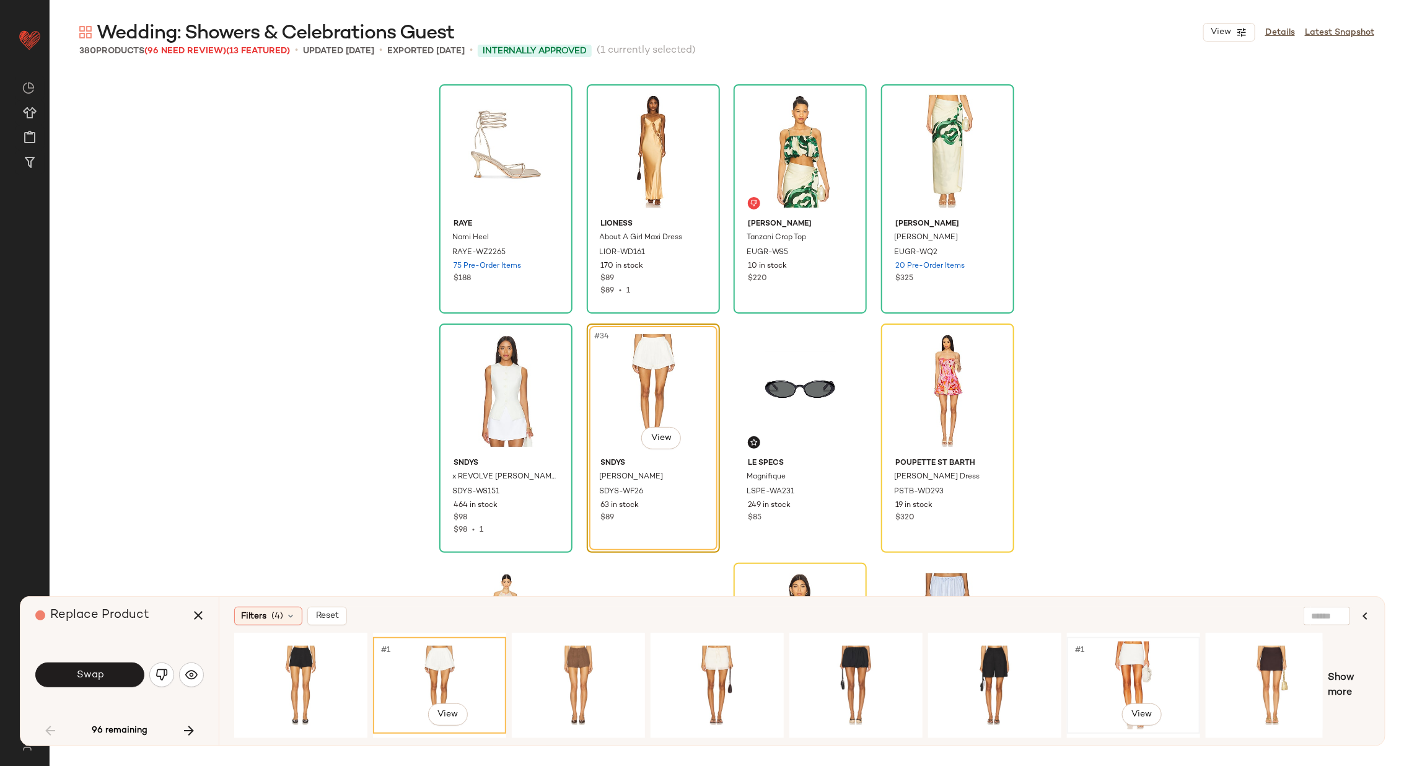
click at [1159, 665] on div "#1 View" at bounding box center [1133, 685] width 125 height 88
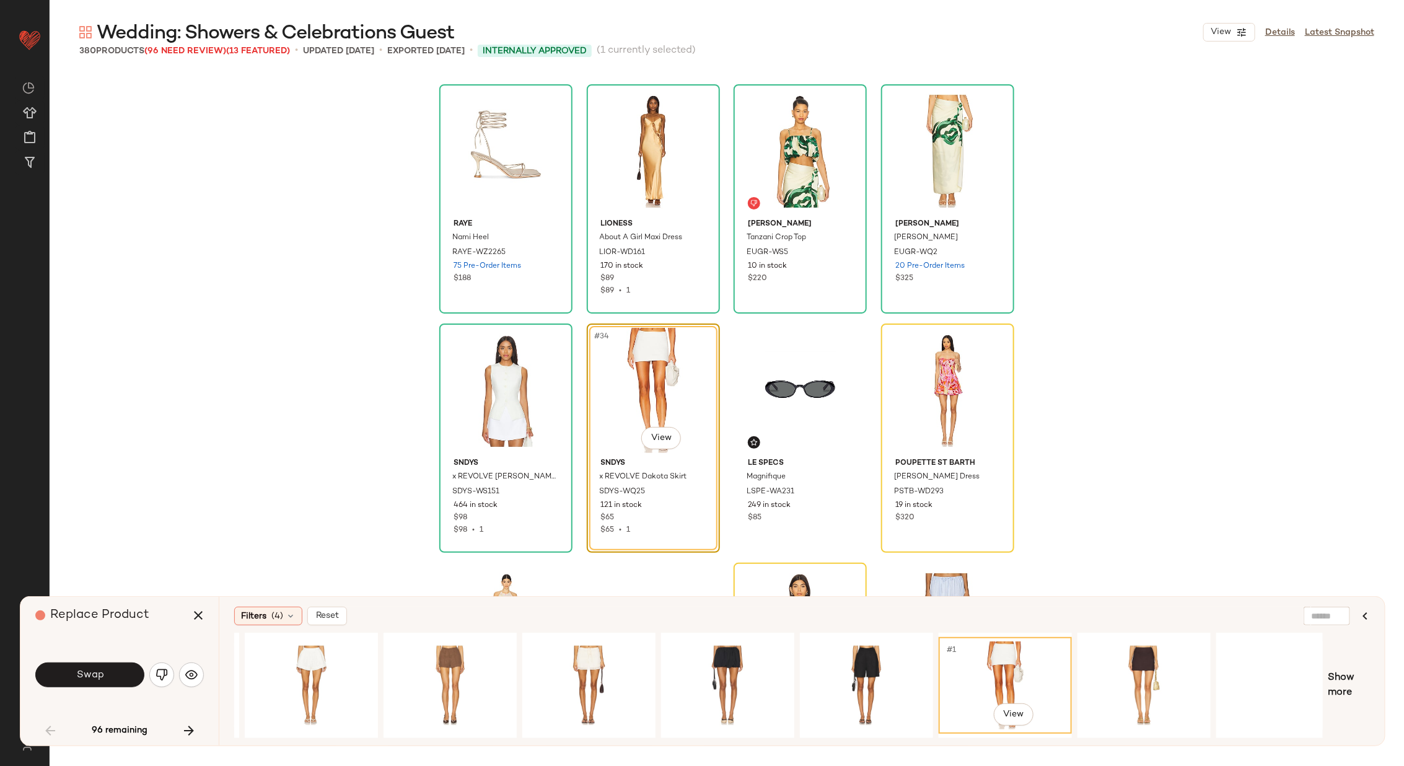
scroll to position [0, 292]
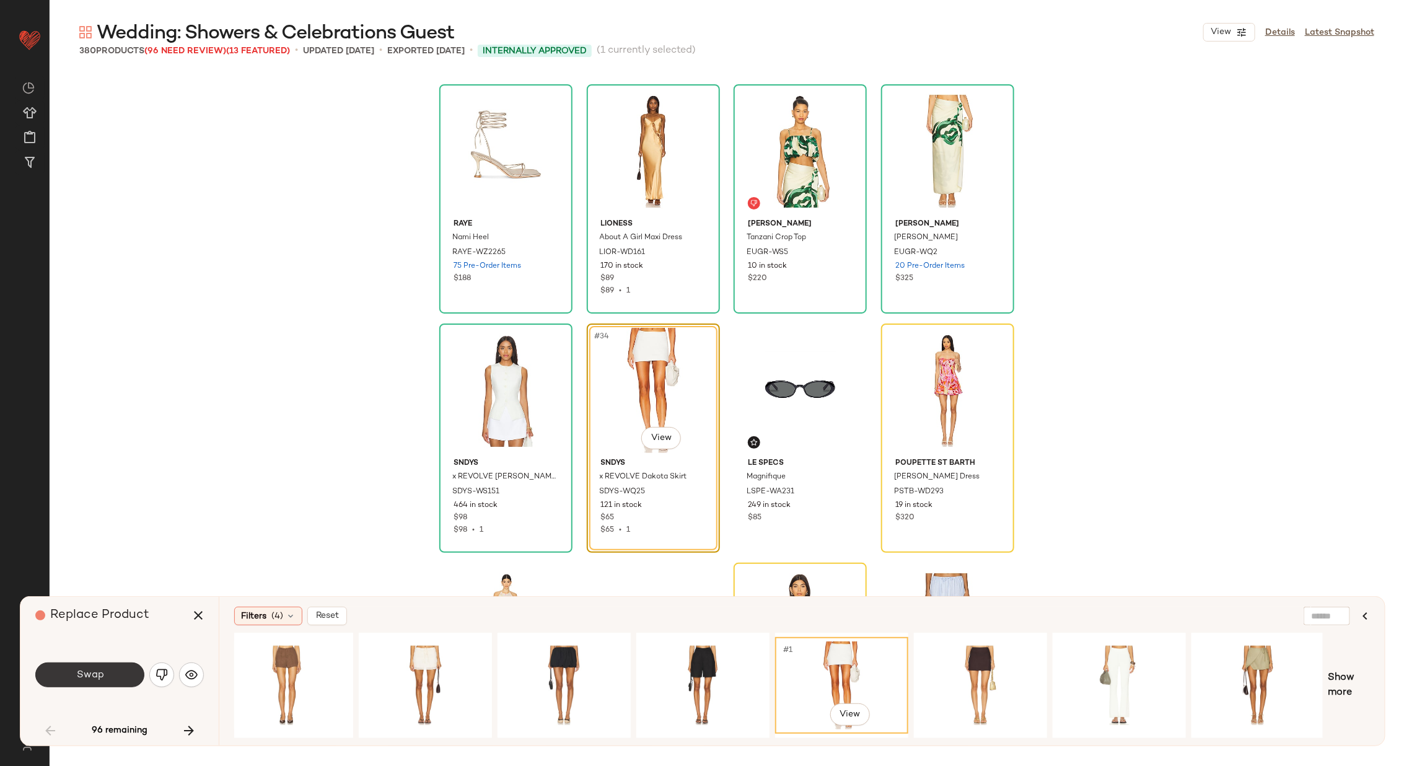
click at [102, 675] on span "Swap" at bounding box center [90, 675] width 28 height 12
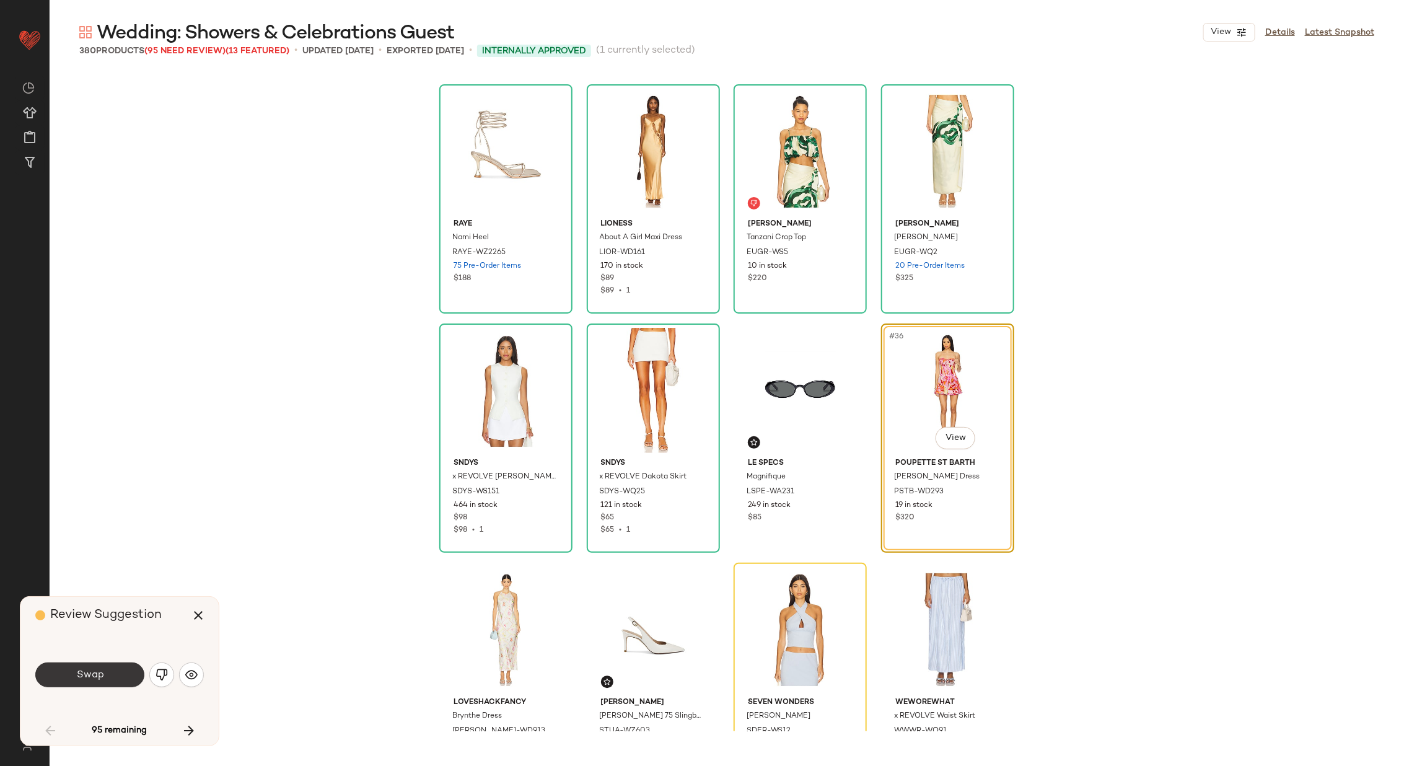
click at [94, 673] on span "Swap" at bounding box center [90, 675] width 28 height 12
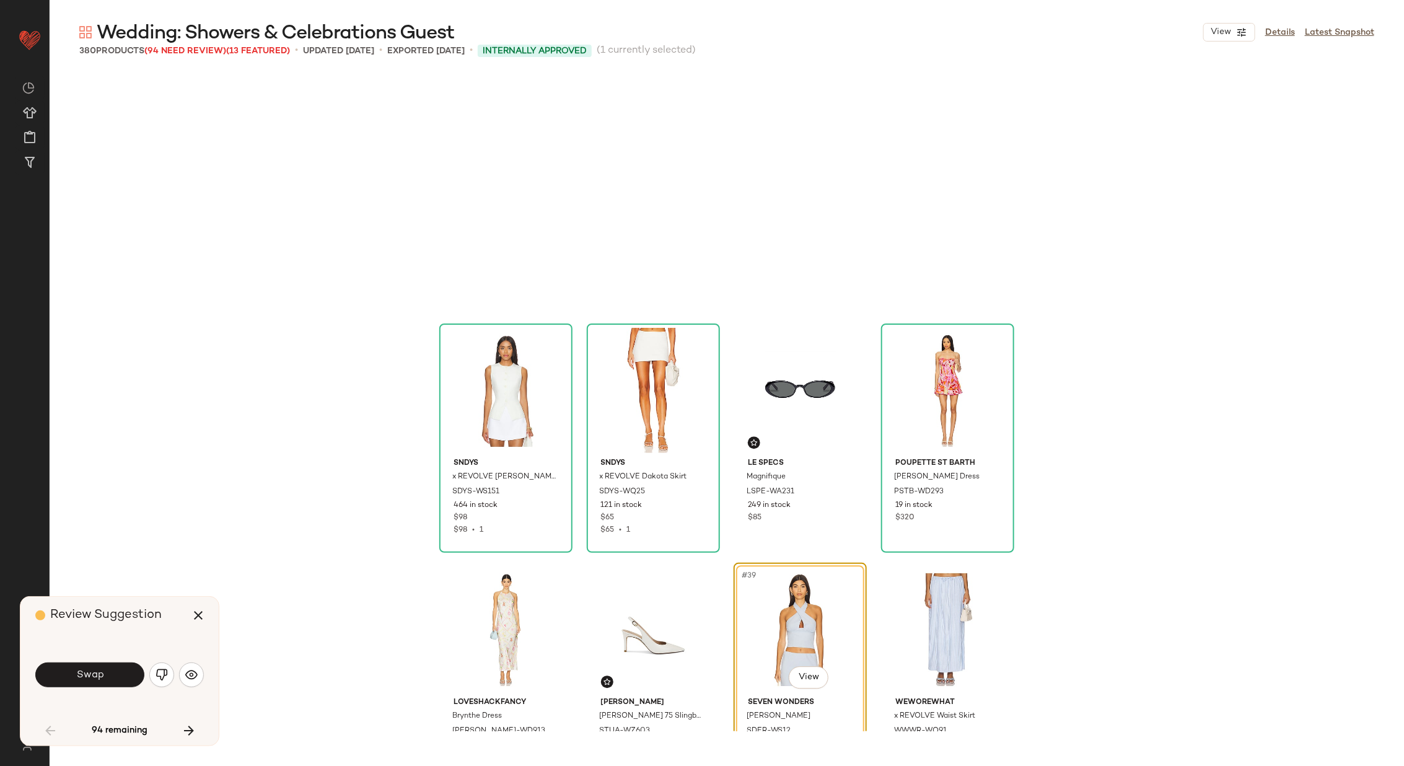
scroll to position [1912, 0]
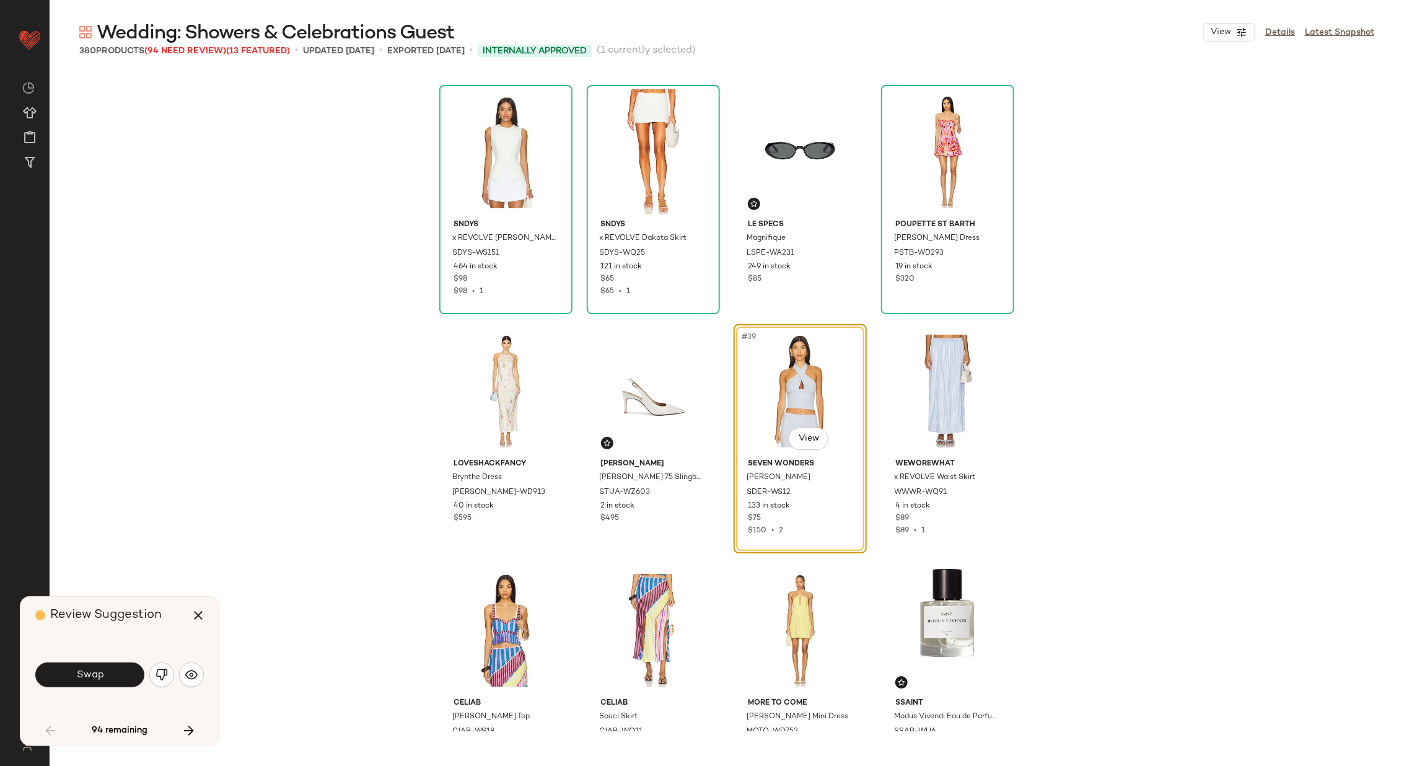
click at [94, 673] on span "Swap" at bounding box center [90, 675] width 28 height 12
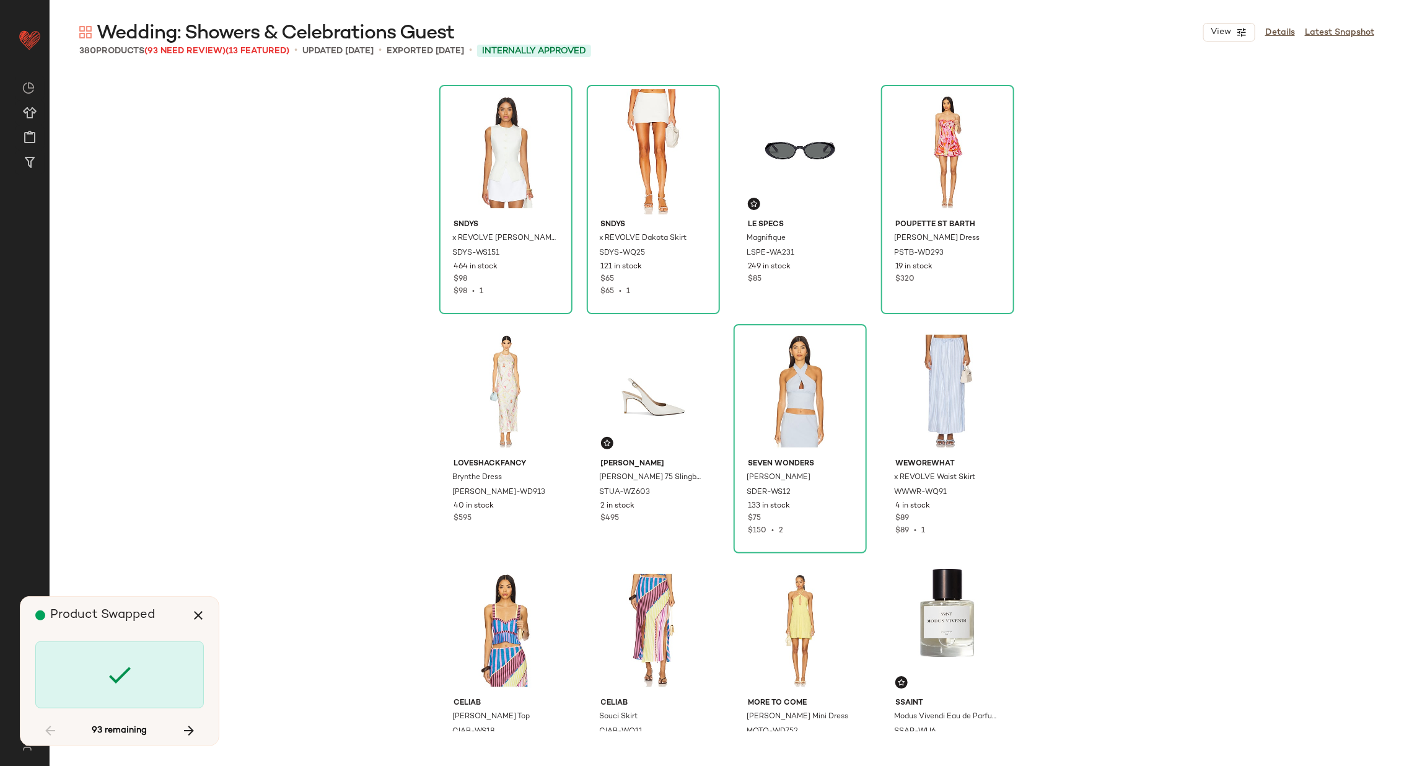
scroll to position [2391, 0]
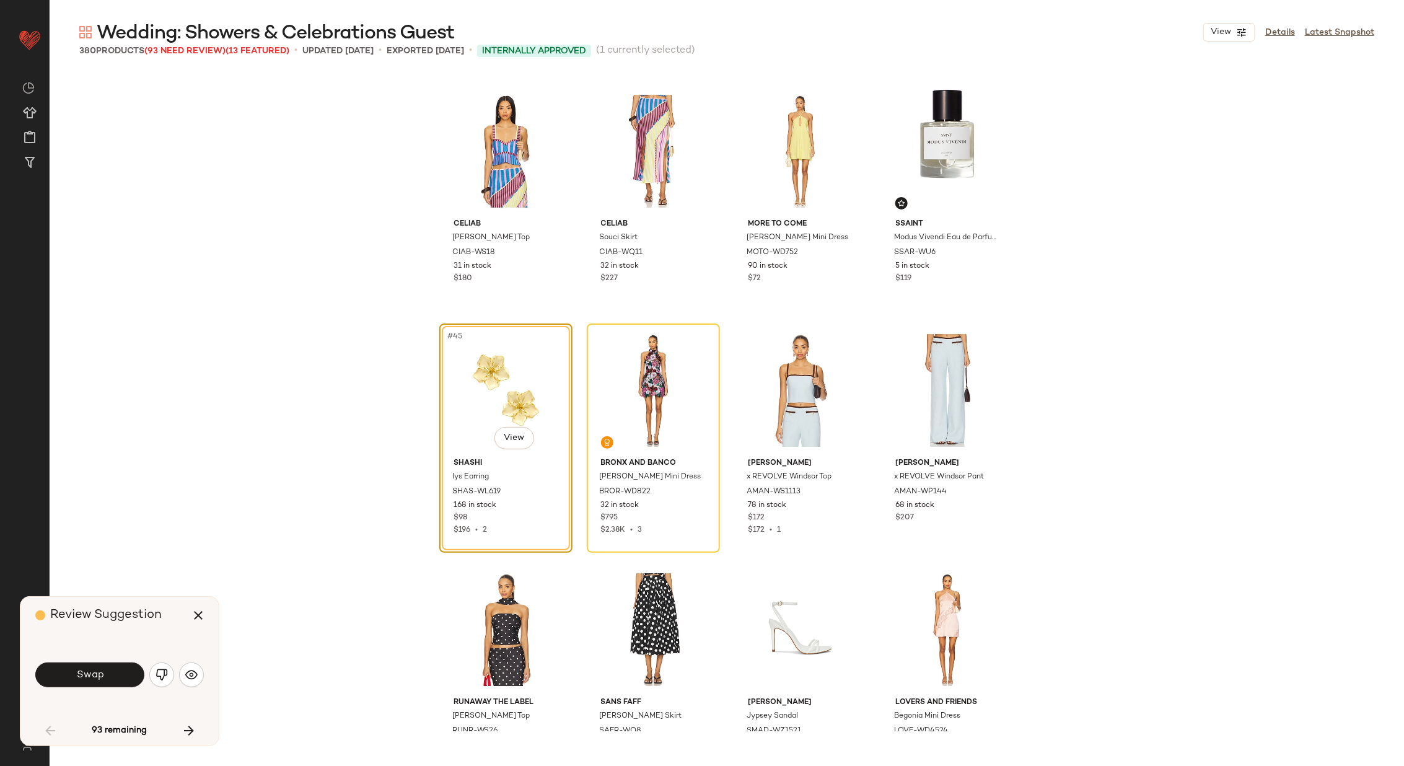
click at [94, 673] on span "Swap" at bounding box center [90, 675] width 28 height 12
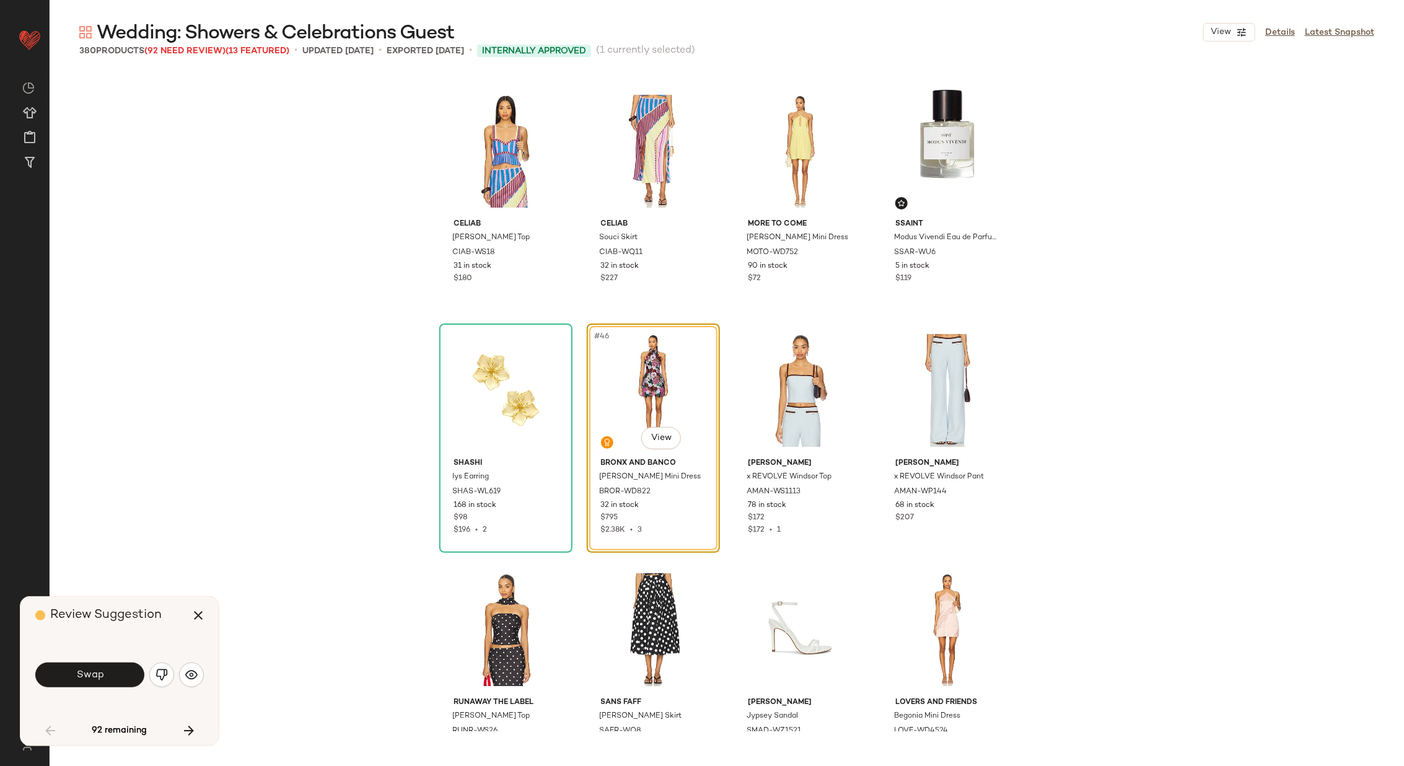
click at [94, 673] on span "Swap" at bounding box center [90, 675] width 28 height 12
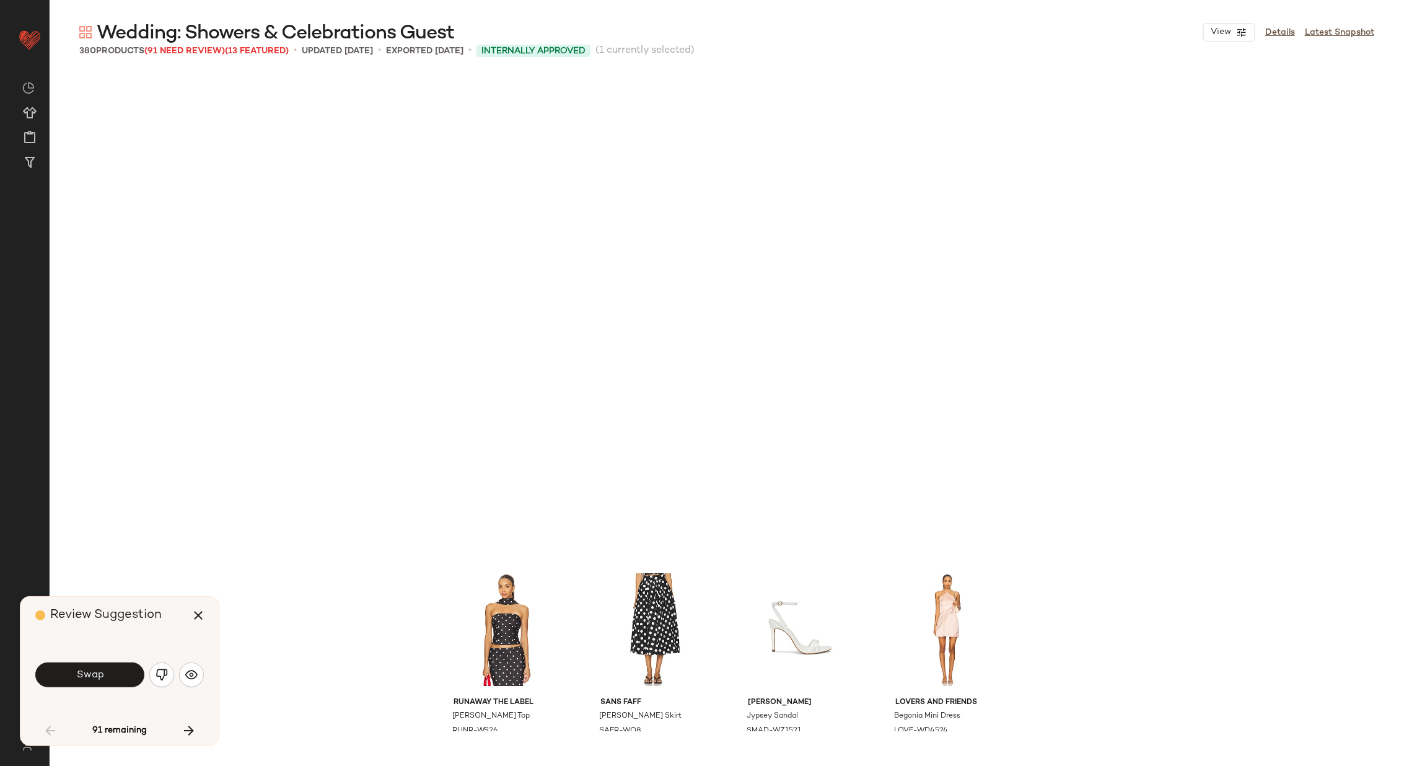
scroll to position [2869, 0]
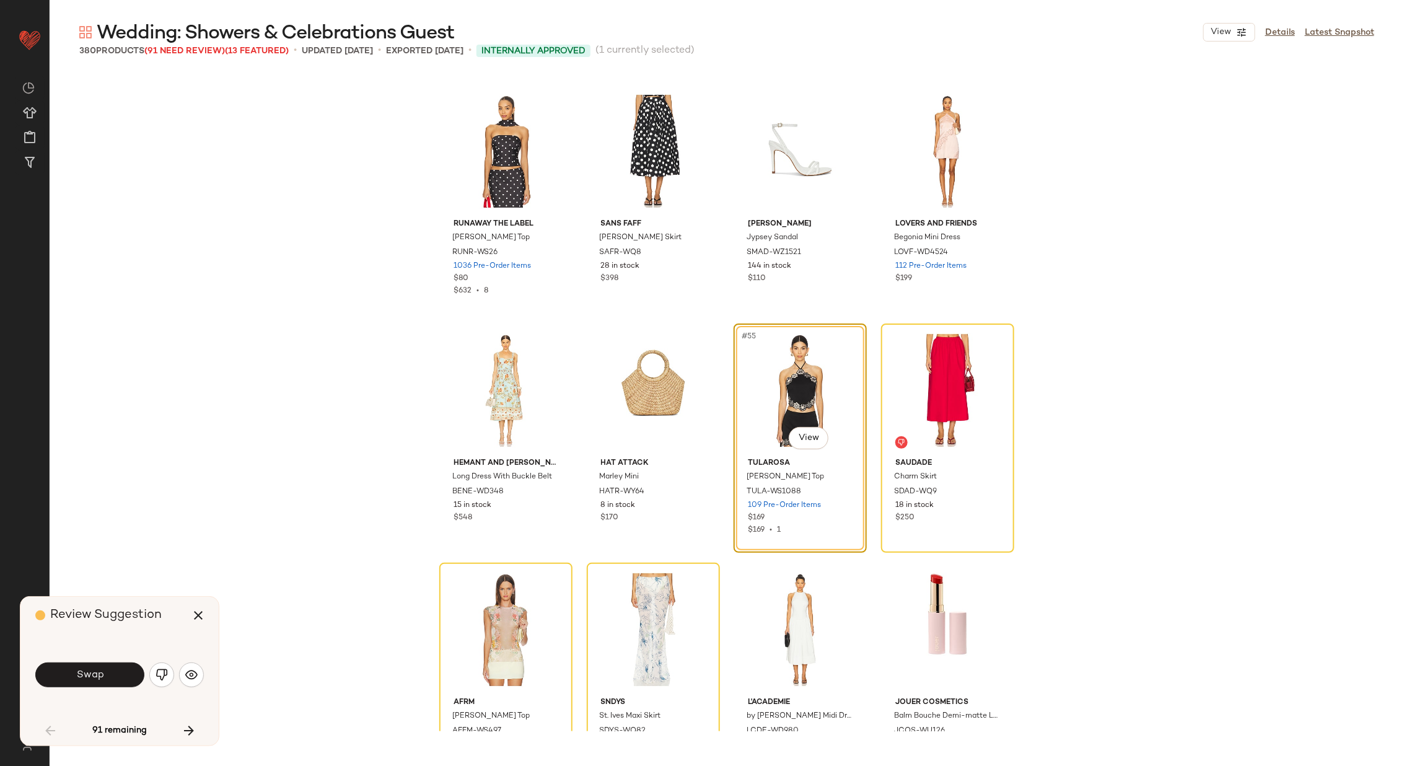
click at [94, 673] on span "Swap" at bounding box center [90, 675] width 28 height 12
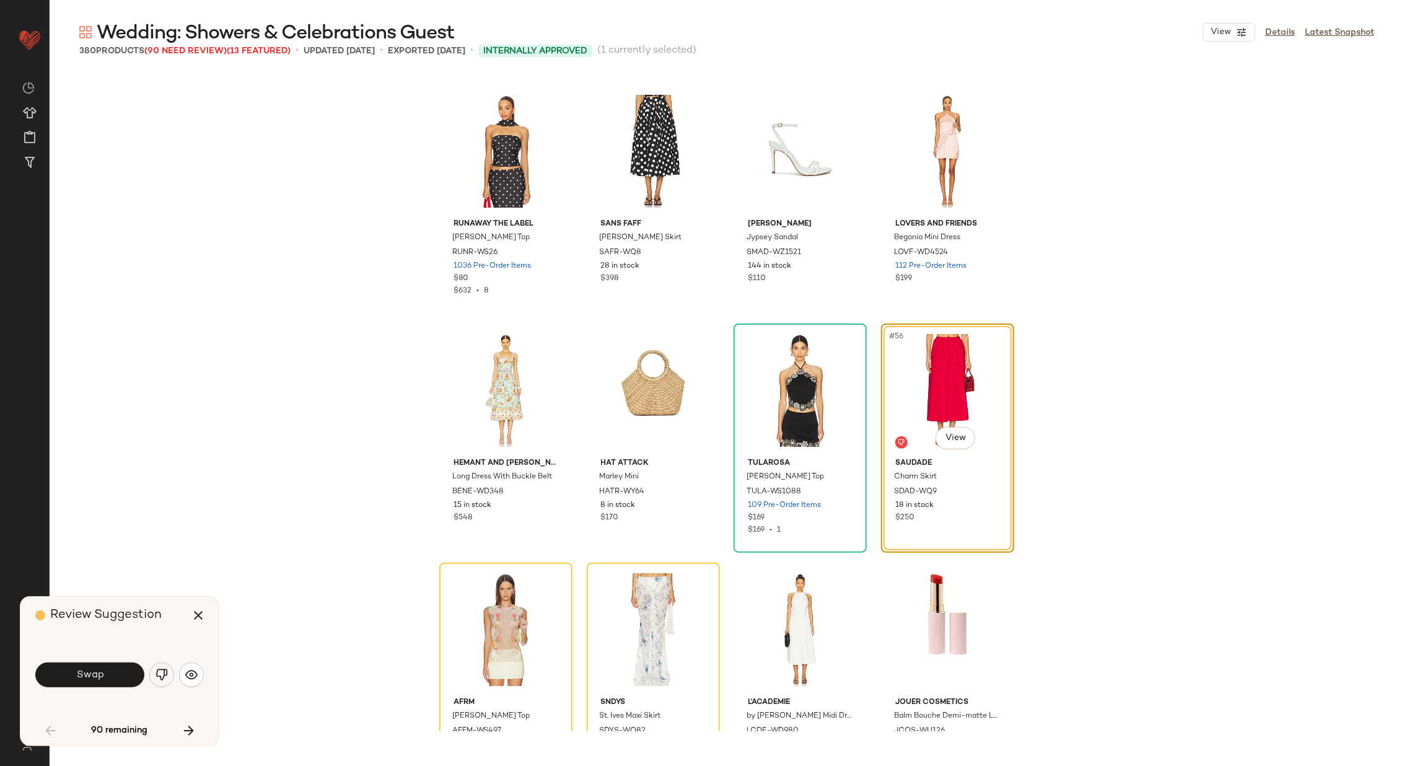
click at [157, 670] on img "button" at bounding box center [161, 674] width 12 height 12
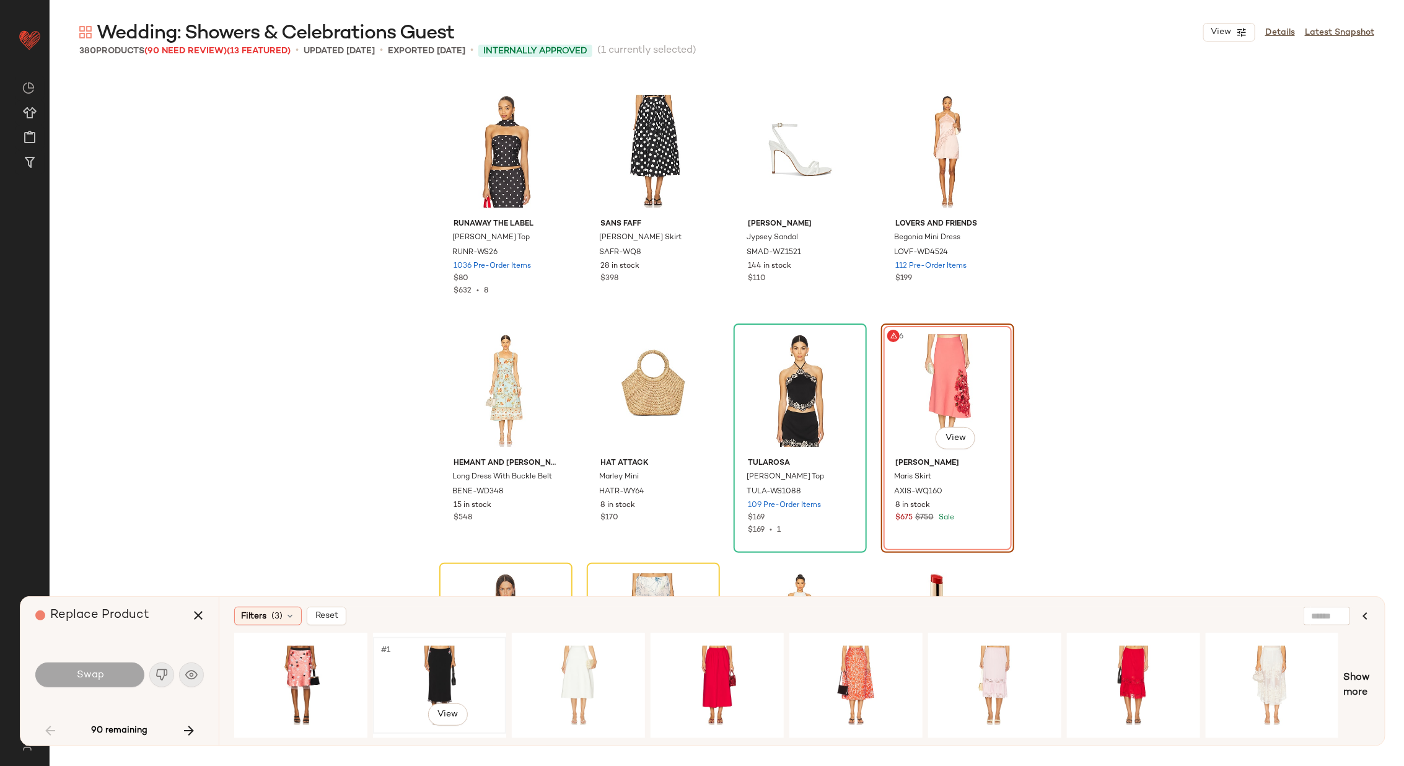
click at [434, 655] on div "#1 View" at bounding box center [439, 685] width 125 height 88
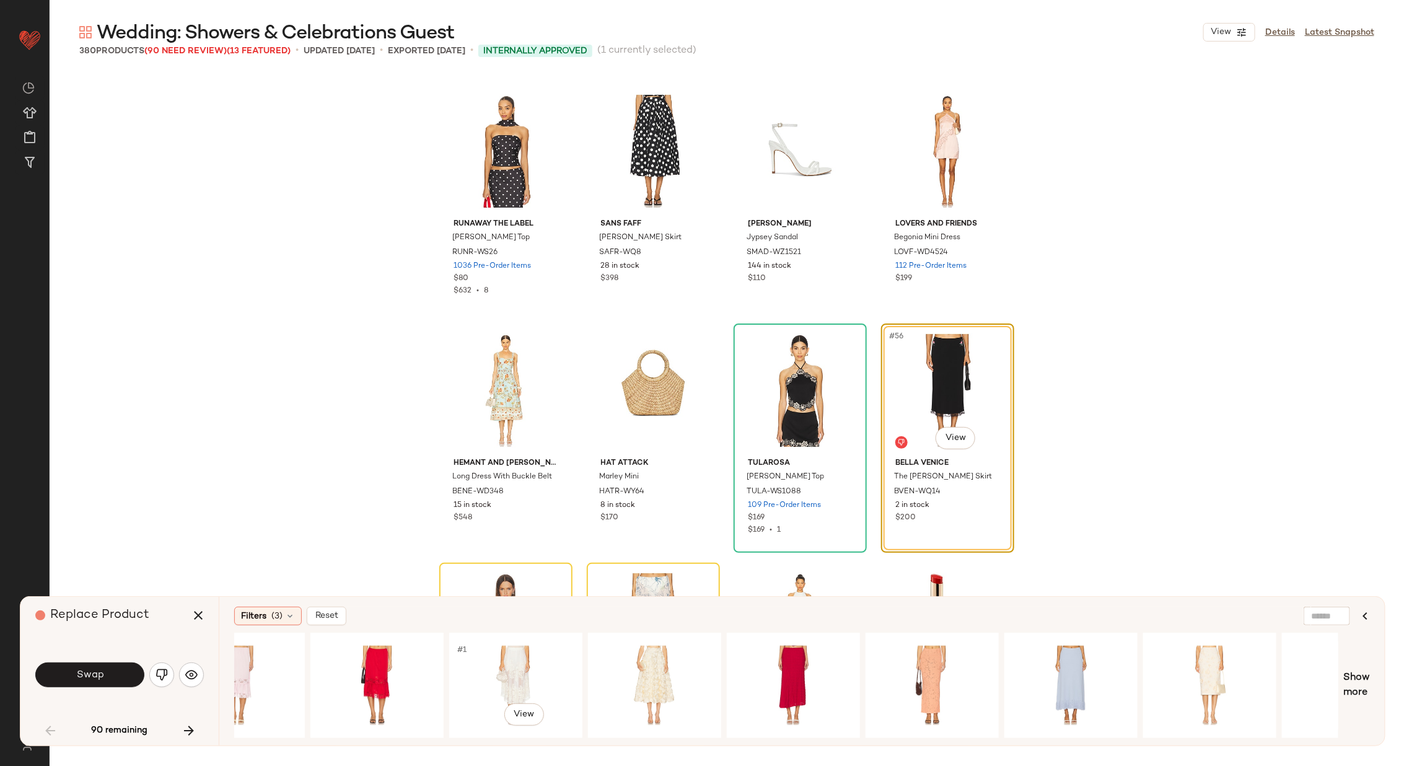
scroll to position [0, 1247]
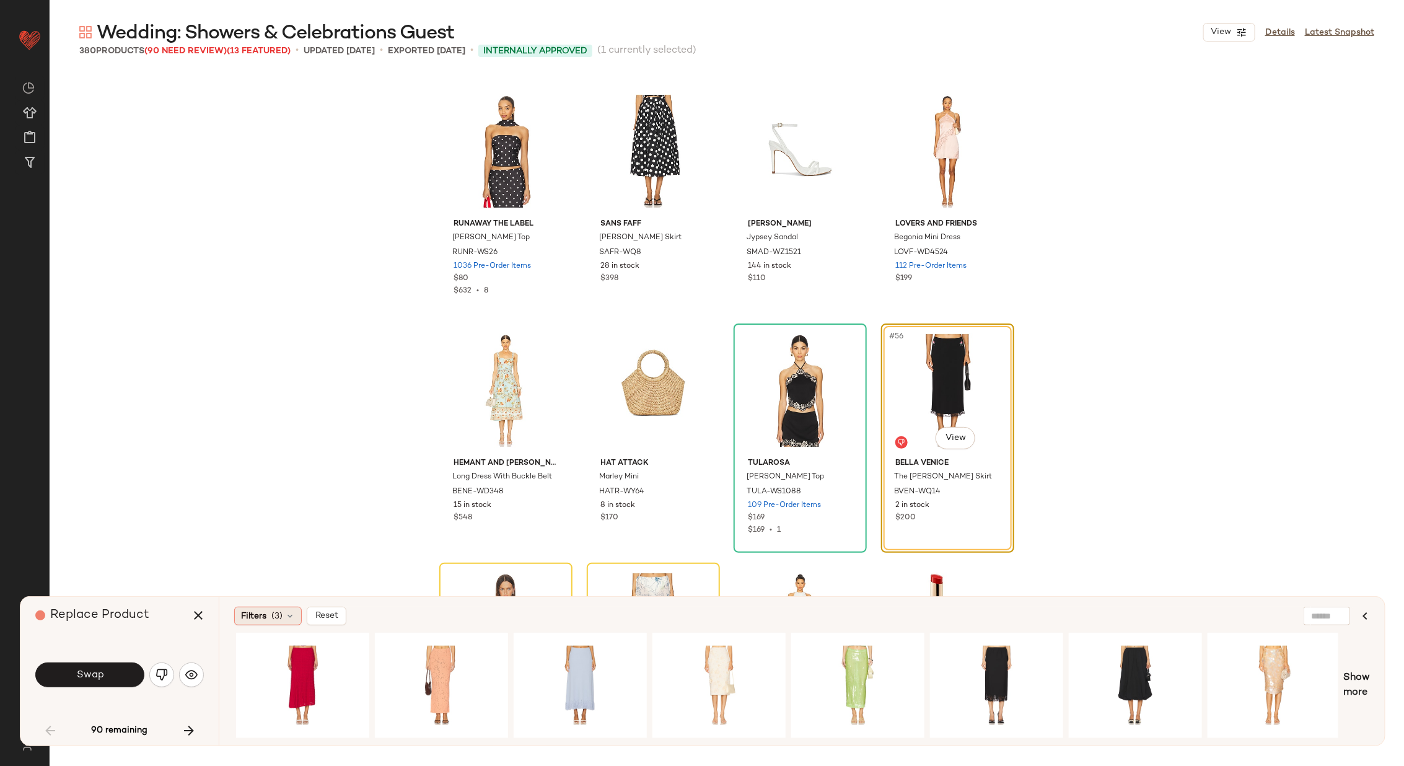
click at [287, 613] on icon at bounding box center [290, 616] width 10 height 10
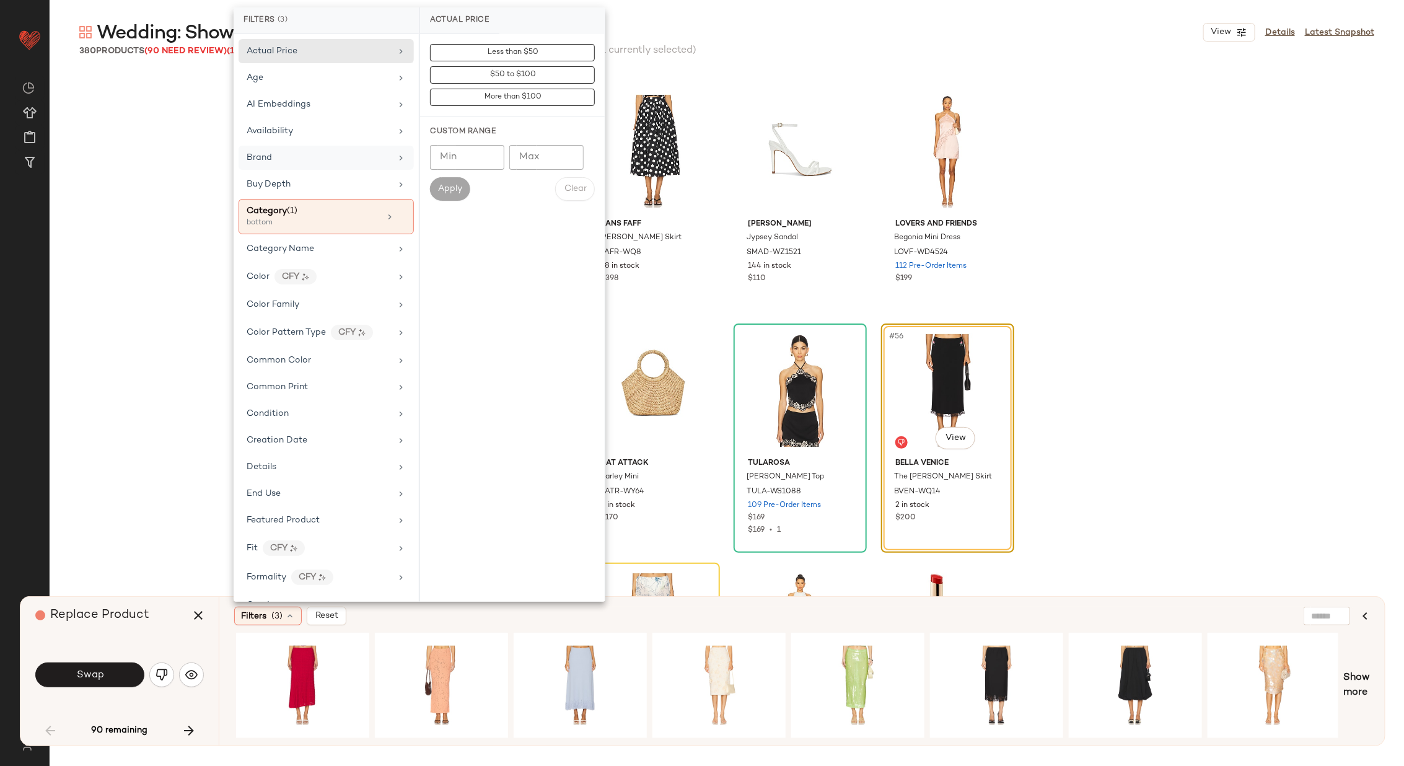
click at [349, 154] on div "Brand" at bounding box center [319, 157] width 144 height 13
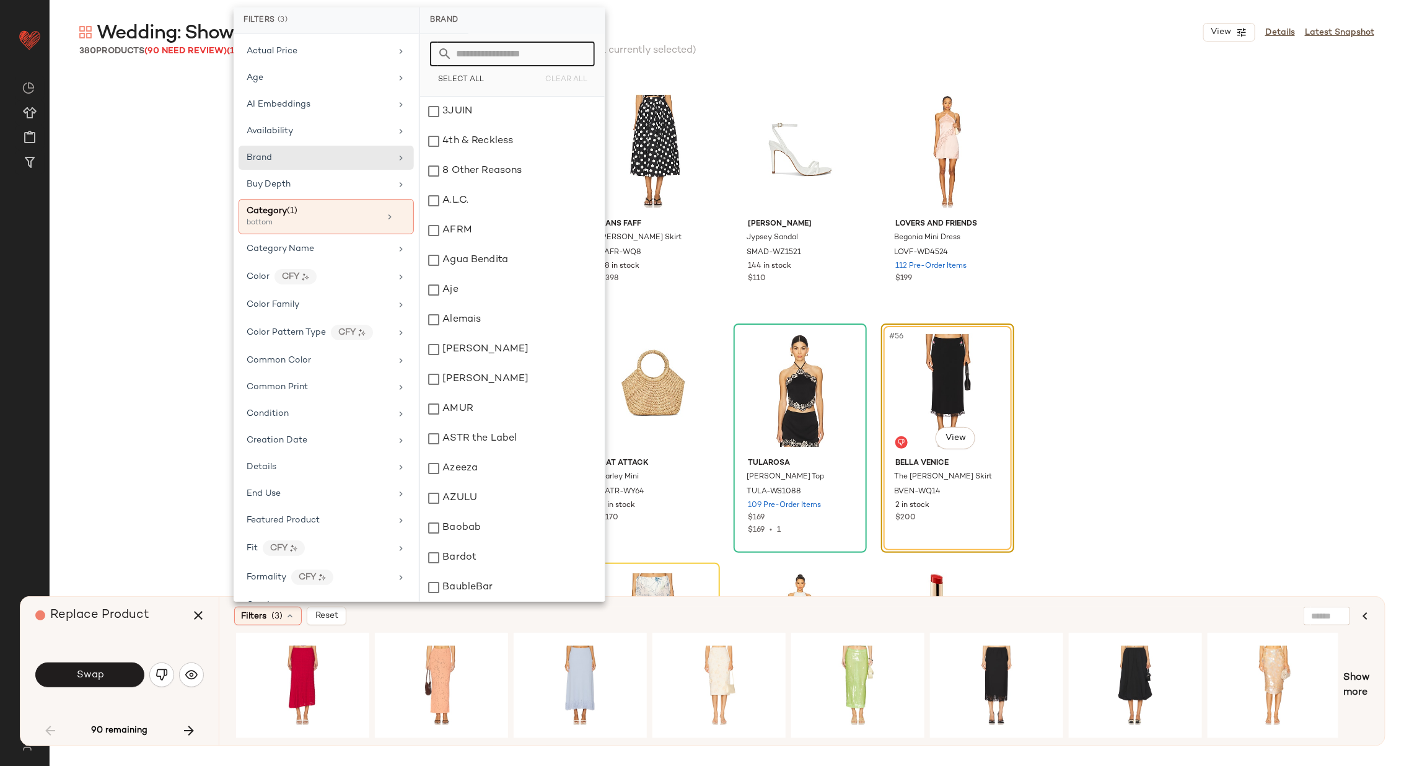
click at [498, 57] on input "text" at bounding box center [519, 54] width 135 height 25
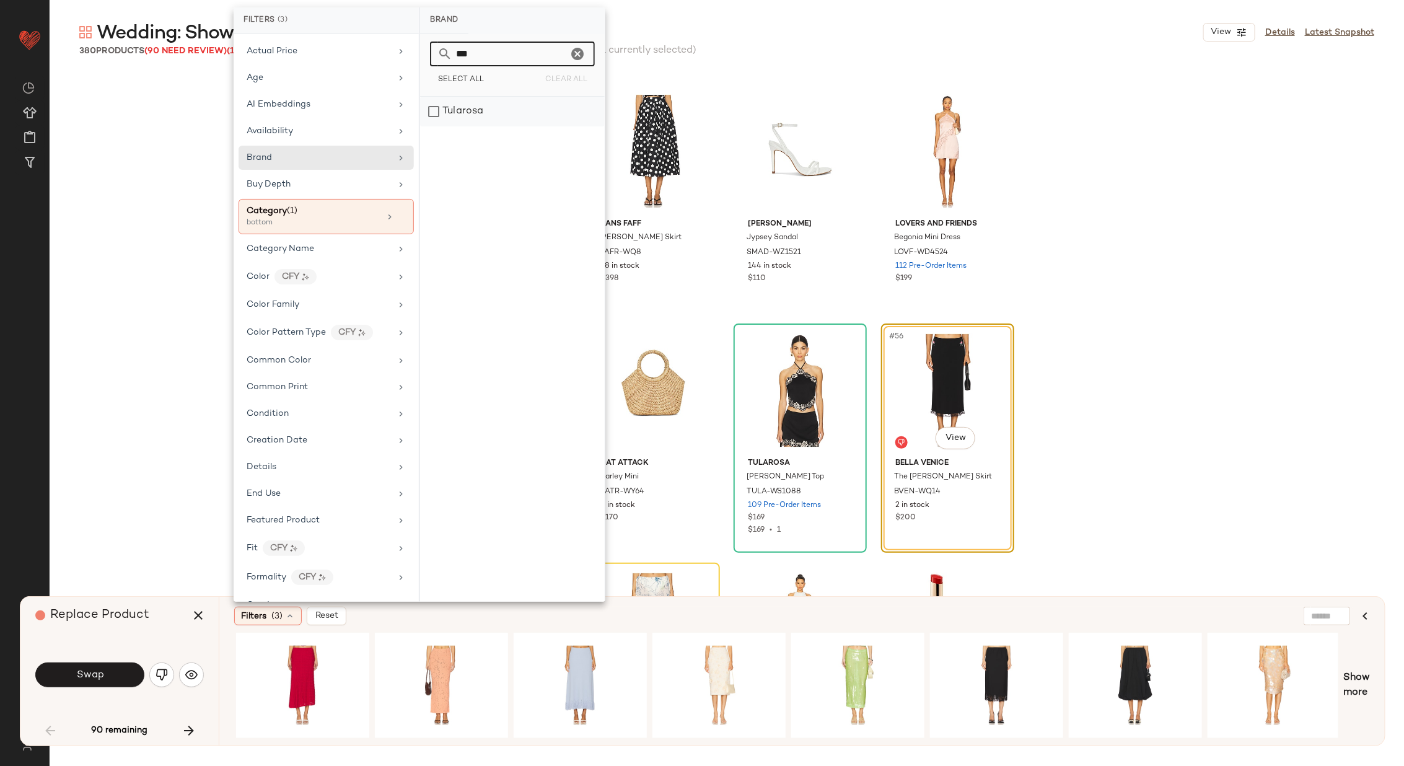
type input "***"
click at [462, 114] on div "Tularosa" at bounding box center [512, 112] width 185 height 30
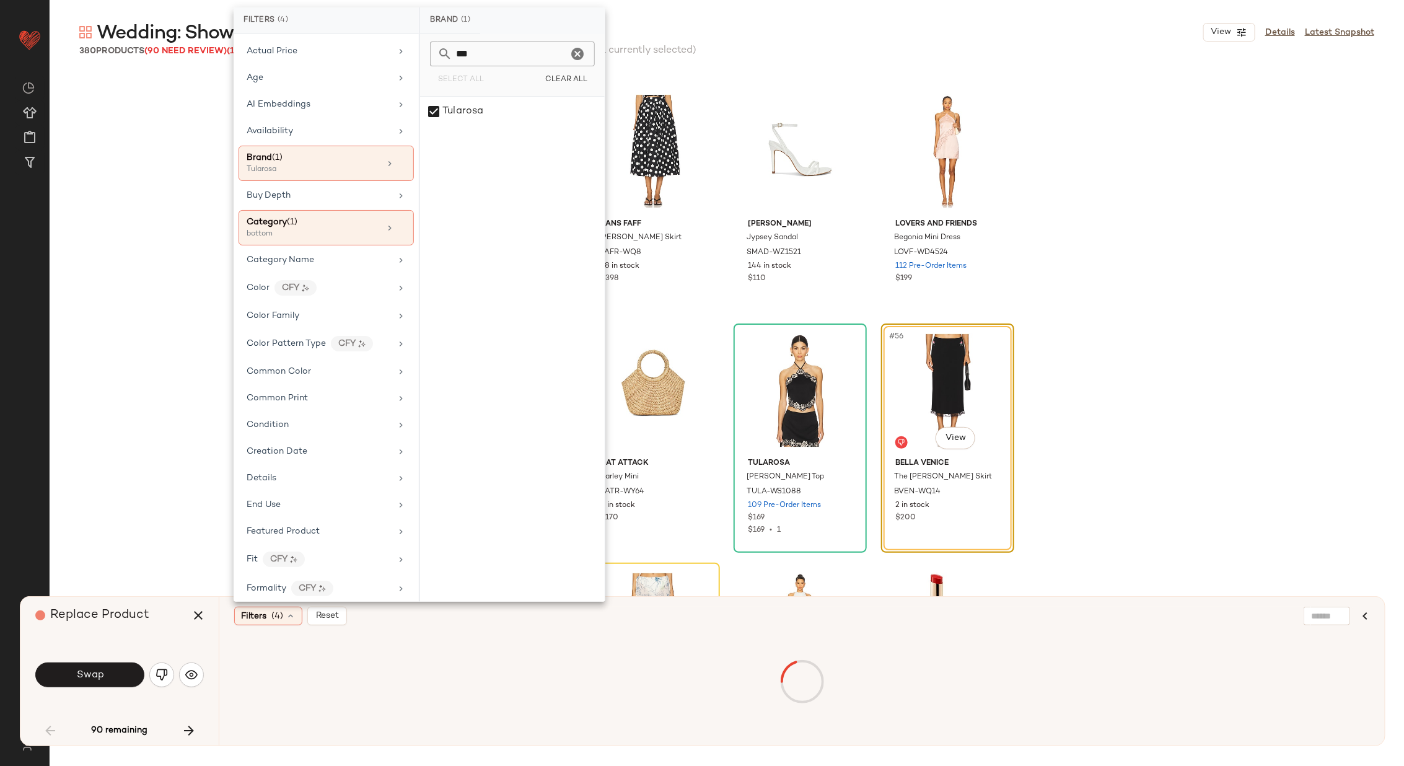
click at [177, 315] on div "Runaway The Label Blaine Top RUNR-WS26 1036 Pre-Order Items $80 $632 • 8 SANS F…" at bounding box center [727, 401] width 1354 height 659
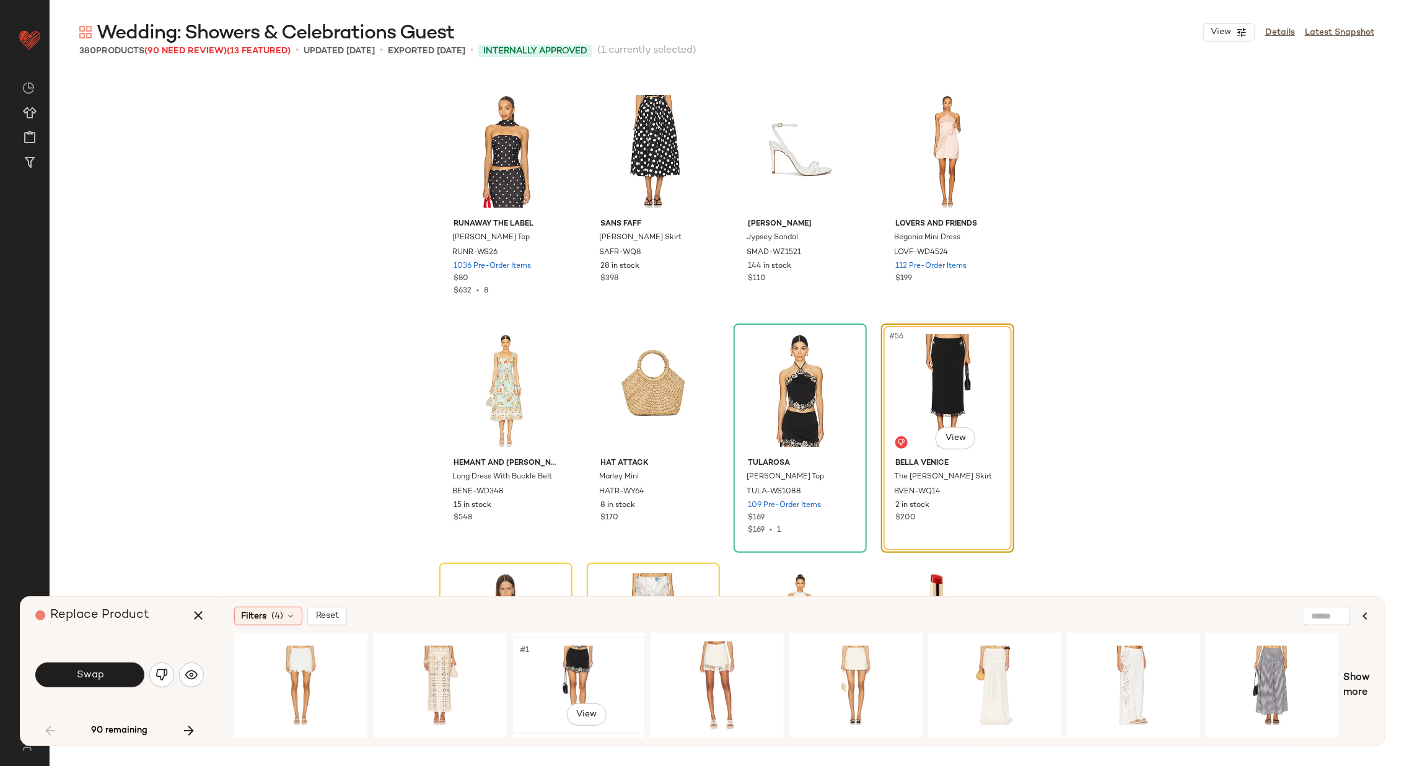
click at [549, 648] on div "#1 View" at bounding box center [578, 685] width 125 height 88
click at [118, 677] on button "Swap" at bounding box center [89, 674] width 109 height 25
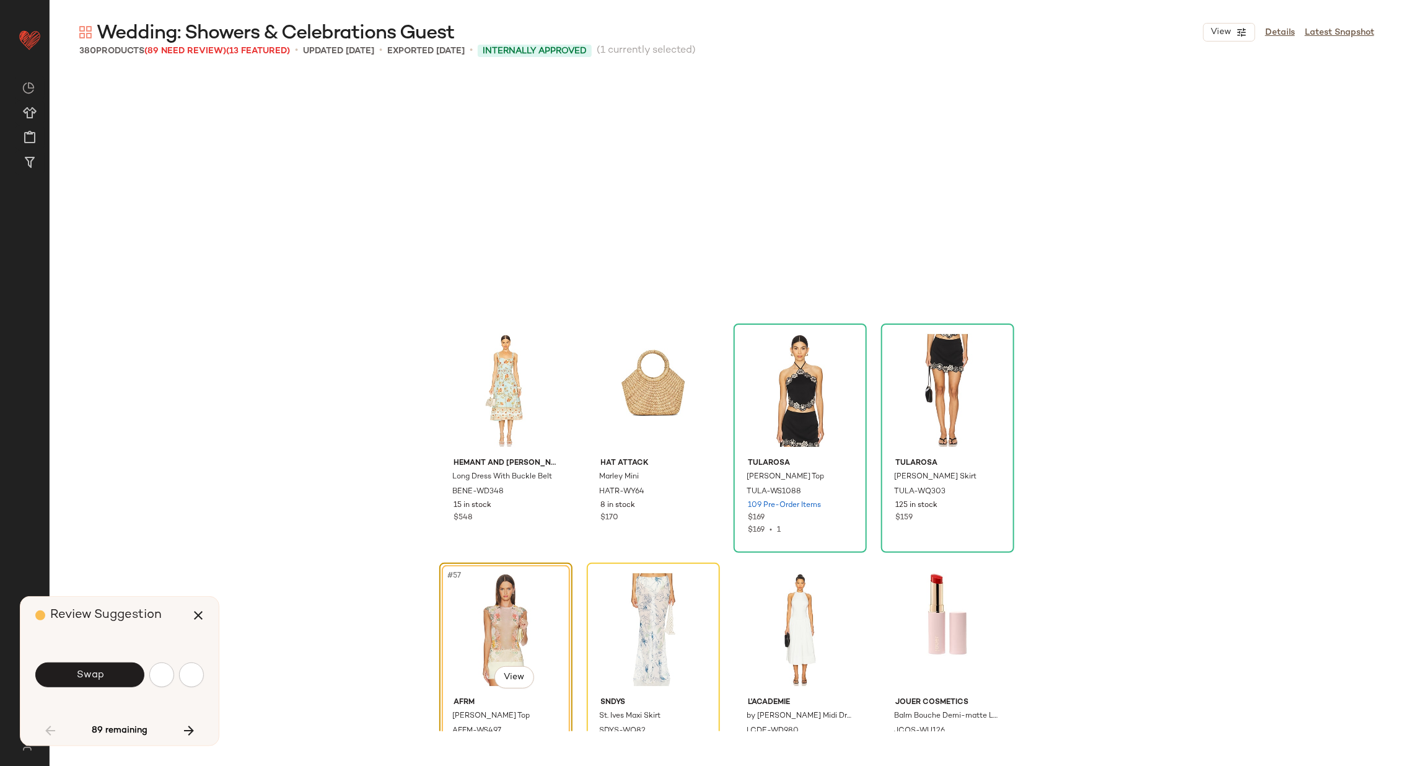
scroll to position [3108, 0]
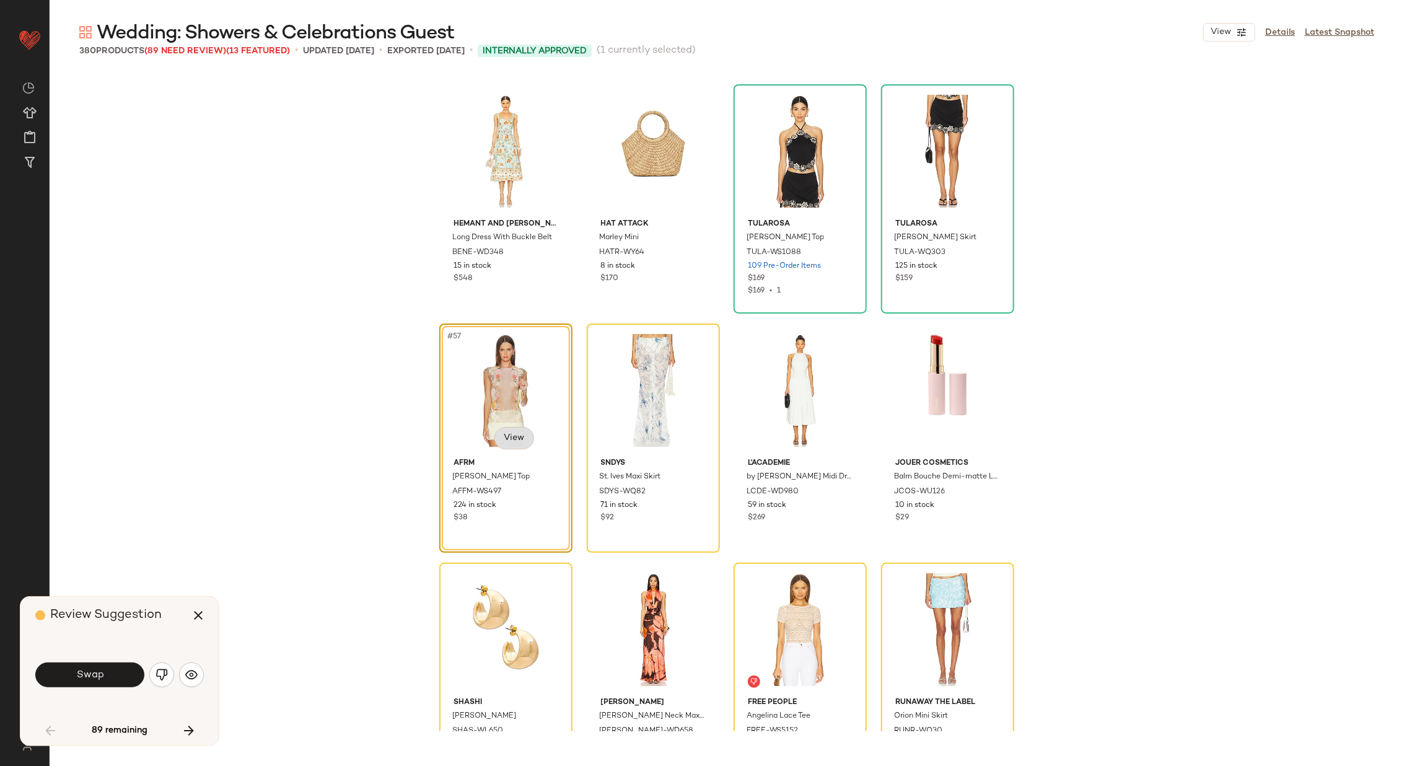
click at [514, 435] on body "Revolve ** Dashboard All Products Global Clipboards (25) Curations (70) Alexis …" at bounding box center [702, 433] width 1404 height 867
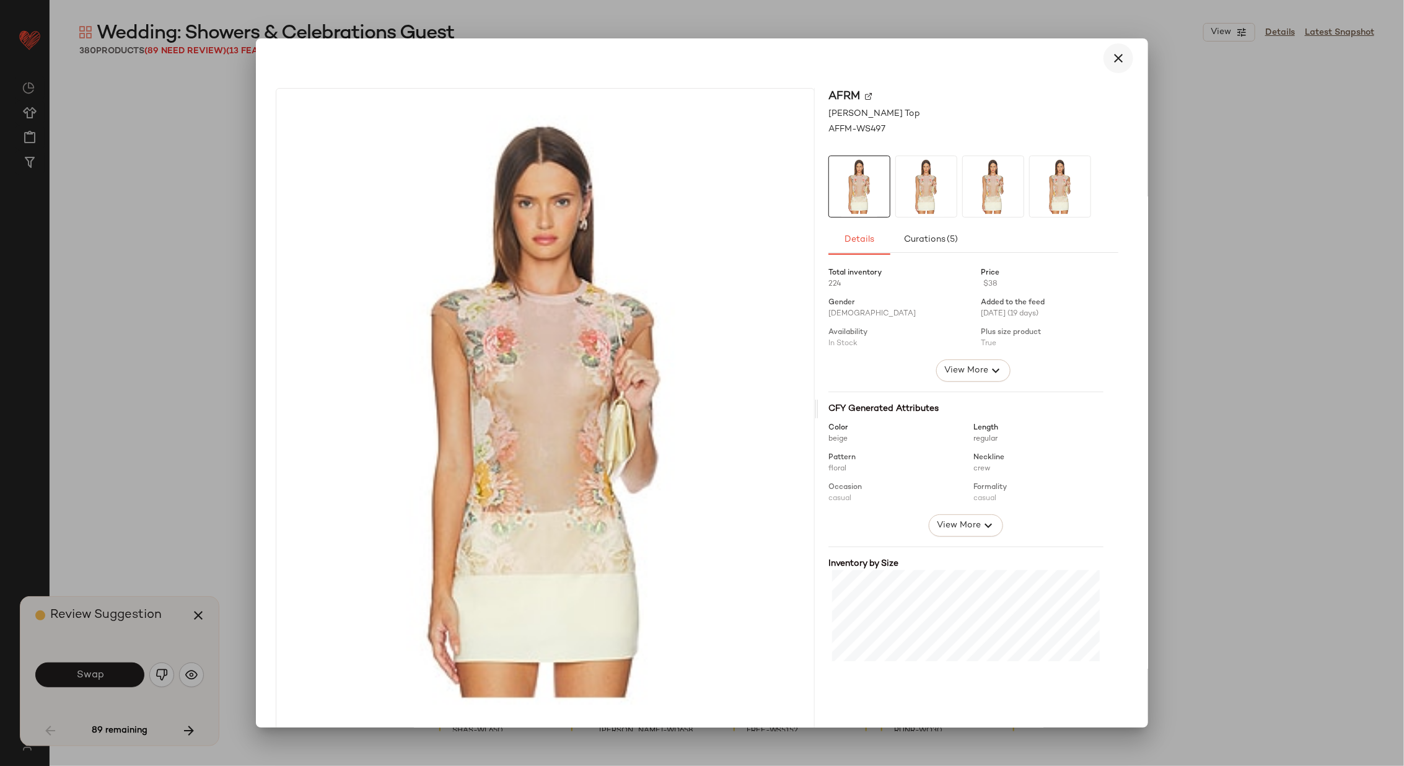
click at [1111, 57] on icon "button" at bounding box center [1118, 58] width 15 height 15
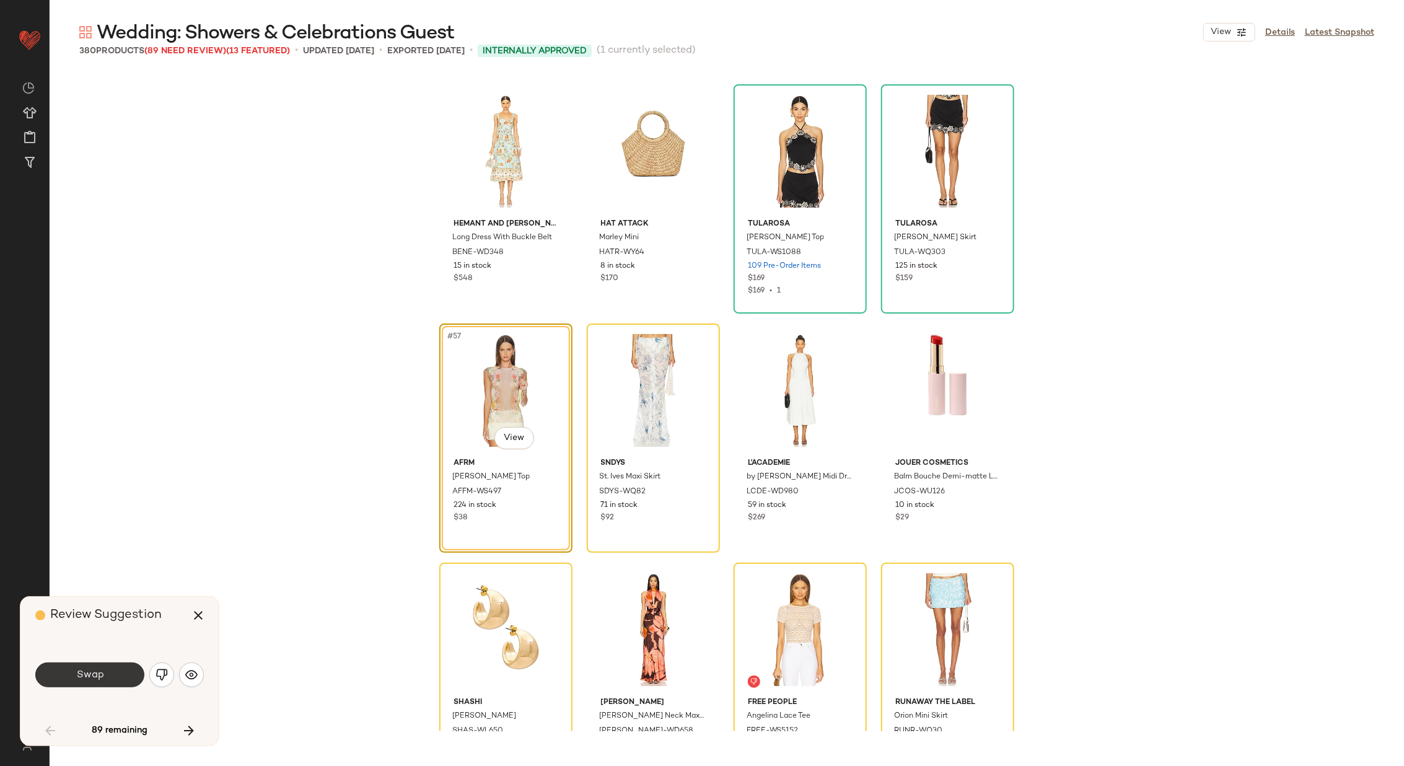
click at [112, 671] on button "Swap" at bounding box center [89, 674] width 109 height 25
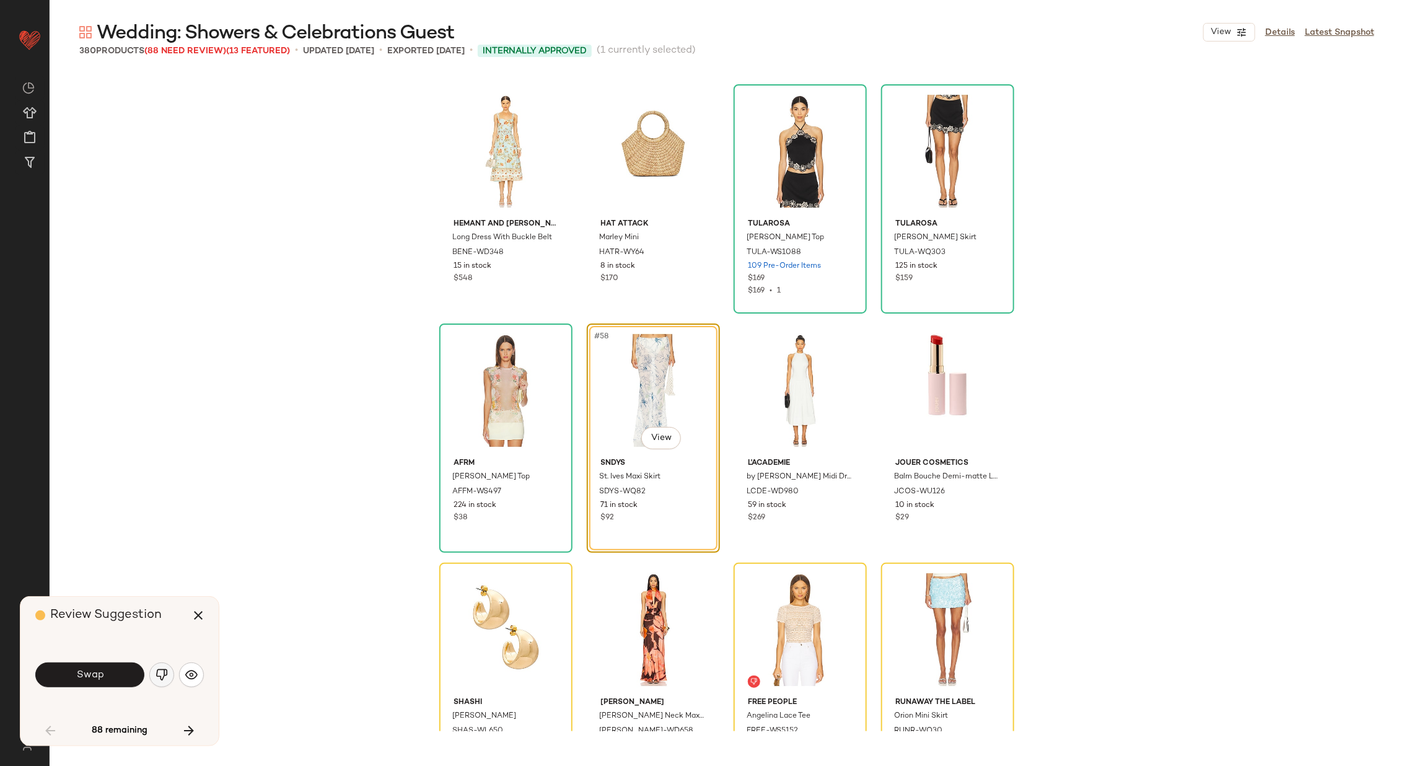
click at [164, 670] on img "button" at bounding box center [161, 674] width 12 height 12
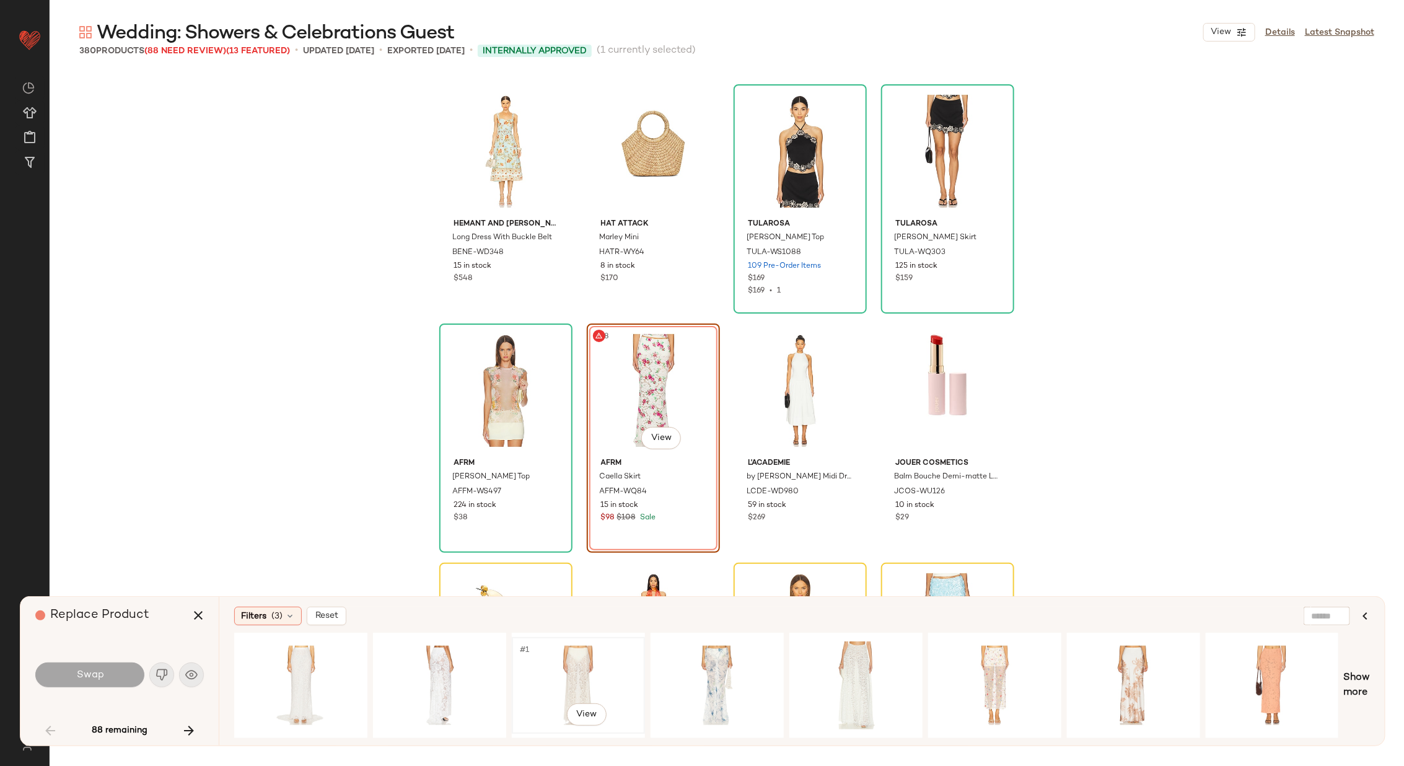
click at [564, 673] on div "#1 View" at bounding box center [578, 685] width 125 height 88
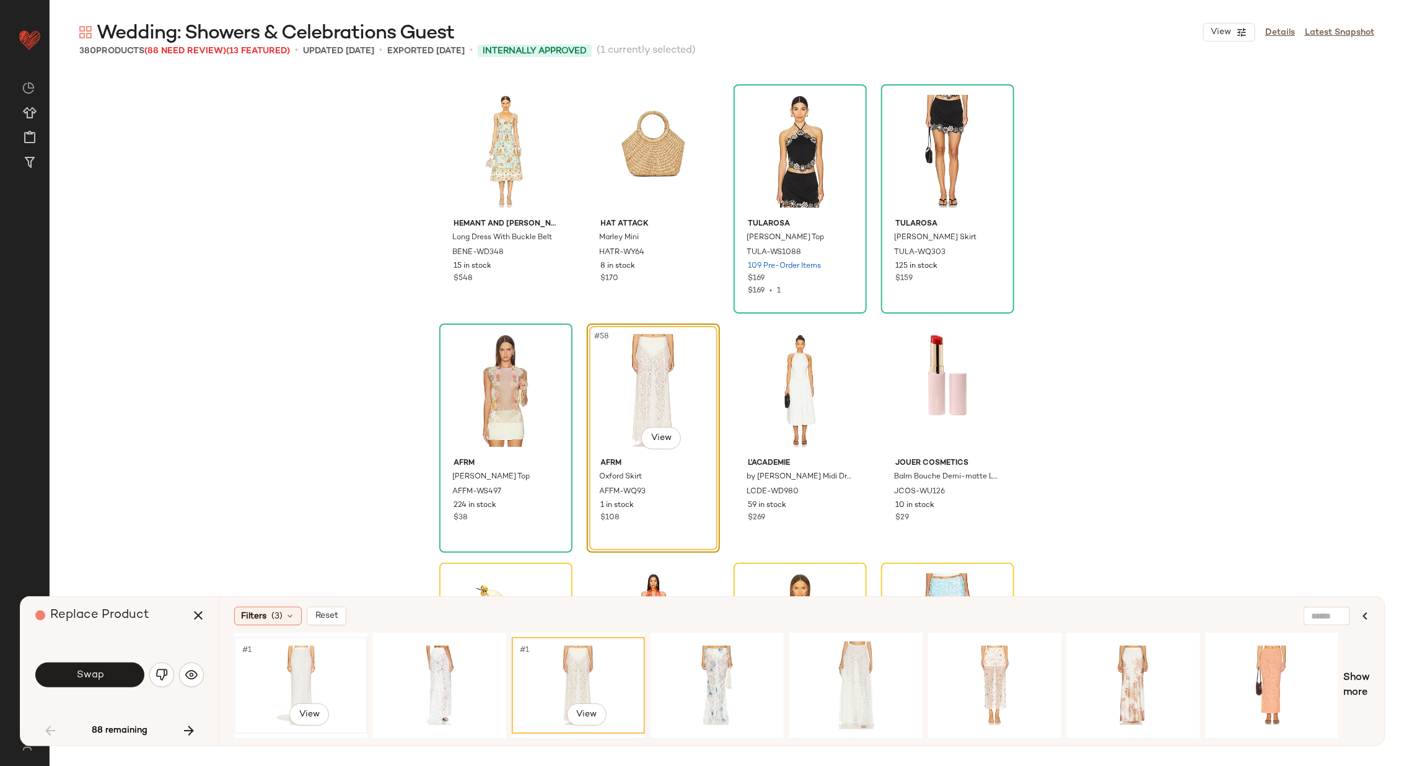
click at [320, 675] on div "#1 View" at bounding box center [300, 685] width 125 height 88
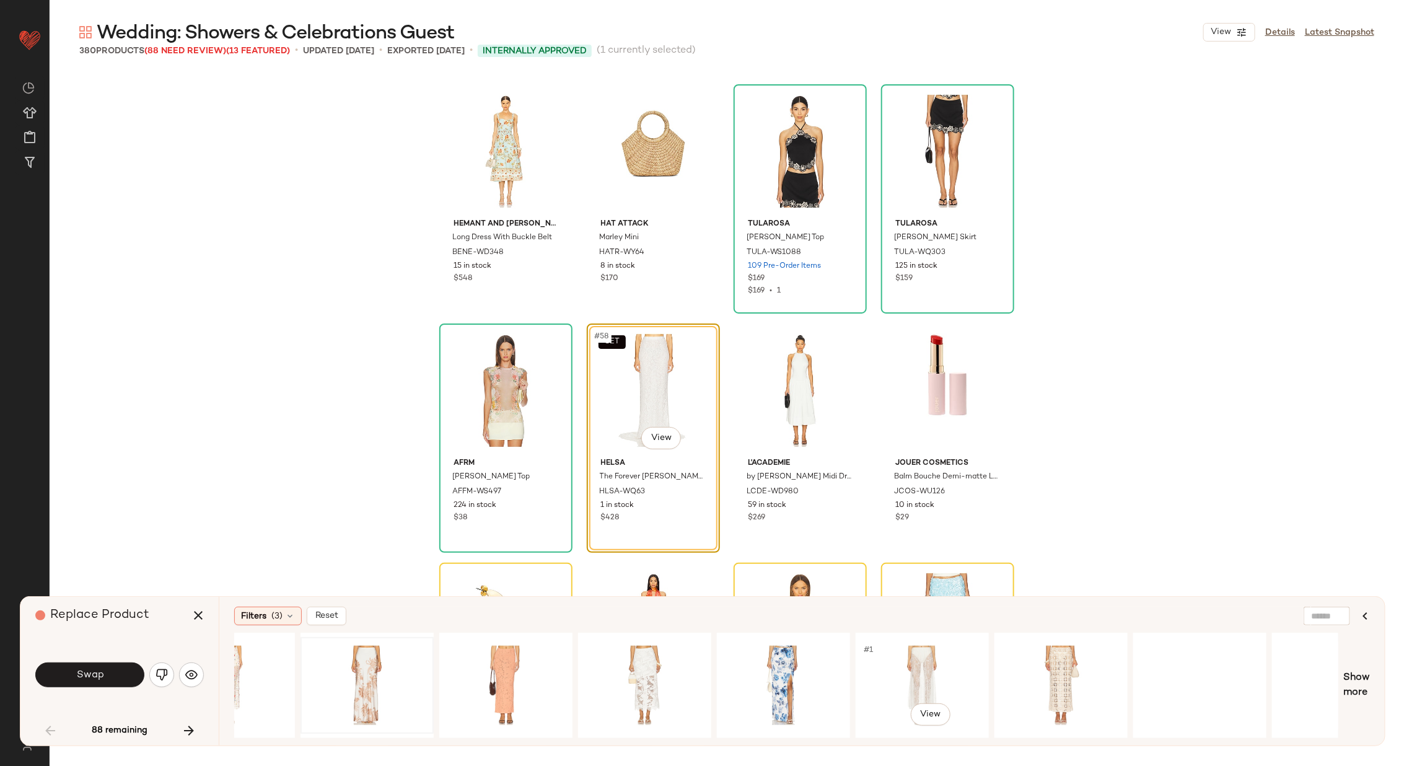
scroll to position [0, 781]
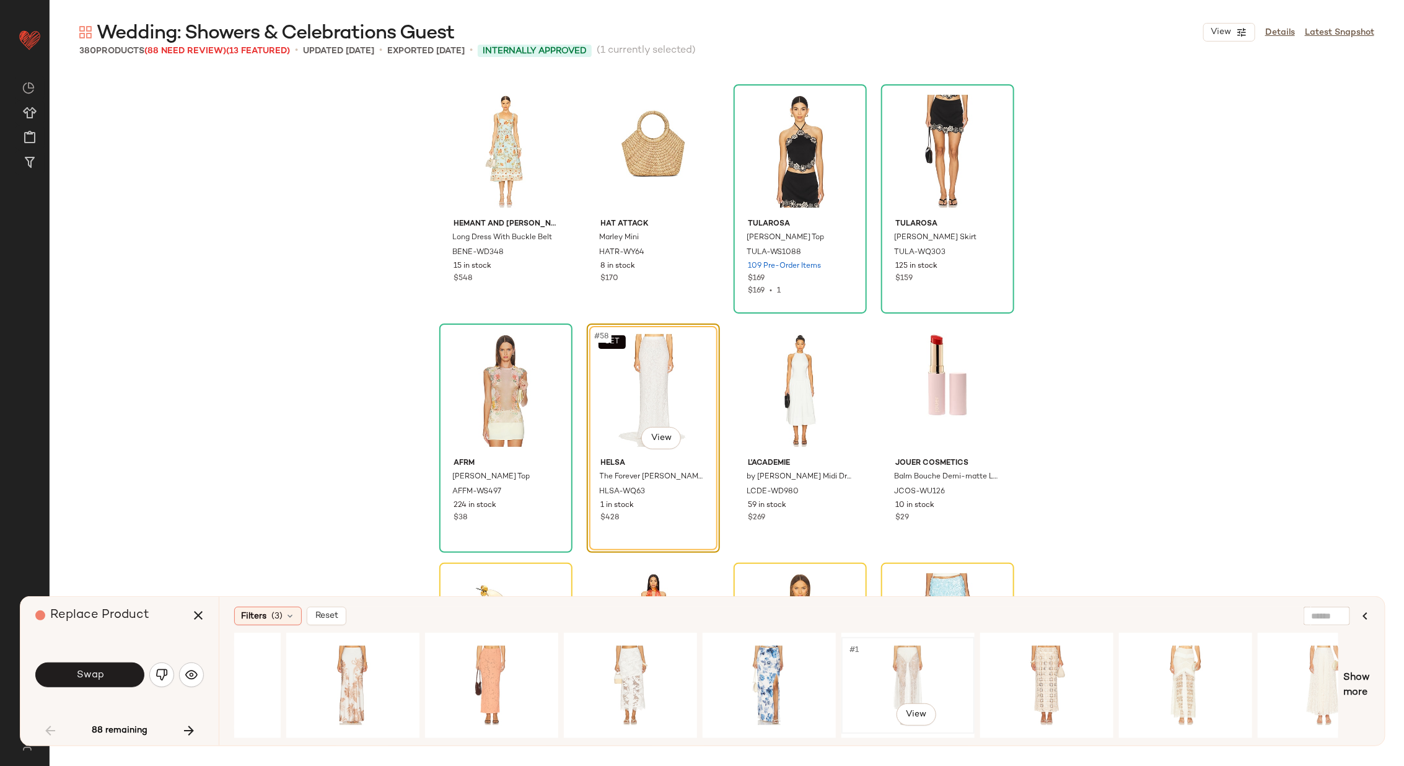
click at [887, 677] on div "#1 View" at bounding box center [908, 685] width 125 height 88
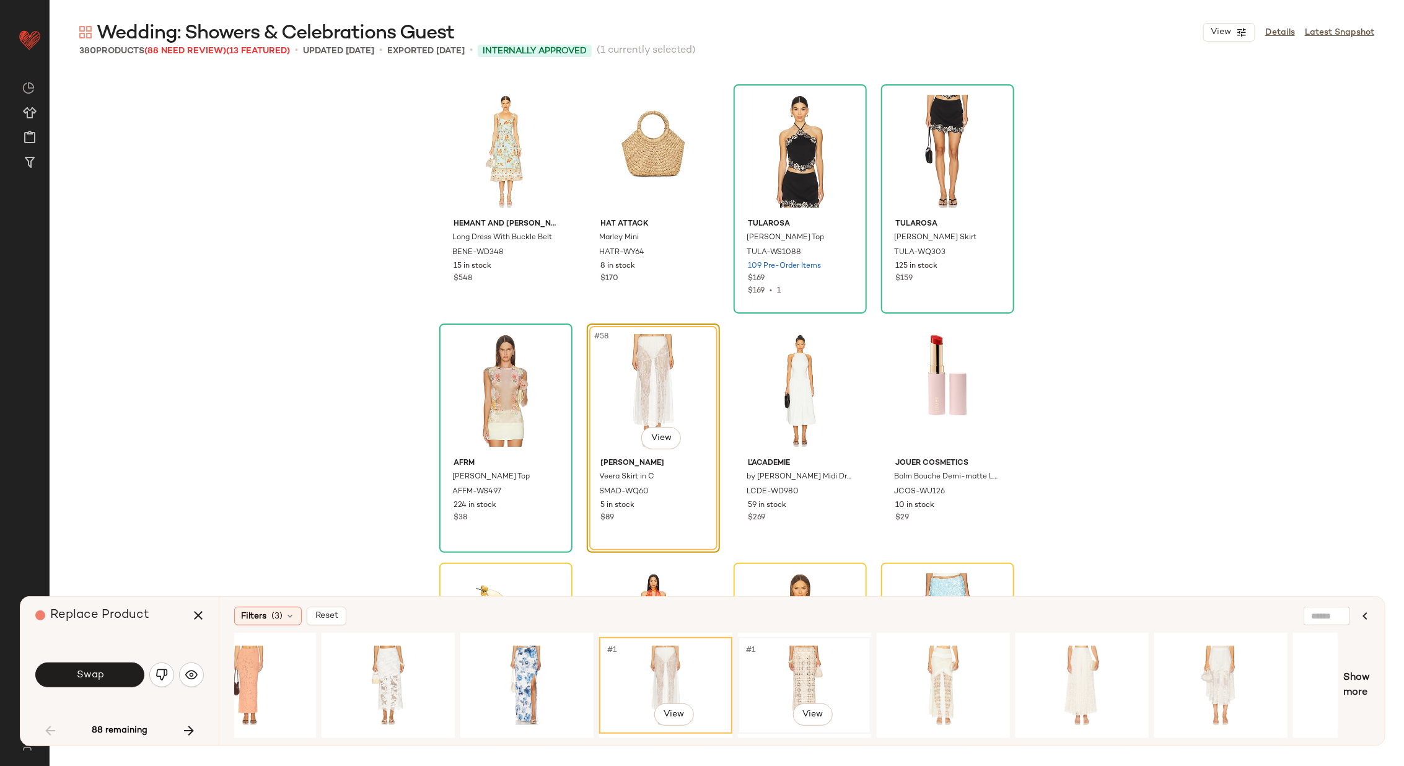
scroll to position [0, 1026]
click at [950, 667] on div "#1 View" at bounding box center [940, 685] width 125 height 88
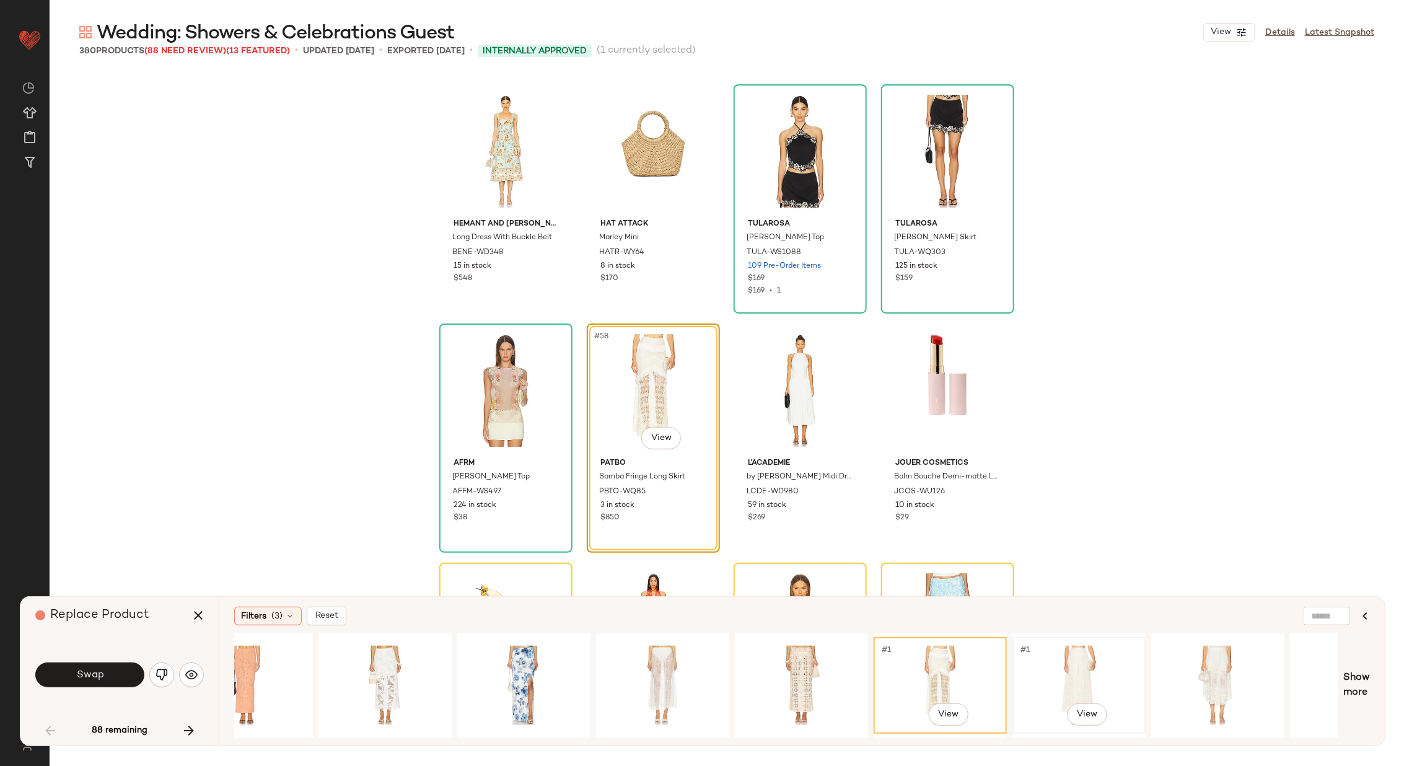
click at [1065, 667] on div "#1 View" at bounding box center [1079, 685] width 125 height 88
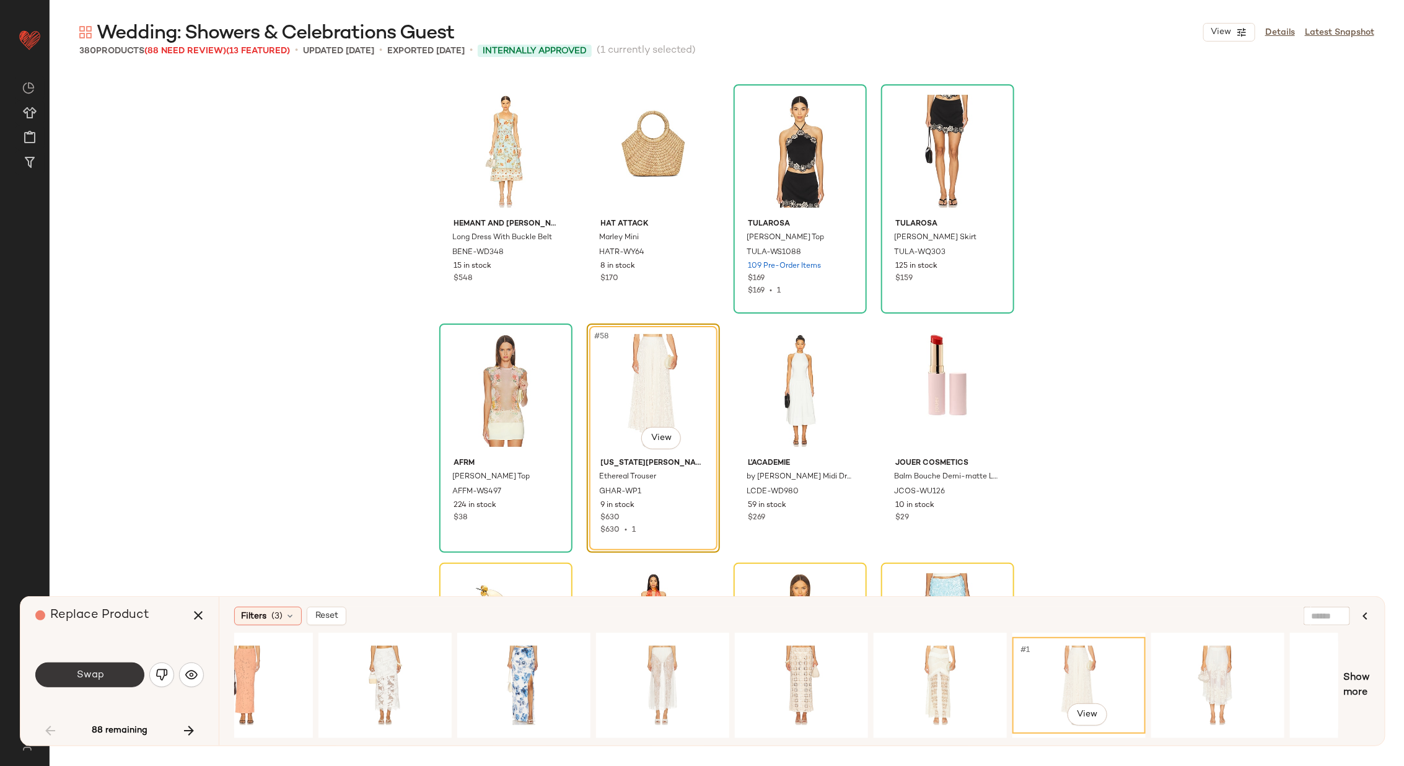
click at [103, 671] on button "Swap" at bounding box center [89, 674] width 109 height 25
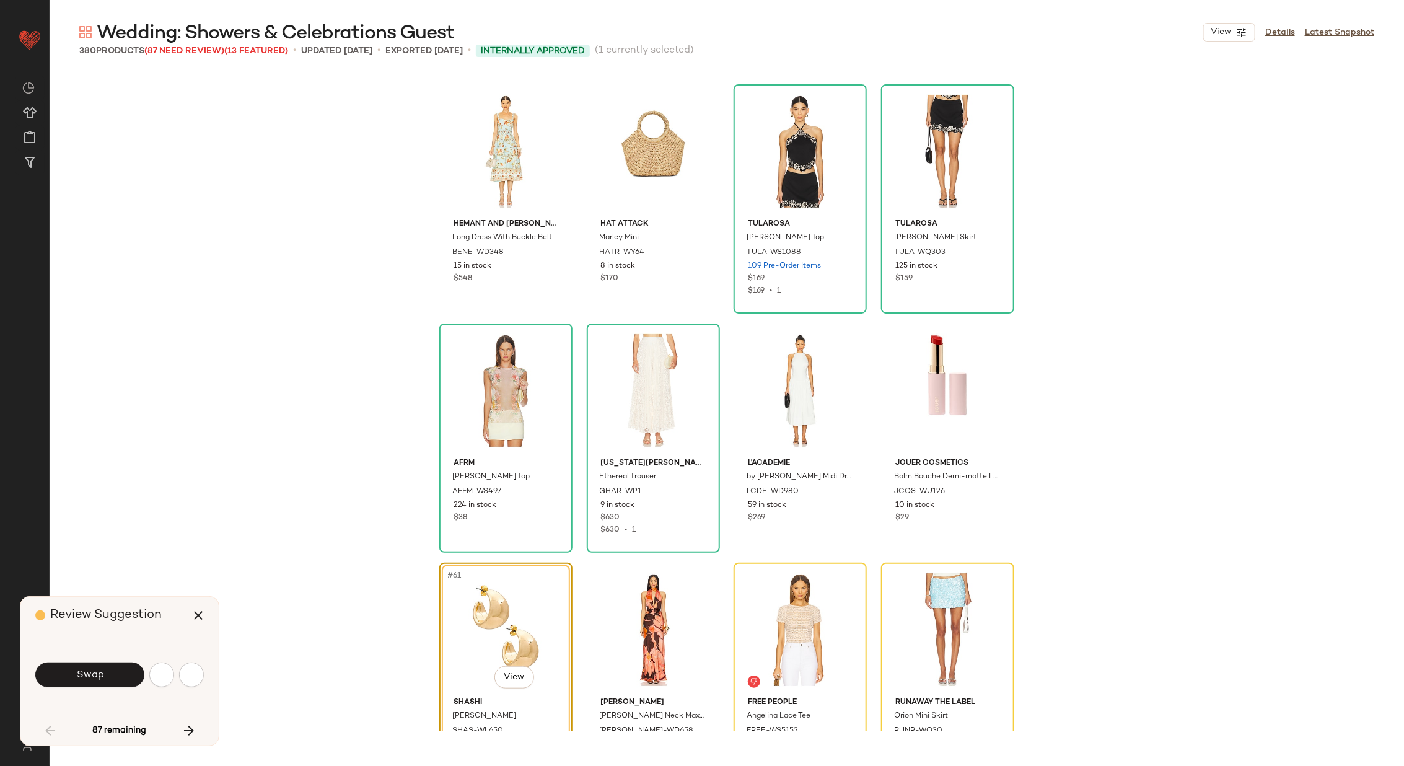
scroll to position [3347, 0]
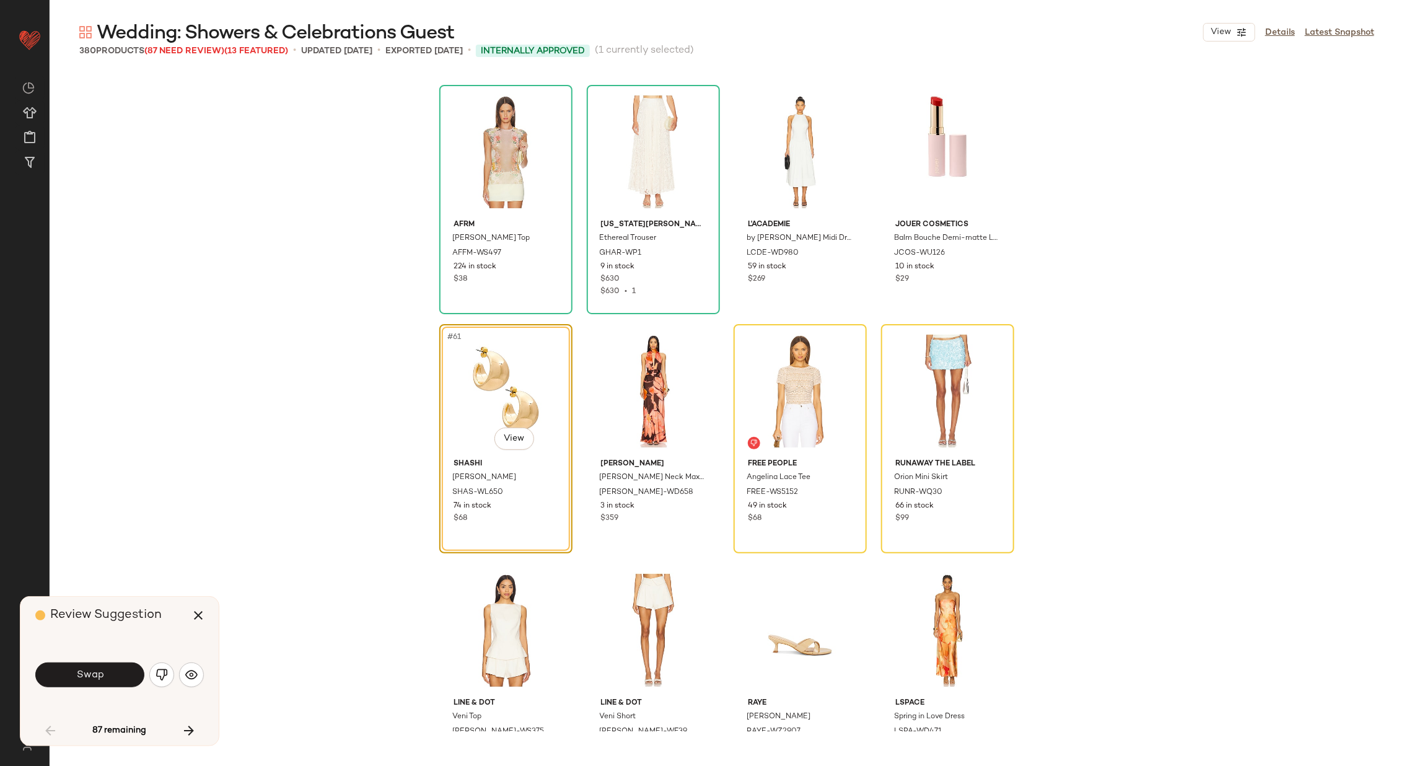
click at [103, 671] on button "Swap" at bounding box center [89, 674] width 109 height 25
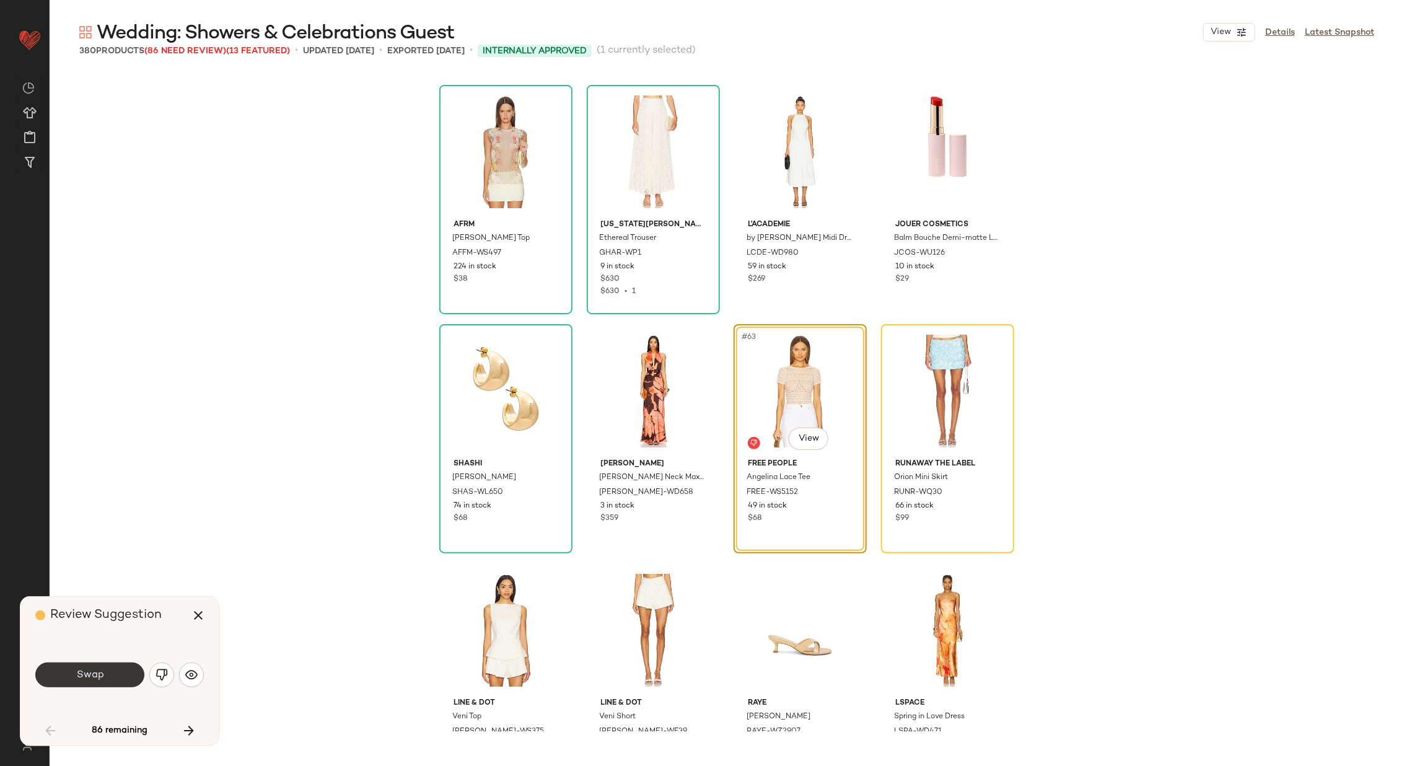
click at [109, 667] on button "Swap" at bounding box center [89, 674] width 109 height 25
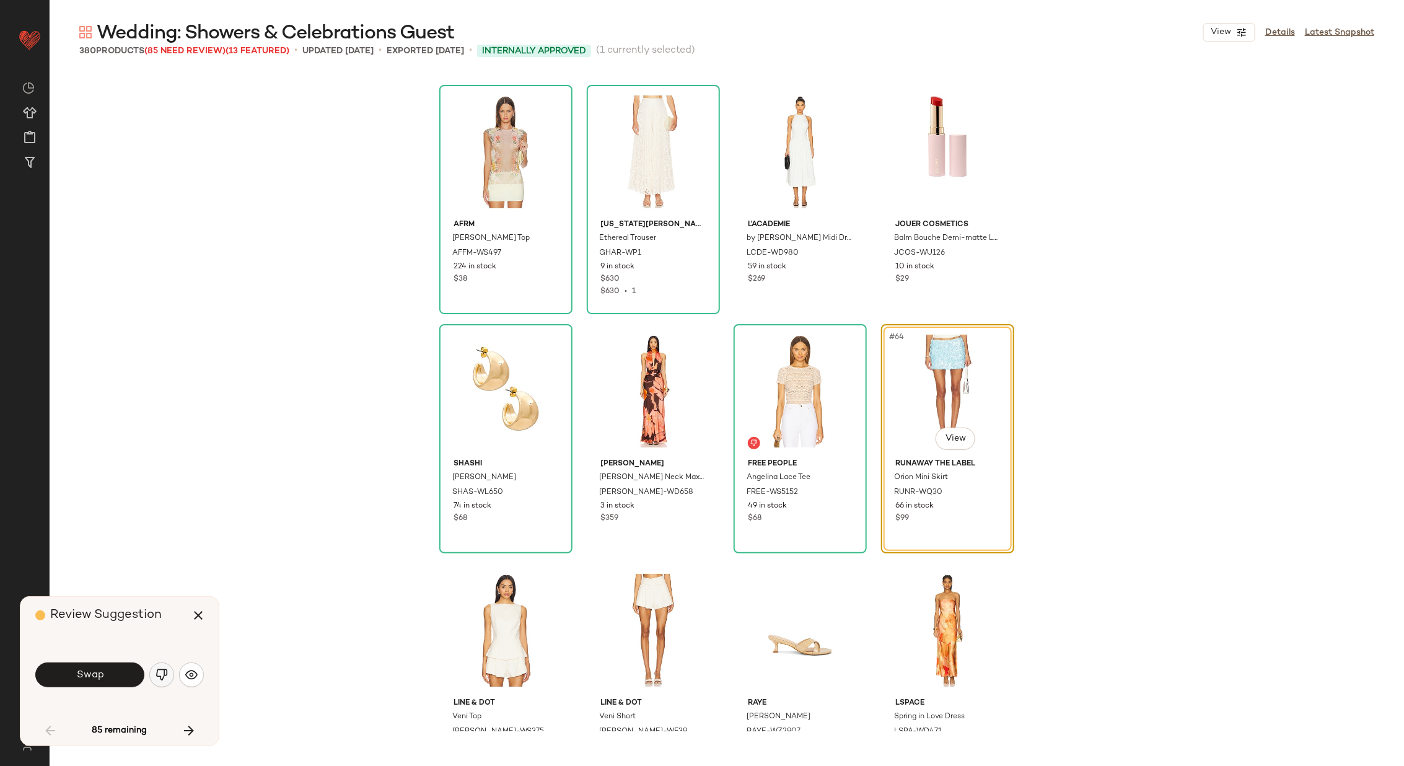
click at [163, 672] on img "button" at bounding box center [161, 674] width 12 height 12
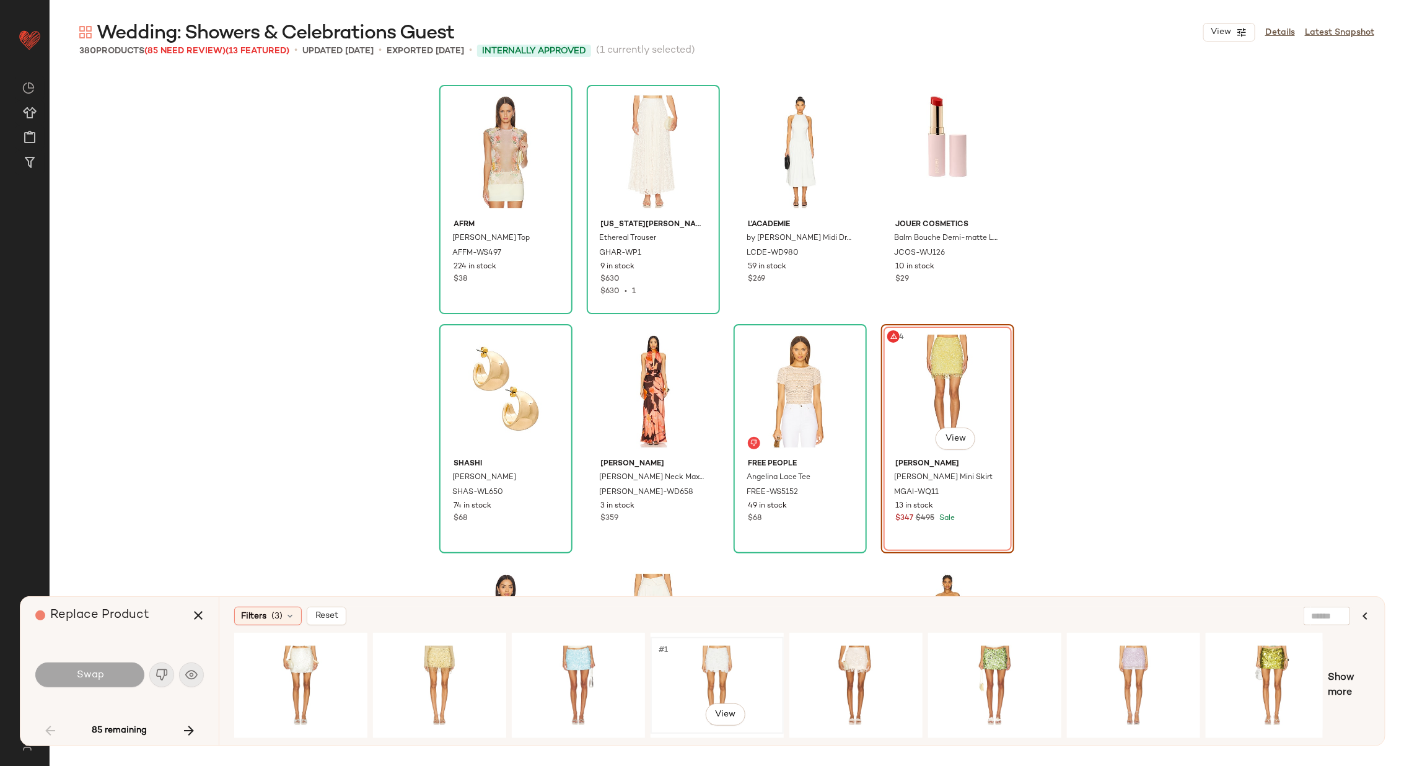
click at [749, 661] on div "#1 View" at bounding box center [717, 685] width 125 height 88
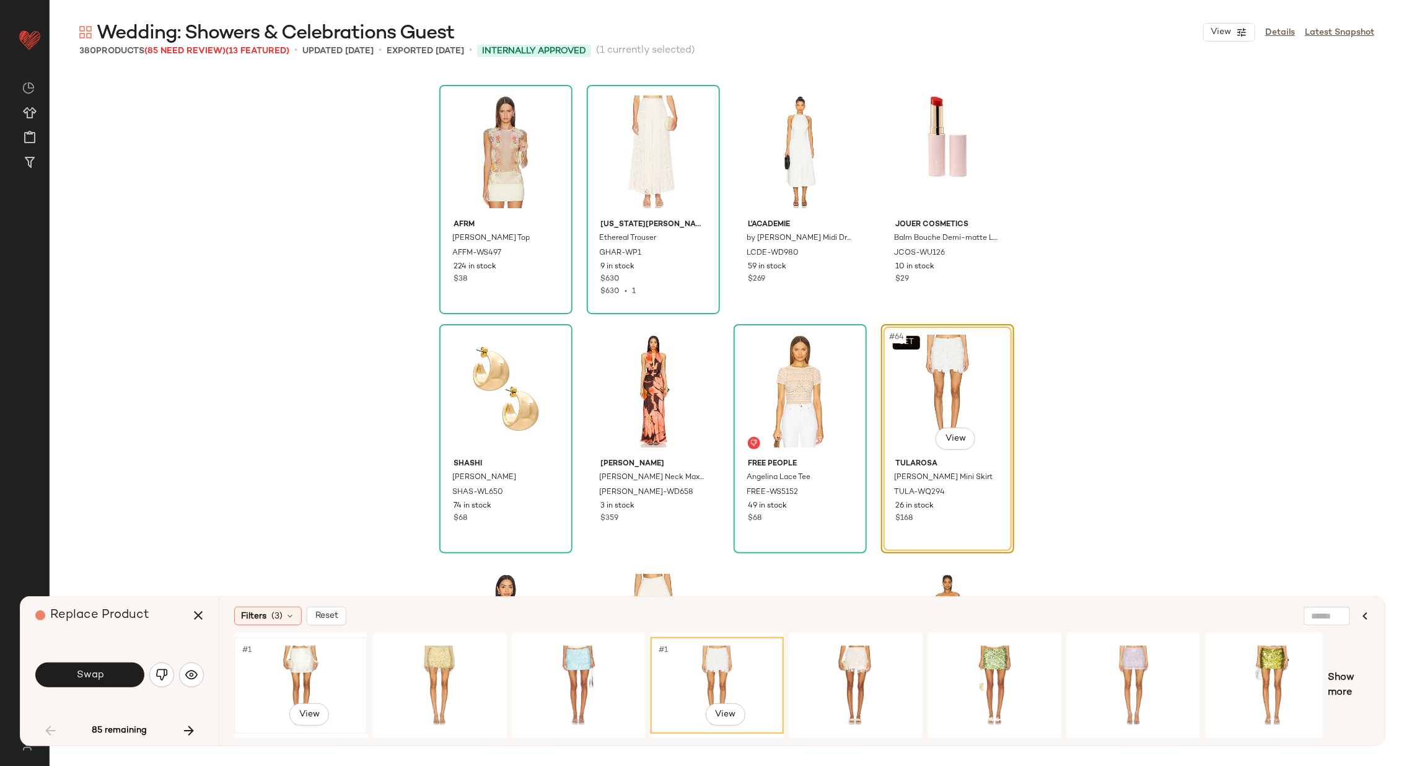
click at [320, 669] on div "#1 View" at bounding box center [300, 685] width 125 height 88
click at [866, 670] on div "#1 View" at bounding box center [856, 685] width 125 height 88
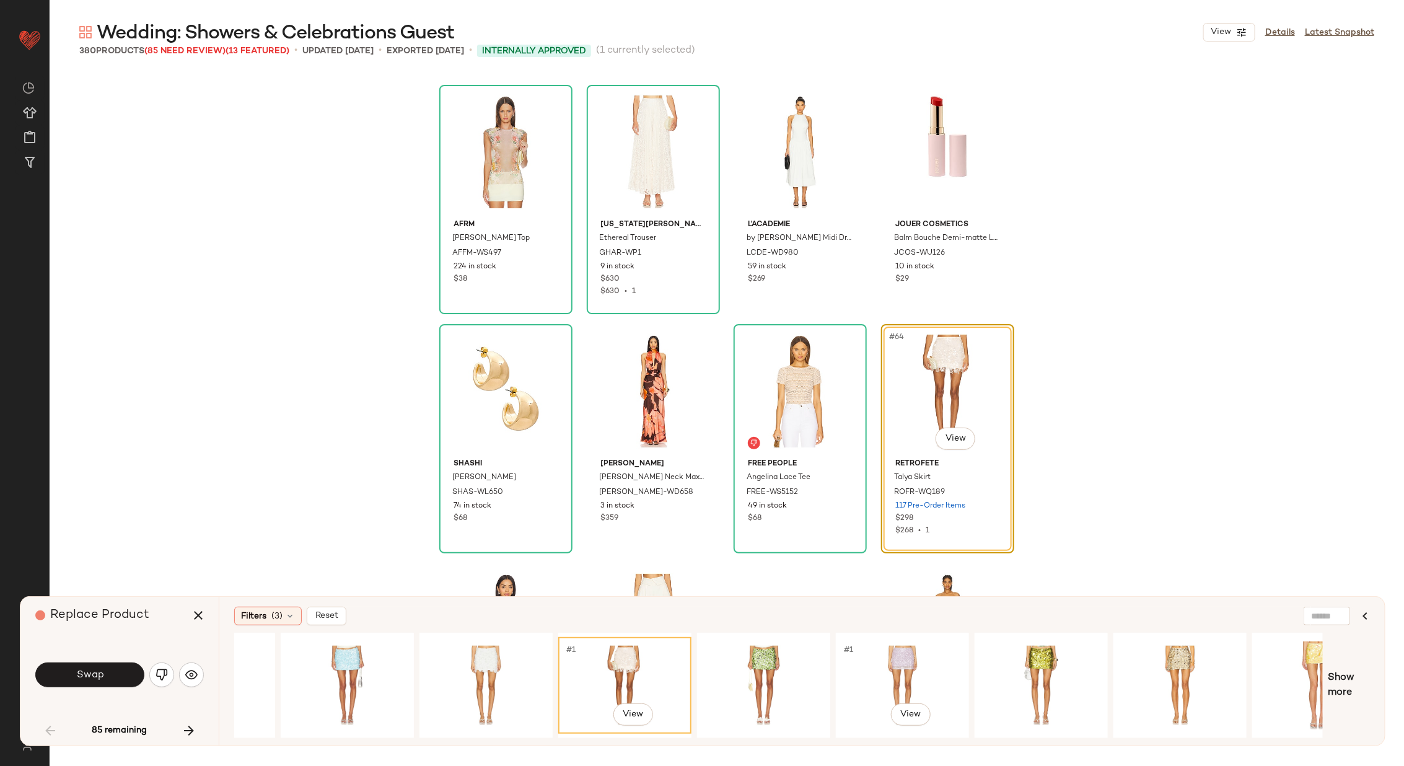
scroll to position [0, 292]
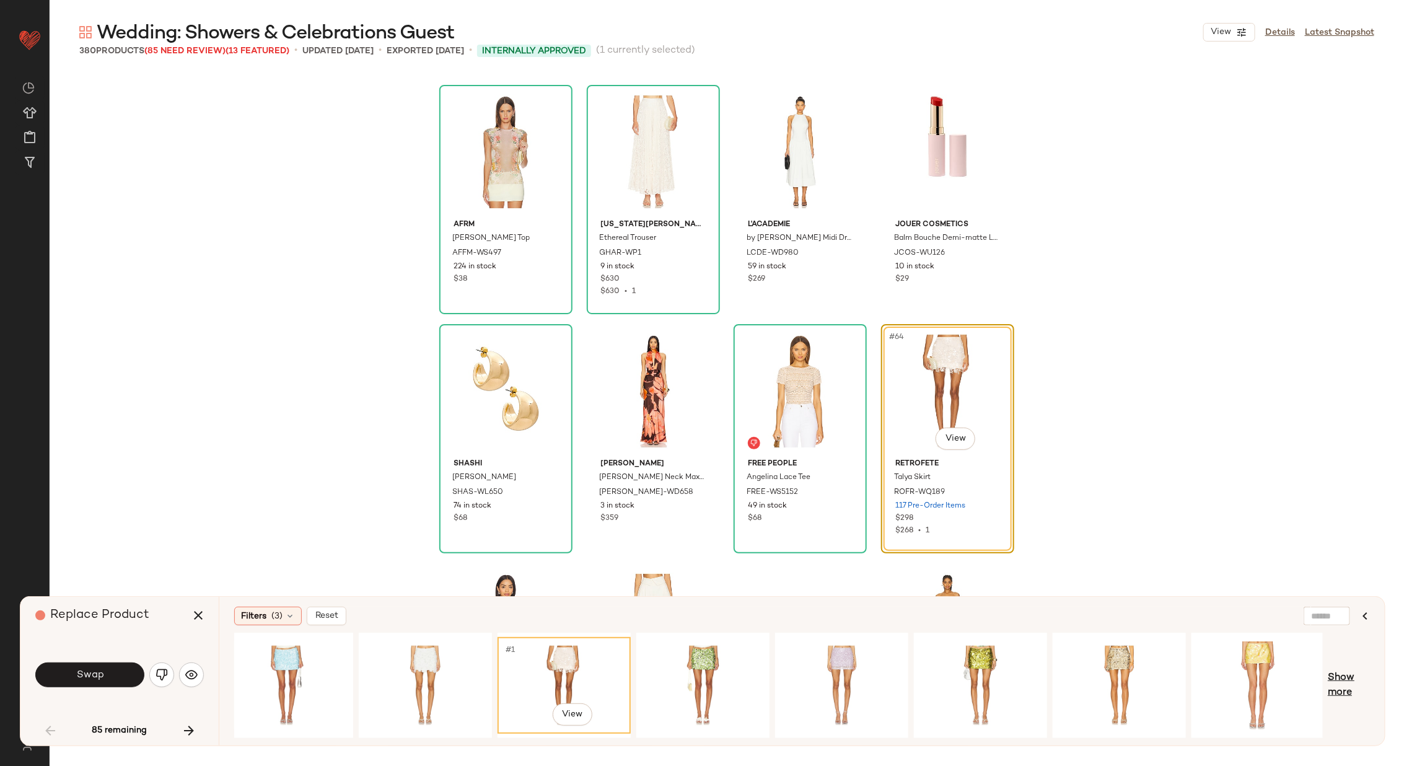
click at [1341, 672] on span "Show more" at bounding box center [1348, 685] width 42 height 30
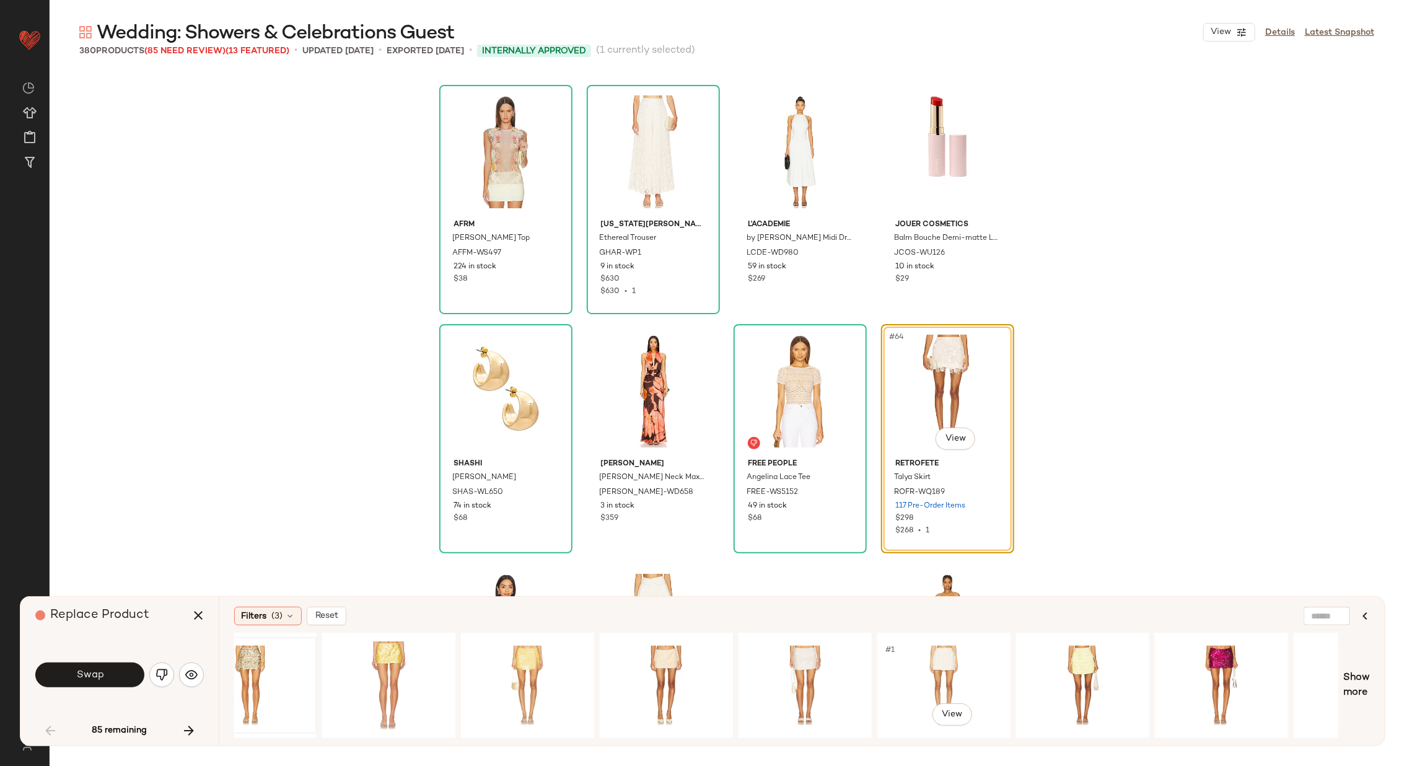
scroll to position [0, 1170]
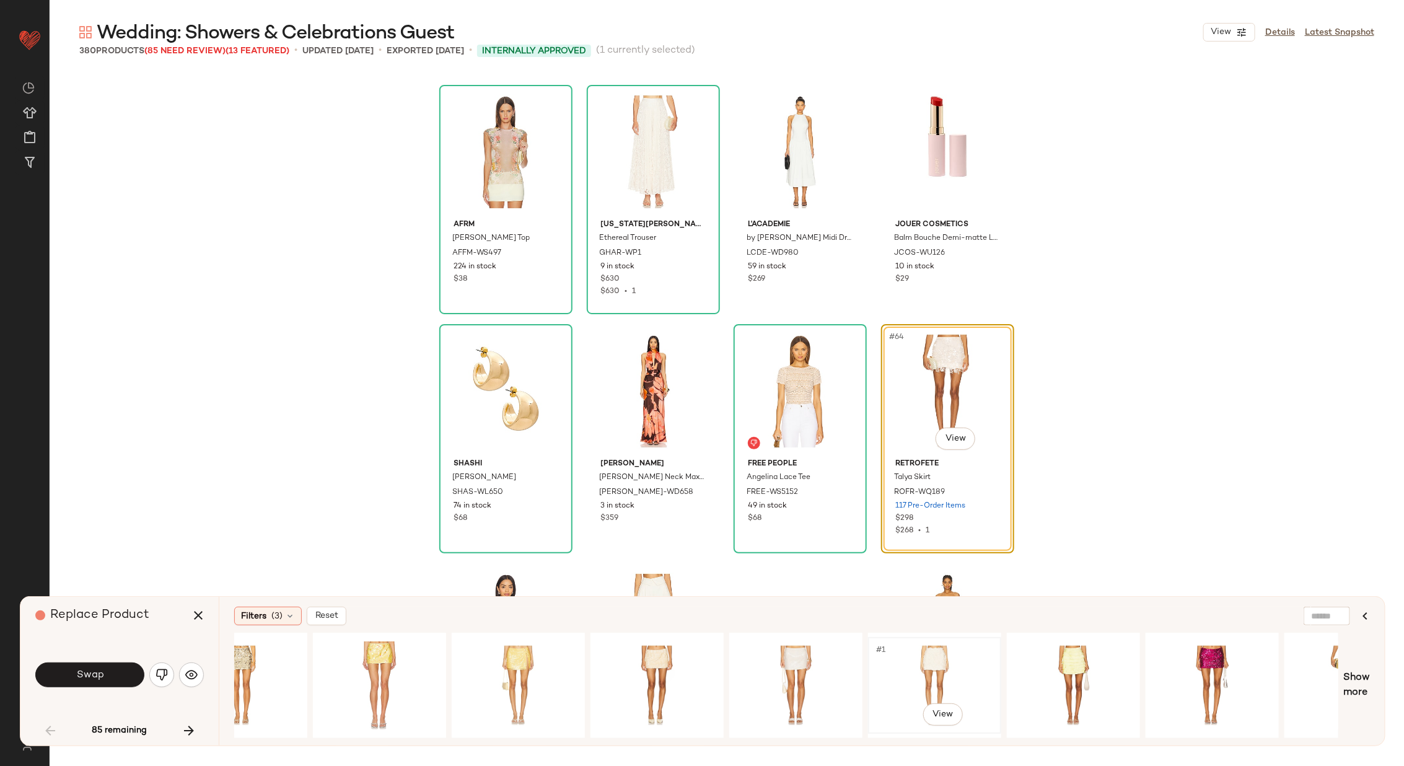
click at [948, 654] on div "#1 View" at bounding box center [934, 685] width 125 height 88
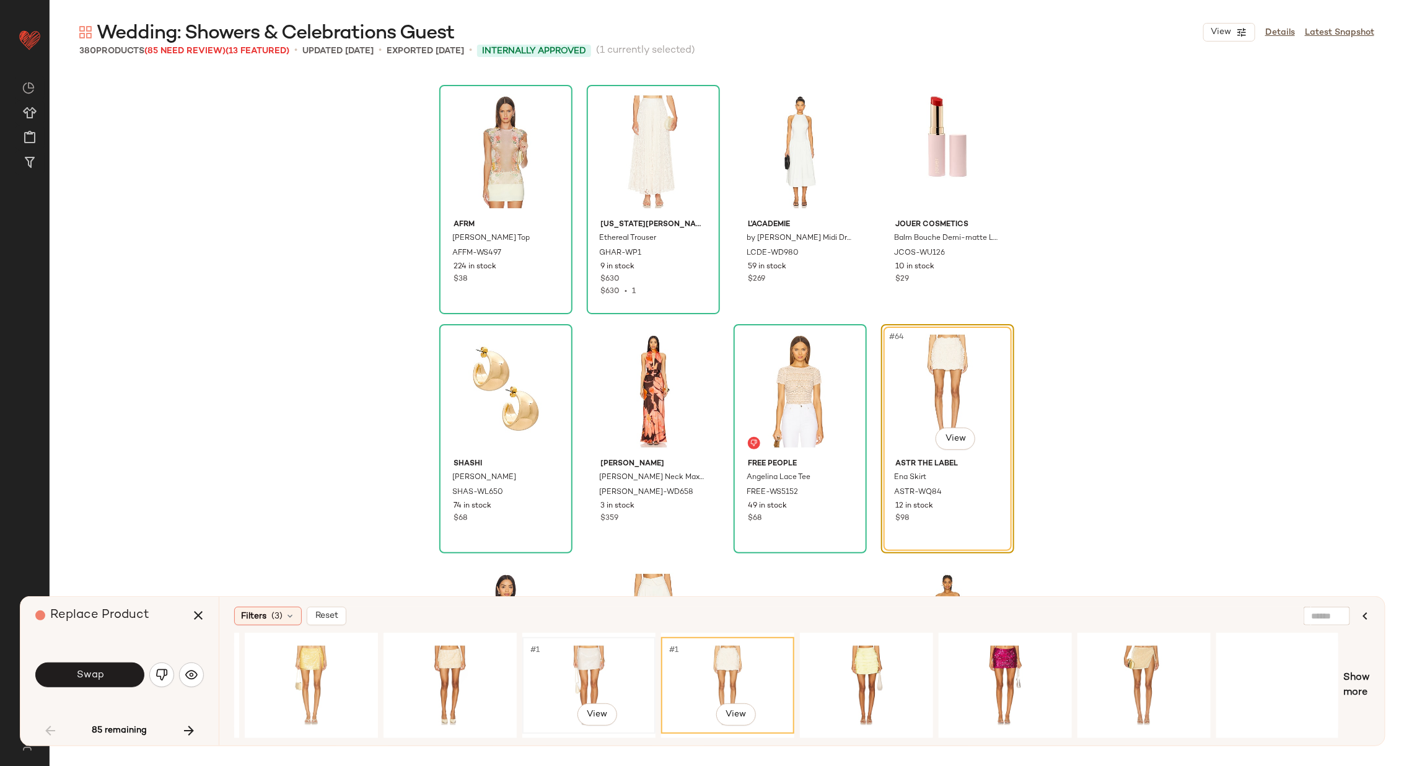
scroll to position [0, 1663]
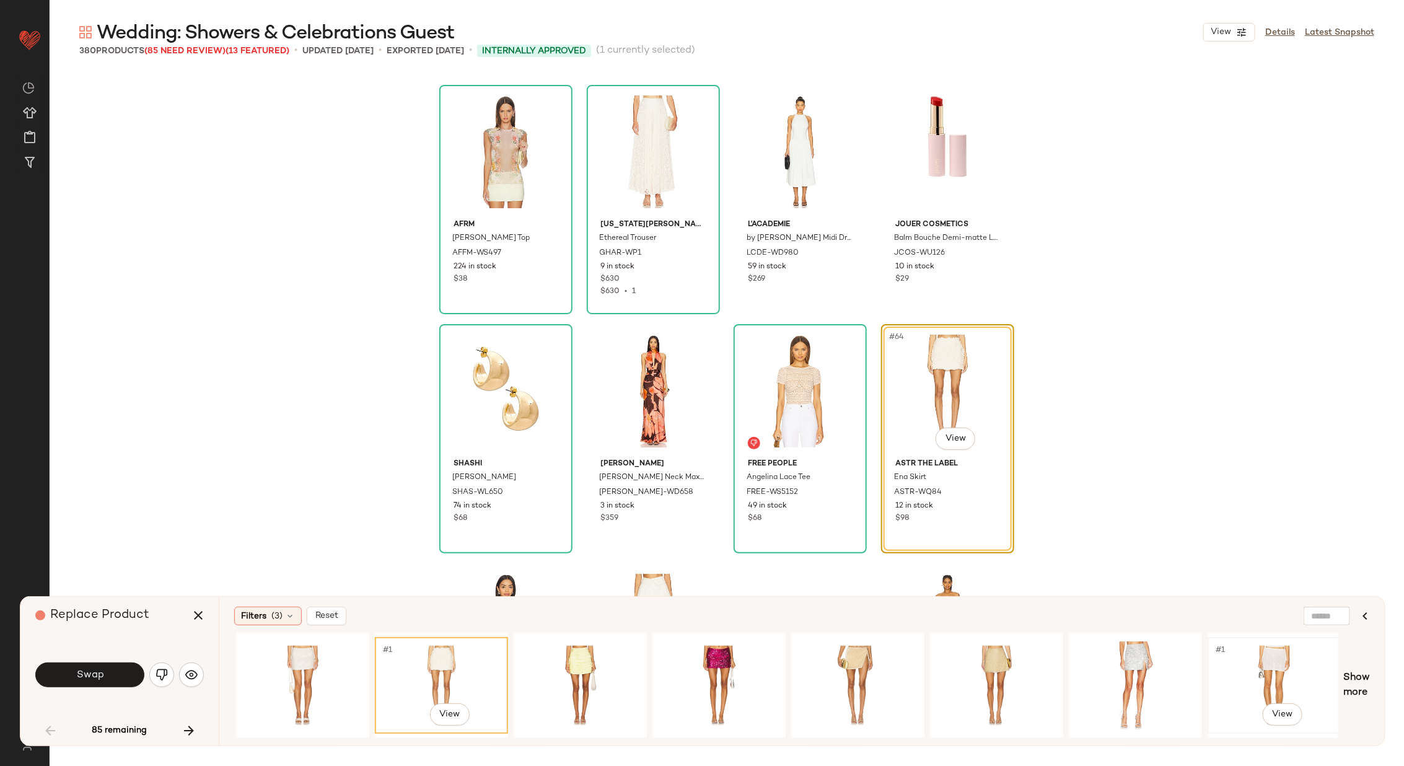
click at [1276, 656] on div "#1 View" at bounding box center [1274, 685] width 125 height 88
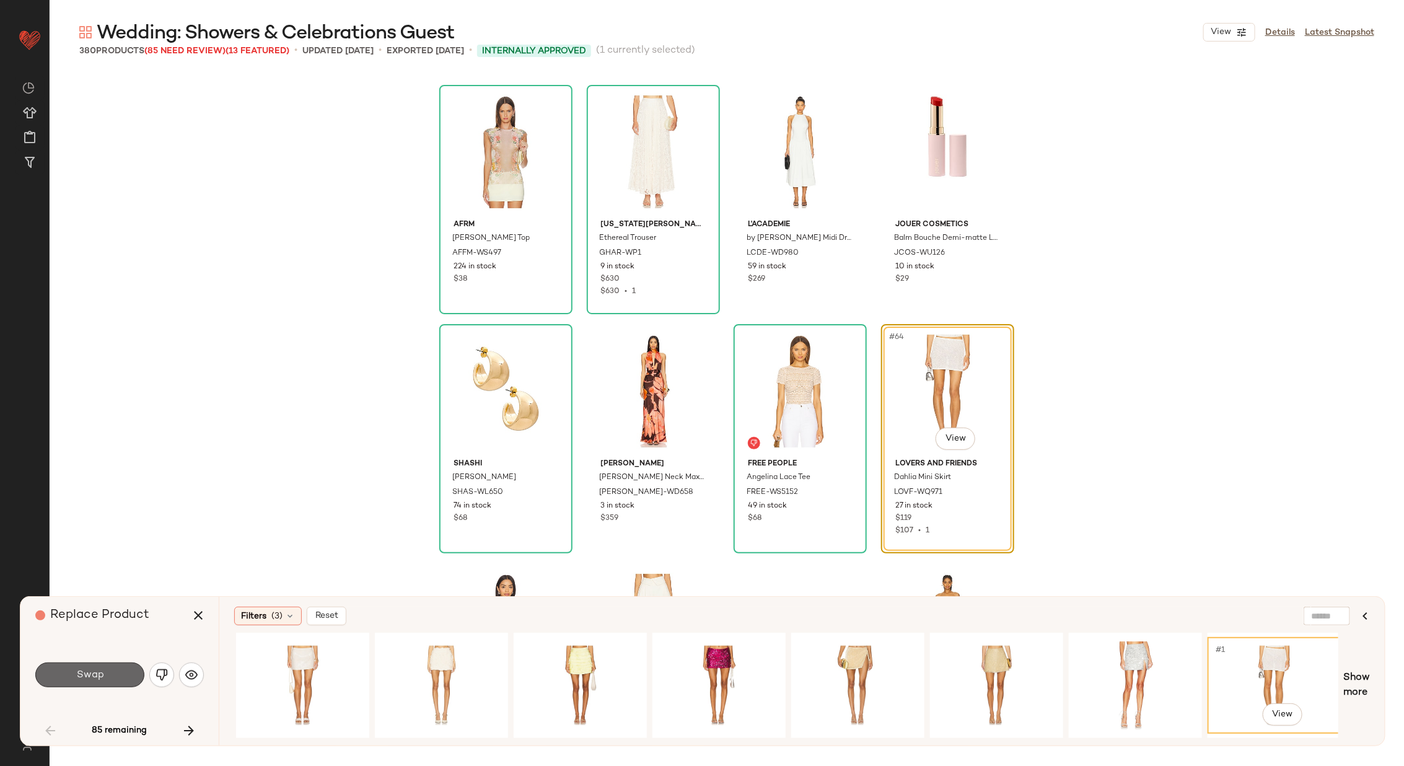
click at [100, 674] on span "Swap" at bounding box center [90, 675] width 28 height 12
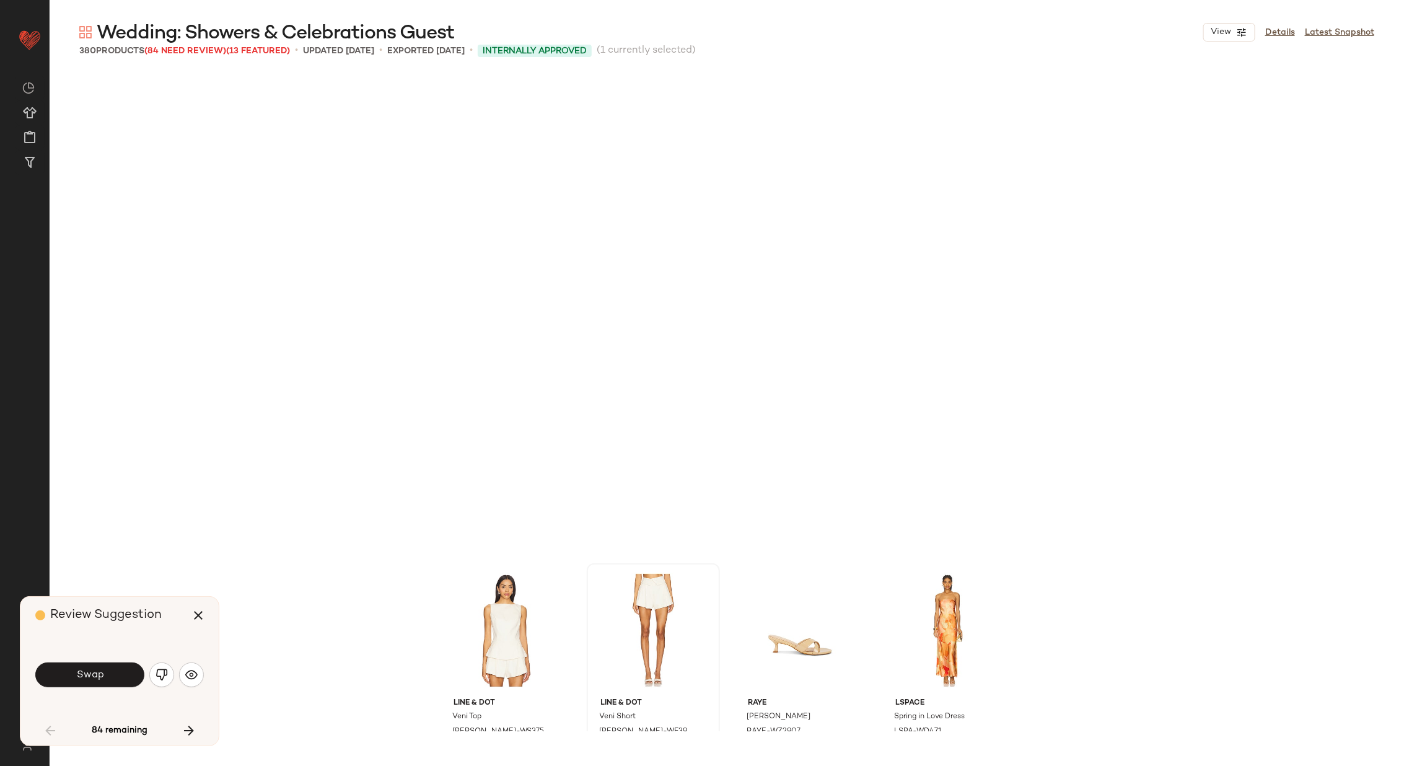
scroll to position [3826, 0]
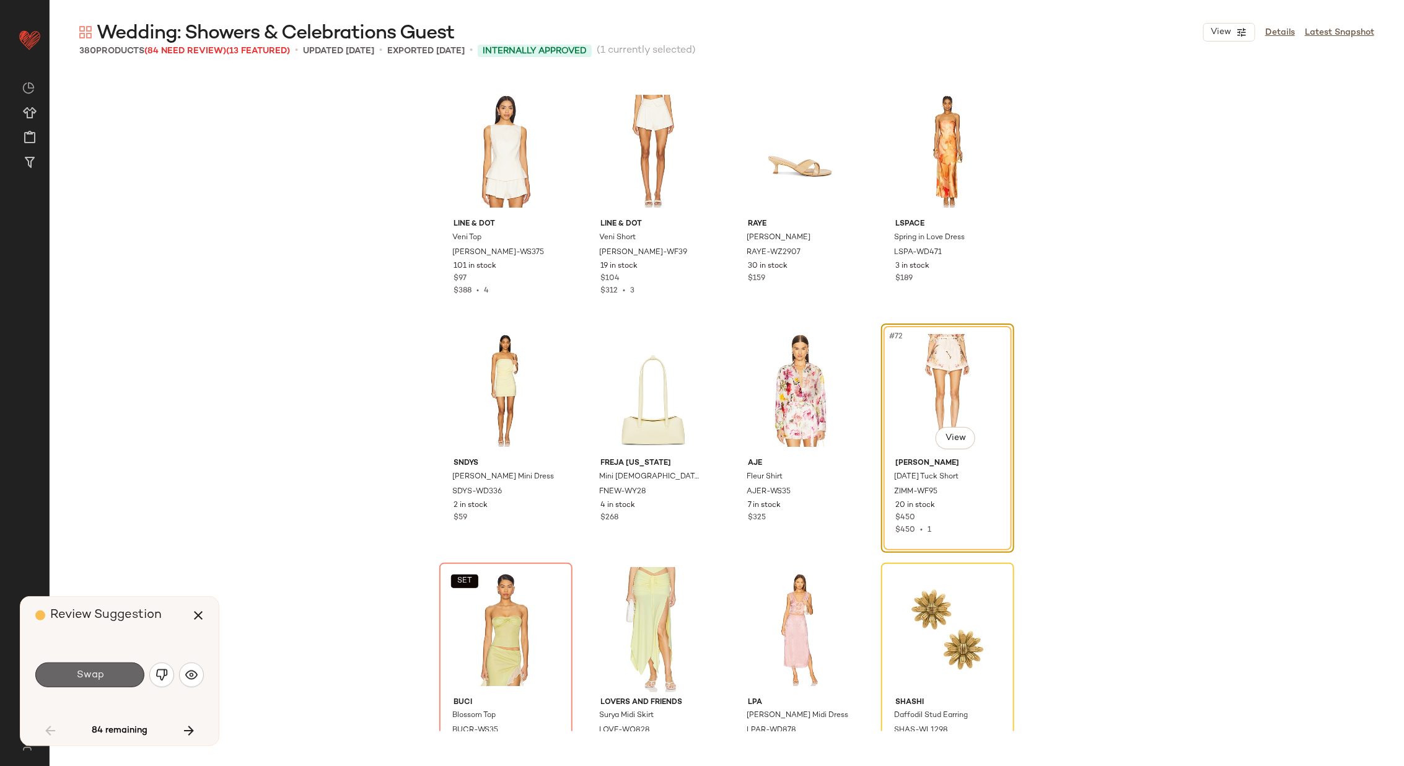
click at [111, 669] on button "Swap" at bounding box center [89, 674] width 109 height 25
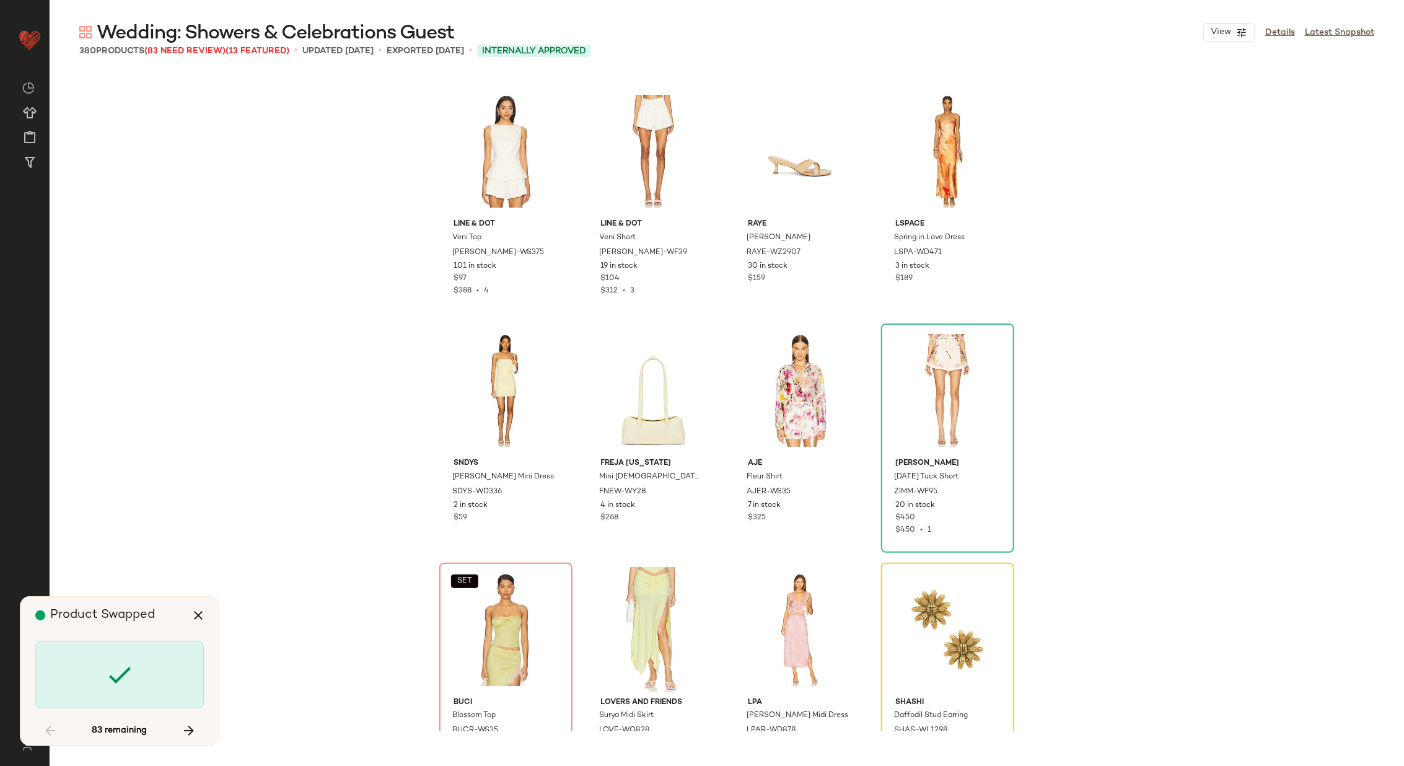
scroll to position [4064, 0]
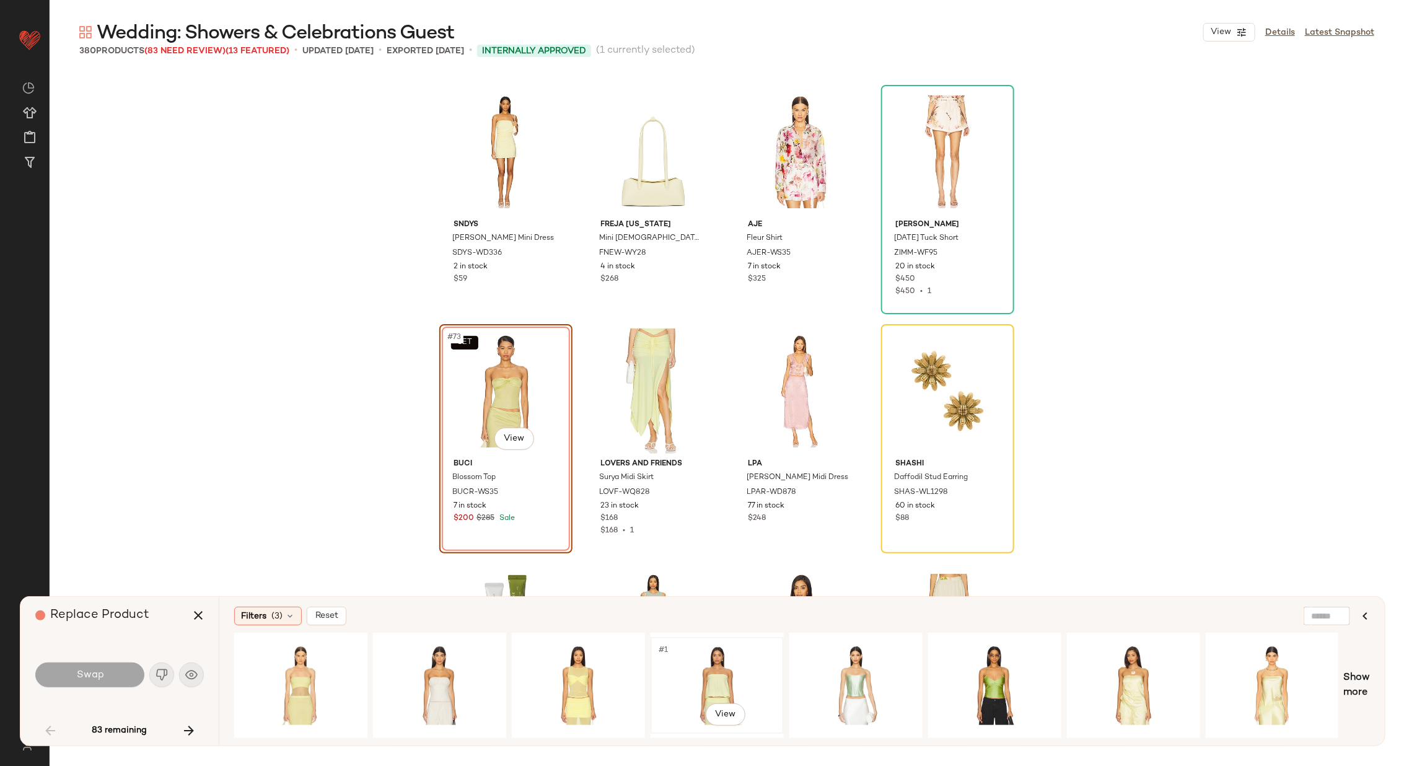
click at [690, 668] on div "#1 View" at bounding box center [717, 685] width 125 height 88
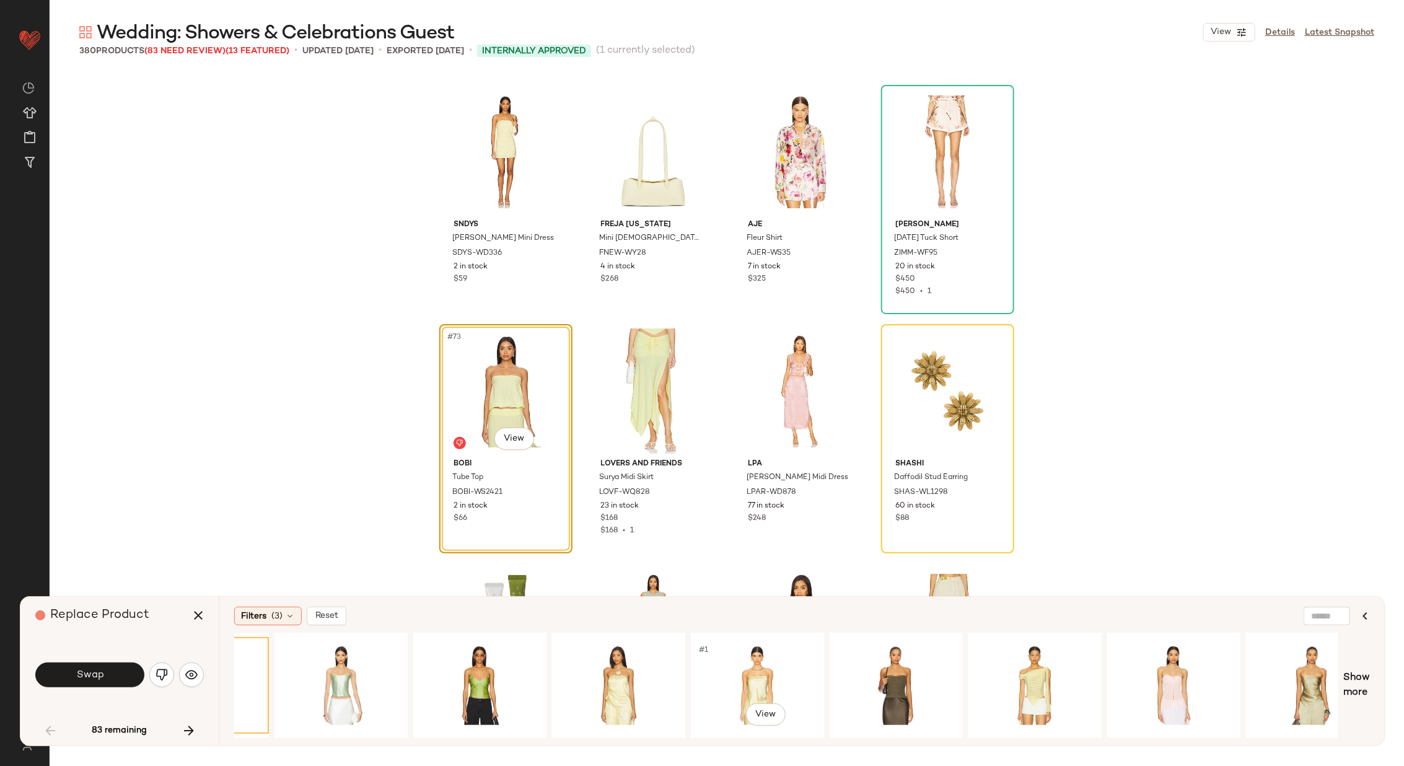
scroll to position [0, 522]
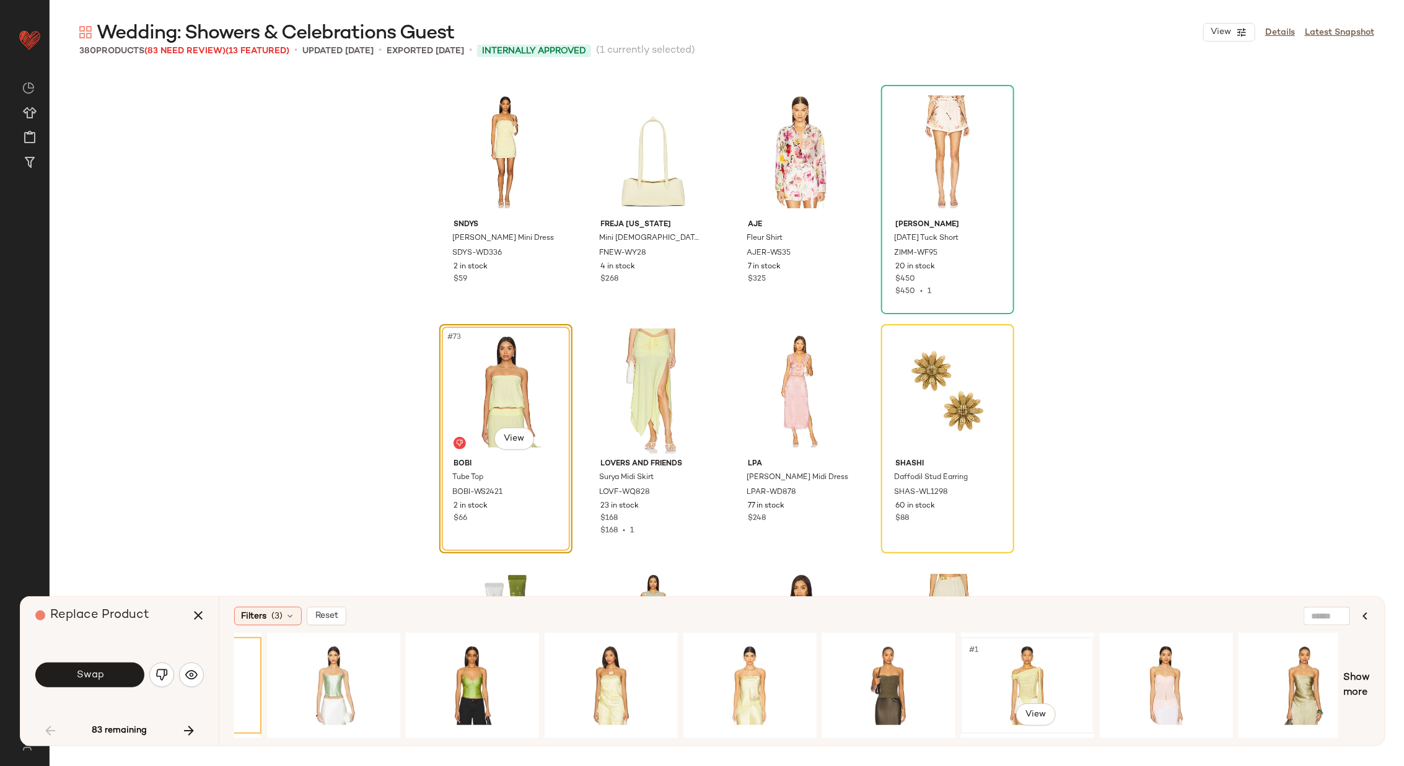
click at [1041, 659] on div "#1 View" at bounding box center [1027, 685] width 125 height 88
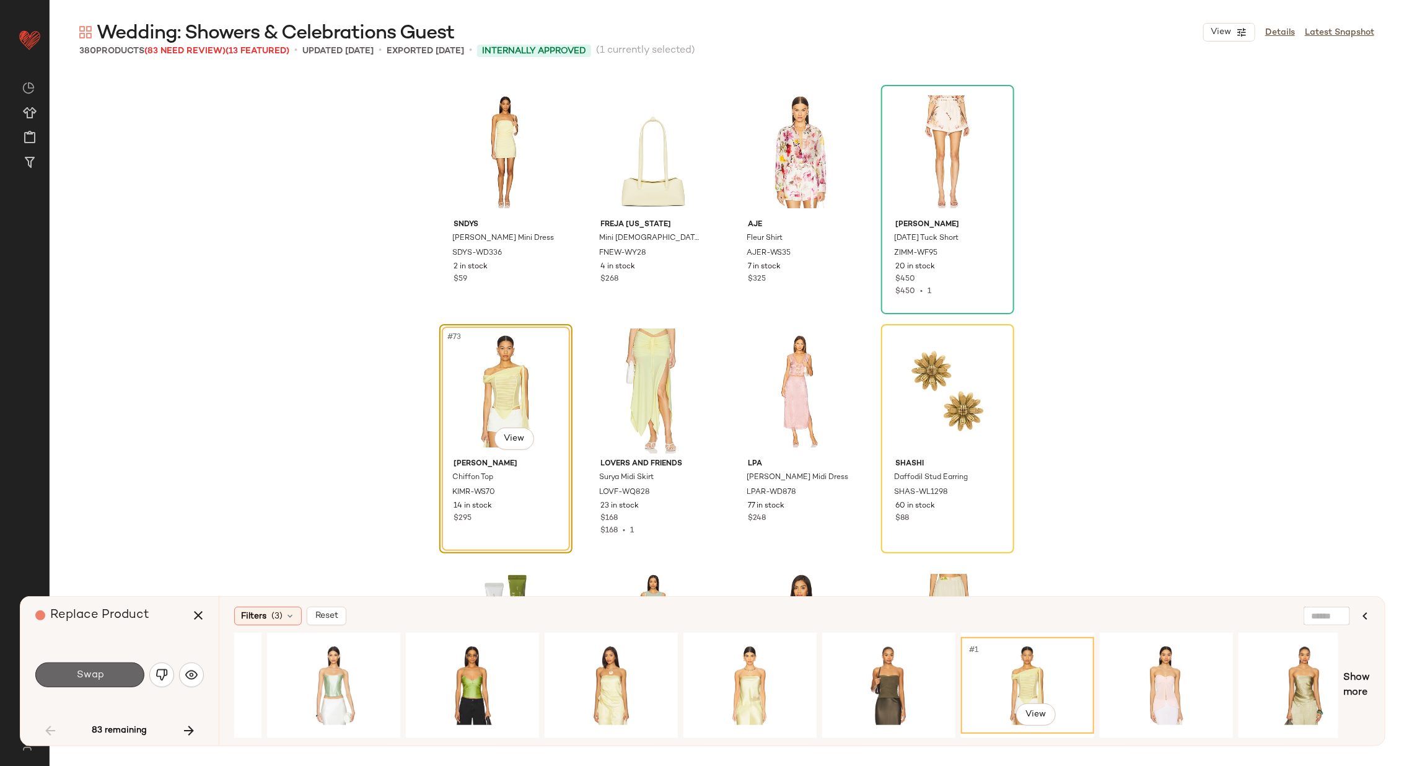
click at [97, 675] on span "Swap" at bounding box center [90, 675] width 28 height 12
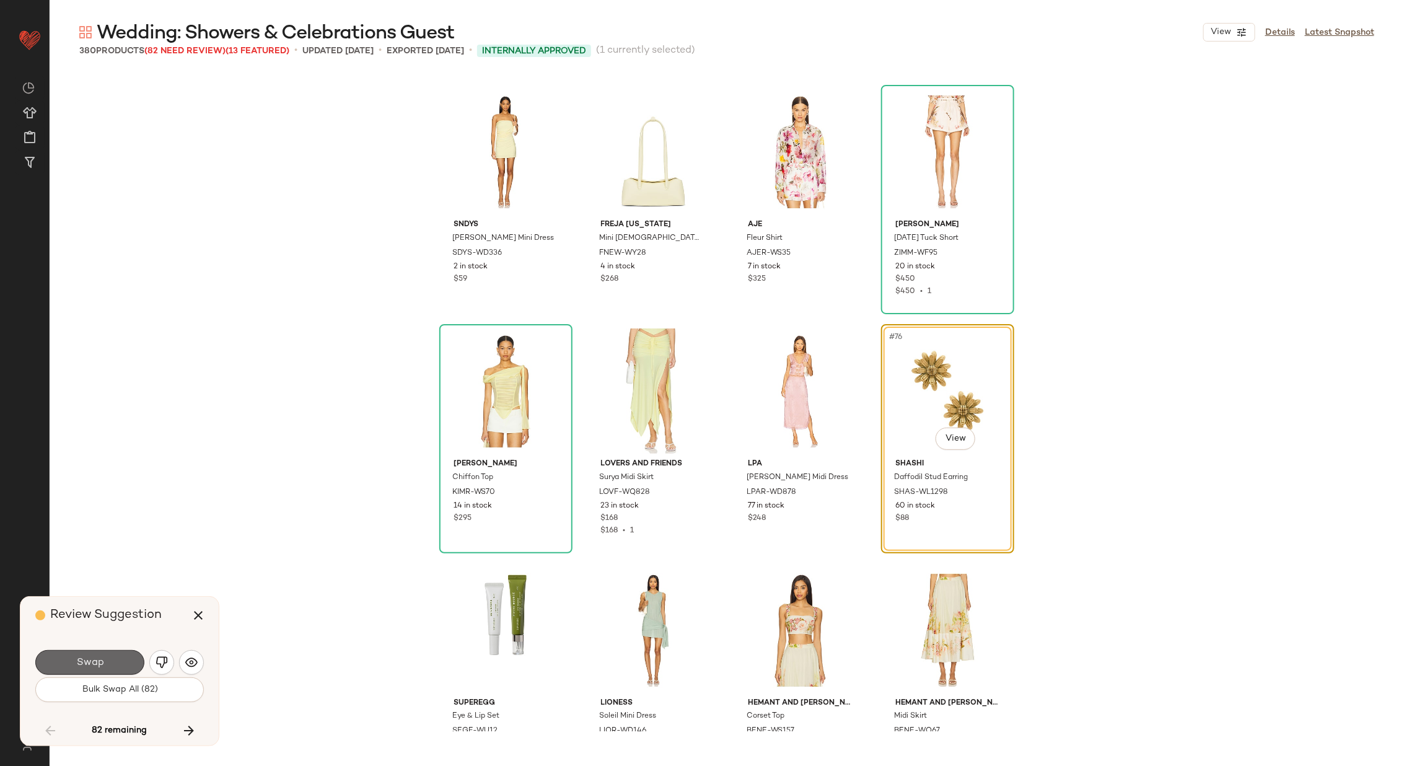
click at [103, 660] on button "Swap" at bounding box center [89, 662] width 109 height 25
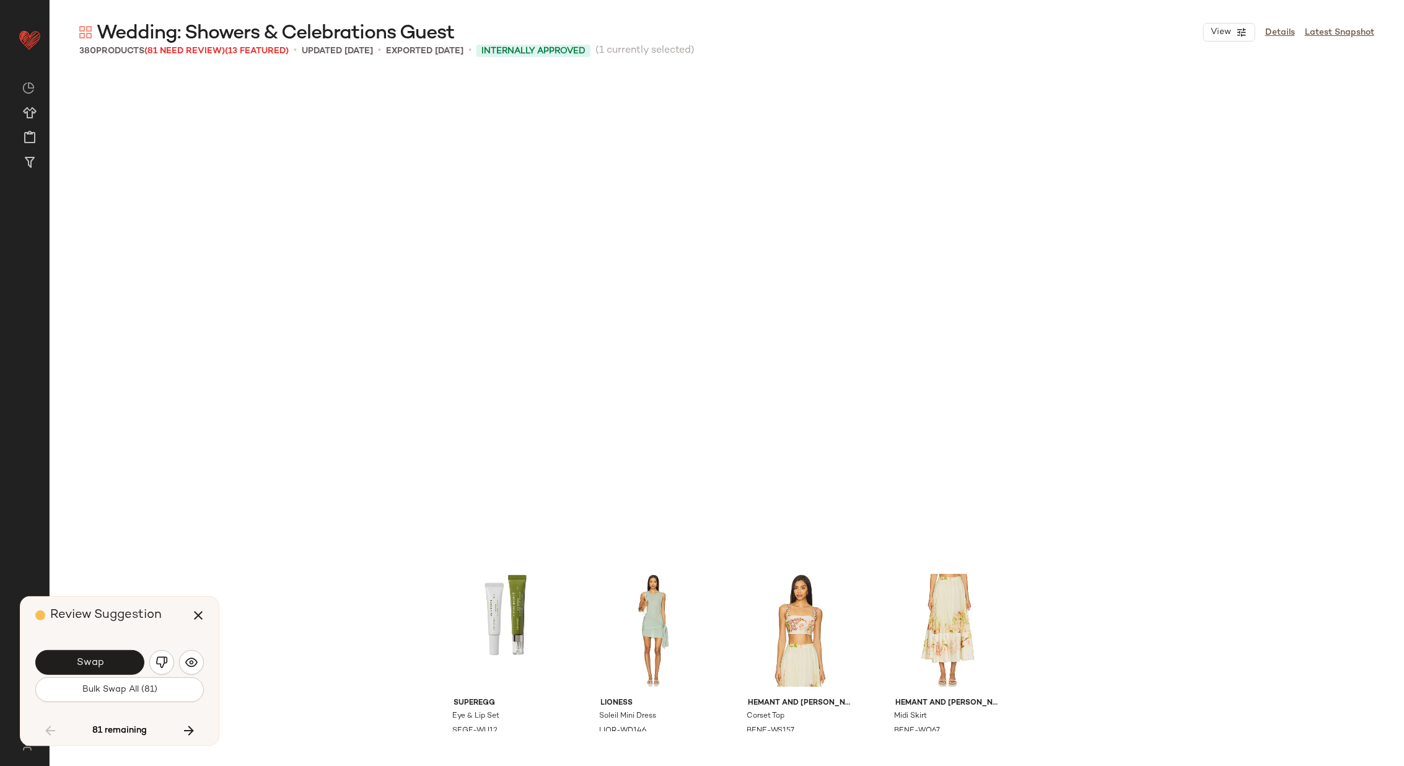
scroll to position [4543, 0]
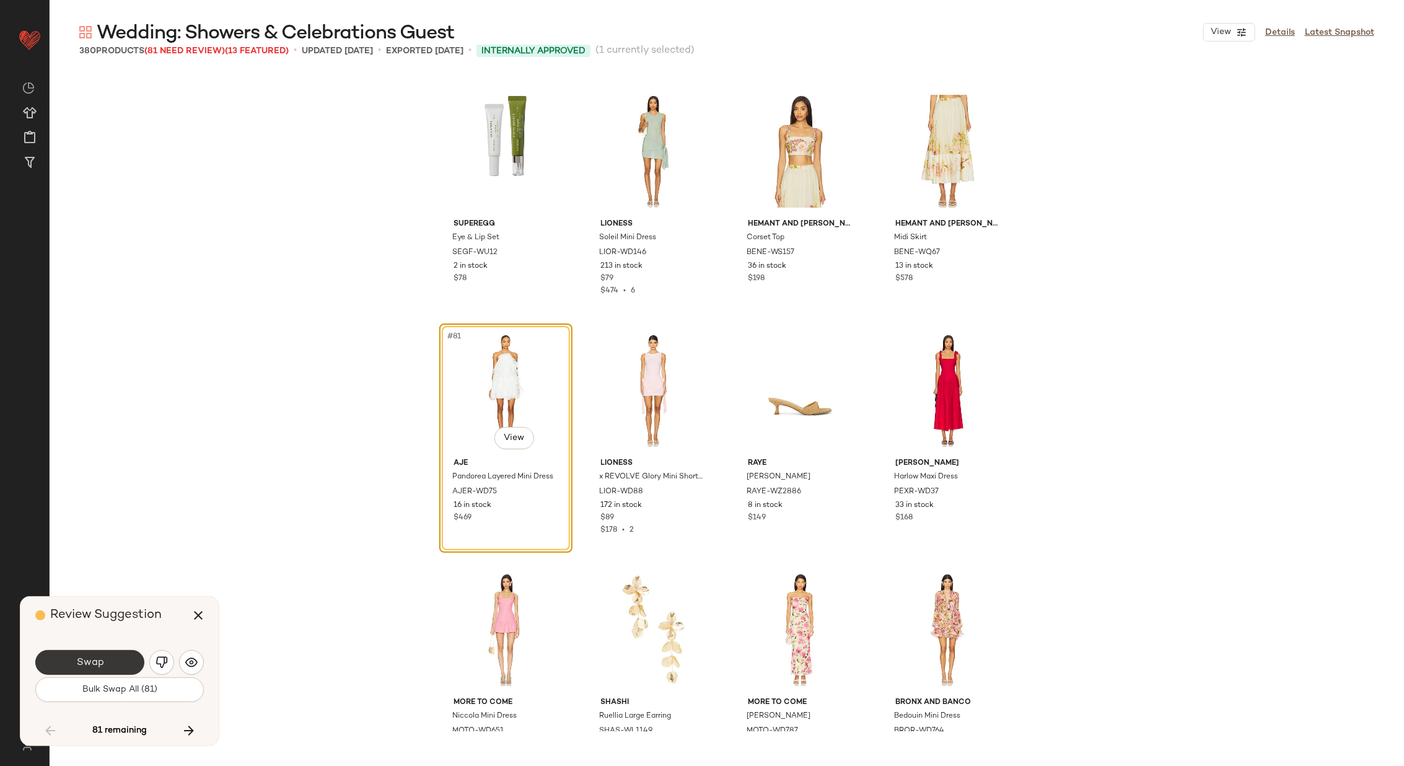
click at [101, 660] on span "Swap" at bounding box center [90, 663] width 28 height 12
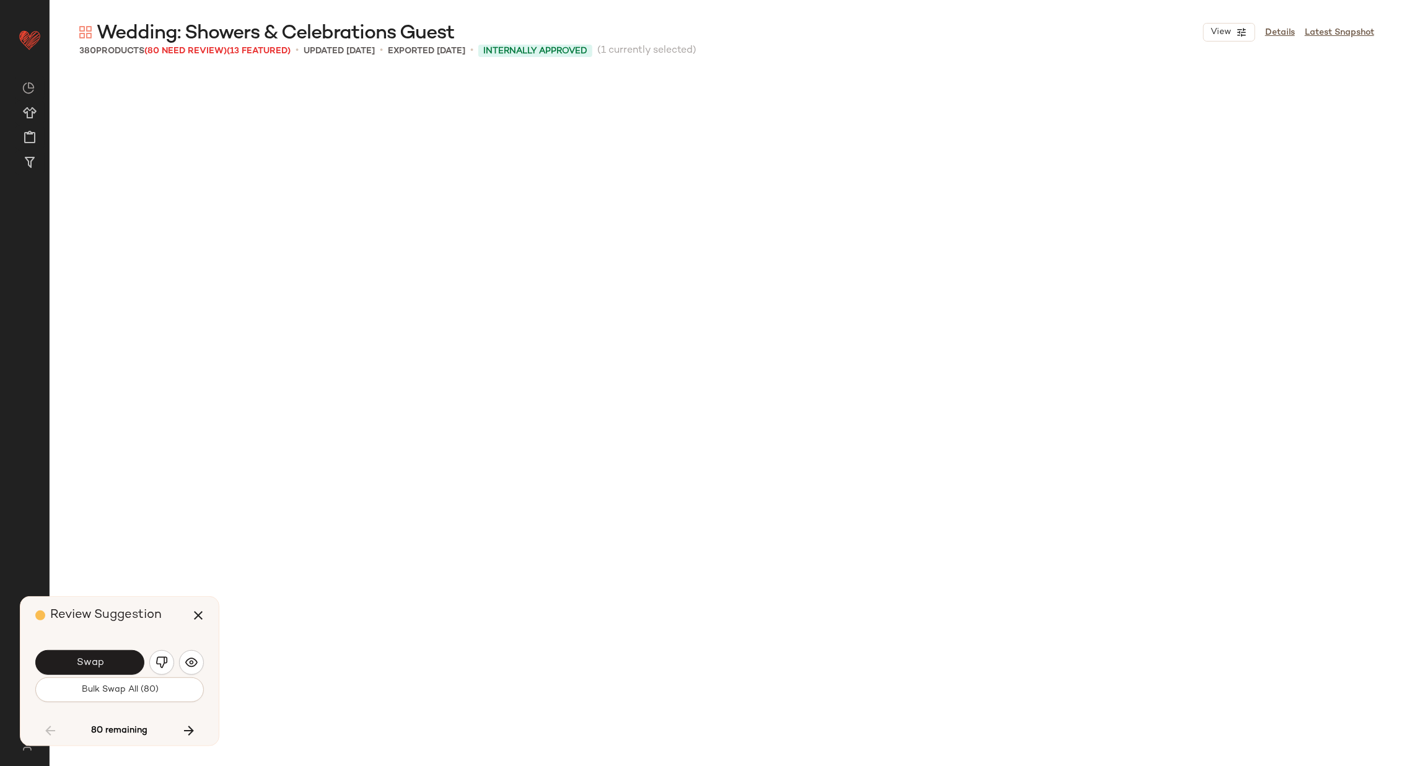
scroll to position [5260, 0]
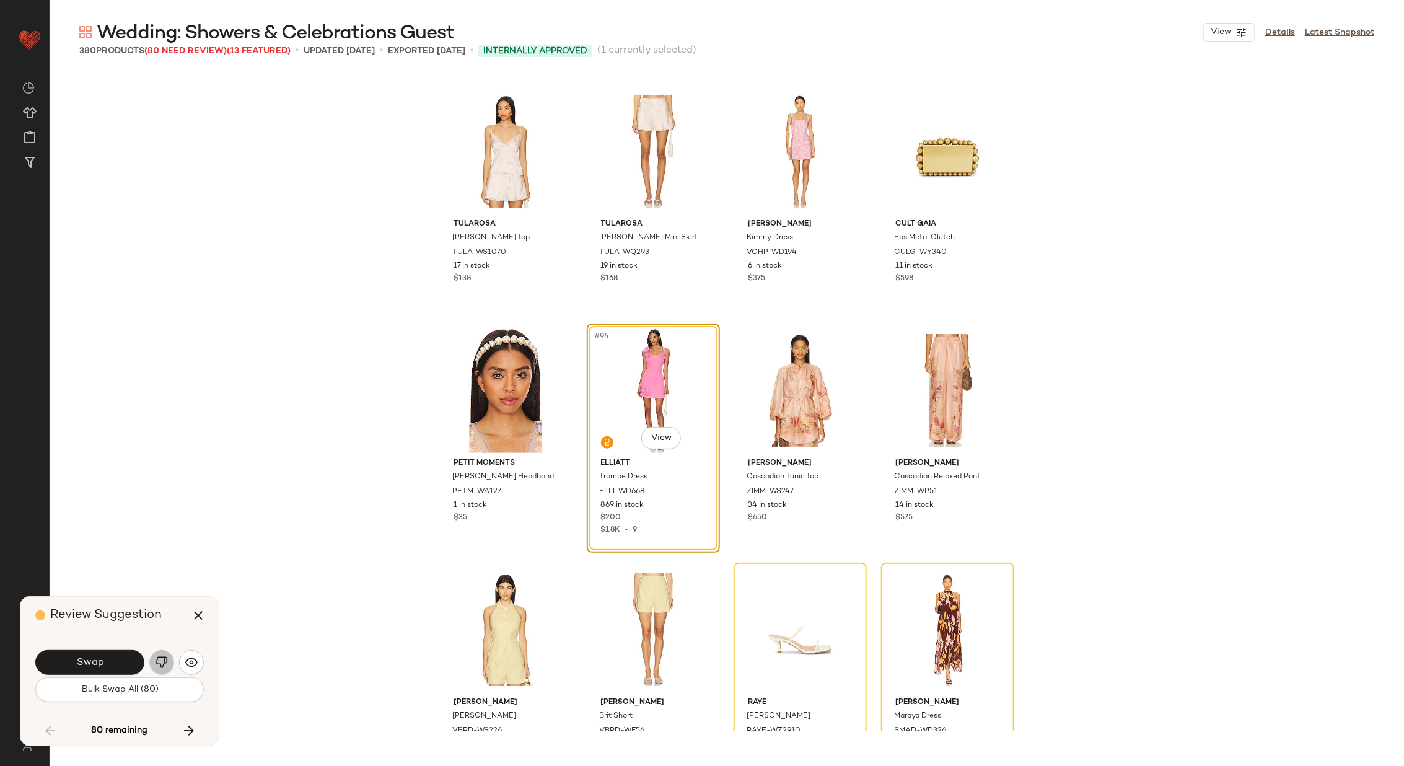
click at [162, 658] on img "button" at bounding box center [161, 662] width 12 height 12
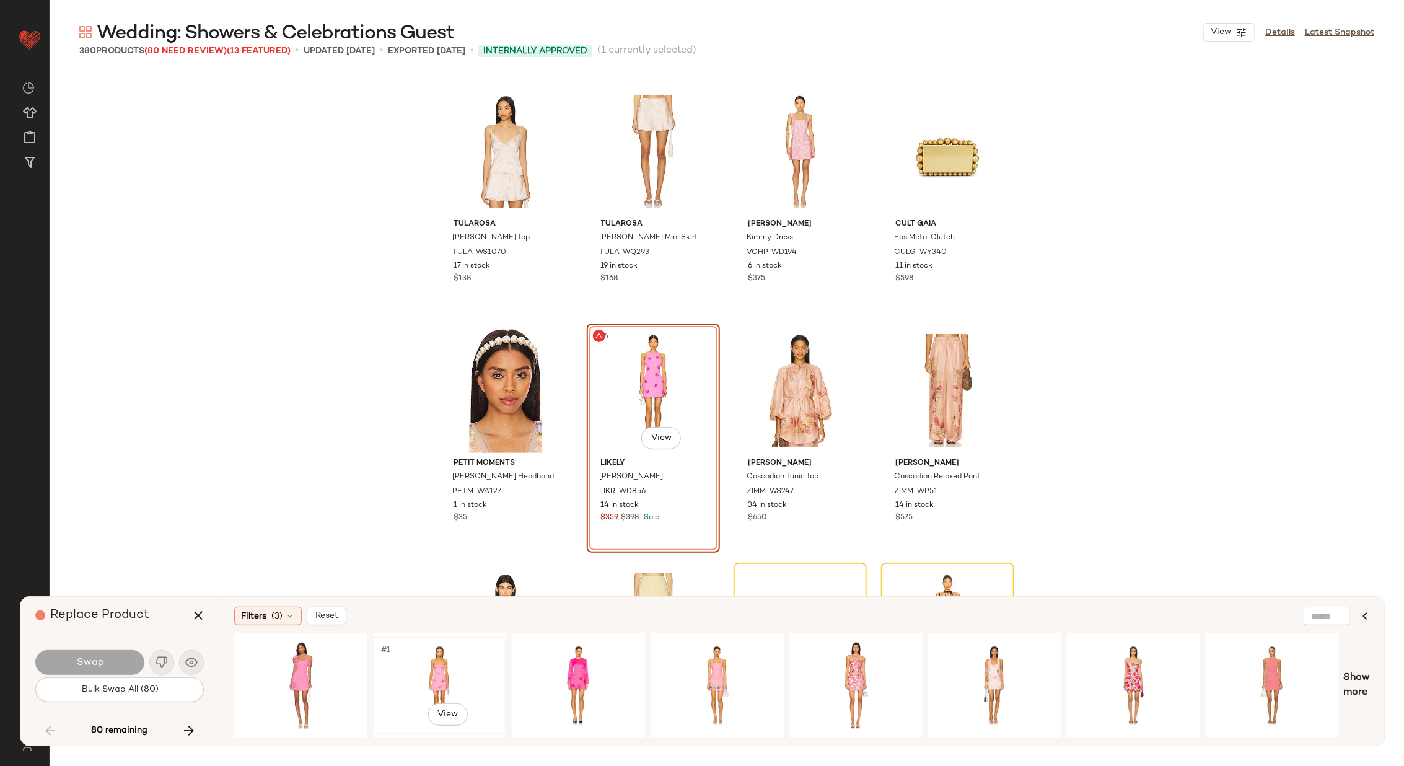
click at [430, 665] on div "#1 View" at bounding box center [439, 685] width 125 height 88
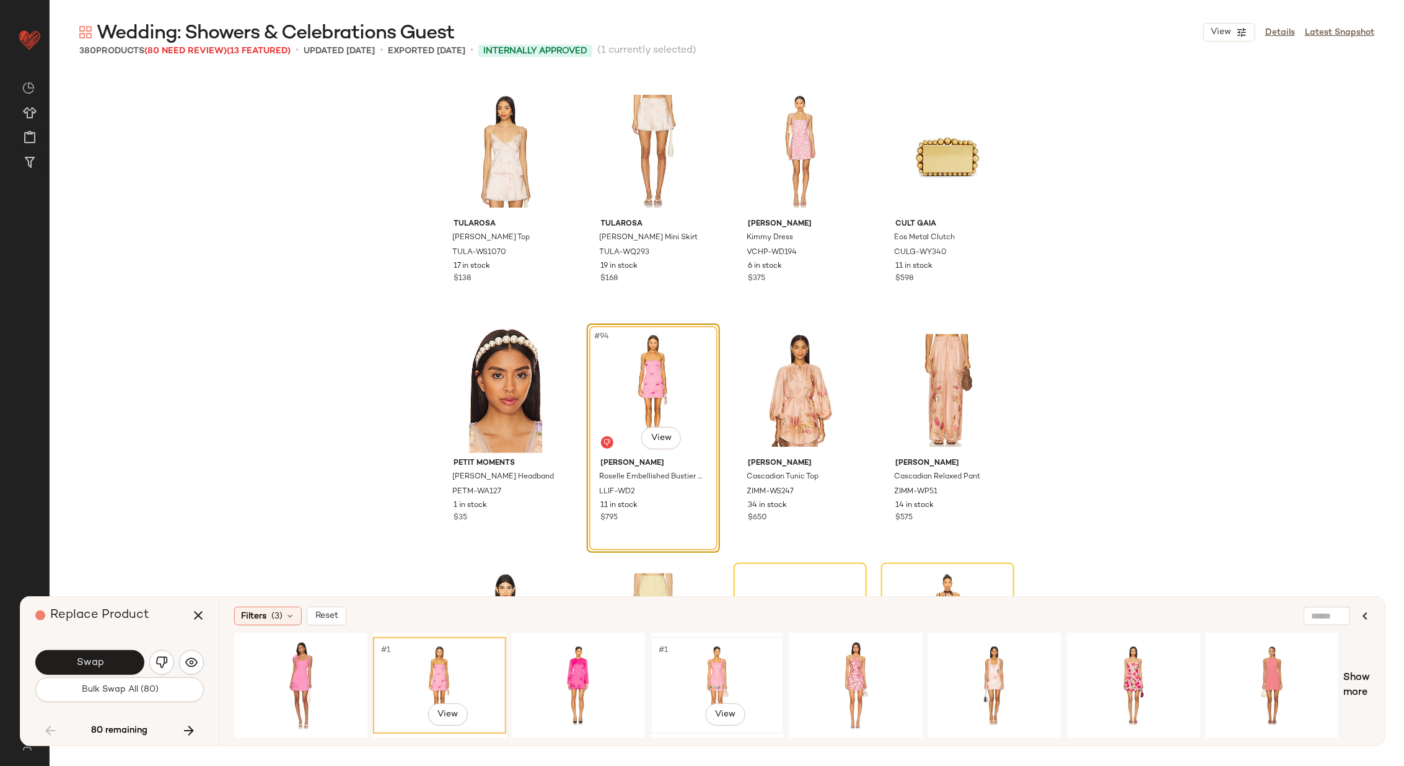
click at [730, 660] on div "#1 View" at bounding box center [717, 685] width 125 height 88
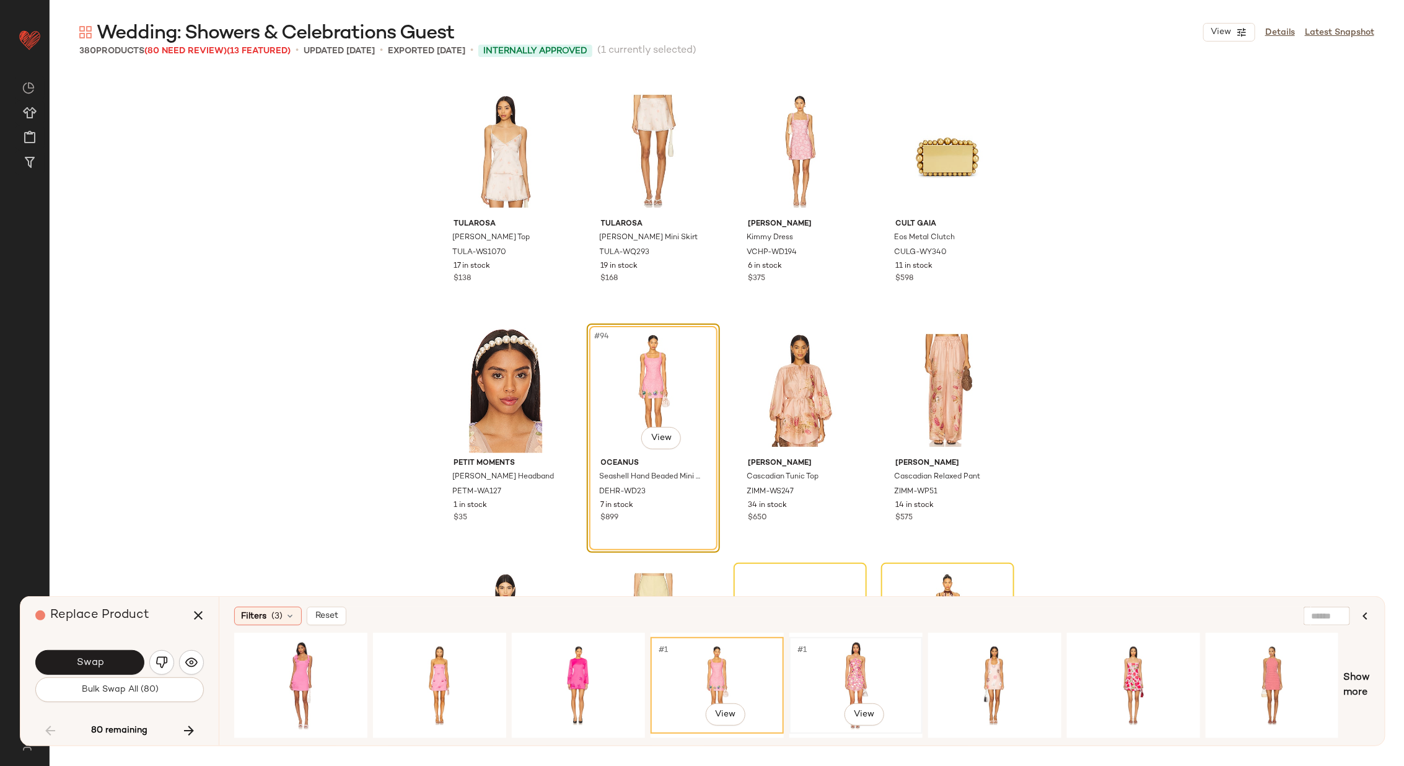
click at [837, 654] on div "#1 View" at bounding box center [856, 685] width 125 height 88
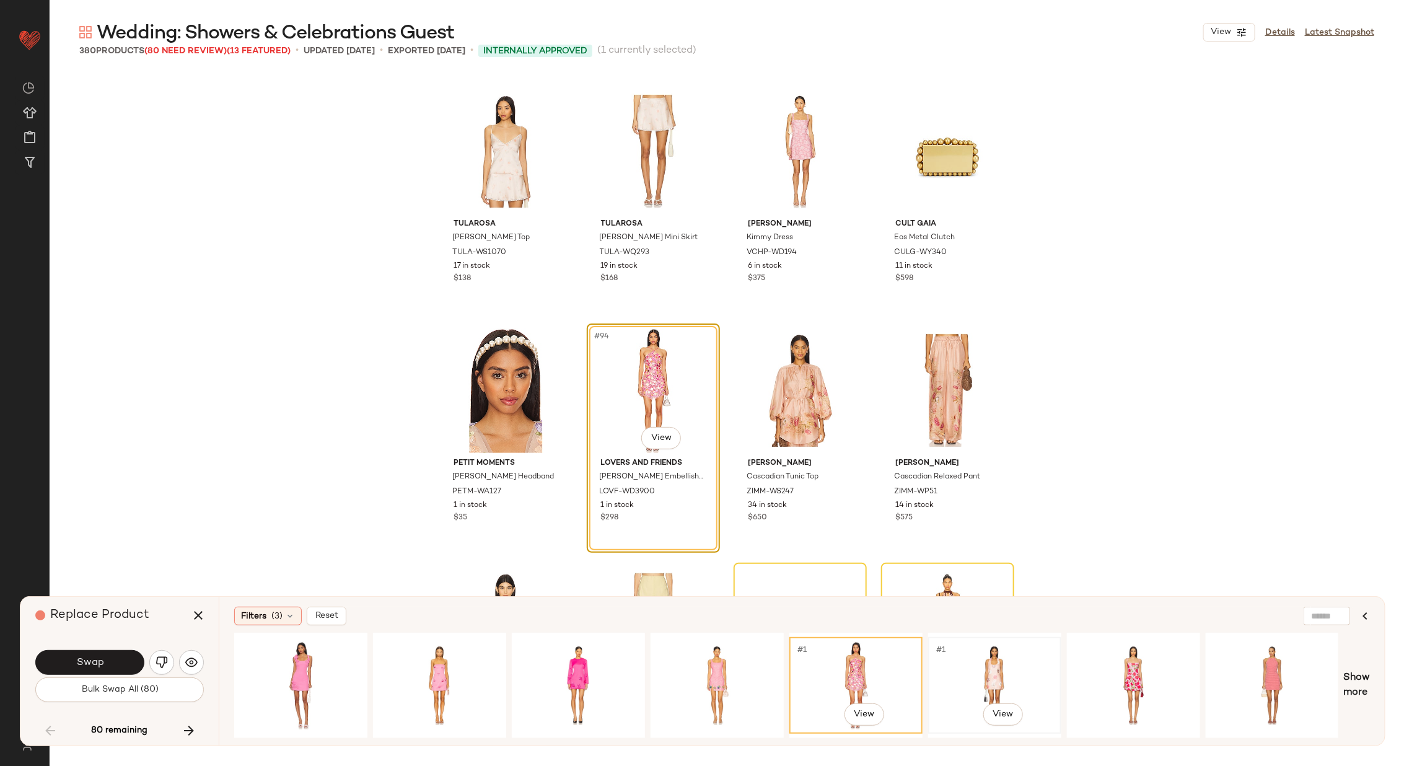
click at [979, 654] on div "#1 View" at bounding box center [994, 685] width 125 height 88
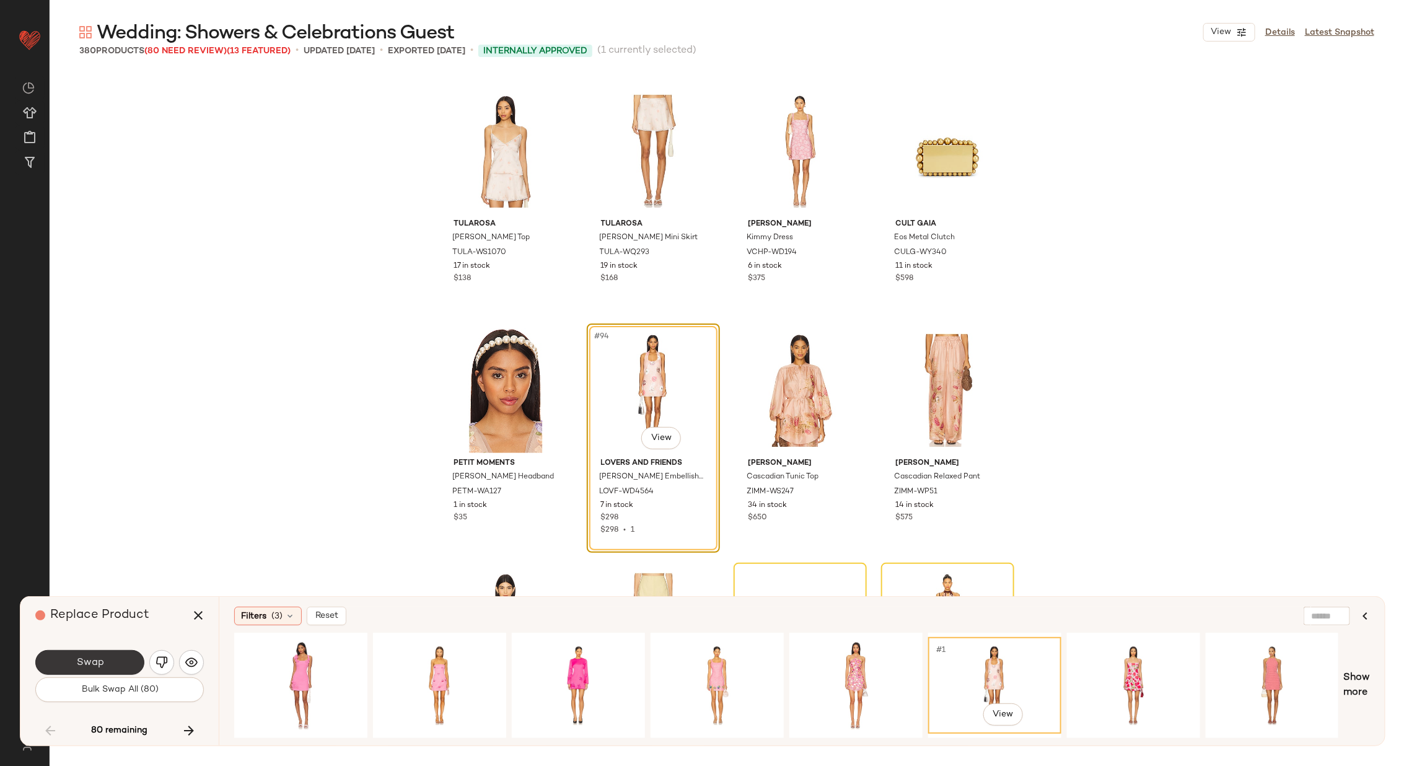
click at [108, 657] on button "Swap" at bounding box center [89, 662] width 109 height 25
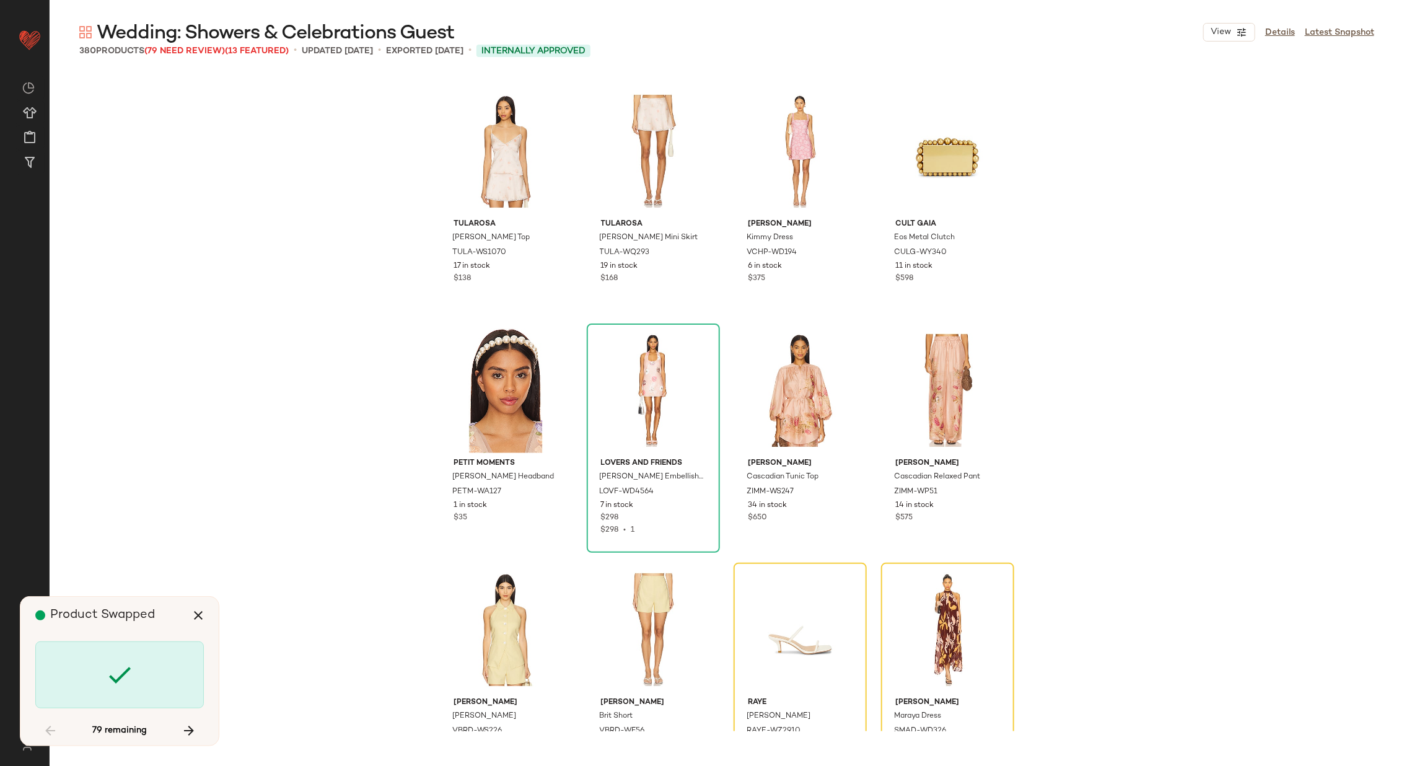
scroll to position [5499, 0]
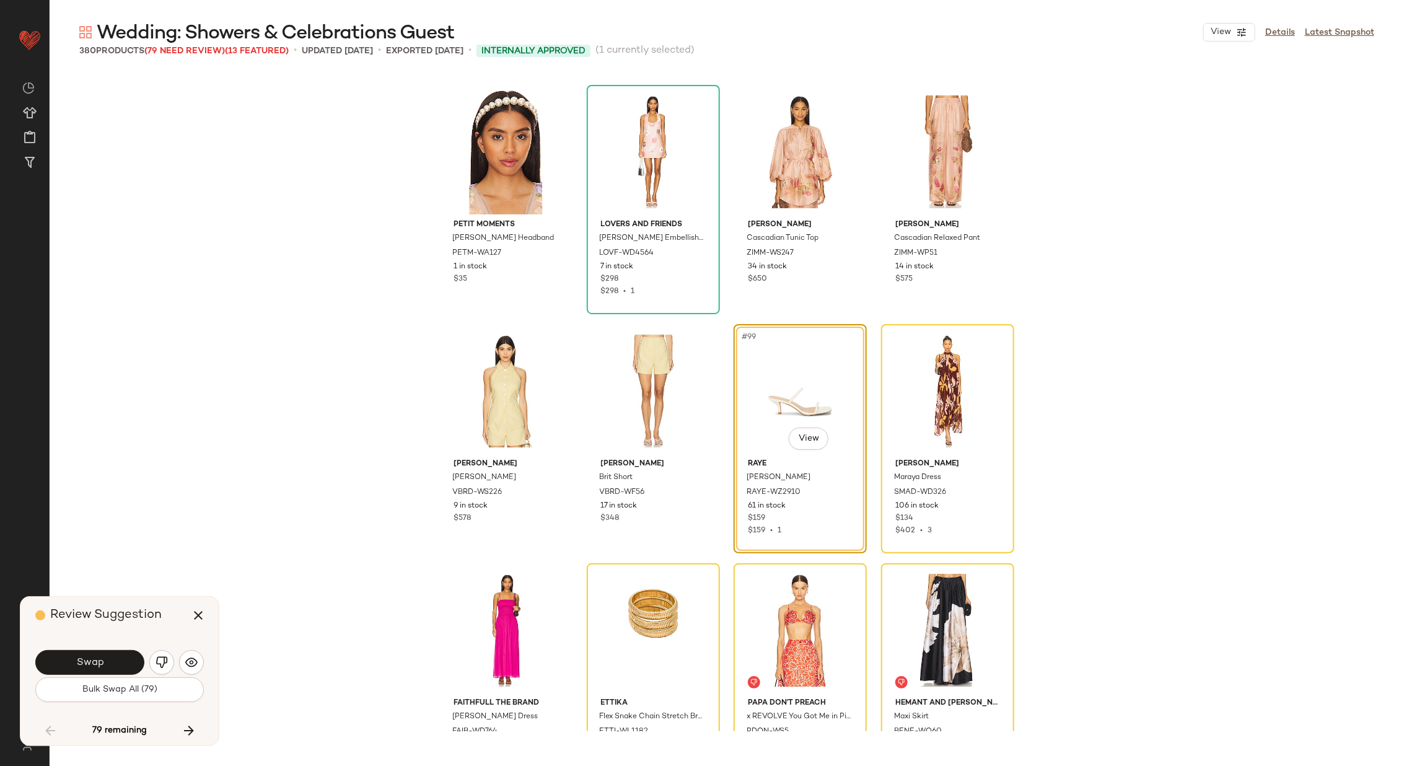
click at [108, 657] on button "Swap" at bounding box center [89, 662] width 109 height 25
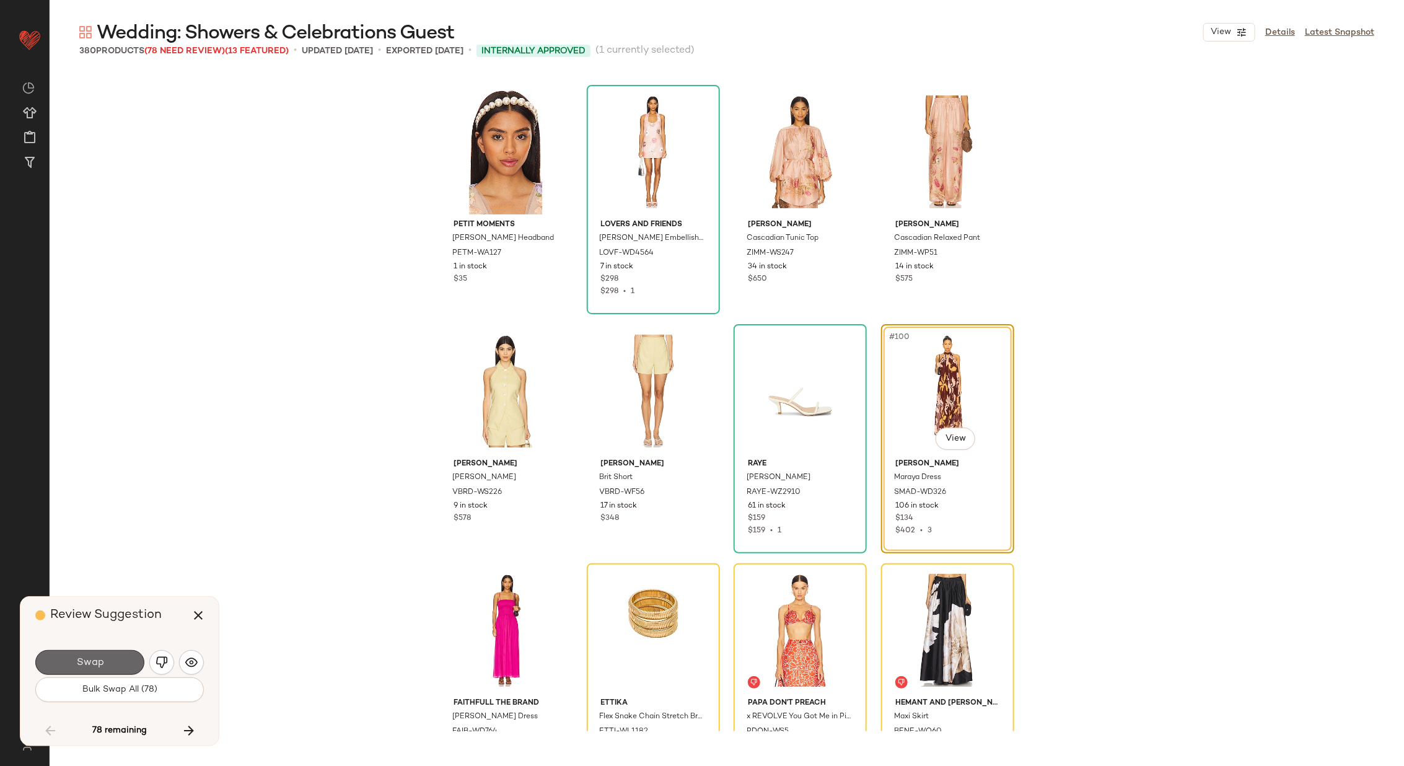
click at [90, 657] on span "Swap" at bounding box center [90, 663] width 28 height 12
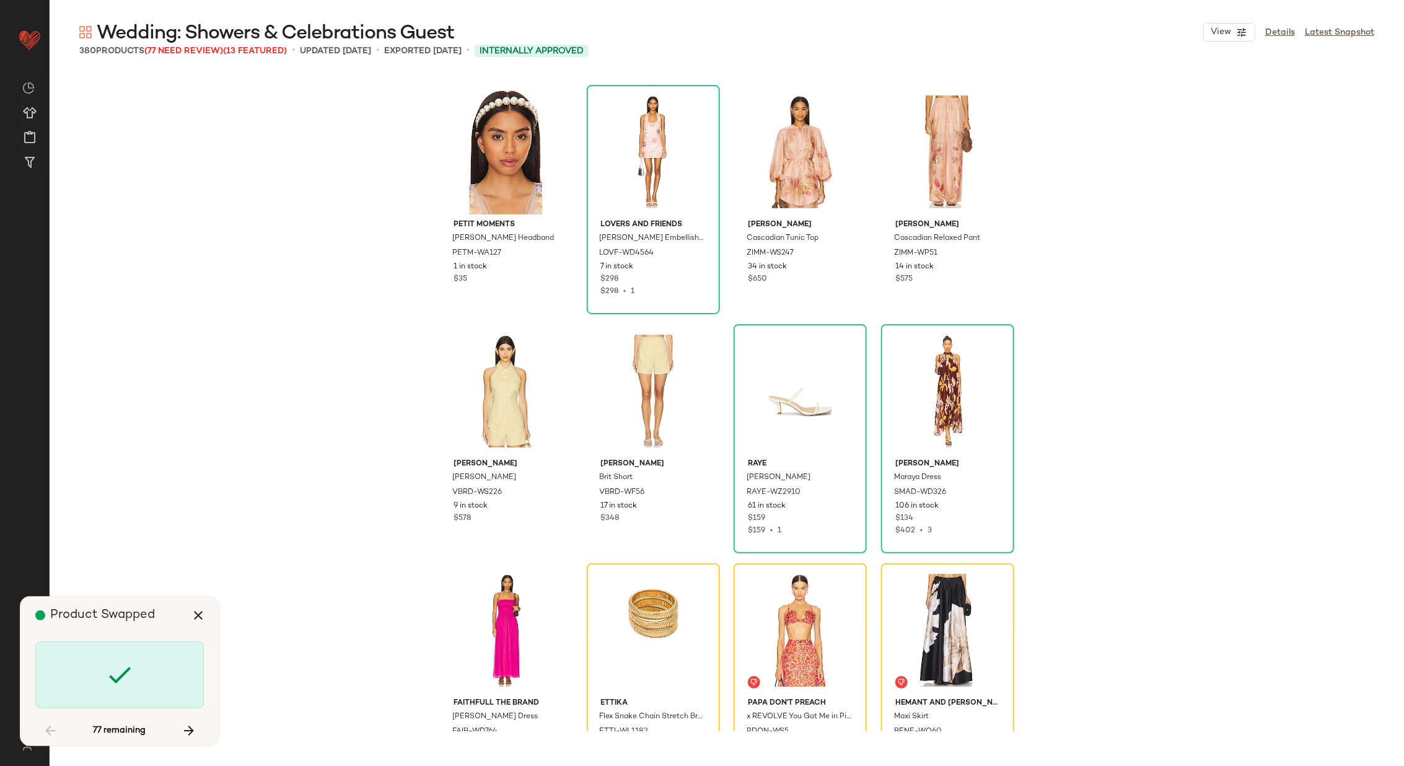
scroll to position [5739, 0]
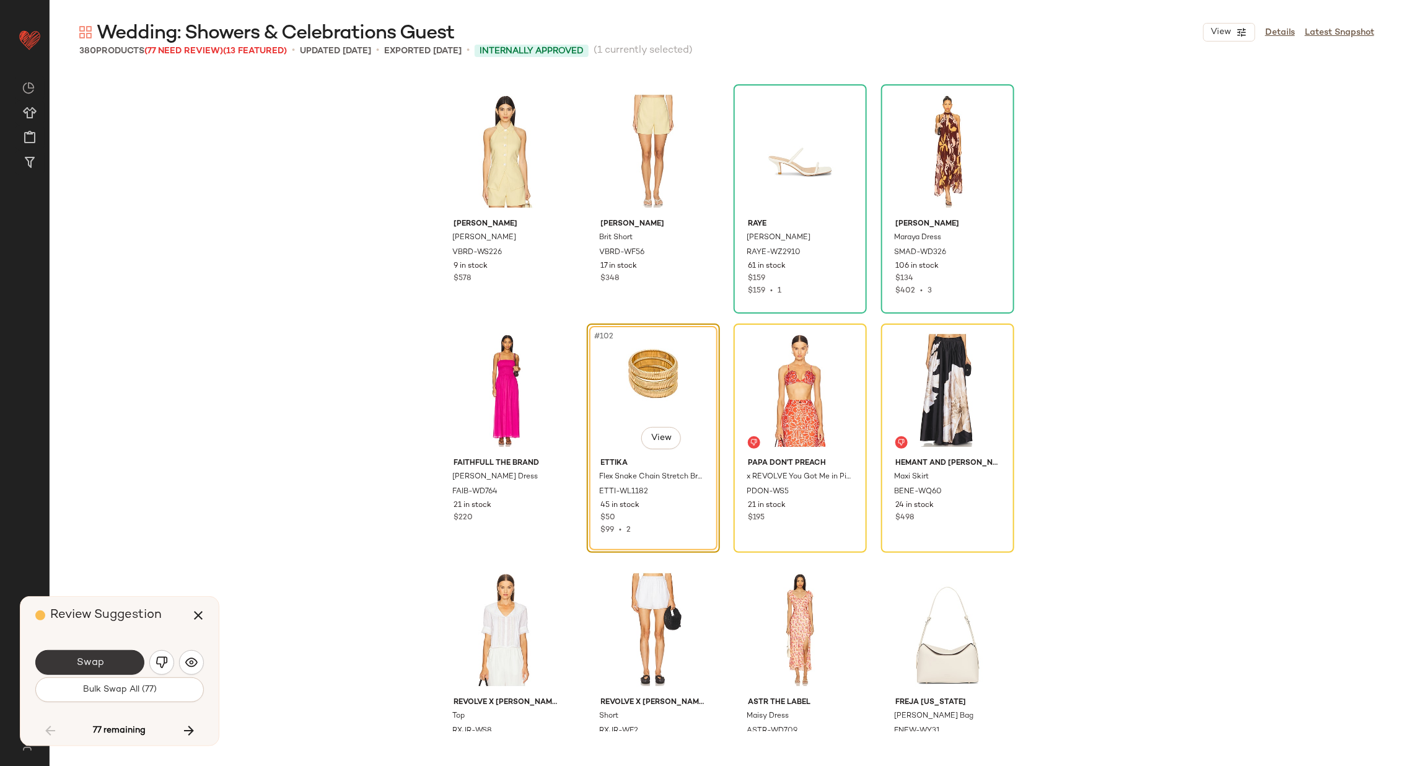
click at [100, 663] on span "Swap" at bounding box center [90, 663] width 28 height 12
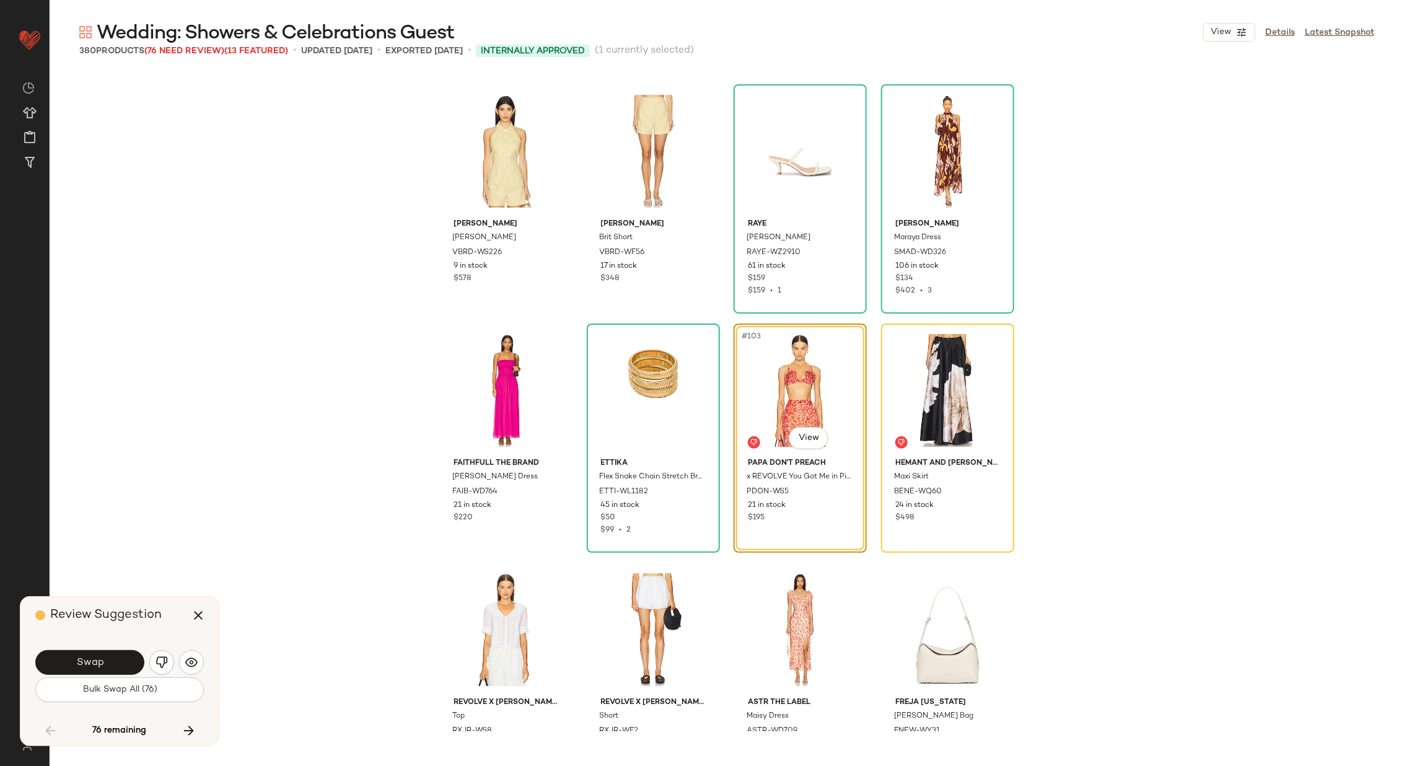
click at [160, 657] on img "button" at bounding box center [161, 662] width 12 height 12
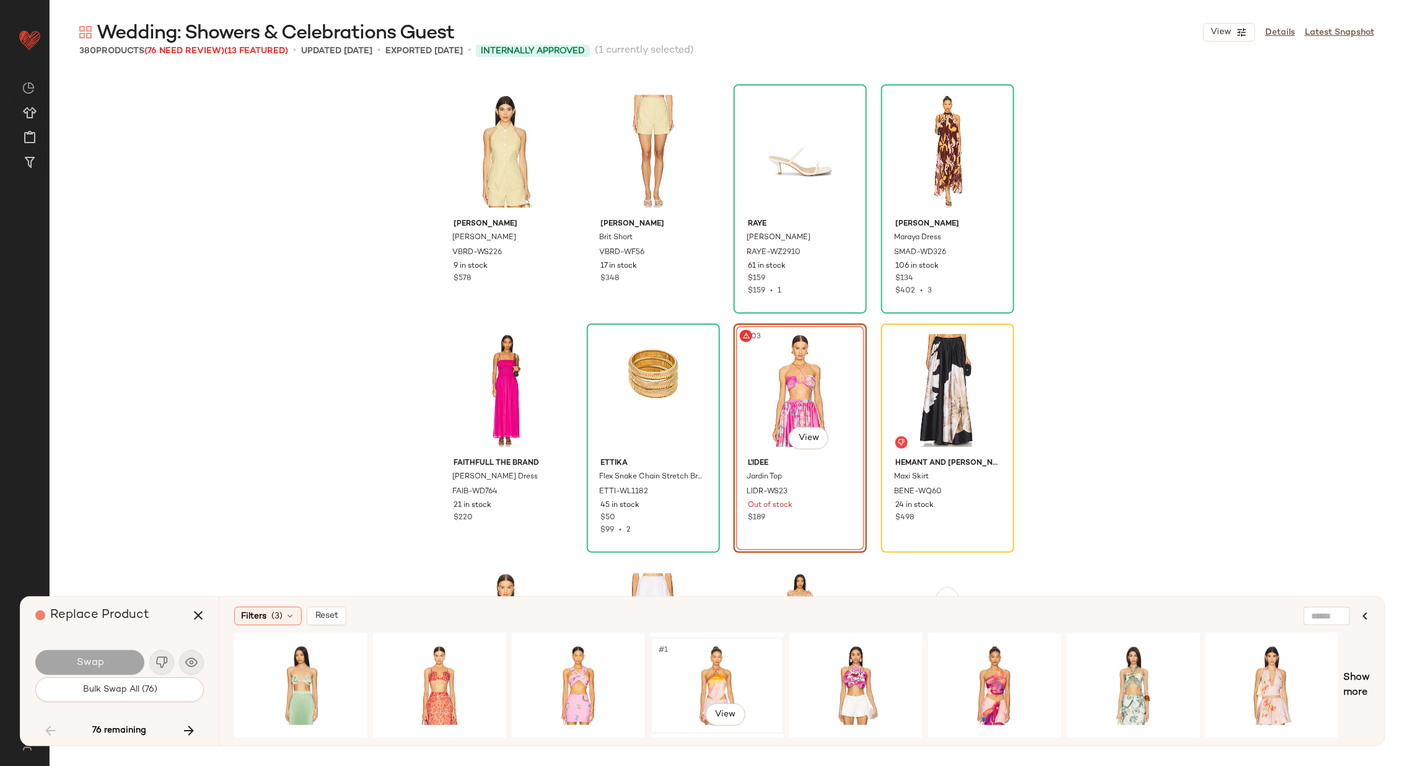
click at [715, 669] on div "#1 View" at bounding box center [717, 685] width 125 height 88
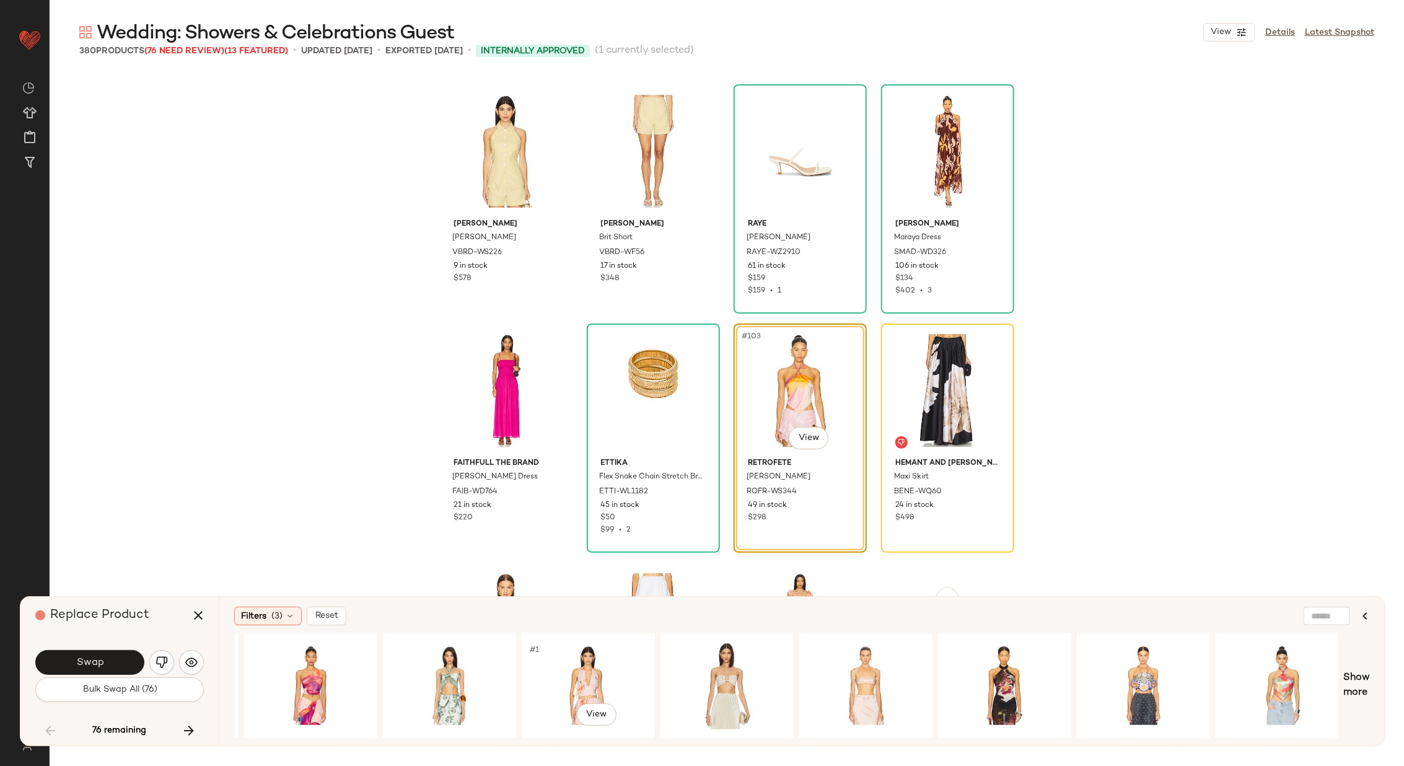
scroll to position [0, 740]
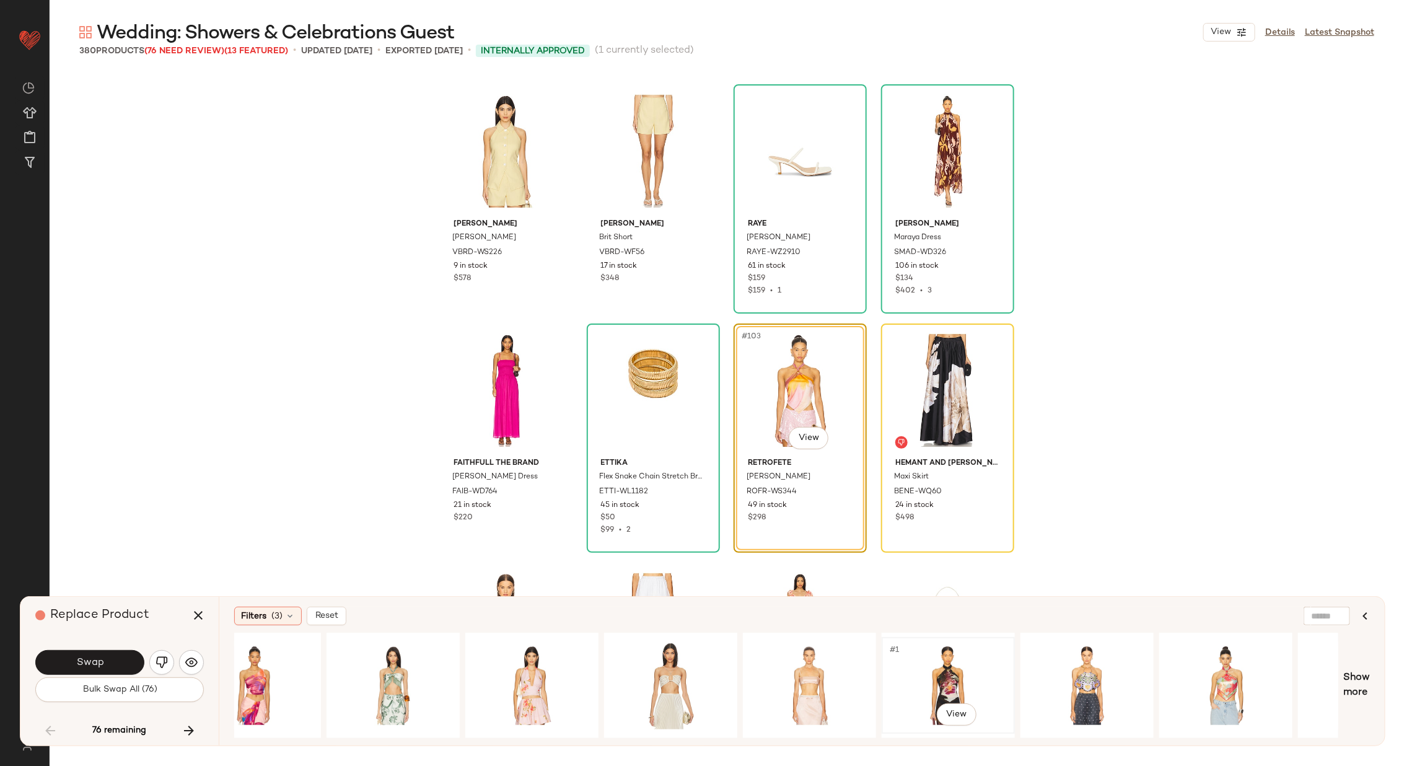
click at [940, 671] on div "#1 View" at bounding box center [948, 685] width 125 height 88
click at [105, 660] on button "Swap" at bounding box center [89, 662] width 109 height 25
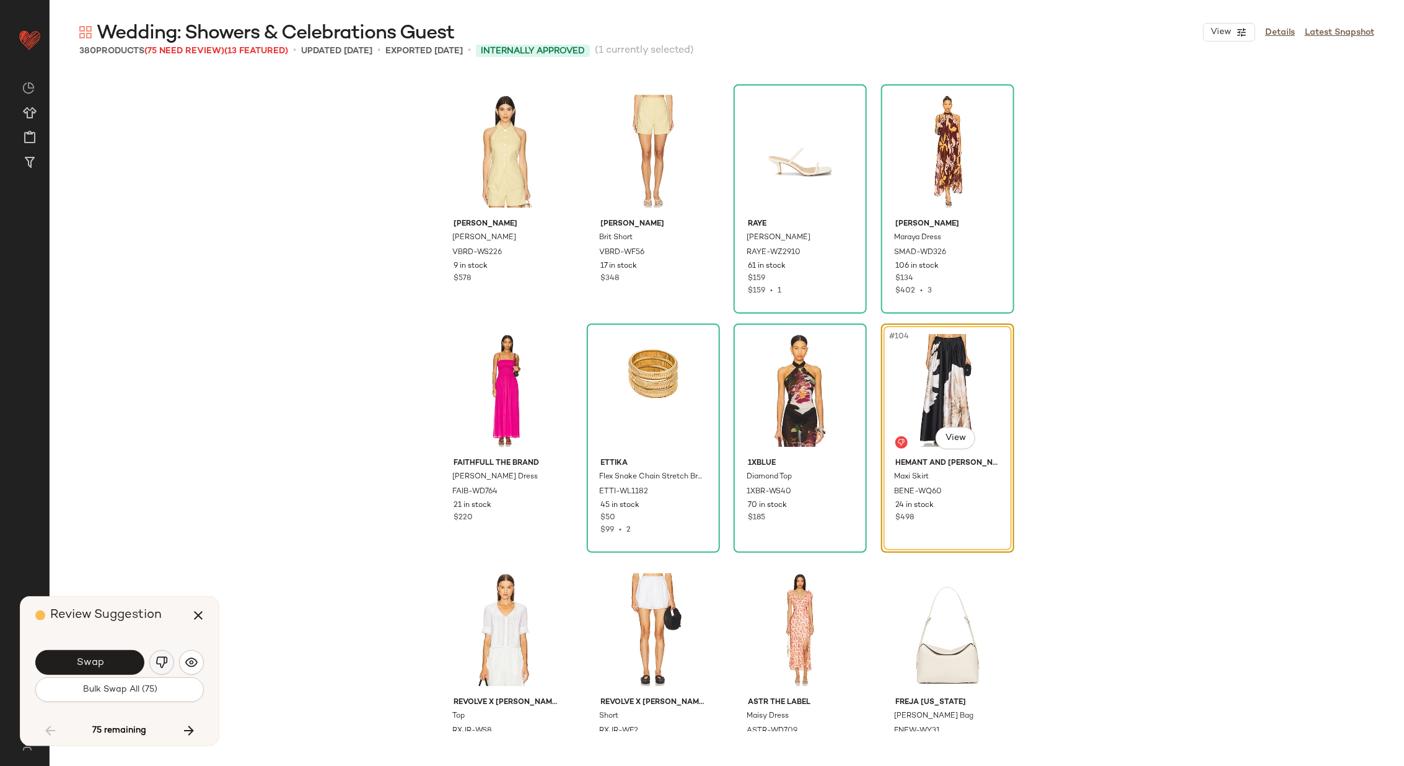
click at [160, 658] on img "button" at bounding box center [161, 662] width 12 height 12
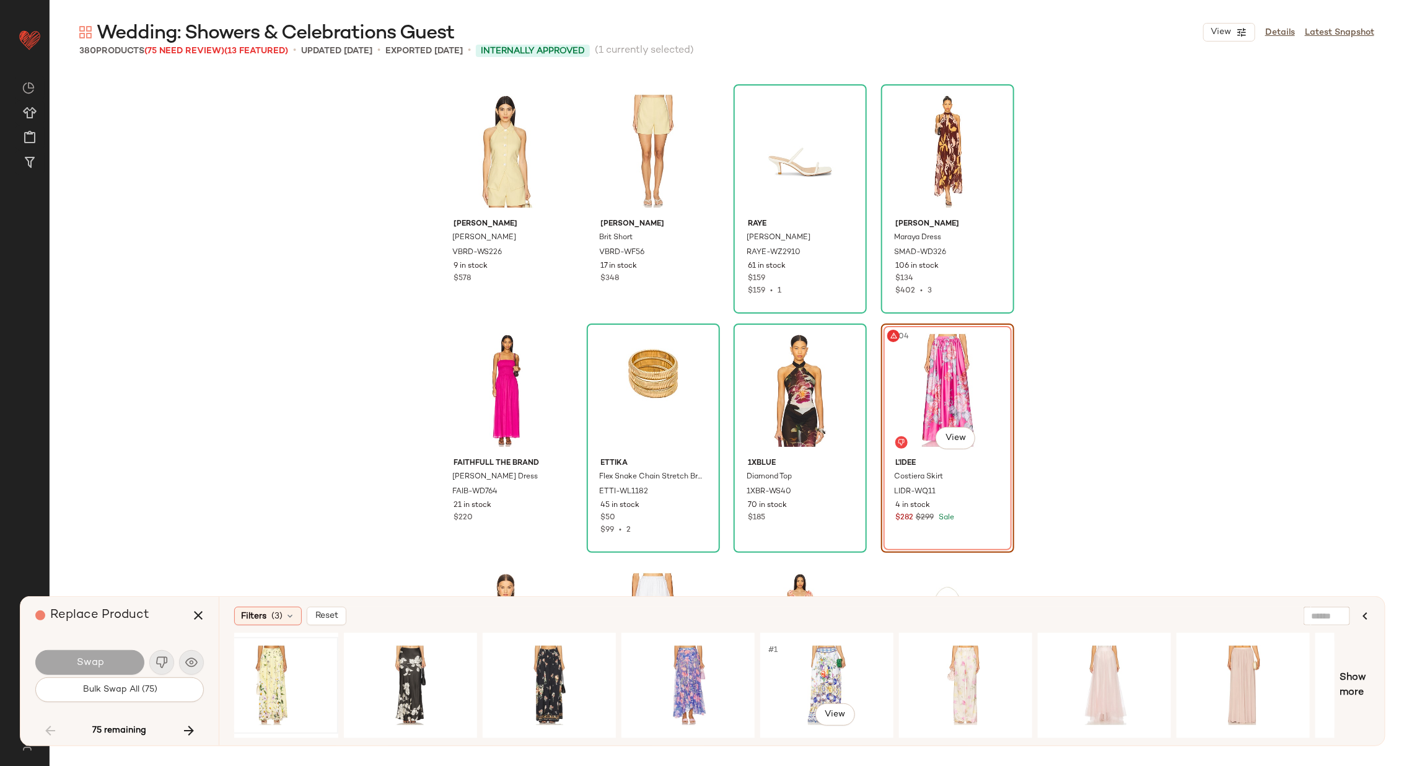
scroll to position [0, 836]
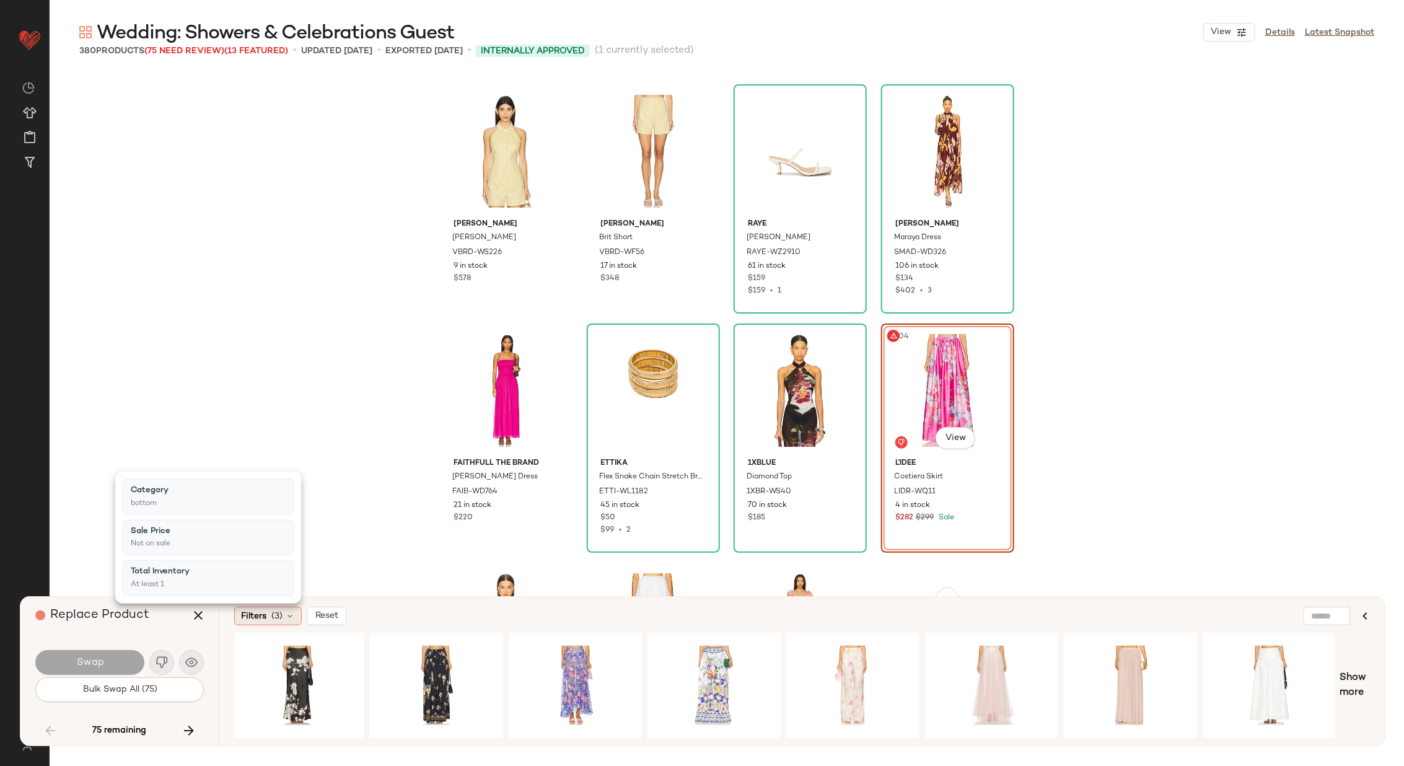
click at [270, 618] on div "Filters (3)" at bounding box center [268, 615] width 68 height 19
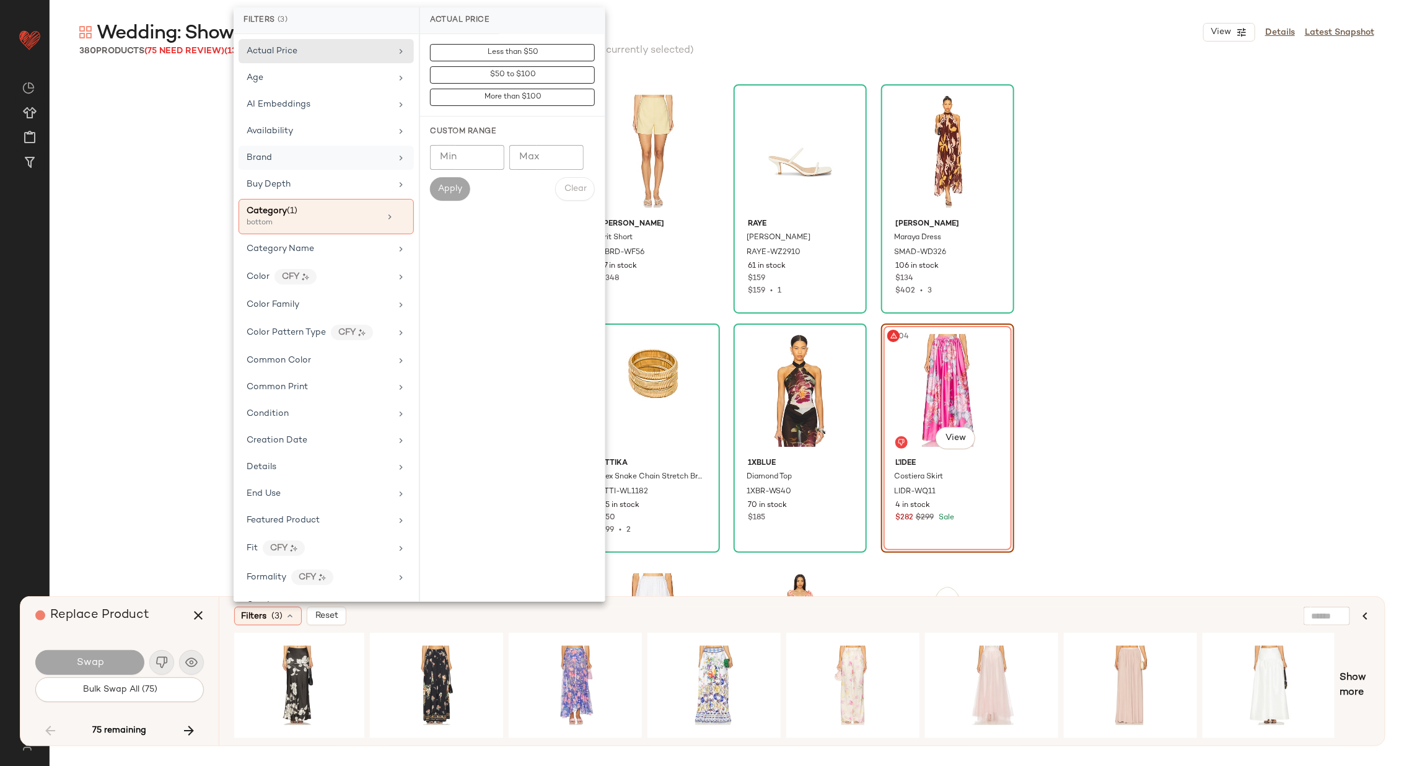
click at [352, 160] on div "Brand" at bounding box center [319, 157] width 144 height 13
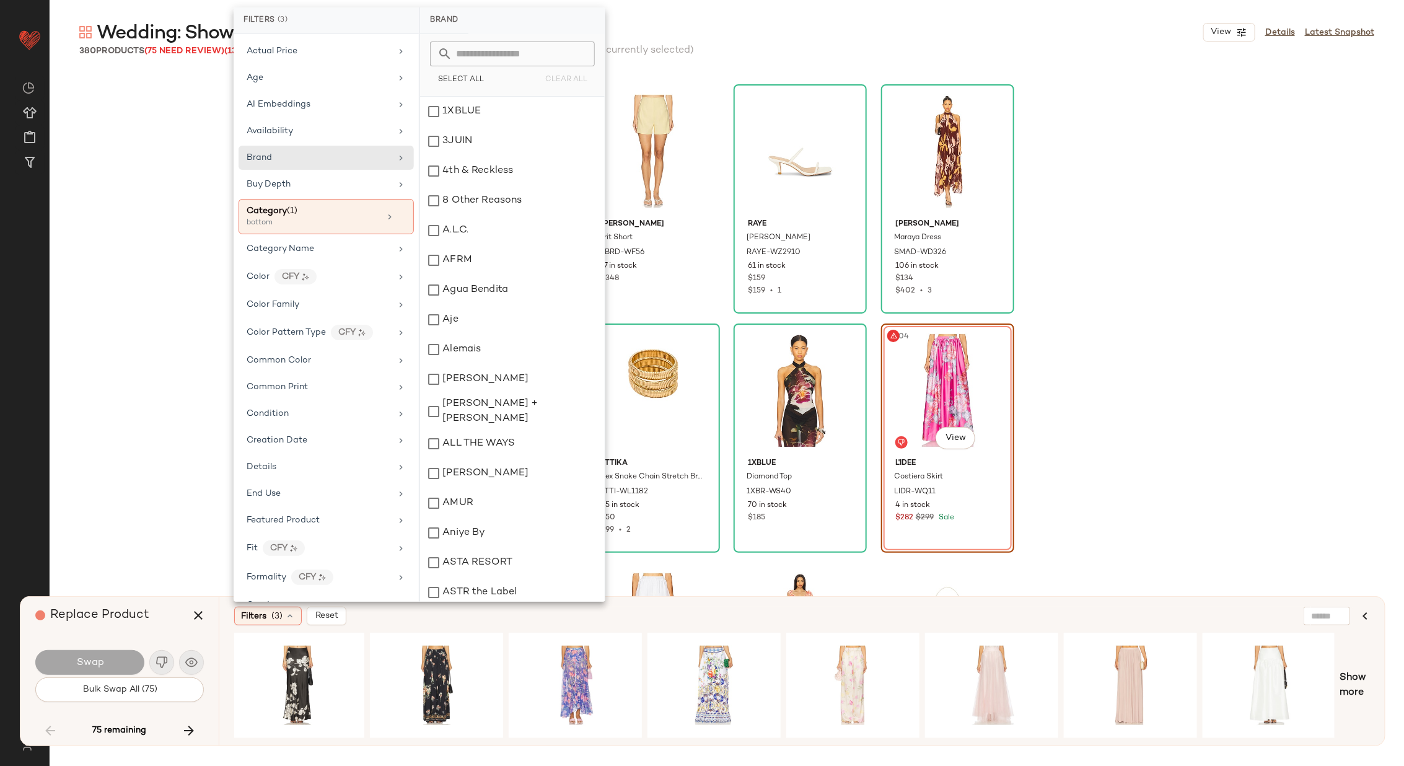
click at [496, 57] on input "text" at bounding box center [519, 54] width 135 height 25
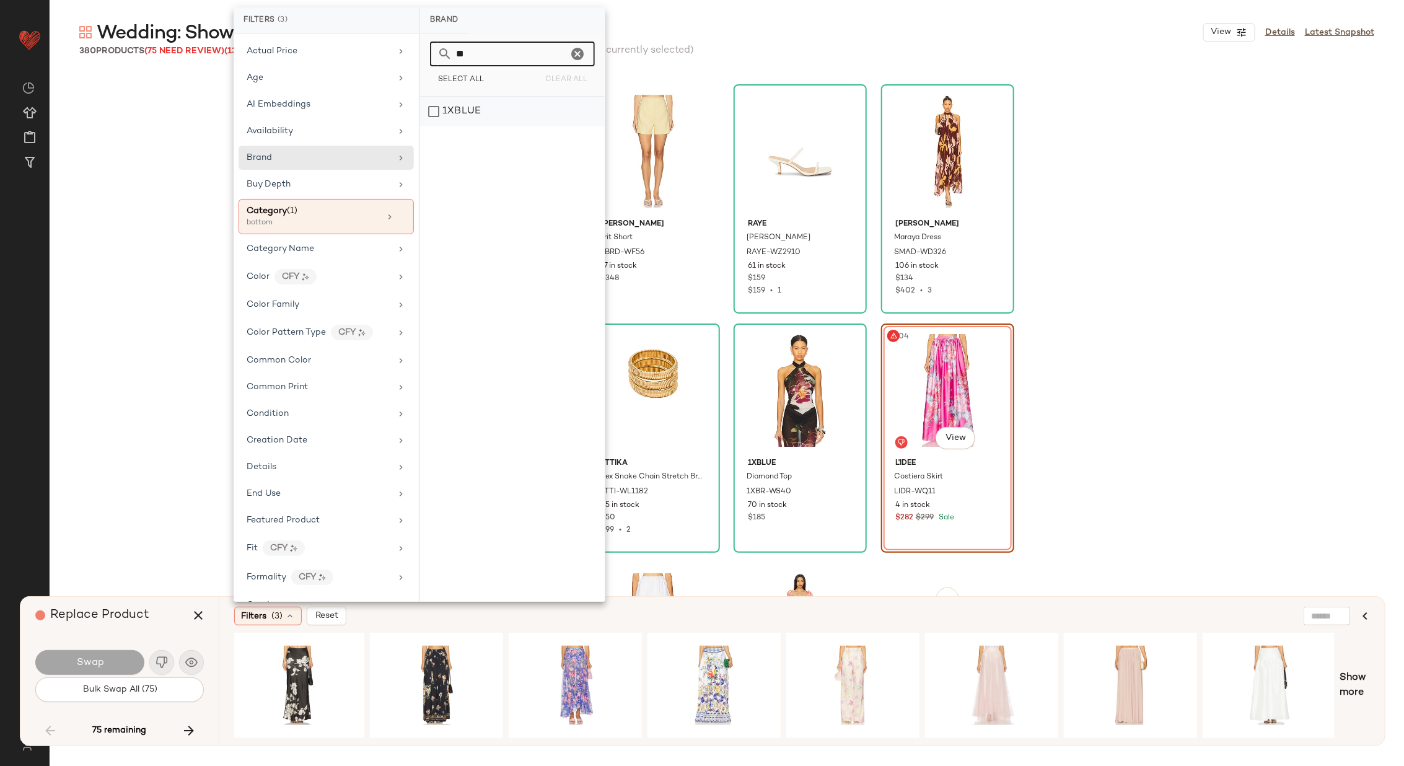
type input "**"
click at [501, 103] on div "1XBLUE" at bounding box center [512, 112] width 185 height 30
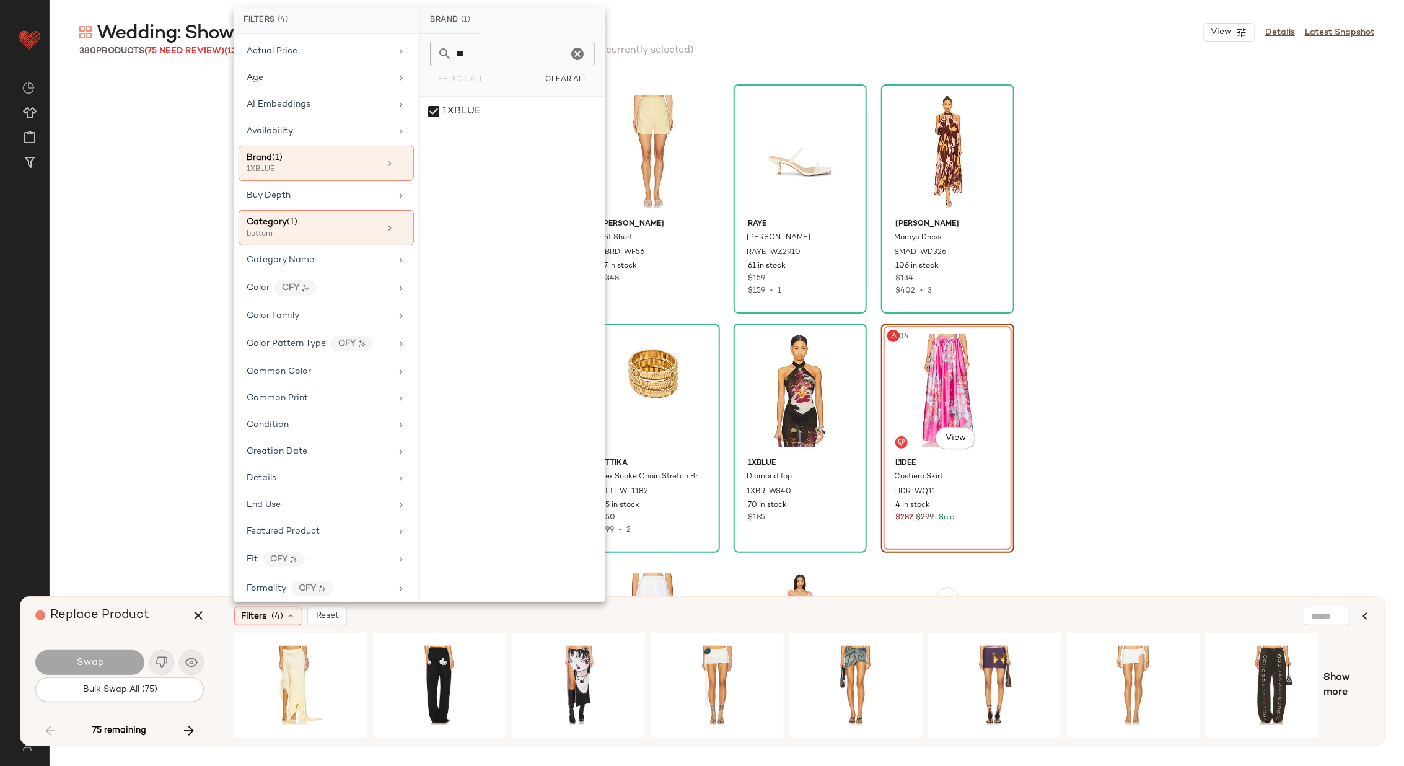
click at [954, 616] on div "Filters (4) Reset" at bounding box center [741, 615] width 1015 height 19
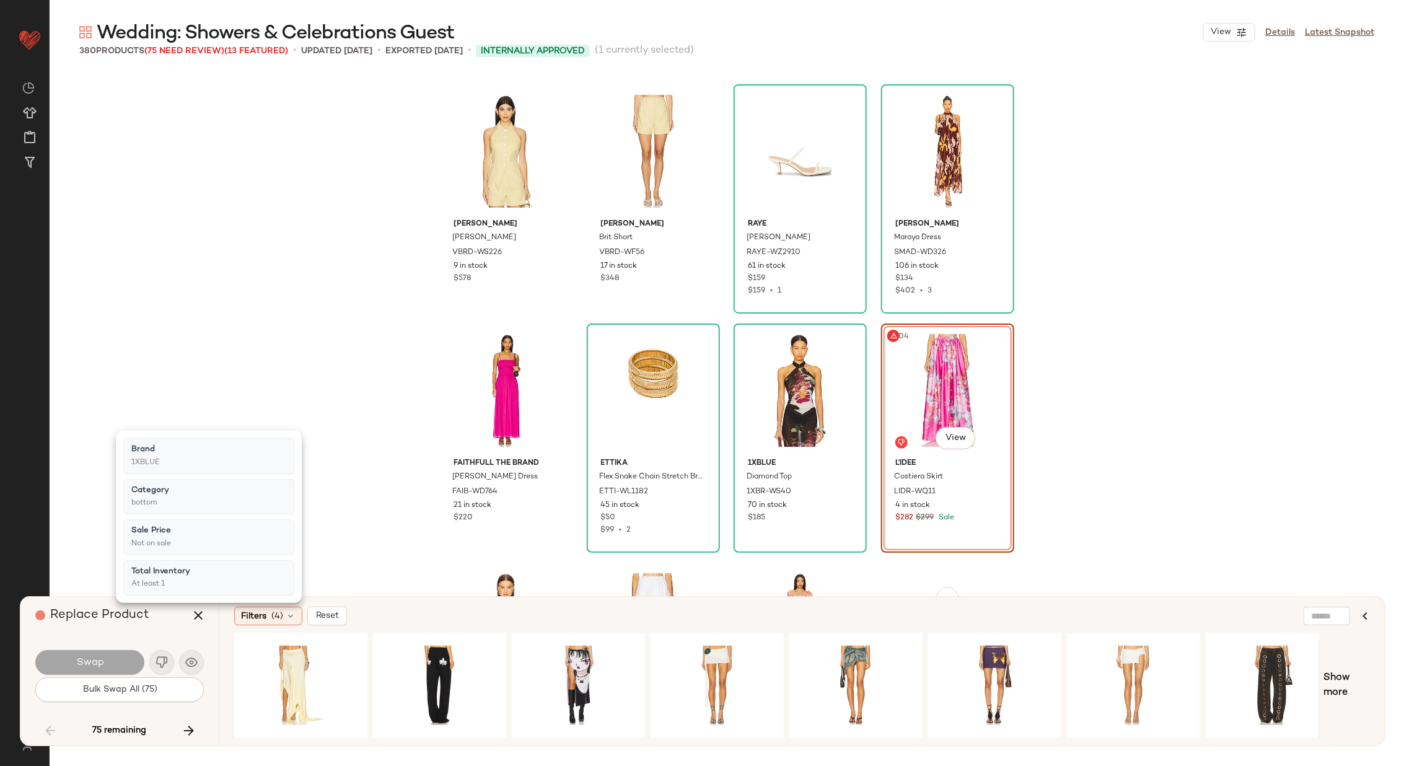
click at [958, 616] on div "Filters (4) Reset" at bounding box center [741, 615] width 1015 height 19
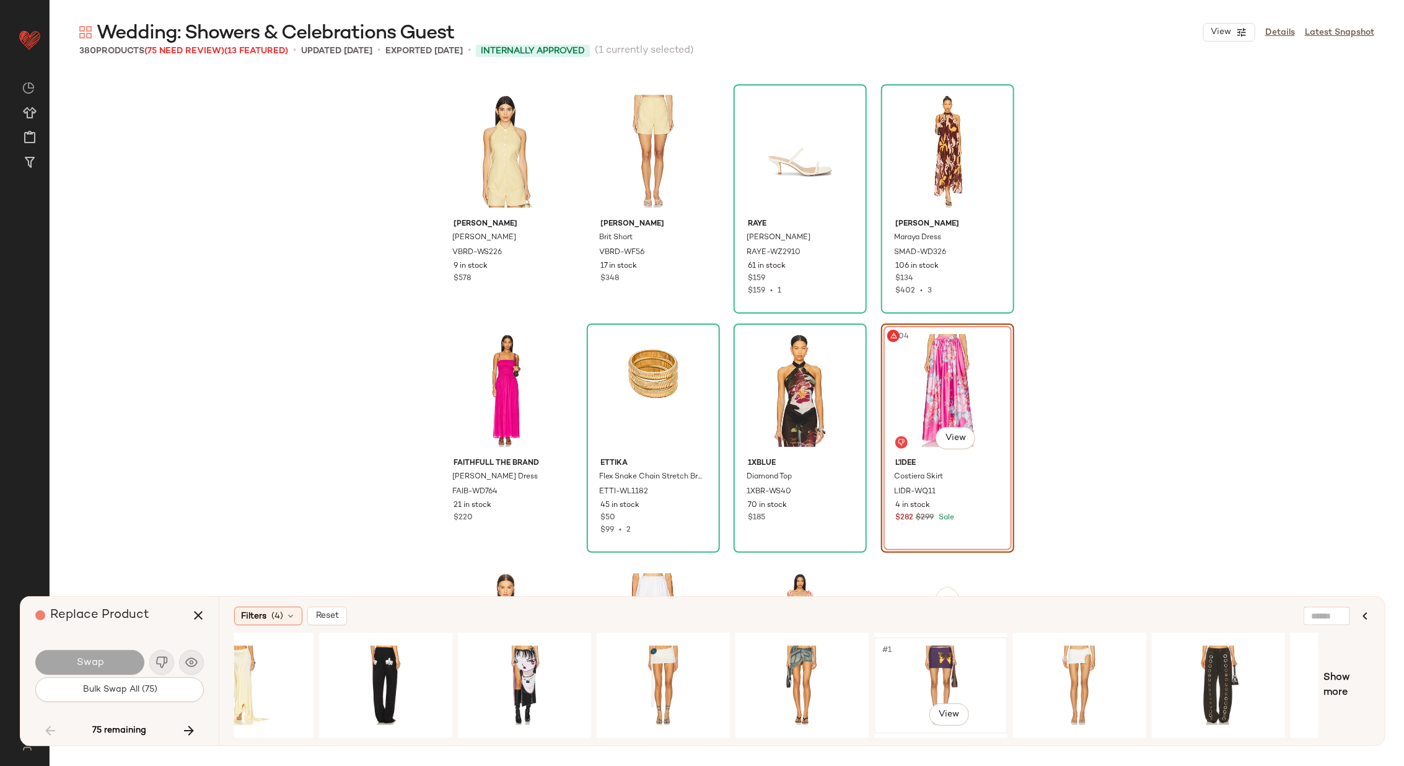
scroll to position [0, 157]
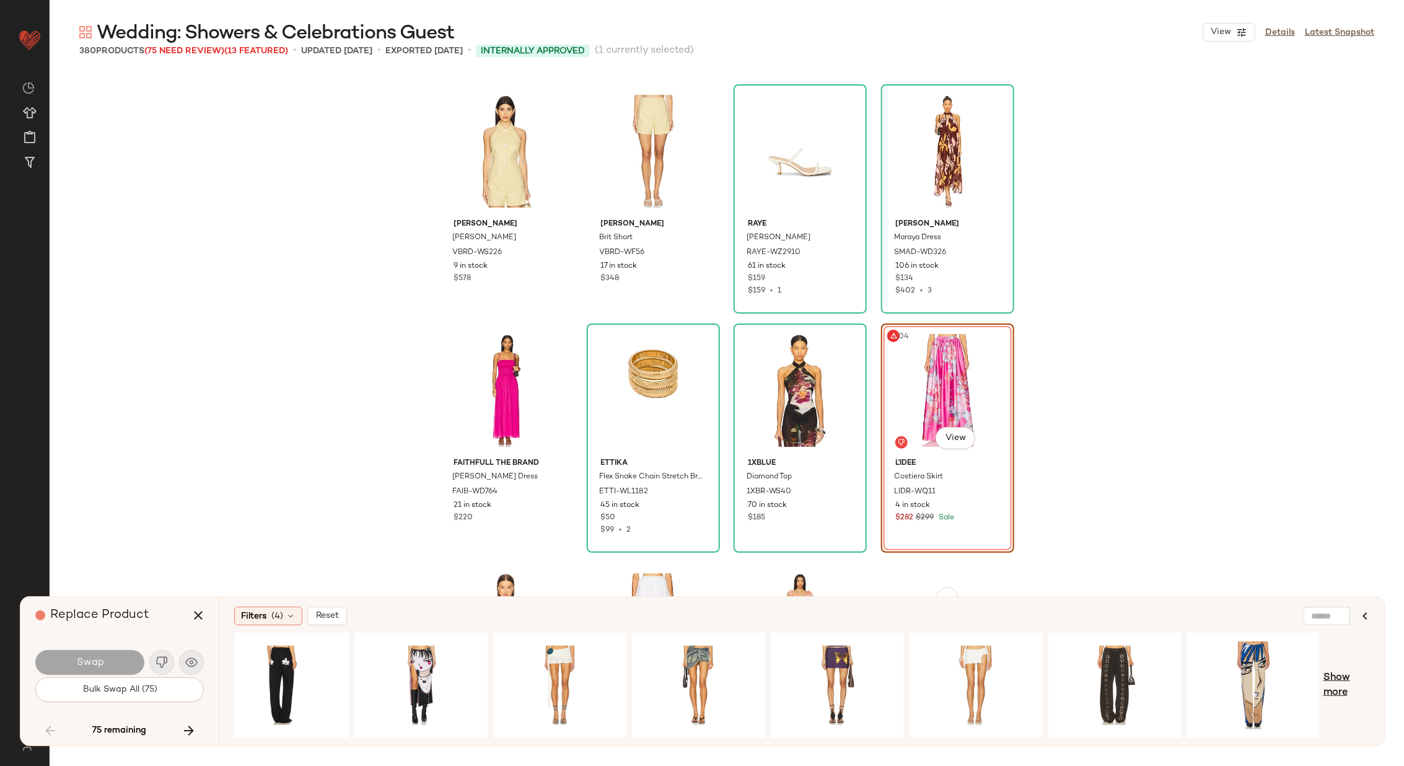
click at [1332, 678] on span "Show more" at bounding box center [1346, 685] width 46 height 30
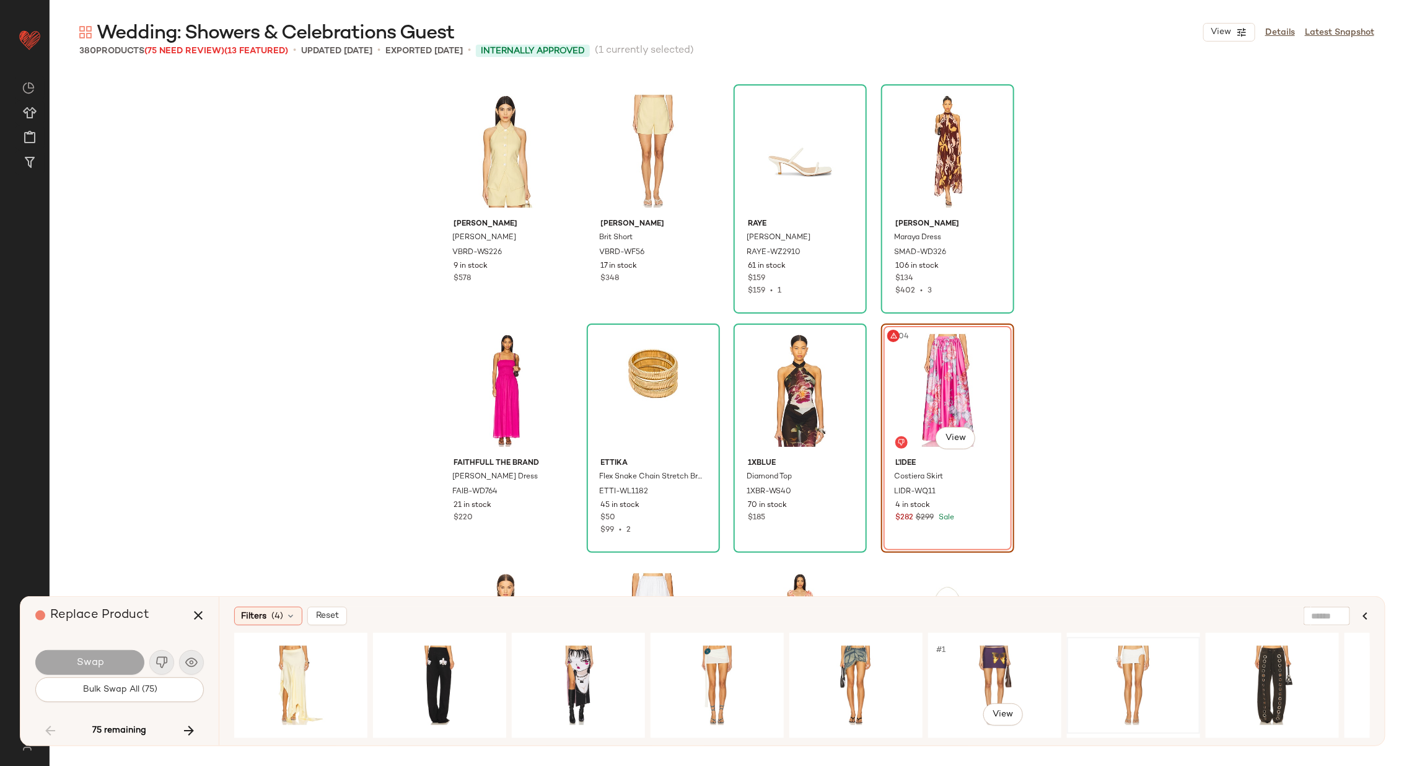
scroll to position [0, 107]
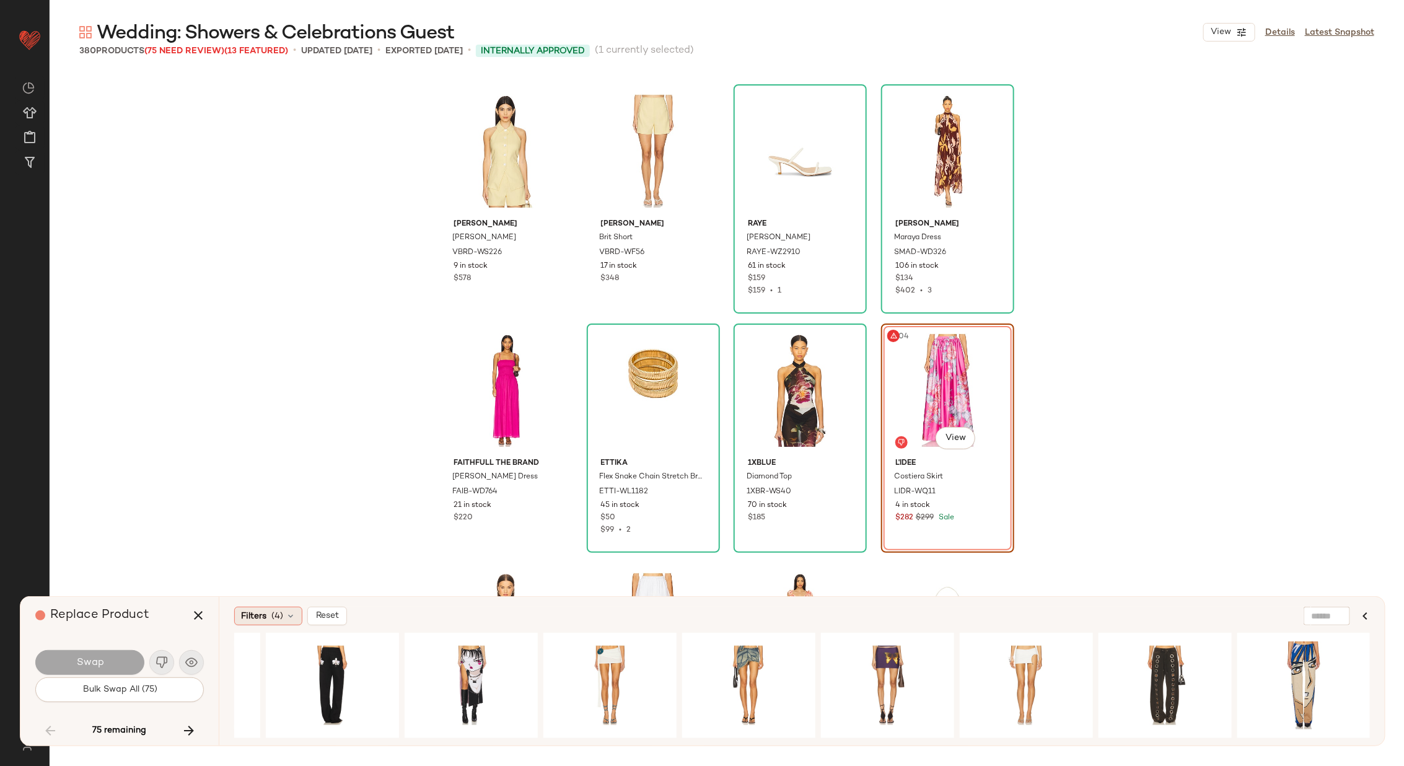
click at [286, 611] on icon at bounding box center [291, 616] width 10 height 10
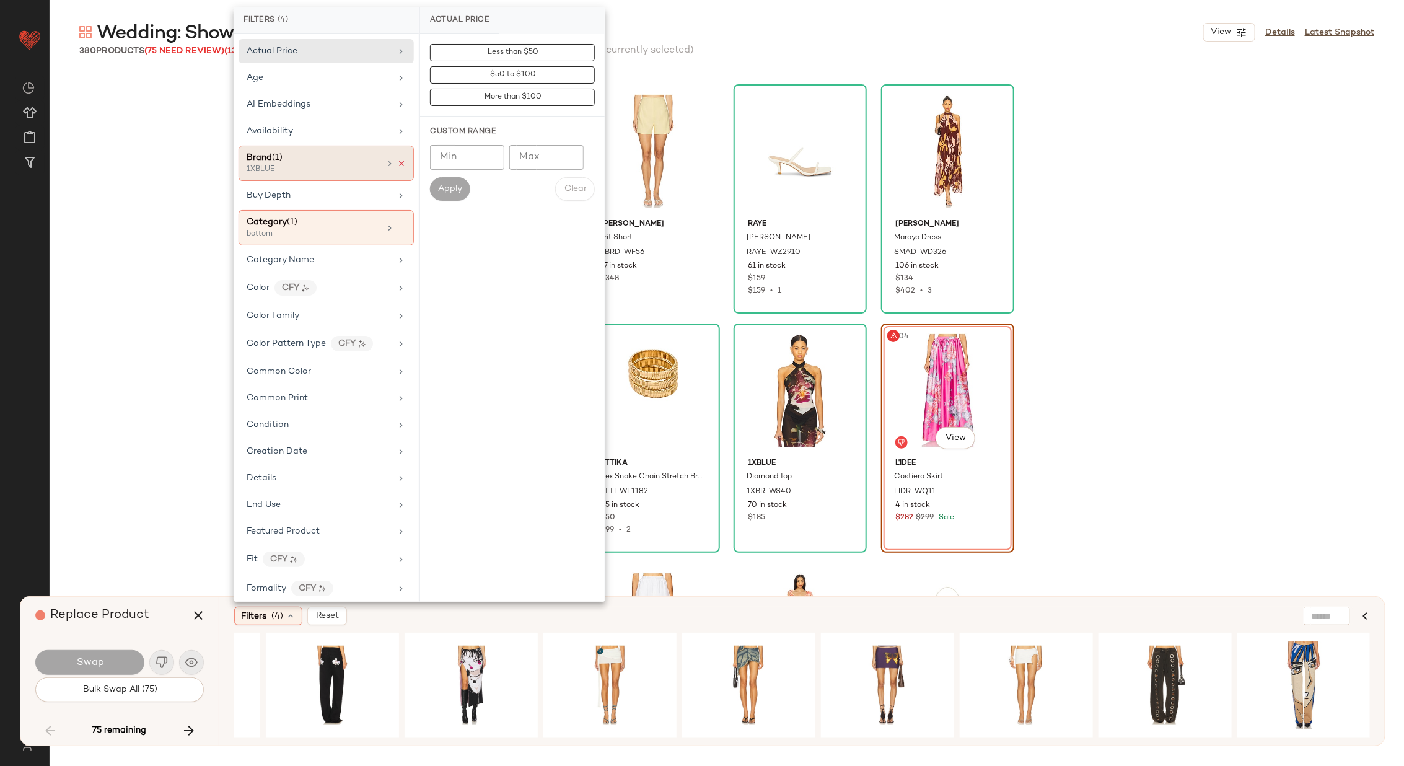
click at [400, 159] on icon at bounding box center [401, 163] width 9 height 9
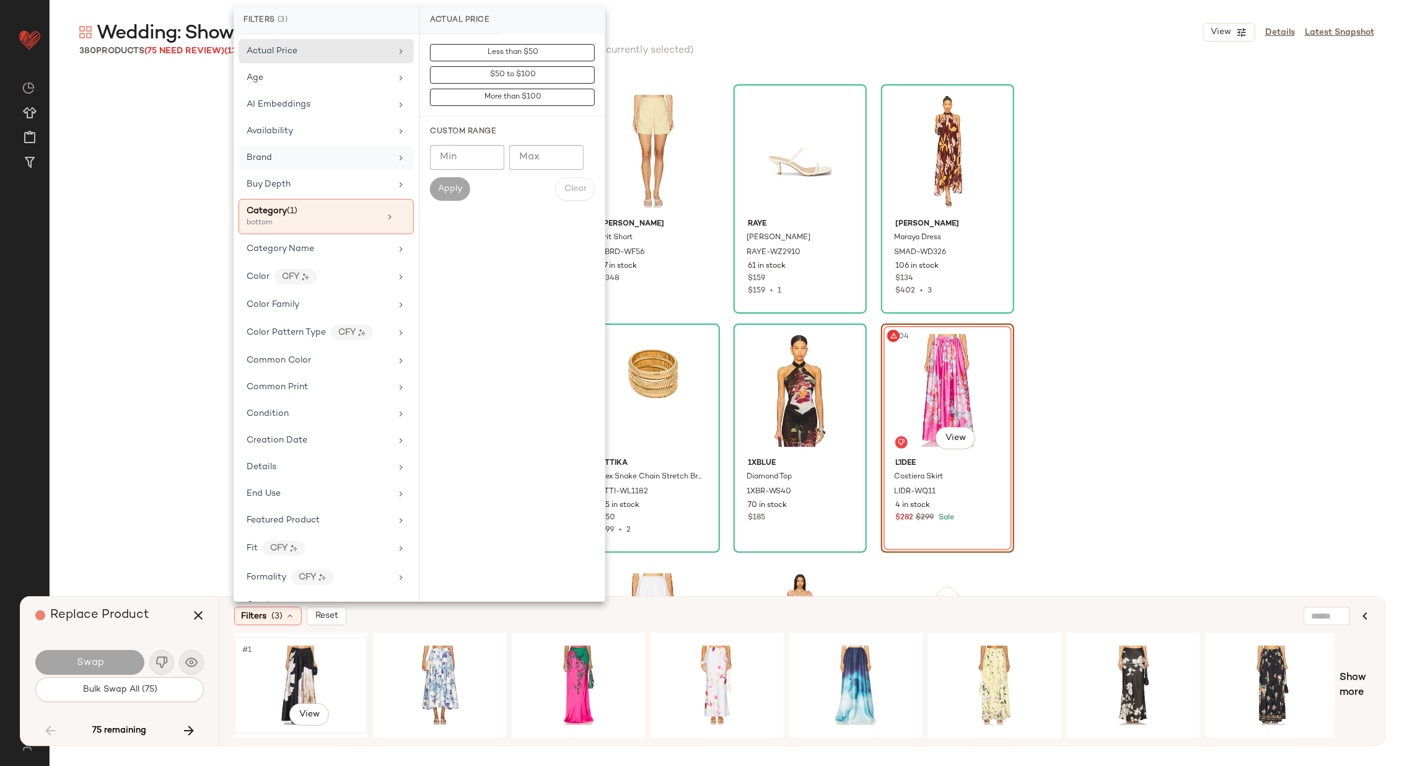
click at [290, 662] on div "#1 View" at bounding box center [300, 685] width 125 height 88
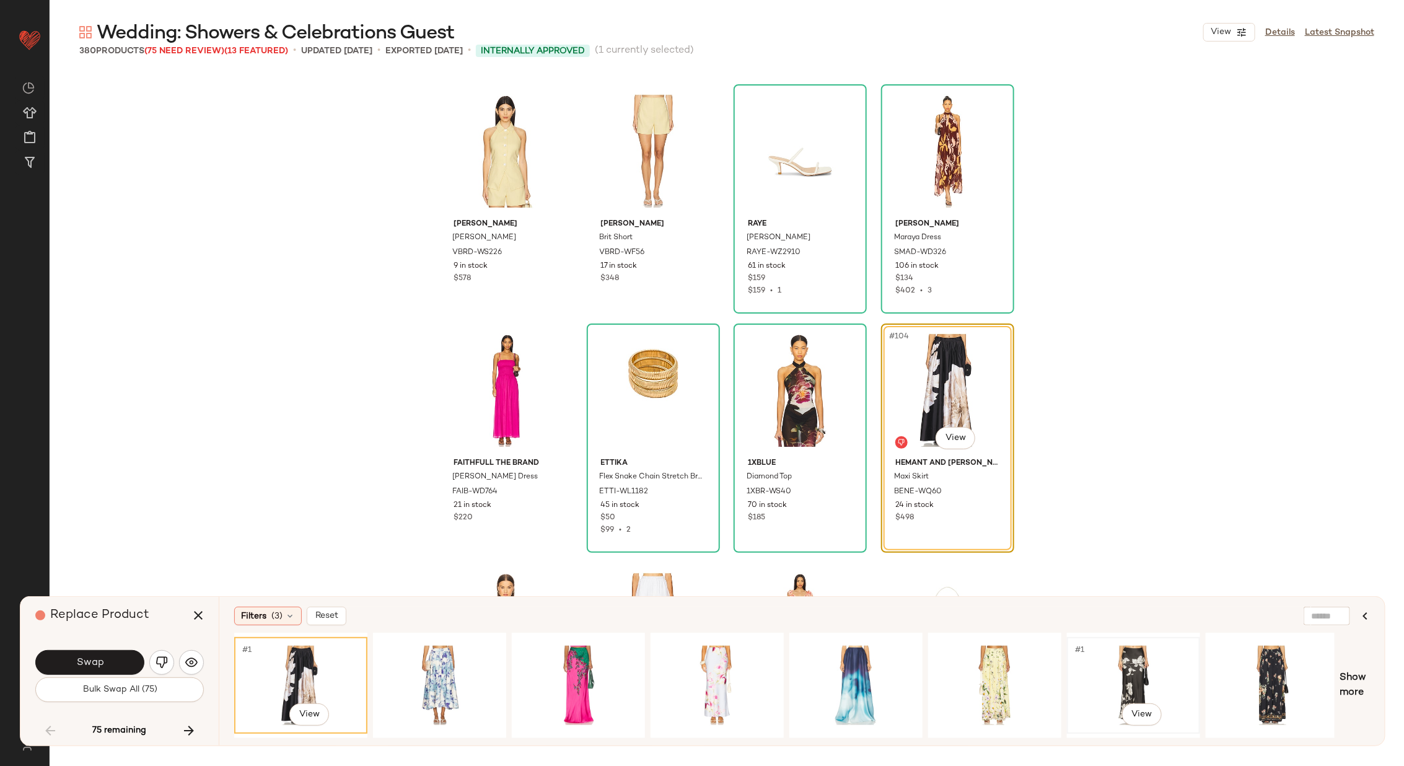
click at [1139, 652] on div "#1 View" at bounding box center [1133, 685] width 125 height 88
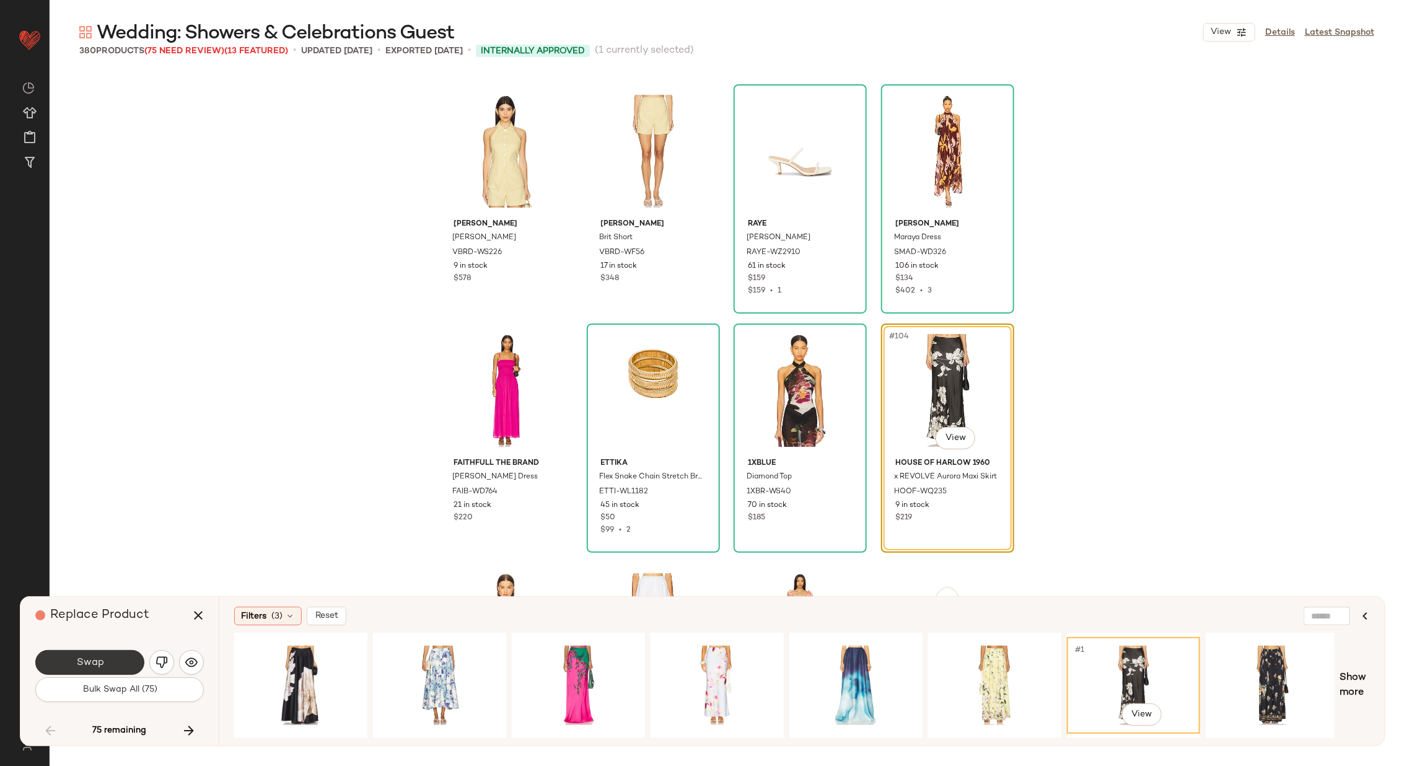
click at [107, 656] on button "Swap" at bounding box center [89, 662] width 109 height 25
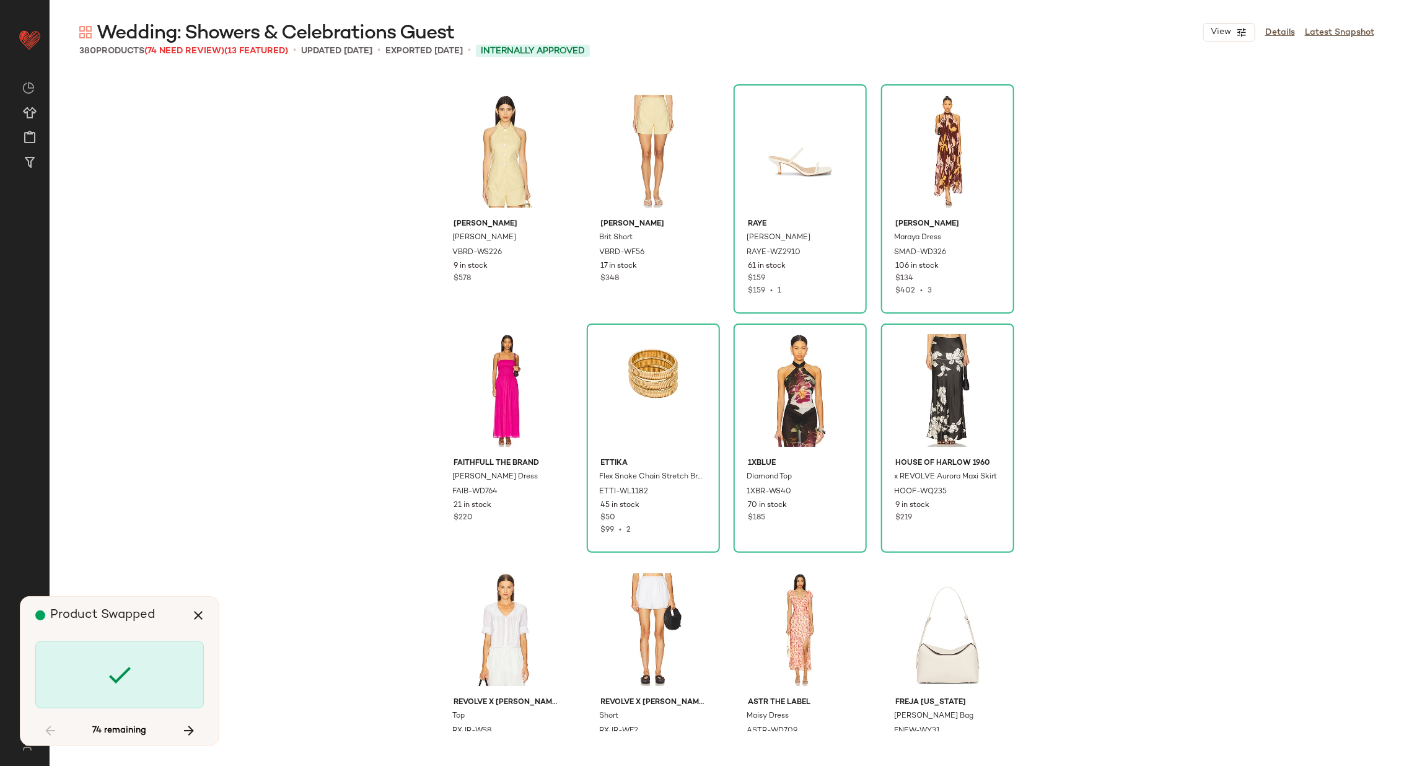
scroll to position [6216, 0]
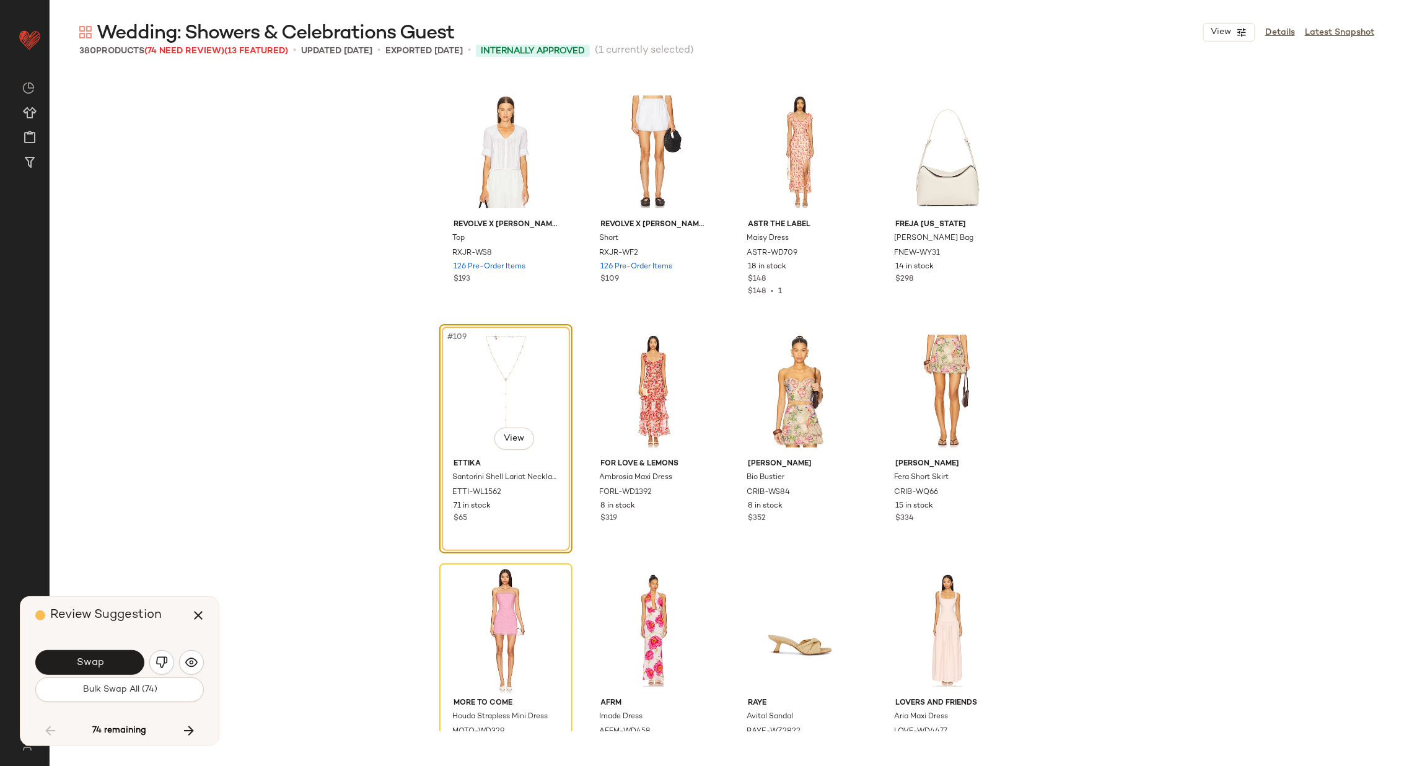
click at [107, 656] on button "Swap" at bounding box center [89, 662] width 109 height 25
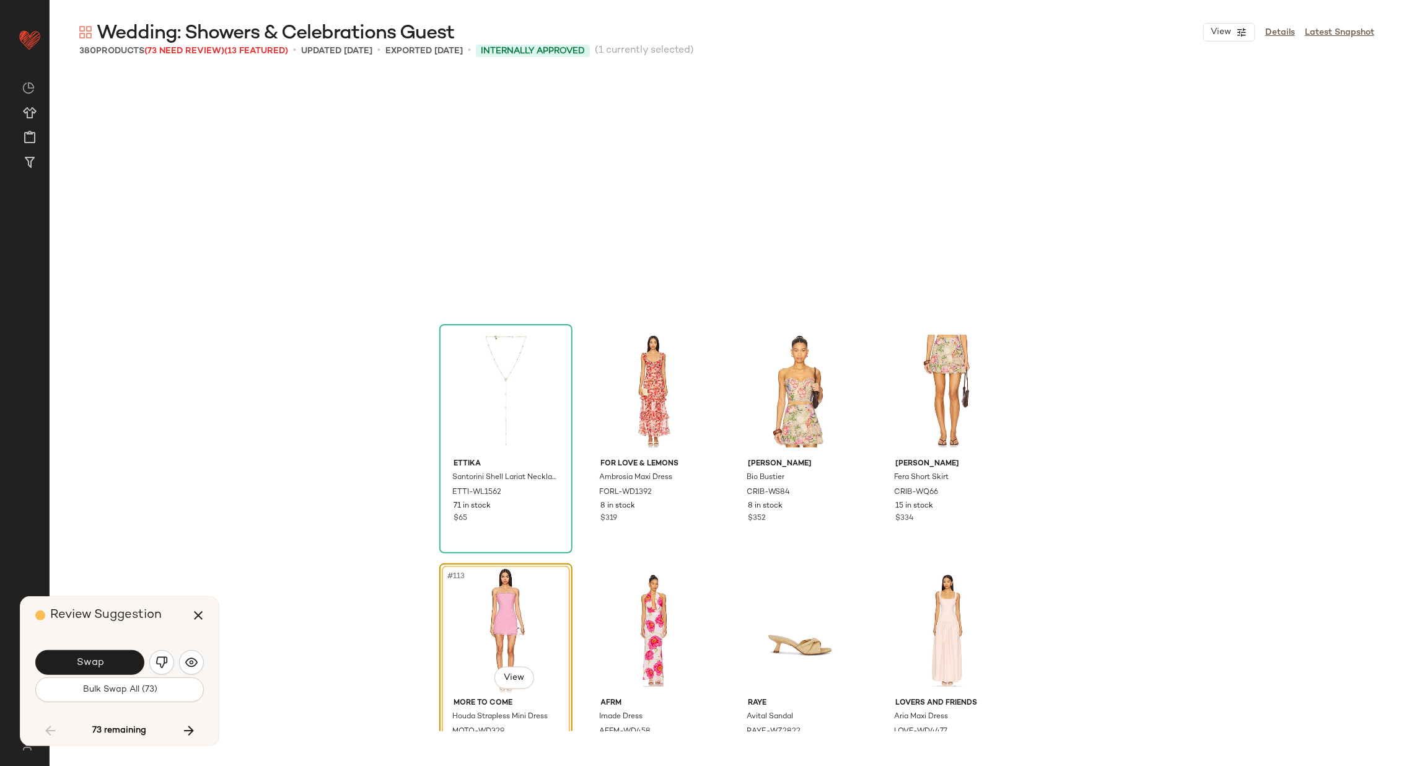
scroll to position [6456, 0]
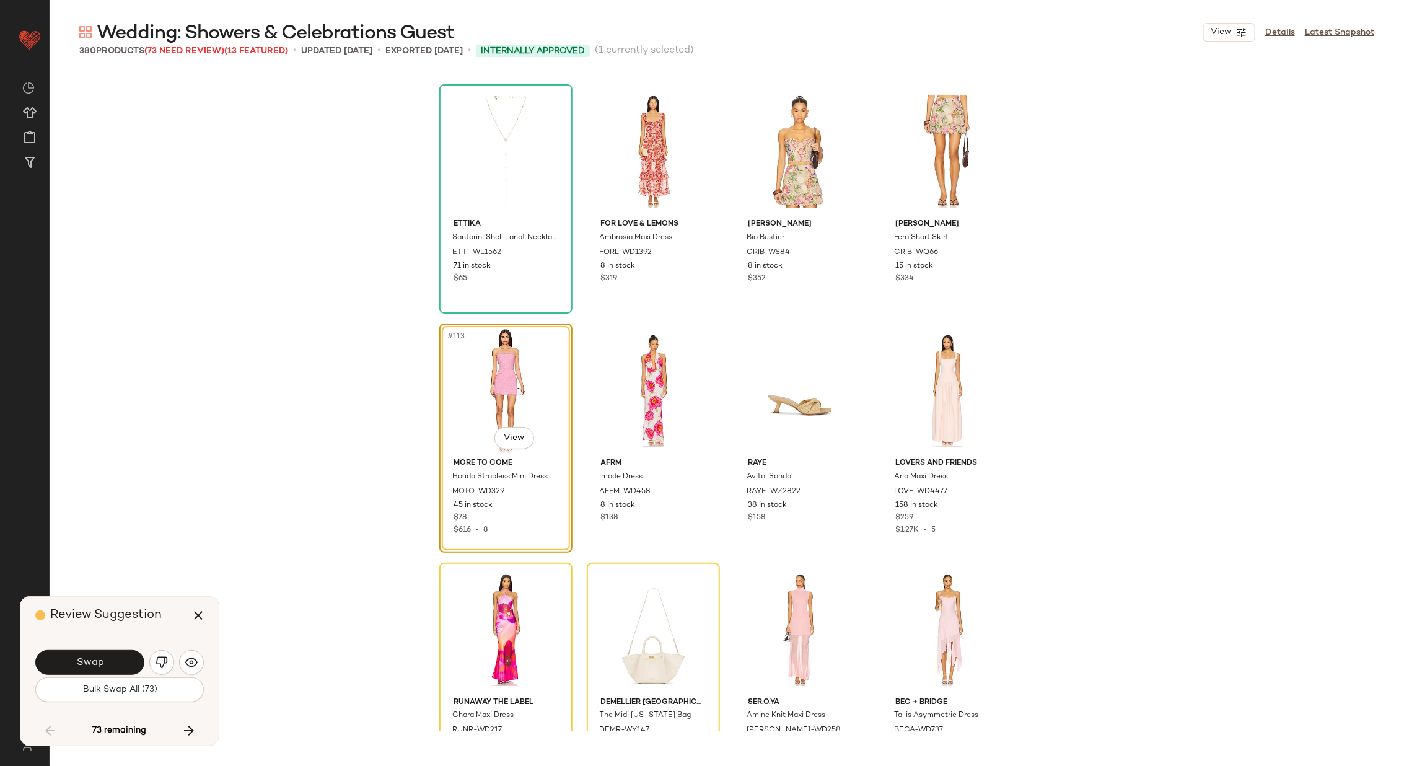
click at [107, 656] on button "Swap" at bounding box center [89, 662] width 109 height 25
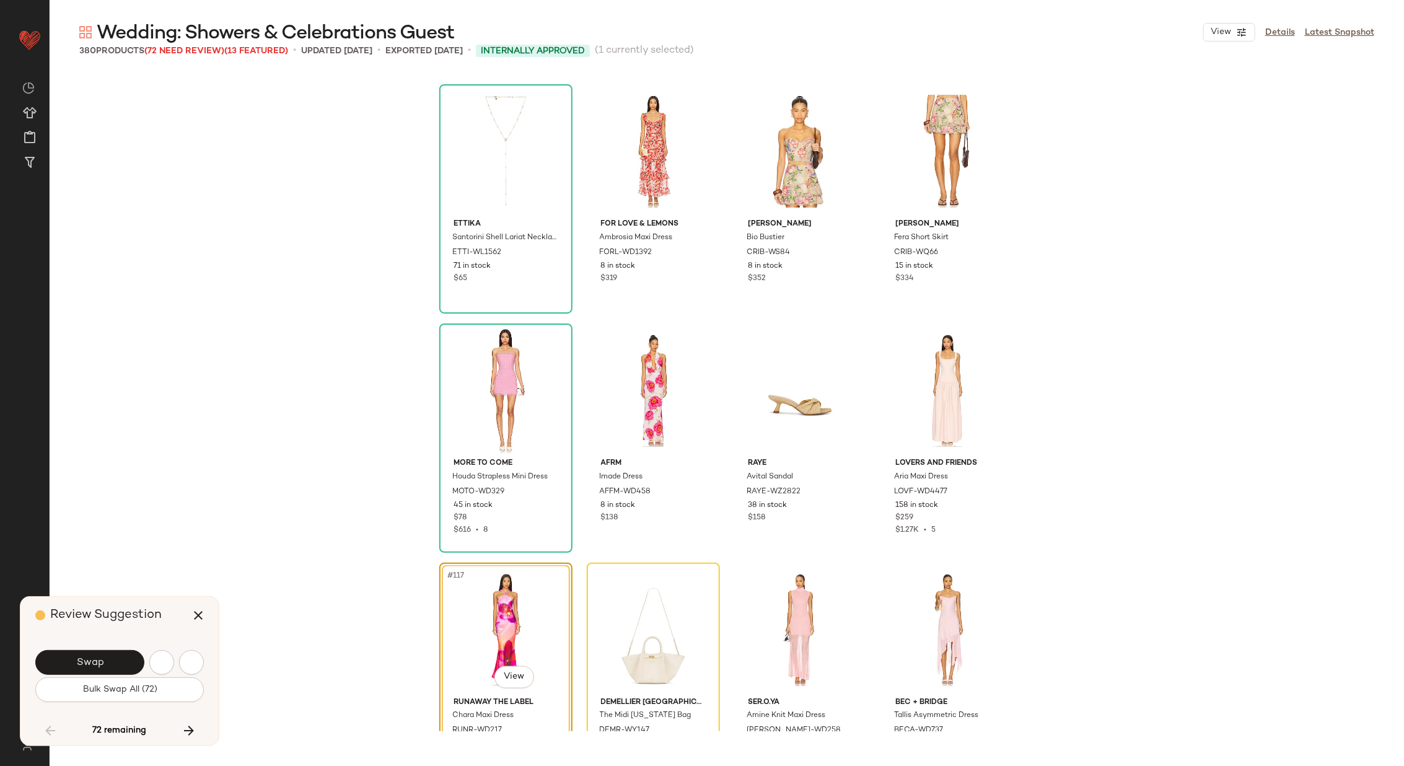
scroll to position [6695, 0]
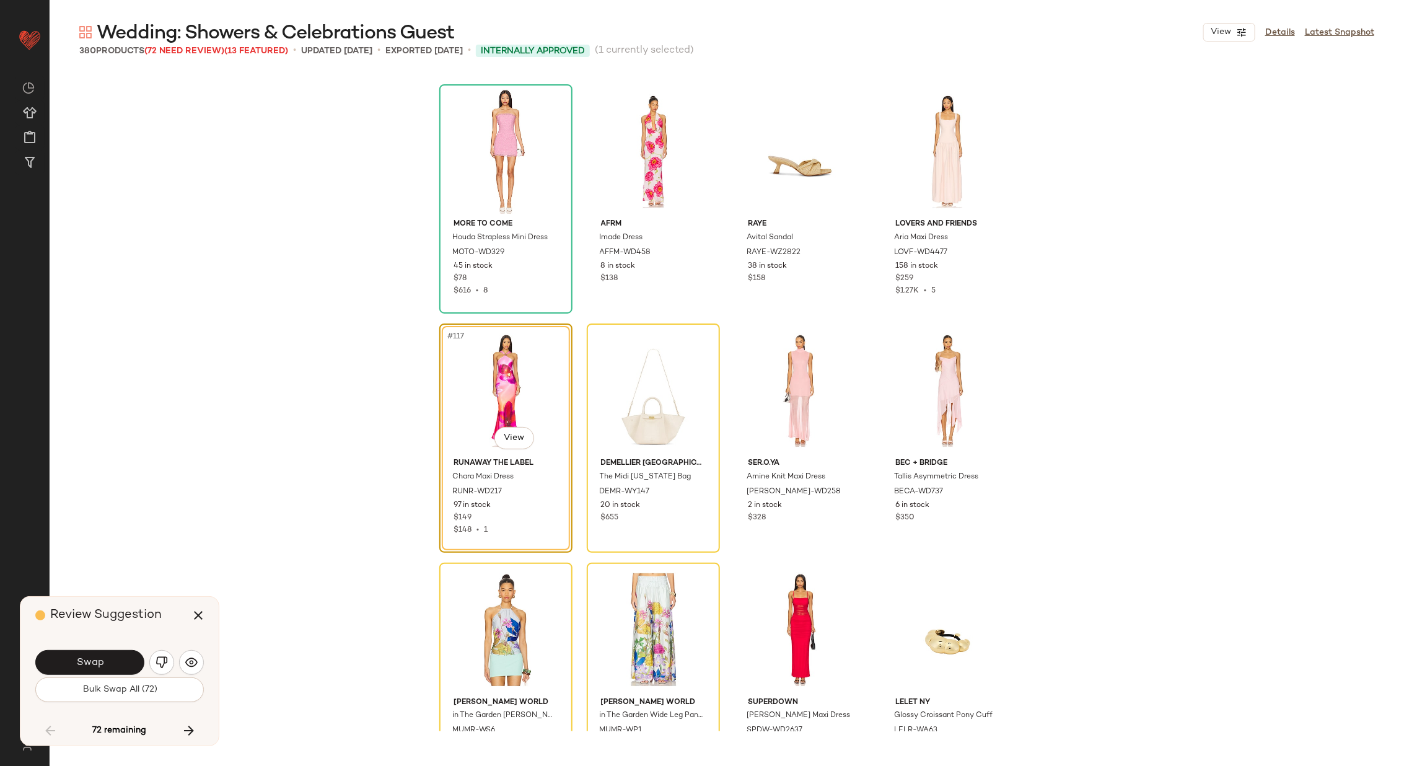
click at [107, 656] on button "Swap" at bounding box center [89, 662] width 109 height 25
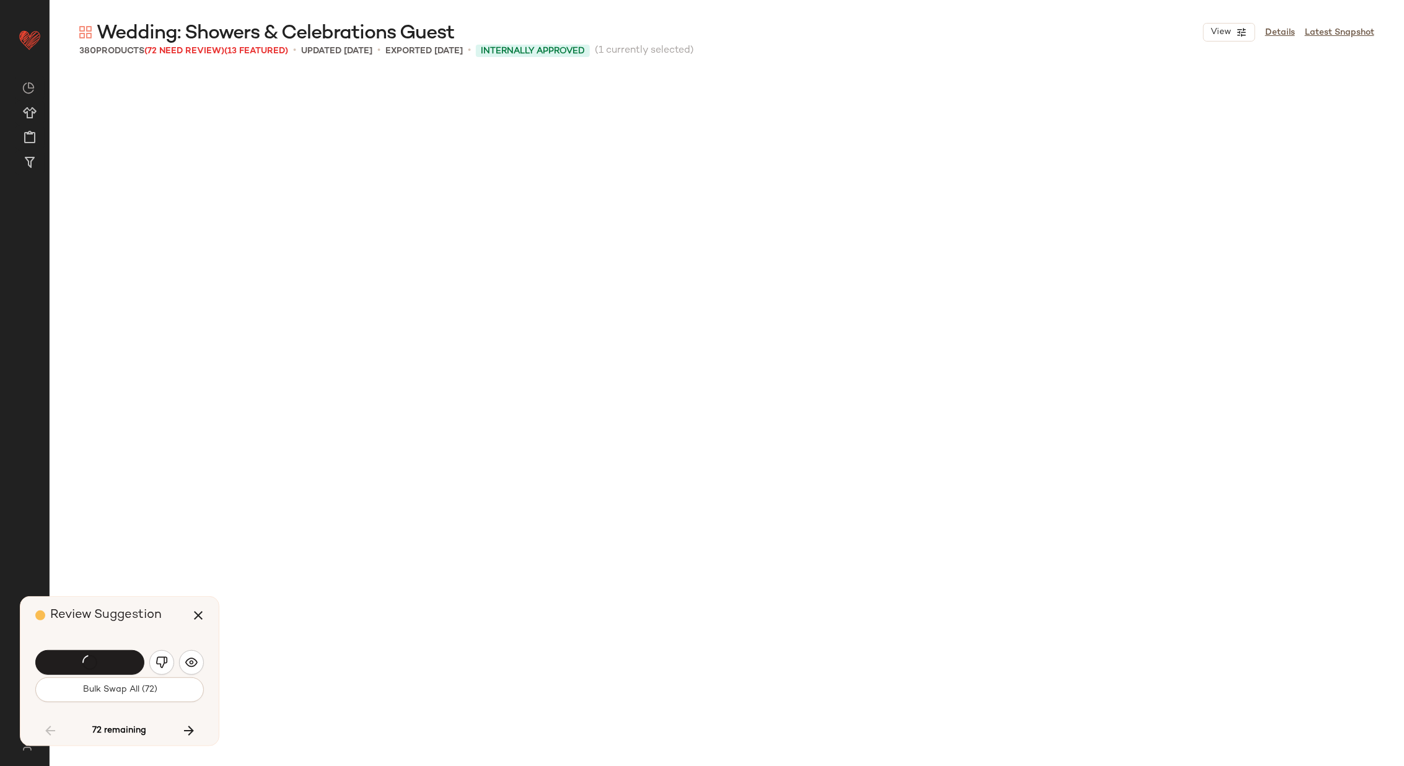
scroll to position [6695, 0]
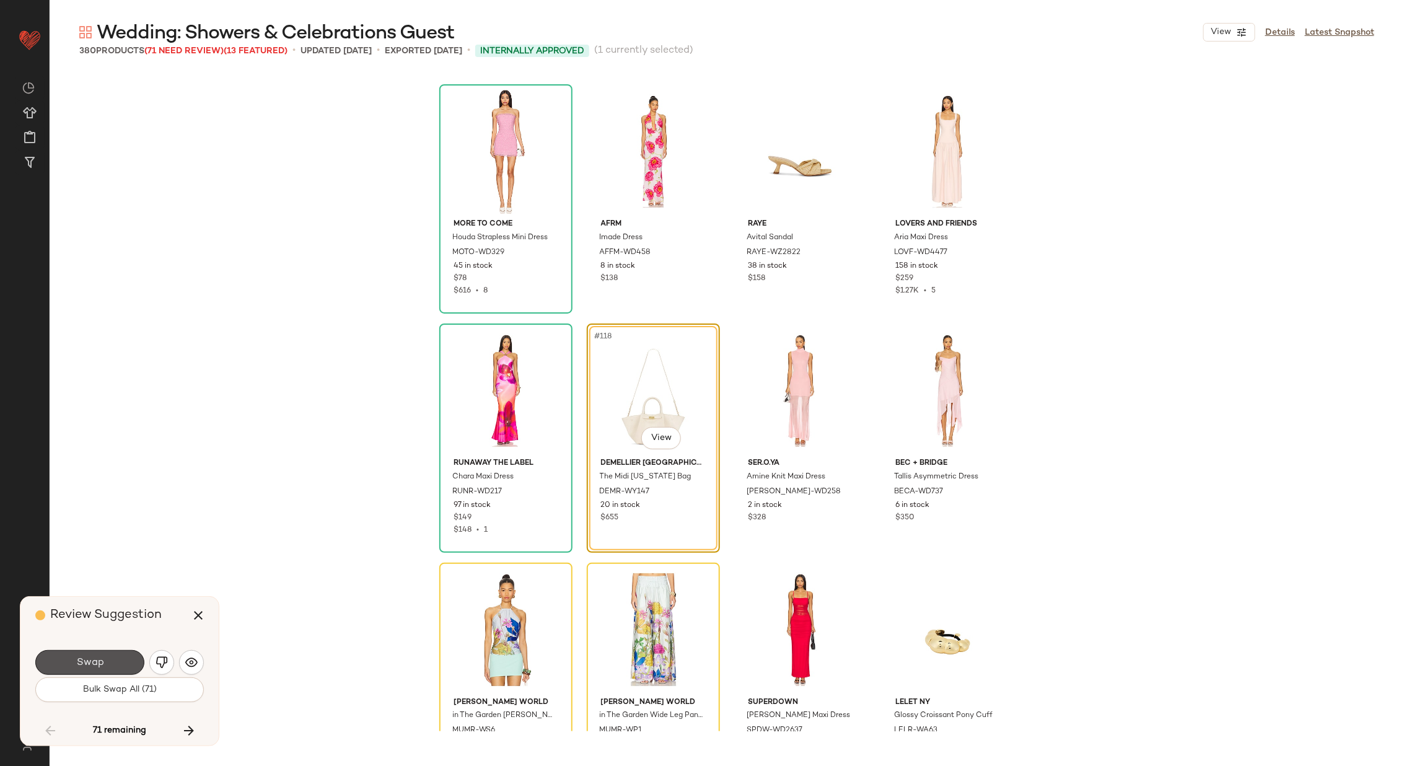
click at [107, 656] on button "Swap" at bounding box center [89, 662] width 109 height 25
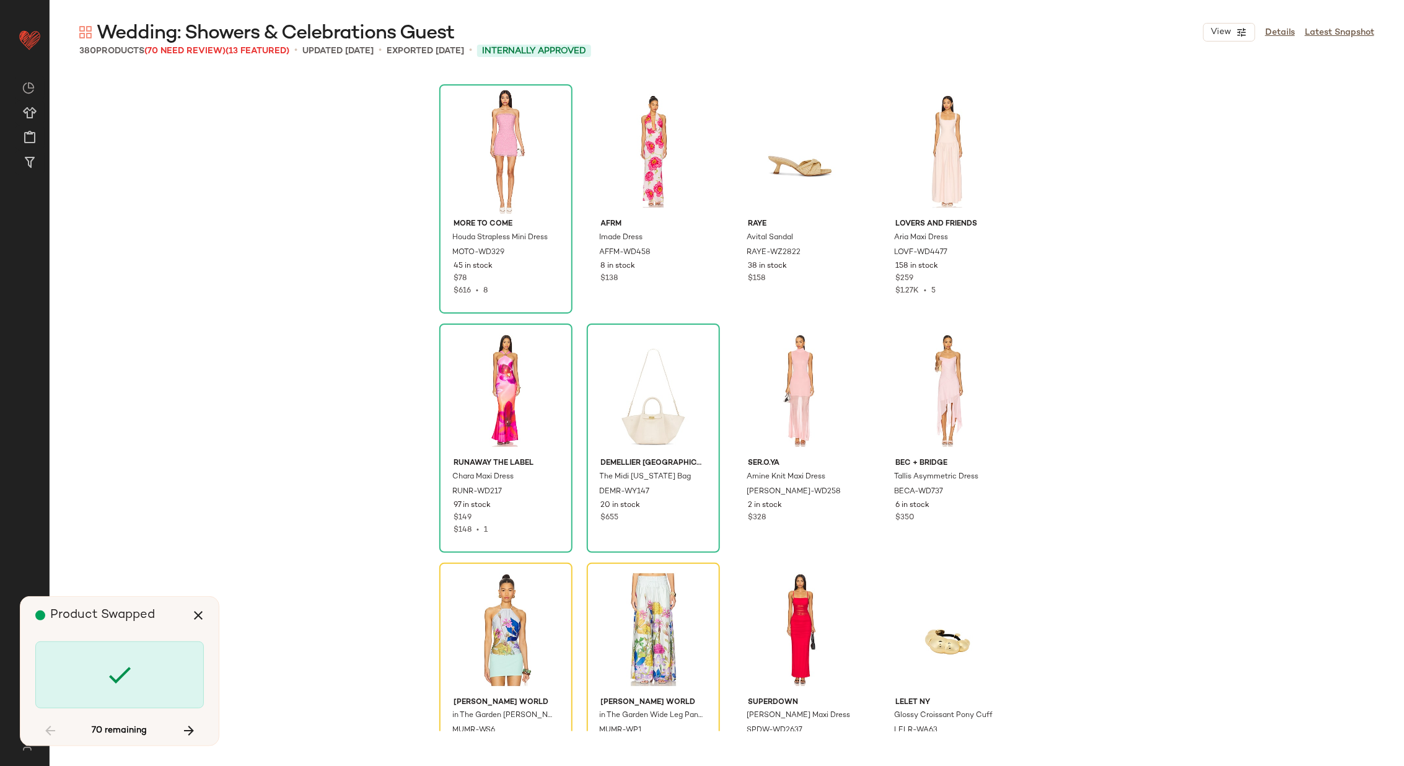
scroll to position [6933, 0]
